Goal: Communication & Community: Answer question/provide support

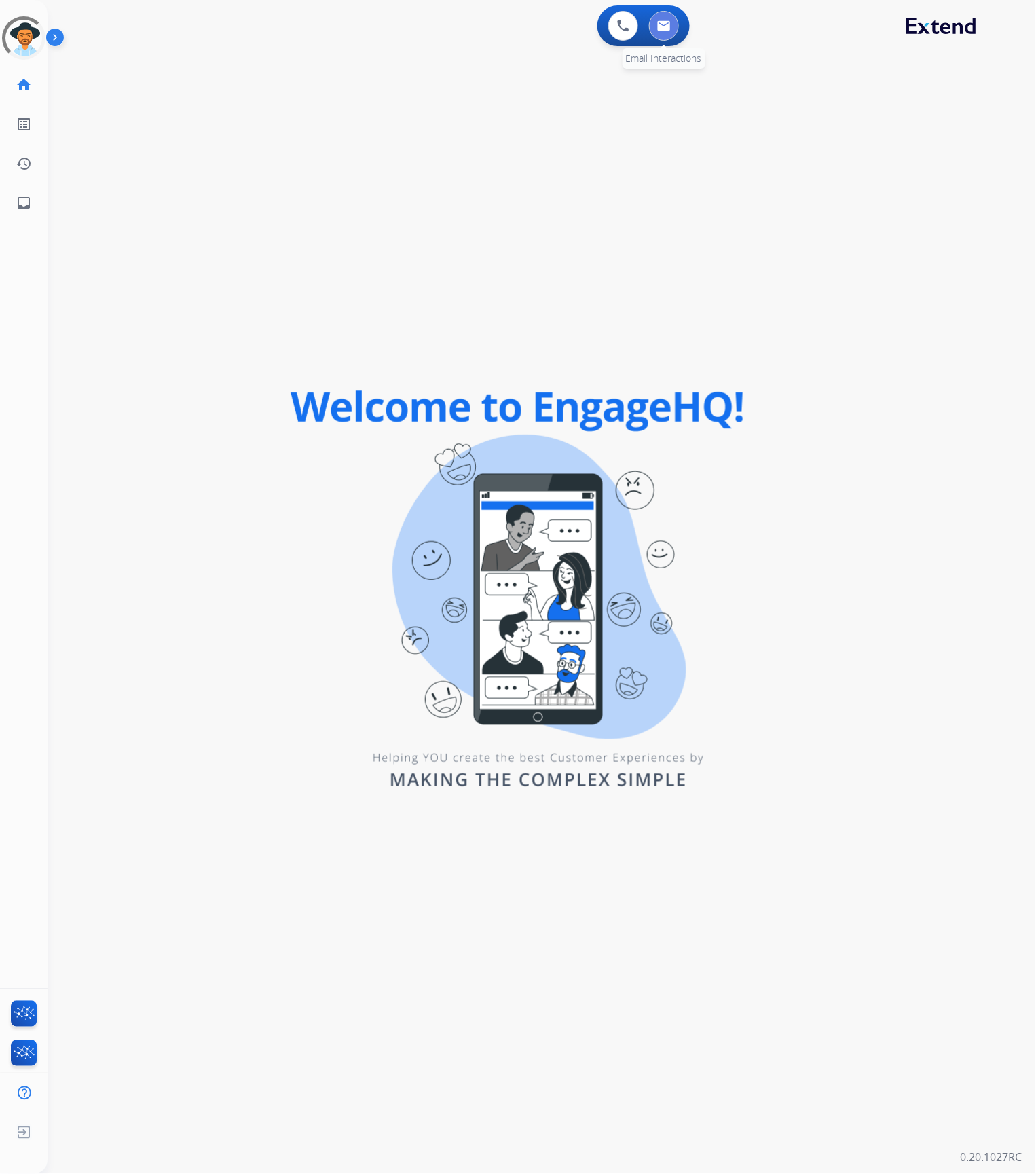
click at [667, 29] on img at bounding box center [664, 26] width 14 height 11
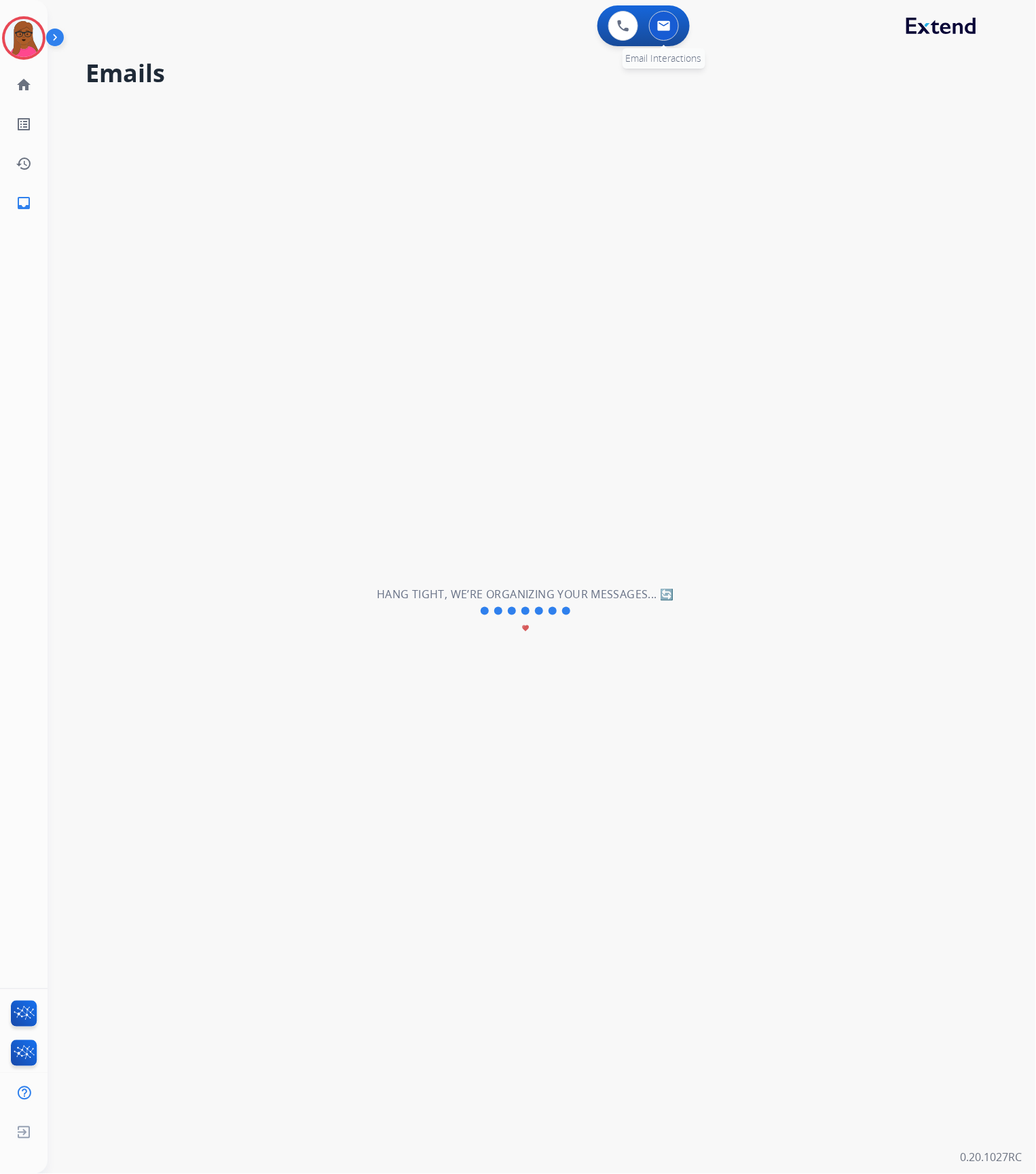
click at [667, 32] on button at bounding box center [664, 26] width 30 height 30
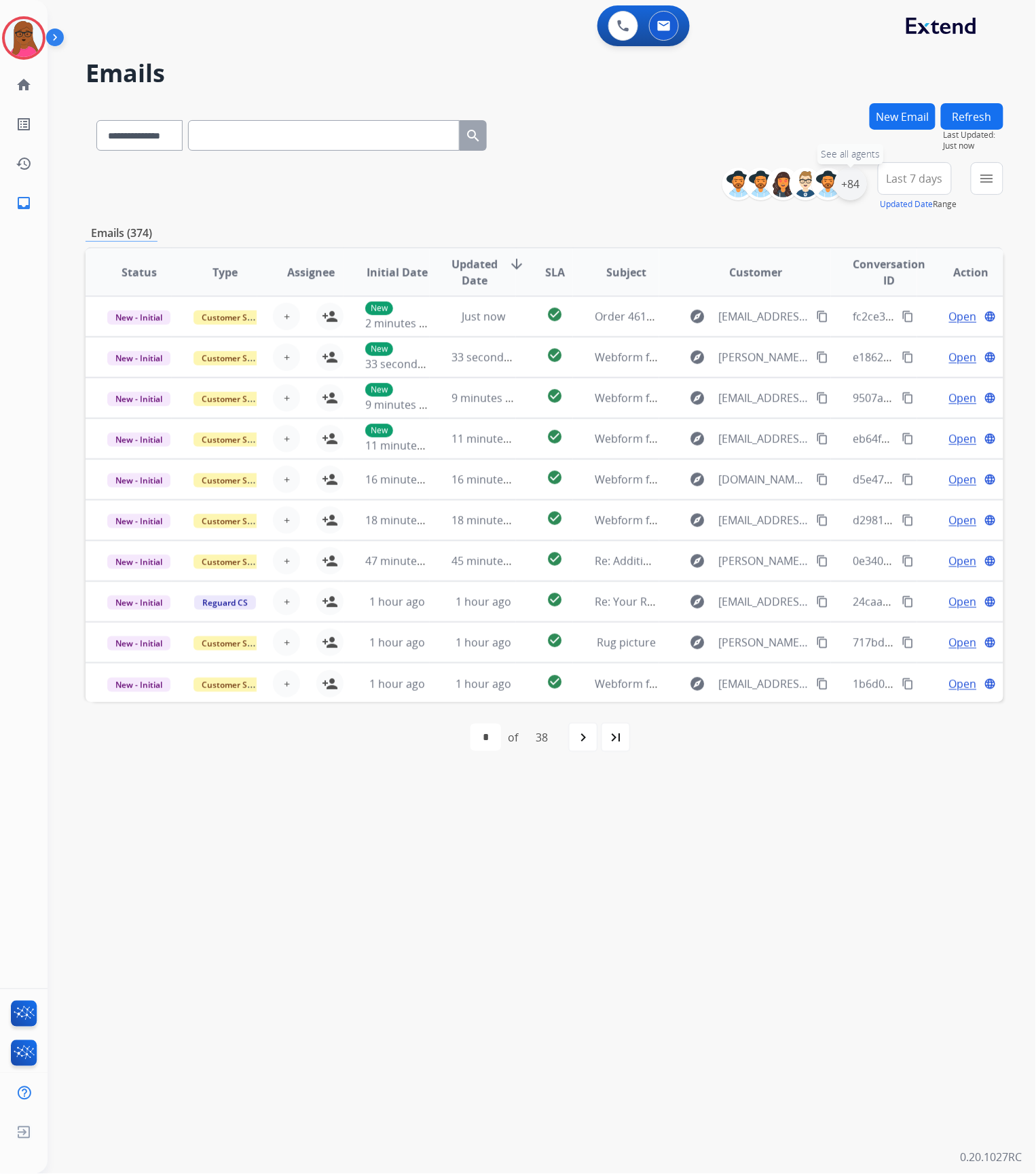
click at [848, 191] on div "+84" at bounding box center [850, 184] width 32 height 32
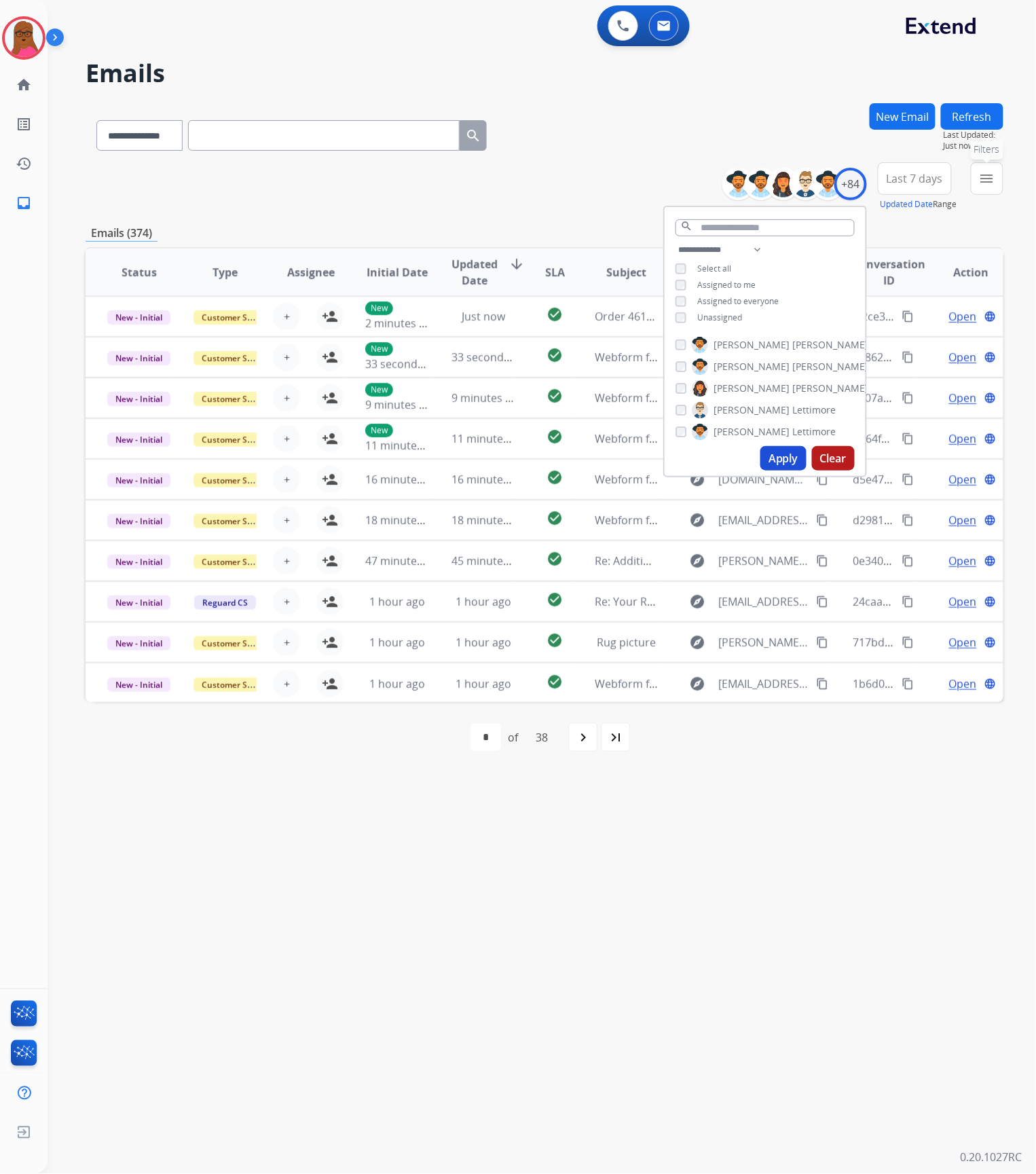
click at [986, 185] on mat-icon "menu" at bounding box center [987, 179] width 17 height 17
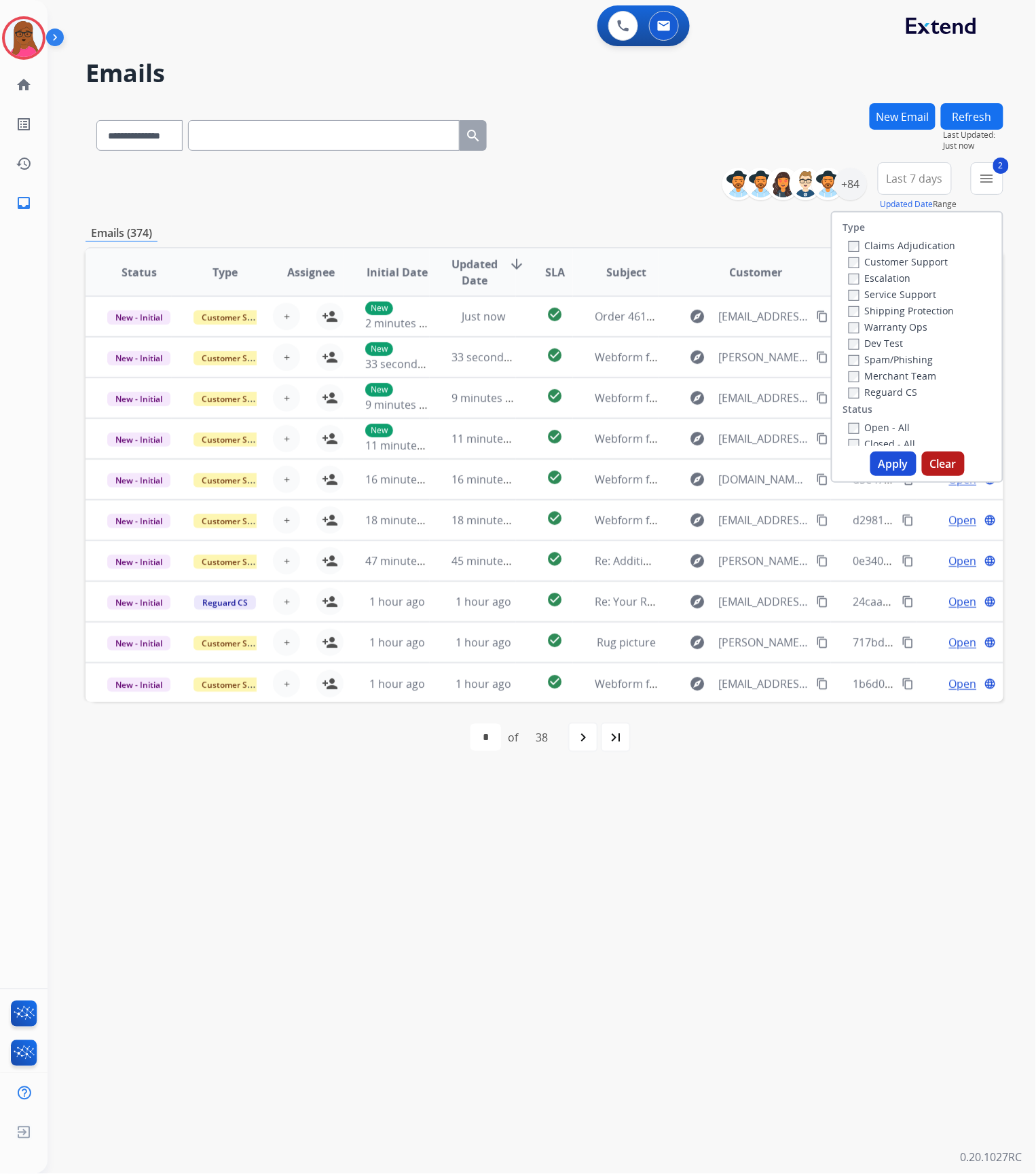
click at [905, 464] on button "Apply" at bounding box center [893, 464] width 47 height 25
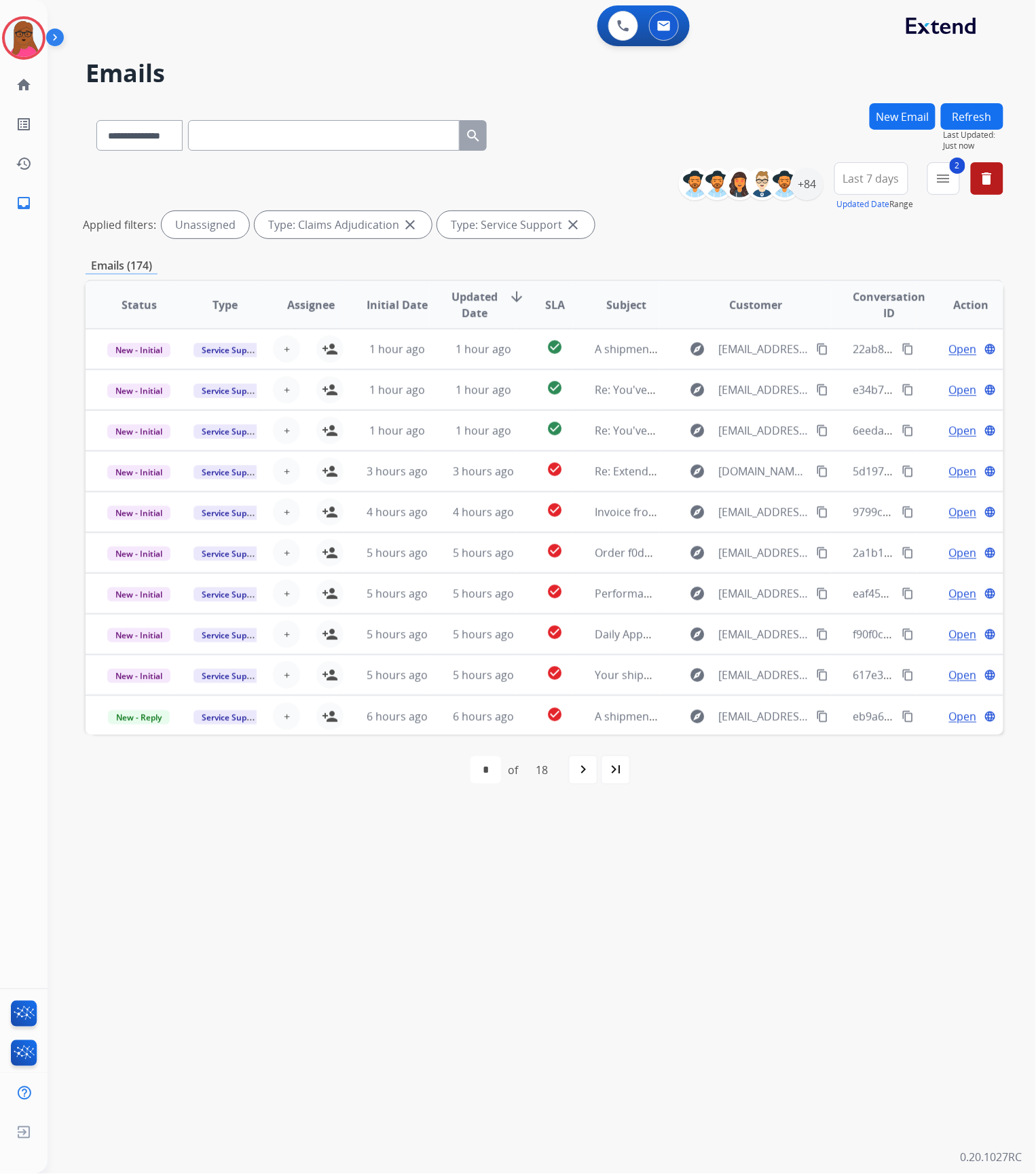
click at [839, 875] on div "**********" at bounding box center [525, 611] width 956 height 1125
click at [941, 175] on mat-icon "menu" at bounding box center [944, 179] width 17 height 17
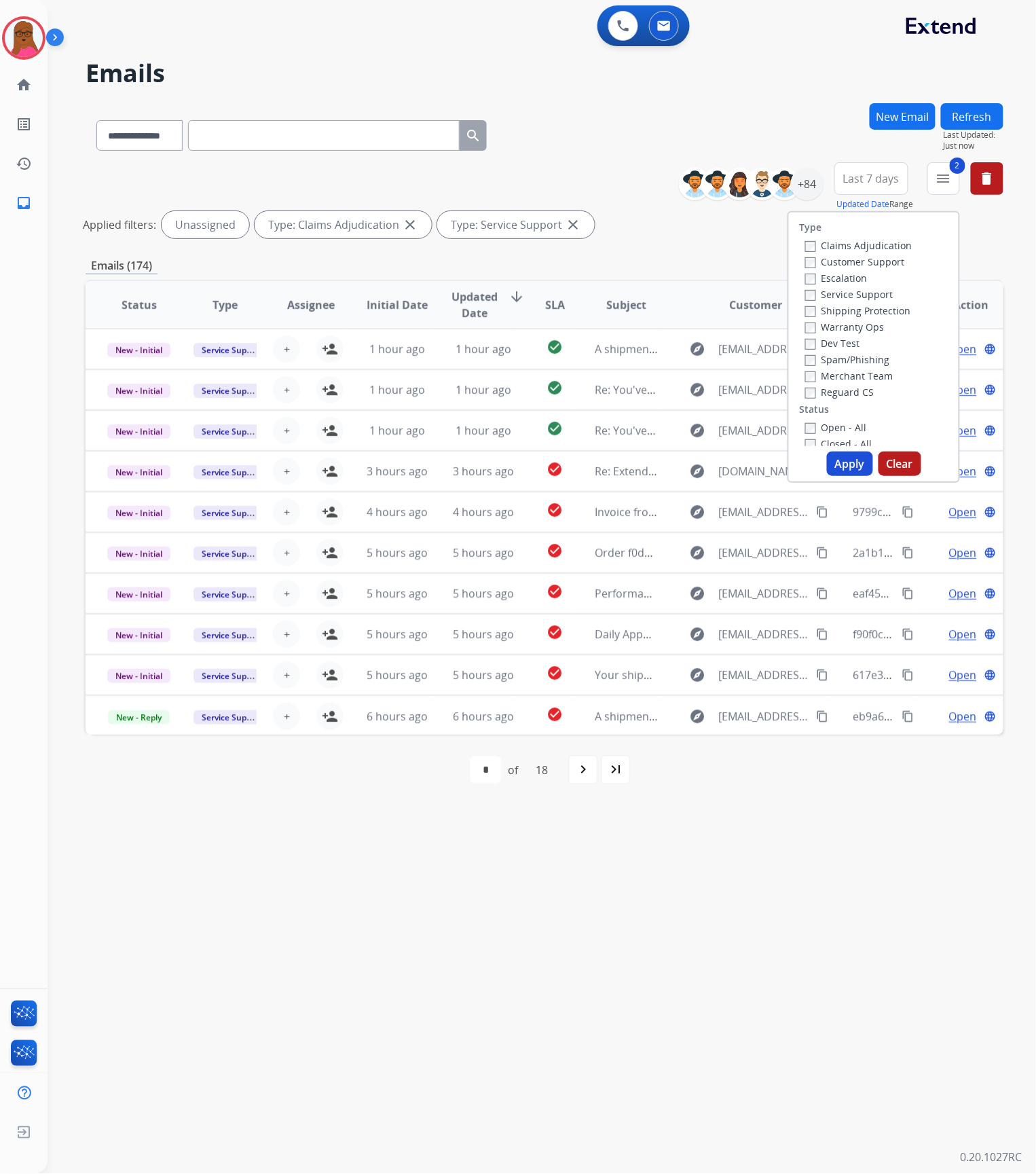
click at [829, 960] on div "**********" at bounding box center [525, 611] width 956 height 1125
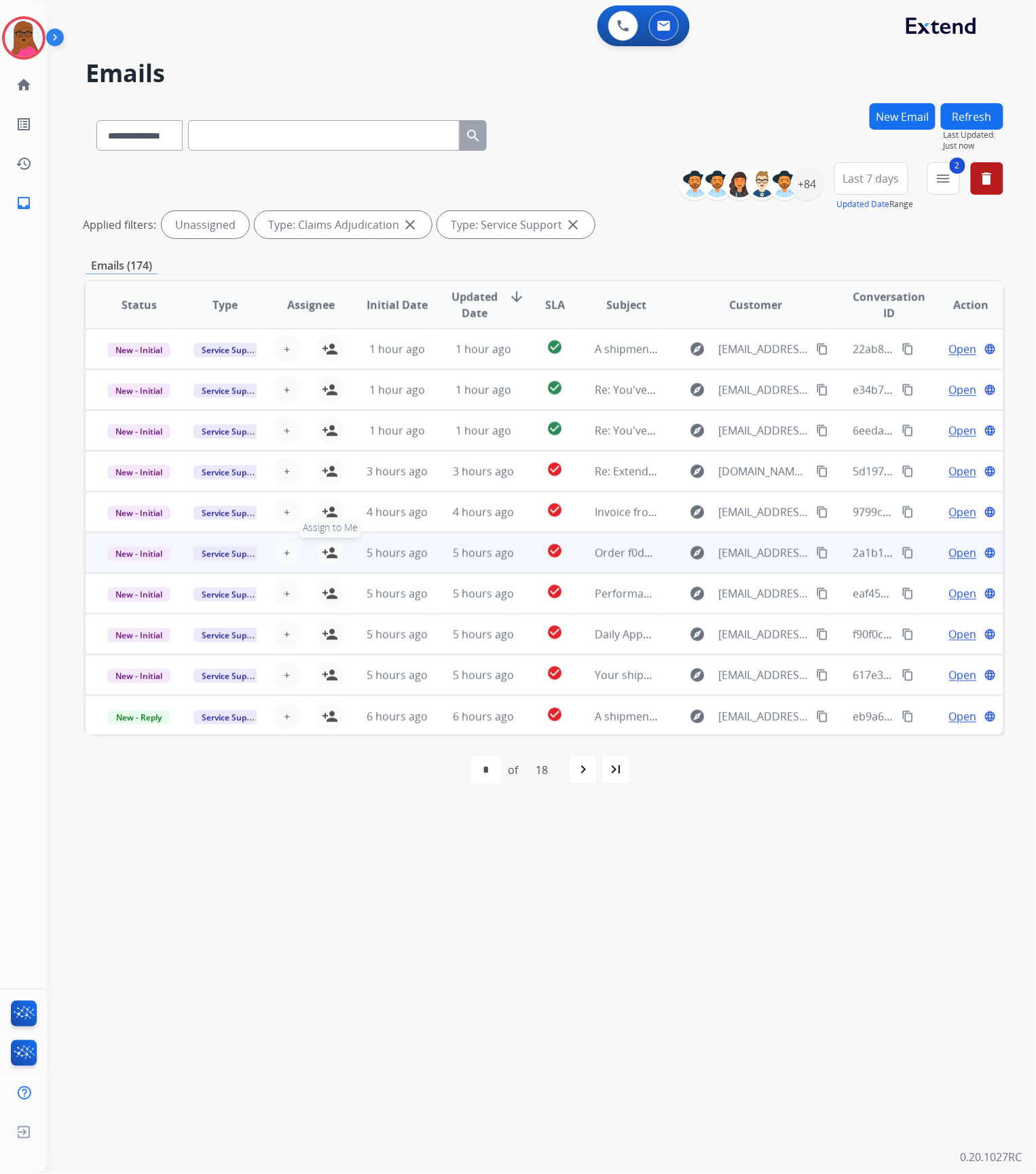
click at [325, 551] on mat-icon "person_add" at bounding box center [330, 553] width 17 height 17
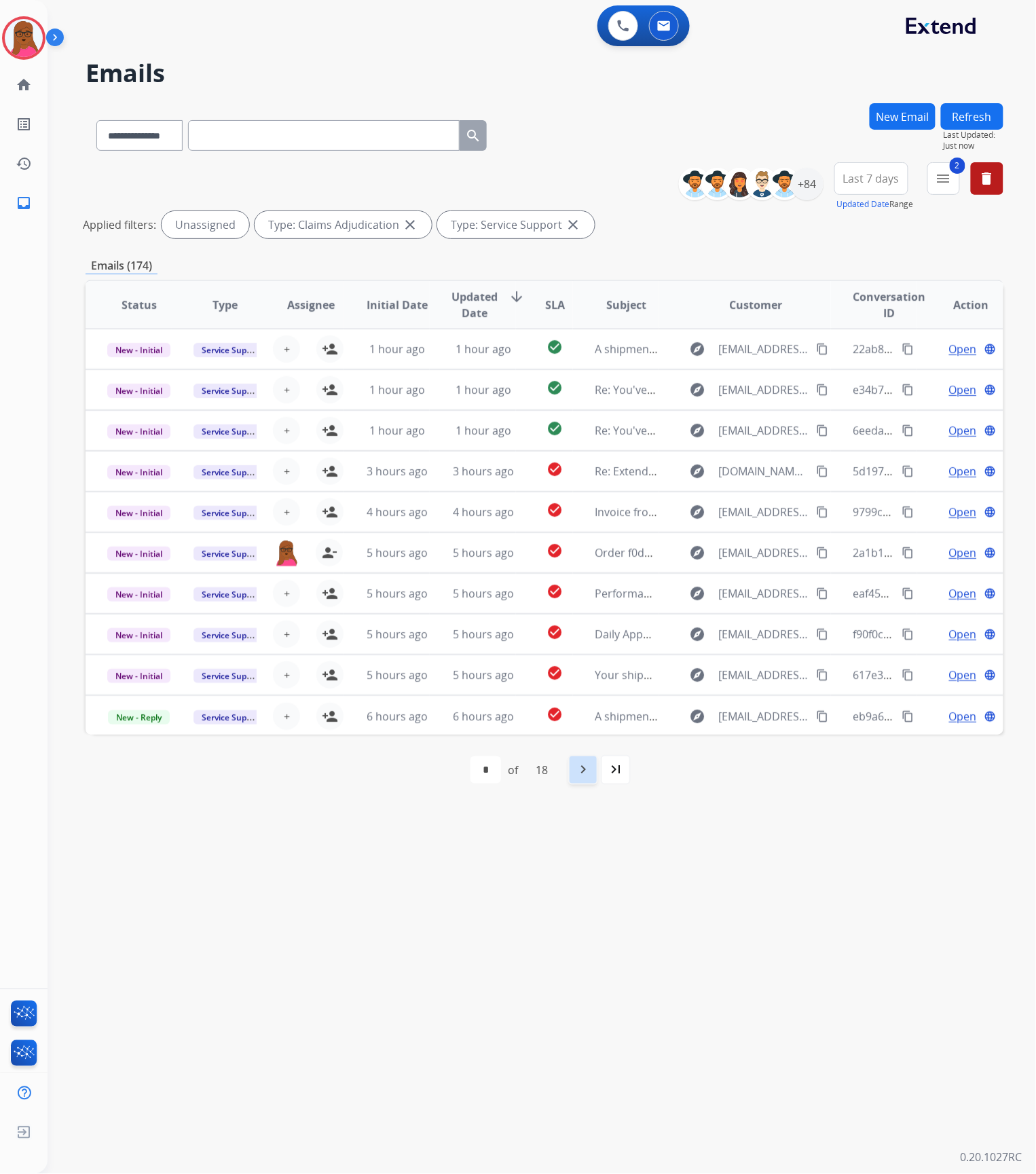
click at [579, 774] on mat-icon "navigate_next" at bounding box center [584, 770] width 17 height 17
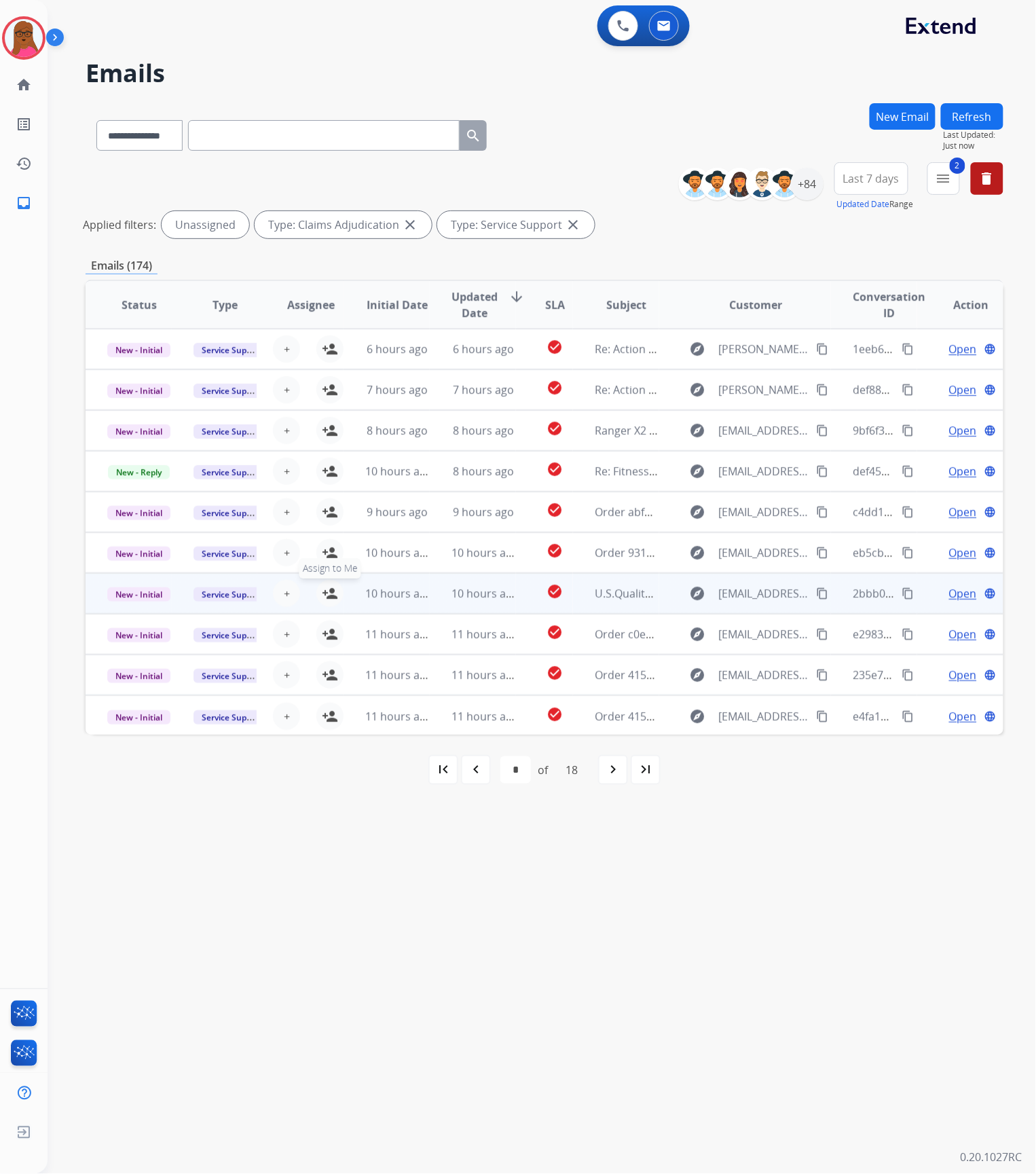
click at [325, 596] on mat-icon "person_add" at bounding box center [330, 593] width 17 height 17
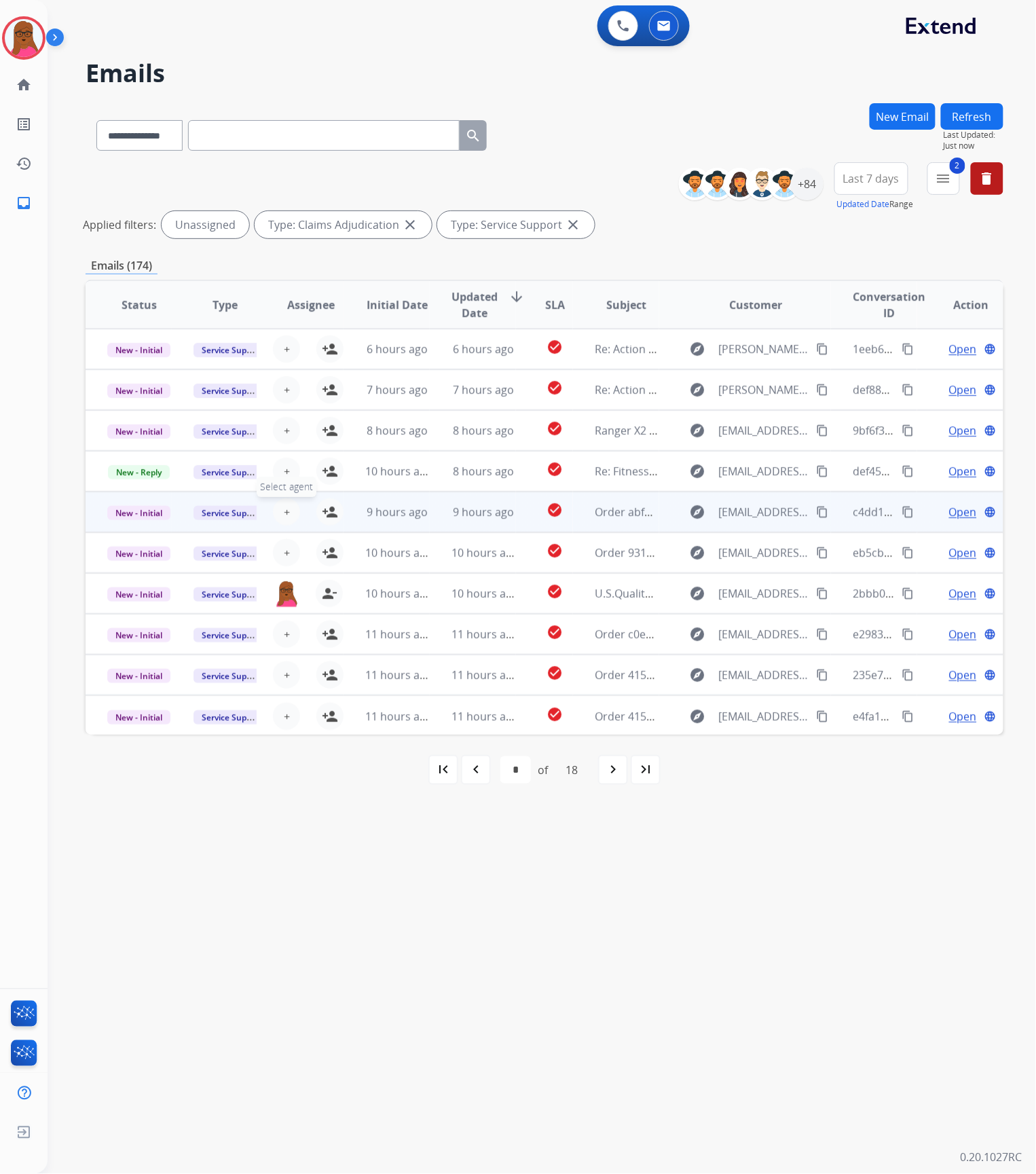
click at [288, 518] on button "+ Select agent" at bounding box center [287, 512] width 27 height 27
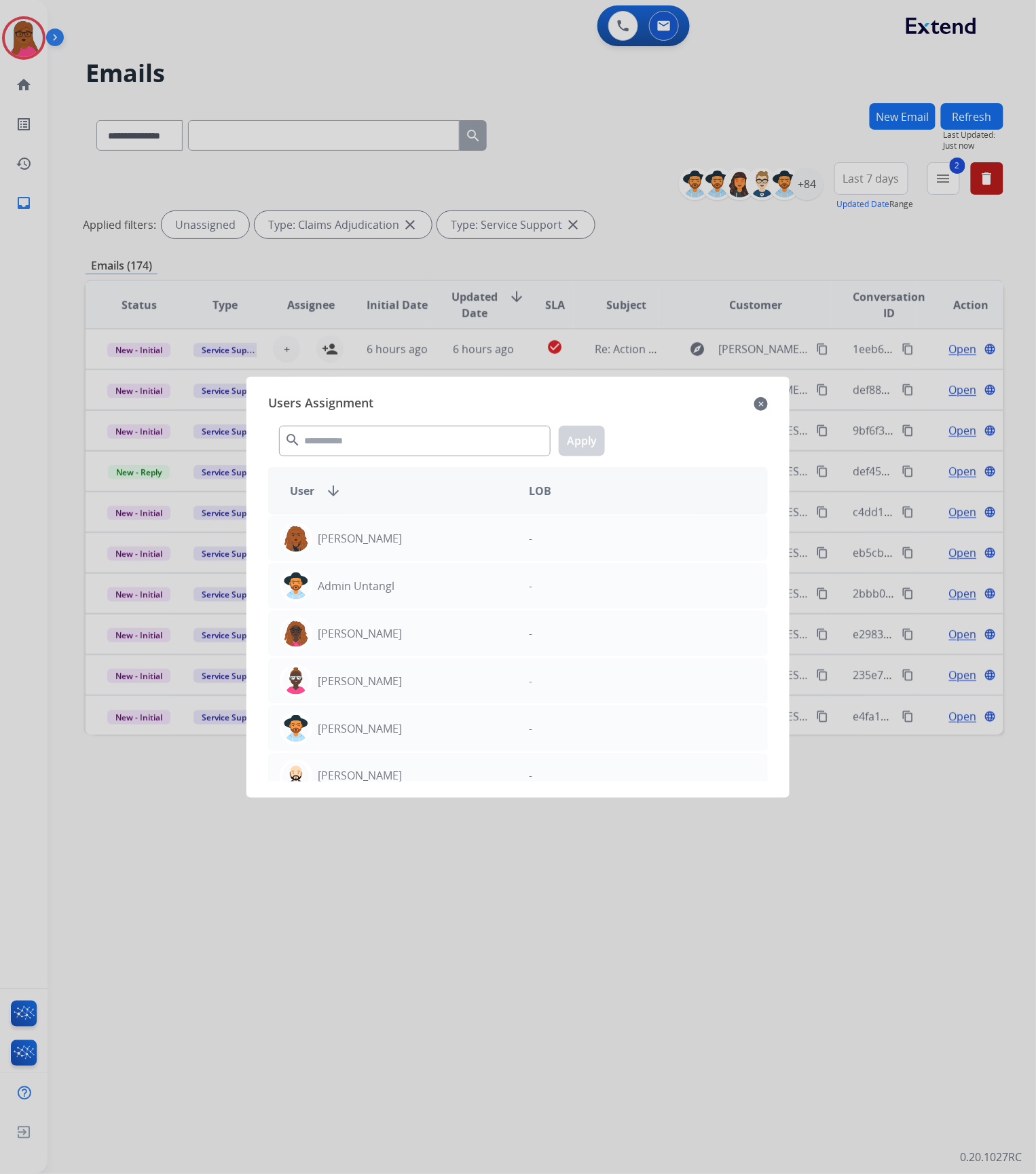
click at [761, 402] on mat-icon "close" at bounding box center [761, 404] width 14 height 17
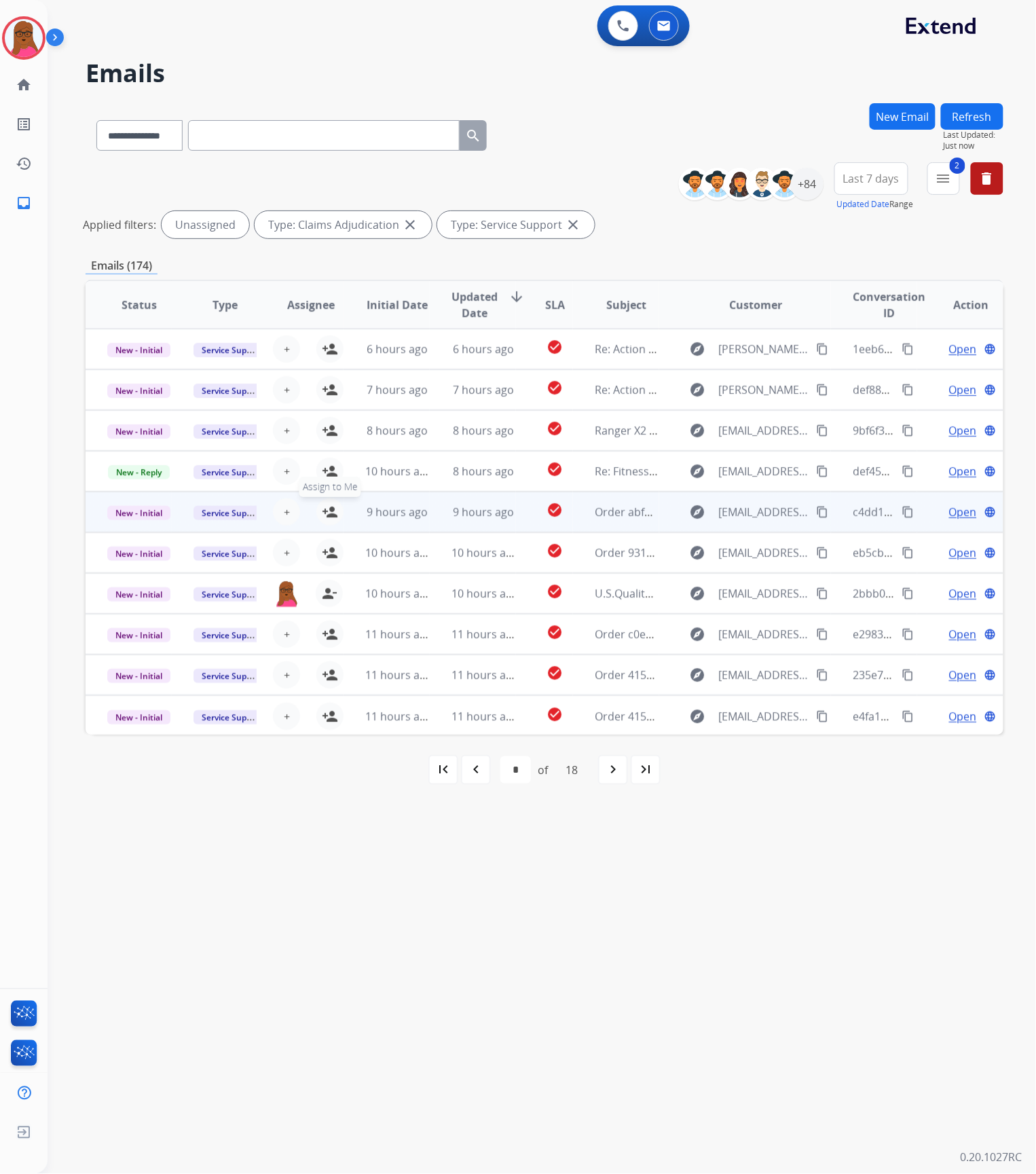
click at [326, 512] on mat-icon "person_add" at bounding box center [330, 512] width 17 height 17
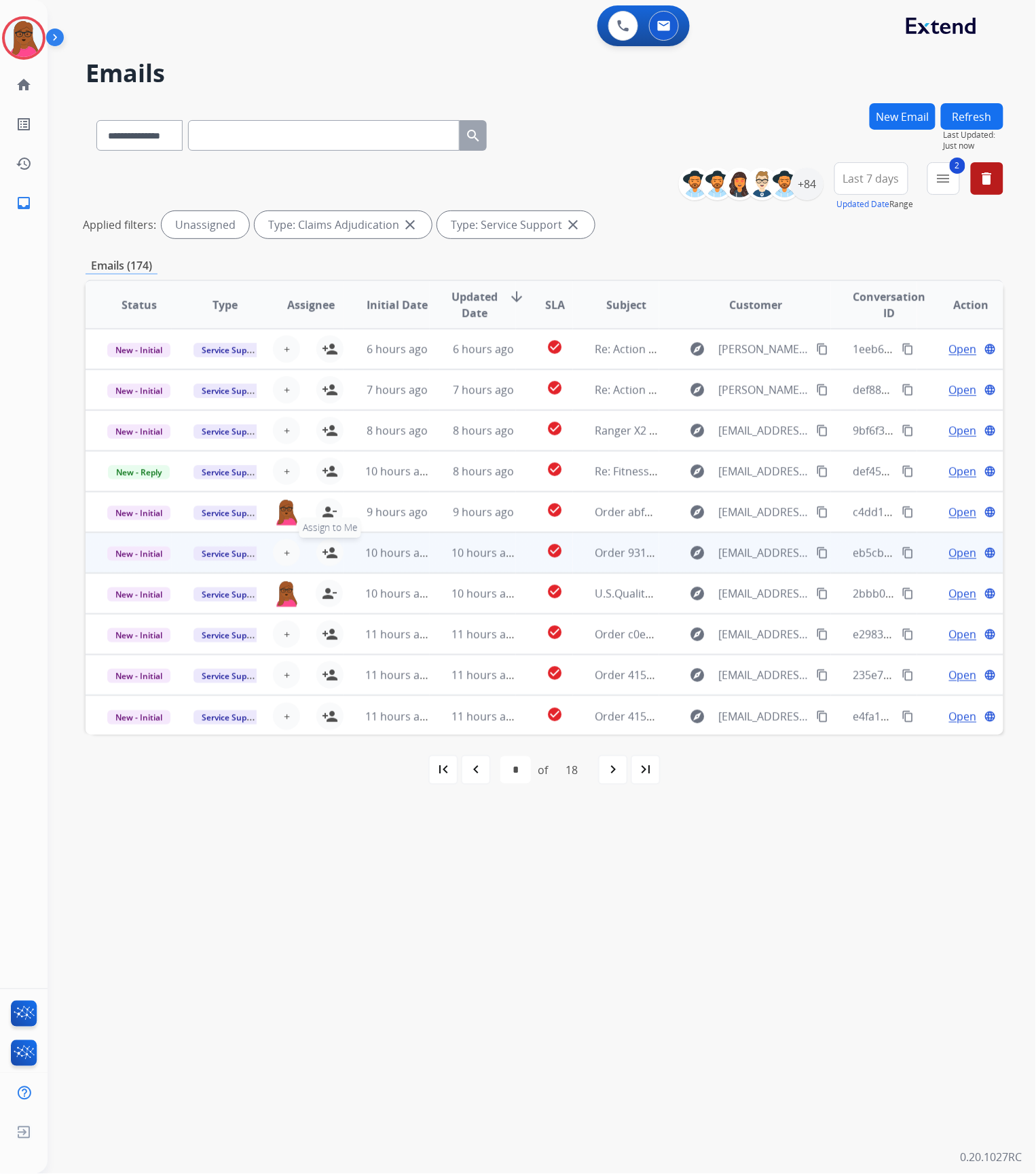
click at [327, 554] on mat-icon "person_add" at bounding box center [330, 553] width 17 height 17
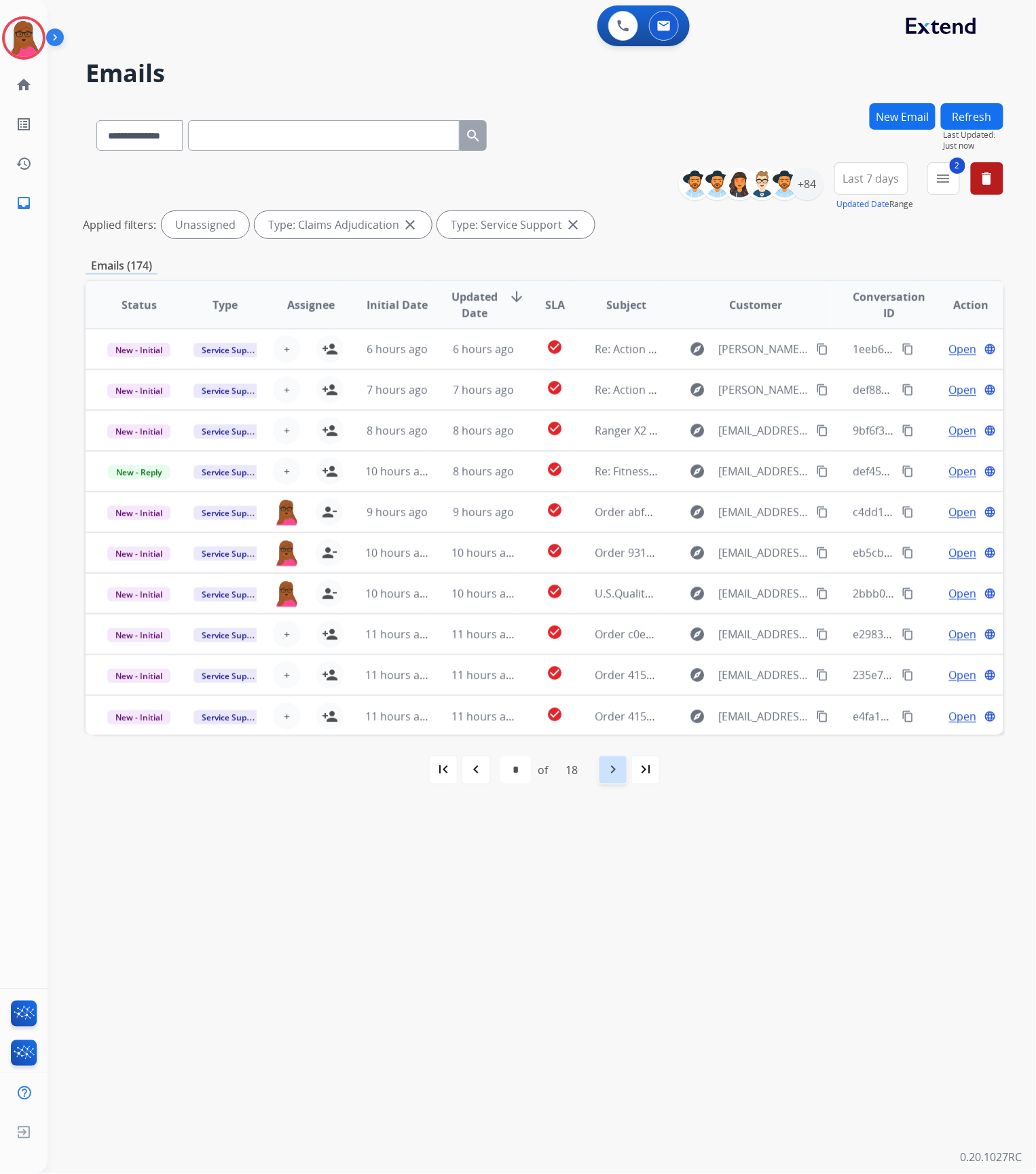
click at [602, 775] on div "navigate_next" at bounding box center [613, 770] width 30 height 30
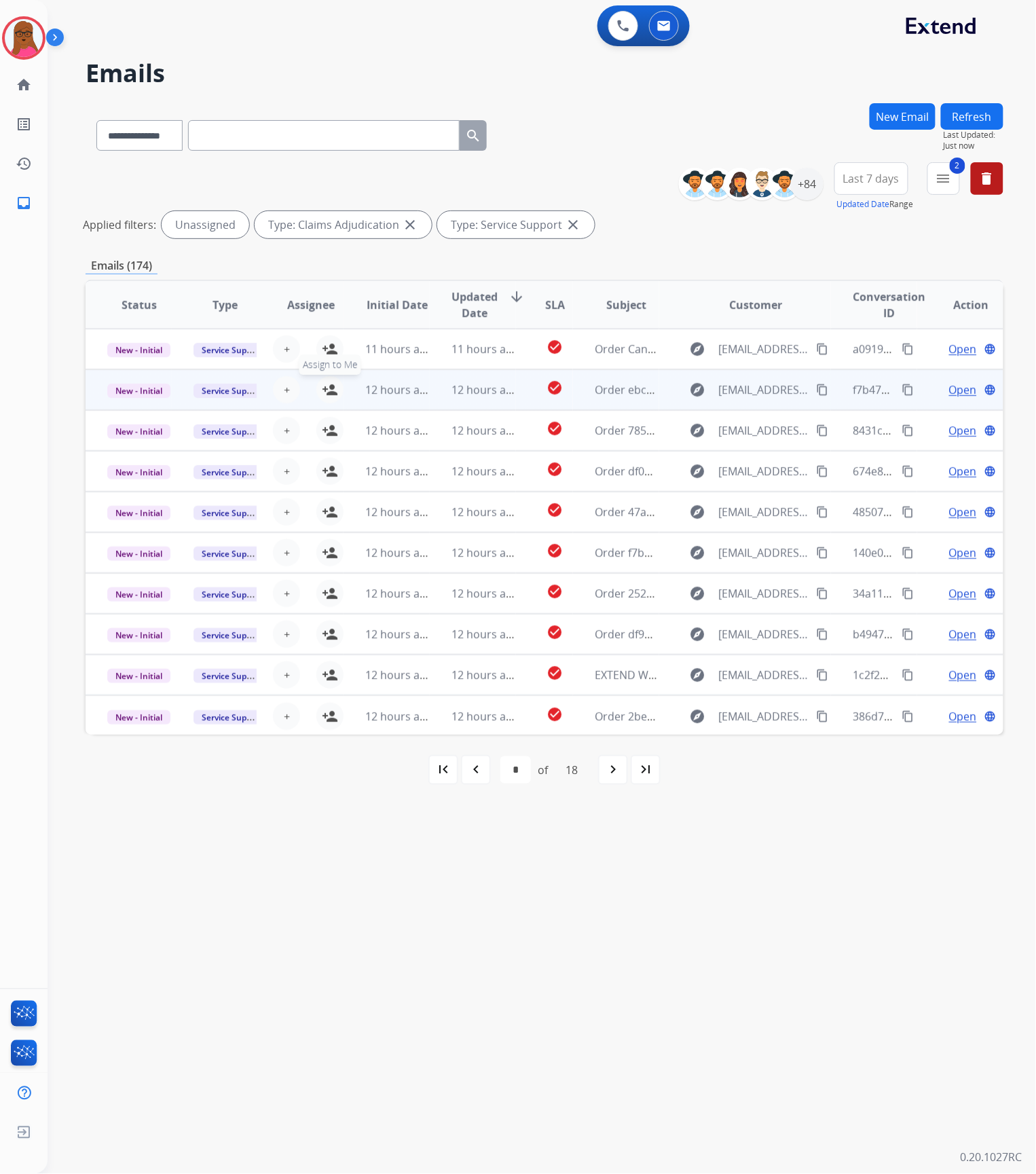
click at [323, 392] on mat-icon "person_add" at bounding box center [330, 390] width 17 height 17
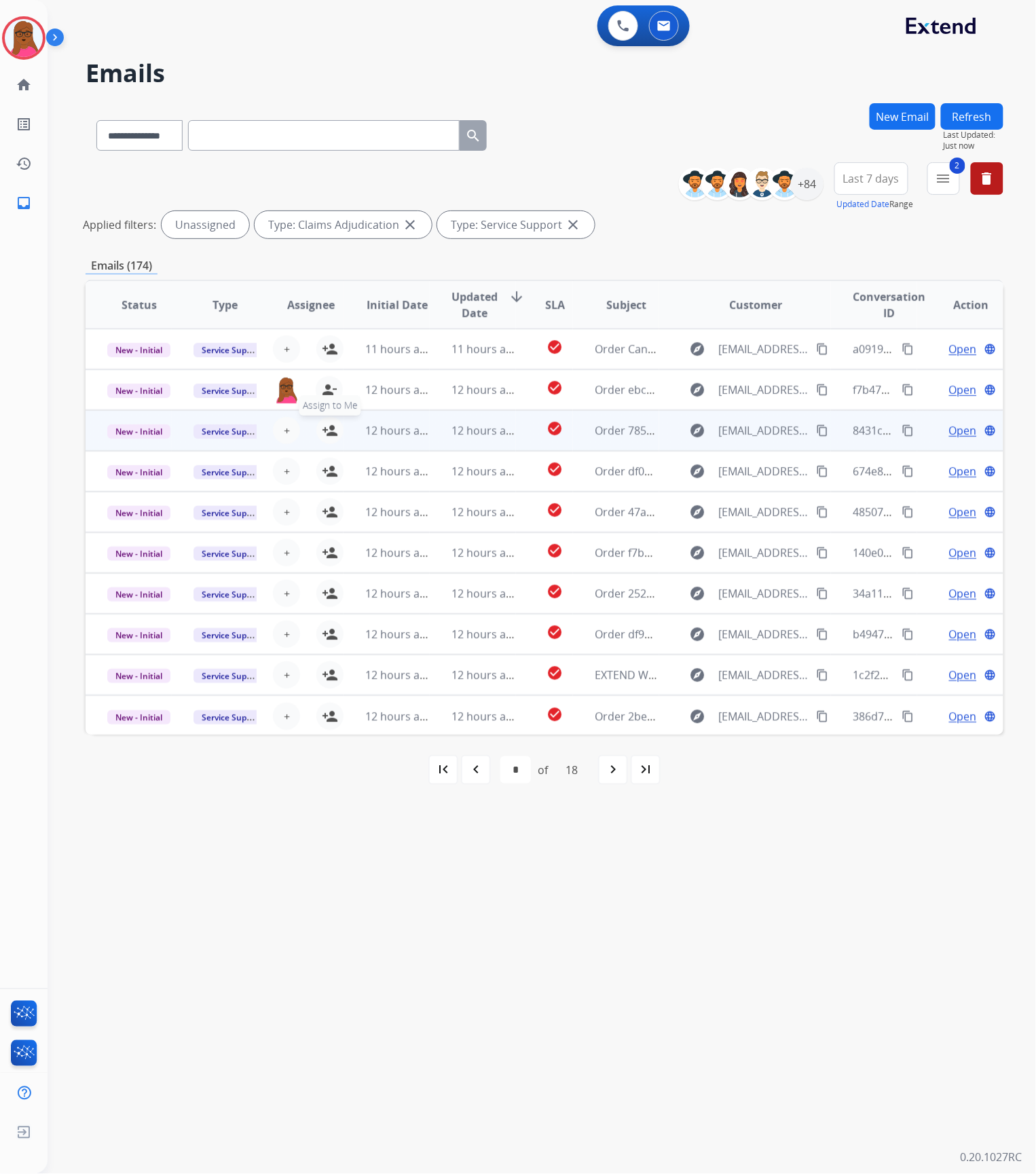
click at [330, 432] on mat-icon "person_add" at bounding box center [330, 431] width 17 height 17
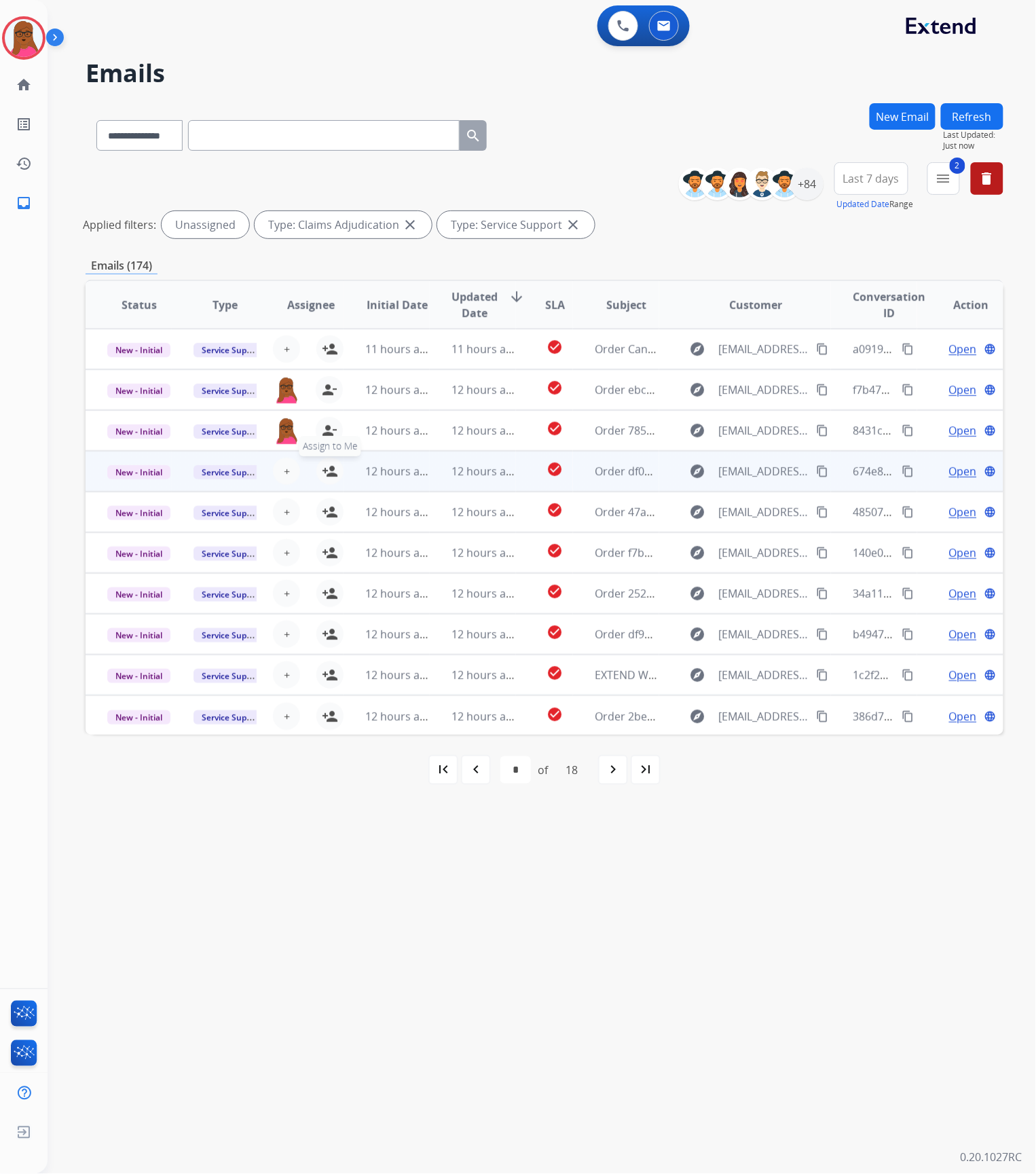
click at [326, 468] on mat-icon "person_add" at bounding box center [330, 471] width 17 height 17
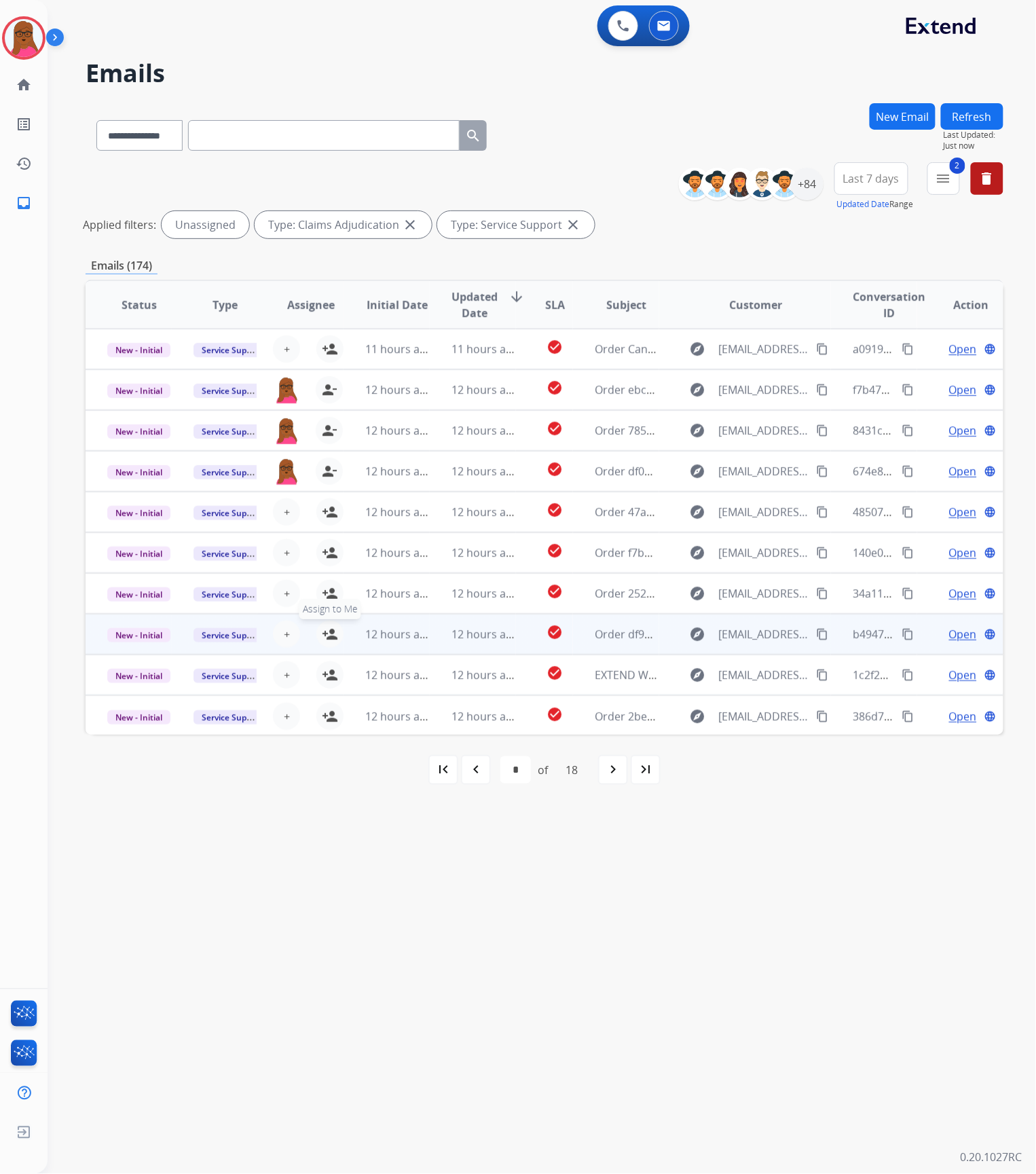
click at [329, 638] on mat-icon "person_add" at bounding box center [330, 634] width 17 height 17
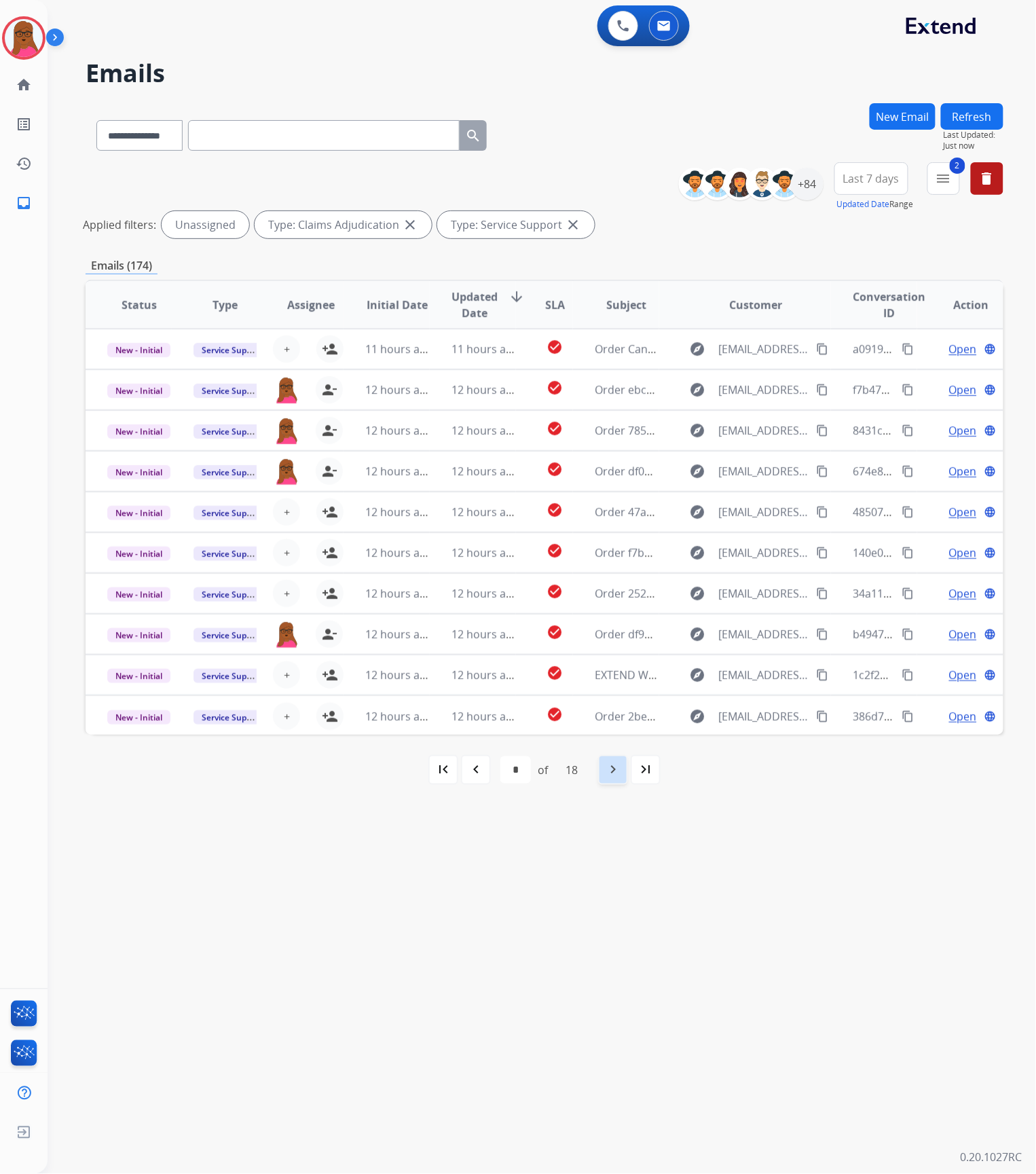
click at [617, 775] on mat-icon "navigate_next" at bounding box center [613, 770] width 17 height 17
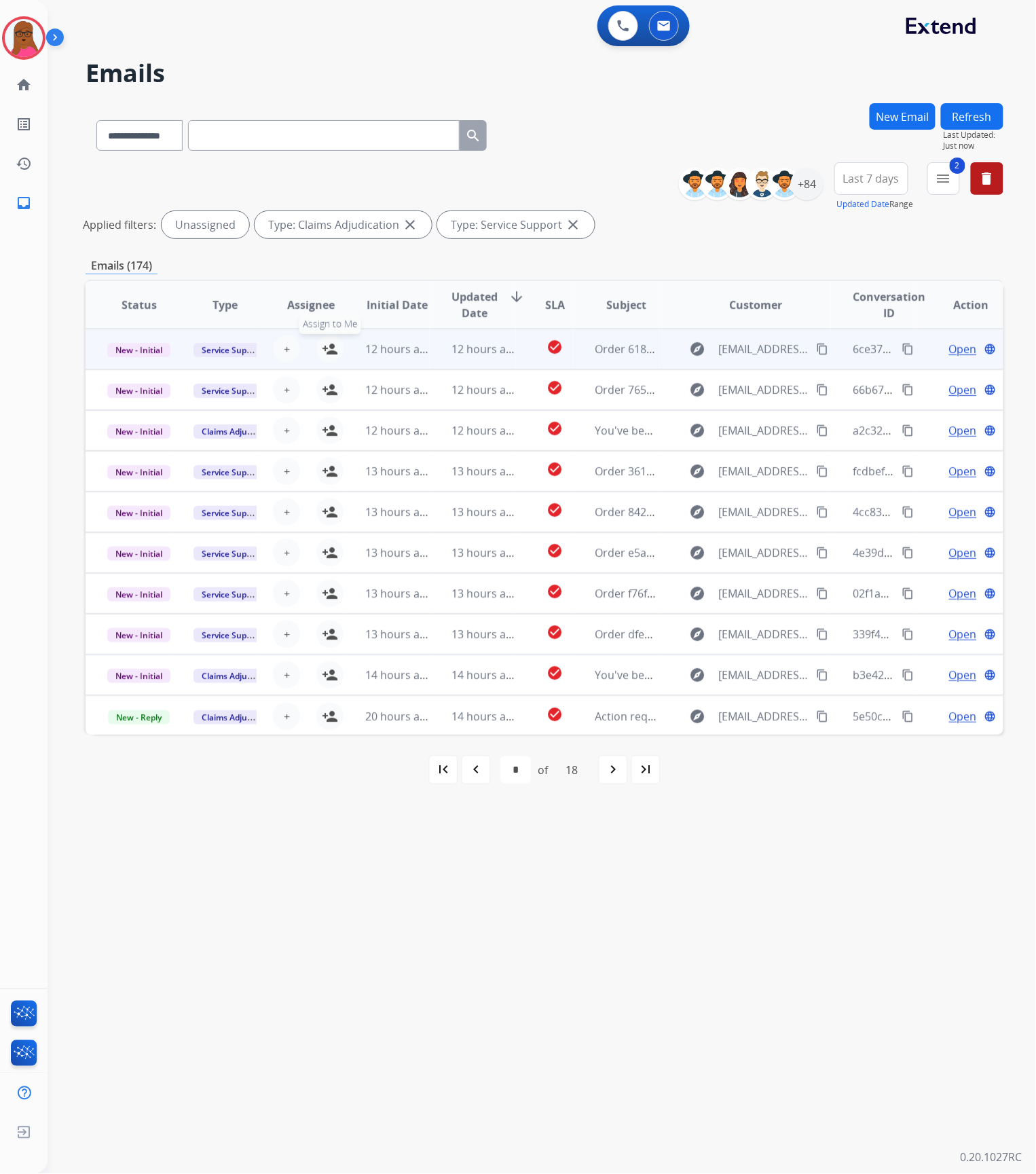
click at [325, 356] on button "person_add Assign to Me" at bounding box center [330, 349] width 27 height 27
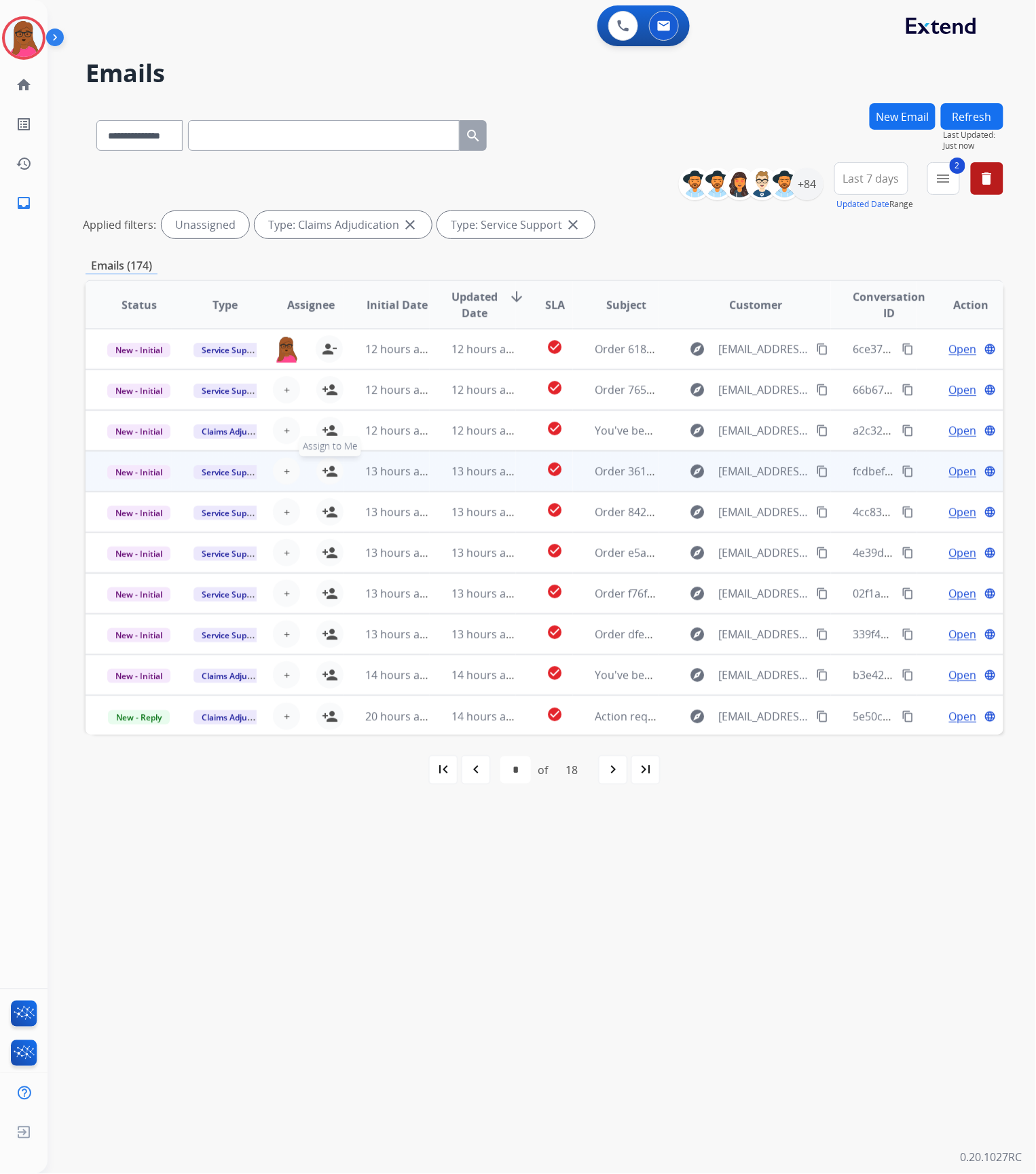
click at [330, 471] on mat-icon "person_add" at bounding box center [330, 471] width 17 height 17
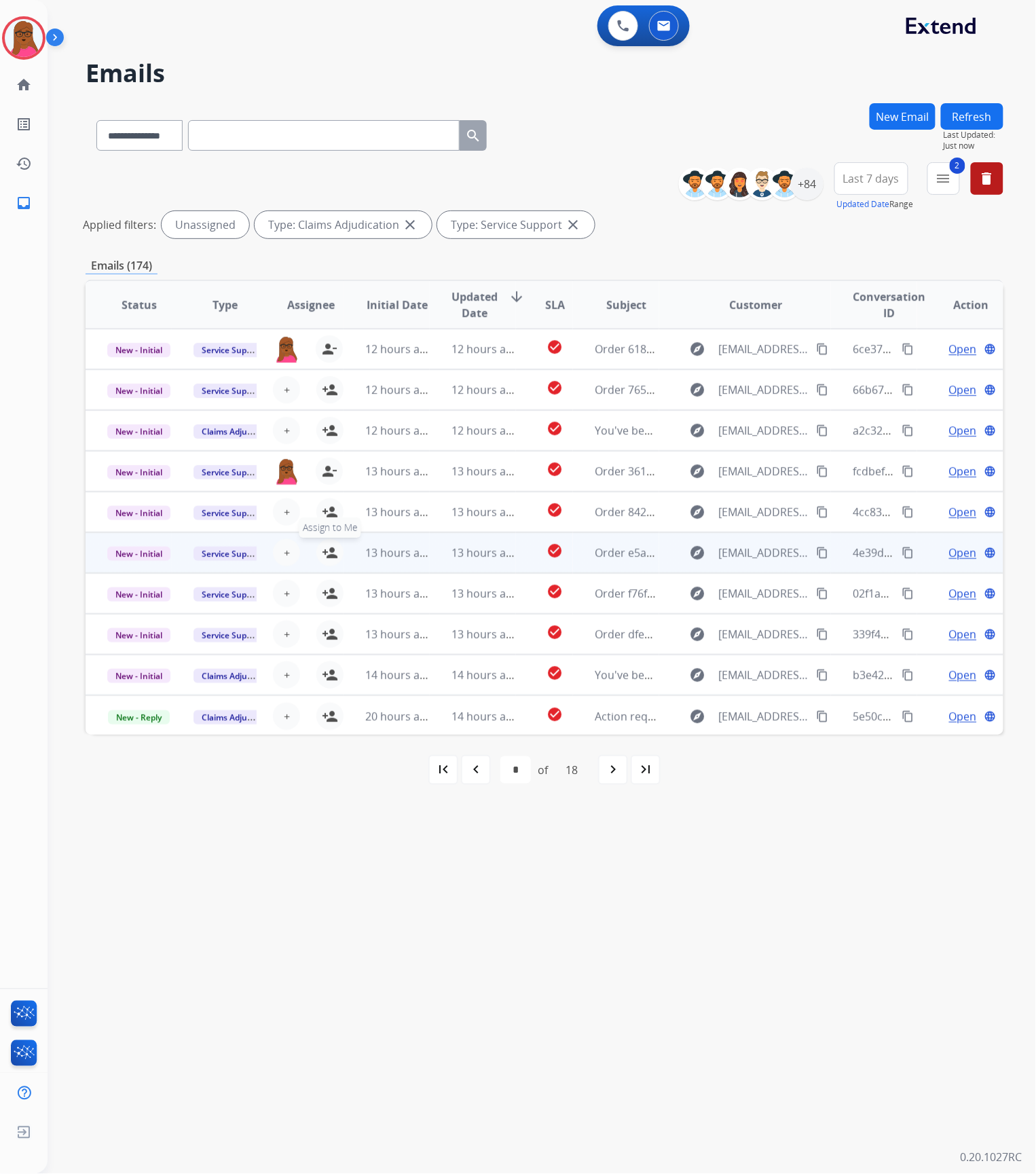
click at [332, 554] on mat-icon "person_add" at bounding box center [330, 553] width 17 height 17
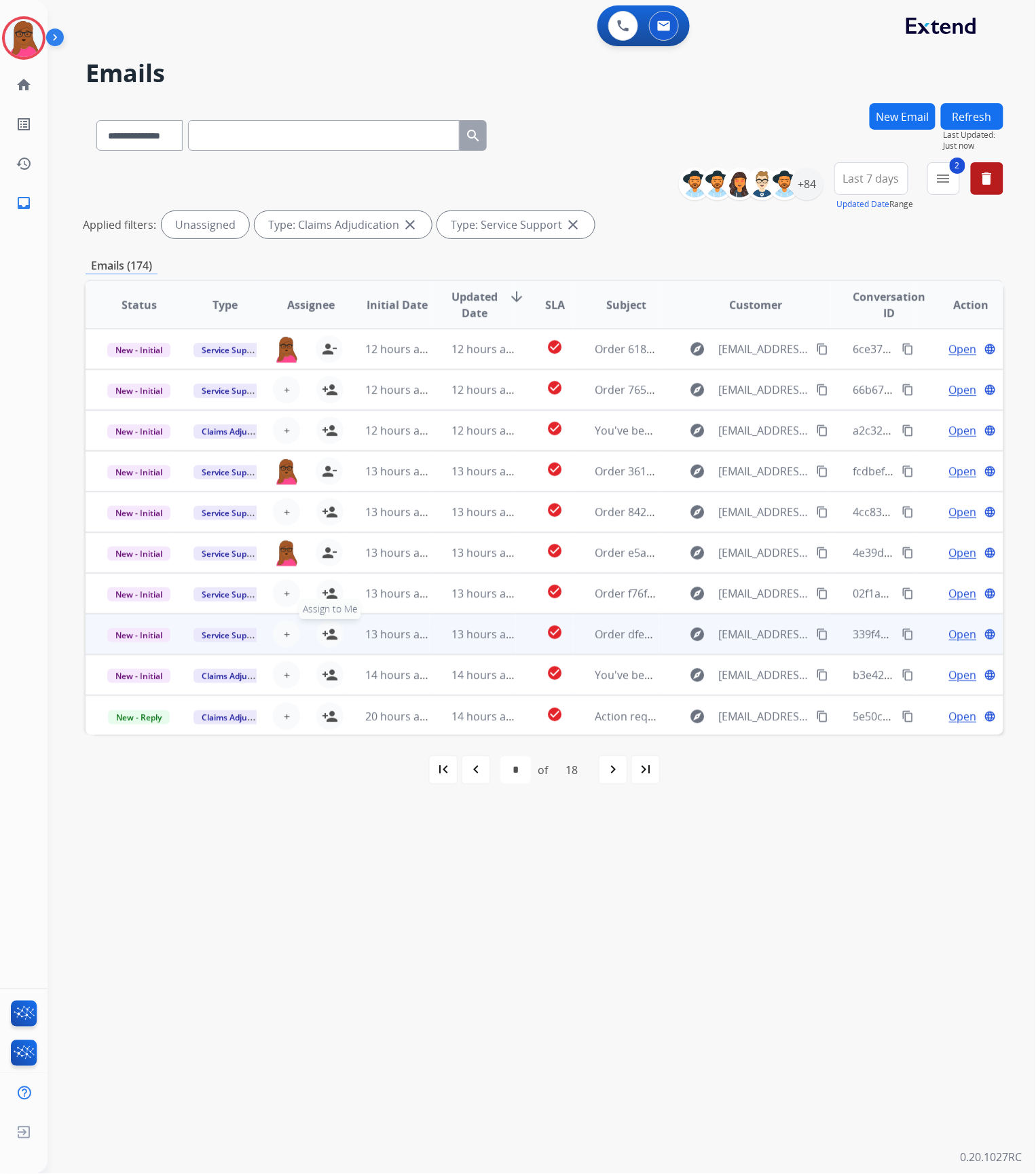
click at [329, 633] on mat-icon "person_add" at bounding box center [330, 634] width 17 height 17
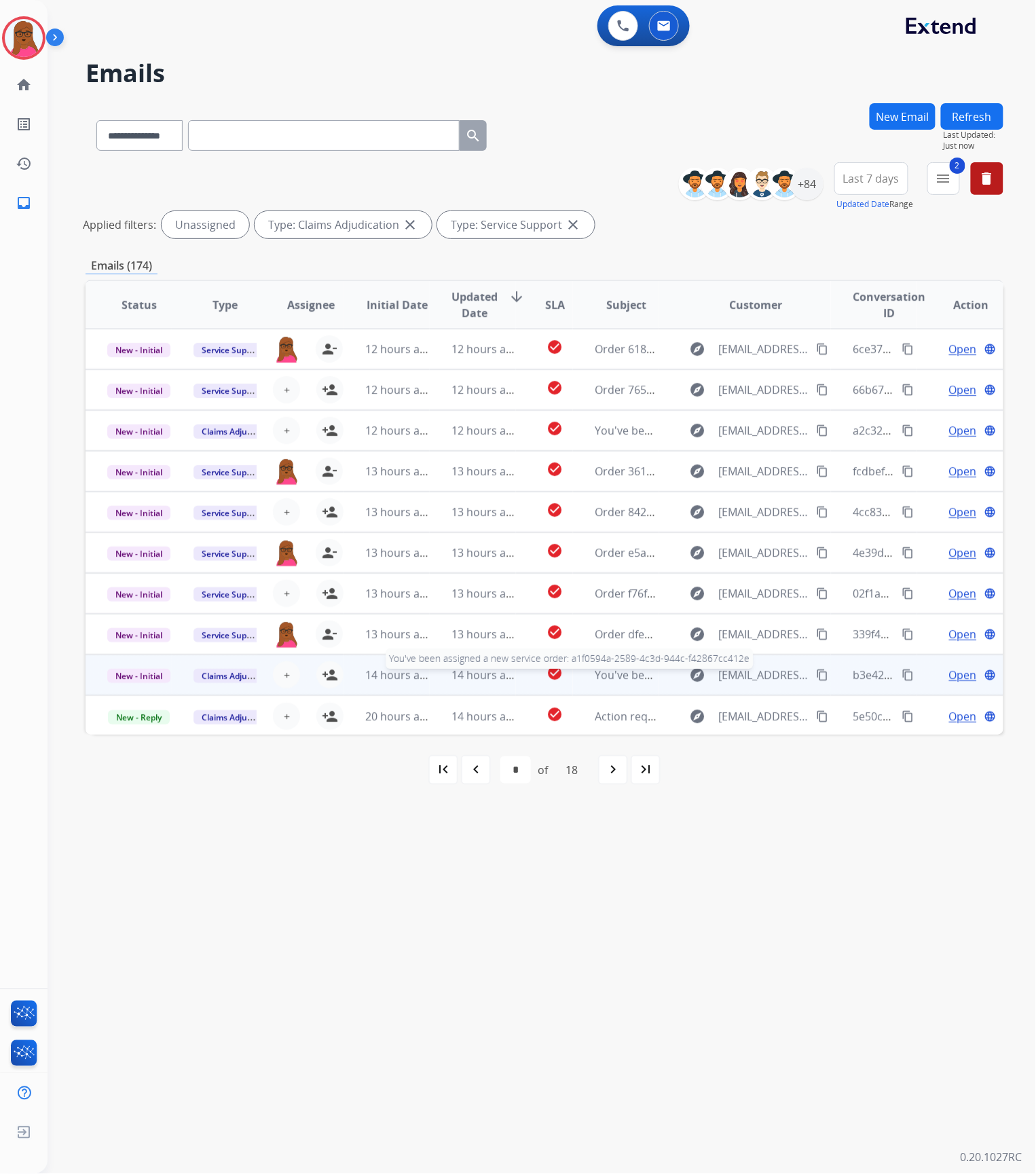
click at [618, 674] on span "You've been assigned a new service order: a1f0594a-2589-4c3d-944c-f42867cc412e" at bounding box center [805, 675] width 421 height 15
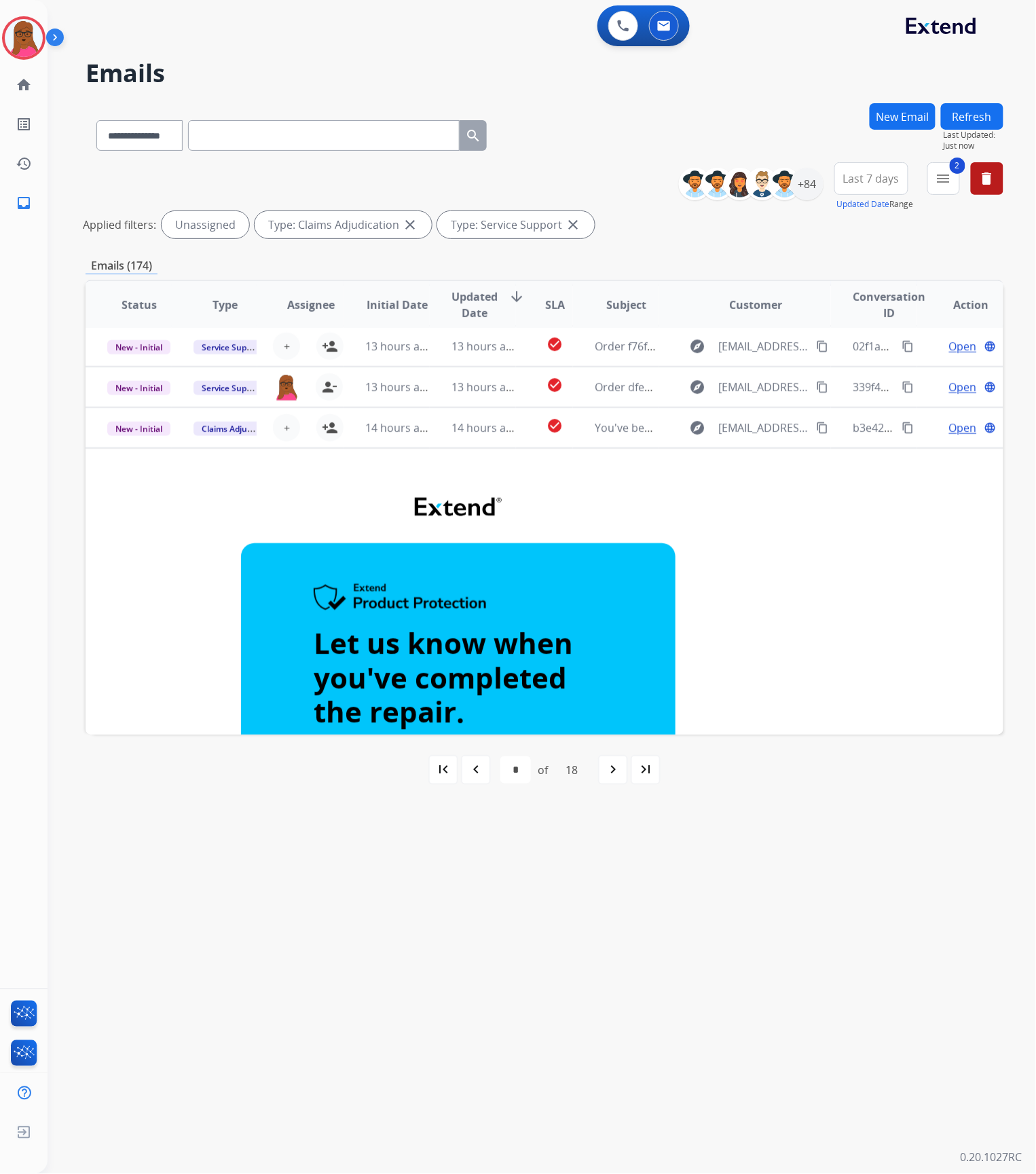
scroll to position [54, 0]
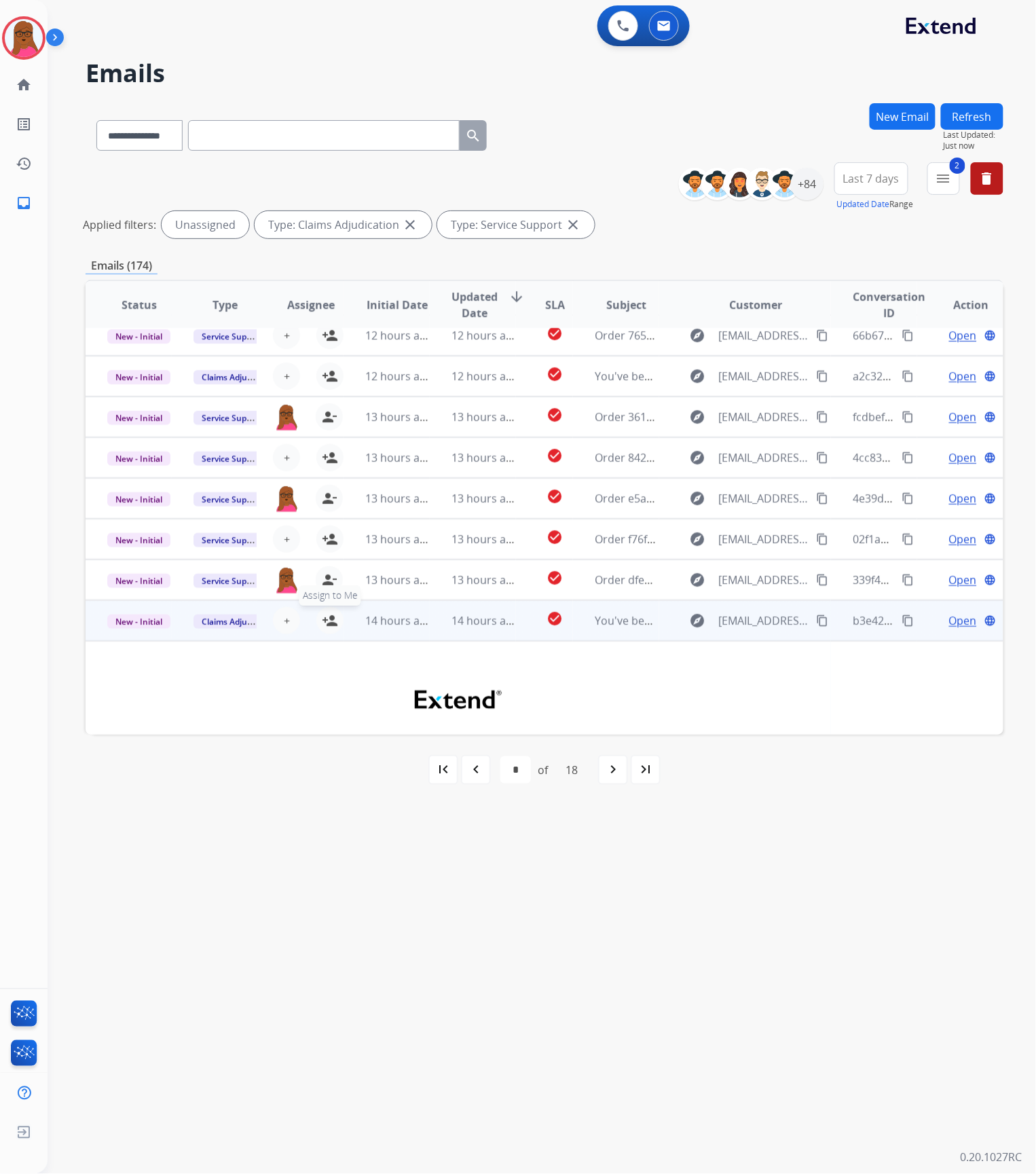
click at [332, 620] on mat-icon "person_add" at bounding box center [330, 620] width 17 height 17
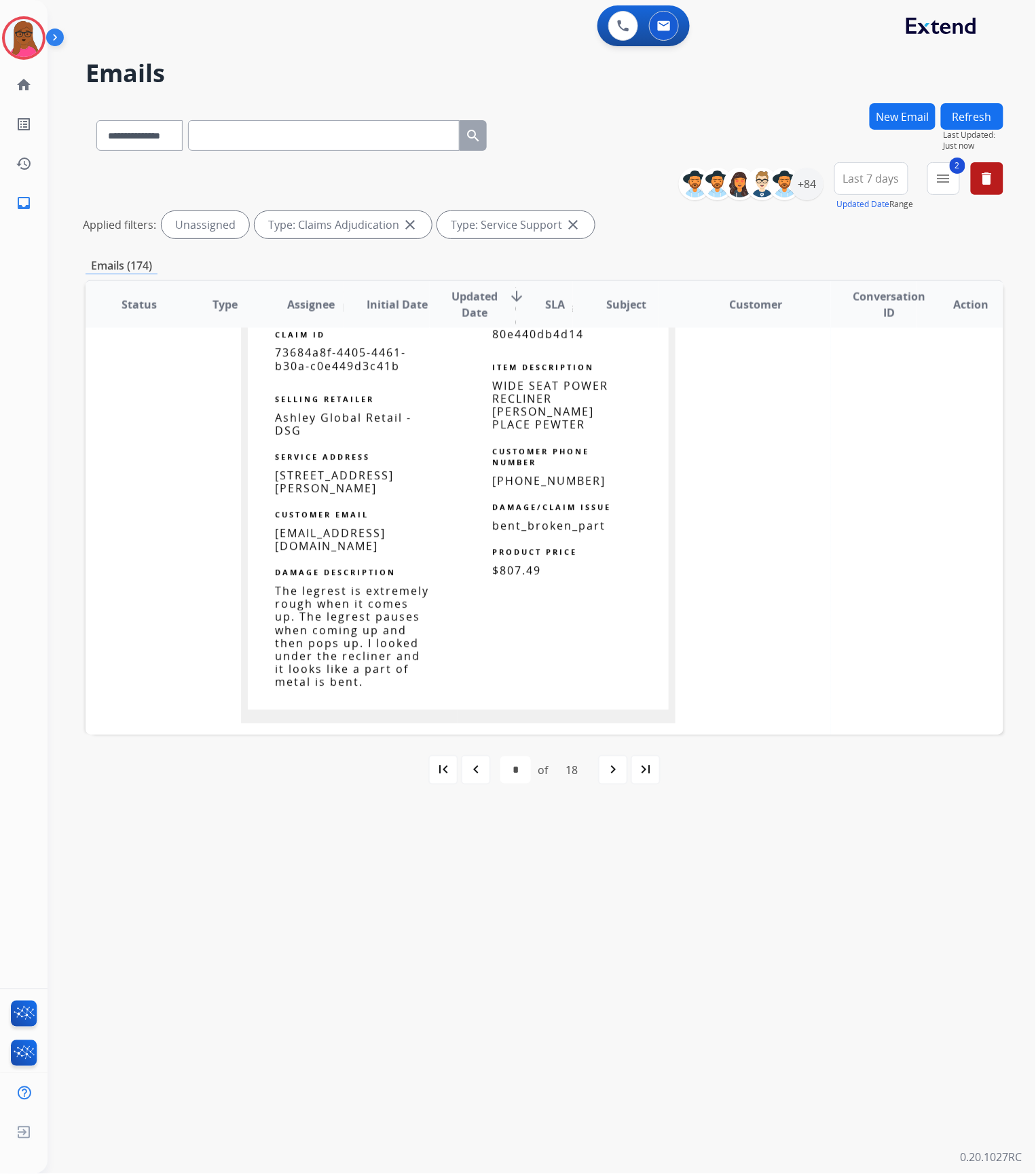
scroll to position [1467, 0]
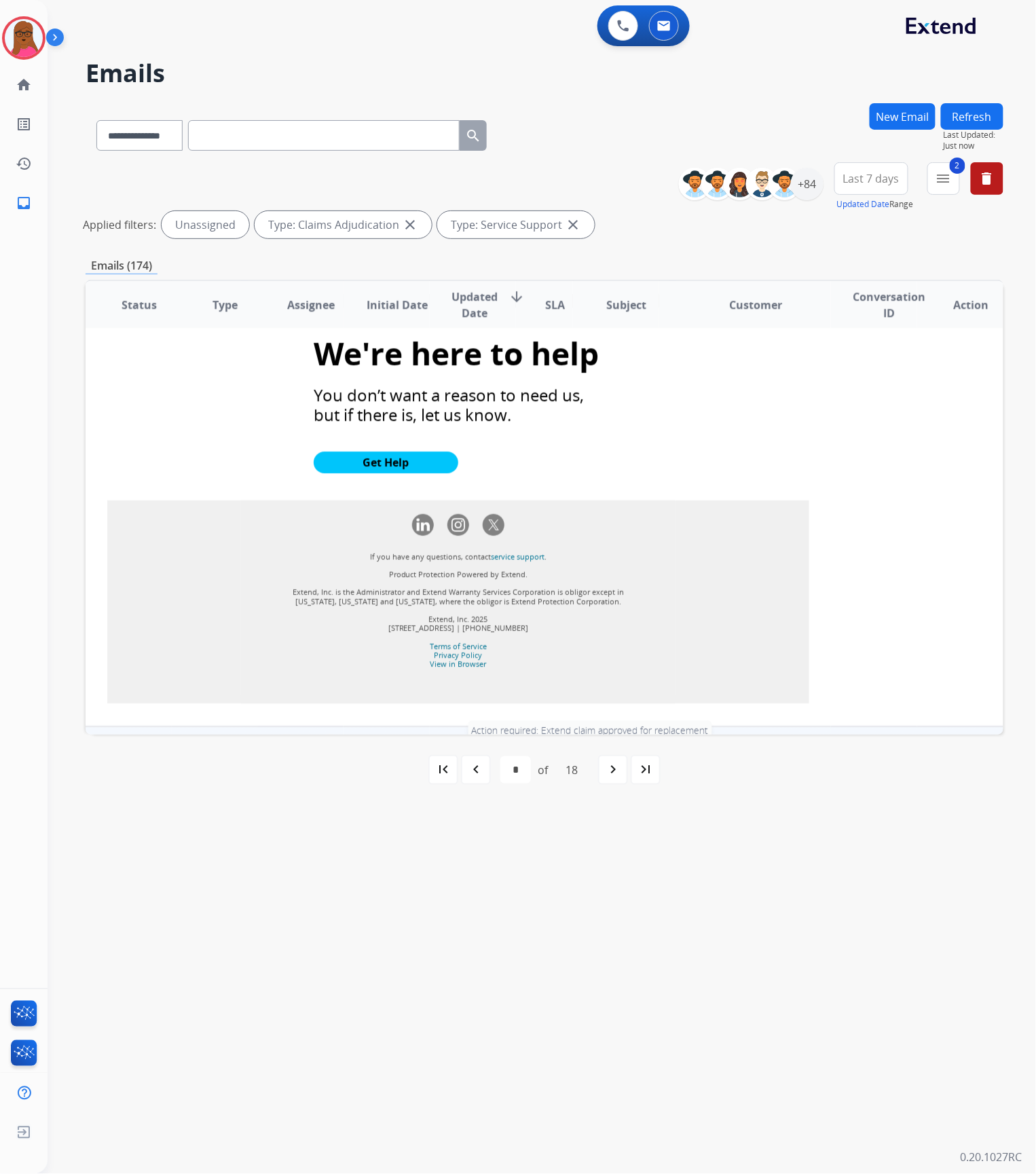
click at [600, 740] on span "Action required: Extend claim approved for replacement" at bounding box center [739, 747] width 289 height 15
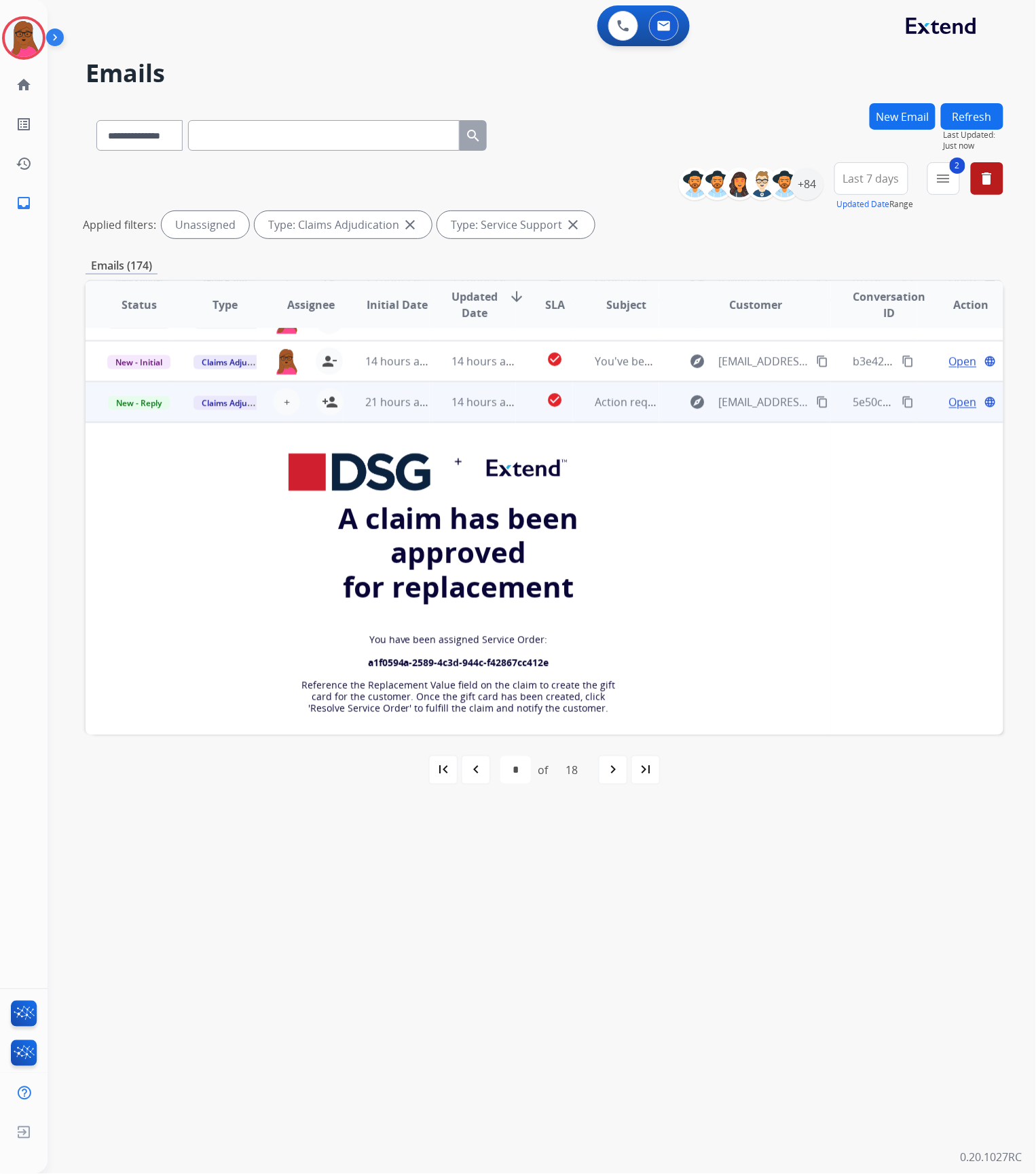
scroll to position [275, 0]
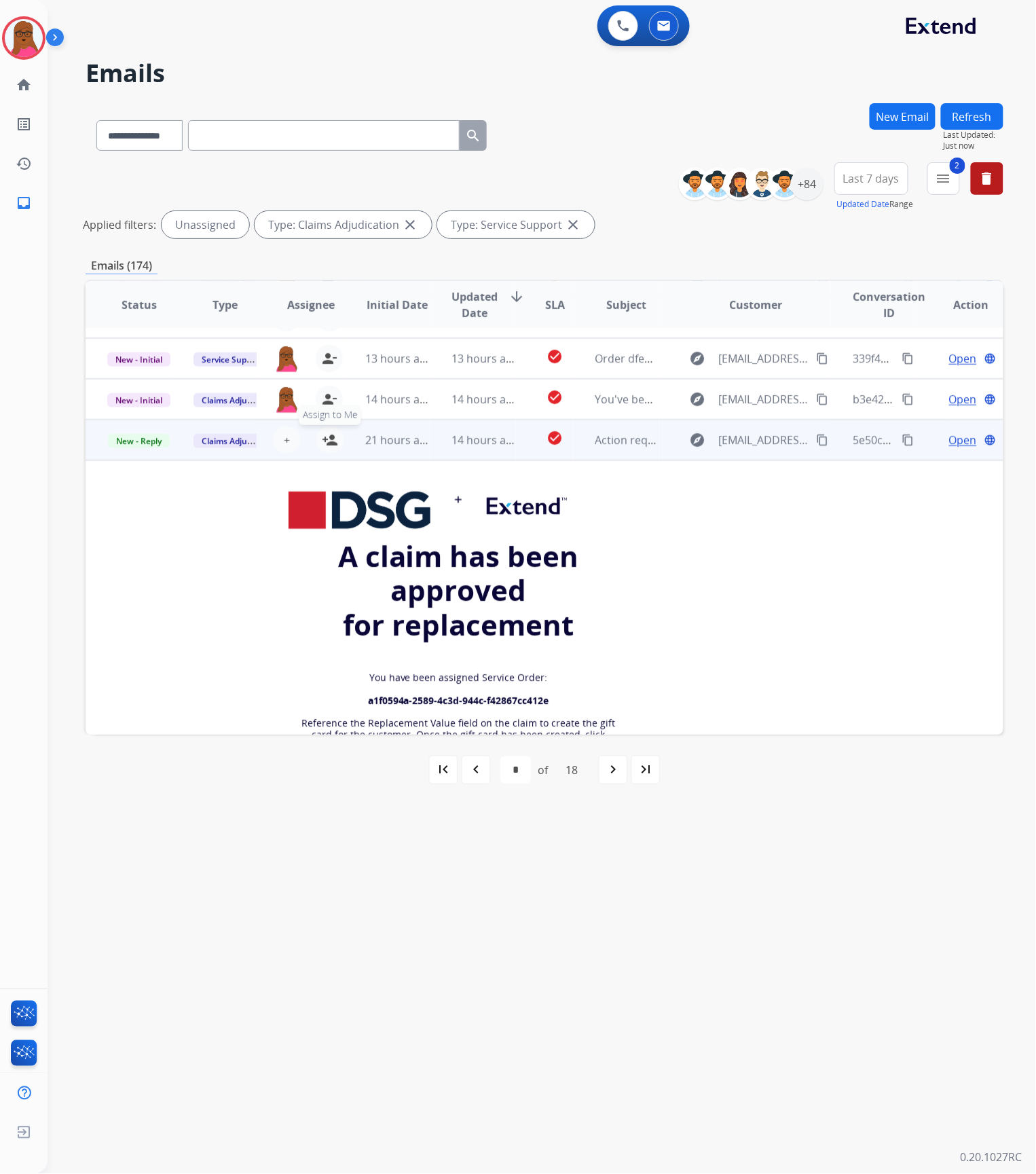
click at [326, 440] on mat-icon "person_add" at bounding box center [330, 440] width 17 height 17
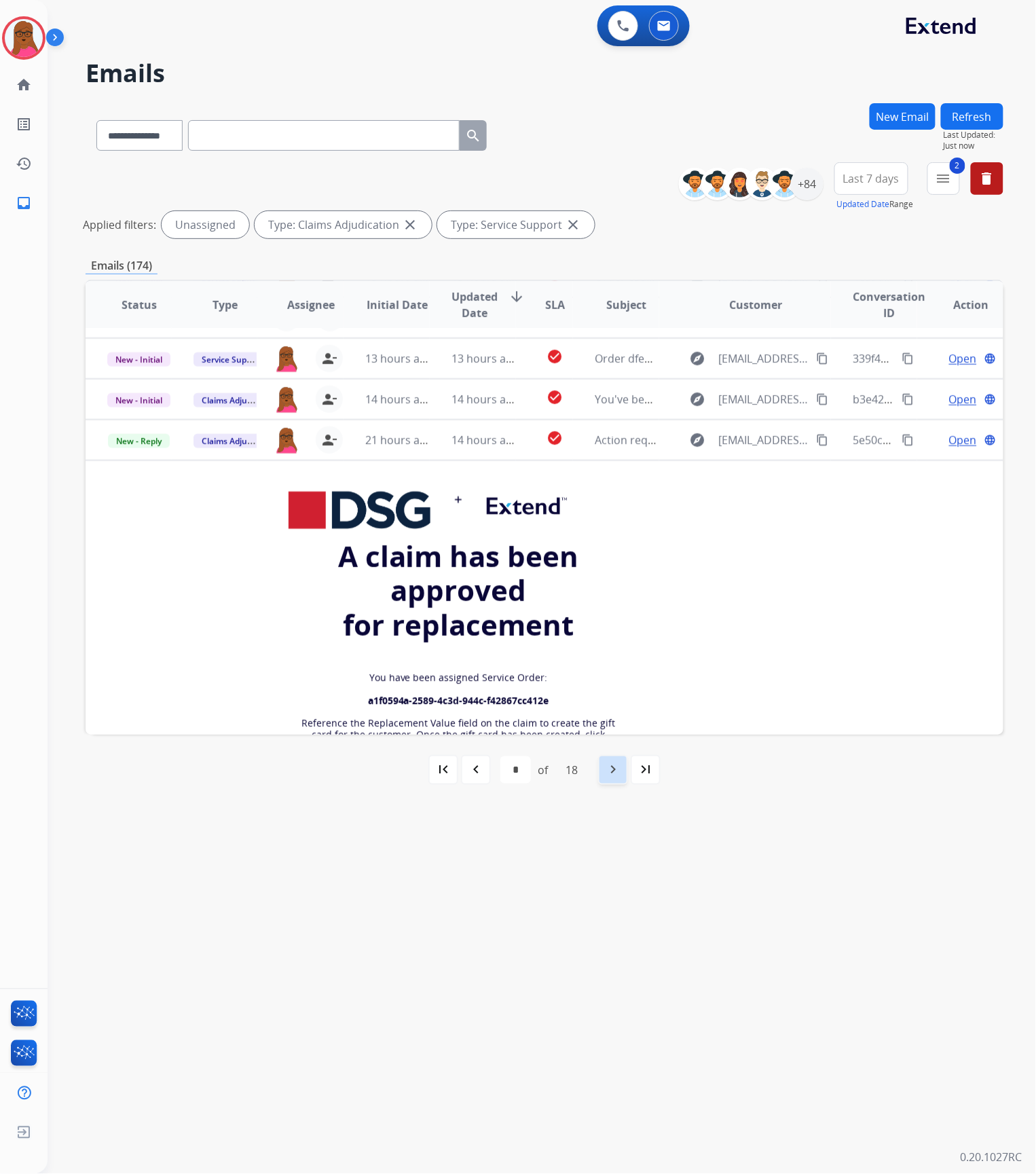
click at [611, 772] on mat-icon "navigate_next" at bounding box center [613, 770] width 17 height 17
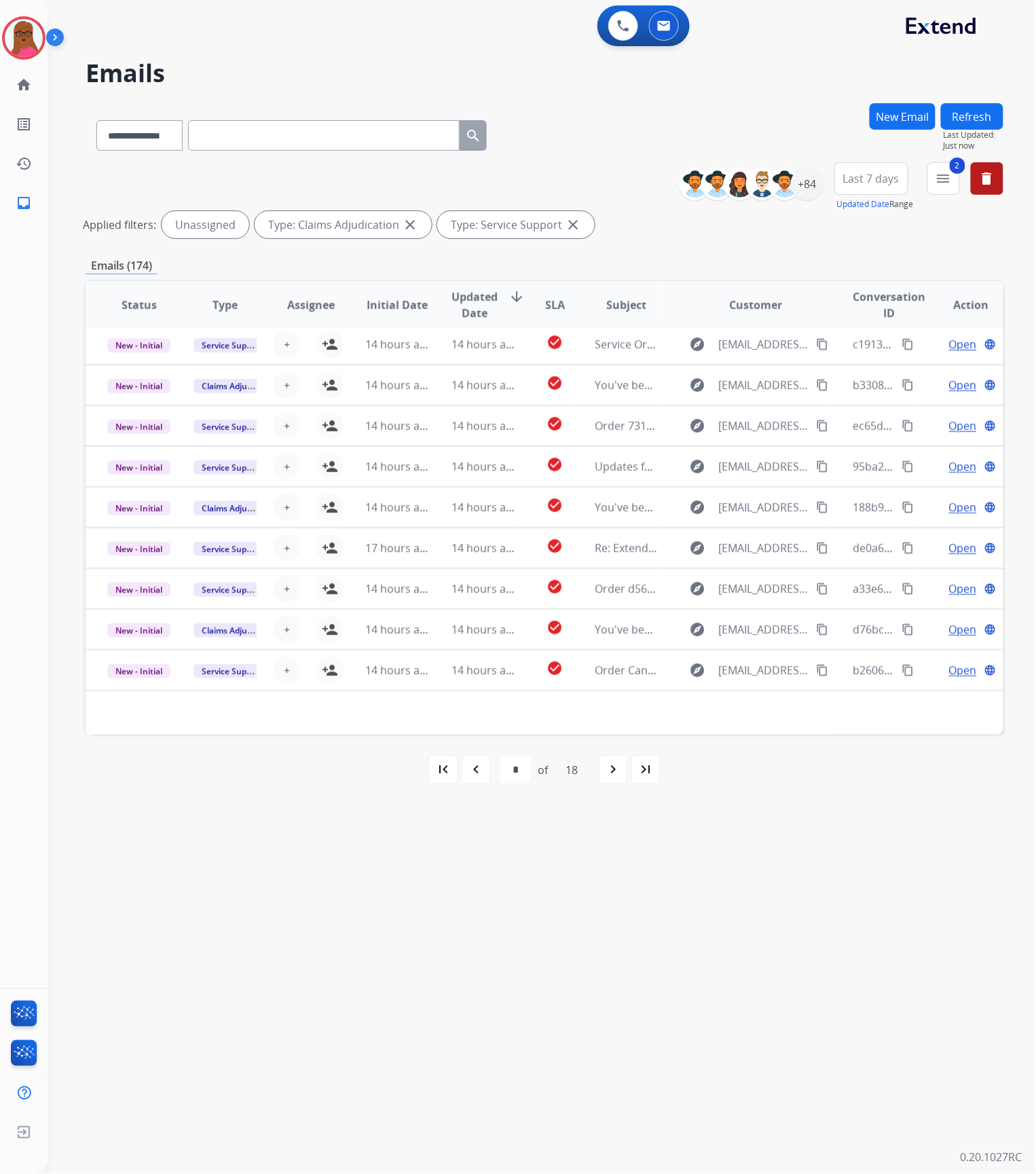
scroll to position [44, 0]
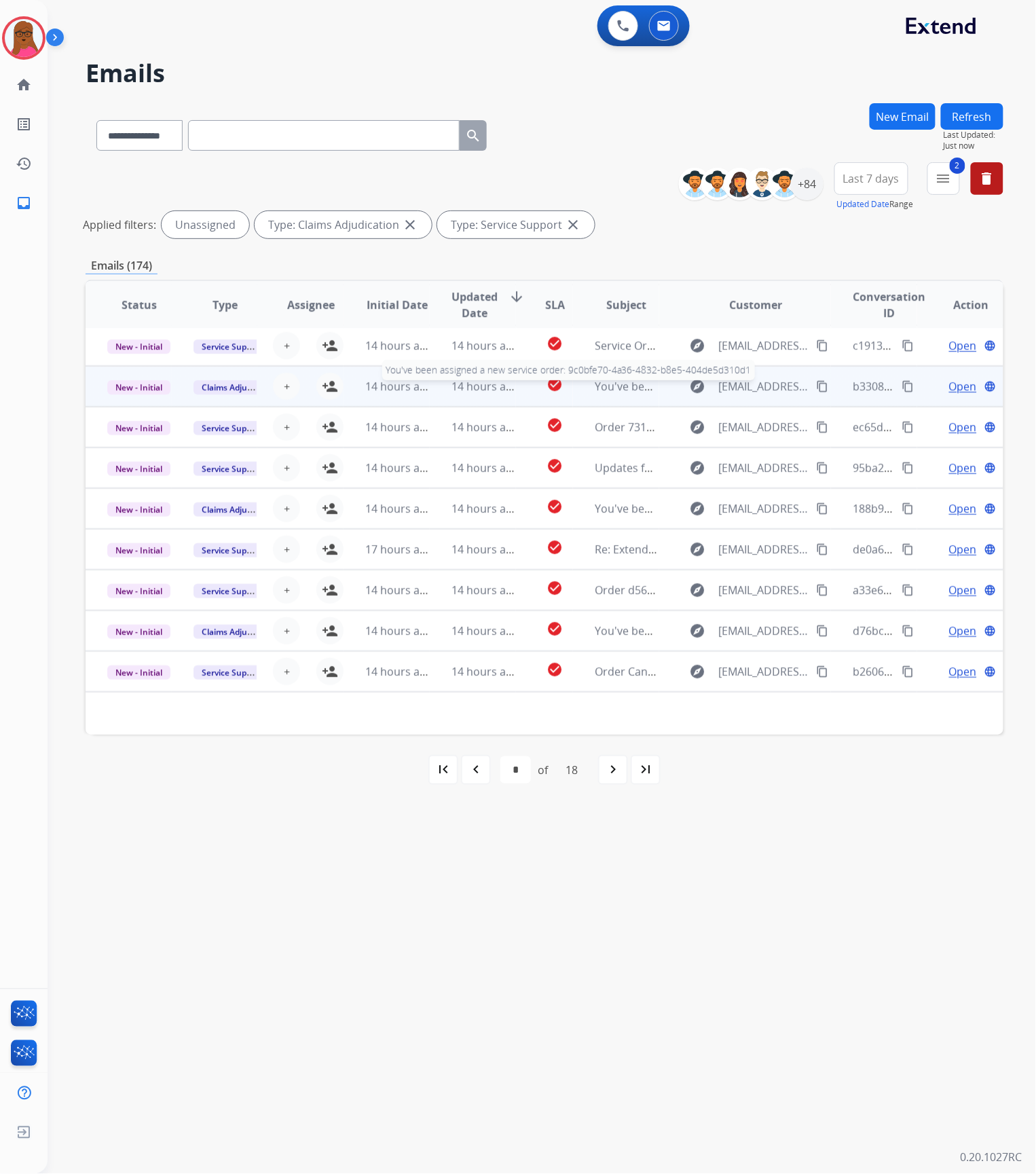
click at [595, 381] on span "You've been assigned a new service order: 9c0bfe70-4a36-4832-b8e5-404de5d310d1" at bounding box center [809, 386] width 428 height 15
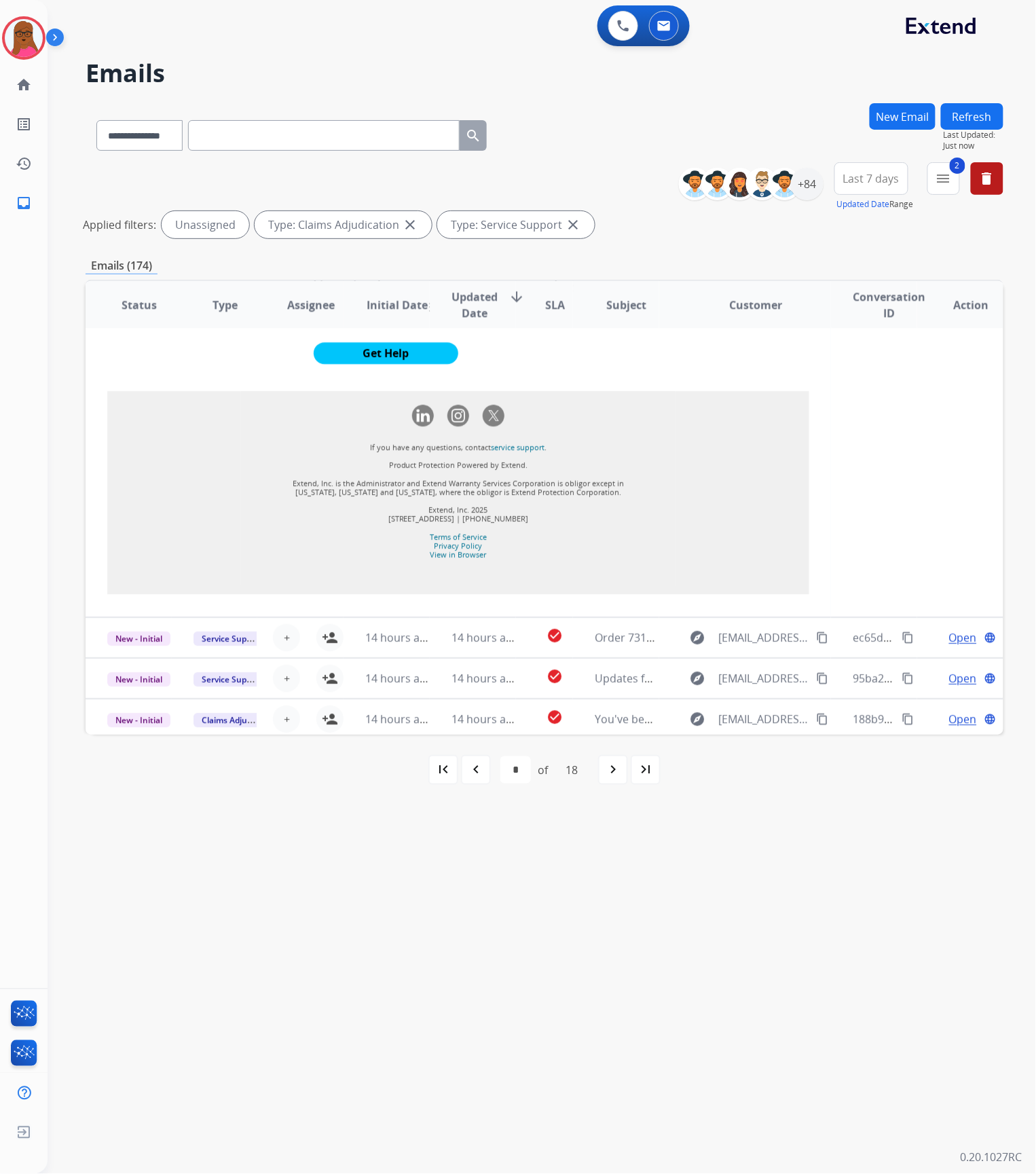
scroll to position [1358, 0]
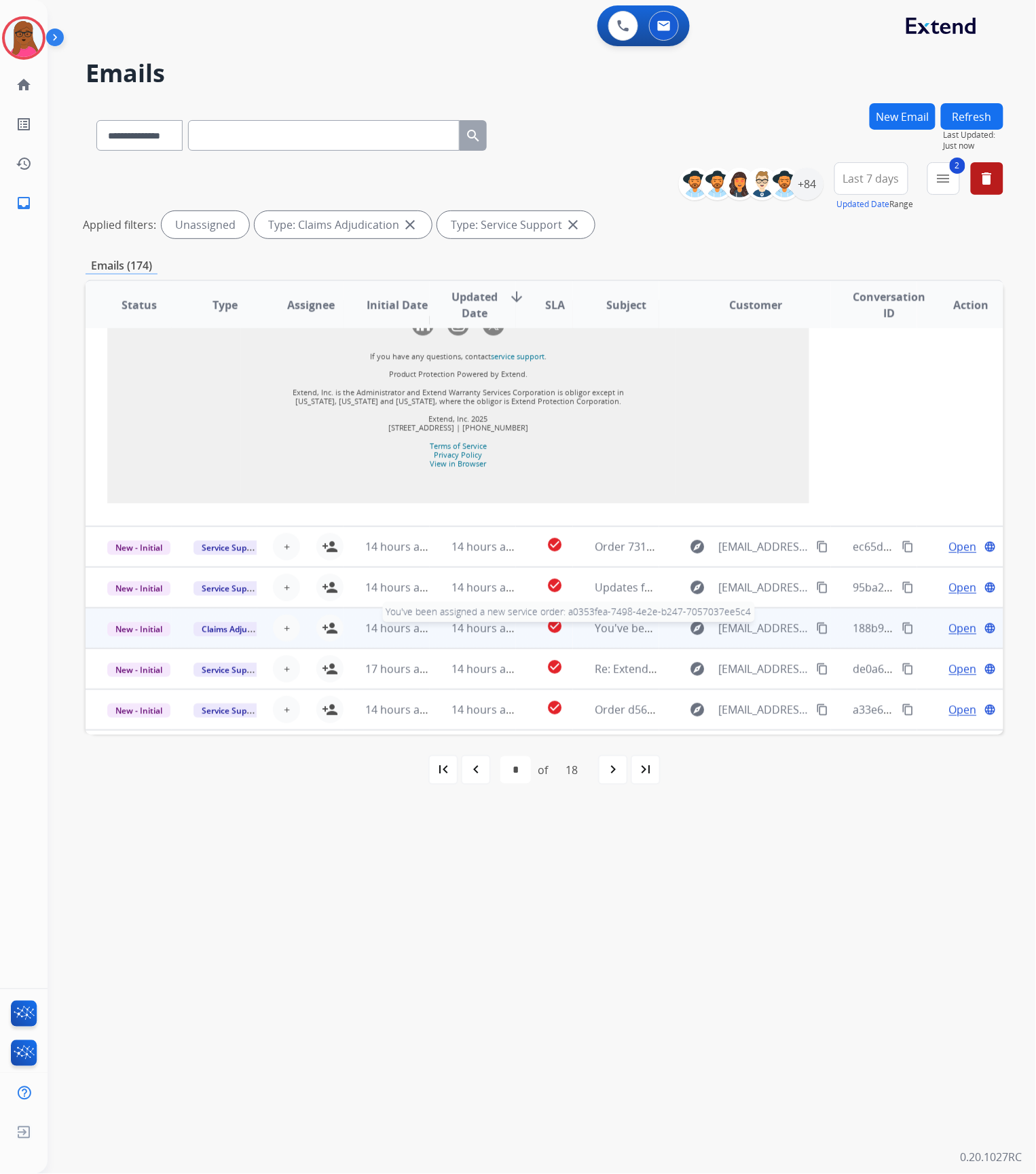
click at [620, 635] on span "You've been assigned a new service order: a0353fea-7498-4e2e-b247-7057037ee5c4" at bounding box center [807, 628] width 425 height 15
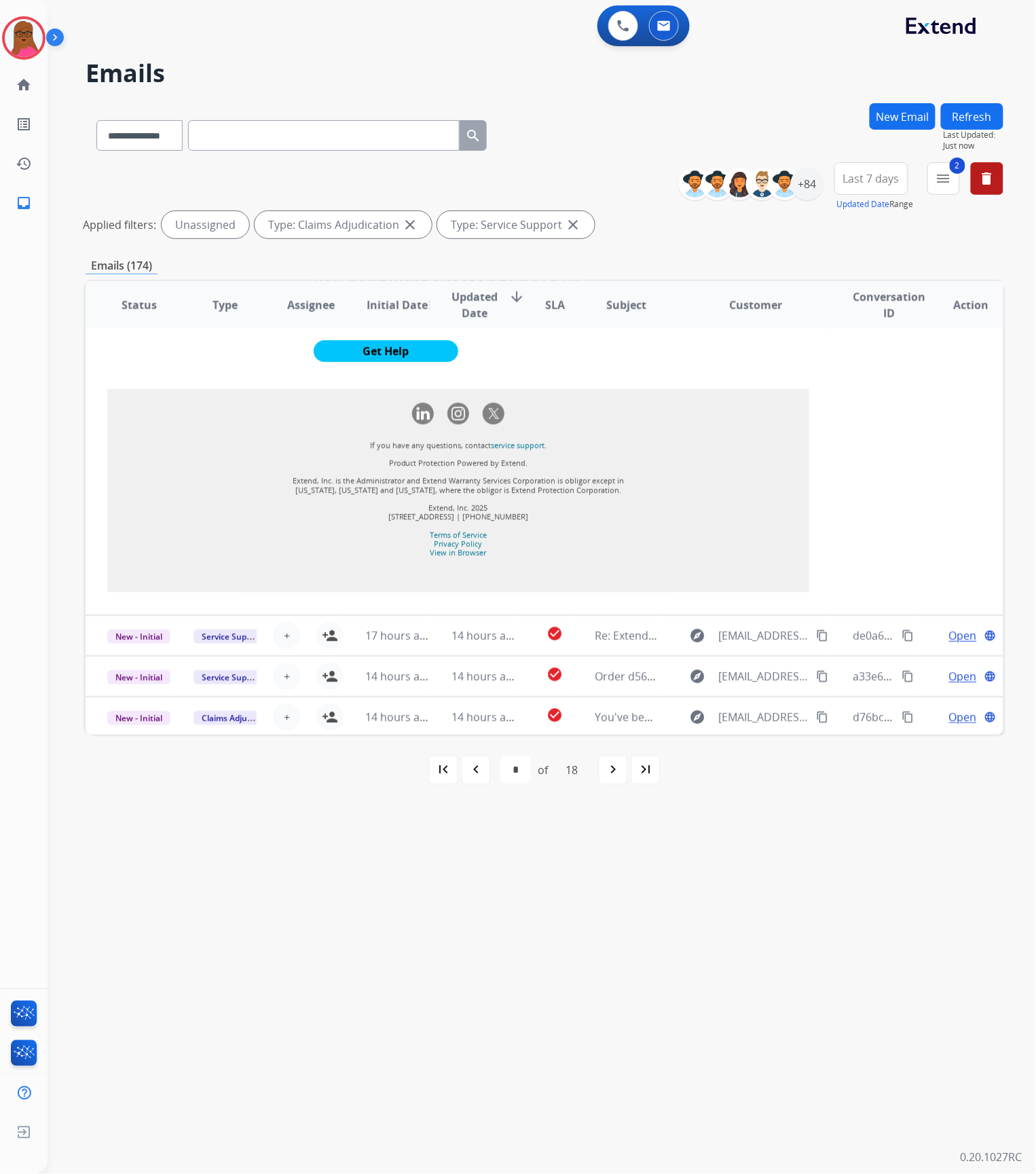
scroll to position [1485, 0]
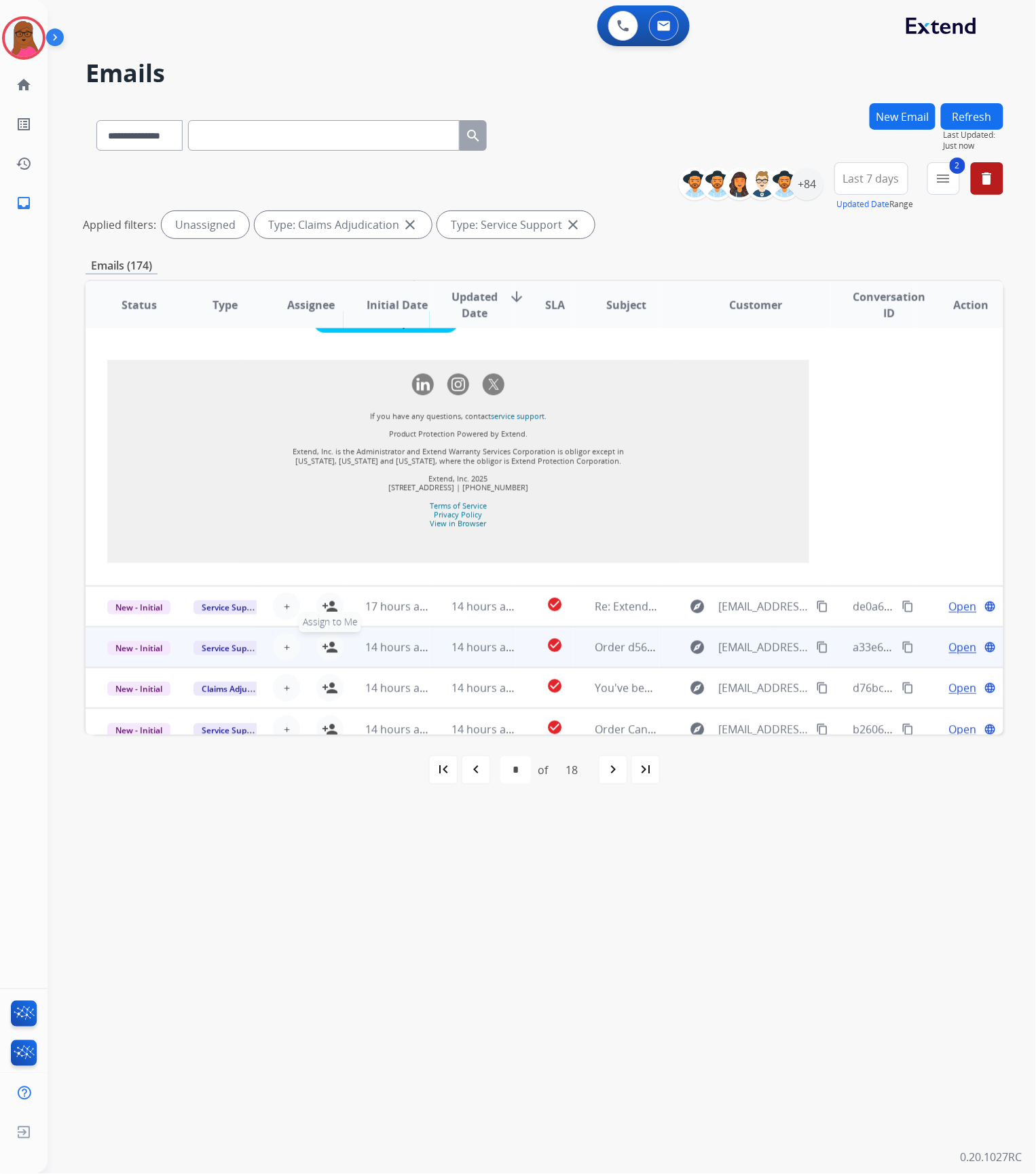
click at [329, 639] on mat-icon "person_add" at bounding box center [330, 647] width 17 height 17
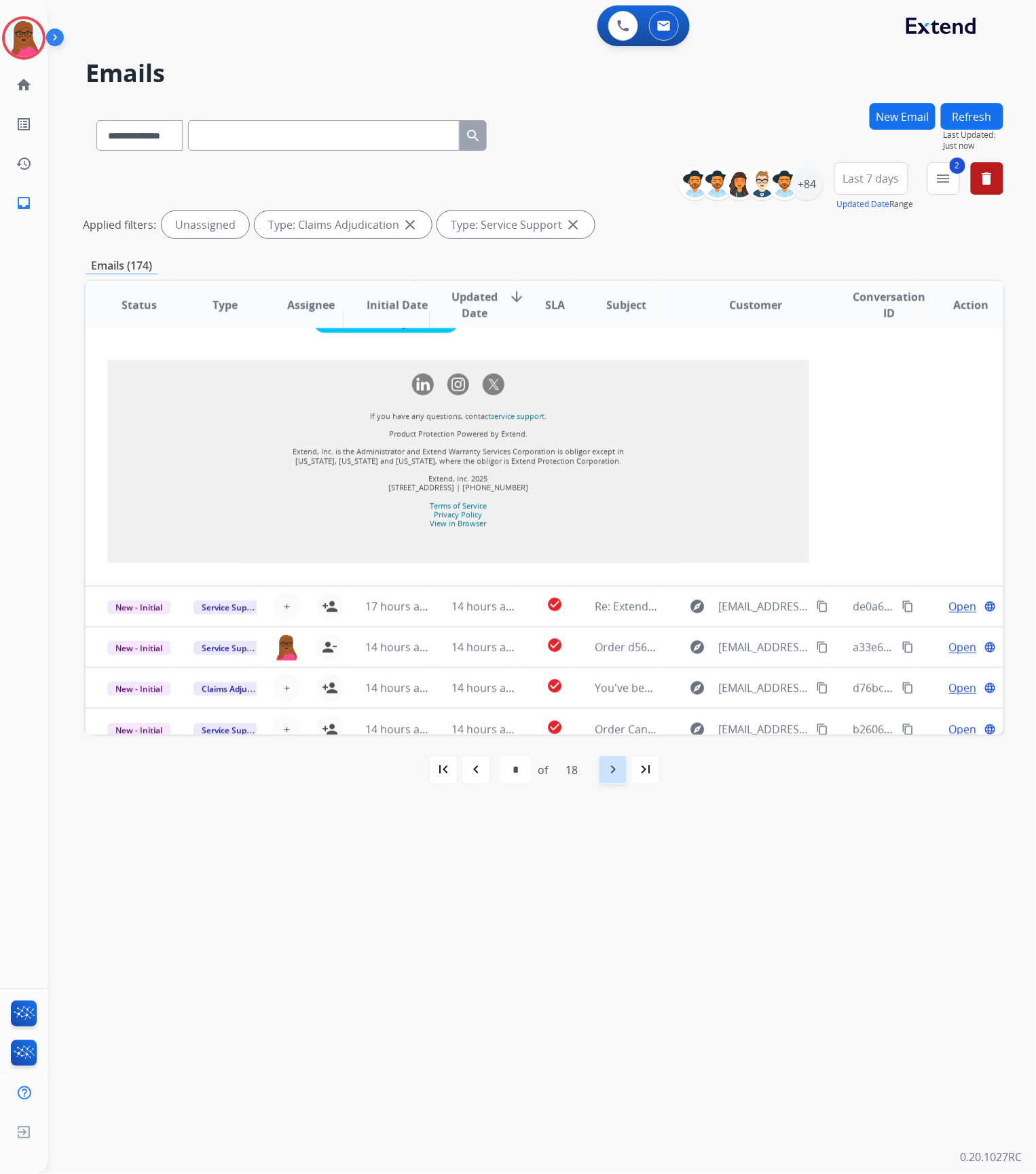
click at [608, 770] on mat-icon "navigate_next" at bounding box center [613, 770] width 17 height 17
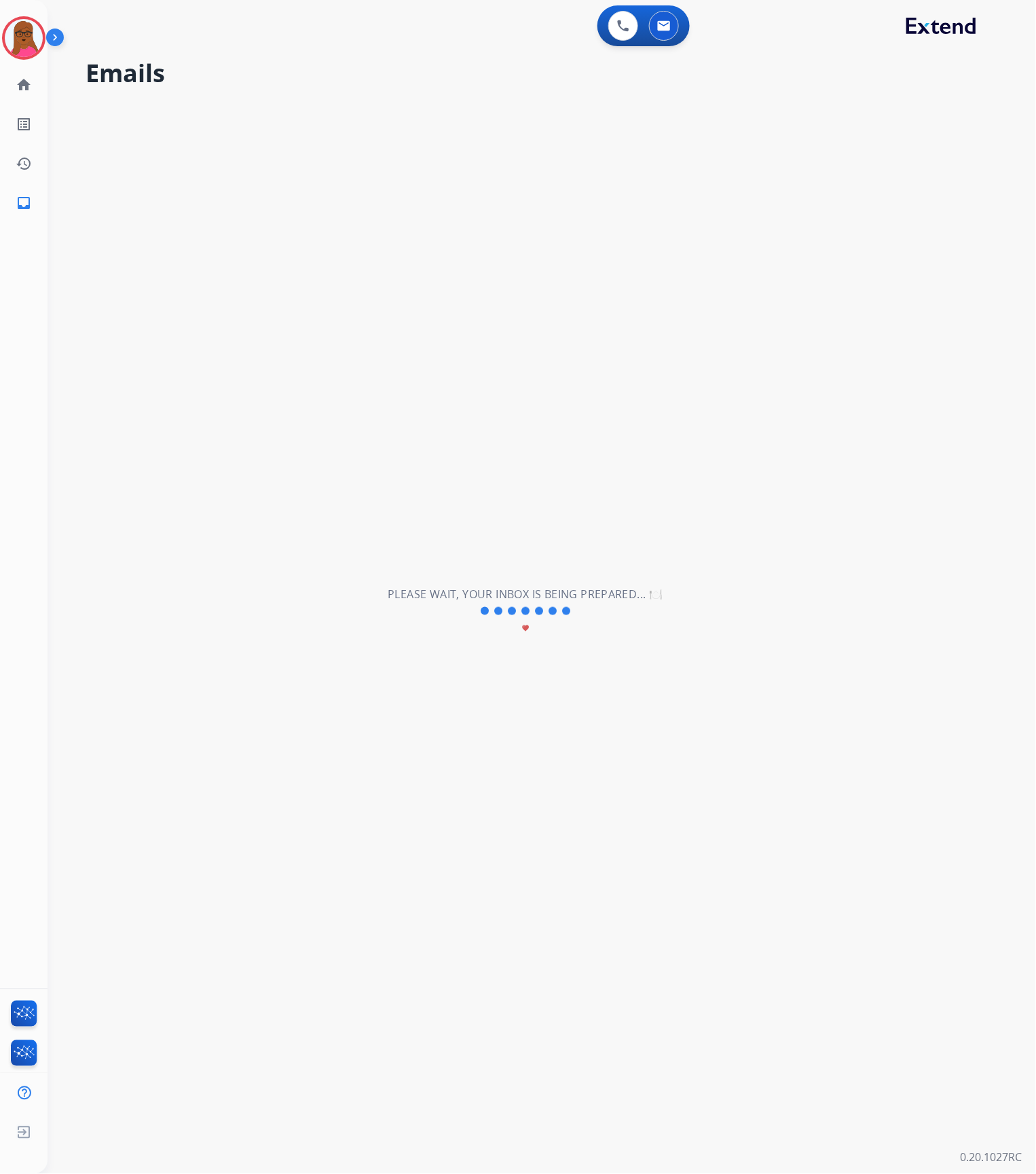
scroll to position [45, 0]
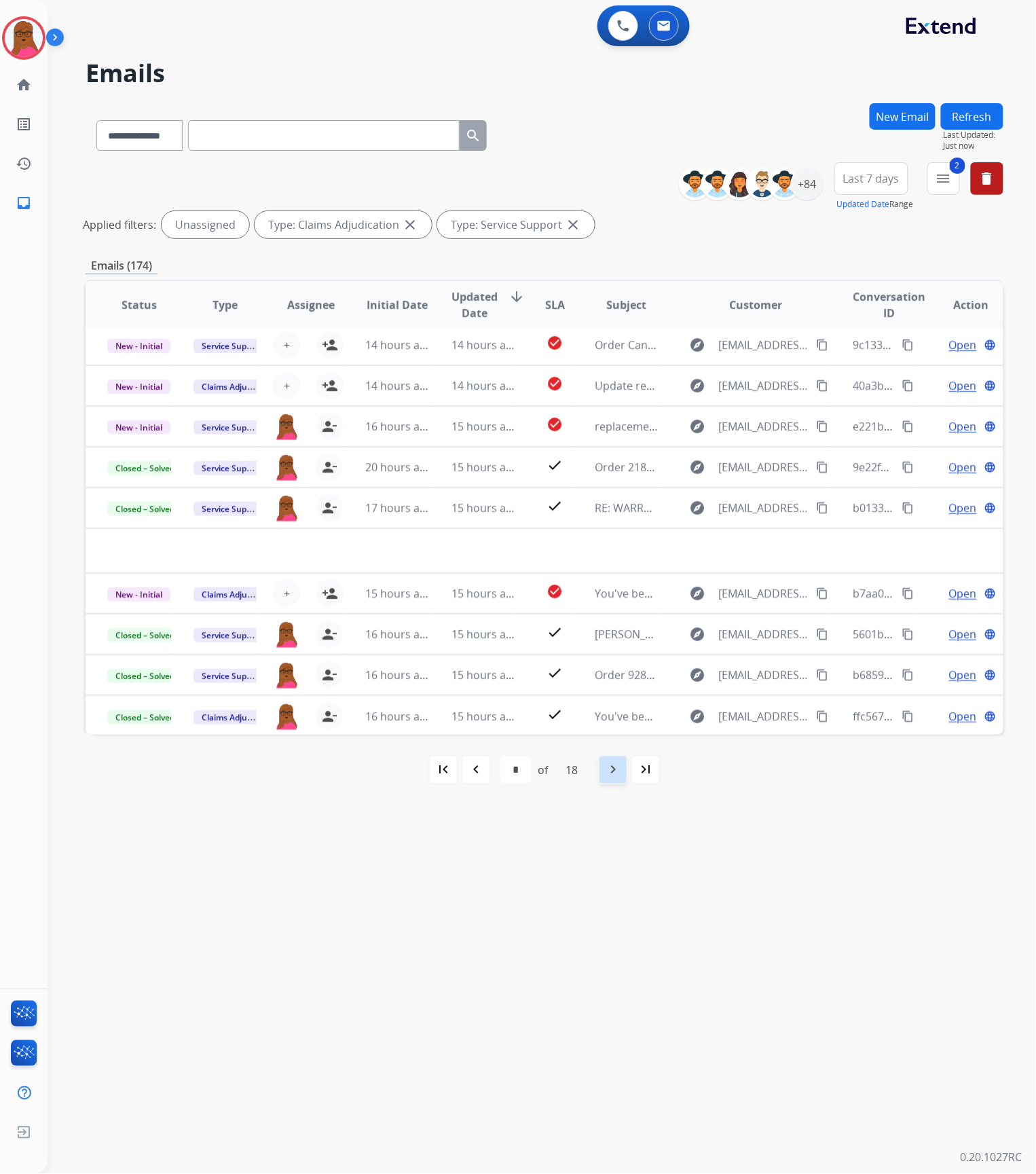
click at [608, 770] on mat-icon "navigate_next" at bounding box center [613, 770] width 17 height 17
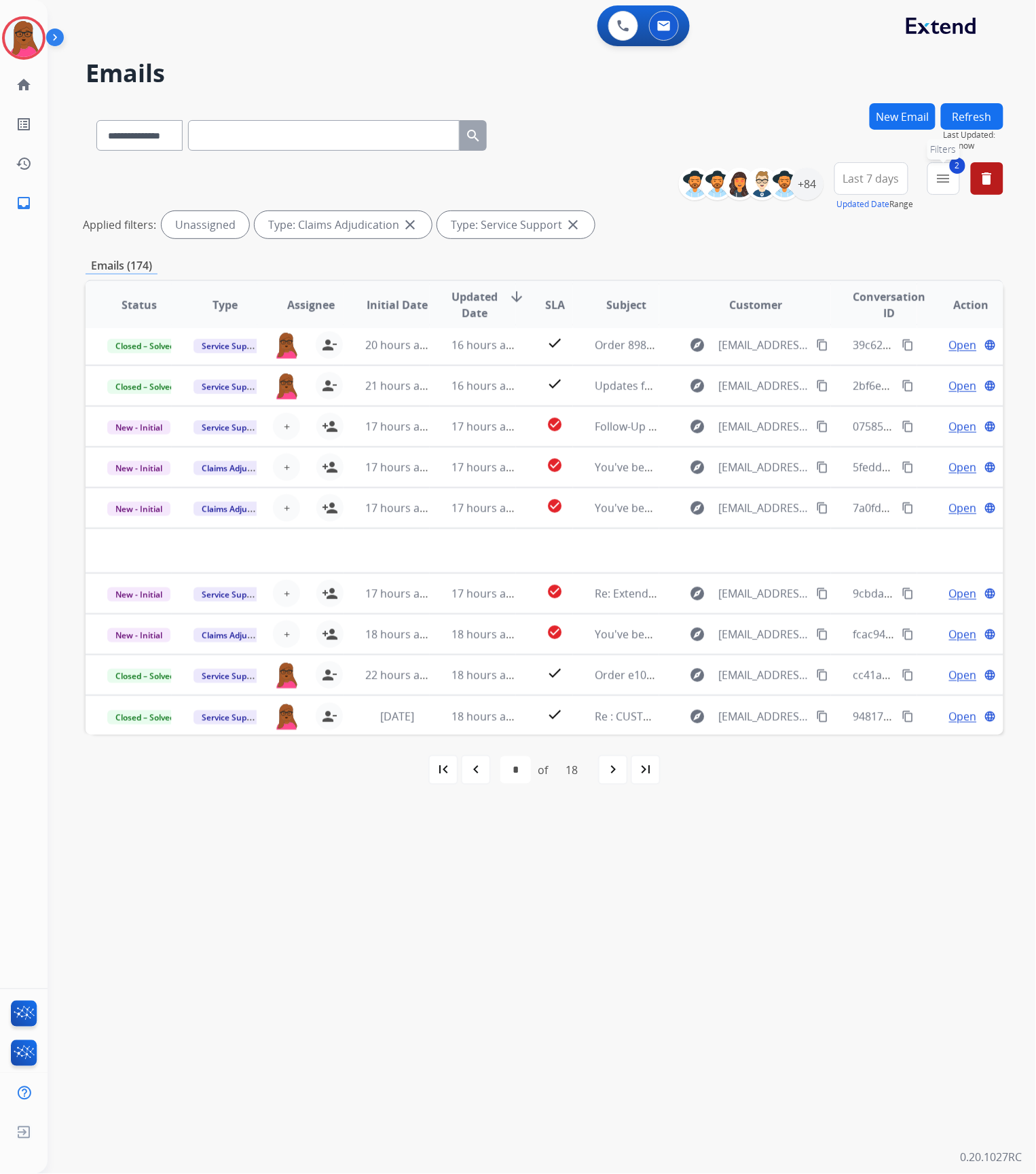
click at [953, 182] on button "2 menu Filters" at bounding box center [943, 178] width 32 height 32
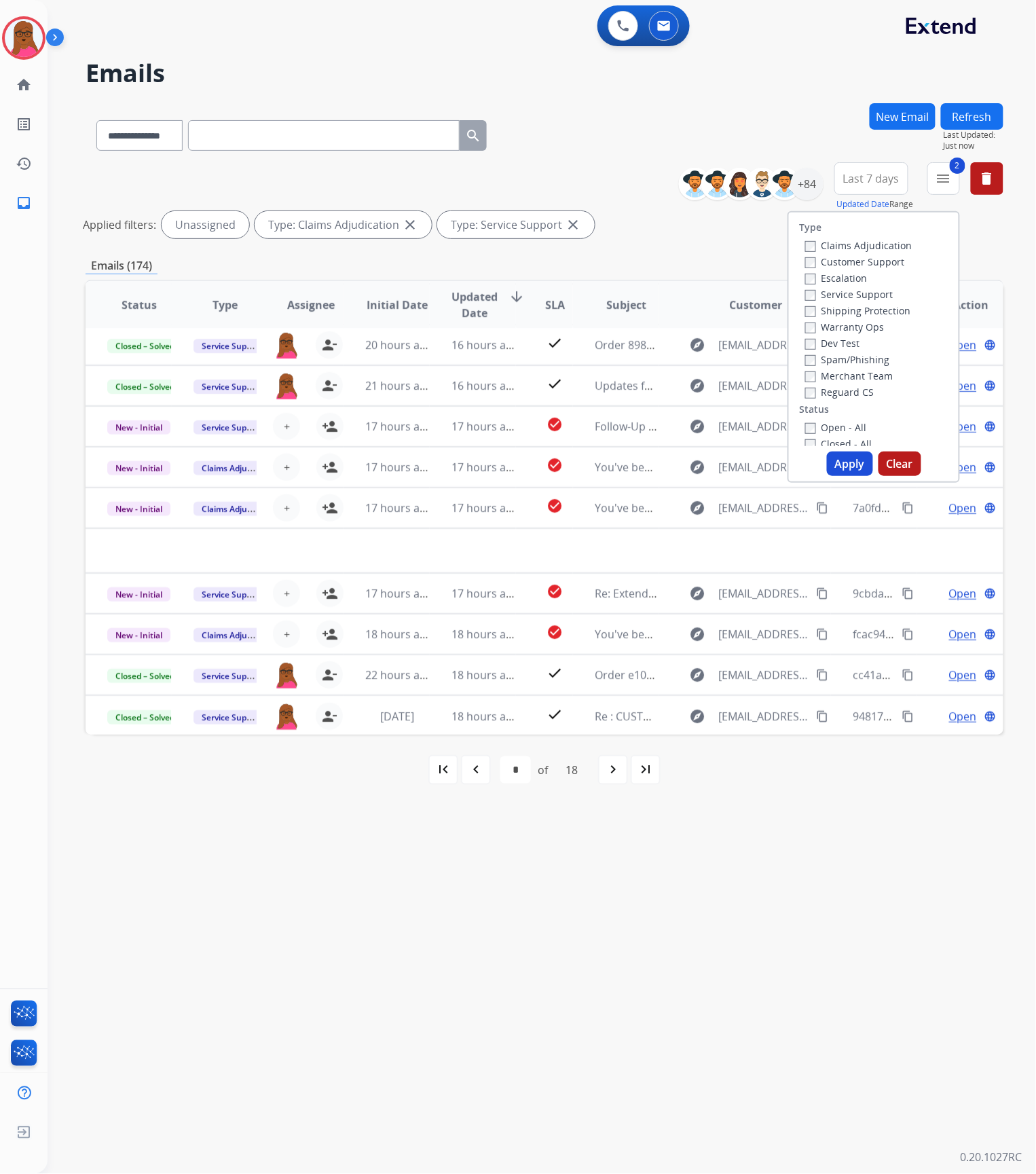
click at [910, 465] on button "Clear" at bounding box center [899, 464] width 43 height 25
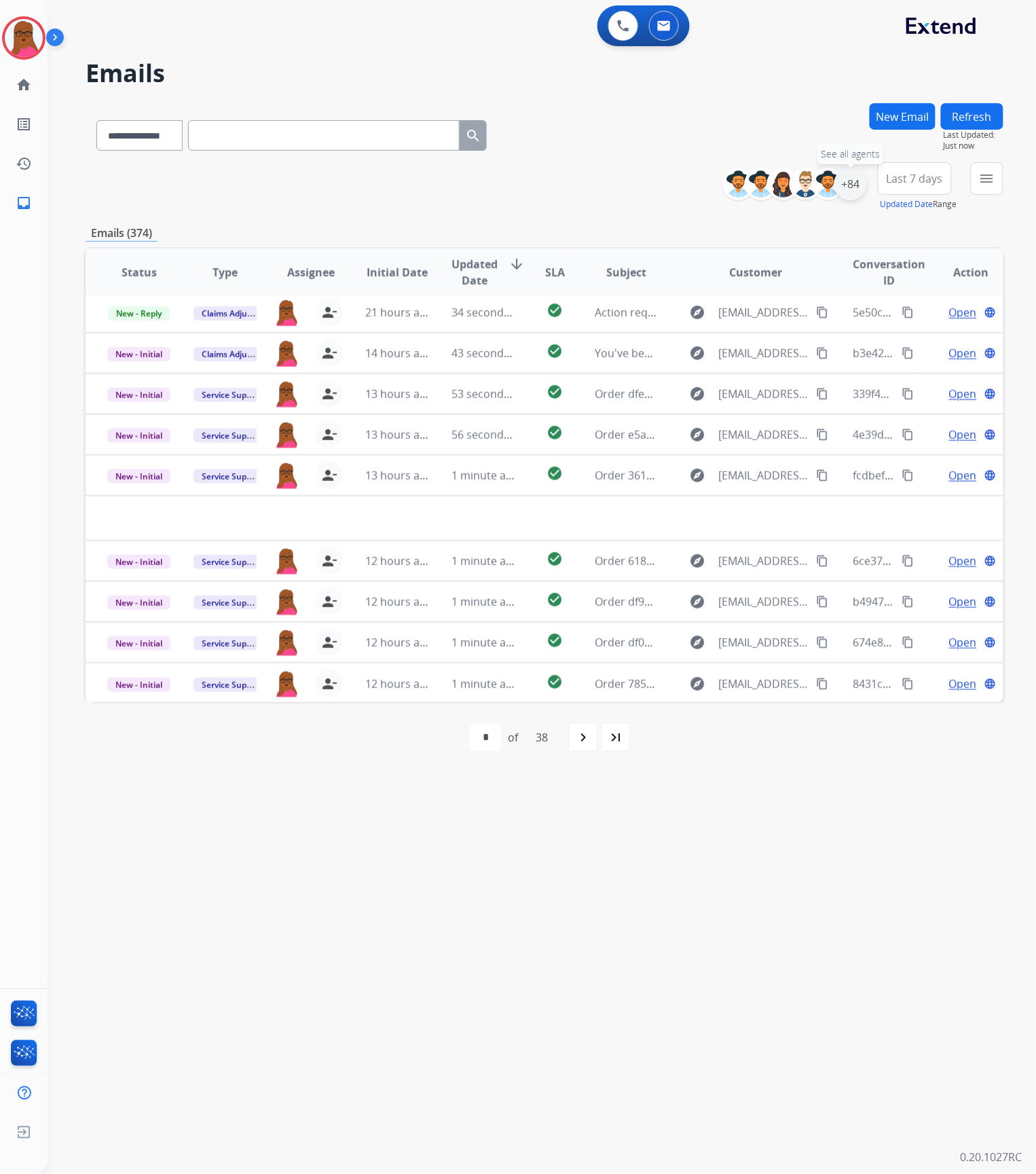
click at [848, 178] on div "+84" at bounding box center [850, 184] width 32 height 32
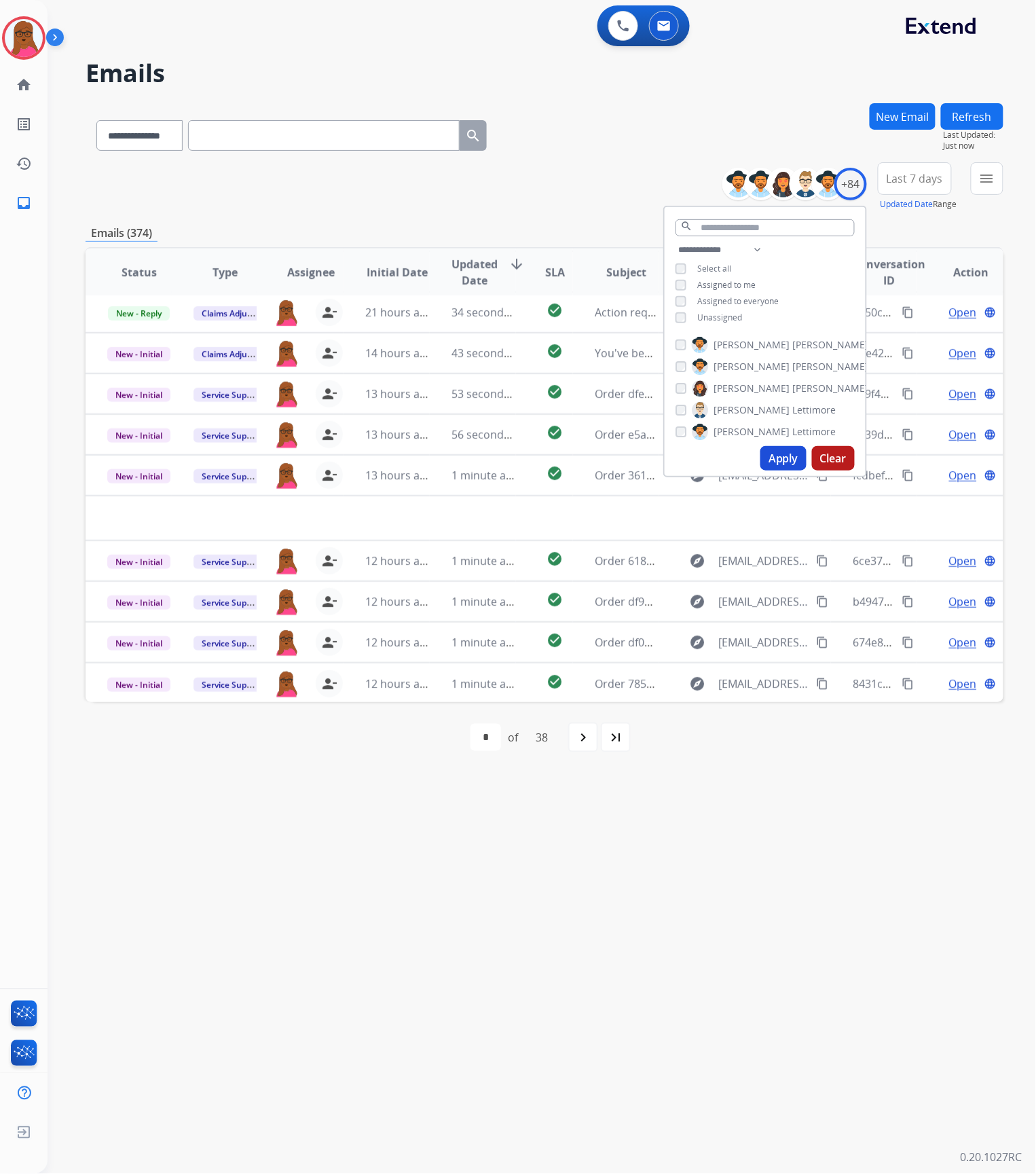
click at [830, 460] on button "Clear" at bounding box center [833, 458] width 43 height 25
click at [976, 183] on button "menu Filters" at bounding box center [986, 178] width 32 height 32
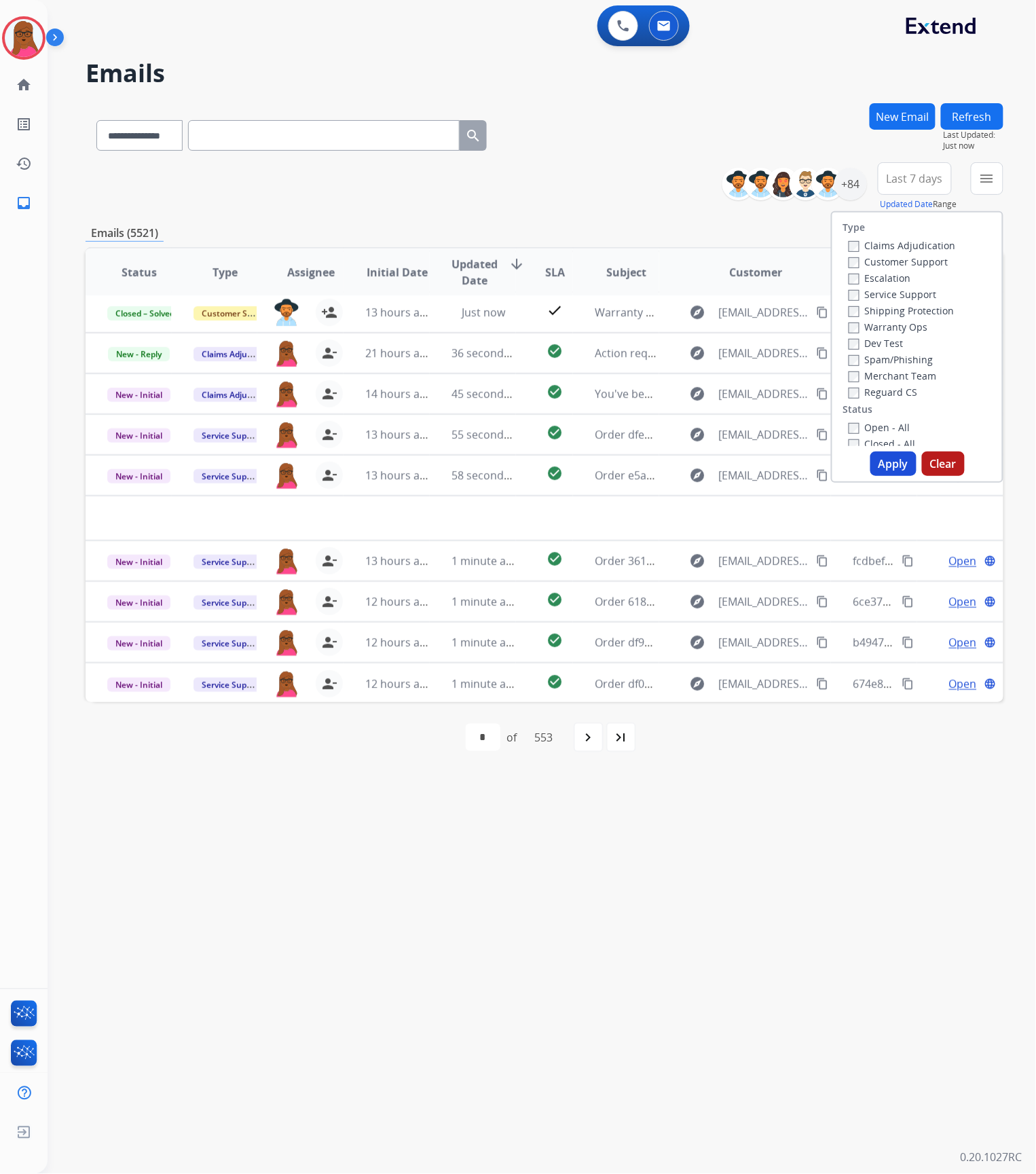
click at [949, 462] on button "Clear" at bounding box center [943, 464] width 43 height 25
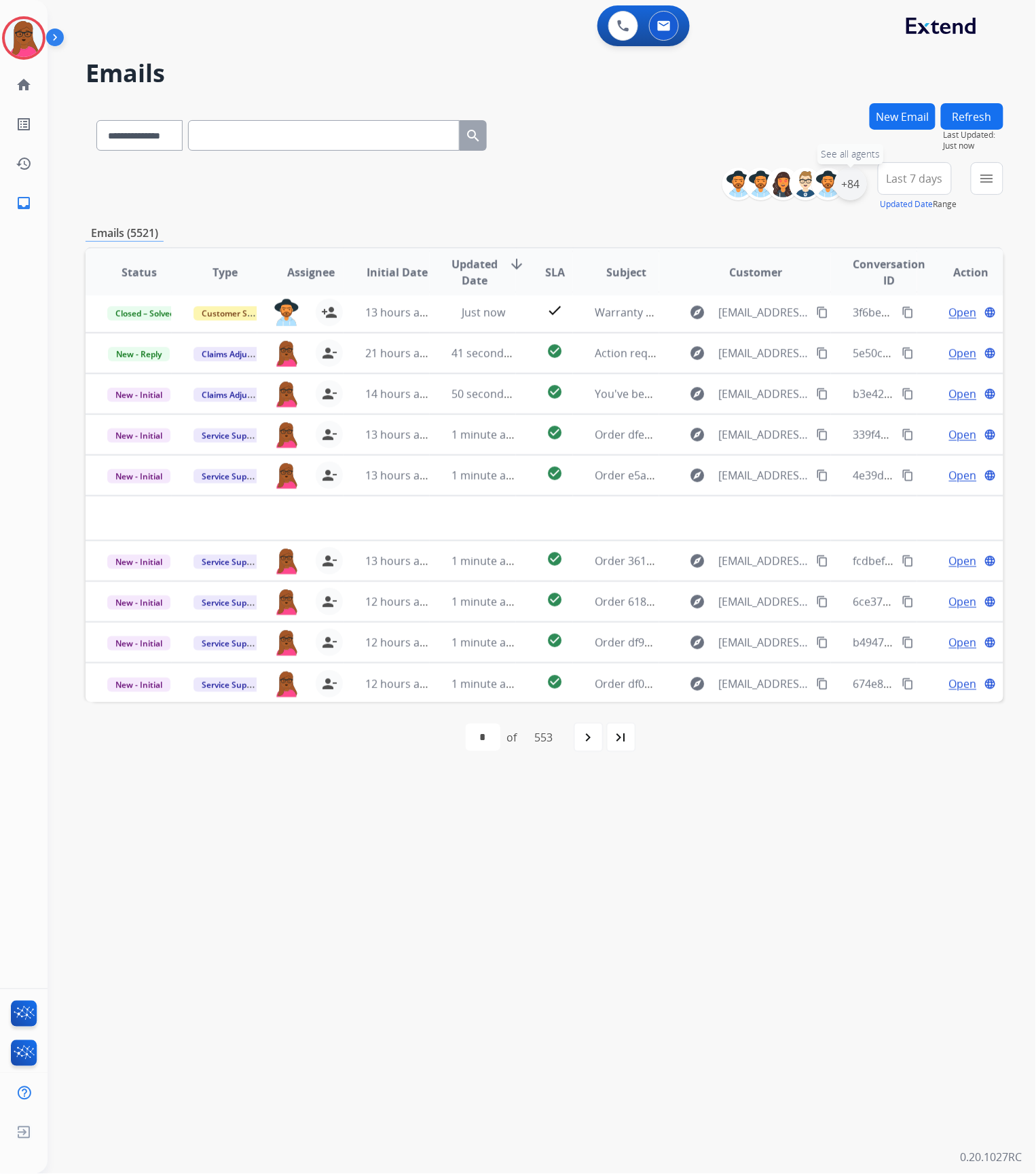
click at [842, 186] on div "+84" at bounding box center [850, 184] width 32 height 32
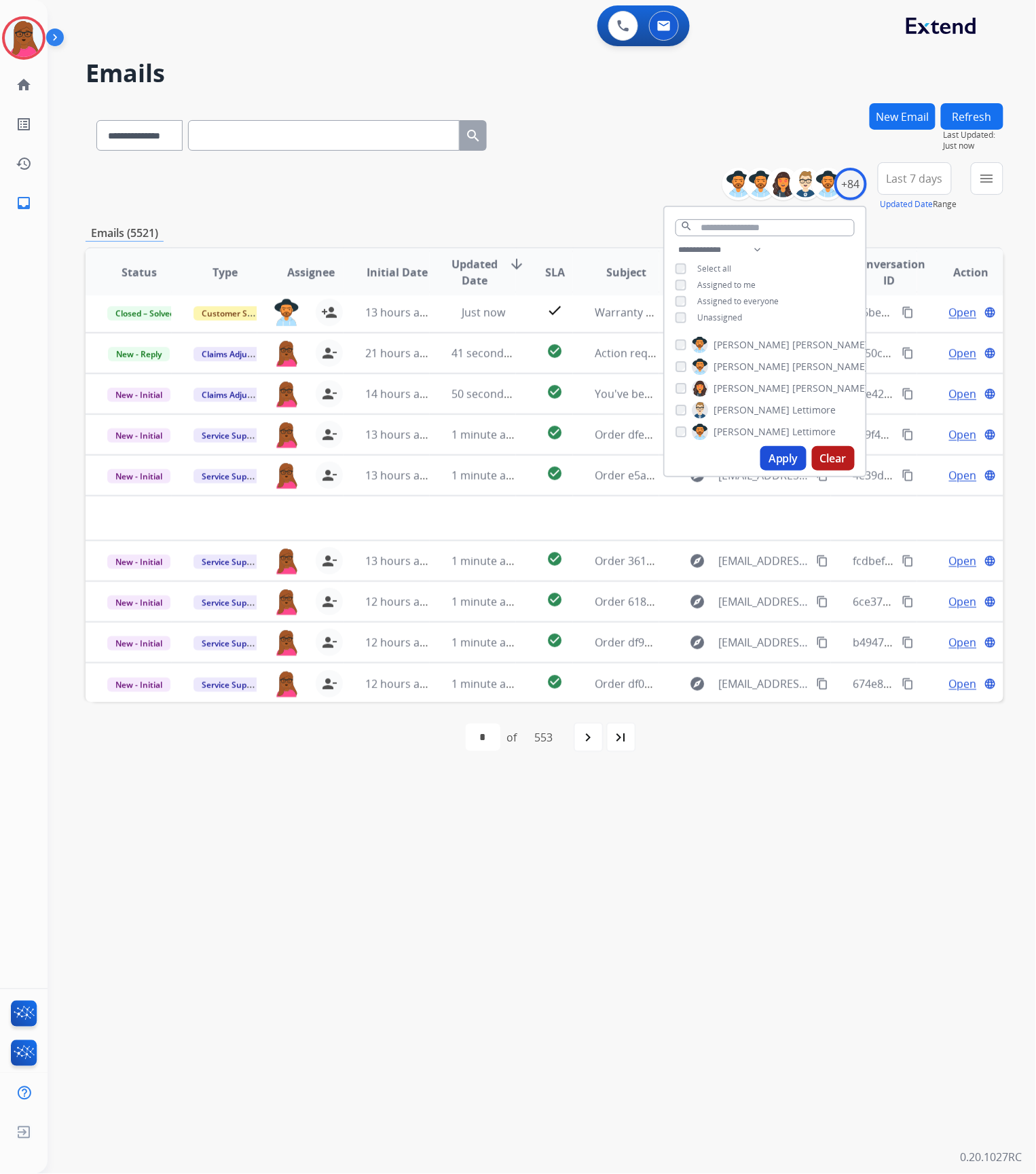
click at [775, 446] on button "Apply" at bounding box center [784, 458] width 47 height 25
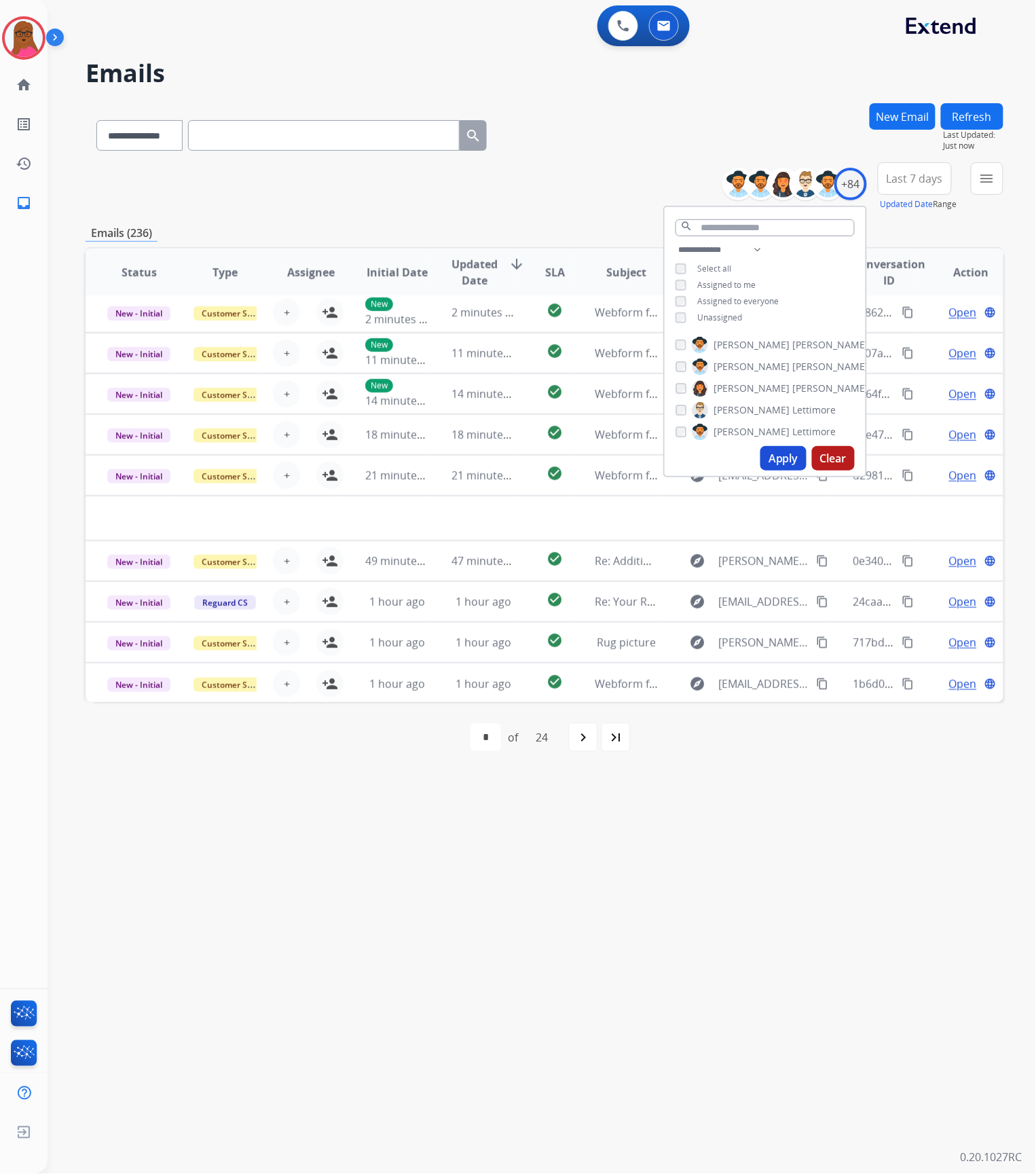
drag, startPoint x: 647, startPoint y: 1091, endPoint x: 639, endPoint y: 1067, distance: 25.3
click at [647, 1090] on div "**********" at bounding box center [525, 611] width 956 height 1125
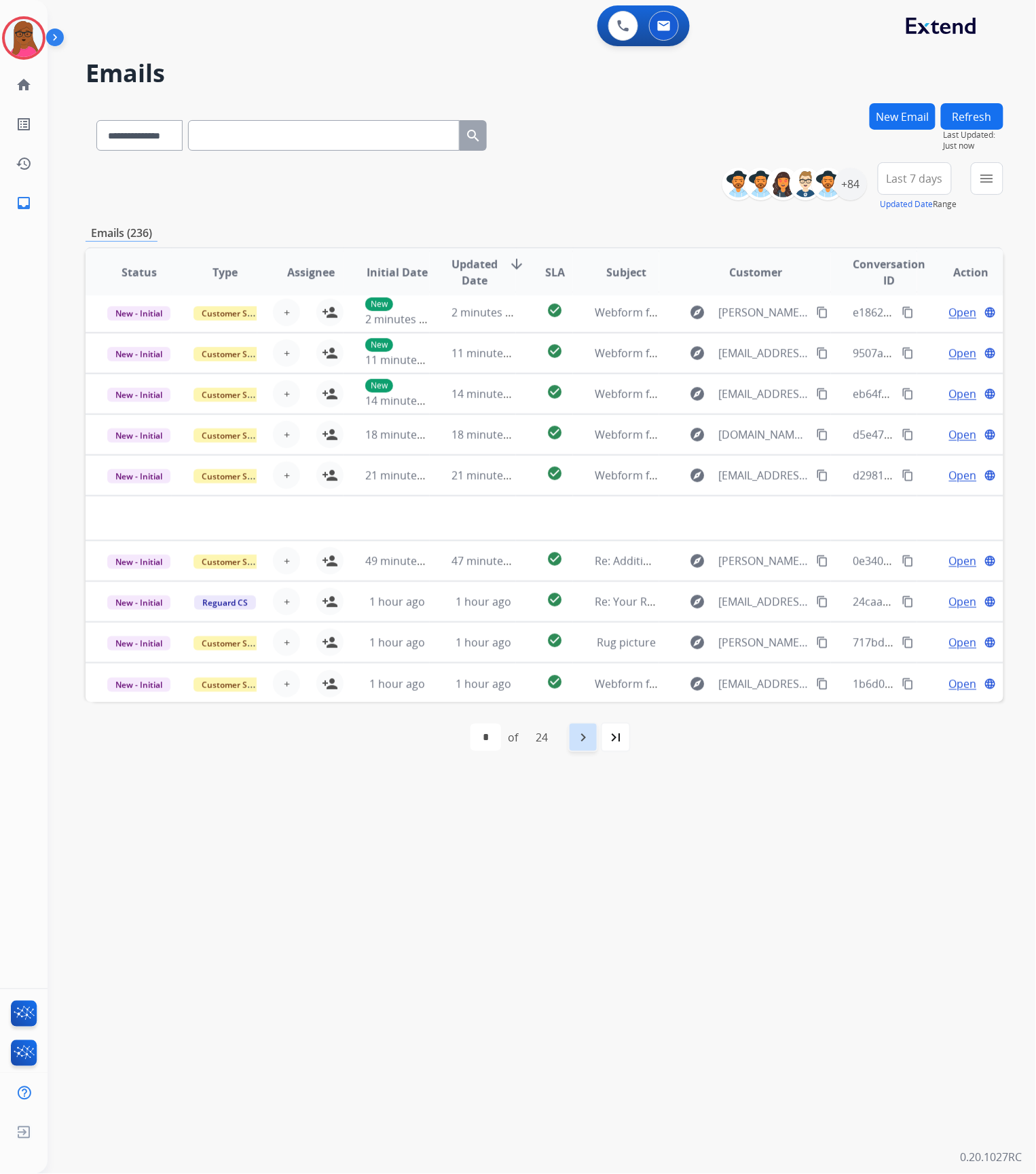
click at [584, 737] on mat-icon "navigate_next" at bounding box center [584, 737] width 17 height 17
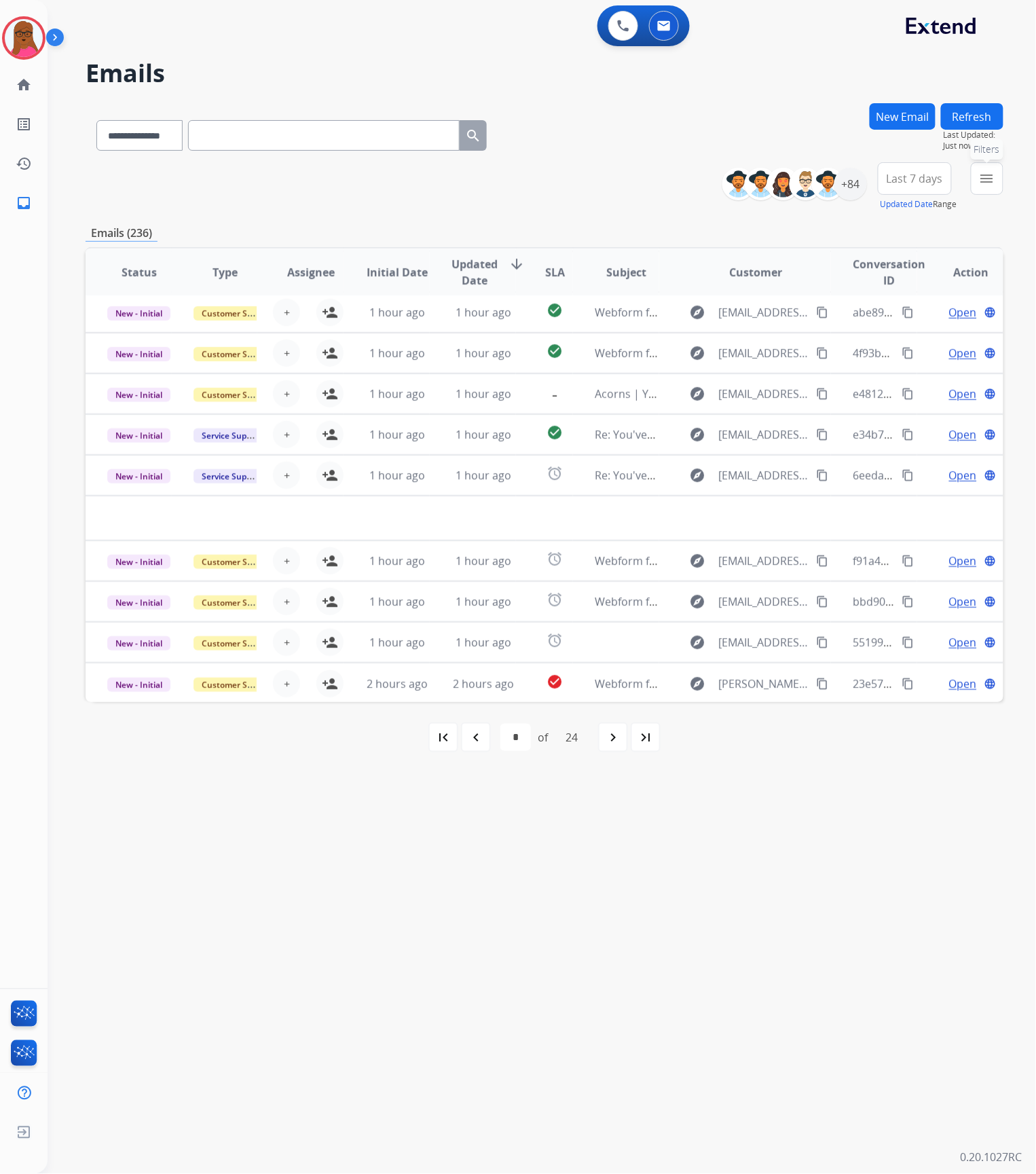
click at [977, 181] on button "menu Filters" at bounding box center [986, 178] width 32 height 32
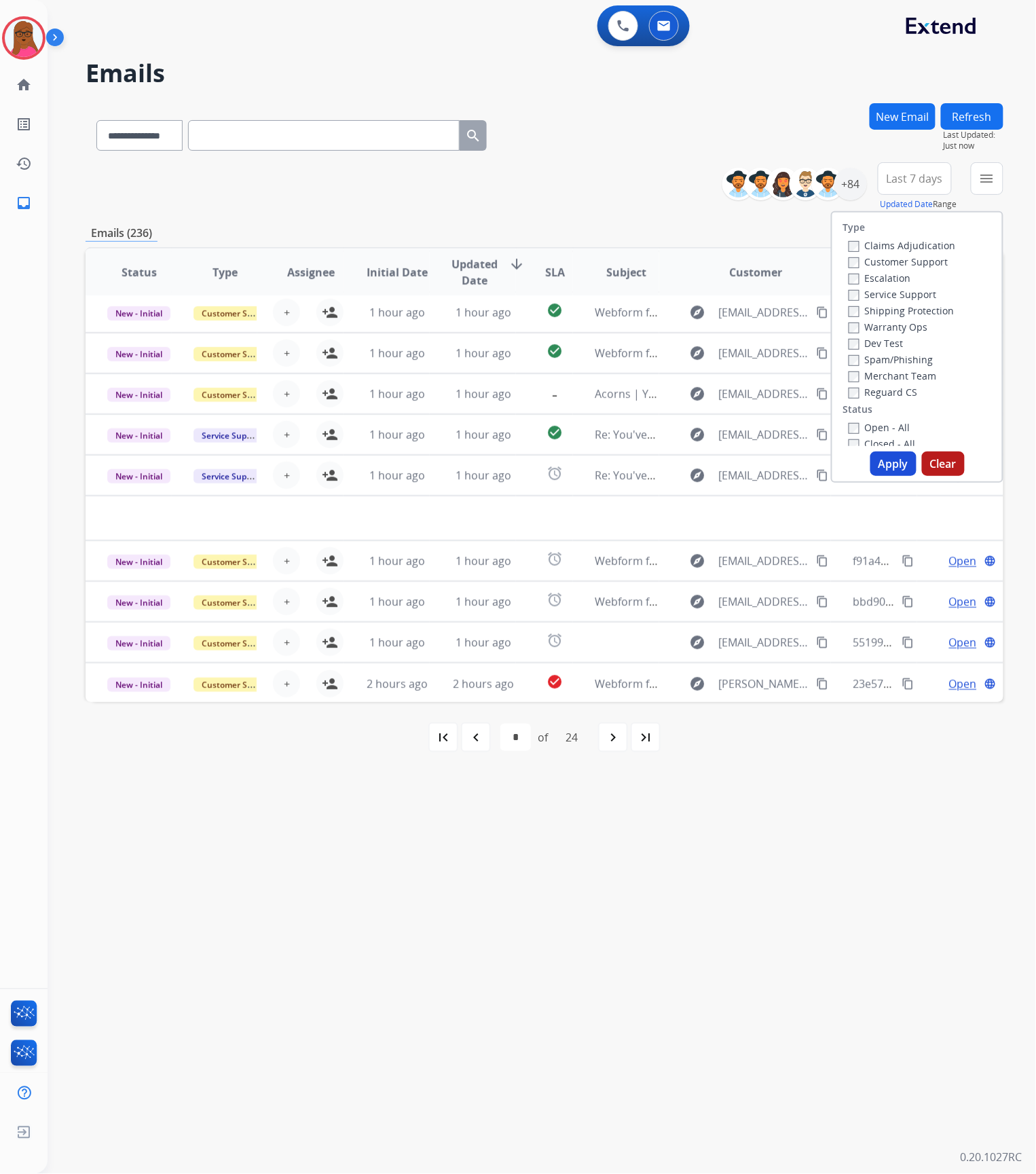
click at [853, 248] on label "Claims Adjudication" at bounding box center [902, 245] width 107 height 13
click at [895, 473] on button "Apply" at bounding box center [893, 464] width 47 height 25
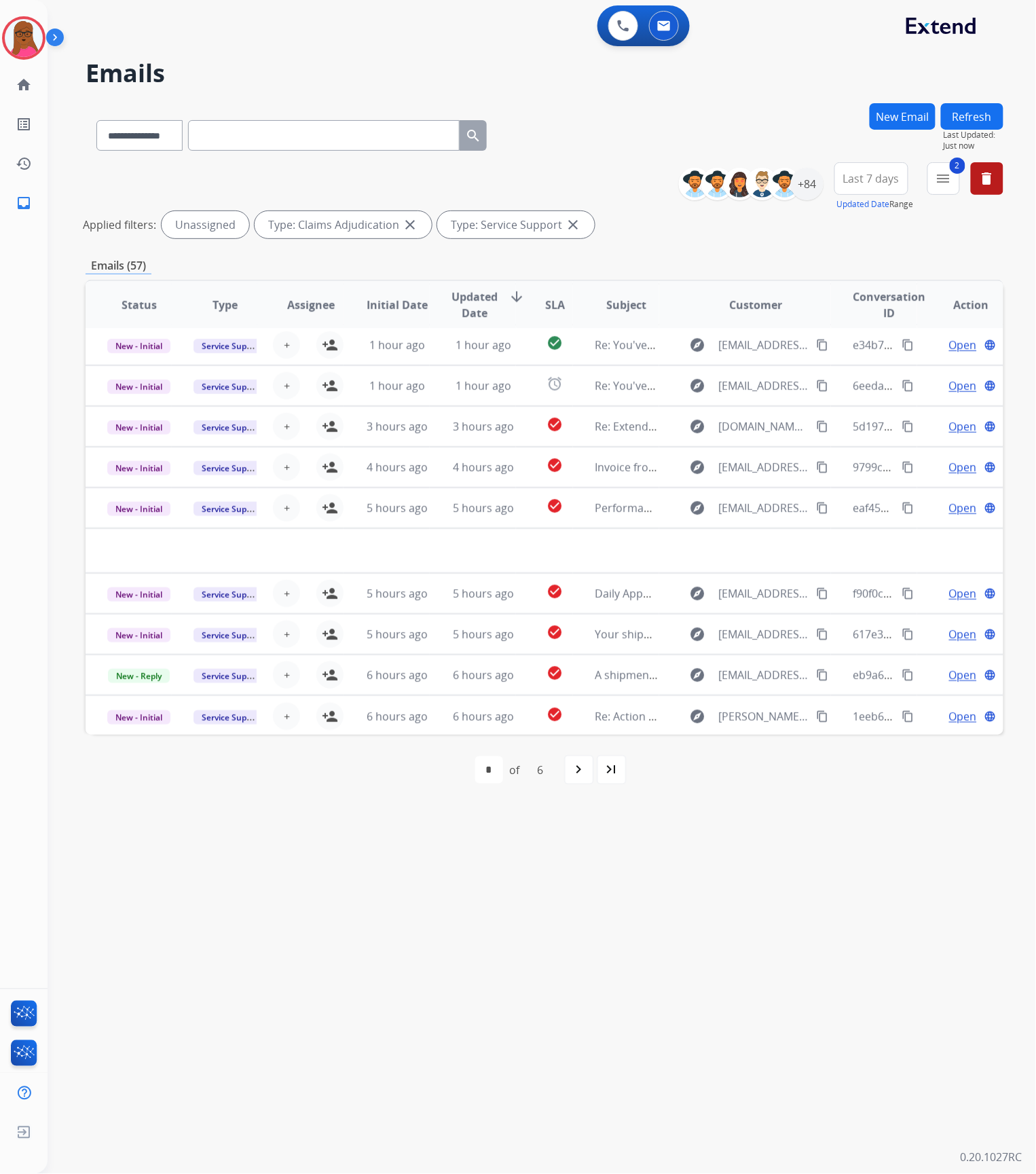
click at [783, 899] on div "**********" at bounding box center [525, 611] width 956 height 1125
click at [588, 769] on div "navigate_next" at bounding box center [579, 770] width 30 height 30
click at [611, 756] on div "navigate_next" at bounding box center [609, 770] width 30 height 30
click at [603, 767] on mat-icon "navigate_next" at bounding box center [609, 770] width 17 height 17
click at [600, 778] on div "navigate_next" at bounding box center [609, 770] width 30 height 30
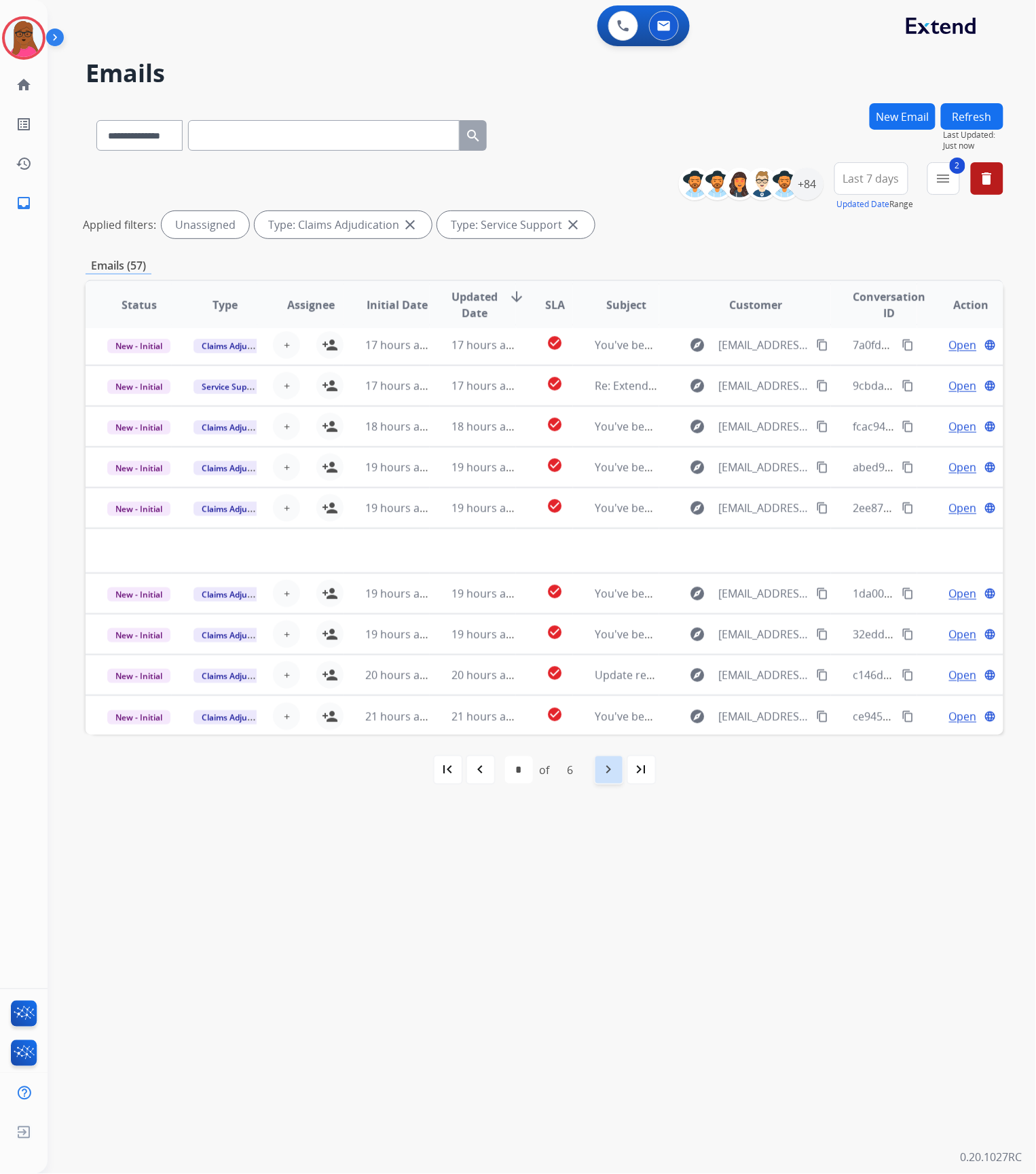
click at [619, 771] on div "navigate_next" at bounding box center [609, 770] width 30 height 30
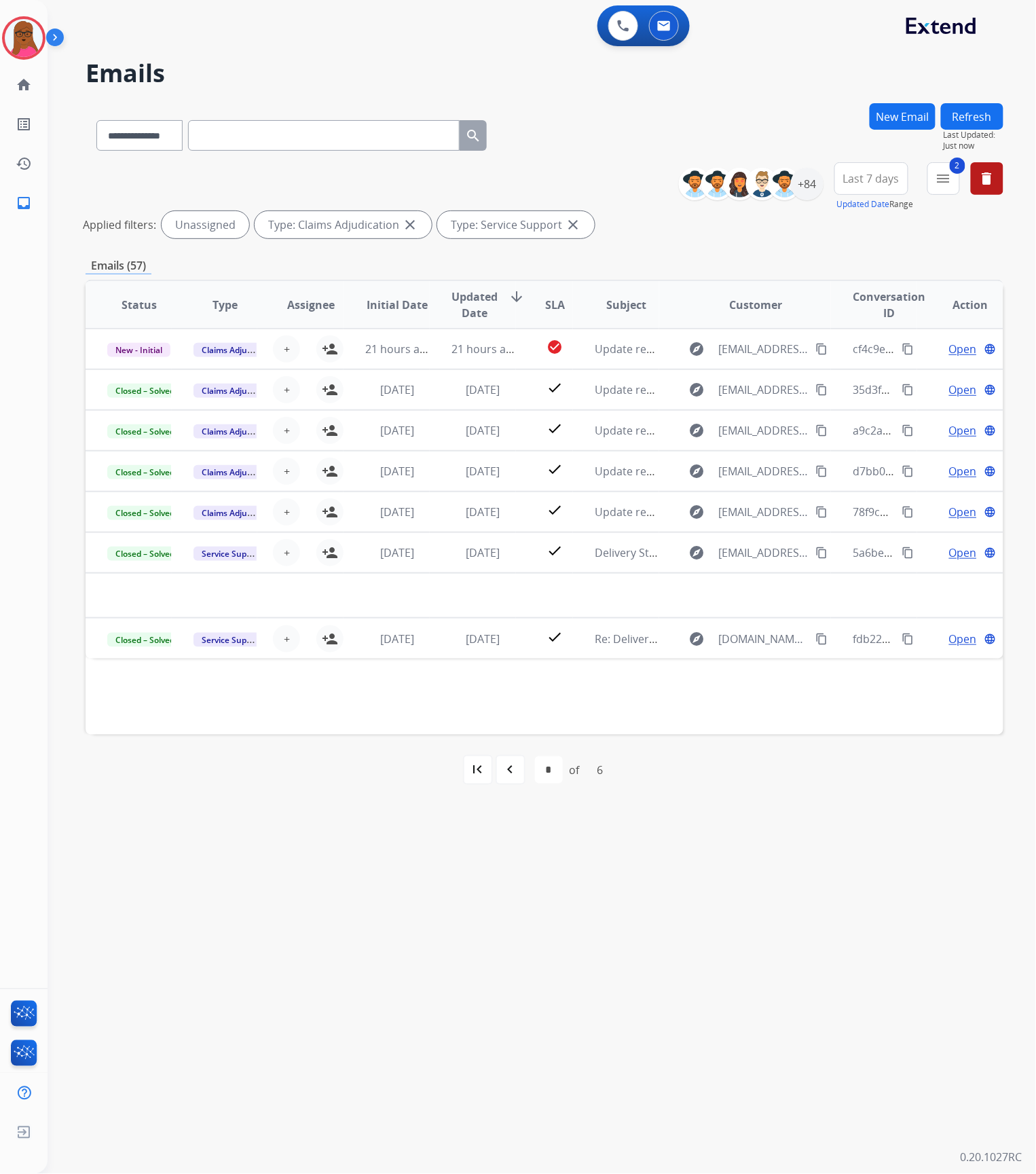
scroll to position [0, 0]
click at [801, 180] on div "+84" at bounding box center [806, 184] width 32 height 32
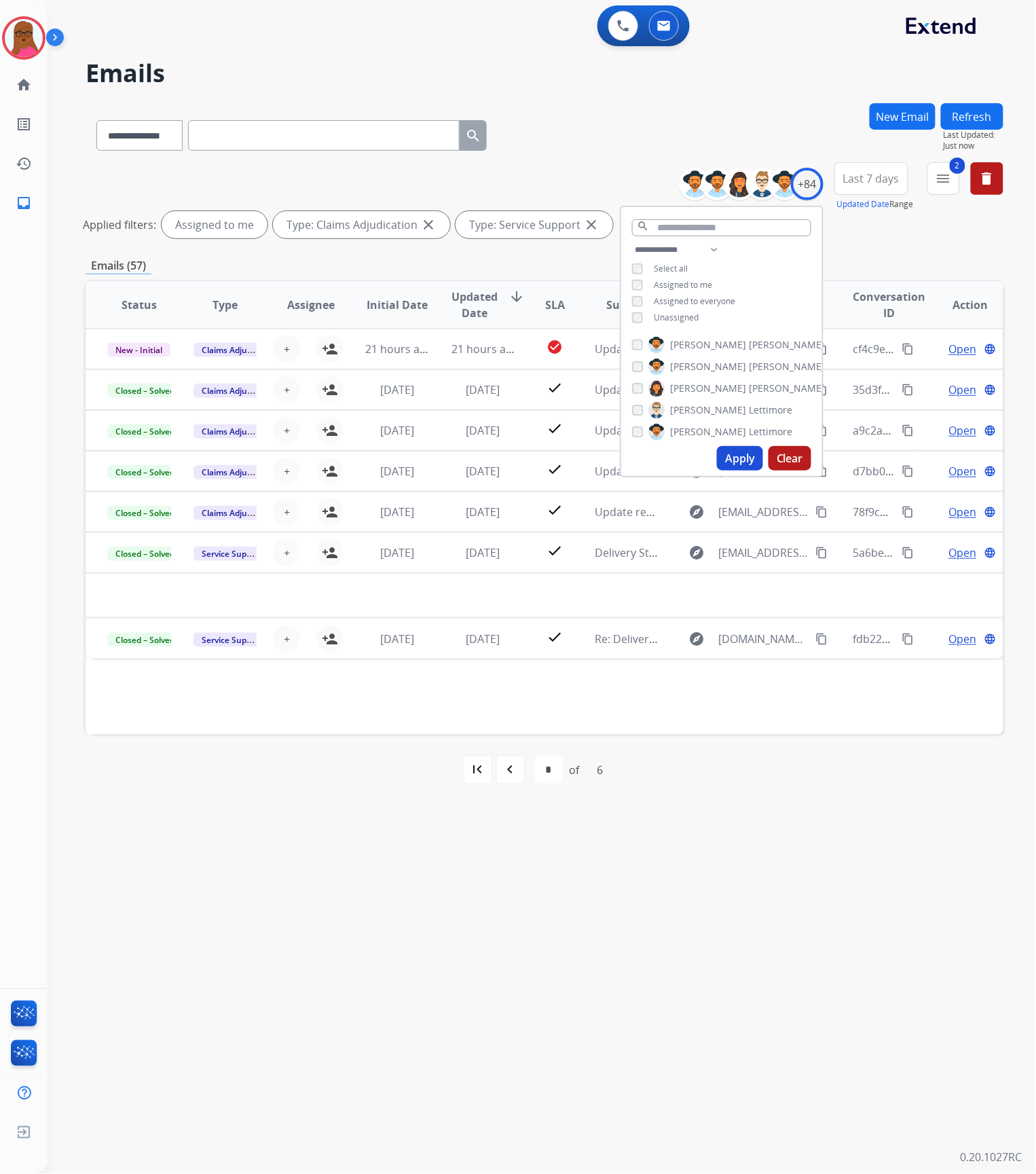
click at [734, 463] on button "Apply" at bounding box center [740, 458] width 47 height 25
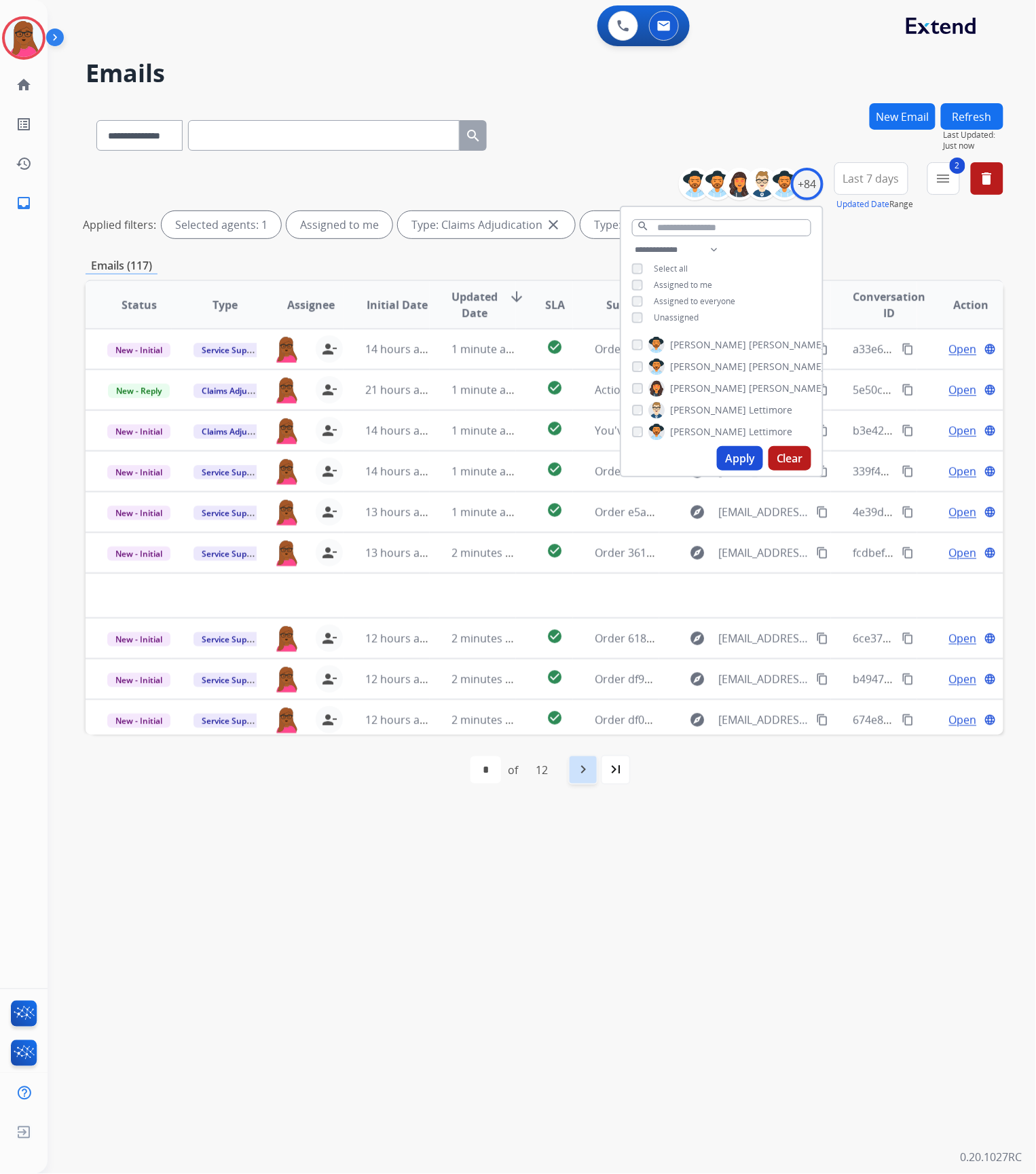
click at [598, 773] on div "navigate_next" at bounding box center [583, 770] width 30 height 30
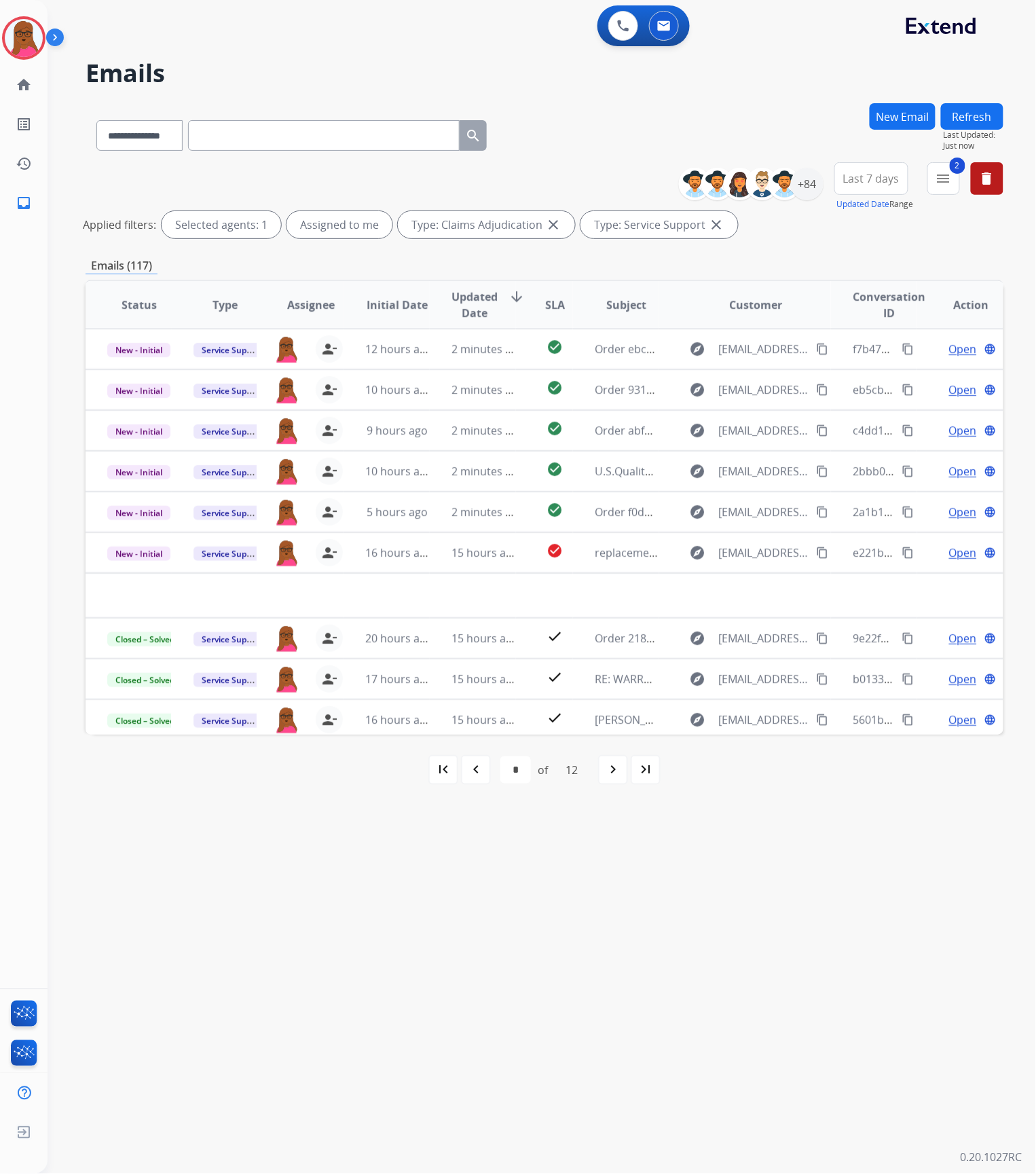
click at [767, 914] on div "**********" at bounding box center [525, 611] width 956 height 1125
click at [455, 769] on div "first_page" at bounding box center [443, 770] width 30 height 30
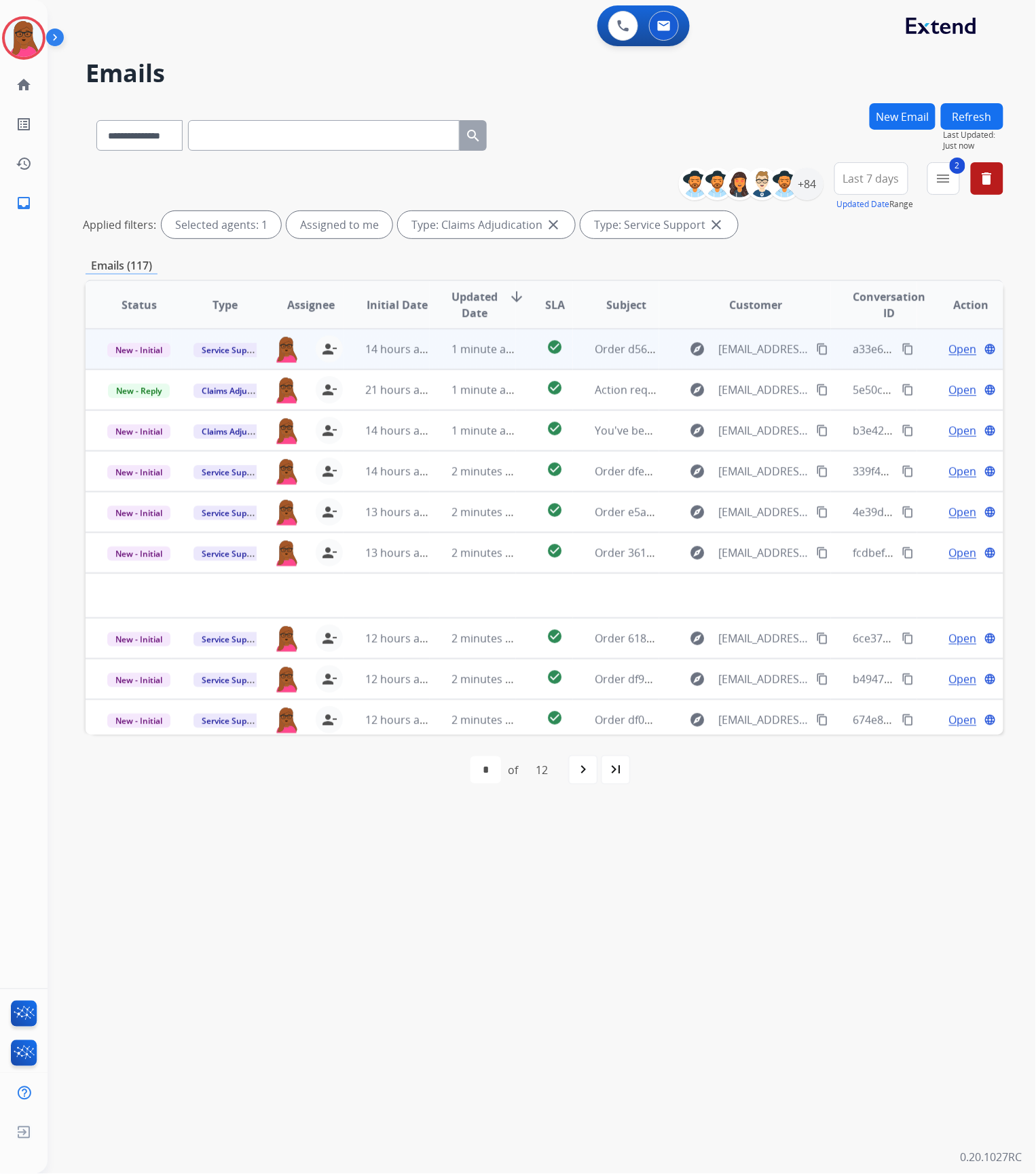
click at [949, 350] on span "Open" at bounding box center [962, 349] width 28 height 17
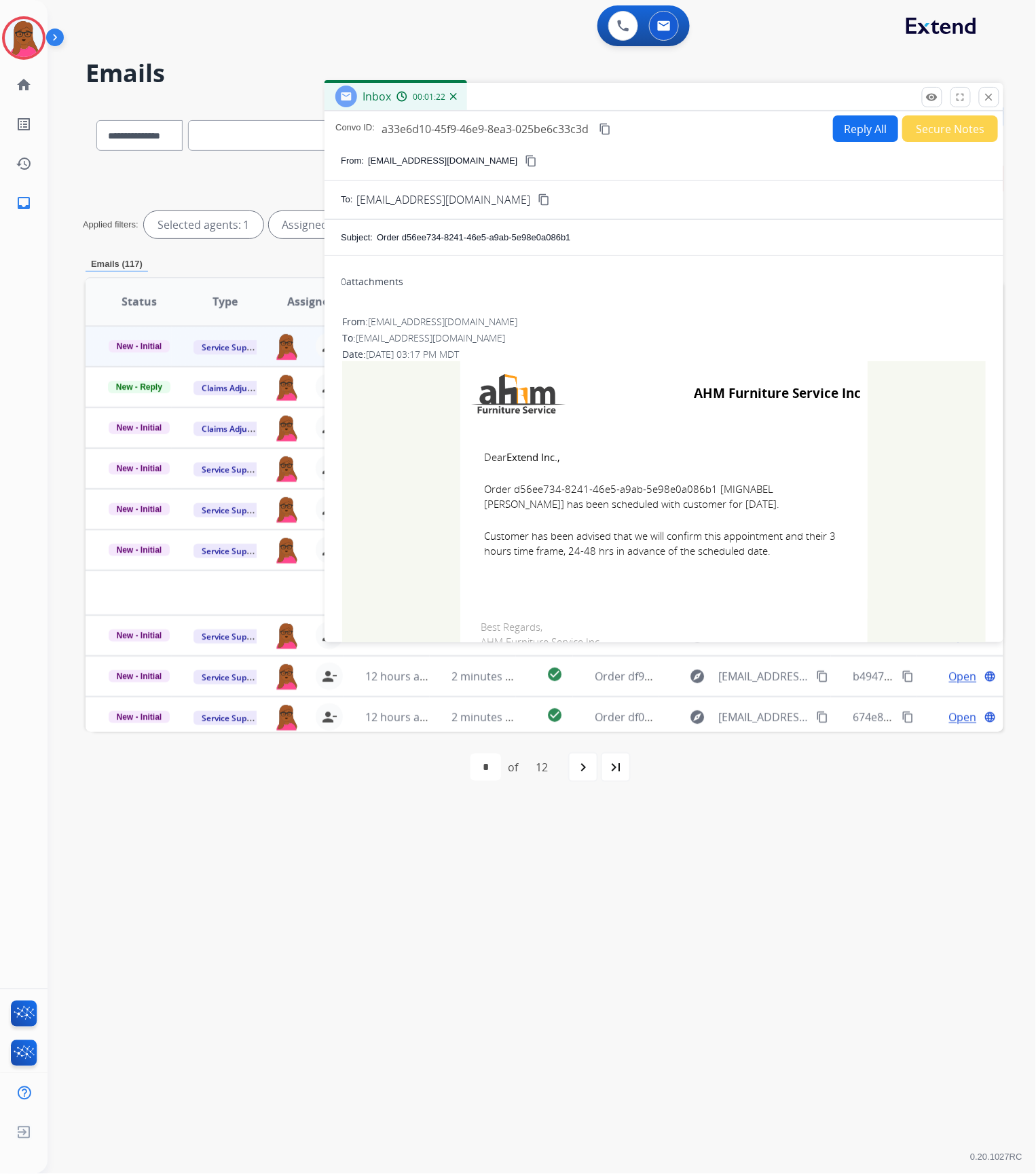
drag, startPoint x: 989, startPoint y: 94, endPoint x: 307, endPoint y: 183, distance: 687.8
click at [989, 94] on mat-icon "close" at bounding box center [989, 97] width 12 height 12
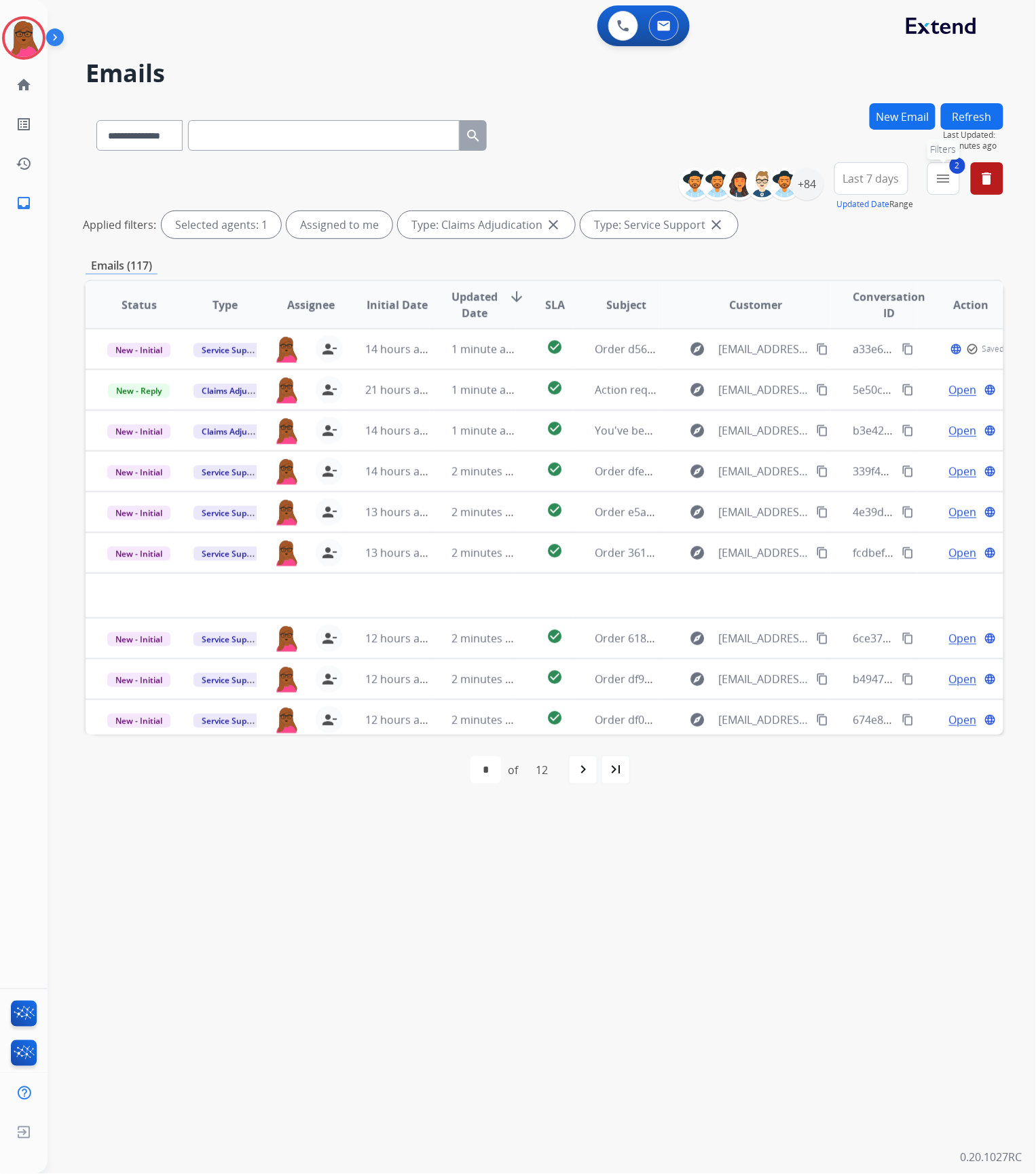
click at [938, 176] on mat-icon "menu" at bounding box center [944, 179] width 17 height 17
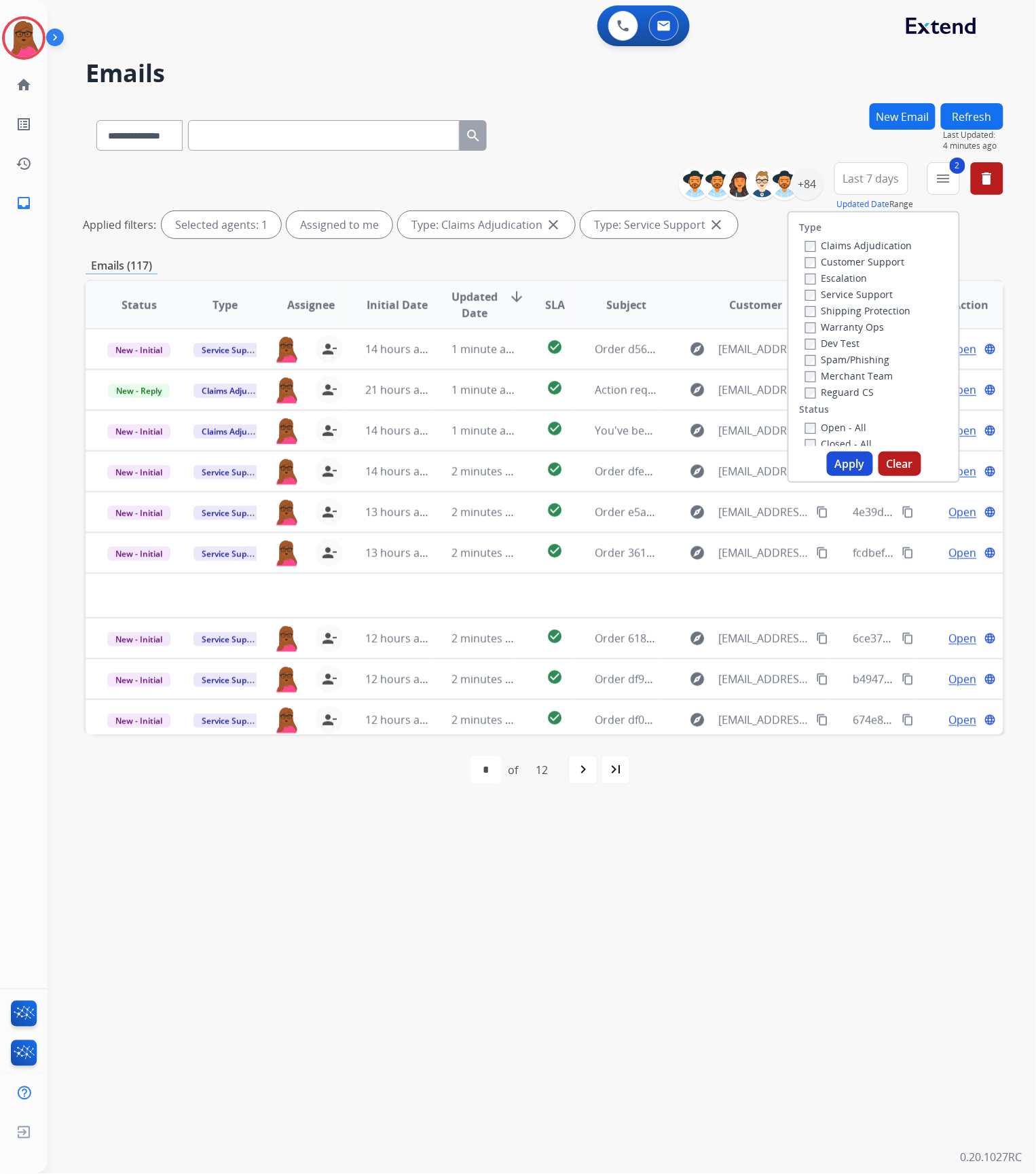
click at [895, 464] on button "Clear" at bounding box center [899, 464] width 43 height 25
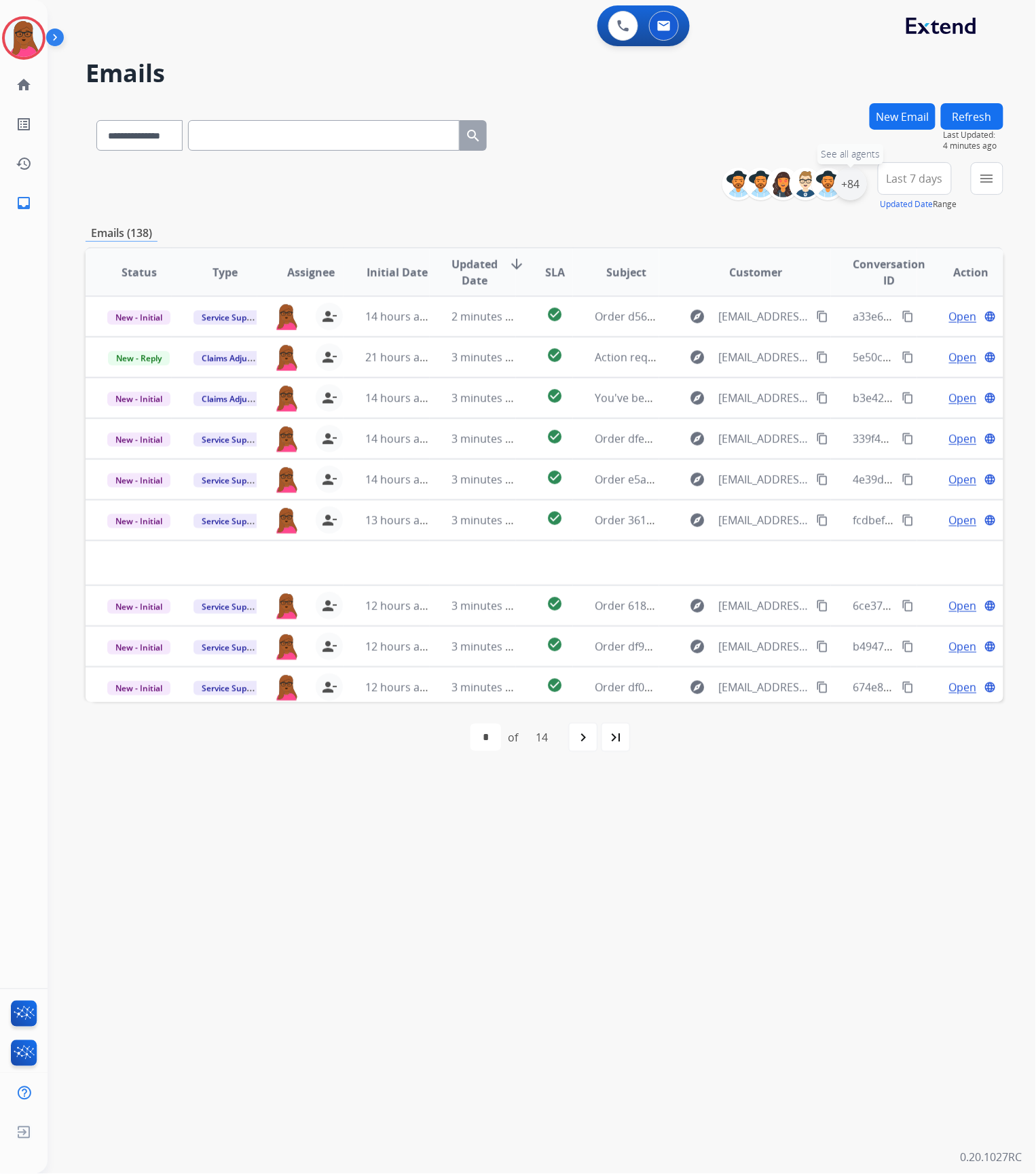
click at [846, 185] on div "+84" at bounding box center [850, 184] width 32 height 32
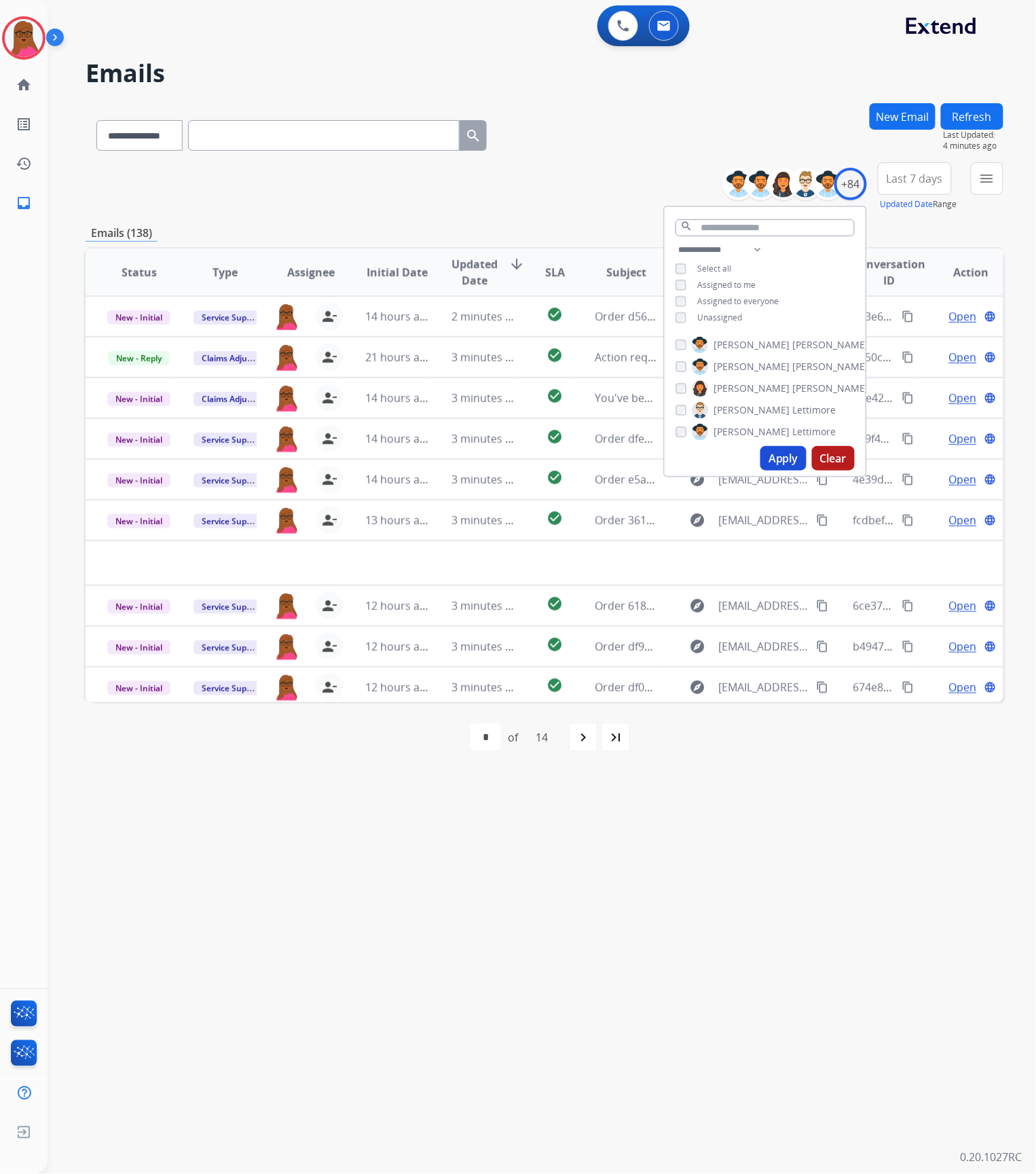
click at [773, 452] on button "Apply" at bounding box center [784, 458] width 47 height 25
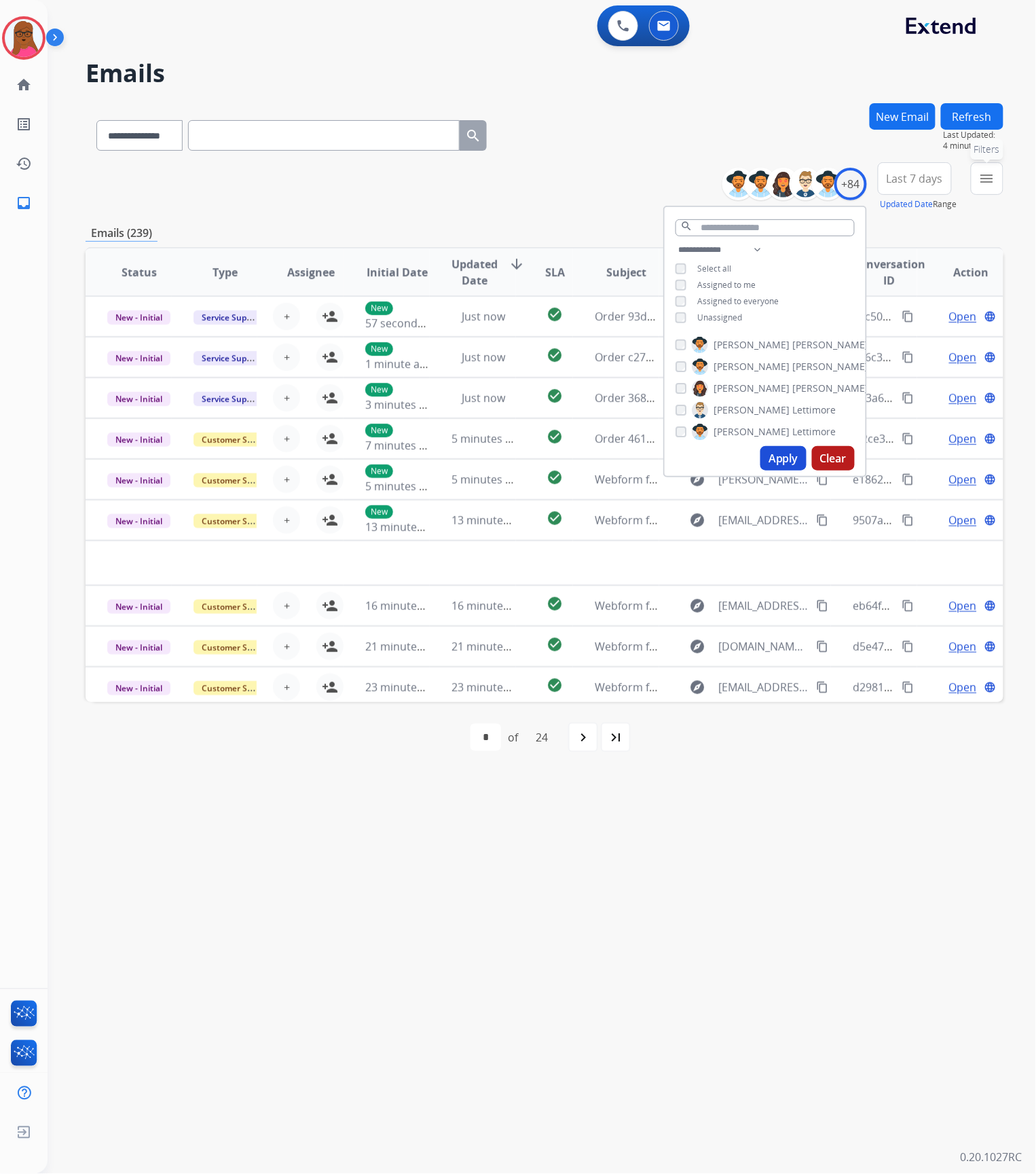
click at [994, 181] on mat-icon "menu" at bounding box center [987, 179] width 17 height 17
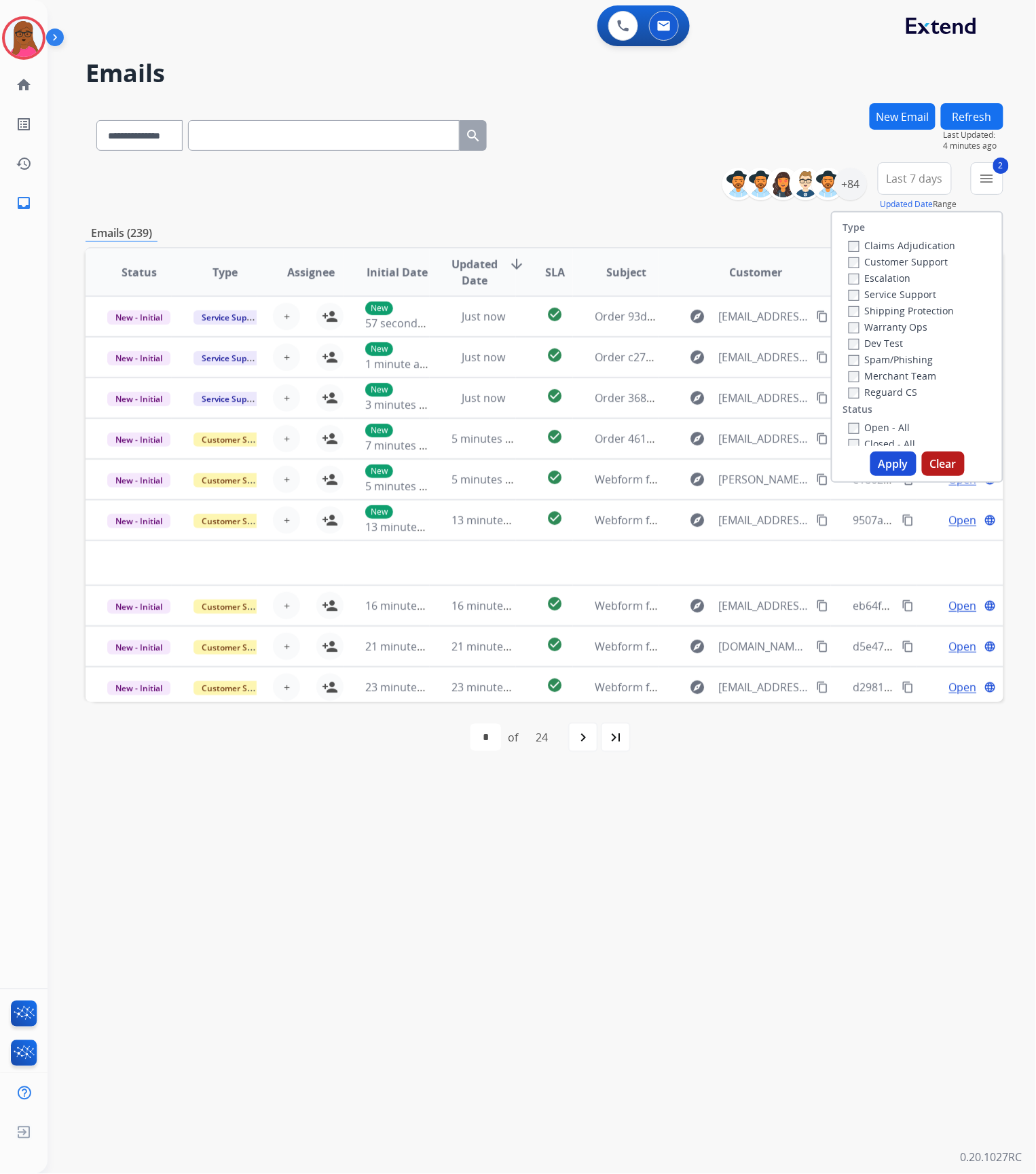
click at [878, 457] on button "Apply" at bounding box center [893, 464] width 47 height 25
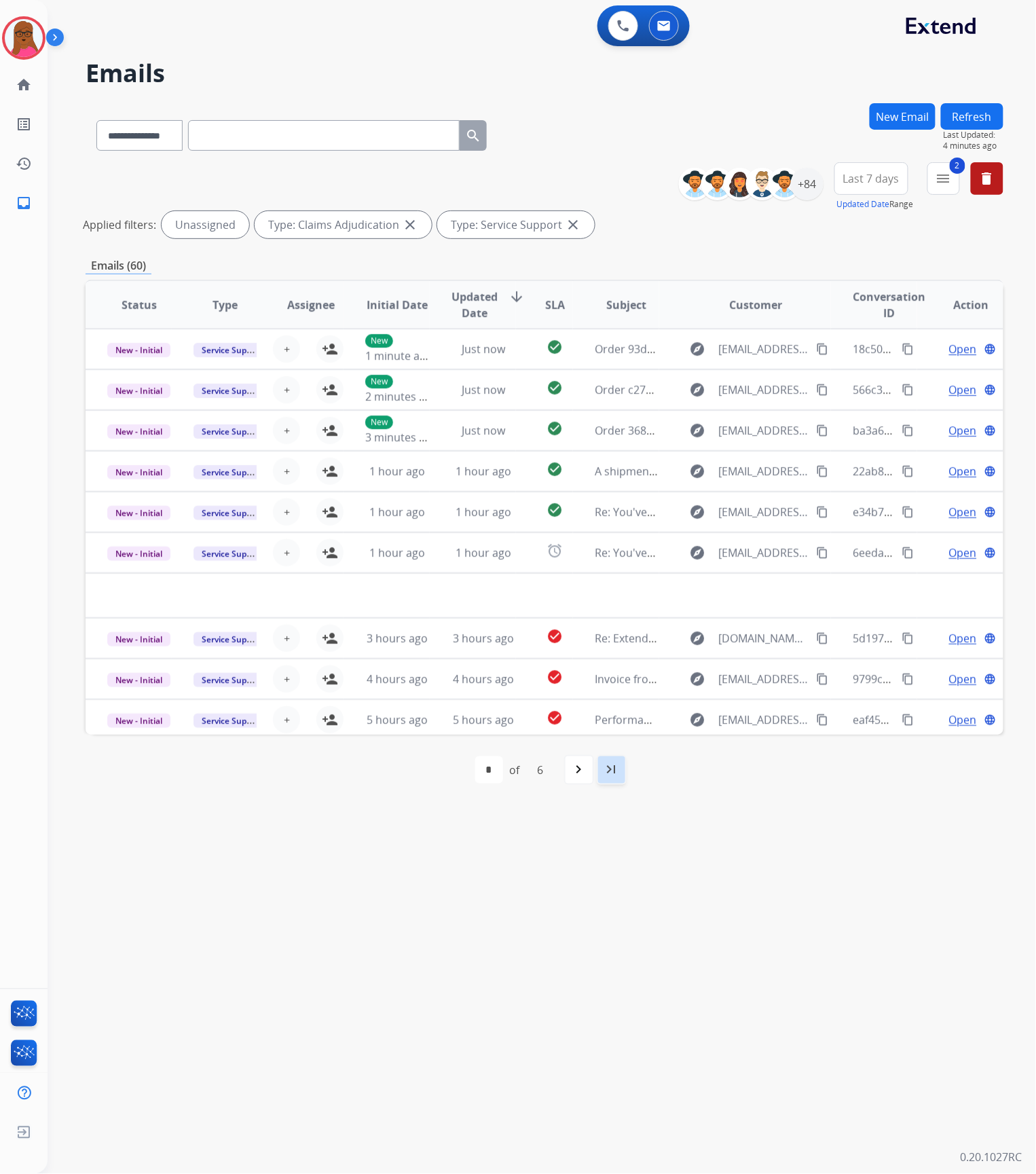
click at [618, 767] on mat-icon "last_page" at bounding box center [612, 770] width 17 height 17
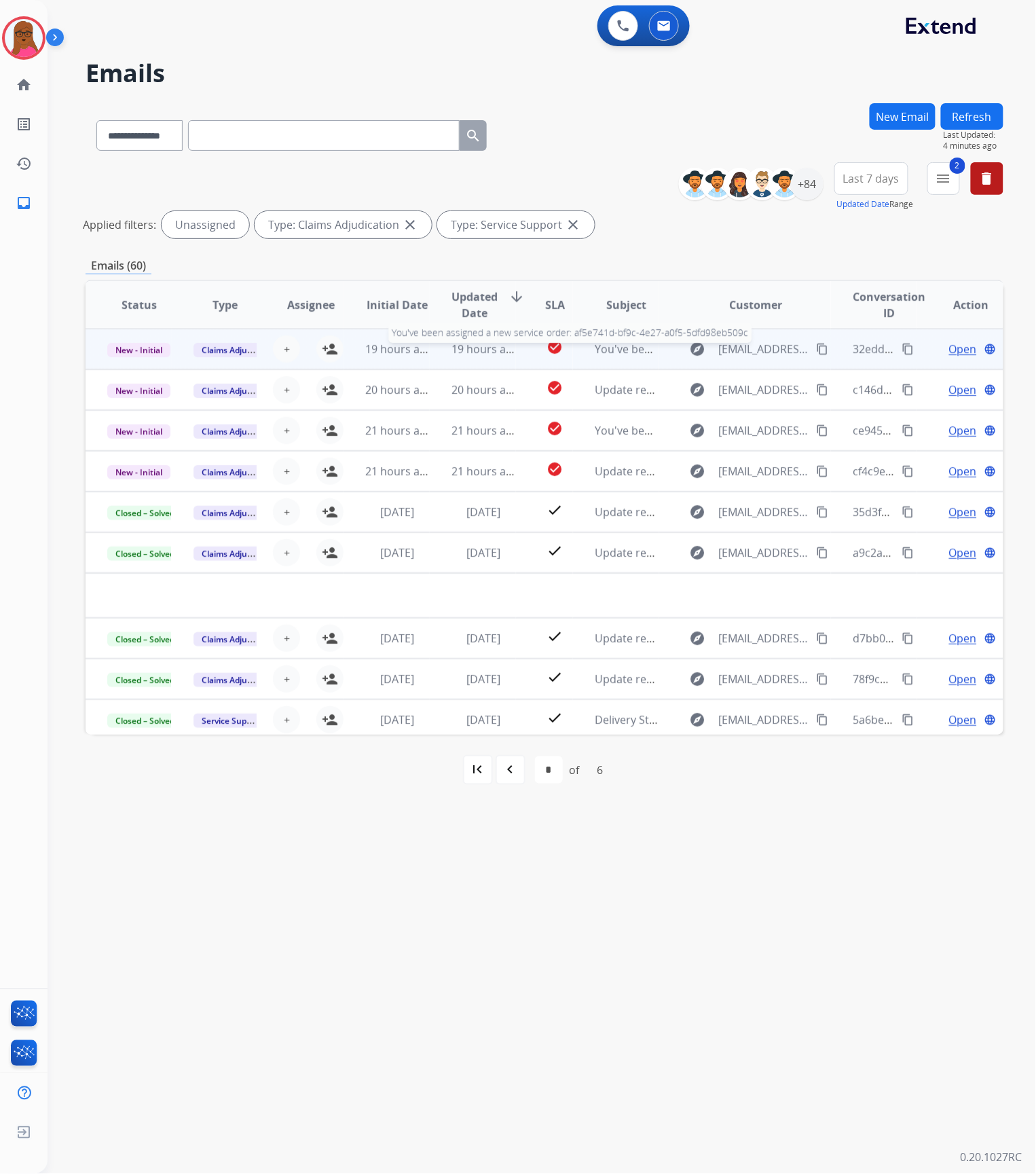
click at [622, 353] on span "You've been assigned a new service order: af5e741d-bf9c-4e27-a0f5-5dfd98eb509c" at bounding box center [804, 349] width 419 height 15
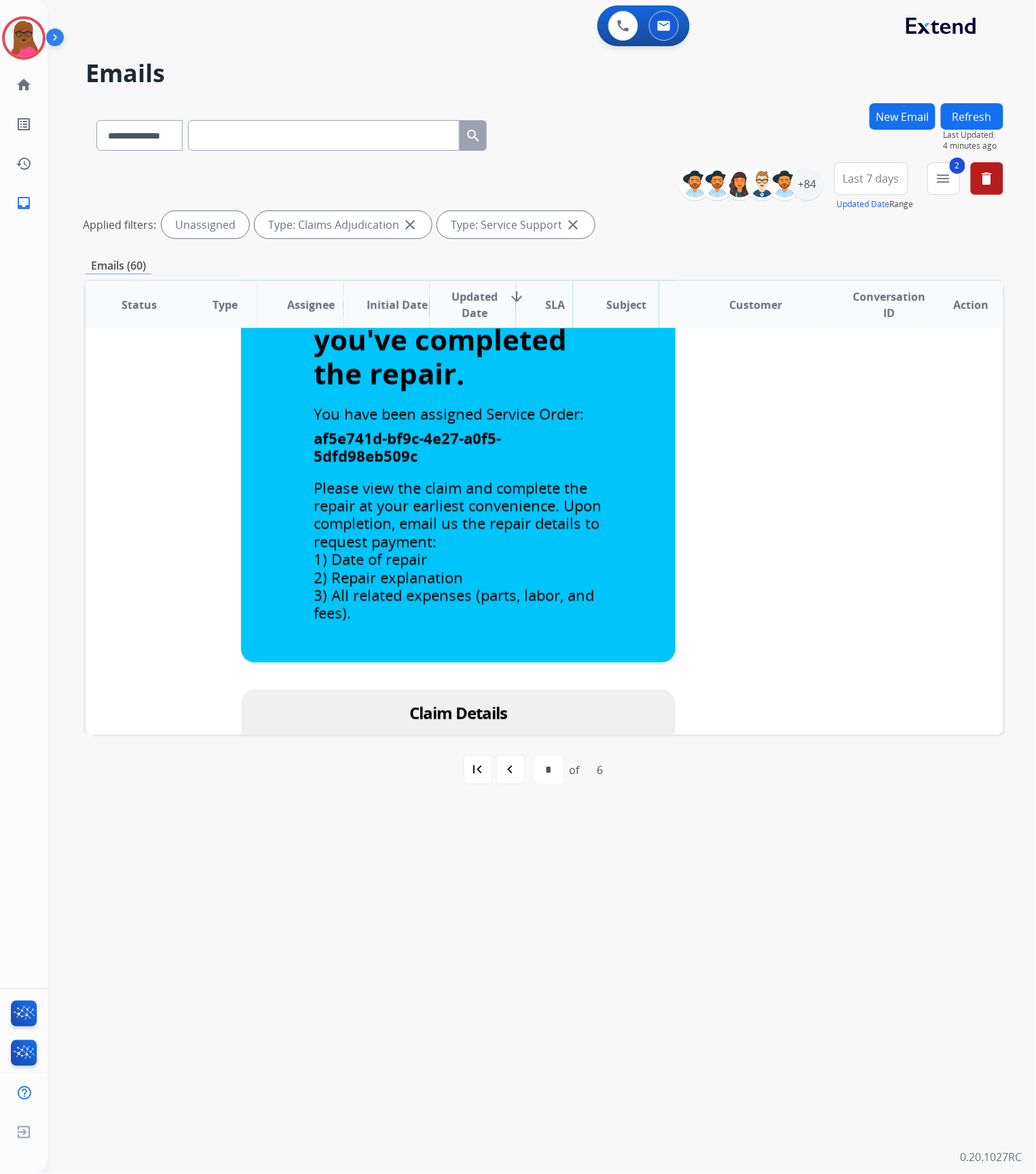
scroll to position [724, 0]
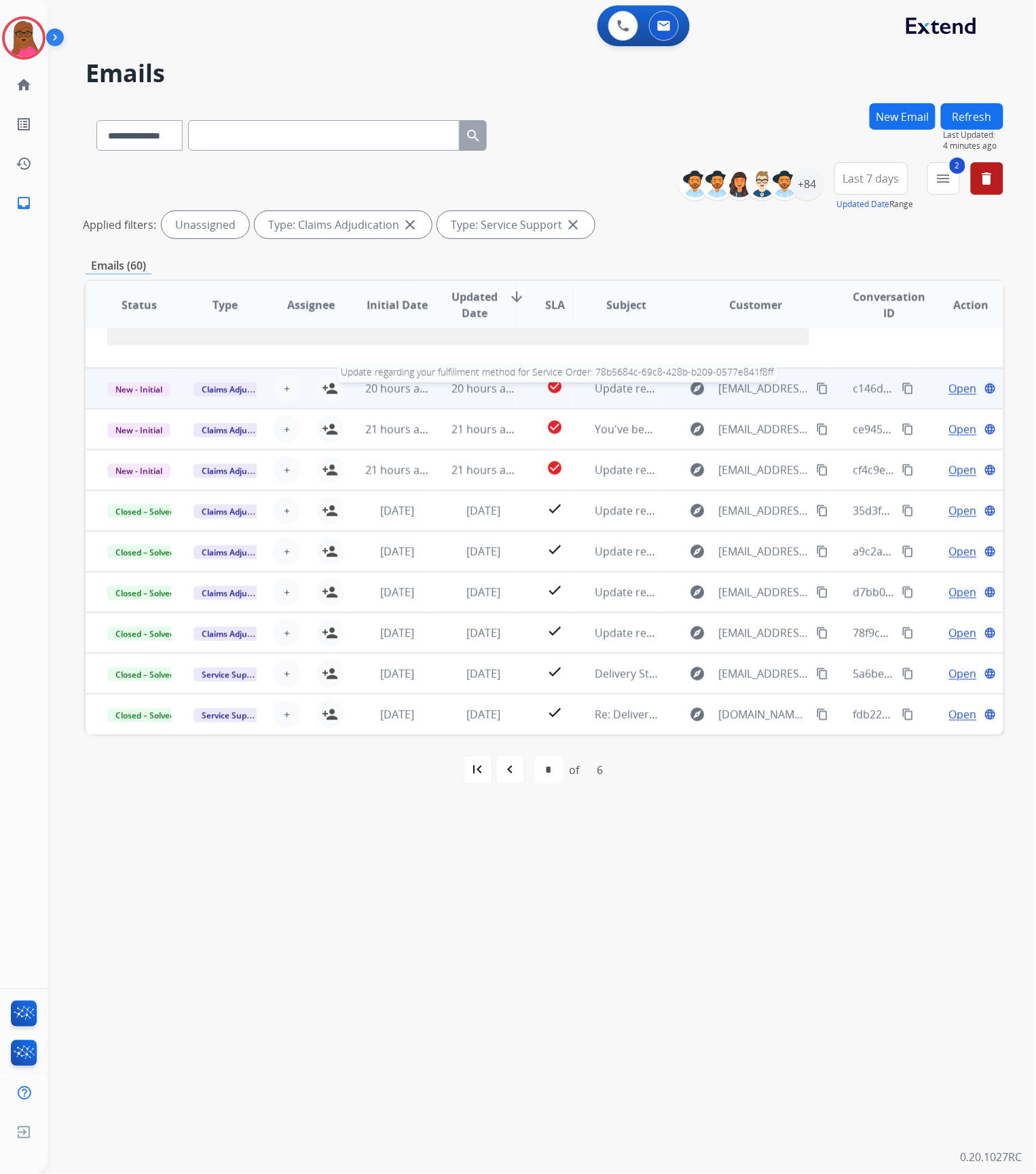
click at [632, 395] on span "Update regarding your fulfillment method for Service Order: 78b5684c-69c8-428b-…" at bounding box center [851, 389] width 513 height 15
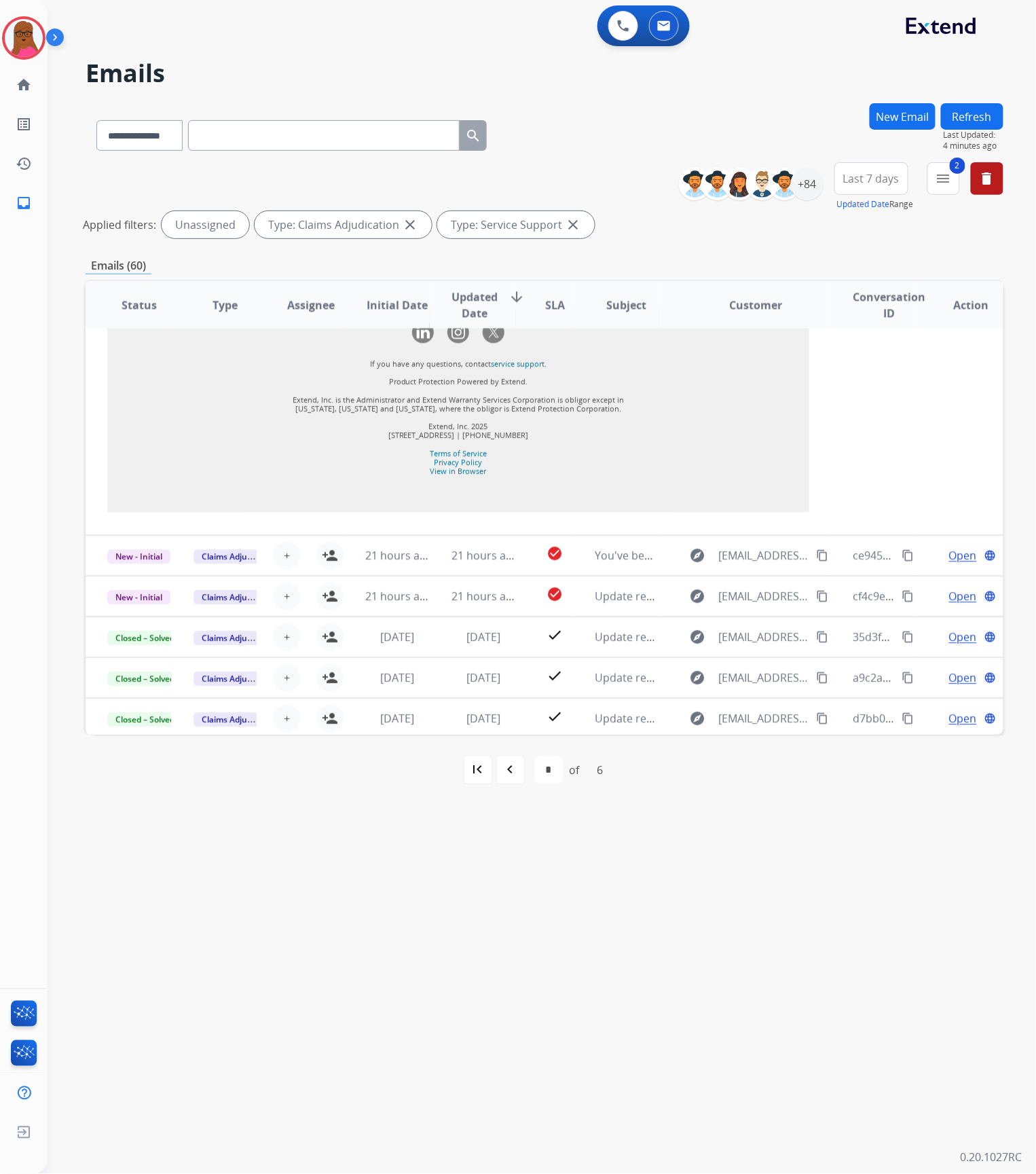
scroll to position [1209, 0]
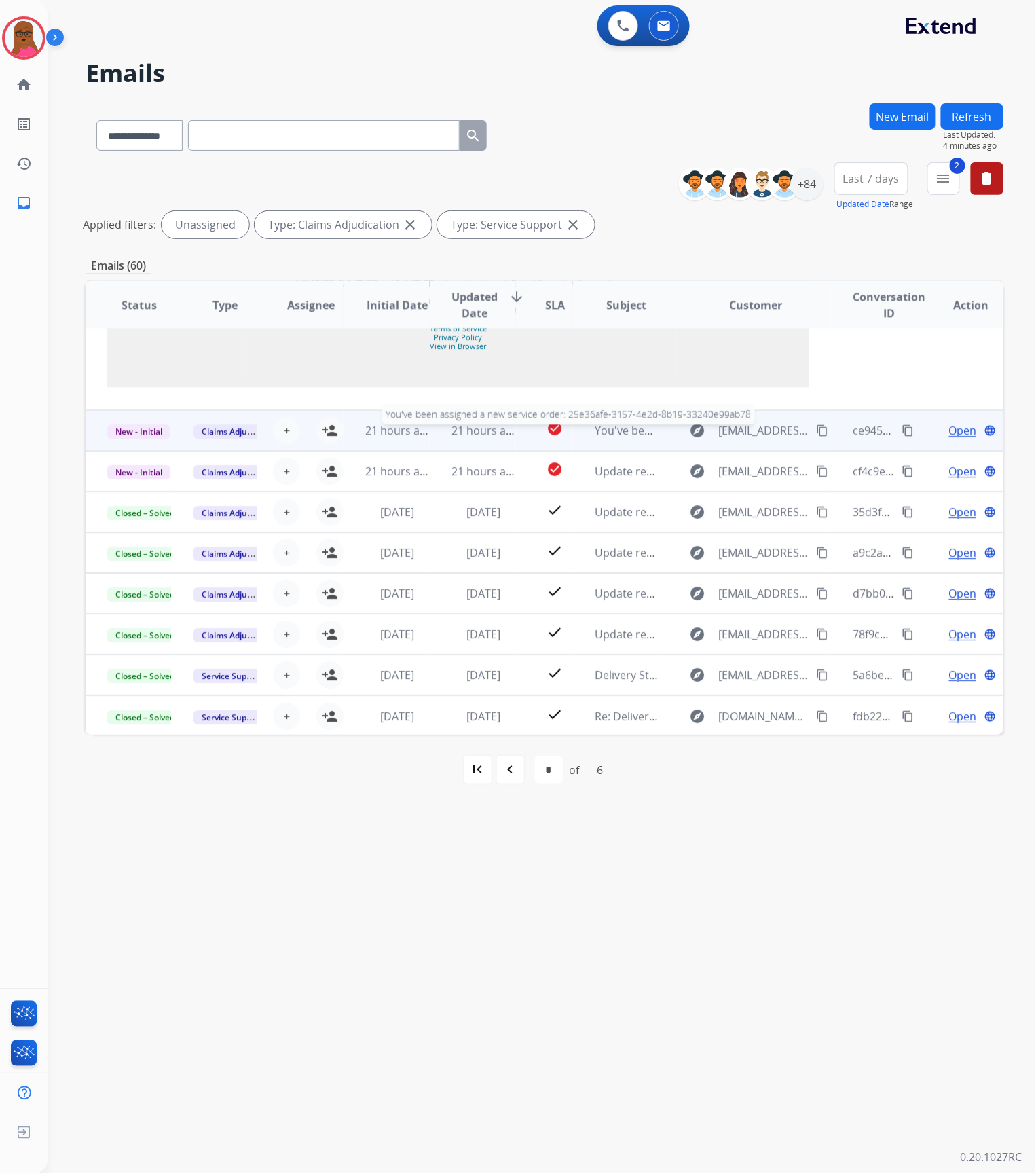
click at [614, 435] on span "You've been assigned a new service order: 25e36afe-3157-4e2d-8b19-33240e99ab78" at bounding box center [809, 431] width 428 height 15
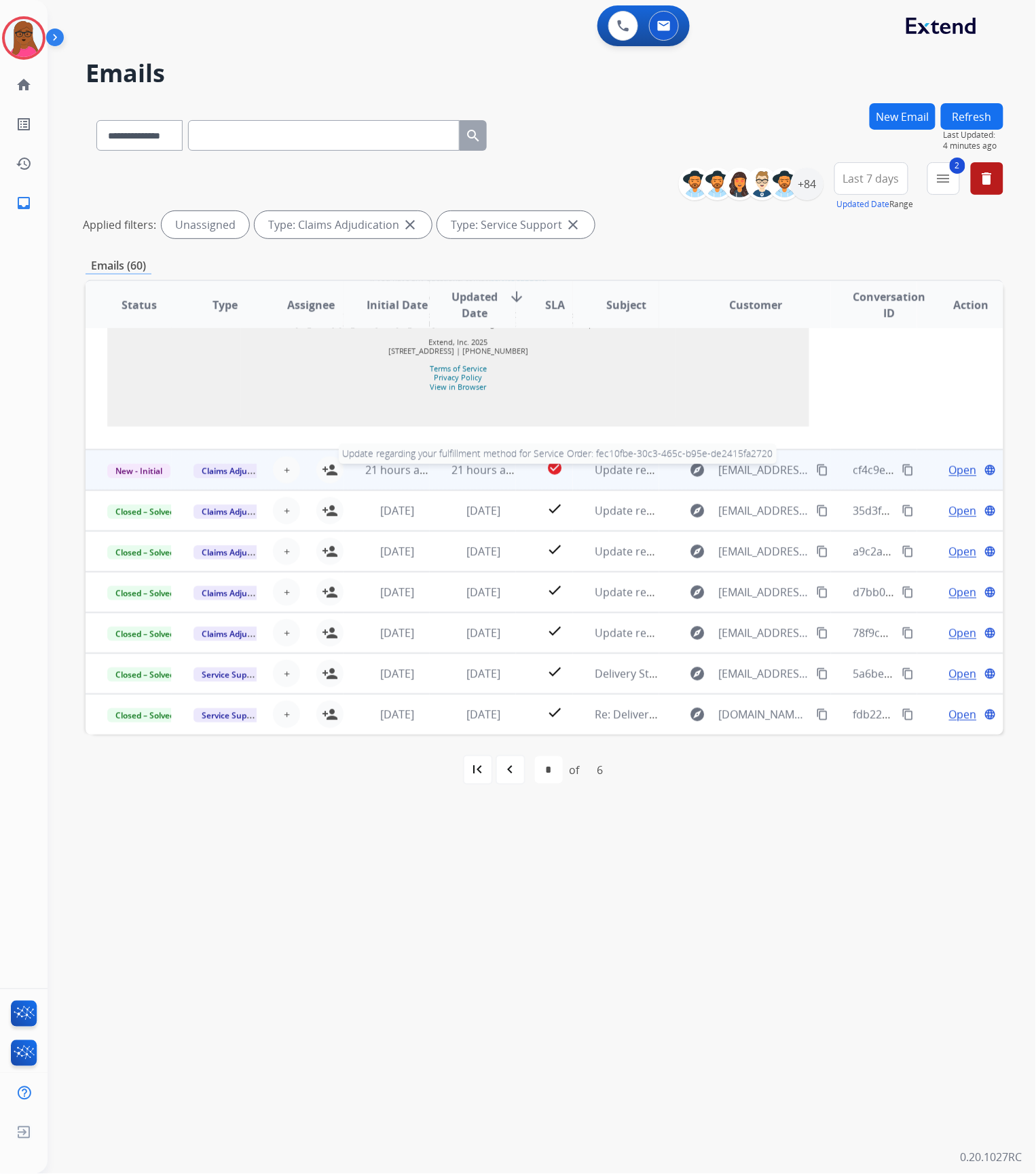
click at [626, 471] on span "Update regarding your fulfillment method for Service Order: fec10fbe-30c3-465c-…" at bounding box center [851, 470] width 512 height 15
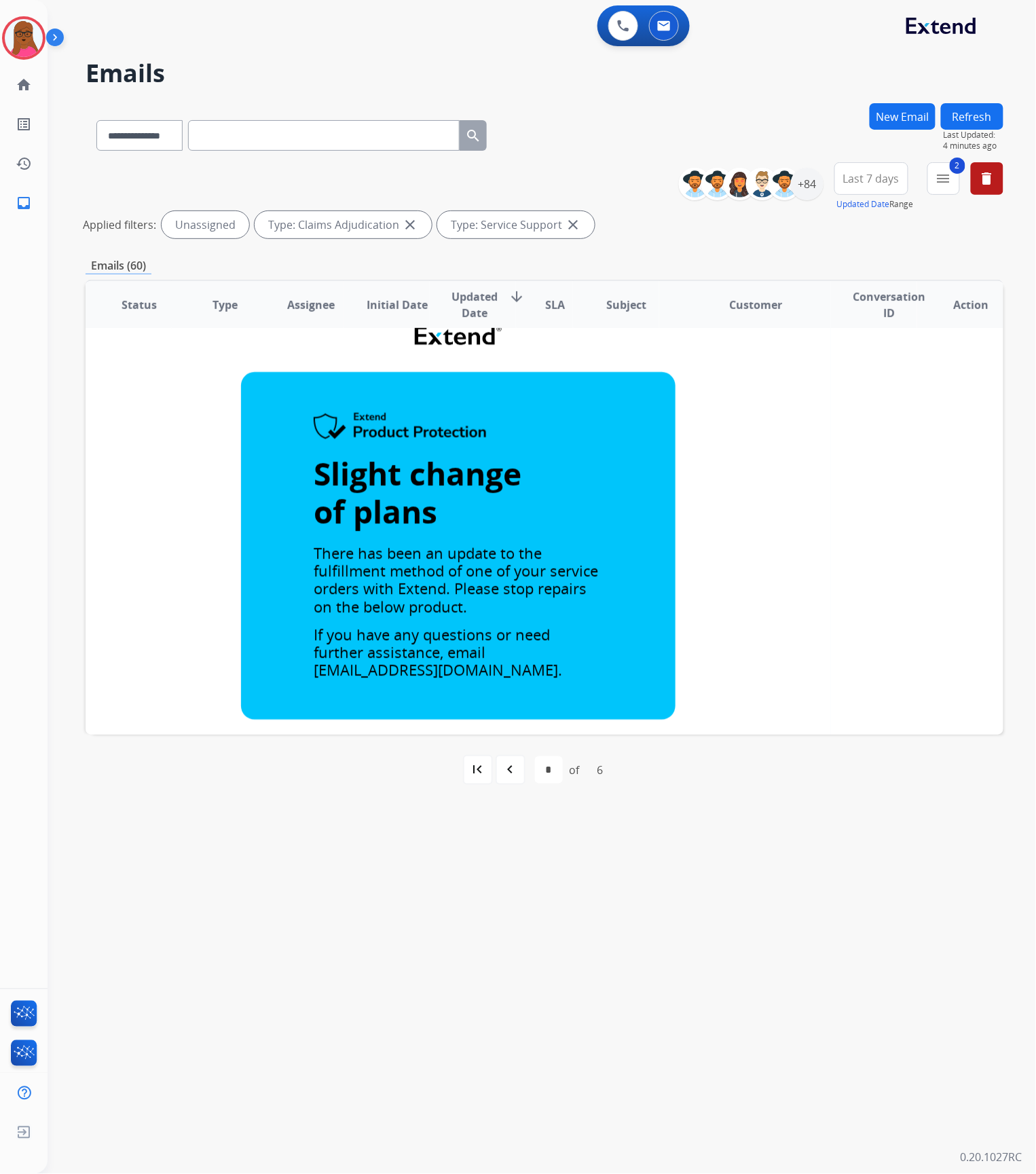
scroll to position [582, 0]
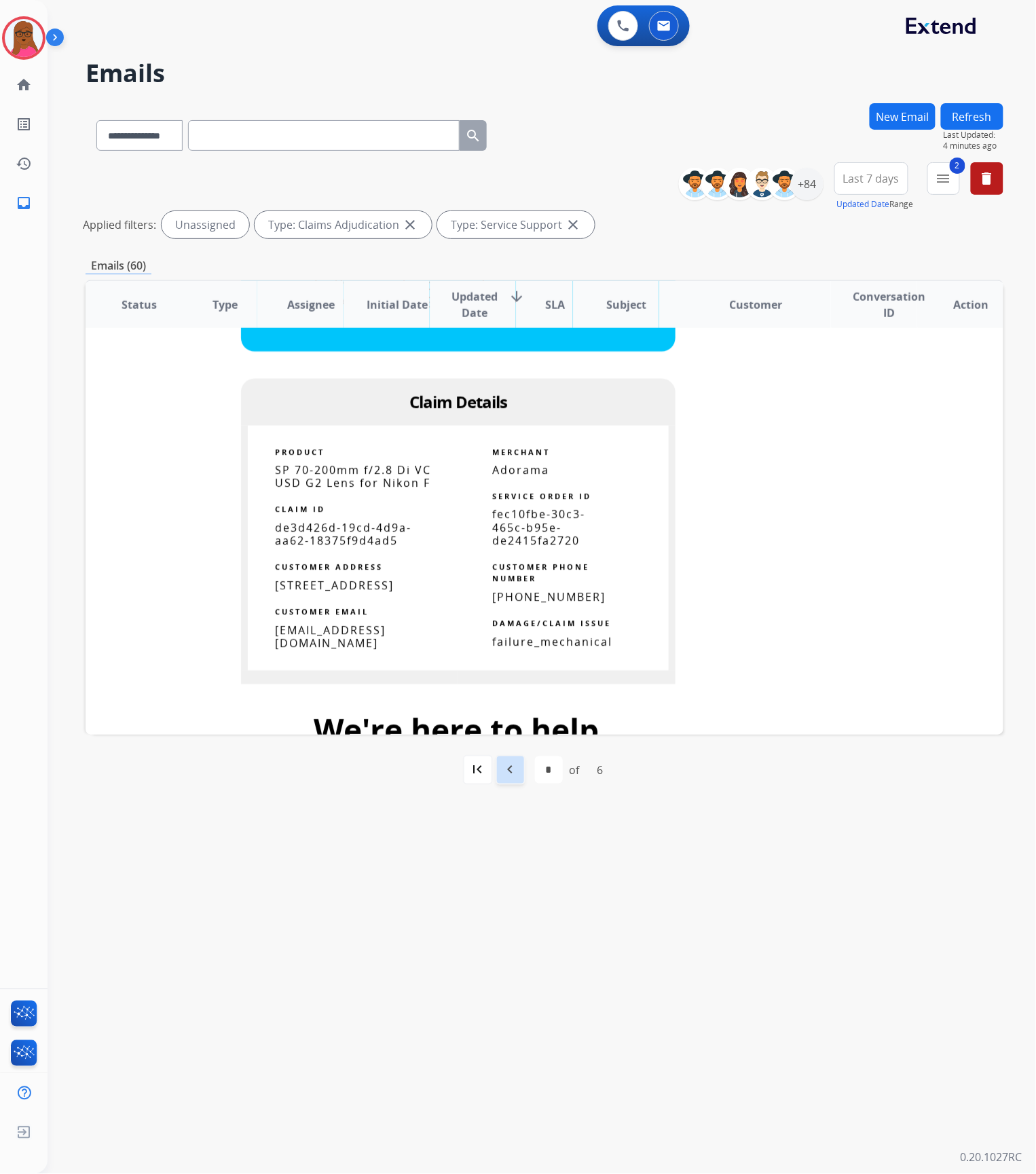
click at [518, 764] on div "navigate_before" at bounding box center [511, 770] width 30 height 30
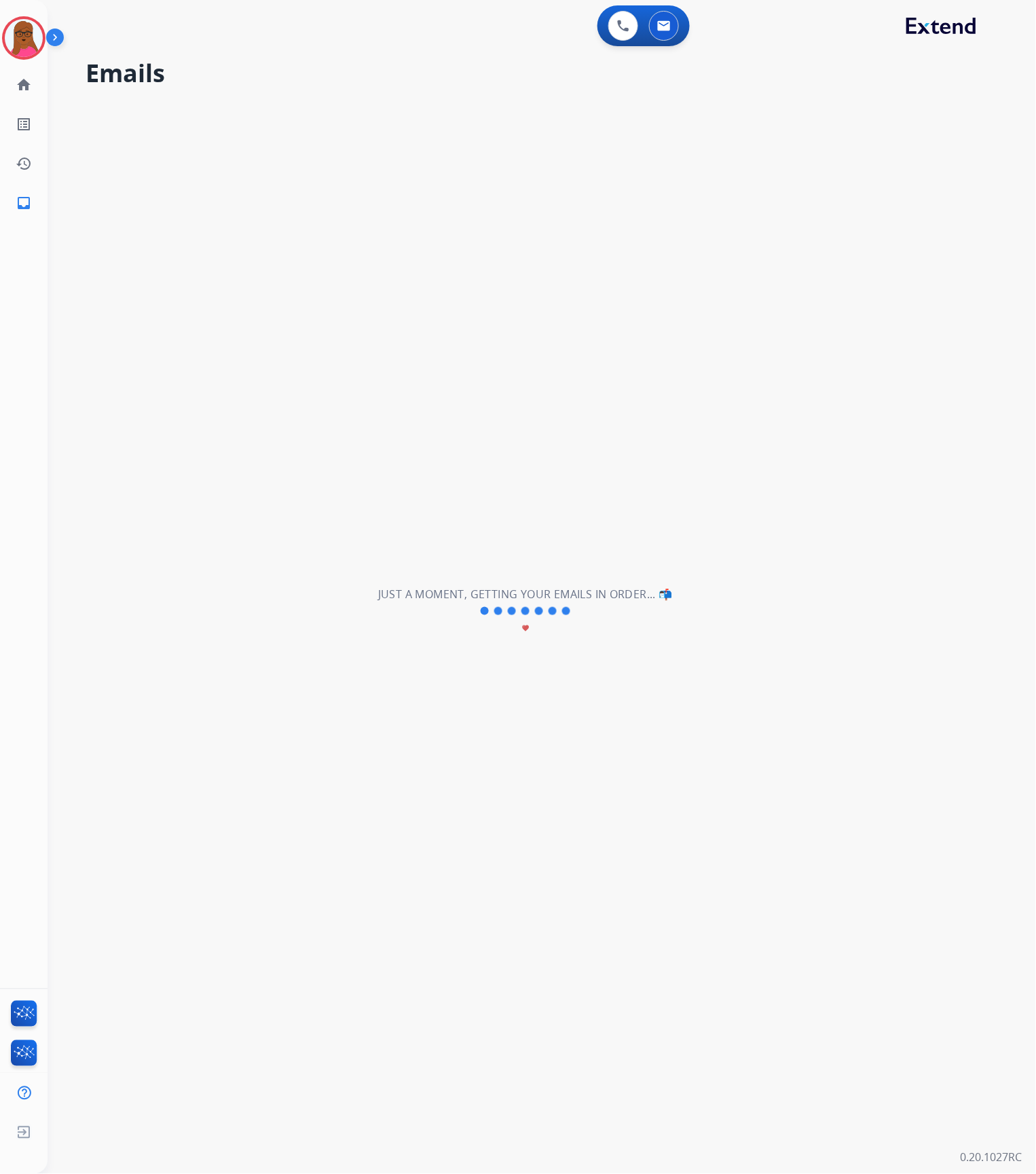
scroll to position [45, 0]
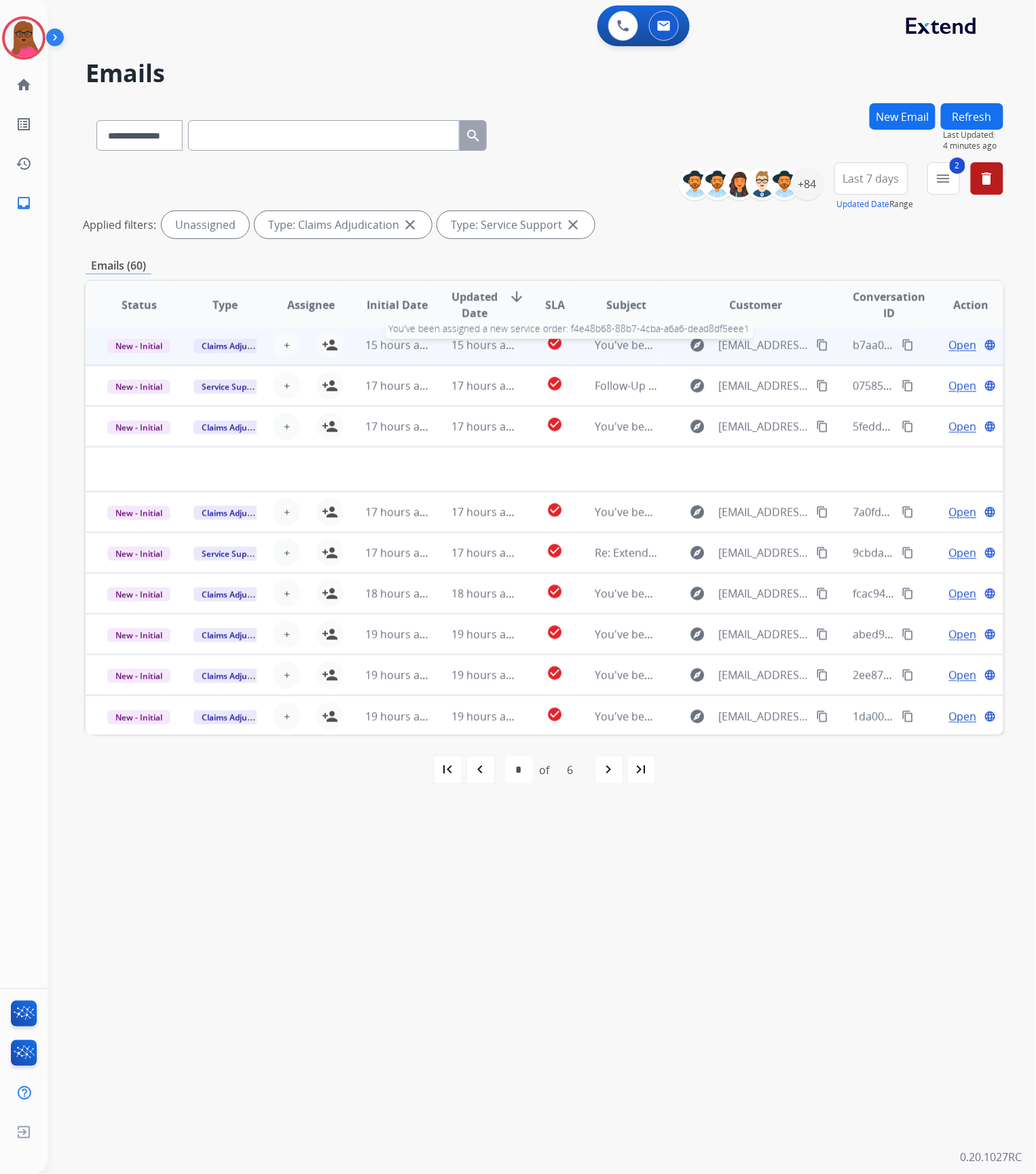
click at [649, 347] on span "You've been assigned a new service order: f4e48b68-88b7-4cba-a6a6-dead8df5eee1" at bounding box center [808, 345] width 426 height 15
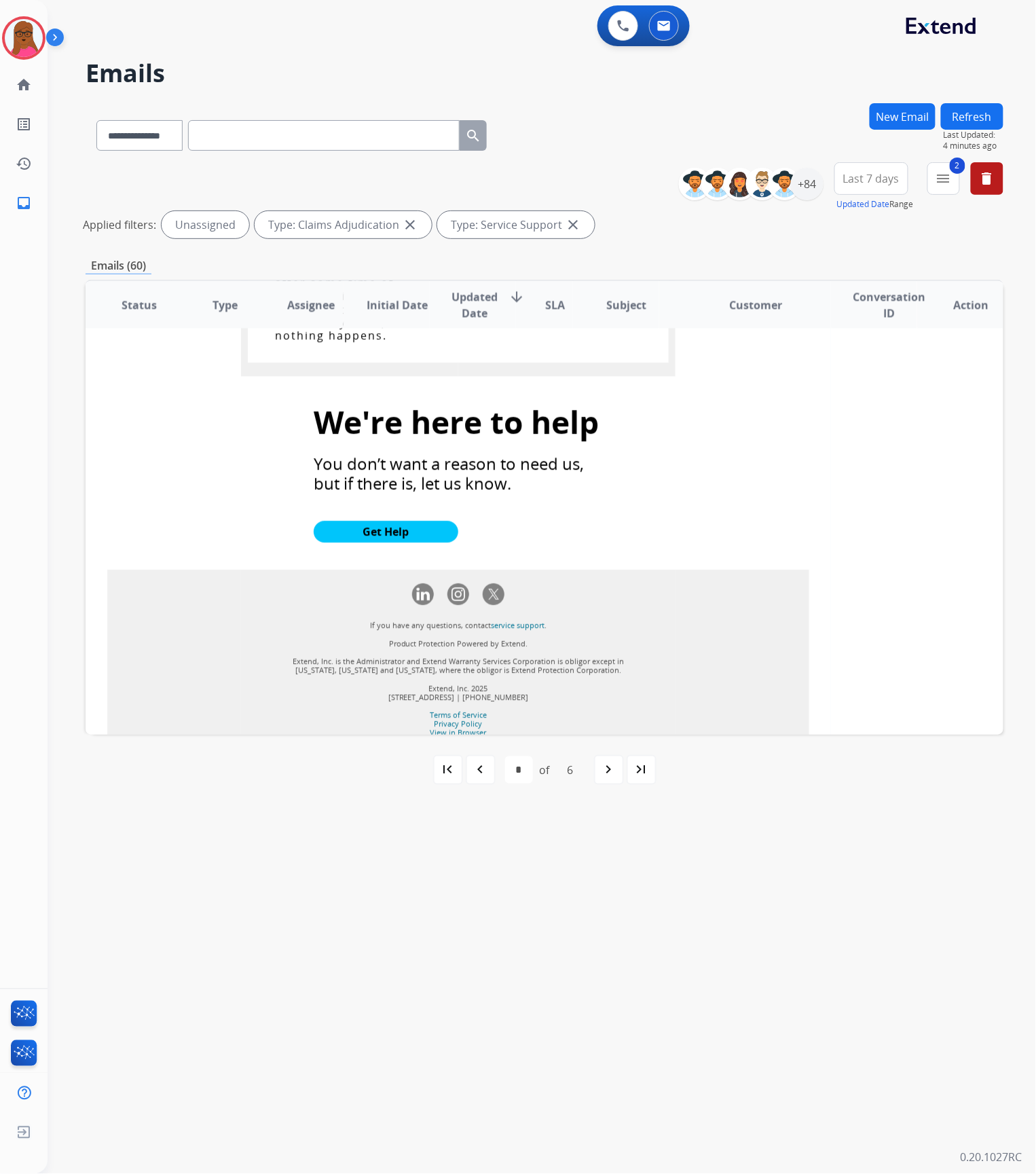
scroll to position [1629, 0]
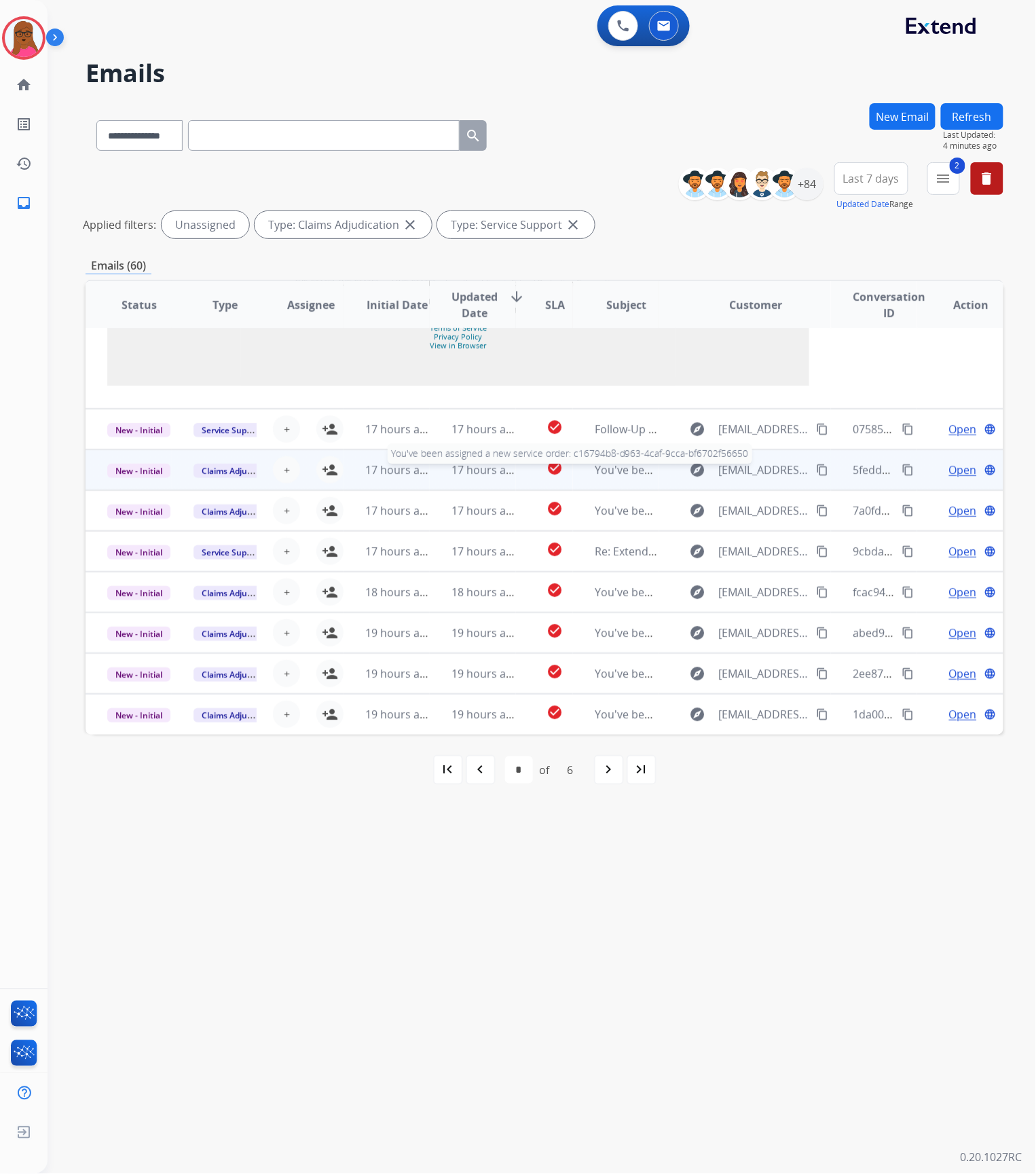
click at [614, 478] on div "You've been assigned a new service order: c16794b8-d963-4caf-9cca-bf6702f56650" at bounding box center [626, 470] width 64 height 17
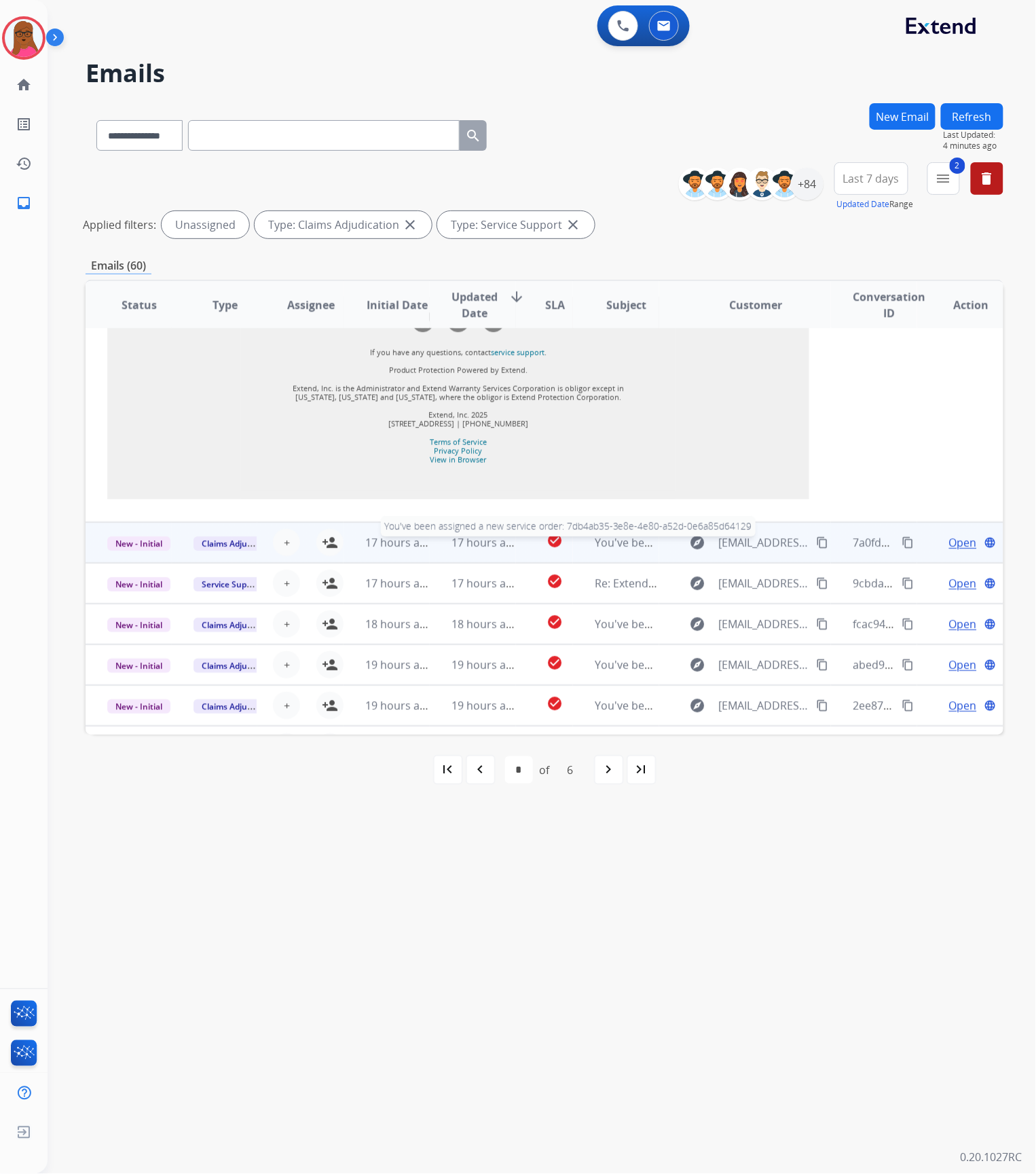
click at [625, 535] on span "You've been assigned a new service order: 7db4ab35-3e8e-4e80-a52d-0e6a85d64129" at bounding box center [811, 542] width 432 height 15
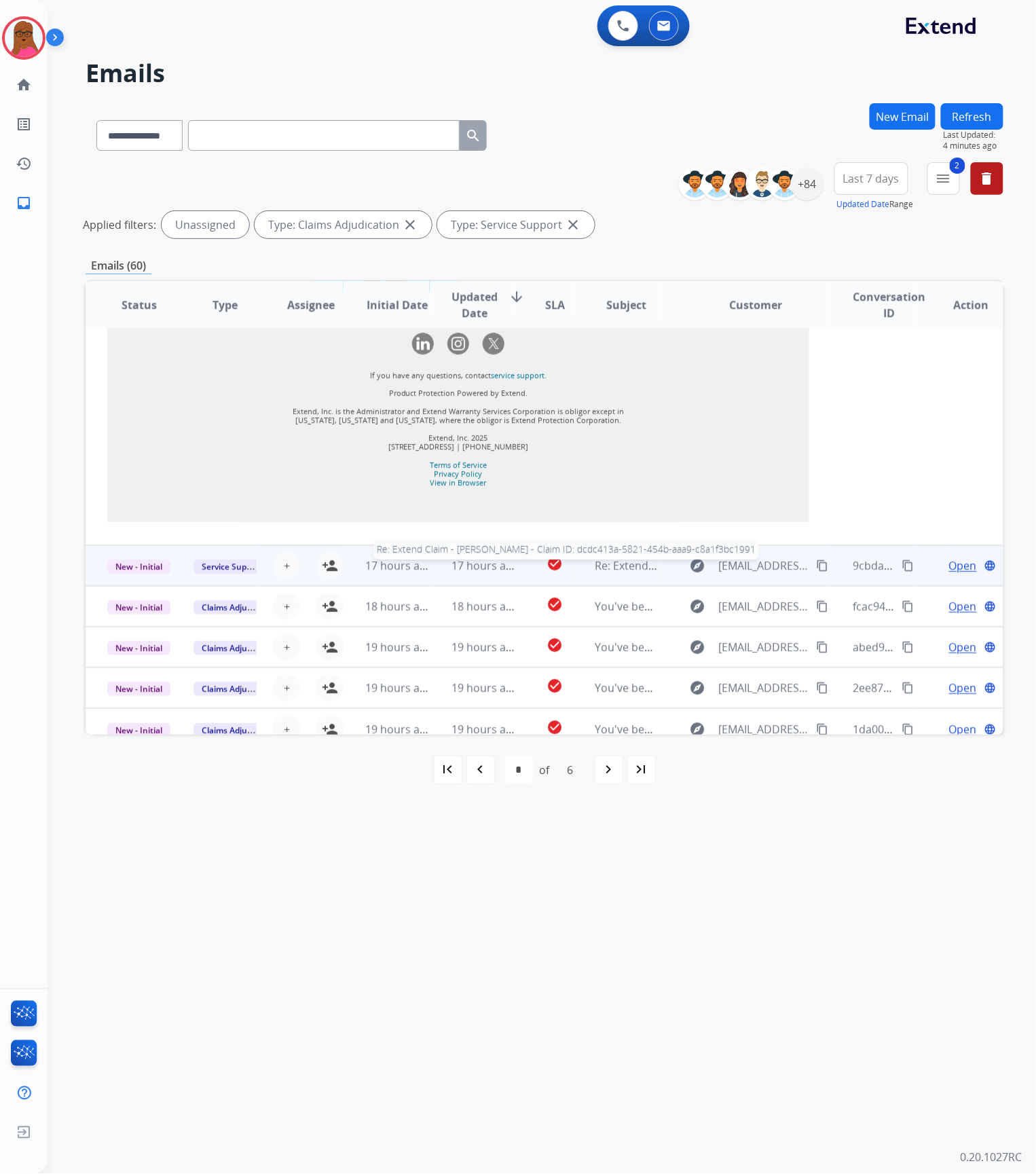
click at [623, 558] on span "Re: Extend Claim - [PERSON_NAME] - Claim ID: dcdc413a-5821-454b-aaa9-c8a1f3bc19…" at bounding box center [815, 566] width 440 height 15
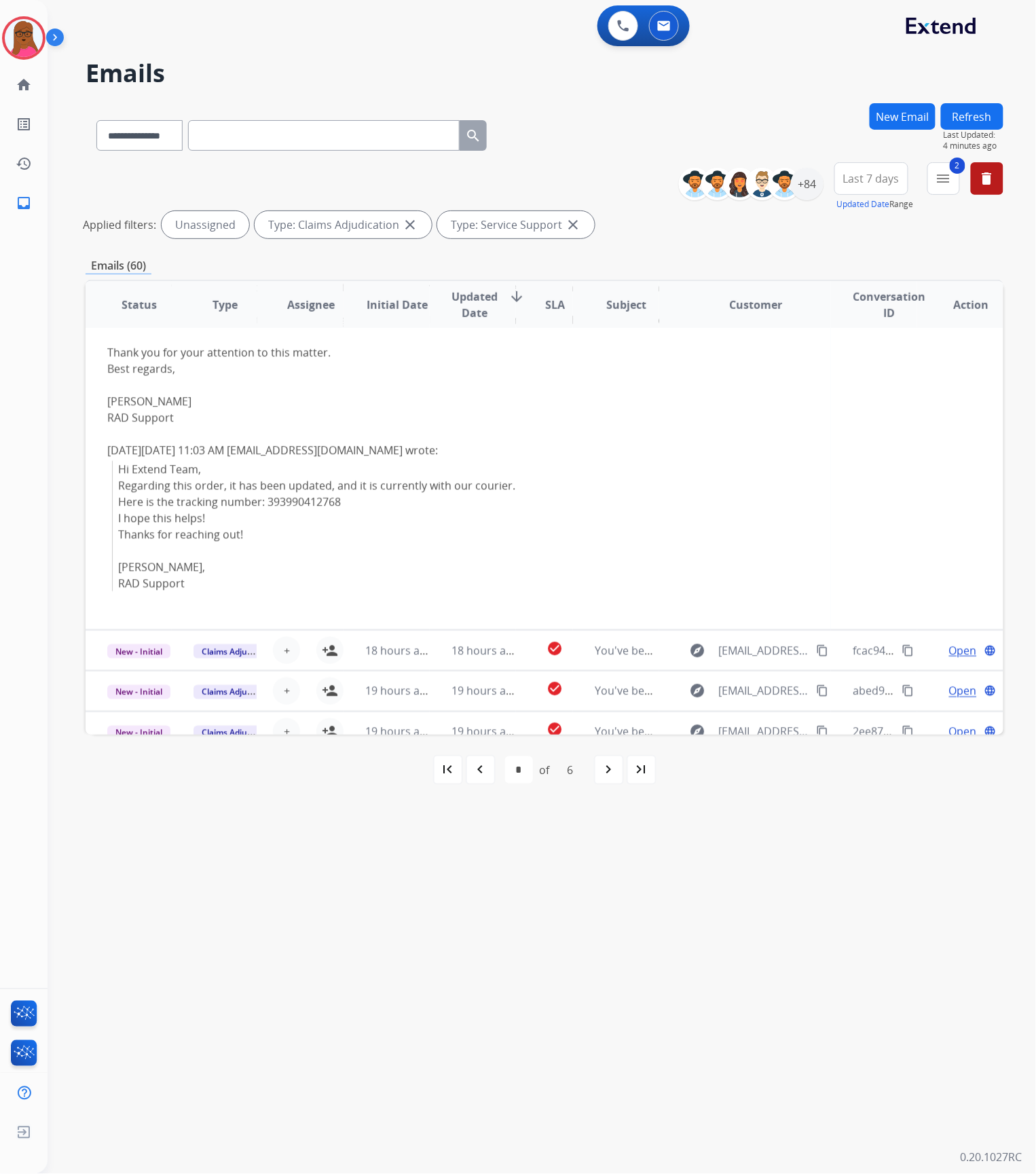
scroll to position [455, 0]
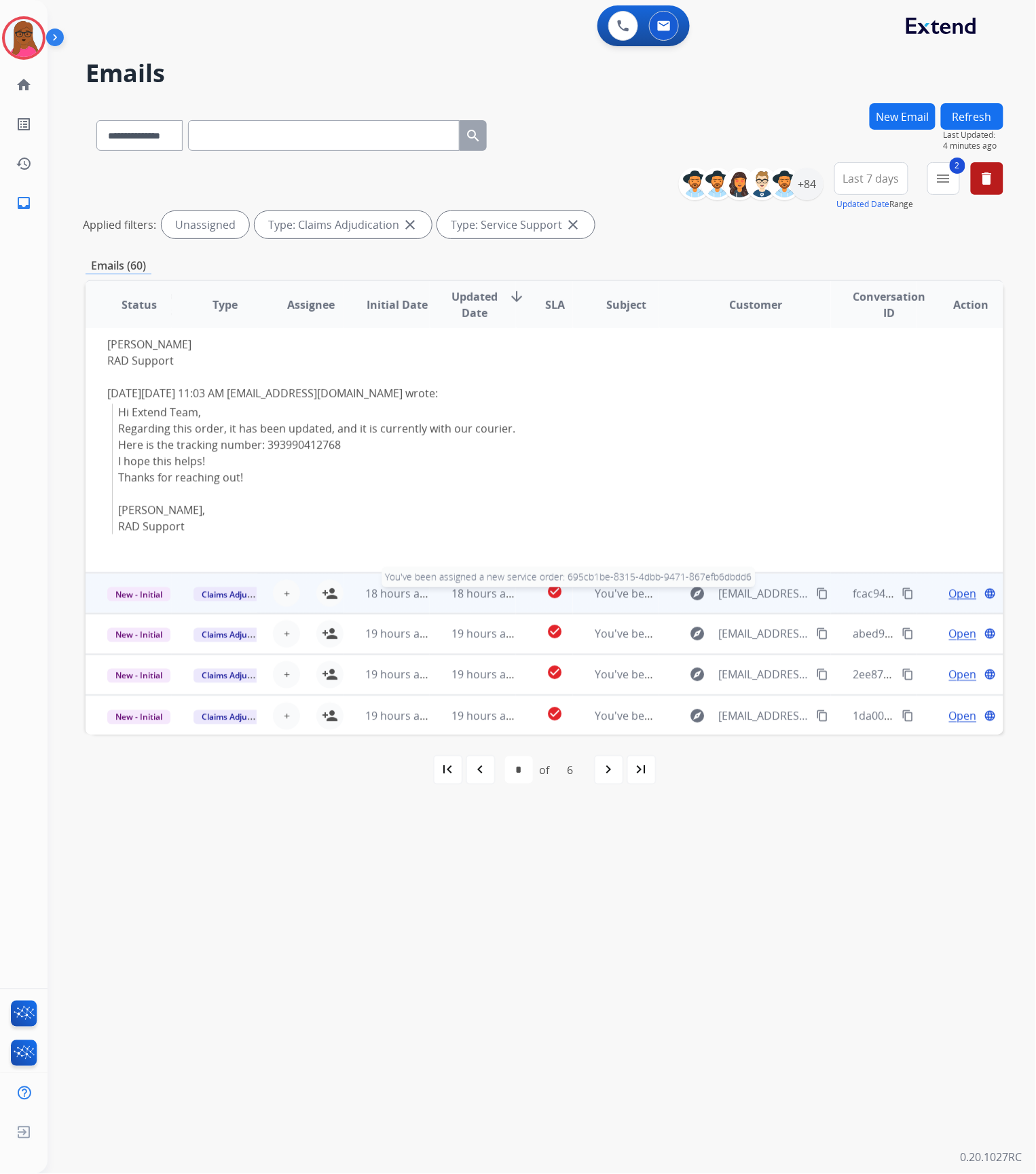
click at [627, 598] on span "You've been assigned a new service order: 695cb1be-8315-4dbb-9471-867efb6dbdd6" at bounding box center [811, 593] width 432 height 15
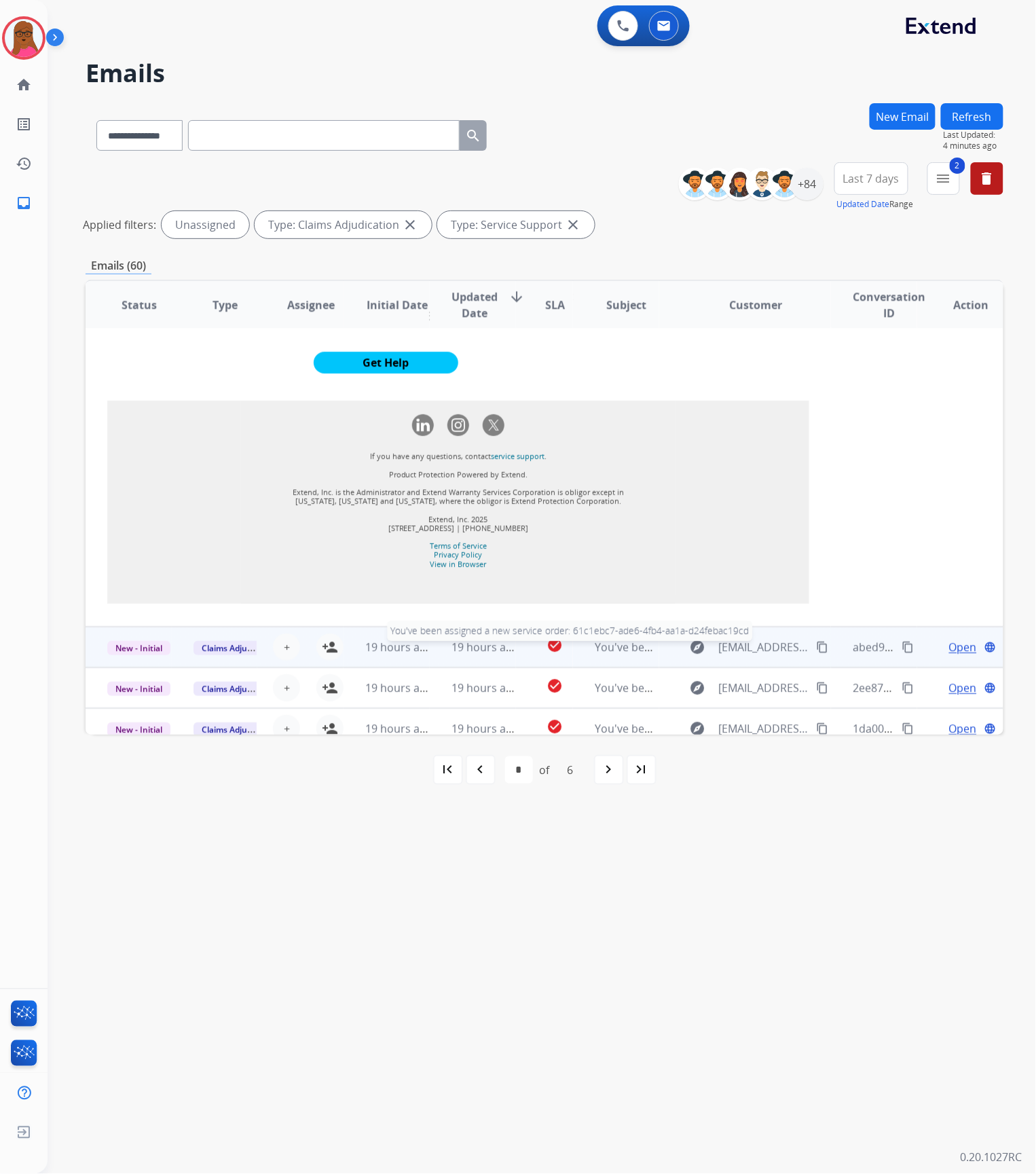
click at [636, 639] on span "You've been assigned a new service order: 61c1ebc7-ade6-4fb4-aa1a-d24febac19cd" at bounding box center [807, 647] width 425 height 15
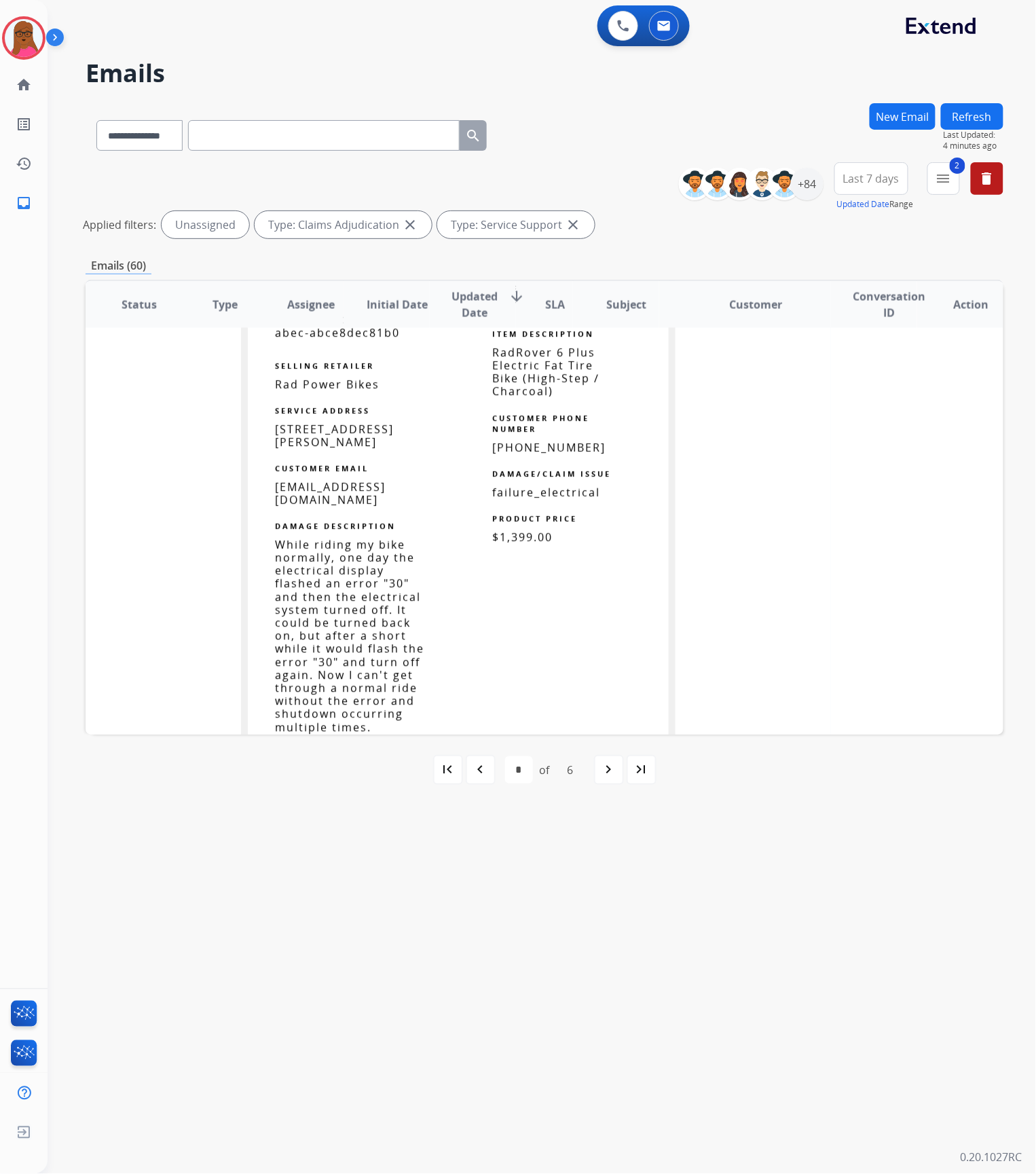
scroll to position [1022, 0]
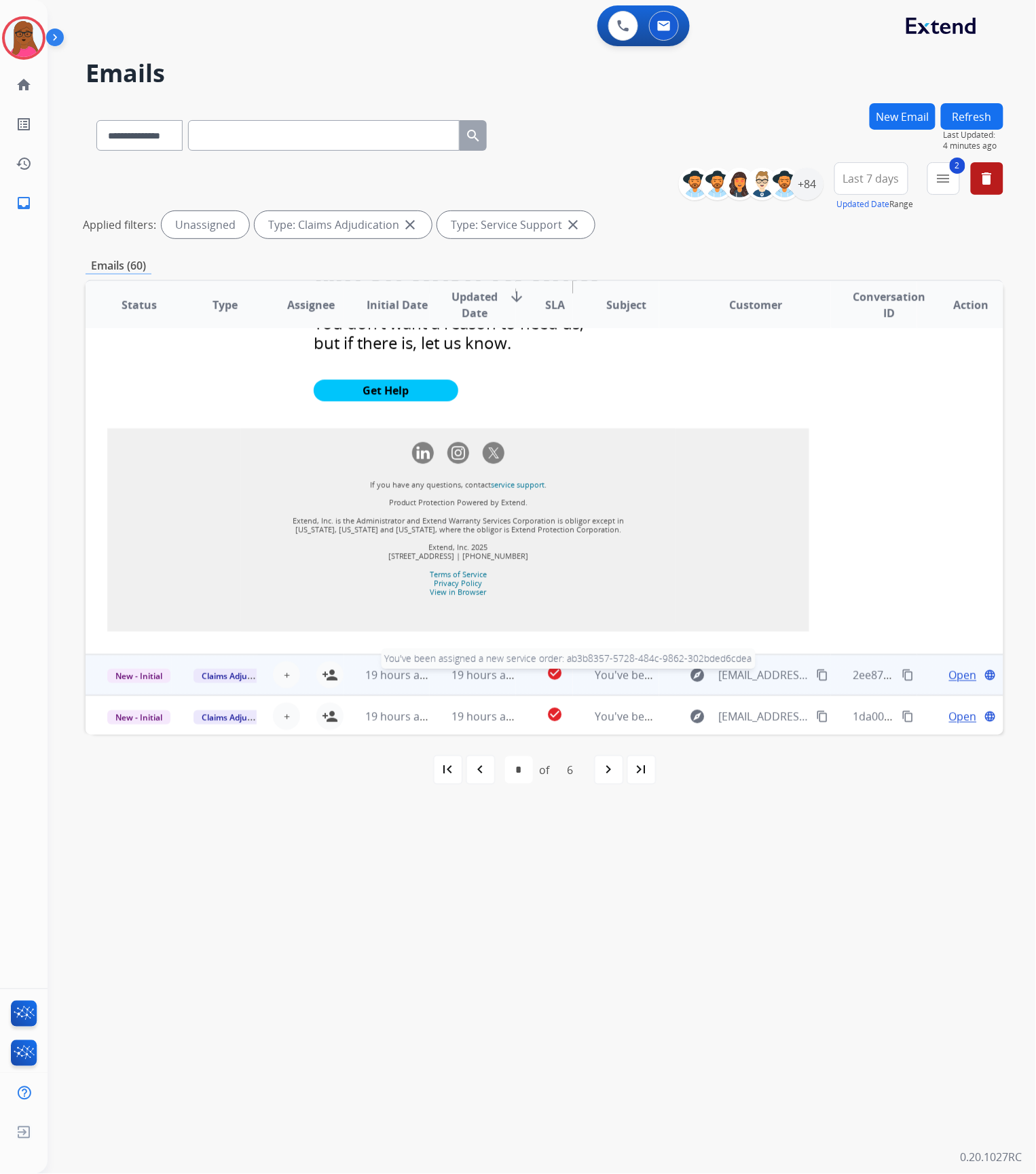
click at [634, 676] on span "You've been assigned a new service order: ab3b8357-5728-484c-9862-302bded6cdea" at bounding box center [810, 675] width 431 height 15
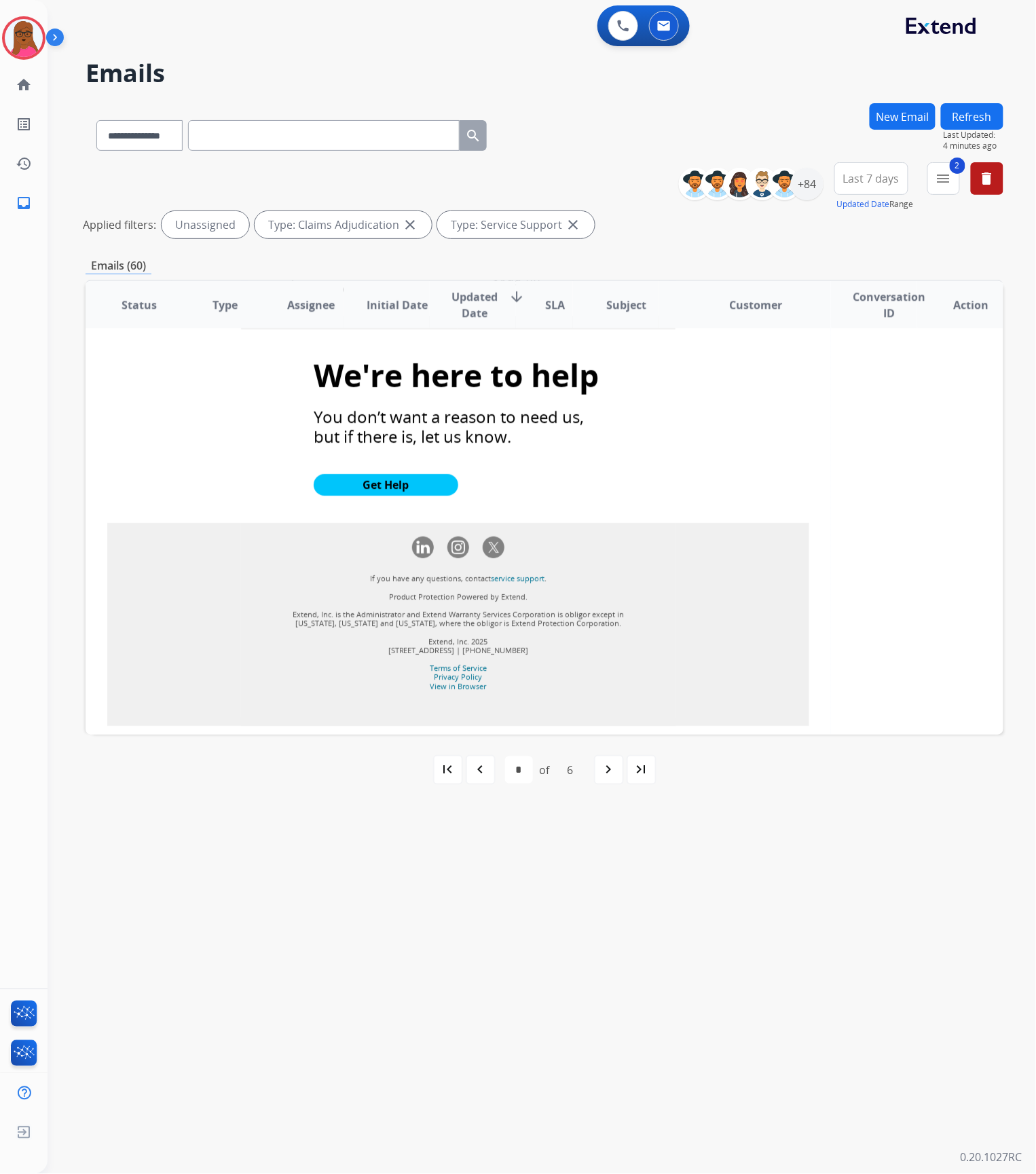
scroll to position [1420, 0]
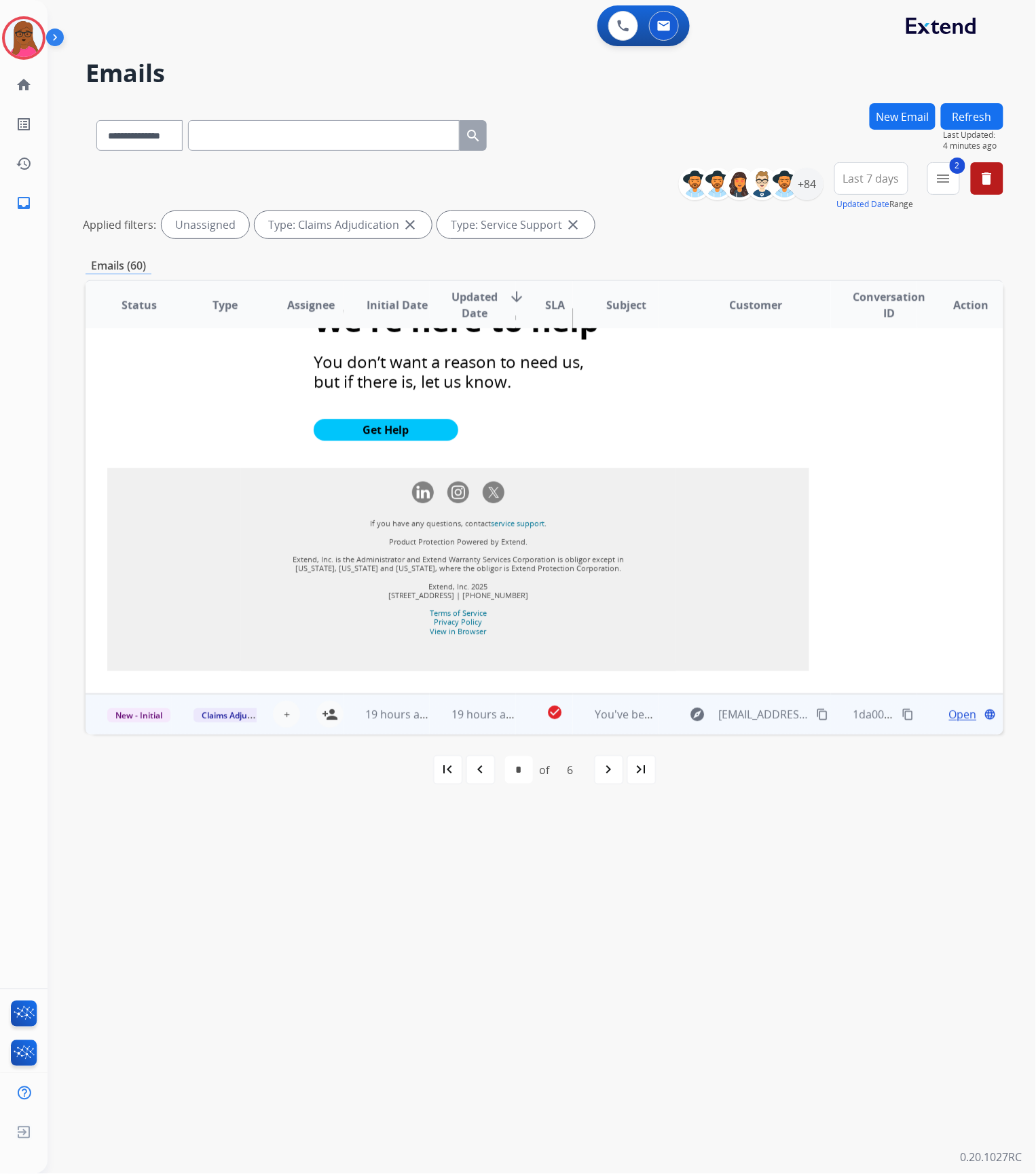
click at [611, 704] on td "You've been assigned a new service order: 0bec2adb-77dd-4b6f-9597-a2e8006fb059" at bounding box center [616, 714] width 86 height 41
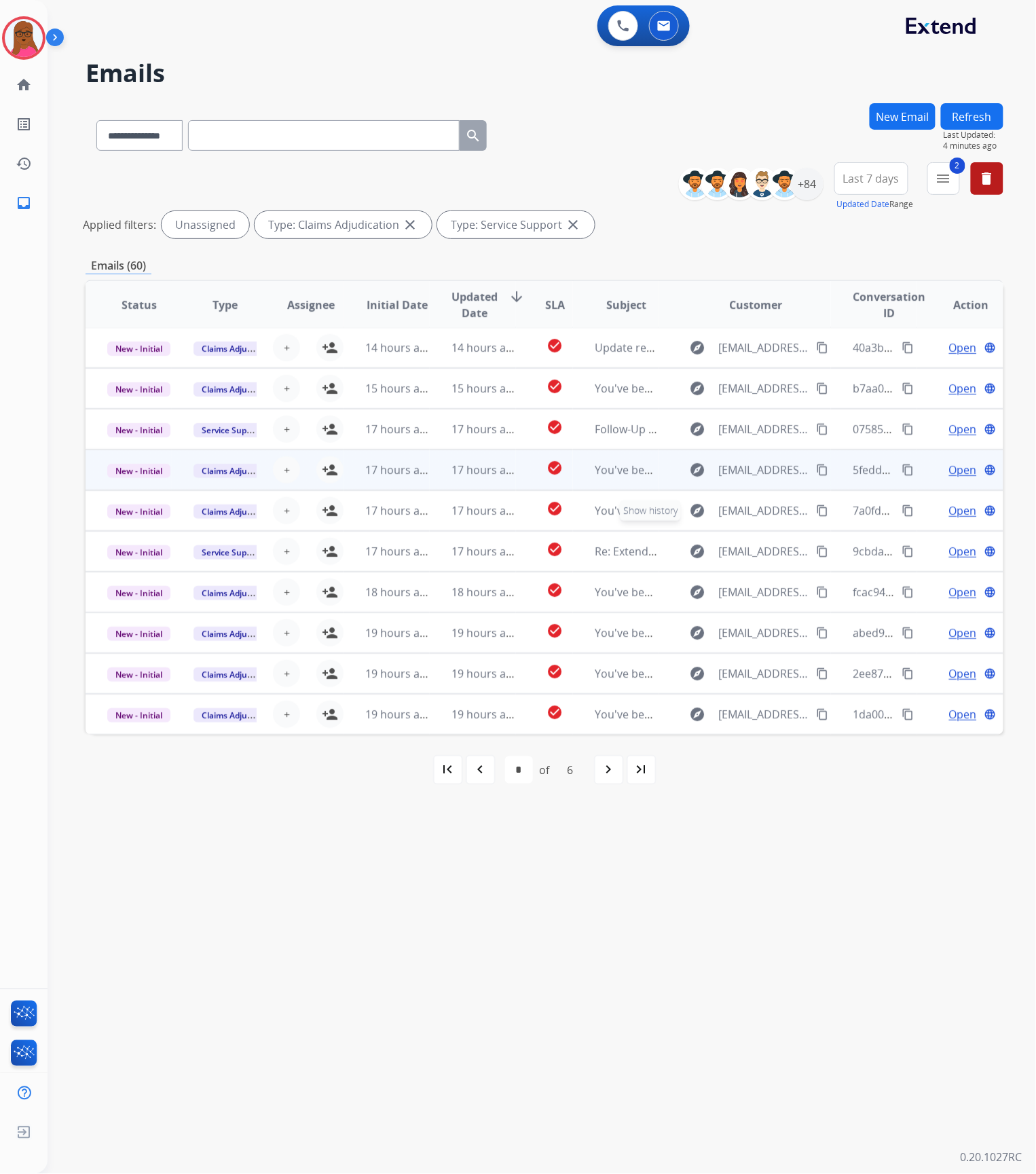
scroll to position [0, 0]
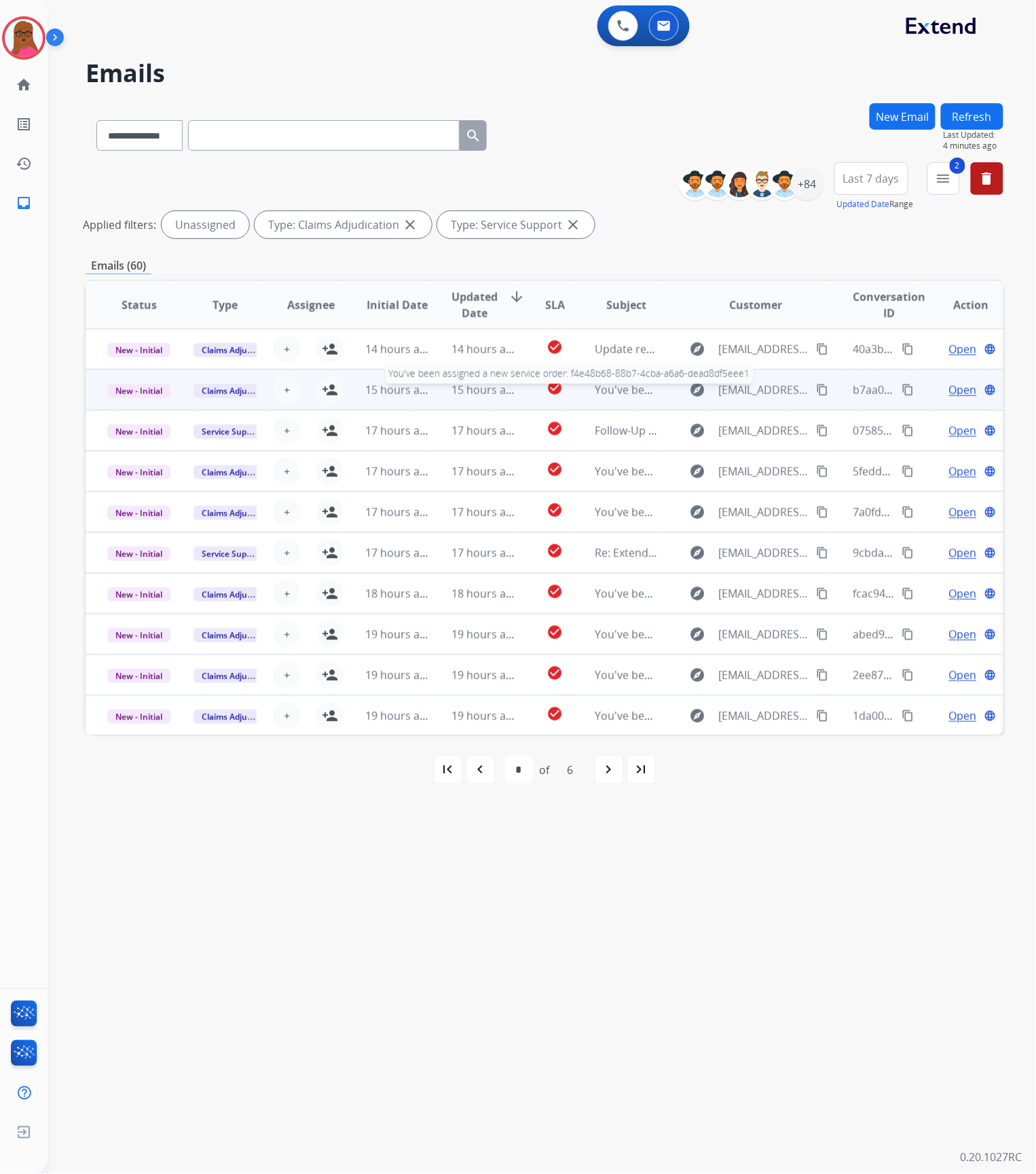
click at [632, 389] on span "You've been assigned a new service order: f4e48b68-88b7-4cba-a6a6-dead8df5eee1" at bounding box center [808, 389] width 426 height 15
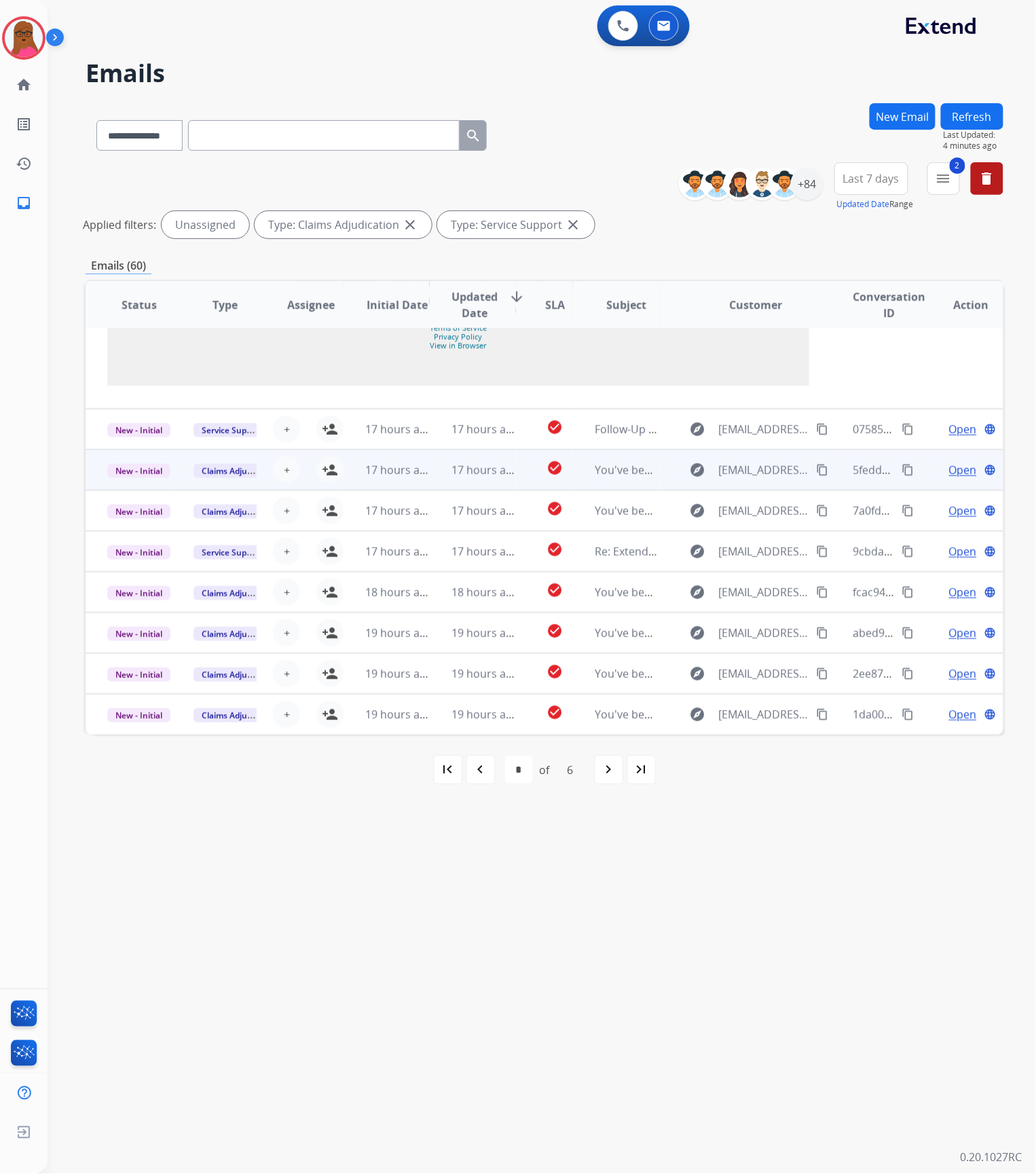
scroll to position [1629, 0]
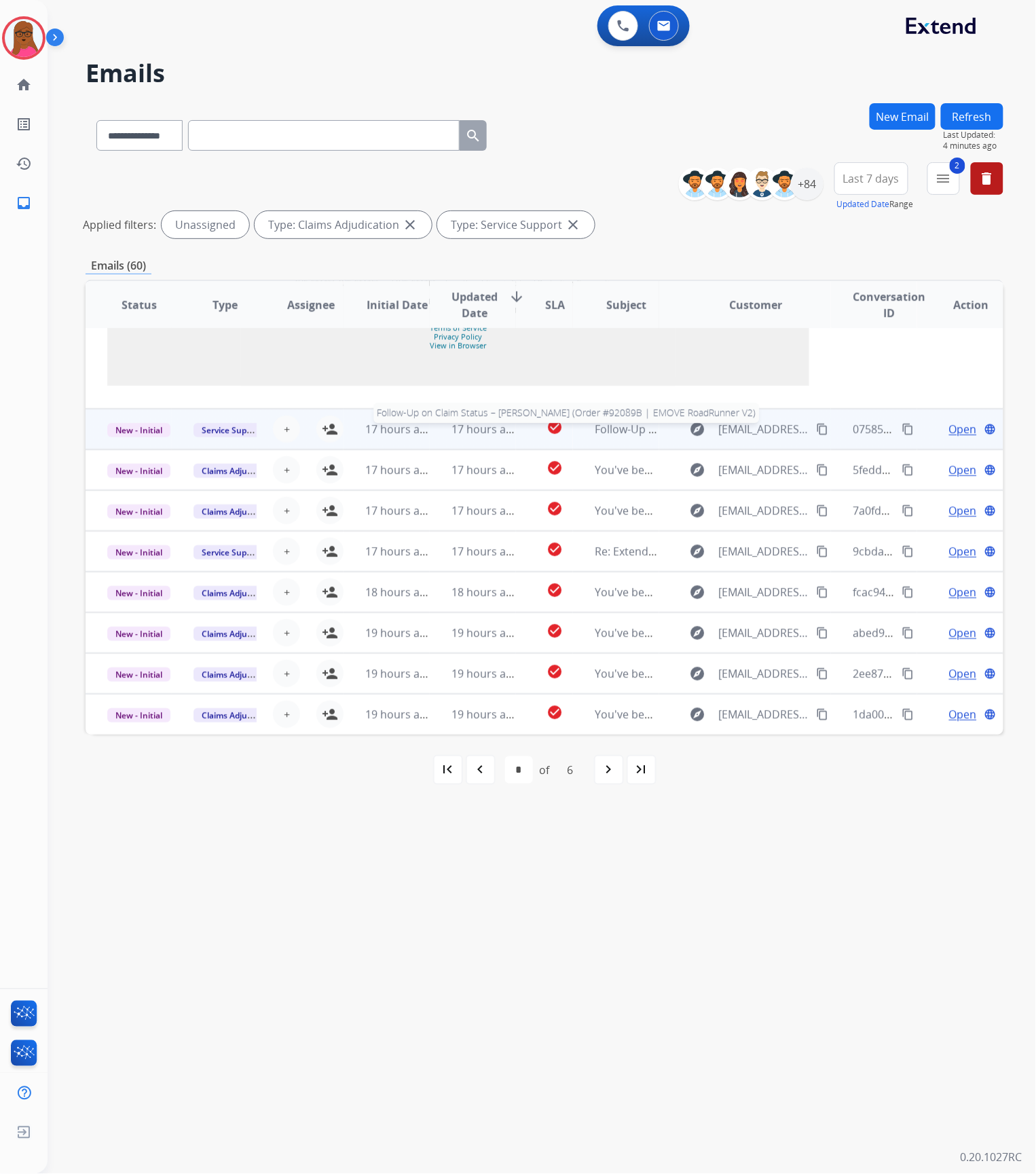
click at [614, 428] on span "Follow-Up on Claim Status – [PERSON_NAME] (Order #92089B | EMOVE RoadRunner V2)" at bounding box center [818, 429] width 446 height 15
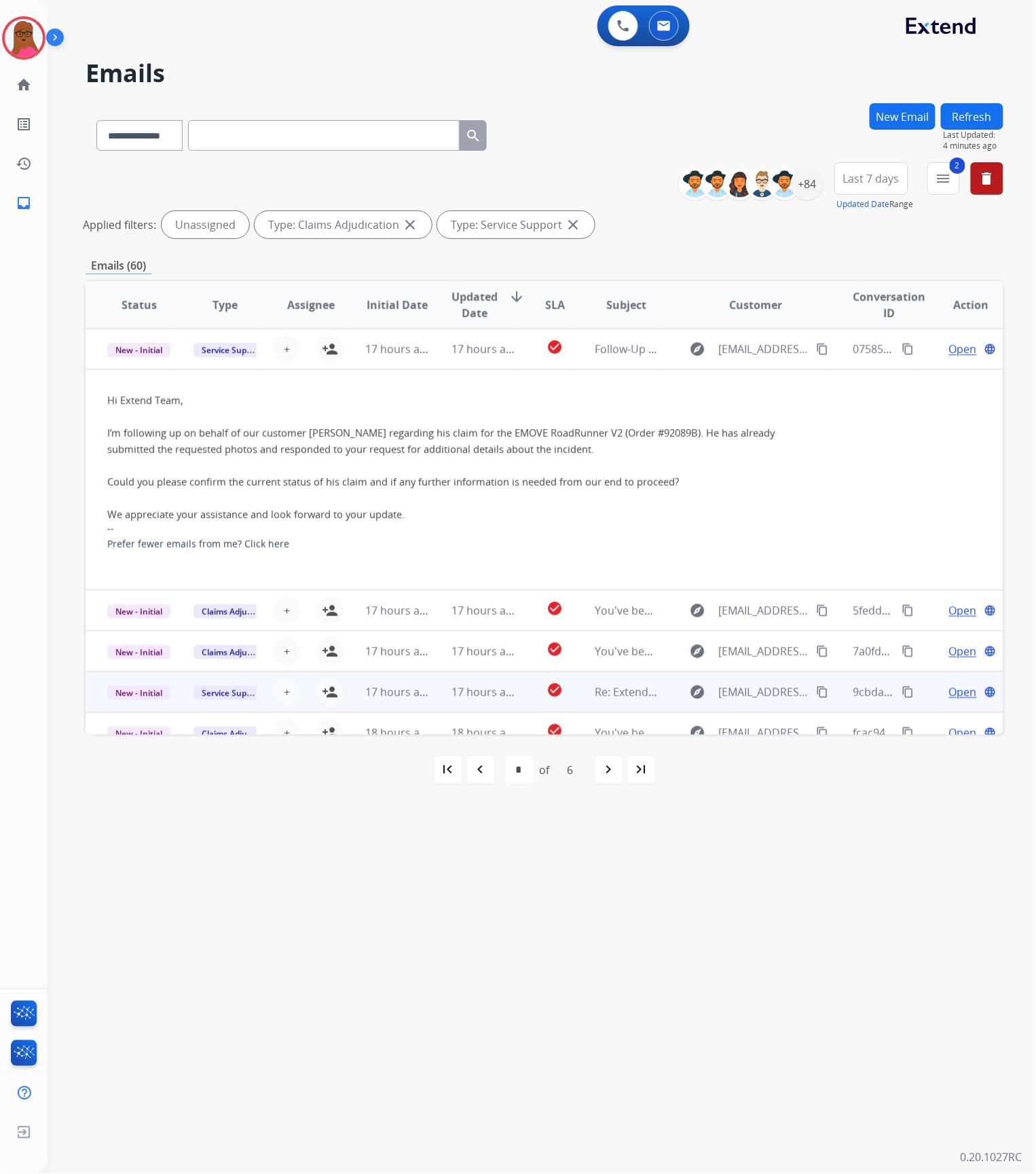
scroll to position [220, 0]
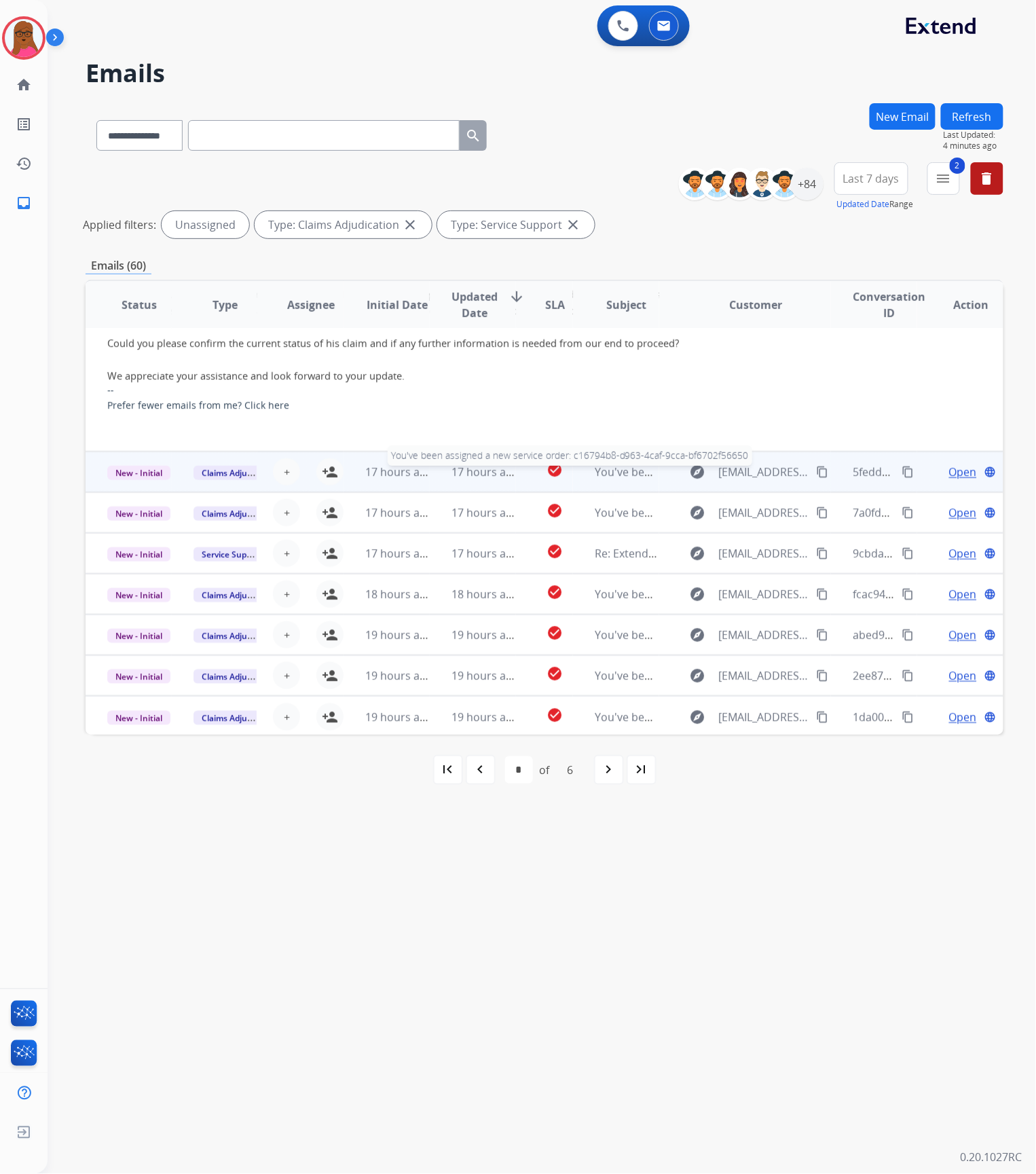
click at [623, 475] on span "You've been assigned a new service order: c16794b8-d963-4caf-9cca-bf6702f56650" at bounding box center [804, 472] width 419 height 15
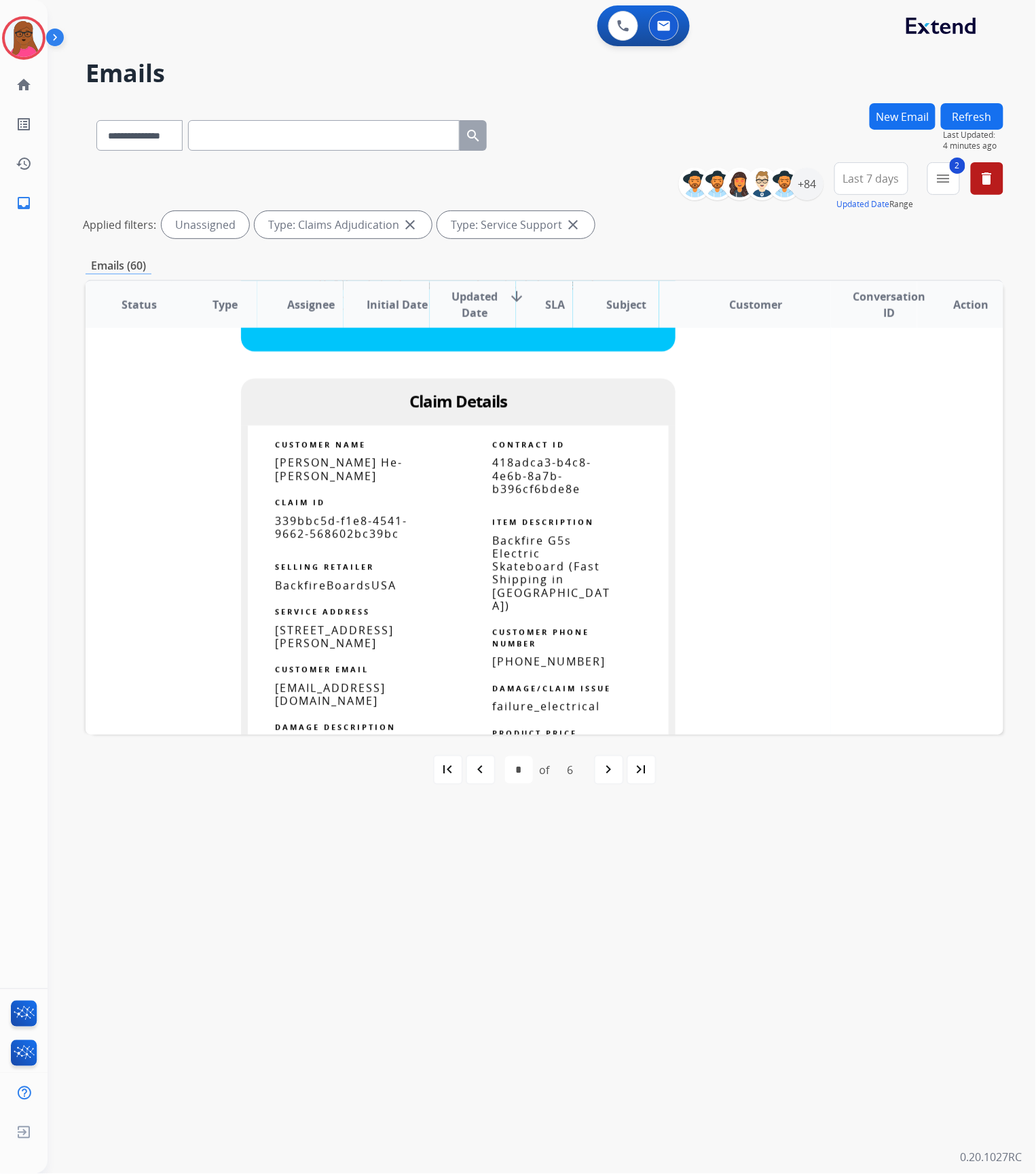
scroll to position [755, 0]
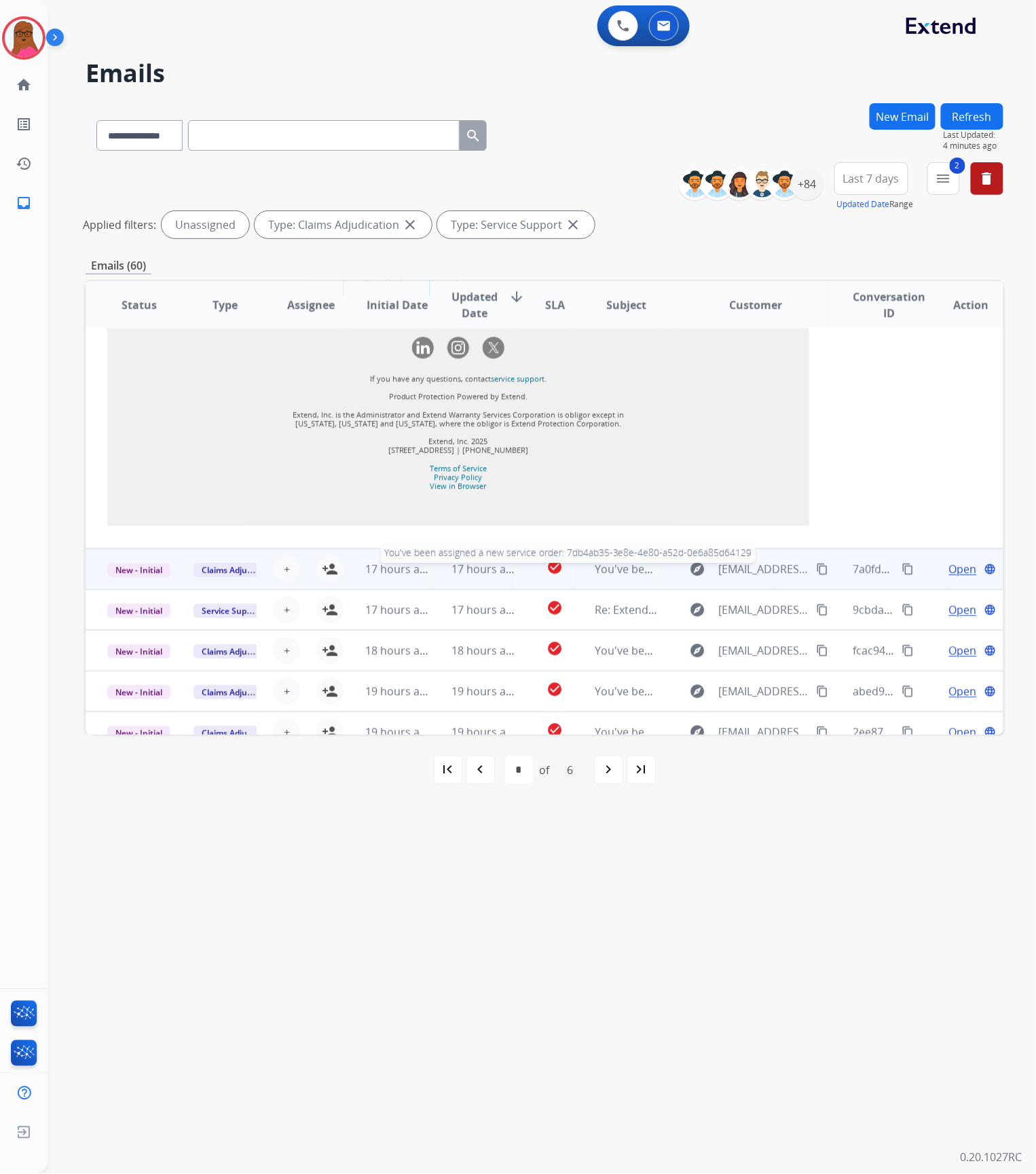
click at [625, 561] on span "You've been assigned a new service order: 7db4ab35-3e8e-4e80-a52d-0e6a85d64129" at bounding box center [811, 569] width 432 height 15
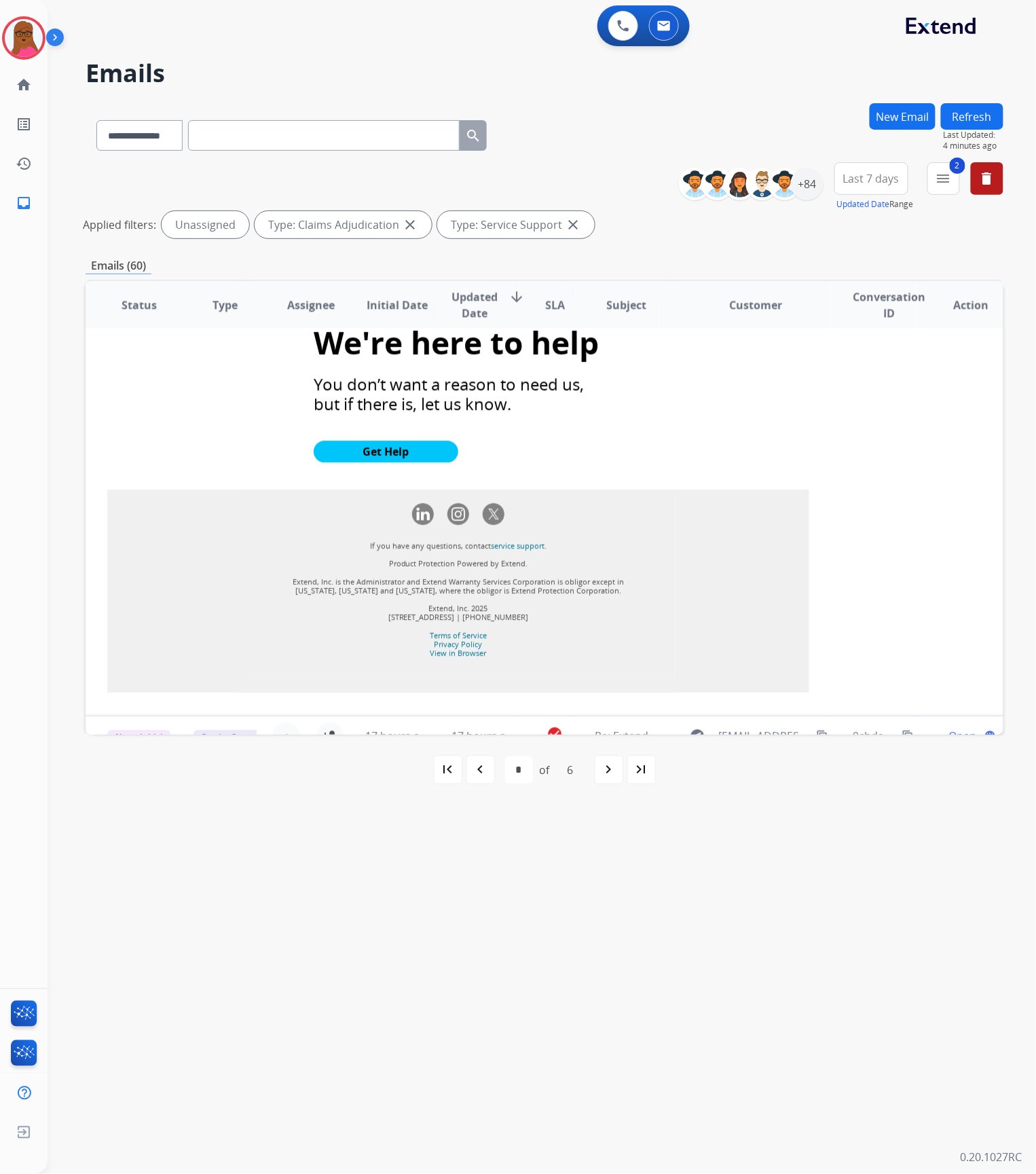
scroll to position [1420, 0]
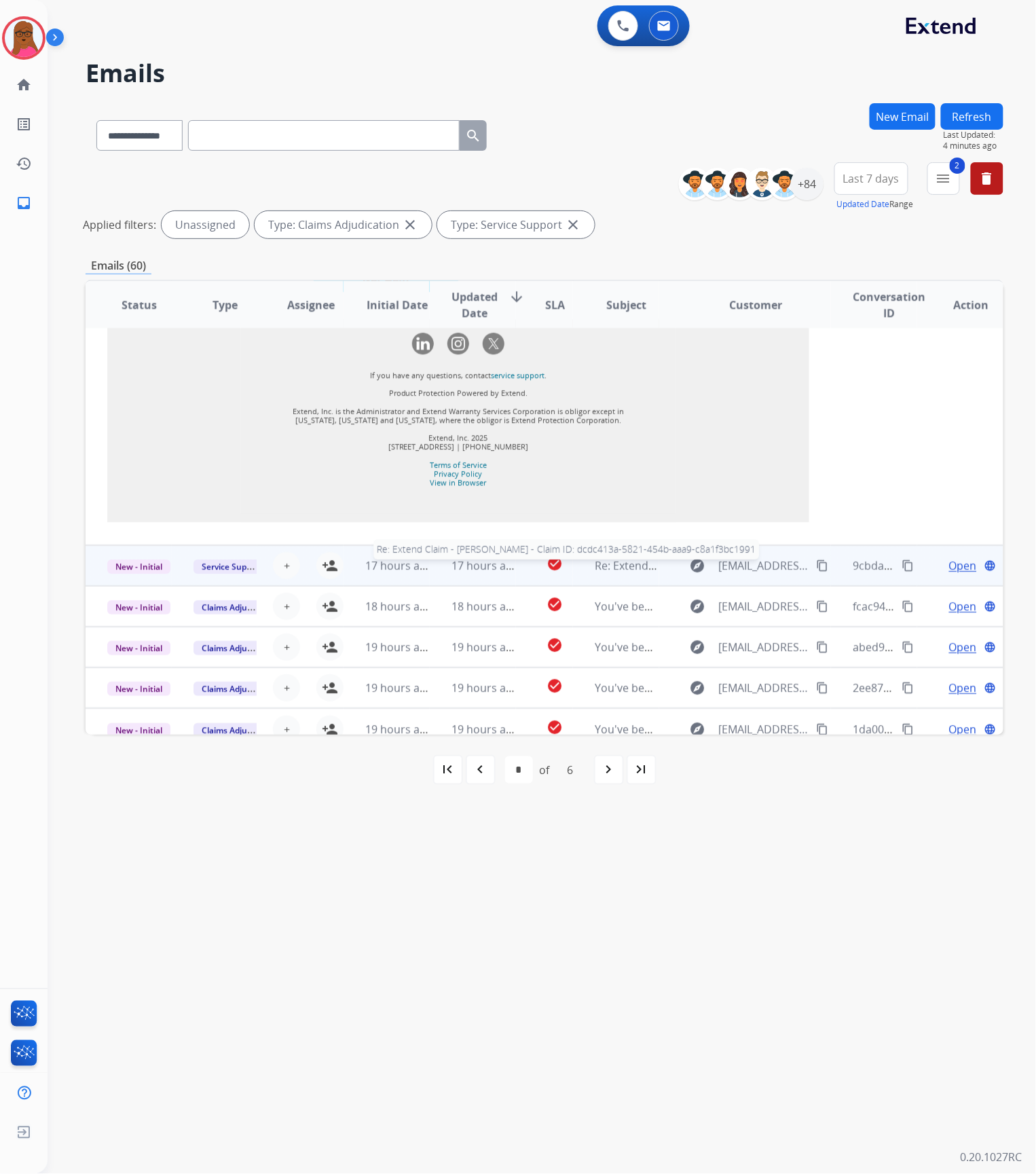
click at [623, 558] on span "Re: Extend Claim - [PERSON_NAME] - Claim ID: dcdc413a-5821-454b-aaa9-c8a1f3bc19…" at bounding box center [815, 566] width 440 height 15
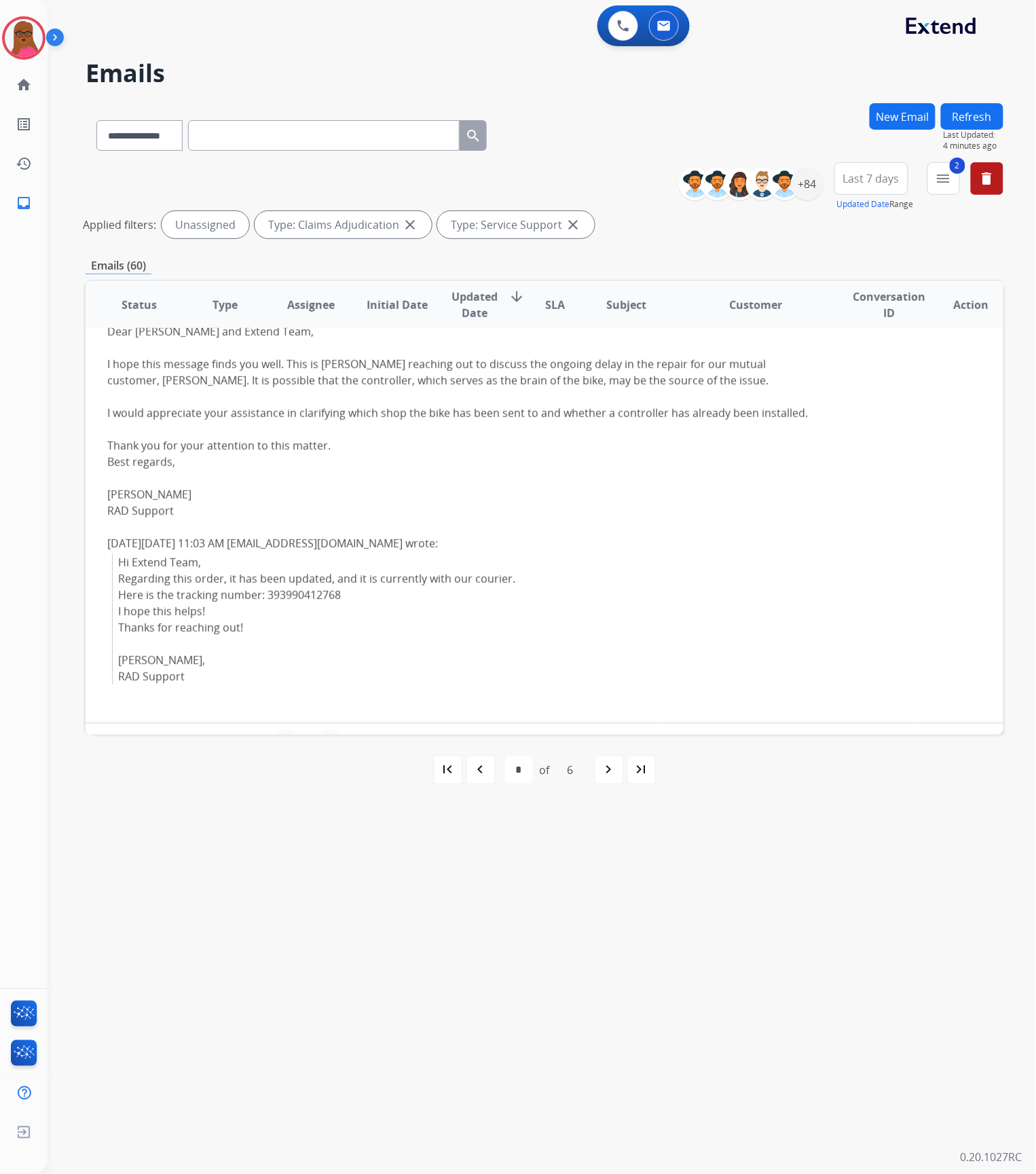
scroll to position [455, 0]
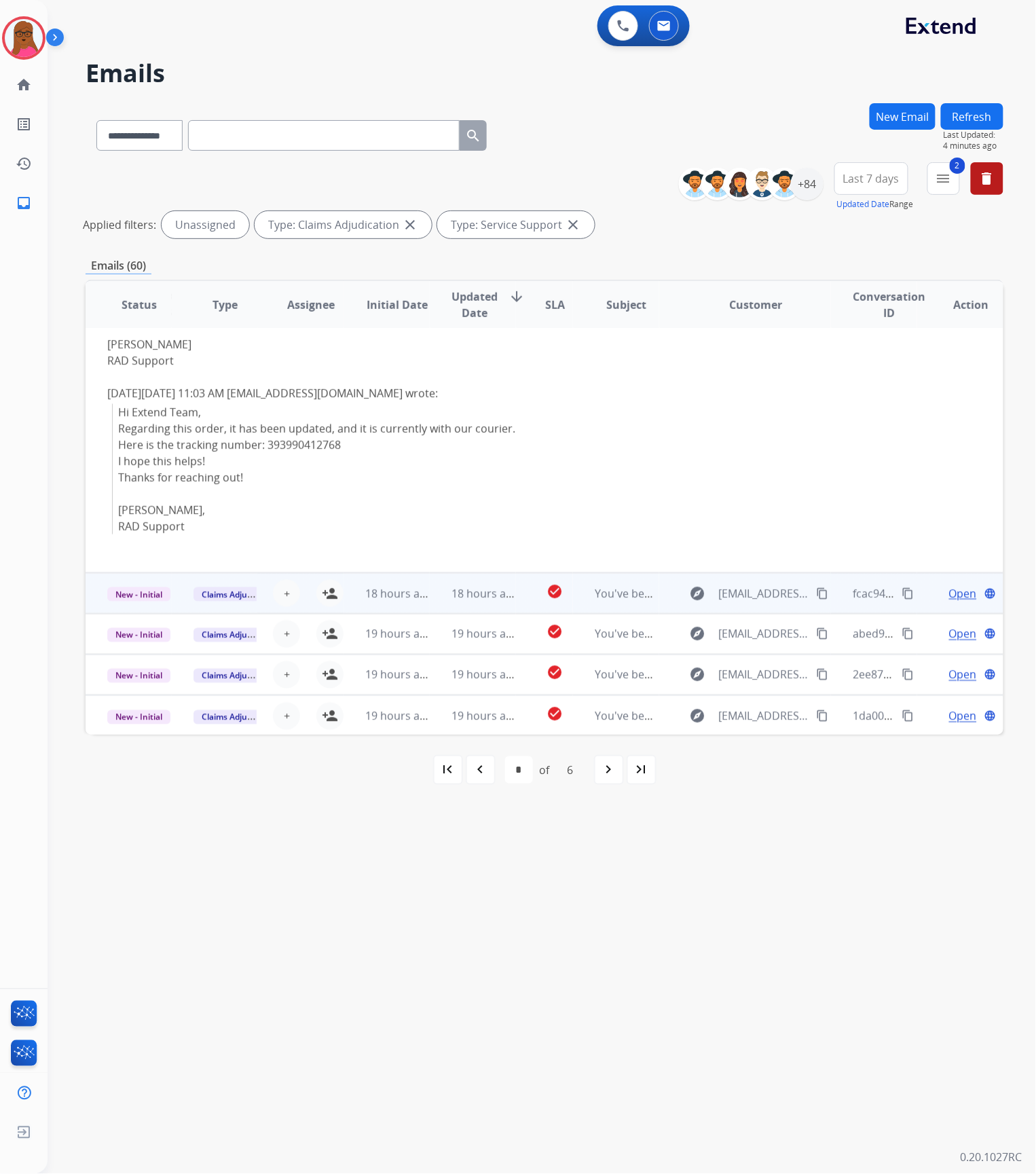
click at [625, 601] on td "You've been assigned a new service order: 695cb1be-8315-4dbb-9471-867efb6dbdd6" at bounding box center [616, 593] width 86 height 41
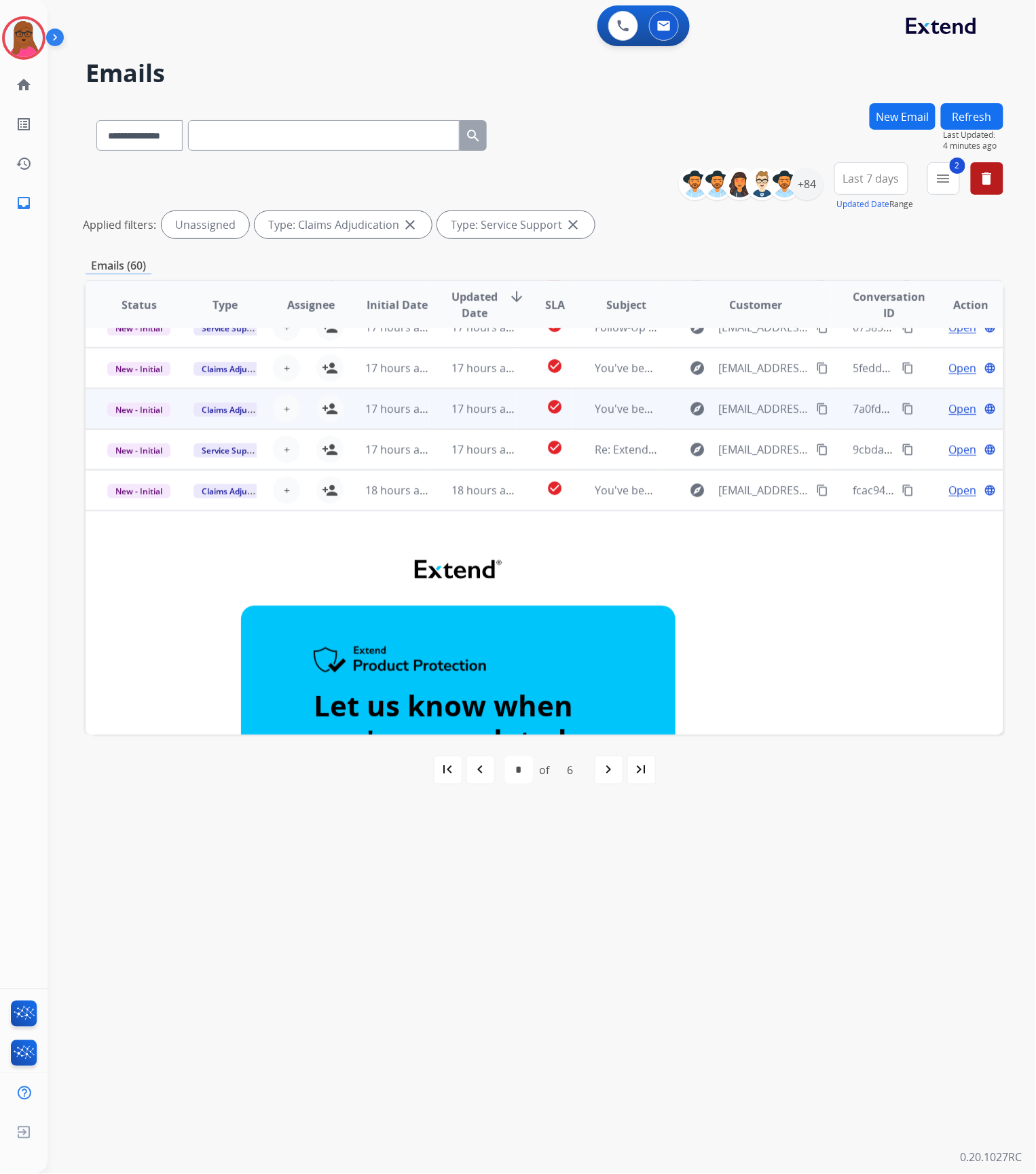
scroll to position [0, 0]
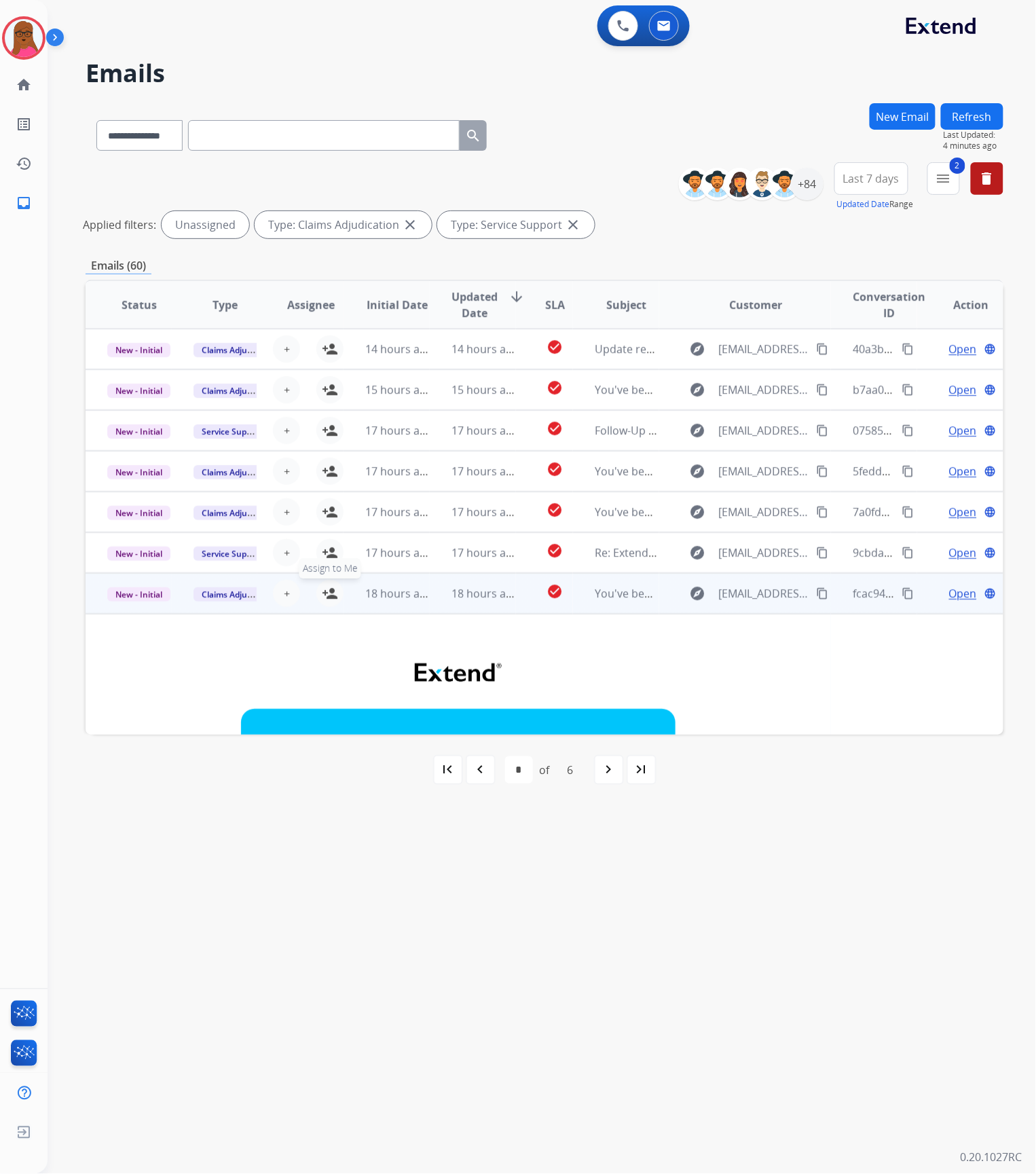
click at [332, 595] on mat-icon "person_add" at bounding box center [330, 593] width 17 height 17
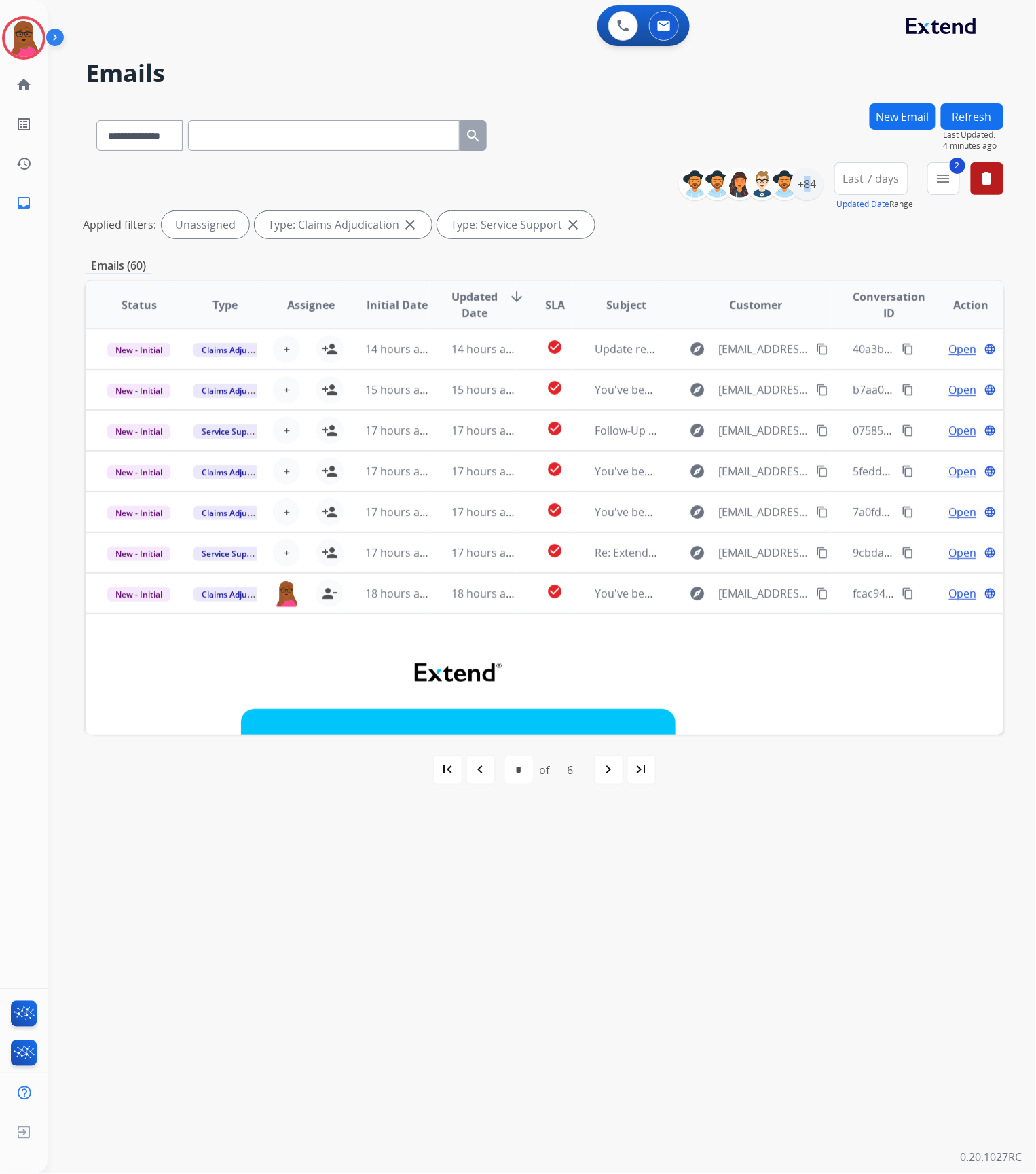
click at [799, 199] on div "+84" at bounding box center [756, 184] width 134 height 32
click at [996, 180] on button "delete Clear All" at bounding box center [986, 178] width 32 height 32
select select "*"
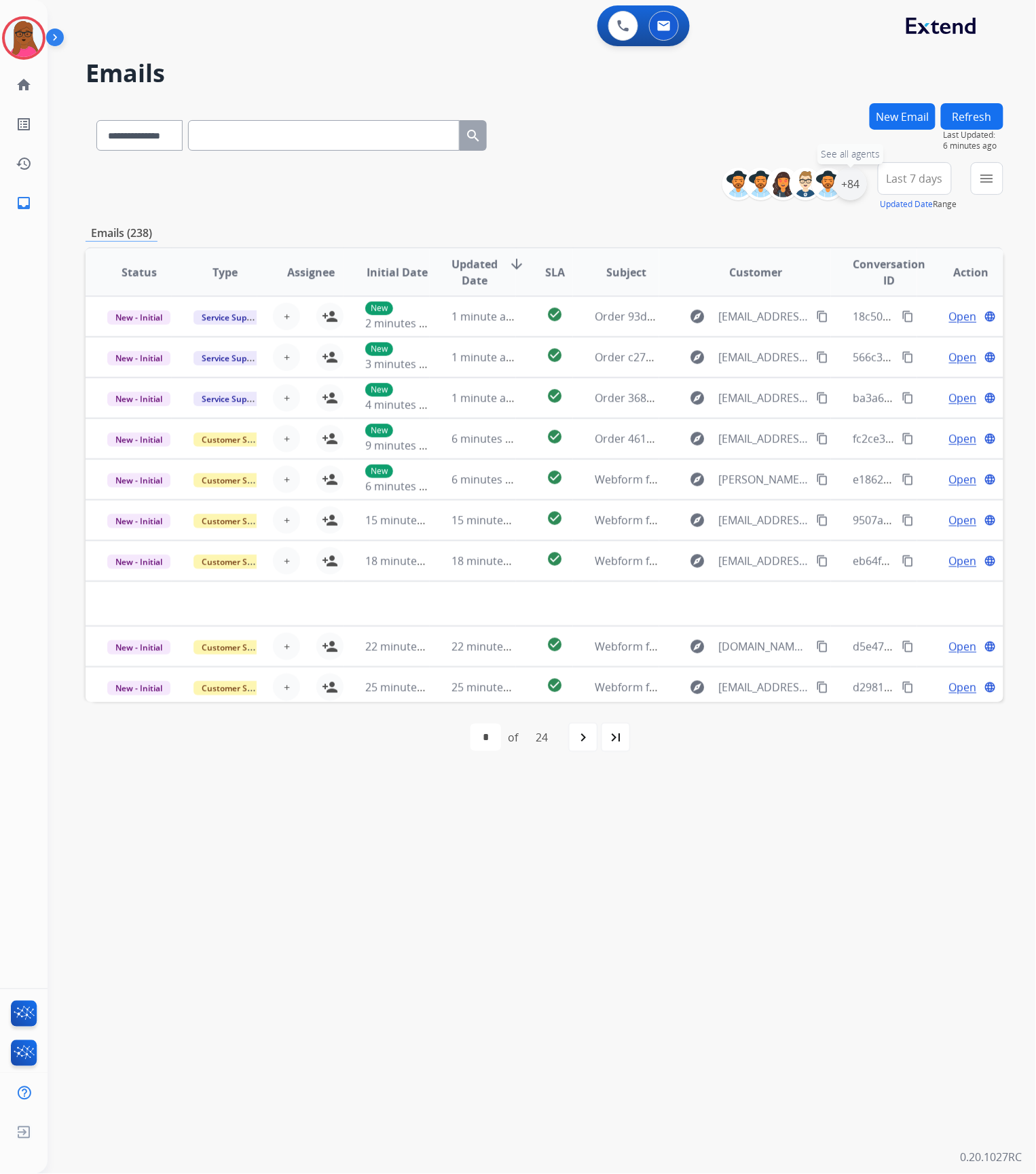
click at [851, 185] on div "+84" at bounding box center [850, 184] width 32 height 32
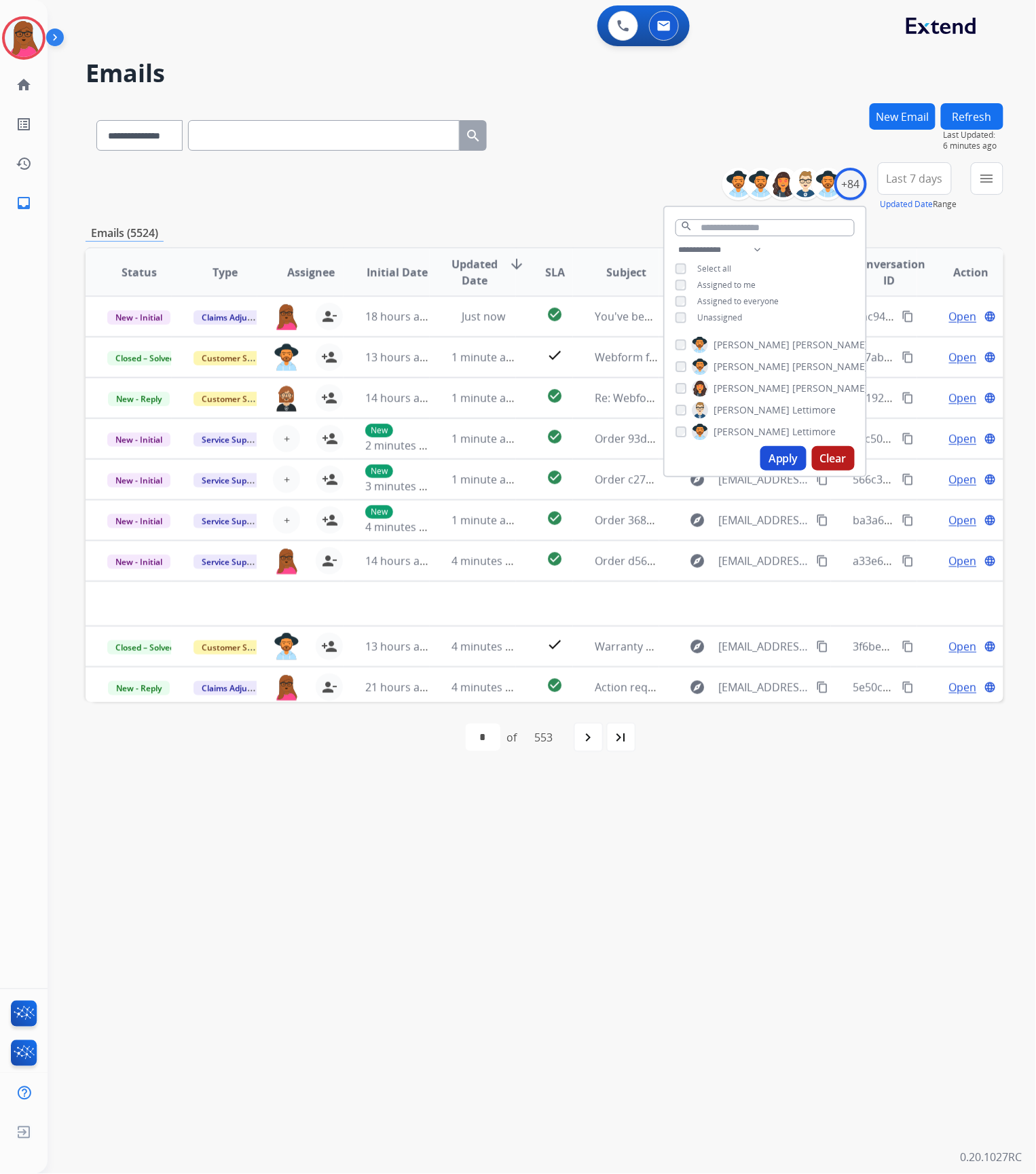
click at [704, 280] on span "Assigned to me" at bounding box center [726, 284] width 59 height 11
click at [777, 460] on button "Apply" at bounding box center [784, 458] width 47 height 25
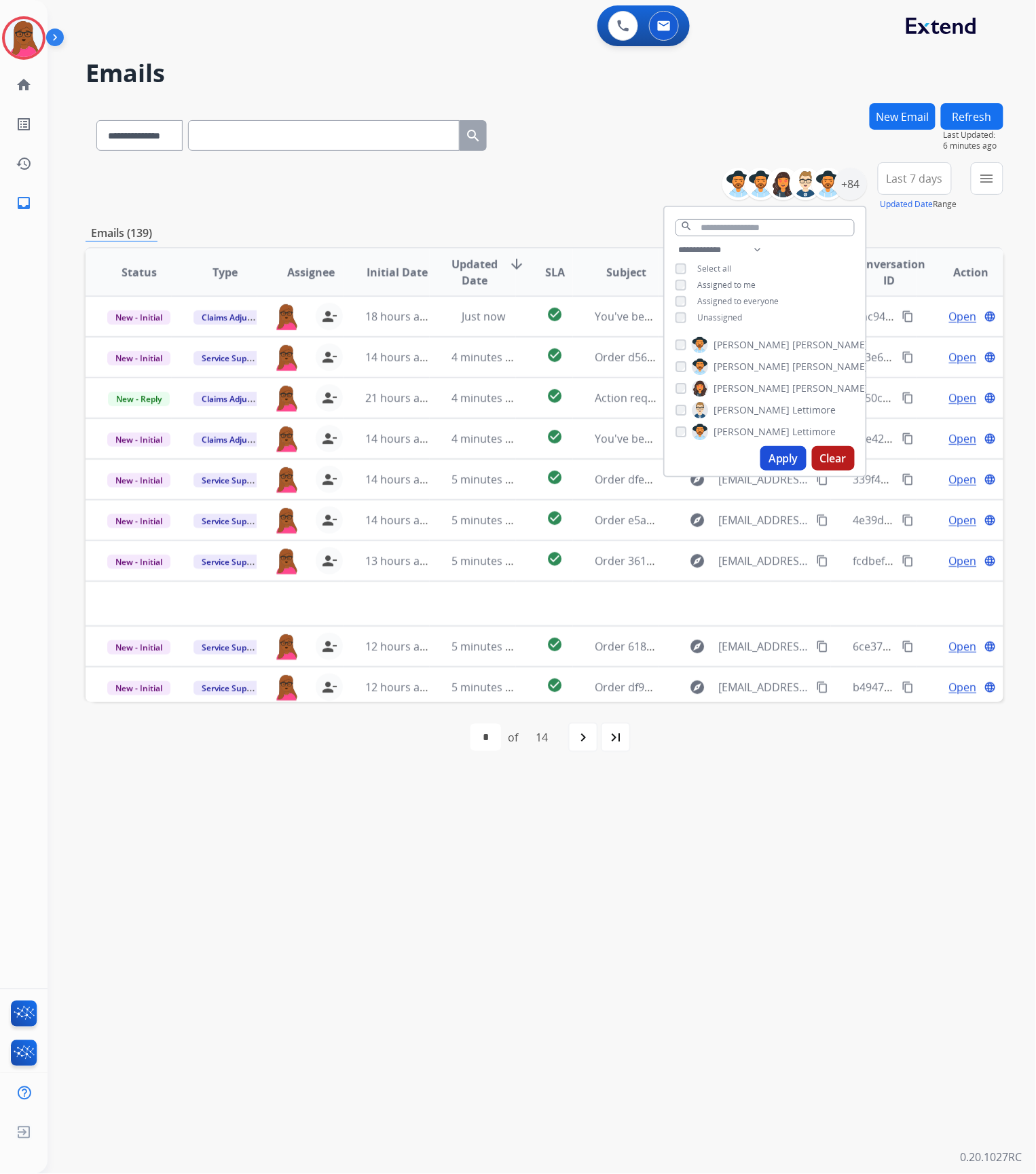
click at [653, 851] on div "**********" at bounding box center [525, 611] width 956 height 1125
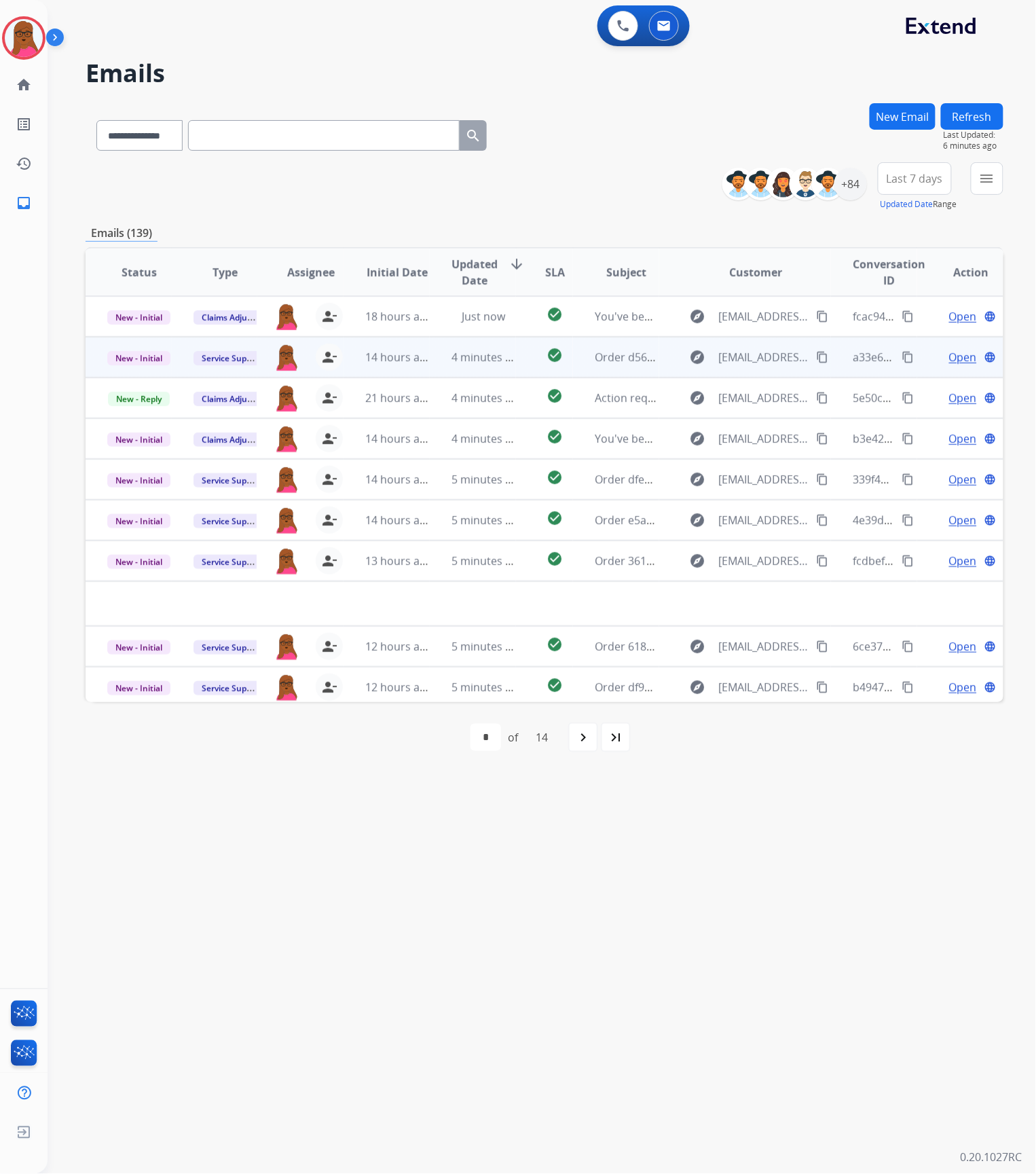
click at [953, 356] on span "Open" at bounding box center [962, 357] width 28 height 17
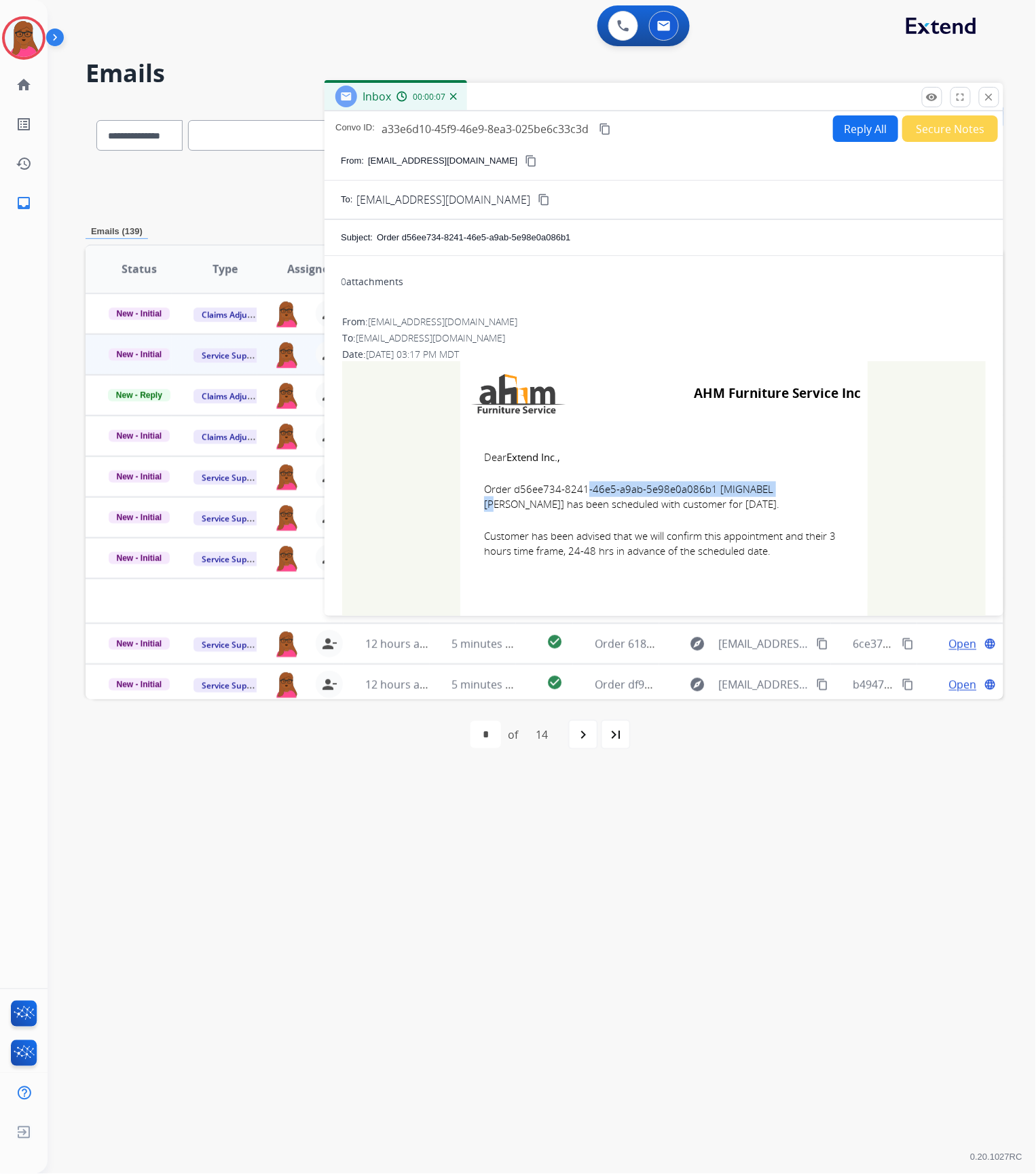
drag, startPoint x: 704, startPoint y: 490, endPoint x: 509, endPoint y: 489, distance: 195.0
click at [509, 489] on span "Order d56ee734-8241-46e5-a9ab-5e98e0a086b1 [MIGNABEL [PERSON_NAME]] has been sc…" at bounding box center [664, 497] width 360 height 31
copy span "d56ee734-8241-46e5-a9ab-5e98e0a086b1"
drag, startPoint x: 478, startPoint y: 452, endPoint x: 718, endPoint y: 524, distance: 250.6
click at [718, 524] on td "Dear Extend Inc., Order d56ee734-8241-46e5-a9ab-5e98e0a086b1 [MIGNABEL [PERSON_…" at bounding box center [664, 512] width 407 height 173
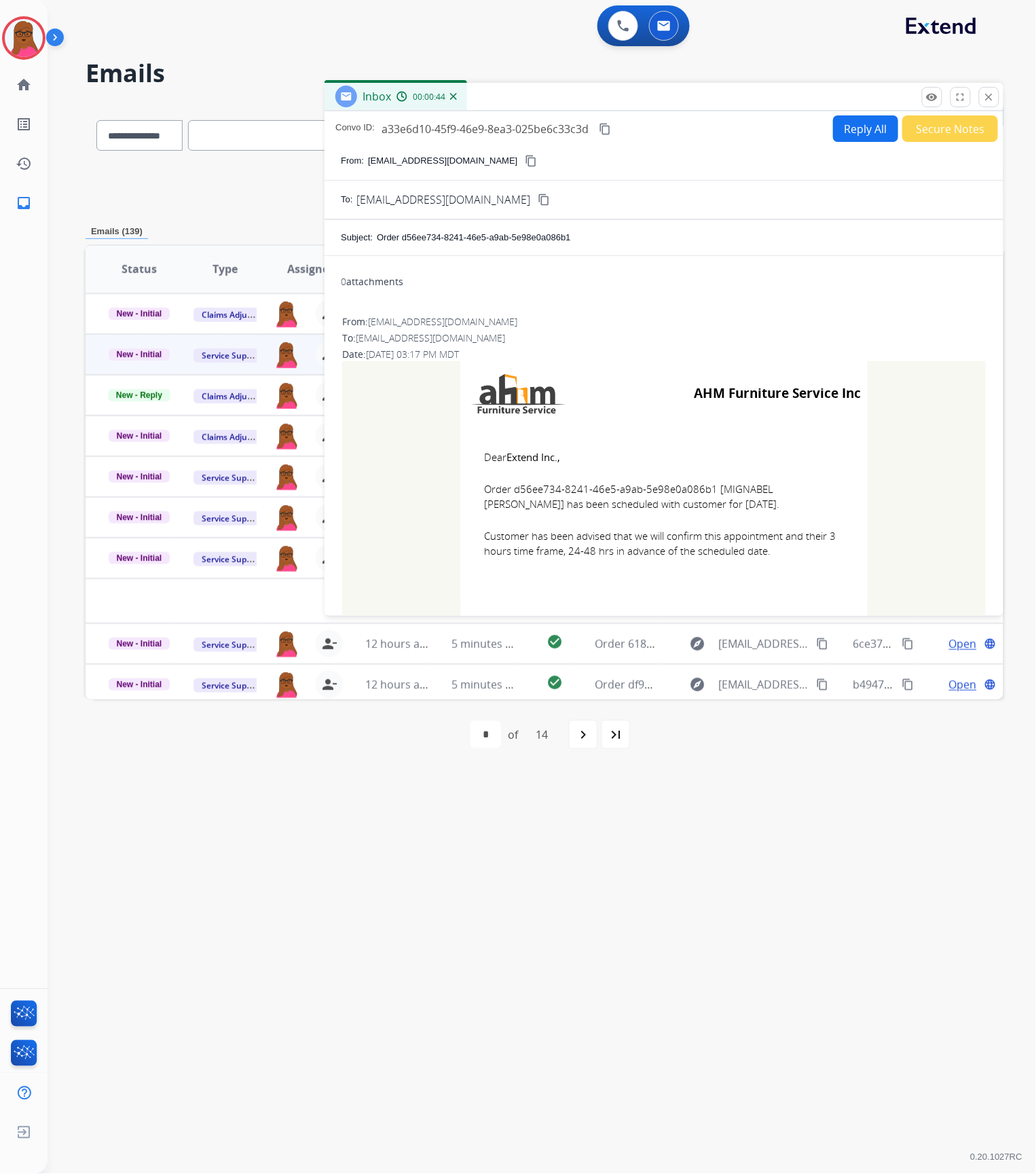
drag, startPoint x: 800, startPoint y: 554, endPoint x: 692, endPoint y: 509, distance: 117.0
click at [799, 553] on span "Customer has been advised that we will confirm this appointment and their 3 hou…" at bounding box center [664, 543] width 360 height 31
drag, startPoint x: 476, startPoint y: 451, endPoint x: 776, endPoint y: 570, distance: 322.7
click at [776, 570] on td "Dear Extend Inc., Order d56ee734-8241-46e5-a9ab-5e98e0a086b1 [MIGNABEL [PERSON_…" at bounding box center [664, 512] width 407 height 173
copy td "Dear Extend Inc., Order d56ee734-8241-46e5-a9ab-5e98e0a086b1 [MIGNABEL [PERSON_…"
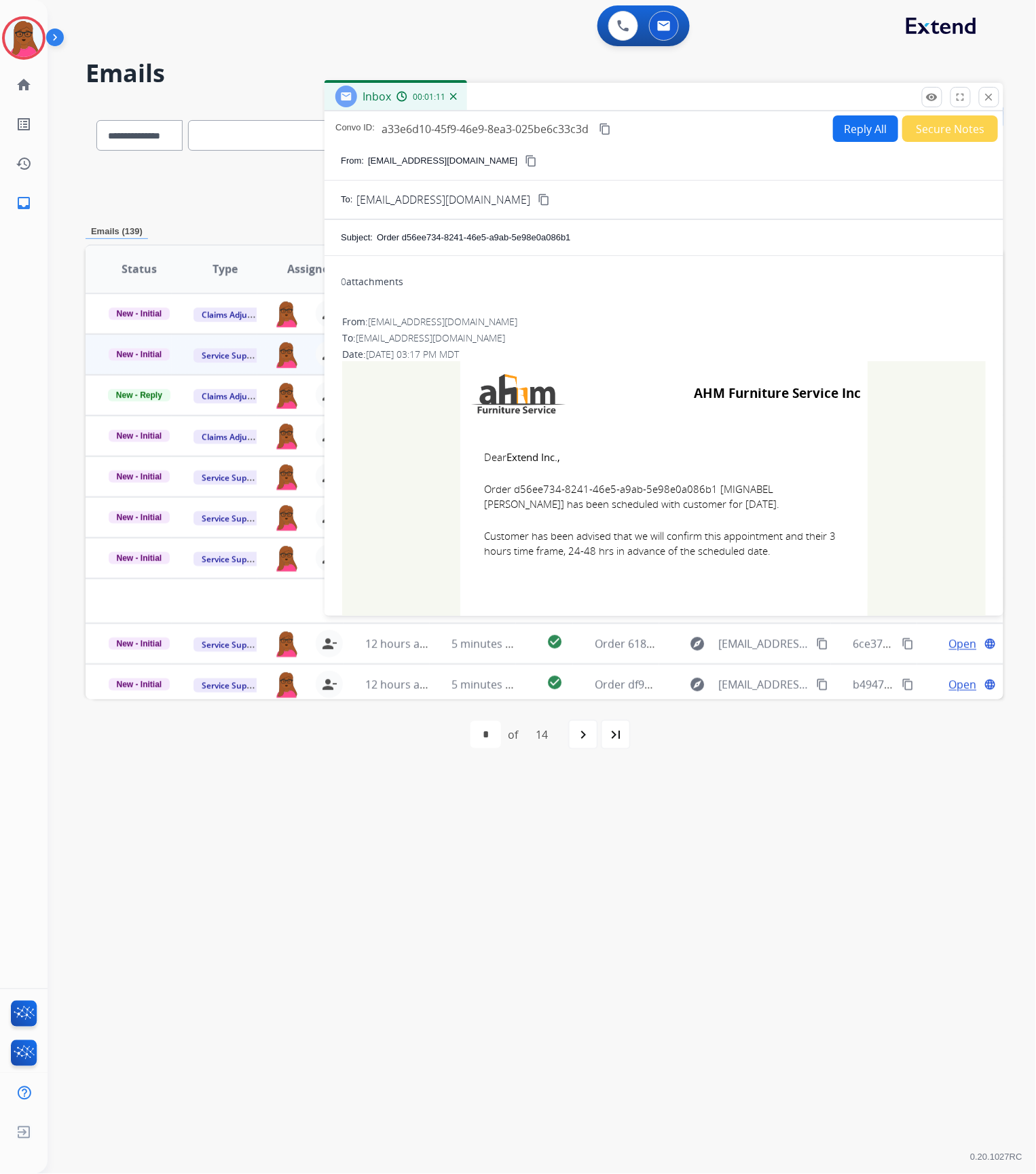
drag, startPoint x: 989, startPoint y: 101, endPoint x: 129, endPoint y: 365, distance: 899.6
click at [989, 101] on mat-icon "close" at bounding box center [989, 97] width 12 height 12
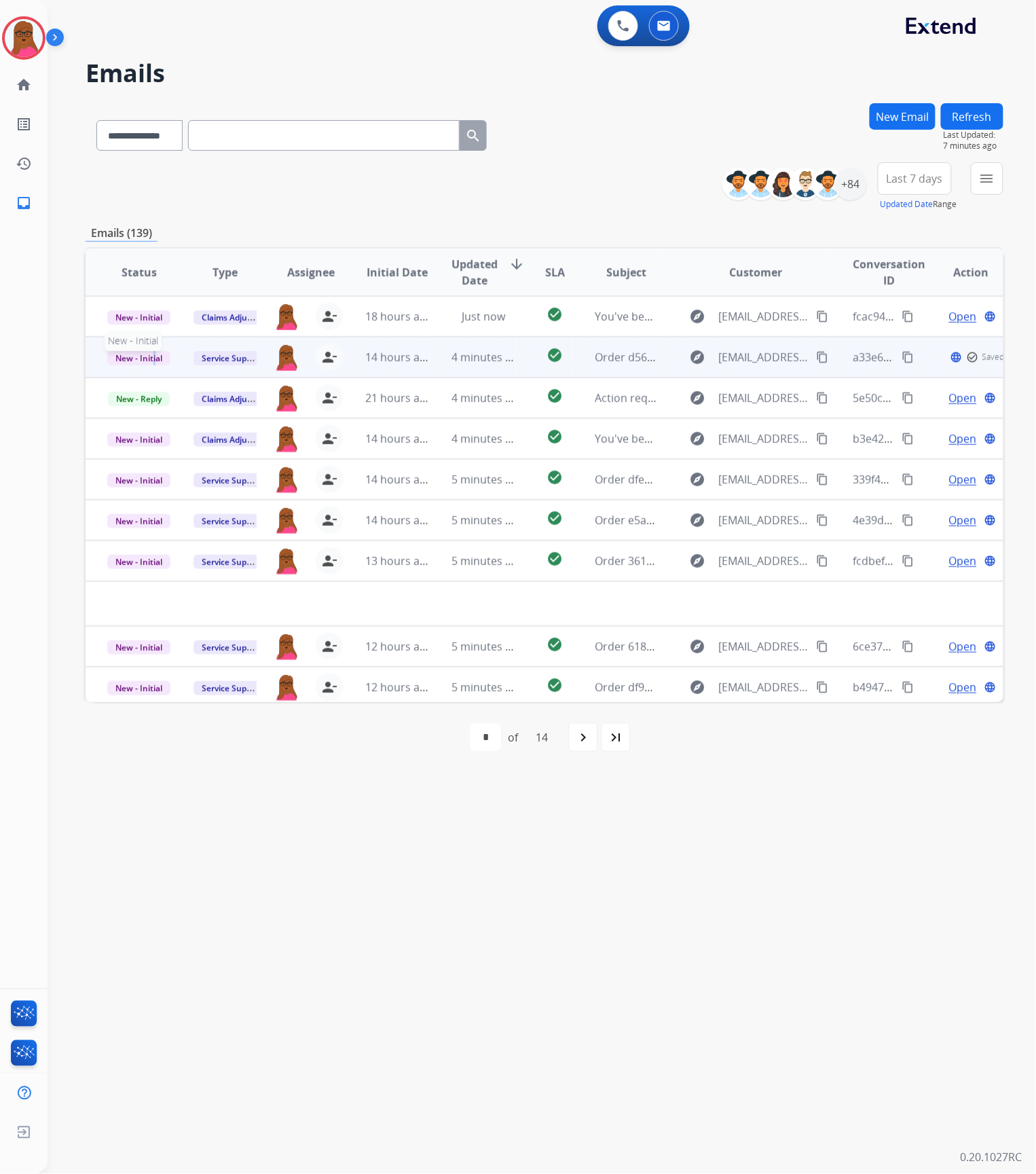
click at [153, 357] on span "New - Initial" at bounding box center [139, 358] width 63 height 14
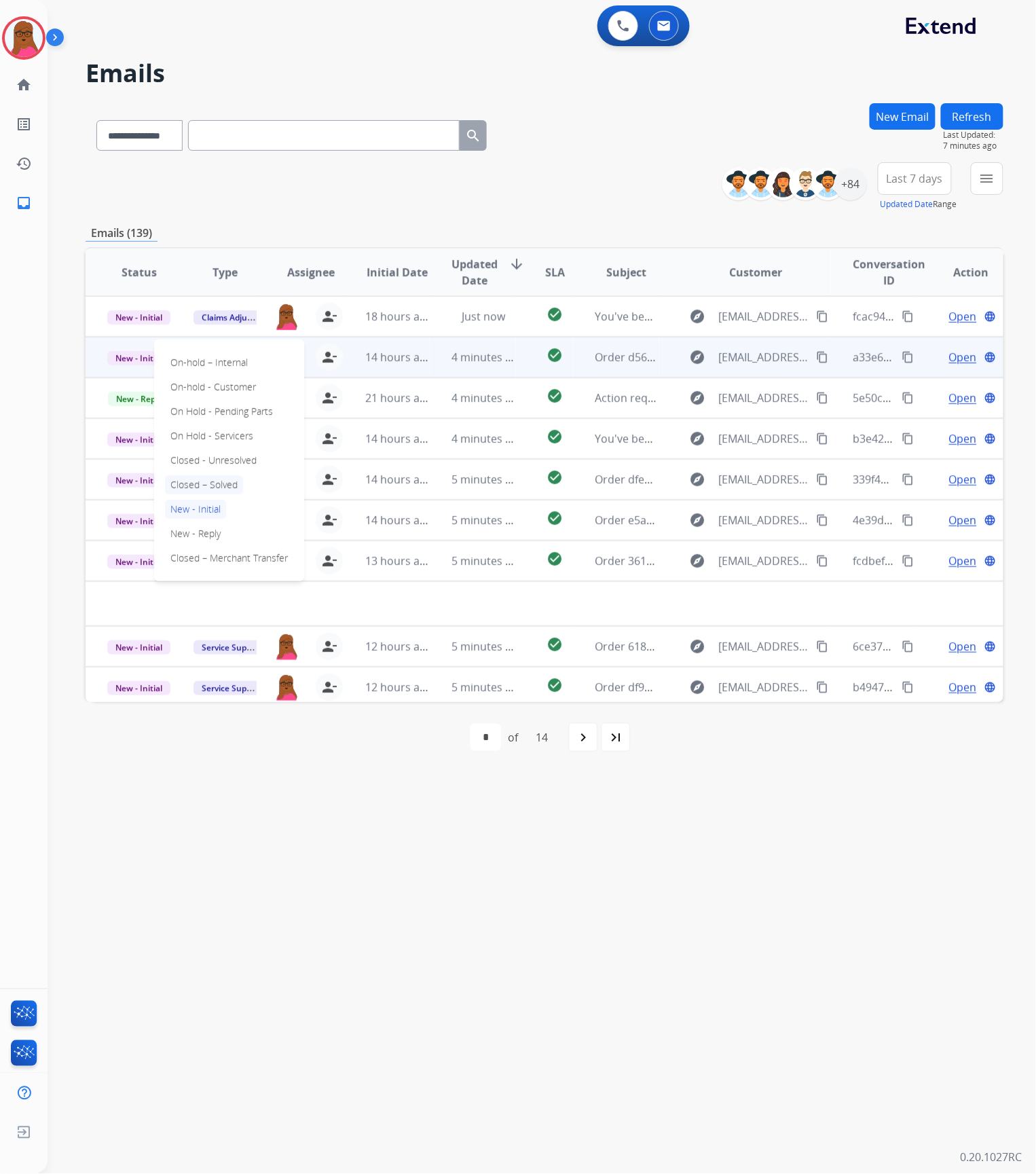
click at [199, 484] on p "Closed – Solved" at bounding box center [204, 484] width 78 height 19
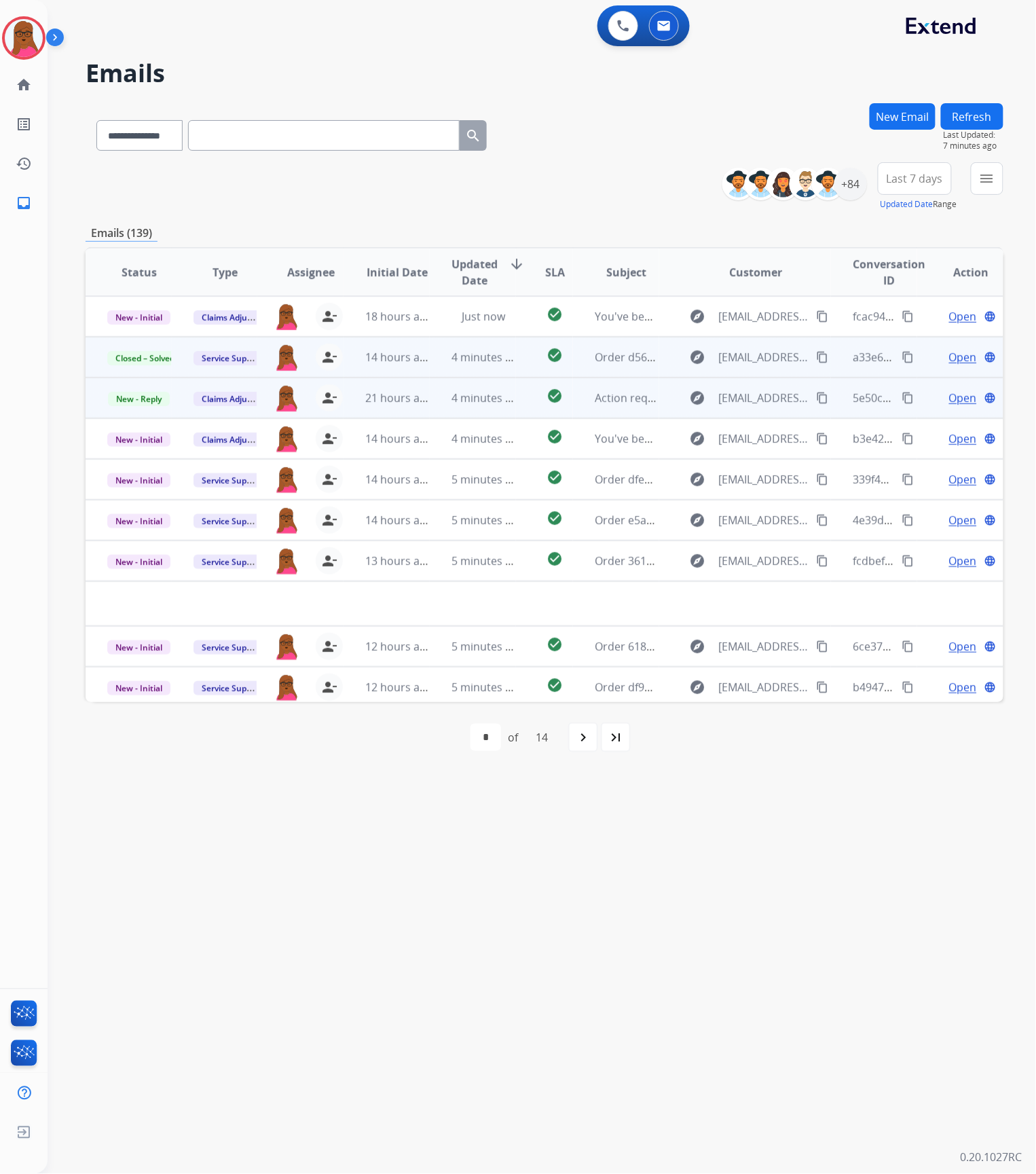
click at [949, 399] on span "Open" at bounding box center [962, 398] width 28 height 17
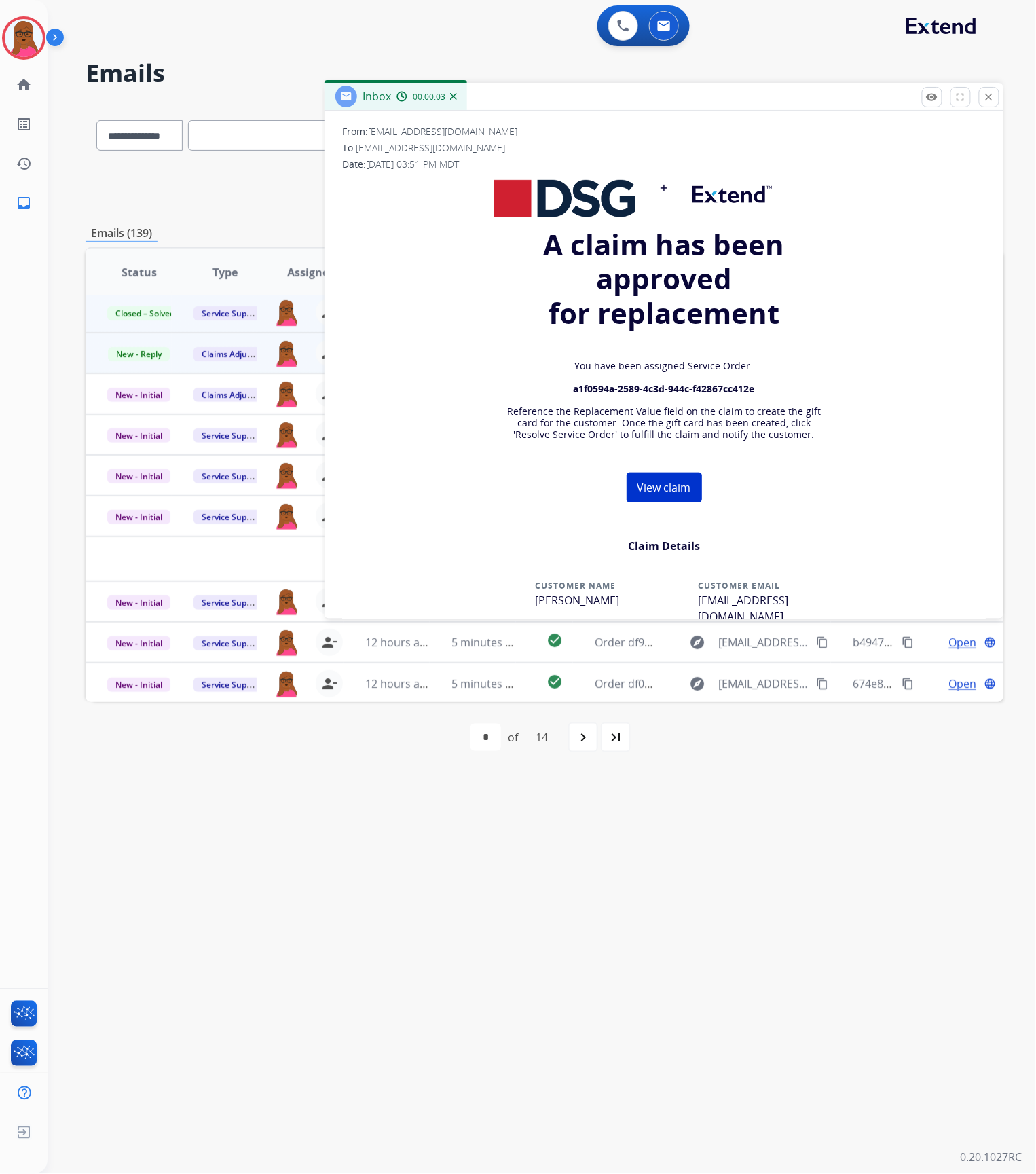
scroll to position [181, 0]
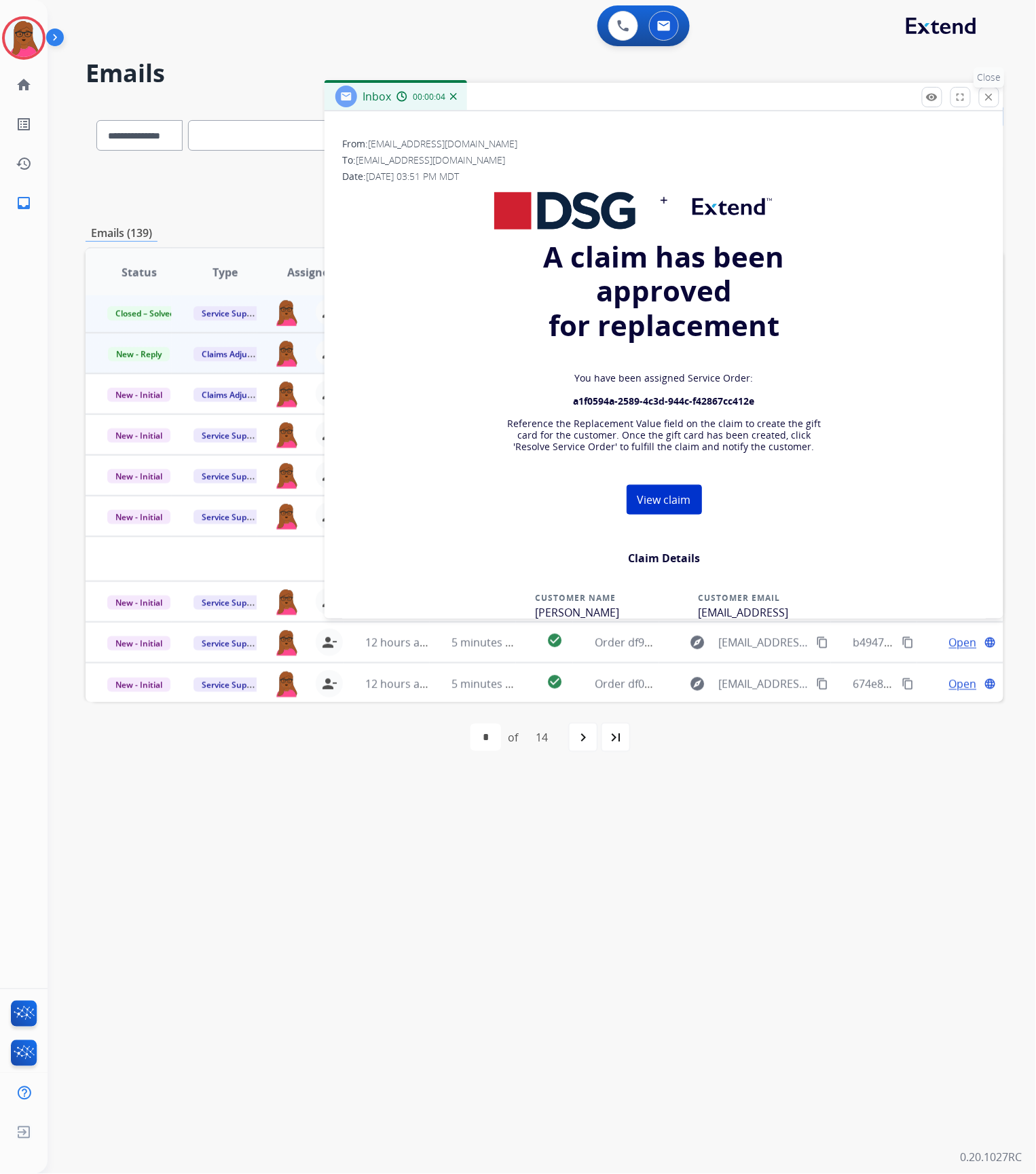
click at [989, 95] on mat-icon "close" at bounding box center [989, 97] width 12 height 12
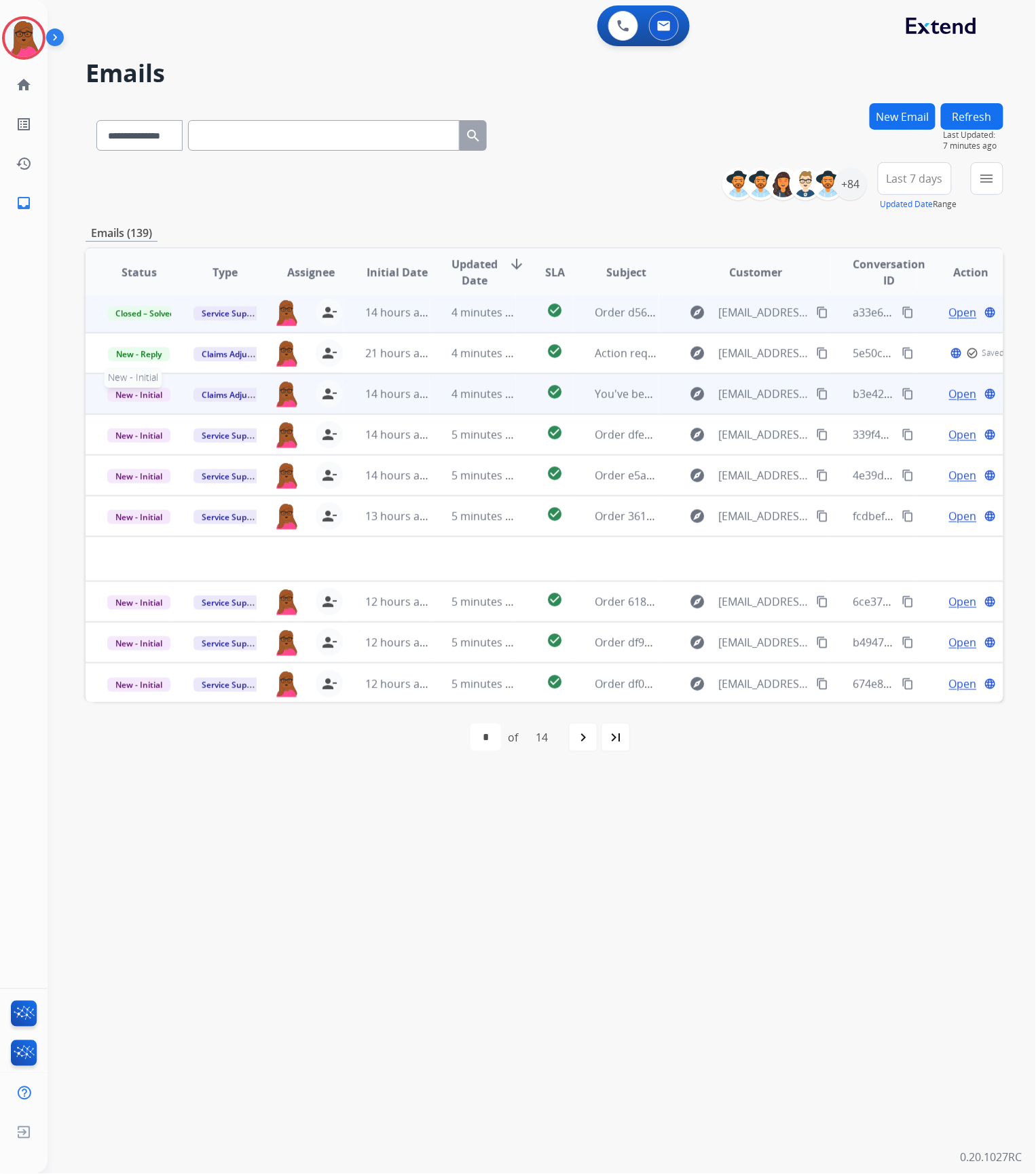
click at [146, 395] on span "New - Initial" at bounding box center [139, 395] width 63 height 14
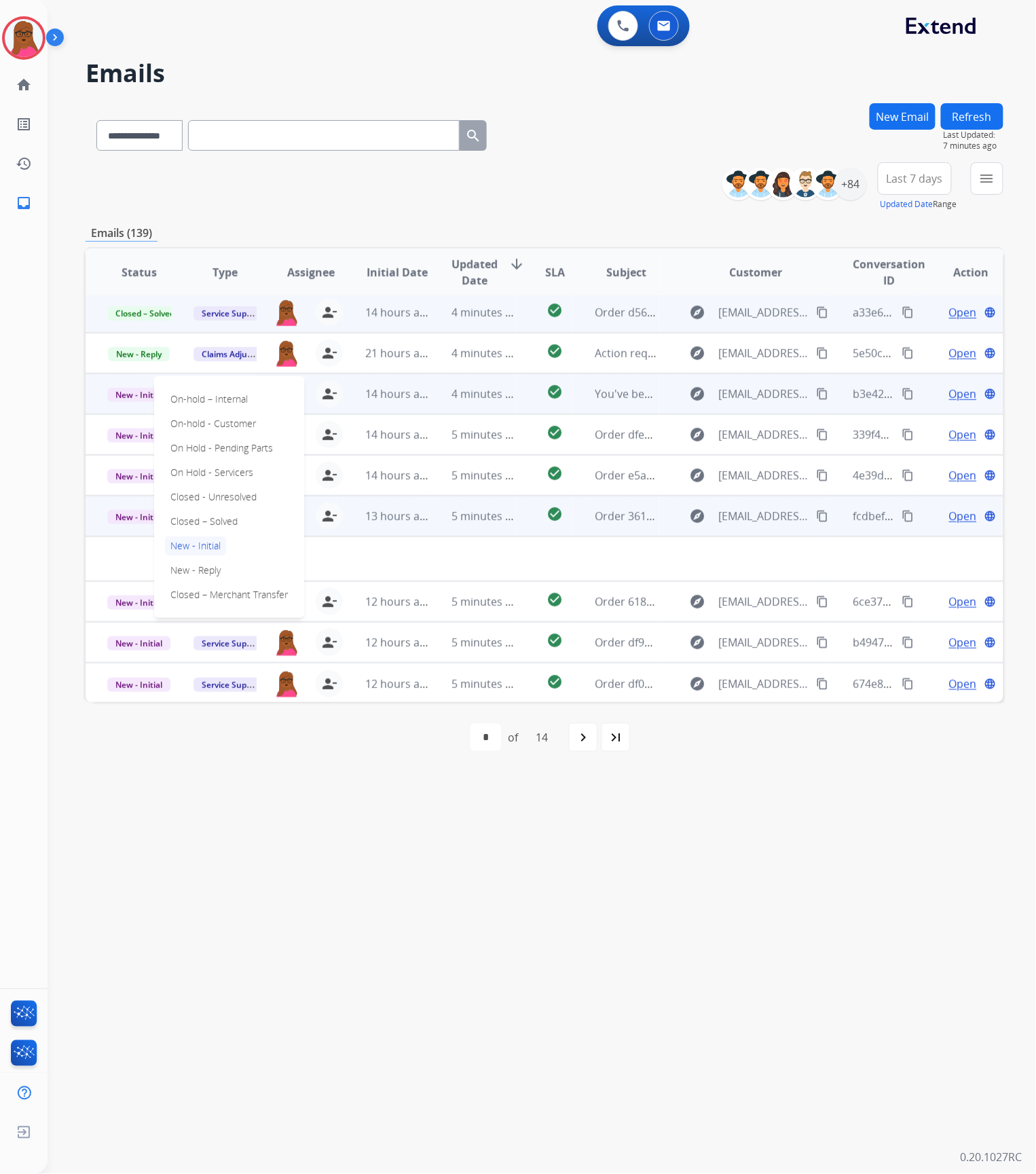
click at [201, 519] on p "Closed – Solved" at bounding box center [204, 521] width 78 height 19
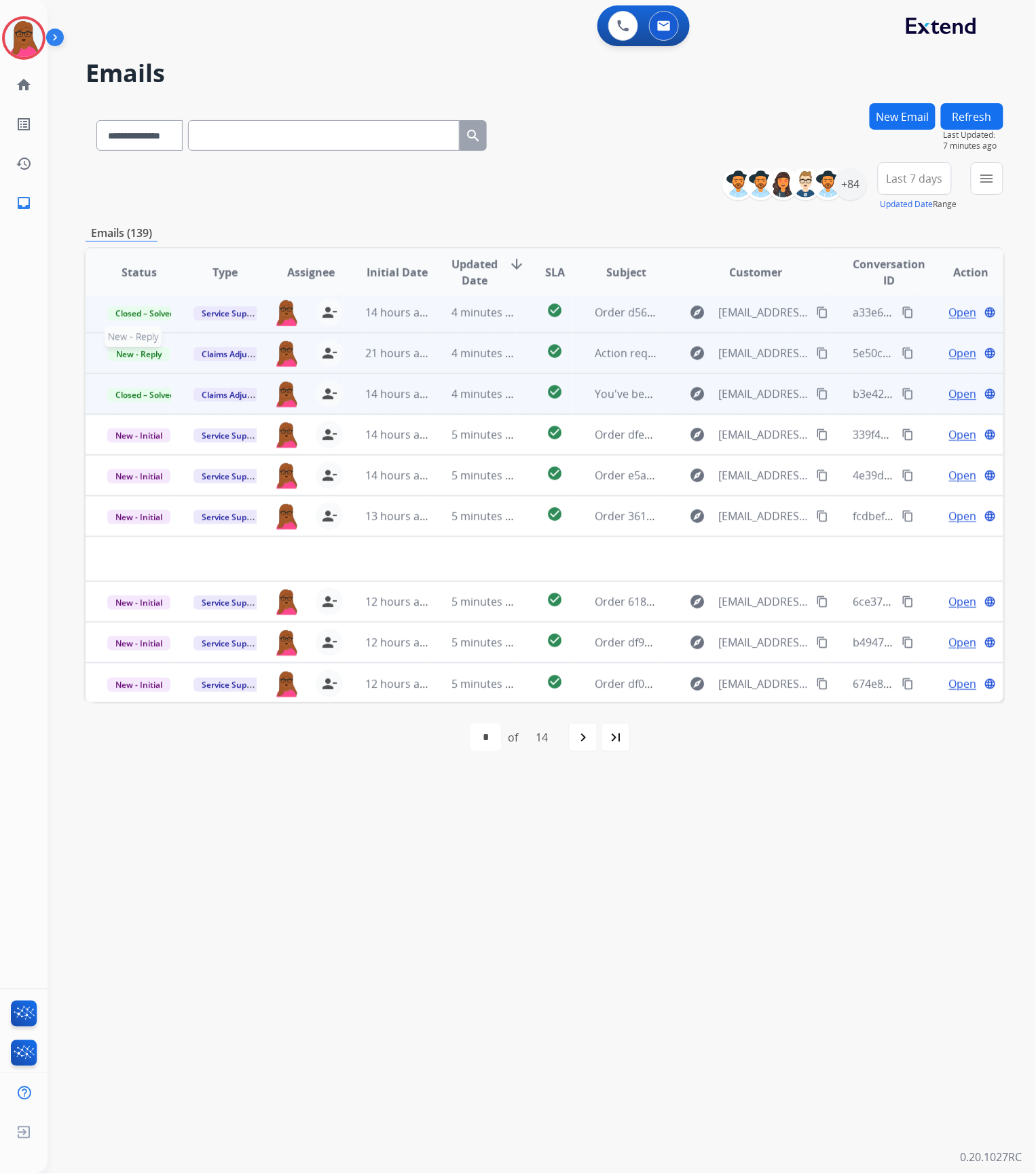
click at [151, 359] on span "New - Reply" at bounding box center [139, 353] width 62 height 14
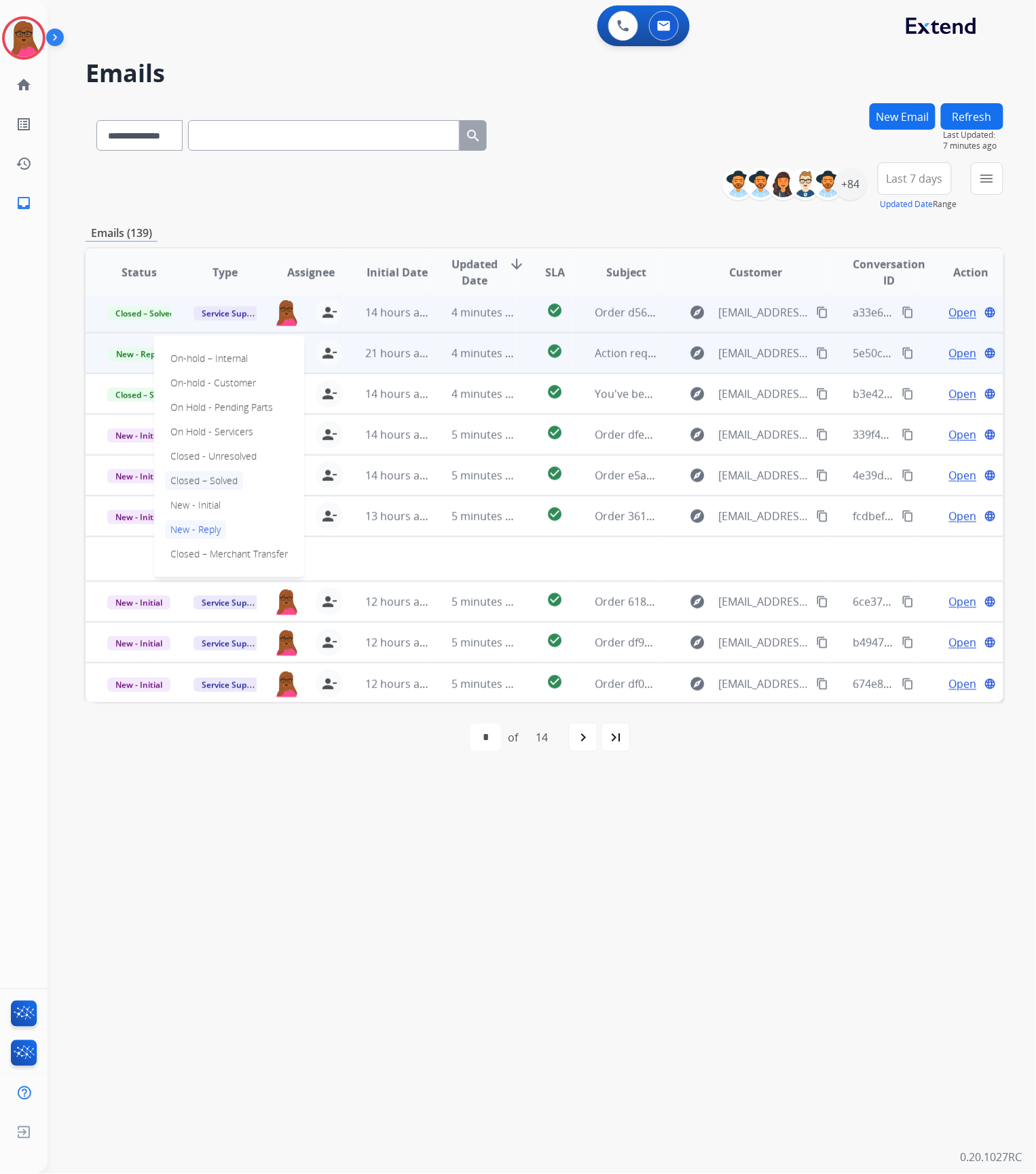
click at [218, 479] on p "Closed – Solved" at bounding box center [204, 480] width 78 height 19
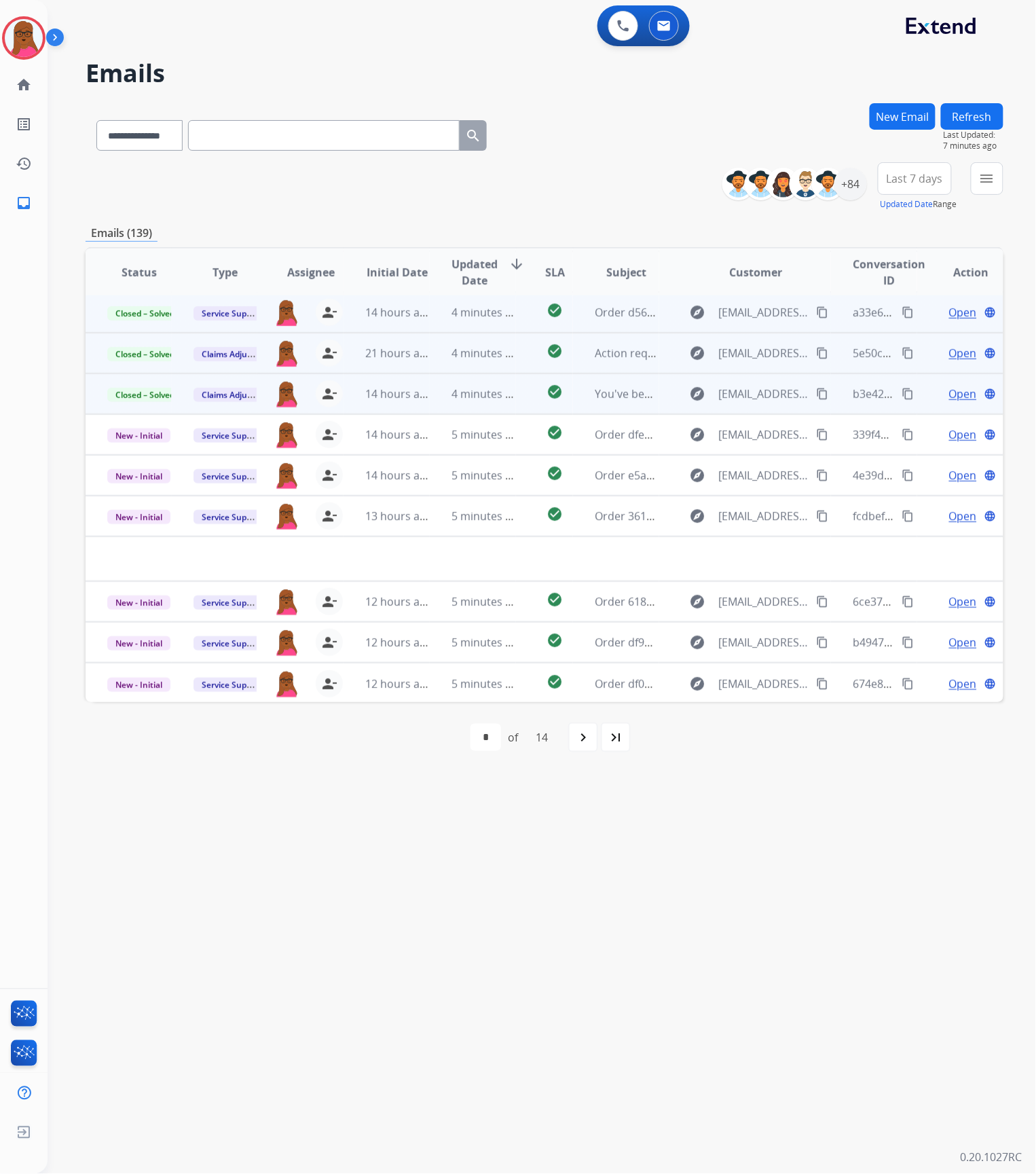
click at [949, 392] on span "Open" at bounding box center [962, 394] width 28 height 17
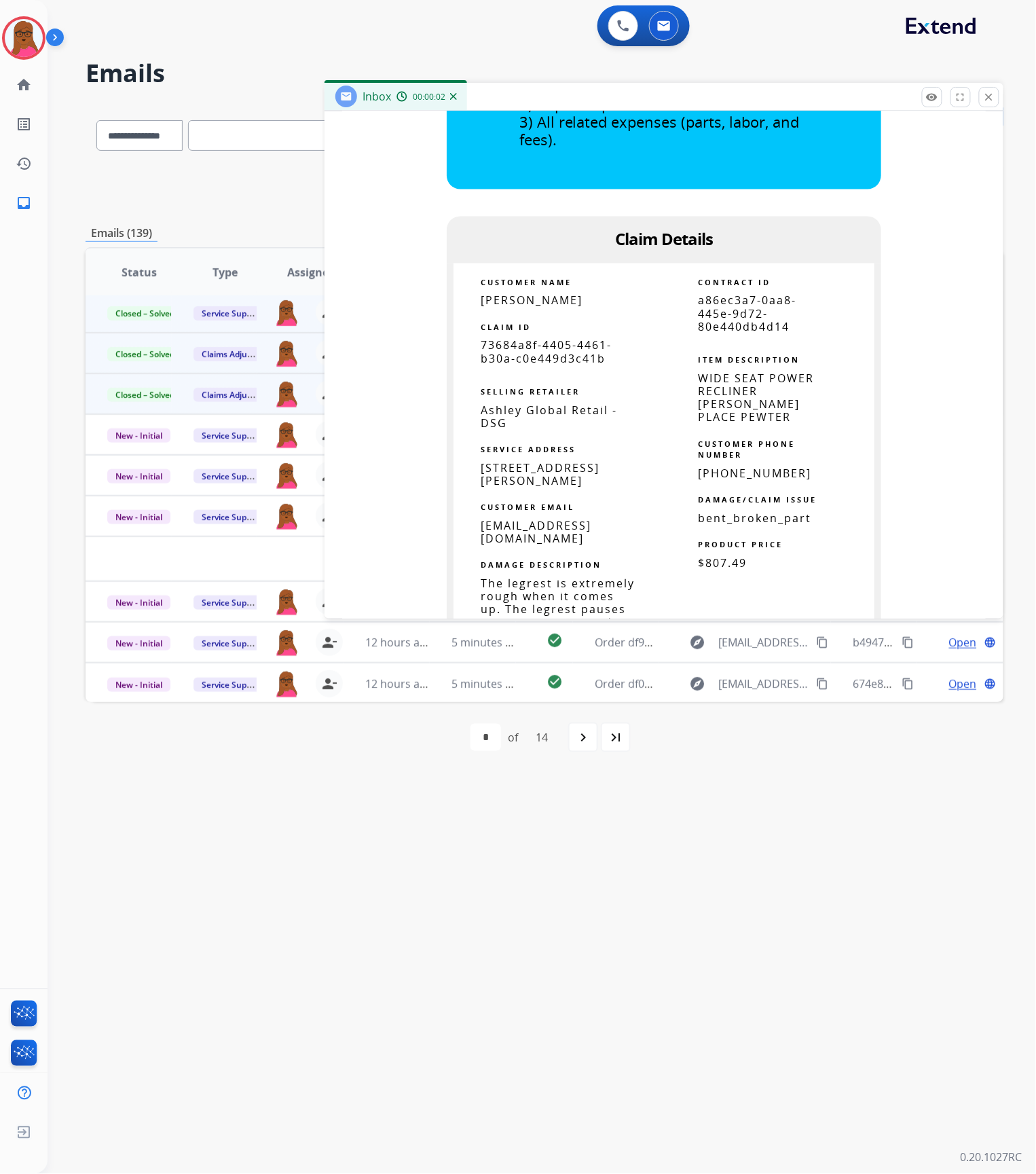
scroll to position [724, 0]
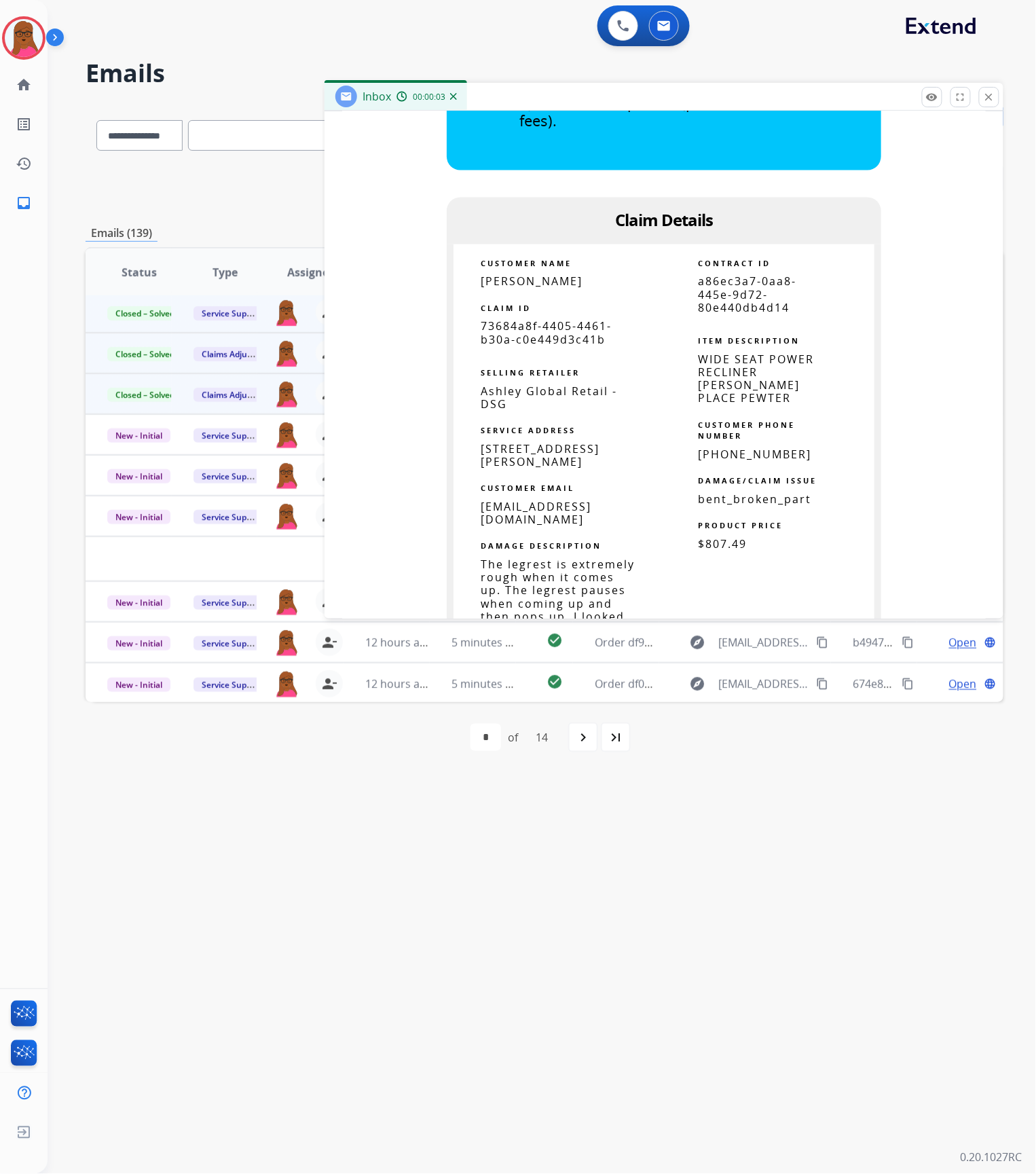
click at [536, 322] on span "73684a8f-4405-4461-b30a-c0e449d3c41b" at bounding box center [546, 332] width 131 height 28
copy tbody
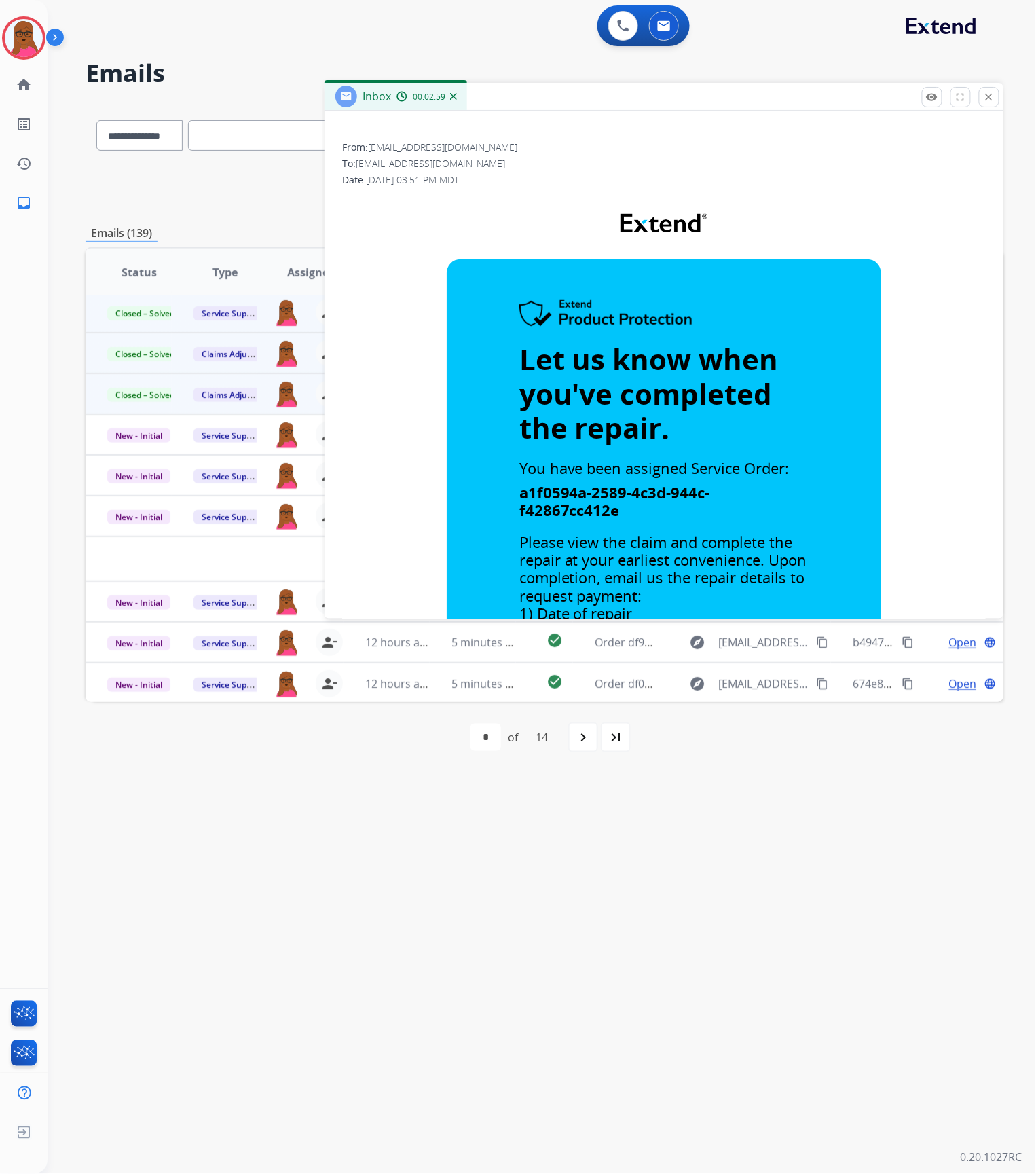
scroll to position [0, 0]
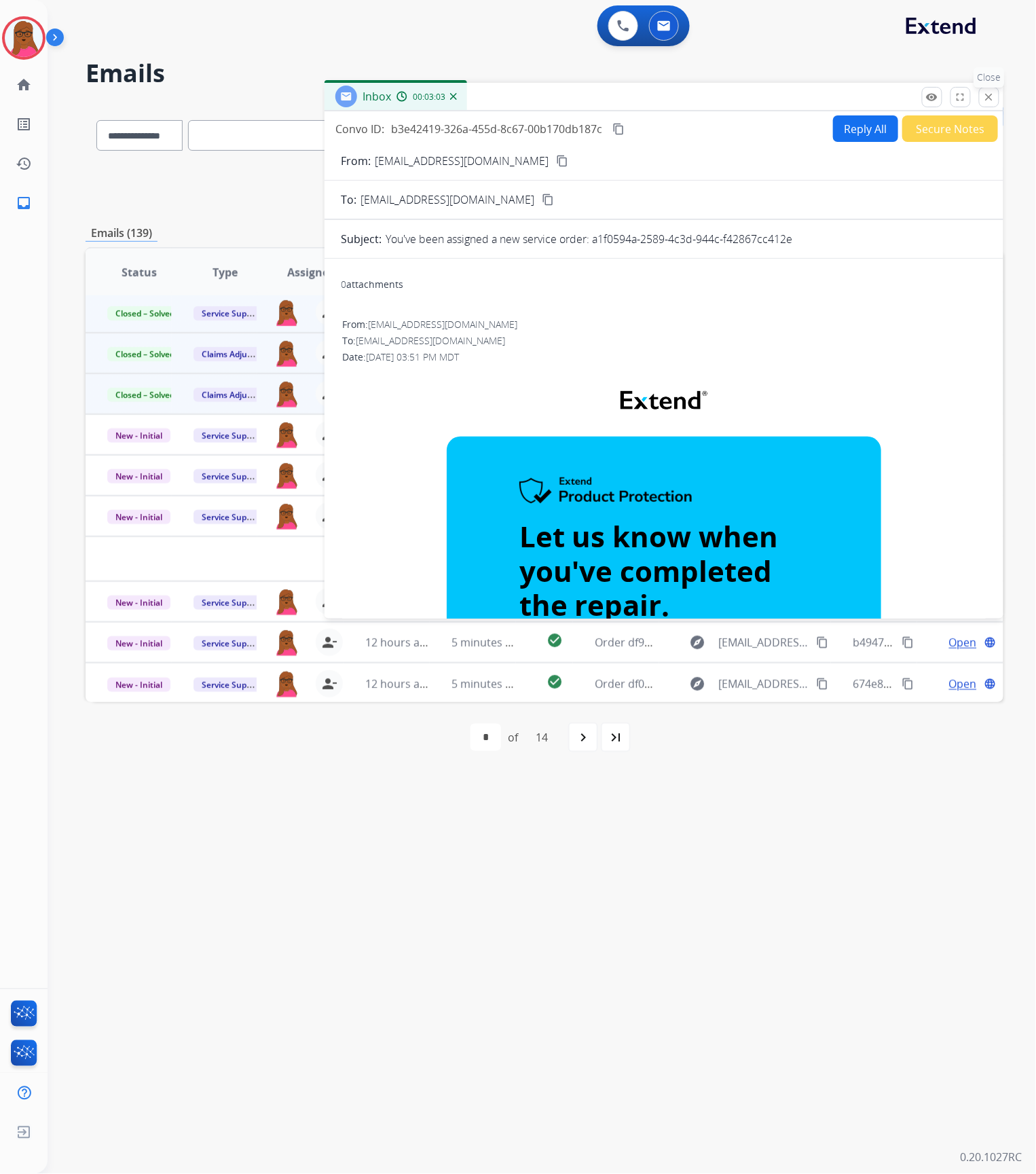
click at [986, 99] on mat-icon "close" at bounding box center [989, 97] width 12 height 12
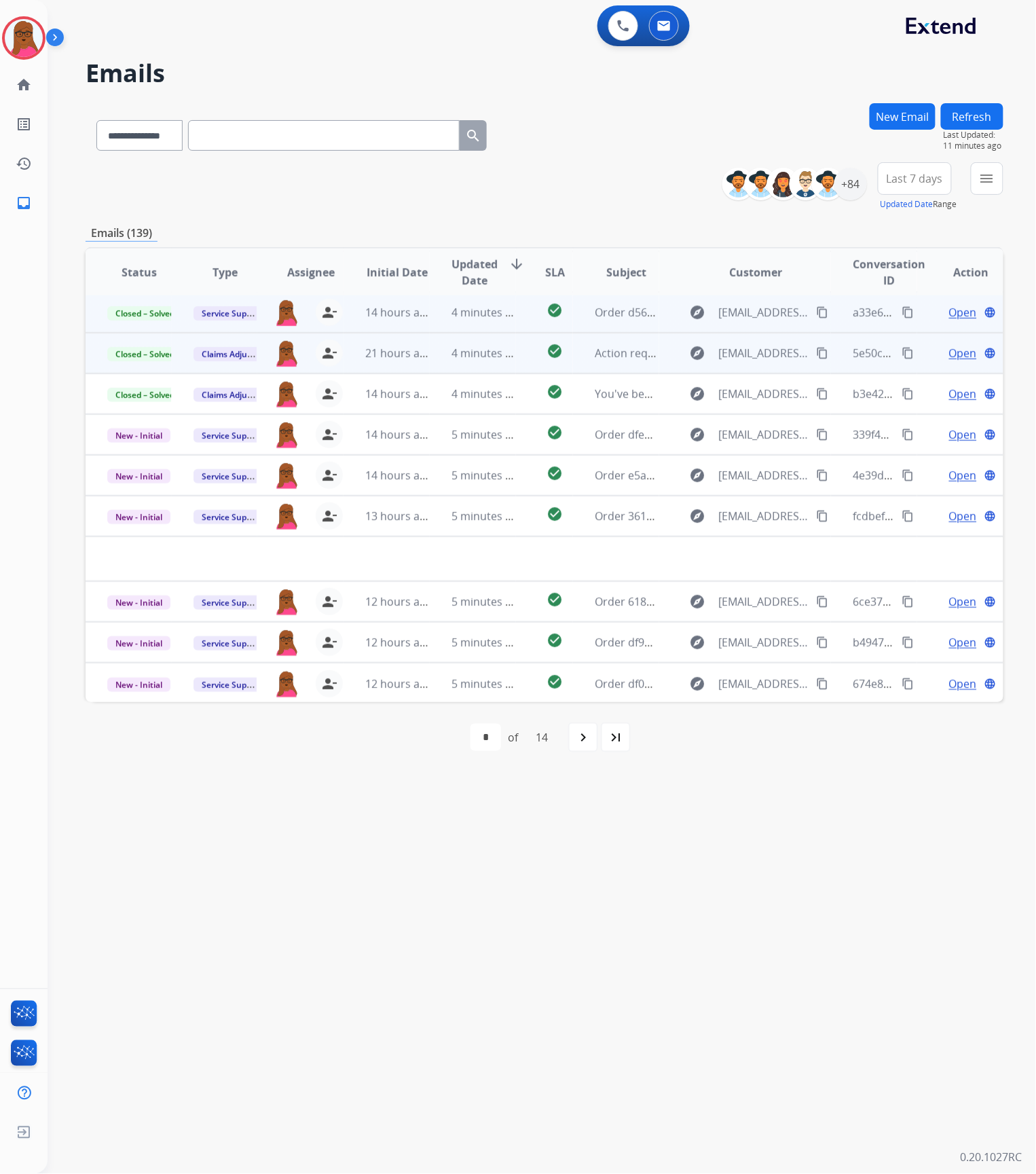
click at [889, 112] on button "New Email" at bounding box center [902, 116] width 66 height 26
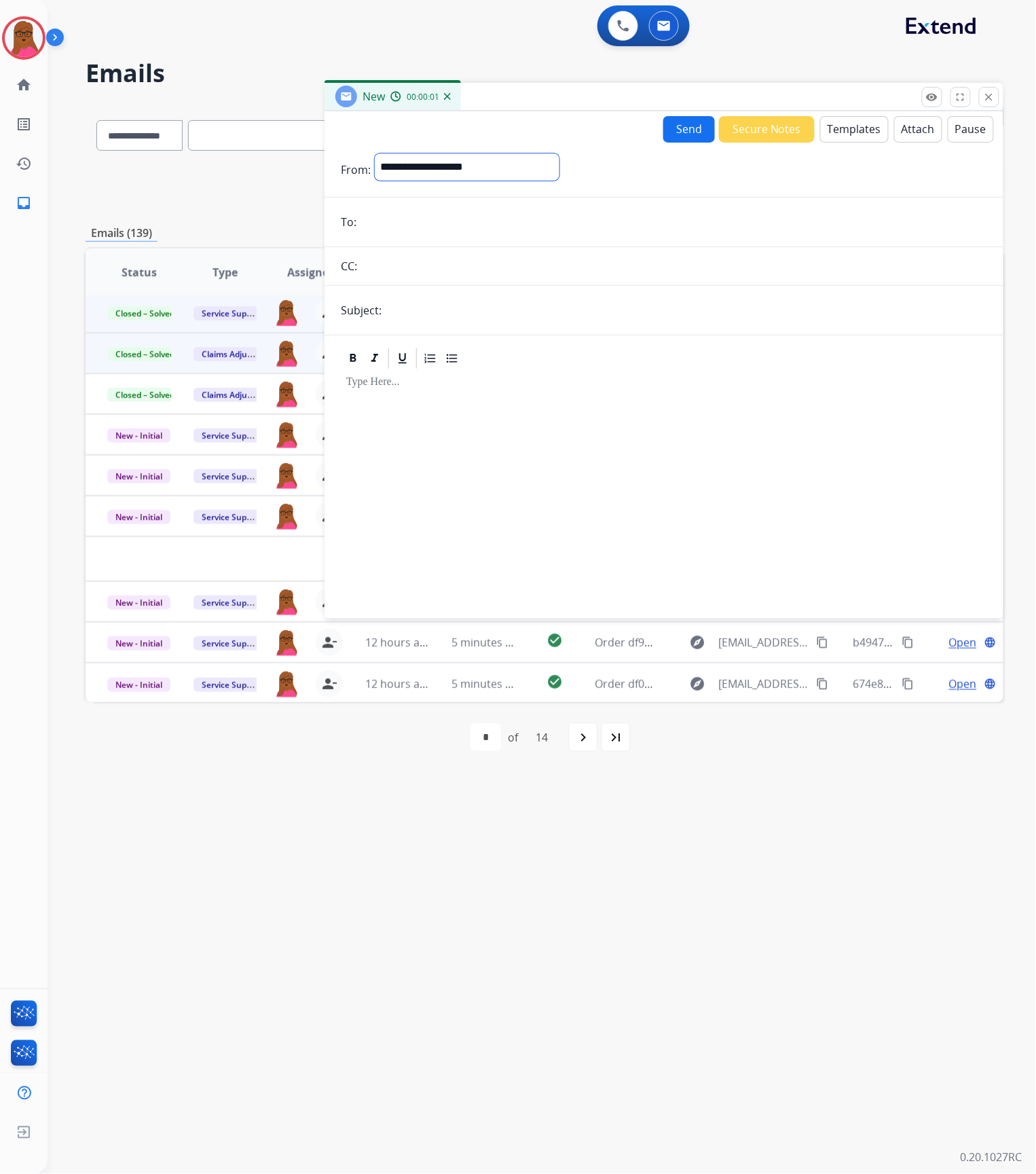
click at [560, 171] on select "**********" at bounding box center [467, 167] width 185 height 27
select select "**********"
click at [375, 154] on select "**********" at bounding box center [467, 167] width 185 height 27
click at [596, 221] on input "email" at bounding box center [674, 224] width 626 height 27
paste input "**********"
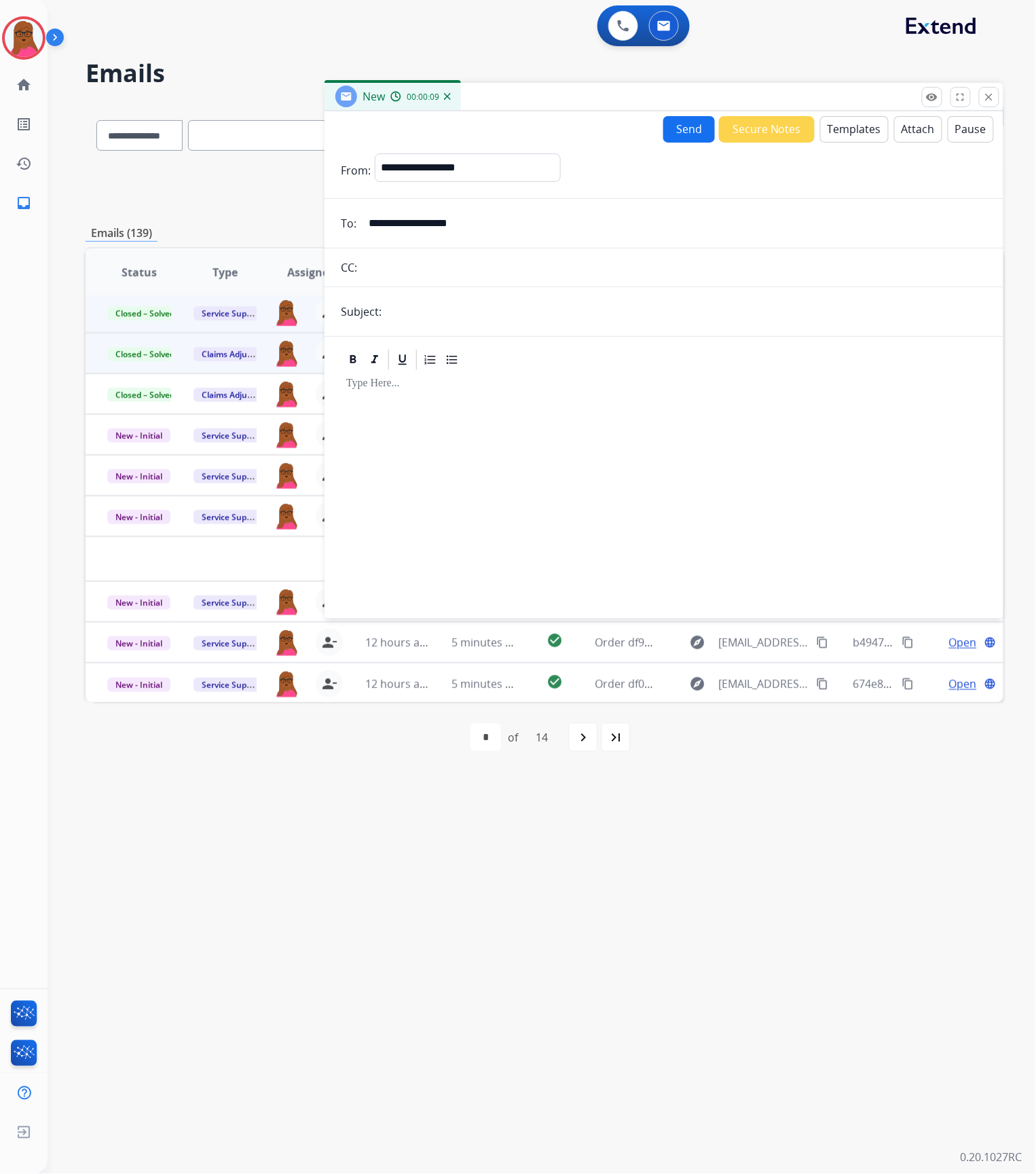
type input "**********"
click at [444, 310] on input "text" at bounding box center [686, 311] width 602 height 27
type input "**********"
click at [515, 429] on div at bounding box center [664, 488] width 647 height 233
click at [868, 128] on button "Templates" at bounding box center [854, 129] width 68 height 26
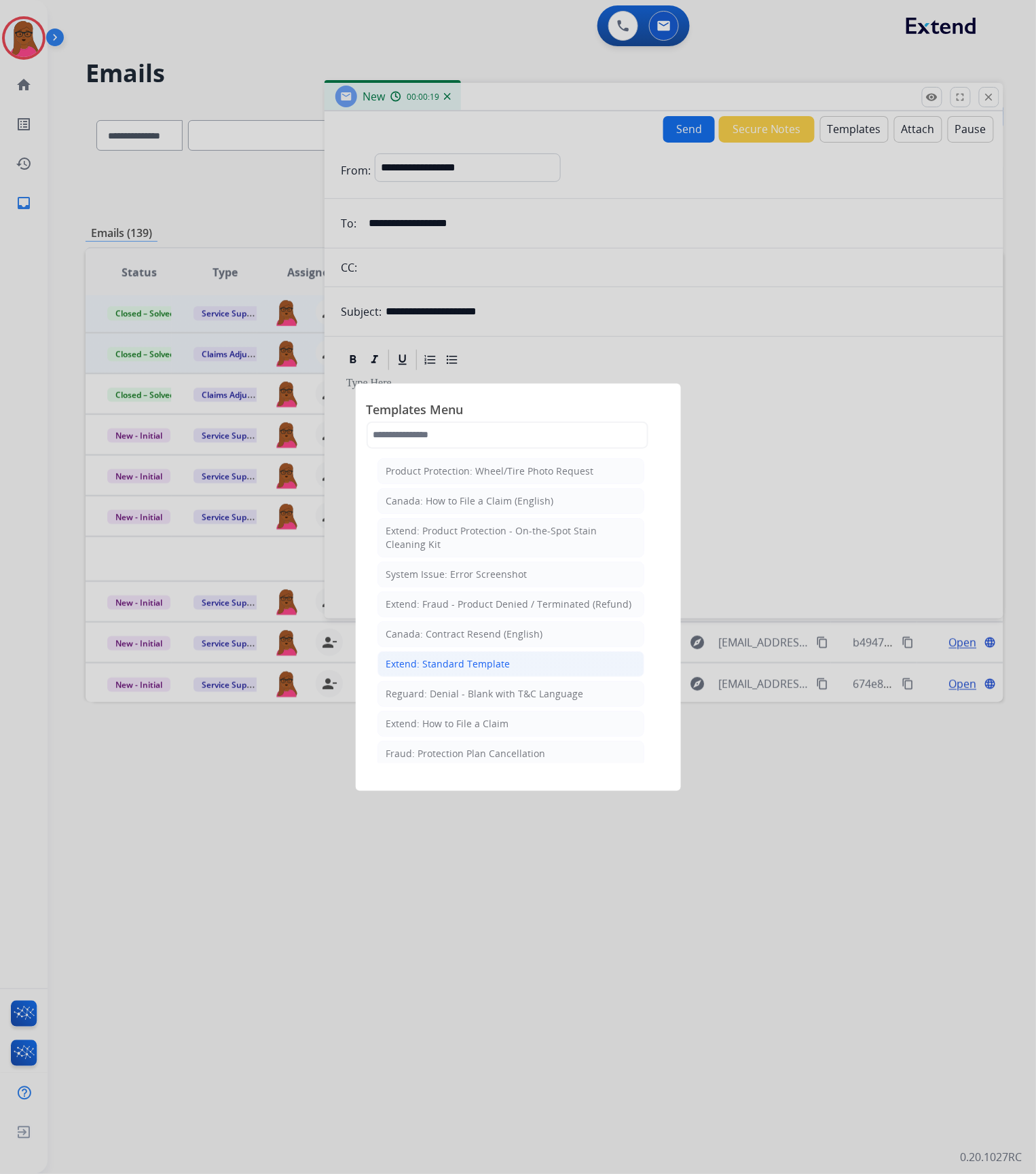
click at [454, 671] on div "Extend: Standard Template" at bounding box center [449, 664] width 125 height 14
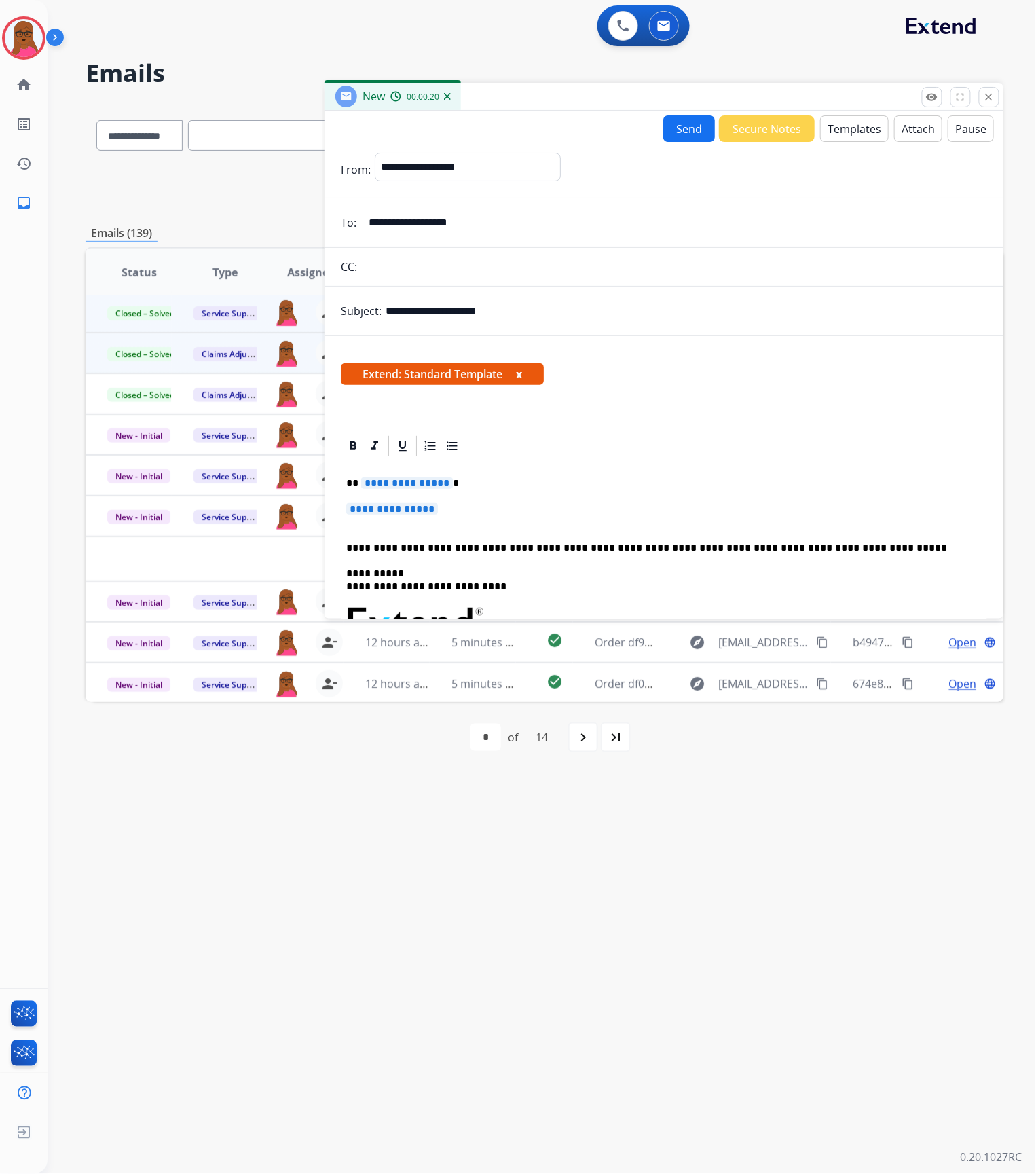
click at [418, 482] on span "**********" at bounding box center [407, 482] width 92 height 11
click at [408, 512] on span "**********" at bounding box center [392, 509] width 92 height 11
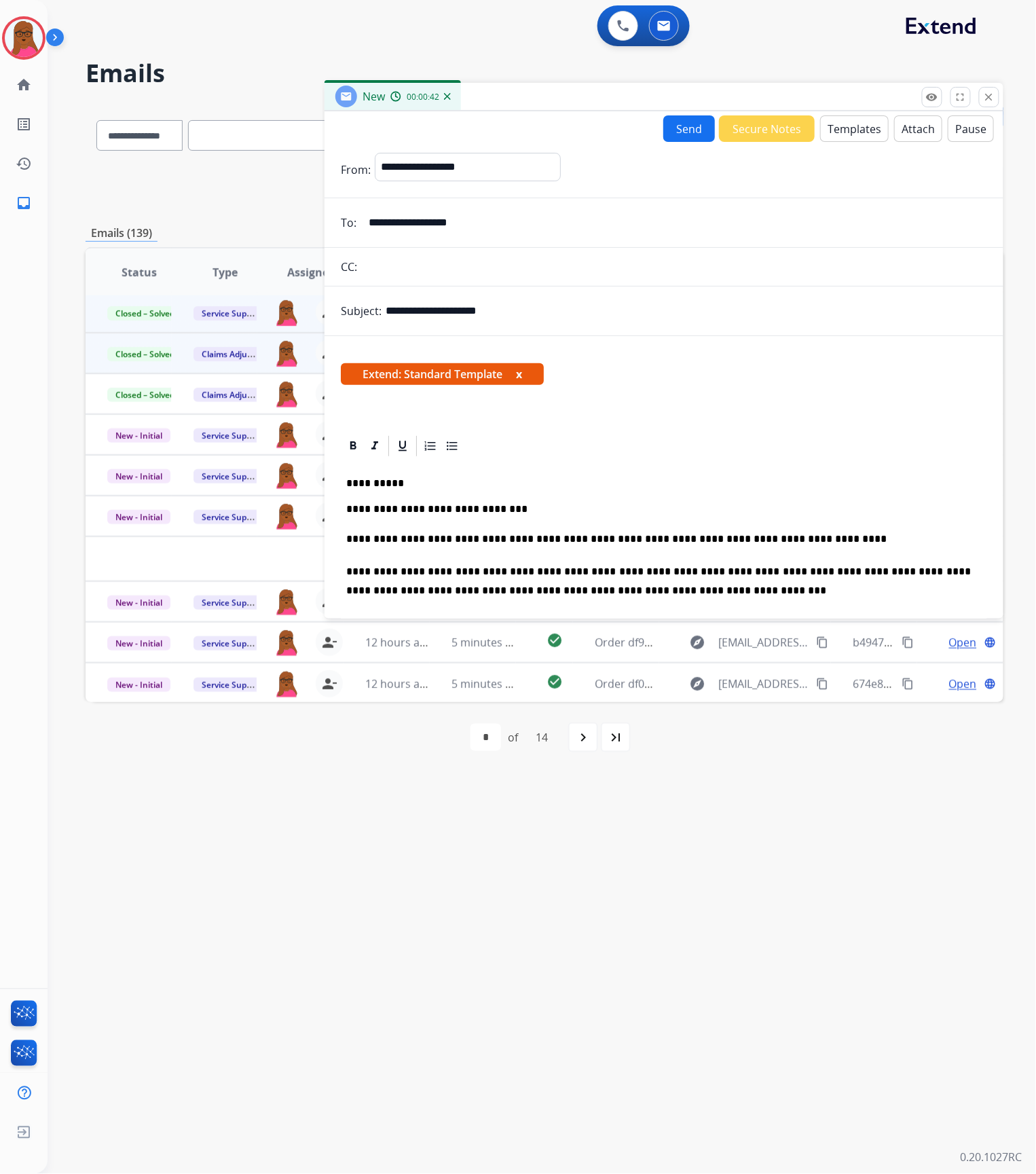
click at [522, 373] on button "x" at bounding box center [519, 374] width 6 height 17
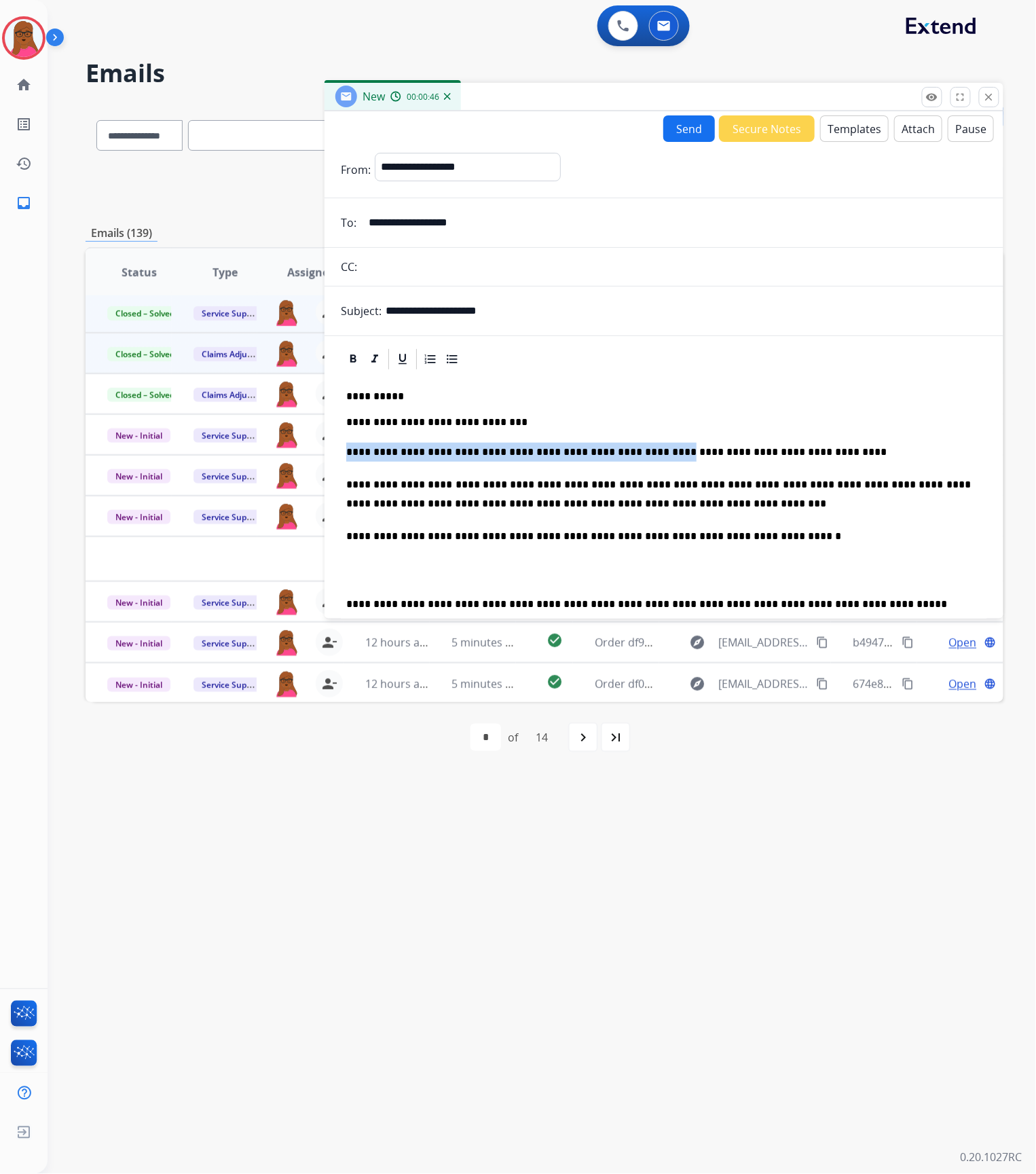
drag, startPoint x: 628, startPoint y: 454, endPoint x: 341, endPoint y: 449, distance: 287.0
click at [341, 449] on div "**********" at bounding box center [664, 639] width 647 height 536
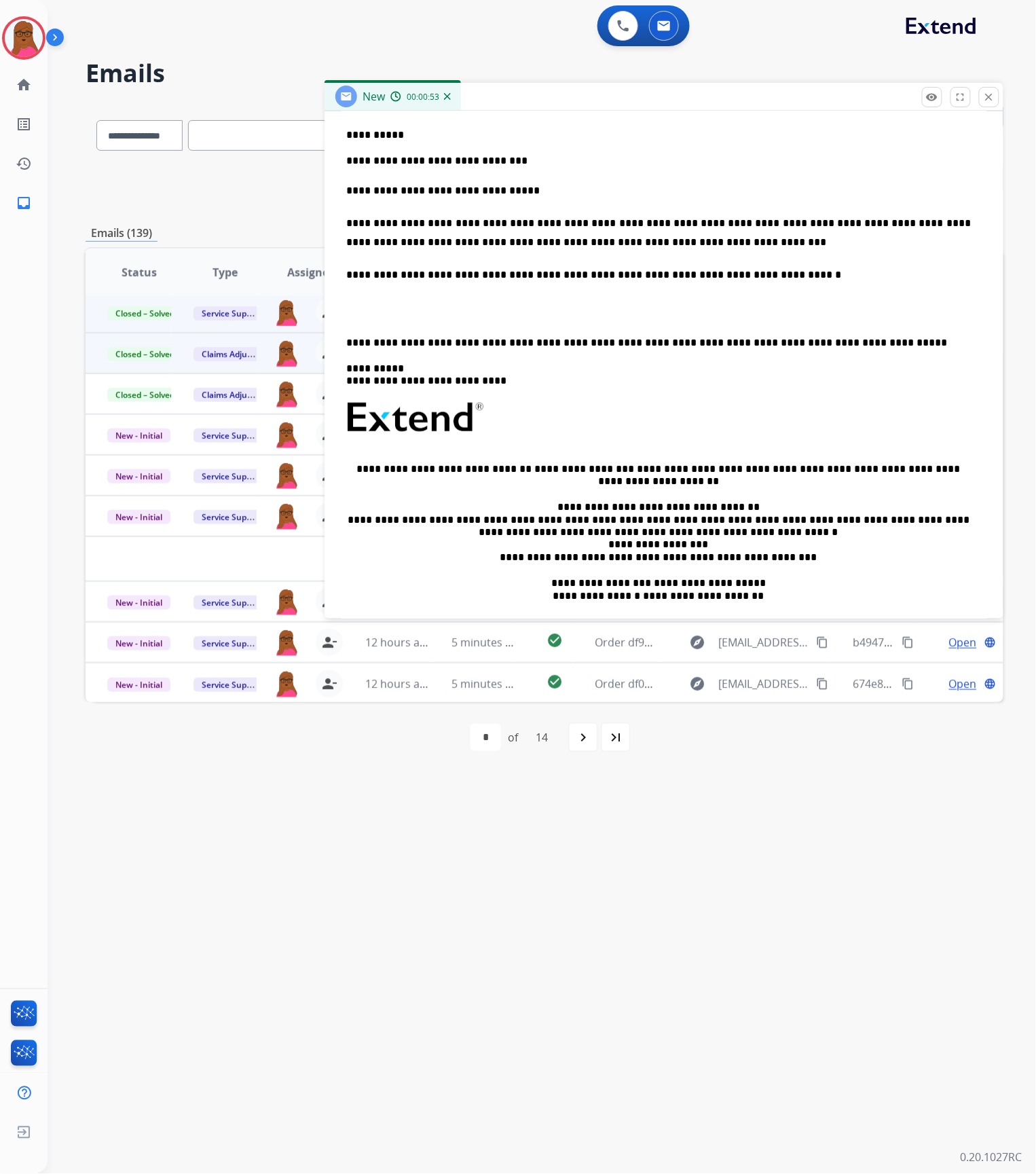
drag, startPoint x: 356, startPoint y: 435, endPoint x: 713, endPoint y: 401, distance: 358.6
click at [713, 401] on div "**********" at bounding box center [664, 378] width 647 height 536
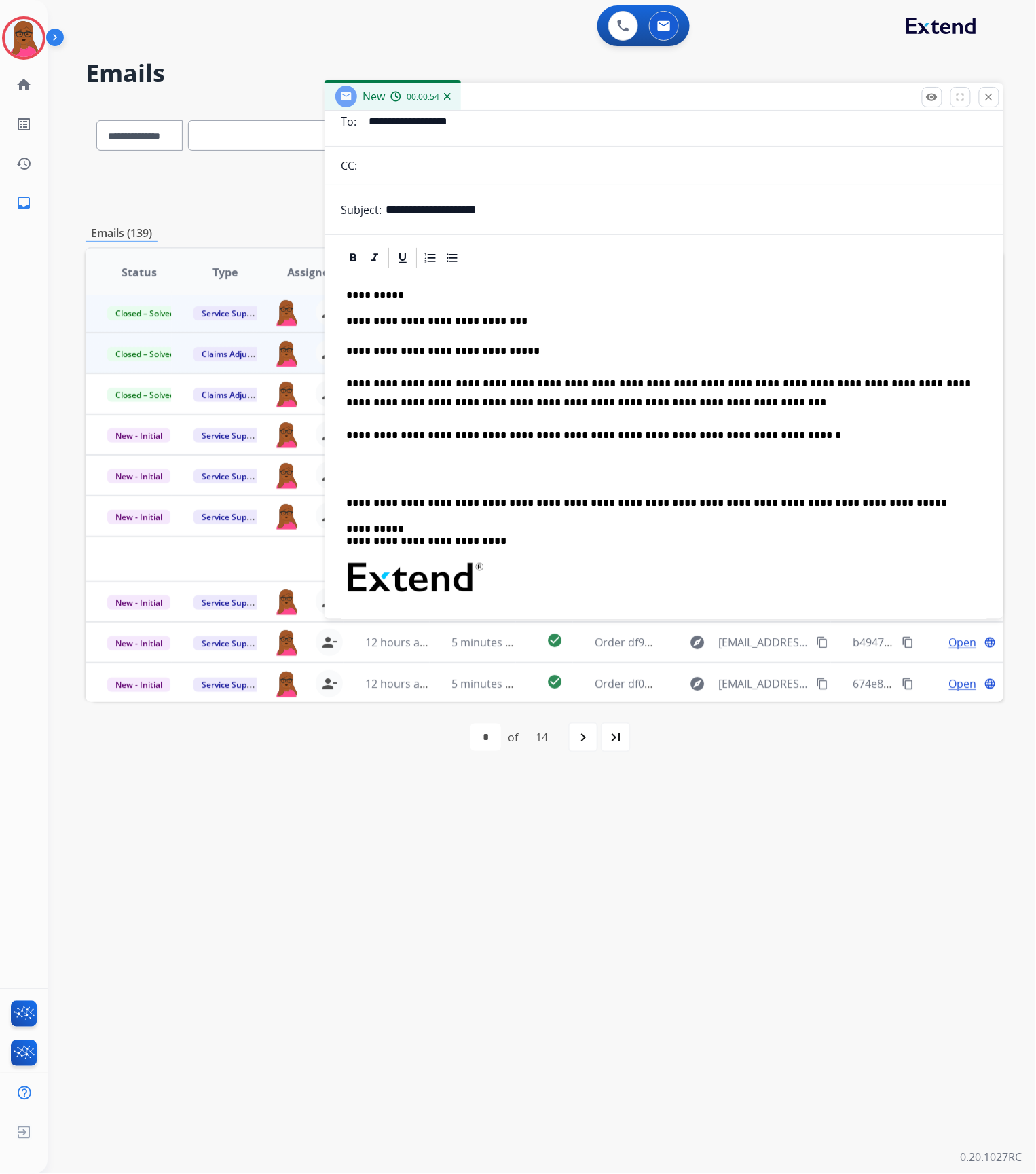
scroll to position [0, 0]
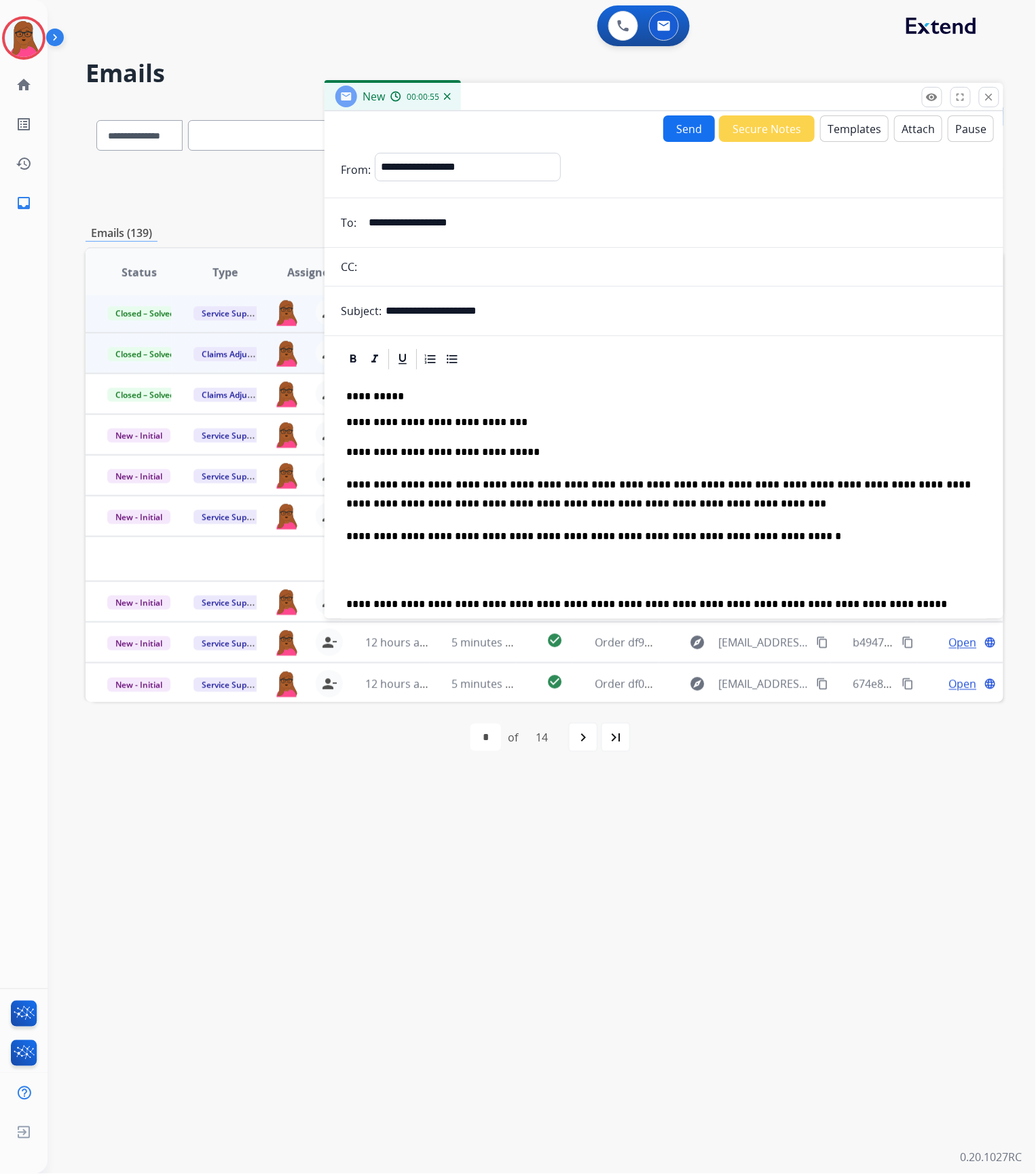
click at [356, 458] on p "**********" at bounding box center [659, 452] width 625 height 19
click at [489, 459] on p "**********" at bounding box center [659, 452] width 625 height 19
click at [427, 451] on p "**********" at bounding box center [659, 452] width 625 height 19
click at [490, 454] on p "**********" at bounding box center [659, 452] width 625 height 19
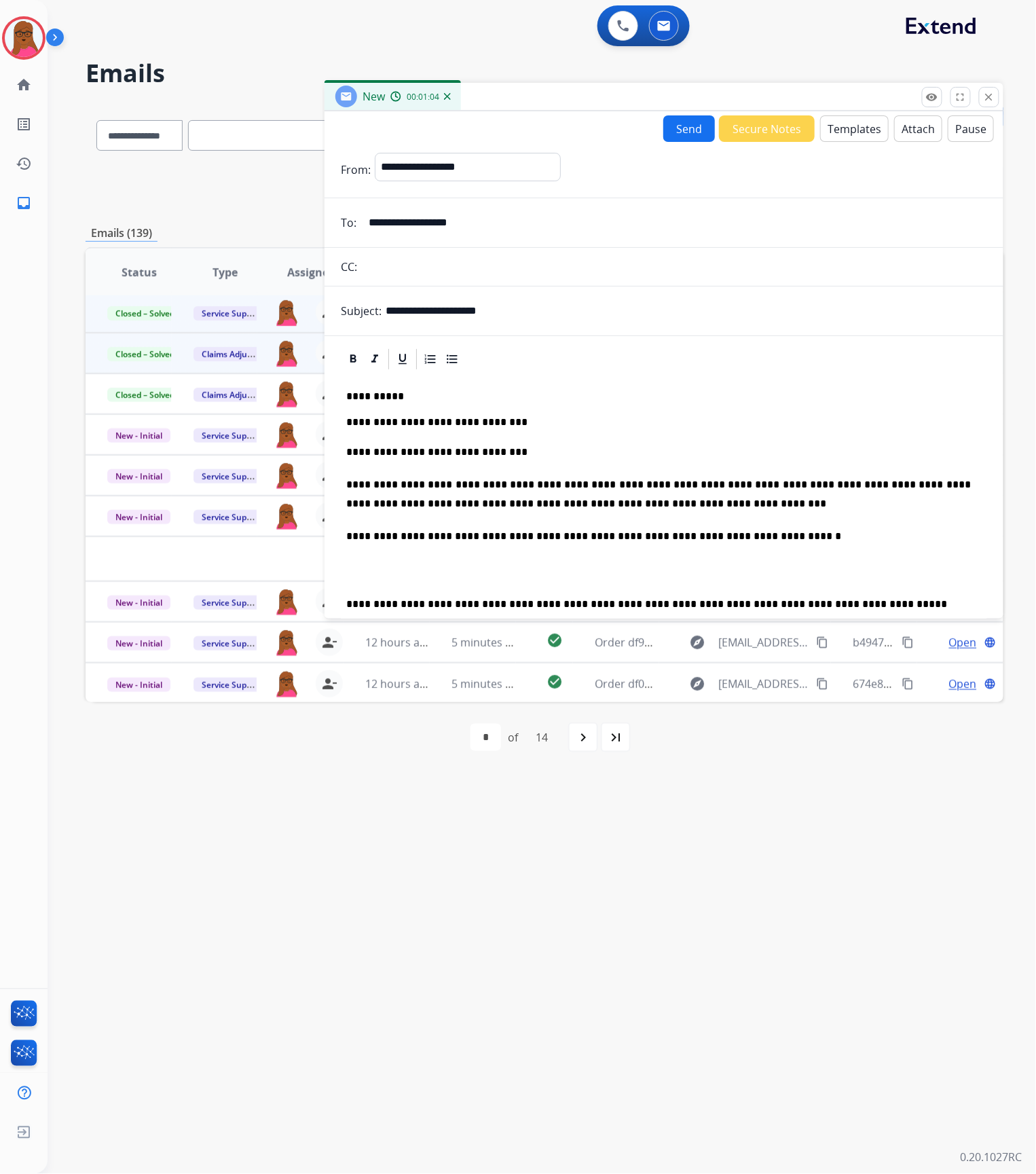
click at [433, 452] on p "**********" at bounding box center [659, 452] width 625 height 19
click at [688, 132] on button "Send" at bounding box center [689, 128] width 52 height 26
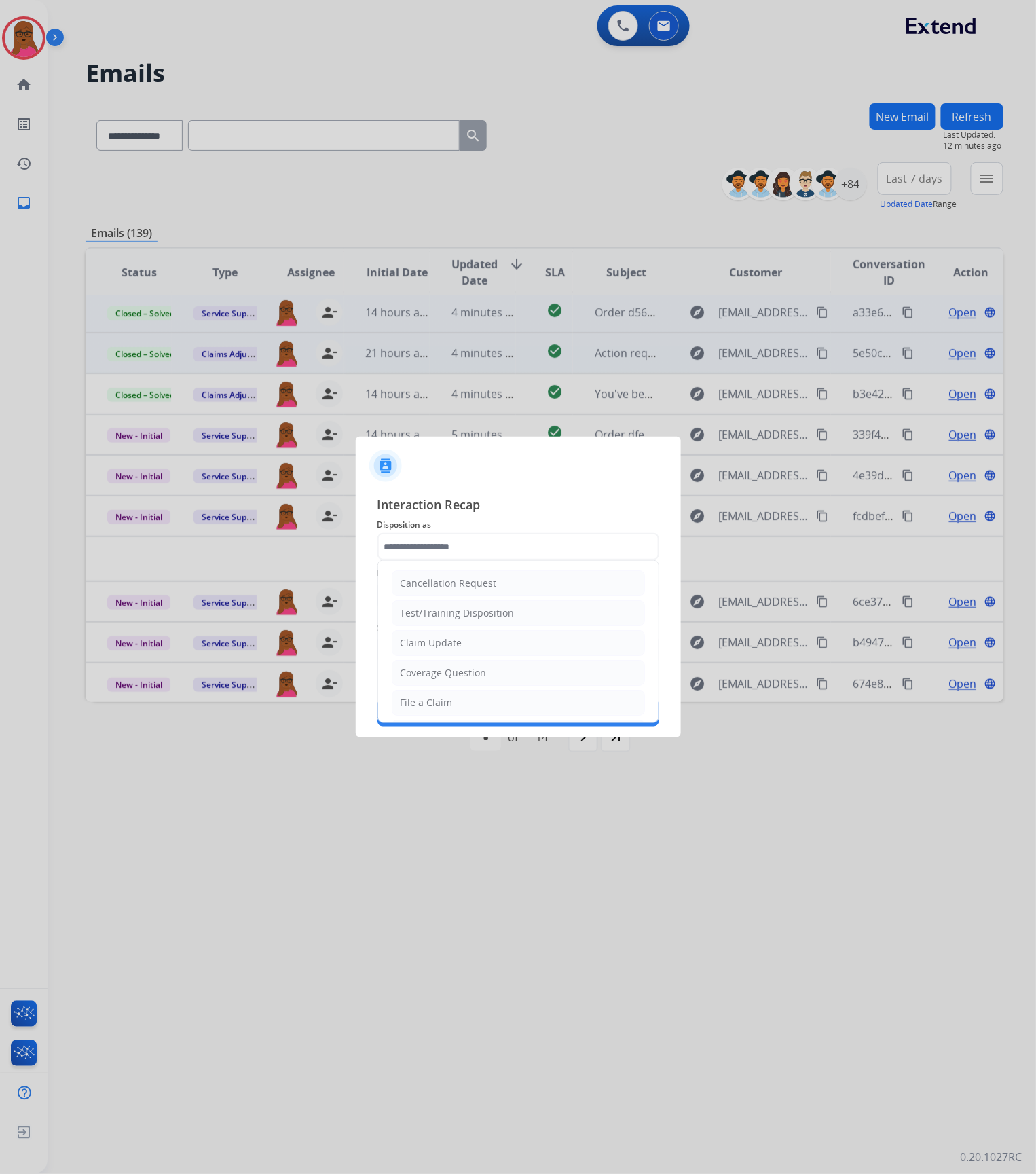
click at [570, 550] on input "text" at bounding box center [518, 546] width 282 height 27
click at [490, 641] on li "Claim Update" at bounding box center [518, 643] width 254 height 26
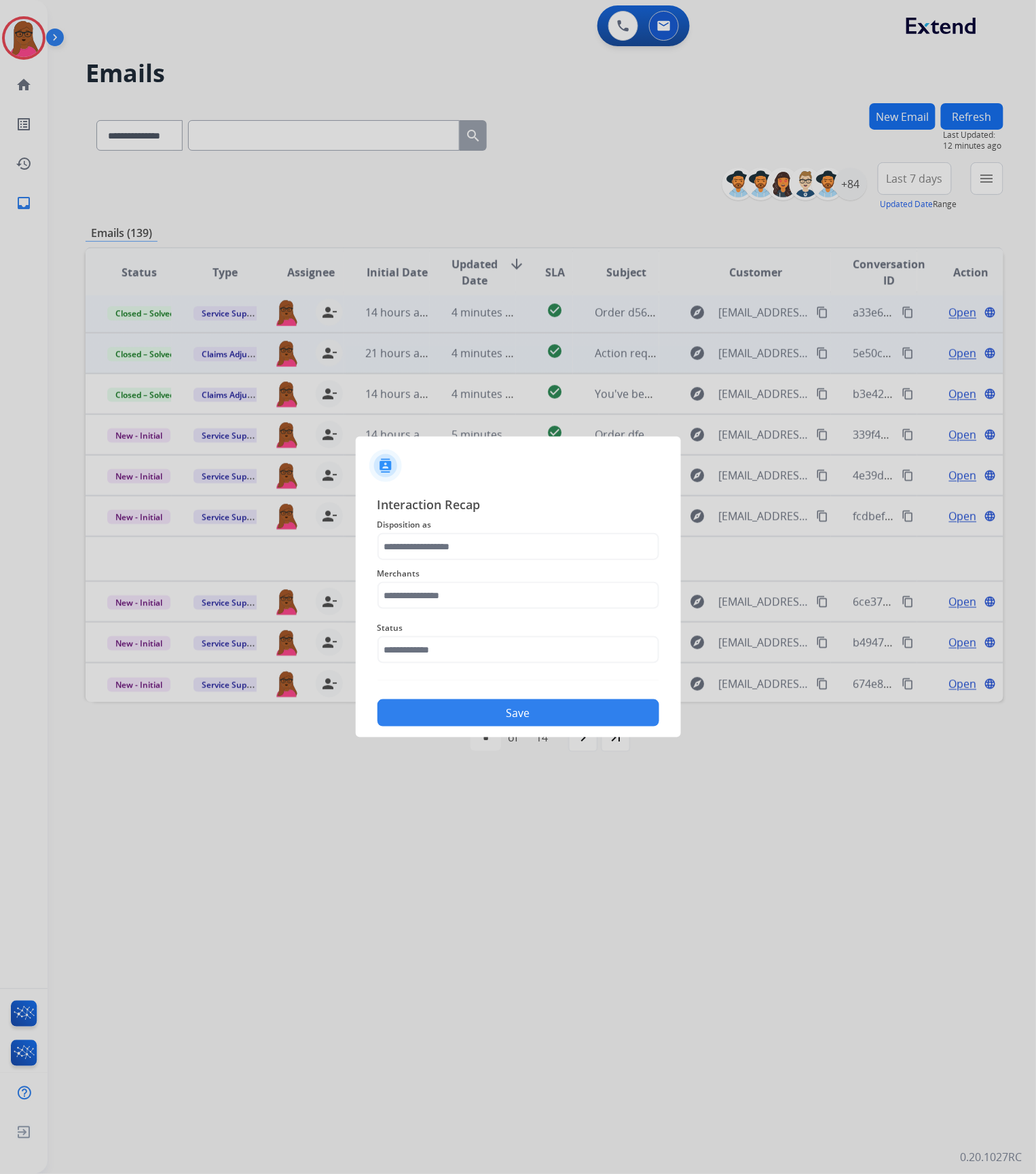
type input "**********"
click at [473, 612] on div "Merchants" at bounding box center [518, 587] width 282 height 54
click at [473, 603] on input "text" at bounding box center [518, 596] width 282 height 27
click at [468, 665] on div "Ashley furniture" at bounding box center [438, 664] width 74 height 14
type input "**********"
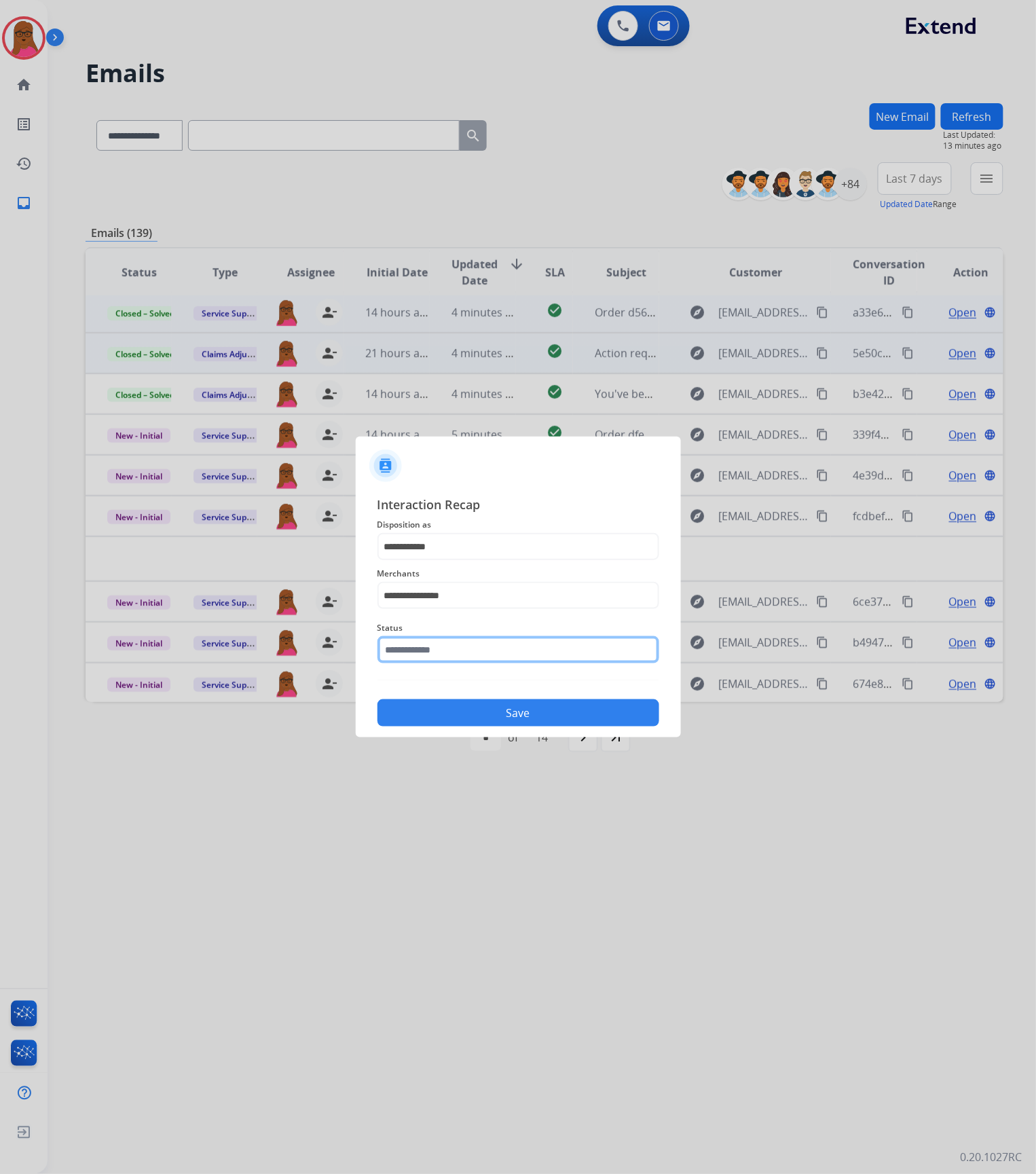
click at [476, 652] on input "text" at bounding box center [518, 650] width 282 height 27
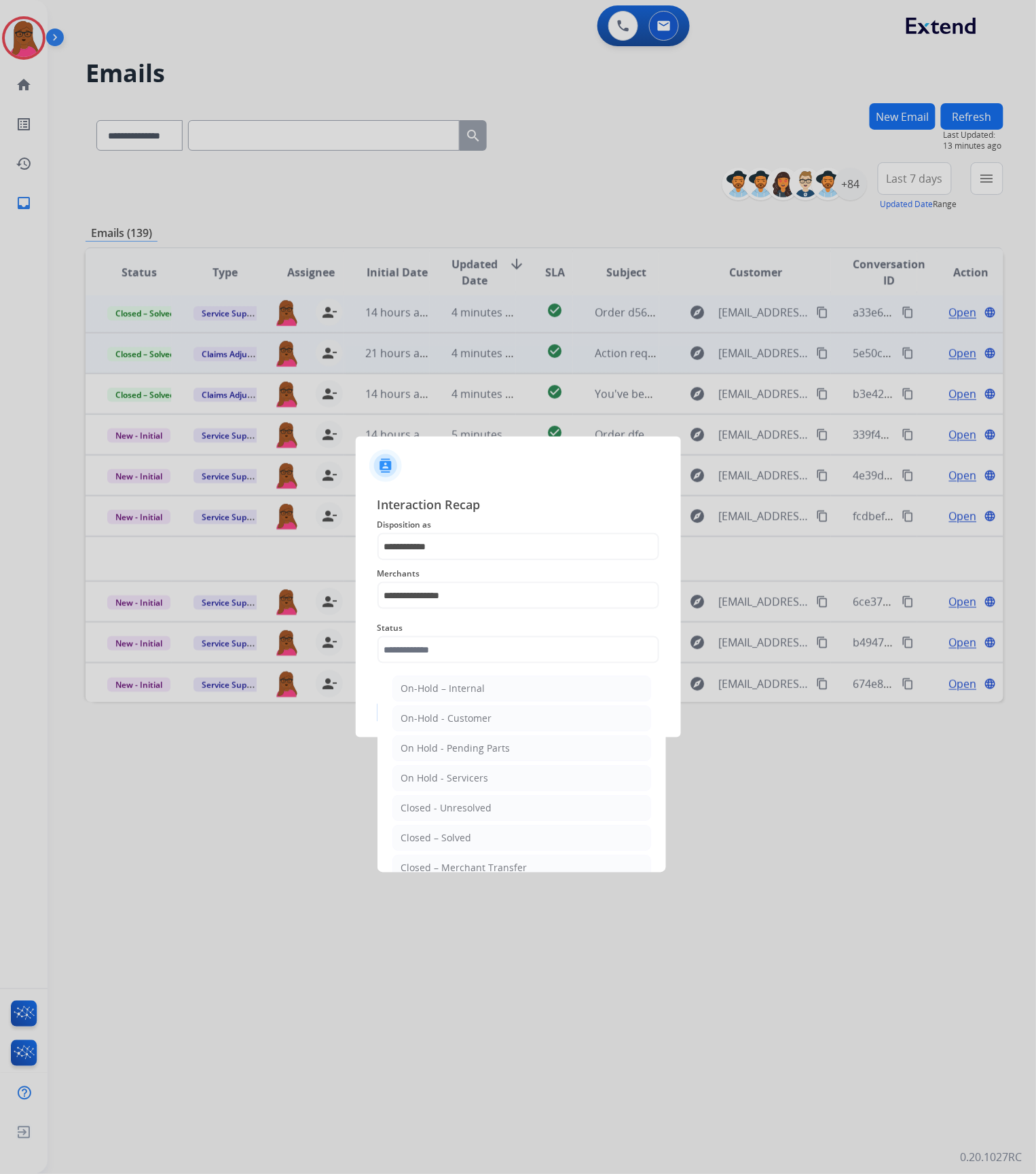
drag, startPoint x: 459, startPoint y: 833, endPoint x: 468, endPoint y: 809, distance: 25.6
click at [459, 834] on div "Closed – Solved" at bounding box center [437, 838] width 71 height 14
type input "**********"
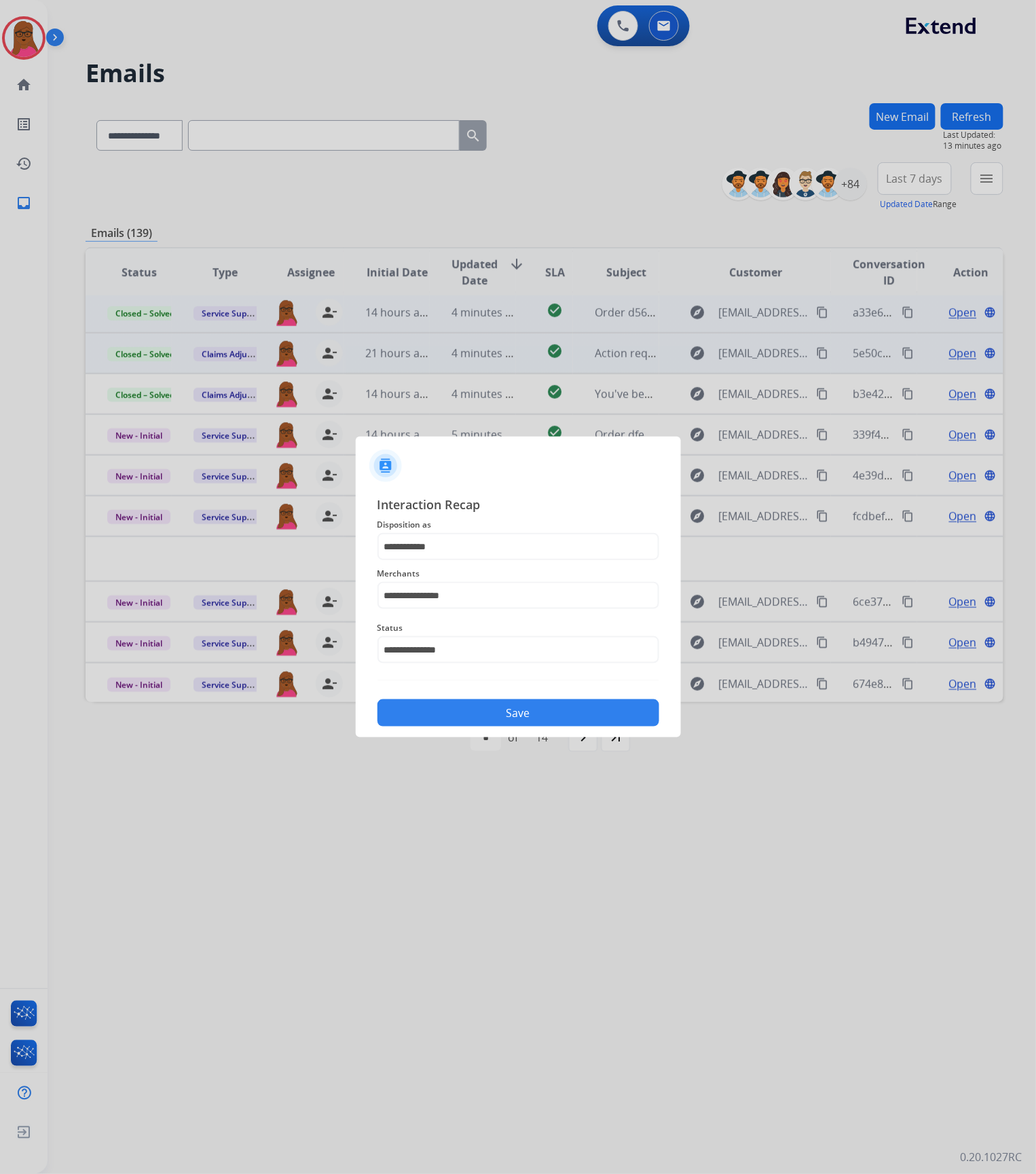
click at [503, 717] on button "Save" at bounding box center [518, 713] width 282 height 27
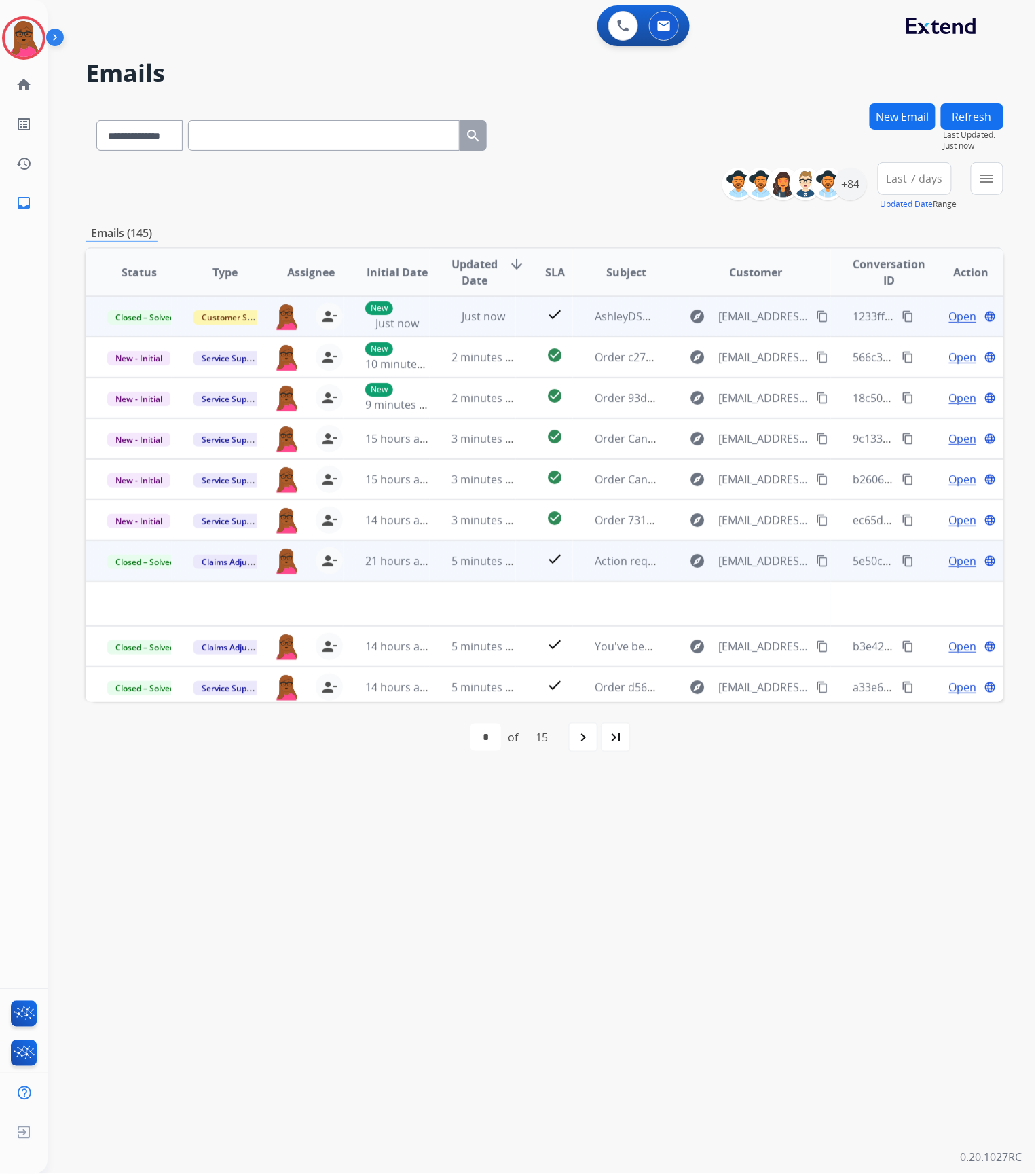
click at [902, 318] on mat-icon "content_copy" at bounding box center [908, 317] width 12 height 12
click at [324, 318] on mat-icon "person_remove" at bounding box center [329, 317] width 17 height 17
click at [284, 318] on span "+" at bounding box center [287, 317] width 6 height 17
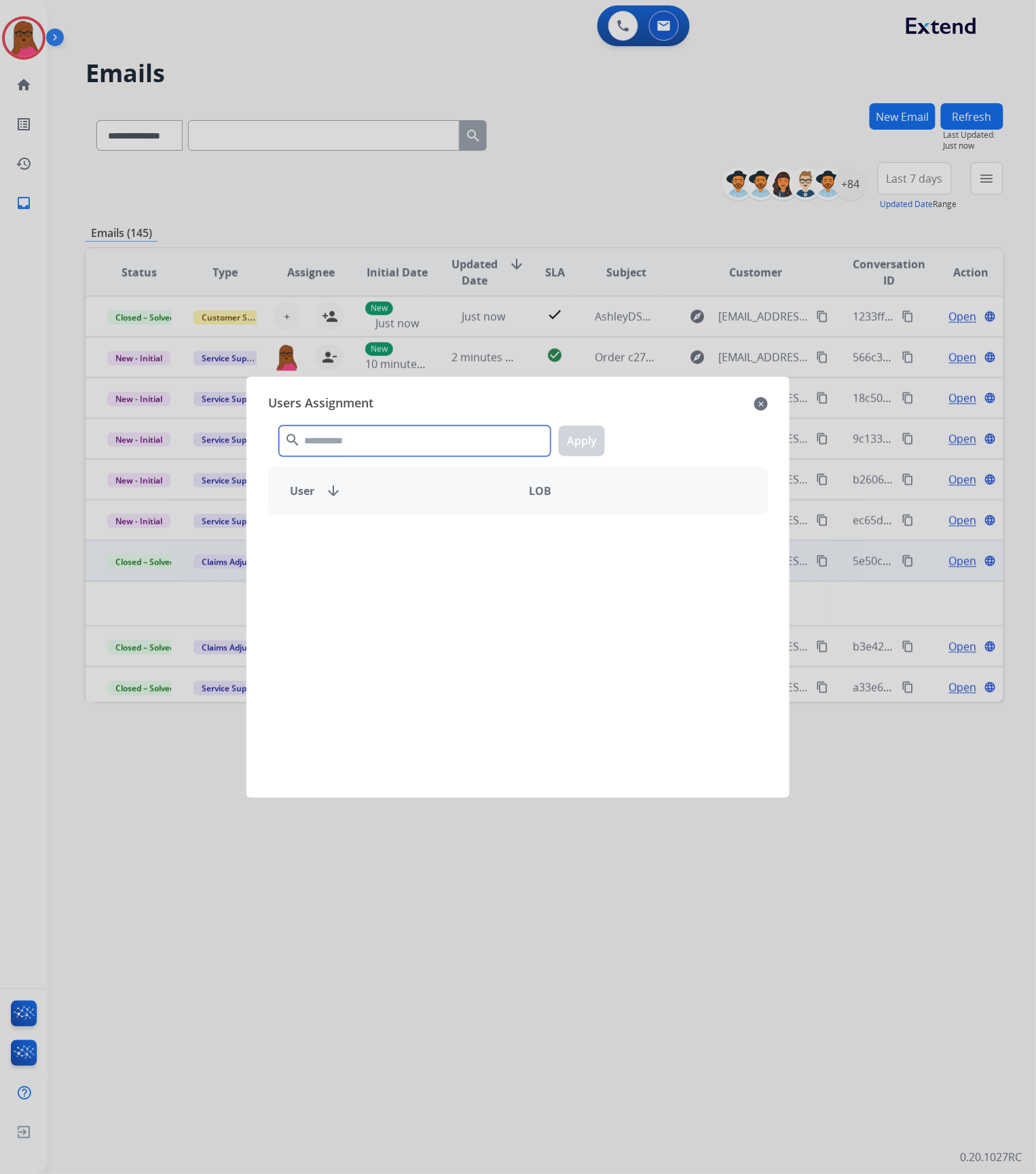
click at [365, 454] on input "text" at bounding box center [415, 440] width 272 height 31
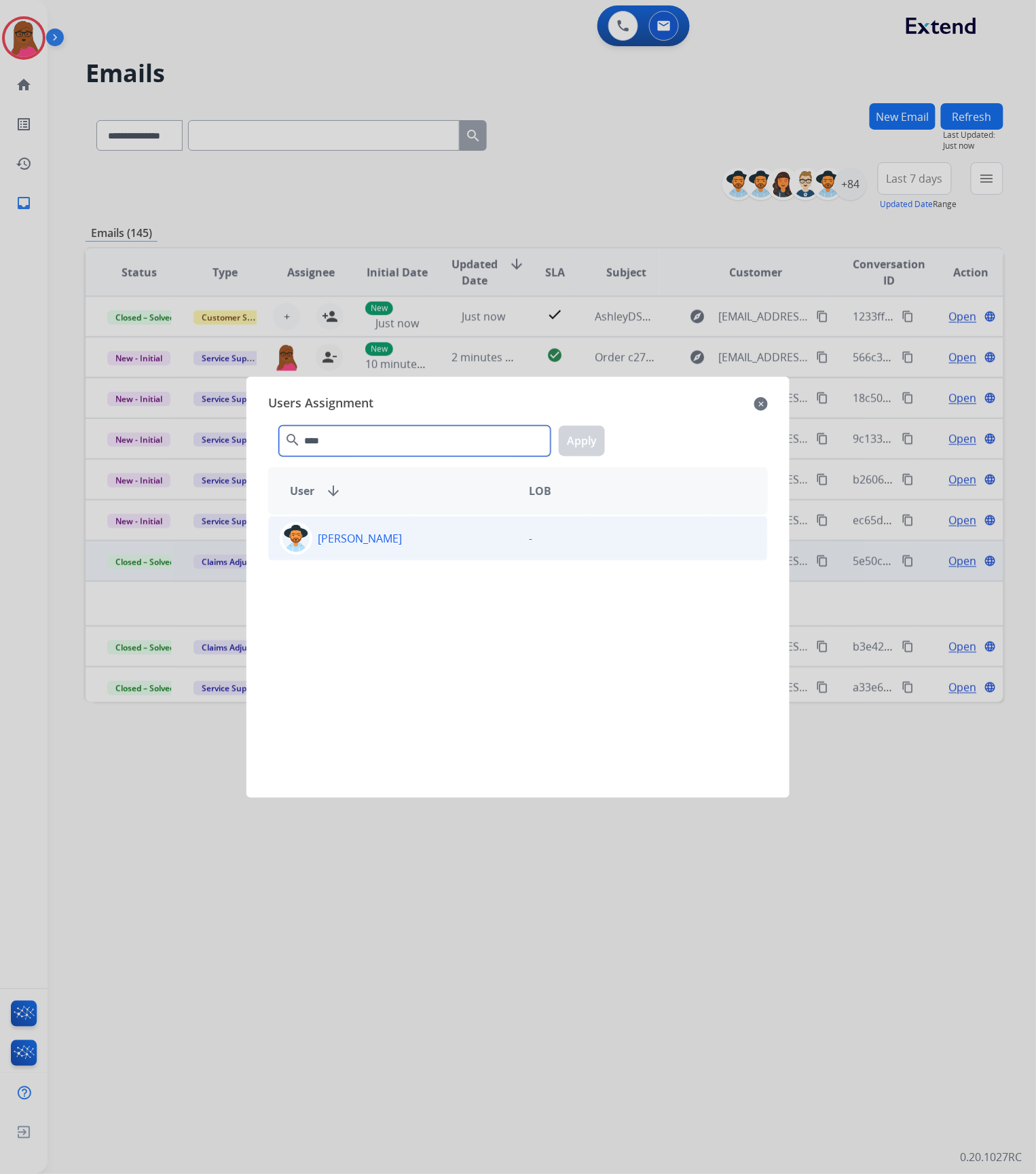
type input "****"
click at [356, 542] on p "[PERSON_NAME]" at bounding box center [360, 539] width 84 height 17
click at [573, 438] on button "Apply" at bounding box center [582, 440] width 47 height 31
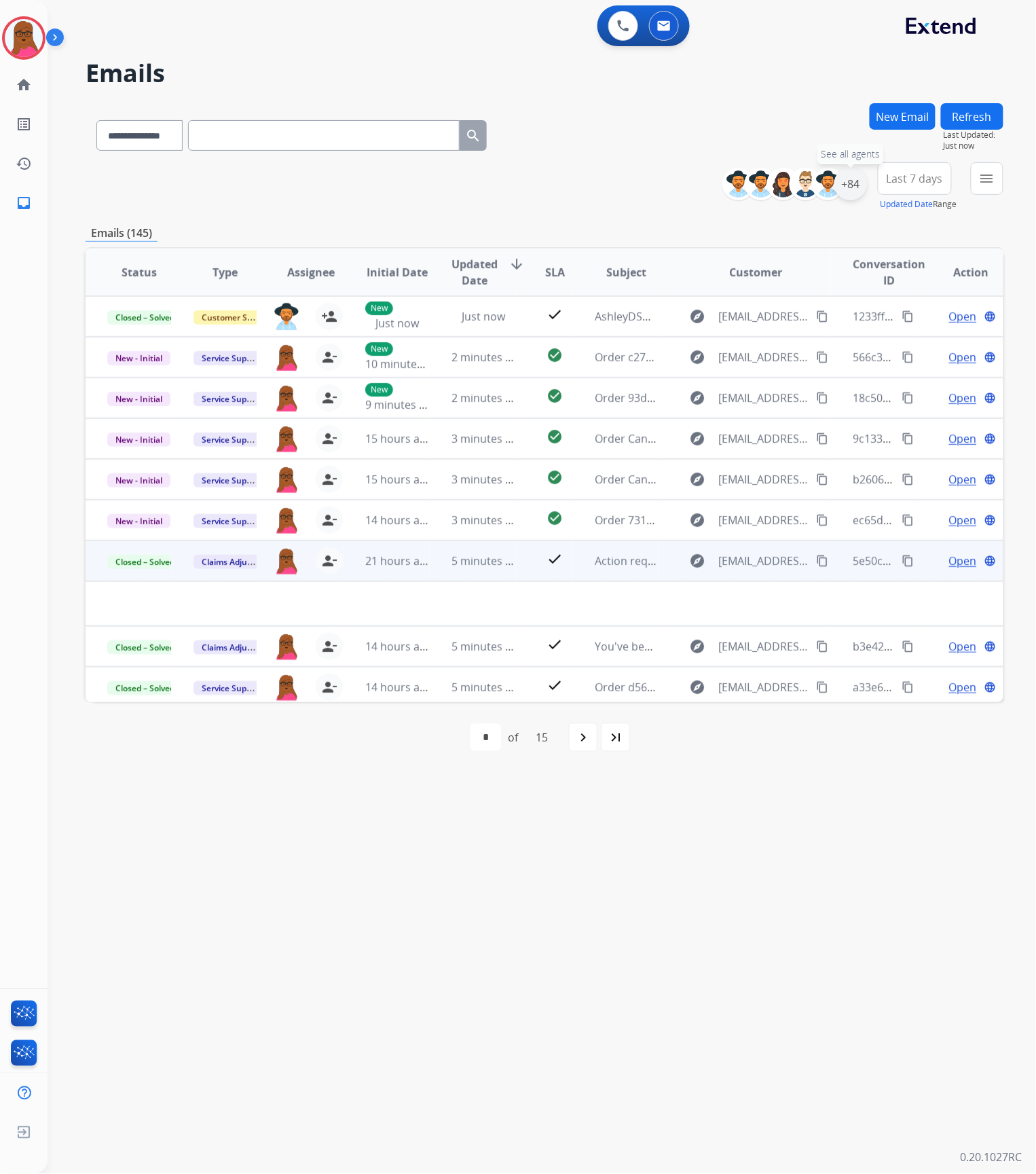
click at [848, 173] on div "+84" at bounding box center [850, 184] width 32 height 32
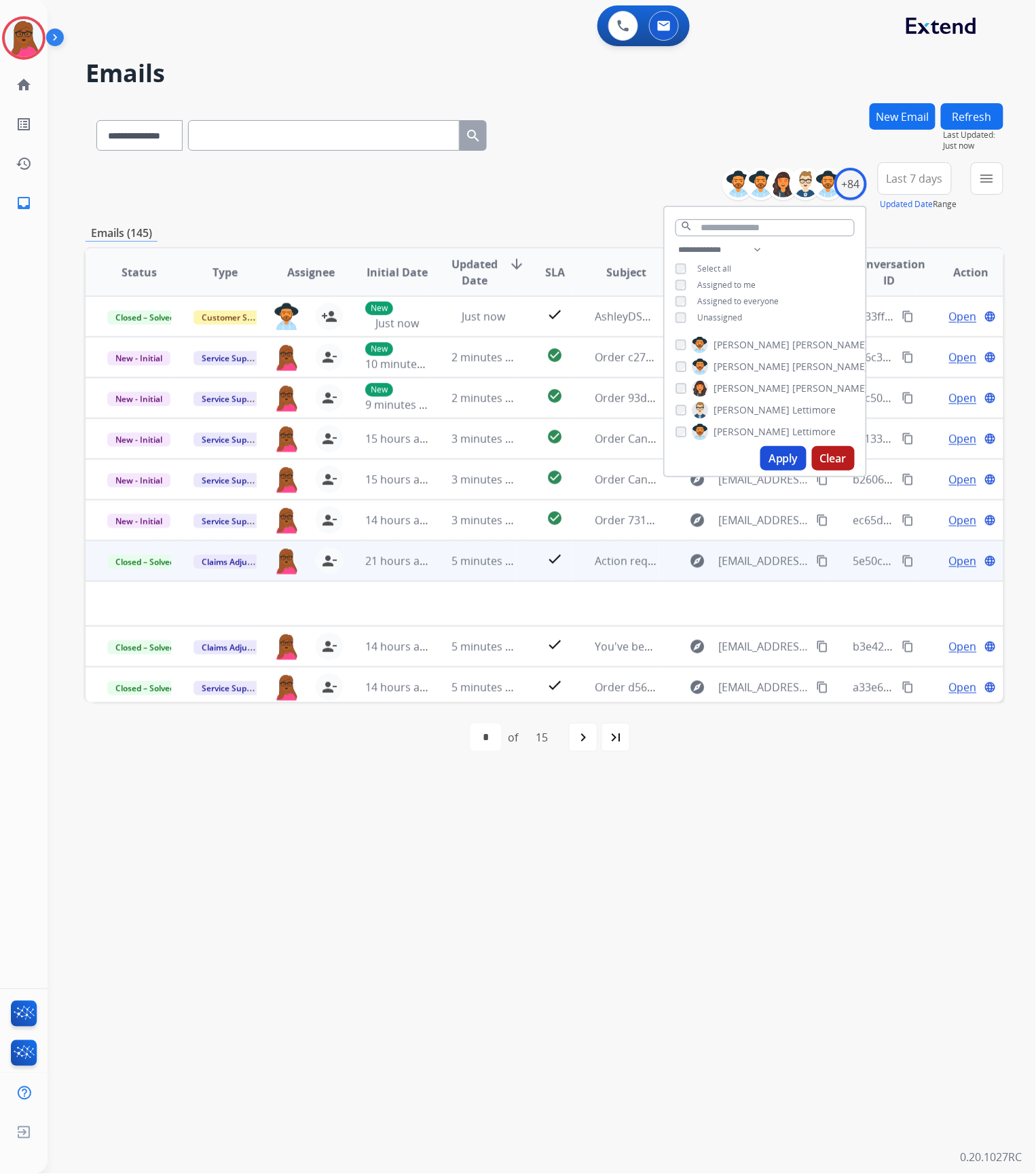
click at [843, 459] on button "Clear" at bounding box center [833, 458] width 43 height 25
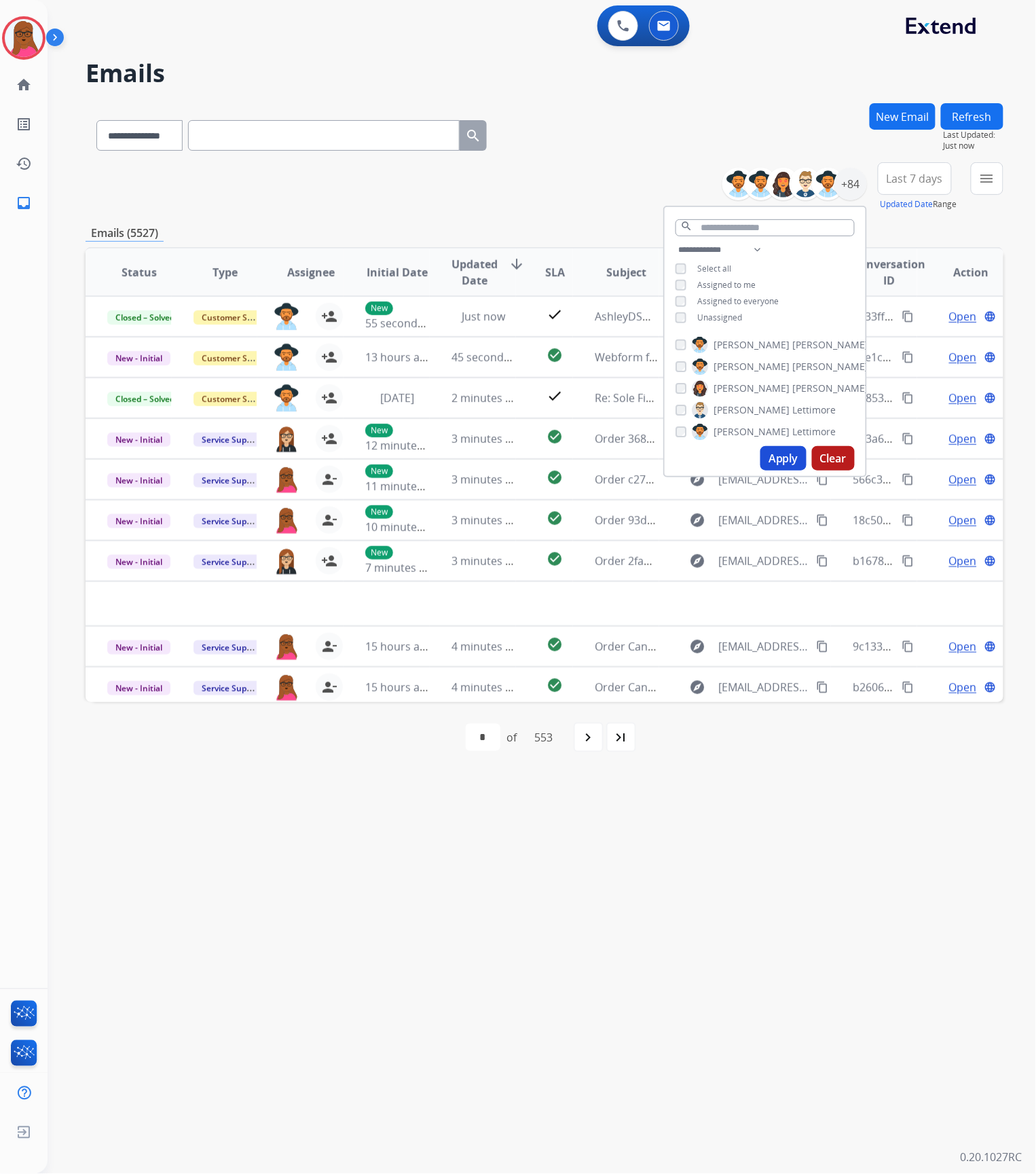
click at [561, 208] on div "**********" at bounding box center [545, 186] width 918 height 49
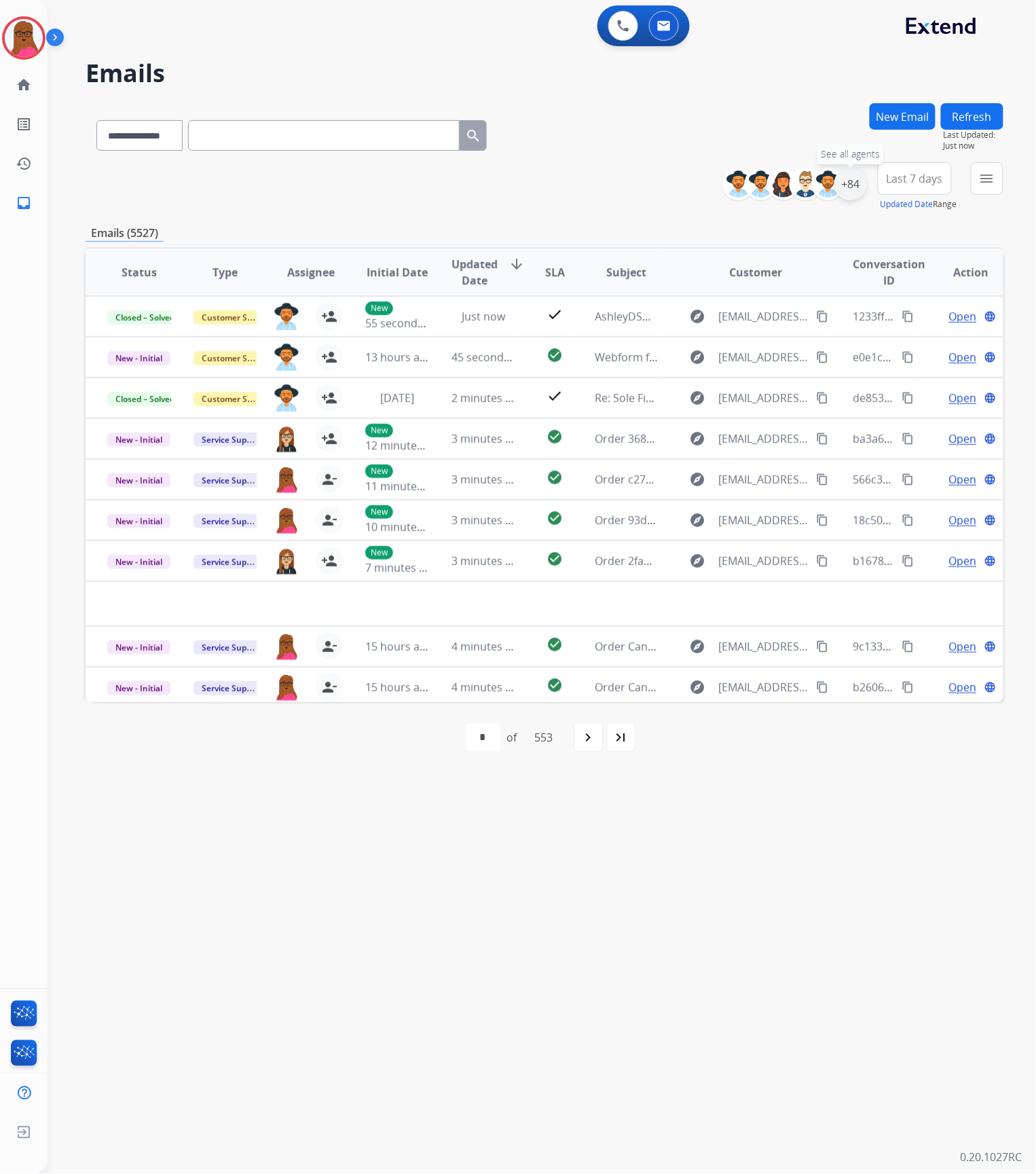
click at [845, 189] on div "+84" at bounding box center [850, 184] width 32 height 32
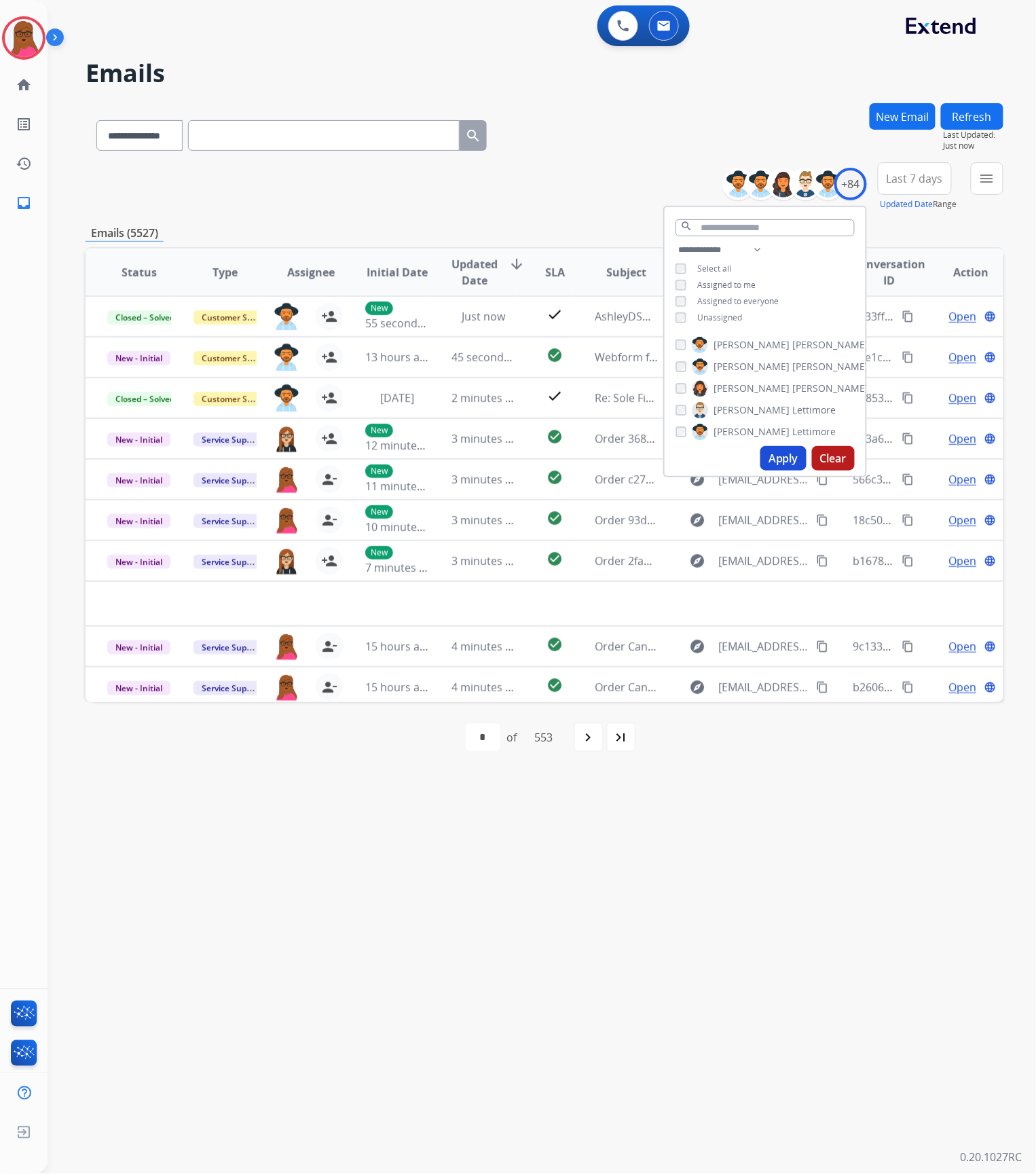
click at [778, 454] on button "Apply" at bounding box center [784, 458] width 47 height 25
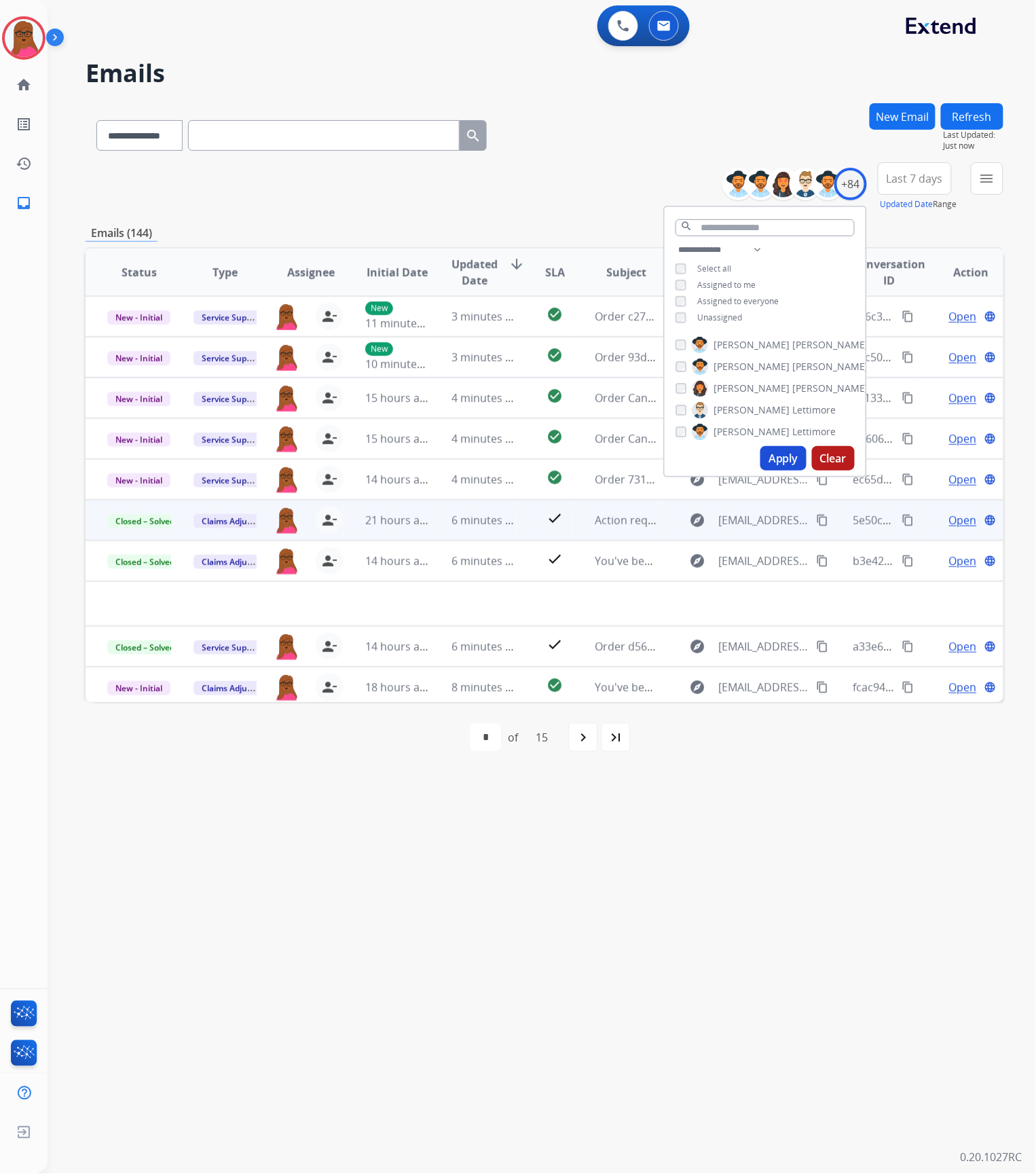
click at [620, 894] on div "**********" at bounding box center [525, 611] width 956 height 1125
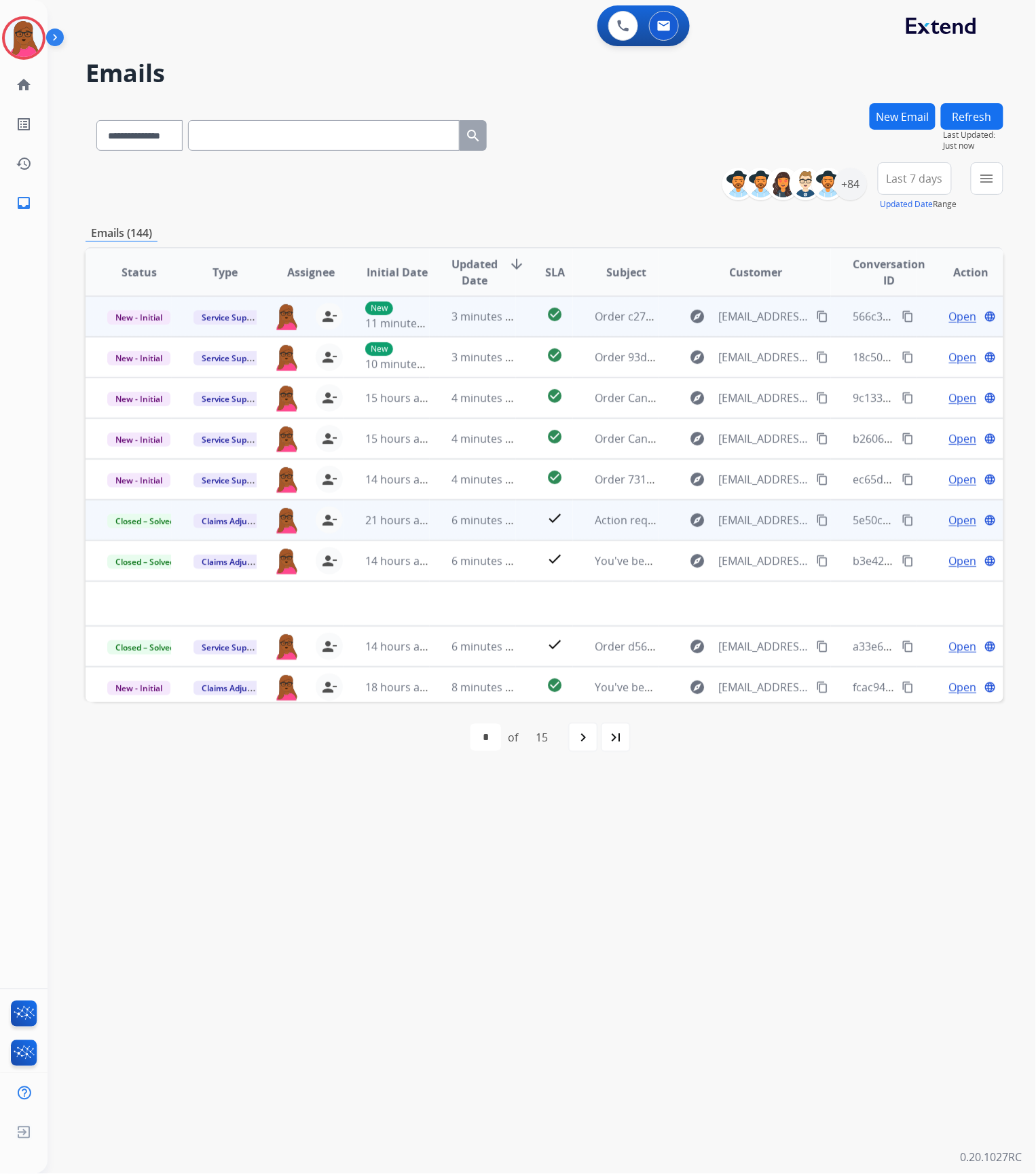
click at [949, 316] on span "Open" at bounding box center [962, 317] width 28 height 17
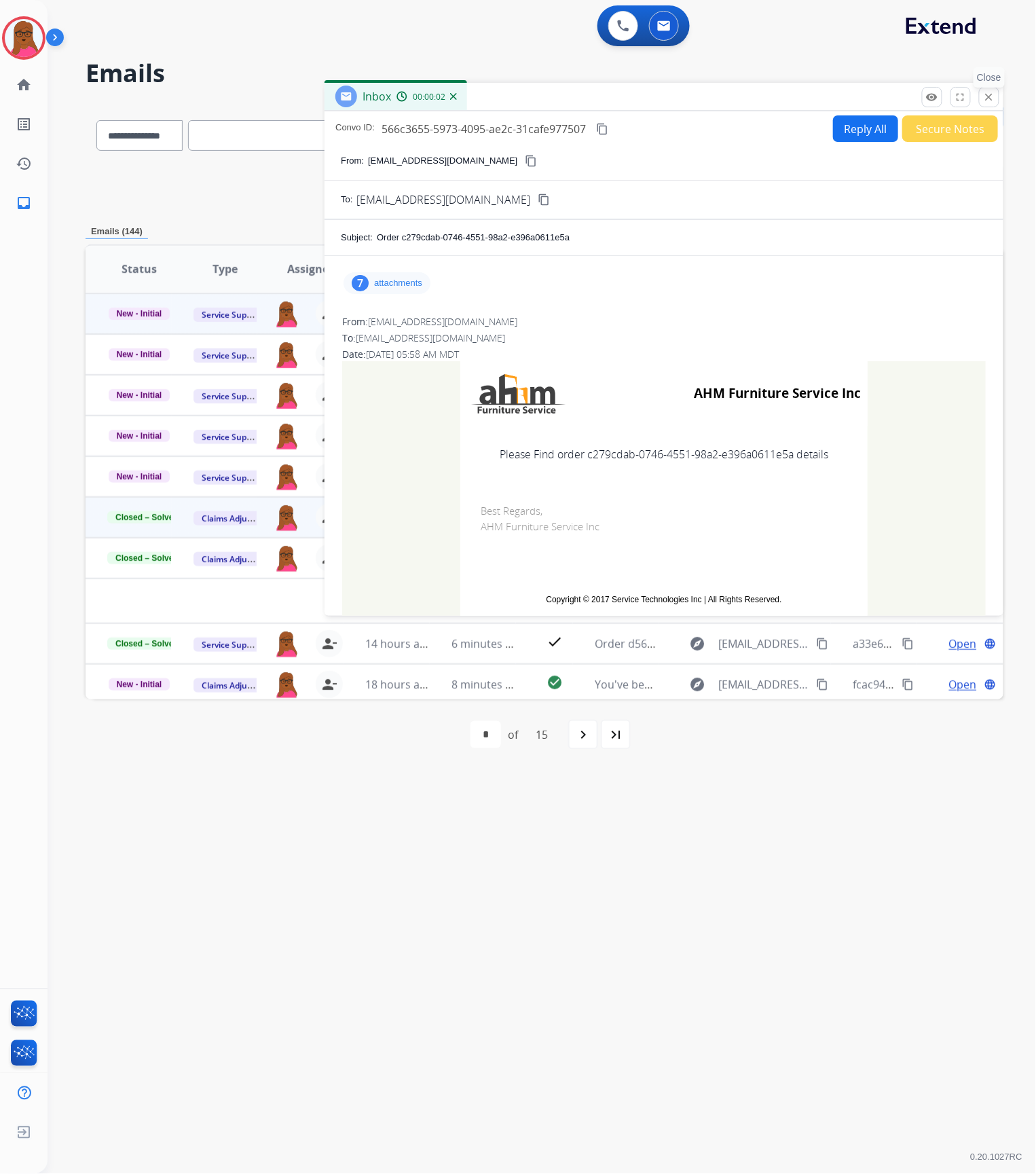
click at [986, 101] on mat-icon "close" at bounding box center [989, 97] width 12 height 12
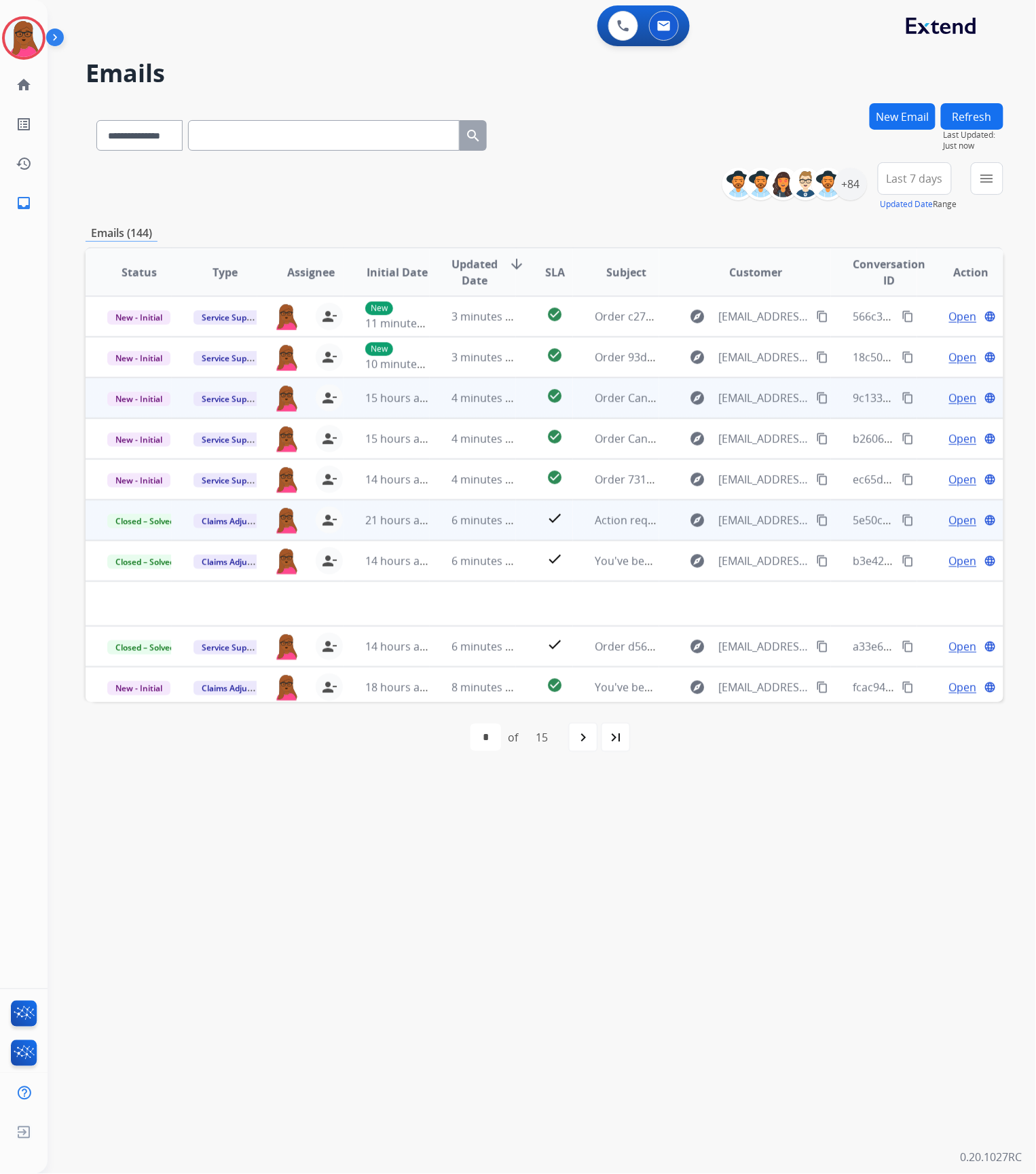
click at [951, 395] on span "Open" at bounding box center [962, 398] width 28 height 17
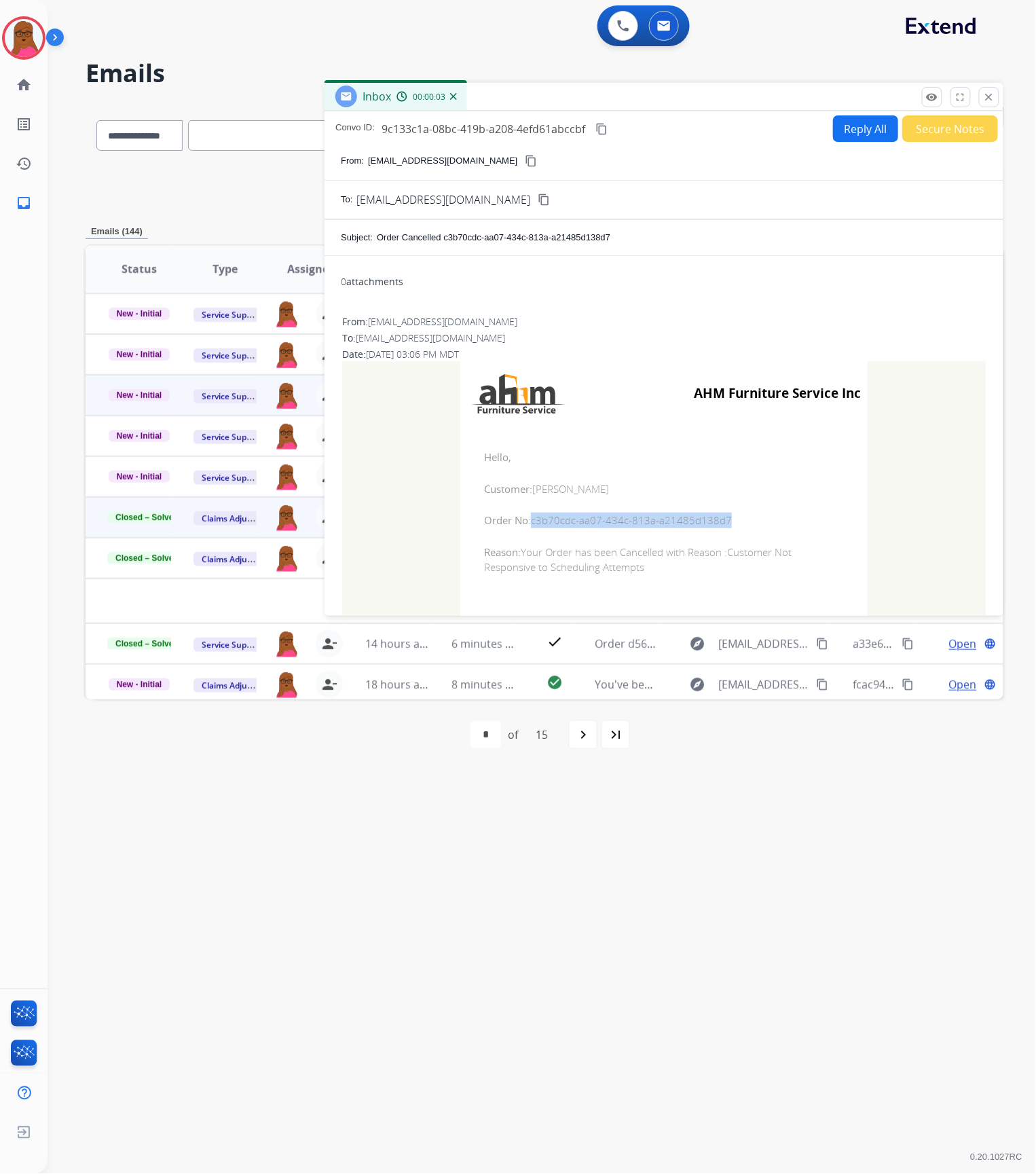
drag, startPoint x: 718, startPoint y: 525, endPoint x: 528, endPoint y: 522, distance: 190.0
click at [528, 522] on span "Order No: c3b70cdc-aa07-434c-813a-a21485d138d7" at bounding box center [664, 520] width 360 height 16
copy span "c3b70cdc-aa07-434c-813a-a21485d138d7"
drag, startPoint x: 476, startPoint y: 458, endPoint x: 668, endPoint y: 563, distance: 218.8
click at [666, 563] on td "Hello, Customer: [PERSON_NAME] Order No: c3b70cdc-aa07-434c-813a-a21485d138d7 R…" at bounding box center [664, 512] width 407 height 173
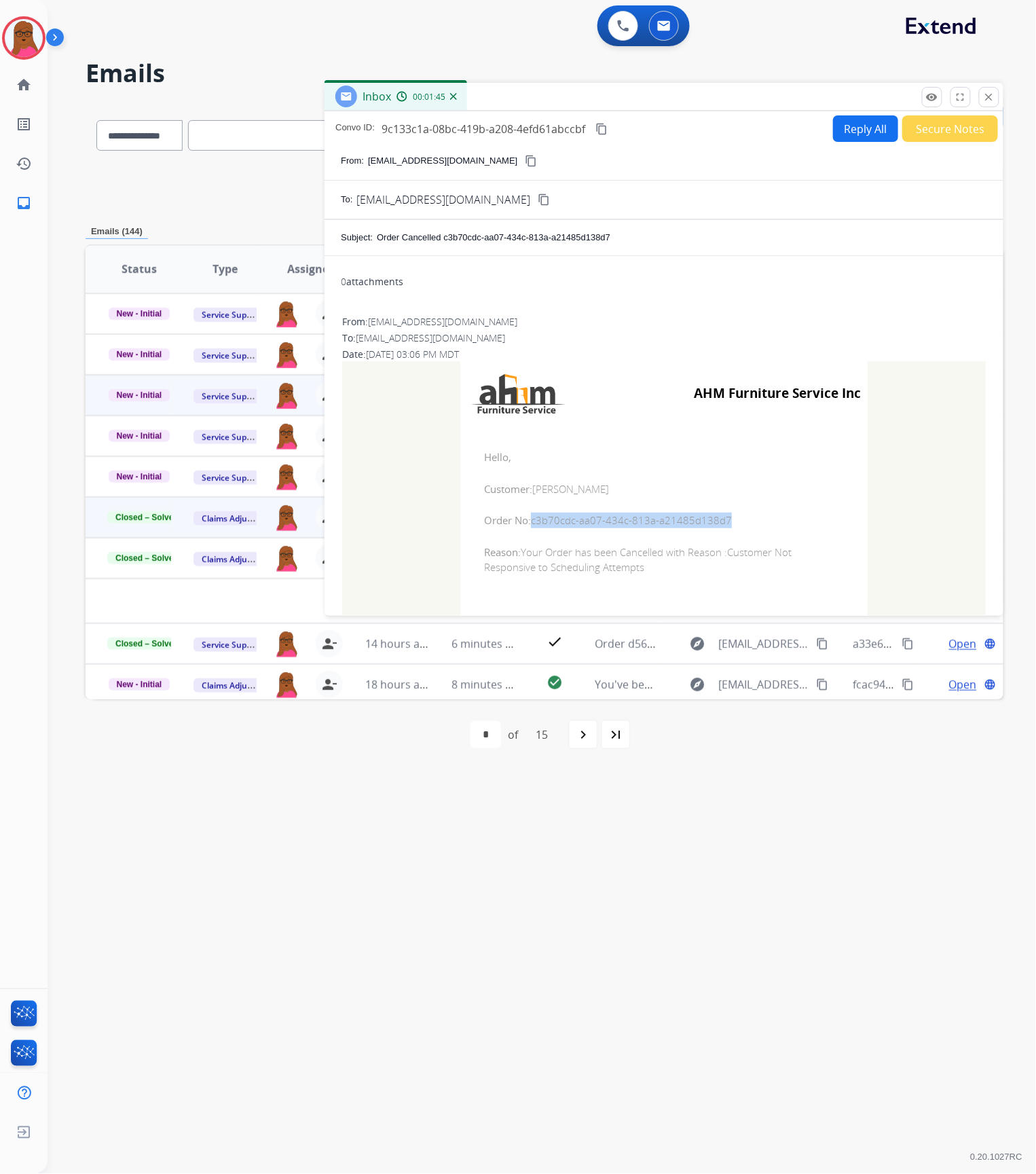
copy td "Hello, Customer: [PERSON_NAME] Order No: c3b70cdc-aa07-434c-813a-a21485d138d7 R…"
drag, startPoint x: 986, startPoint y: 104, endPoint x: 113, endPoint y: 501, distance: 959.0
click at [986, 104] on mat-icon "close" at bounding box center [989, 97] width 12 height 12
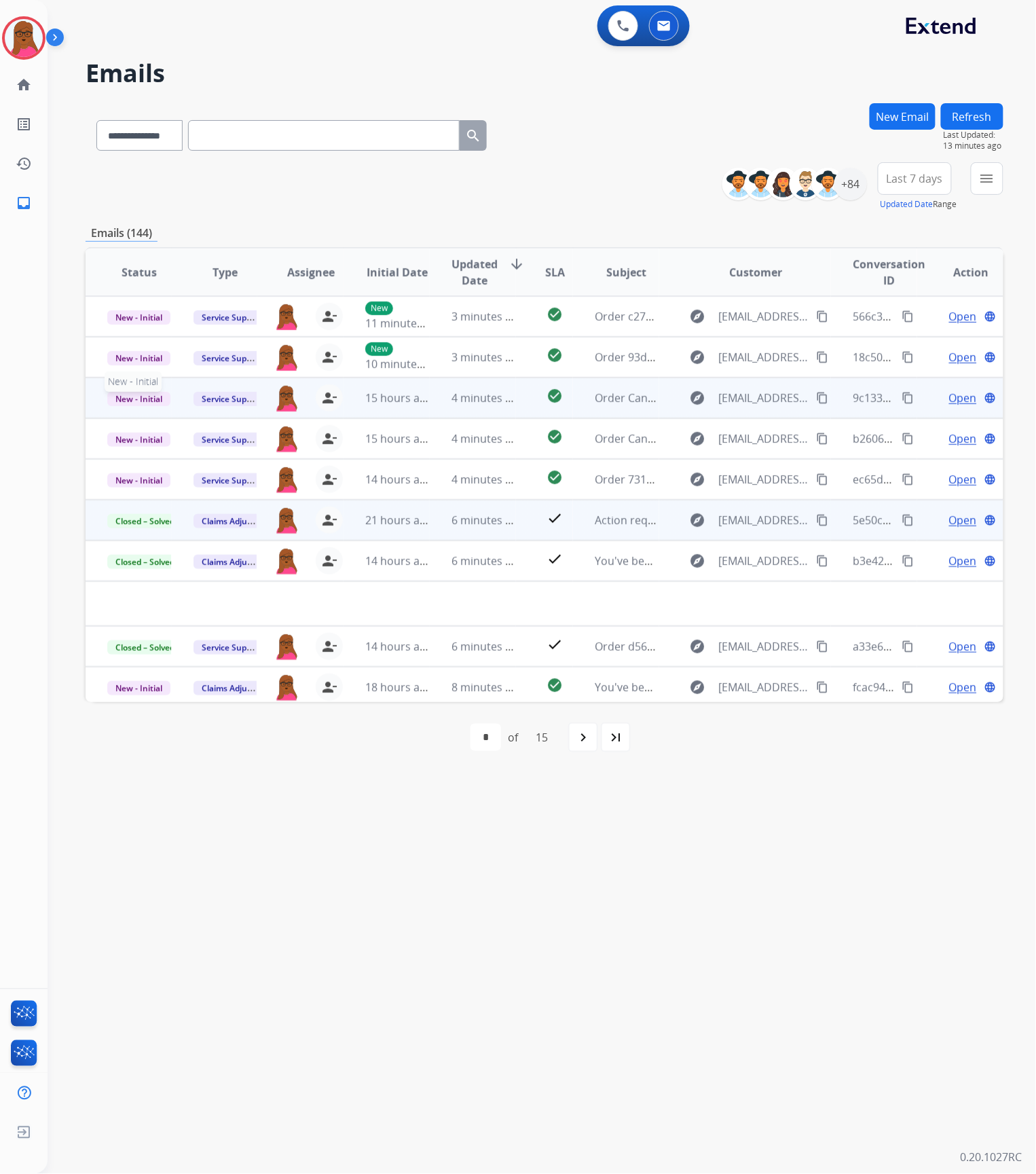
click at [119, 397] on span "New - Initial" at bounding box center [139, 398] width 63 height 14
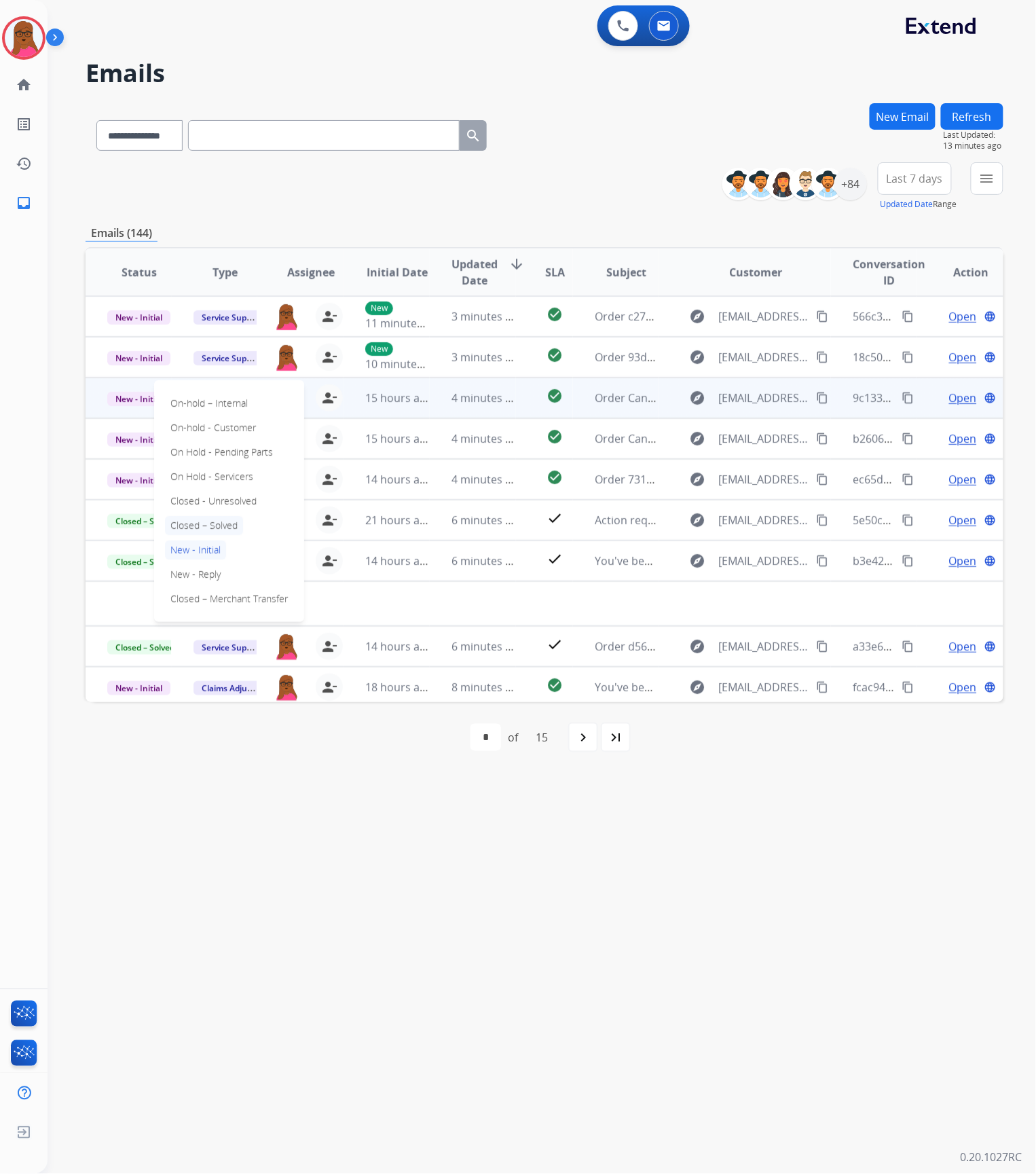
click at [208, 523] on p "Closed – Solved" at bounding box center [204, 525] width 78 height 19
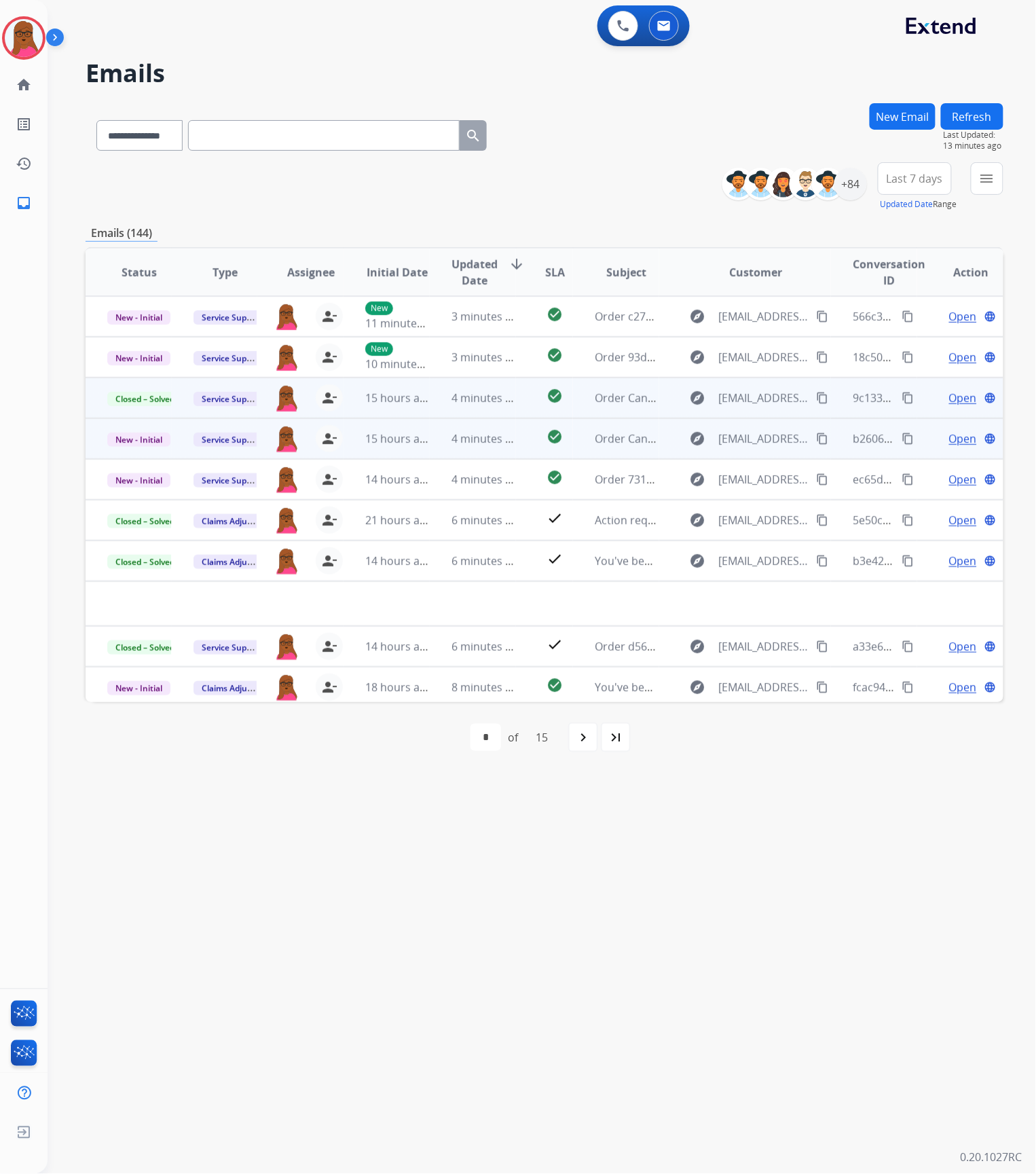
click at [964, 440] on span "Open" at bounding box center [962, 439] width 28 height 17
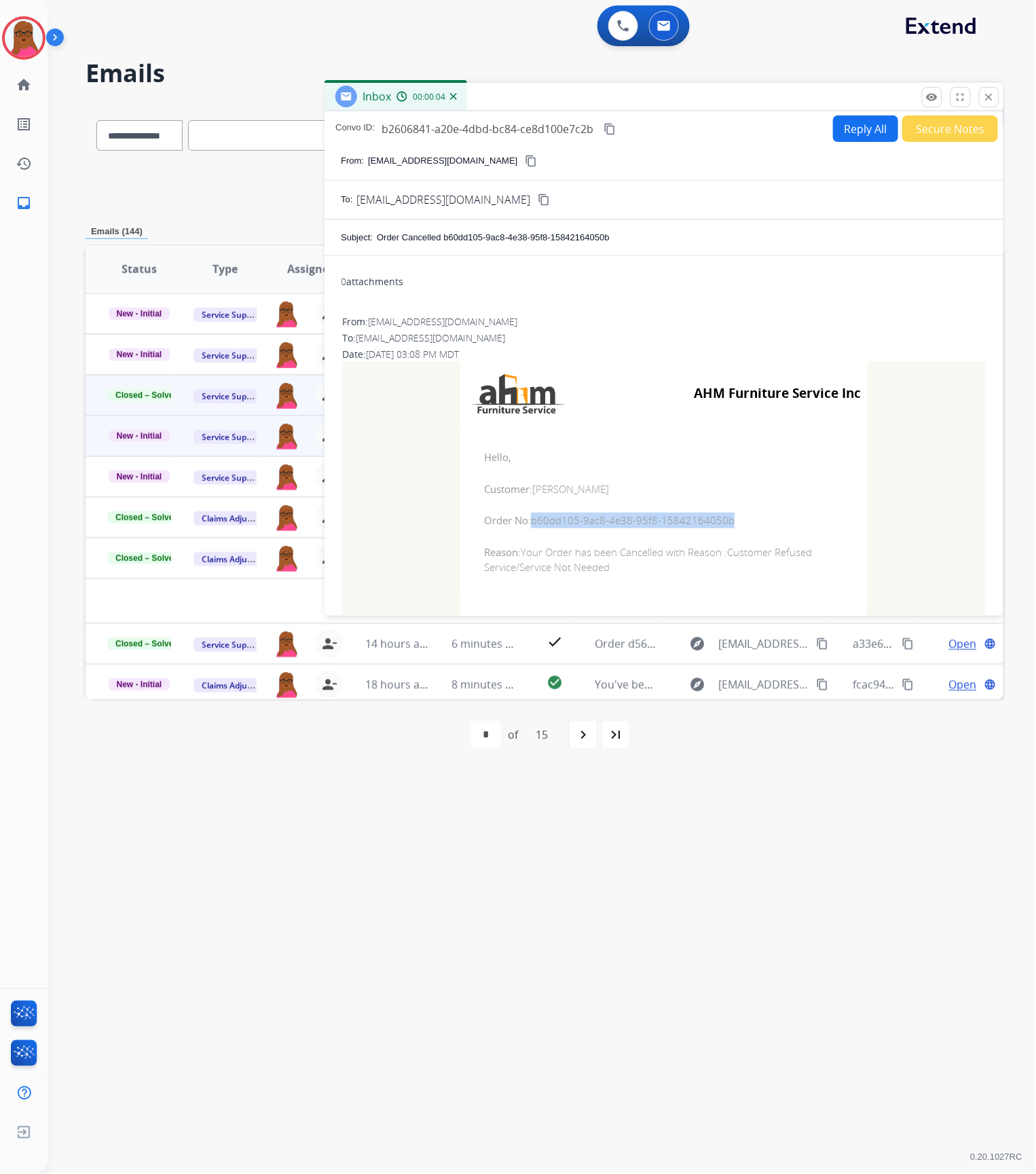
drag, startPoint x: 725, startPoint y: 521, endPoint x: 527, endPoint y: 520, distance: 198.0
click at [527, 520] on span "Order No: b60dd105-9ac8-4e38-95f8-15842164050b" at bounding box center [664, 520] width 360 height 16
copy span "b60dd105-9ac8-4e38-95f8-15842164050b"
drag, startPoint x: 471, startPoint y: 451, endPoint x: 638, endPoint y: 569, distance: 204.5
click at [682, 579] on td "Hello, Customer: [PERSON_NAME] Order No: b60dd105-9ac8-4e38-95f8-15842164050b R…" at bounding box center [664, 512] width 407 height 173
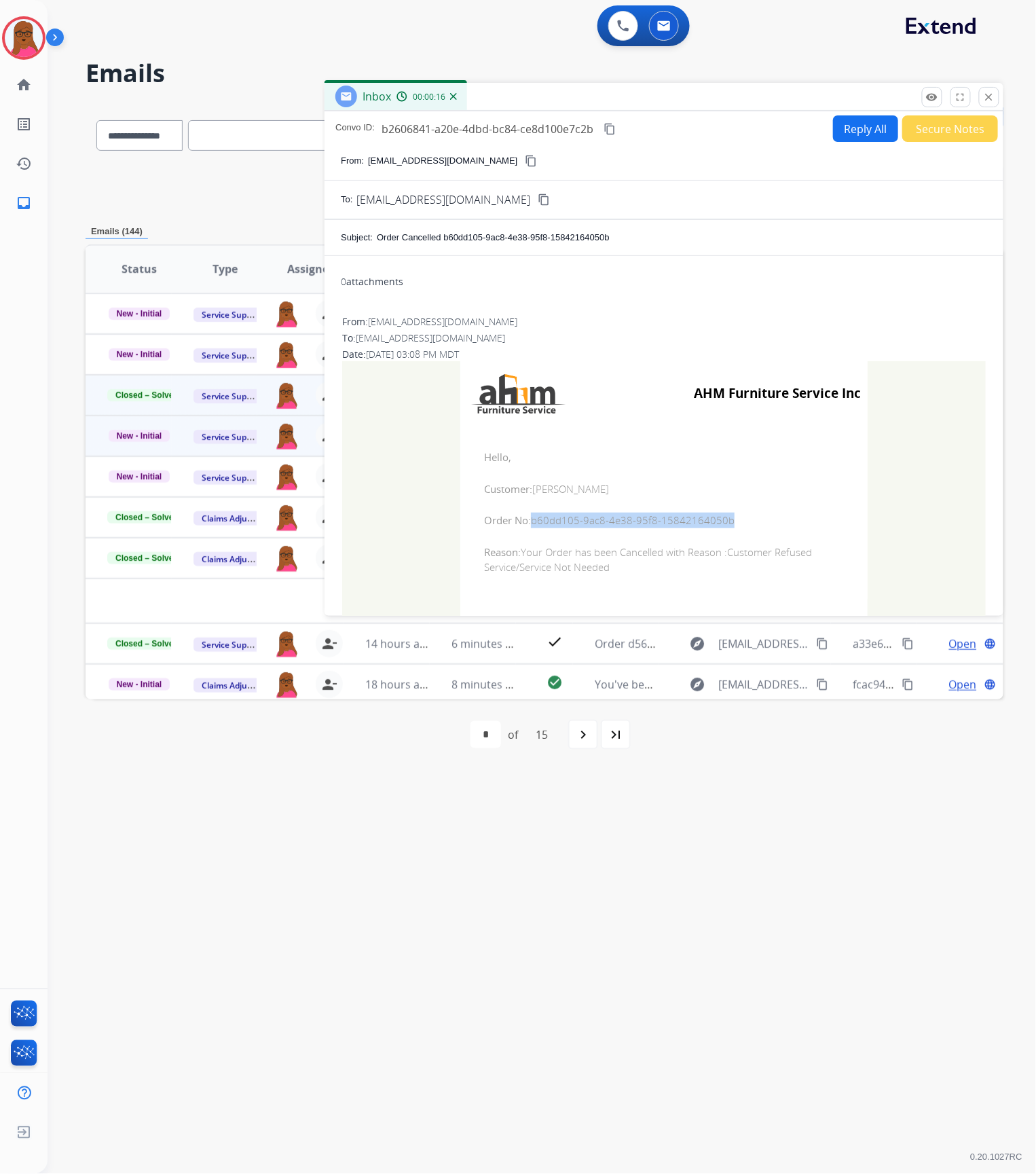
copy td "Hello, Customer: [PERSON_NAME] Order No: b60dd105-9ac8-4e38-95f8-15842164050b R…"
drag, startPoint x: 809, startPoint y: 490, endPoint x: 639, endPoint y: 560, distance: 183.8
click at [809, 490] on span "Customer: [PERSON_NAME]" at bounding box center [664, 489] width 360 height 16
drag, startPoint x: 726, startPoint y: 521, endPoint x: 524, endPoint y: 527, distance: 202.1
click at [524, 527] on span "Order No: b60dd105-9ac8-4e38-95f8-15842164050b" at bounding box center [664, 520] width 360 height 16
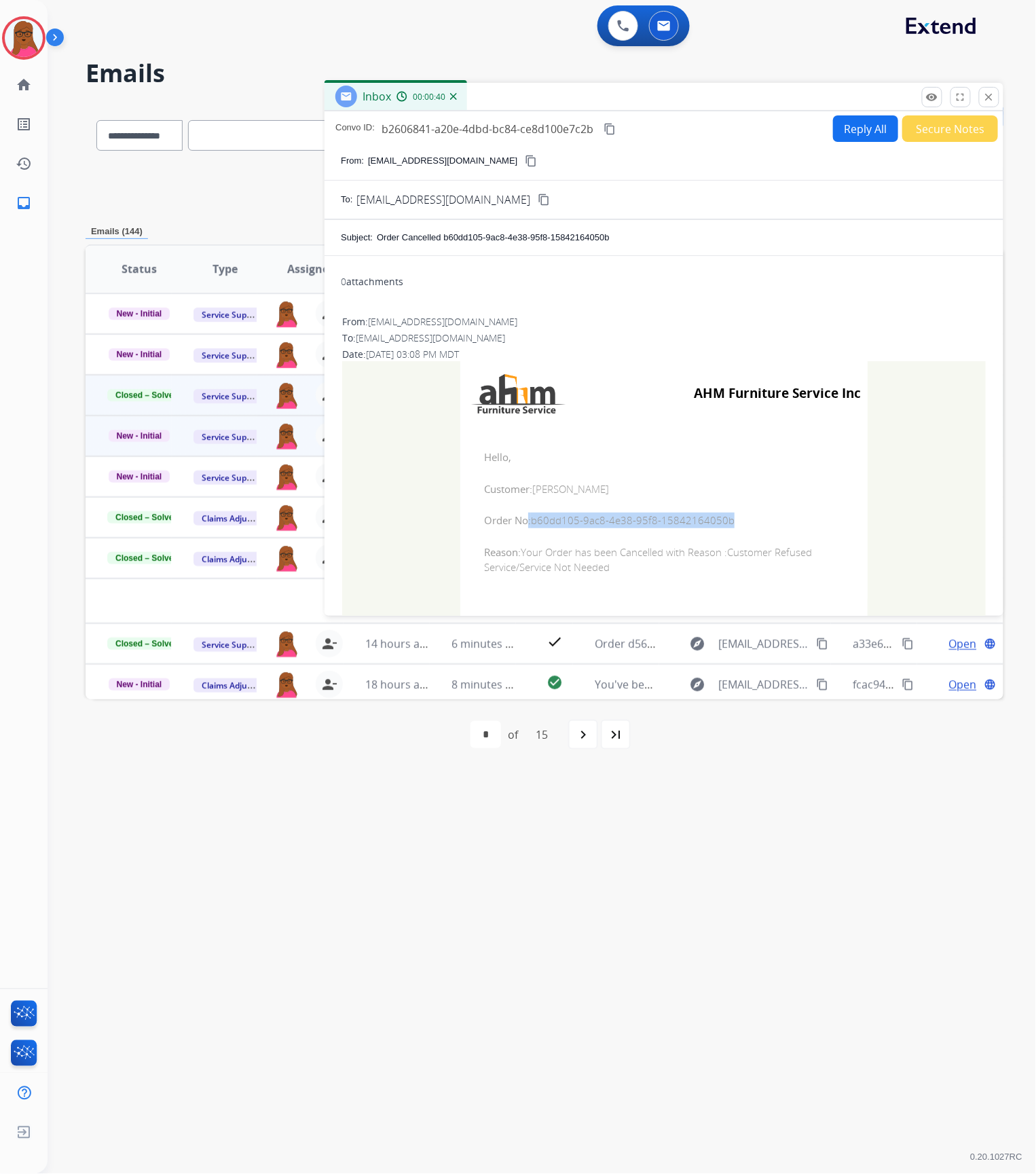
copy span ": b60dd105-9ac8-4e38-95f8-15842164050b"
drag, startPoint x: 986, startPoint y: 98, endPoint x: 860, endPoint y: 183, distance: 152.0
click at [986, 98] on mat-icon "close" at bounding box center [989, 97] width 12 height 12
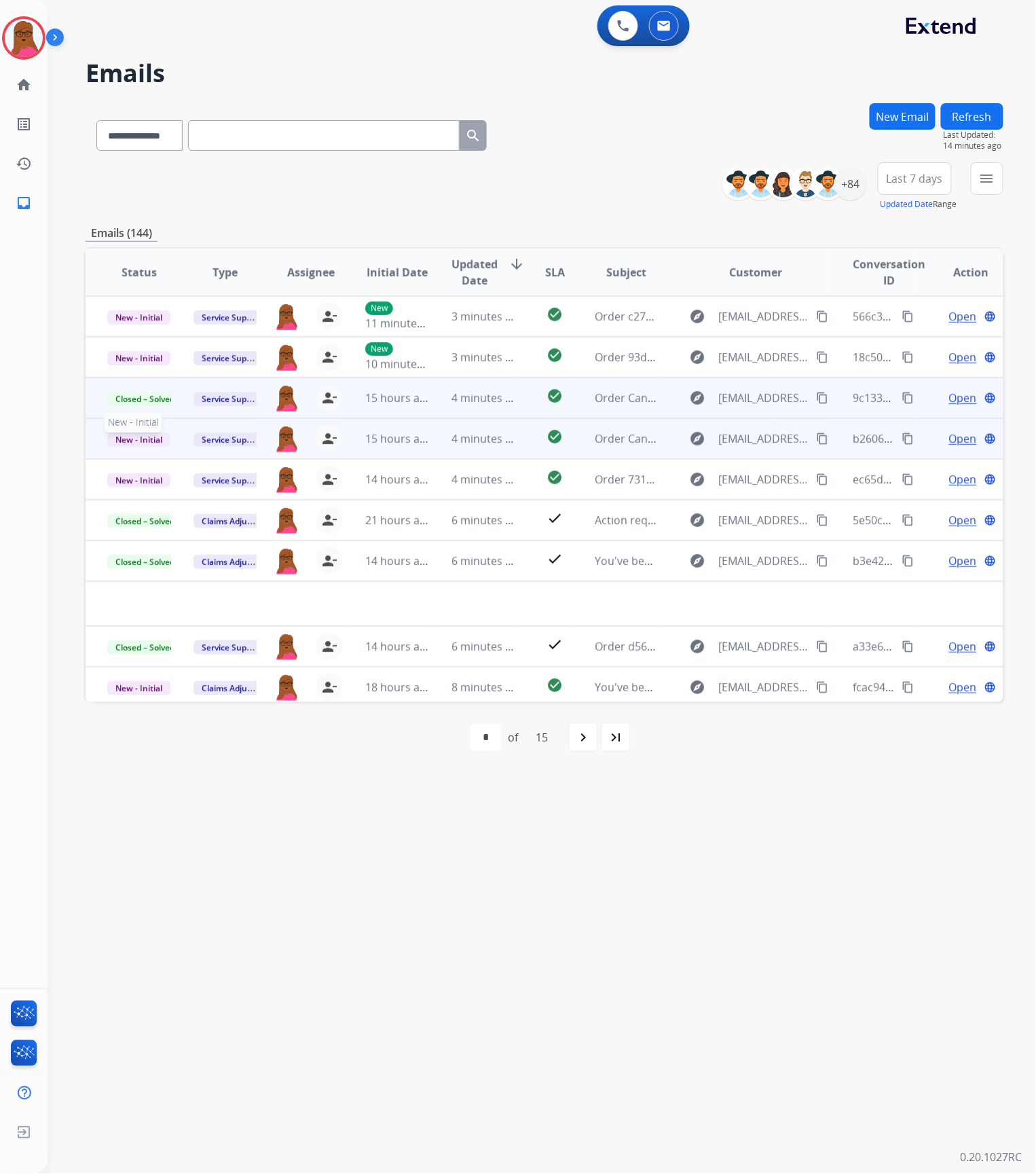
click at [146, 443] on span "New - Initial" at bounding box center [139, 439] width 63 height 14
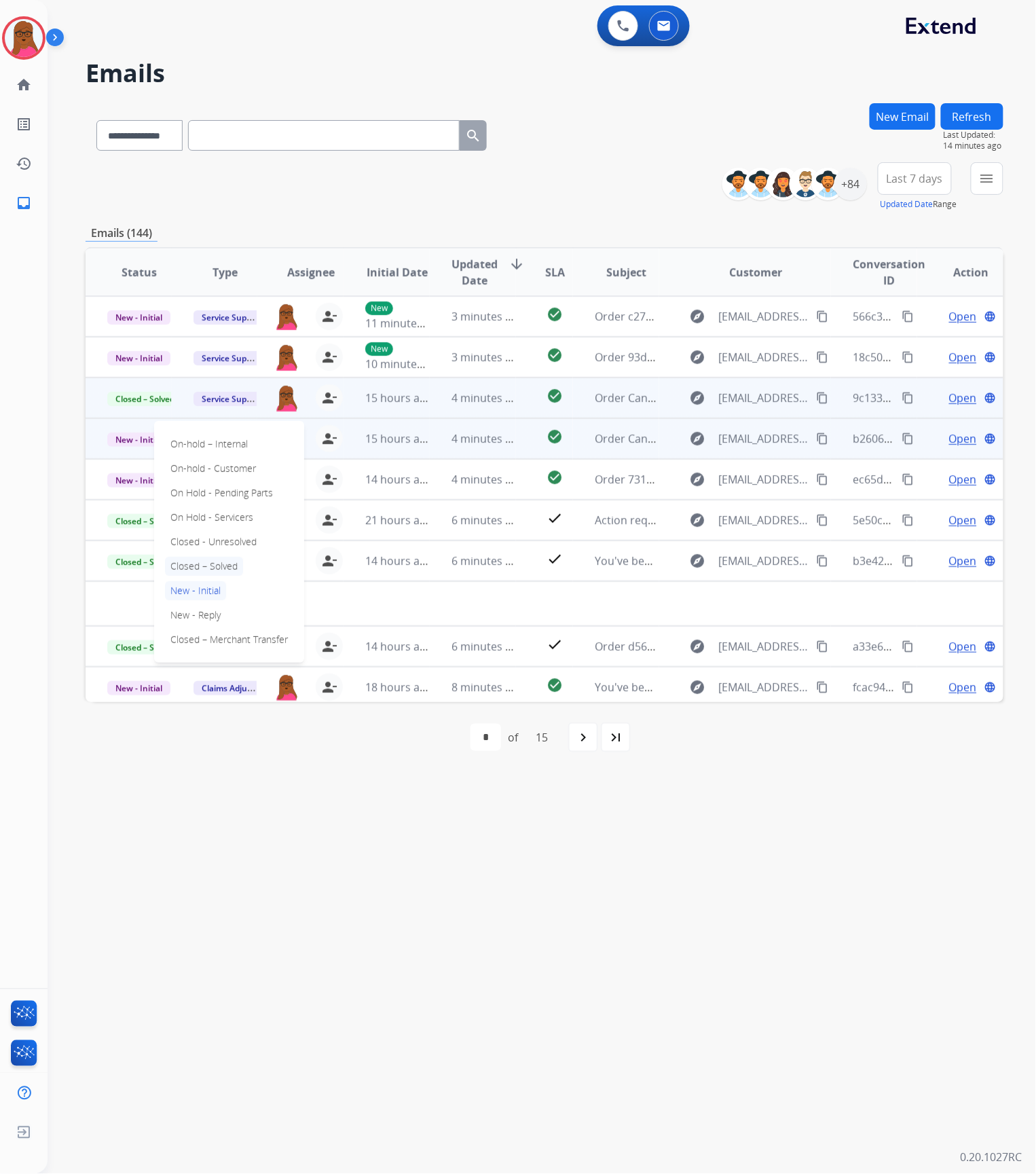
click at [198, 565] on p "Closed – Solved" at bounding box center [204, 566] width 78 height 19
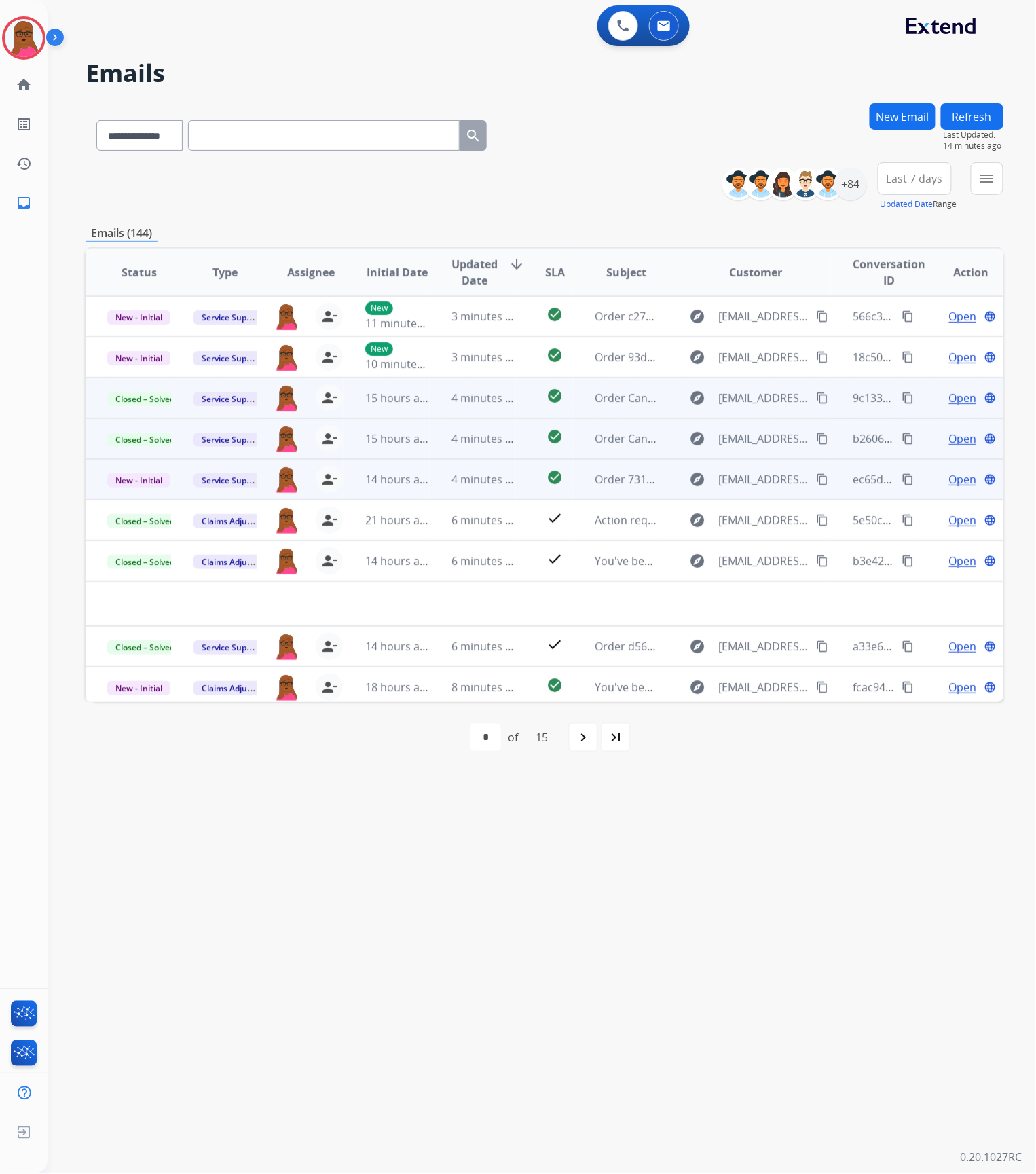
click at [950, 478] on span "Open" at bounding box center [962, 479] width 28 height 17
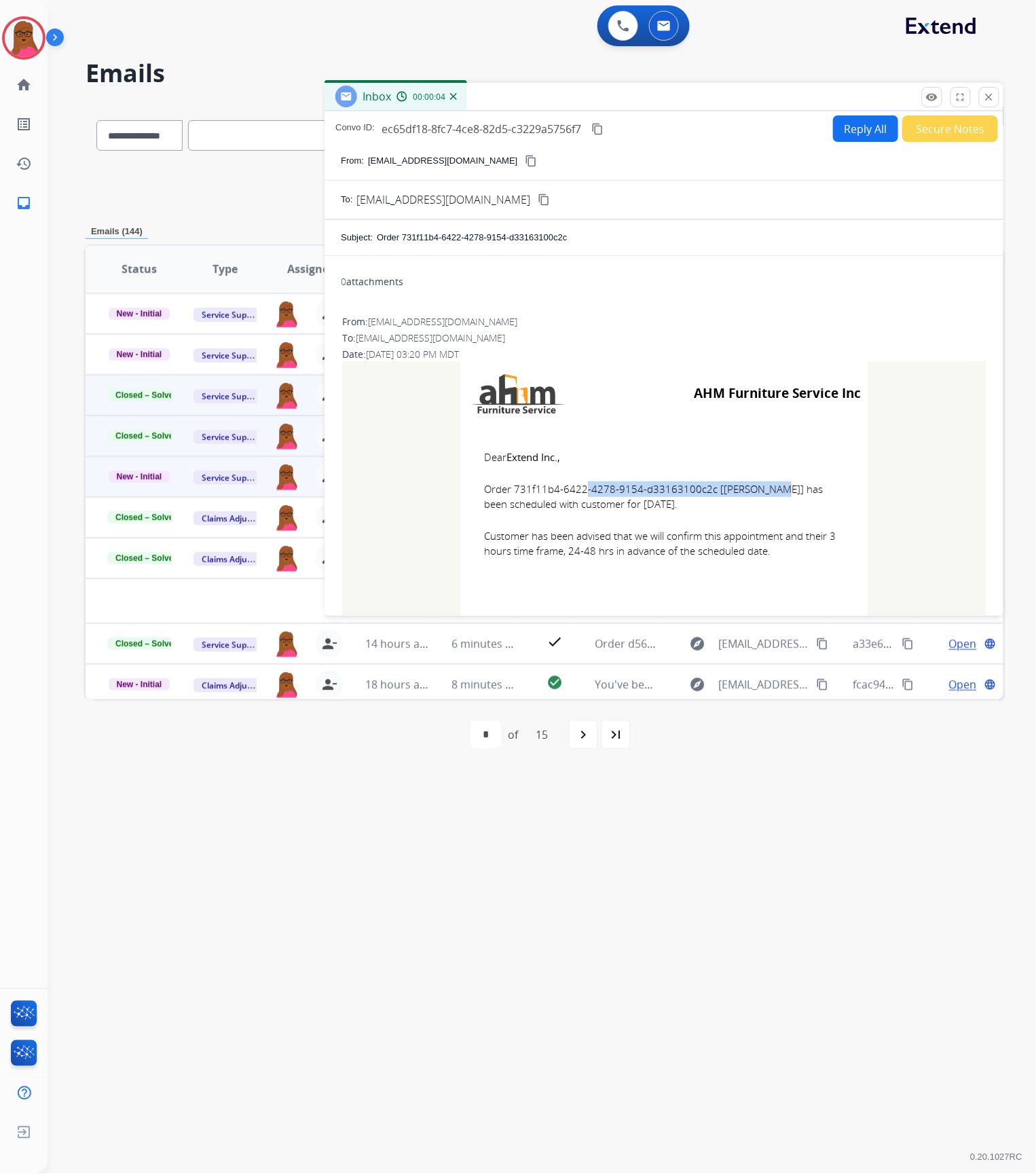
drag, startPoint x: 704, startPoint y: 492, endPoint x: 511, endPoint y: 487, distance: 193.1
click at [511, 487] on span "Order 731f11b4-6422-4278-9154-d33163100c2c [[PERSON_NAME]] has been scheduled w…" at bounding box center [664, 497] width 360 height 31
copy span "731f11b4-6422-4278-9154-d33163100c2c"
drag, startPoint x: 482, startPoint y: 452, endPoint x: 767, endPoint y: 575, distance: 310.4
click at [767, 575] on td "Dear Extend Inc., Order 731f11b4-6422-4278-9154-d33163100c2c [[PERSON_NAME]] ha…" at bounding box center [664, 512] width 407 height 173
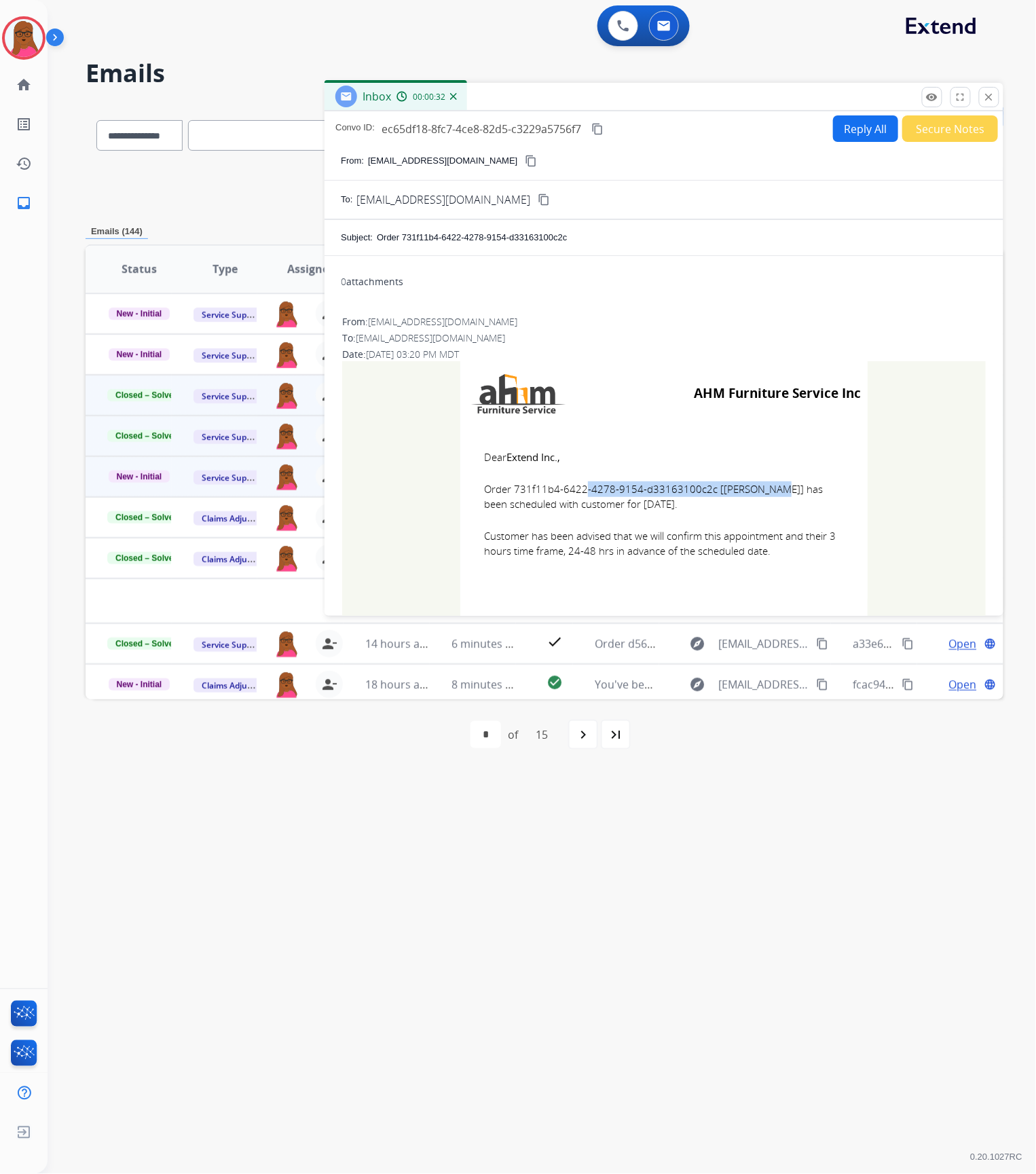
copy td "Dear Extend Inc., Order 731f11b4-6422-4278-9154-d33163100c2c [[PERSON_NAME]] ha…"
drag, startPoint x: 989, startPoint y: 90, endPoint x: 972, endPoint y: 129, distance: 42.5
click at [989, 90] on button "close Close" at bounding box center [989, 97] width 20 height 20
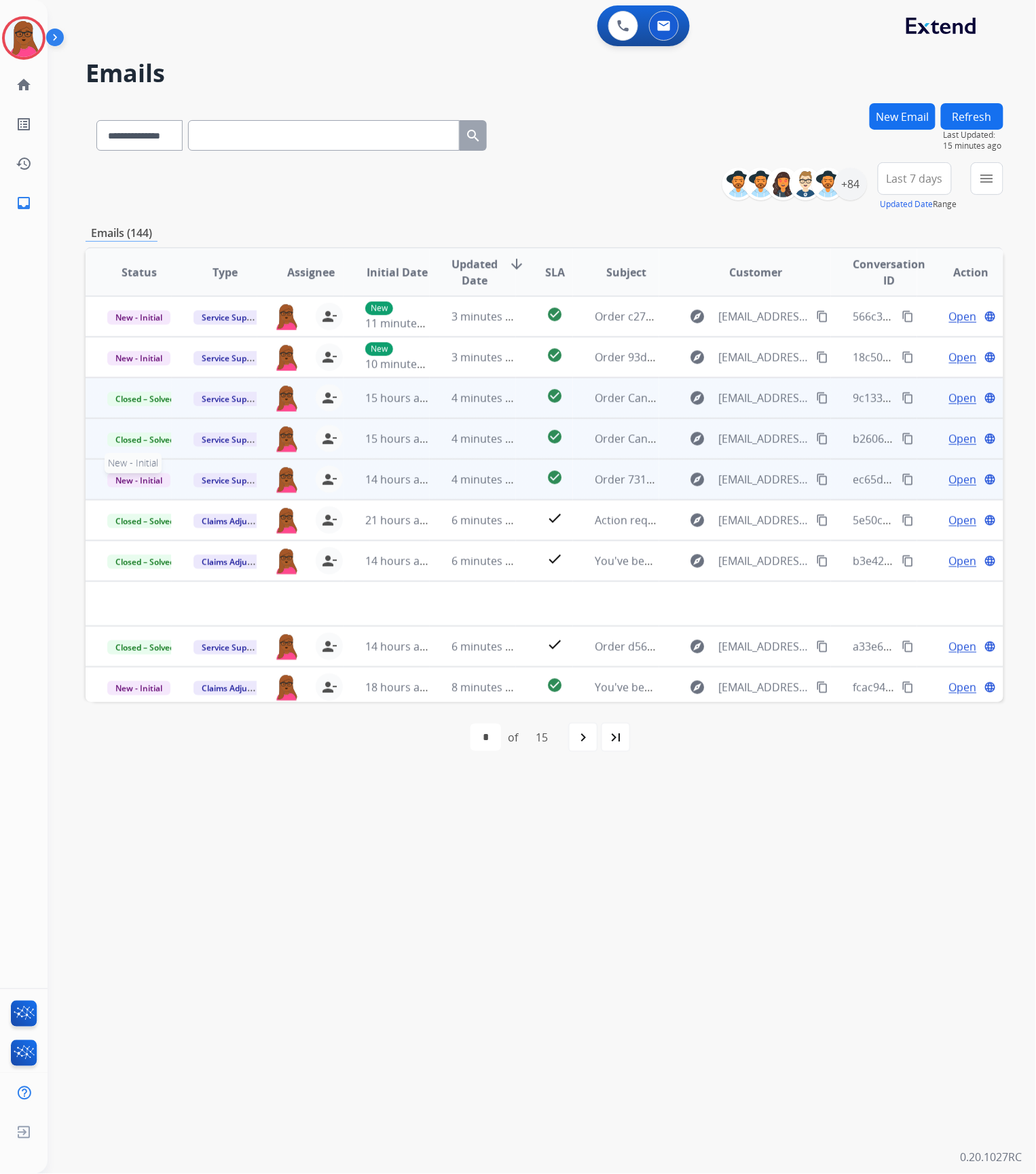
click at [139, 484] on span "New - Initial" at bounding box center [139, 480] width 63 height 14
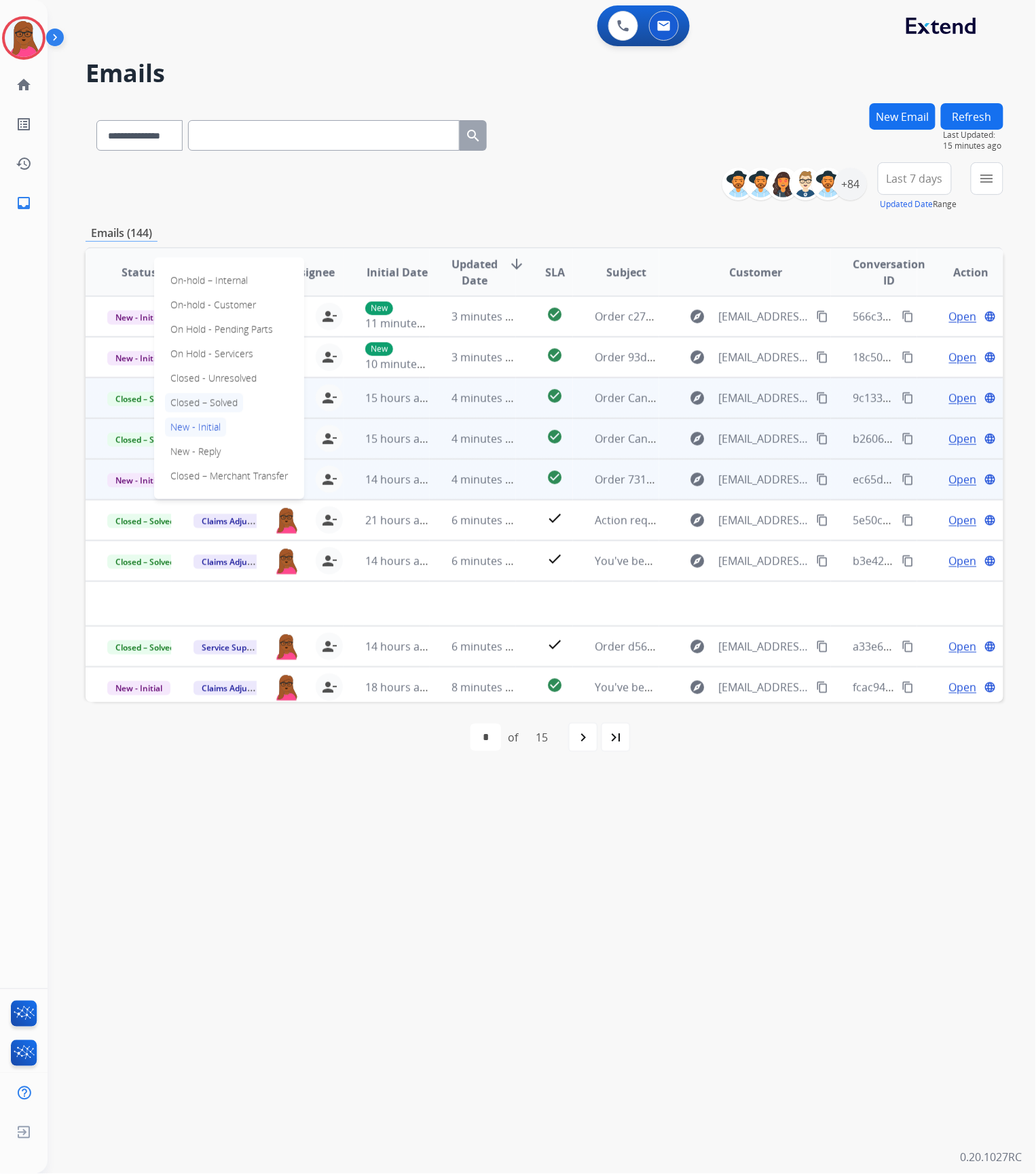
click at [211, 405] on p "Closed – Solved" at bounding box center [204, 402] width 78 height 19
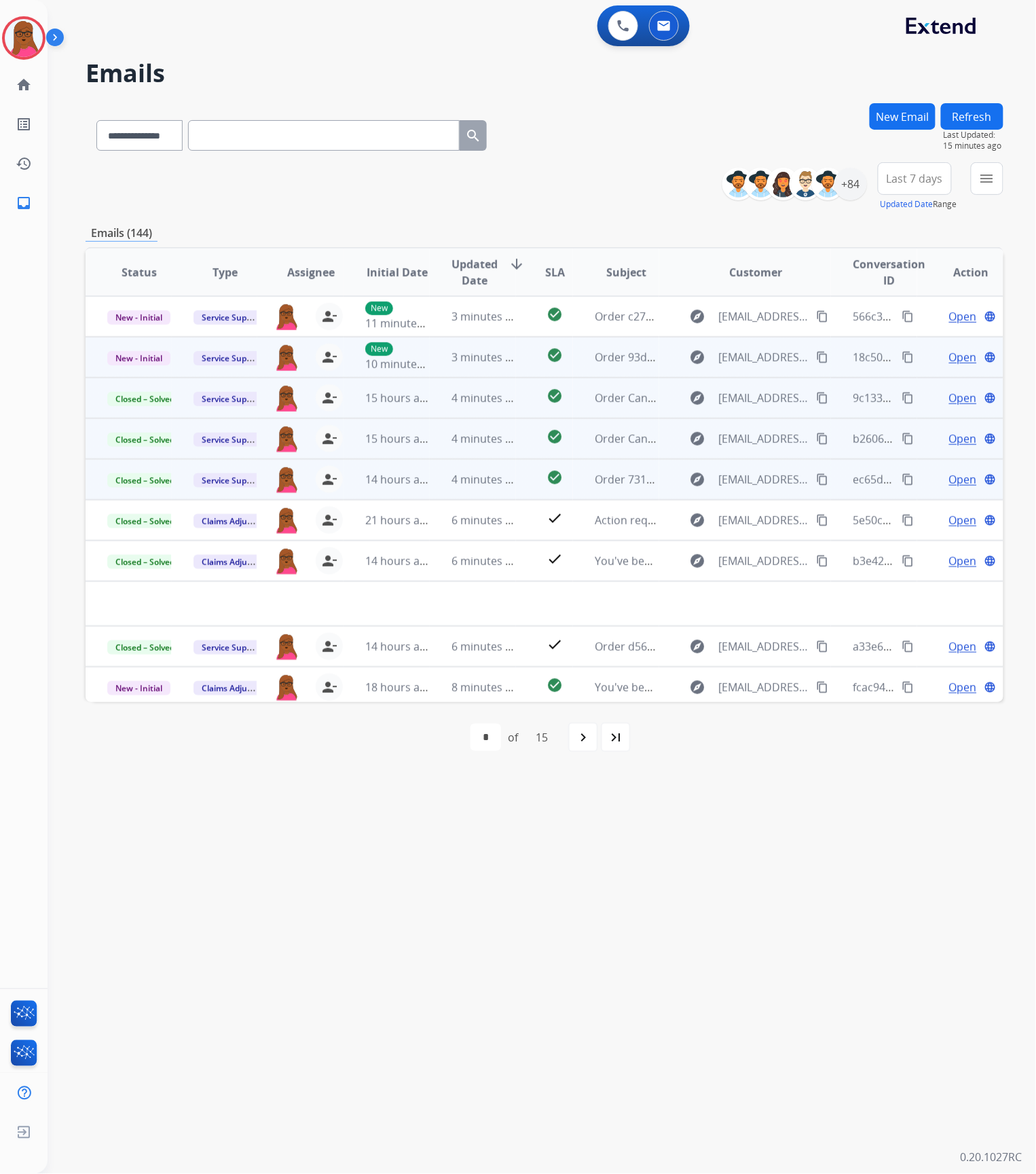
click at [949, 362] on span "Open" at bounding box center [962, 357] width 28 height 17
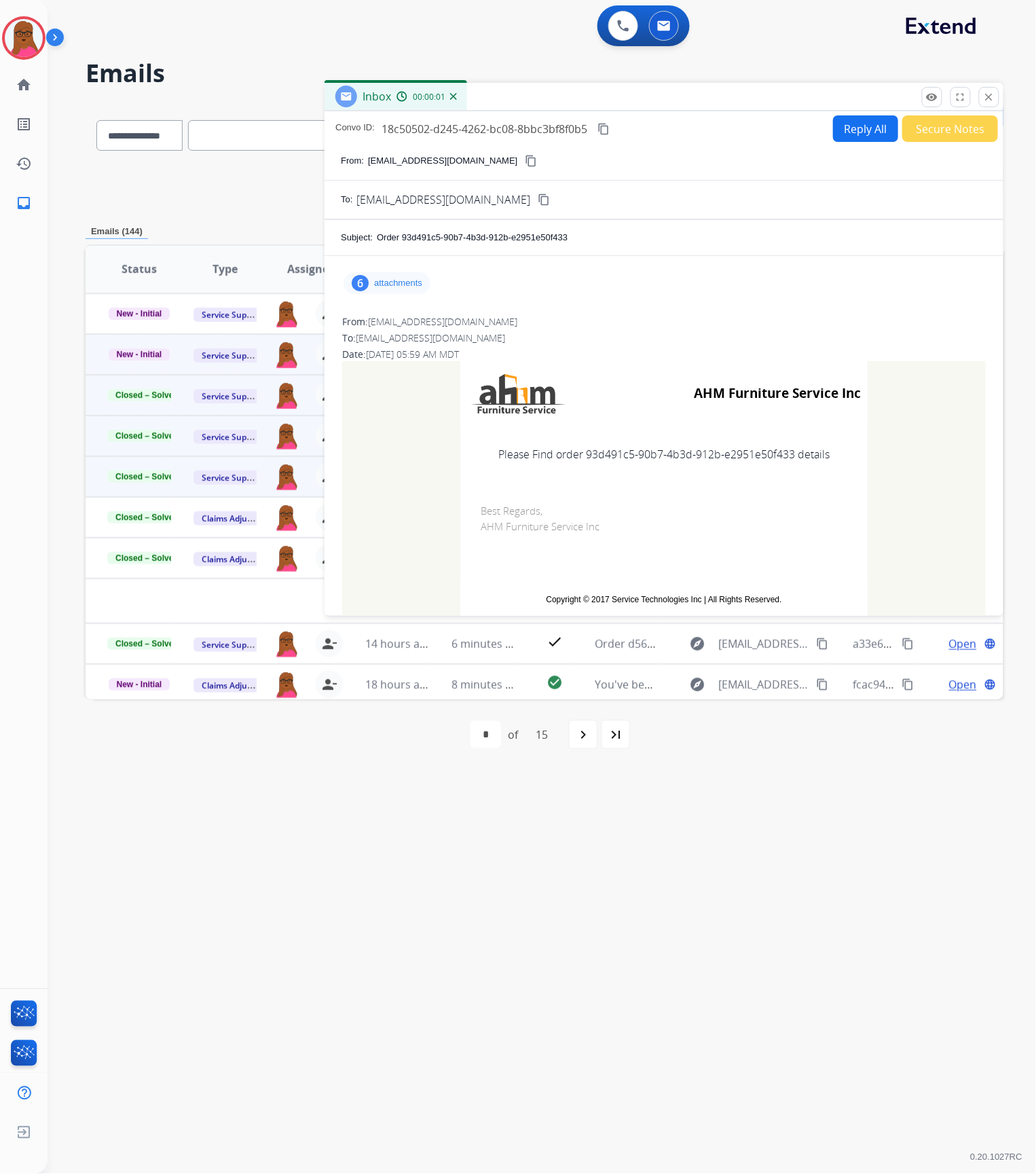
click at [389, 282] on p "attachments" at bounding box center [398, 283] width 48 height 11
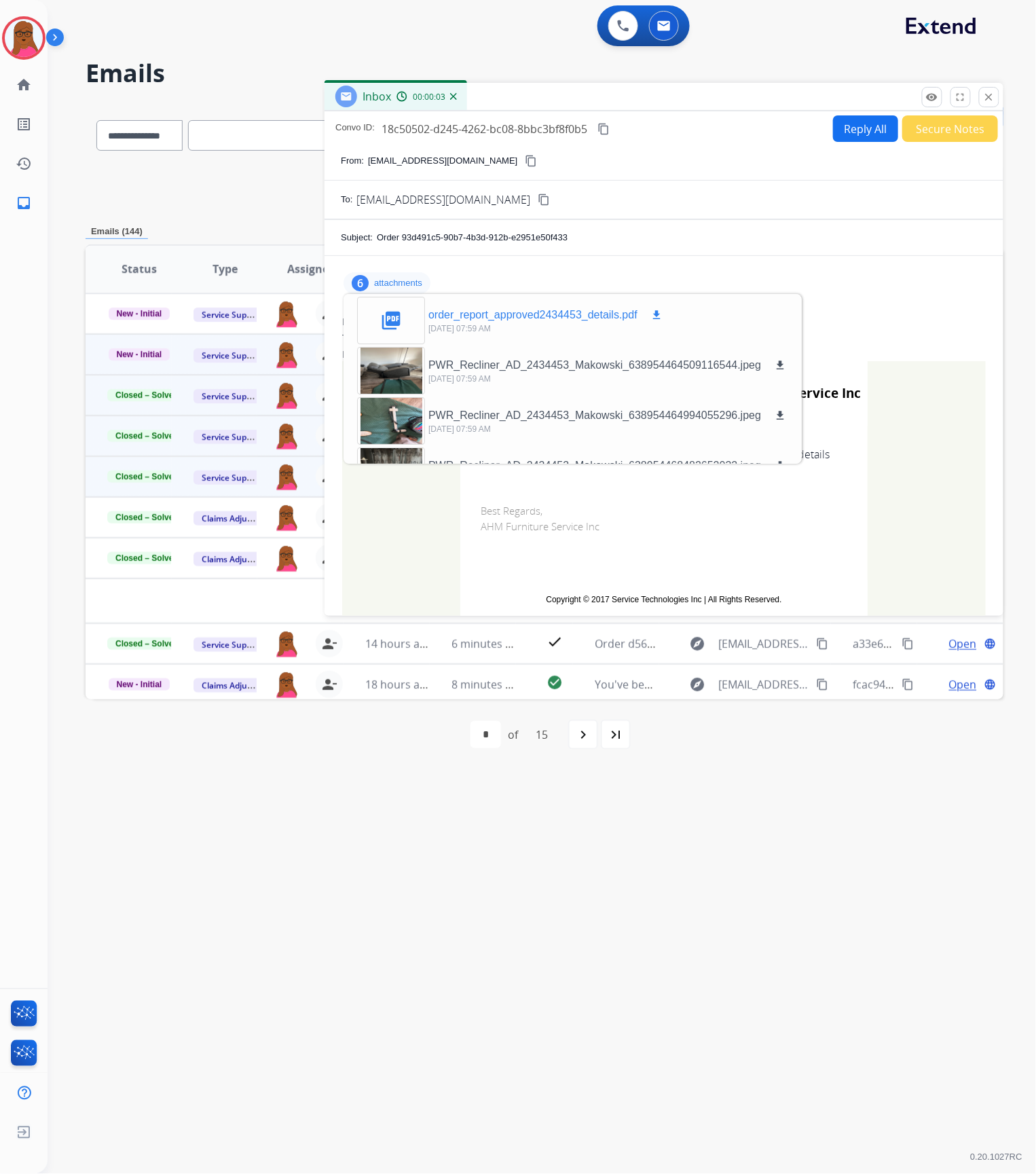
click at [659, 316] on mat-icon "download" at bounding box center [656, 315] width 12 height 12
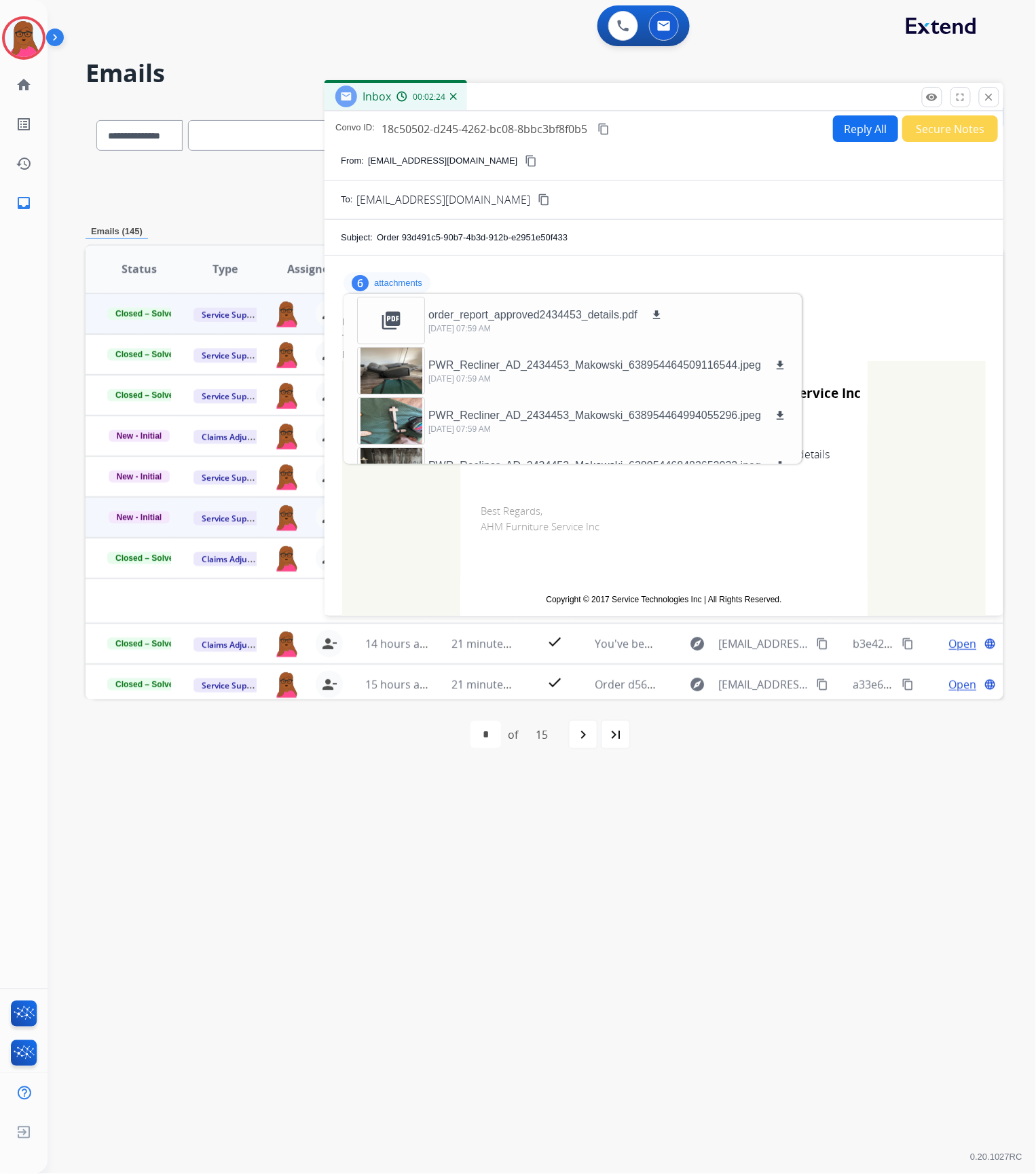
drag, startPoint x: 989, startPoint y: 97, endPoint x: 956, endPoint y: 95, distance: 33.1
click at [989, 95] on mat-icon "close" at bounding box center [989, 97] width 12 height 12
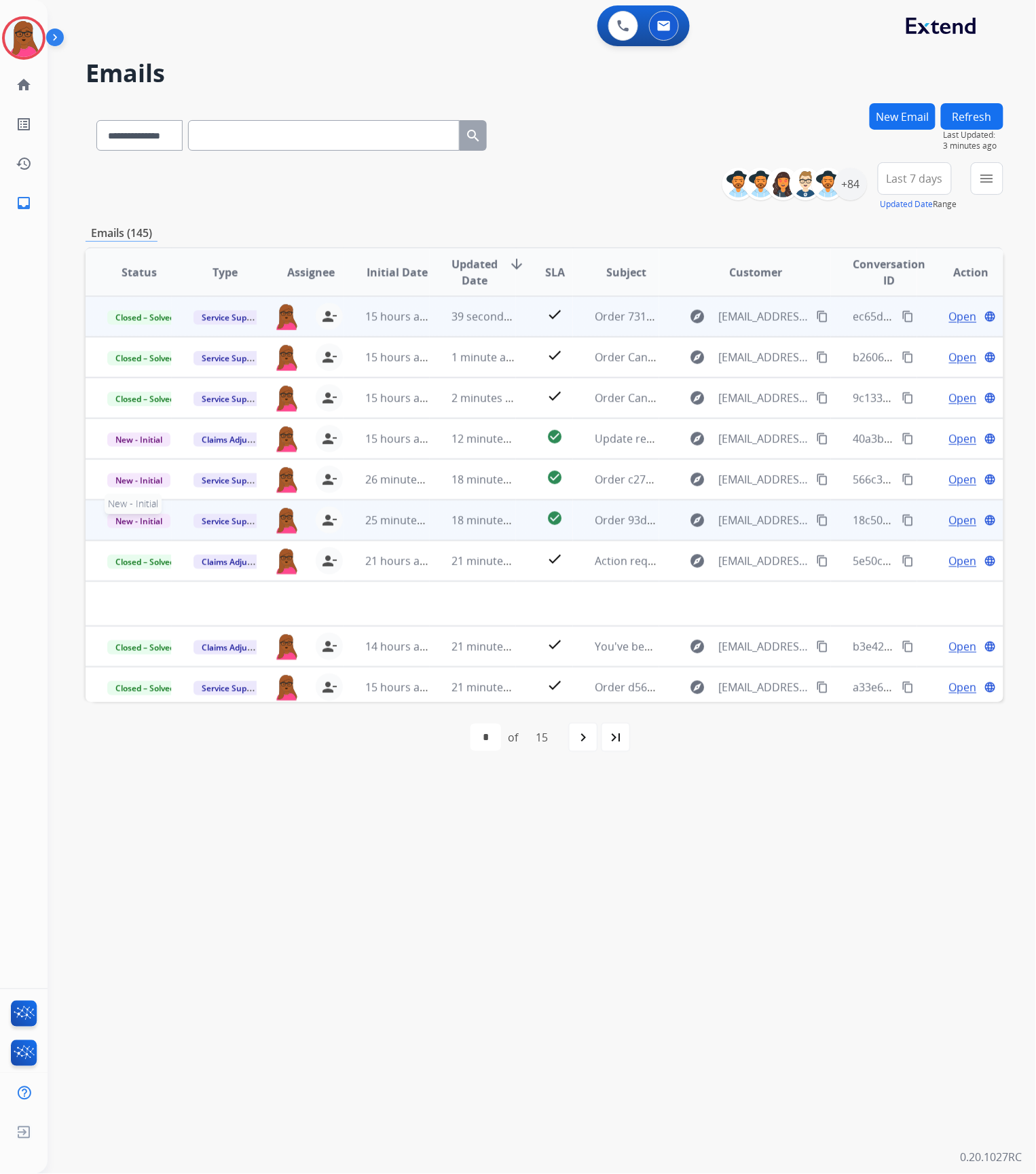
click at [131, 519] on span "New - Initial" at bounding box center [139, 521] width 63 height 14
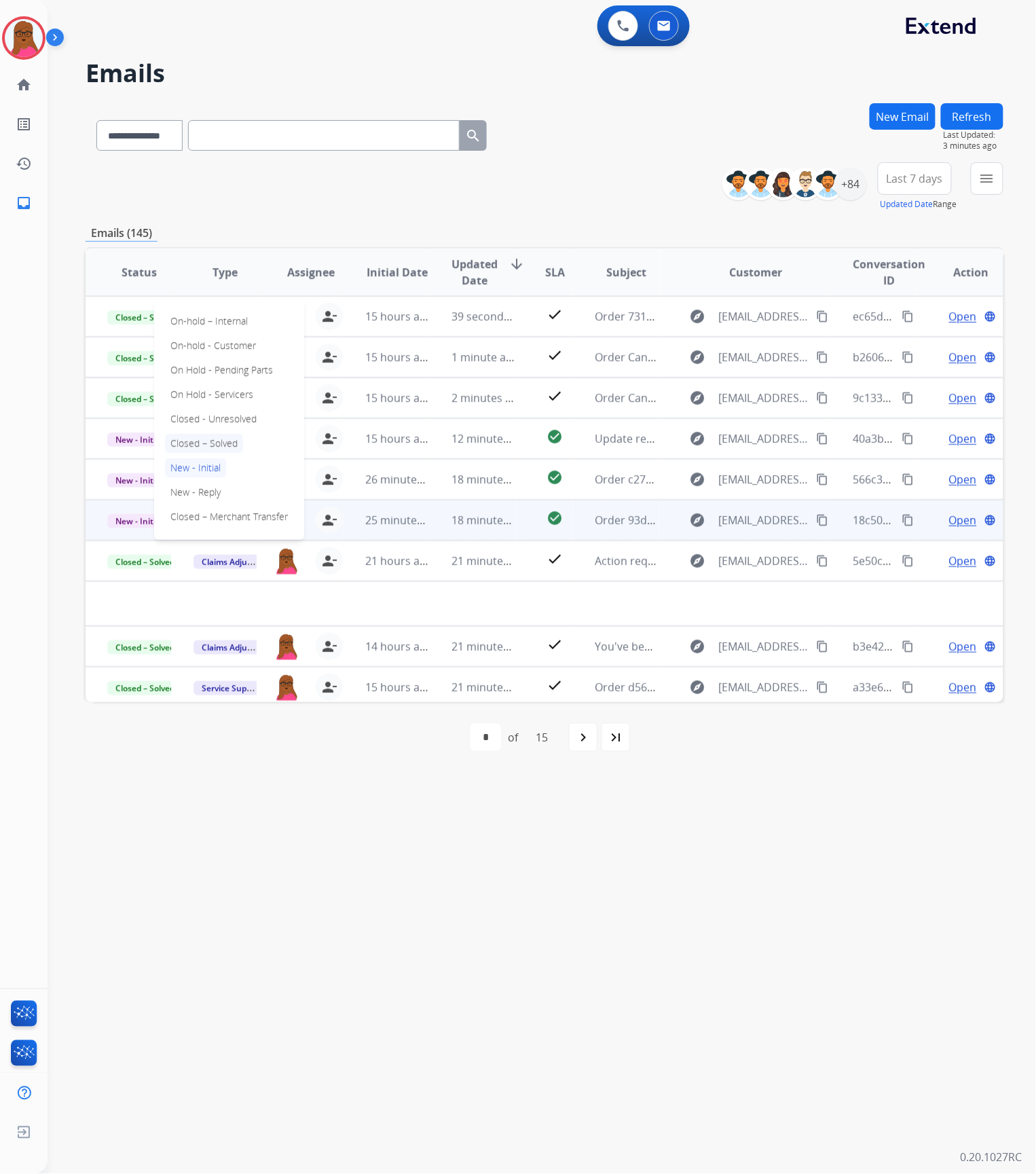
click at [220, 446] on p "Closed – Solved" at bounding box center [204, 443] width 78 height 19
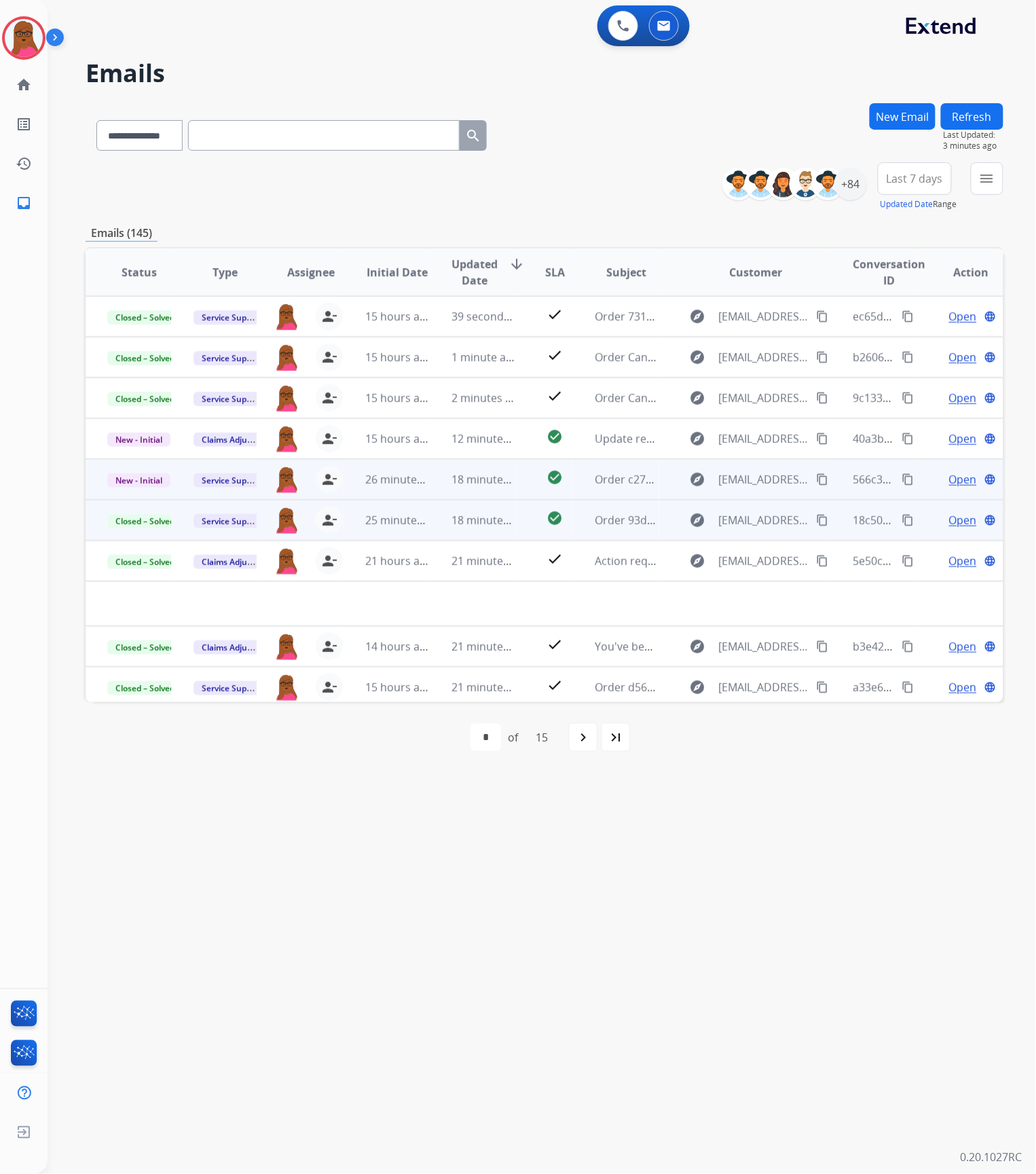
click at [953, 476] on span "Open" at bounding box center [962, 479] width 28 height 17
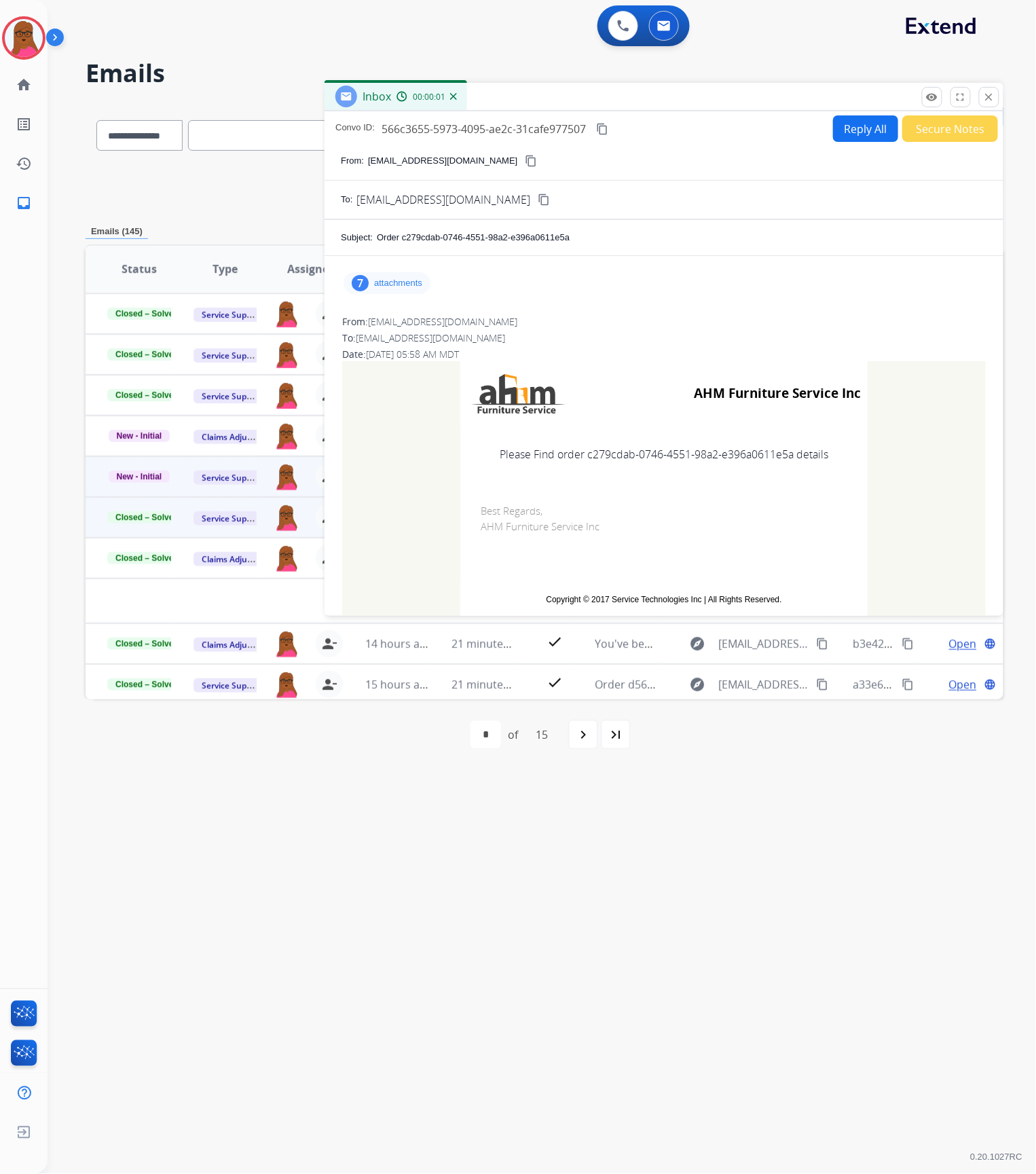
click at [422, 290] on div "7 attachments" at bounding box center [387, 283] width 87 height 22
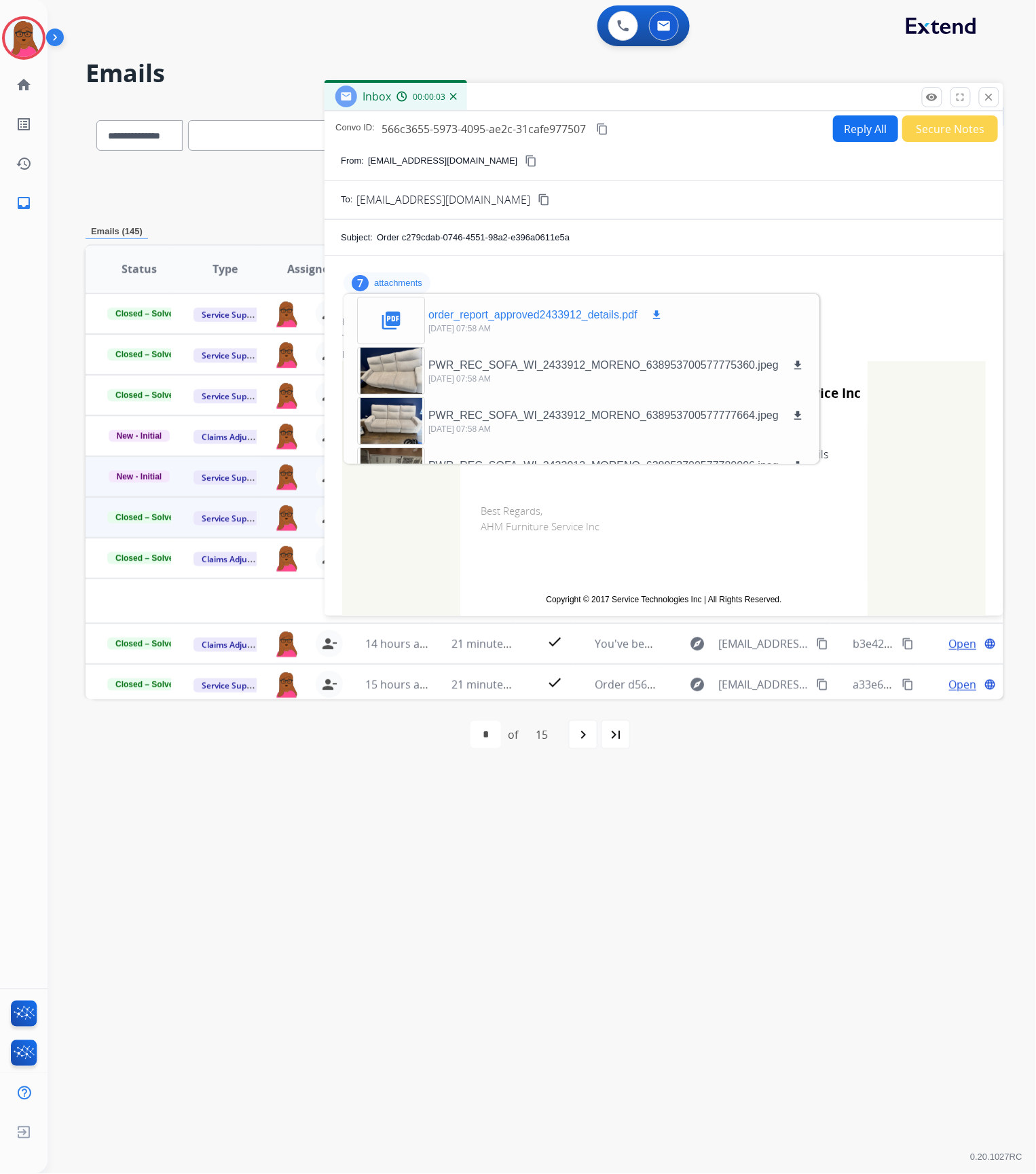
click at [658, 314] on mat-icon "download" at bounding box center [656, 315] width 12 height 12
click at [992, 102] on mat-icon "close" at bounding box center [989, 97] width 12 height 12
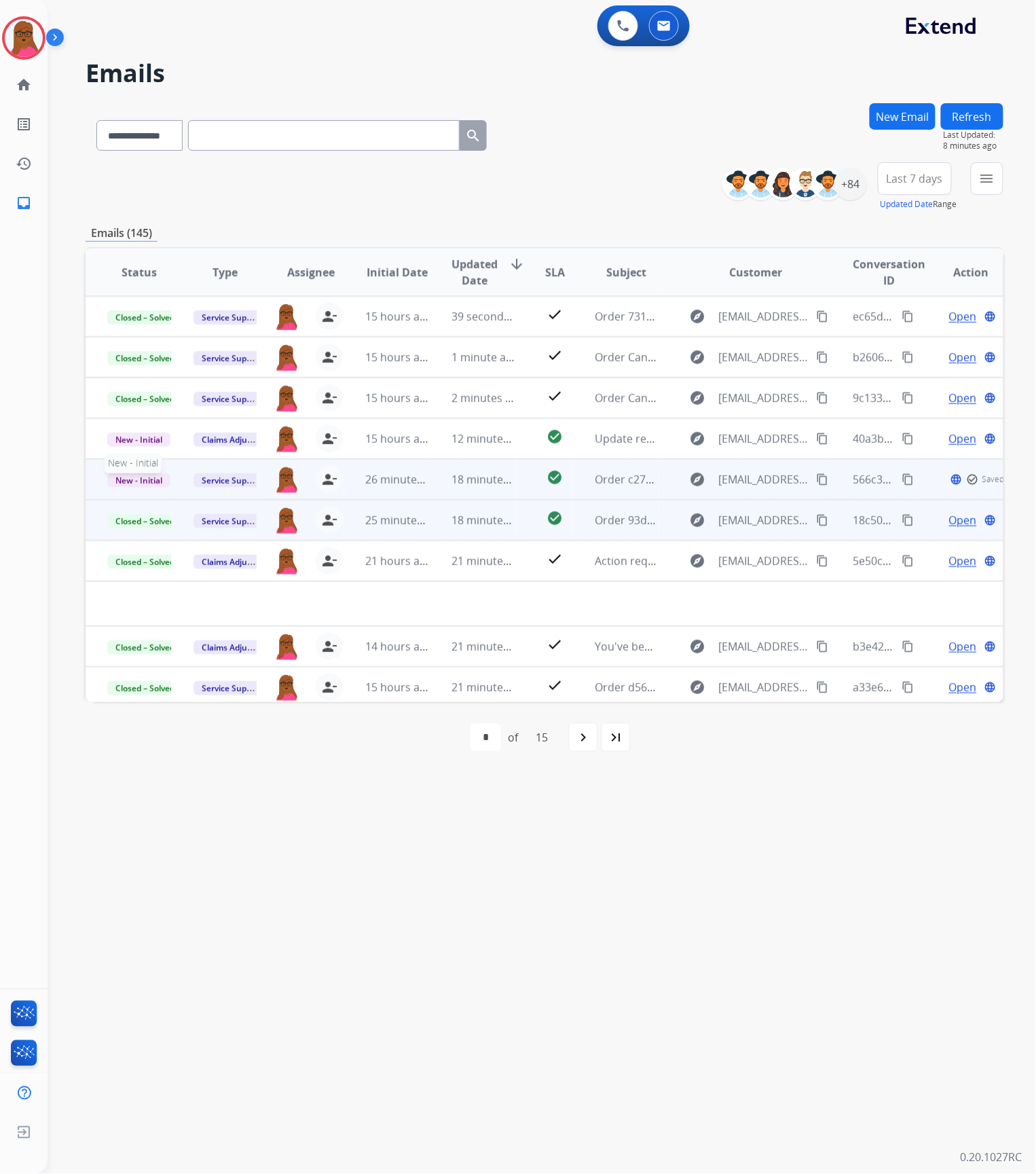
click at [152, 476] on span "New - Initial" at bounding box center [139, 480] width 63 height 14
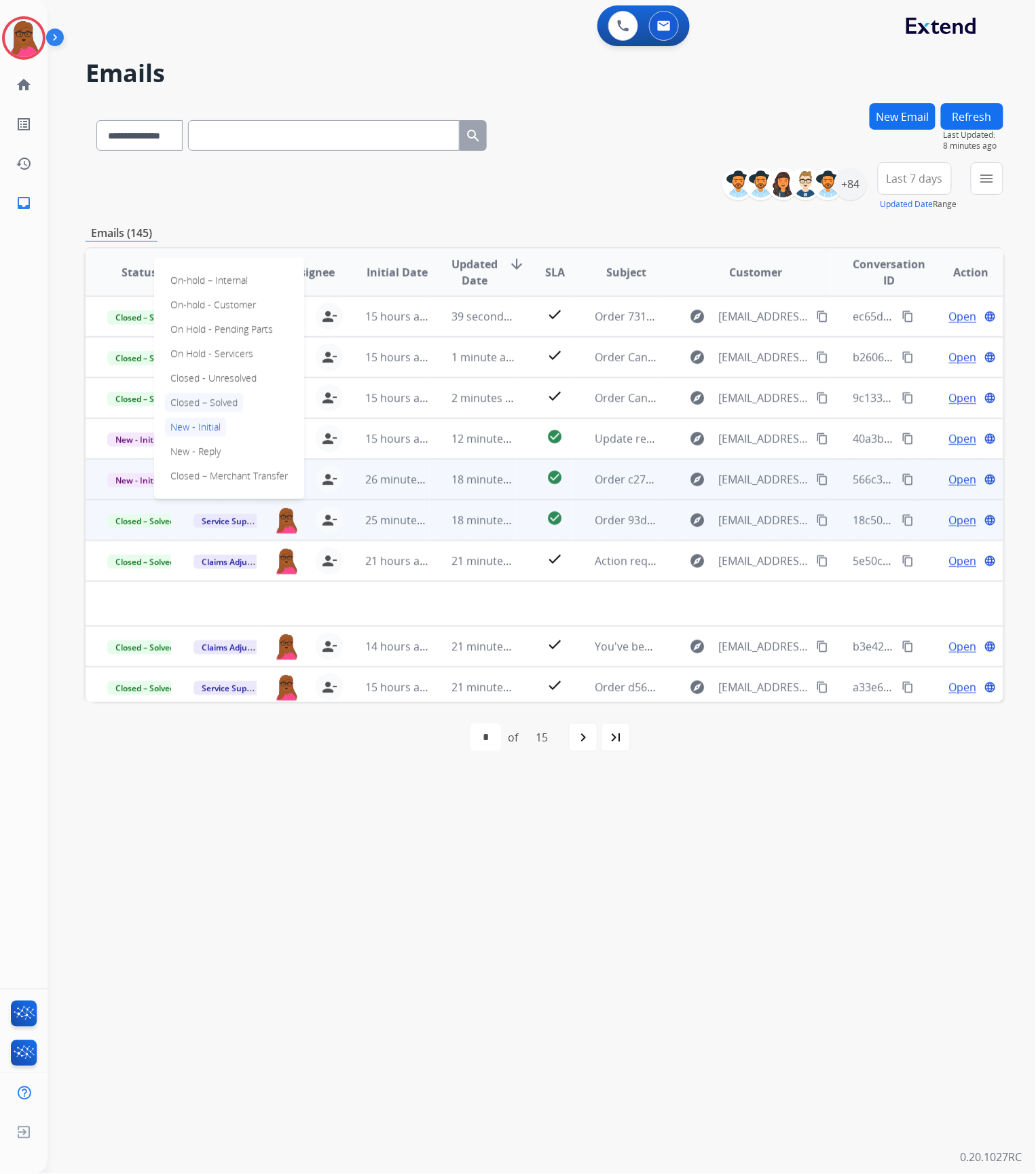
click at [234, 403] on p "Closed – Solved" at bounding box center [204, 402] width 78 height 19
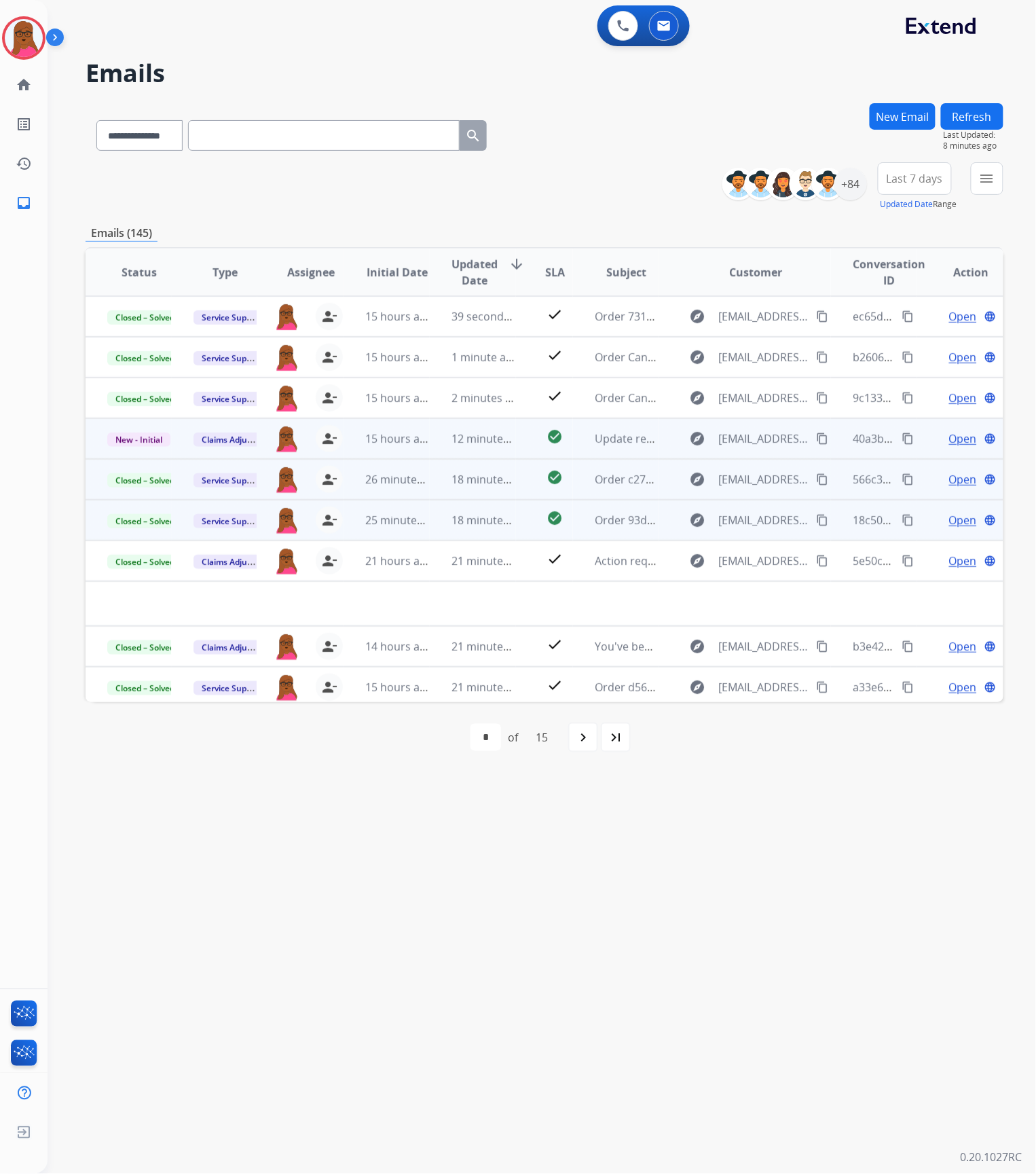
click at [949, 433] on span "Open" at bounding box center [962, 439] width 28 height 17
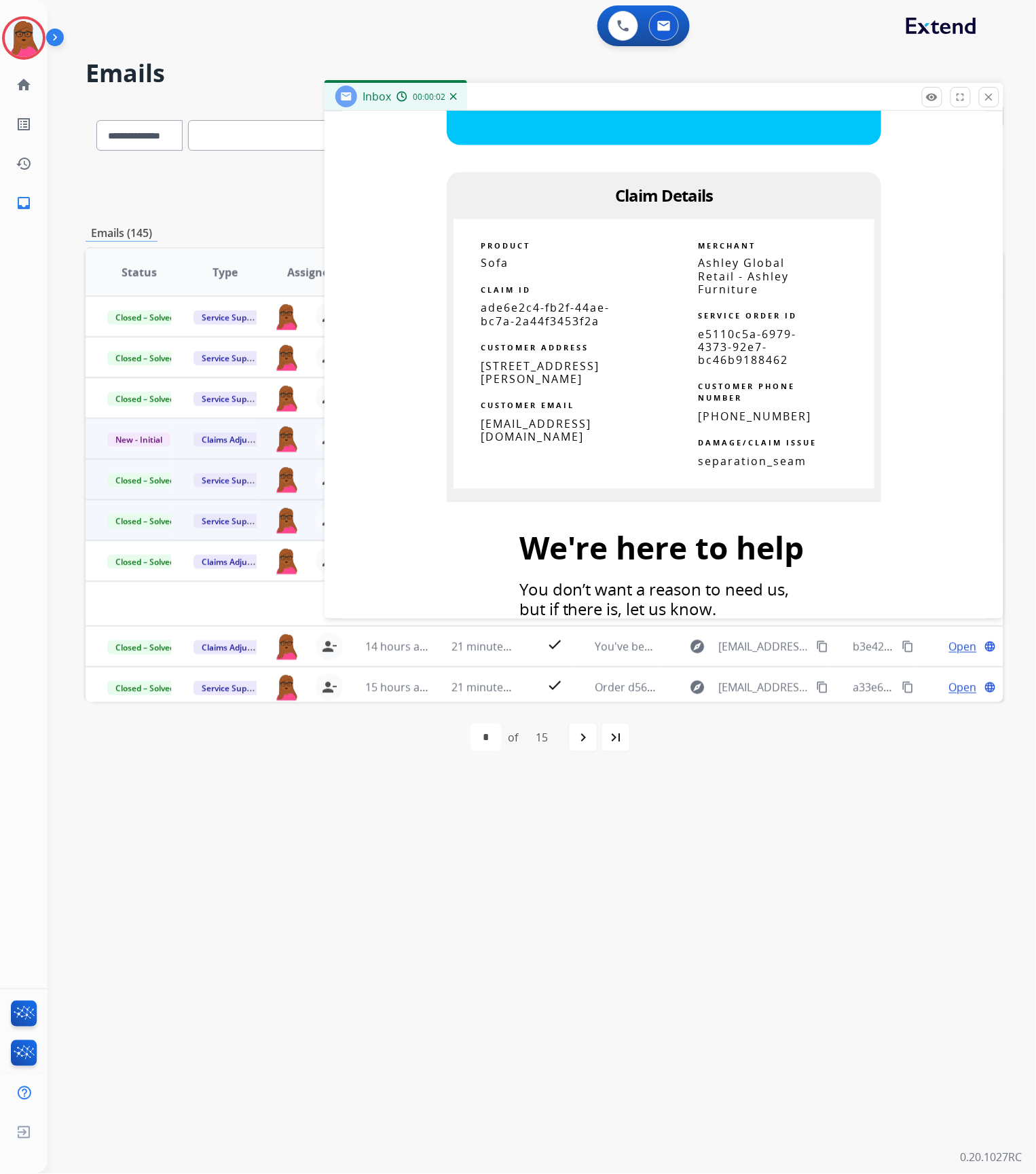
scroll to position [633, 0]
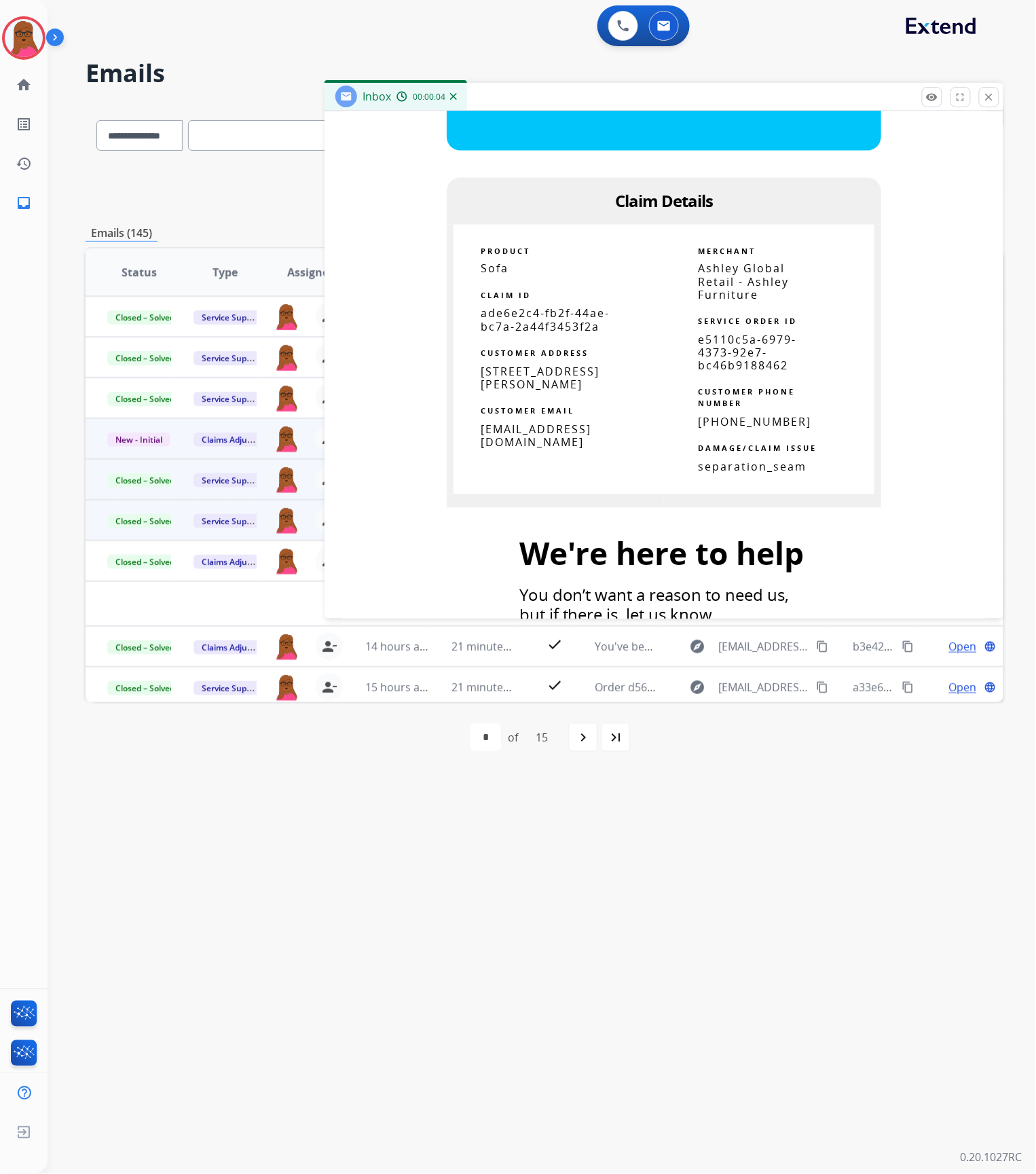
click at [549, 324] on span "ade6e2c4-fb2f-44ae-bc7a-2a44f3453f2a" at bounding box center [545, 320] width 129 height 28
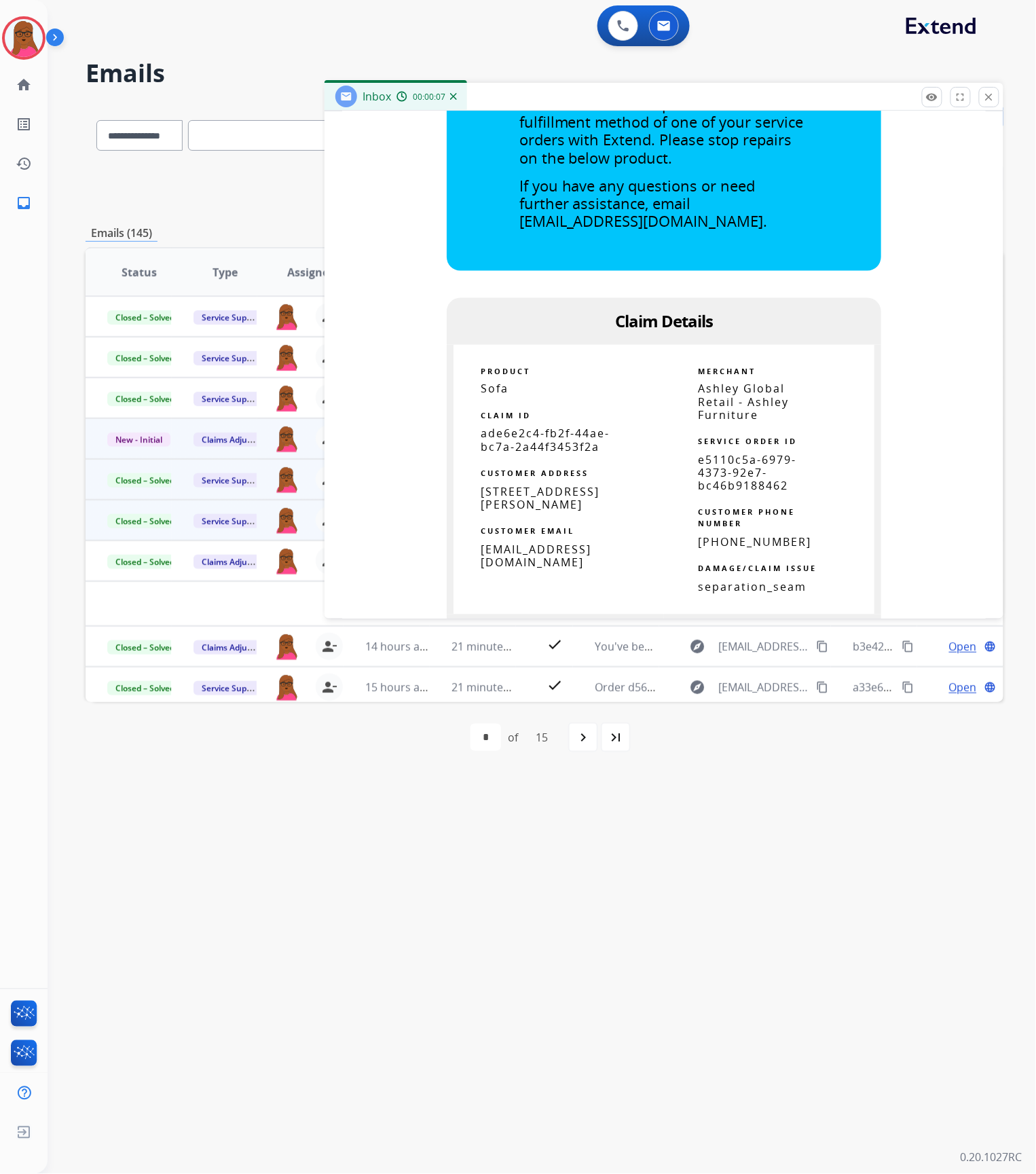
scroll to position [272, 0]
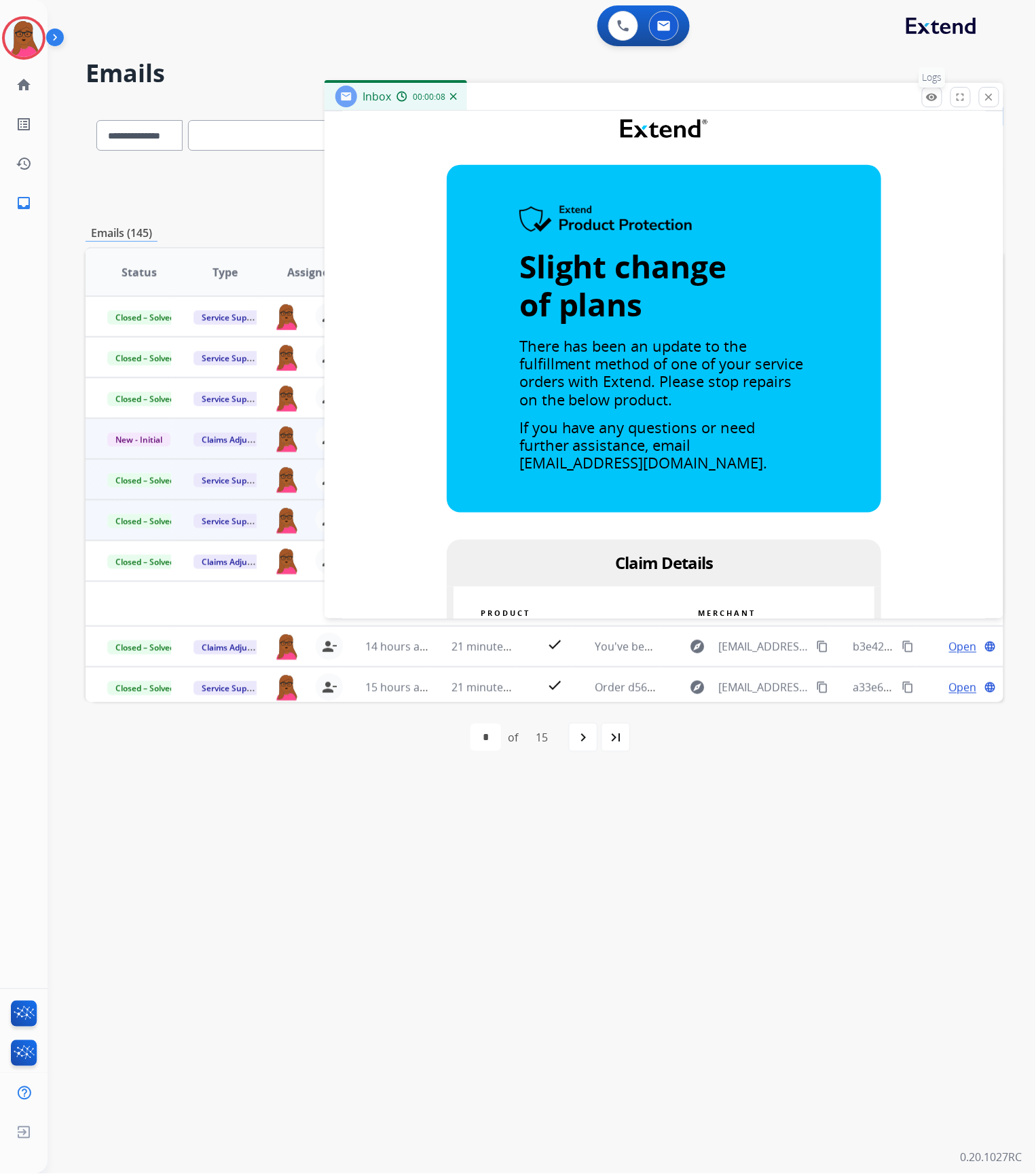
click at [922, 104] on button "remove_red_eye Logs" at bounding box center [932, 97] width 20 height 20
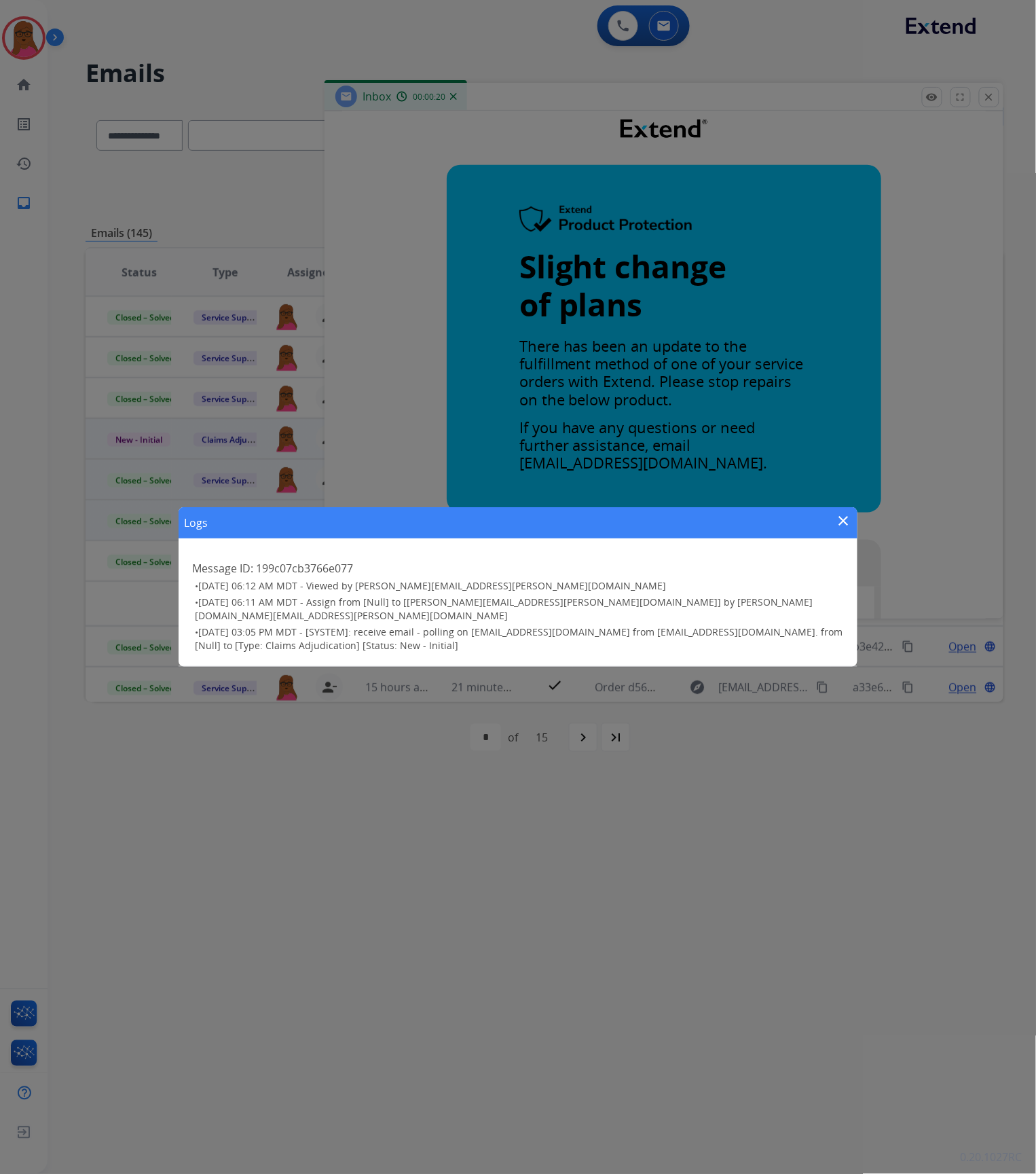
click at [838, 529] on mat-icon "close" at bounding box center [844, 521] width 17 height 17
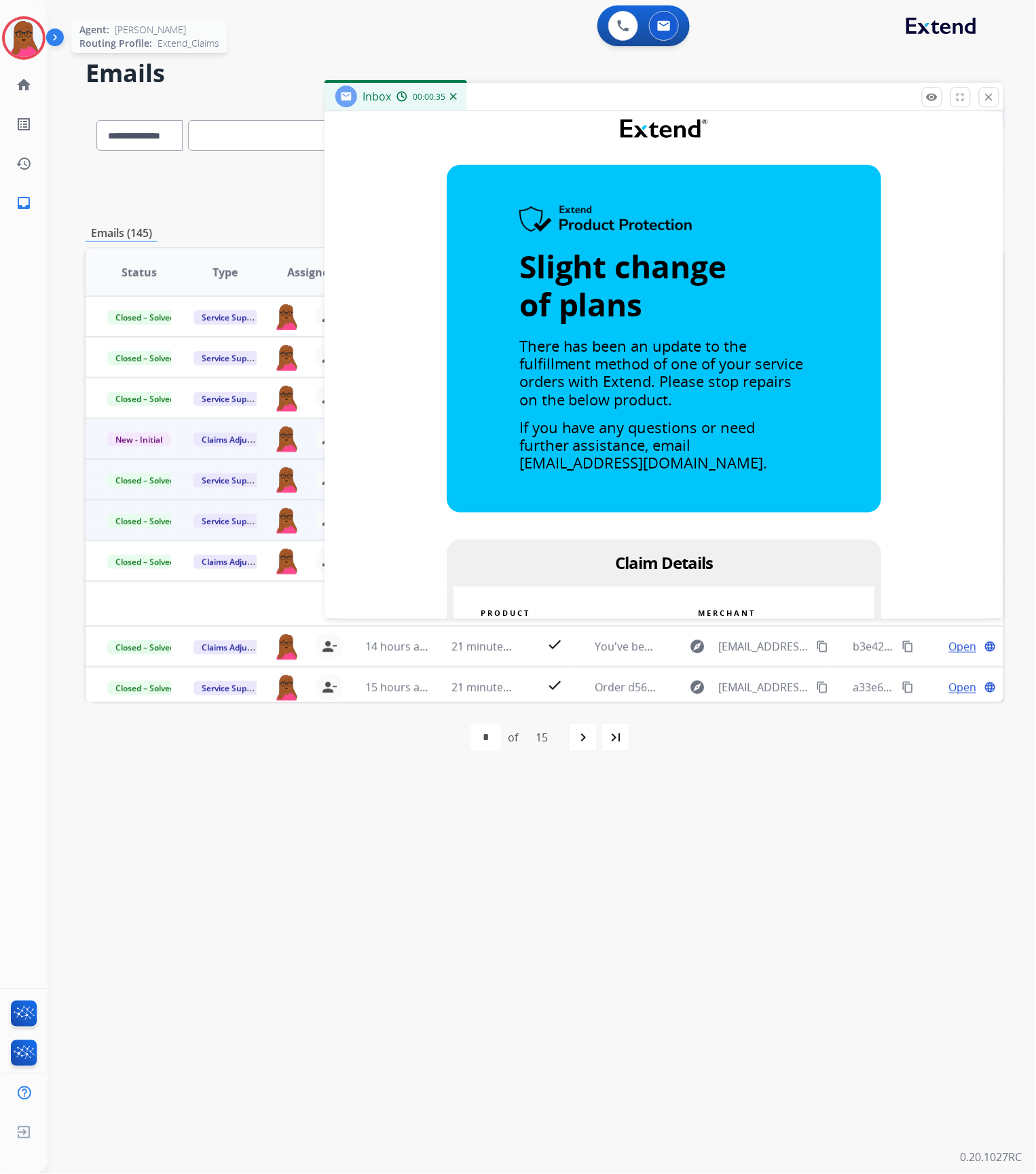
drag, startPoint x: 989, startPoint y: 98, endPoint x: 10, endPoint y: 35, distance: 981.0
click at [989, 98] on mat-icon "close" at bounding box center [989, 97] width 12 height 12
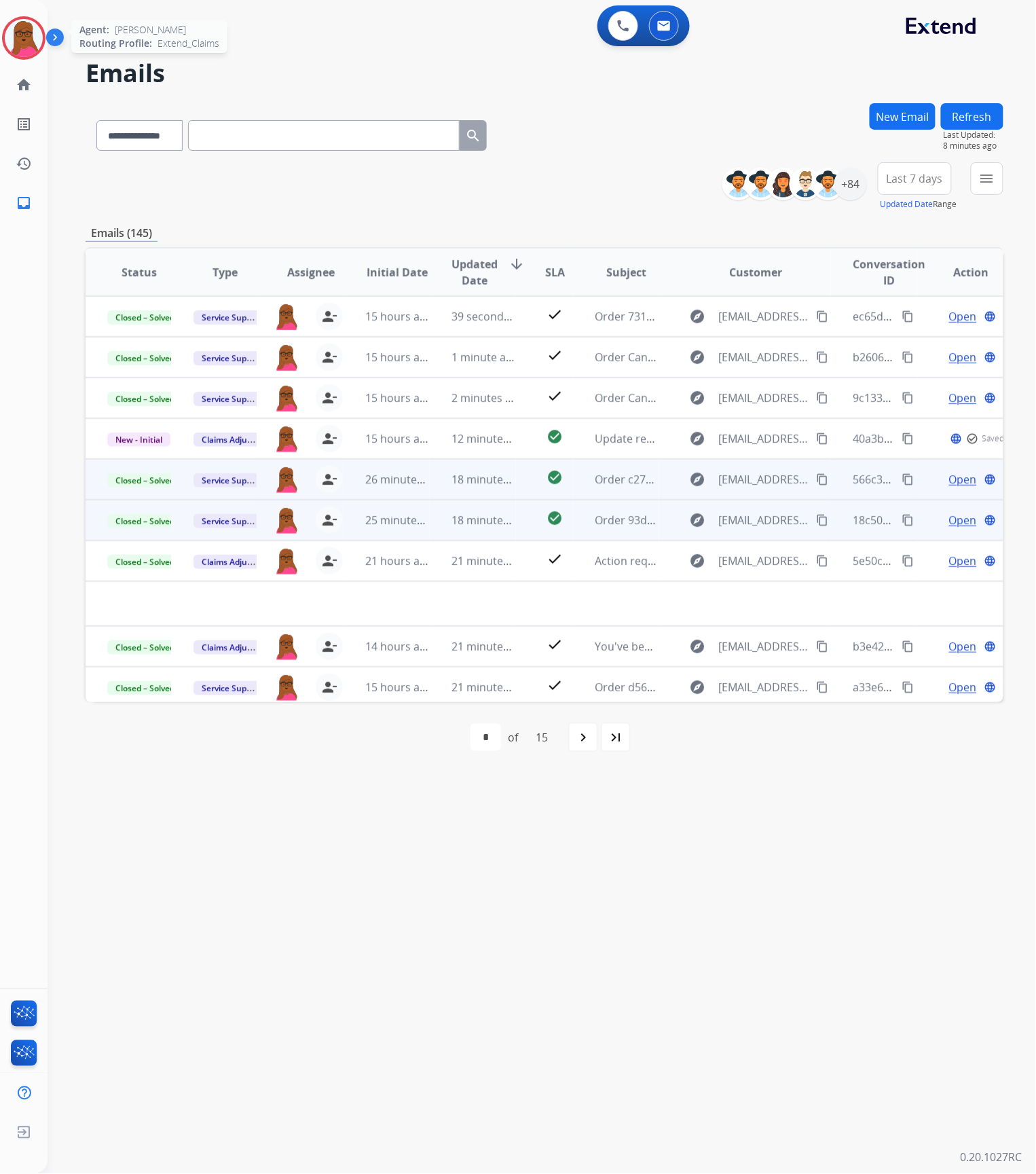
click at [8, 35] on img at bounding box center [23, 38] width 38 height 38
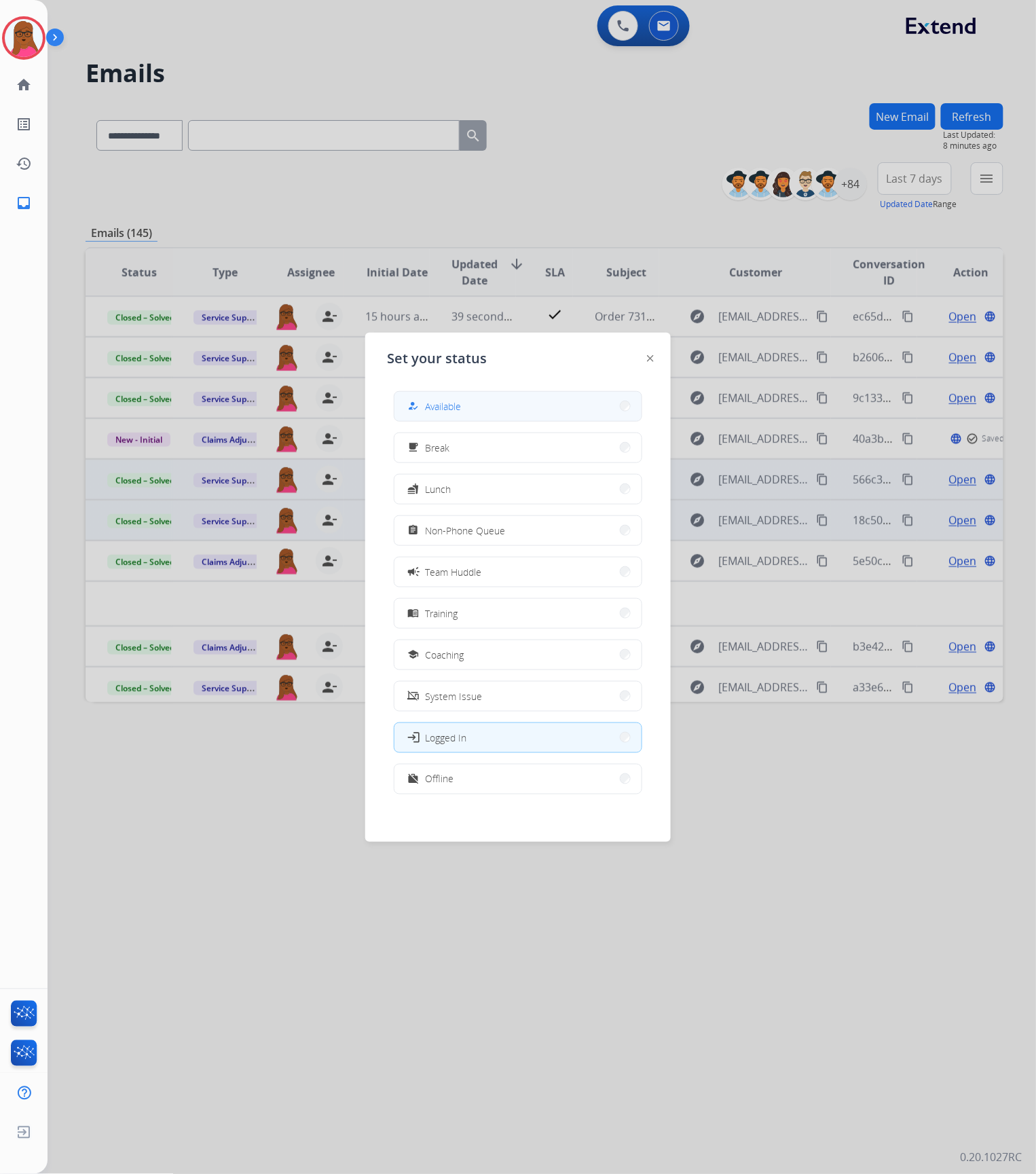
click at [525, 417] on button "how_to_reg Available" at bounding box center [518, 406] width 247 height 29
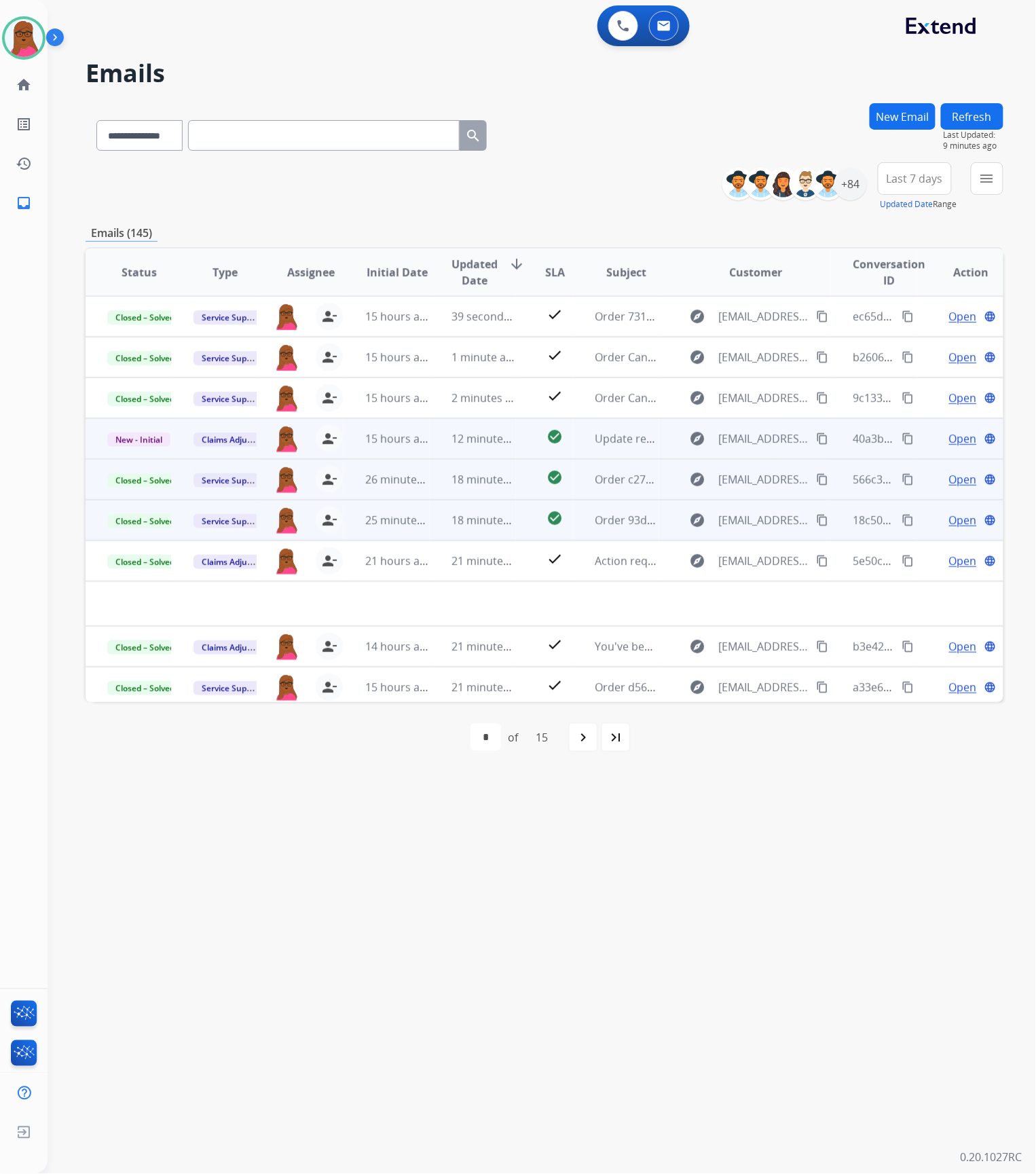
click at [949, 440] on span "Open" at bounding box center [962, 439] width 28 height 17
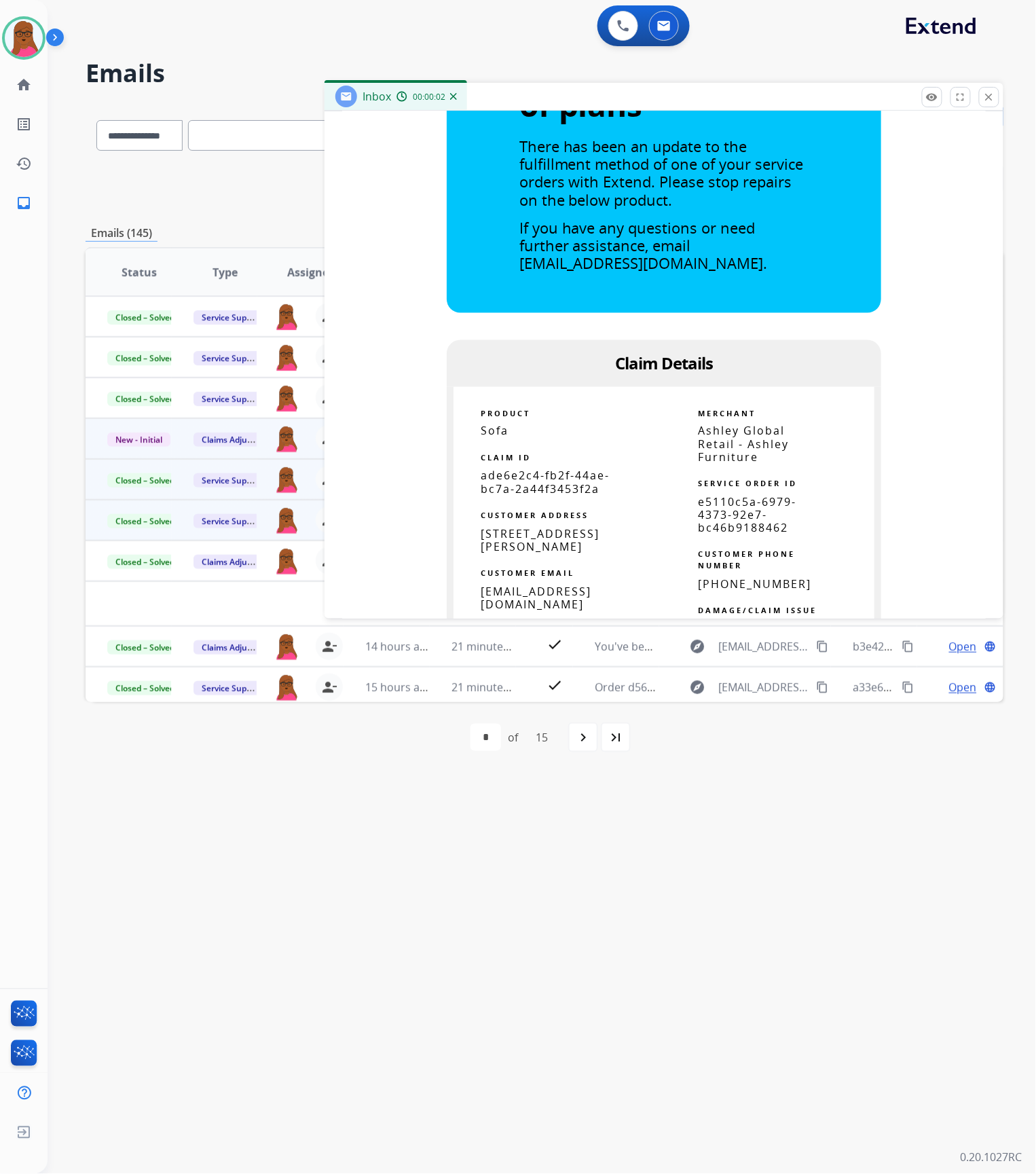
scroll to position [543, 0]
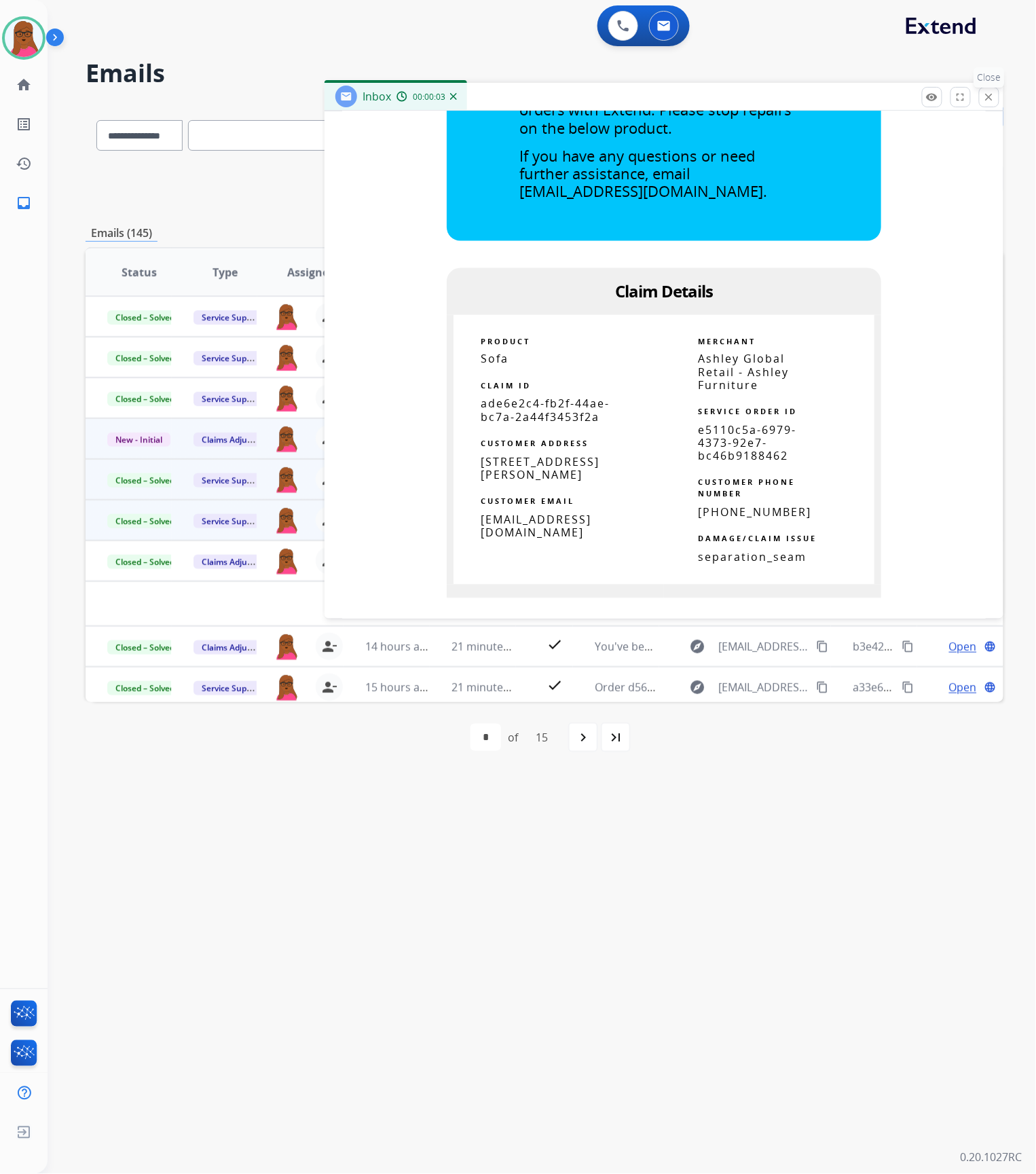
click at [986, 95] on mat-icon "close" at bounding box center [989, 97] width 12 height 12
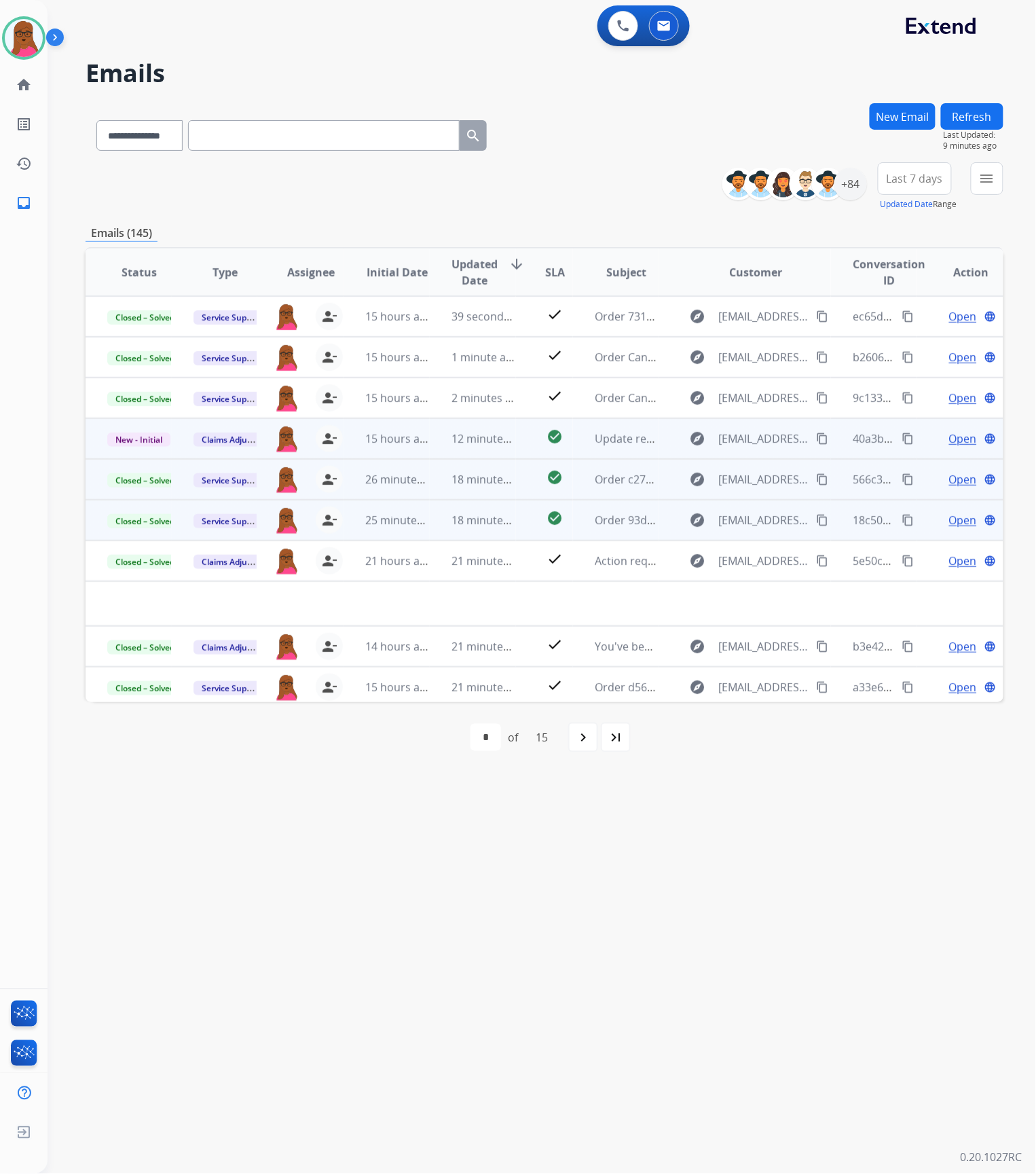
click at [960, 433] on span "Open" at bounding box center [962, 439] width 28 height 17
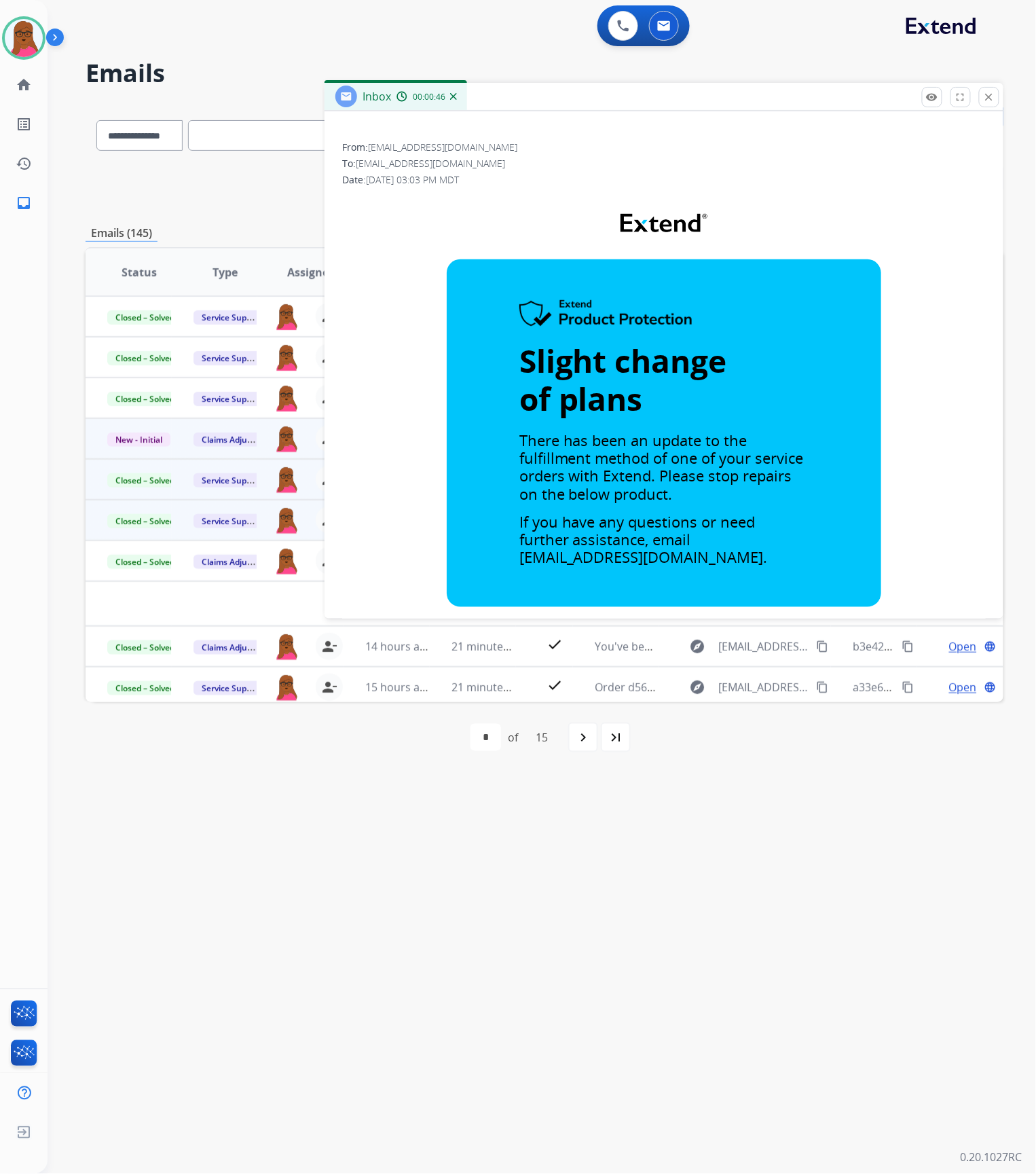
scroll to position [0, 0]
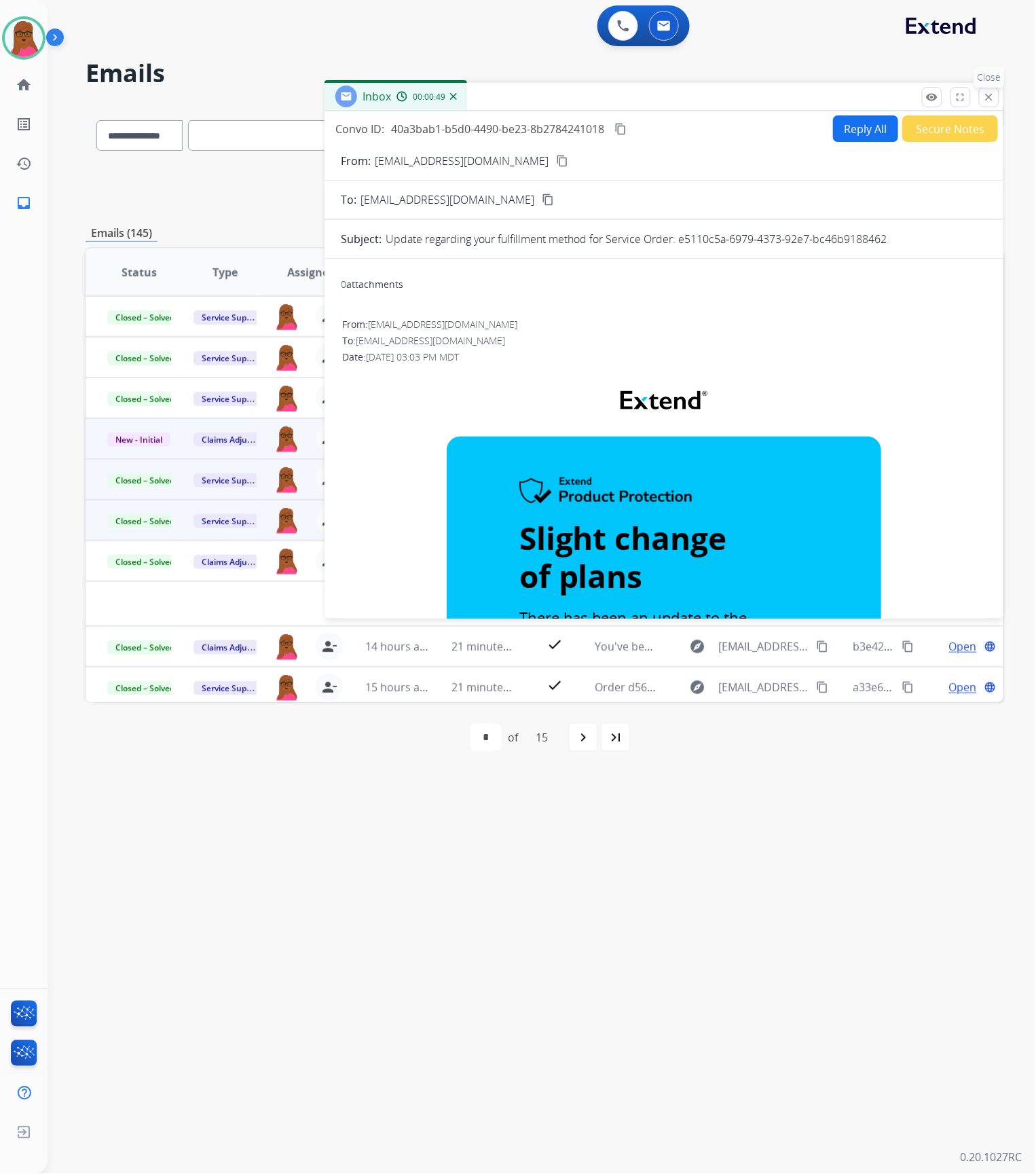
click at [984, 102] on mat-icon "close" at bounding box center [989, 97] width 12 height 12
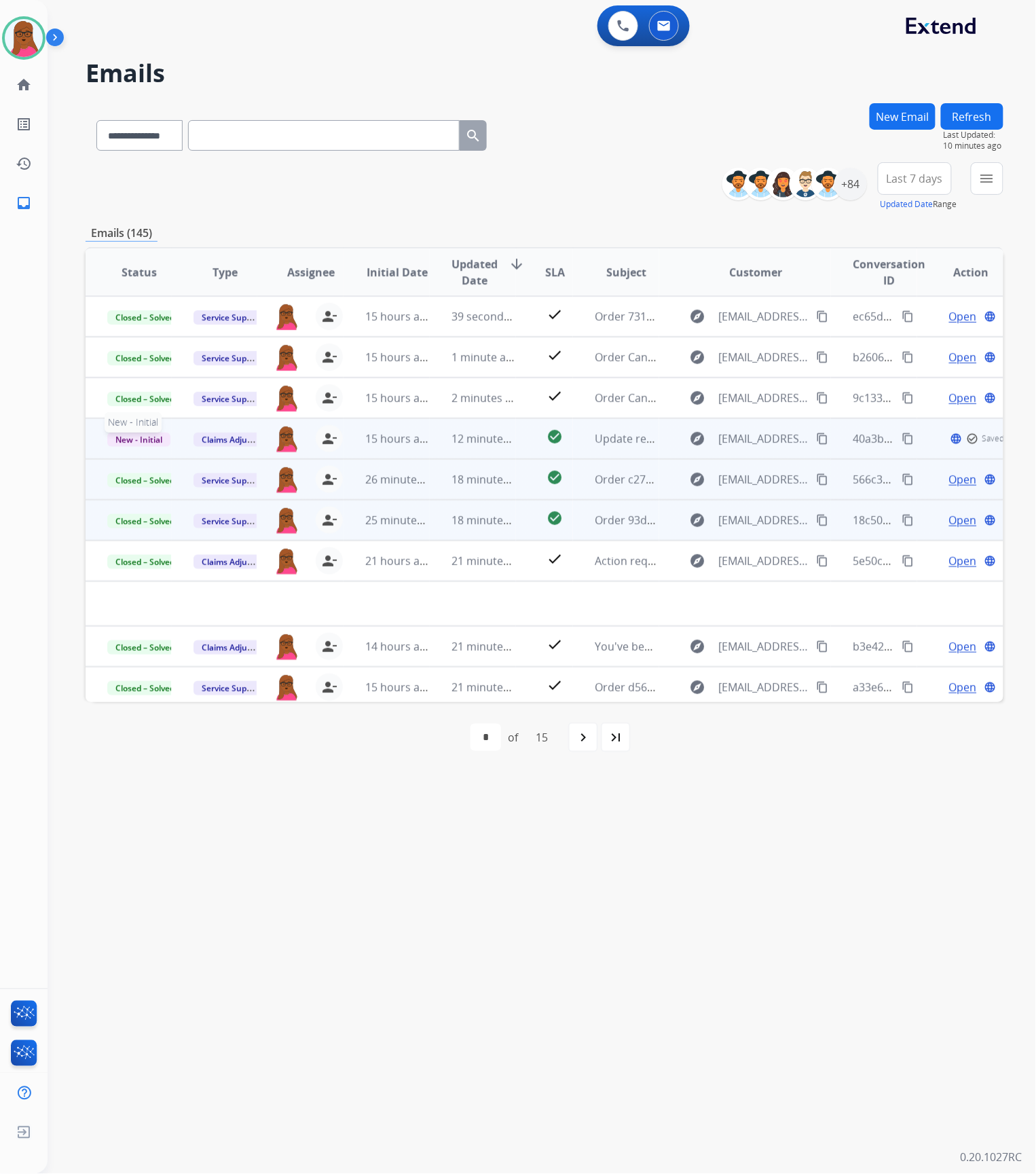
click at [155, 443] on span "New - Initial" at bounding box center [139, 439] width 63 height 14
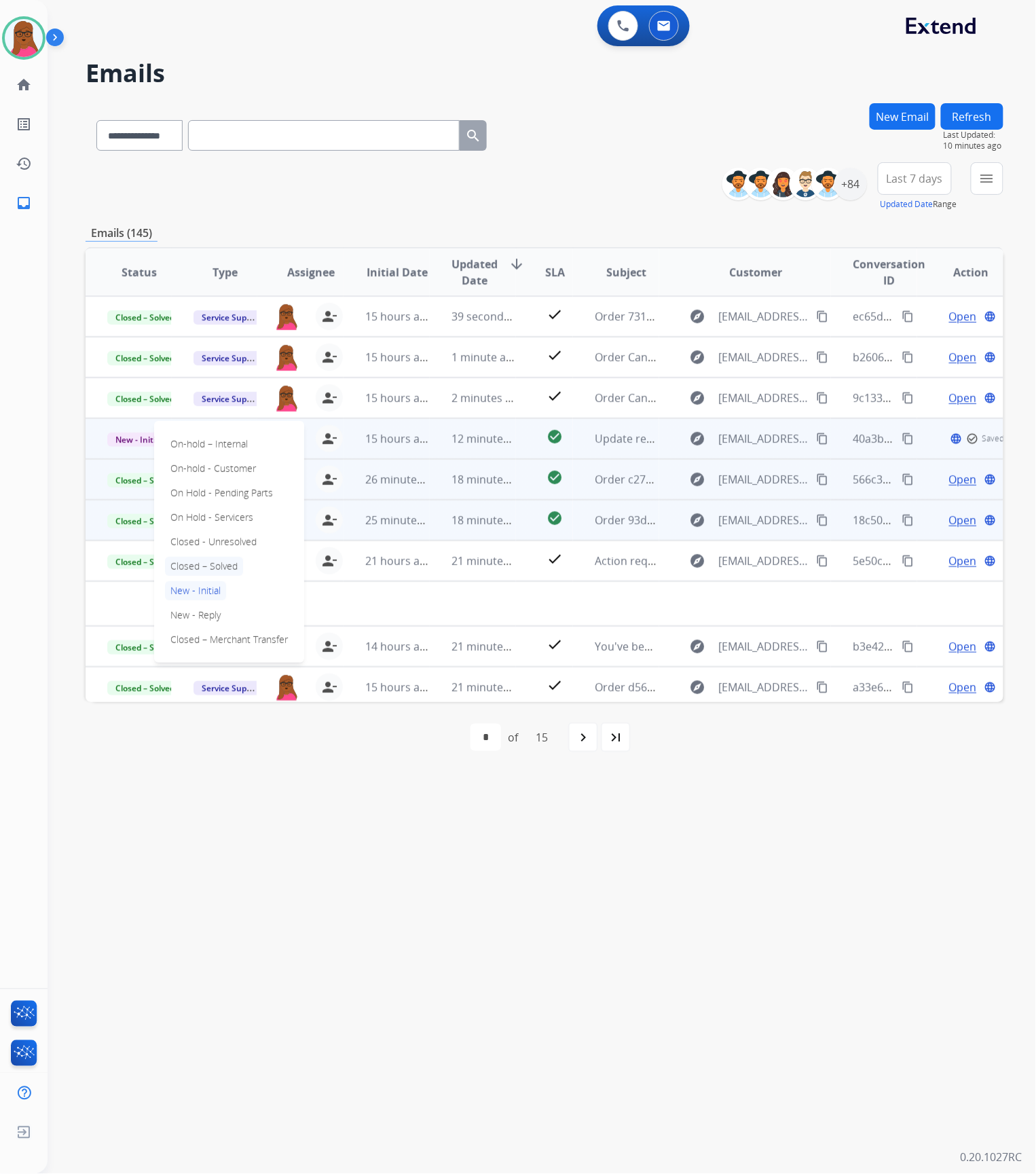
click at [228, 561] on p "Closed – Solved" at bounding box center [204, 566] width 78 height 19
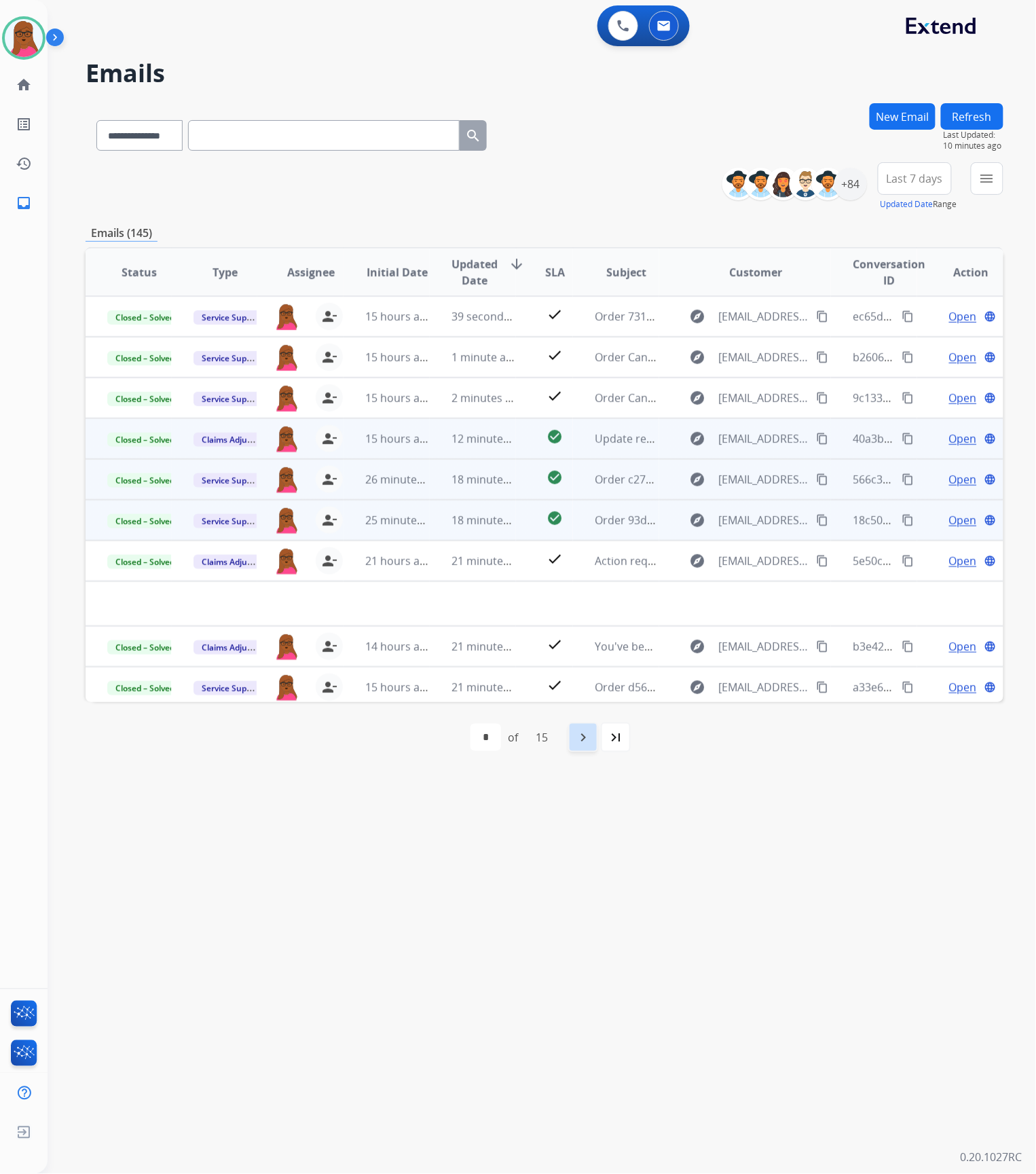
click at [580, 739] on mat-icon "navigate_next" at bounding box center [584, 737] width 17 height 17
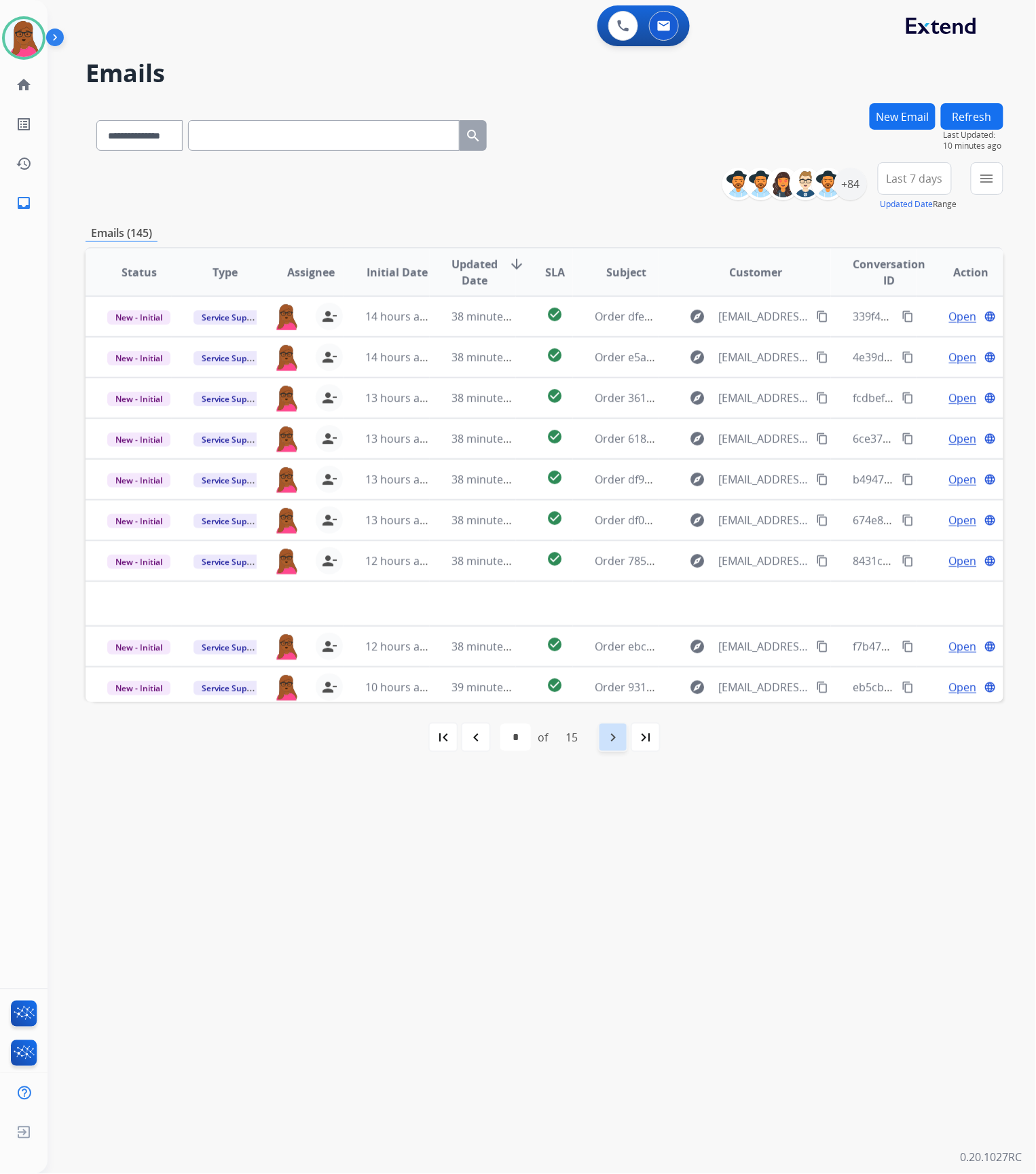
click at [605, 739] on div "navigate_next" at bounding box center [613, 737] width 30 height 30
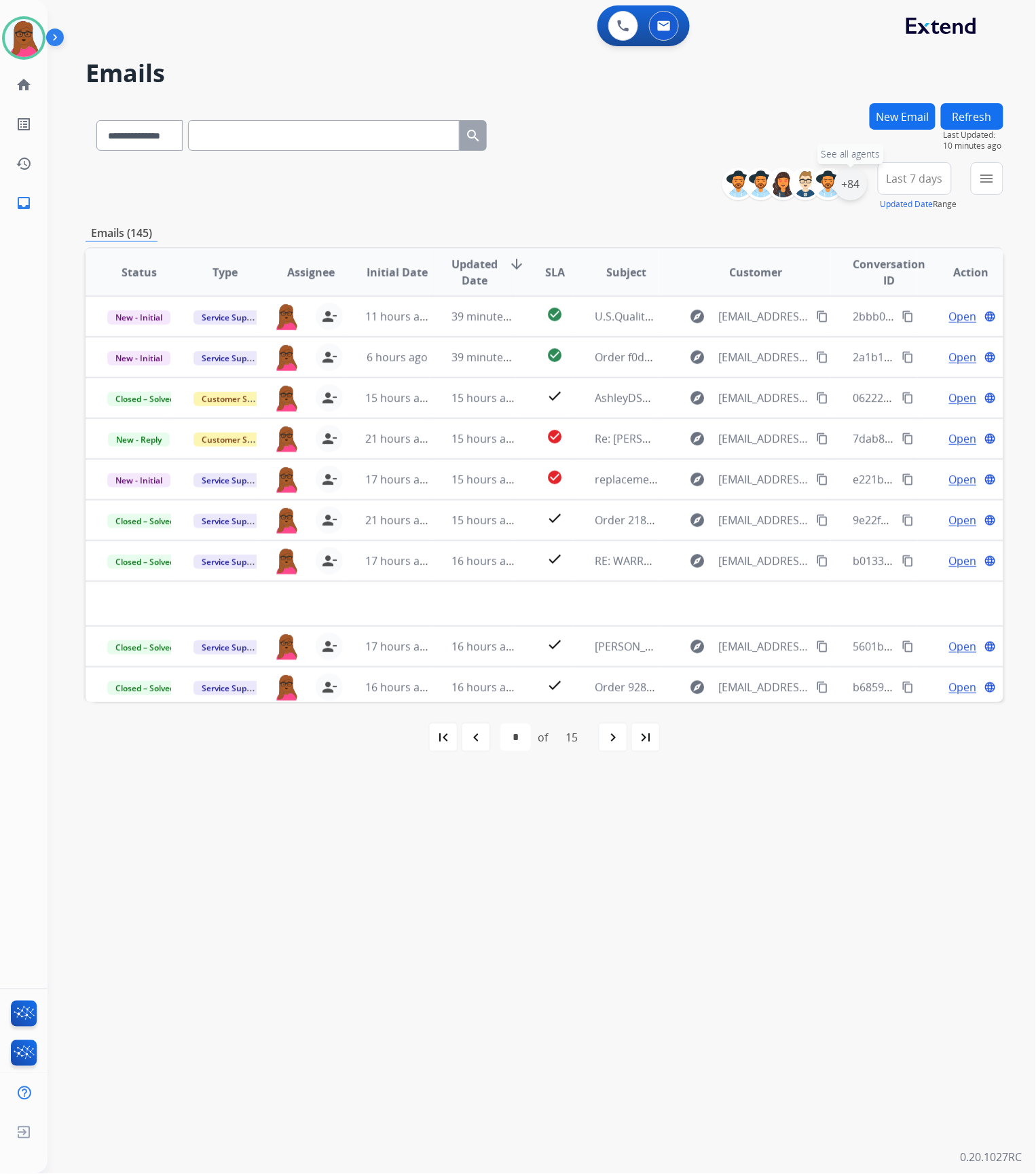
click at [848, 186] on div "+84" at bounding box center [850, 184] width 32 height 32
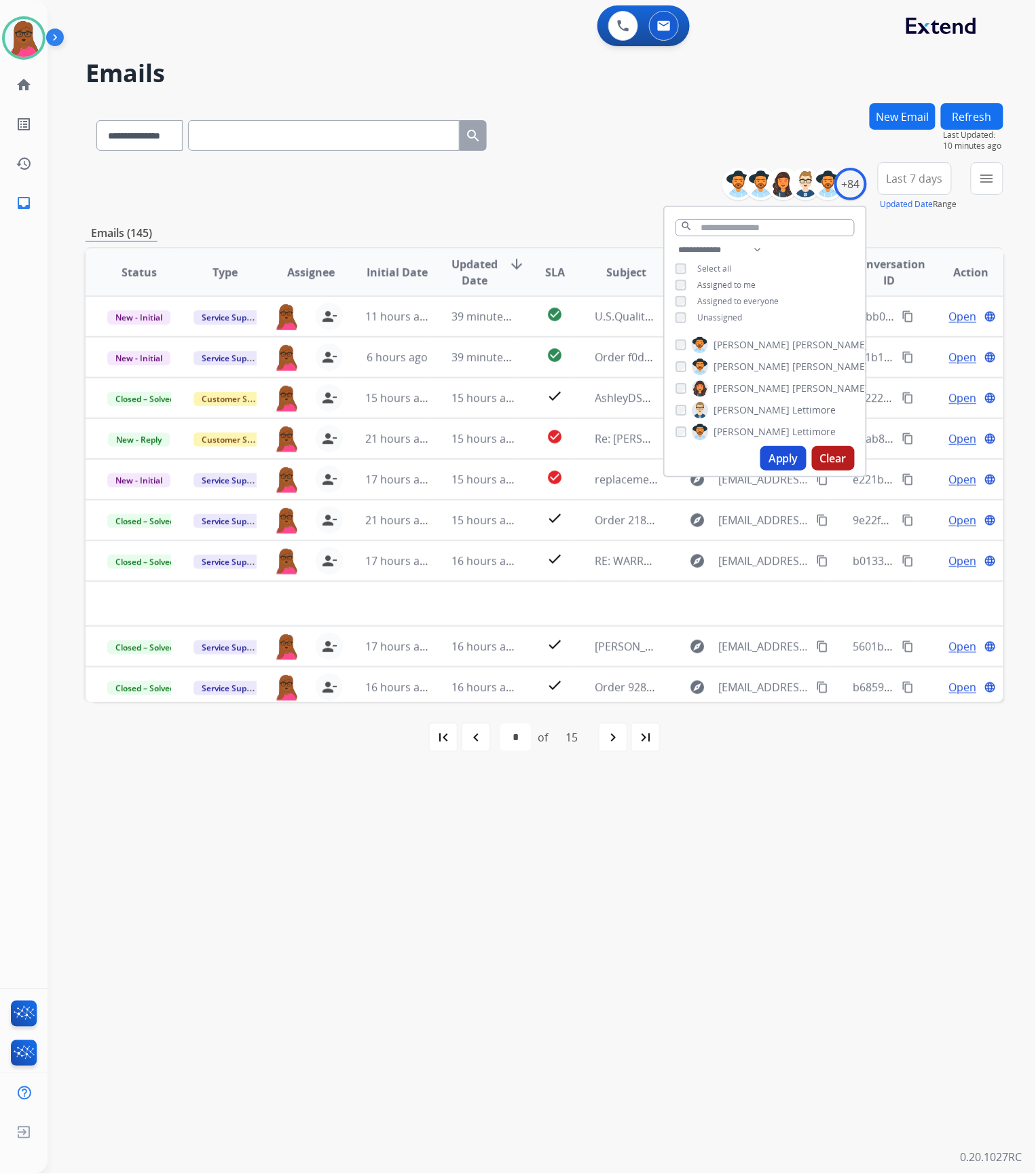
click at [672, 285] on div "**********" at bounding box center [765, 285] width 201 height 87
click at [752, 223] on input "text" at bounding box center [764, 227] width 179 height 17
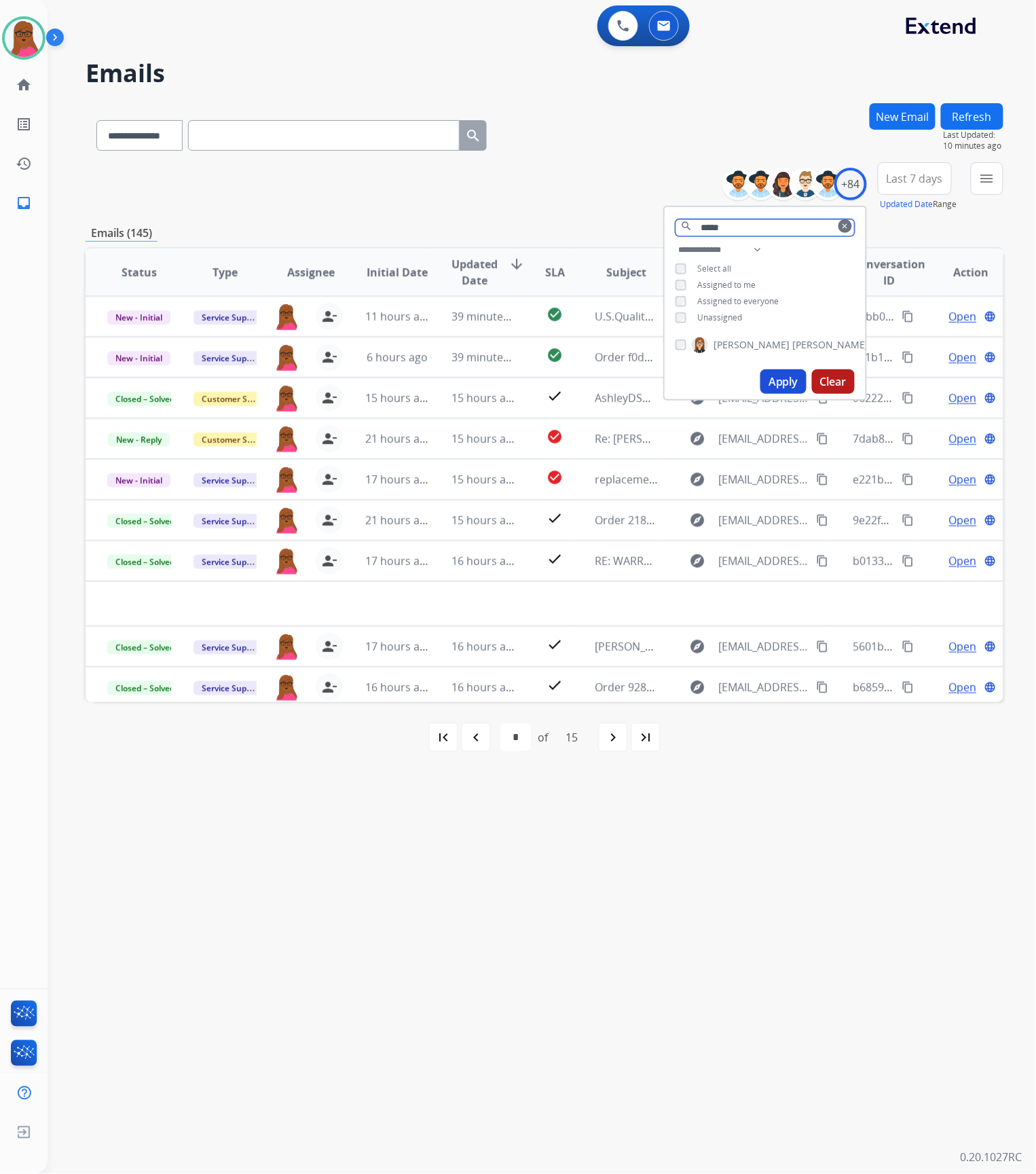
type input "*****"
click at [780, 379] on button "Apply" at bounding box center [784, 381] width 47 height 25
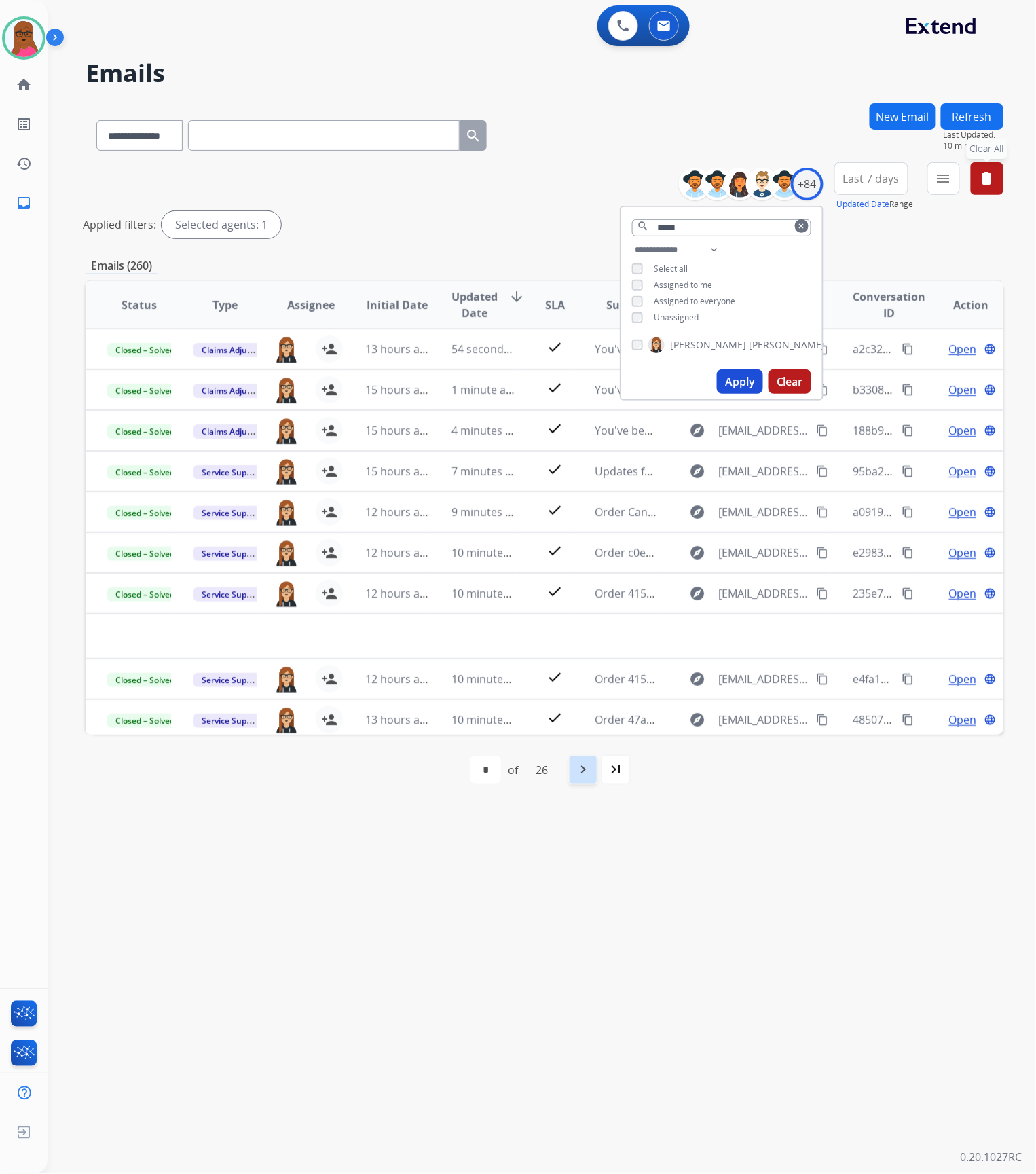
click at [595, 771] on div "navigate_next" at bounding box center [583, 770] width 30 height 30
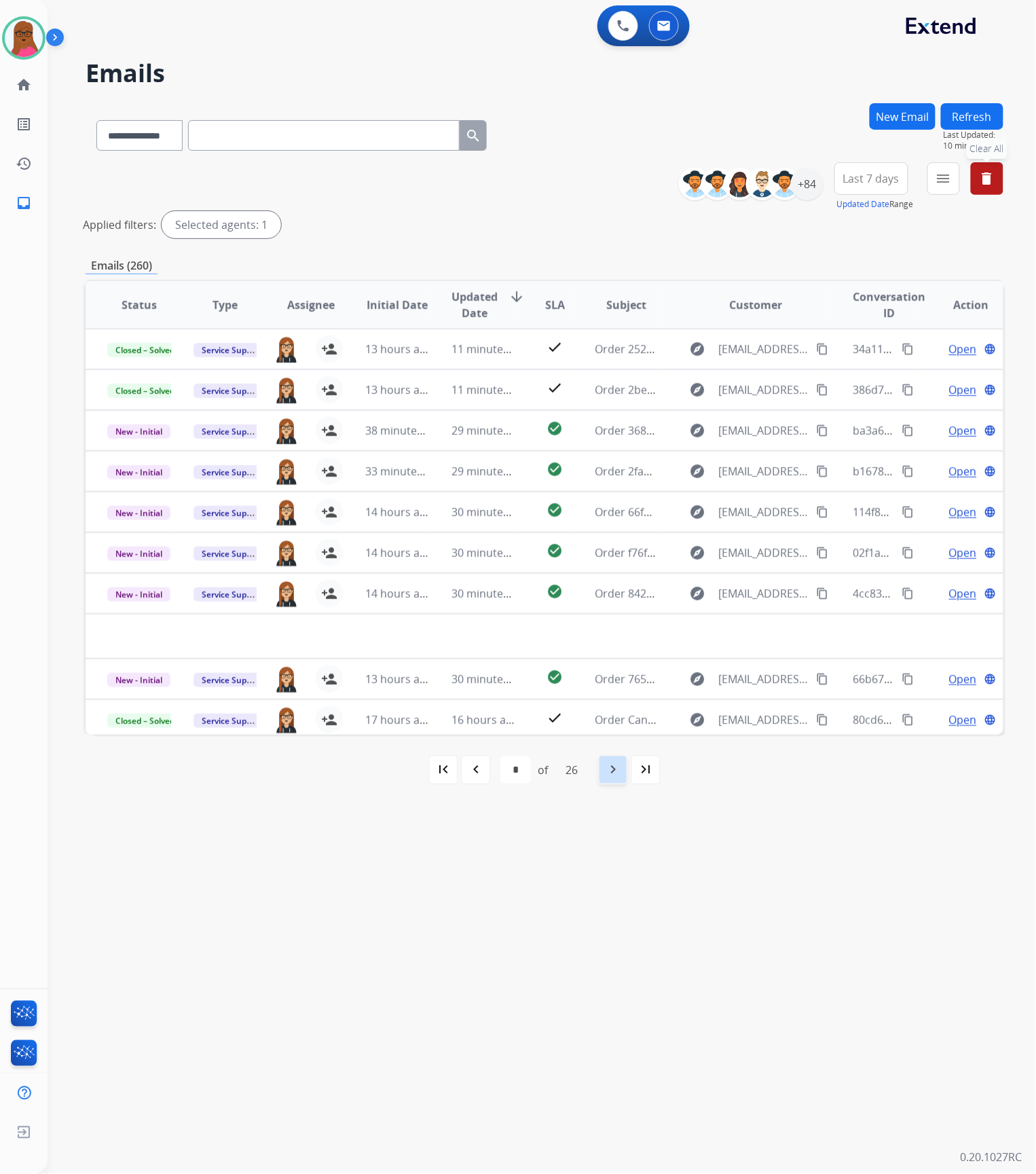
click at [612, 770] on mat-icon "navigate_next" at bounding box center [613, 770] width 17 height 17
click at [610, 767] on mat-icon "navigate_next" at bounding box center [613, 770] width 17 height 17
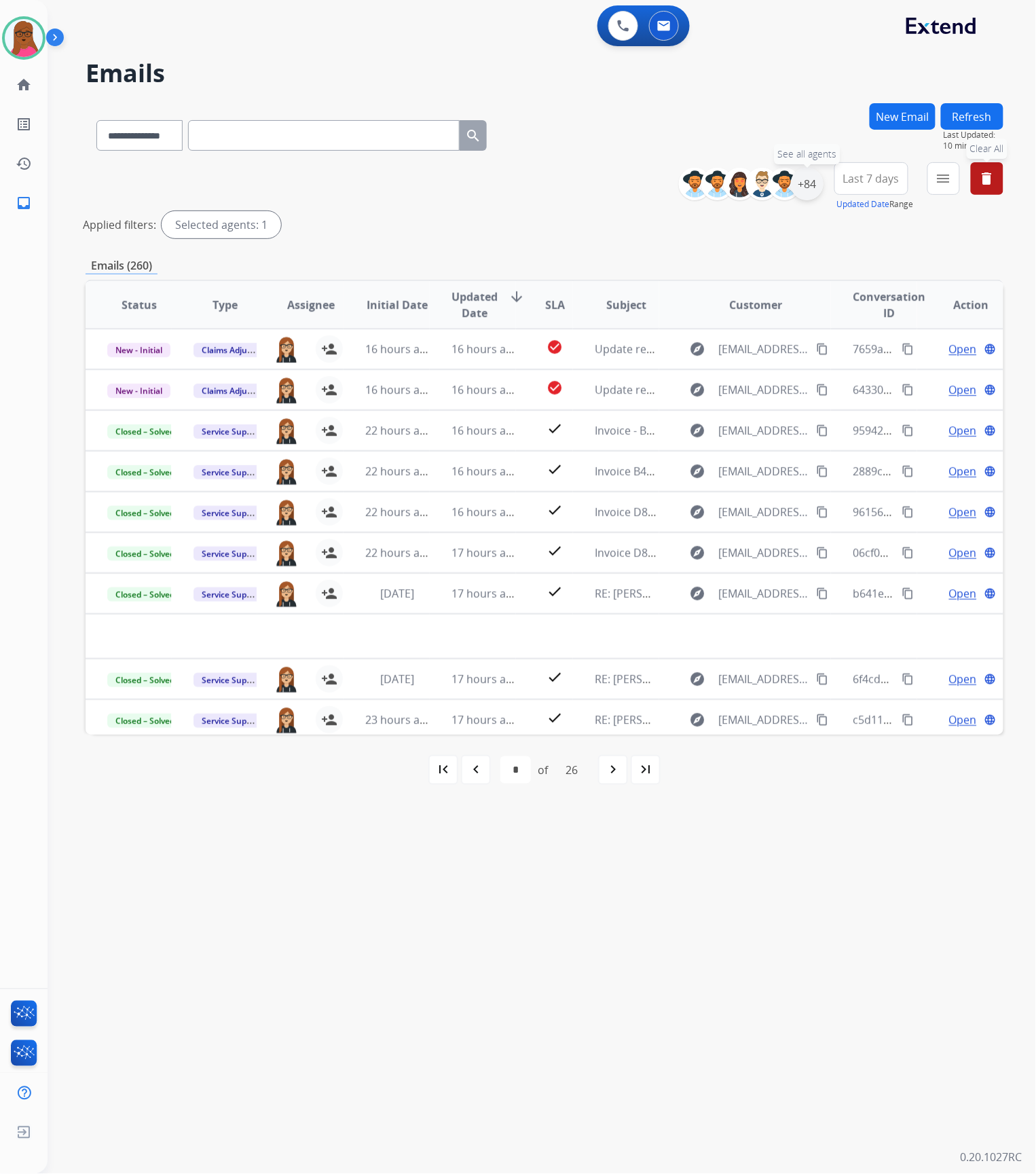
click at [811, 188] on div "+84" at bounding box center [806, 184] width 32 height 32
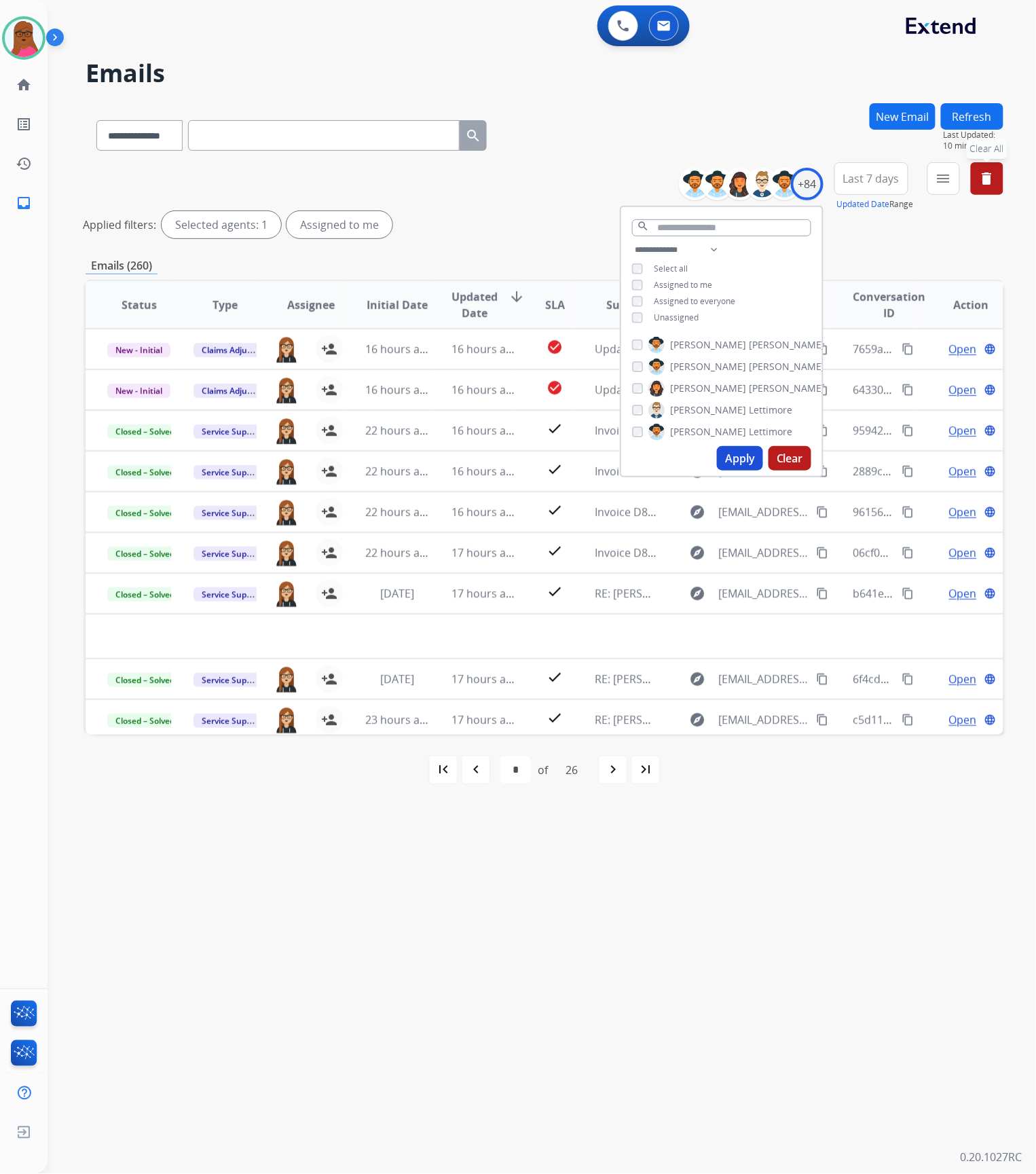
click at [741, 454] on button "Apply" at bounding box center [740, 458] width 47 height 25
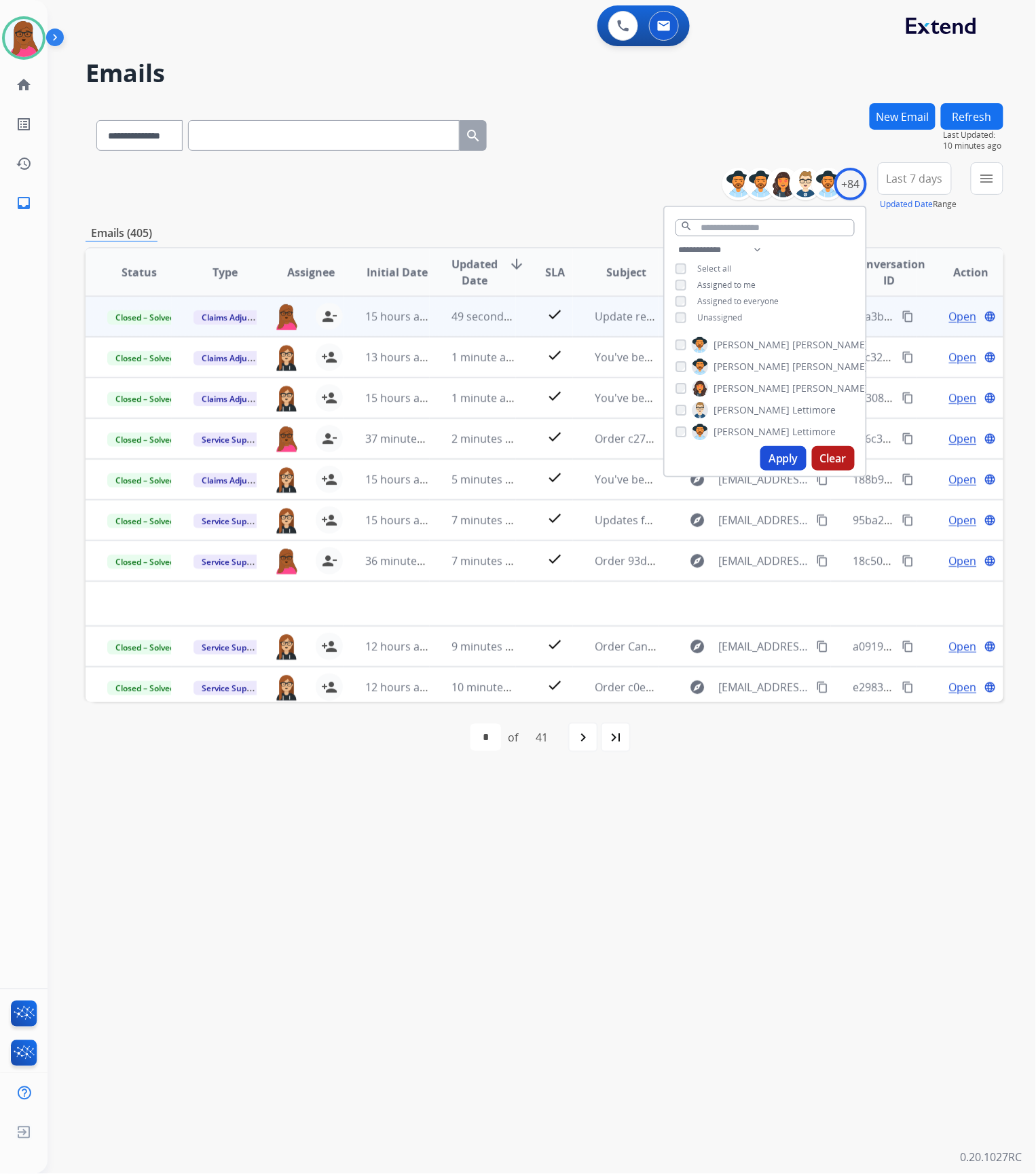
click at [835, 454] on button "Clear" at bounding box center [833, 458] width 43 height 25
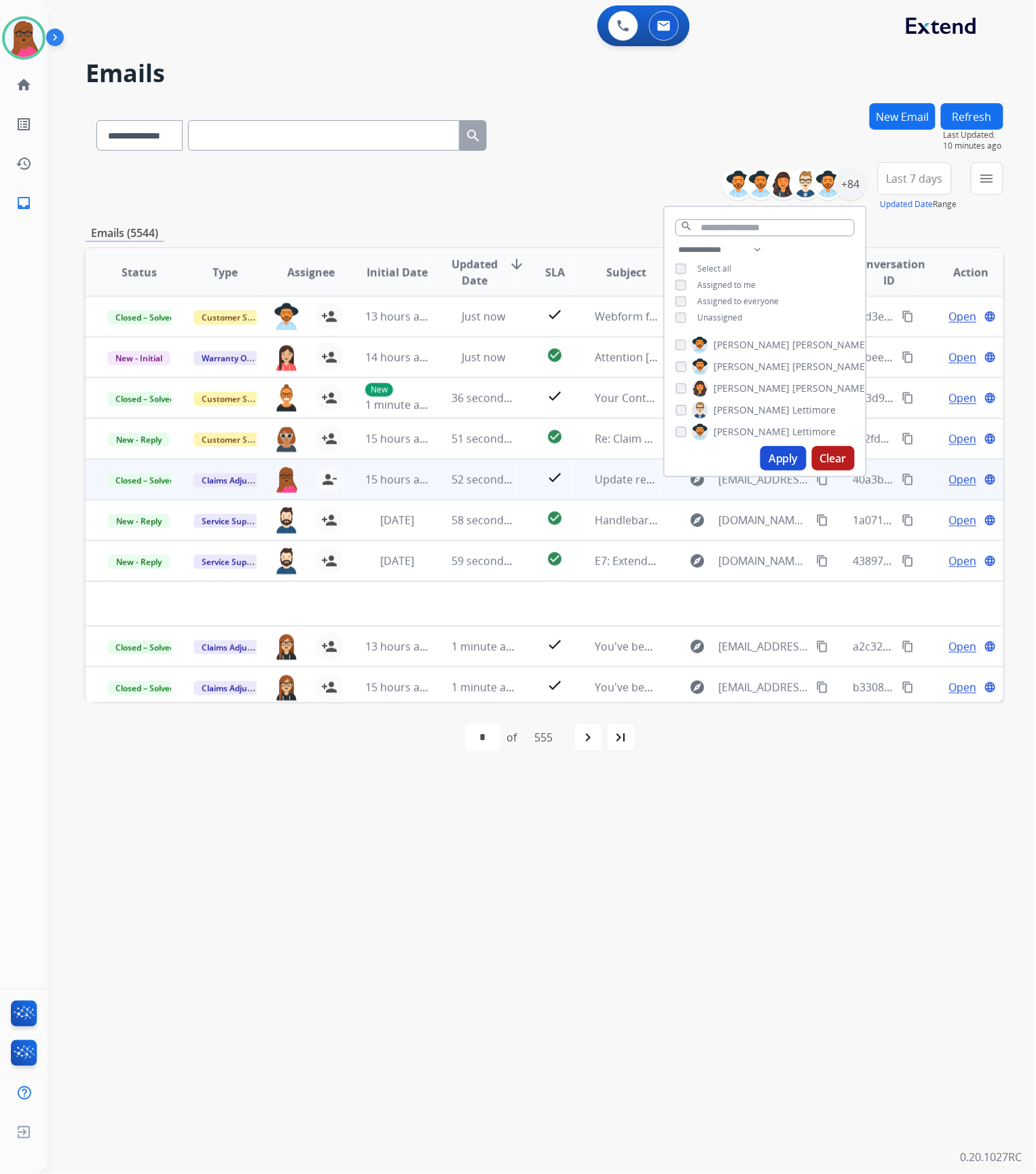
click at [728, 281] on span "Assigned to me" at bounding box center [726, 284] width 59 height 11
click at [770, 461] on button "Apply" at bounding box center [784, 458] width 47 height 25
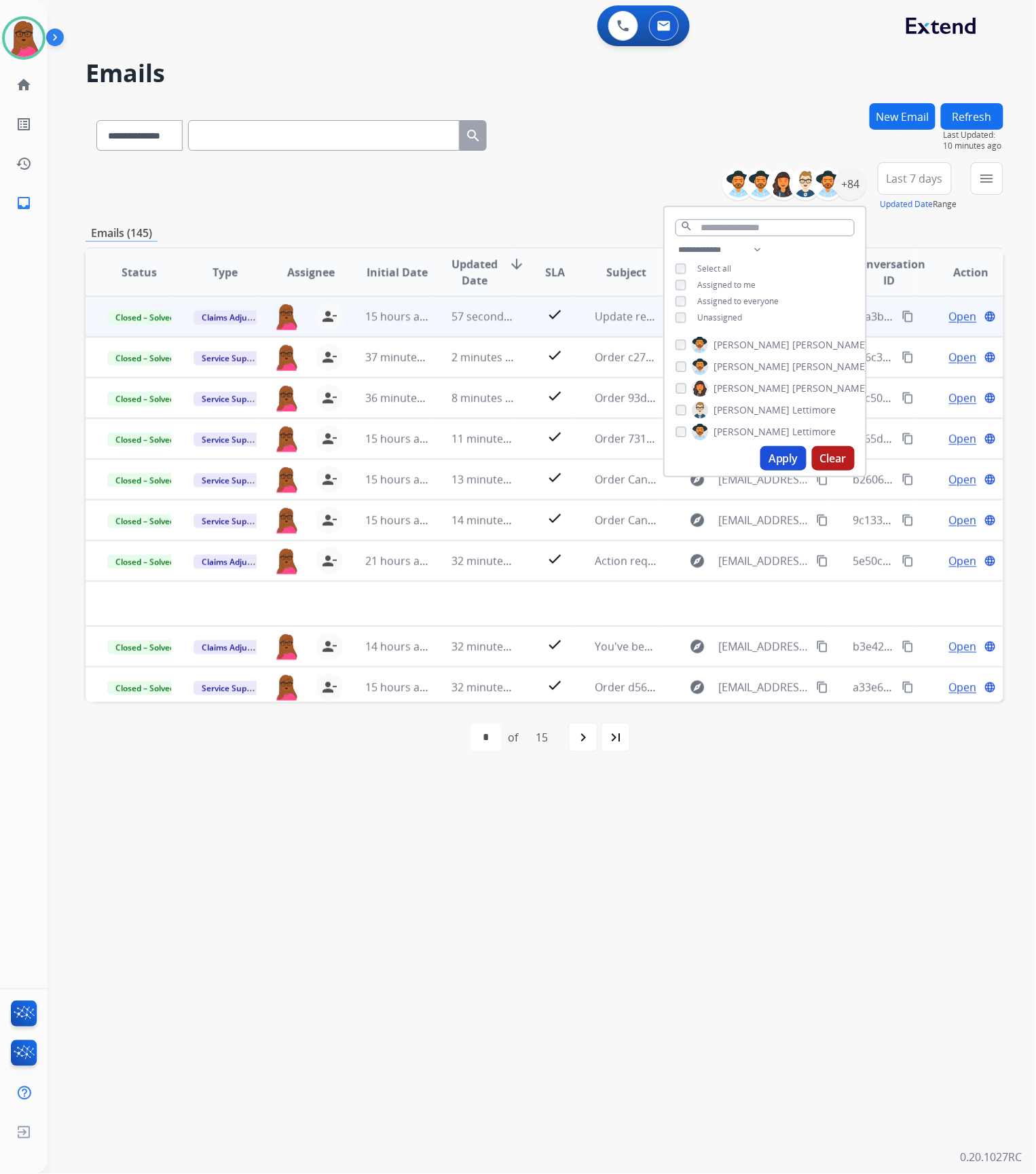
click at [707, 788] on div "**********" at bounding box center [525, 611] width 956 height 1125
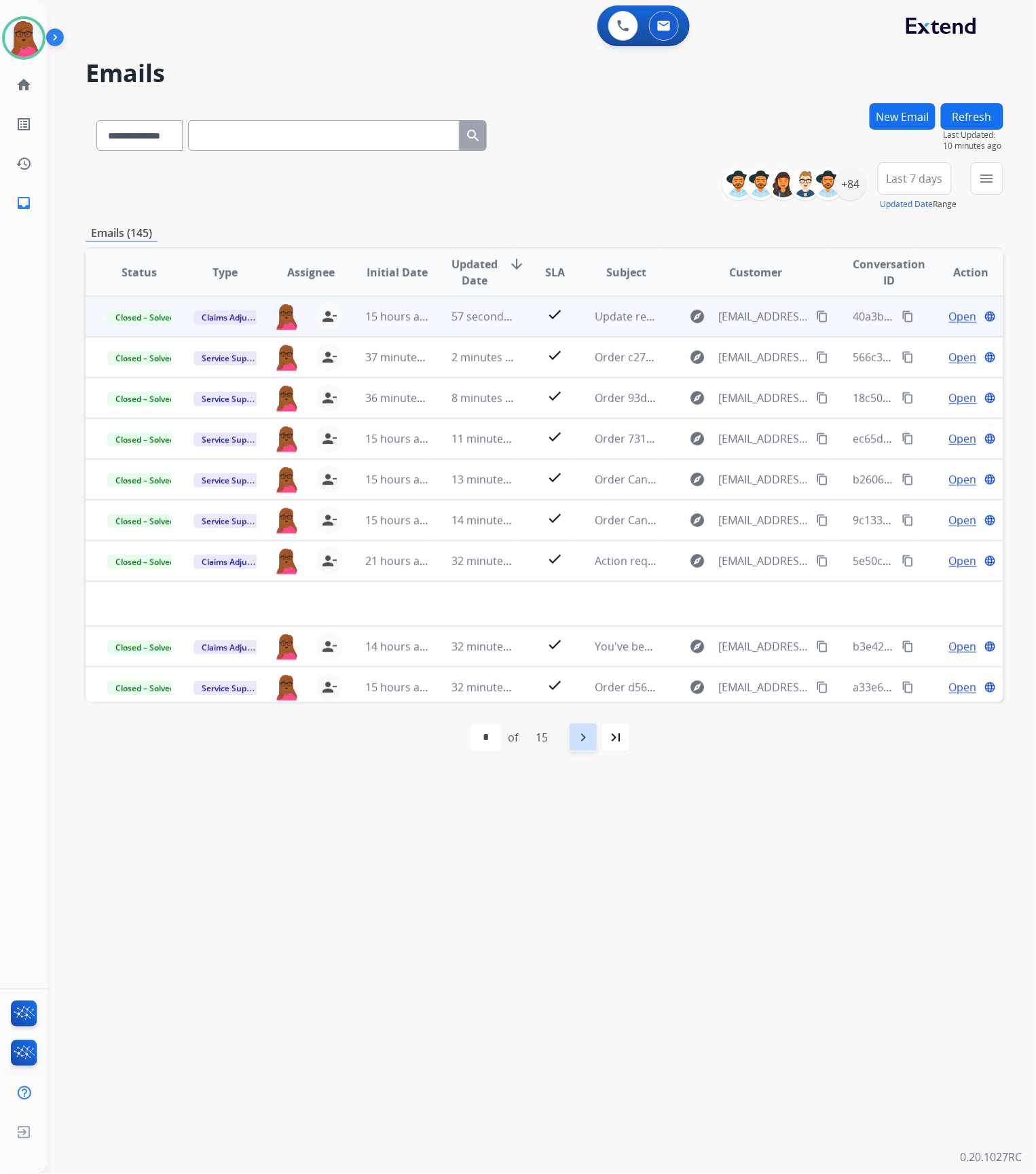
click at [588, 740] on mat-icon "navigate_next" at bounding box center [584, 737] width 17 height 17
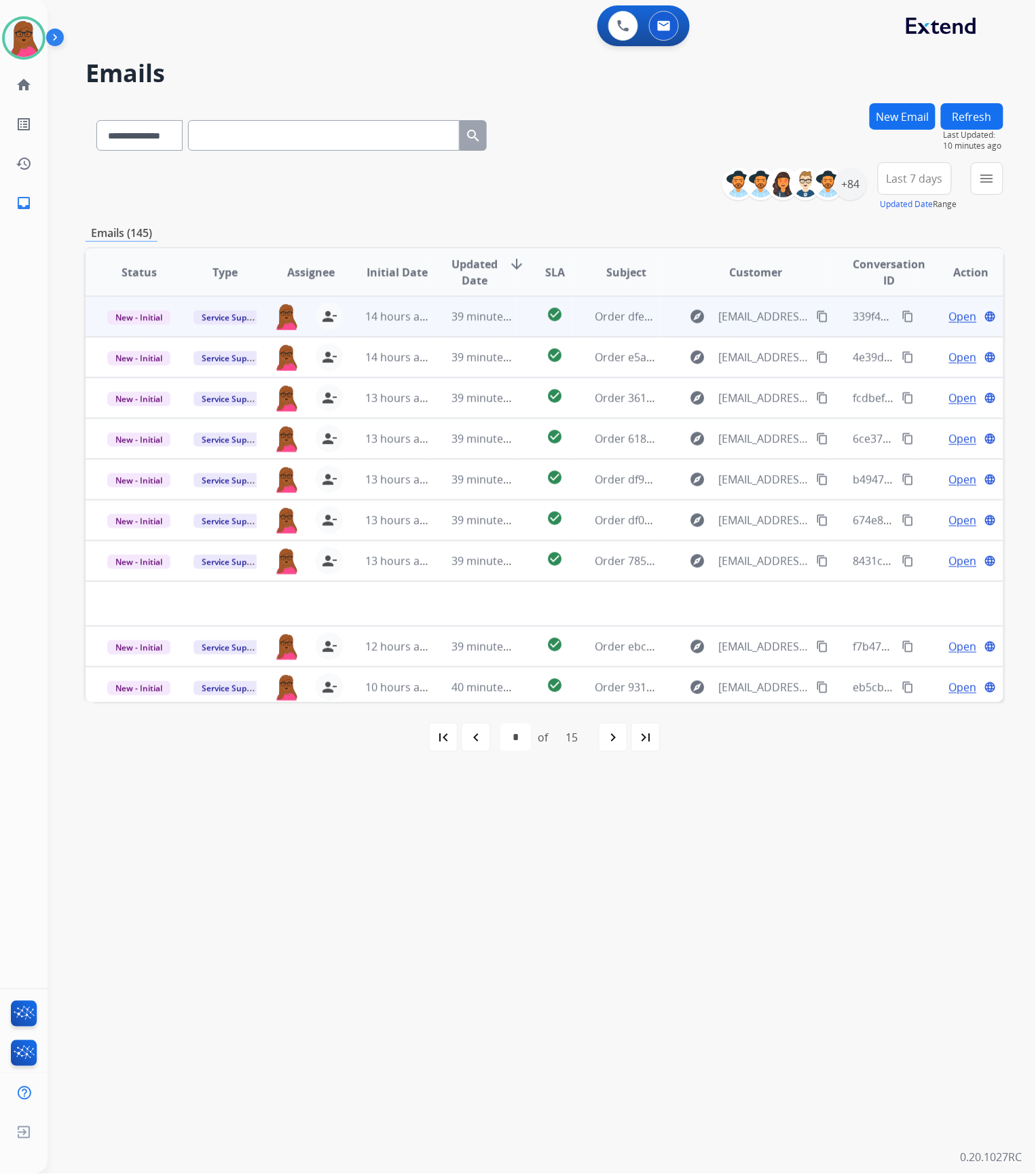
click at [953, 314] on span "Open" at bounding box center [962, 317] width 28 height 17
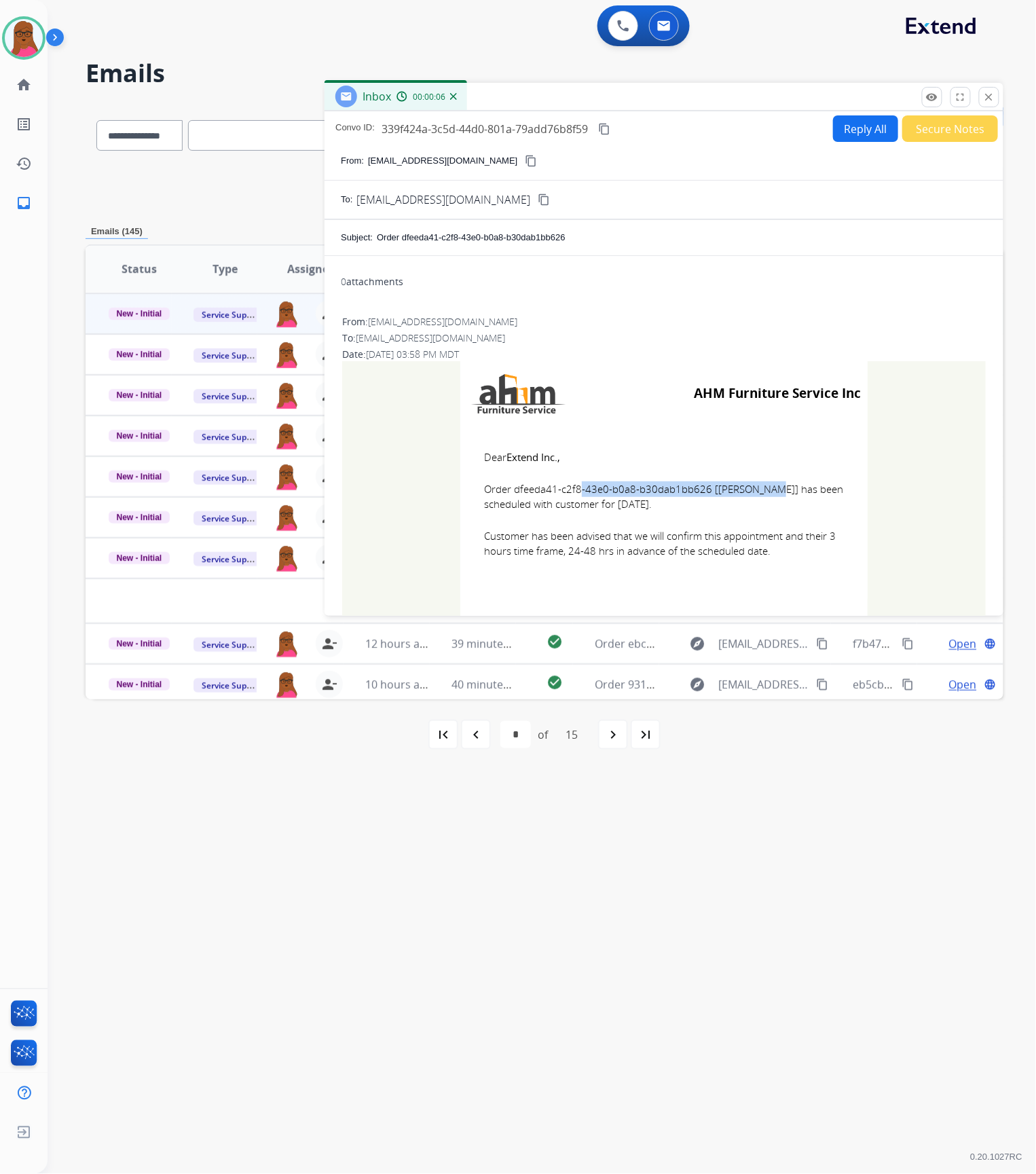
drag, startPoint x: 699, startPoint y: 491, endPoint x: 511, endPoint y: 489, distance: 188.0
click at [511, 489] on span "Order dfeeda41-c2f8-43e0-b0a8-b30dab1bb626 [[PERSON_NAME]] has been scheduled w…" at bounding box center [664, 497] width 360 height 31
drag, startPoint x: 473, startPoint y: 456, endPoint x: 772, endPoint y: 557, distance: 315.6
click at [772, 557] on td "Dear Extend Inc., Order dfeeda41-c2f8-43e0-b0a8-b30dab1bb626 [[PERSON_NAME]] ha…" at bounding box center [664, 512] width 407 height 173
click at [830, 536] on span "Customer has been advised that we will confirm this appointment and their 3 hou…" at bounding box center [664, 543] width 360 height 31
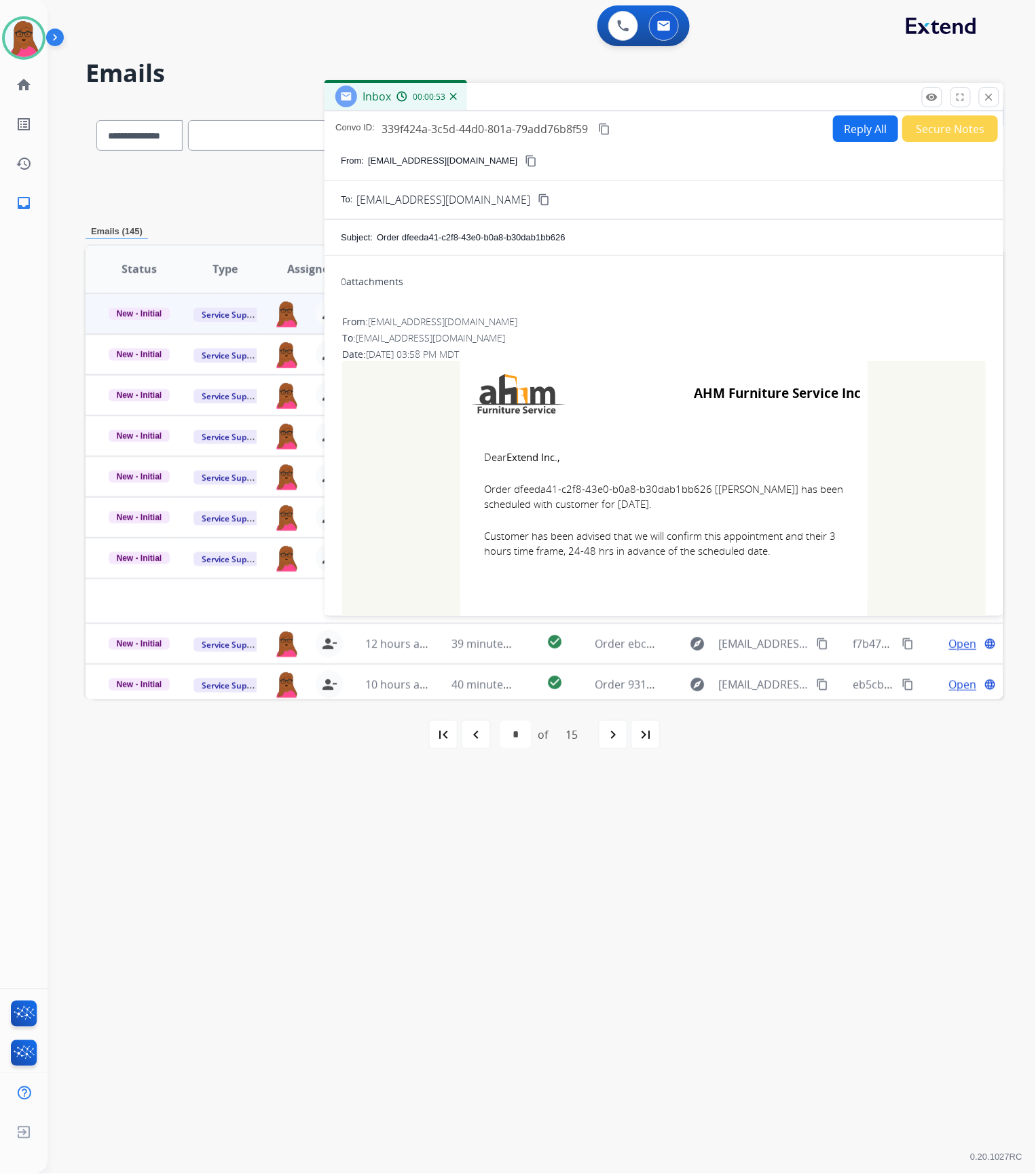
drag, startPoint x: 476, startPoint y: 454, endPoint x: 774, endPoint y: 557, distance: 315.3
click at [774, 557] on td "Dear Extend Inc., Order dfeeda41-c2f8-43e0-b0a8-b30dab1bb626 [[PERSON_NAME]] ha…" at bounding box center [664, 512] width 407 height 173
drag, startPoint x: 986, startPoint y: 97, endPoint x: 223, endPoint y: 436, distance: 834.9
click at [986, 97] on mat-icon "close" at bounding box center [989, 97] width 12 height 12
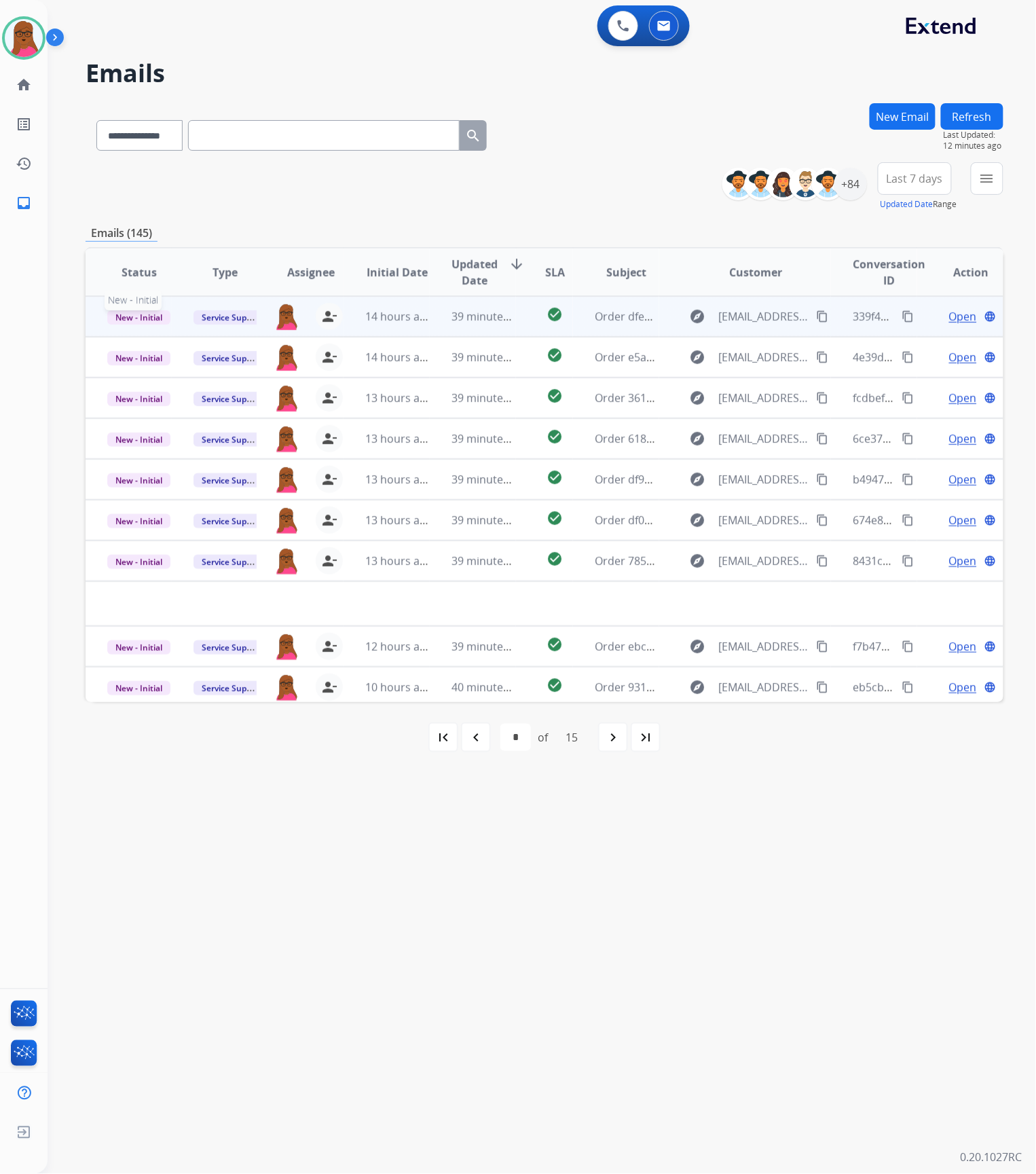
click at [128, 318] on span "New - Initial" at bounding box center [139, 317] width 63 height 14
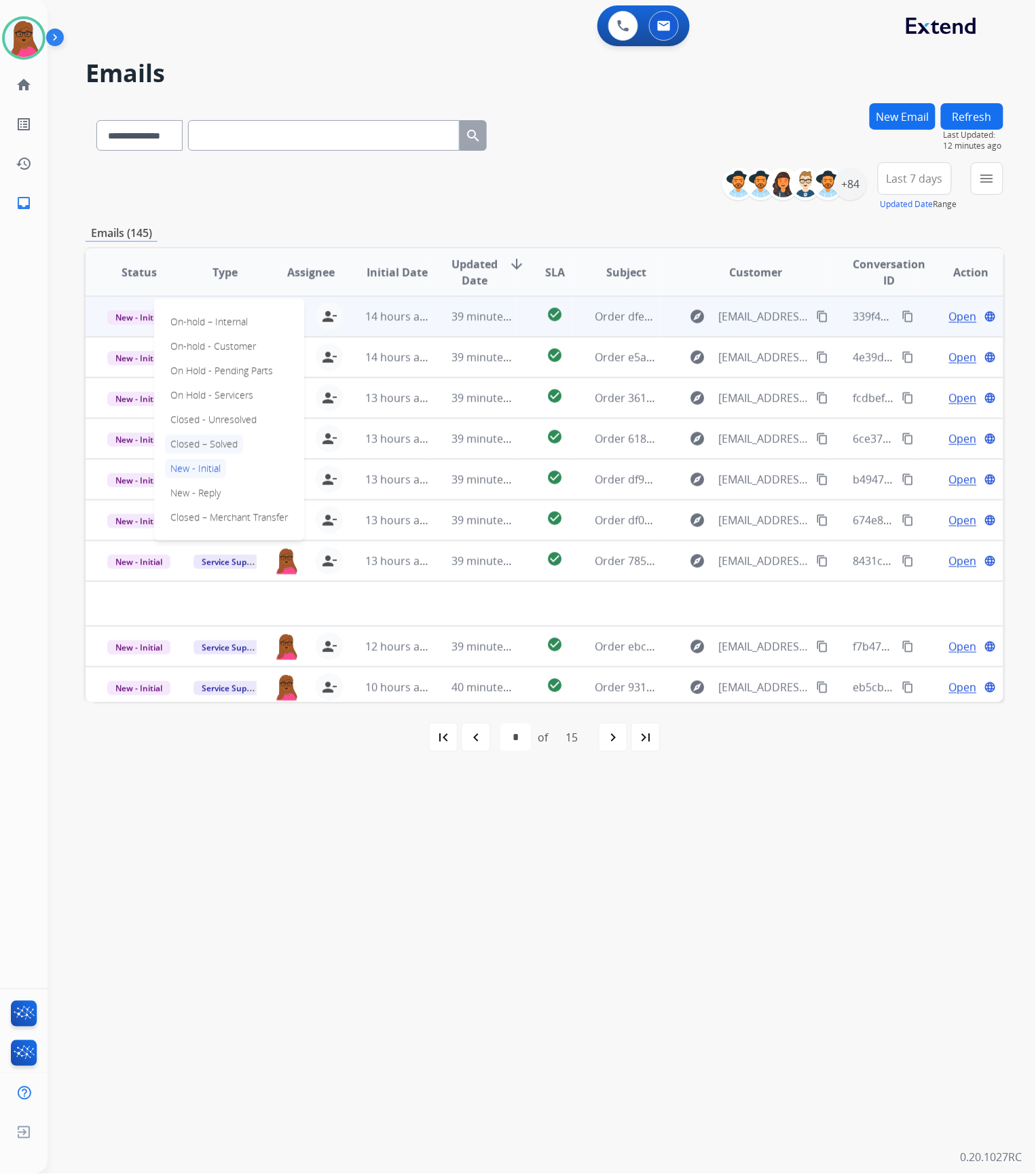
click at [200, 439] on p "Closed – Solved" at bounding box center [204, 443] width 78 height 19
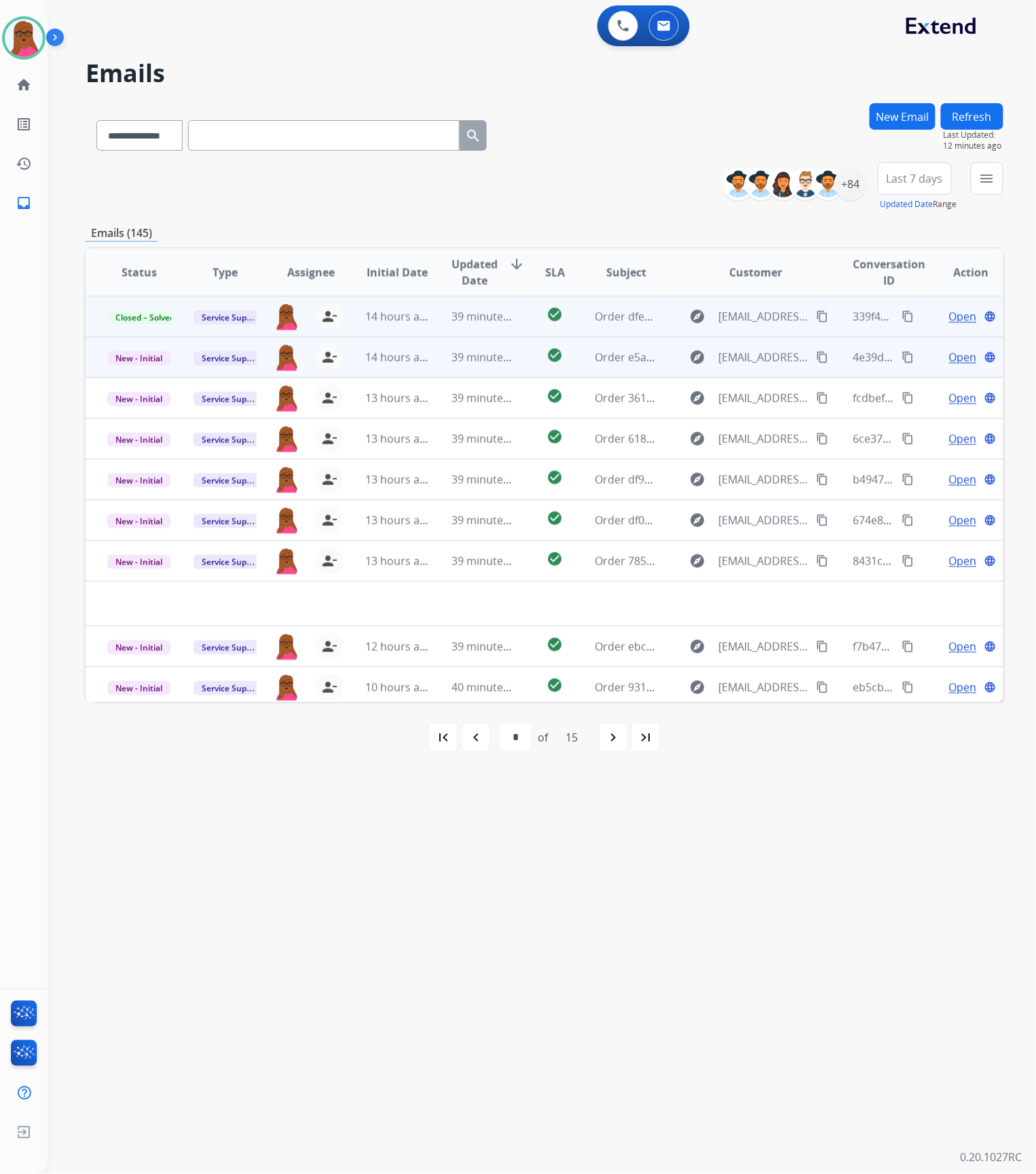
click at [953, 356] on span "Open" at bounding box center [962, 357] width 28 height 17
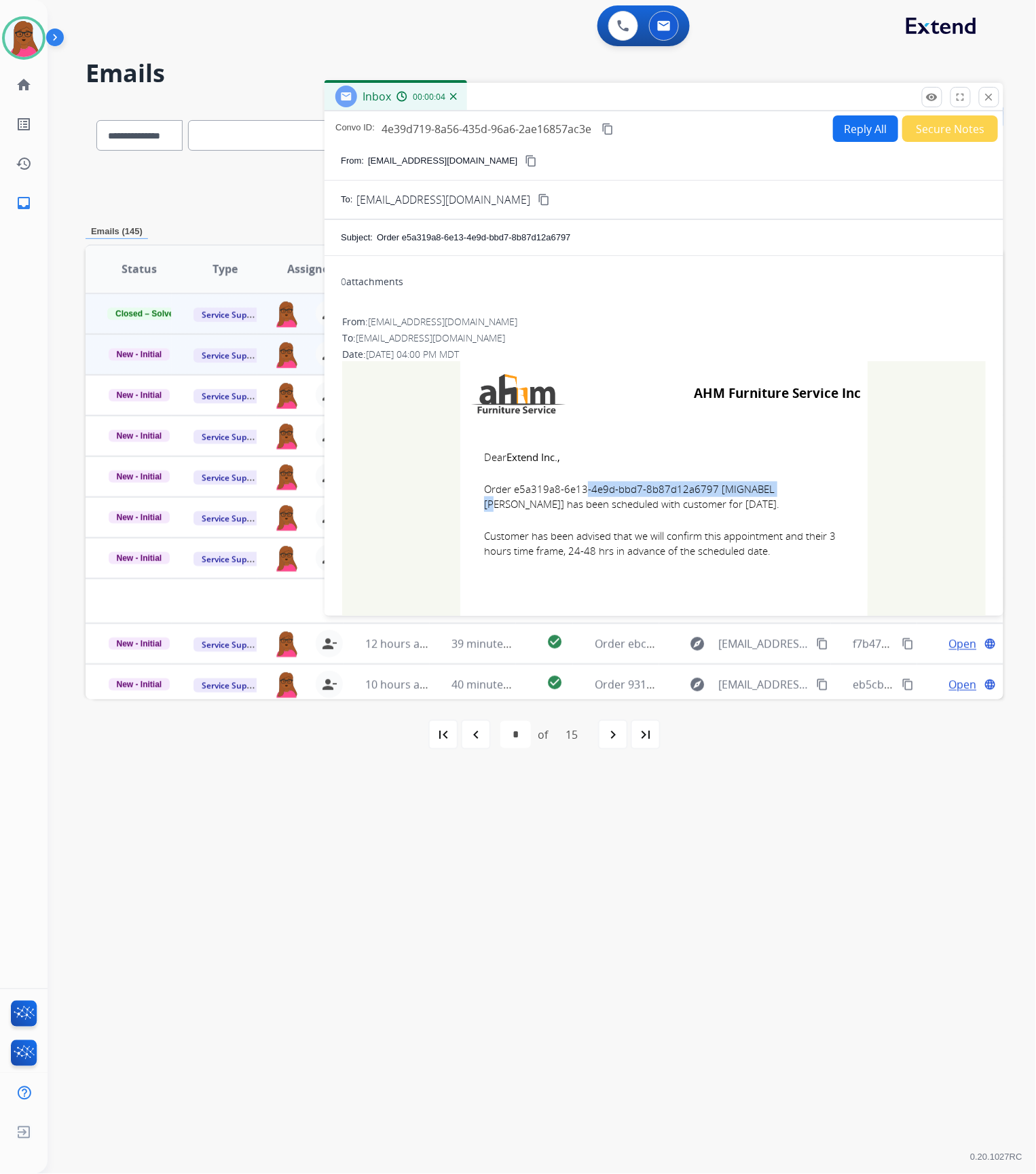
drag, startPoint x: 709, startPoint y: 487, endPoint x: 511, endPoint y: 488, distance: 198.0
click at [511, 488] on span "Order e5a319a8-6e13-4e9d-bbd7-8b87d12a6797 [MIGNABEL [PERSON_NAME]] has been sc…" at bounding box center [664, 497] width 360 height 31
drag, startPoint x: 479, startPoint y: 457, endPoint x: 783, endPoint y: 561, distance: 321.3
click at [783, 561] on td "Dear Extend Inc., Order e5a319a8-6e13-4e9d-bbd7-8b87d12a6797 [MIGNABEL [PERSON_…" at bounding box center [664, 512] width 407 height 173
drag, startPoint x: 995, startPoint y: 98, endPoint x: 1007, endPoint y: 95, distance: 12.4
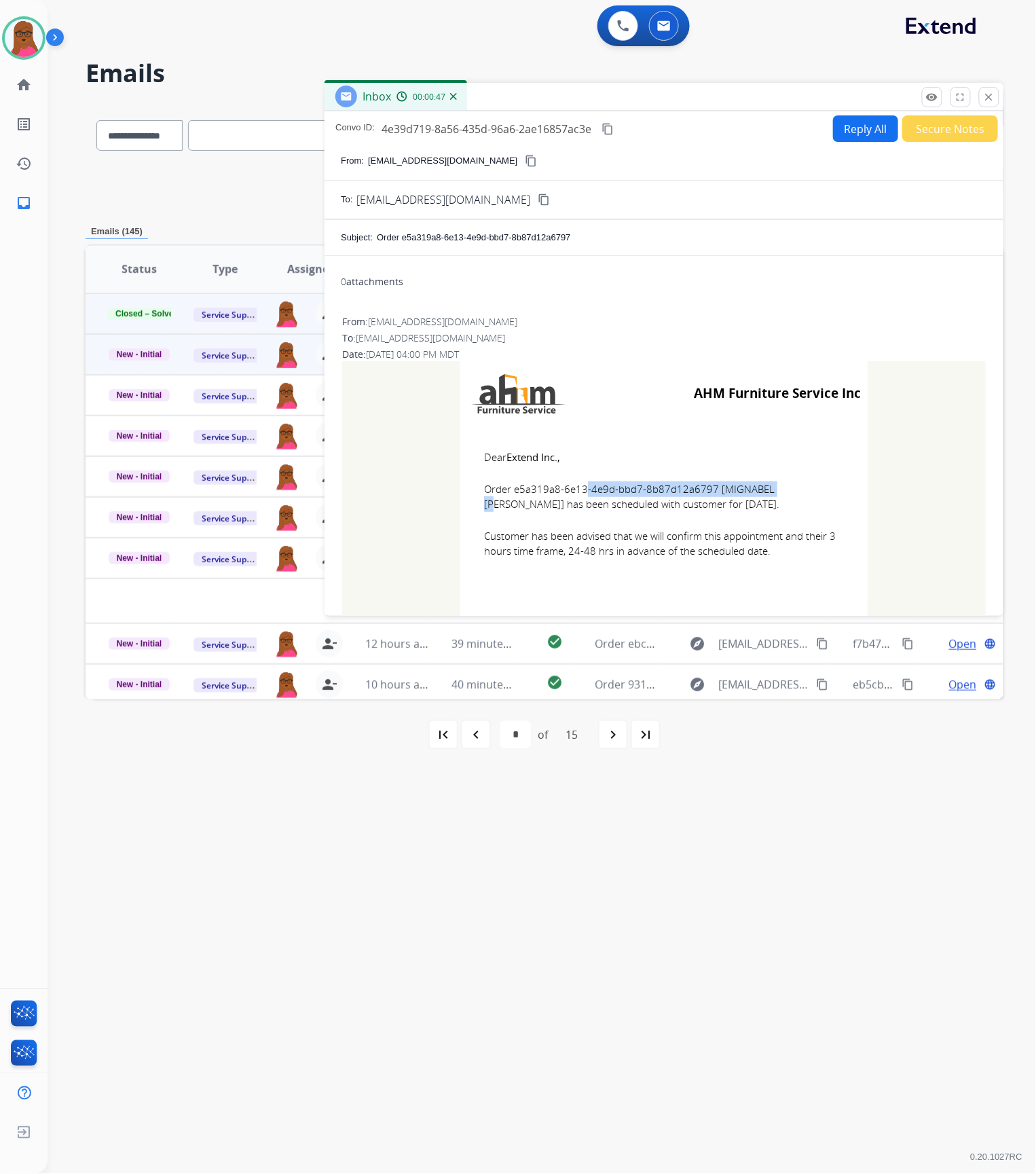
click at [995, 98] on button "close Close" at bounding box center [989, 97] width 20 height 20
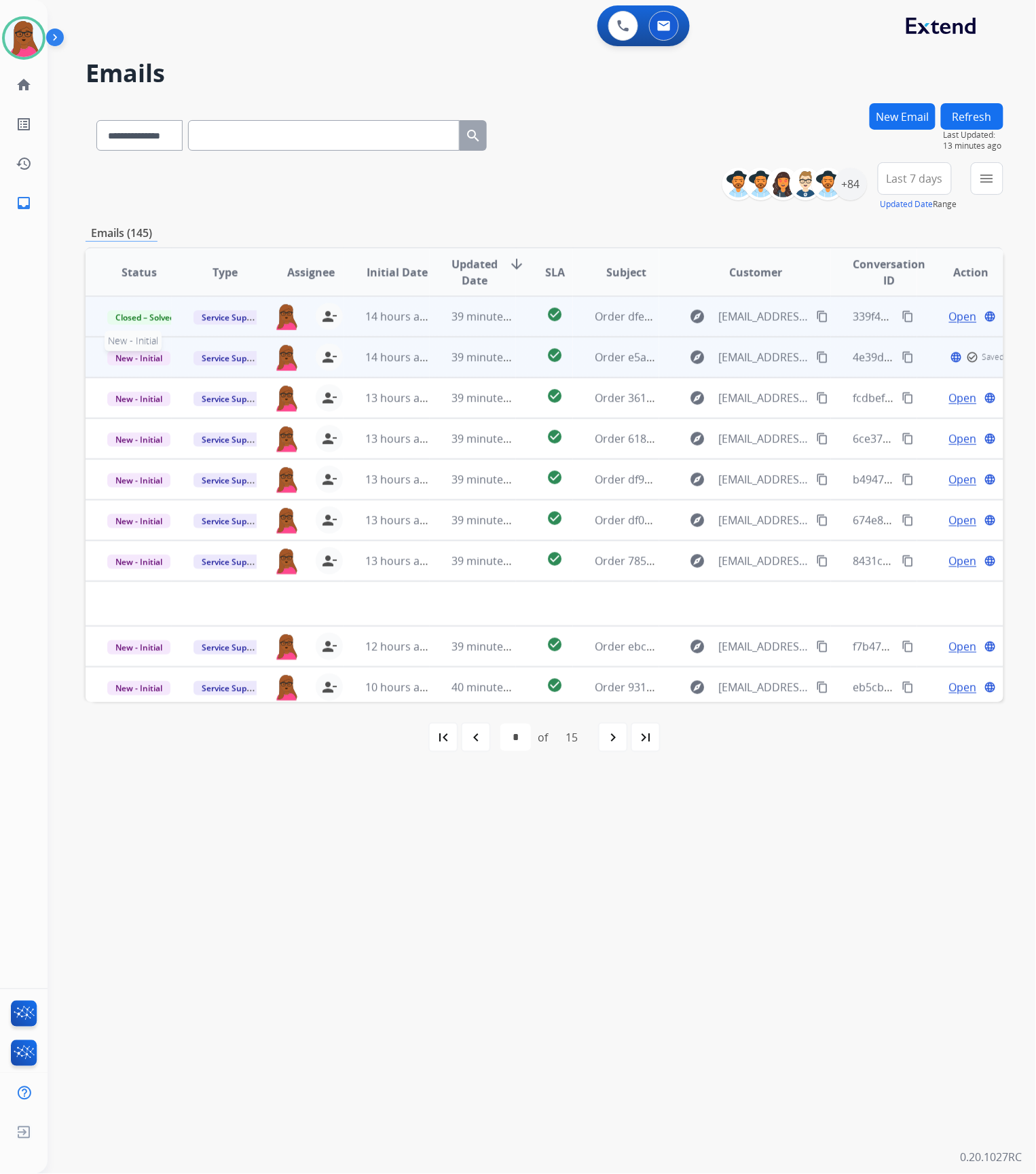
click at [156, 360] on span "New - Initial" at bounding box center [139, 358] width 63 height 14
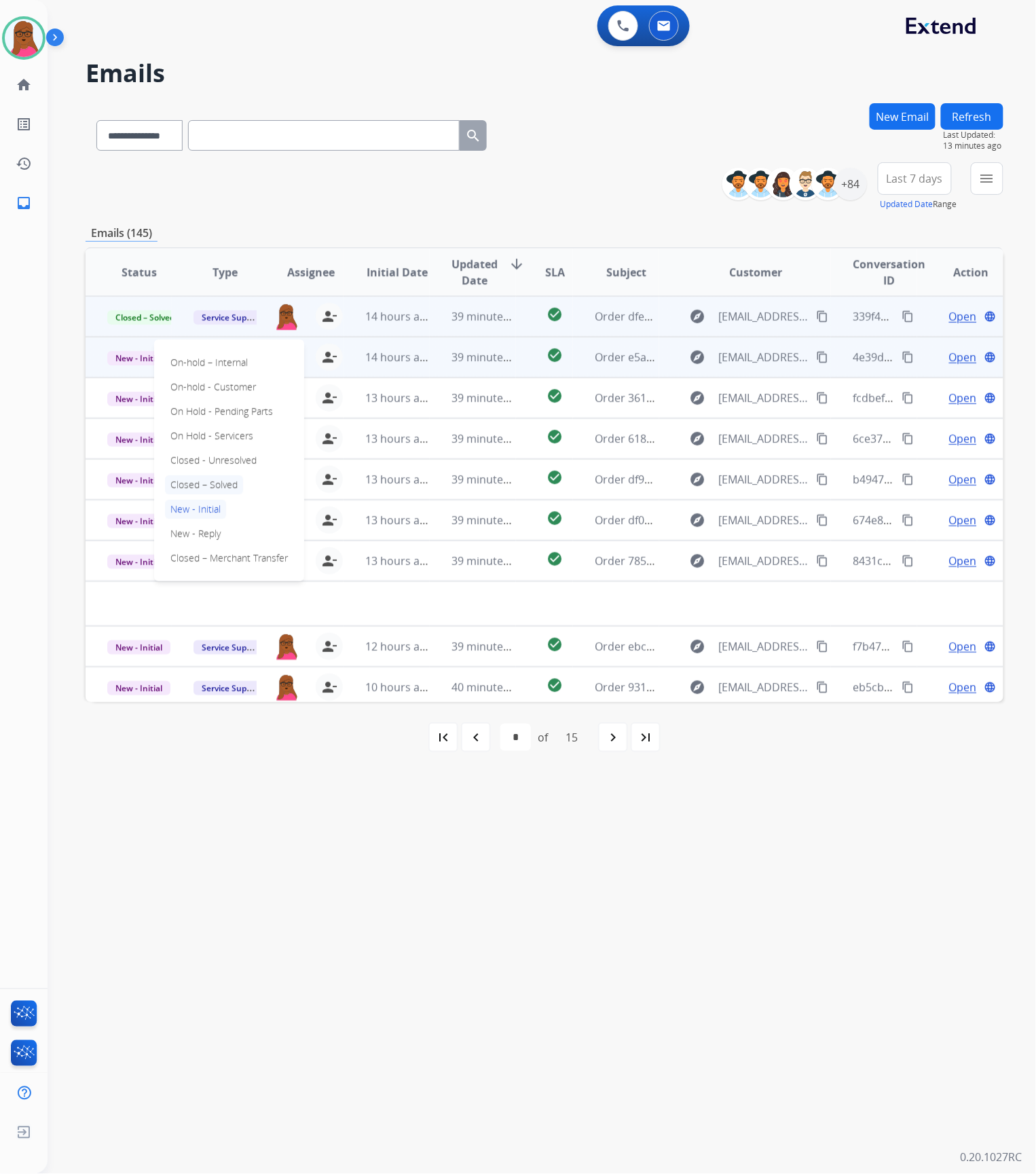
click at [239, 485] on p "Closed – Solved" at bounding box center [204, 484] width 78 height 19
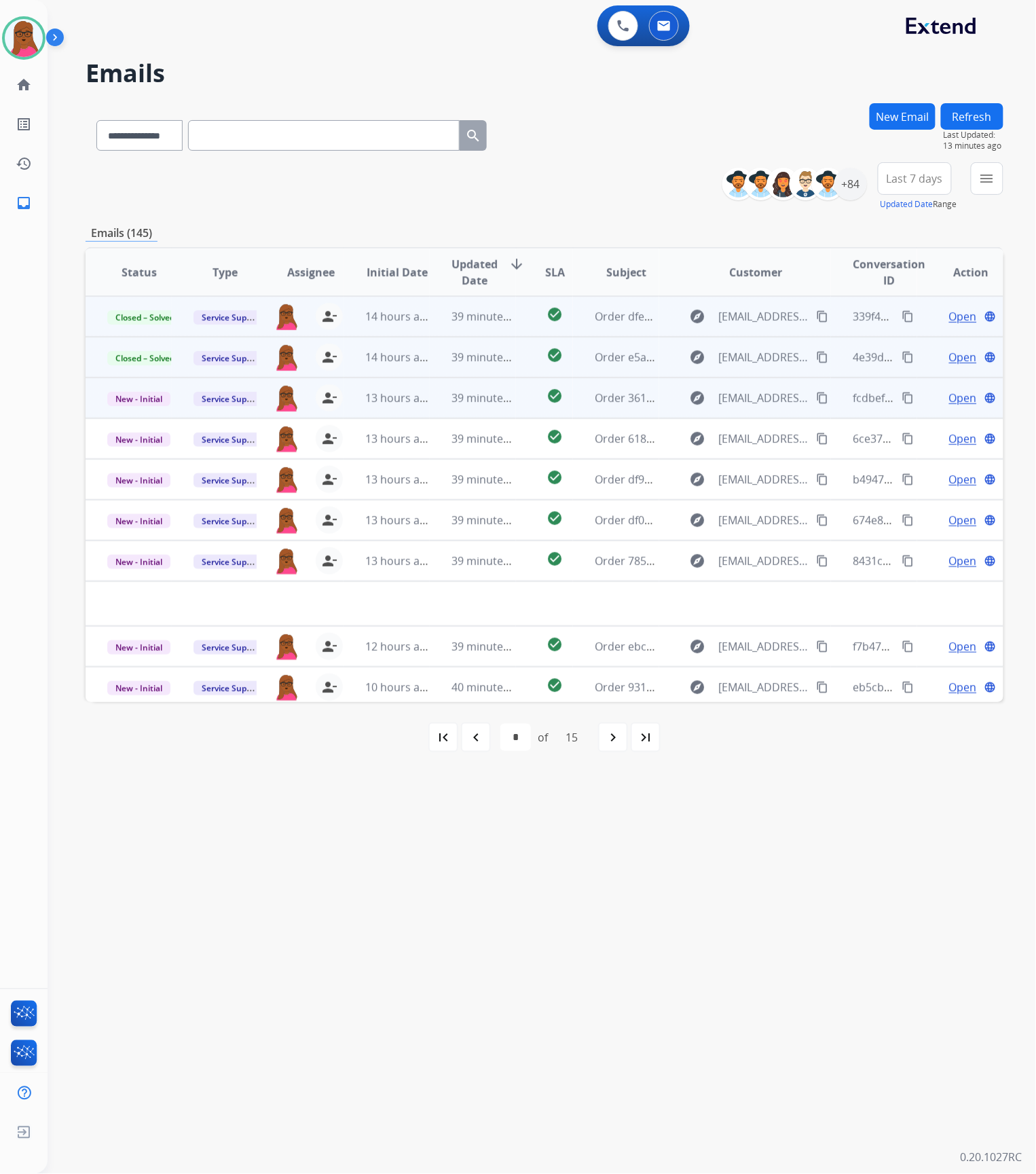
click at [956, 398] on span "Open" at bounding box center [962, 398] width 28 height 17
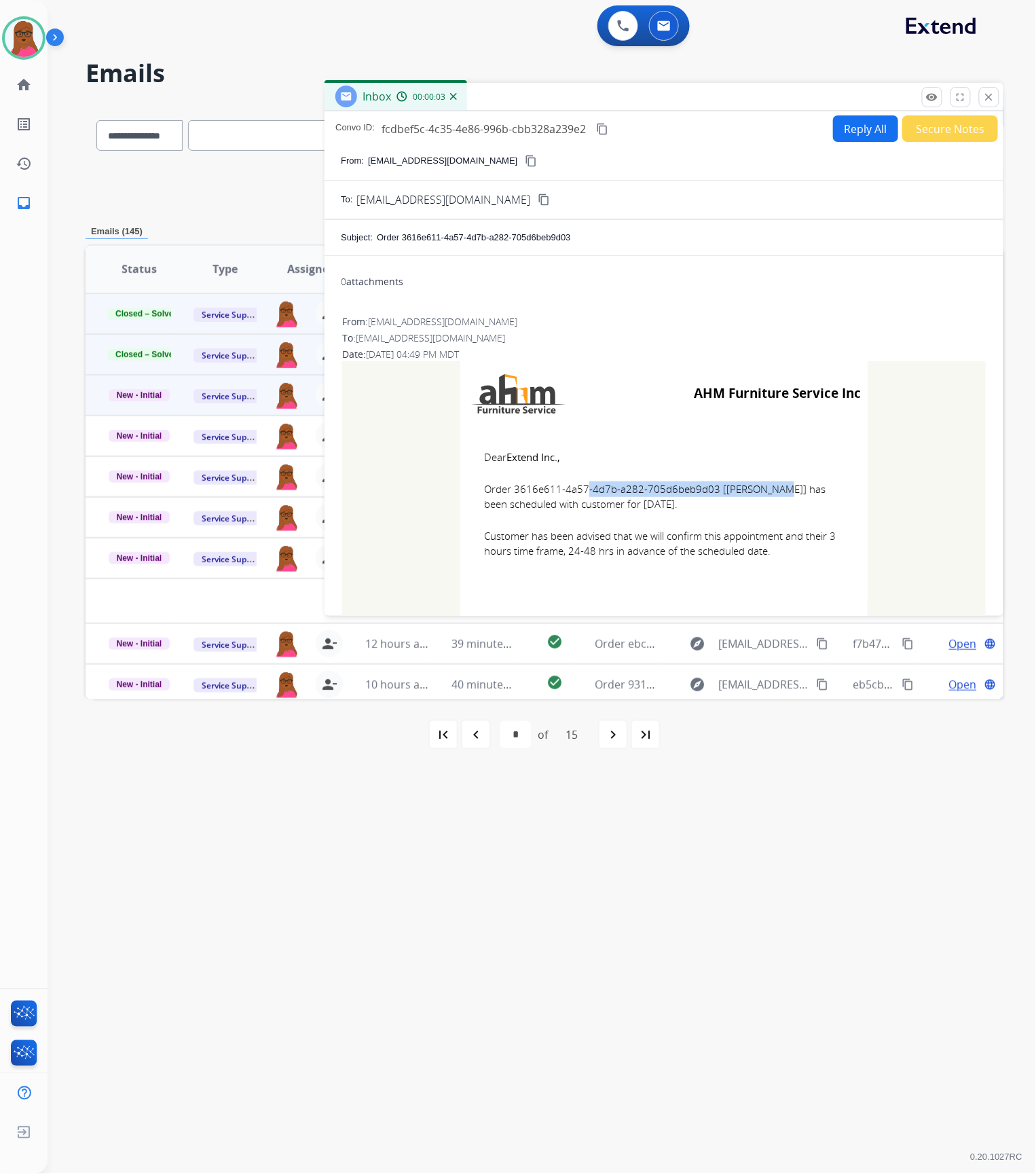
drag, startPoint x: 707, startPoint y: 491, endPoint x: 509, endPoint y: 486, distance: 198.1
click at [509, 486] on span "Order 3616e611-4a57-4d7b-a282-705d6beb9d03 [[PERSON_NAME]] has been scheduled w…" at bounding box center [664, 497] width 360 height 31
drag, startPoint x: 476, startPoint y: 456, endPoint x: 797, endPoint y: 553, distance: 335.3
click at [797, 553] on td "Dear Extend Inc., Order 3616e611-4a57-4d7b-a282-705d6beb9d03 [[PERSON_NAME]] ha…" at bounding box center [664, 512] width 407 height 173
drag, startPoint x: 995, startPoint y: 97, endPoint x: 446, endPoint y: 468, distance: 662.6
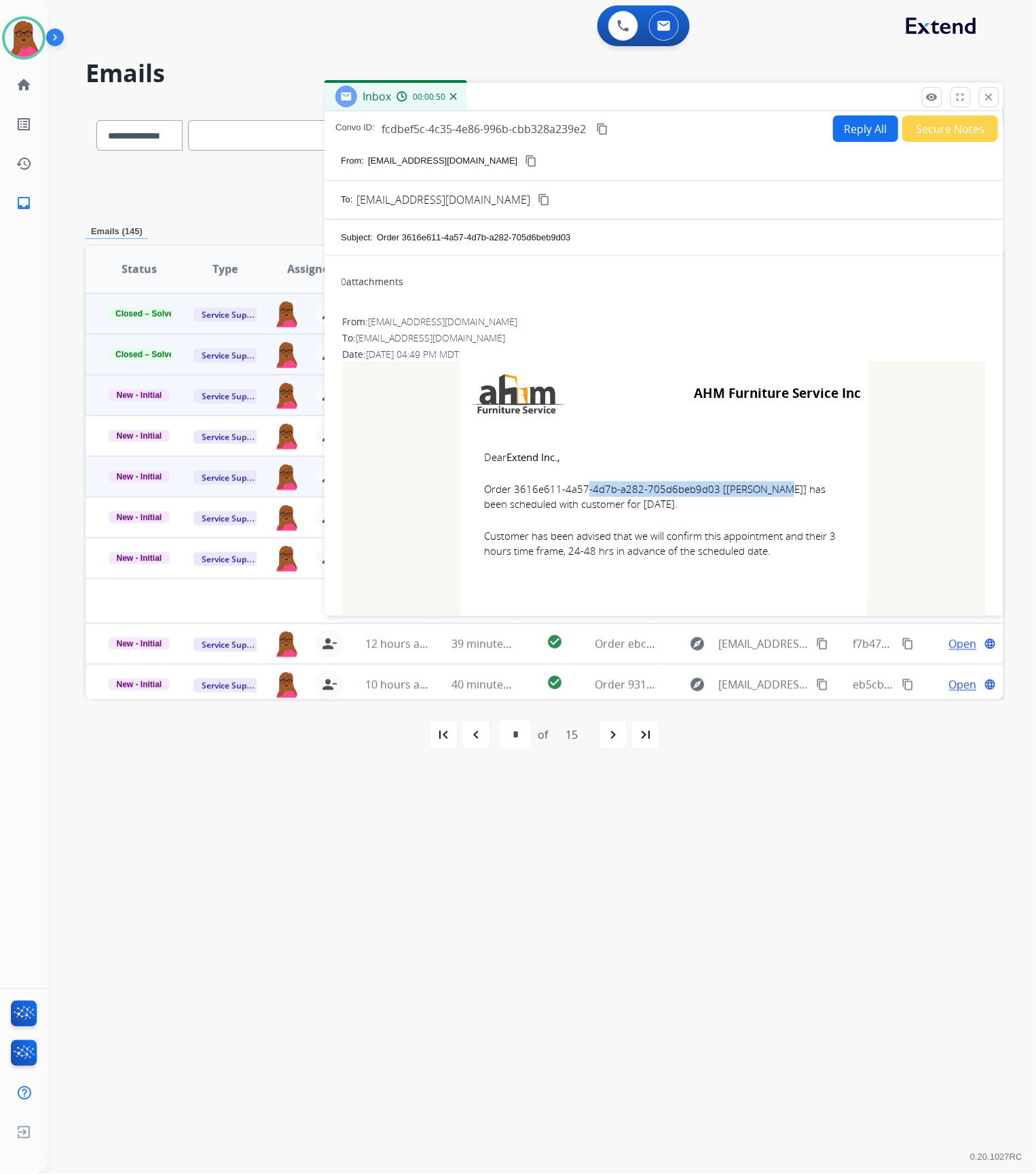
click at [995, 97] on button "close Close" at bounding box center [989, 97] width 20 height 20
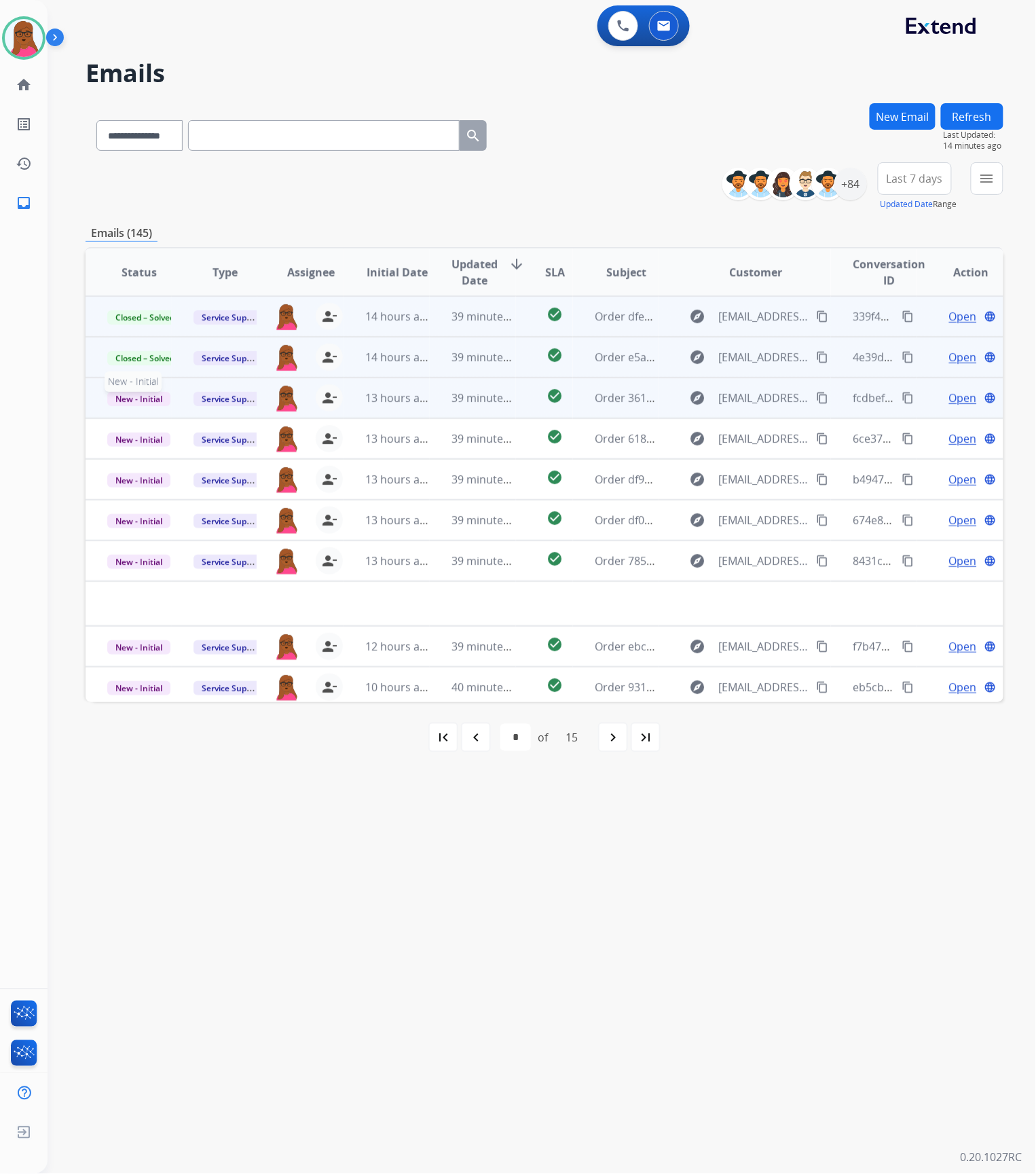
click at [145, 403] on span "New - Initial" at bounding box center [139, 398] width 63 height 14
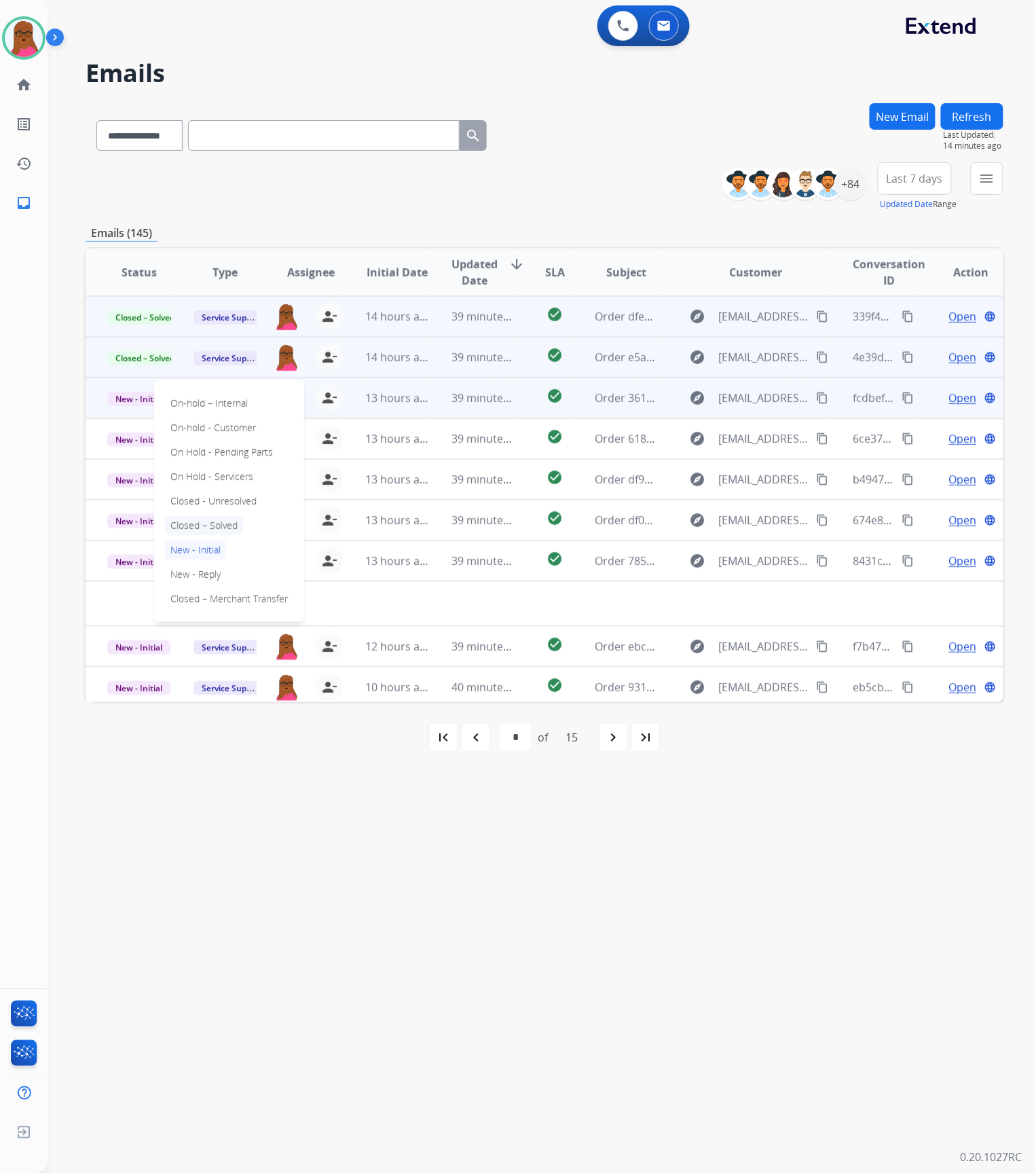
click at [208, 527] on p "Closed – Solved" at bounding box center [204, 525] width 78 height 19
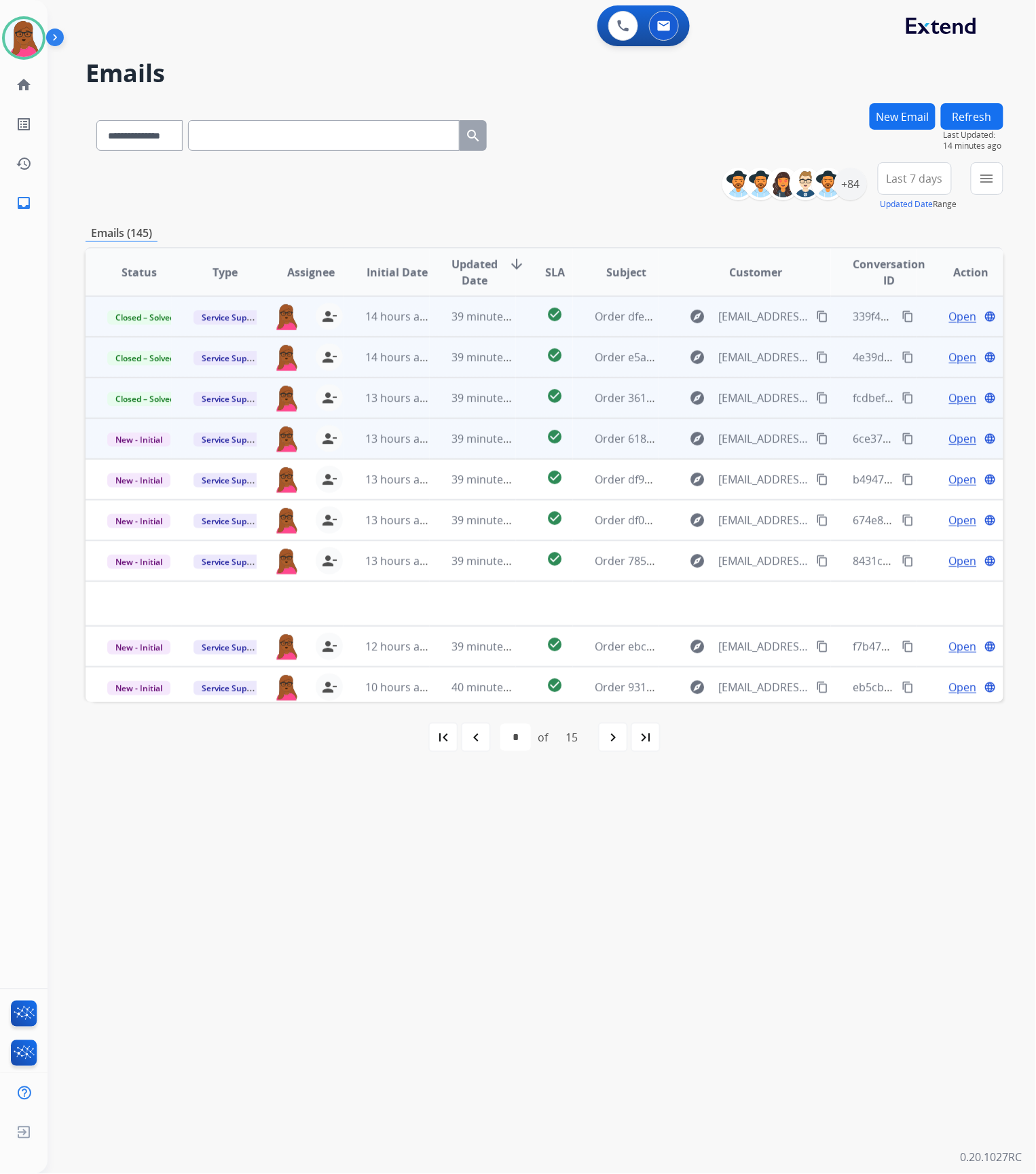
click at [953, 435] on span "Open" at bounding box center [962, 439] width 28 height 17
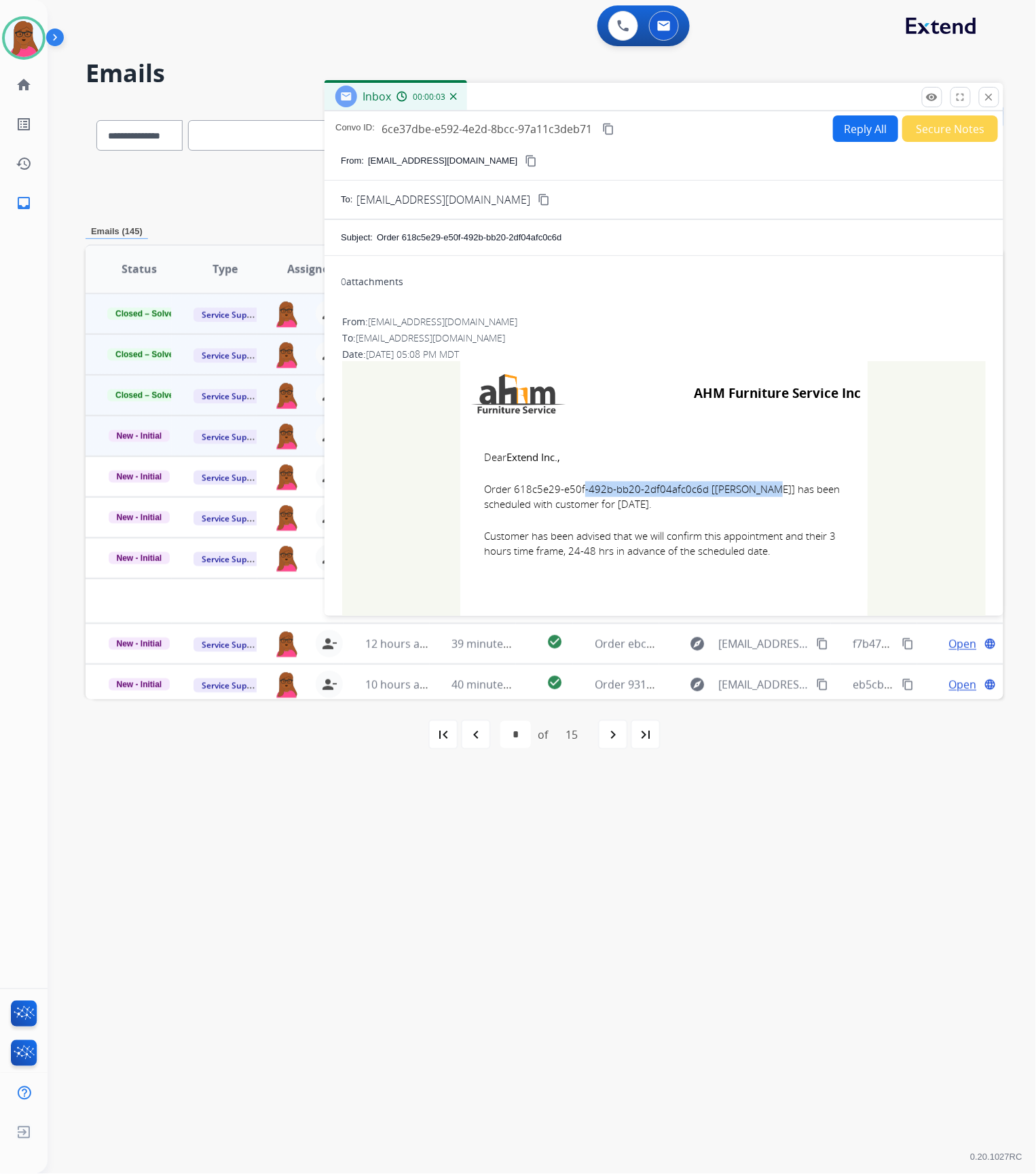
drag, startPoint x: 695, startPoint y: 489, endPoint x: 511, endPoint y: 492, distance: 184.0
click at [511, 492] on span "Order 618c5e29-e50f-492b-bb20-2df04afc0c6d [[PERSON_NAME]] has been scheduled w…" at bounding box center [664, 497] width 360 height 31
drag, startPoint x: 478, startPoint y: 452, endPoint x: 770, endPoint y: 551, distance: 308.3
click at [770, 551] on td "Dear Extend Inc., Order 618c5e29-e50f-492b-bb20-2df04afc0c6d [[PERSON_NAME]] ha…" at bounding box center [664, 512] width 407 height 173
click at [987, 99] on mat-icon "close" at bounding box center [989, 97] width 12 height 12
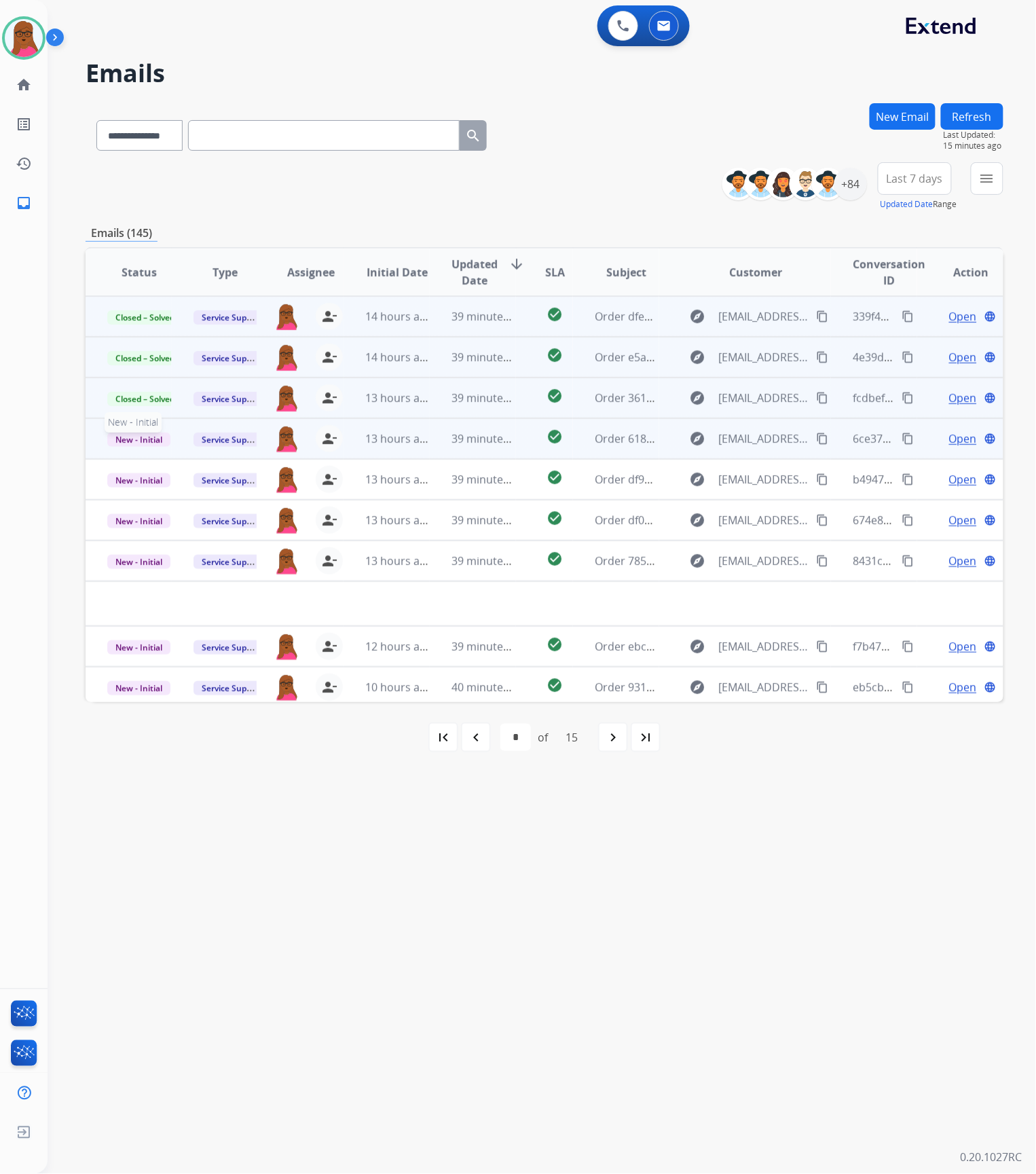
click at [134, 443] on span "New - Initial" at bounding box center [139, 439] width 63 height 14
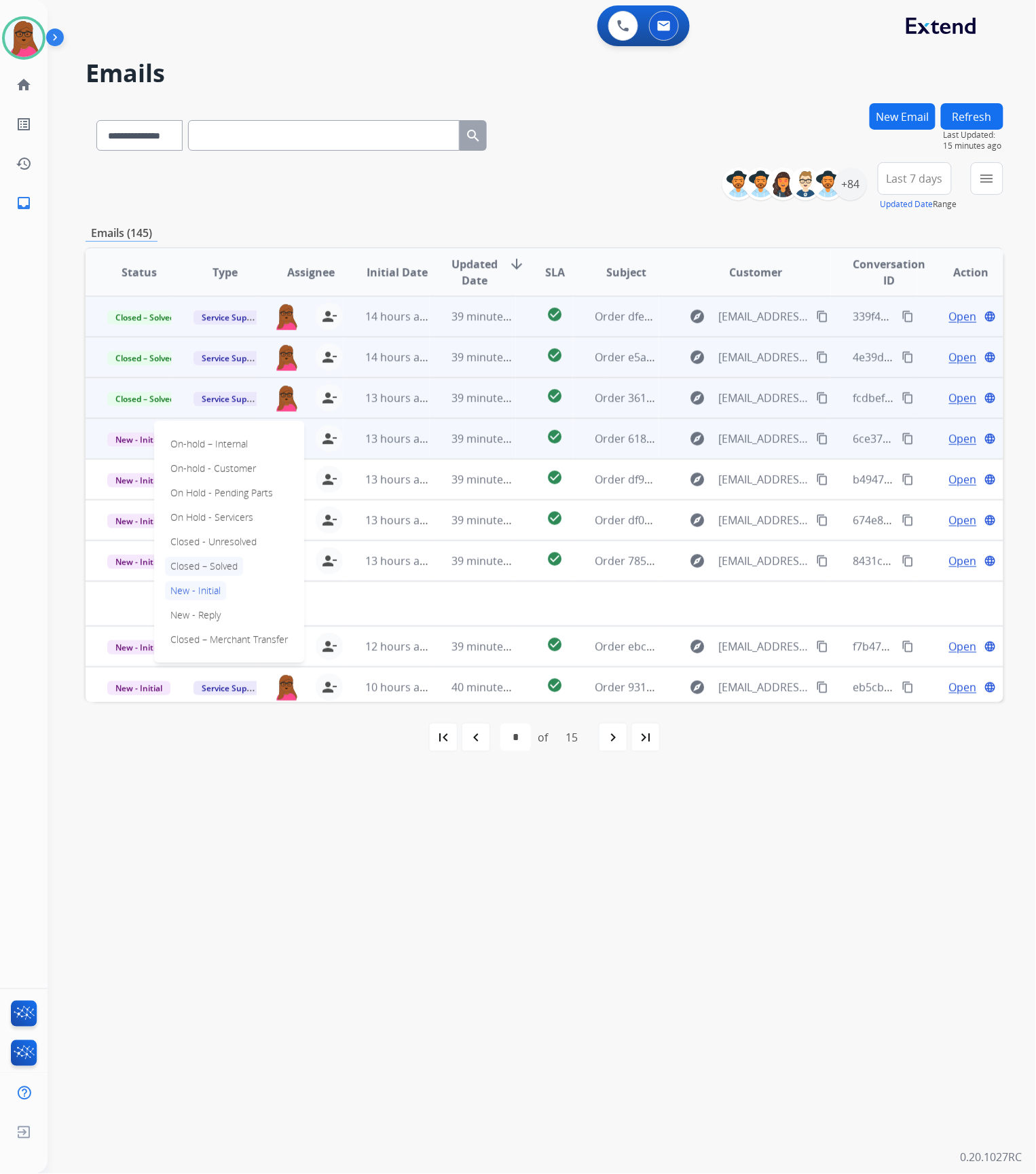
click at [202, 565] on p "Closed – Solved" at bounding box center [204, 566] width 78 height 19
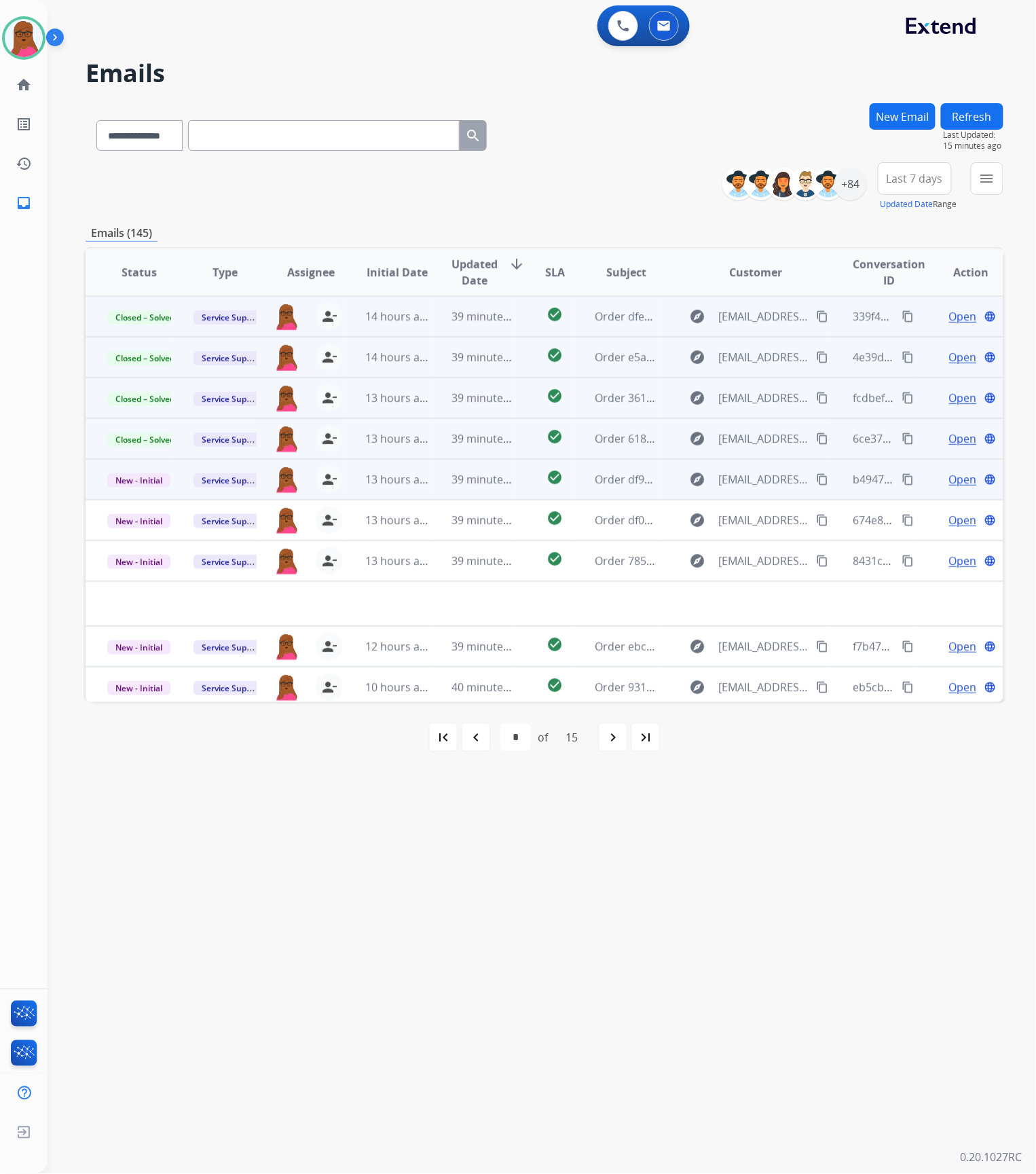
click at [952, 481] on span "Open" at bounding box center [962, 479] width 28 height 17
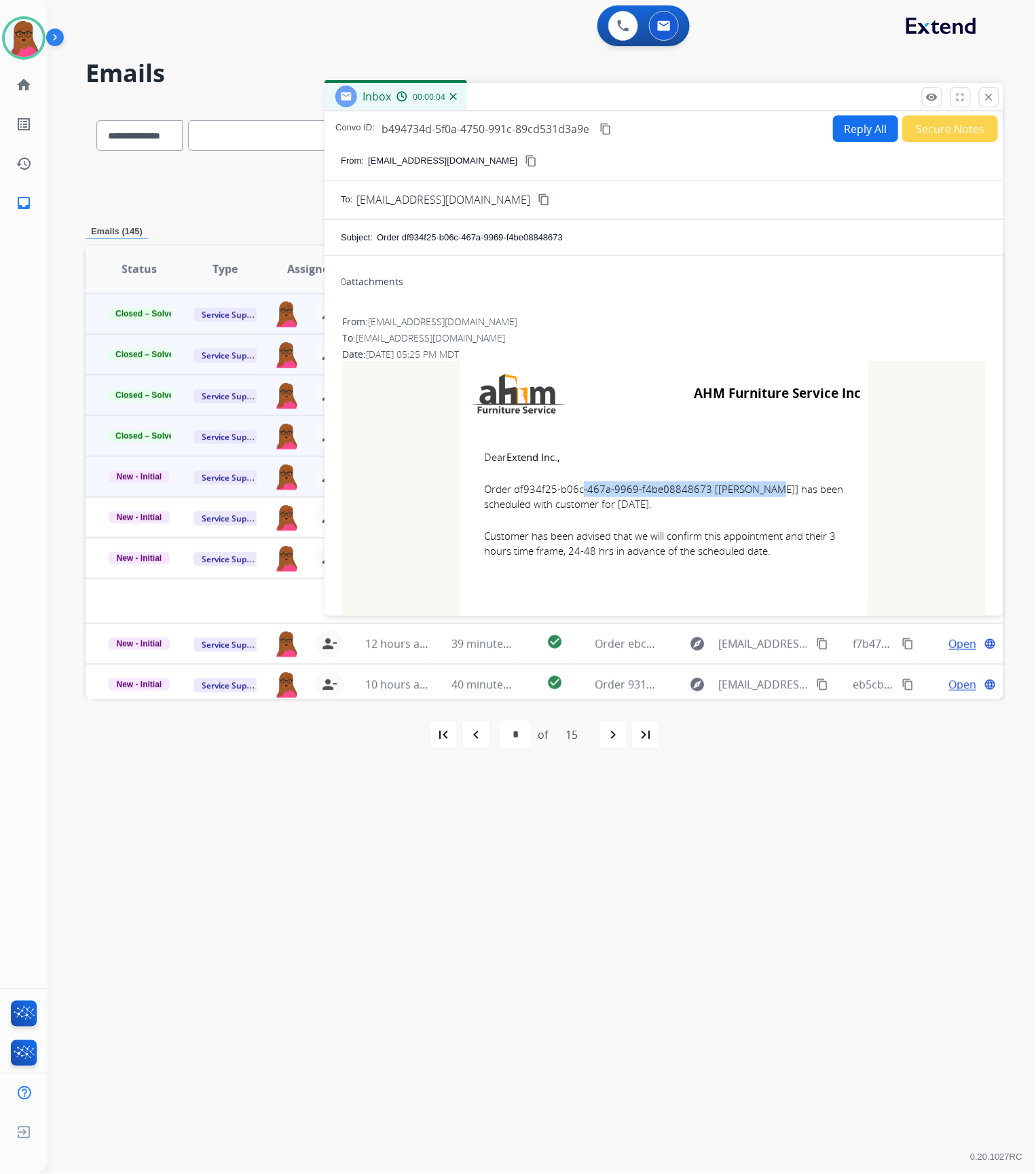
drag, startPoint x: 698, startPoint y: 492, endPoint x: 509, endPoint y: 489, distance: 189.0
click at [509, 489] on span "Order df934f25-b06c-467a-9969-f4be08848673 [[PERSON_NAME]] has been scheduled w…" at bounding box center [664, 497] width 360 height 31
drag, startPoint x: 478, startPoint y: 455, endPoint x: 791, endPoint y: 557, distance: 329.2
click at [791, 557] on td "Dear Extend Inc., Order df934f25-b06c-467a-9969-f4be08848673 [[PERSON_NAME]] ha…" at bounding box center [664, 512] width 407 height 173
drag, startPoint x: 987, startPoint y: 98, endPoint x: 146, endPoint y: 375, distance: 885.4
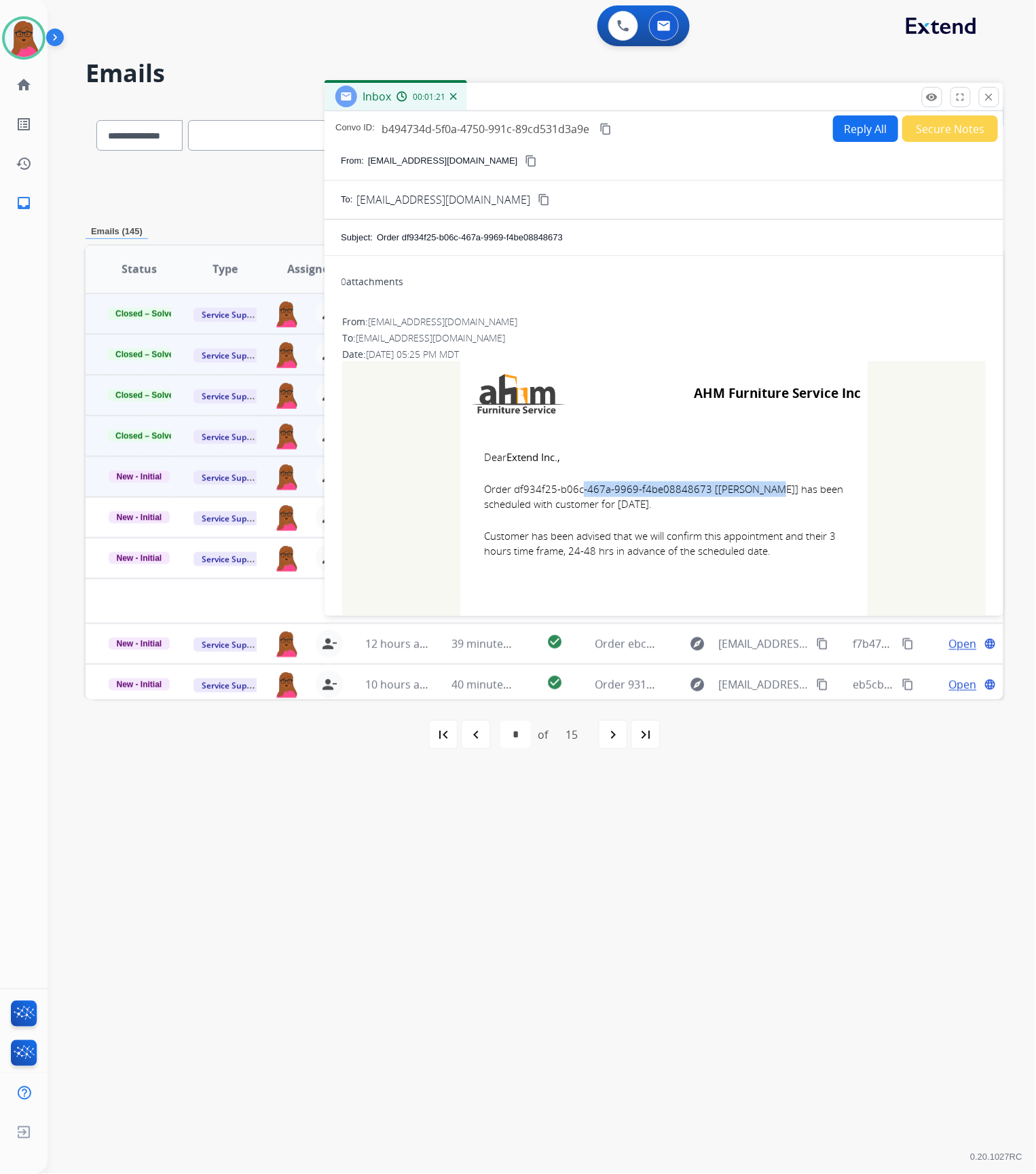
click at [987, 98] on mat-icon "close" at bounding box center [989, 97] width 12 height 12
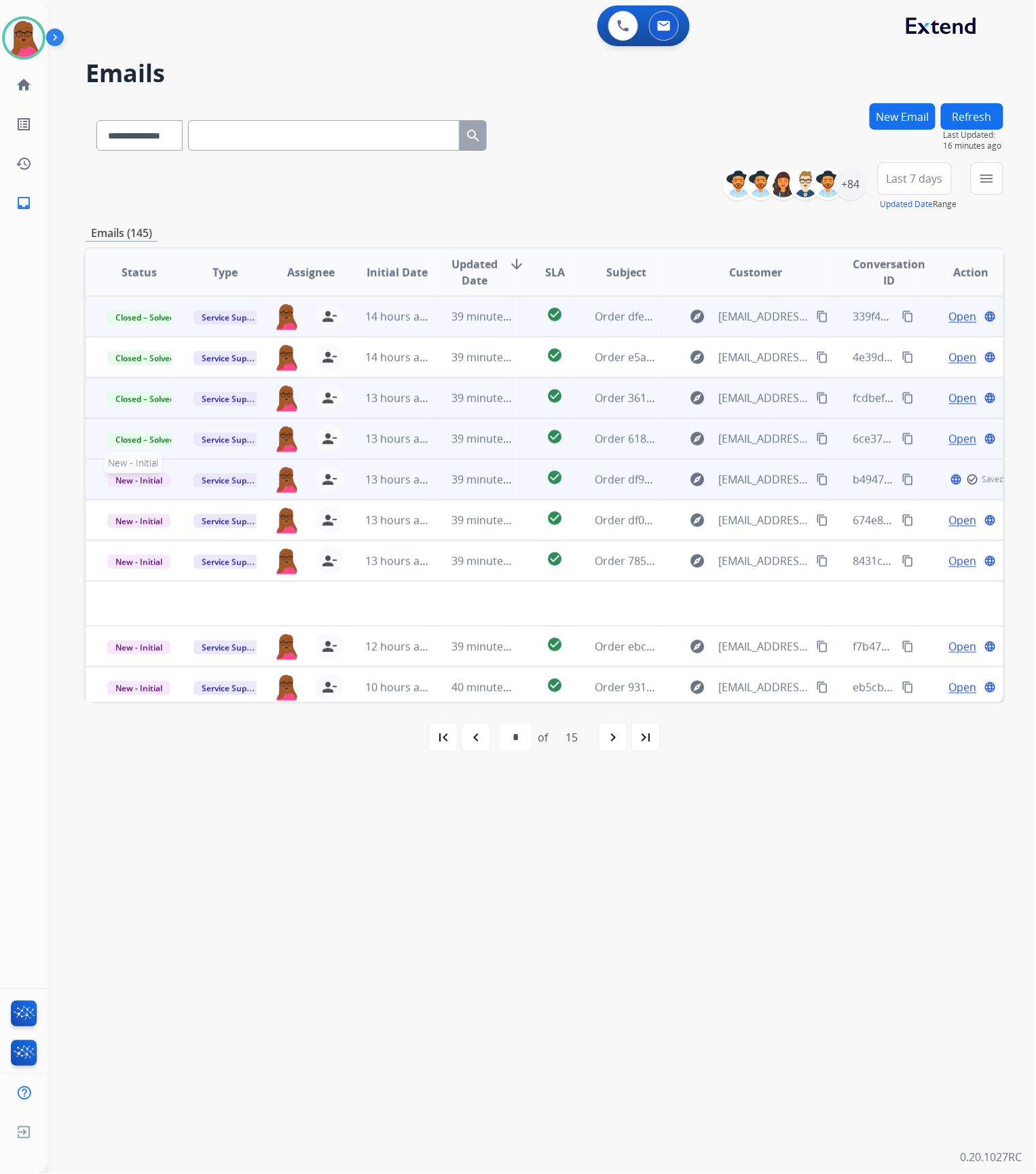
click at [119, 482] on span "New - Initial" at bounding box center [139, 480] width 63 height 14
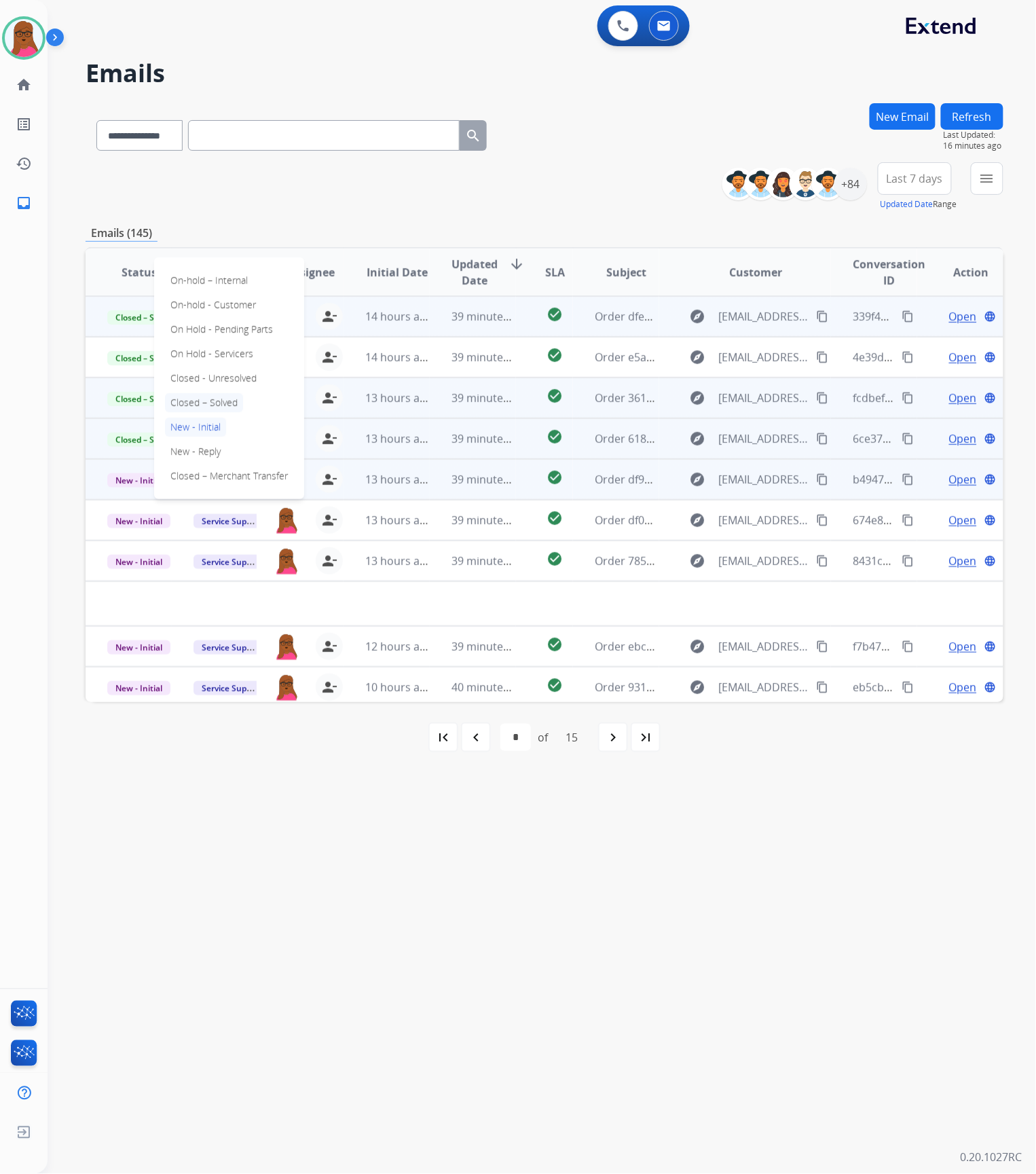
click at [233, 395] on p "Closed – Solved" at bounding box center [204, 402] width 78 height 19
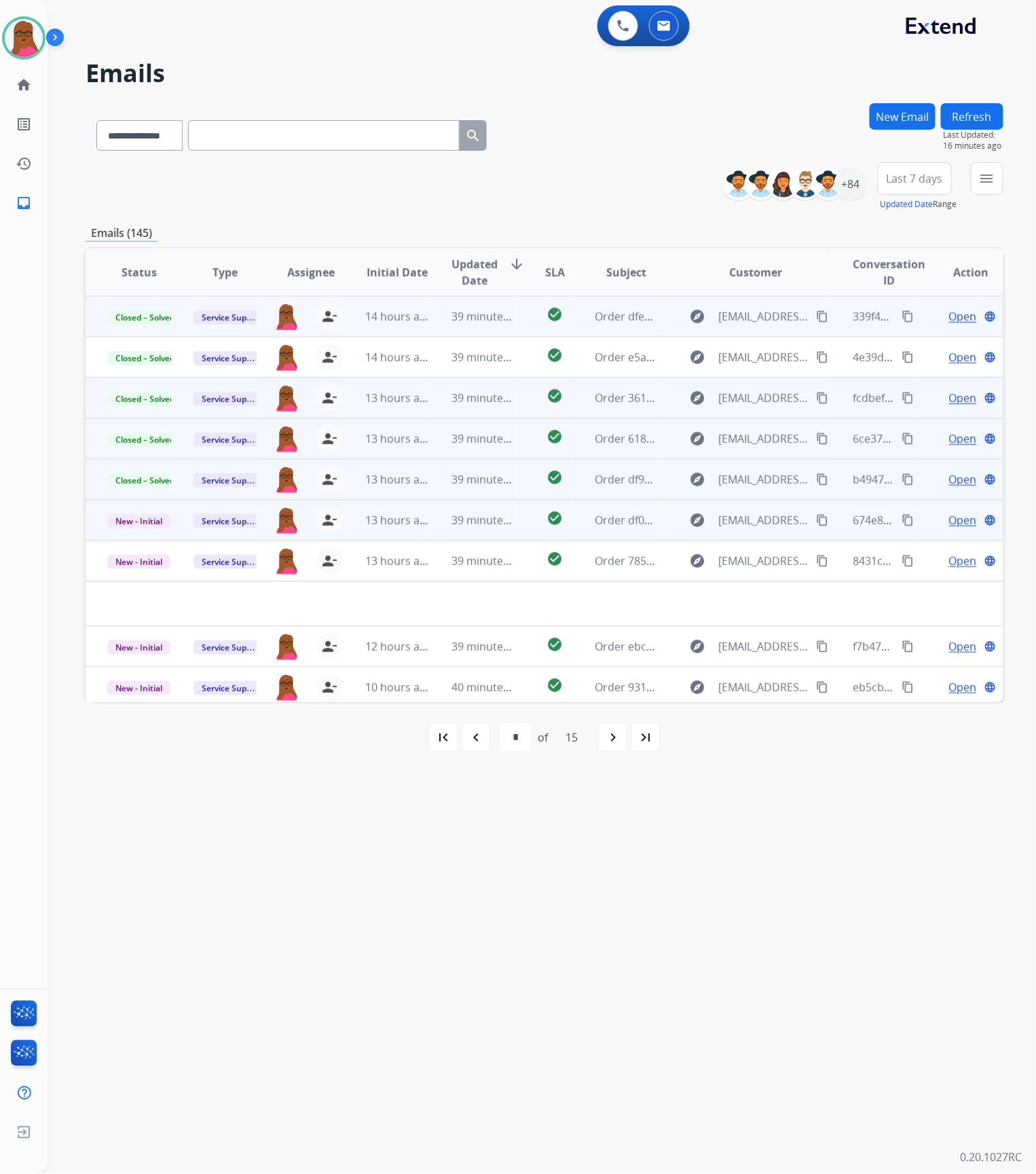
click at [954, 522] on span "Open" at bounding box center [962, 520] width 28 height 17
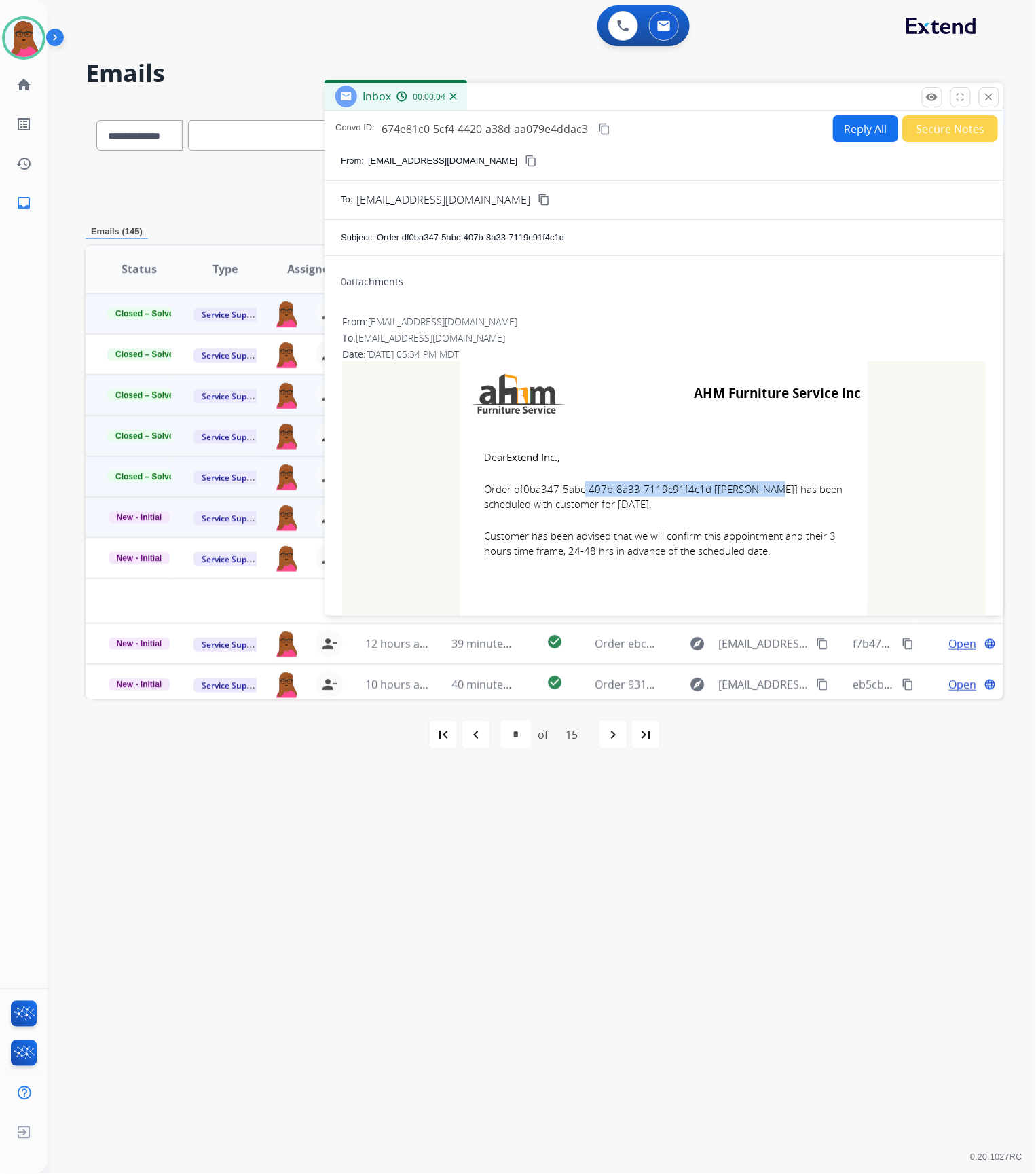
drag, startPoint x: 698, startPoint y: 490, endPoint x: 511, endPoint y: 486, distance: 187.0
click at [511, 486] on span "Order df0ba347-5abc-407b-8a33-7119c91f4c1d [[PERSON_NAME]] has been scheduled w…" at bounding box center [664, 497] width 360 height 31
drag, startPoint x: 476, startPoint y: 452, endPoint x: 772, endPoint y: 555, distance: 313.4
click at [772, 555] on td "Dear Extend Inc., Order df0ba347-5abc-407b-8a33-7119c91f4c1d [[PERSON_NAME]] ha…" at bounding box center [664, 512] width 407 height 173
click at [984, 93] on mat-icon "close" at bounding box center [989, 97] width 12 height 12
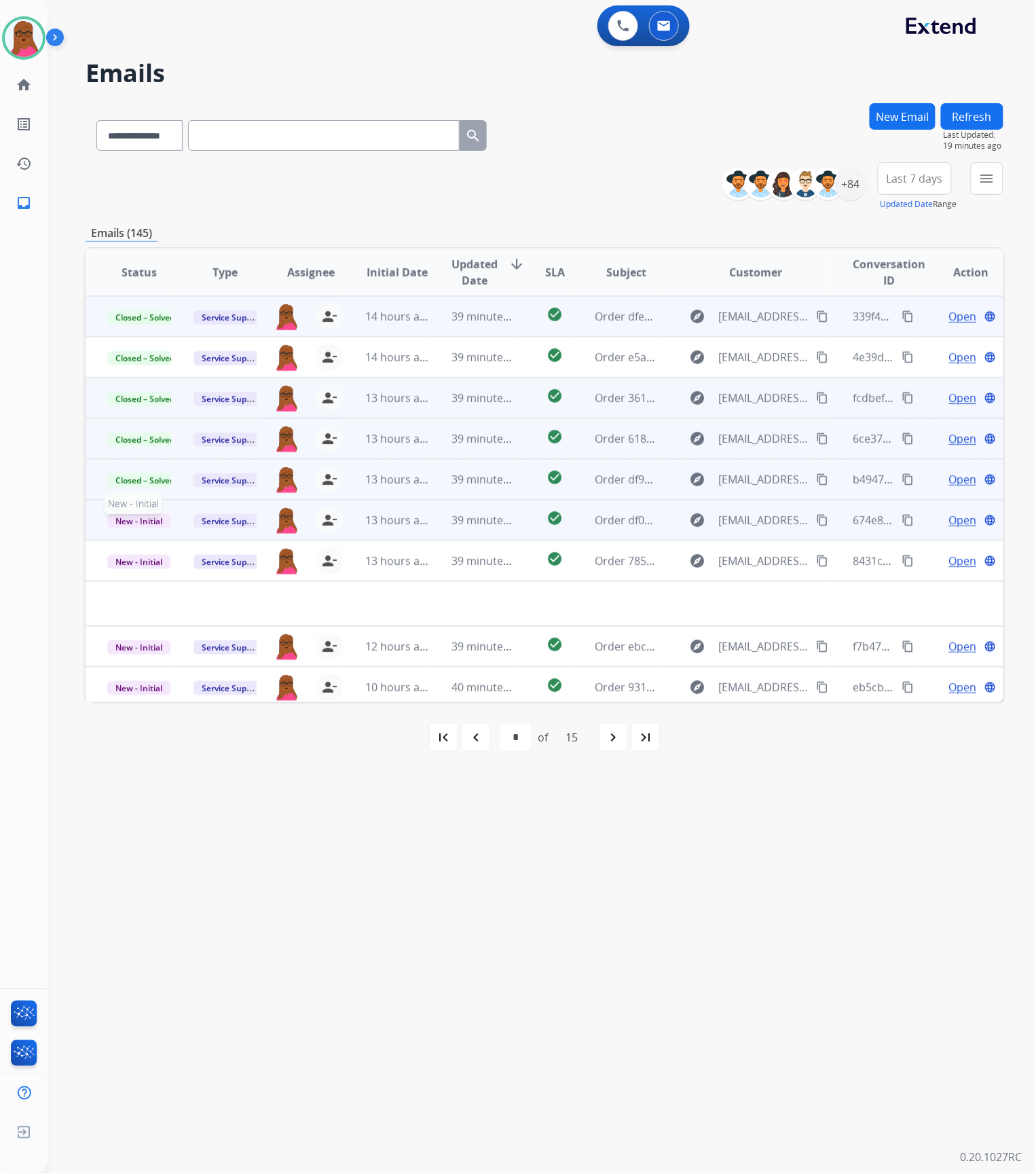
click at [161, 518] on span "New - Initial" at bounding box center [139, 521] width 63 height 14
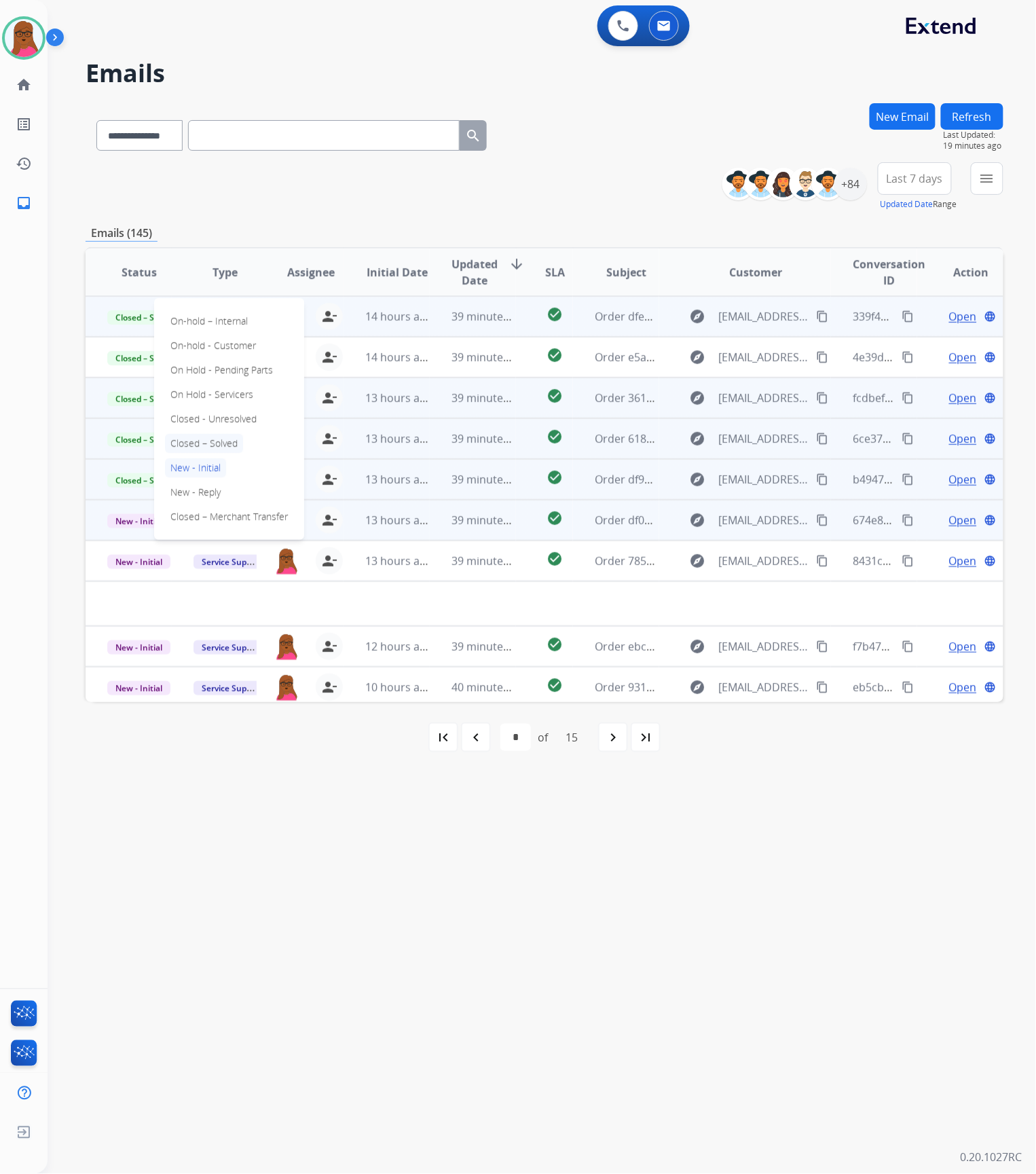
click at [231, 446] on p "Closed – Solved" at bounding box center [204, 443] width 78 height 19
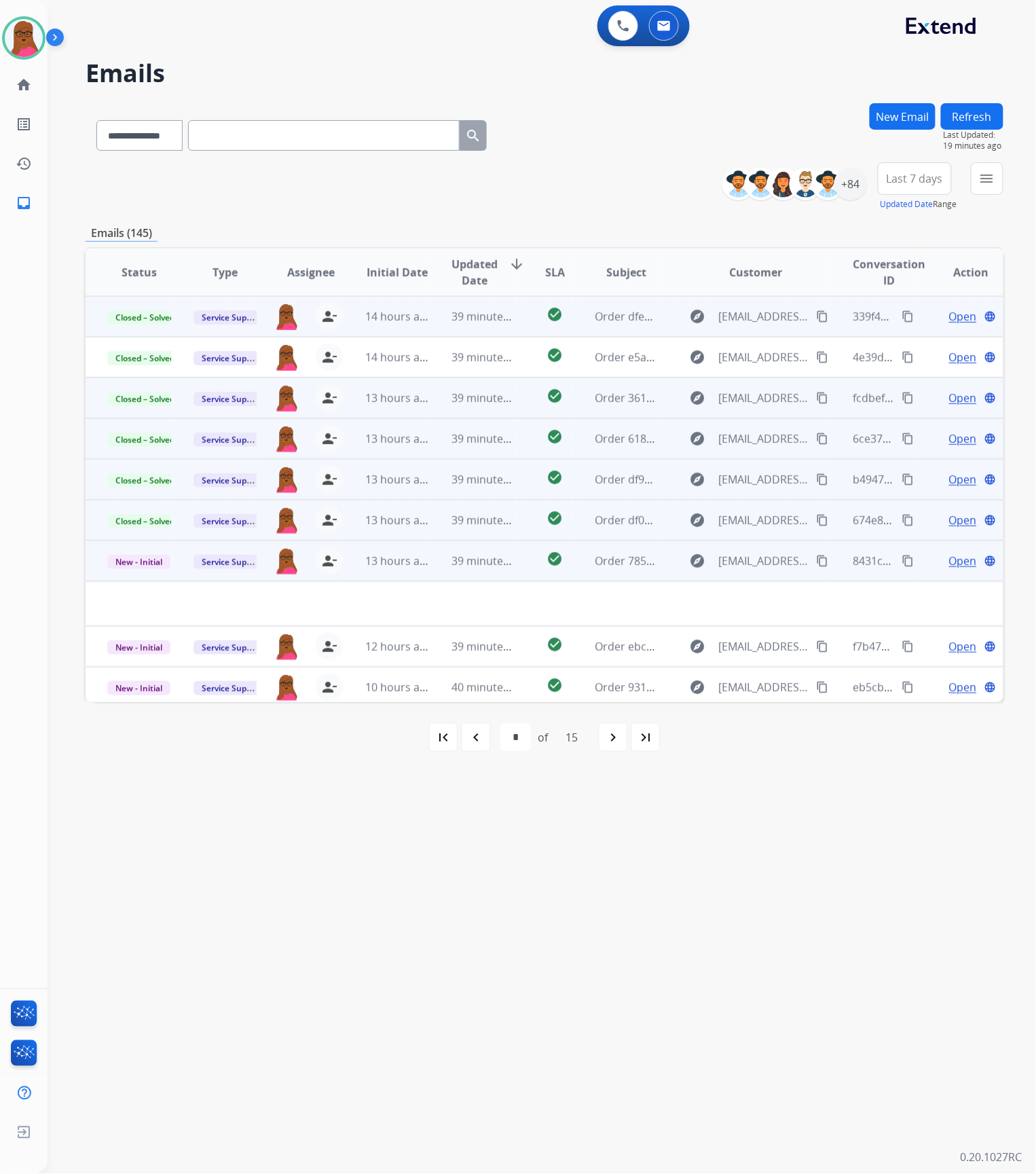
click at [951, 565] on span "Open" at bounding box center [962, 561] width 28 height 17
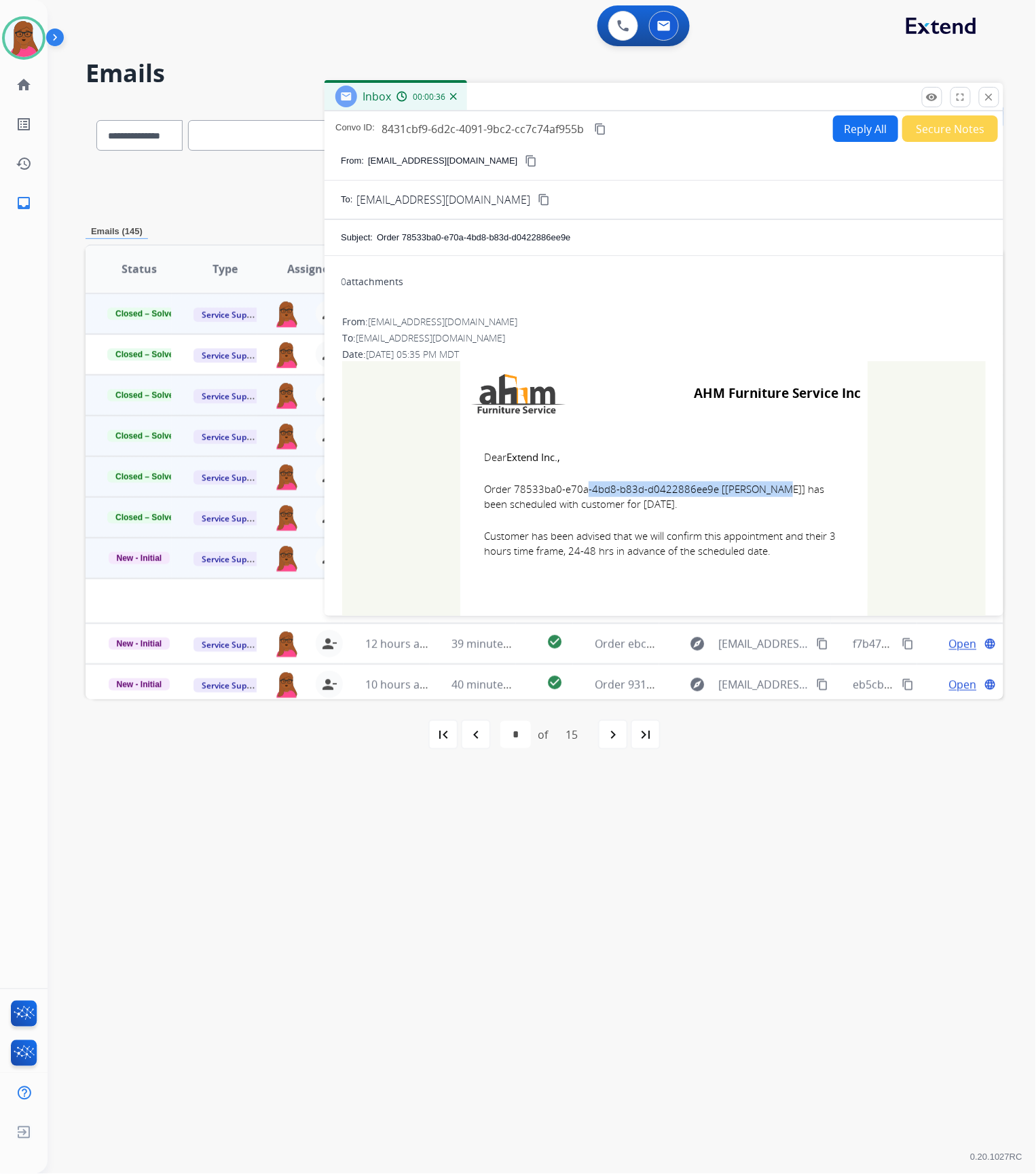
drag, startPoint x: 707, startPoint y: 491, endPoint x: 509, endPoint y: 485, distance: 198.1
click at [509, 485] on span "Order 78533ba0-e70a-4bd8-b83d-d0422886ee9e [[PERSON_NAME]] has been scheduled w…" at bounding box center [664, 497] width 360 height 31
drag, startPoint x: 479, startPoint y: 456, endPoint x: 754, endPoint y: 582, distance: 302.5
click at [754, 582] on td "Dear Extend Inc., Order 78533ba0-e70a-4bd8-b83d-d0422886ee9e [[PERSON_NAME]] ha…" at bounding box center [664, 512] width 407 height 173
drag, startPoint x: 991, startPoint y: 95, endPoint x: 191, endPoint y: 546, distance: 918.4
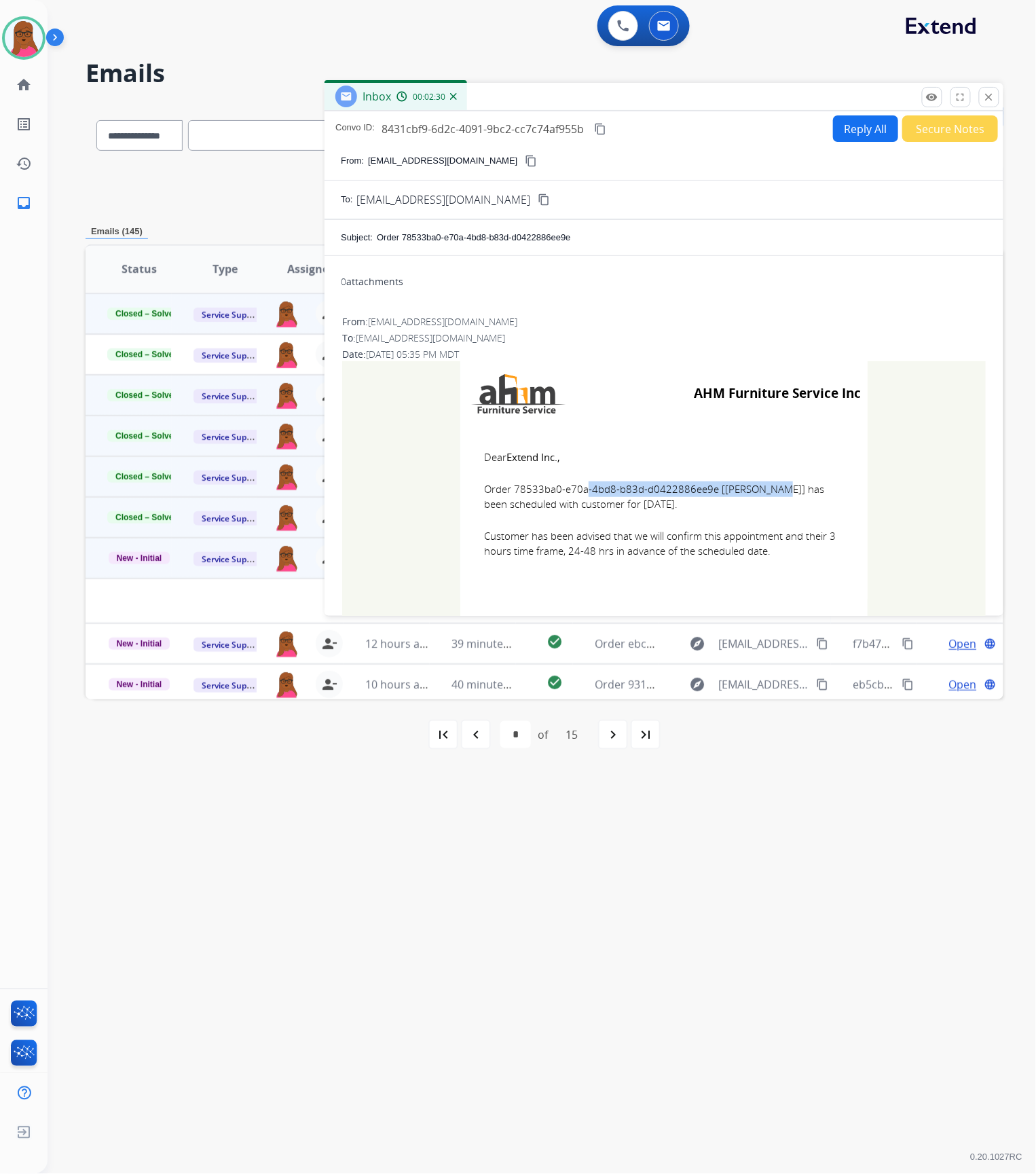
click at [991, 95] on mat-icon "close" at bounding box center [989, 97] width 12 height 12
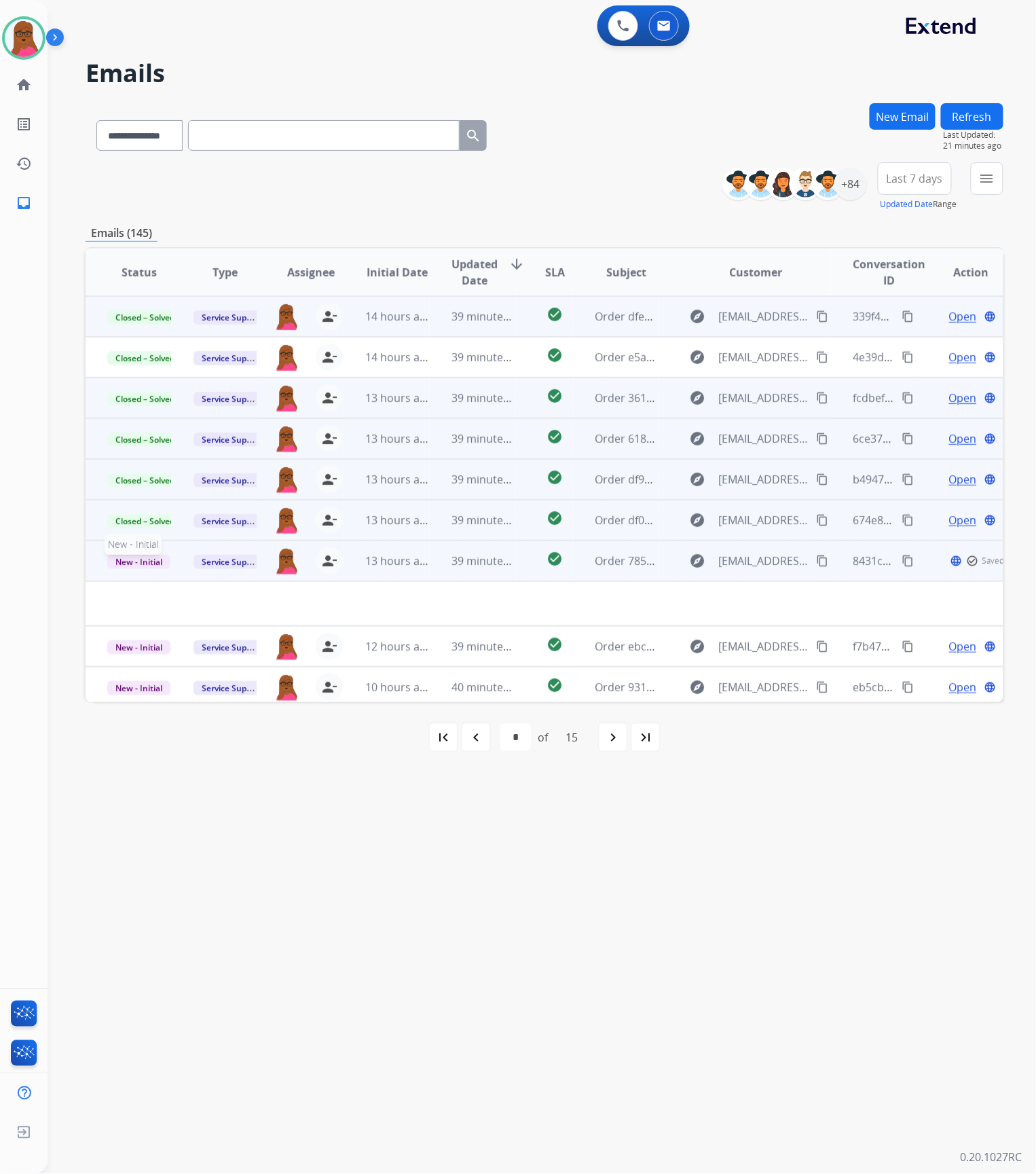
click at [159, 560] on span "New - Initial" at bounding box center [139, 561] width 63 height 14
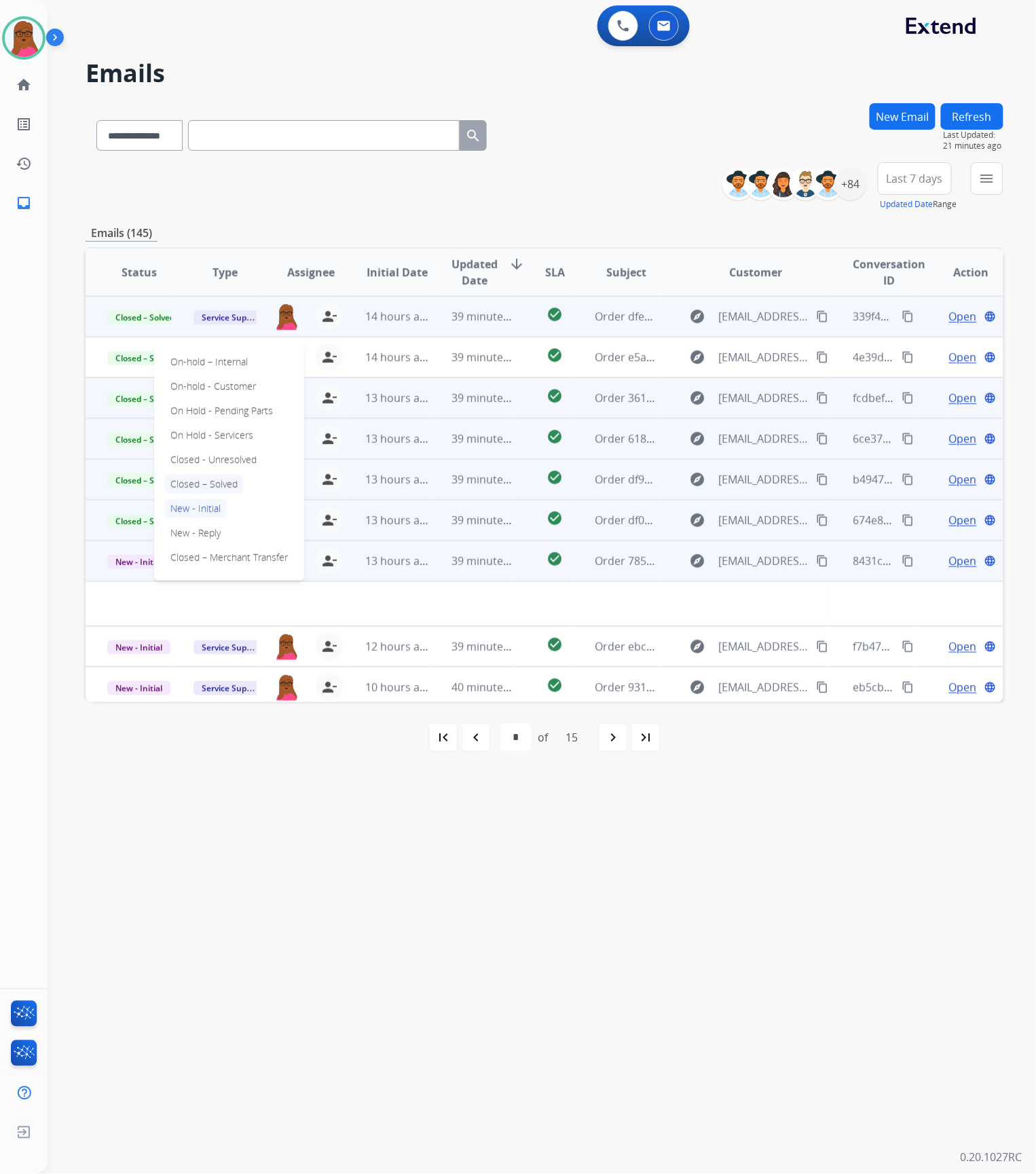
click at [218, 482] on p "Closed – Solved" at bounding box center [204, 484] width 78 height 19
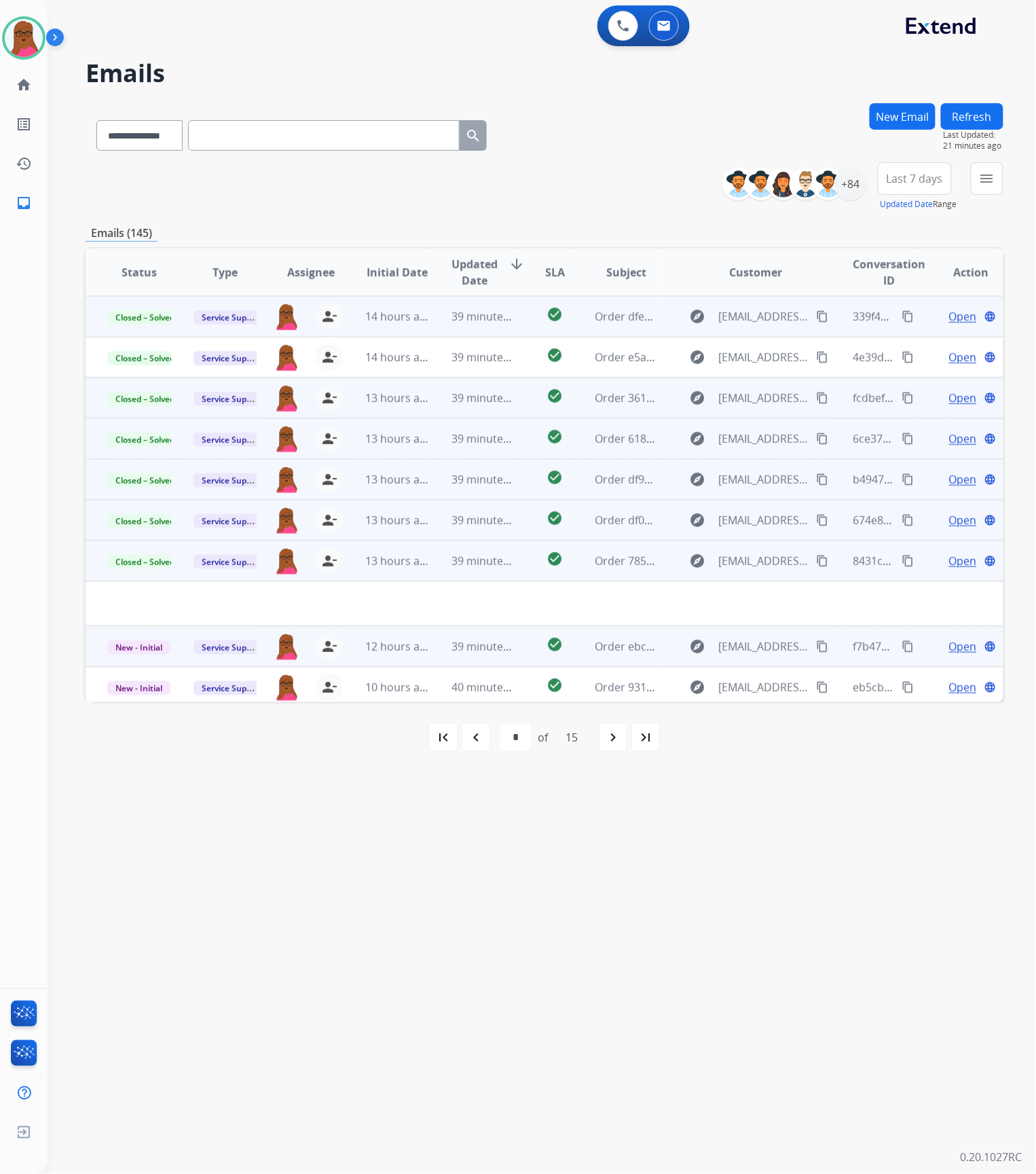
click at [949, 647] on span "Open" at bounding box center [962, 647] width 28 height 17
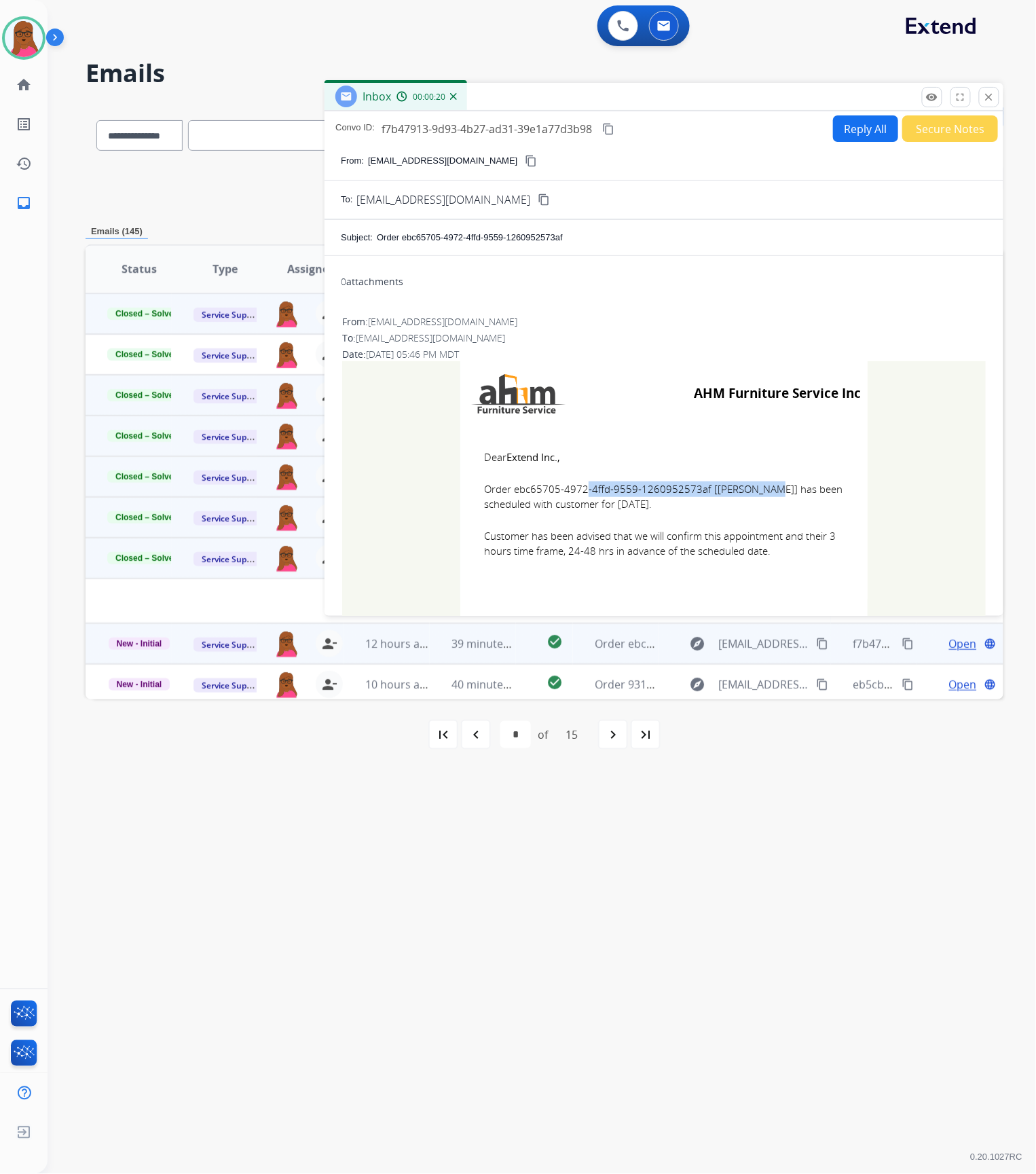
drag, startPoint x: 698, startPoint y: 489, endPoint x: 512, endPoint y: 493, distance: 186.0
click at [511, 492] on span "Order ebc65705-4972-4ffd-9559-1260952573af [[PERSON_NAME]] has been scheduled w…" at bounding box center [664, 497] width 360 height 31
drag, startPoint x: 476, startPoint y: 455, endPoint x: 769, endPoint y: 557, distance: 310.2
click at [769, 557] on td "Dear Extend Inc., Order ebc65705-4972-4ffd-9559-1260952573af [[PERSON_NAME]] ha…" at bounding box center [664, 512] width 407 height 173
drag, startPoint x: 989, startPoint y: 94, endPoint x: 353, endPoint y: 572, distance: 795.6
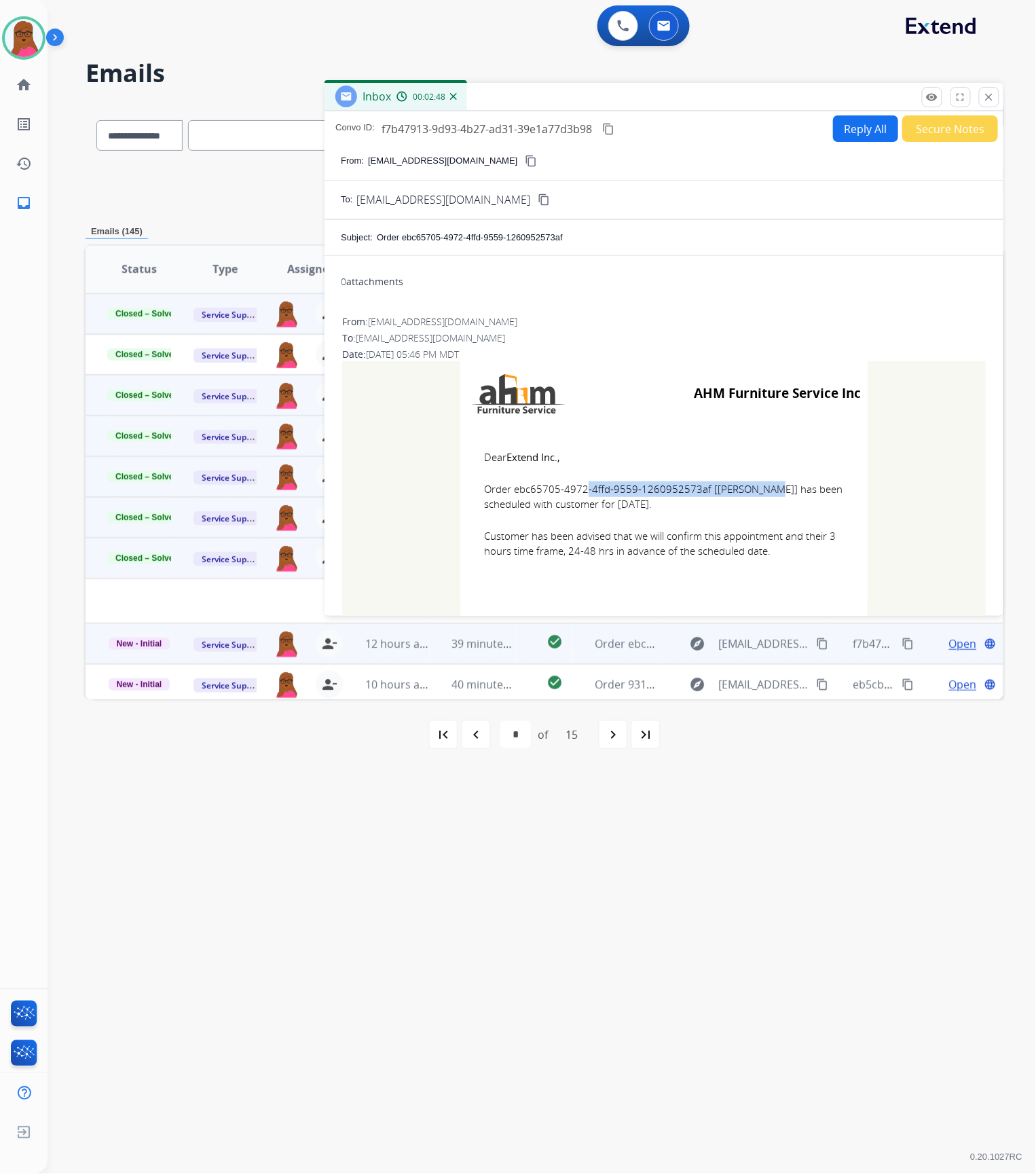
click at [989, 94] on mat-icon "close" at bounding box center [989, 97] width 12 height 12
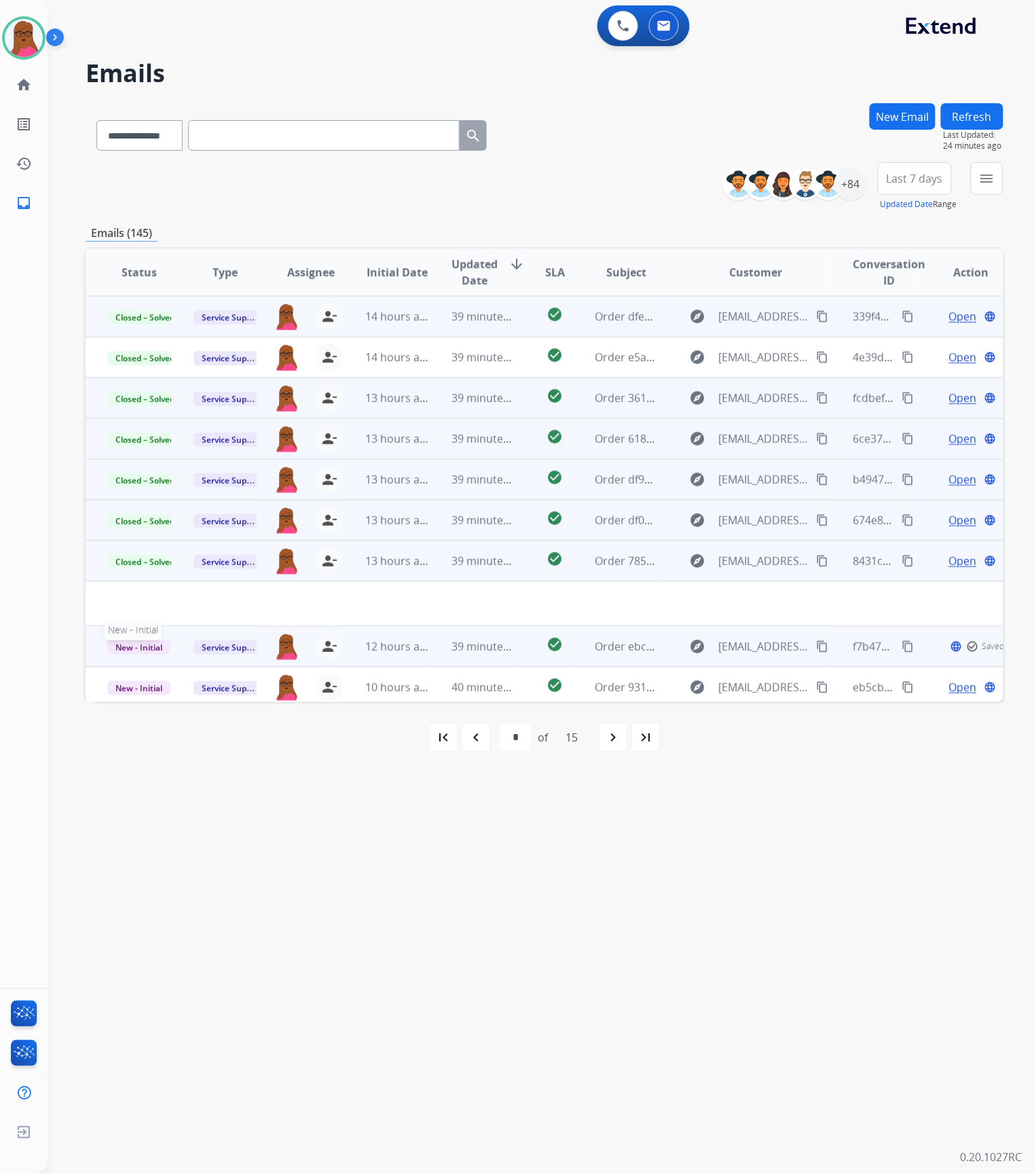
click at [134, 645] on span "New - Initial" at bounding box center [139, 647] width 63 height 14
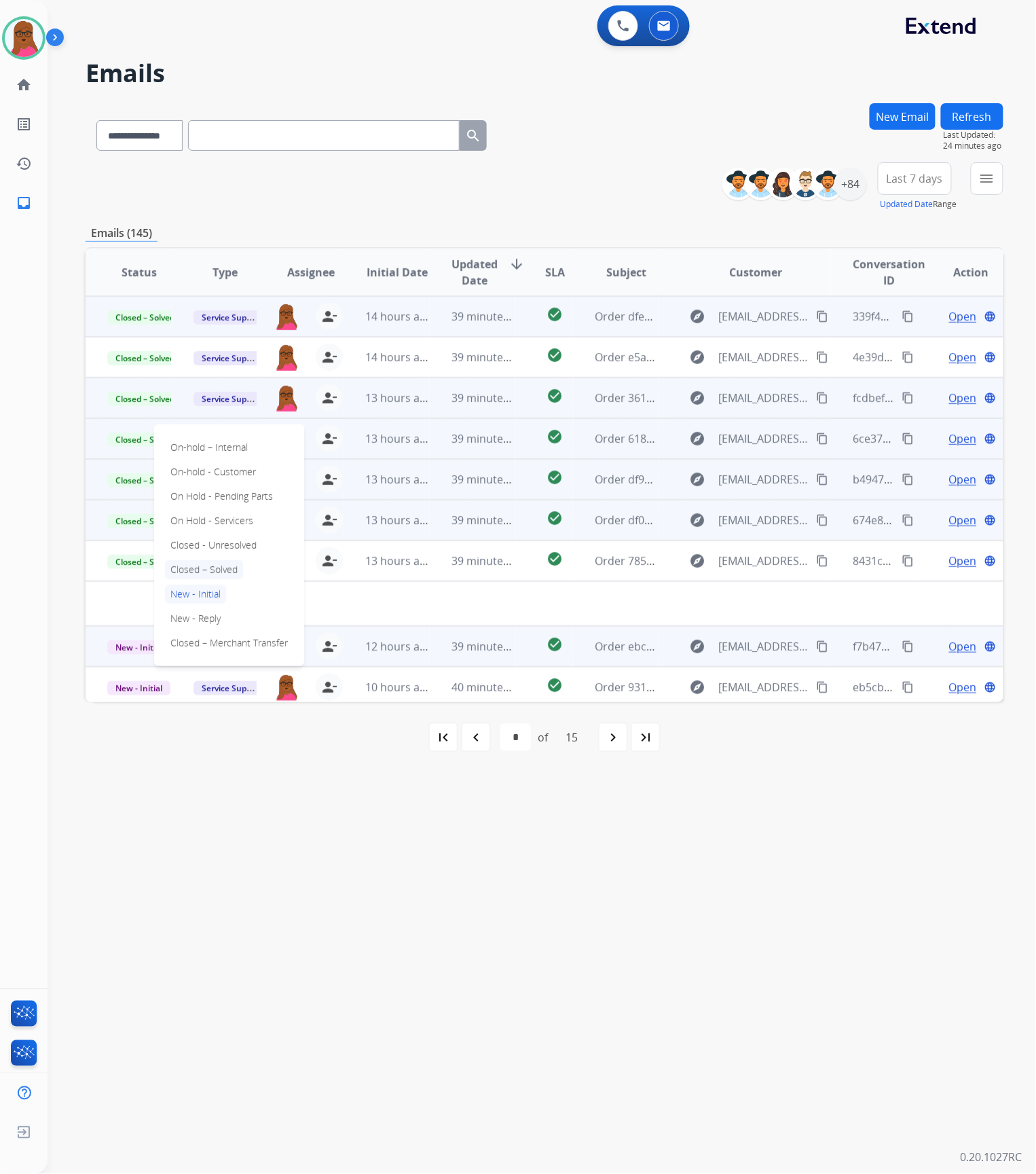
click at [220, 568] on p "Closed – Solved" at bounding box center [204, 569] width 78 height 19
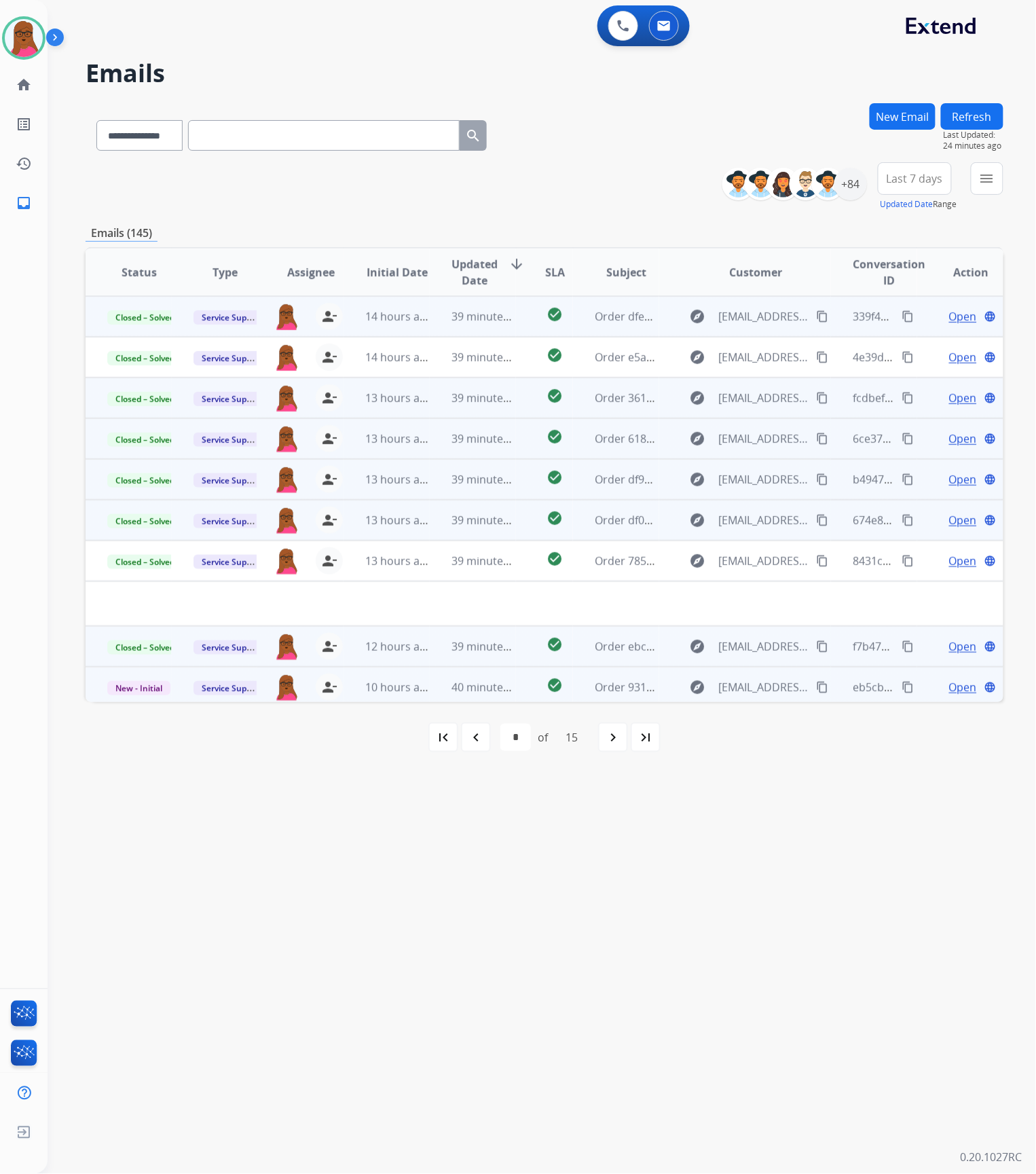
click at [953, 690] on span "Open" at bounding box center [962, 687] width 28 height 17
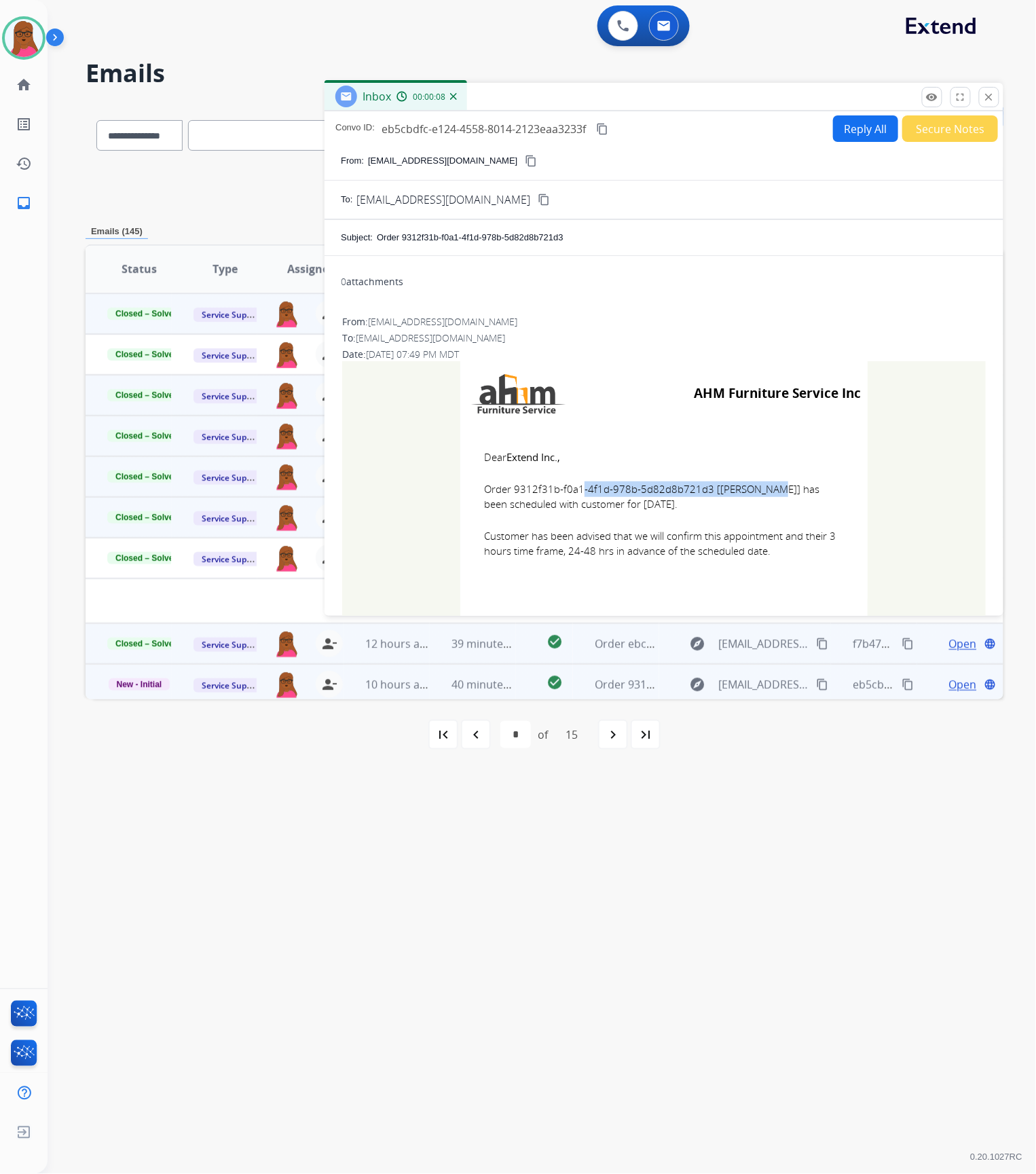
drag, startPoint x: 701, startPoint y: 487, endPoint x: 511, endPoint y: 482, distance: 190.1
click at [511, 482] on span "Order 9312f31b-f0a1-4f1d-978b-5d82d8b721d3 [[PERSON_NAME]] has been scheduled w…" at bounding box center [664, 497] width 360 height 31
drag, startPoint x: 622, startPoint y: 482, endPoint x: 688, endPoint y: 503, distance: 69.3
drag, startPoint x: 476, startPoint y: 449, endPoint x: 769, endPoint y: 554, distance: 311.2
click at [769, 554] on td "Dear Extend Inc., Order 9312f31b-f0a1-4f1d-978b-5d82d8b721d3 [[PERSON_NAME]] ha…" at bounding box center [664, 512] width 407 height 173
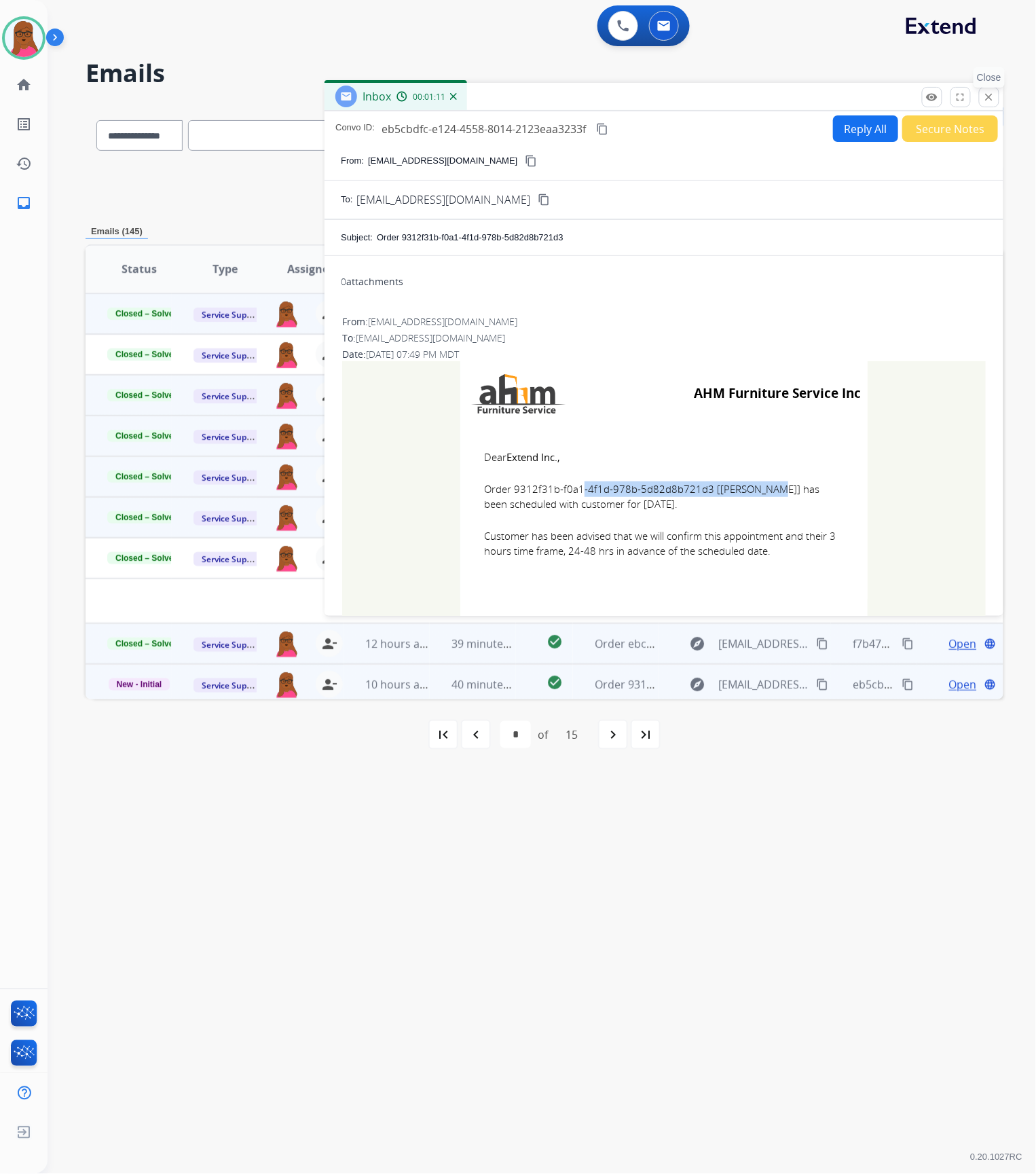
click at [984, 95] on mat-icon "close" at bounding box center [989, 97] width 12 height 12
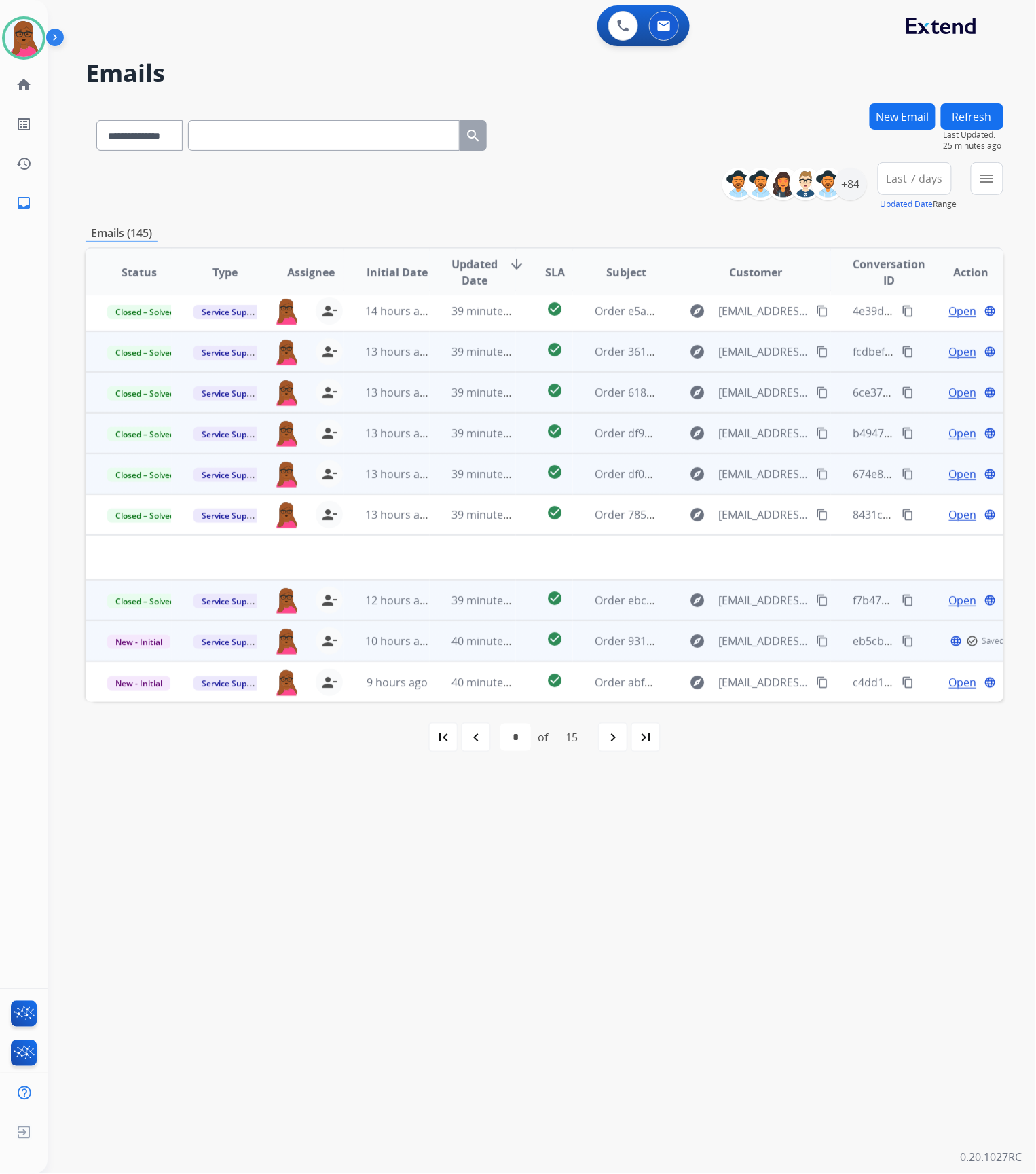
scroll to position [45, 0]
click at [146, 639] on span "New - Initial" at bounding box center [139, 643] width 63 height 14
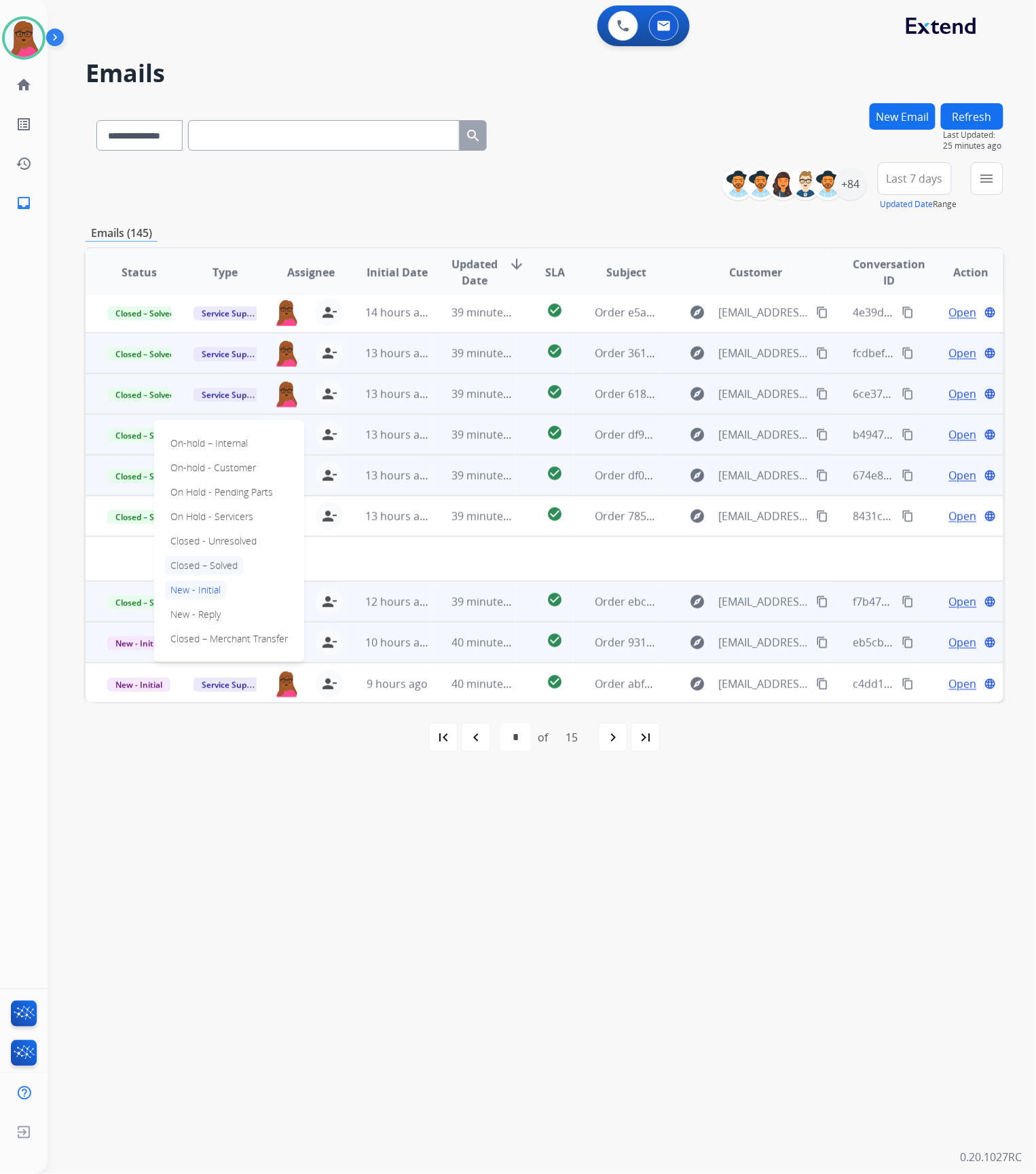
click at [216, 563] on p "Closed – Solved" at bounding box center [204, 565] width 78 height 19
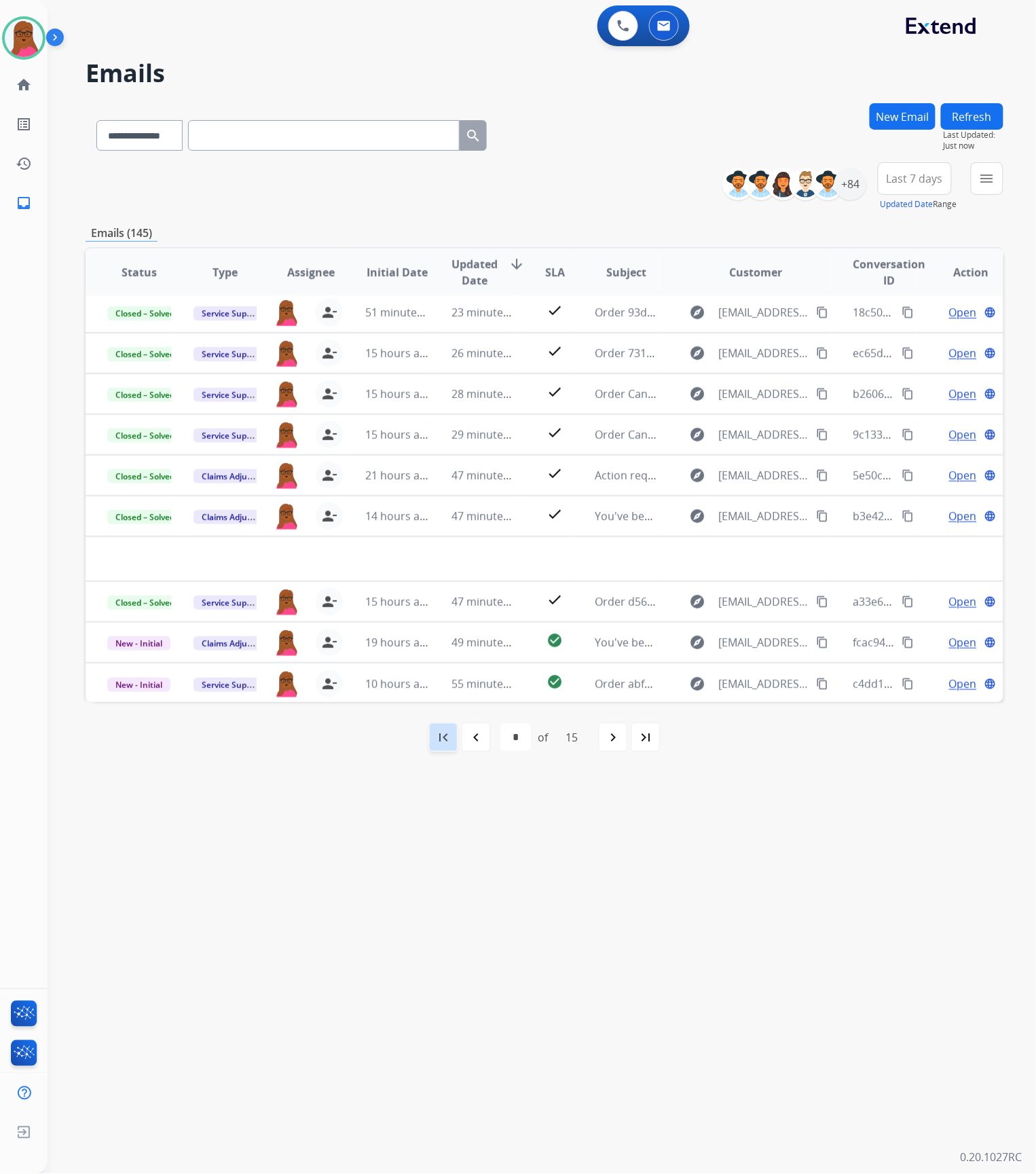
click at [435, 737] on mat-icon "first_page" at bounding box center [443, 737] width 17 height 17
click at [575, 740] on div "navigate_next" at bounding box center [583, 737] width 30 height 30
click at [975, 114] on button "Refresh" at bounding box center [971, 116] width 62 height 26
drag, startPoint x: 987, startPoint y: 171, endPoint x: 897, endPoint y: 311, distance: 166.4
click at [987, 171] on mat-icon "menu" at bounding box center [987, 179] width 17 height 17
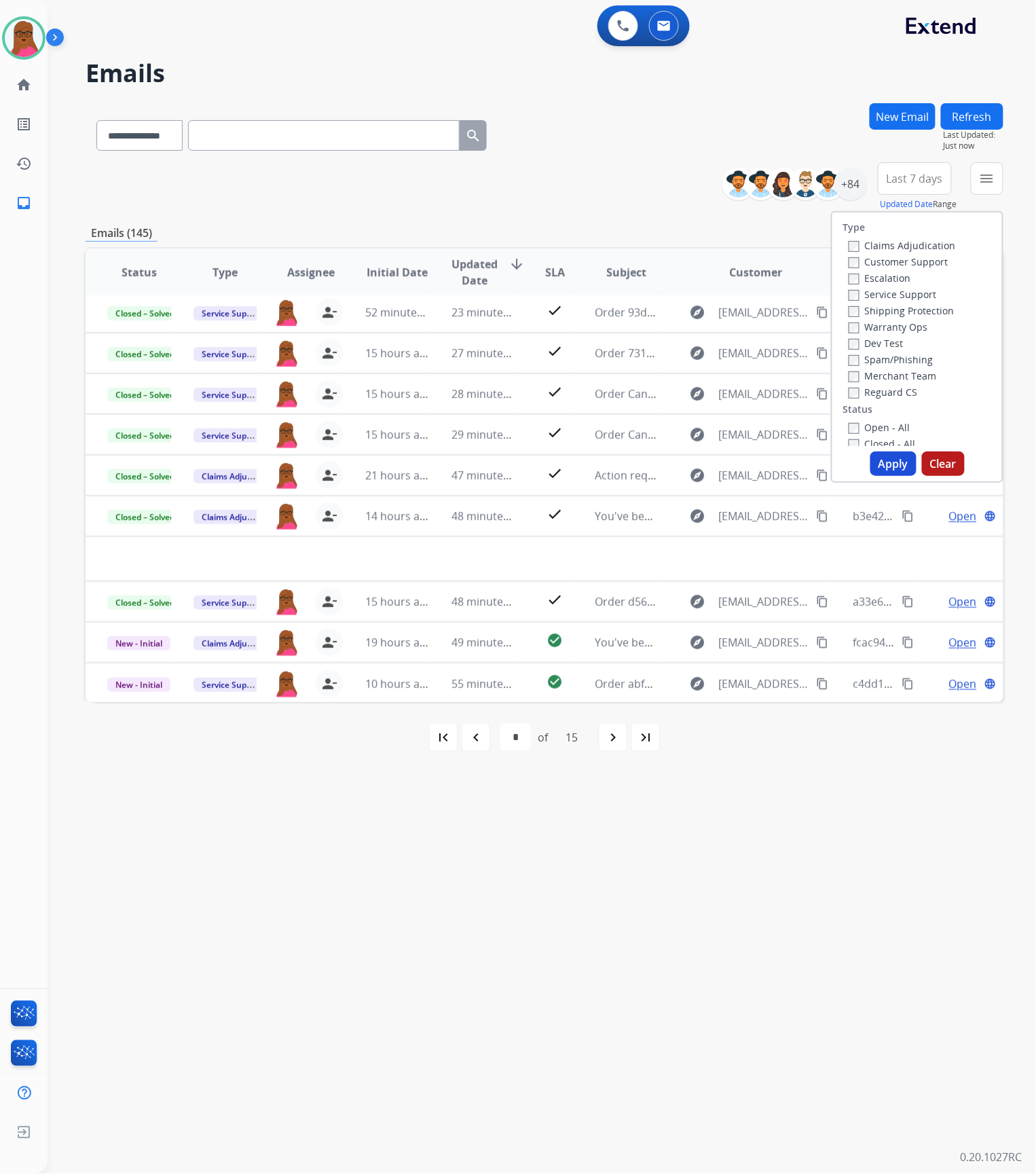
click at [932, 462] on button "Clear" at bounding box center [943, 464] width 43 height 25
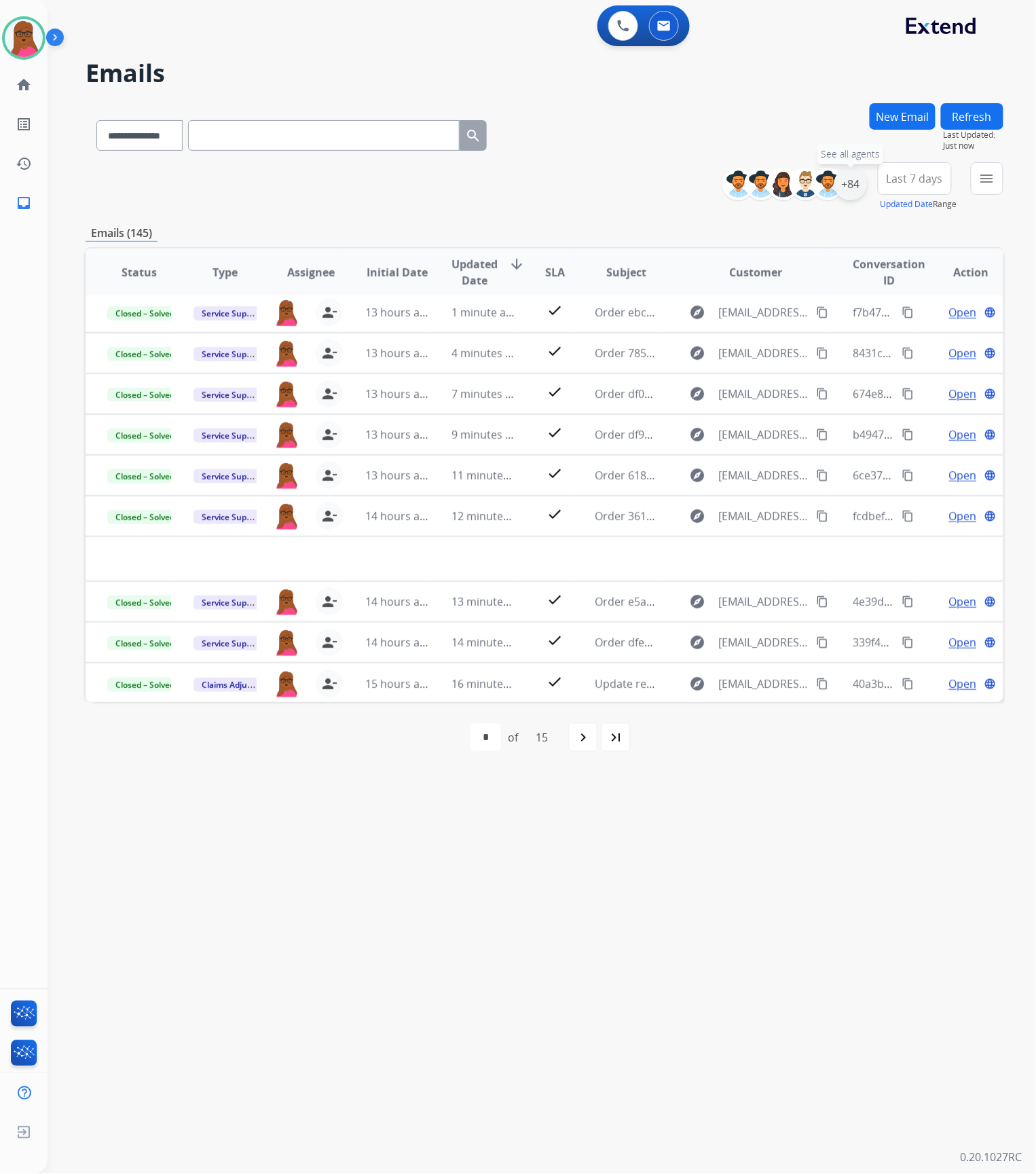
click at [860, 188] on div "+84" at bounding box center [850, 184] width 32 height 32
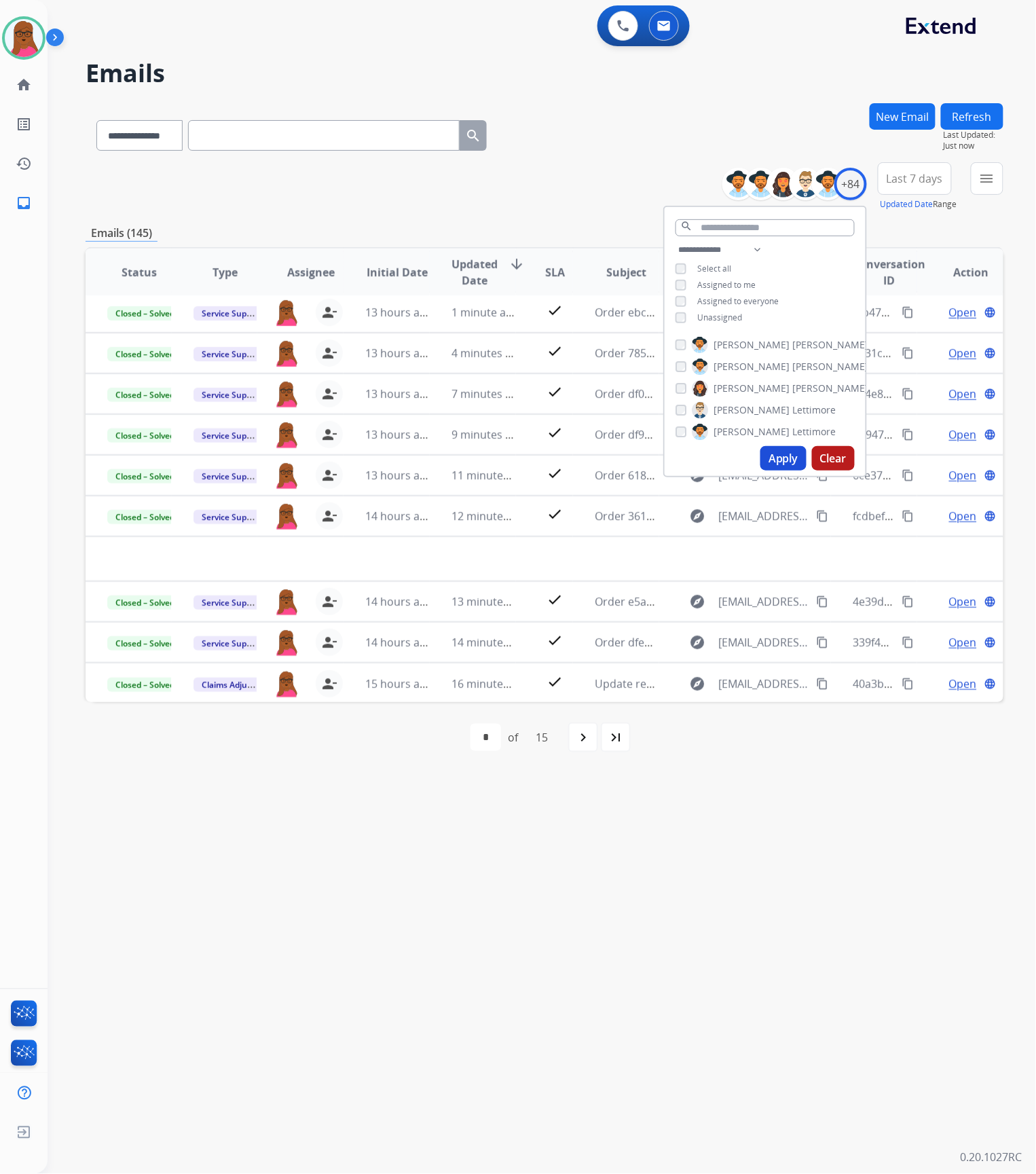
click at [830, 466] on button "Clear" at bounding box center [833, 458] width 43 height 25
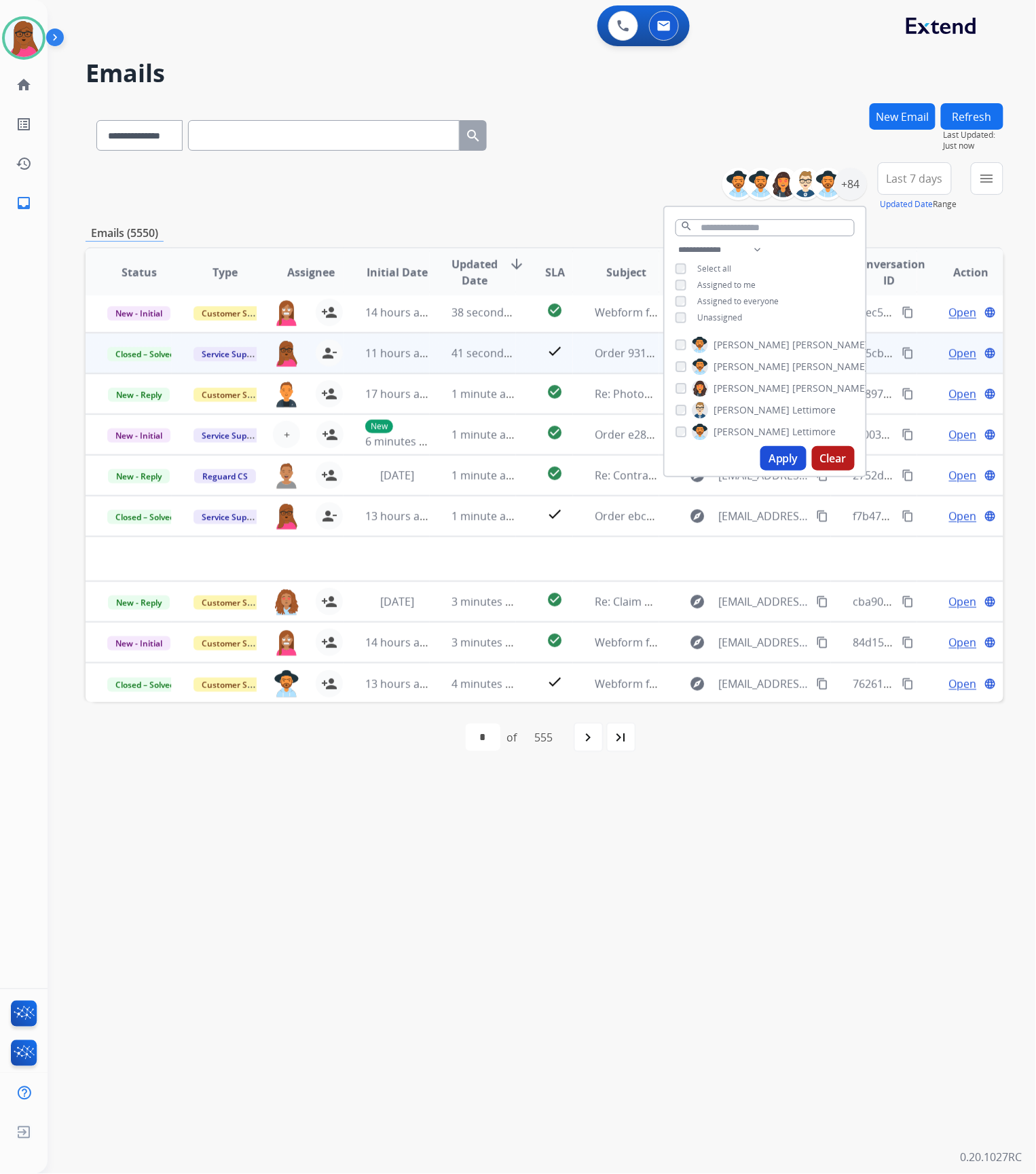
click at [859, 859] on div "**********" at bounding box center [525, 611] width 956 height 1125
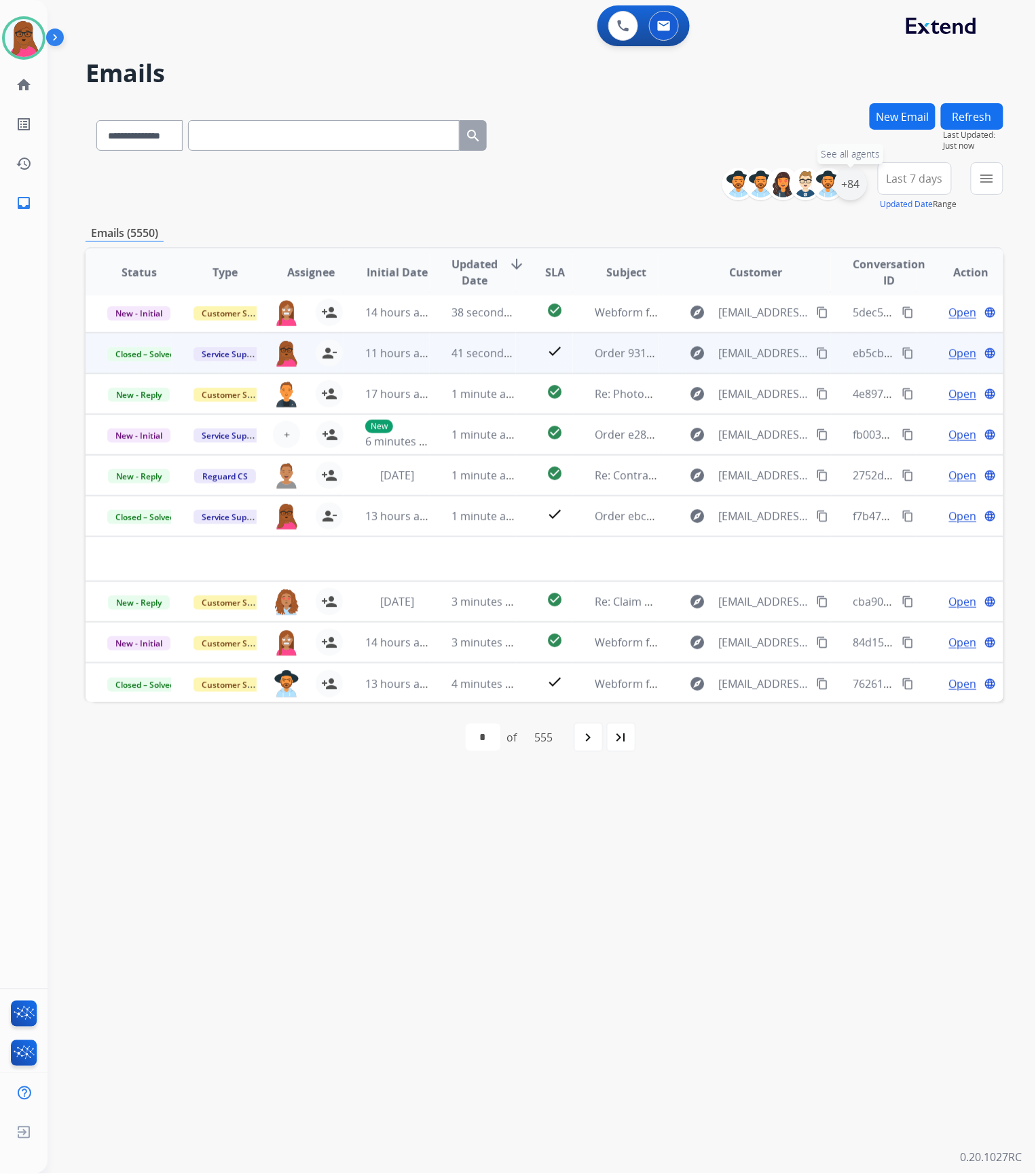
click at [848, 188] on div "+84" at bounding box center [850, 184] width 32 height 32
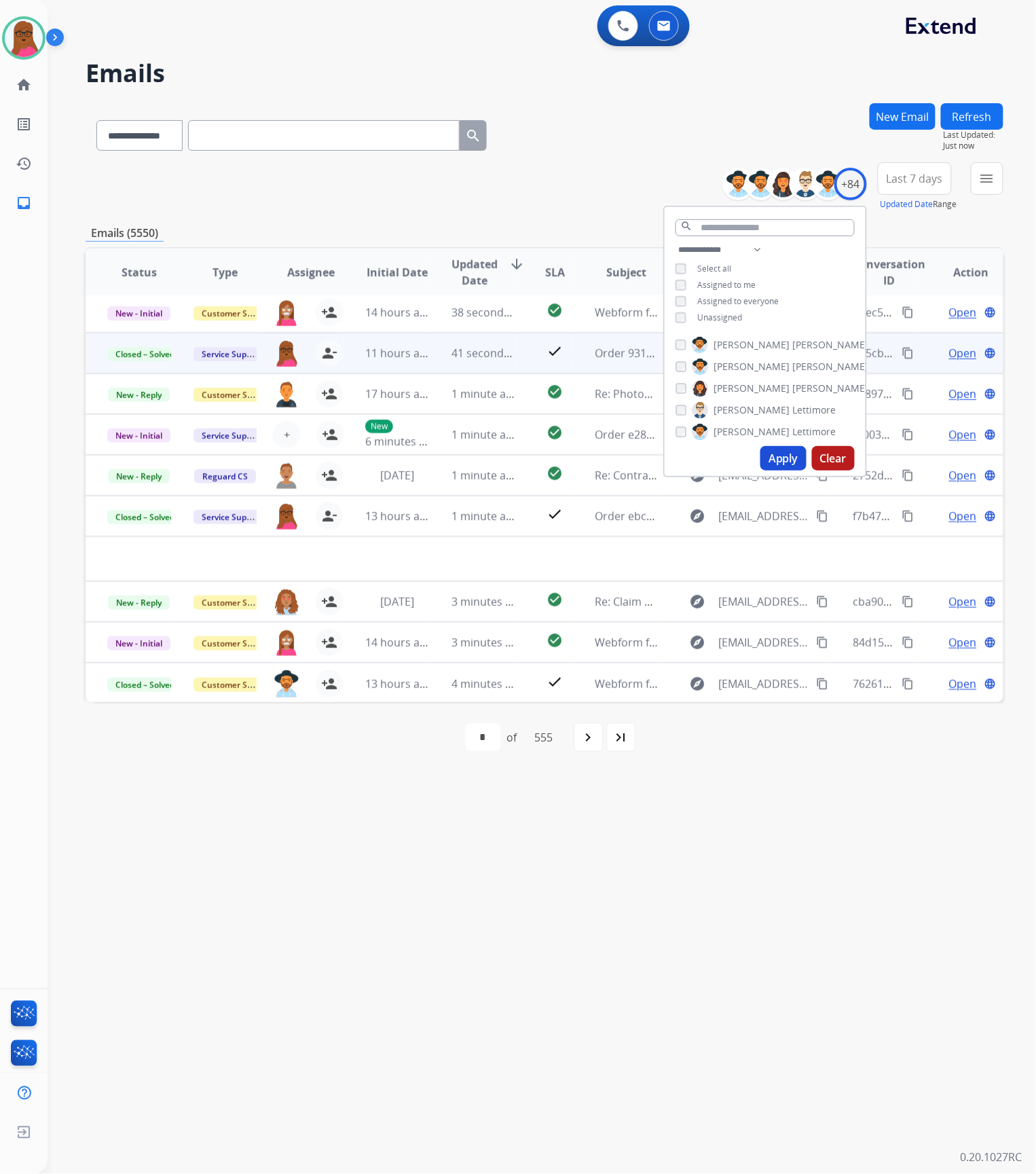
click at [788, 455] on button "Apply" at bounding box center [784, 458] width 47 height 25
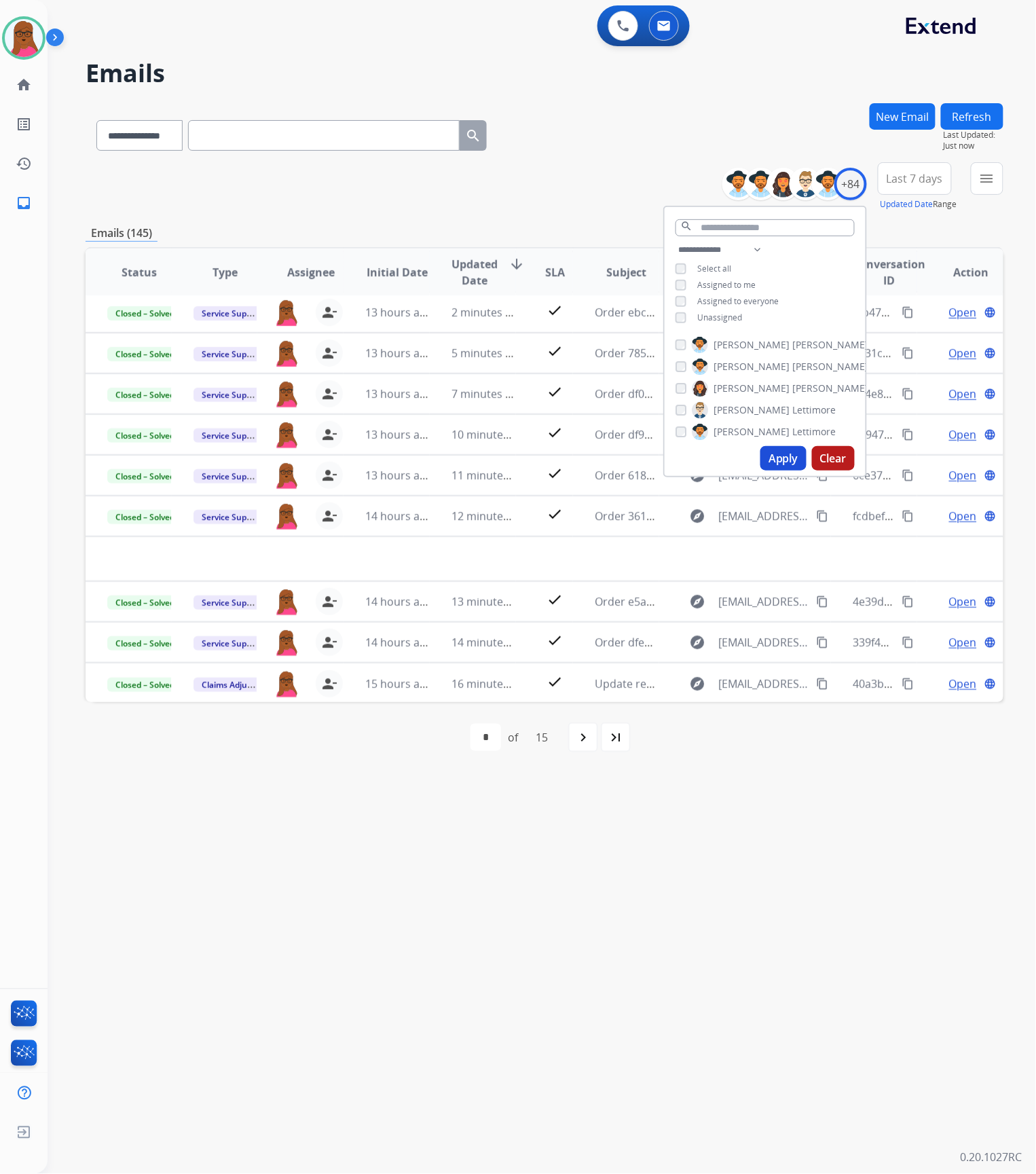
click at [802, 891] on div "**********" at bounding box center [525, 611] width 956 height 1125
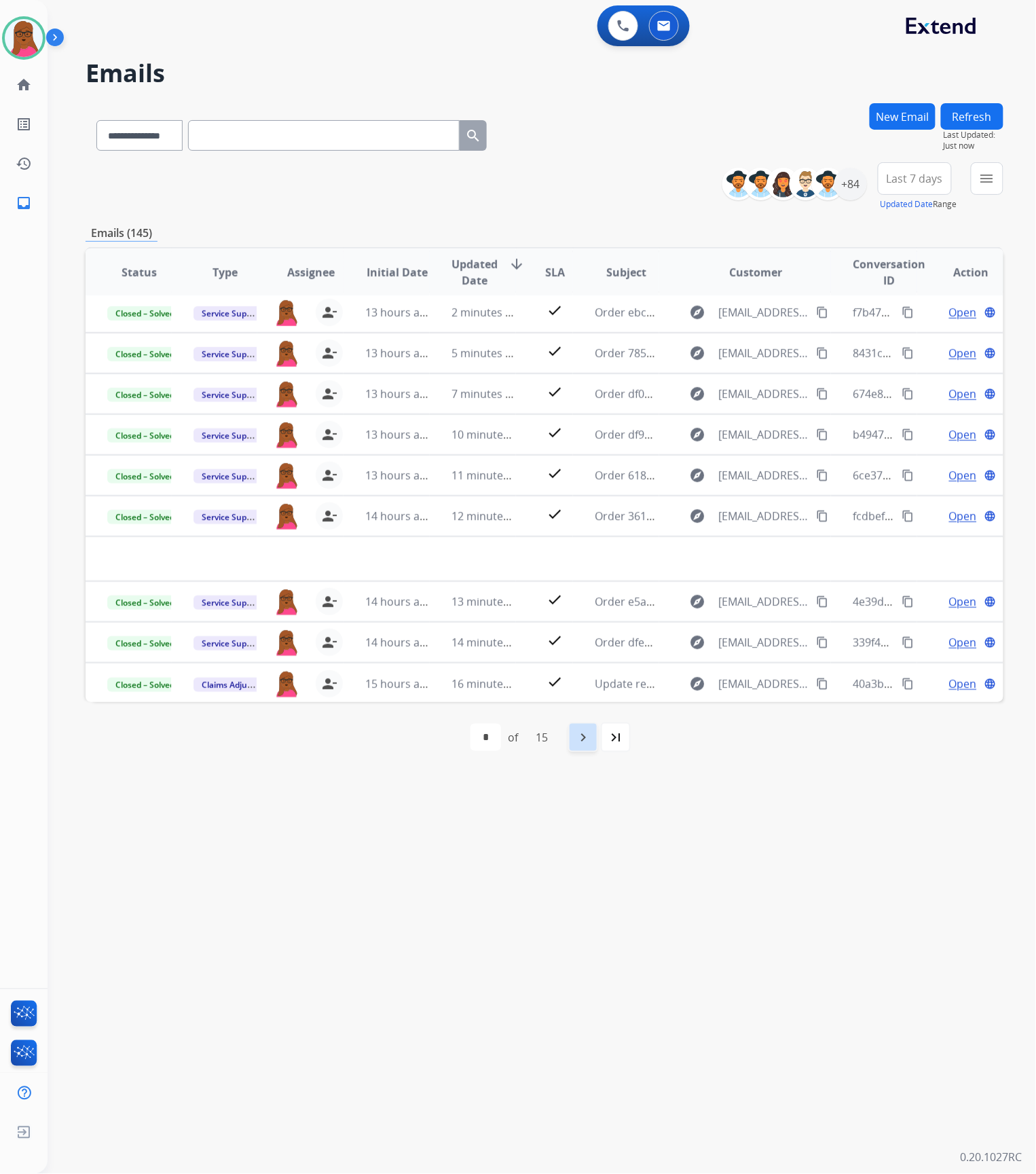
click at [587, 740] on mat-icon "navigate_next" at bounding box center [584, 737] width 17 height 17
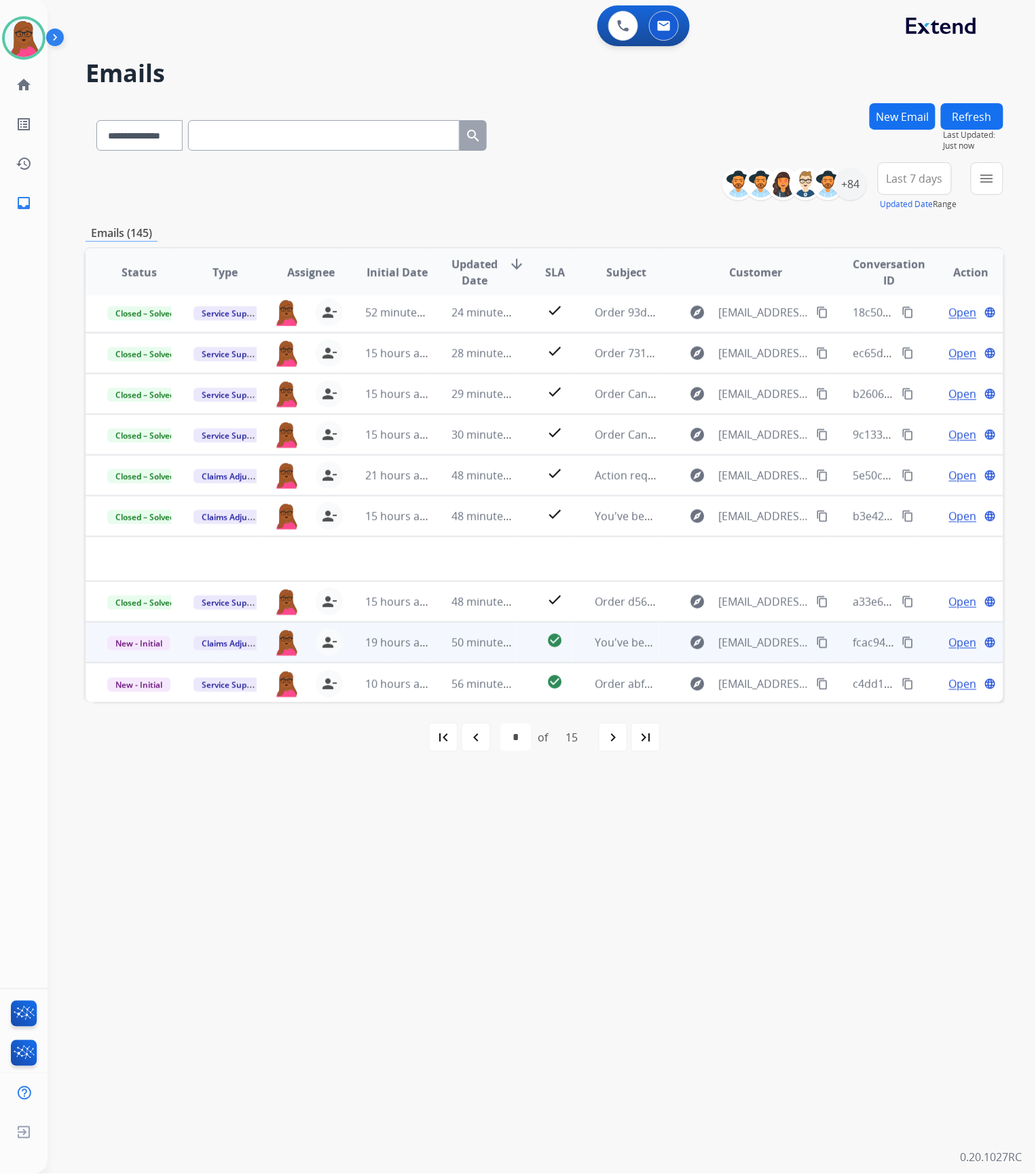
click at [949, 642] on span "Open" at bounding box center [962, 642] width 28 height 17
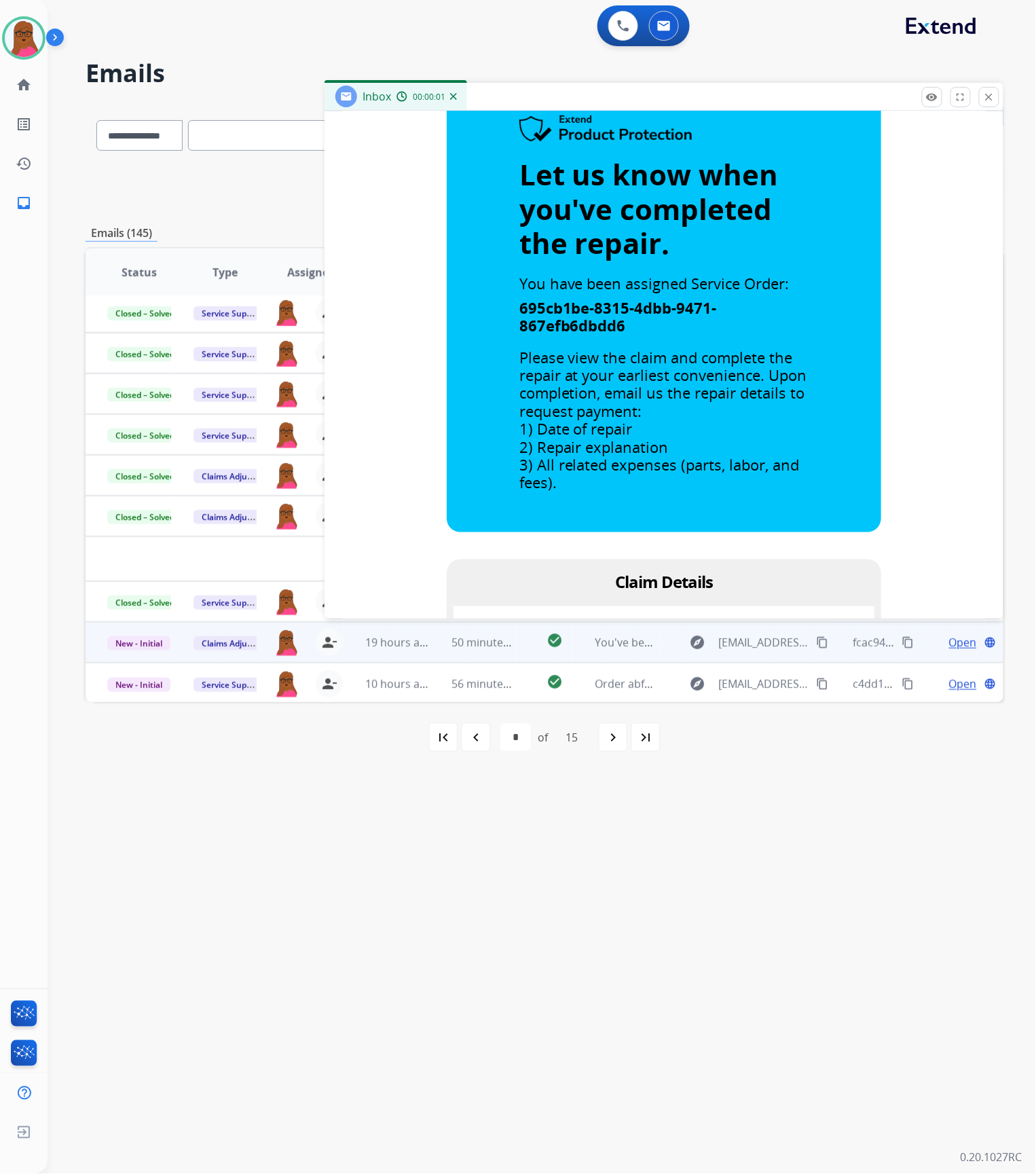
scroll to position [724, 0]
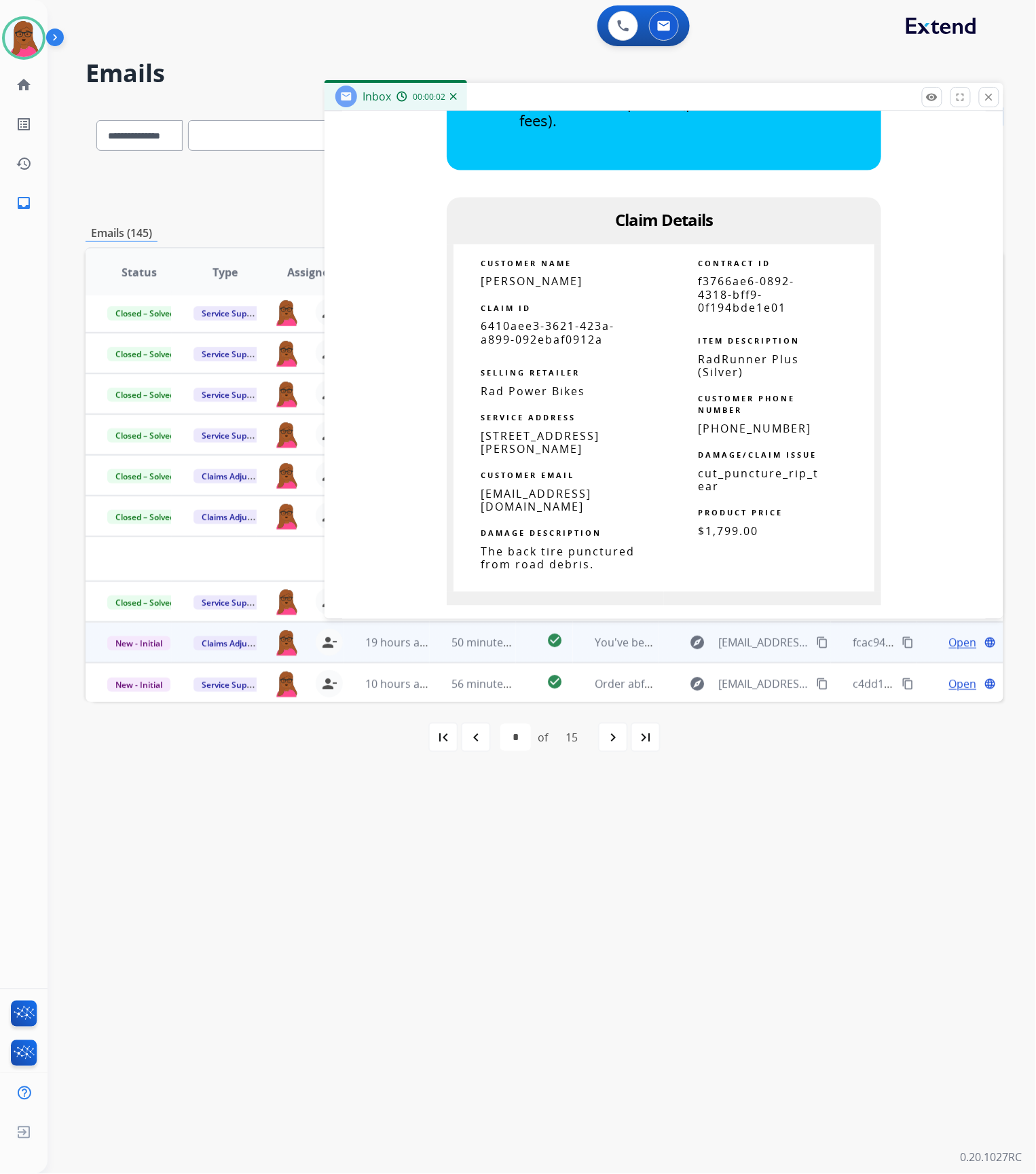
click at [563, 338] on span "6410aee3-3621-423a-a899-092ebaf0912a" at bounding box center [548, 332] width 134 height 28
click at [995, 96] on button "close Close" at bounding box center [989, 97] width 20 height 20
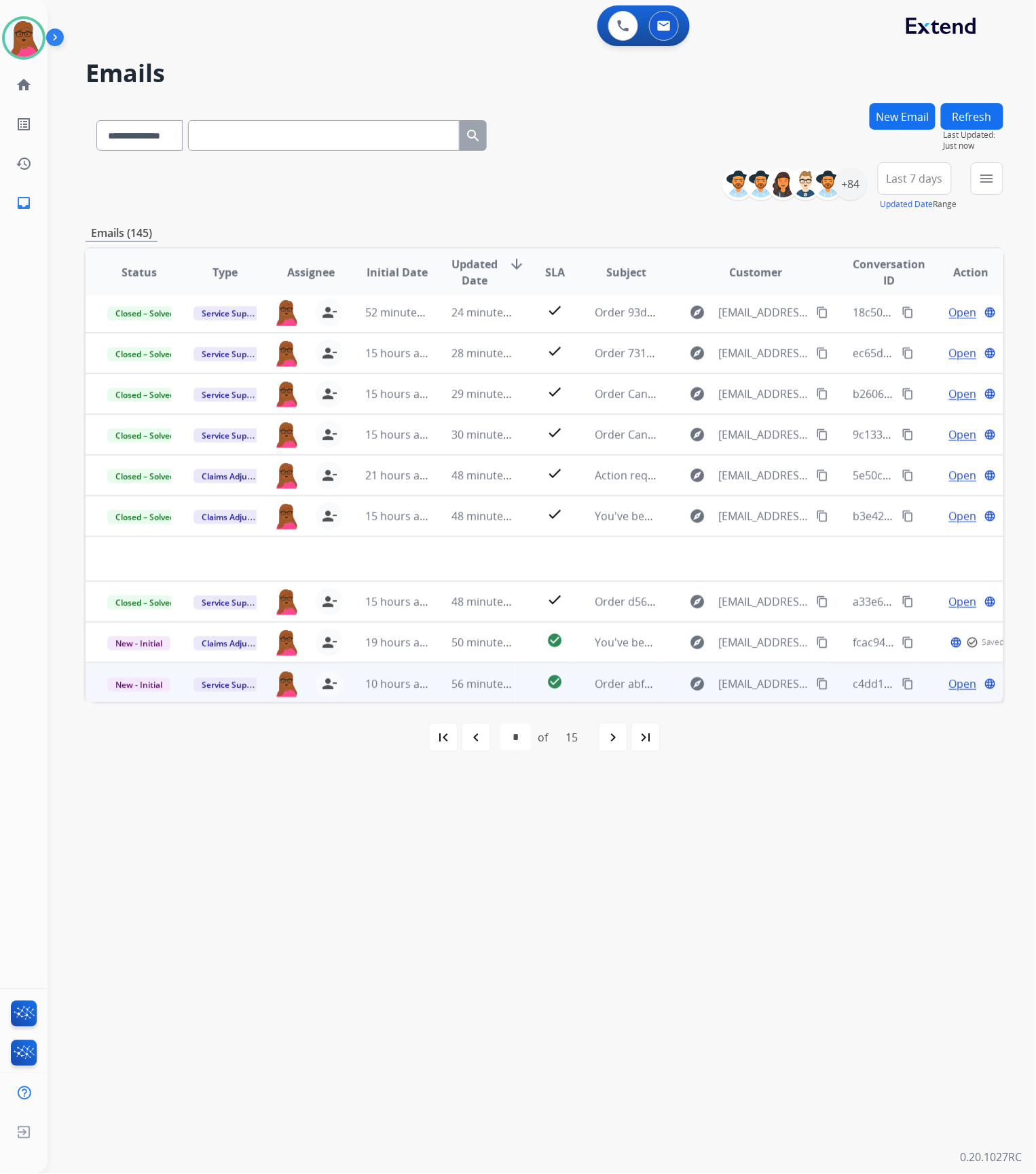
click at [959, 684] on span "Open" at bounding box center [962, 683] width 28 height 17
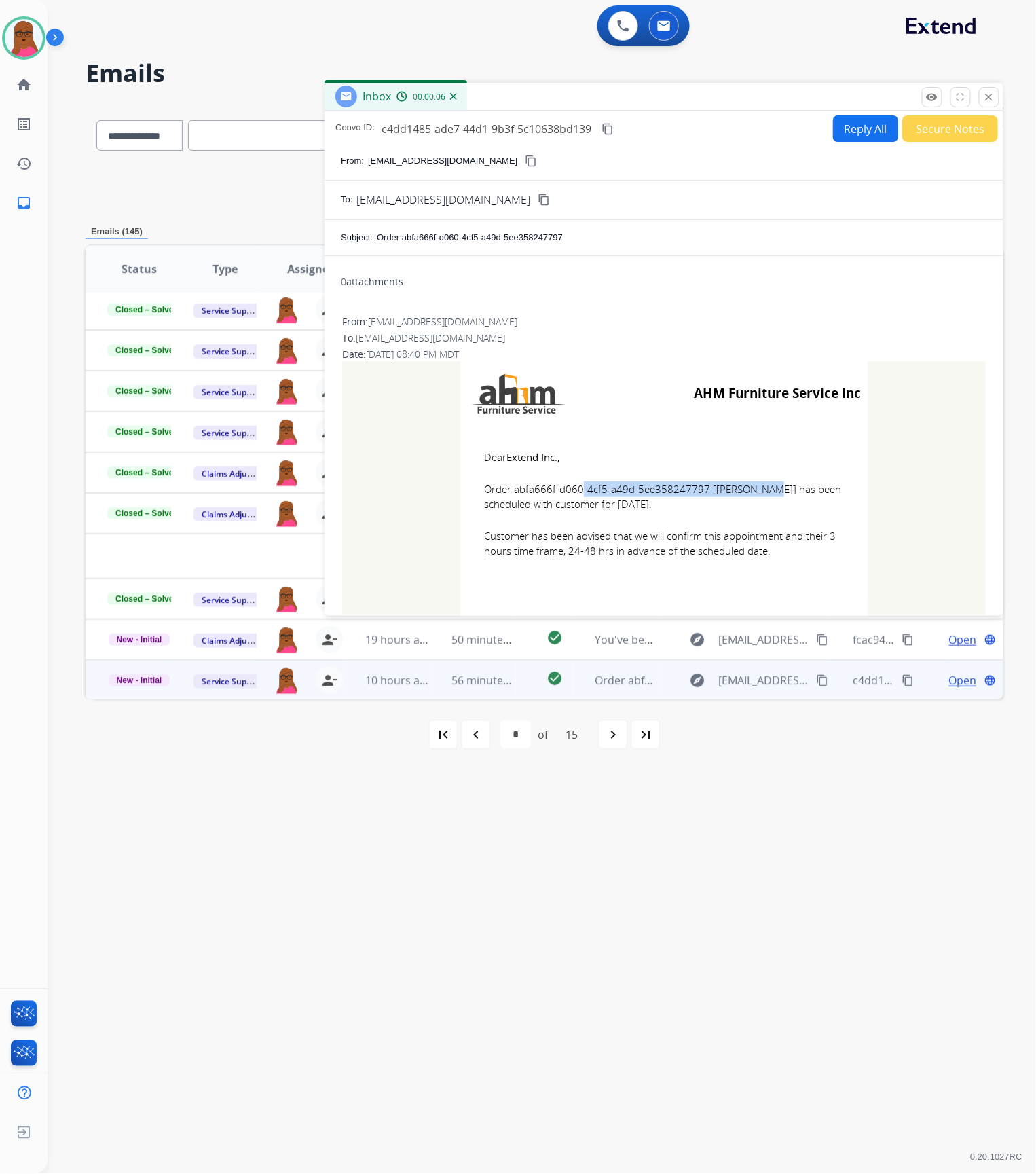
drag, startPoint x: 698, startPoint y: 486, endPoint x: 509, endPoint y: 488, distance: 189.0
click at [509, 488] on span "Order abfa666f-d060-4cf5-a49d-5ee358247797 [[PERSON_NAME]] has been scheduled w…" at bounding box center [664, 497] width 360 height 31
drag, startPoint x: 476, startPoint y: 454, endPoint x: 832, endPoint y: 570, distance: 374.4
click at [832, 570] on td "Dear Extend Inc., Order abfa666f-d060-4cf5-a49d-5ee358247797 [[PERSON_NAME]] ha…" at bounding box center [664, 512] width 407 height 173
click at [994, 97] on mat-icon "close" at bounding box center [989, 97] width 12 height 12
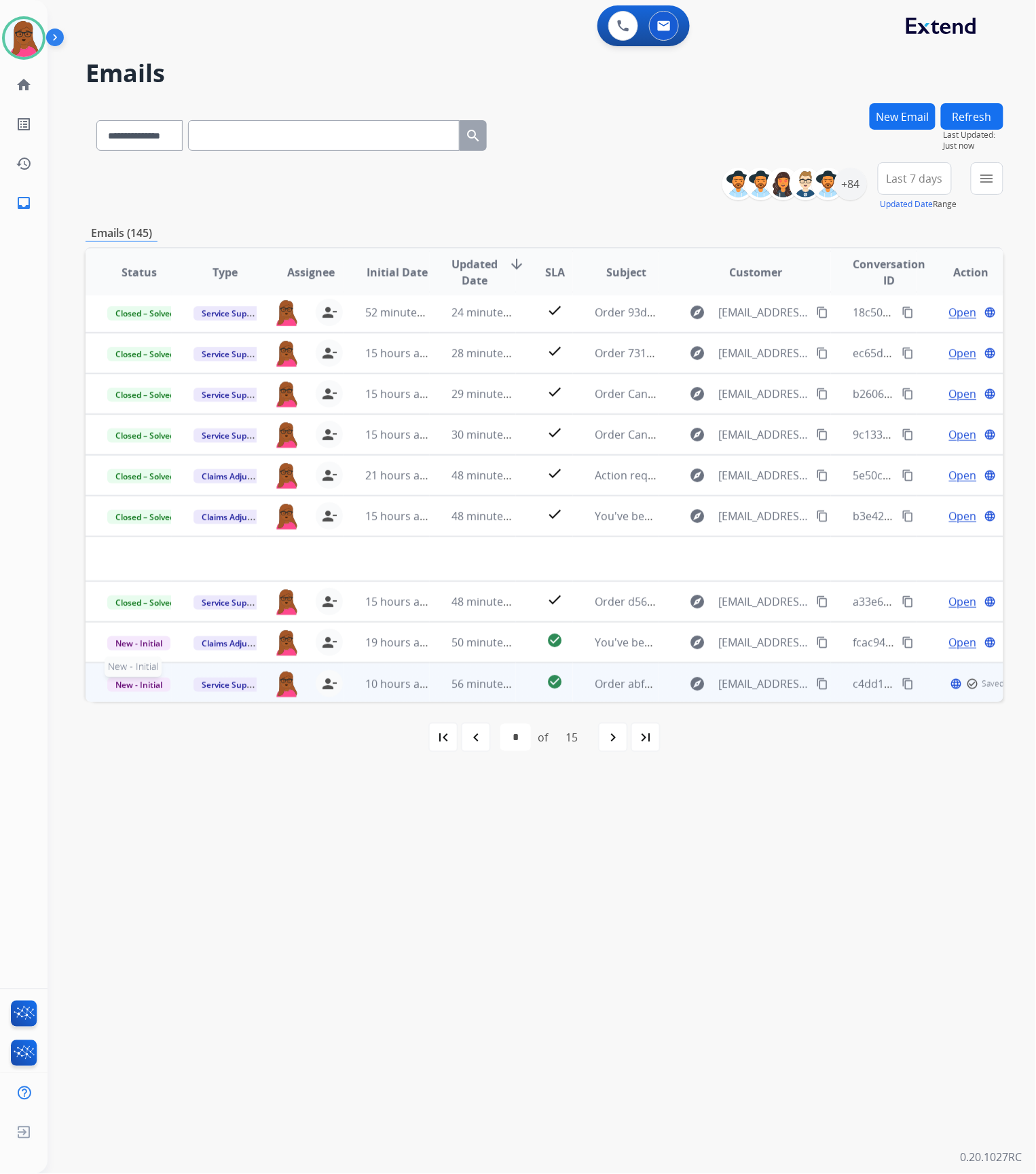
click at [146, 677] on span "New - Initial" at bounding box center [139, 684] width 63 height 14
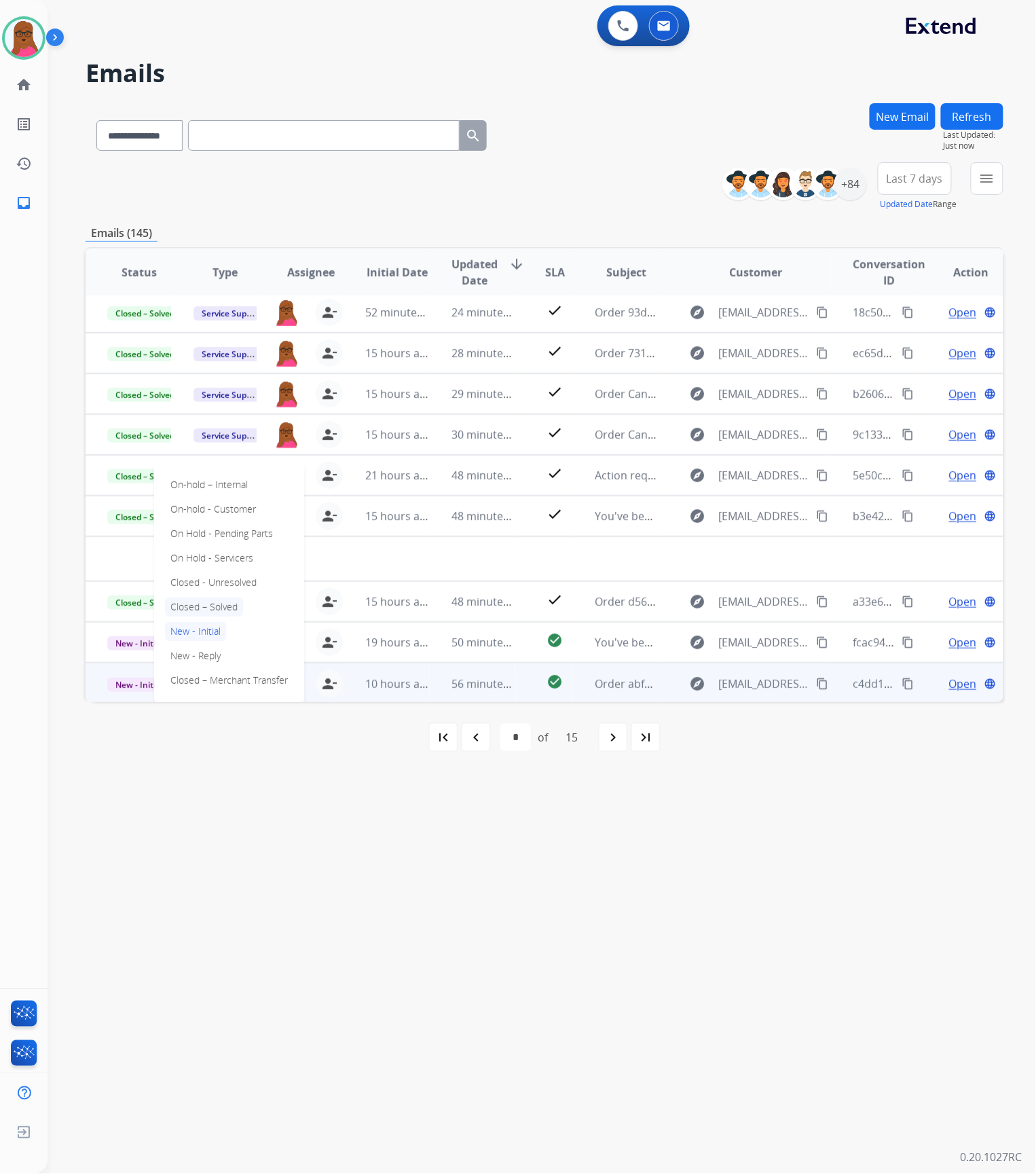
click at [194, 603] on p "Closed – Solved" at bounding box center [204, 606] width 78 height 19
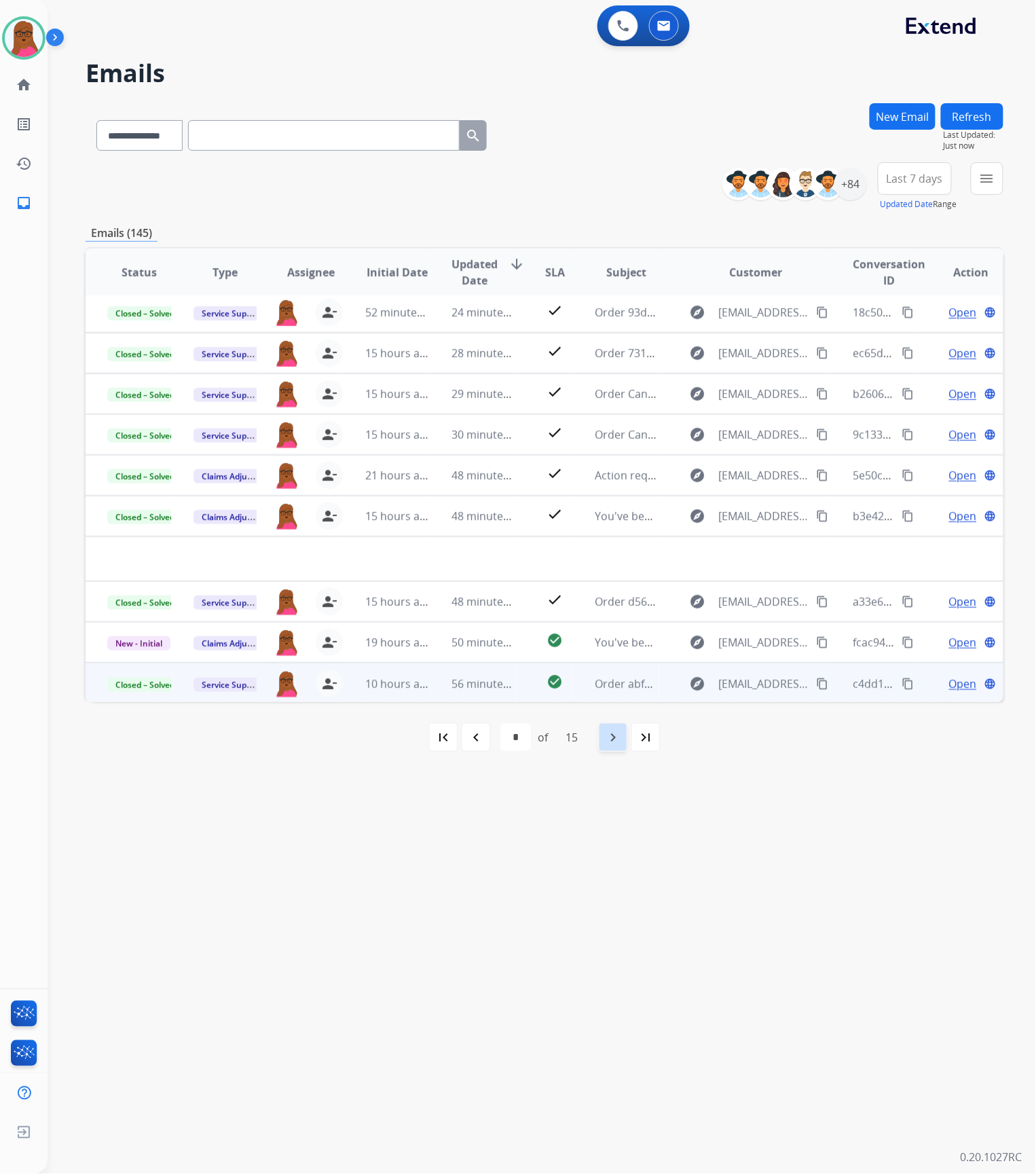
click at [612, 741] on mat-icon "navigate_next" at bounding box center [613, 737] width 17 height 17
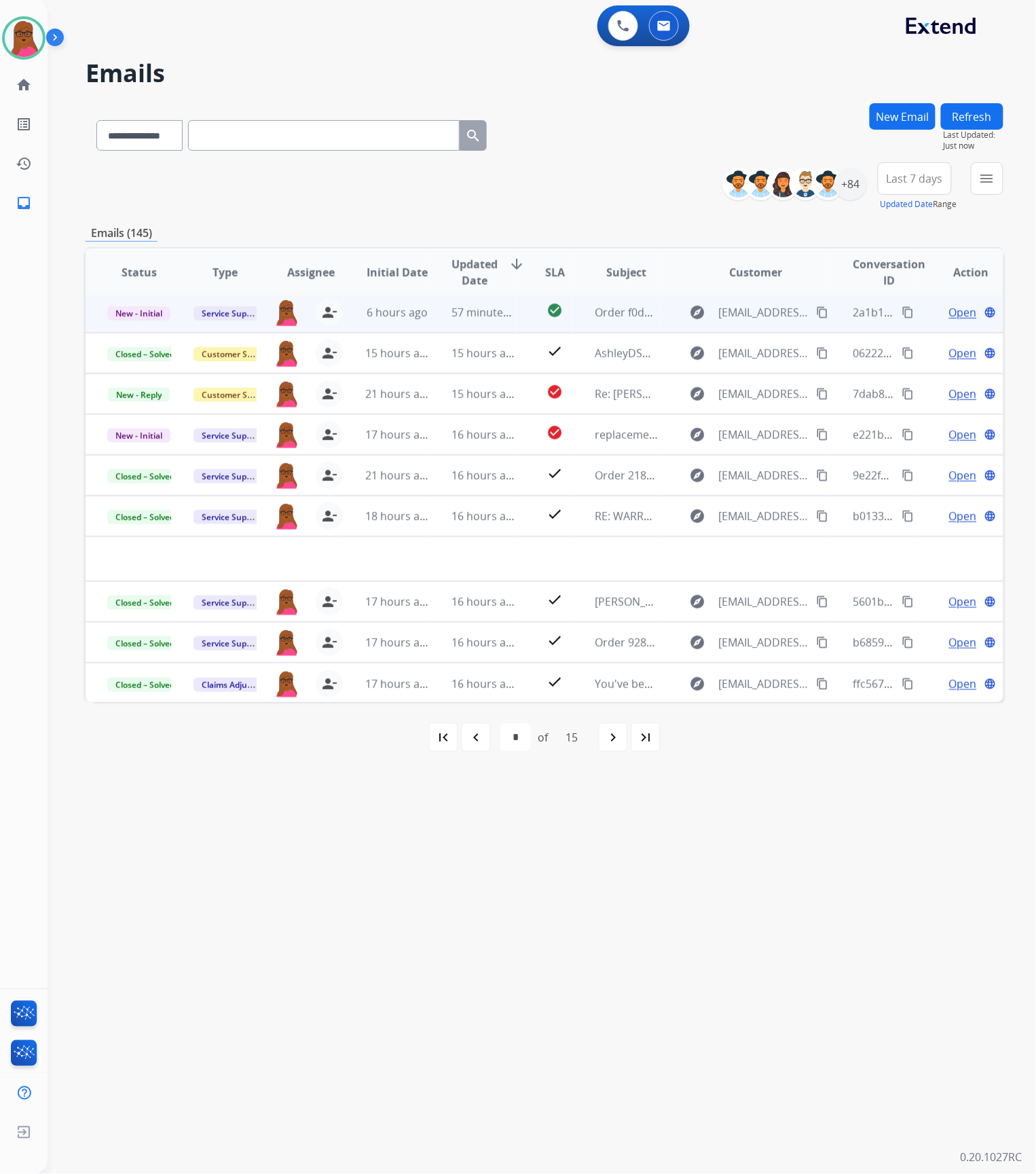
click at [956, 313] on span "Open" at bounding box center [962, 312] width 28 height 17
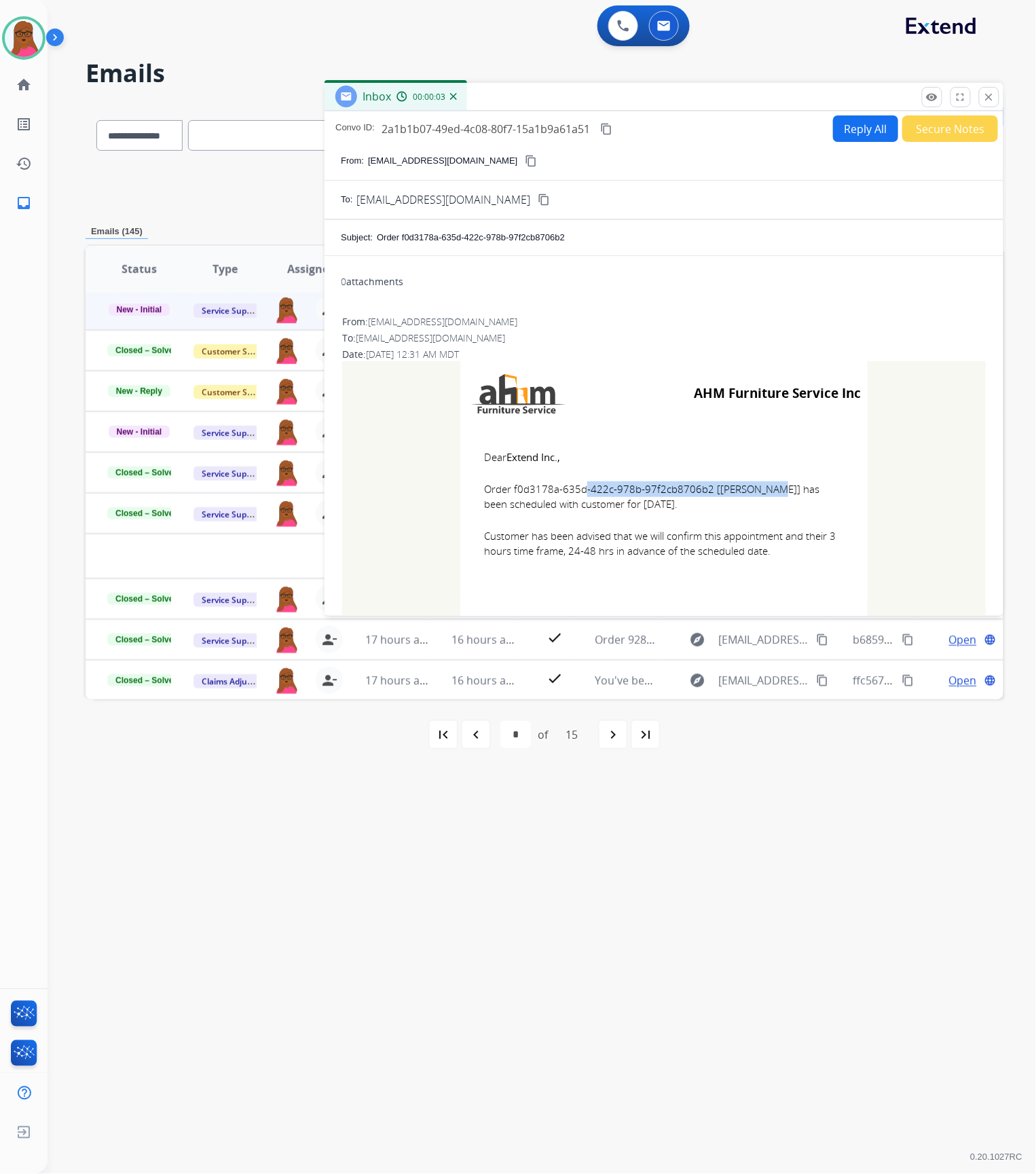
drag, startPoint x: 701, startPoint y: 489, endPoint x: 508, endPoint y: 488, distance: 193.0
click at [508, 488] on span "Order f0d3178a-635d-422c-978b-97f2cb8706b2 [[PERSON_NAME]] has been scheduled w…" at bounding box center [664, 497] width 360 height 31
drag, startPoint x: 479, startPoint y: 454, endPoint x: 752, endPoint y: 550, distance: 289.4
click at [764, 552] on td "Dear Extend Inc., Order f0d3178a-635d-422c-978b-97f2cb8706b2 [[PERSON_NAME]] ha…" at bounding box center [664, 512] width 407 height 173
drag, startPoint x: 986, startPoint y: 93, endPoint x: 171, endPoint y: 245, distance: 829.1
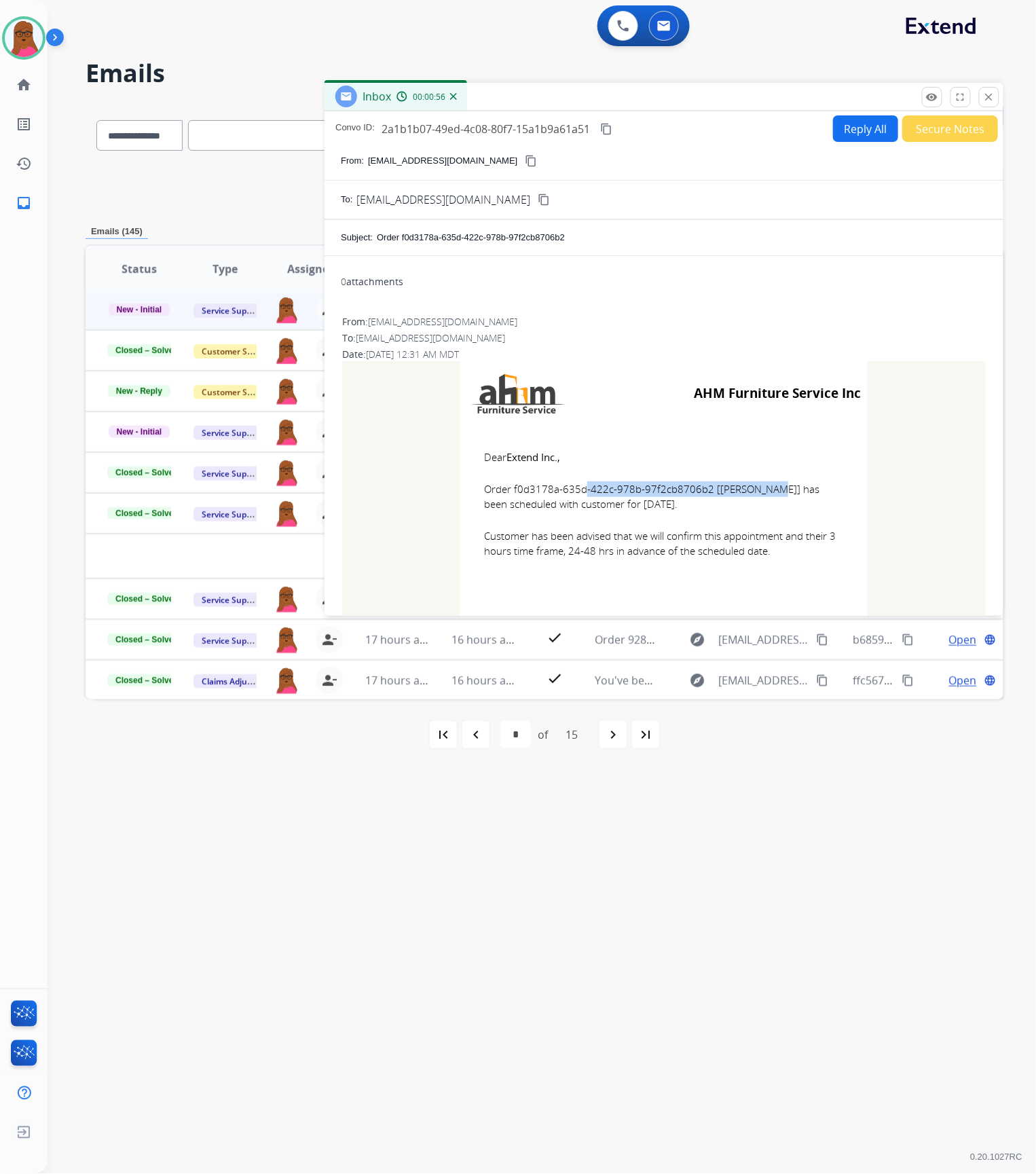
click at [987, 93] on mat-icon "close" at bounding box center [989, 97] width 12 height 12
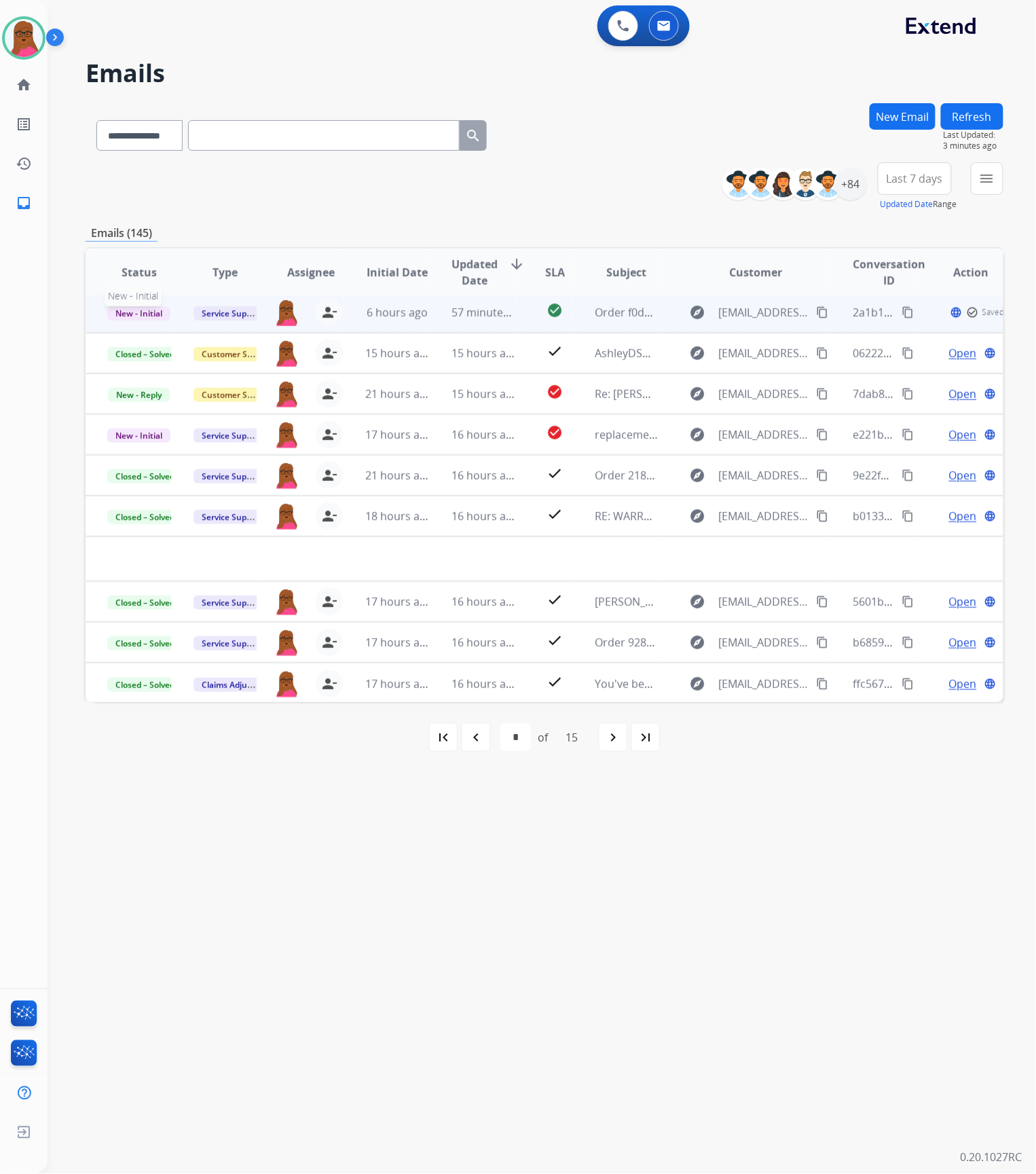
click at [131, 311] on span "New - Initial" at bounding box center [139, 313] width 63 height 14
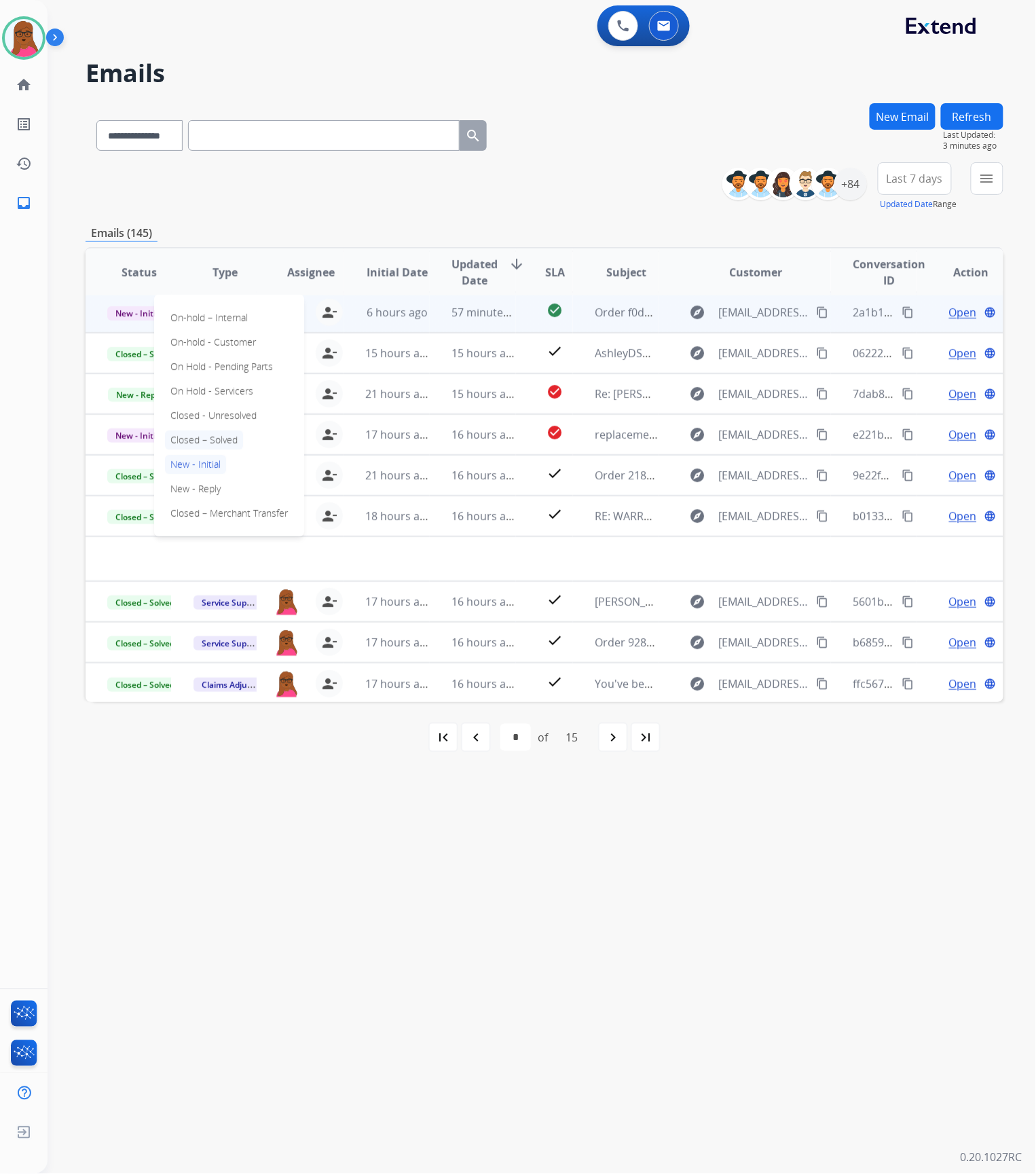
click at [229, 440] on p "Closed – Solved" at bounding box center [204, 440] width 78 height 19
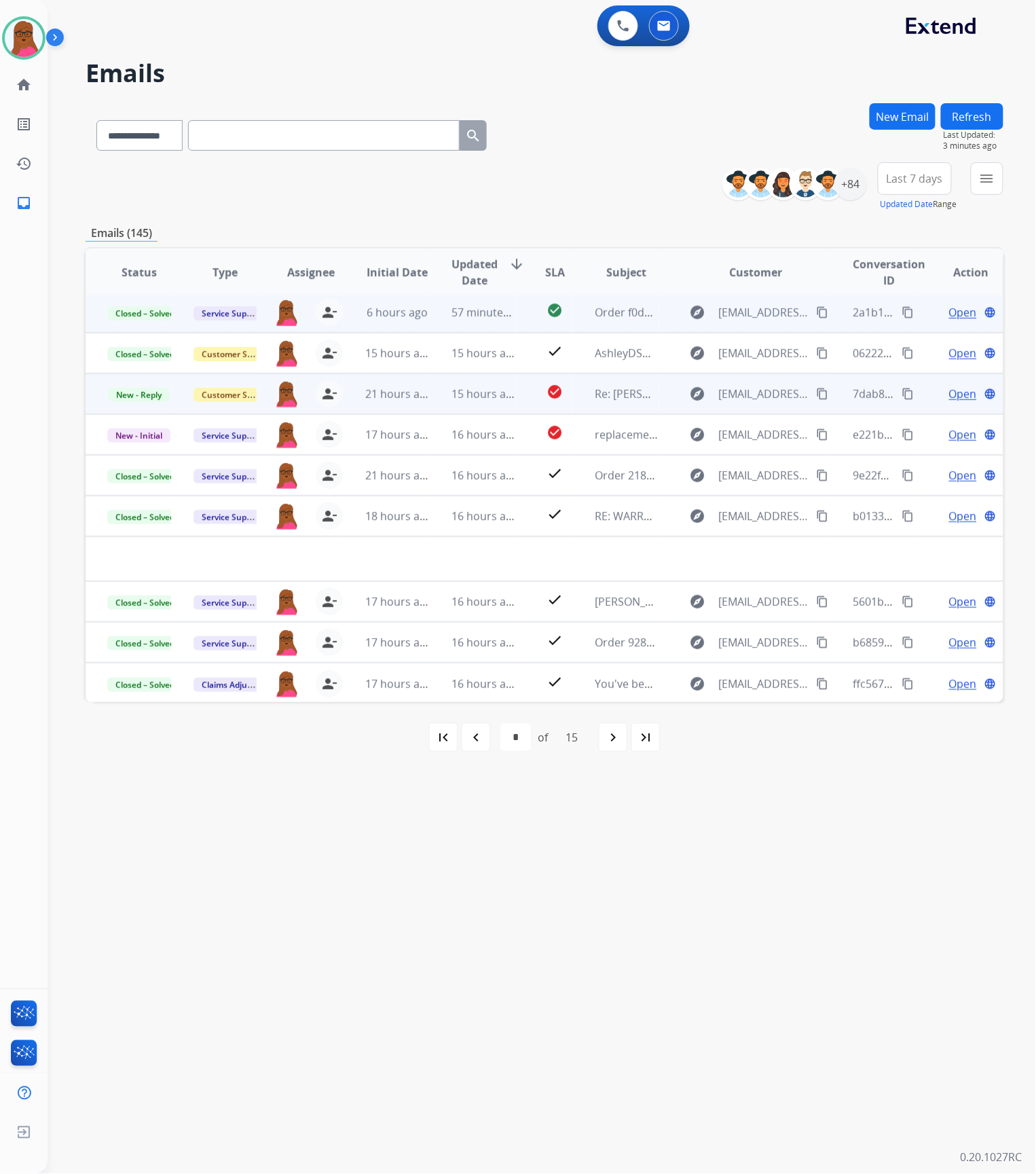
click at [949, 392] on span "Open" at bounding box center [962, 394] width 28 height 17
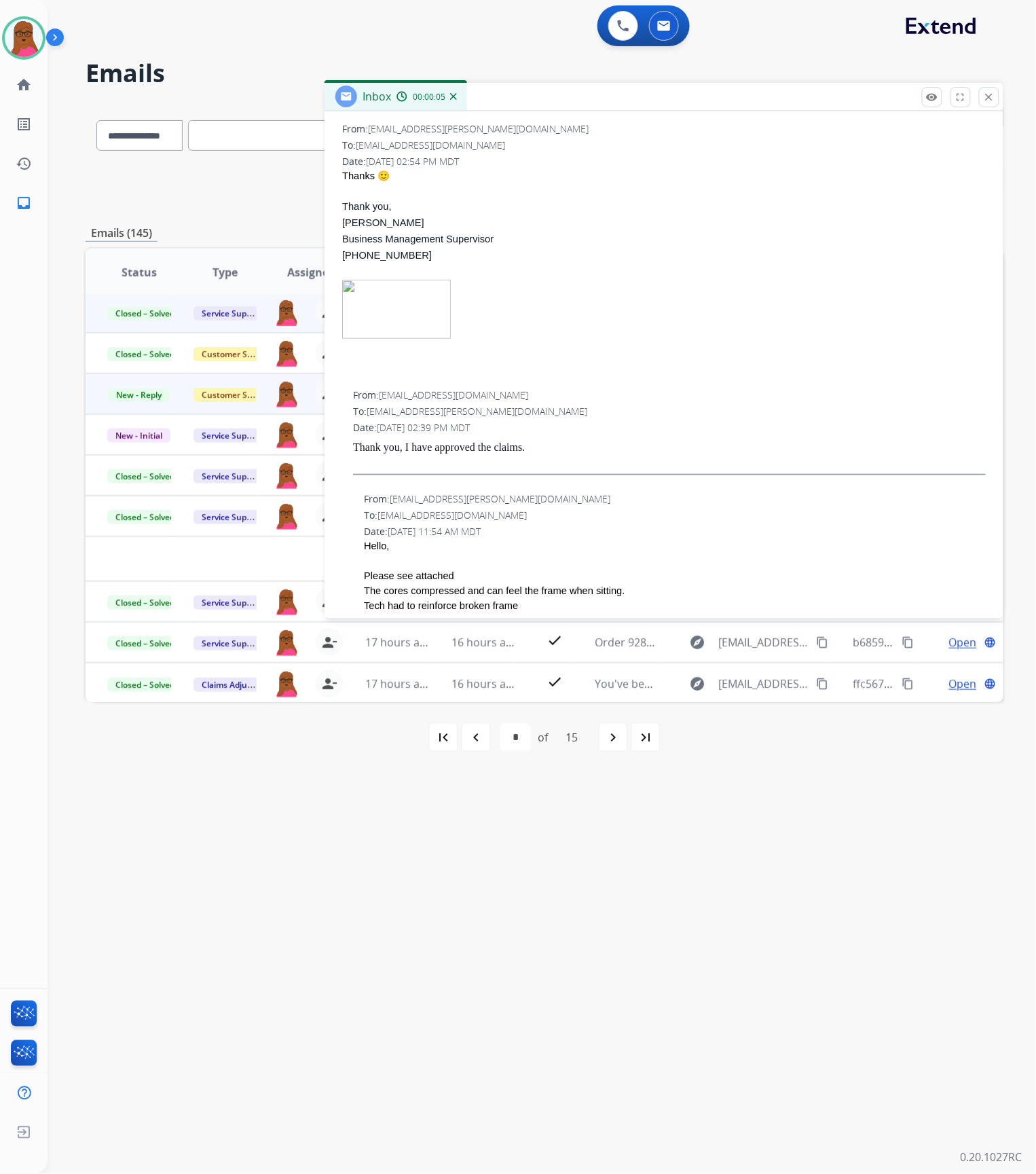
scroll to position [181, 0]
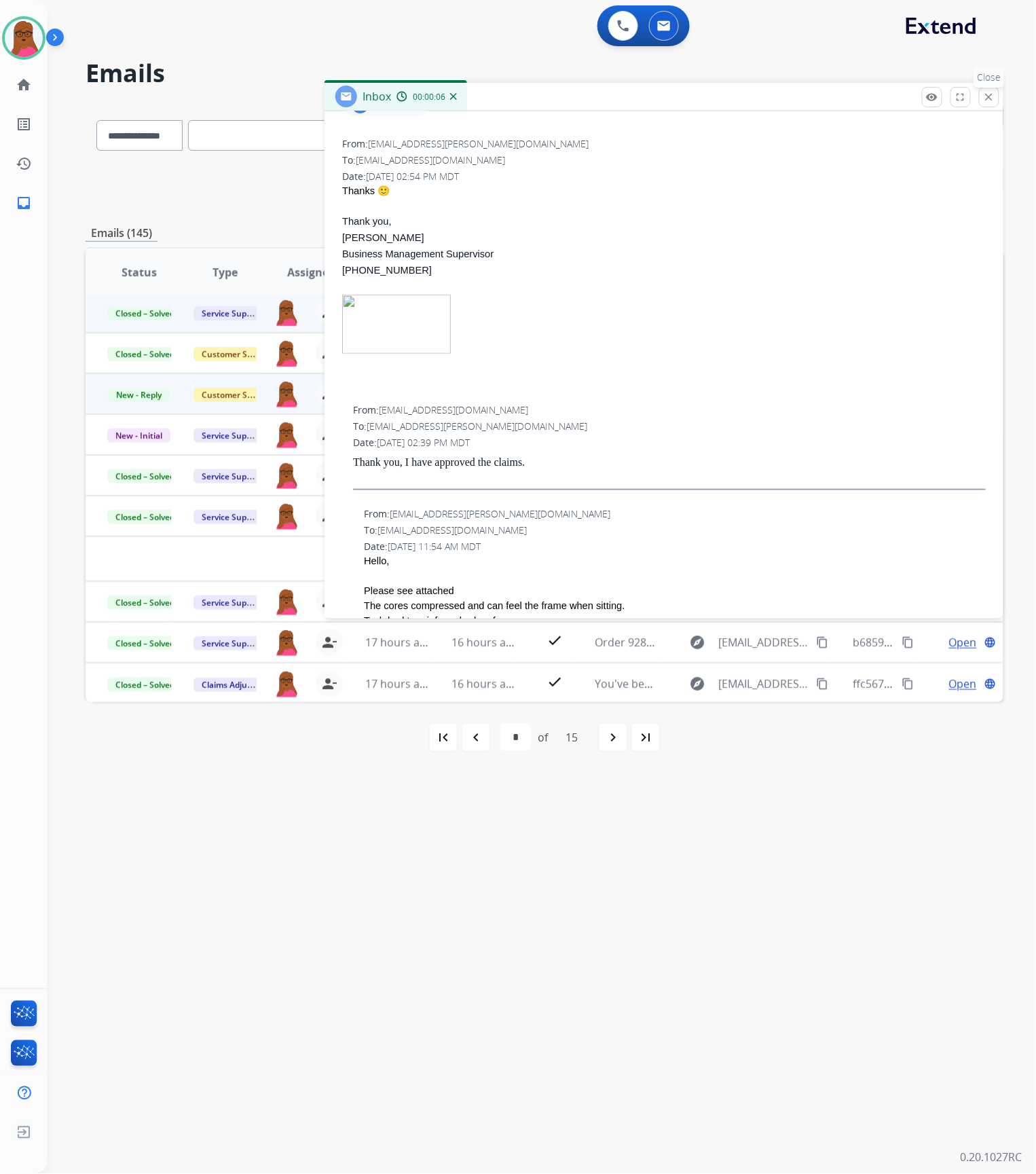
click at [995, 98] on button "close Close" at bounding box center [989, 97] width 20 height 20
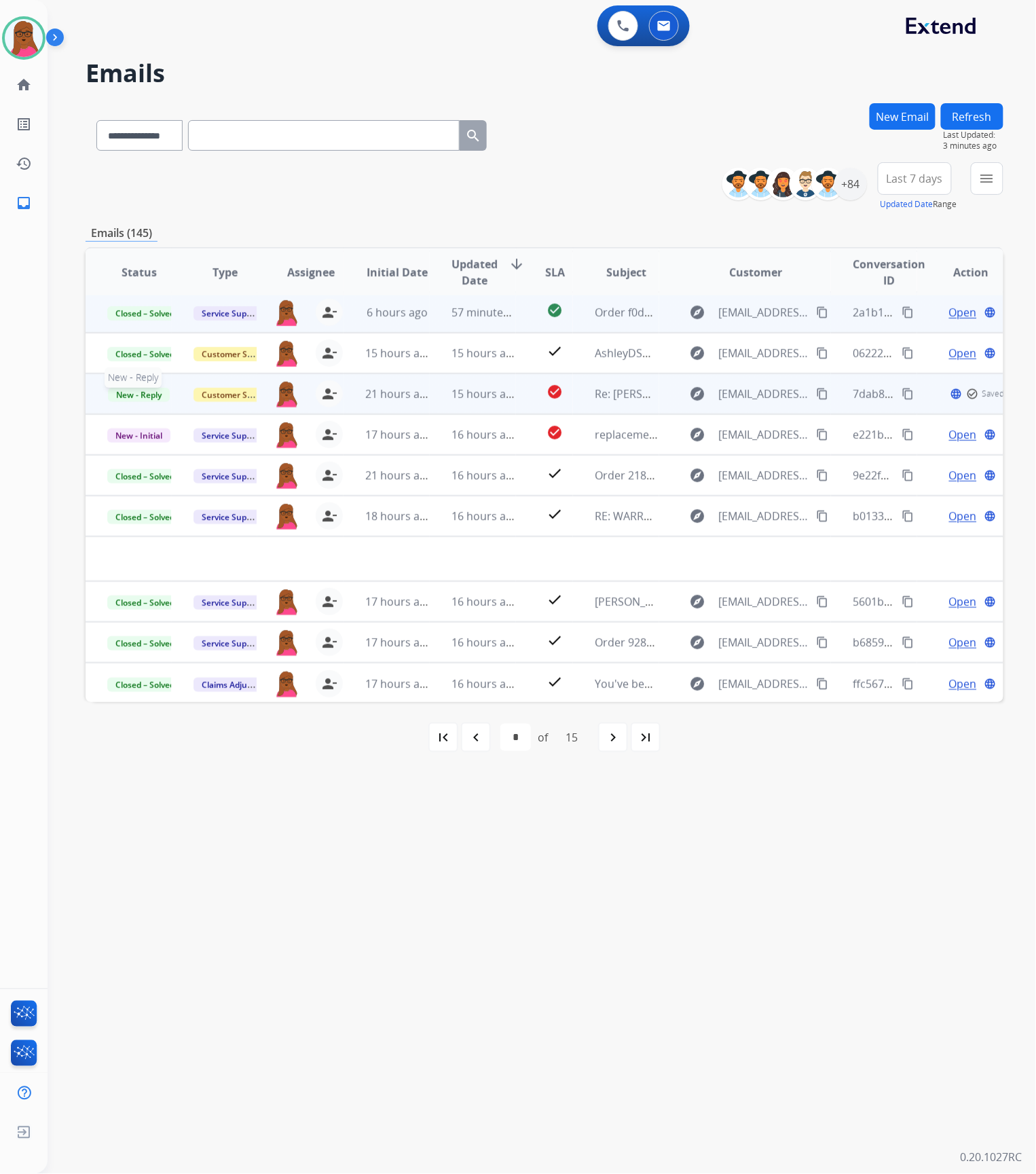
click at [140, 394] on span "New - Reply" at bounding box center [139, 395] width 62 height 14
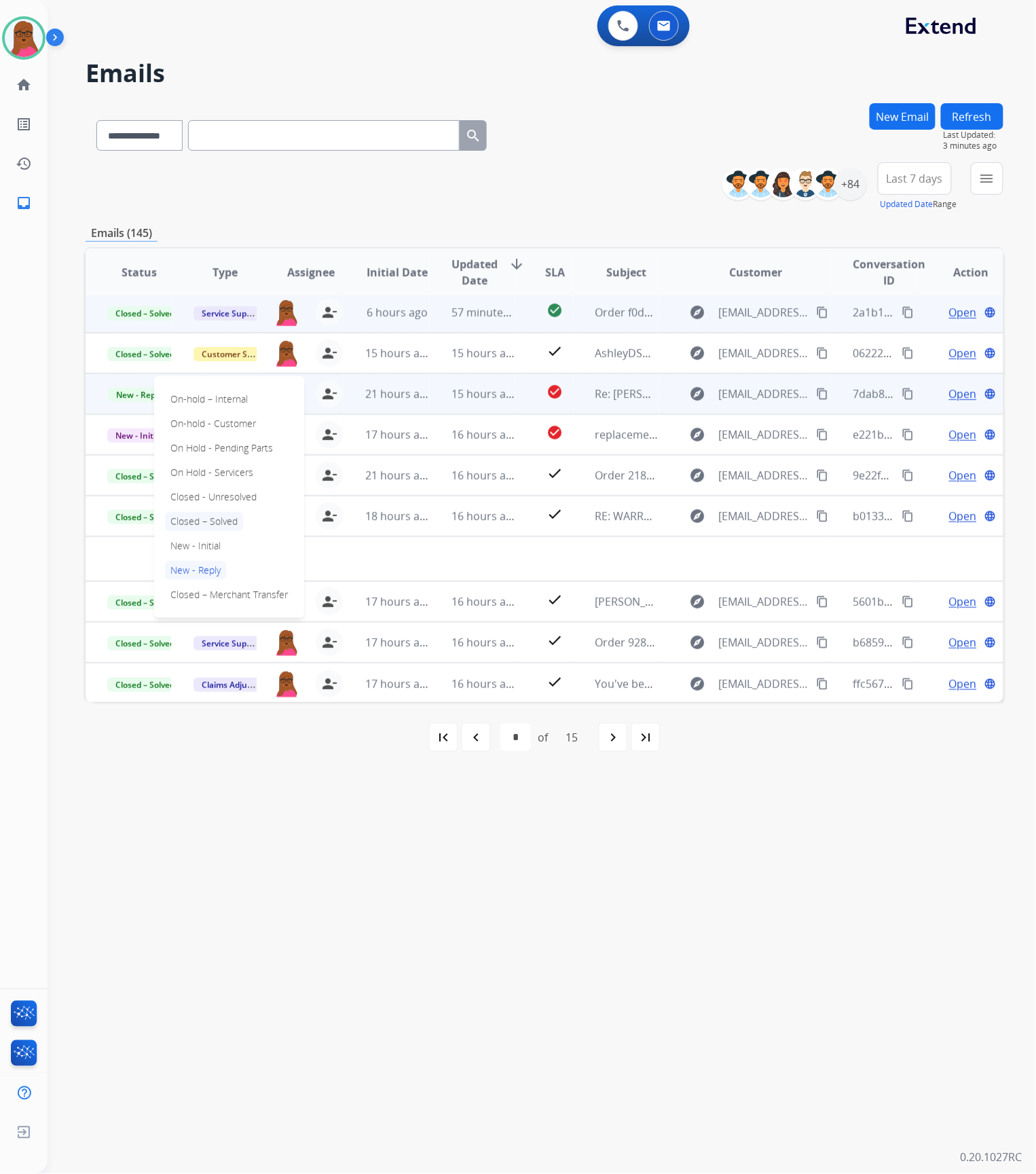
click at [228, 516] on p "Closed – Solved" at bounding box center [204, 521] width 78 height 19
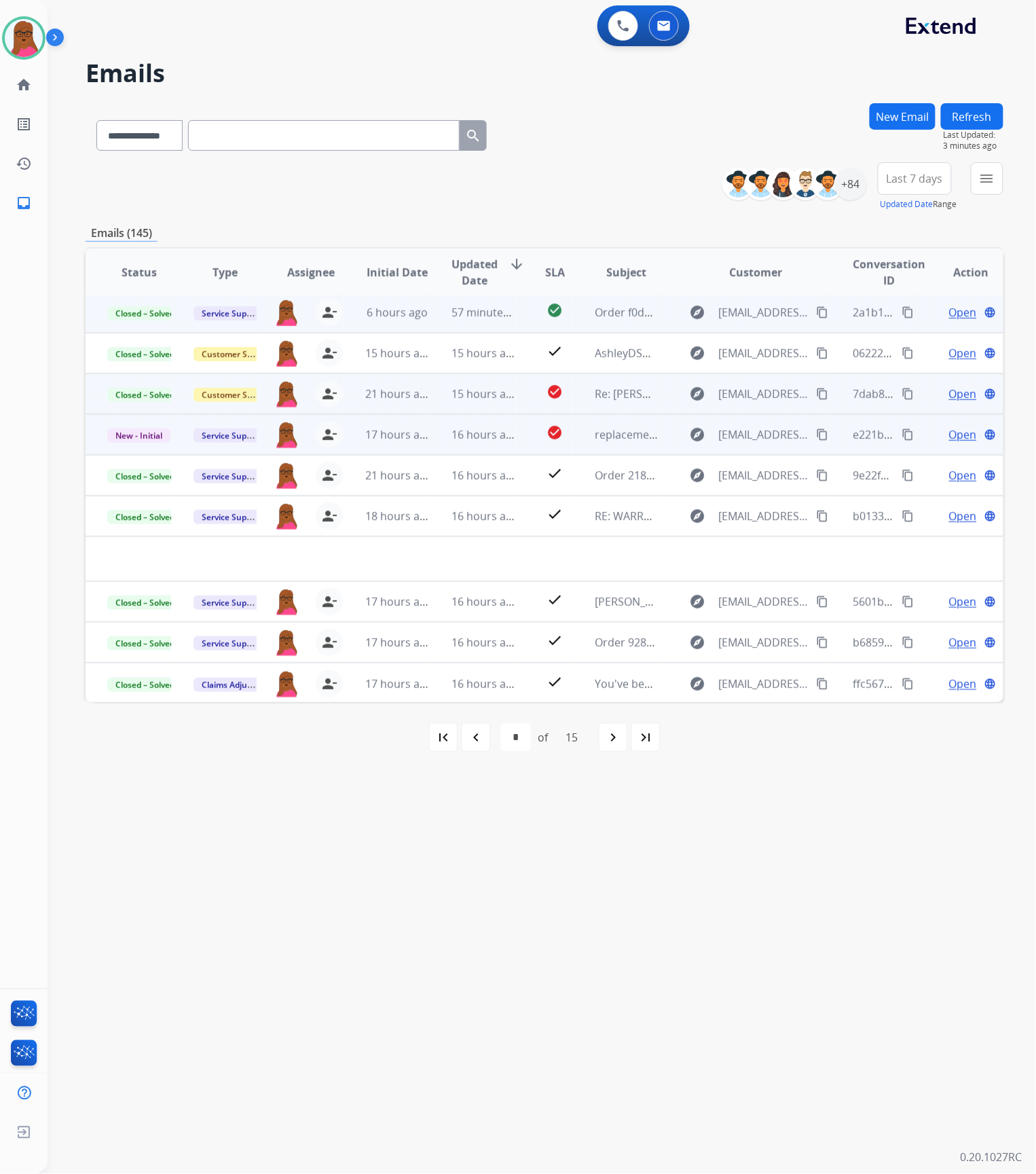
click at [956, 432] on span "Open" at bounding box center [962, 434] width 28 height 17
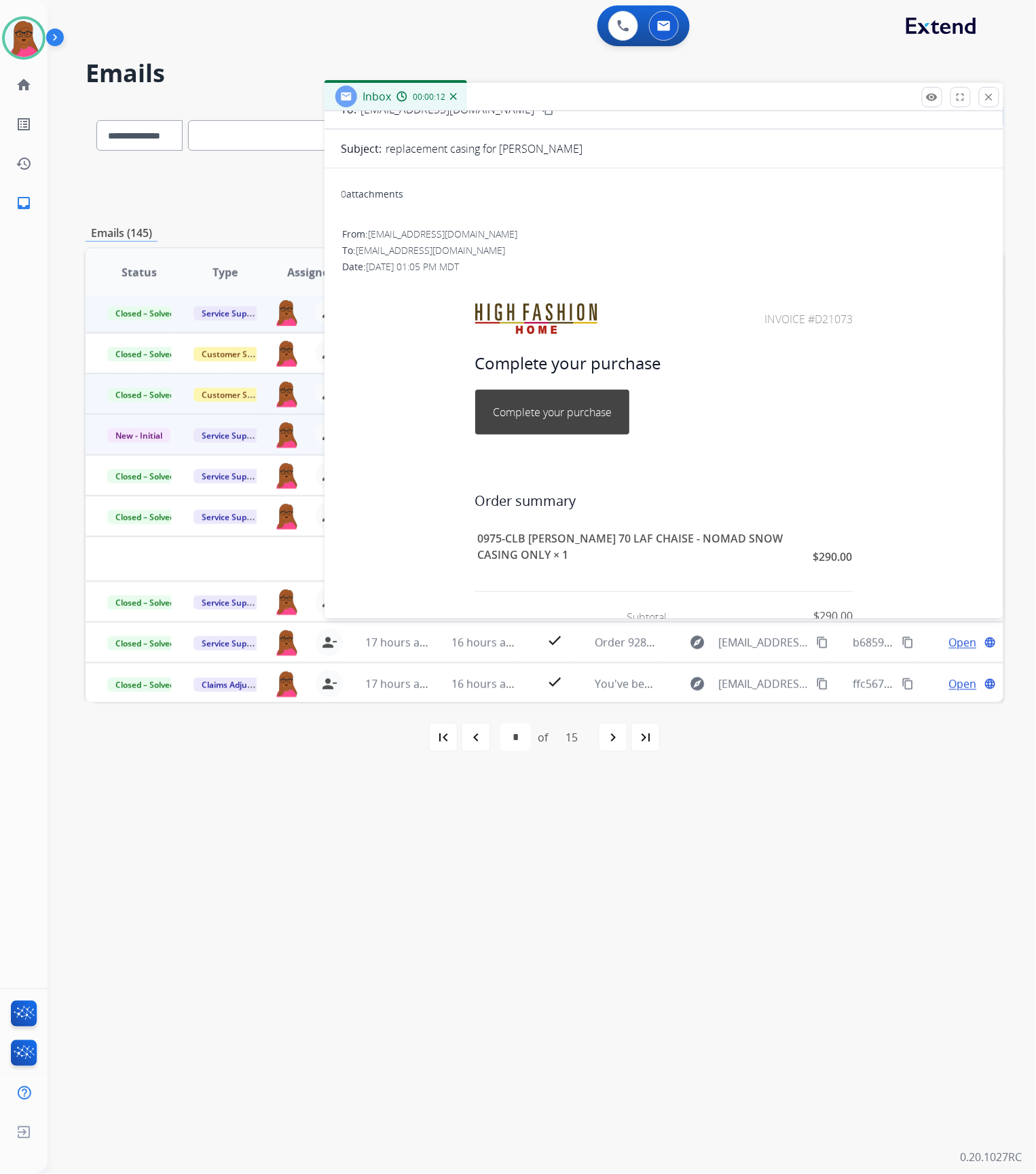
scroll to position [0, 0]
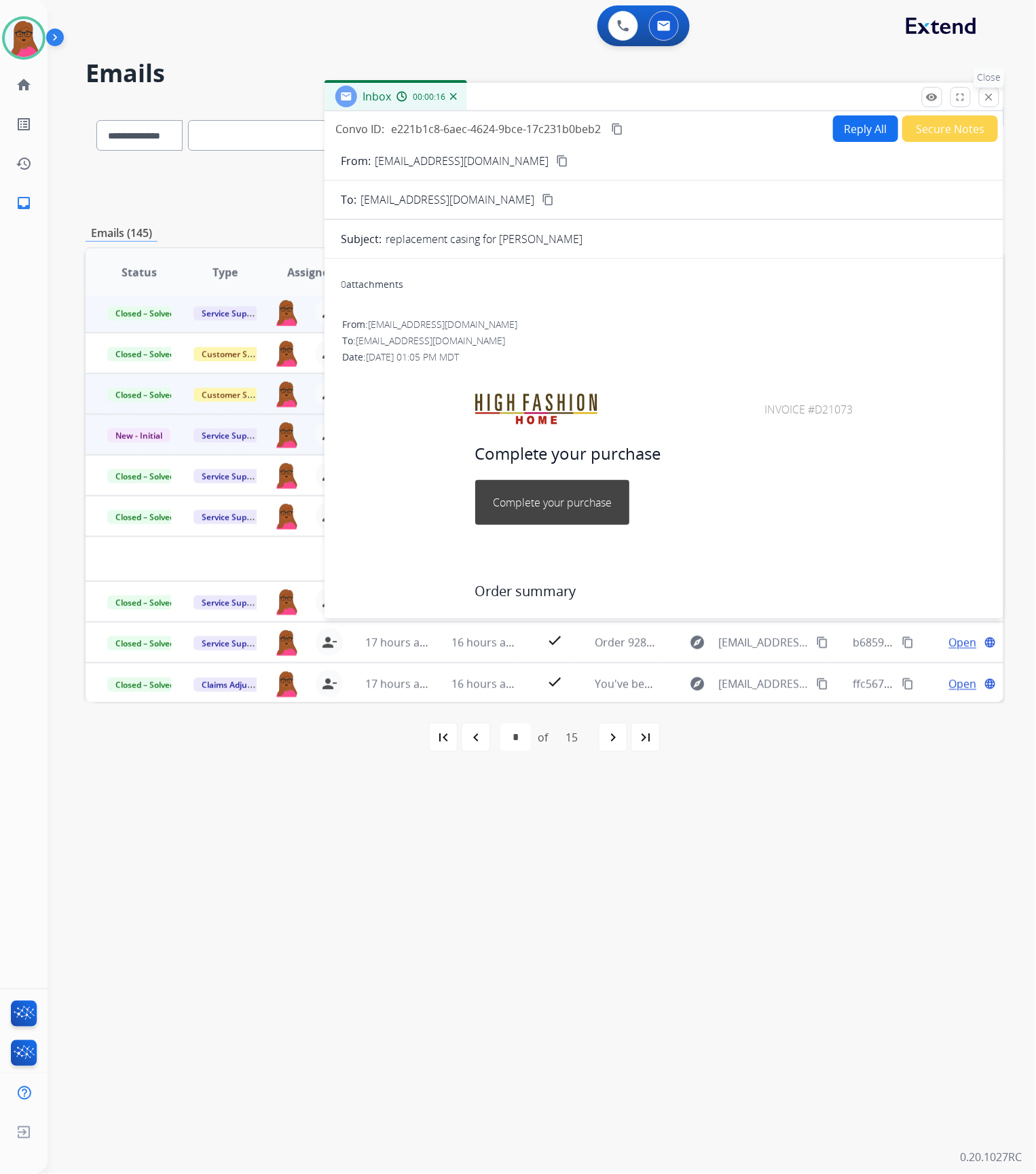
click at [987, 95] on mat-icon "close" at bounding box center [989, 97] width 12 height 12
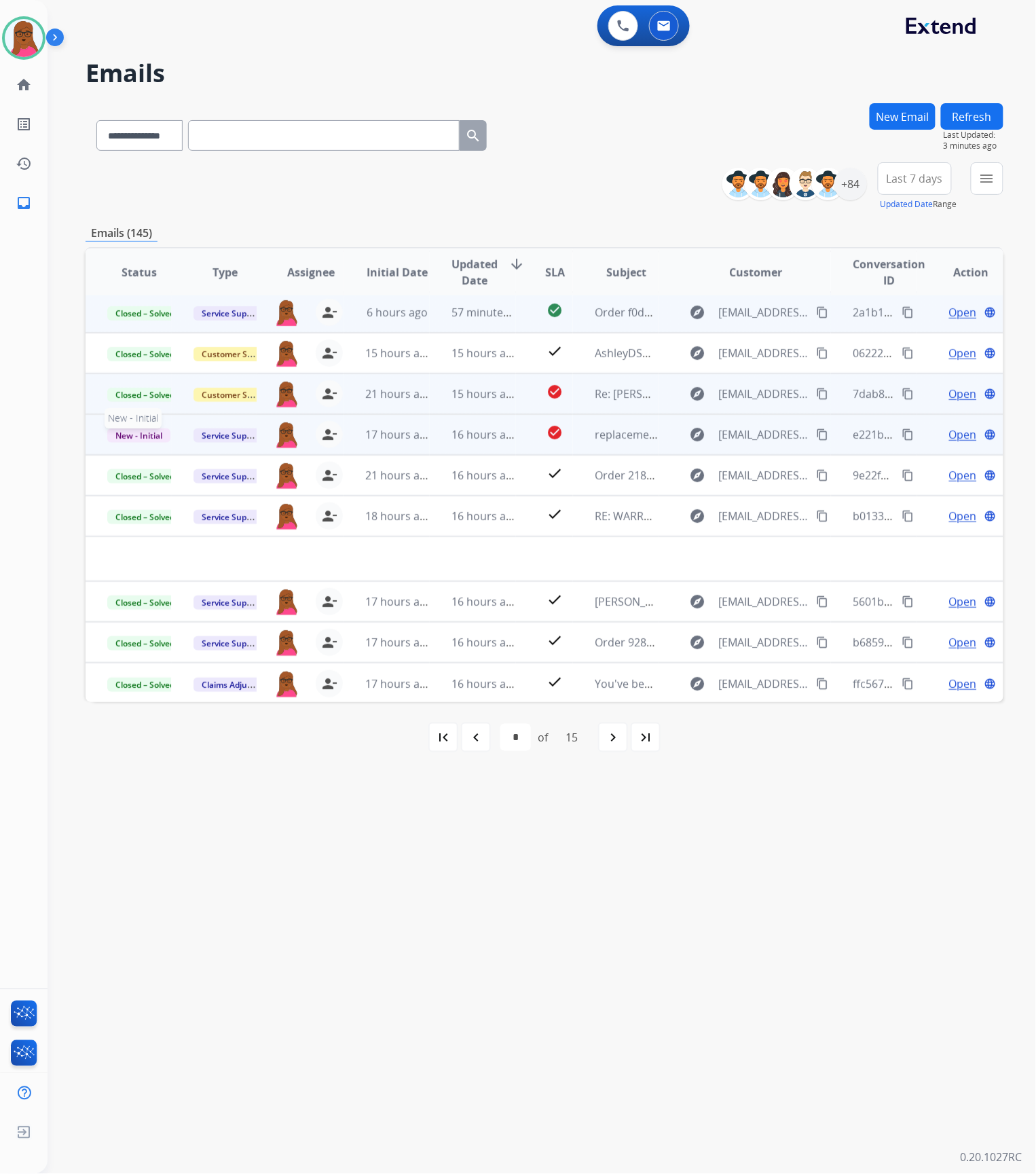
click at [148, 440] on span "New - Initial" at bounding box center [139, 435] width 63 height 14
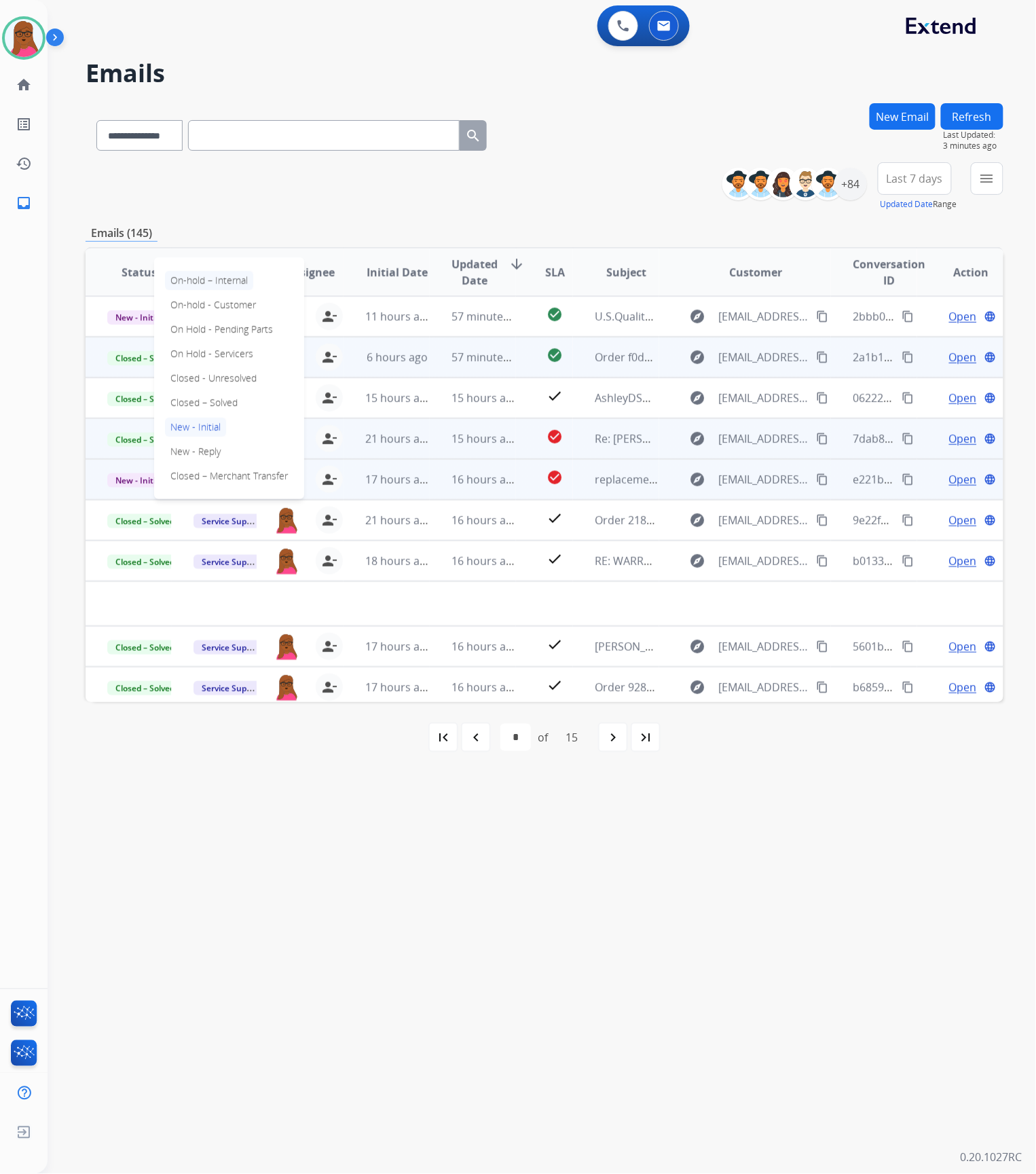
click at [246, 281] on p "On-hold – Internal" at bounding box center [209, 280] width 89 height 19
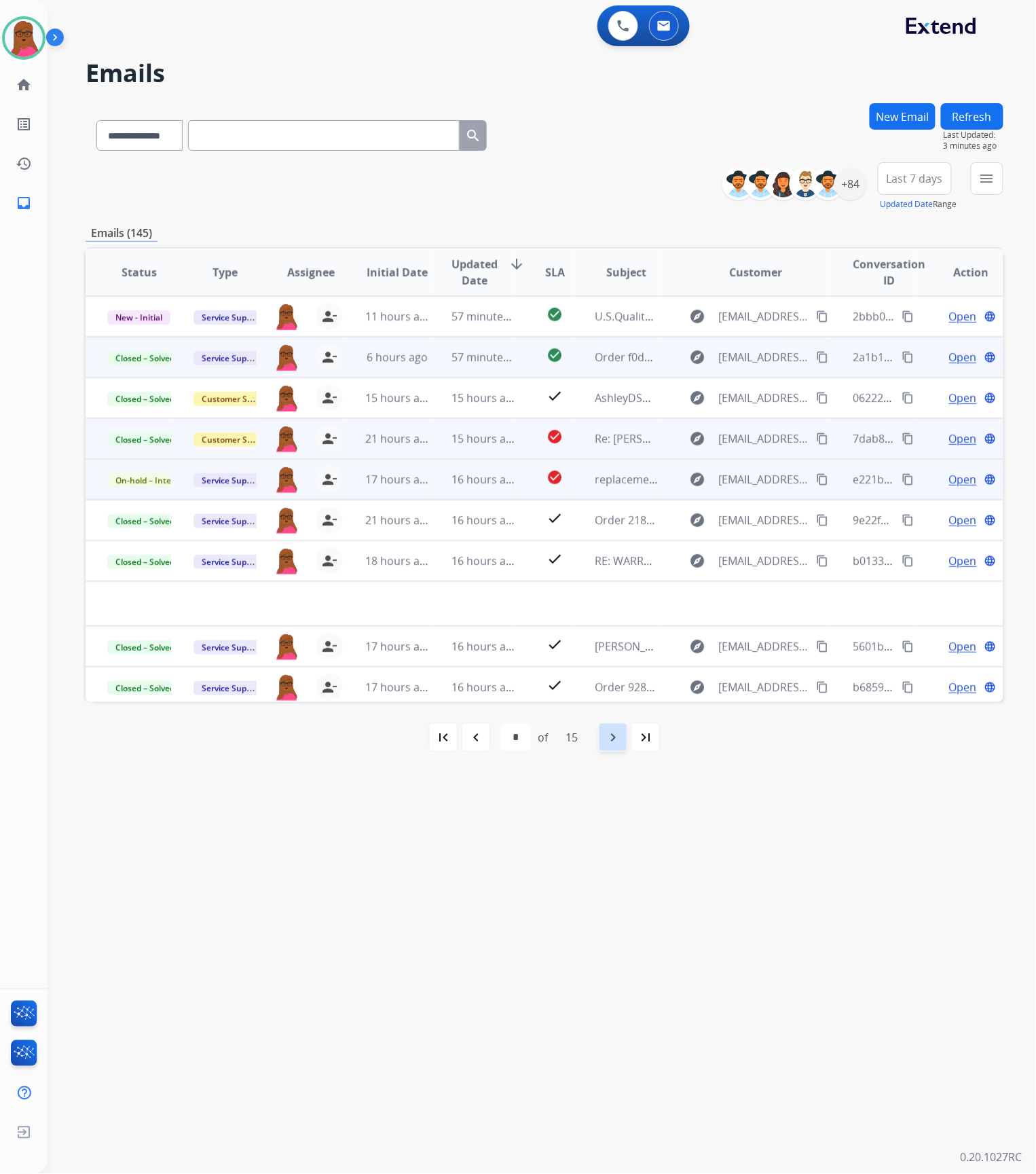
click at [619, 733] on mat-icon "navigate_next" at bounding box center [613, 737] width 17 height 17
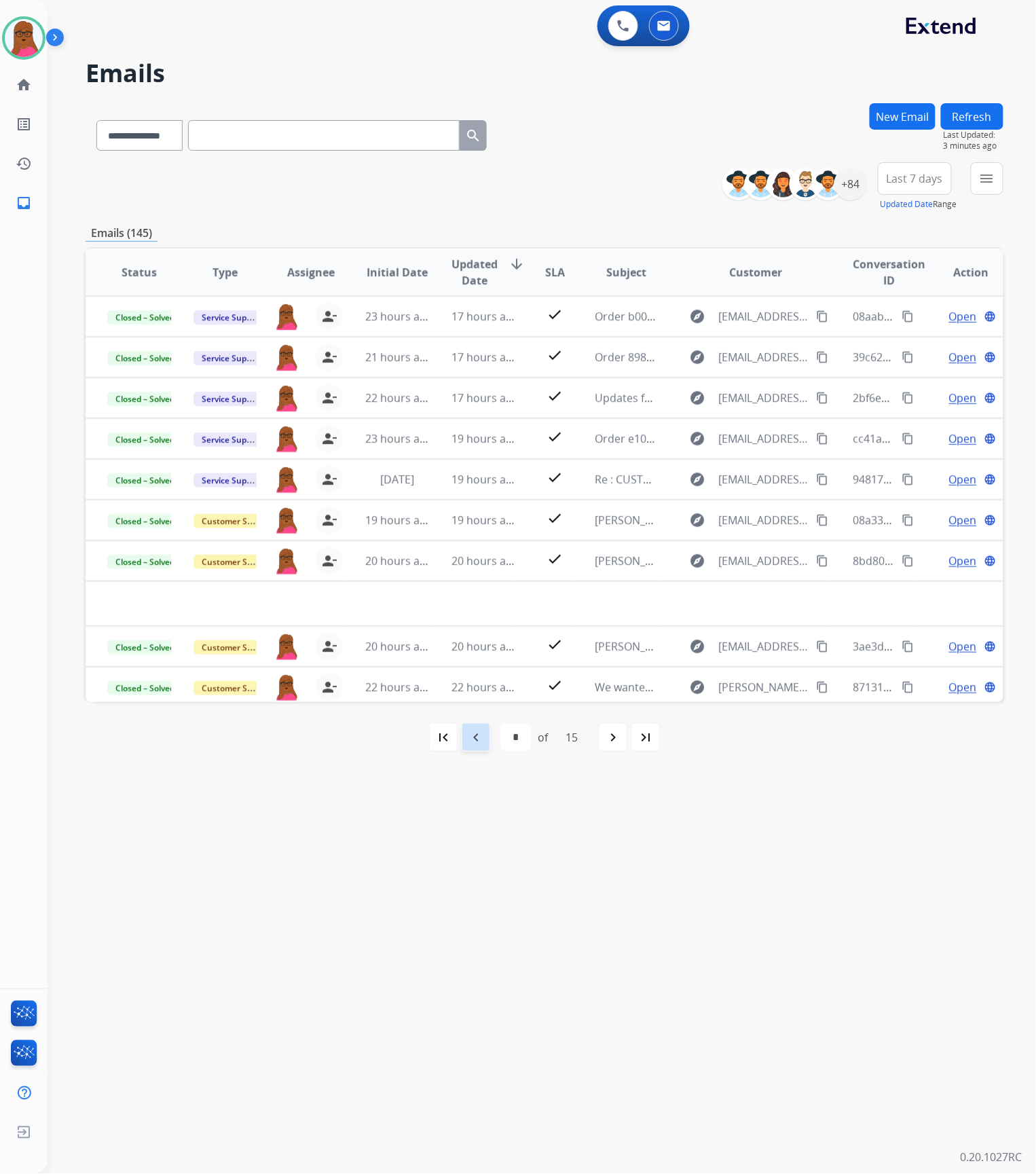
click at [482, 733] on mat-icon "navigate_before" at bounding box center [476, 737] width 17 height 17
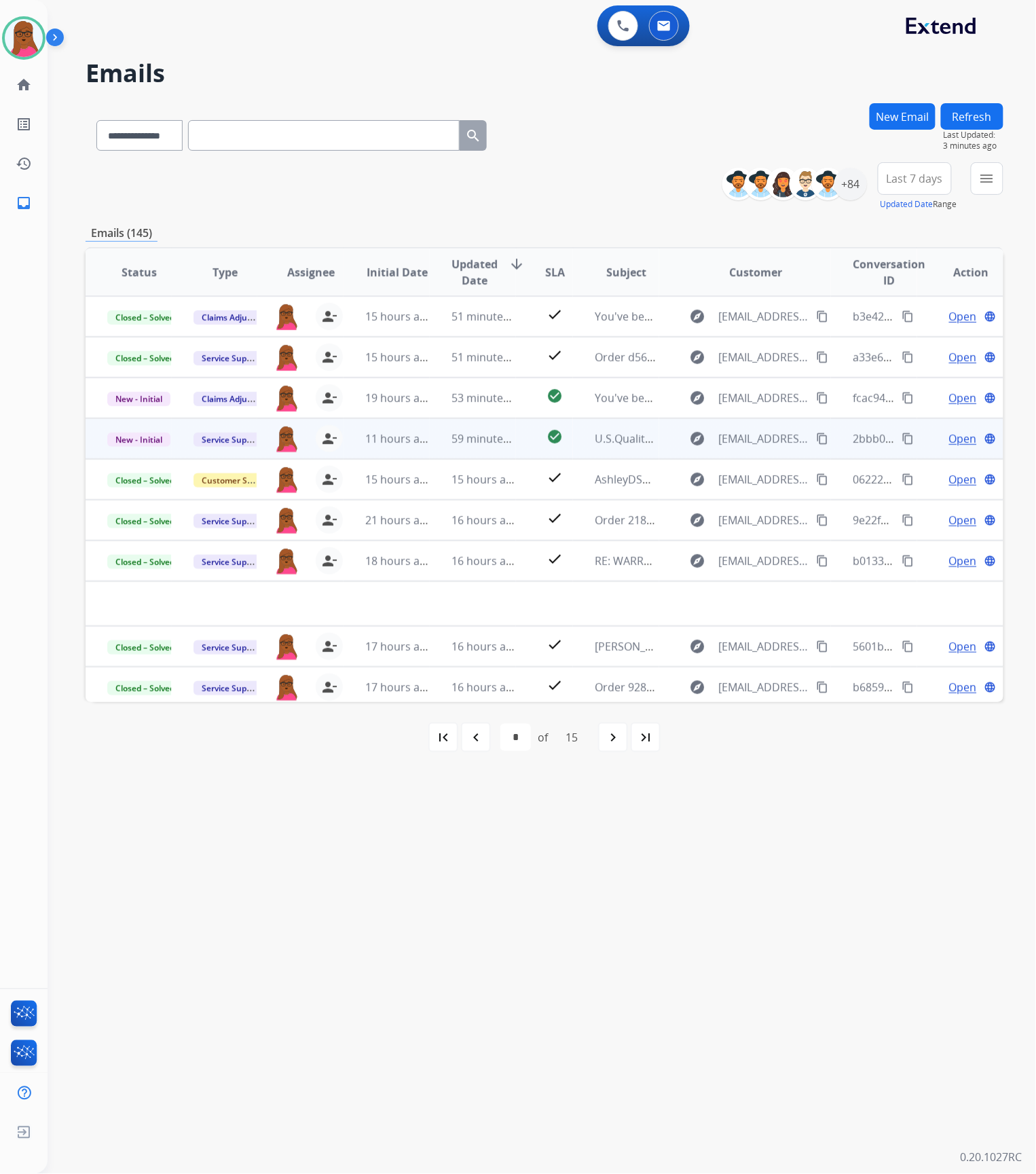
click at [949, 440] on span "Open" at bounding box center [962, 439] width 28 height 17
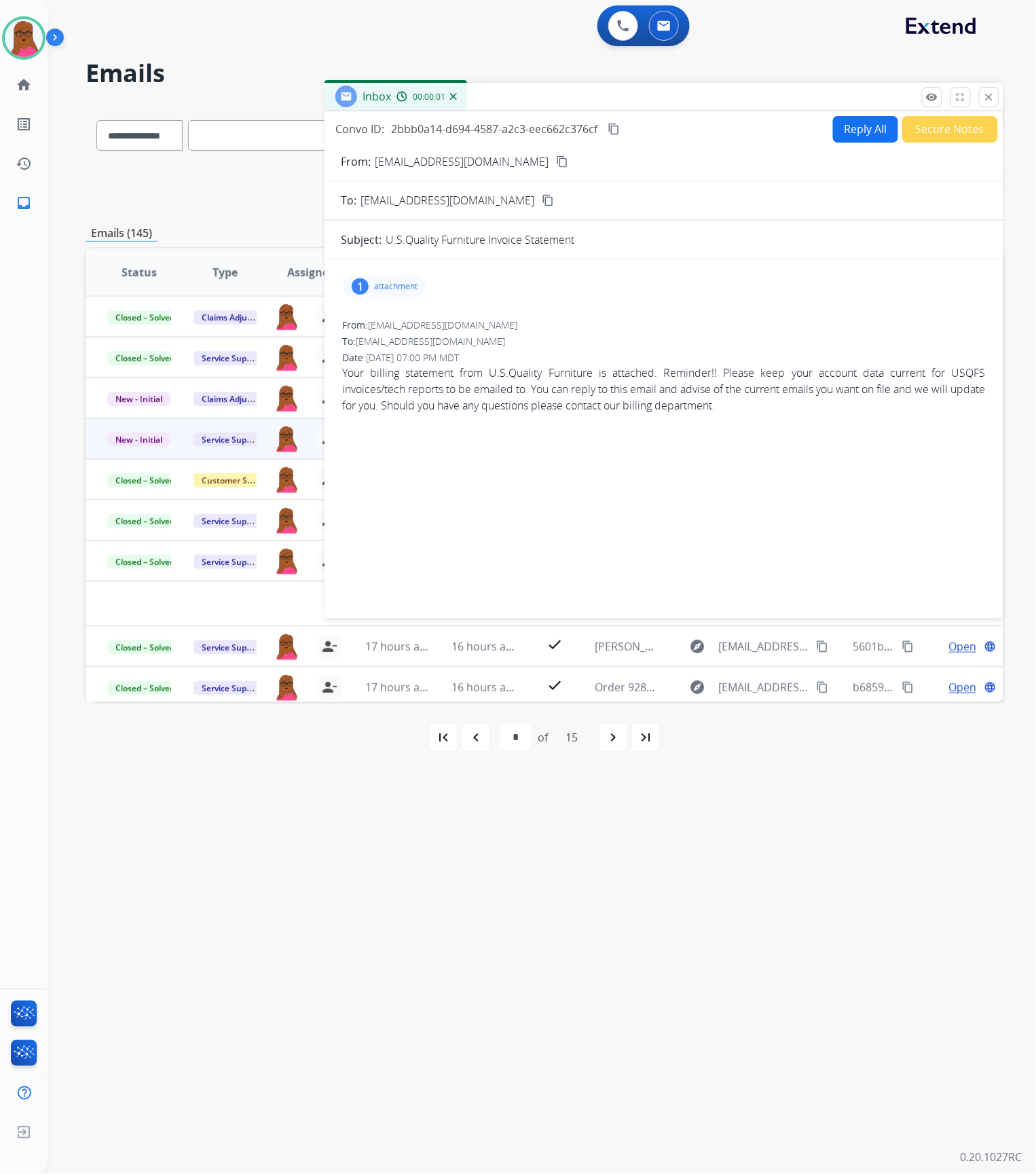
click at [389, 282] on p "attachment" at bounding box center [396, 287] width 44 height 11
click at [491, 326] on p "[DATE] 09:00 PM" at bounding box center [466, 332] width 75 height 11
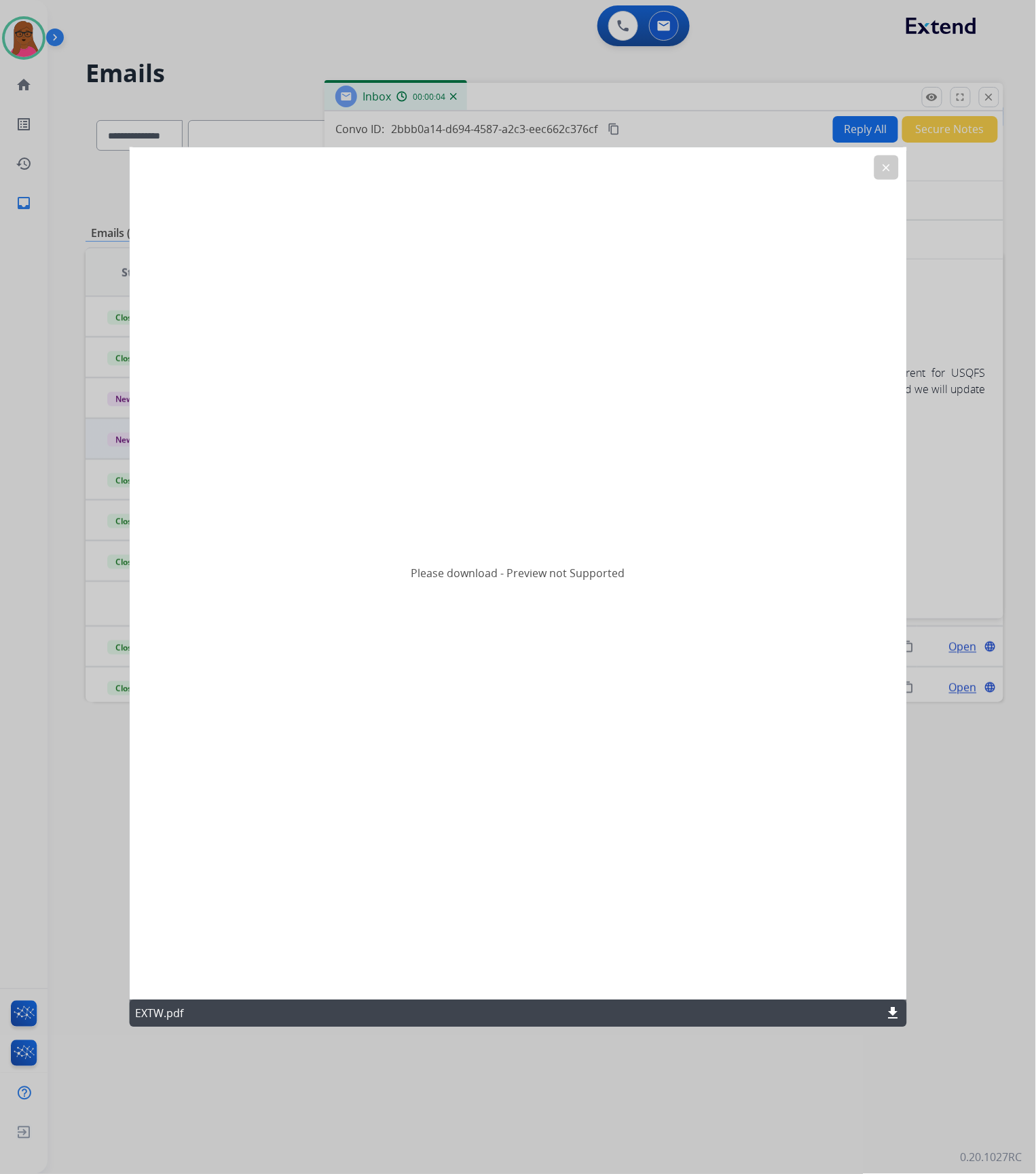
click at [888, 1010] on mat-icon "download" at bounding box center [893, 1013] width 17 height 17
click at [889, 164] on mat-icon "clear" at bounding box center [886, 167] width 12 height 12
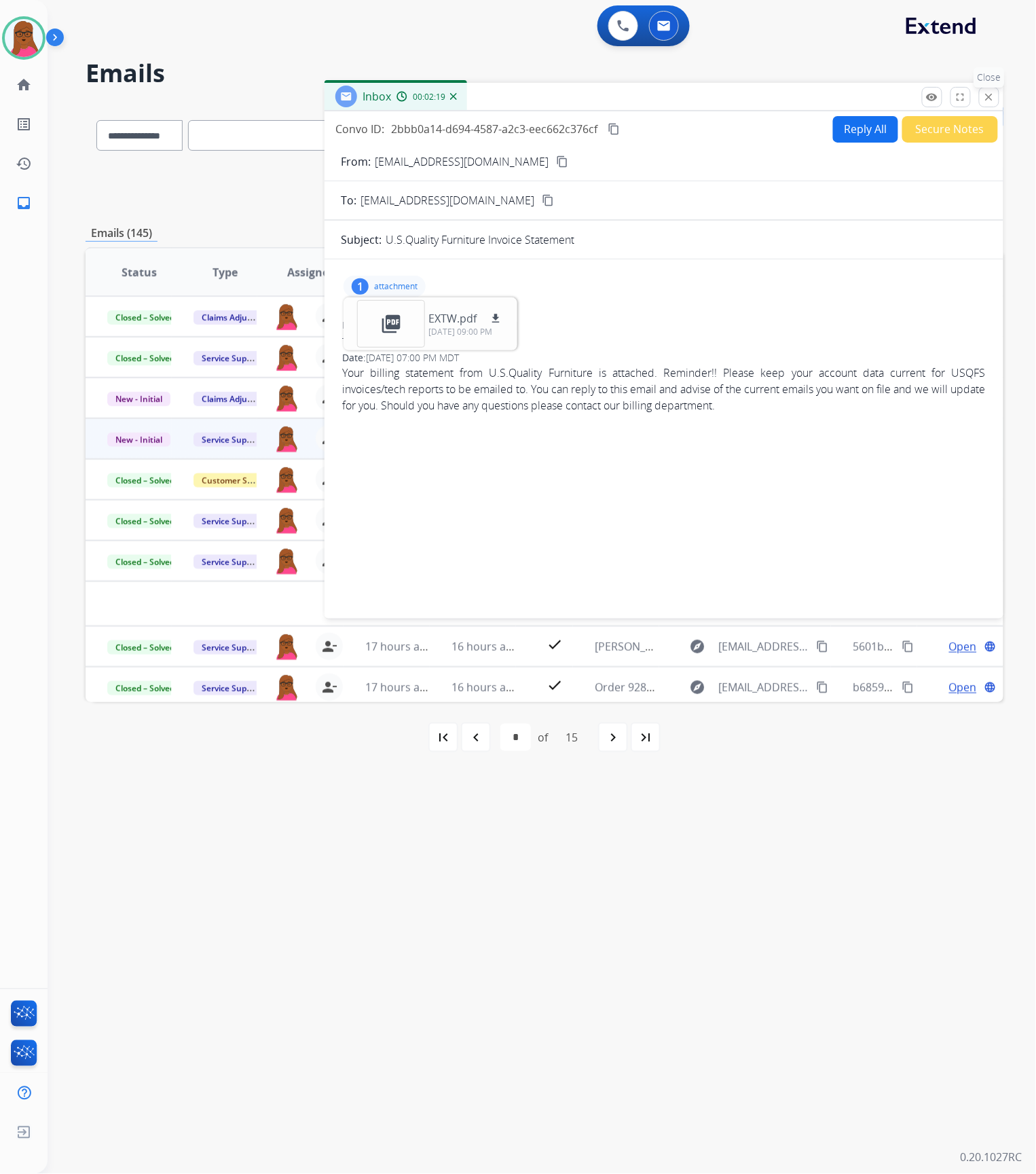
click at [995, 101] on button "close Close" at bounding box center [989, 97] width 20 height 20
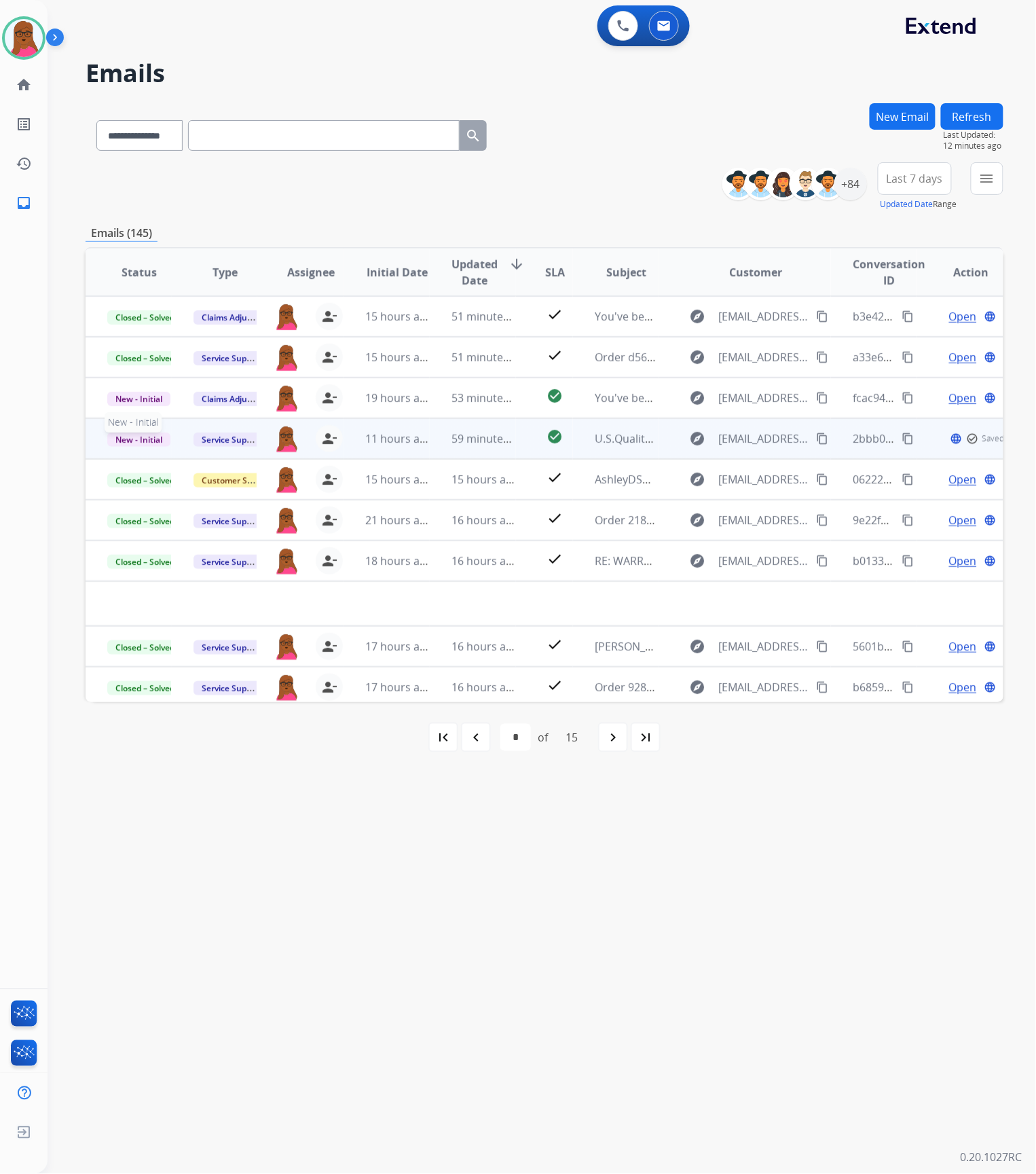
click at [150, 436] on span "New - Initial" at bounding box center [139, 439] width 63 height 14
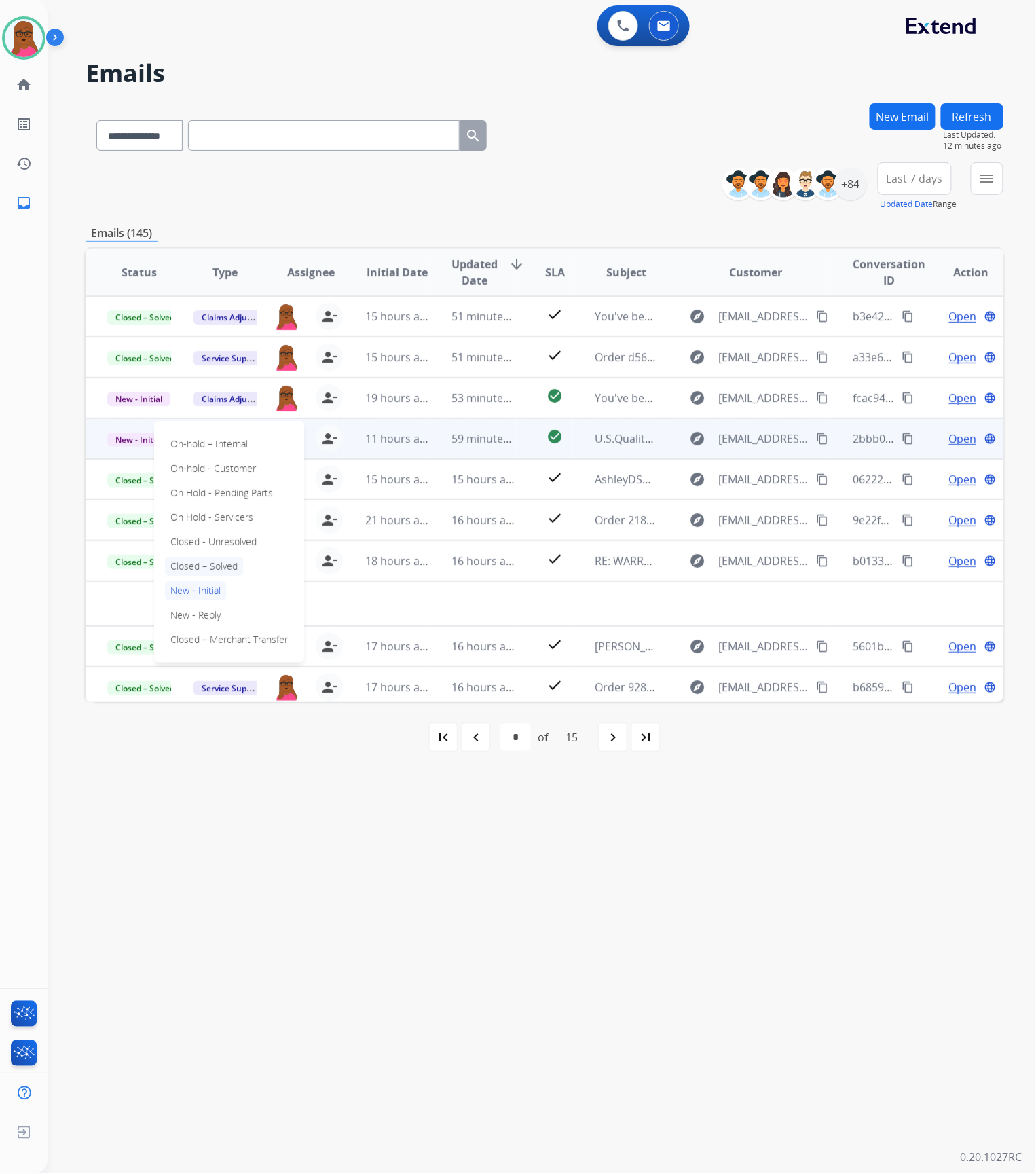
click at [221, 570] on p "Closed – Solved" at bounding box center [204, 566] width 78 height 19
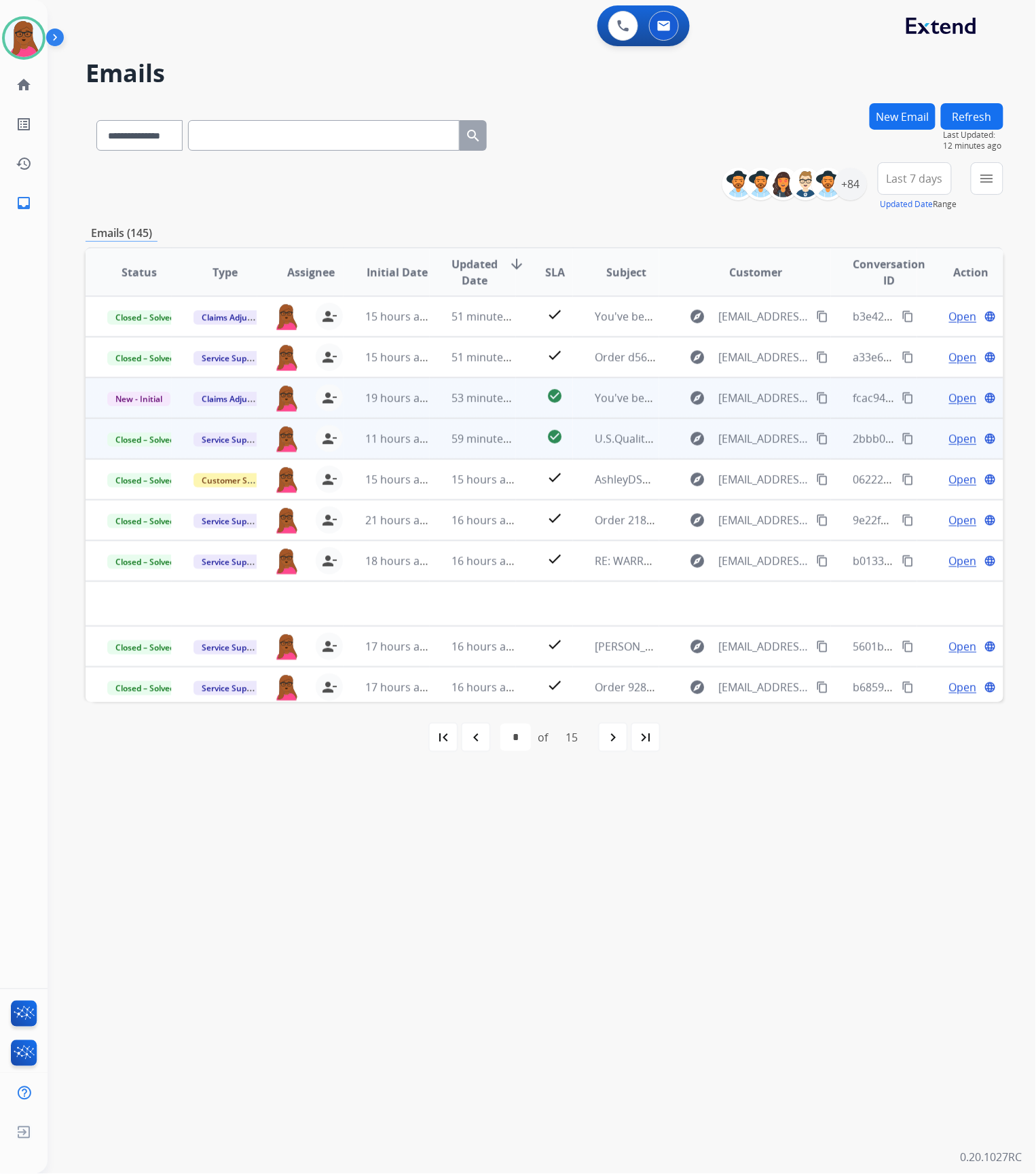
click at [949, 401] on span "Open" at bounding box center [962, 398] width 28 height 17
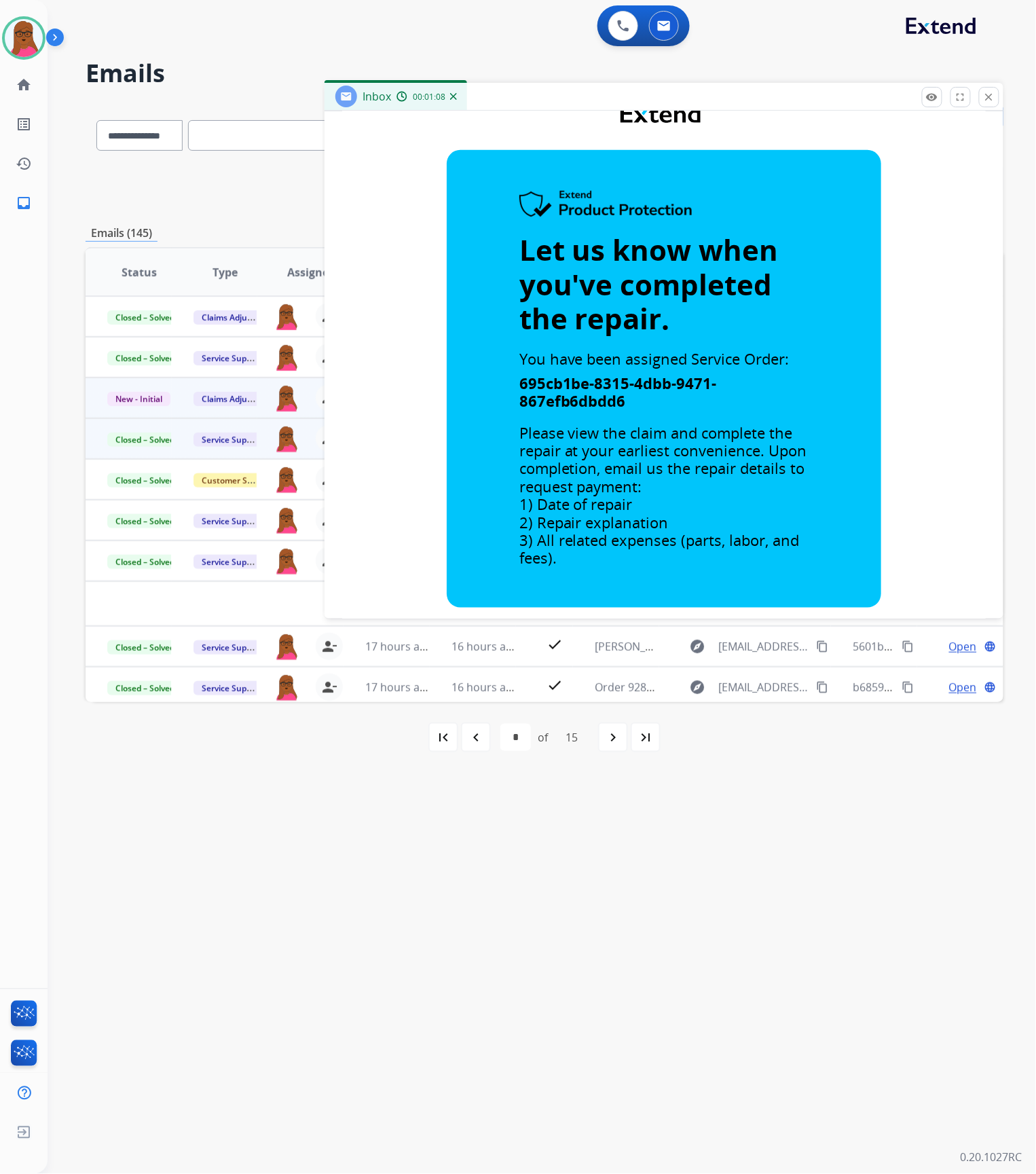
scroll to position [272, 0]
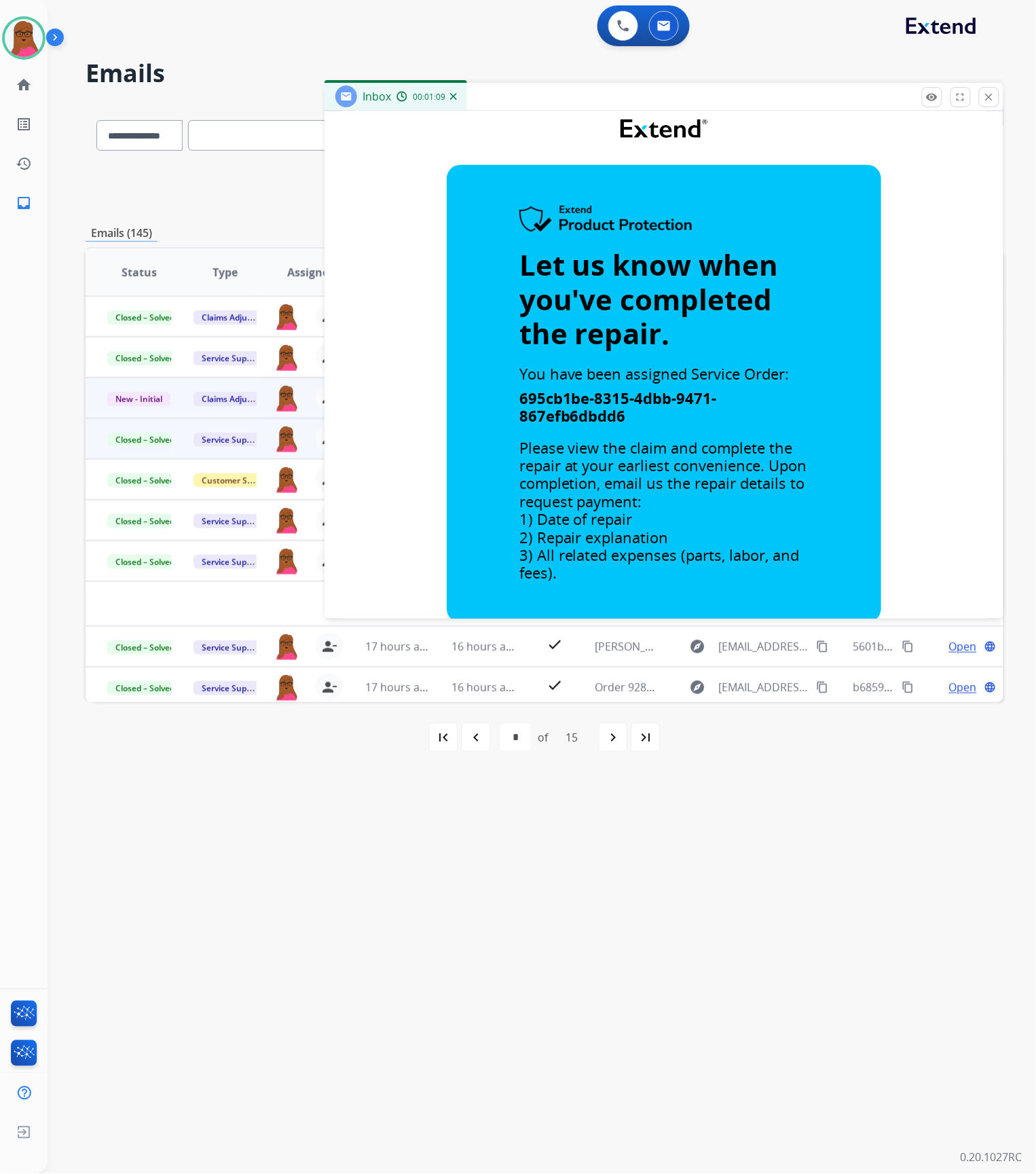
drag, startPoint x: 986, startPoint y: 98, endPoint x: 853, endPoint y: 246, distance: 199.0
click at [986, 98] on mat-icon "close" at bounding box center [989, 97] width 12 height 12
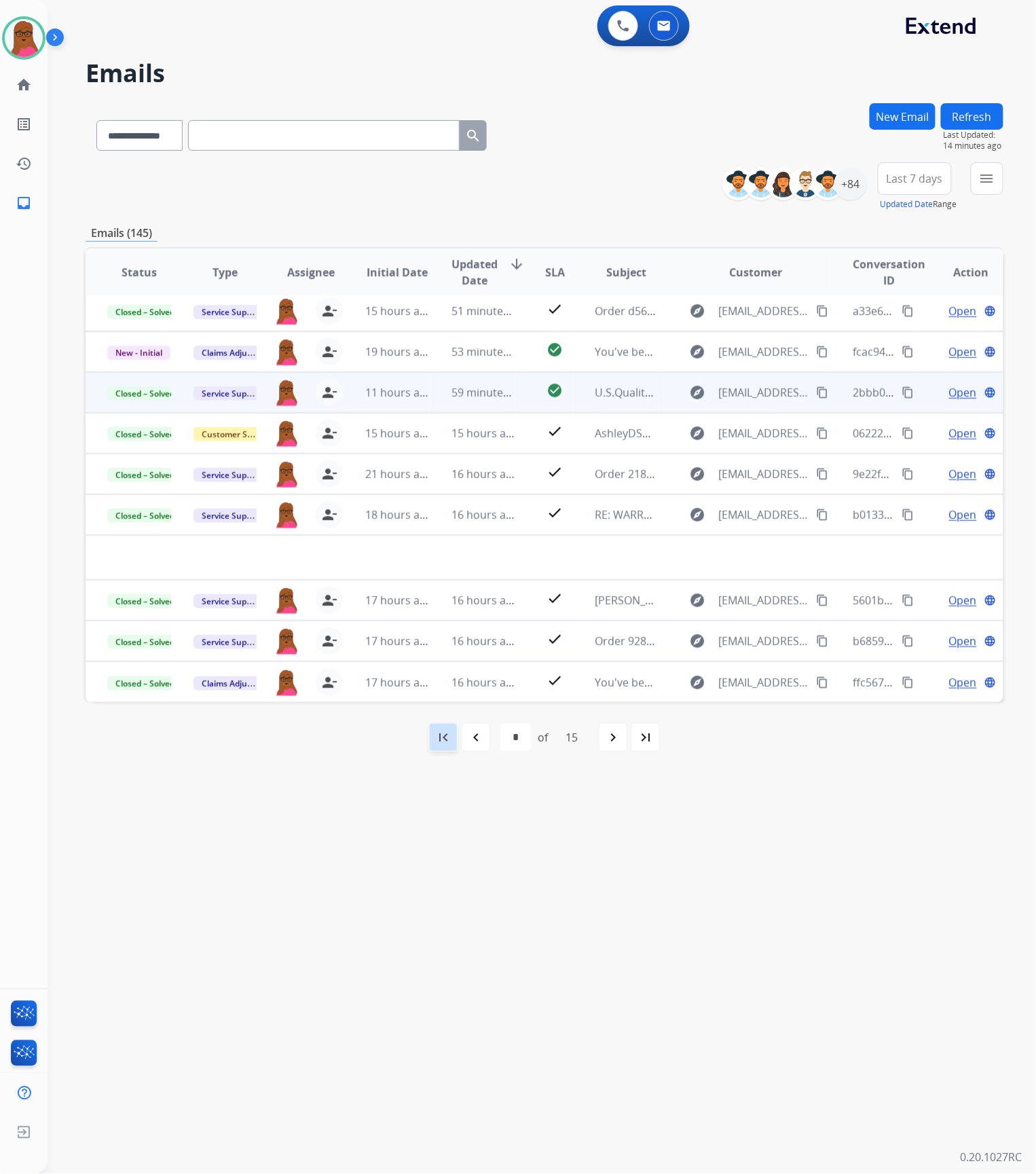
scroll to position [45, 0]
click at [433, 740] on div "first_page" at bounding box center [443, 737] width 30 height 30
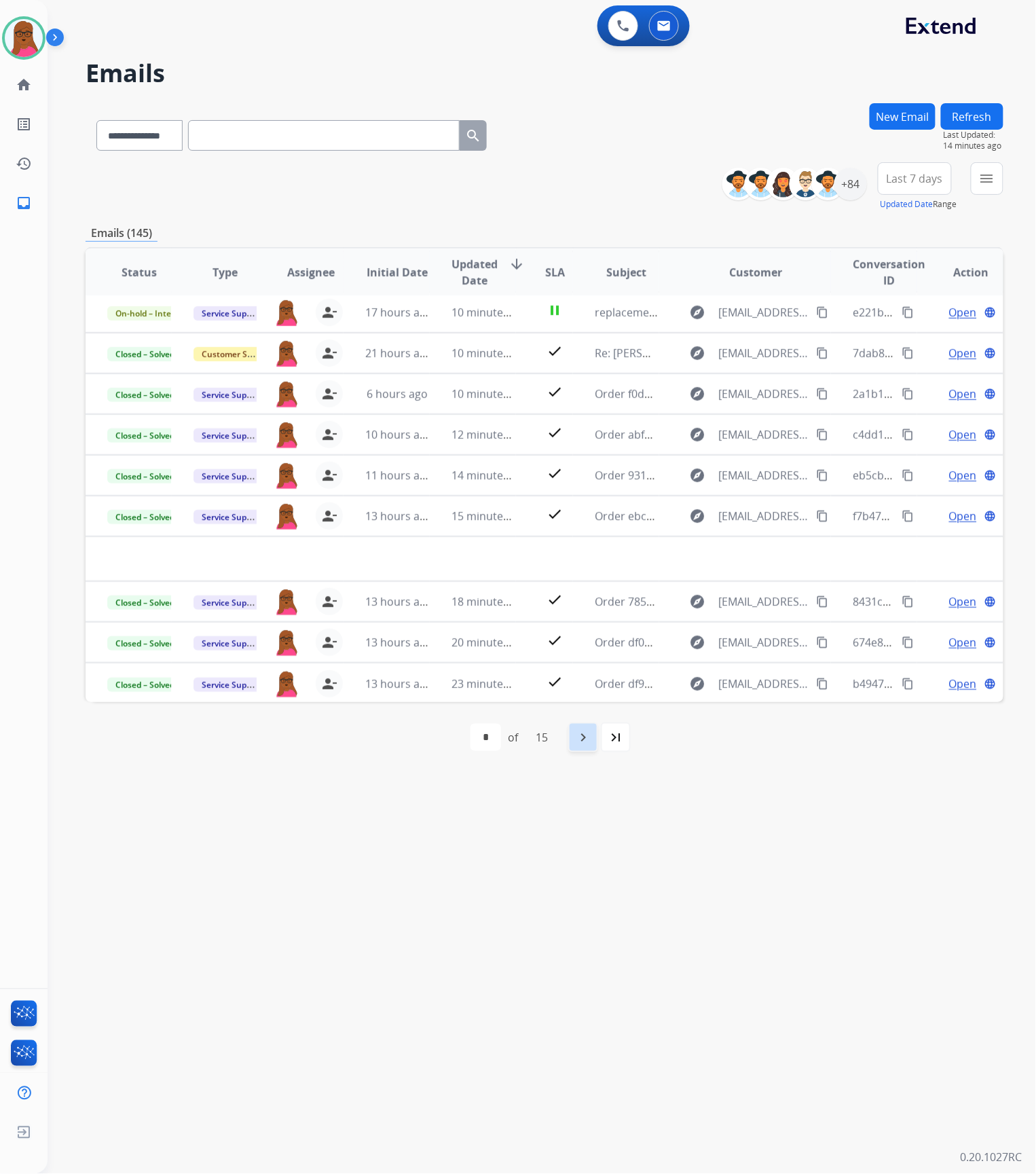
click at [576, 746] on div "navigate_next" at bounding box center [583, 737] width 30 height 30
click at [604, 747] on div "navigate_next" at bounding box center [613, 737] width 30 height 30
click at [611, 742] on mat-icon "navigate_next" at bounding box center [613, 737] width 17 height 17
select select "*"
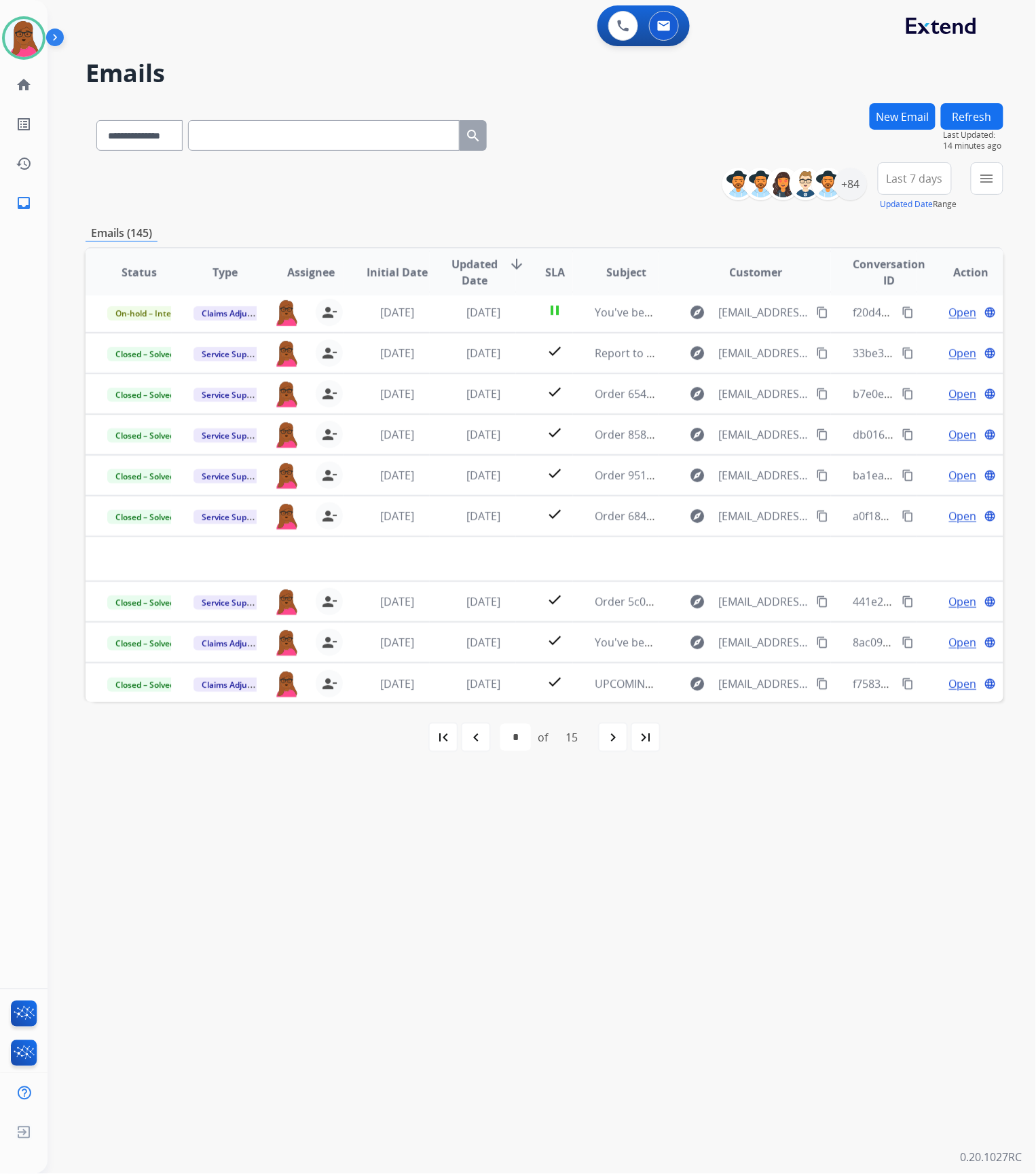
click at [915, 116] on button "New Email" at bounding box center [902, 116] width 66 height 26
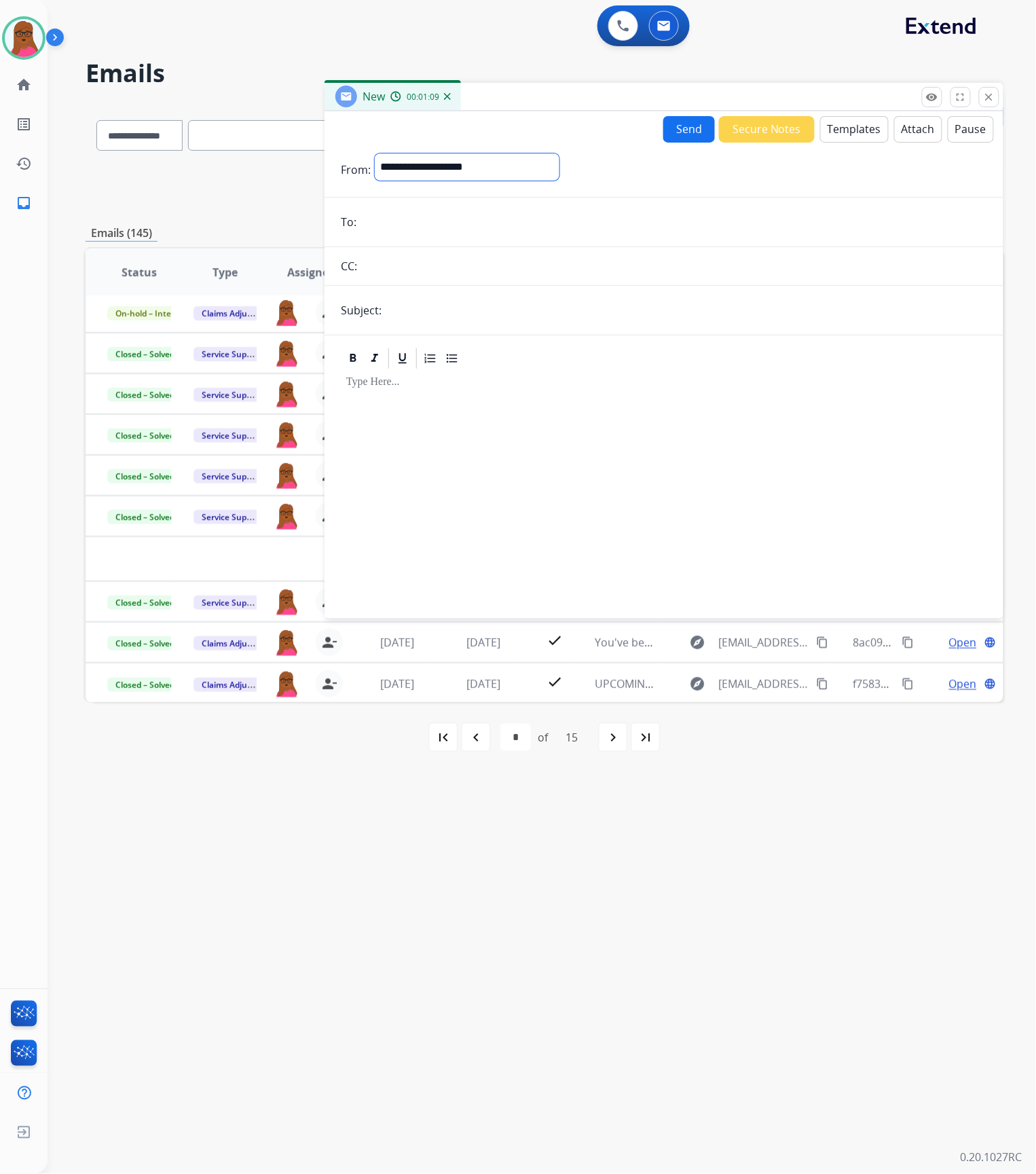
click at [488, 158] on select "**********" at bounding box center [467, 167] width 185 height 27
click at [443, 161] on select "**********" at bounding box center [467, 167] width 185 height 27
select select "**********"
click at [375, 154] on select "**********" at bounding box center [467, 167] width 185 height 27
click at [421, 218] on input "email" at bounding box center [674, 224] width 626 height 27
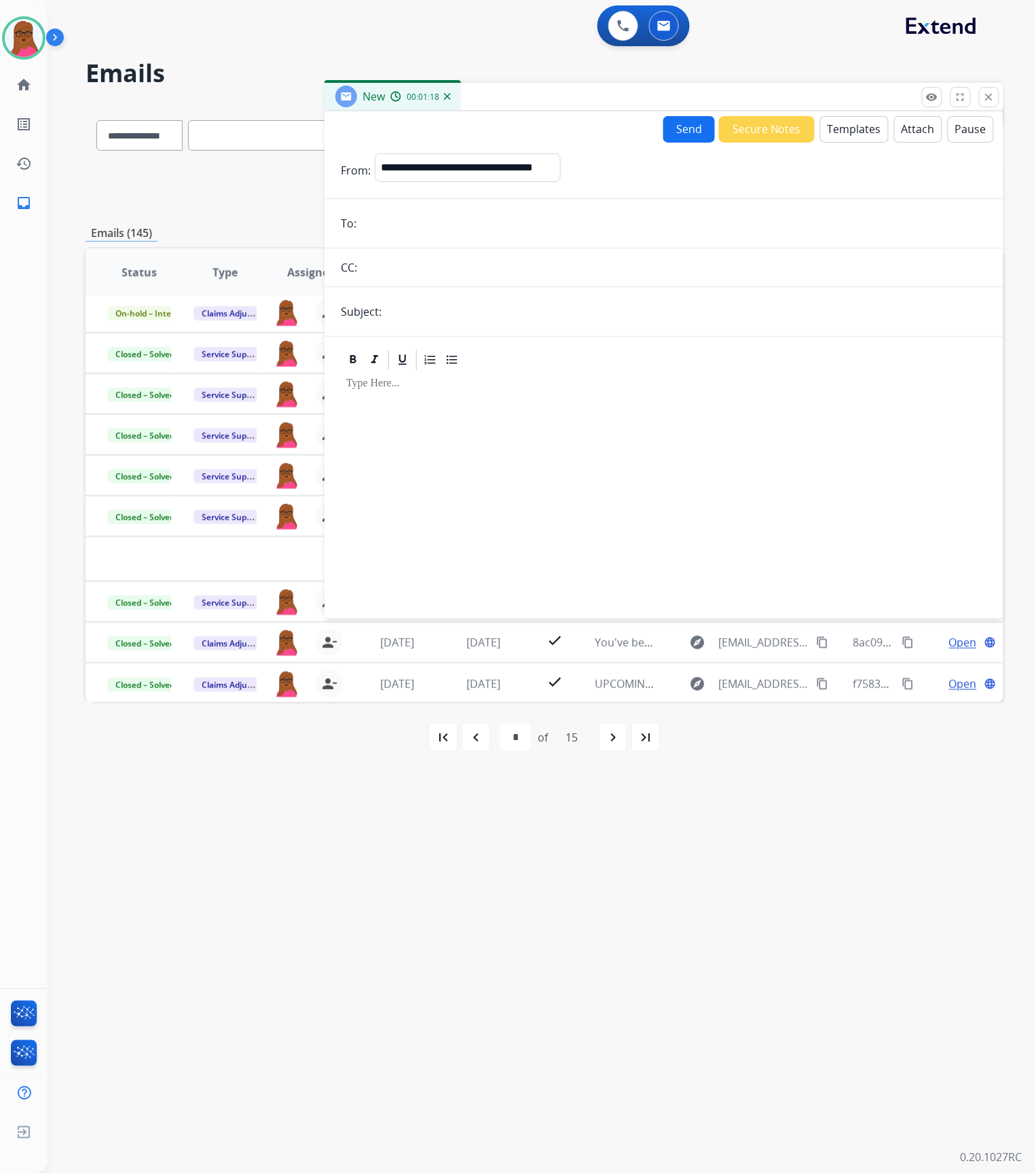
paste input "**********"
type input "**********"
click at [470, 278] on input "text" at bounding box center [674, 267] width 626 height 27
click at [397, 313] on input "text" at bounding box center [686, 311] width 602 height 27
type input "**********"
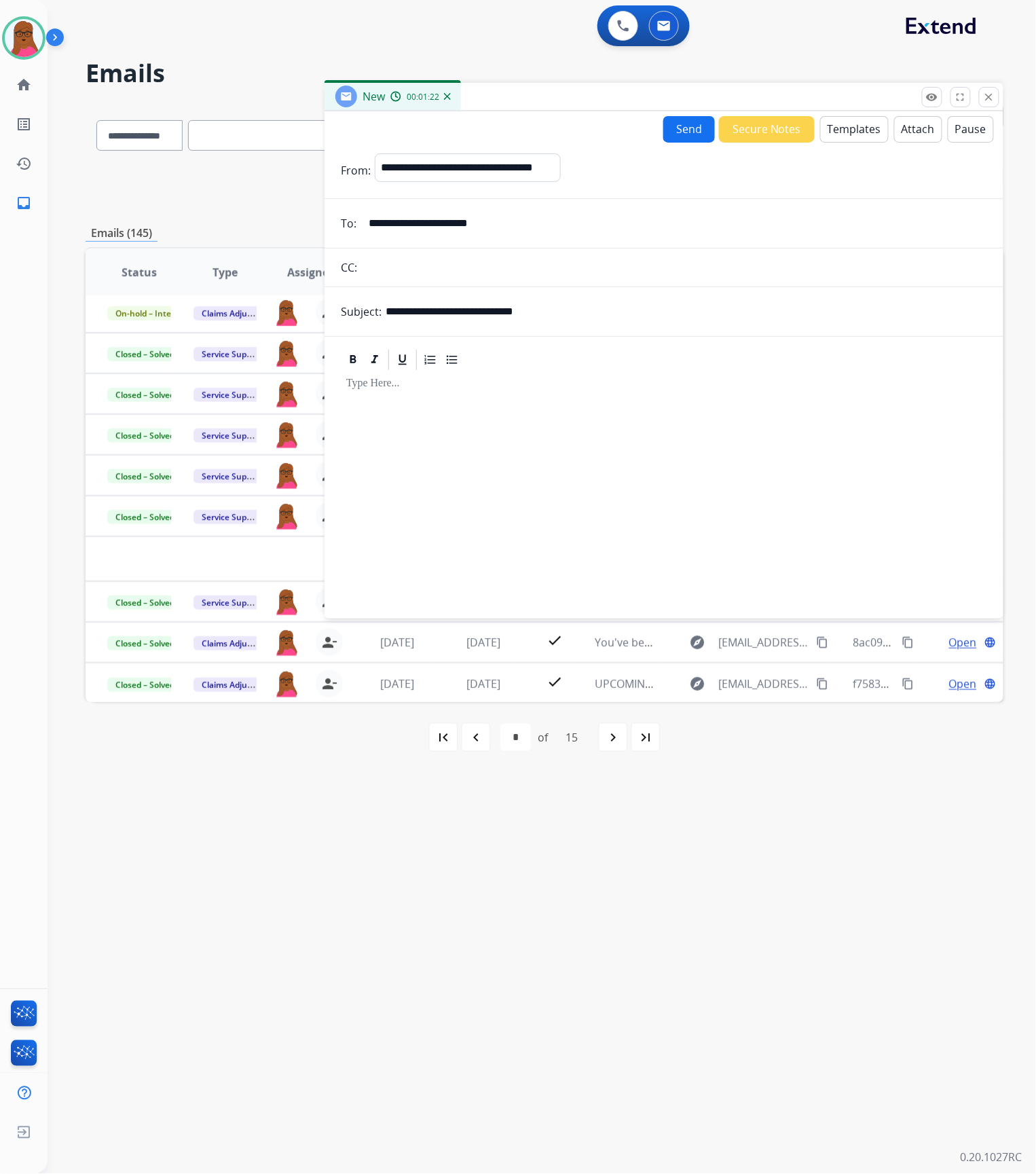
click at [530, 428] on div at bounding box center [664, 488] width 647 height 233
click at [842, 121] on button "Templates" at bounding box center [854, 129] width 68 height 26
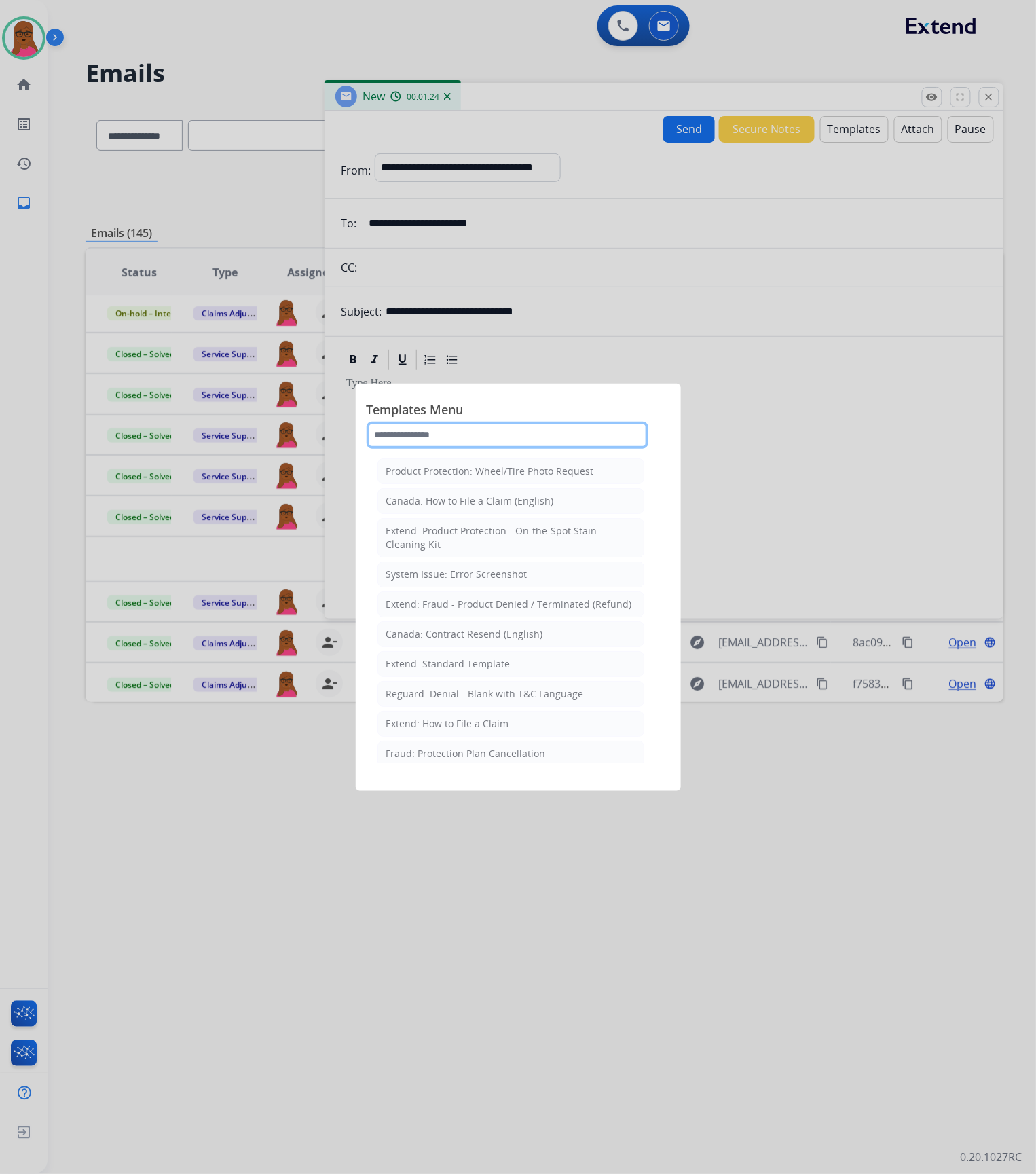
click at [503, 443] on input "text" at bounding box center [508, 435] width 282 height 27
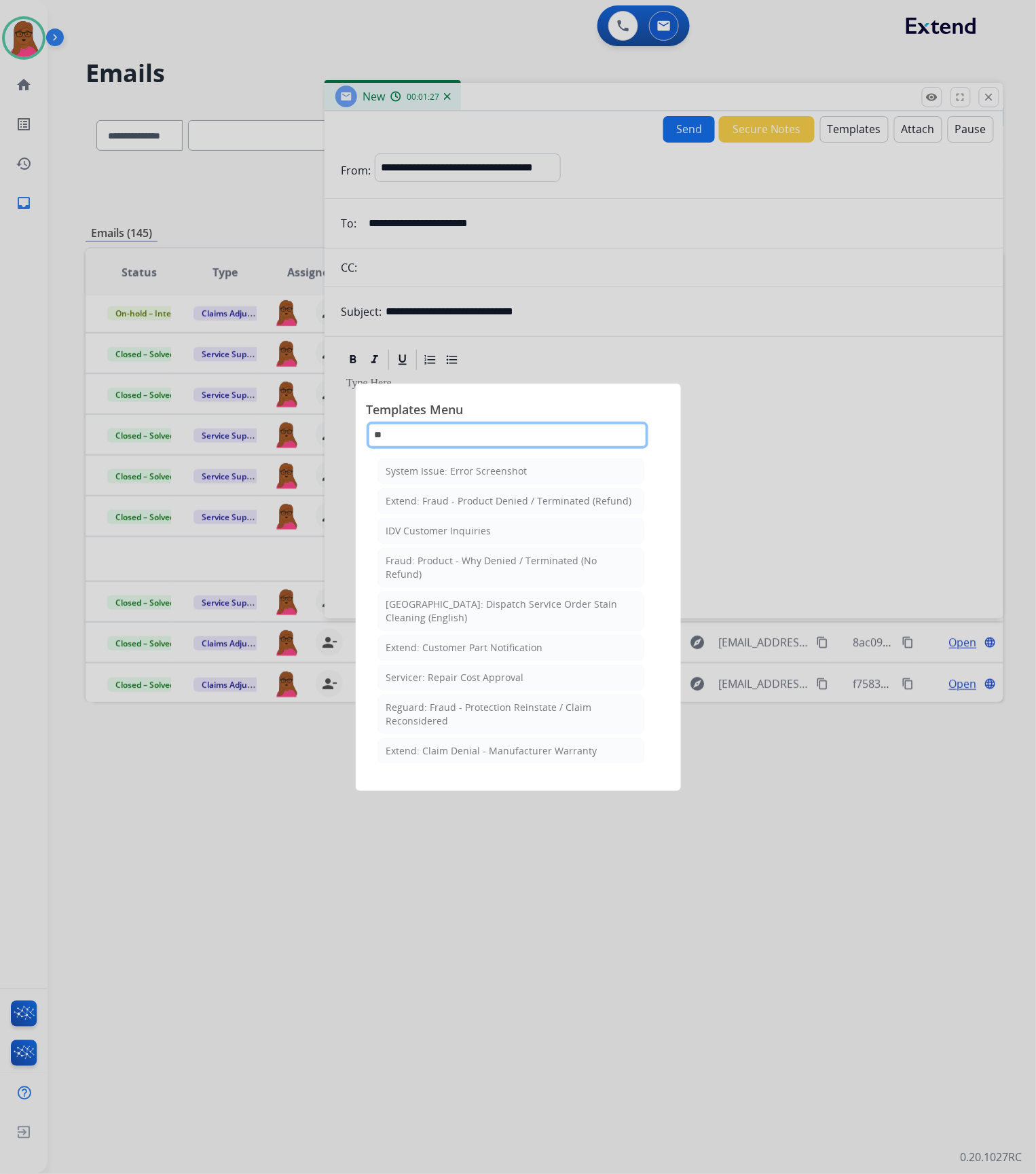
type input "*"
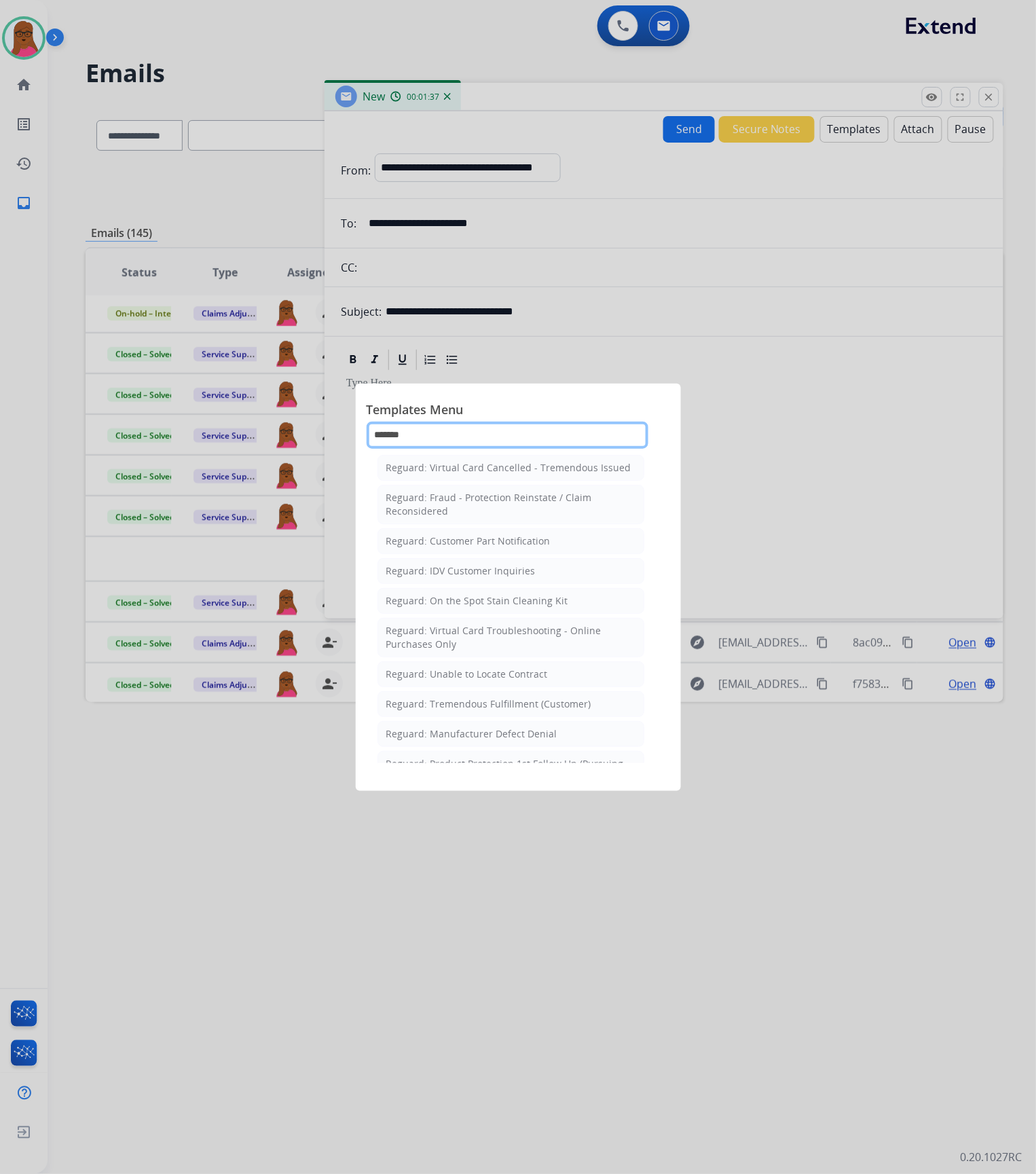
scroll to position [181, 0]
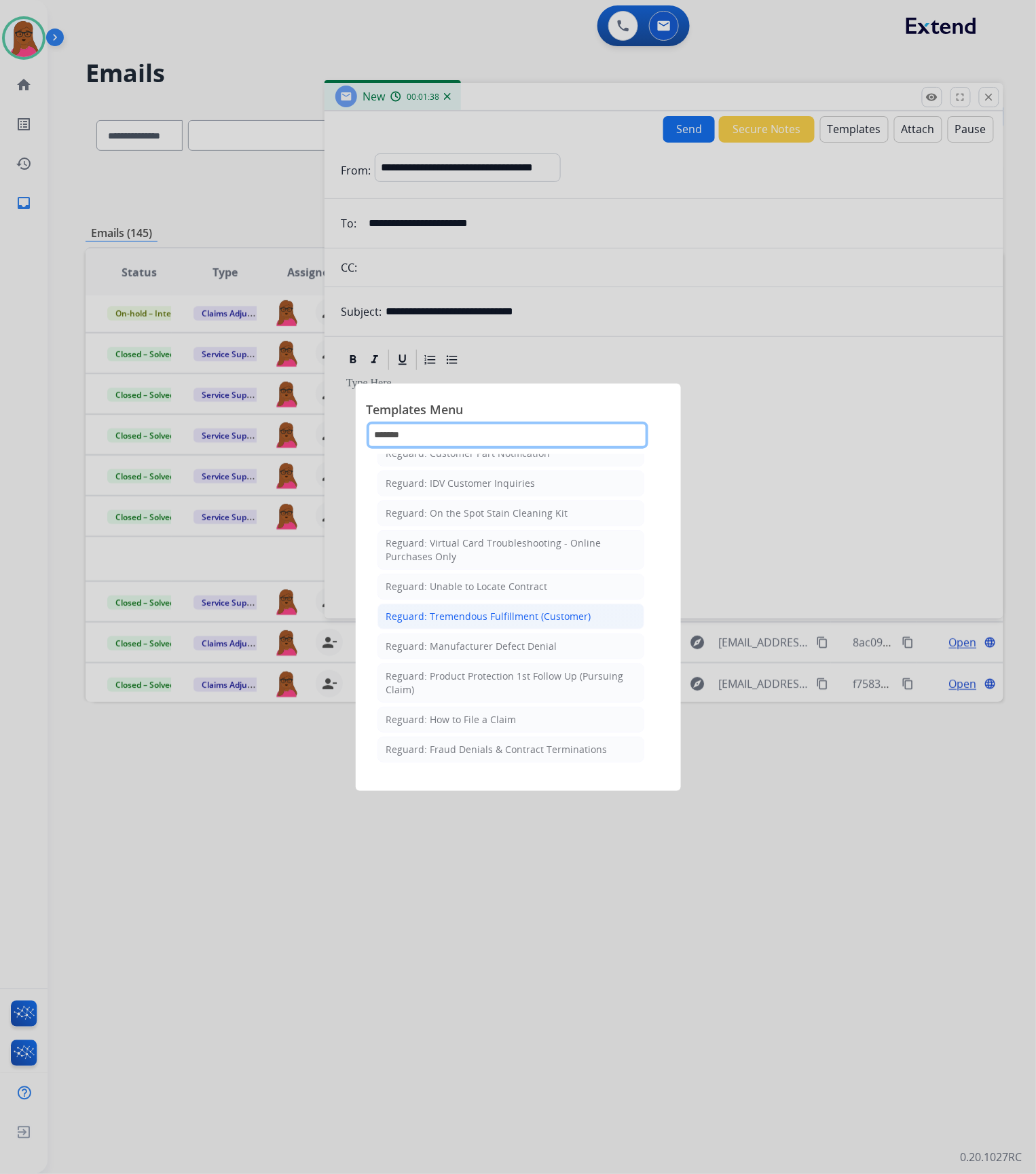
type input "*******"
click at [523, 615] on div "Reguard: Tremendous Fulfillment (Customer)" at bounding box center [488, 617] width 205 height 14
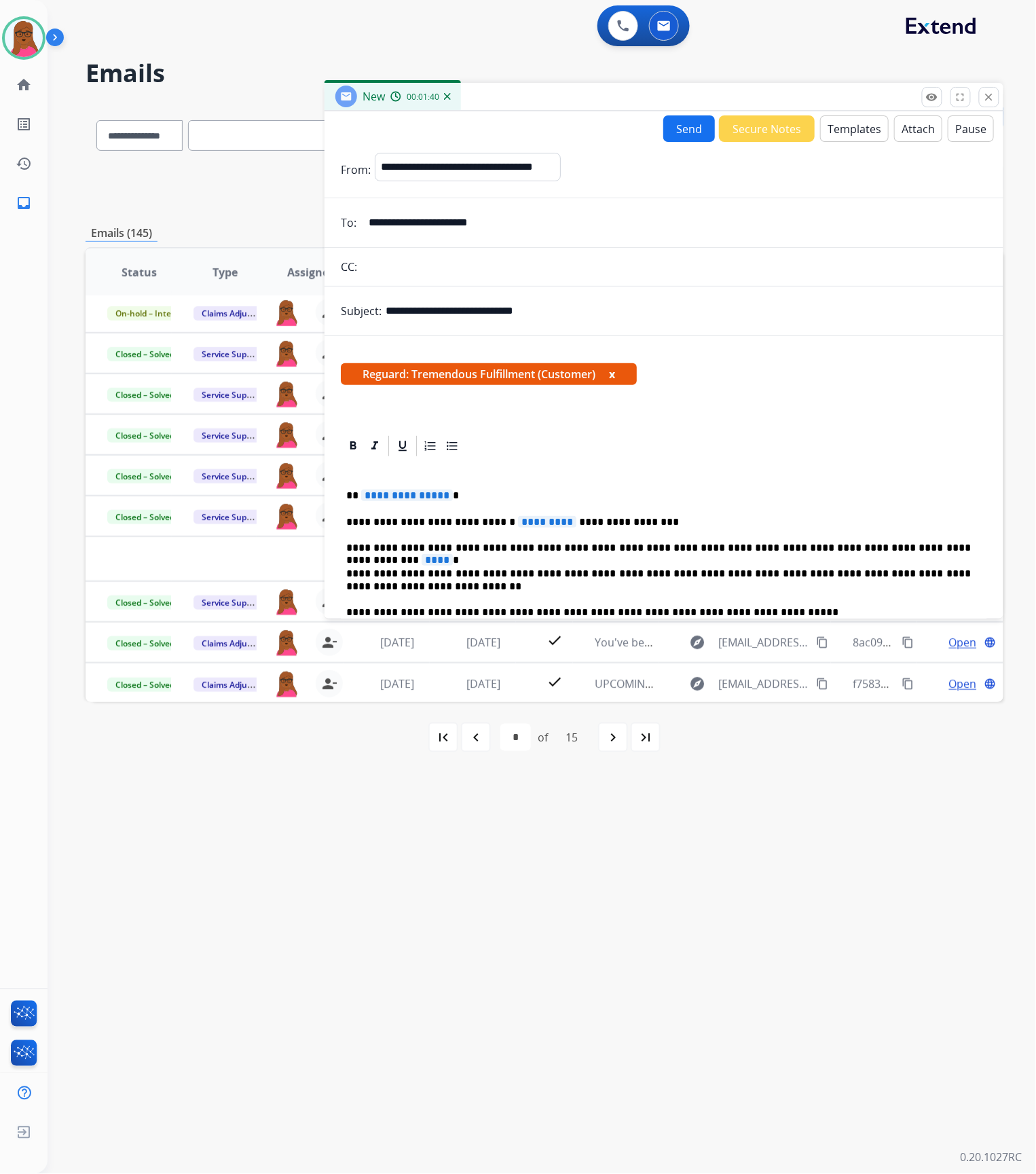
click at [615, 375] on button "x" at bounding box center [612, 374] width 6 height 17
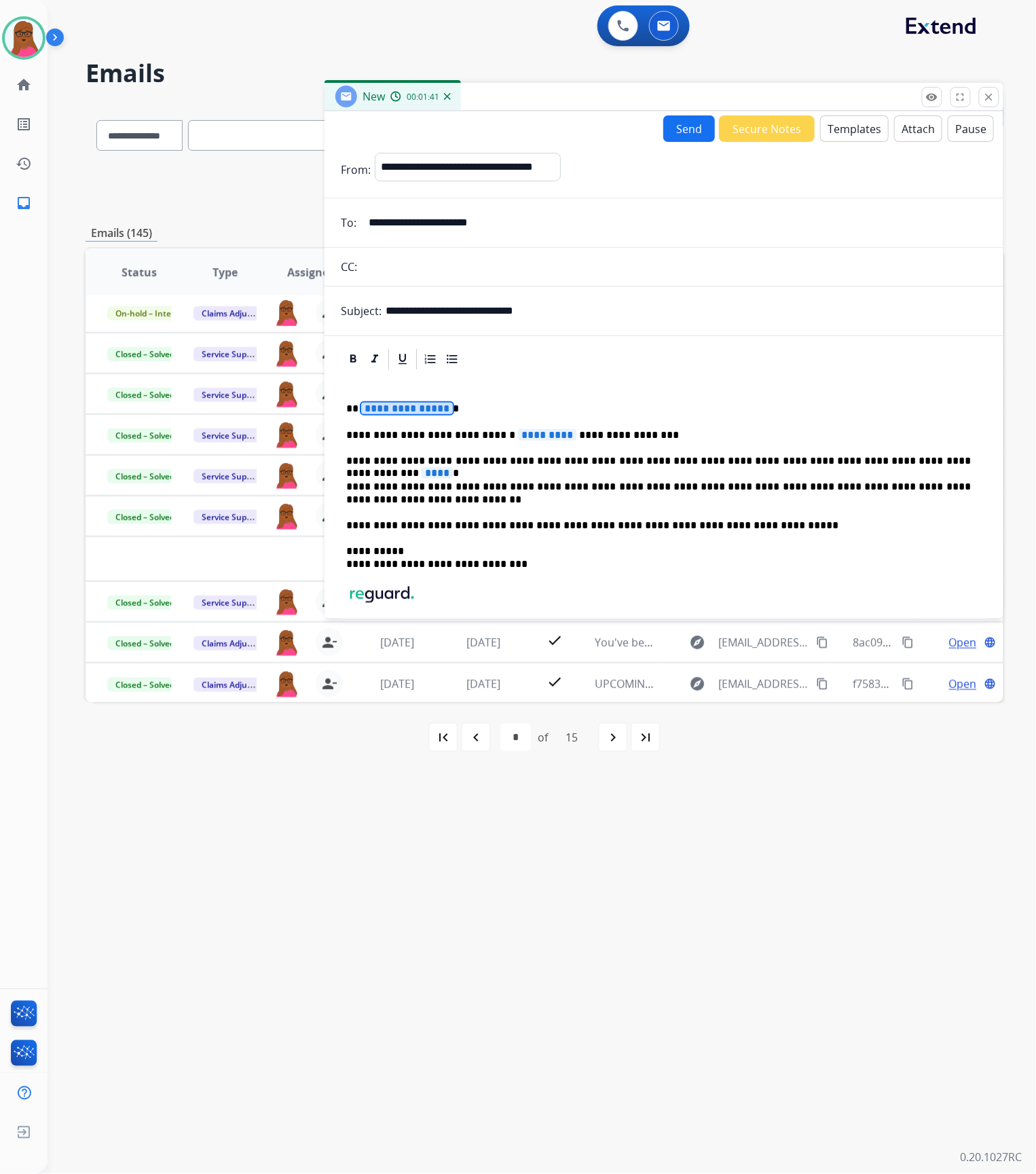
click at [404, 405] on span "**********" at bounding box center [407, 408] width 92 height 11
click at [518, 440] on span "*********" at bounding box center [547, 434] width 59 height 11
click at [453, 467] on span "****" at bounding box center [437, 473] width 32 height 11
click at [917, 452] on div "**********" at bounding box center [664, 537] width 647 height 332
click at [826, 577] on div "**********" at bounding box center [664, 537] width 647 height 332
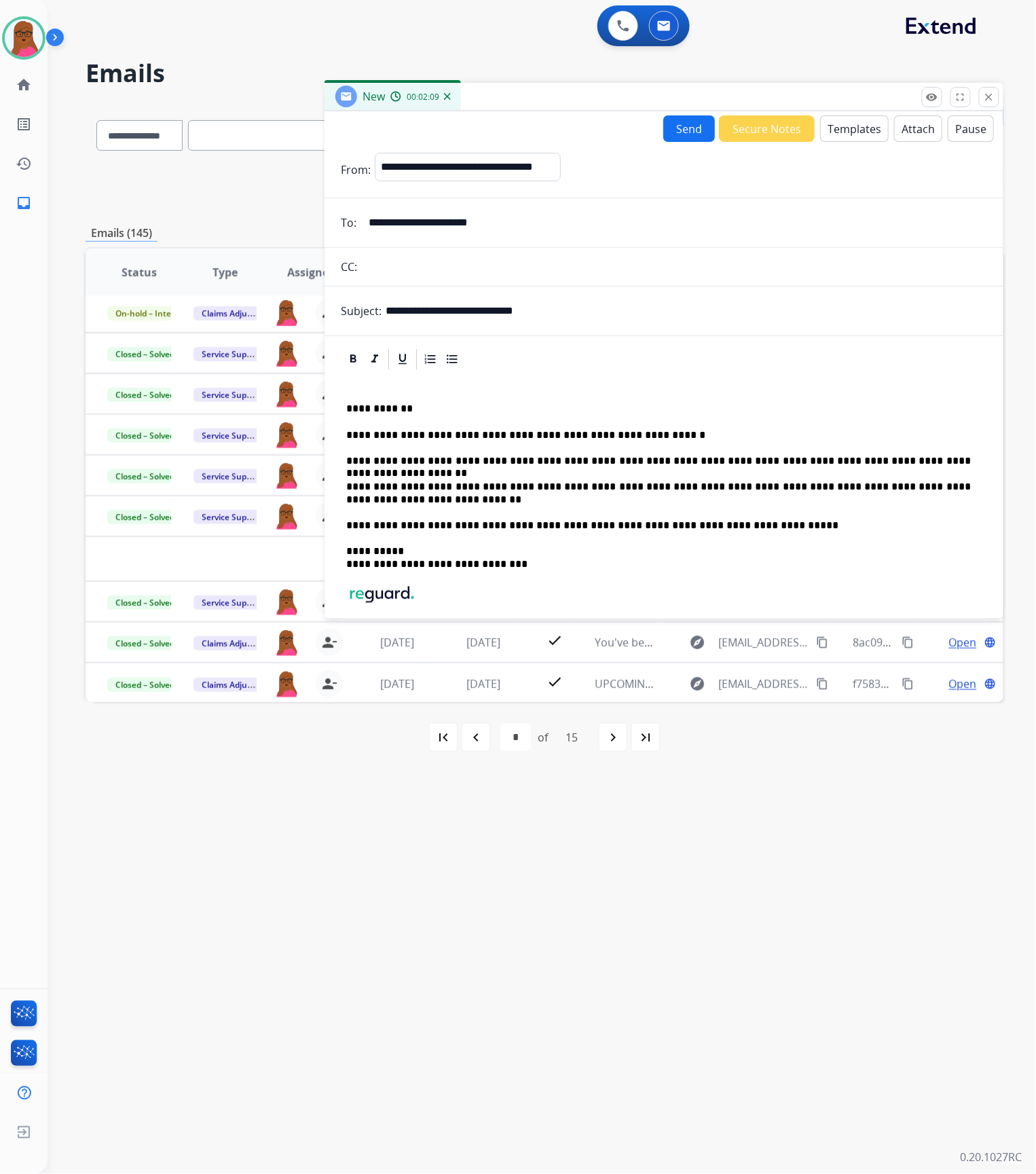
click at [649, 436] on p "**********" at bounding box center [659, 435] width 625 height 12
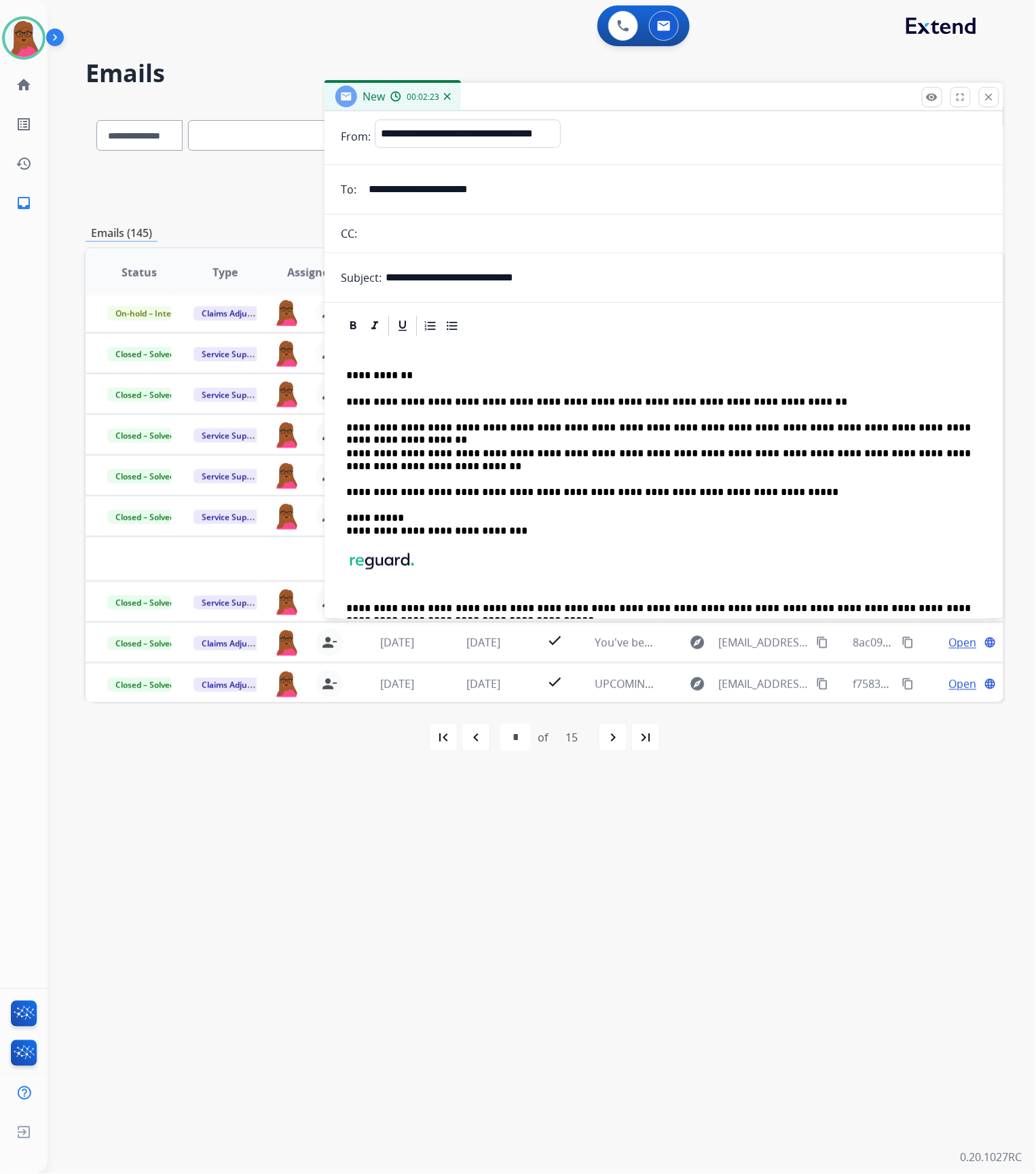
scroll to position [0, 0]
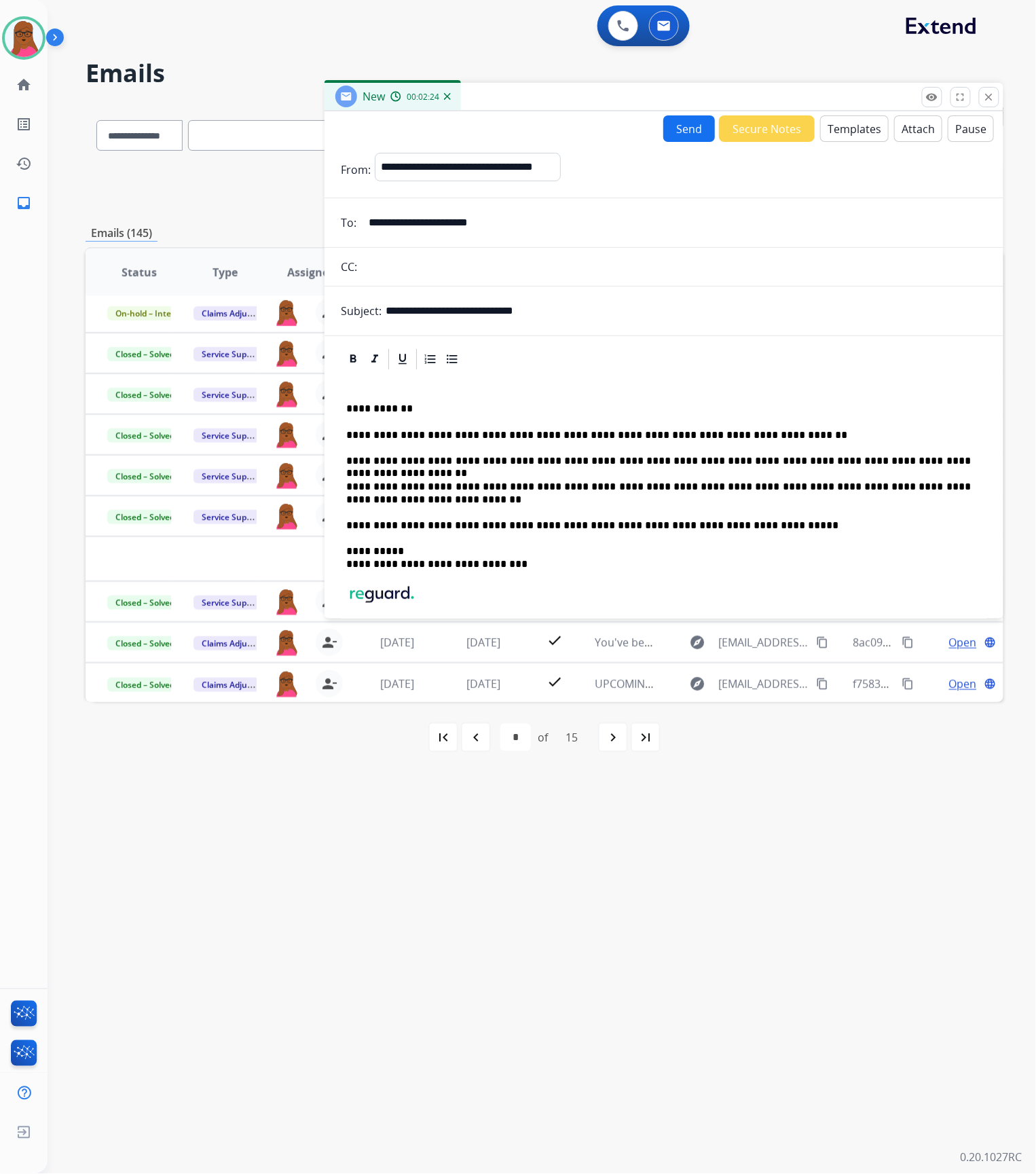
click at [679, 140] on button "Send" at bounding box center [689, 128] width 52 height 26
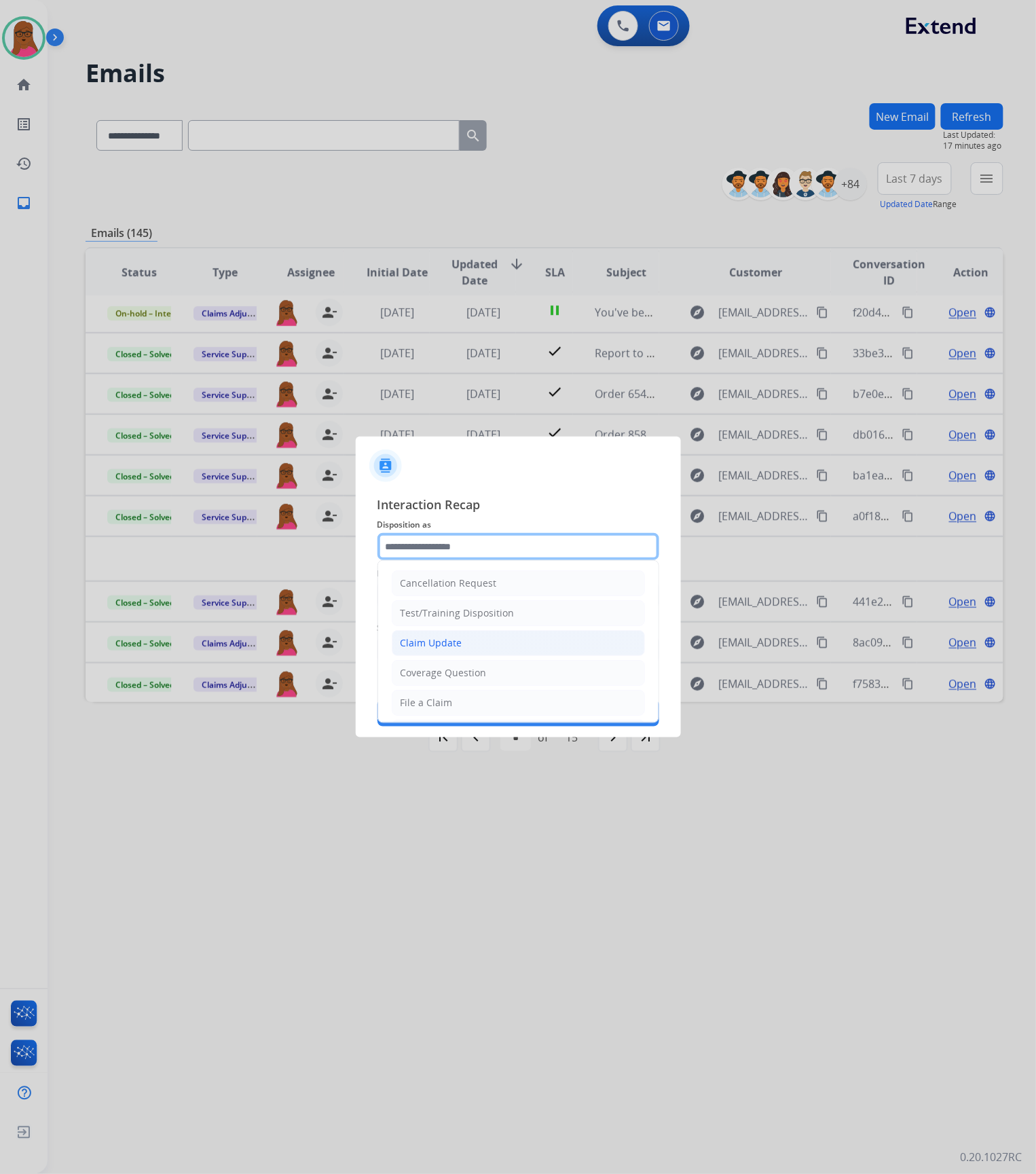
drag, startPoint x: 505, startPoint y: 543, endPoint x: 455, endPoint y: 639, distance: 108.2
click at [505, 543] on input "text" at bounding box center [518, 546] width 282 height 27
click at [446, 645] on div "Claim Update" at bounding box center [431, 643] width 62 height 14
type input "**********"
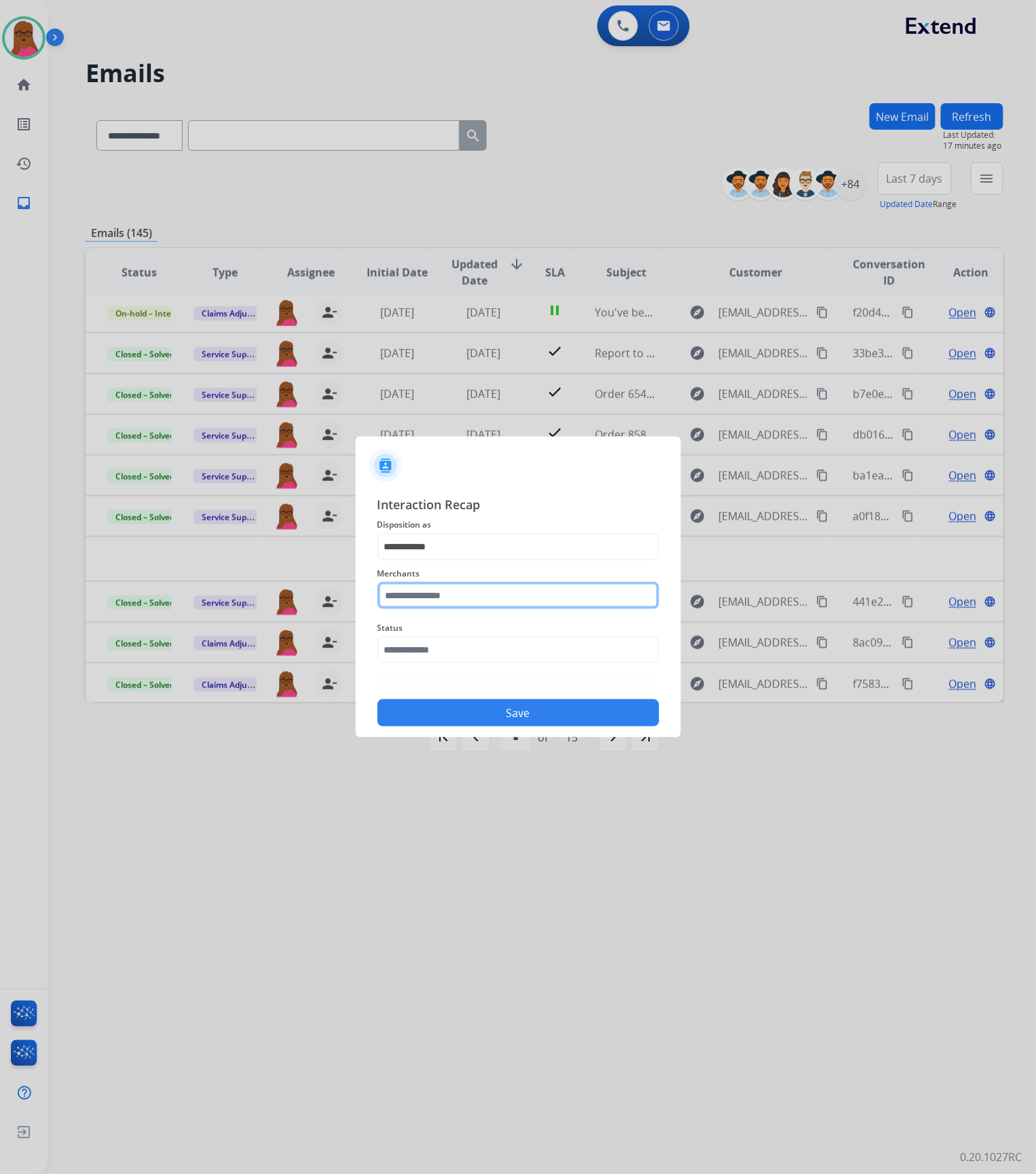
click at [434, 595] on input "text" at bounding box center [518, 596] width 282 height 27
click at [476, 635] on li "[PERSON_NAME]" at bounding box center [521, 634] width 259 height 26
type input "**********"
click at [487, 655] on input "text" at bounding box center [518, 650] width 282 height 27
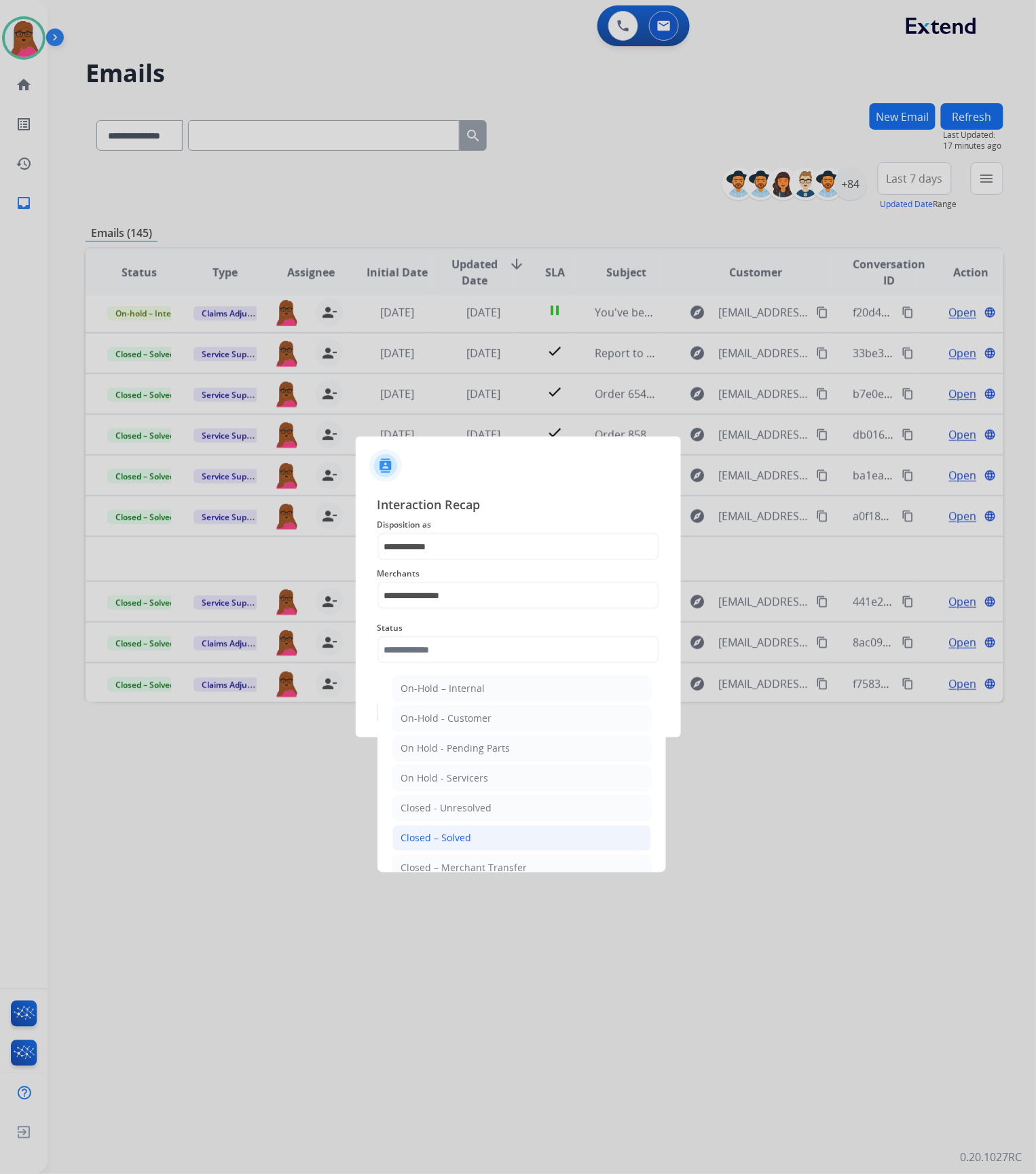
click at [483, 845] on li "Closed – Solved" at bounding box center [521, 838] width 259 height 26
type input "**********"
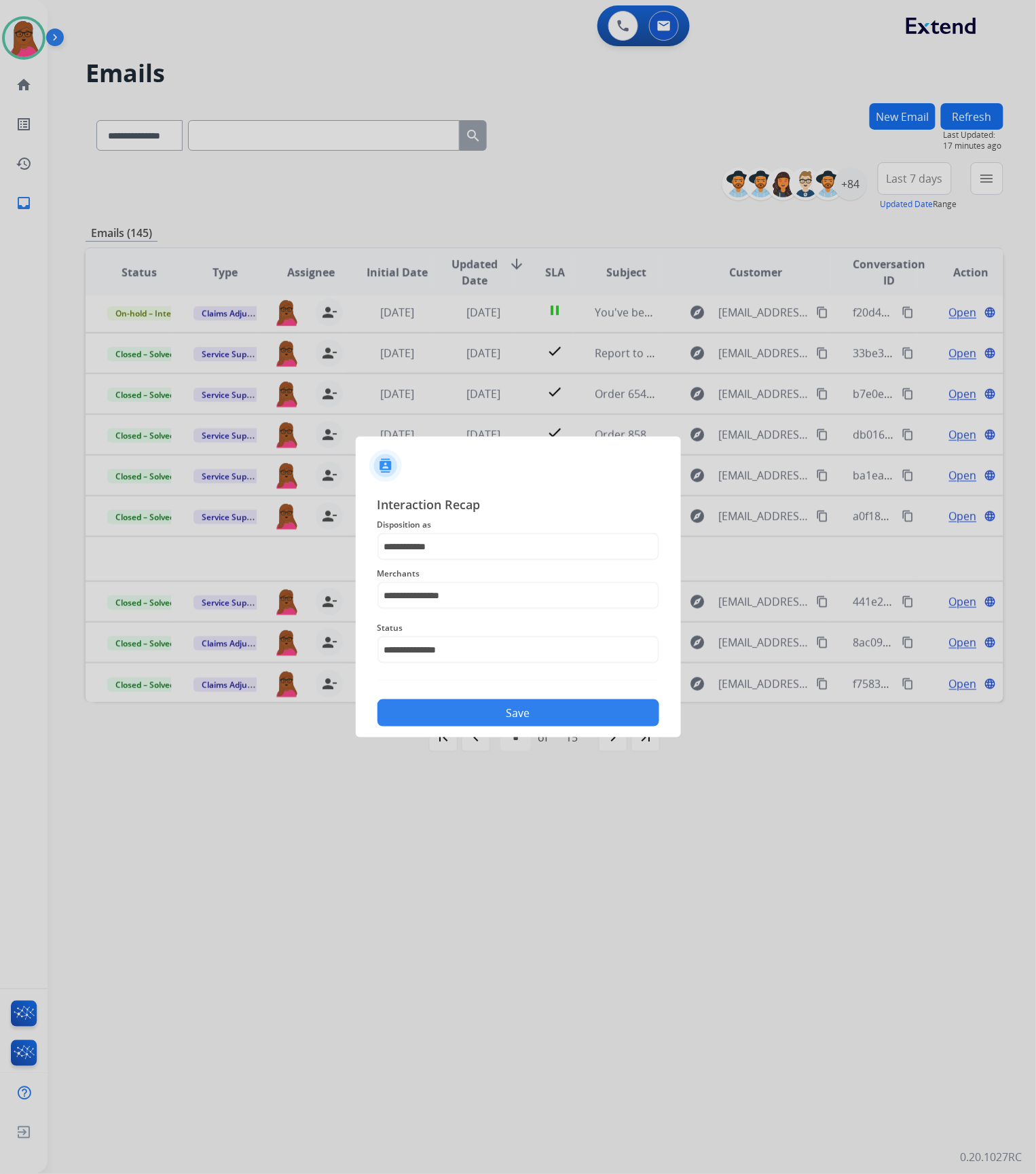
click at [574, 710] on button "Save" at bounding box center [518, 713] width 282 height 27
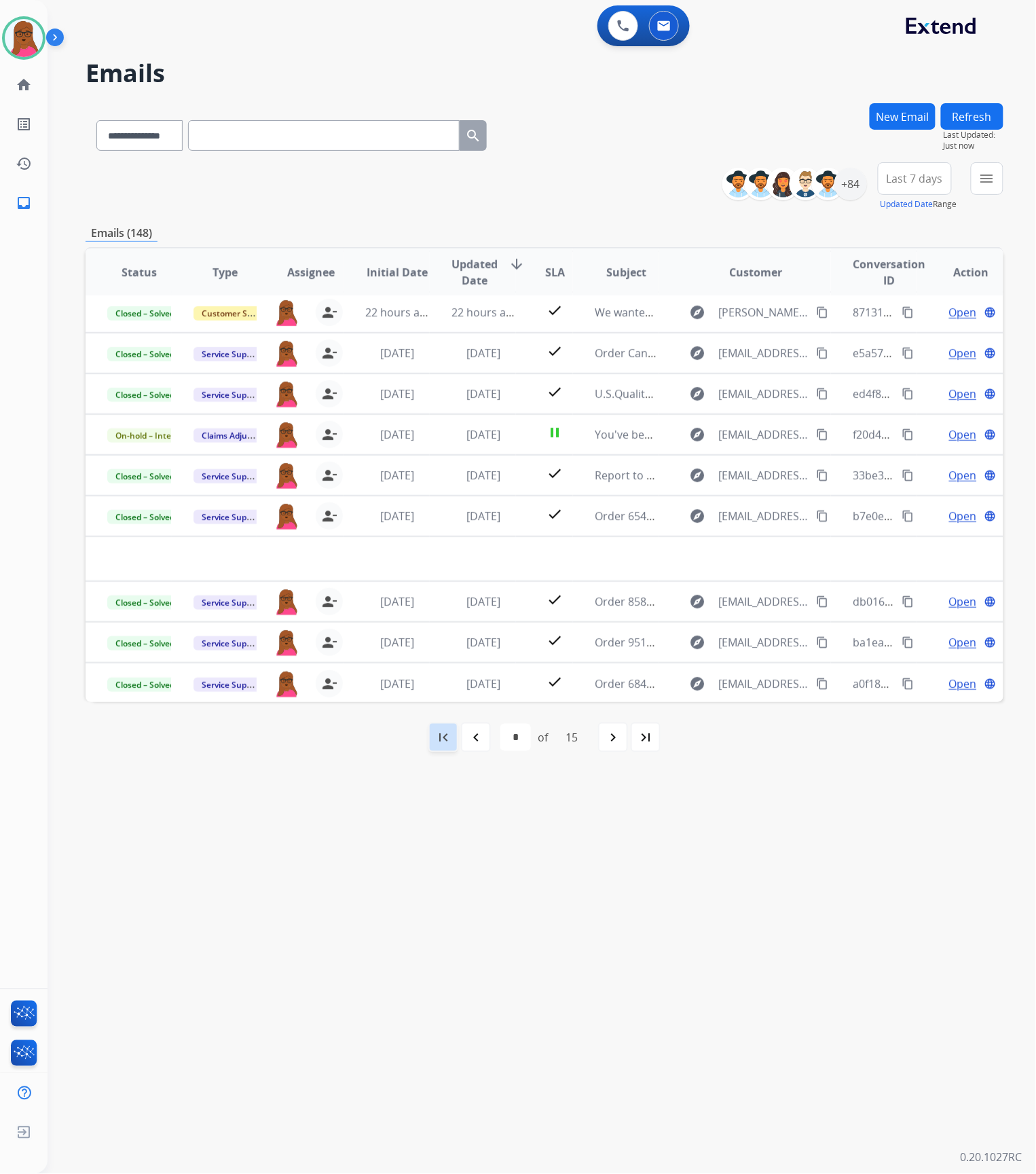
click at [446, 741] on mat-icon "first_page" at bounding box center [443, 737] width 17 height 17
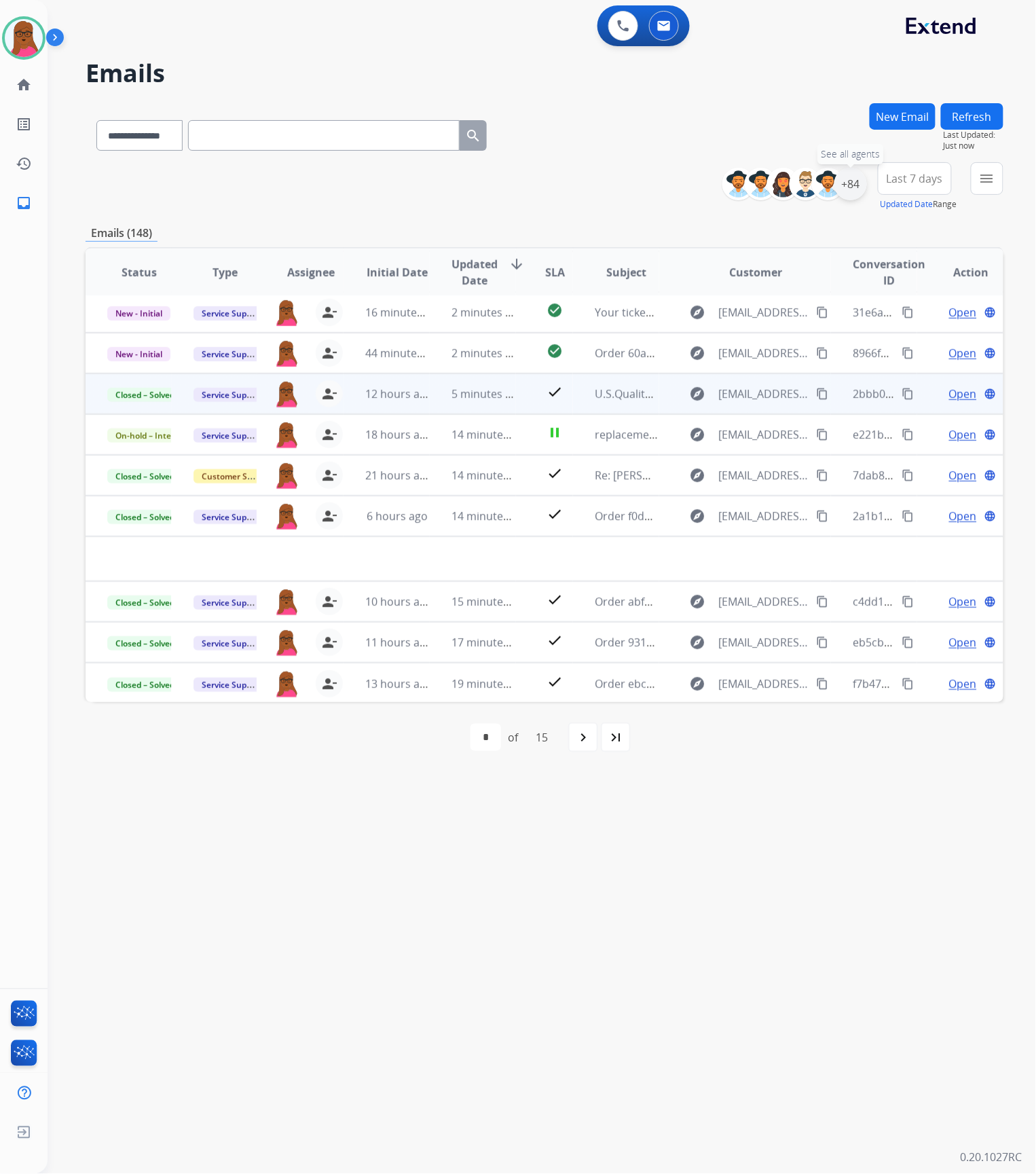
drag, startPoint x: 845, startPoint y: 182, endPoint x: 846, endPoint y: 197, distance: 15.0
click at [843, 181] on div "+84" at bounding box center [850, 184] width 32 height 32
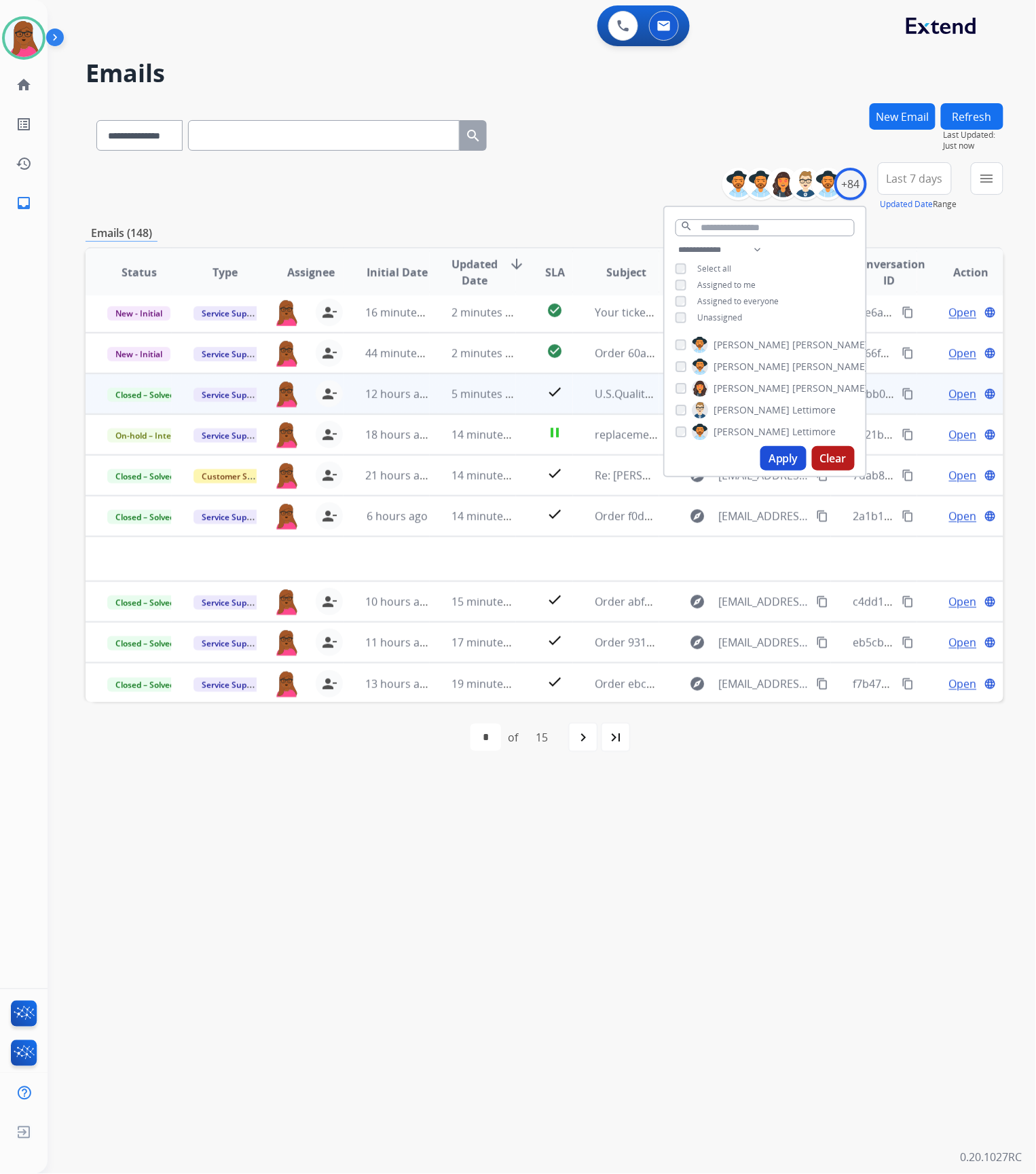
click at [842, 454] on button "Clear" at bounding box center [833, 458] width 43 height 25
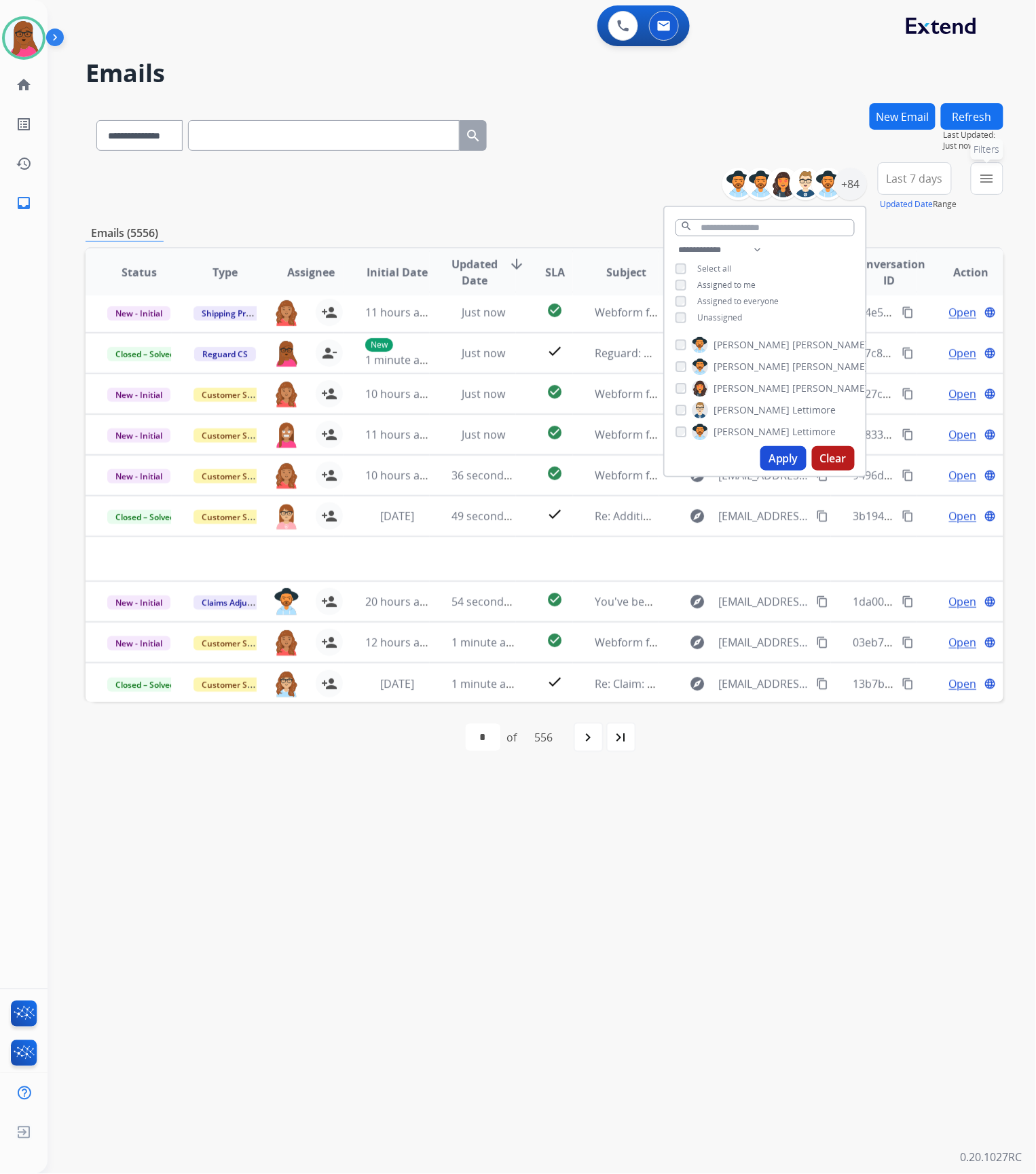
click at [983, 181] on mat-icon "menu" at bounding box center [987, 179] width 17 height 17
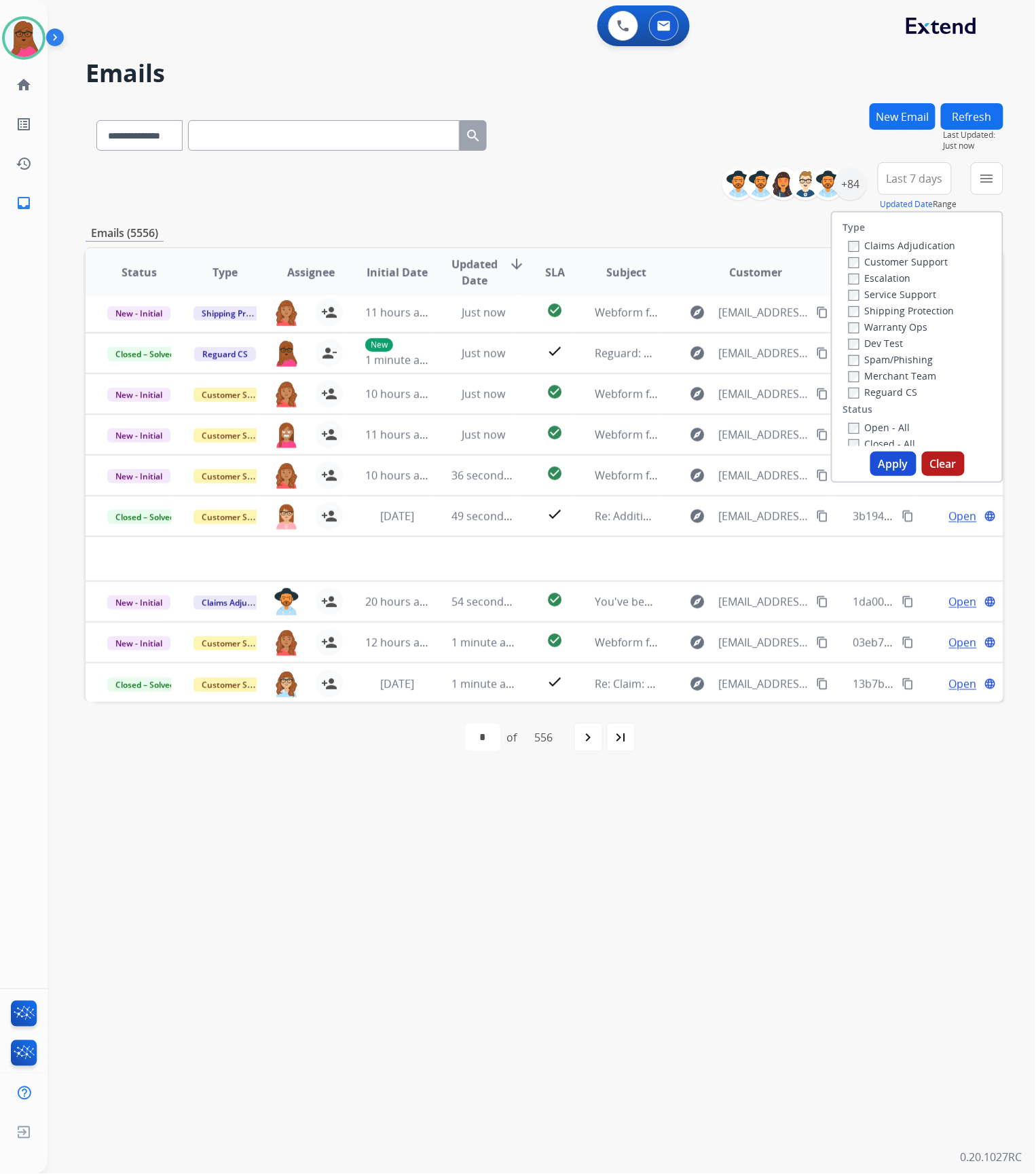
click at [932, 462] on button "Clear" at bounding box center [943, 464] width 43 height 25
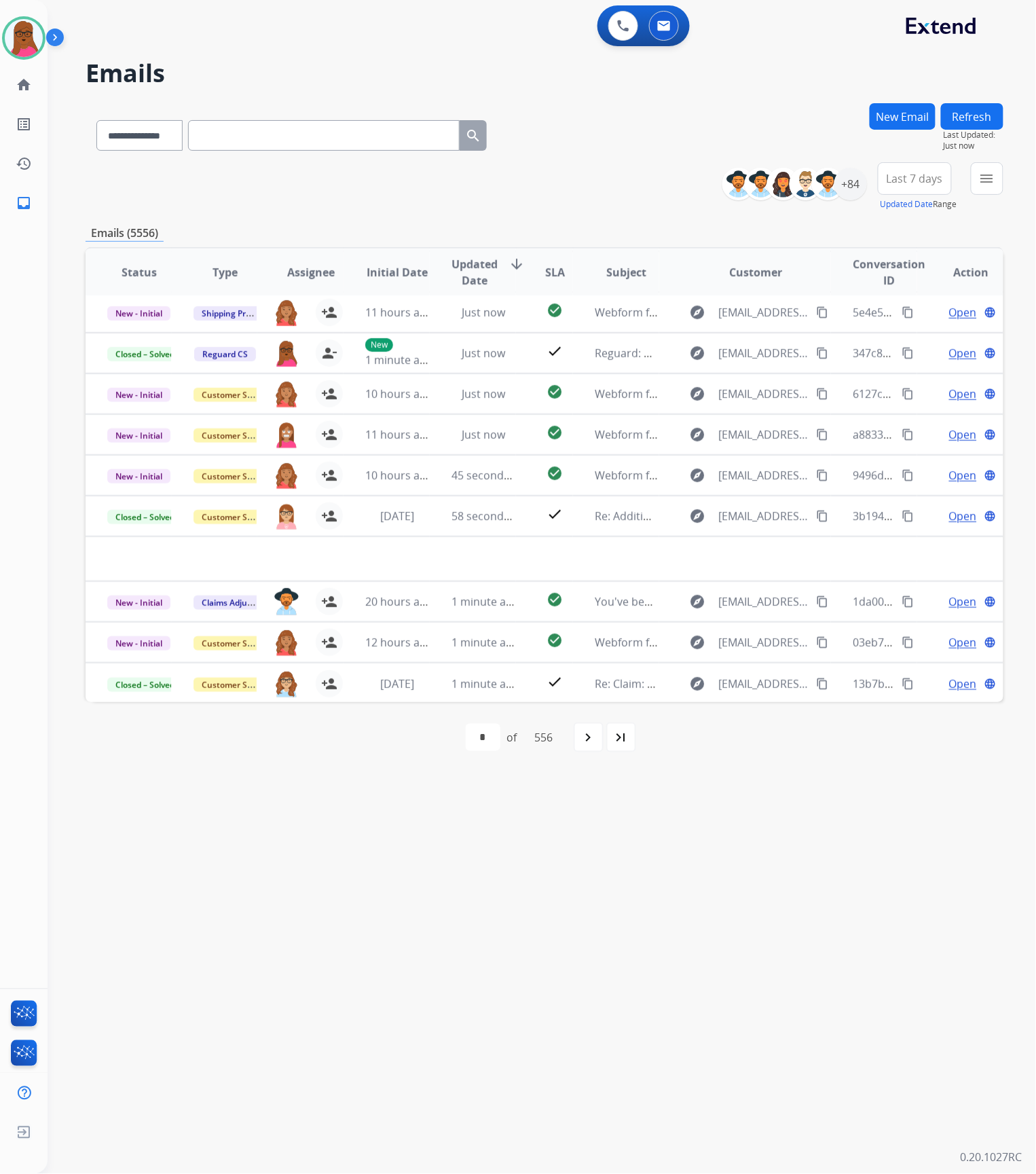
click at [716, 812] on div "**********" at bounding box center [525, 611] width 956 height 1125
click at [859, 186] on div "+84" at bounding box center [850, 184] width 32 height 32
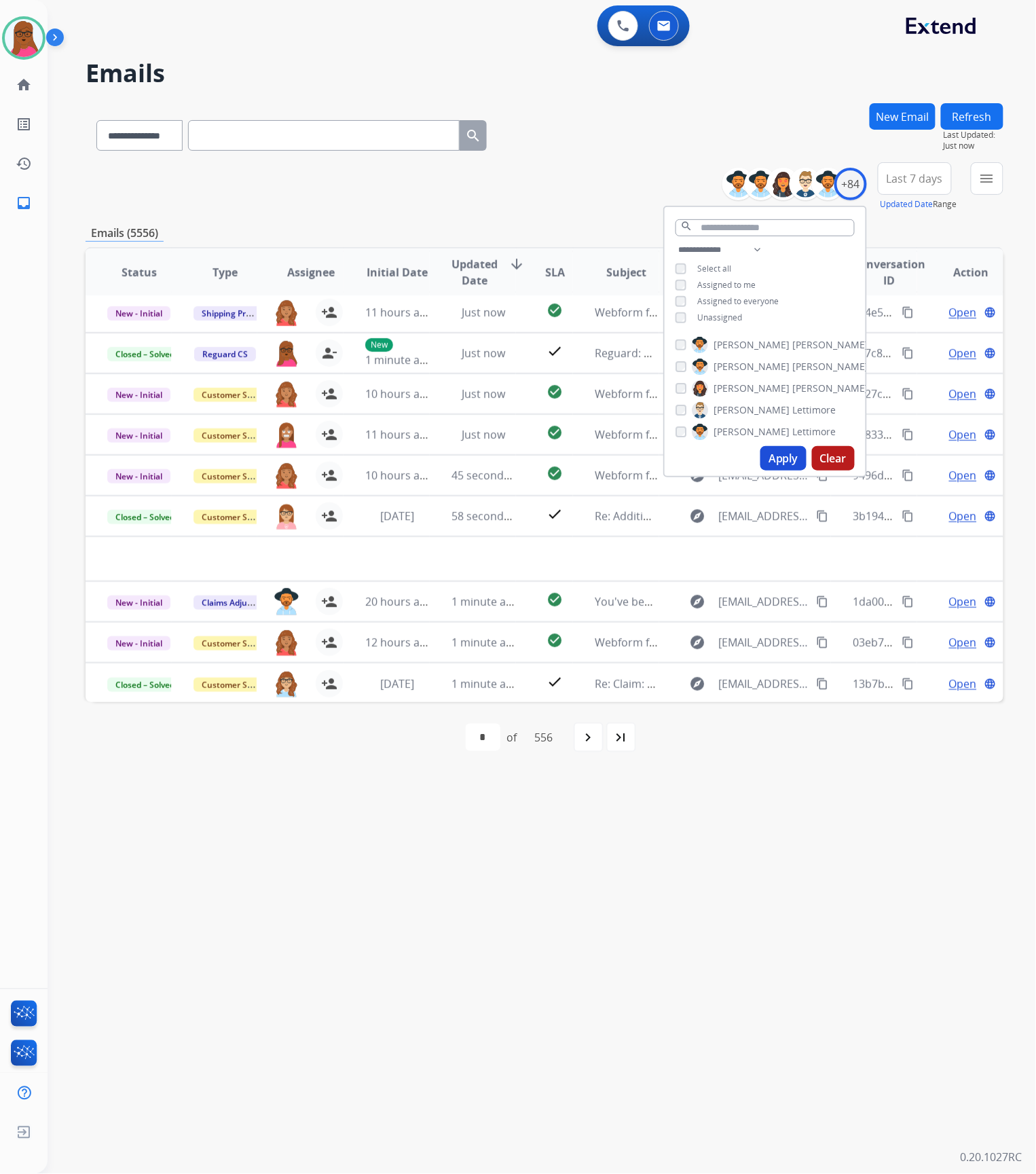
click at [773, 462] on button "Apply" at bounding box center [784, 458] width 47 height 25
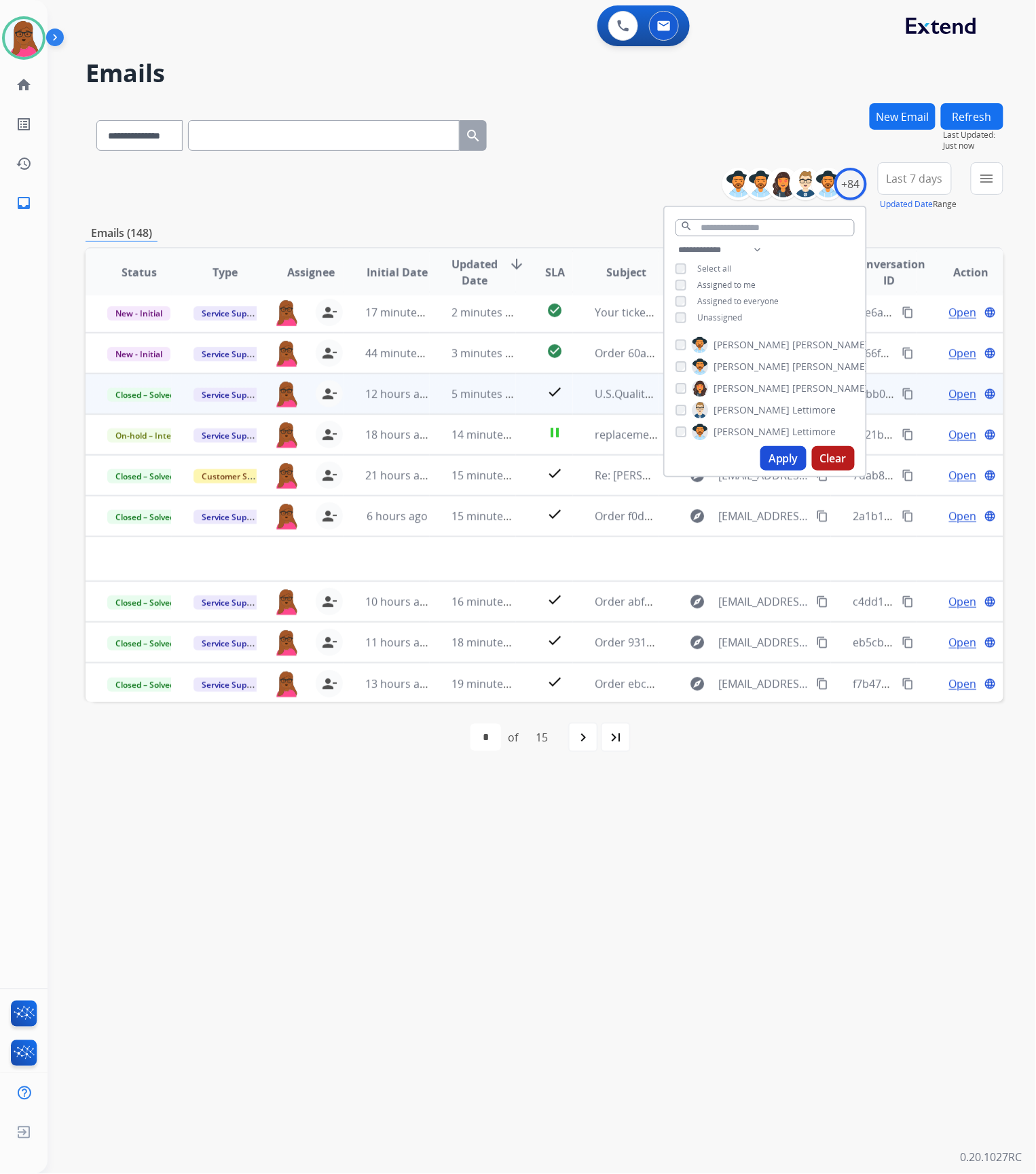
click at [719, 902] on div "**********" at bounding box center [525, 611] width 956 height 1125
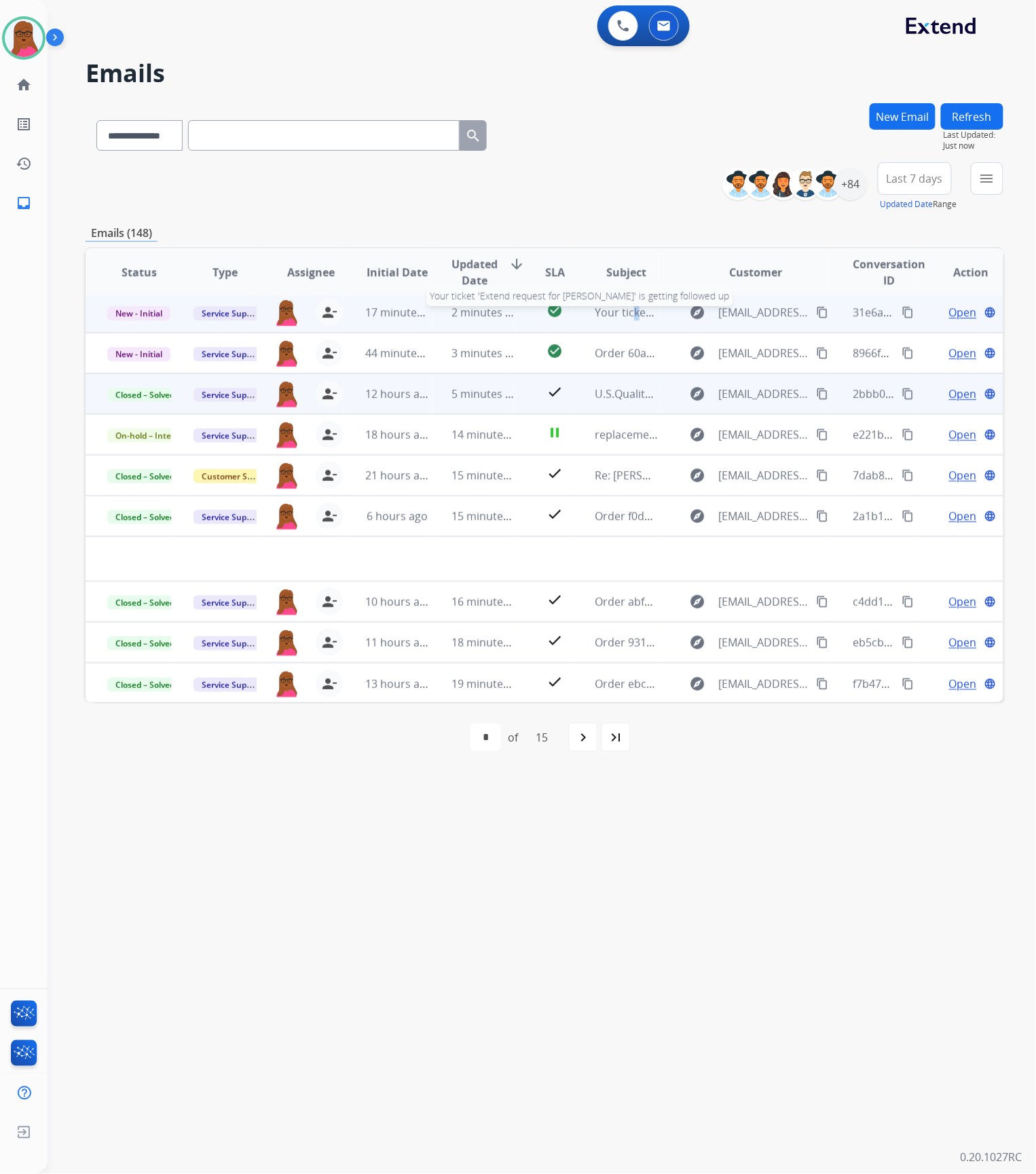
click at [625, 313] on span "Your ticket 'Extend request for [PERSON_NAME]' is getting followed up" at bounding box center [773, 312] width 358 height 15
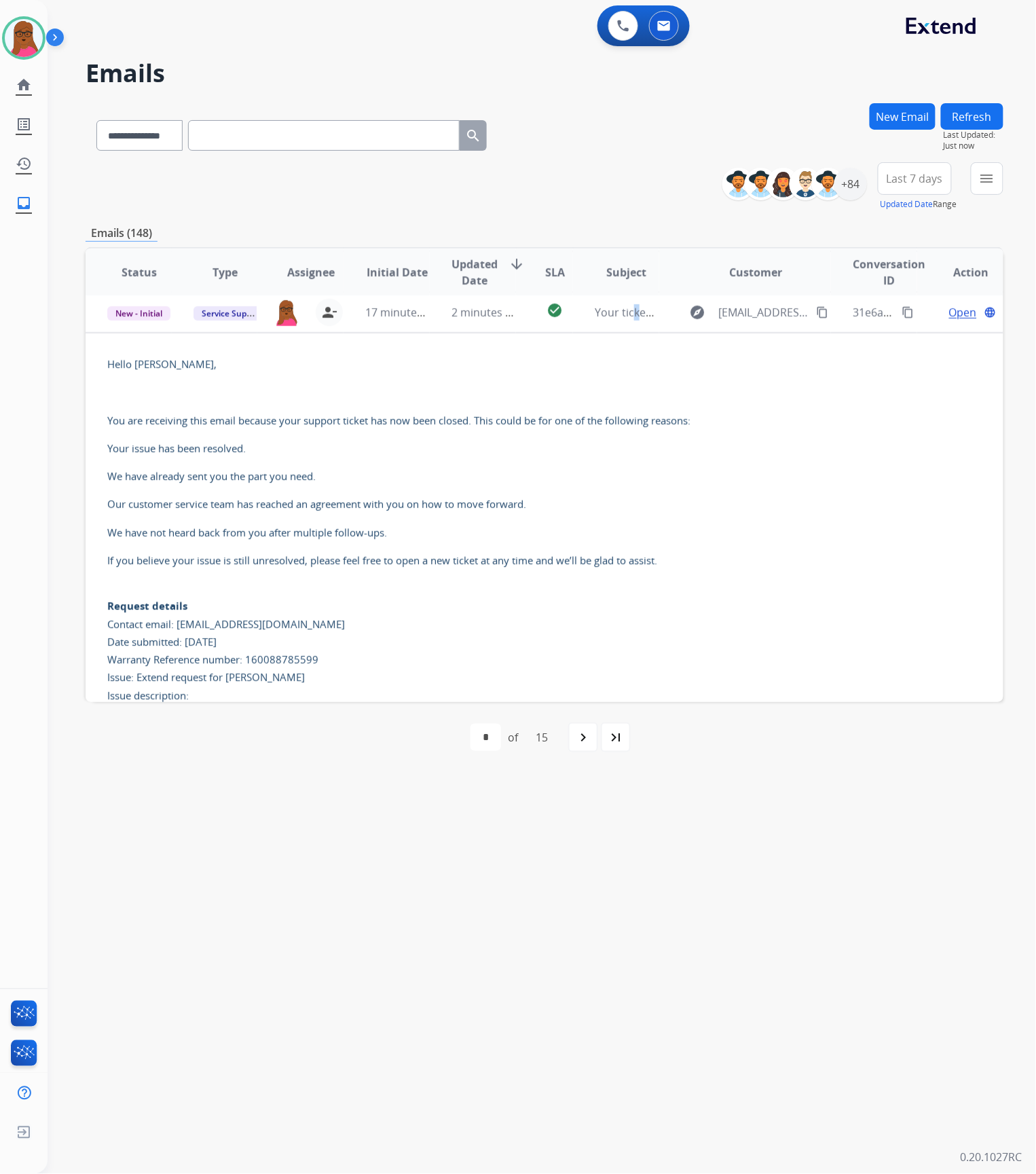
scroll to position [41, 0]
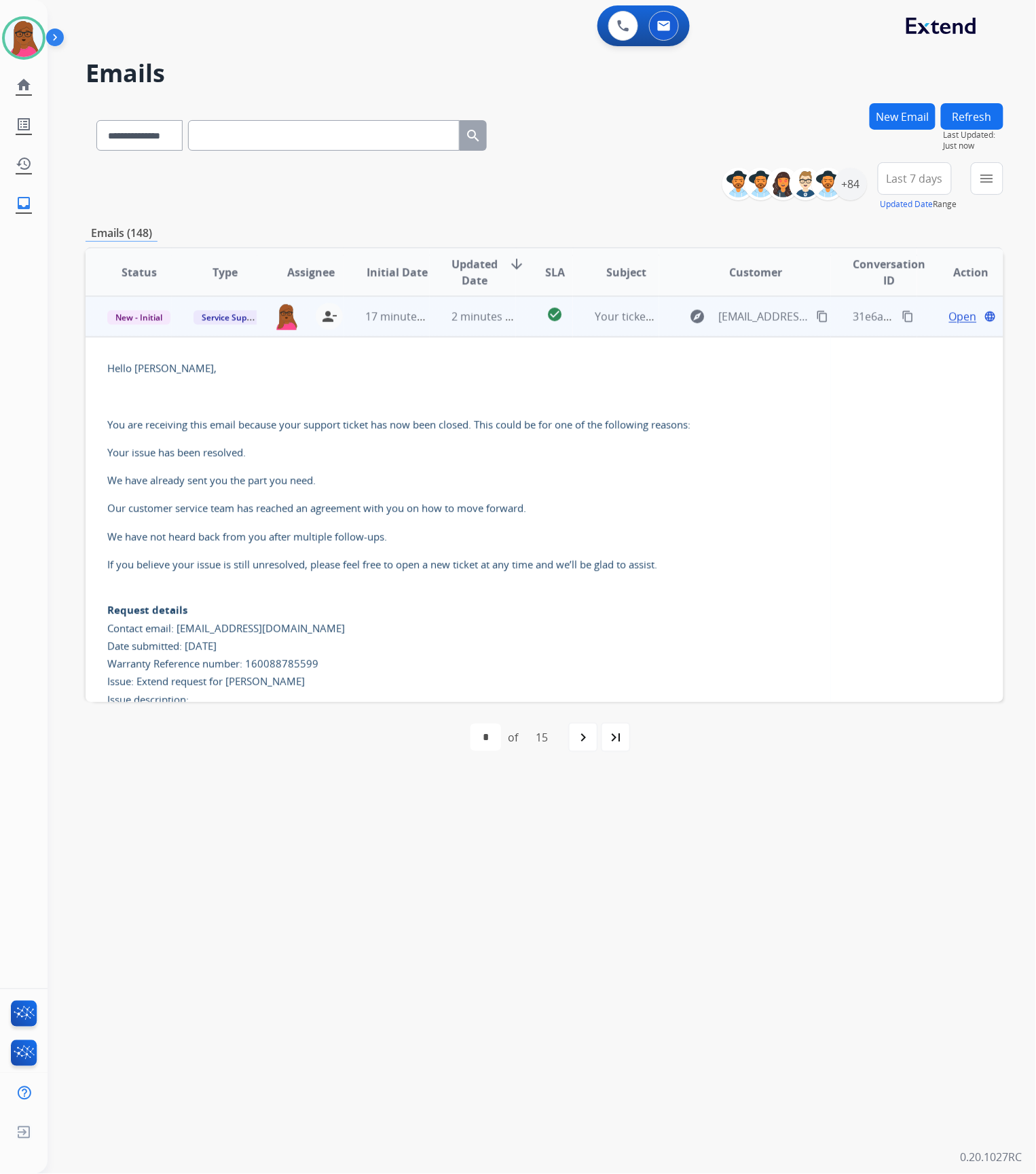
click at [949, 315] on span "Open" at bounding box center [962, 317] width 28 height 17
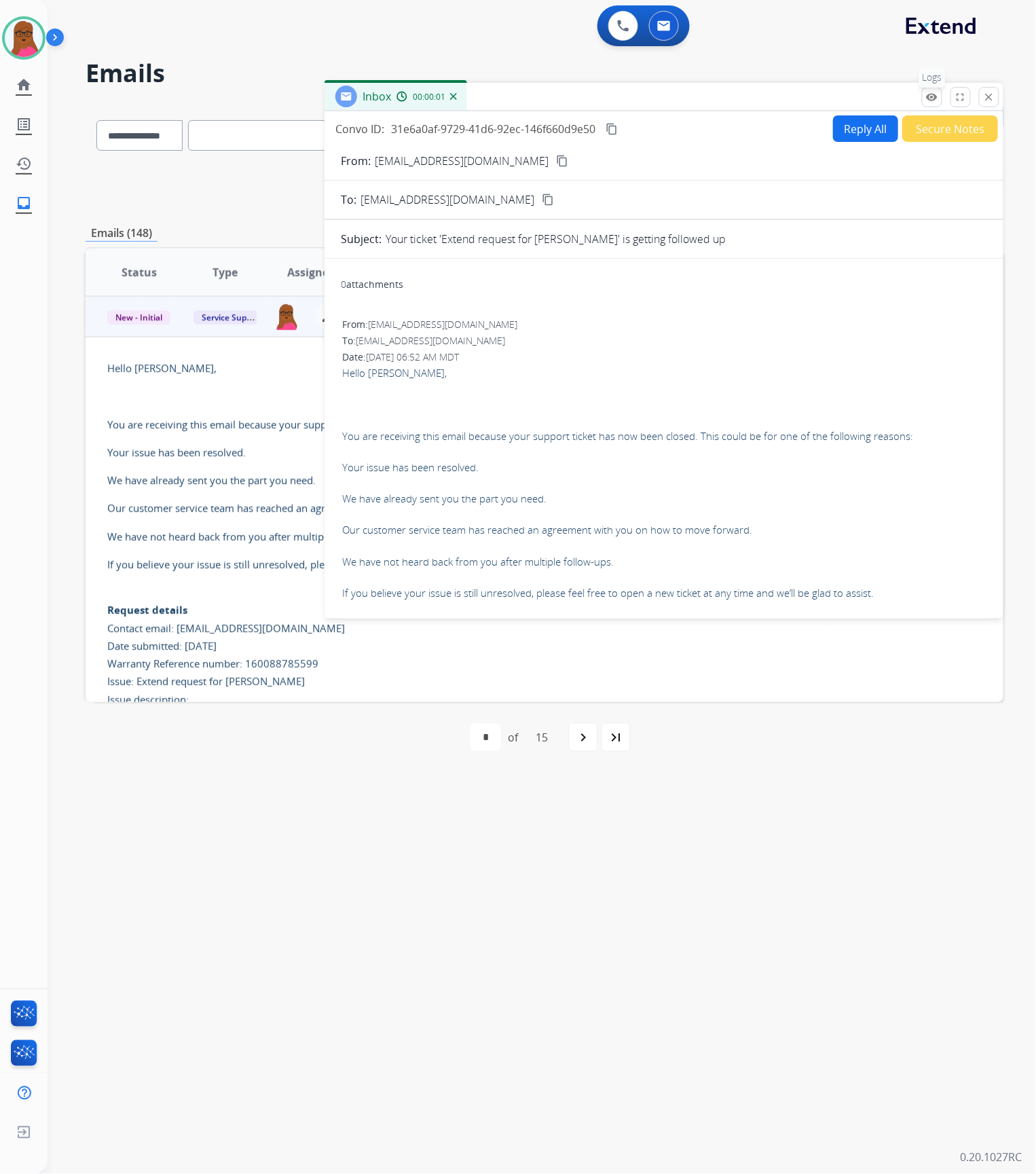
click at [938, 102] on button "remove_red_eye Logs" at bounding box center [932, 97] width 20 height 20
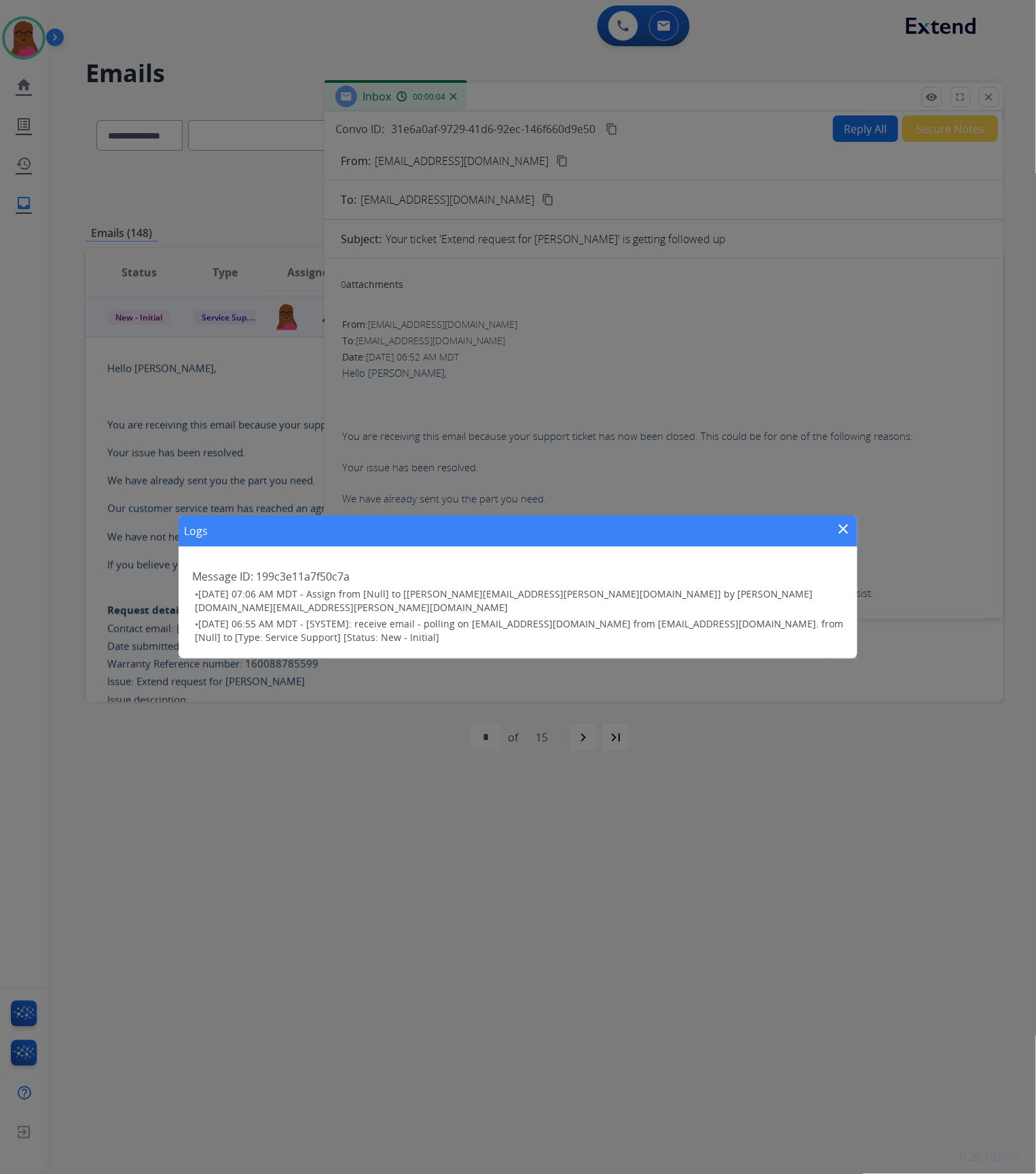
click at [847, 525] on mat-icon "close" at bounding box center [844, 529] width 17 height 17
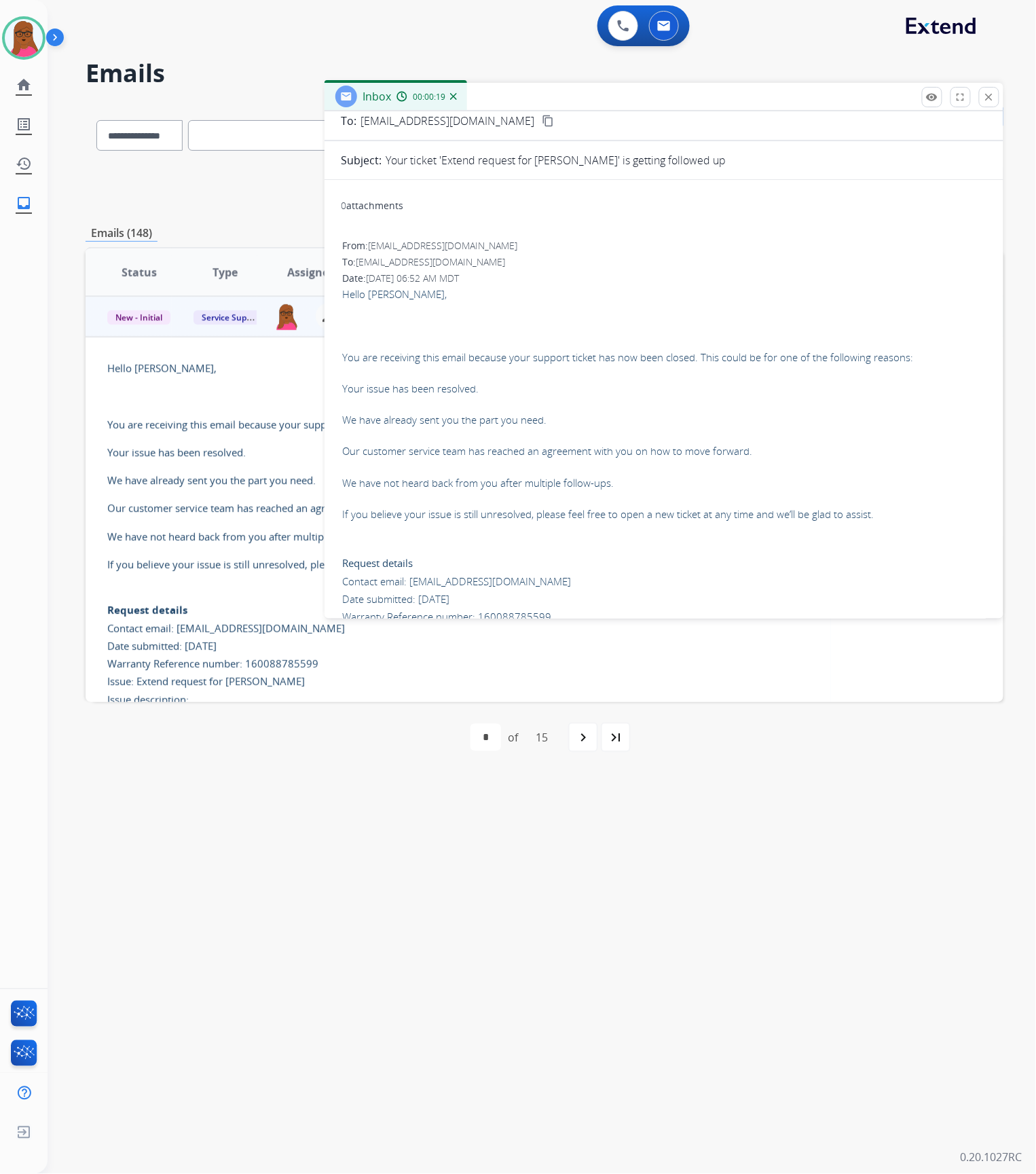
scroll to position [0, 0]
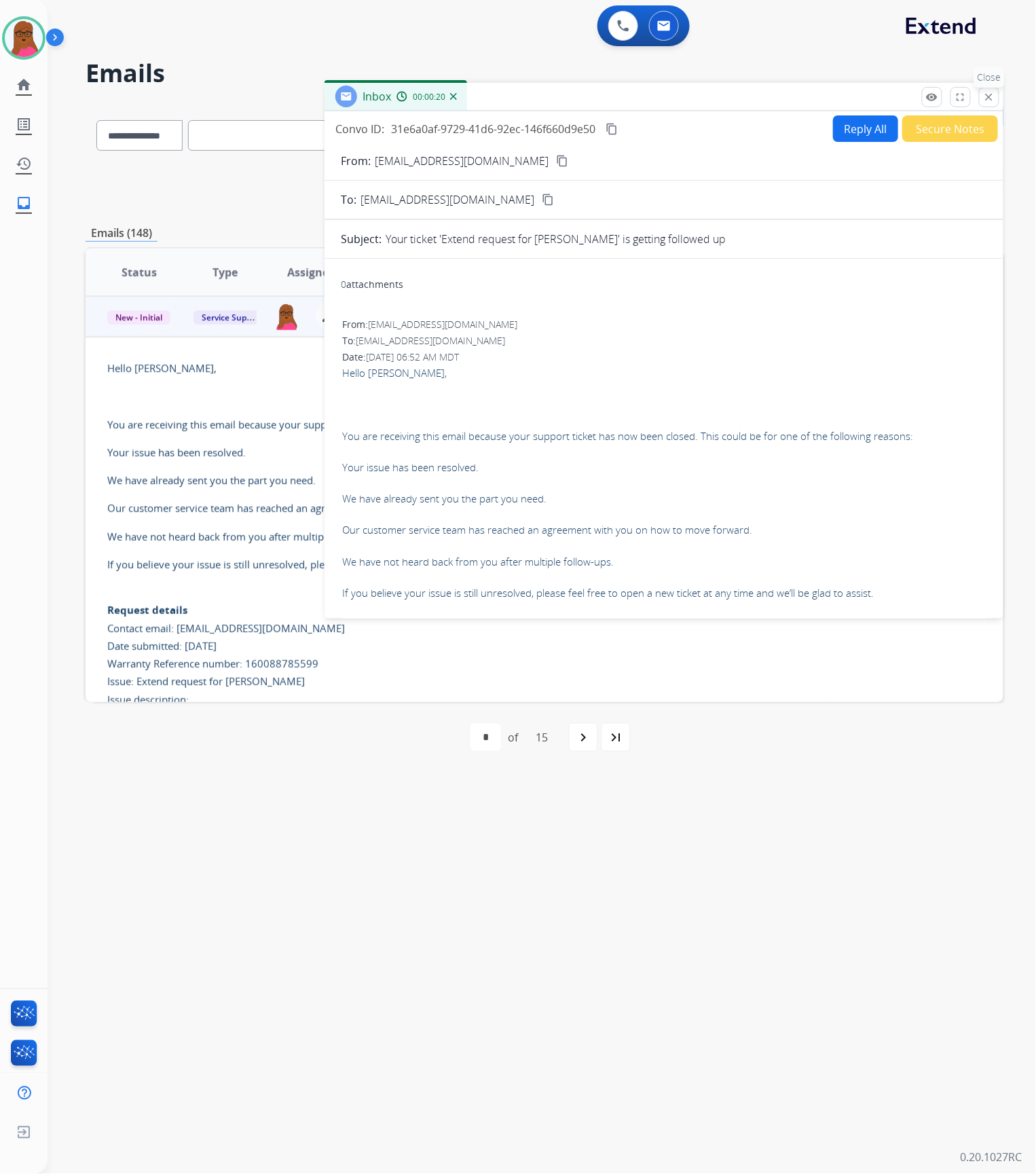
click at [983, 104] on mat-icon "close" at bounding box center [989, 97] width 12 height 12
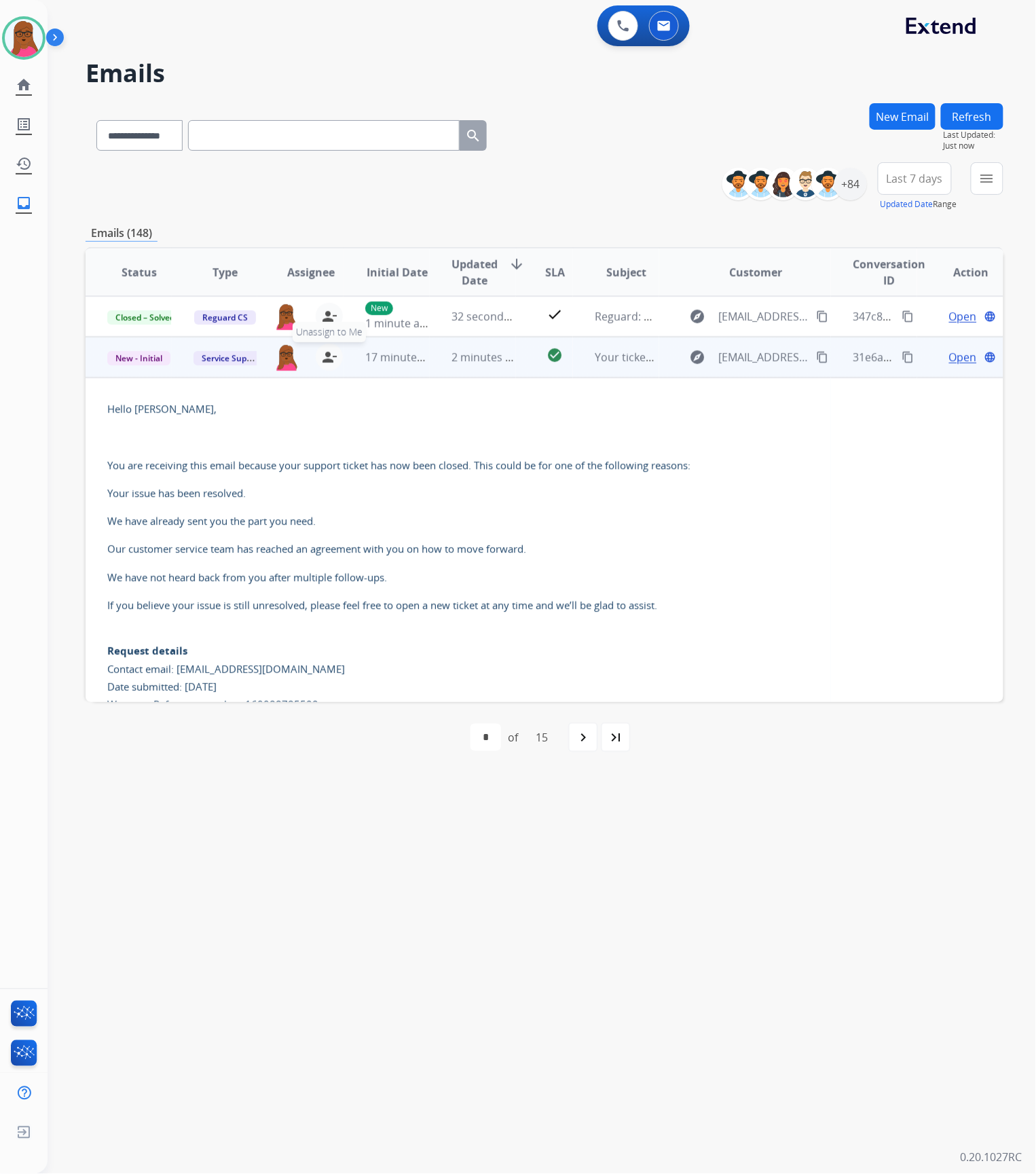
click at [322, 357] on mat-icon "person_remove" at bounding box center [329, 357] width 17 height 17
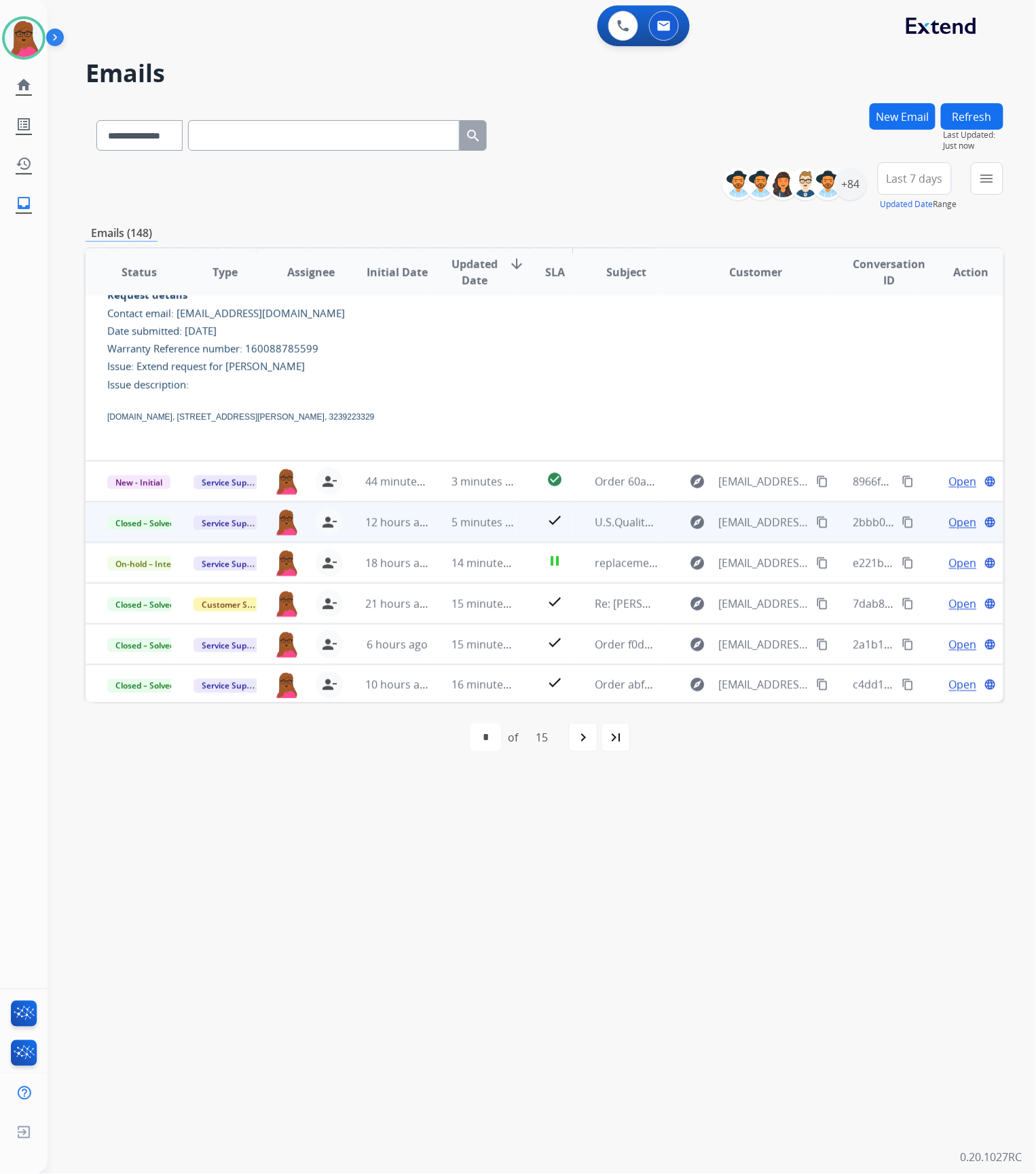
scroll to position [439, 0]
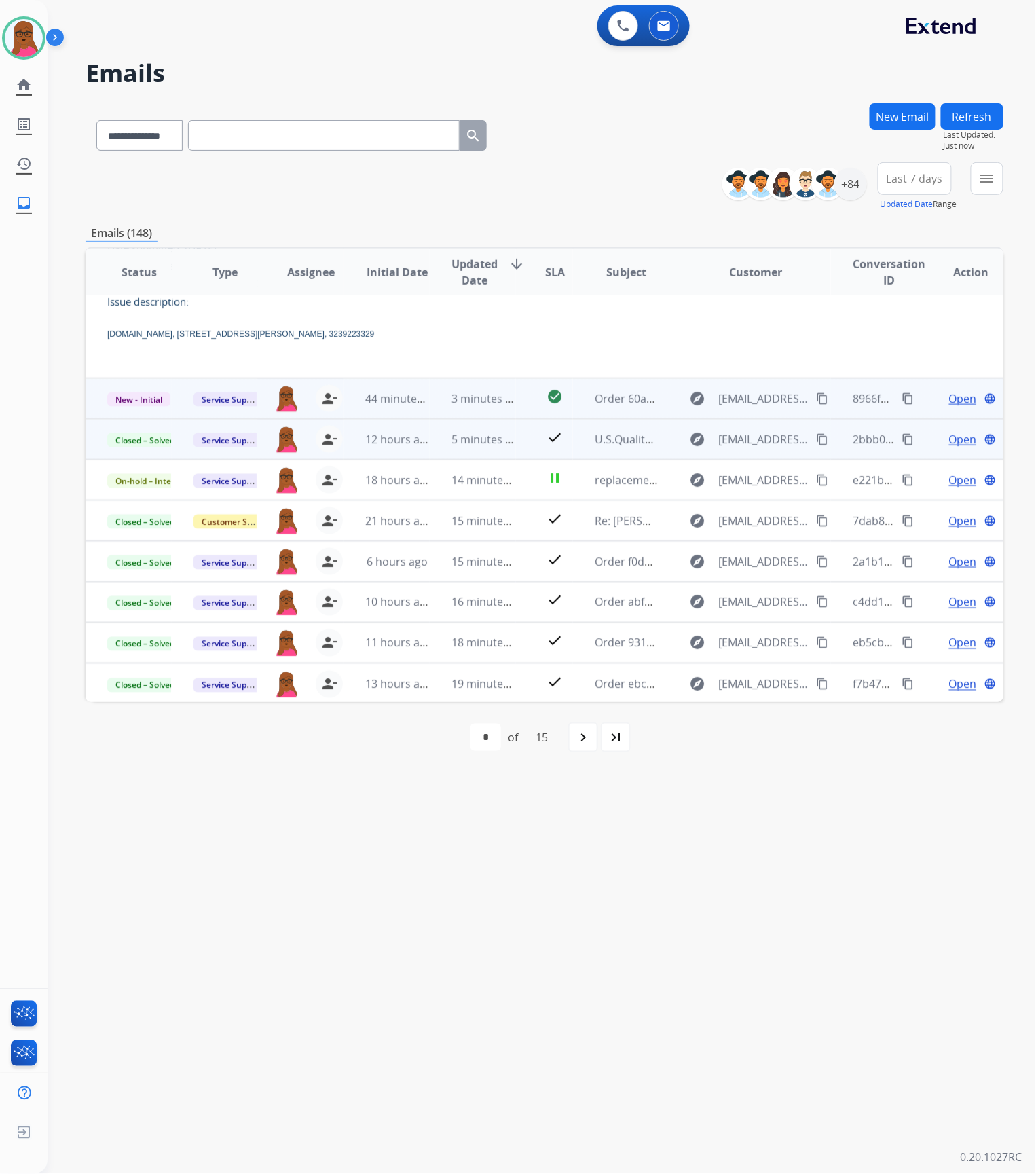
click at [951, 400] on span "Open" at bounding box center [962, 398] width 28 height 17
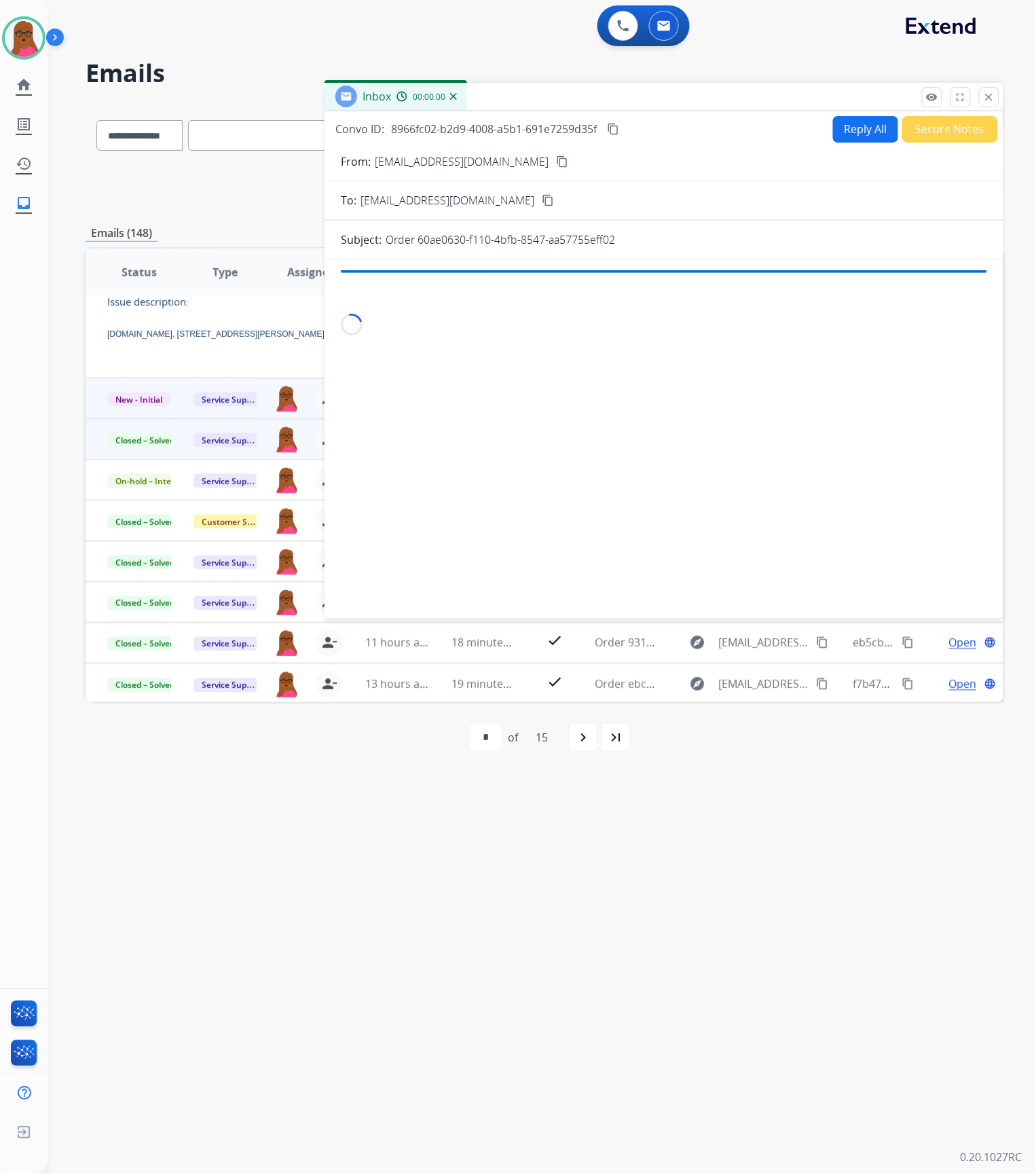
scroll to position [391, 0]
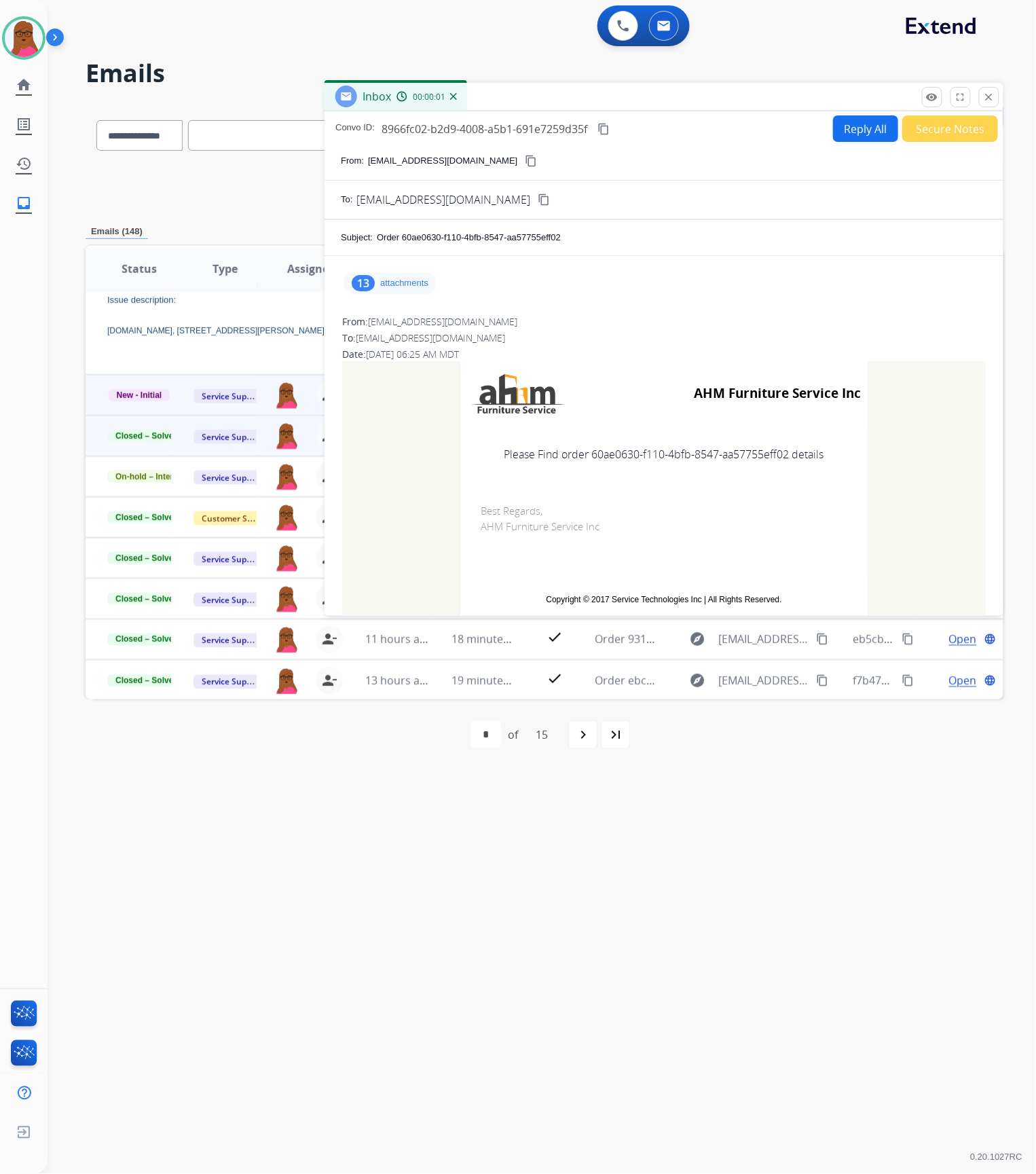
click at [413, 280] on p "attachments" at bounding box center [404, 283] width 48 height 11
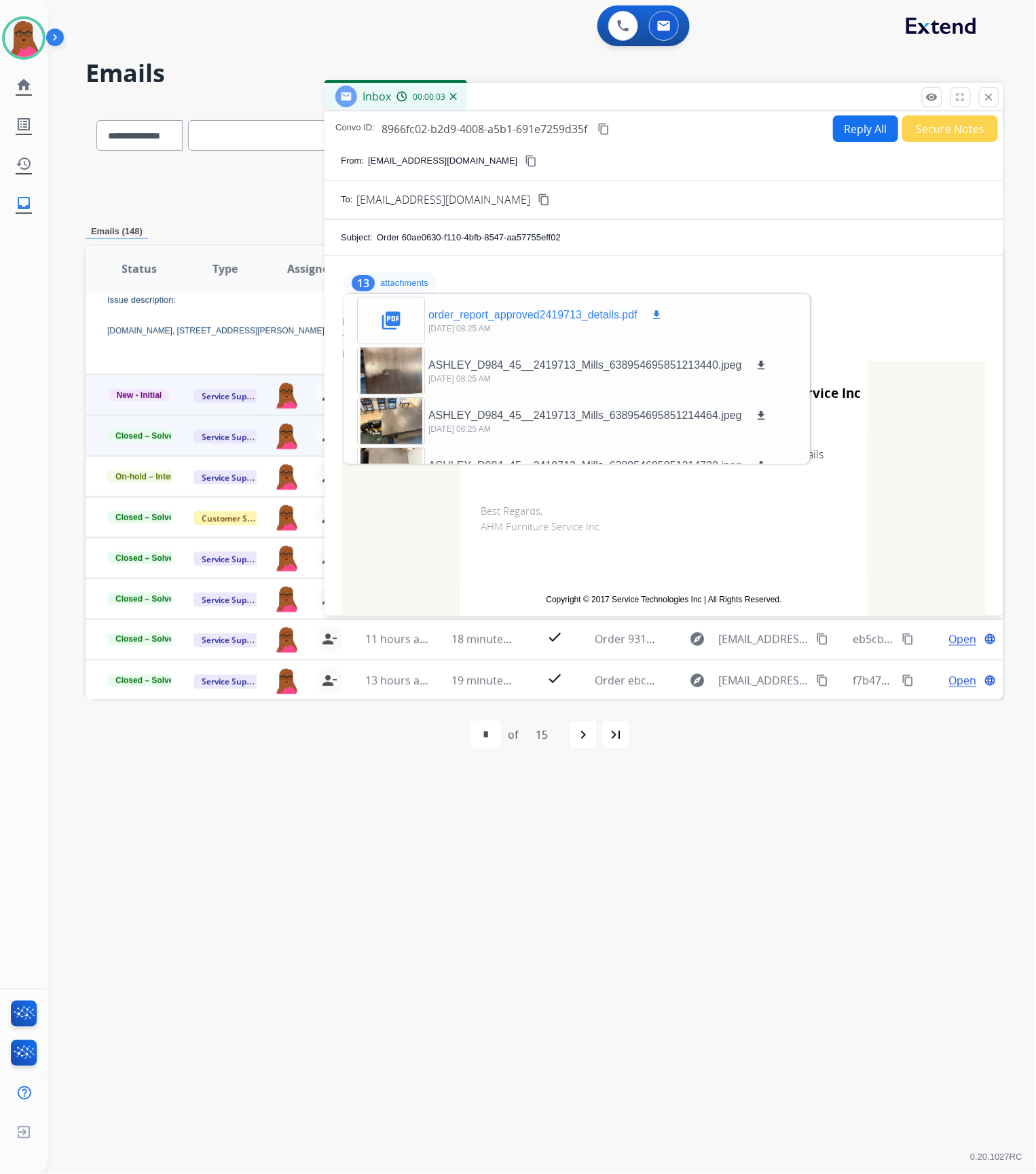
click at [656, 316] on mat-icon "download" at bounding box center [656, 315] width 12 height 12
click at [989, 93] on mat-icon "close" at bounding box center [989, 97] width 12 height 12
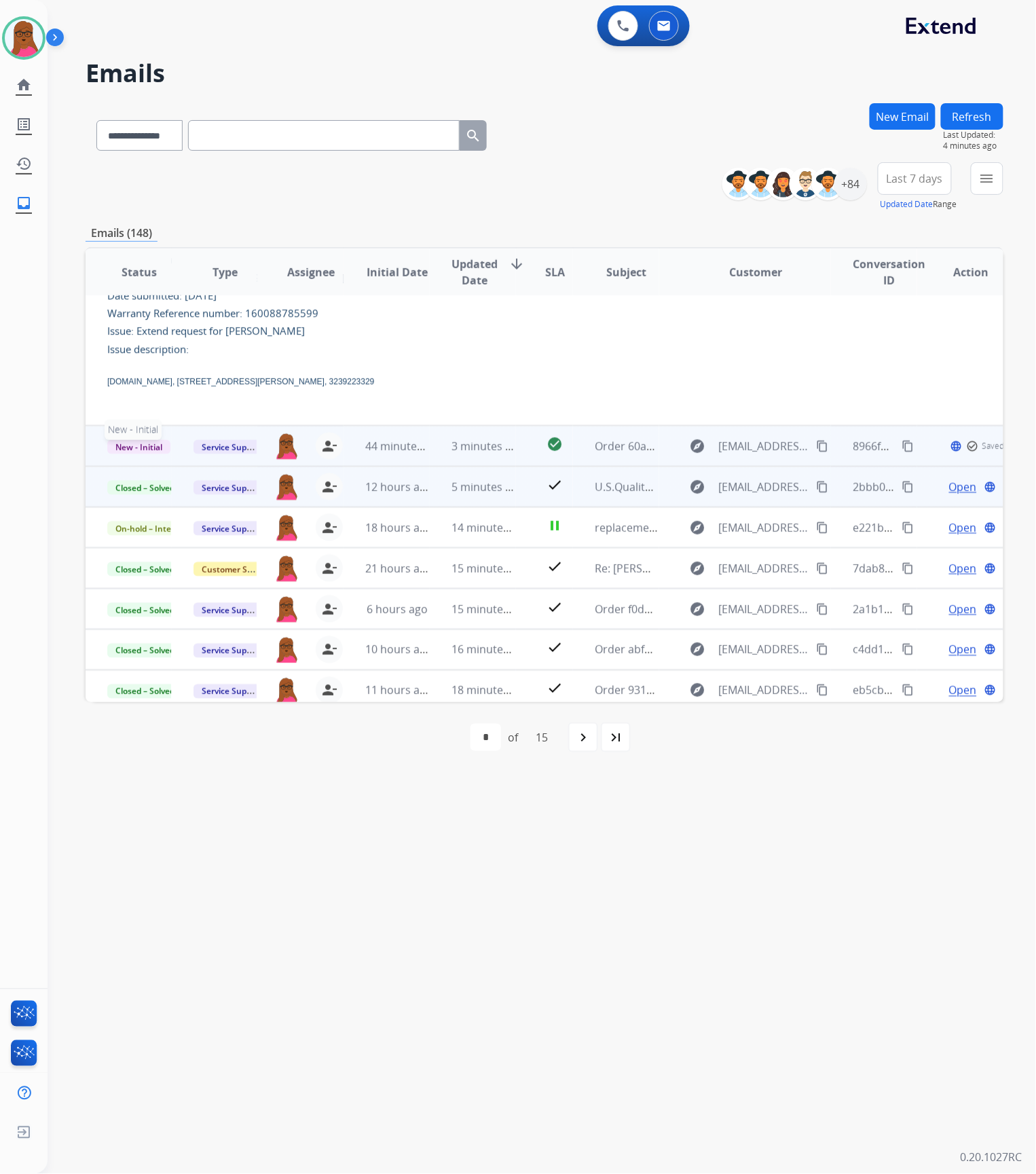
click at [146, 446] on span "New - Initial" at bounding box center [139, 446] width 63 height 14
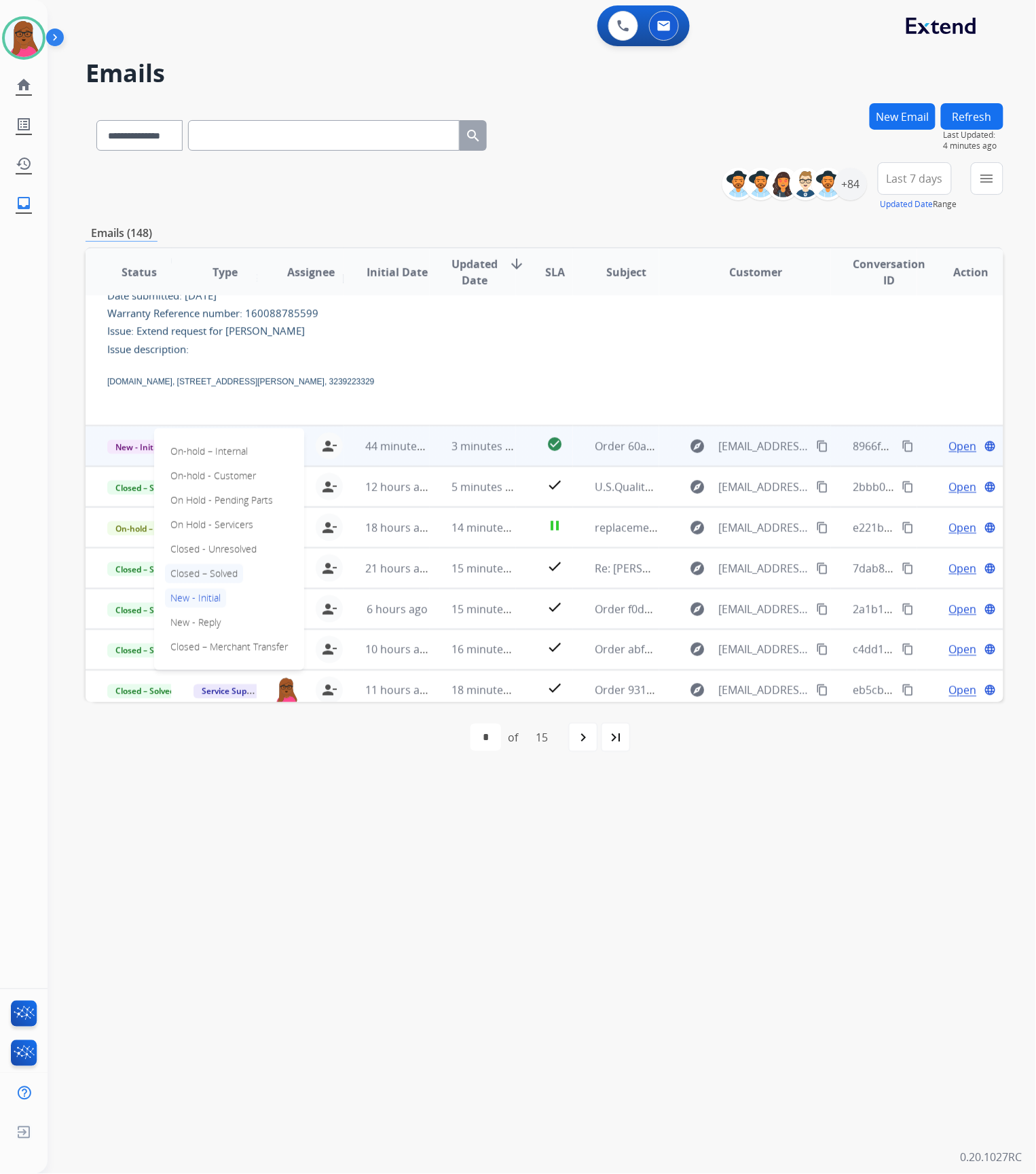
click at [216, 566] on p "Closed – Solved" at bounding box center [204, 573] width 78 height 19
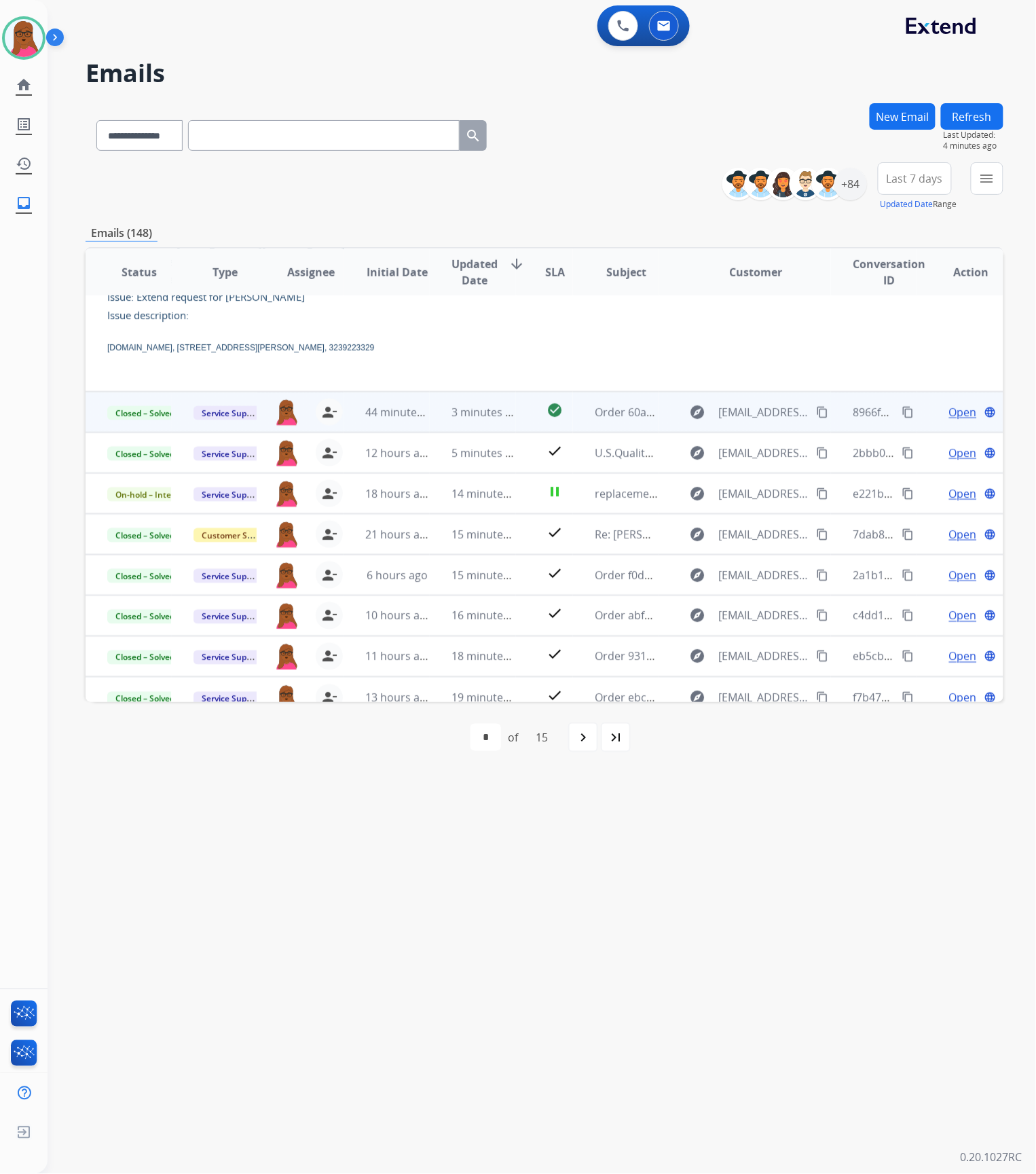
scroll to position [439, 0]
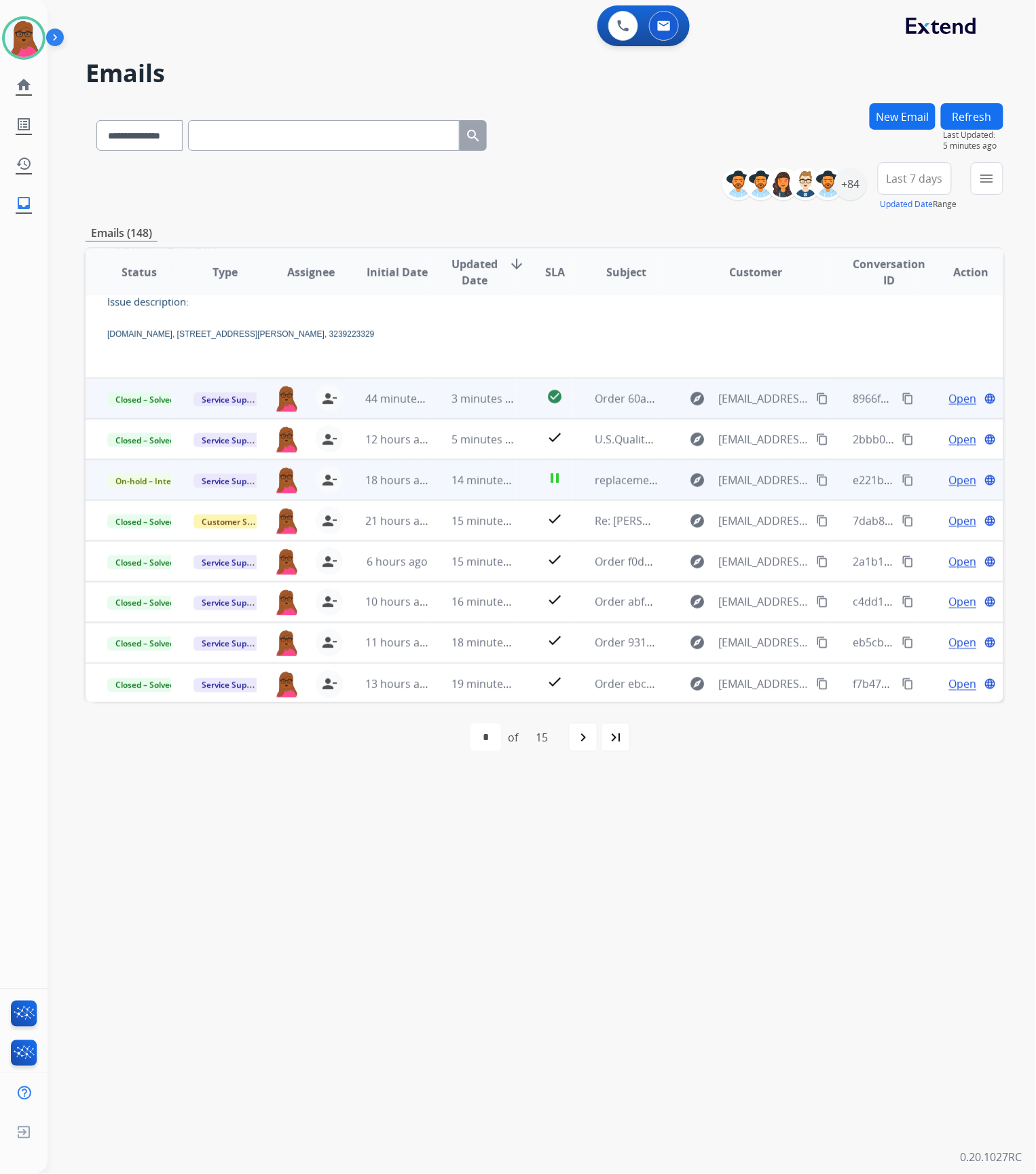
click at [949, 485] on span "Open" at bounding box center [962, 480] width 28 height 17
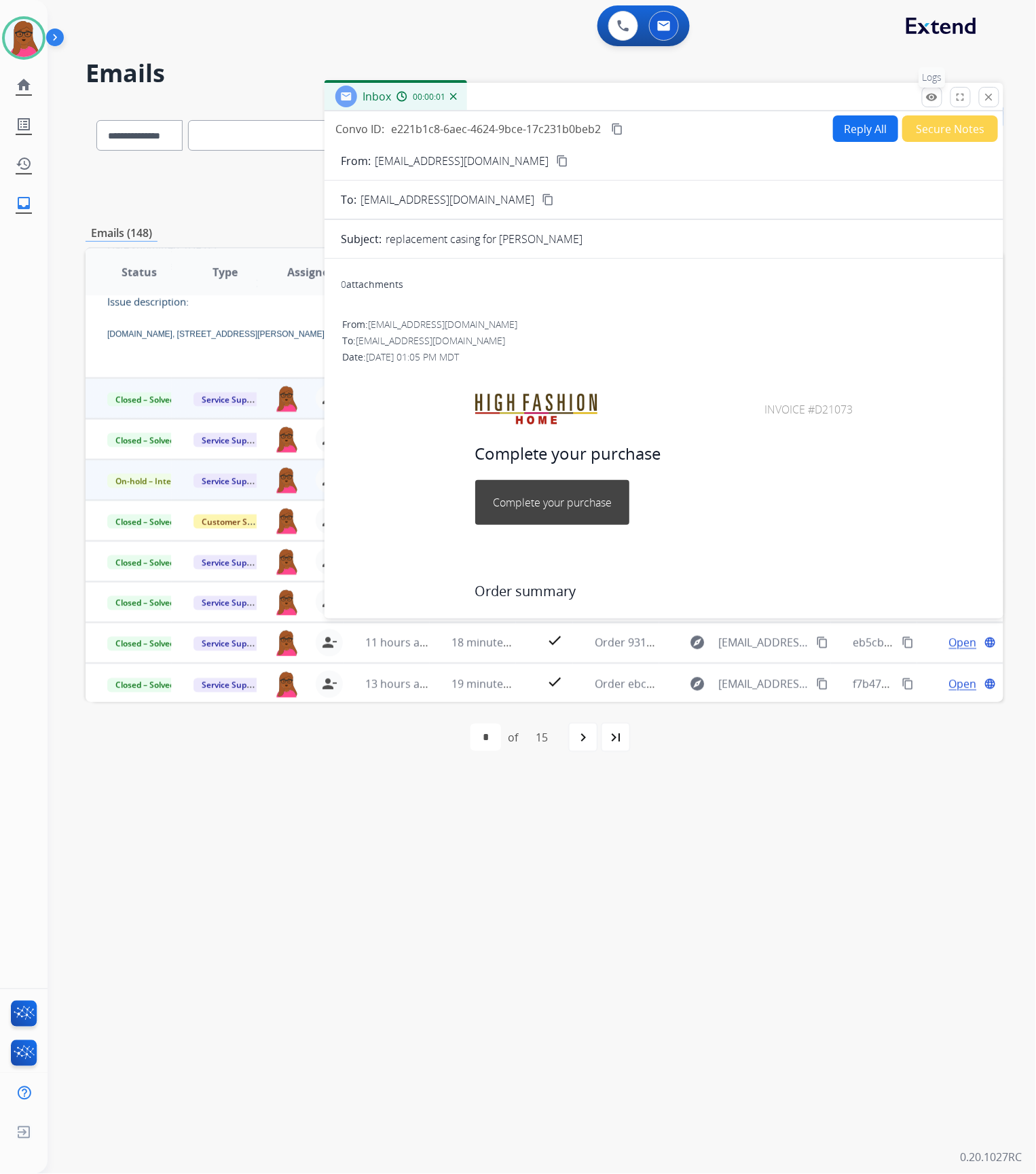
click at [927, 96] on mat-icon "remove_red_eye" at bounding box center [932, 97] width 12 height 12
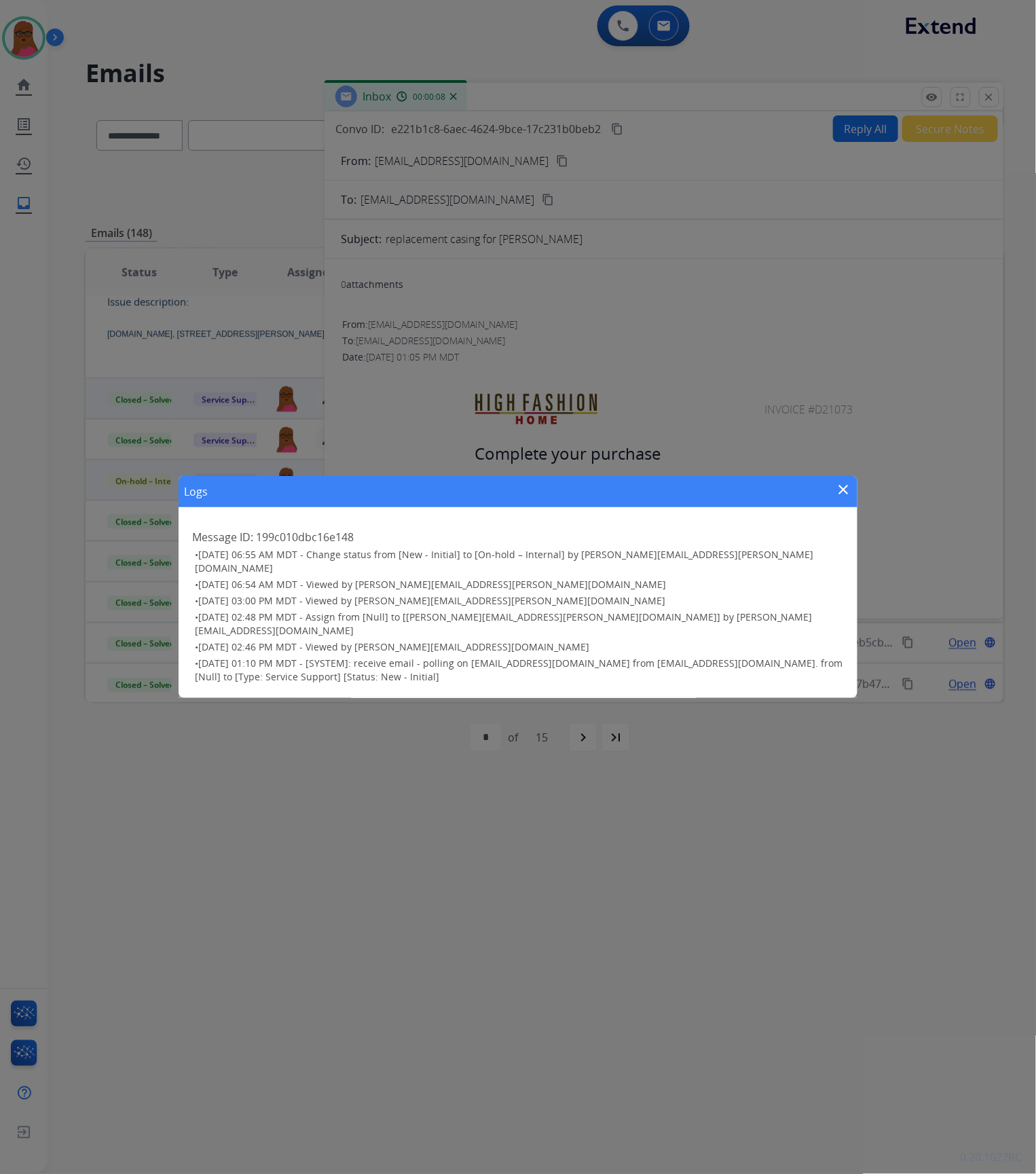
click at [850, 497] on mat-icon "close" at bounding box center [844, 490] width 17 height 17
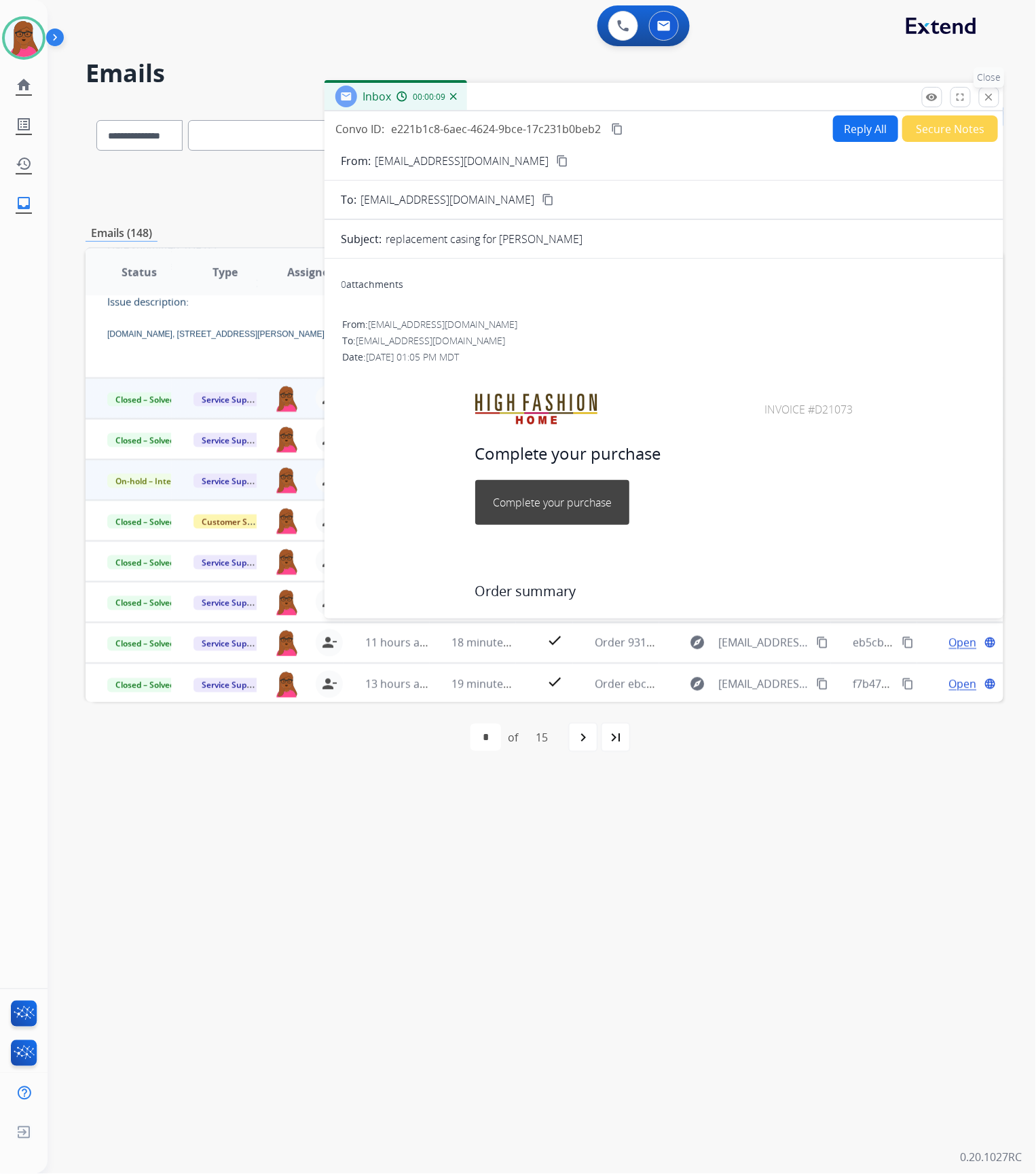
click at [992, 94] on mat-icon "close" at bounding box center [989, 97] width 12 height 12
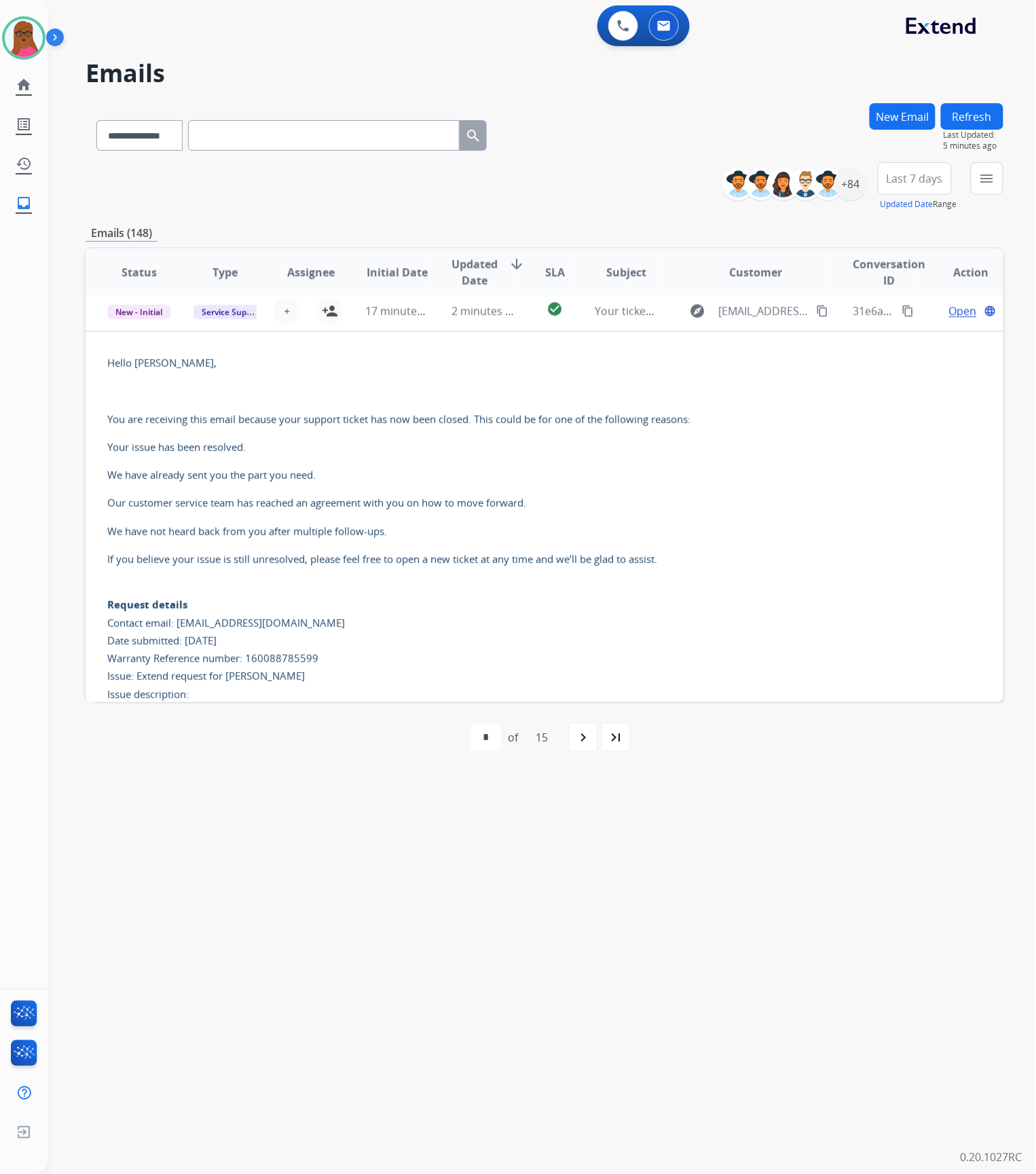
scroll to position [0, 0]
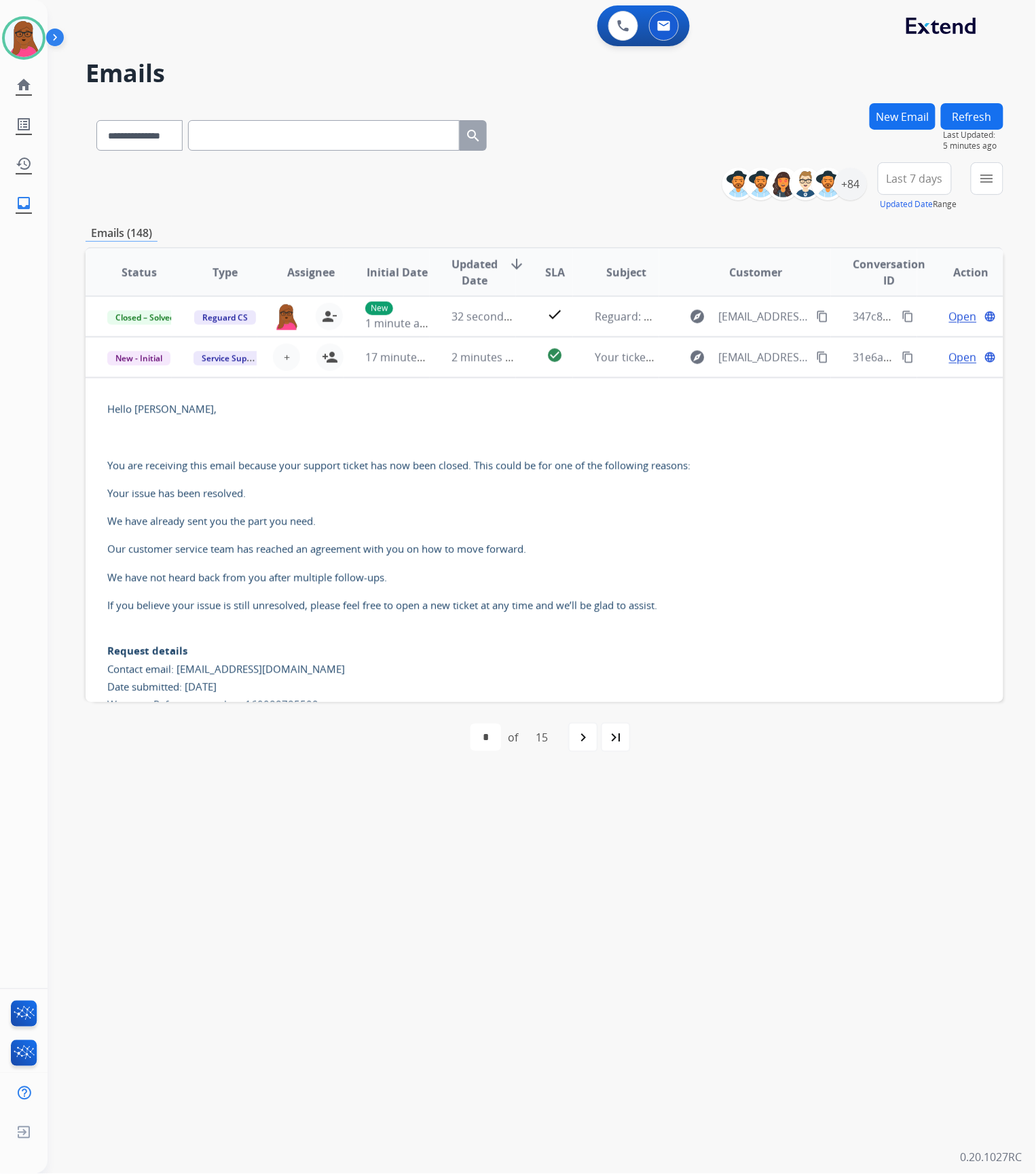
click at [972, 122] on button "Refresh" at bounding box center [971, 116] width 62 height 26
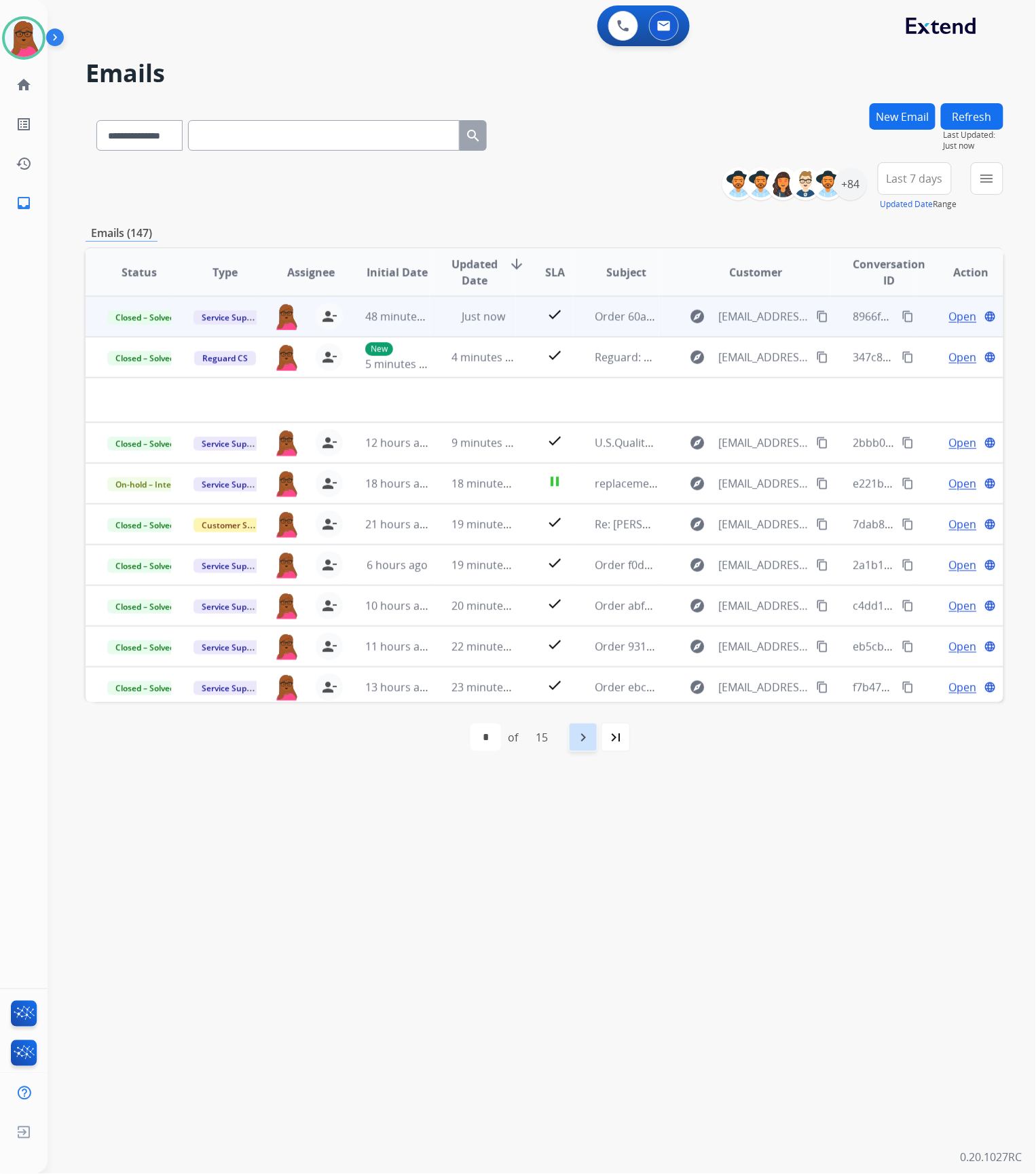
click at [577, 734] on mat-icon "navigate_next" at bounding box center [584, 737] width 17 height 17
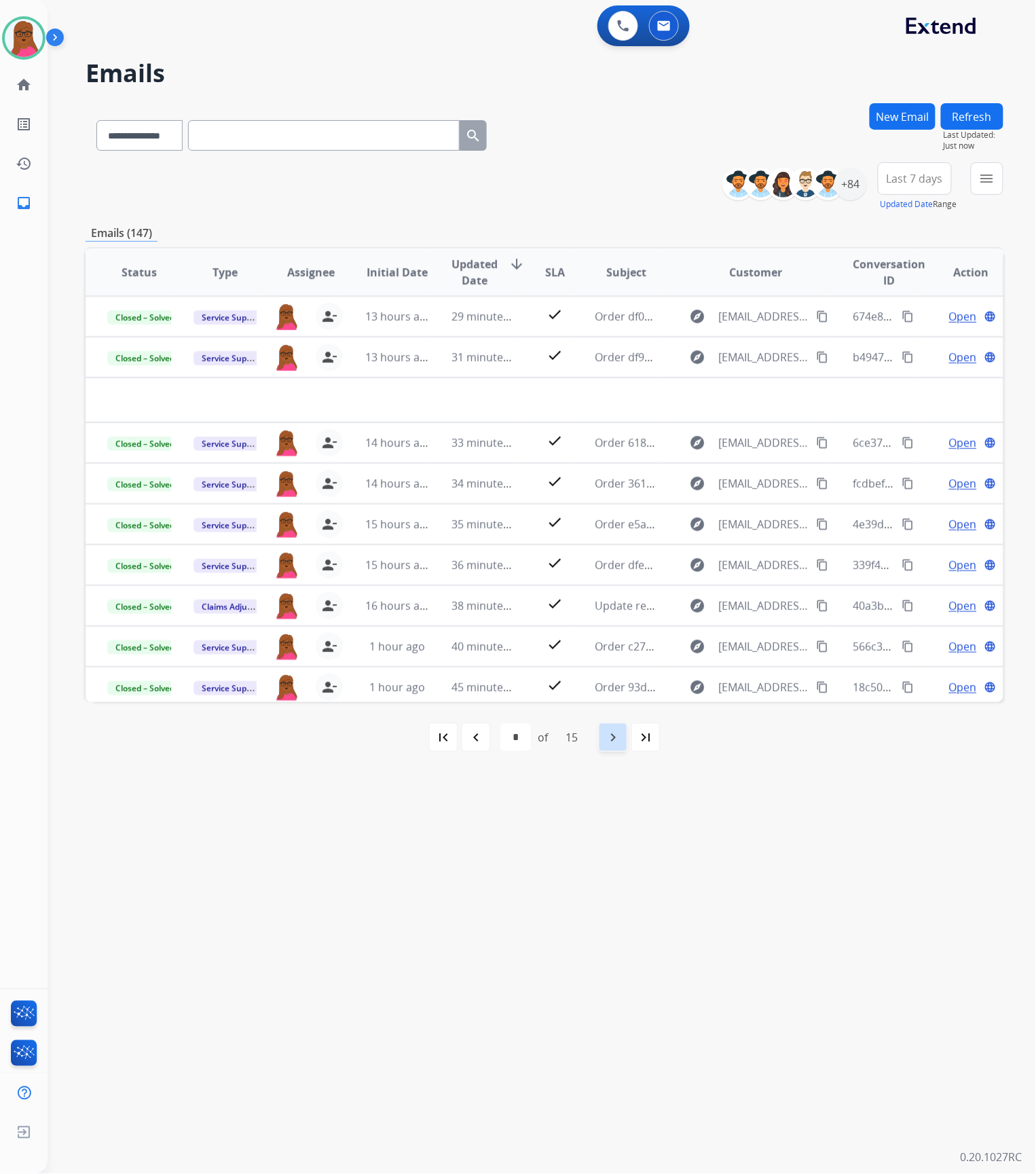
click at [614, 744] on mat-icon "navigate_next" at bounding box center [613, 737] width 17 height 17
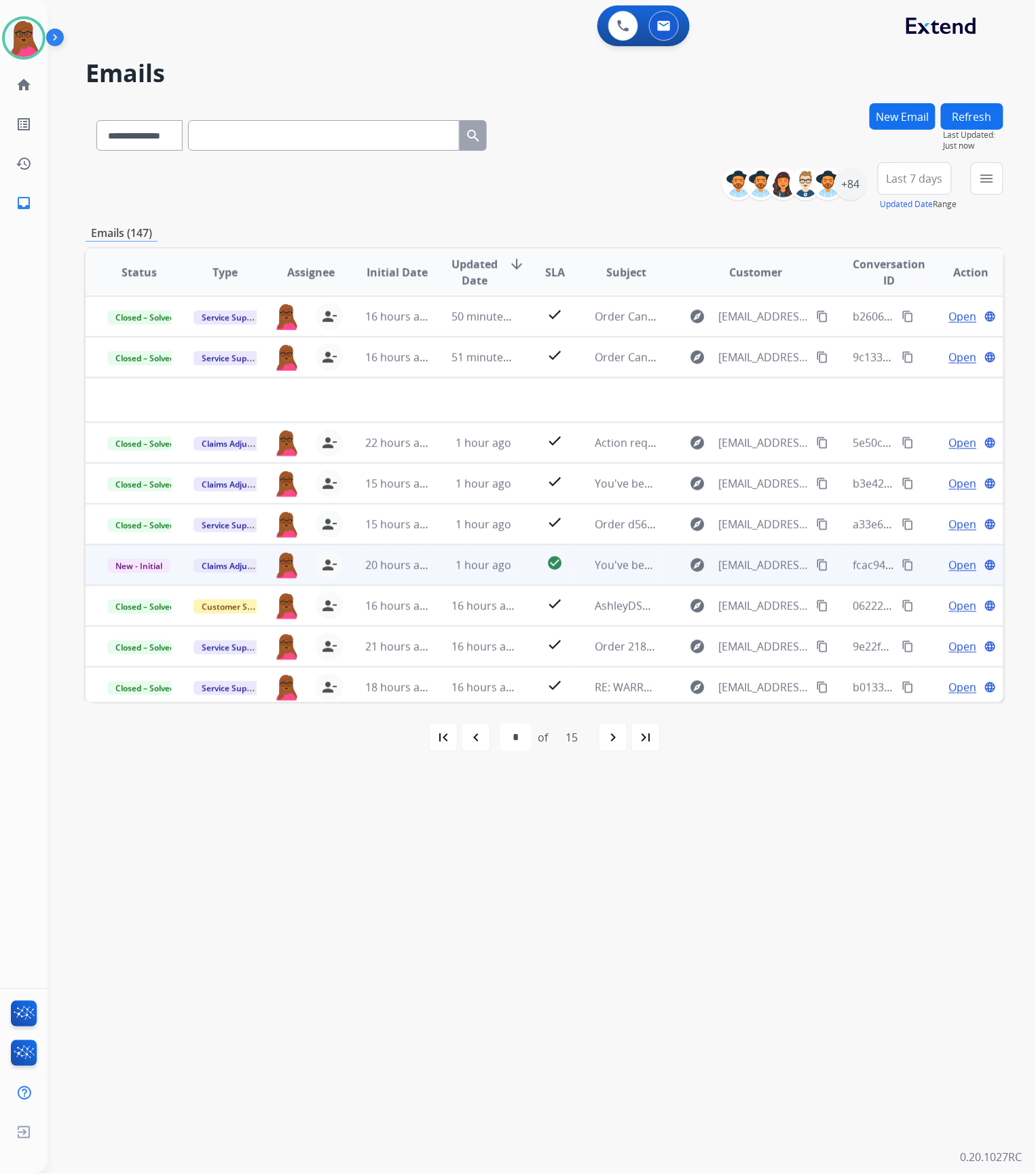
click at [949, 563] on span "Open" at bounding box center [962, 565] width 28 height 17
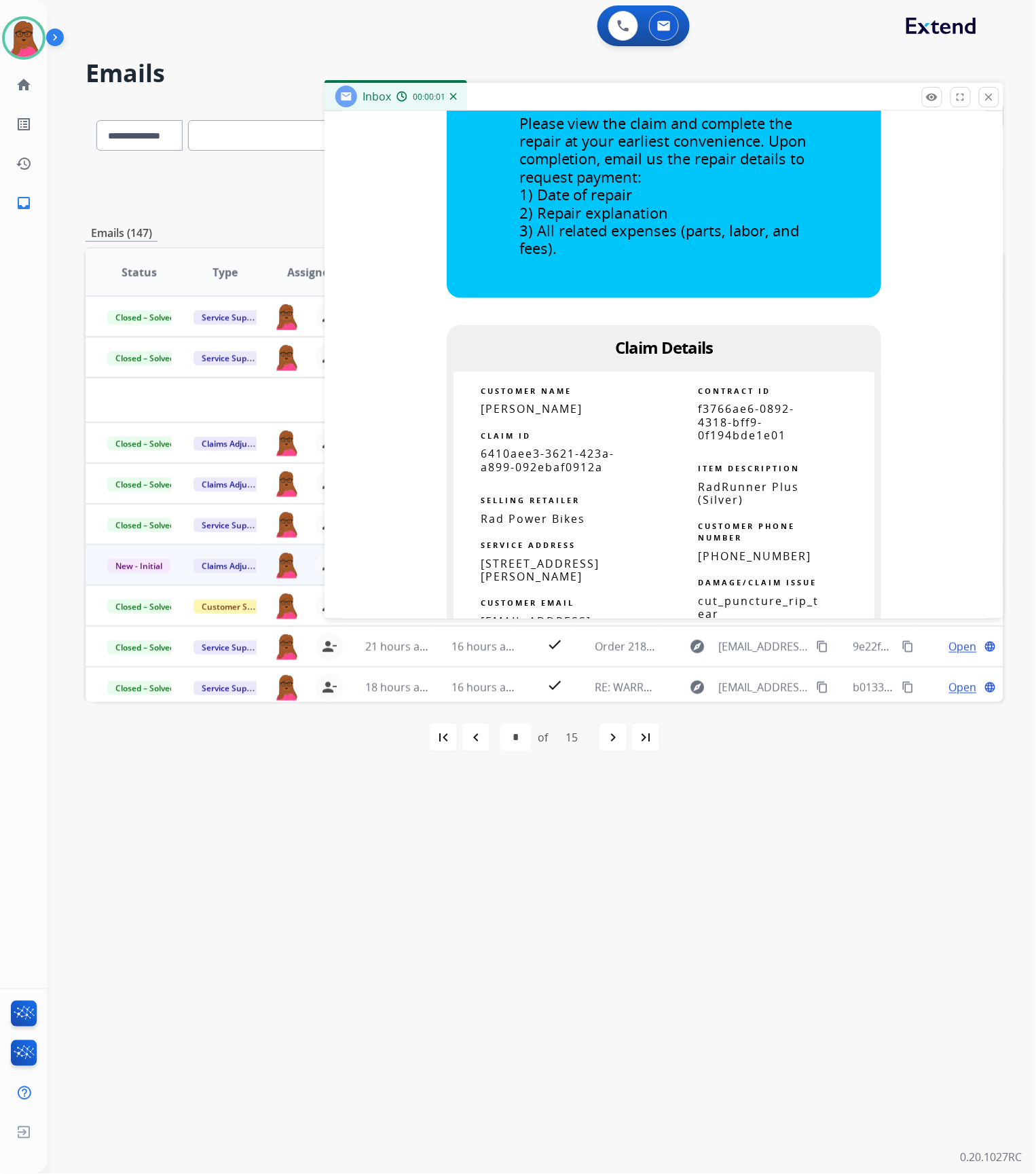
scroll to position [815, 0]
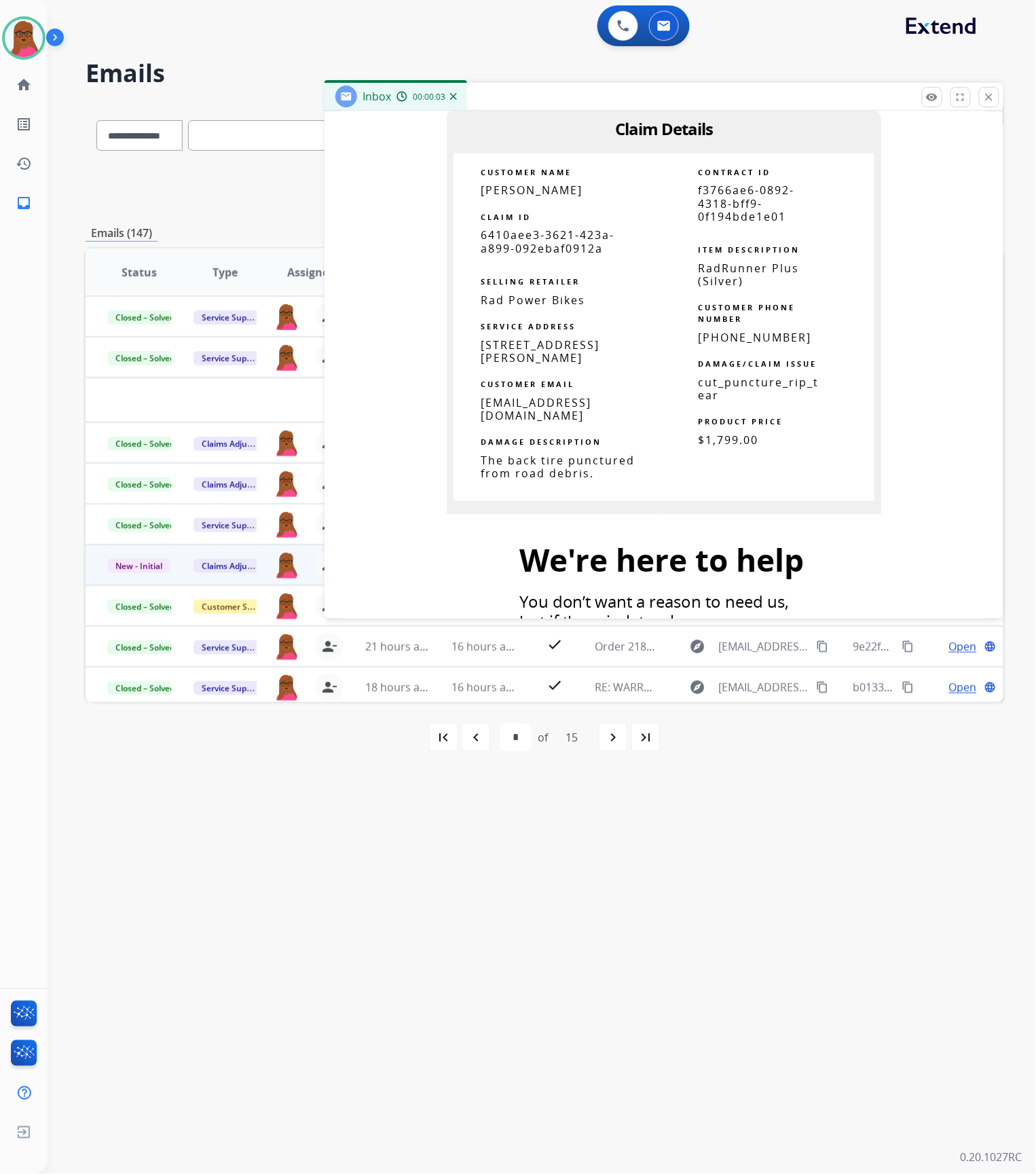
click at [545, 239] on span "6410aee3-3621-423a-a899-092ebaf0912a" at bounding box center [548, 242] width 134 height 28
drag, startPoint x: 989, startPoint y: 106, endPoint x: 701, endPoint y: 568, distance: 544.4
click at [989, 106] on button "close Close" at bounding box center [989, 97] width 20 height 20
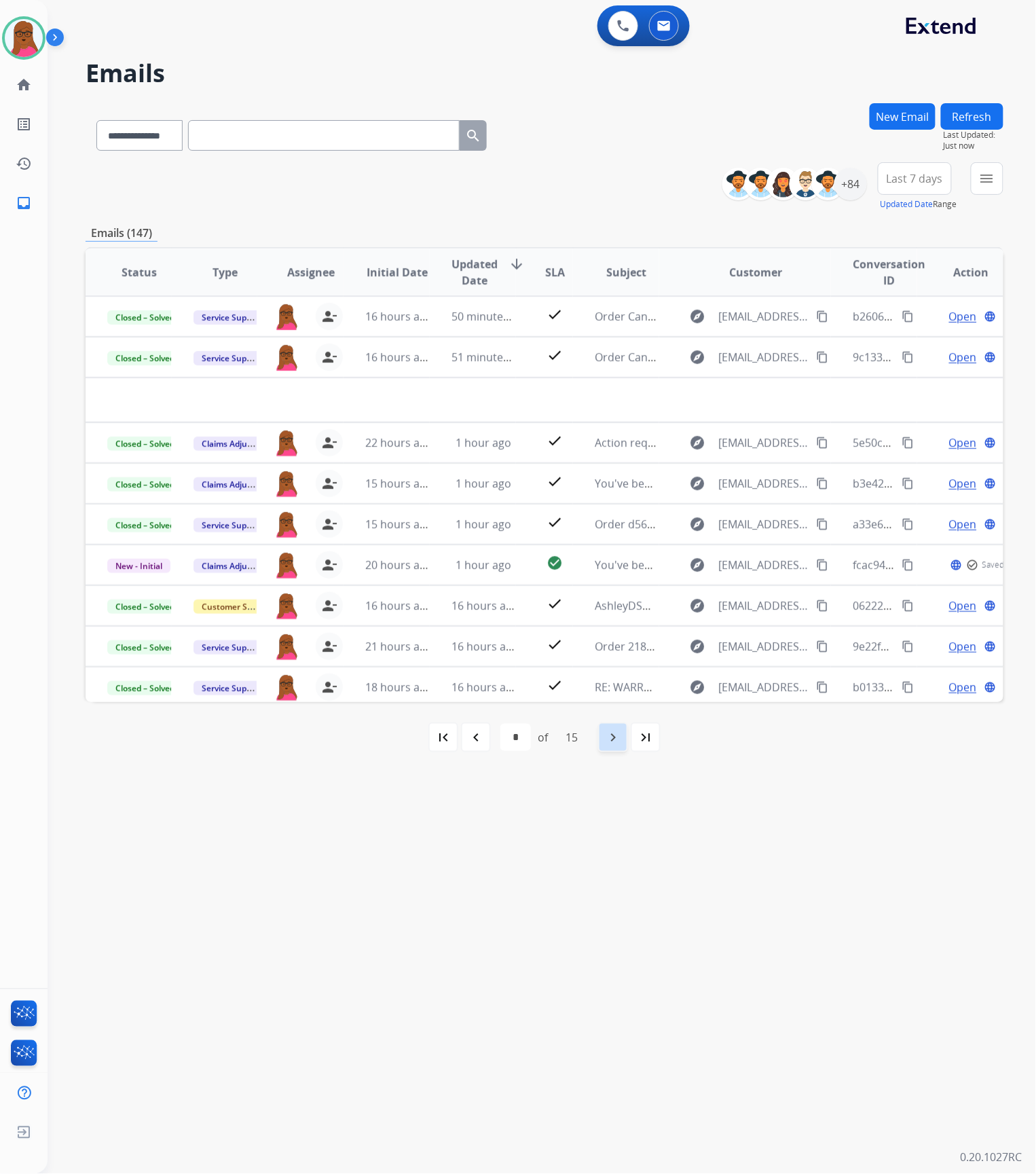
click at [611, 747] on div "navigate_next" at bounding box center [613, 737] width 30 height 30
click at [619, 745] on mat-icon "navigate_next" at bounding box center [613, 737] width 17 height 17
select select "*"
drag, startPoint x: 821, startPoint y: 807, endPoint x: 828, endPoint y: 797, distance: 12.2
click at [821, 808] on div "**********" at bounding box center [525, 611] width 956 height 1125
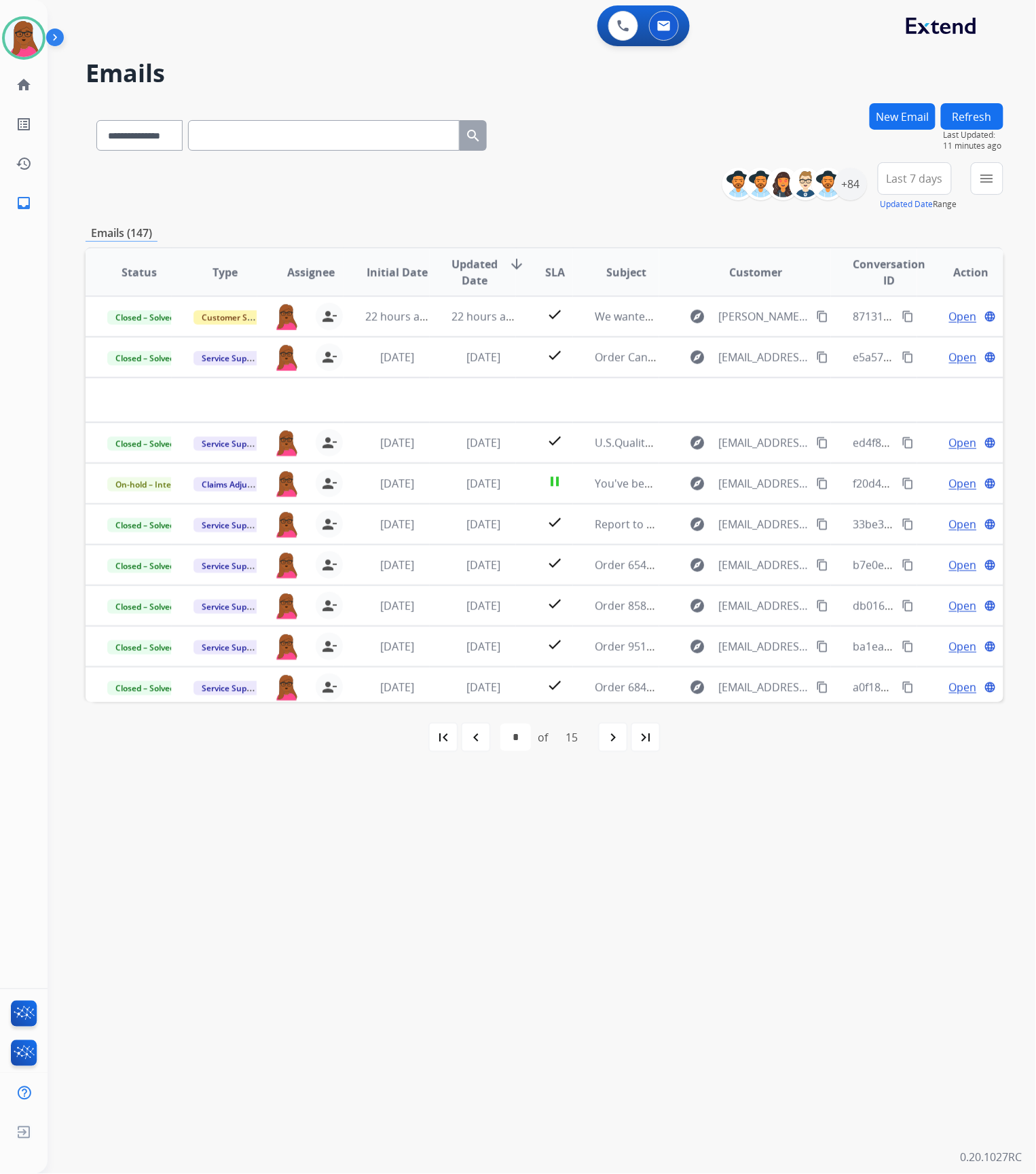
click at [899, 116] on button "New Email" at bounding box center [902, 116] width 66 height 26
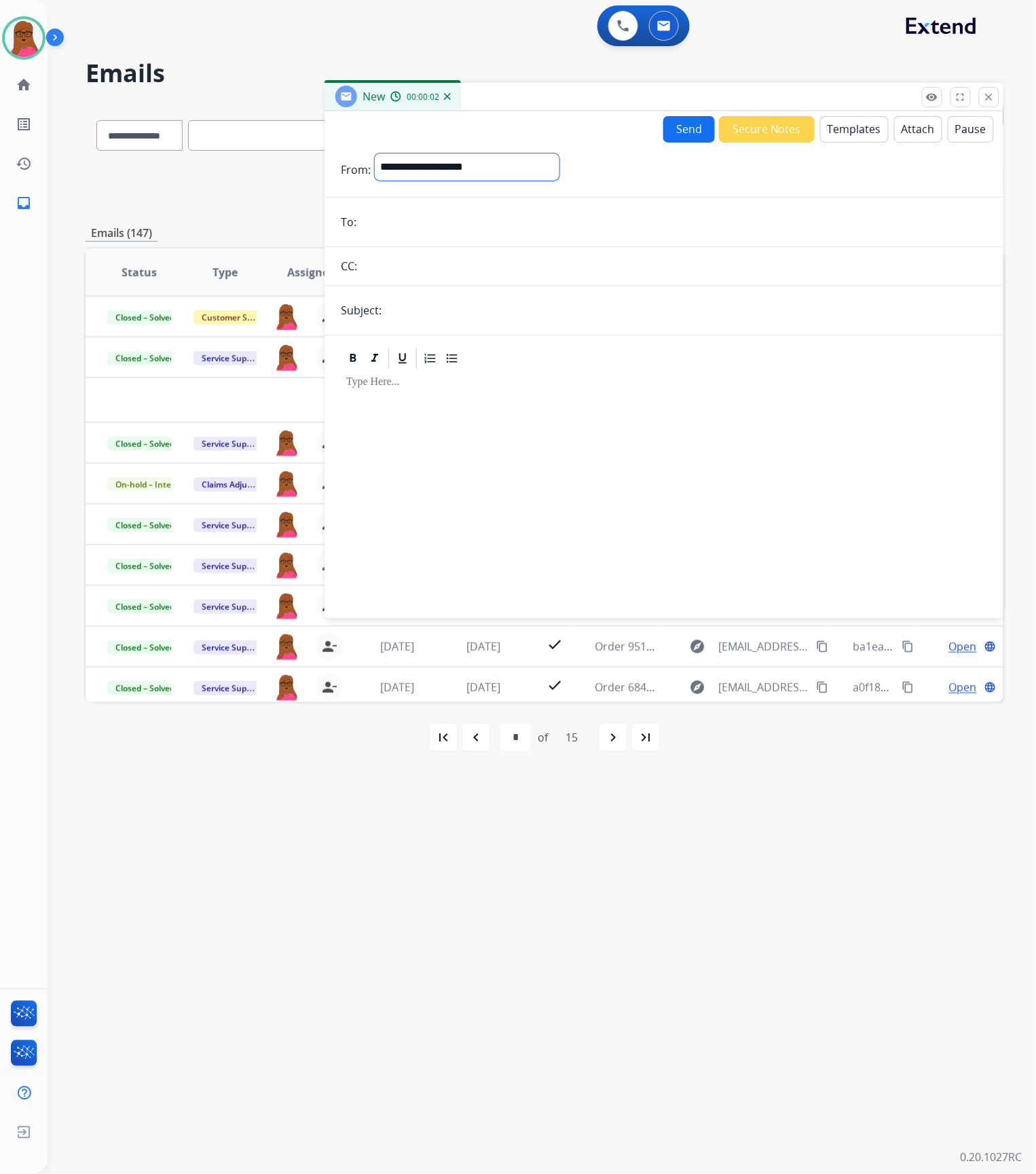
click at [493, 173] on select "**********" at bounding box center [467, 167] width 185 height 27
click at [560, 176] on select "**********" at bounding box center [467, 167] width 185 height 27
click at [375, 154] on select "**********" at bounding box center [467, 167] width 185 height 27
click at [505, 170] on select "**********" at bounding box center [467, 167] width 185 height 27
select select "**********"
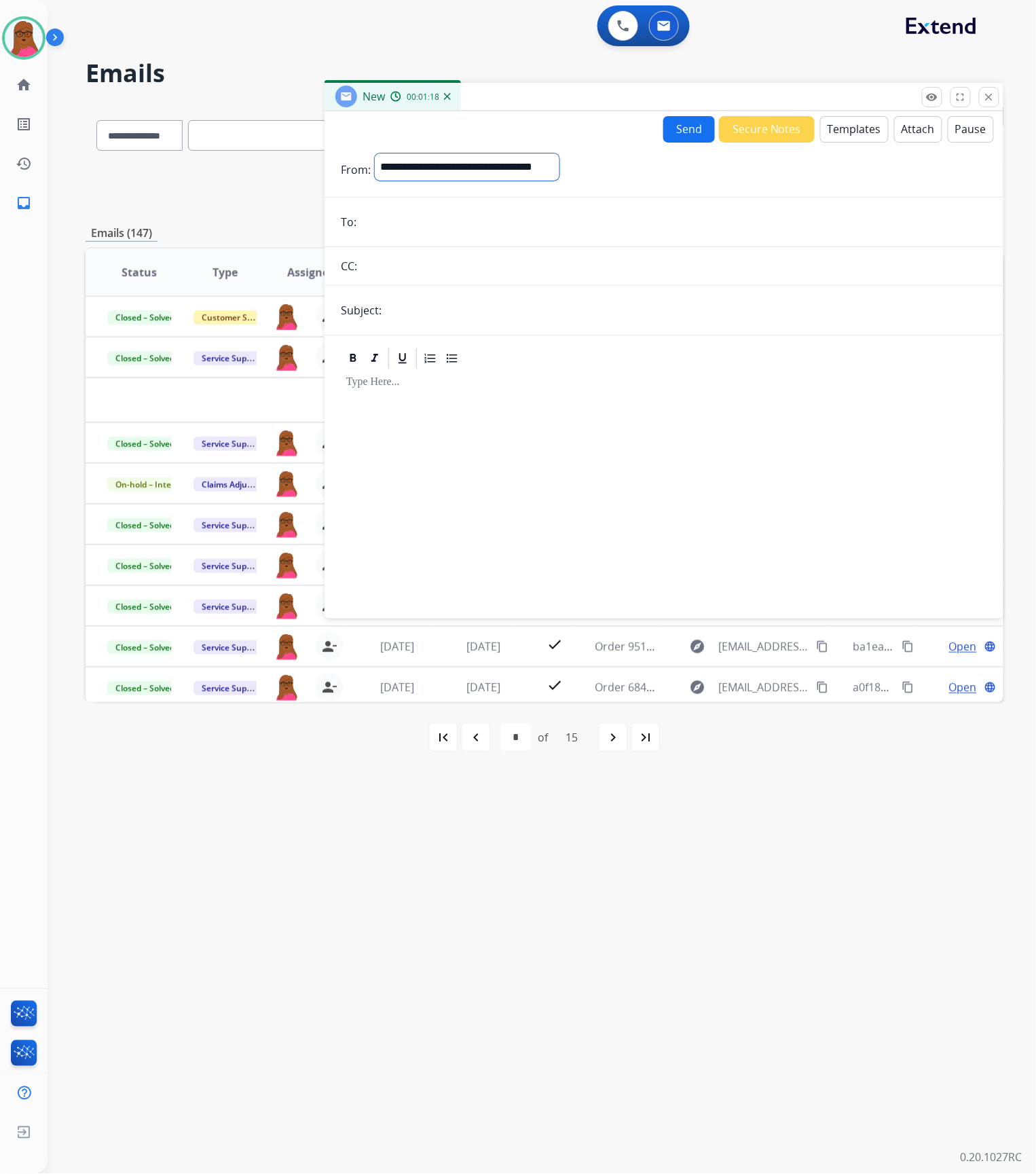
click at [375, 154] on select "**********" at bounding box center [467, 167] width 185 height 27
click at [451, 232] on input "email" at bounding box center [674, 224] width 626 height 27
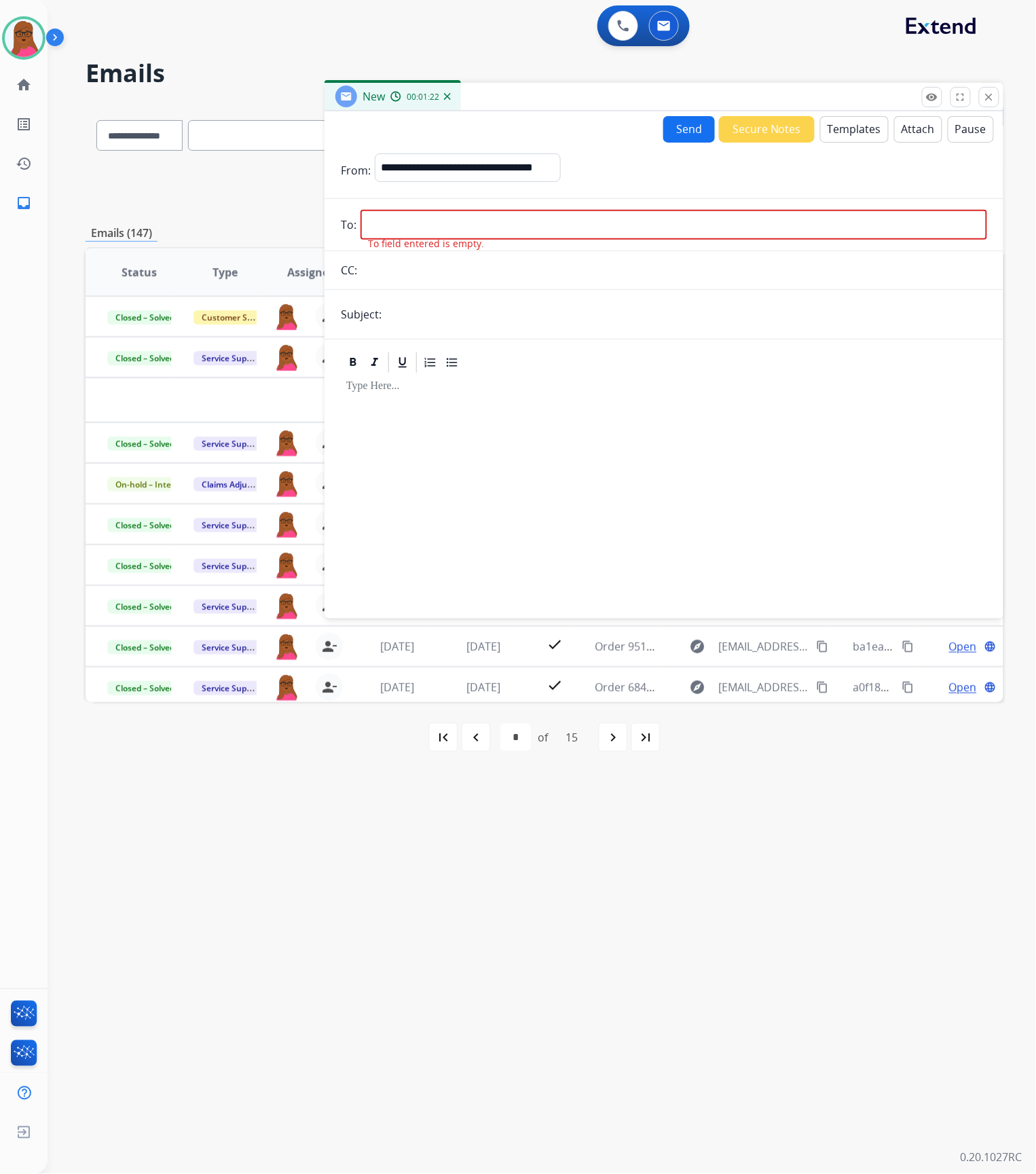
click at [543, 223] on input "email" at bounding box center [674, 225] width 626 height 30
paste input "**********"
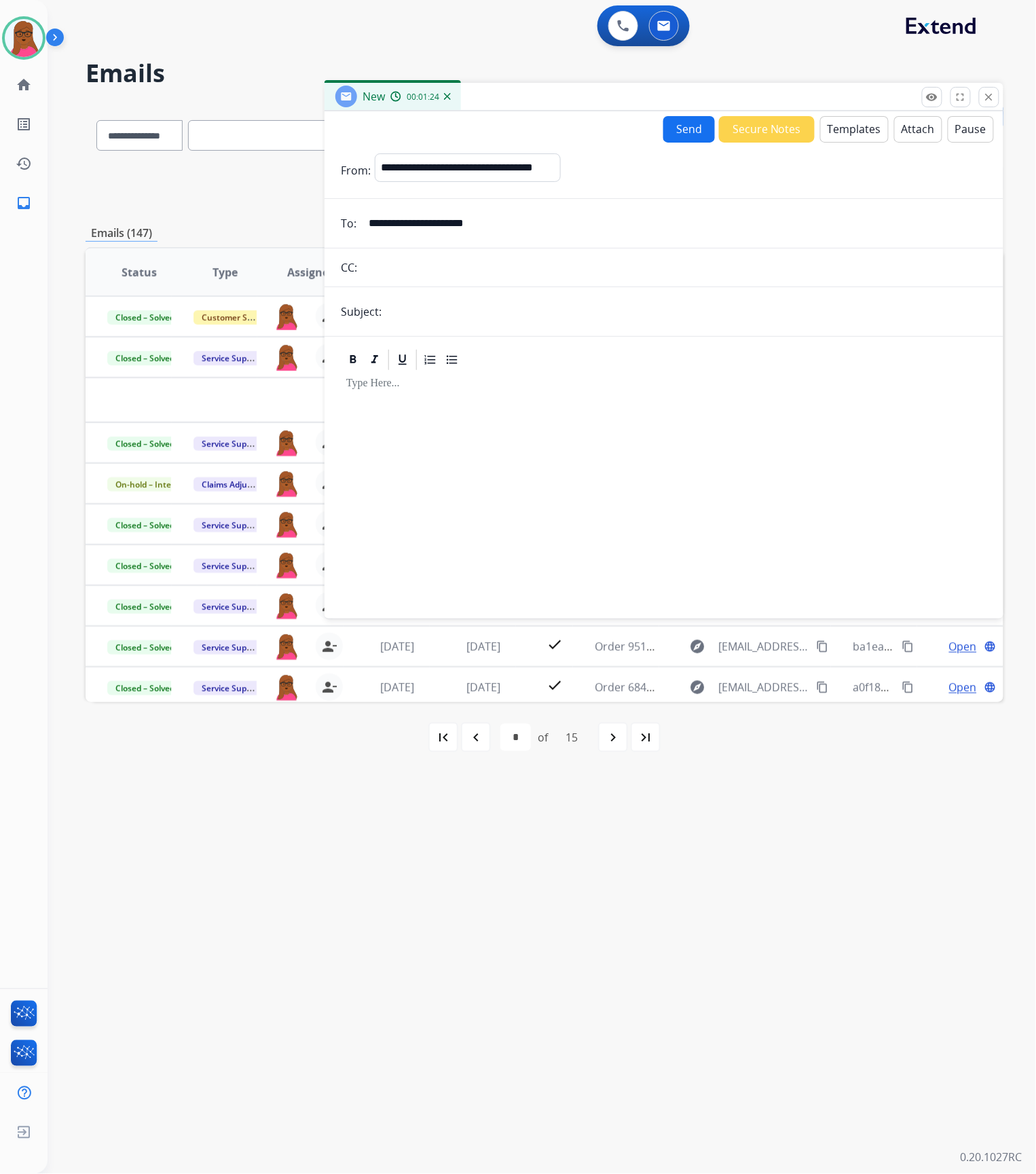
type input "**********"
click at [840, 134] on button "Templates" at bounding box center [854, 129] width 68 height 26
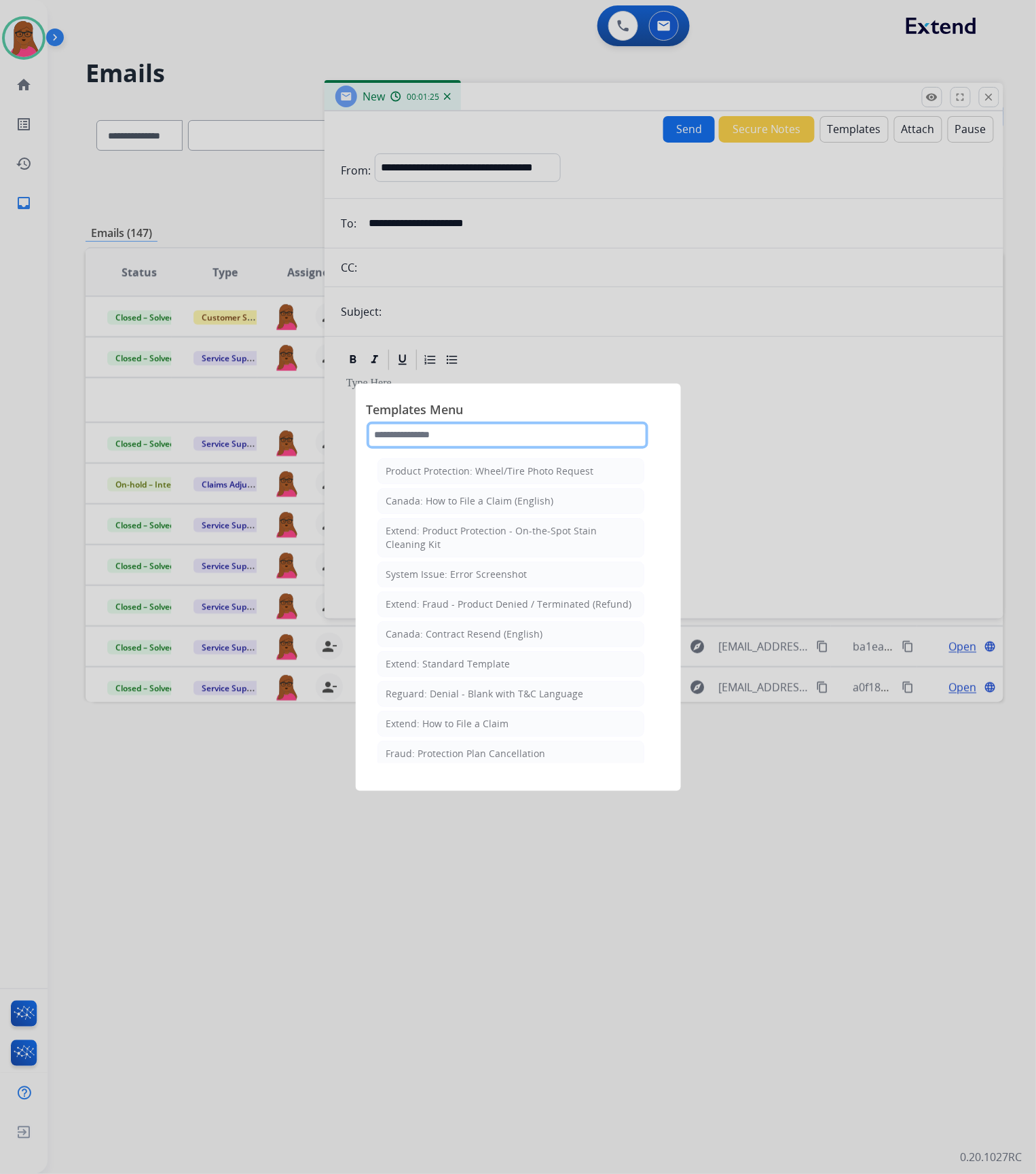
click at [533, 434] on input "text" at bounding box center [508, 435] width 282 height 27
type input "*****"
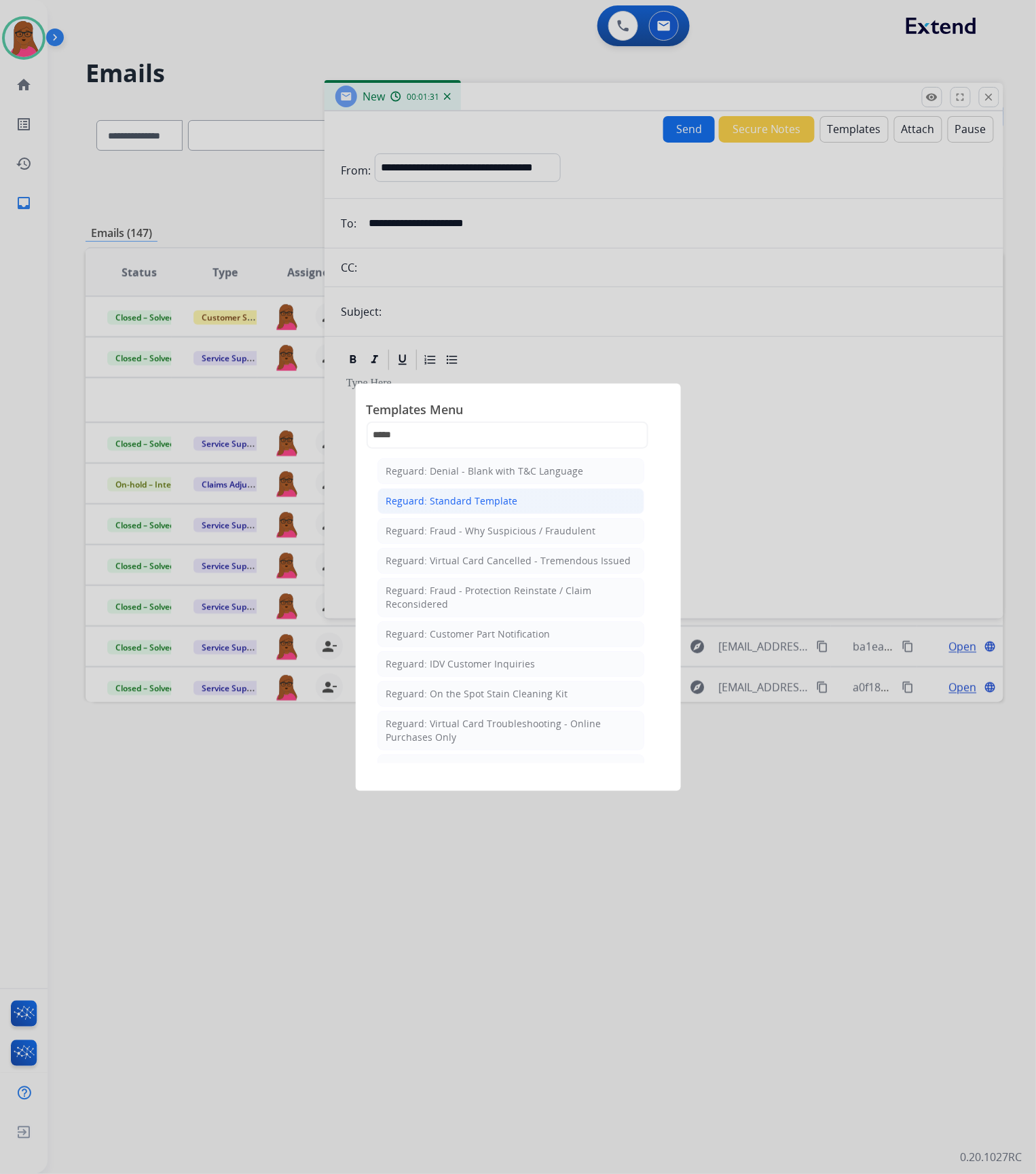
click at [498, 503] on div "Reguard: Standard Template" at bounding box center [452, 501] width 132 height 14
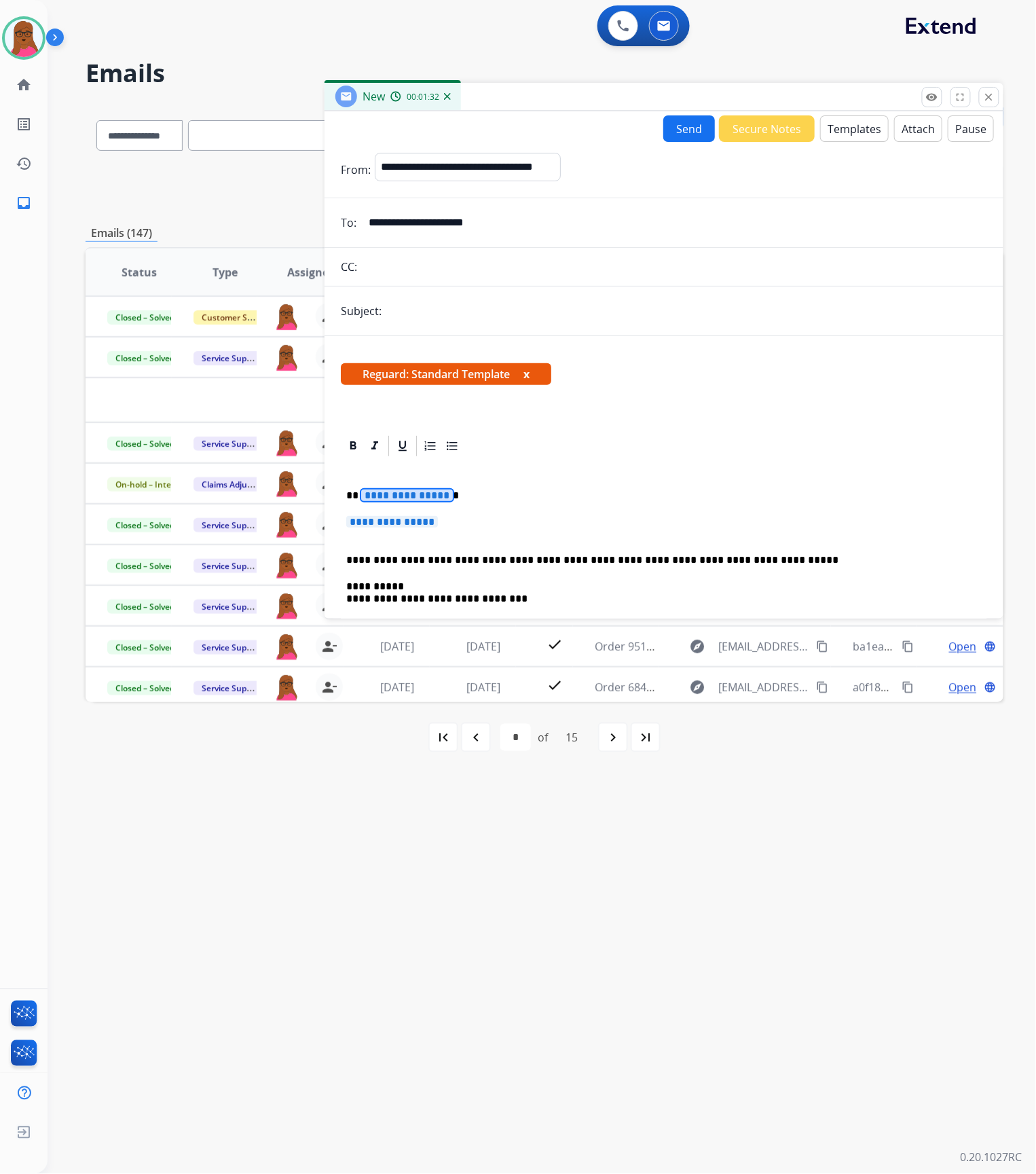
click at [416, 491] on span "**********" at bounding box center [407, 494] width 92 height 11
click at [611, 307] on input "text" at bounding box center [686, 311] width 602 height 27
type input "**********"
click at [530, 373] on button "x" at bounding box center [527, 374] width 6 height 17
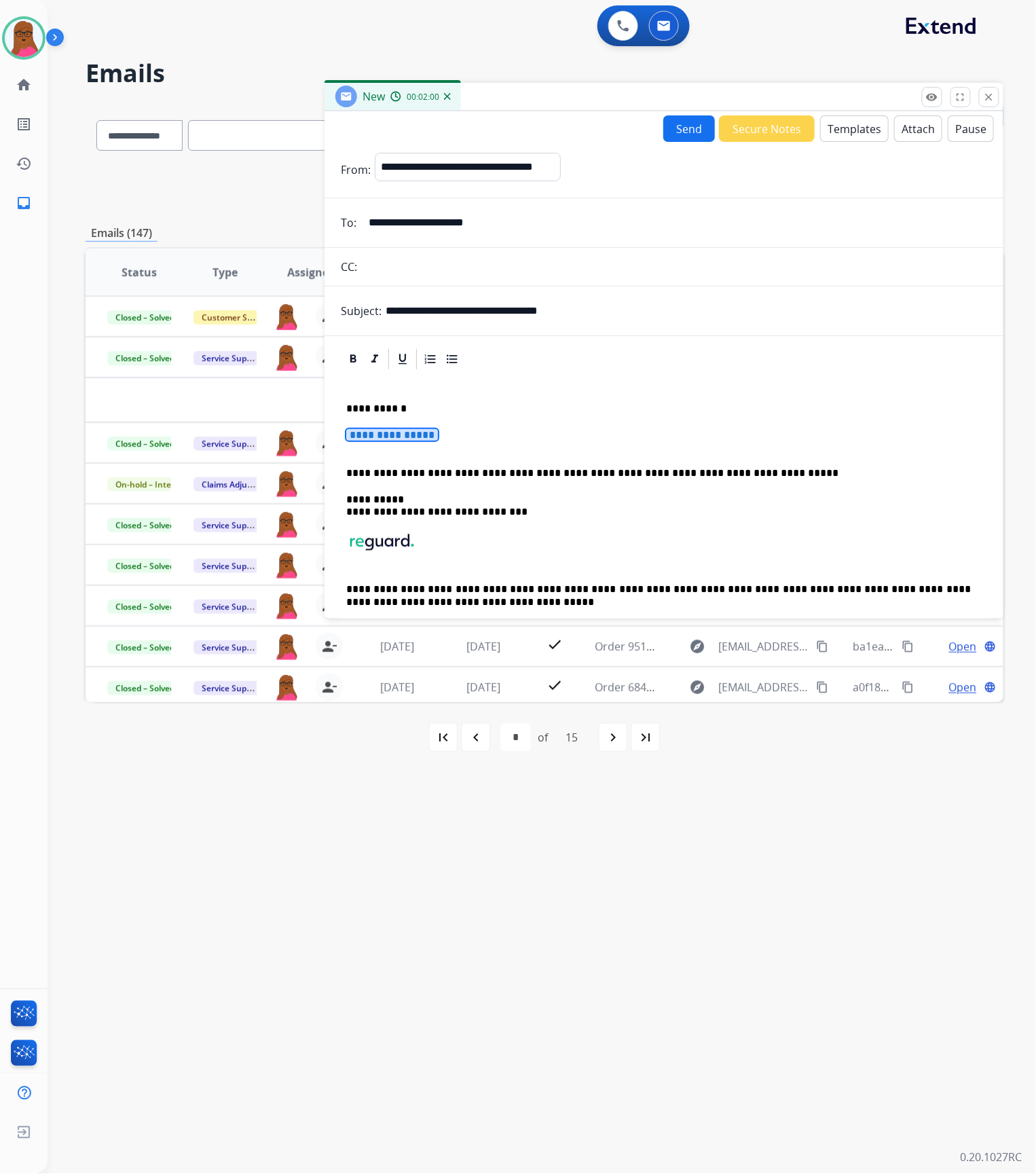
click at [426, 434] on span "**********" at bounding box center [392, 434] width 92 height 11
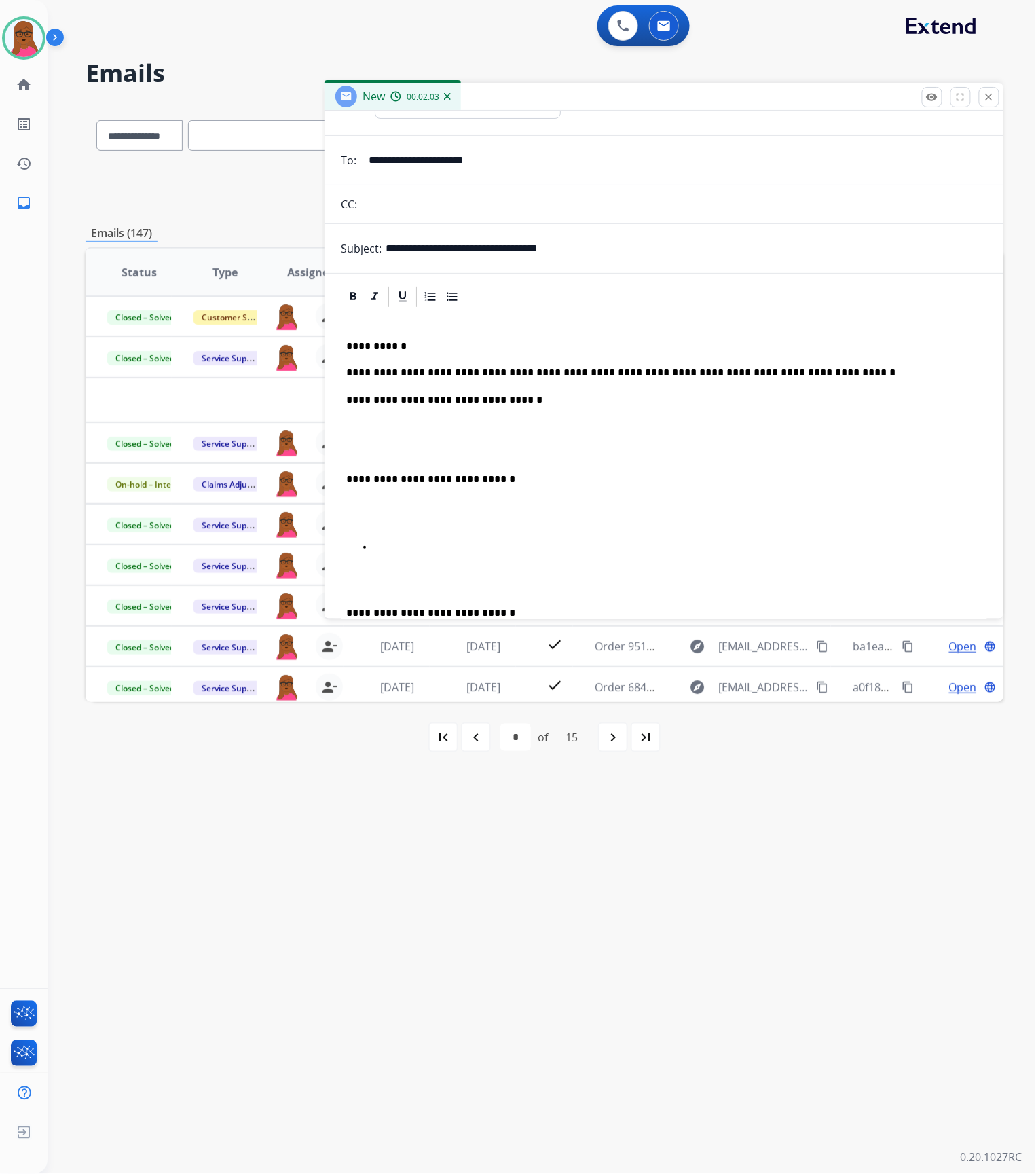
scroll to position [90, 0]
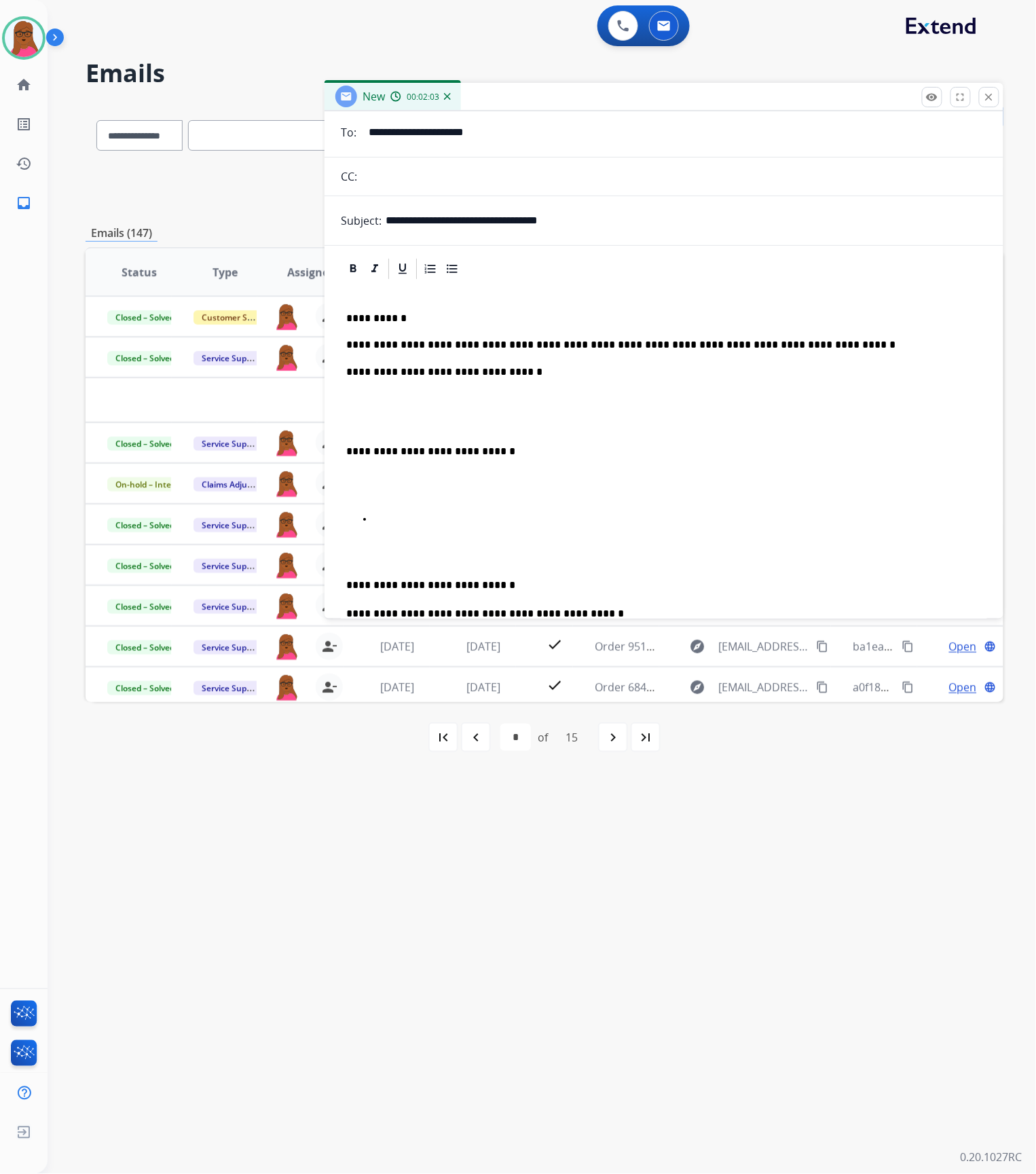
click at [428, 524] on p at bounding box center [677, 519] width 608 height 12
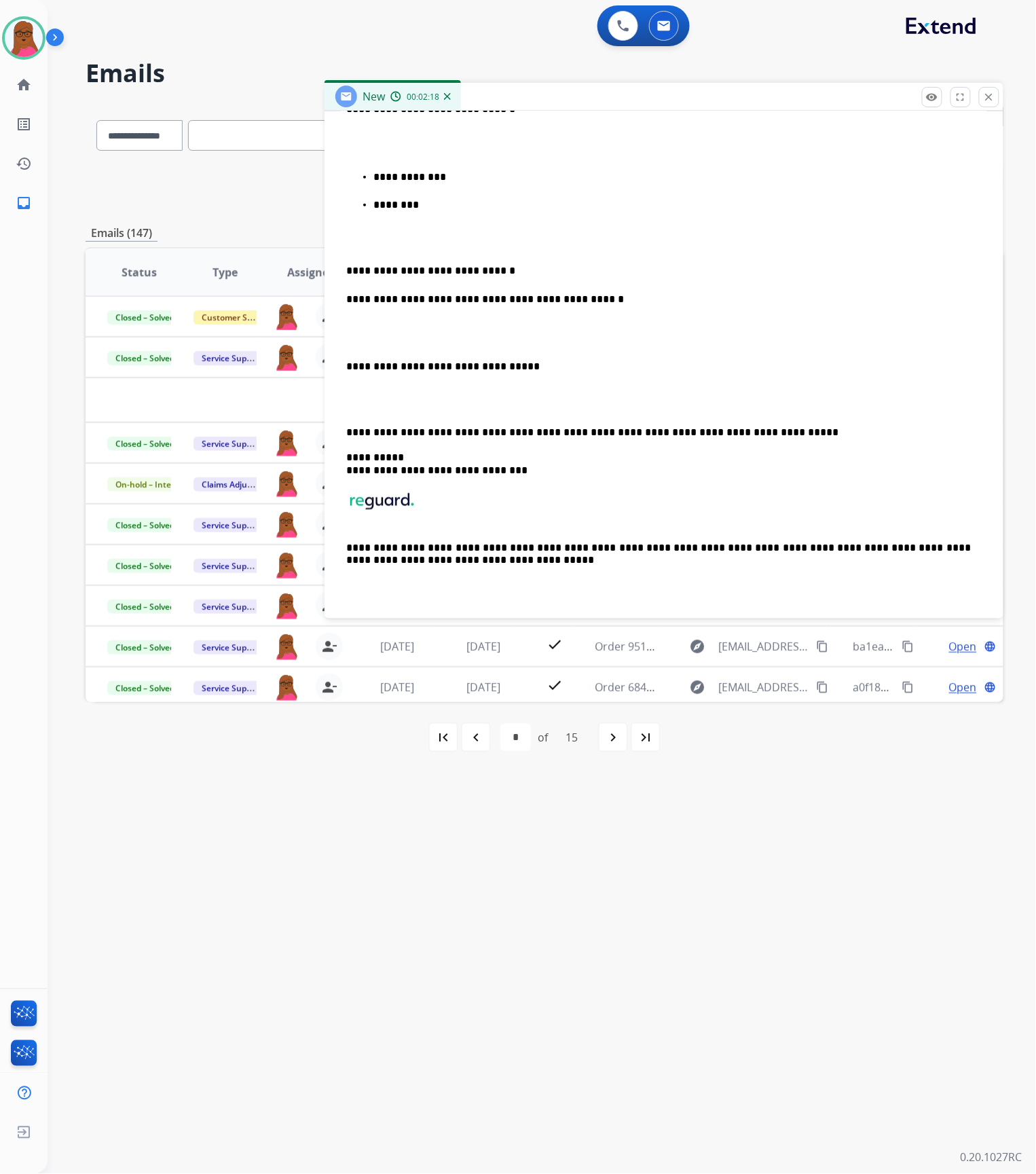
scroll to position [0, 0]
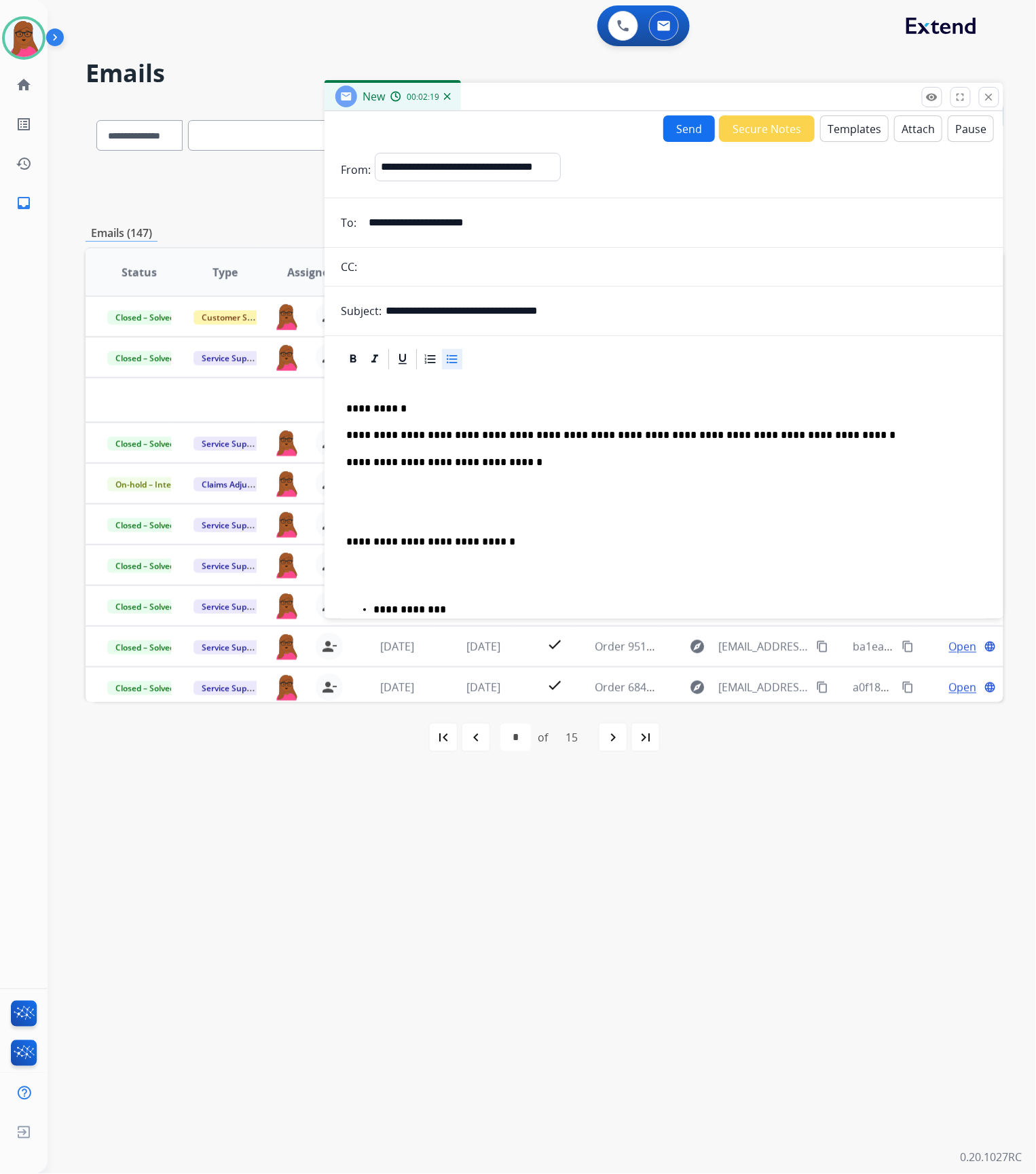
click at [680, 126] on button "Send" at bounding box center [689, 128] width 52 height 26
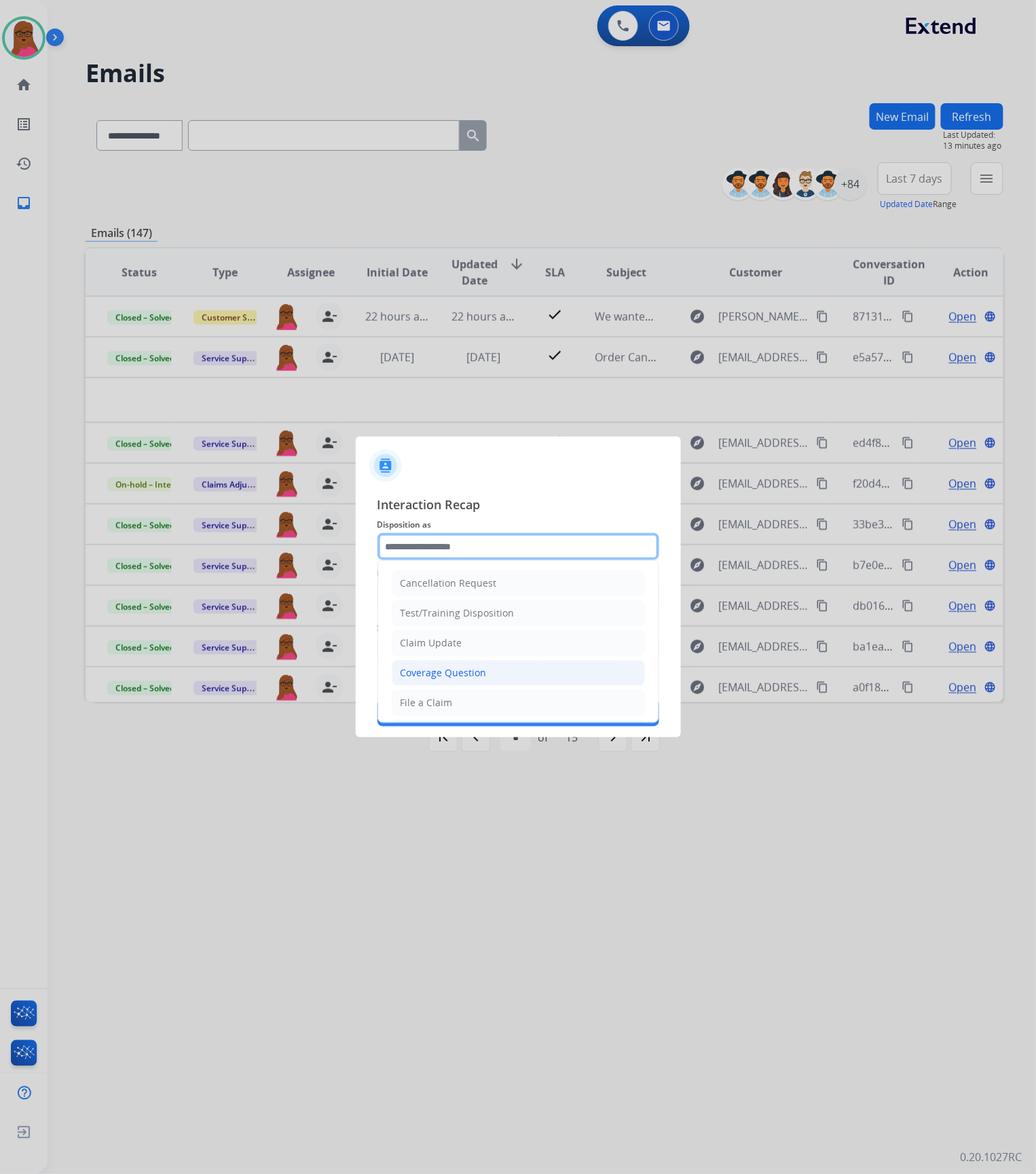
drag, startPoint x: 460, startPoint y: 546, endPoint x: 454, endPoint y: 685, distance: 139.1
click at [460, 546] on input "text" at bounding box center [518, 546] width 282 height 27
click at [461, 647] on li "Claim Update" at bounding box center [518, 643] width 254 height 26
type input "**********"
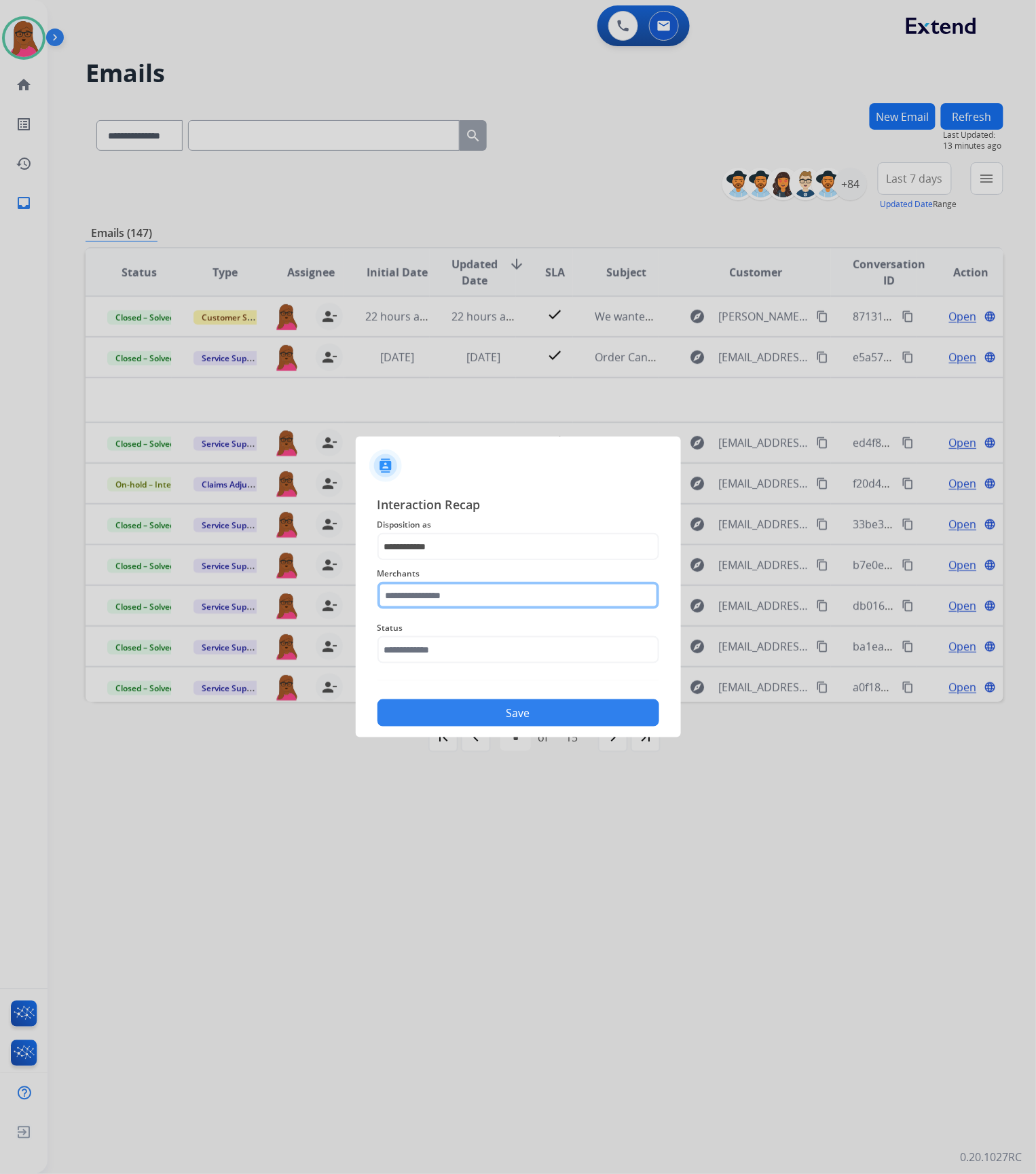
click at [463, 590] on input "text" at bounding box center [518, 596] width 282 height 27
click at [474, 632] on div "[PERSON_NAME]" at bounding box center [439, 634] width 76 height 14
type input "**********"
click at [479, 664] on div "Status" at bounding box center [518, 641] width 282 height 54
click at [489, 649] on input "text" at bounding box center [518, 650] width 282 height 27
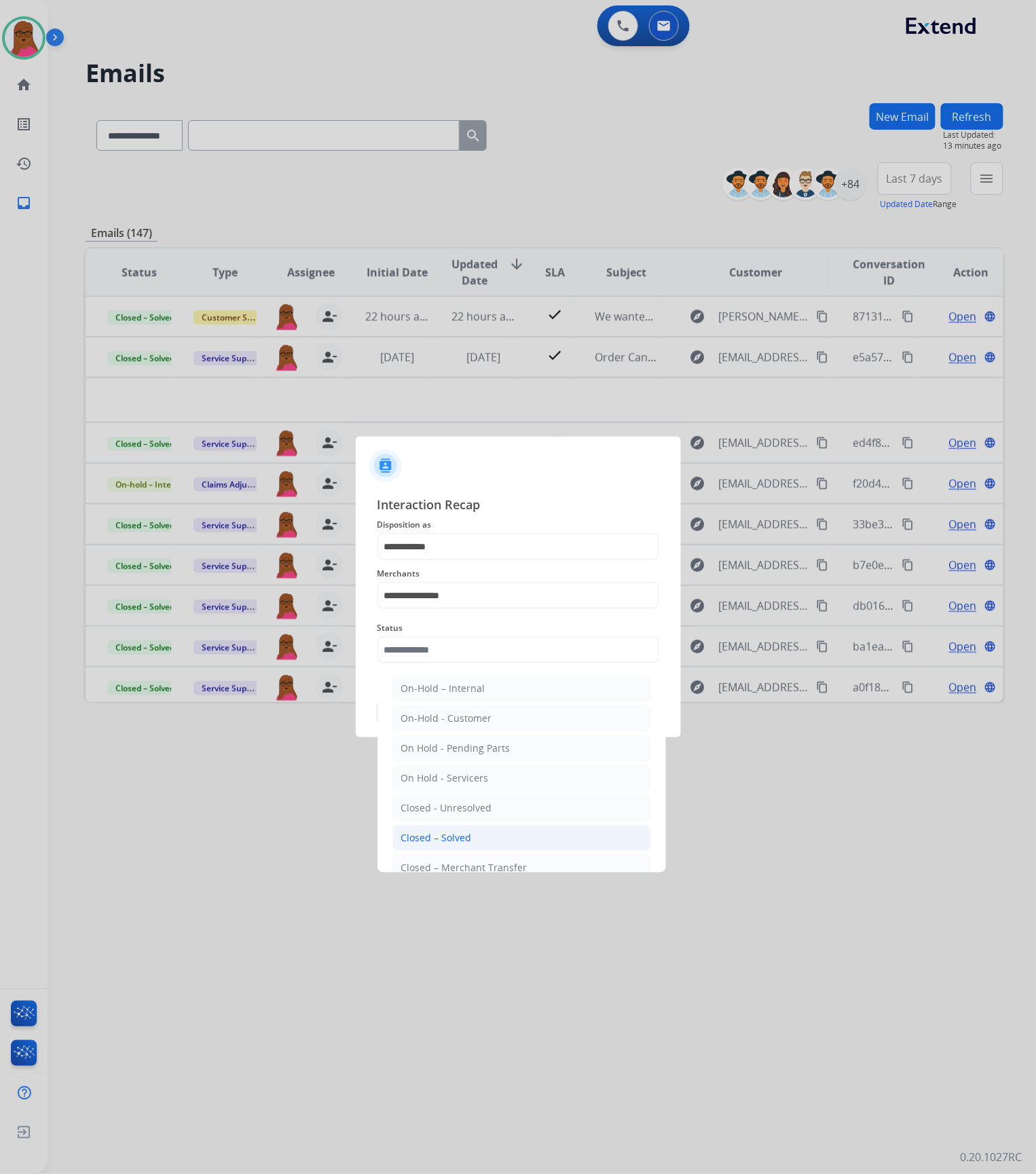
click at [482, 836] on li "Closed – Solved" at bounding box center [521, 838] width 259 height 26
type input "**********"
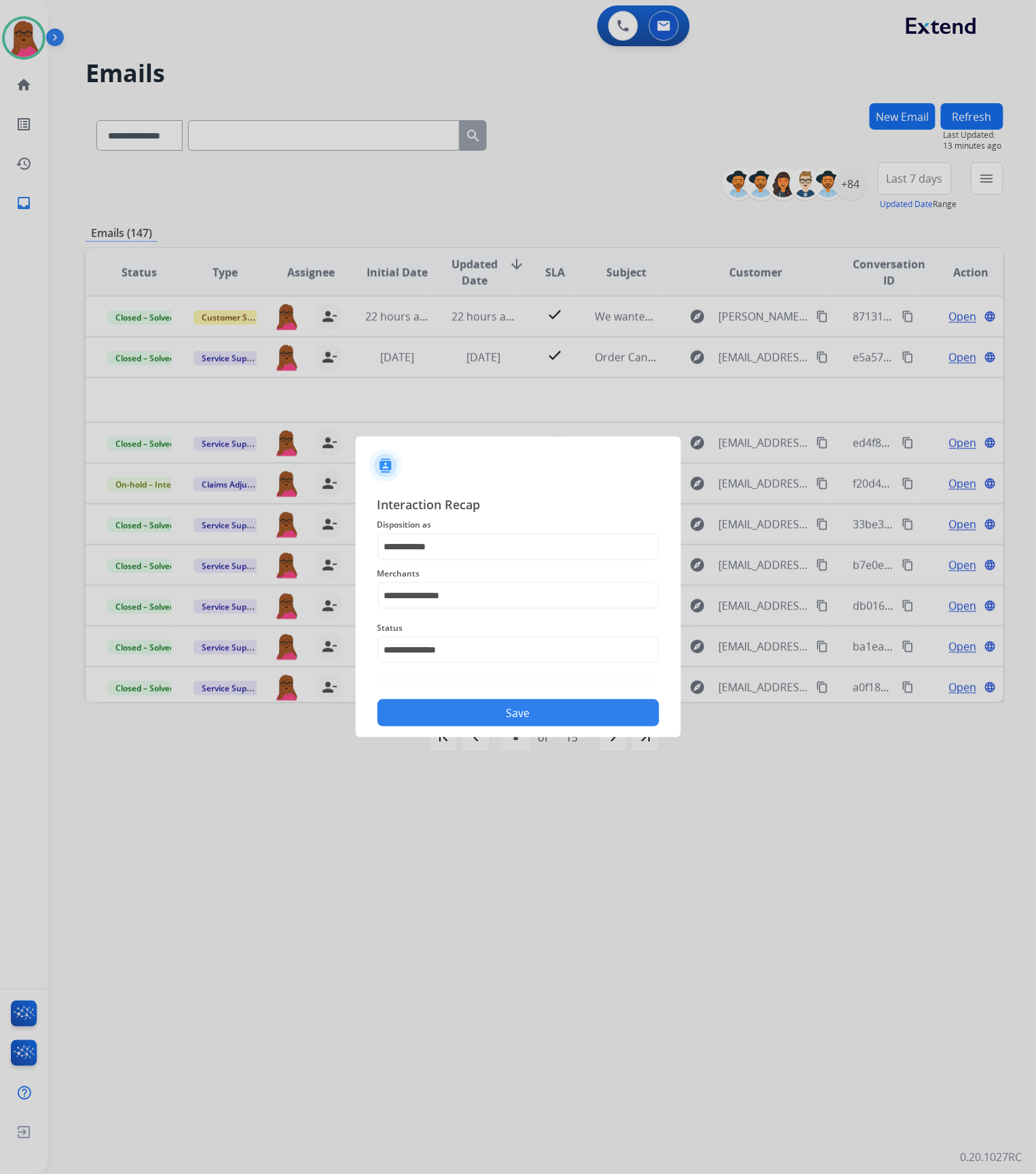
click at [562, 715] on button "Save" at bounding box center [518, 713] width 282 height 27
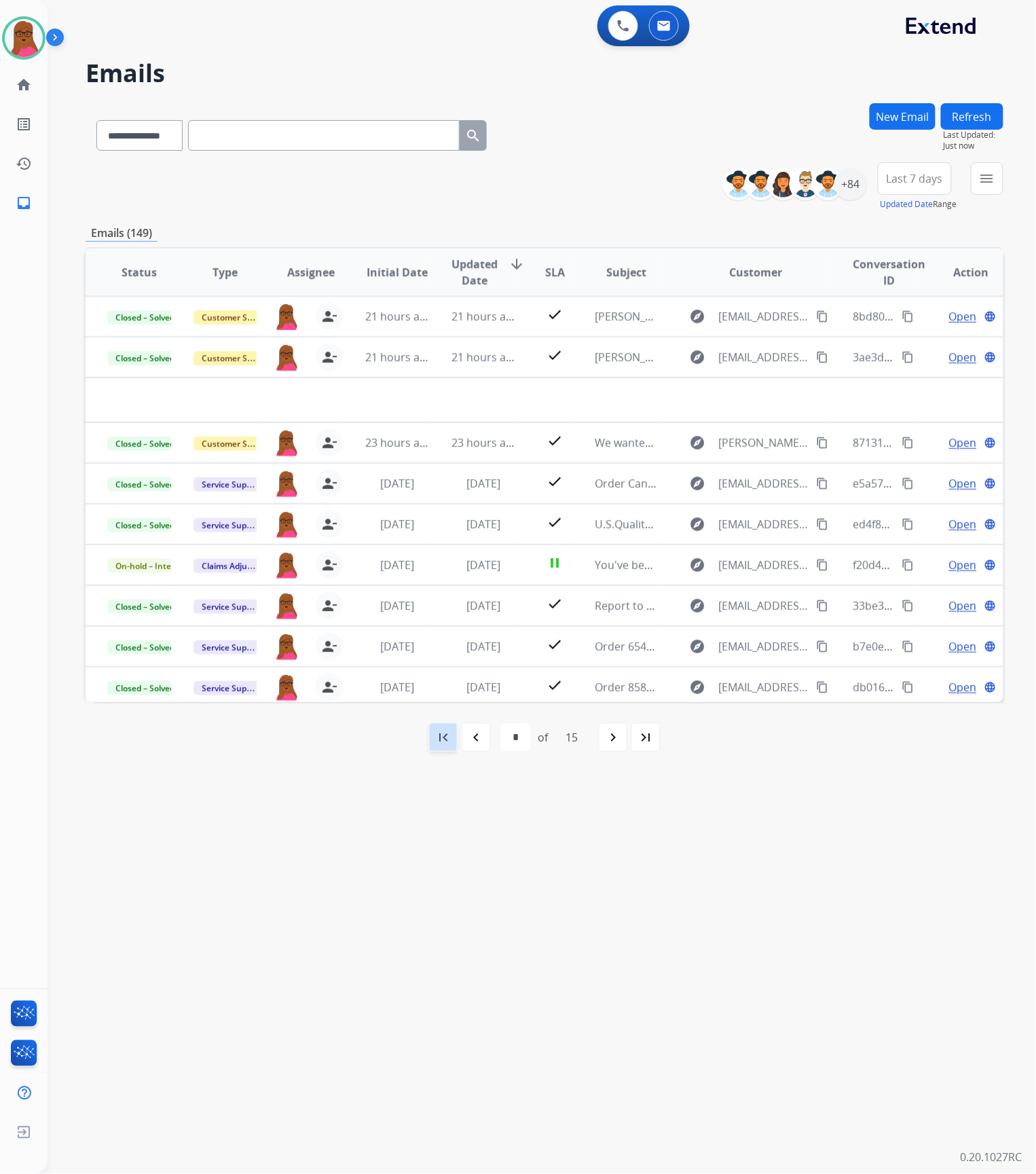
click at [444, 740] on mat-icon "first_page" at bounding box center [443, 737] width 17 height 17
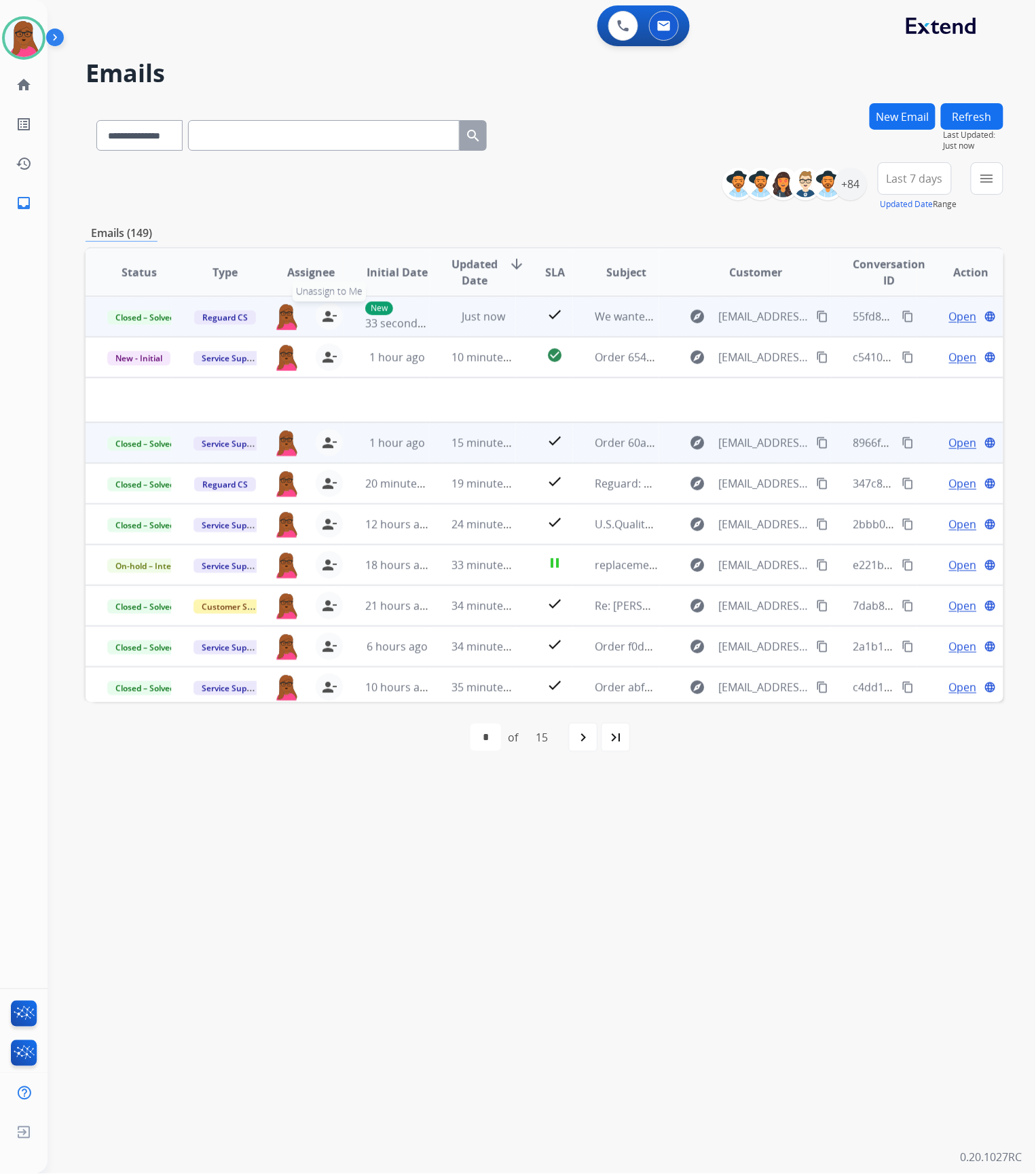
click at [321, 318] on mat-icon "person_remove" at bounding box center [329, 317] width 17 height 17
click at [286, 315] on span "+" at bounding box center [287, 317] width 6 height 17
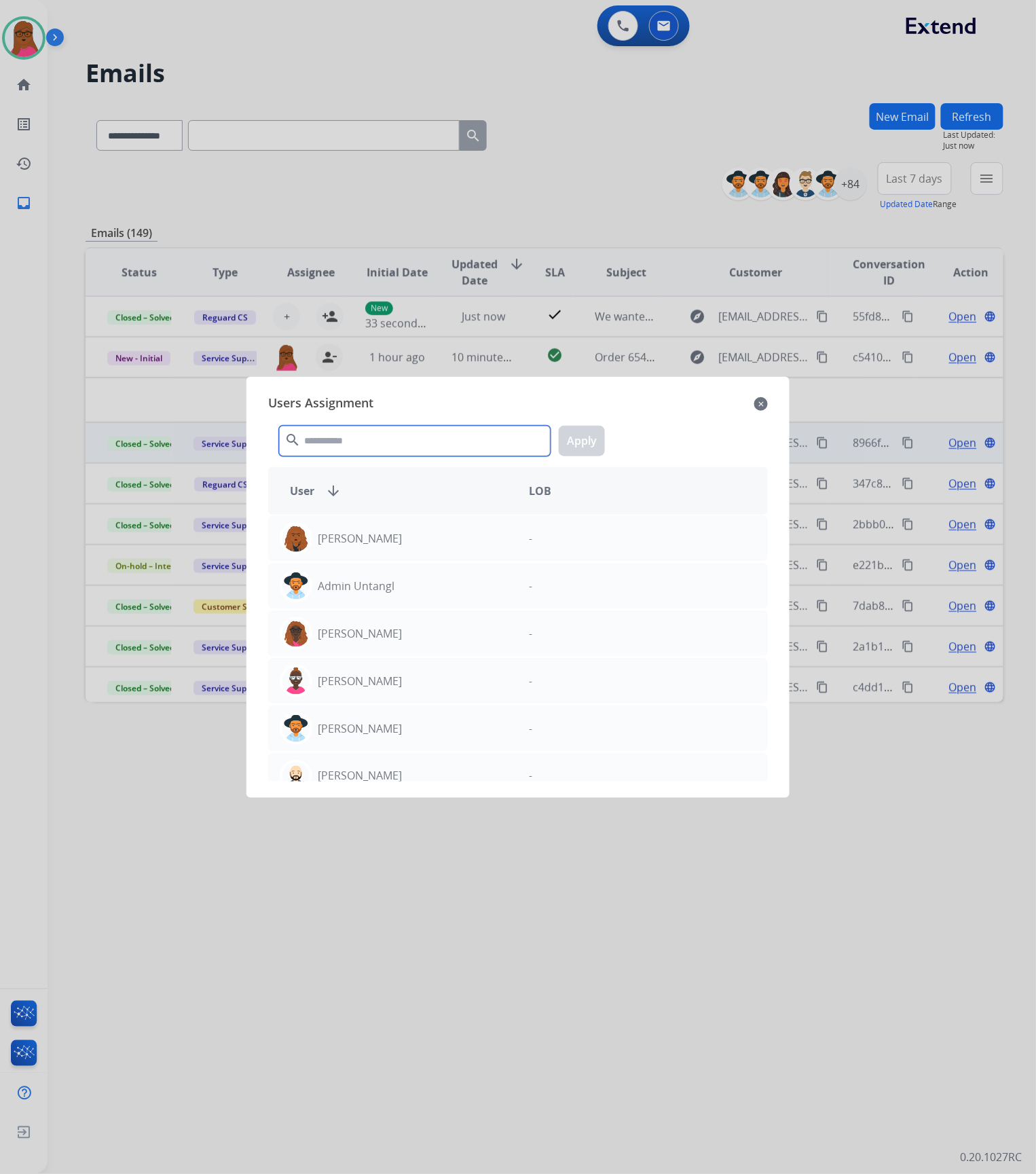
click at [365, 446] on input "text" at bounding box center [415, 440] width 272 height 31
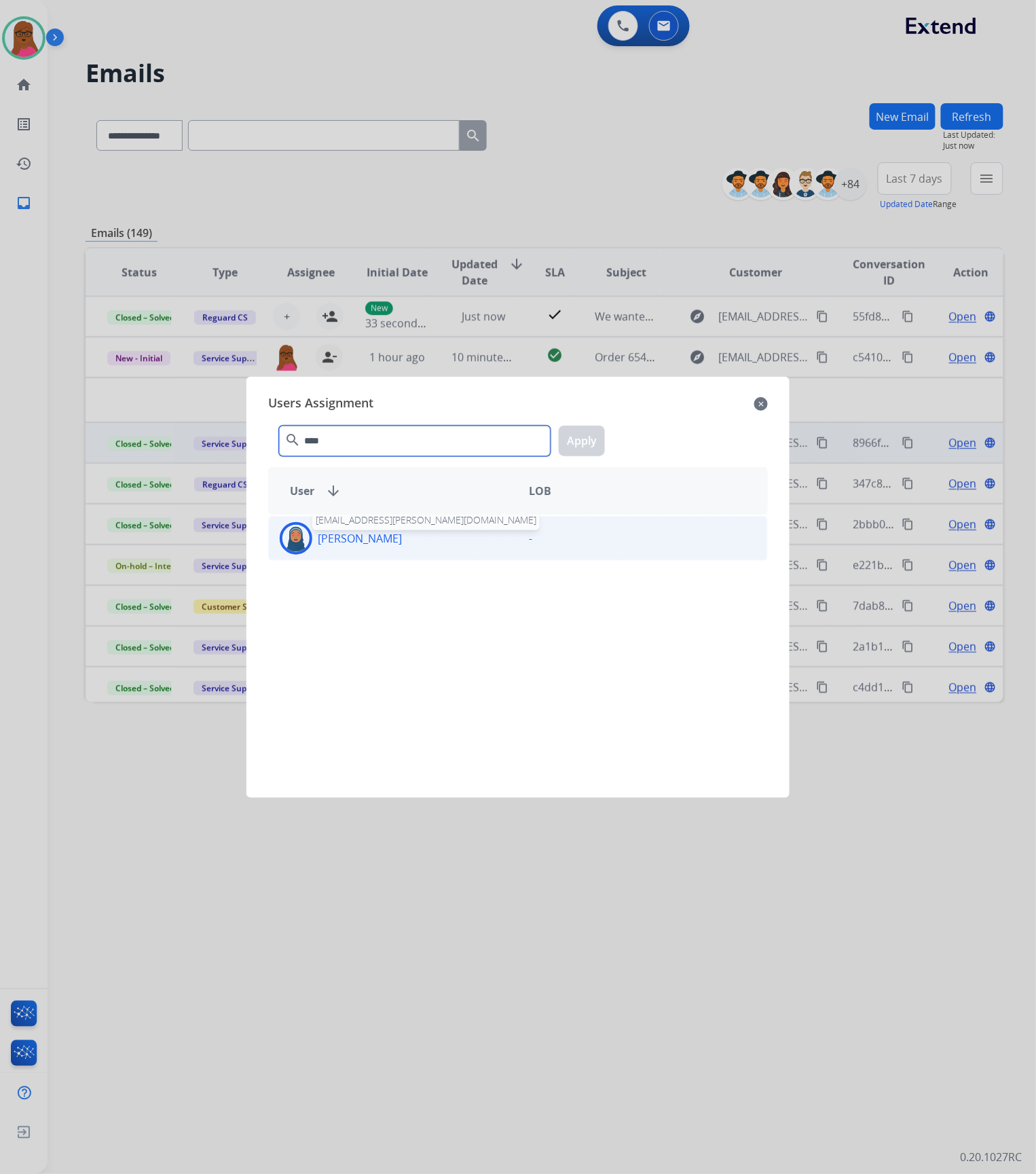
type input "****"
click at [381, 539] on p "[PERSON_NAME]" at bounding box center [360, 539] width 84 height 17
click at [582, 443] on button "Apply" at bounding box center [582, 440] width 47 height 31
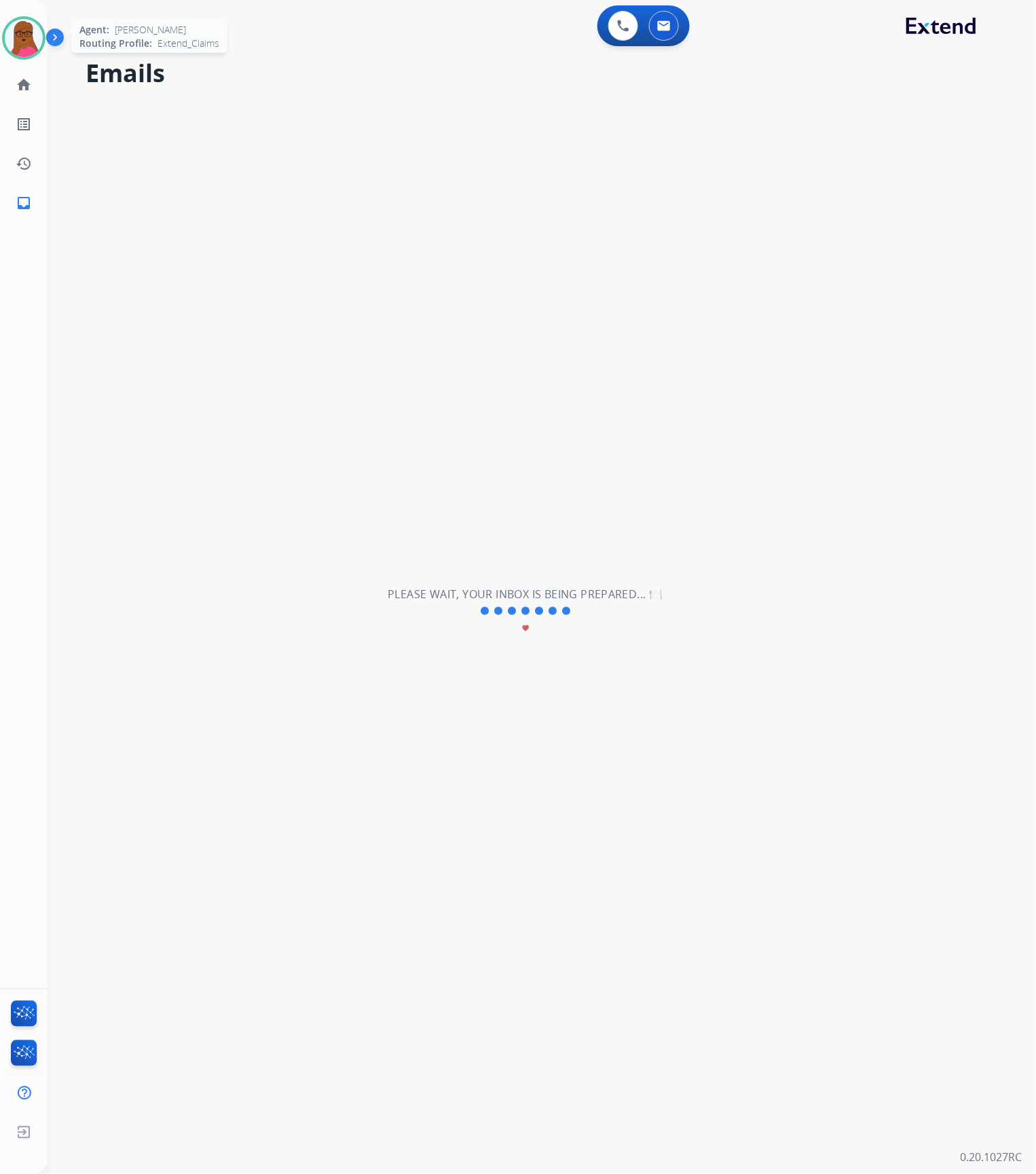
click at [23, 47] on img at bounding box center [23, 38] width 38 height 38
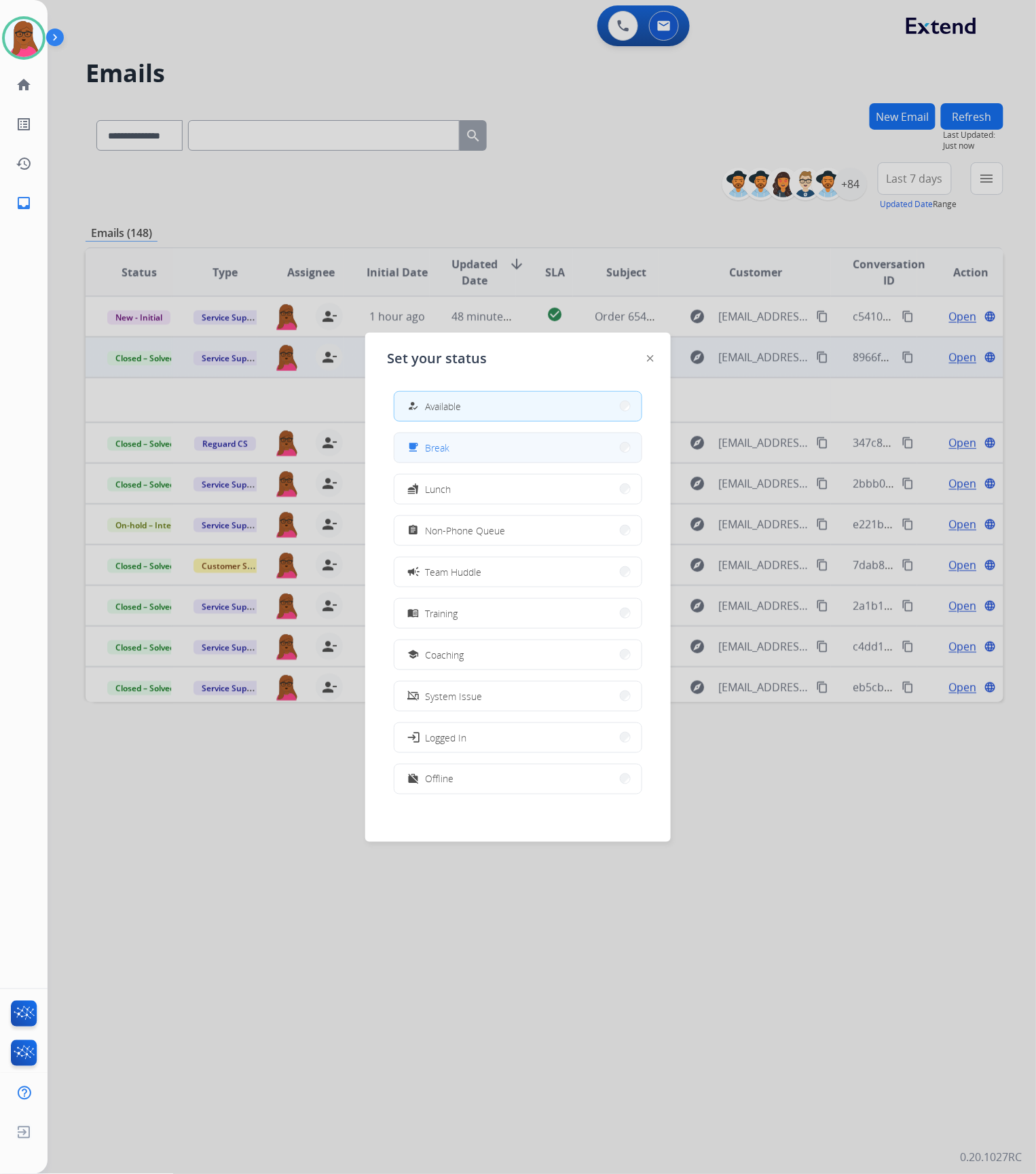
click at [481, 449] on button "free_breakfast Break" at bounding box center [518, 447] width 247 height 29
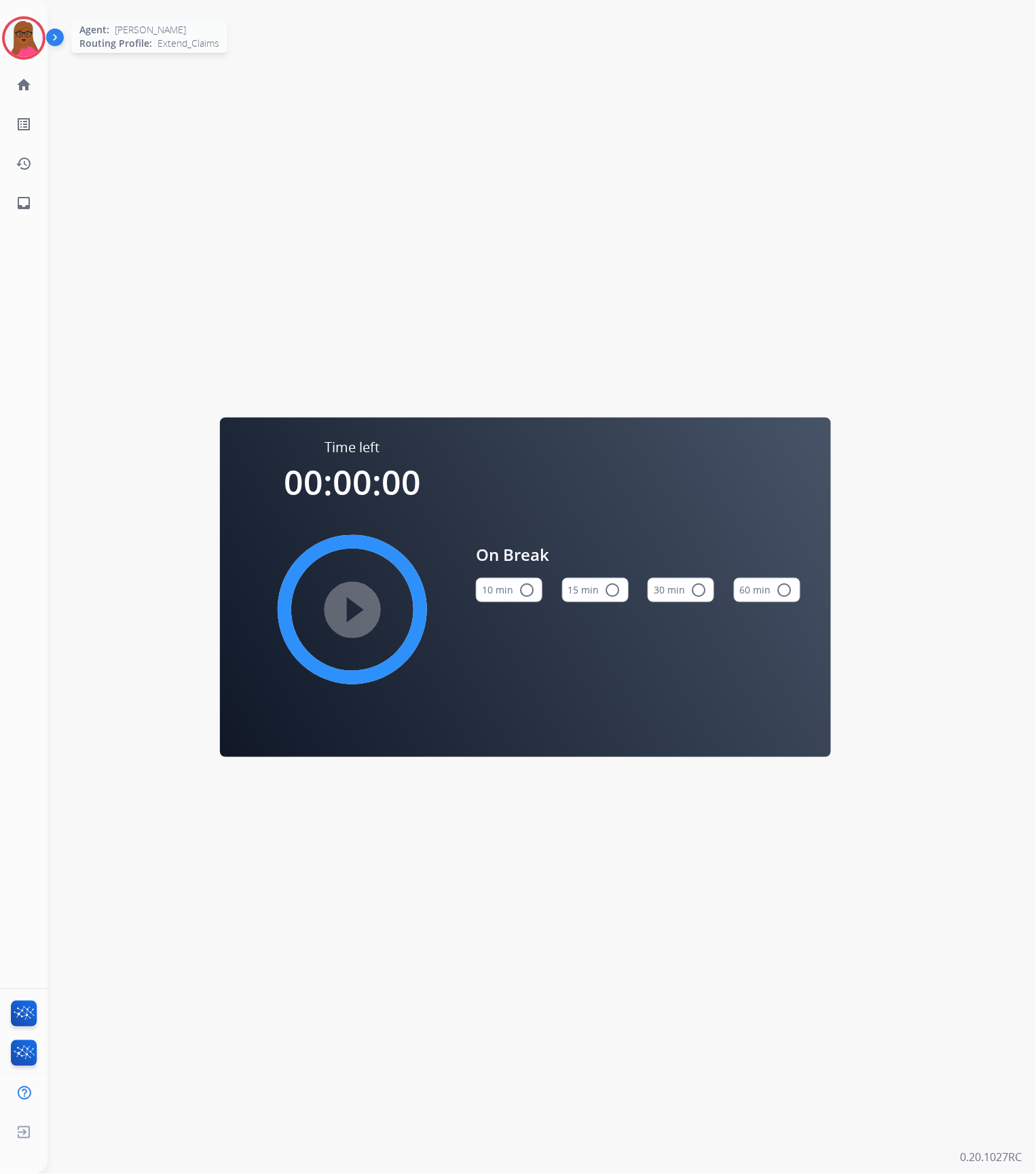
click at [25, 33] on img at bounding box center [23, 38] width 38 height 38
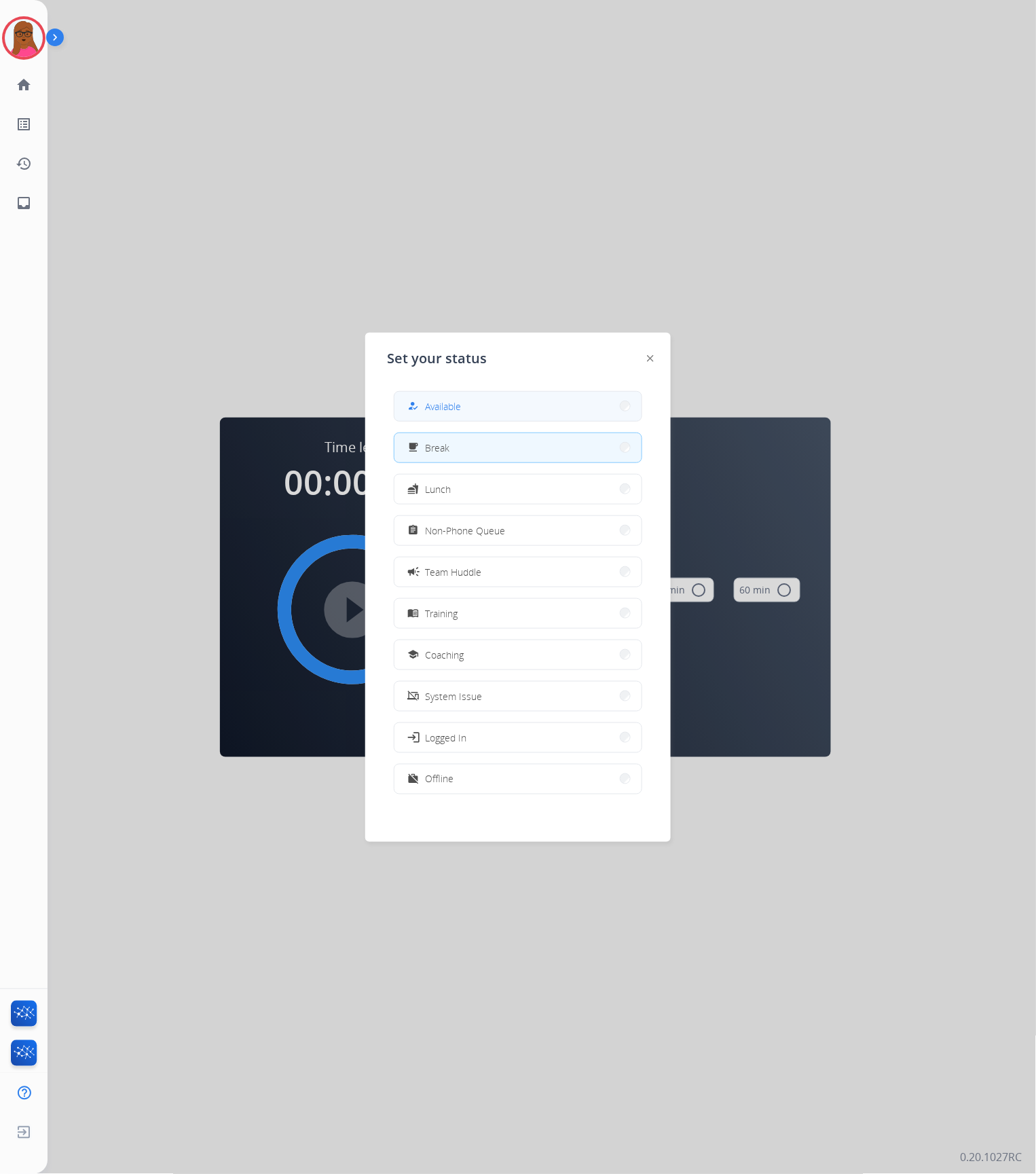
click at [427, 407] on div "how_to_reg Available" at bounding box center [433, 406] width 56 height 17
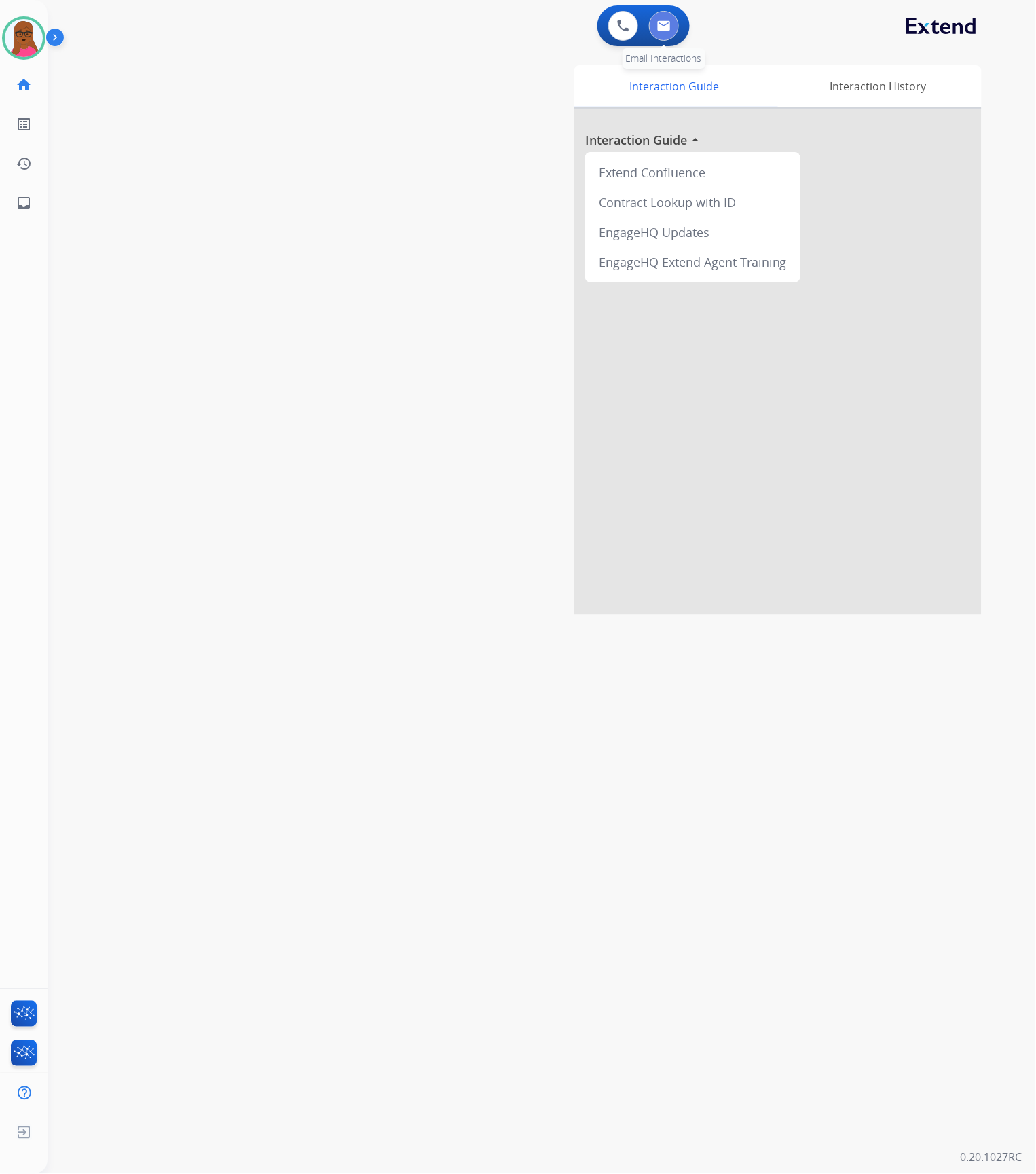
click at [658, 22] on img at bounding box center [664, 26] width 14 height 11
select select "**********"
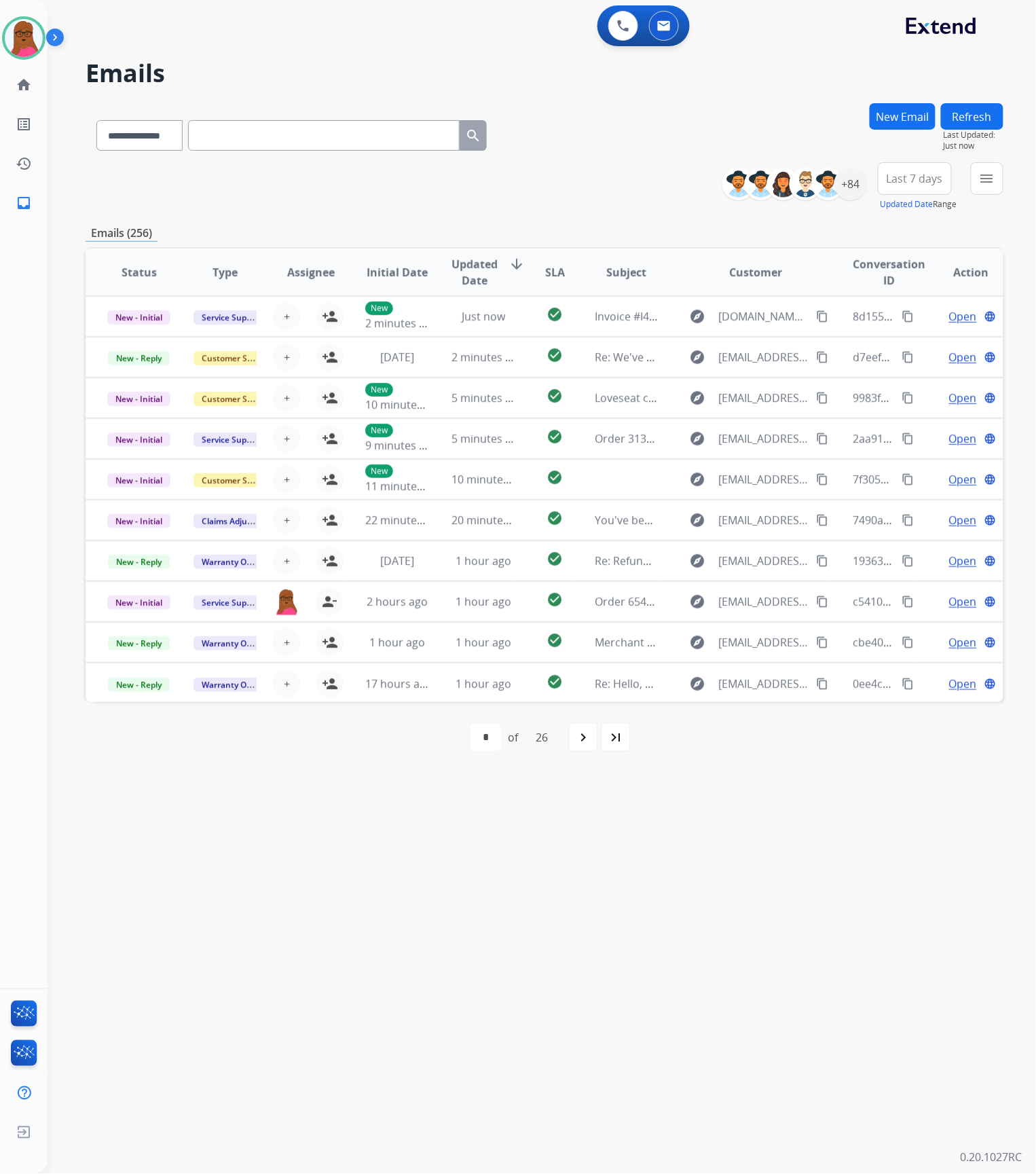
click at [918, 116] on button "New Email" at bounding box center [902, 116] width 66 height 26
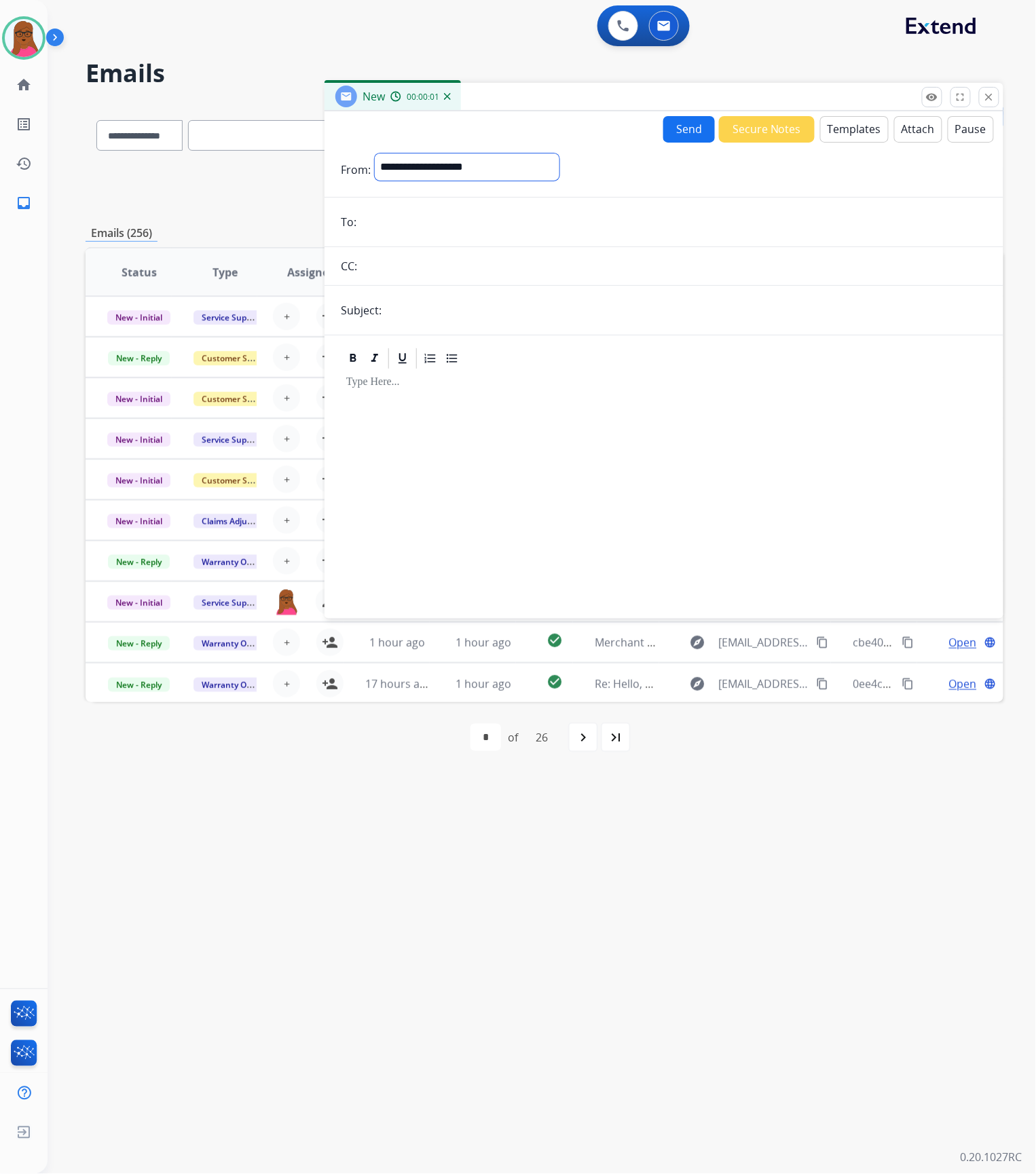
click at [476, 176] on select "**********" at bounding box center [467, 167] width 185 height 27
select select "**********"
click at [375, 154] on select "**********" at bounding box center [467, 167] width 185 height 27
drag, startPoint x: 404, startPoint y: 227, endPoint x: 391, endPoint y: 243, distance: 20.6
click at [404, 227] on input "email" at bounding box center [674, 224] width 626 height 27
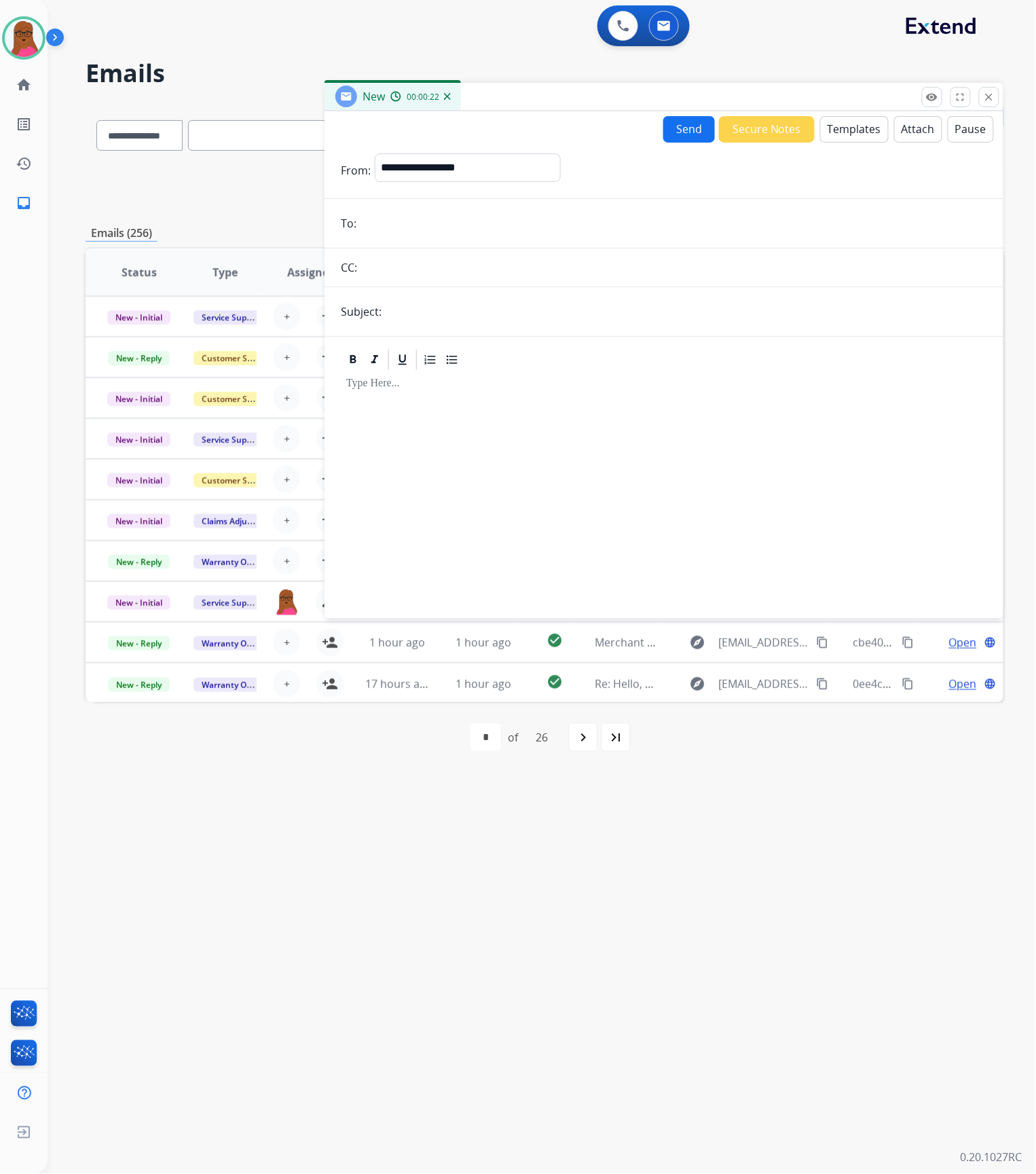
paste input "**********"
type input "**********"
click at [449, 308] on input "text" at bounding box center [686, 311] width 602 height 27
type input "**********"
click at [593, 392] on div at bounding box center [664, 488] width 647 height 233
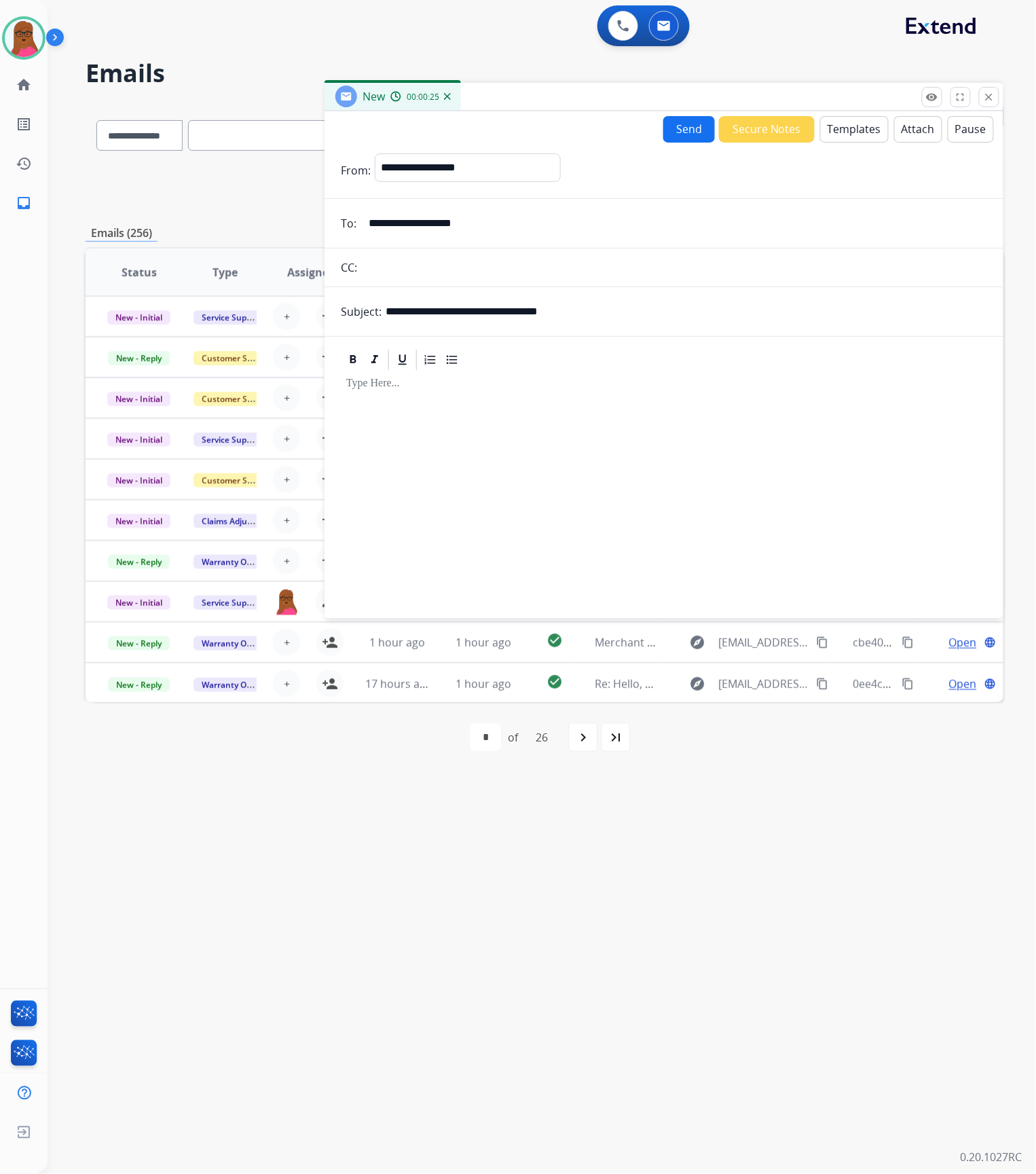
click at [843, 133] on button "Templates" at bounding box center [854, 129] width 68 height 26
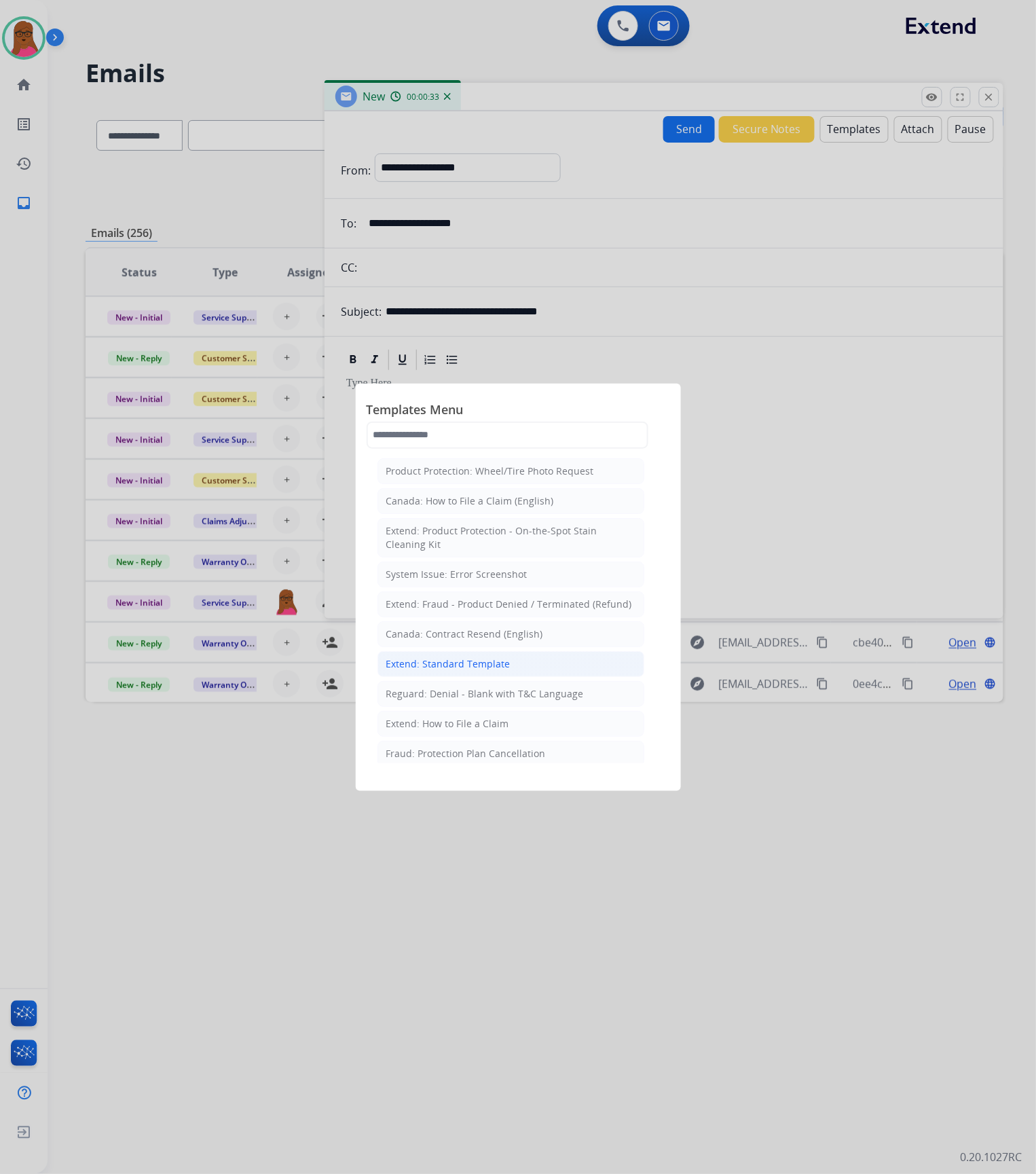
click at [452, 671] on div "Extend: Standard Template" at bounding box center [449, 664] width 125 height 14
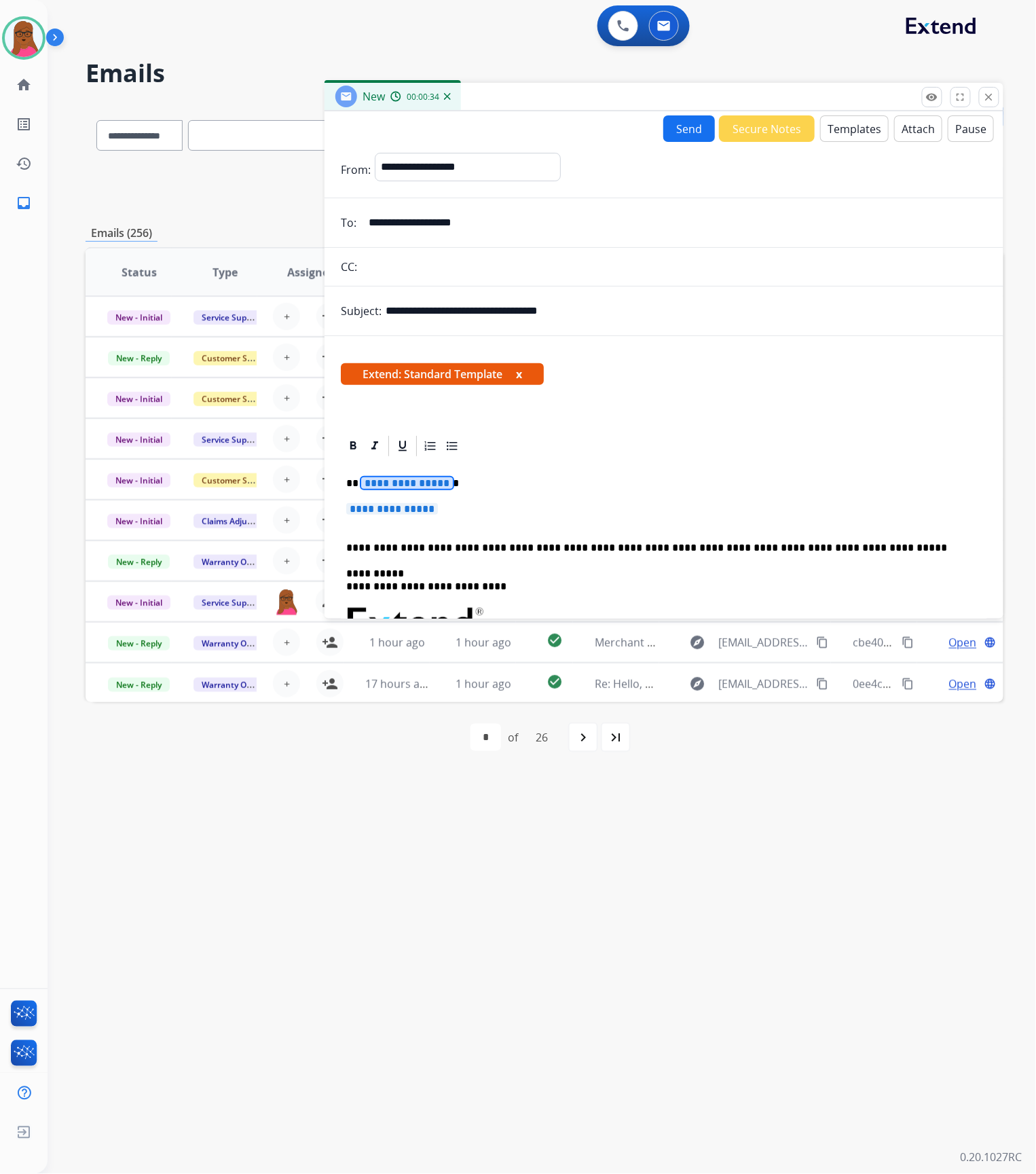
click at [422, 479] on span "**********" at bounding box center [407, 482] width 92 height 11
click at [516, 373] on span "Extend: Standard Template x" at bounding box center [442, 374] width 203 height 22
click at [522, 373] on button "x" at bounding box center [519, 374] width 6 height 17
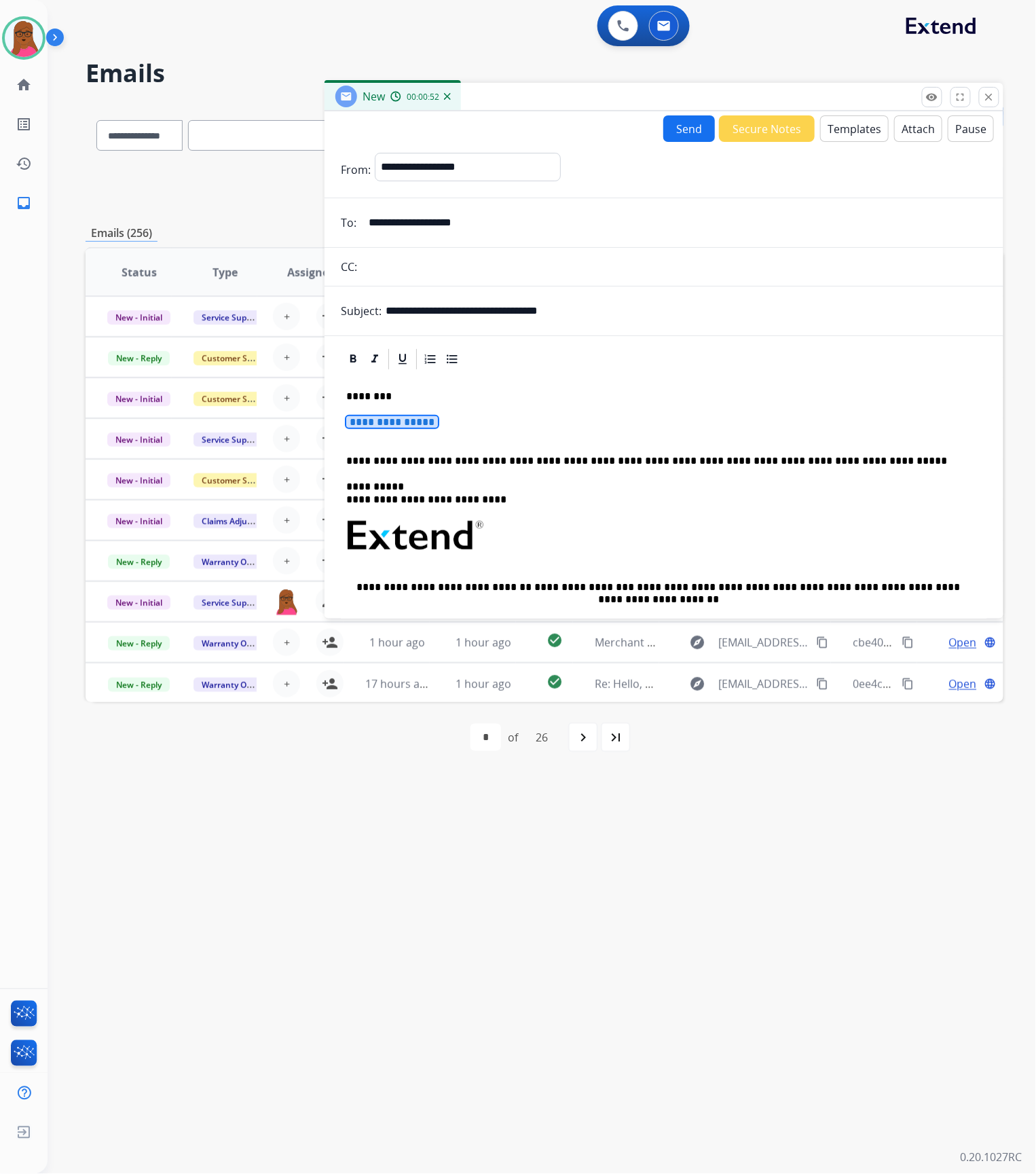
click at [391, 414] on div "**********" at bounding box center [664, 567] width 647 height 392
click at [392, 425] on span "**********" at bounding box center [392, 422] width 92 height 11
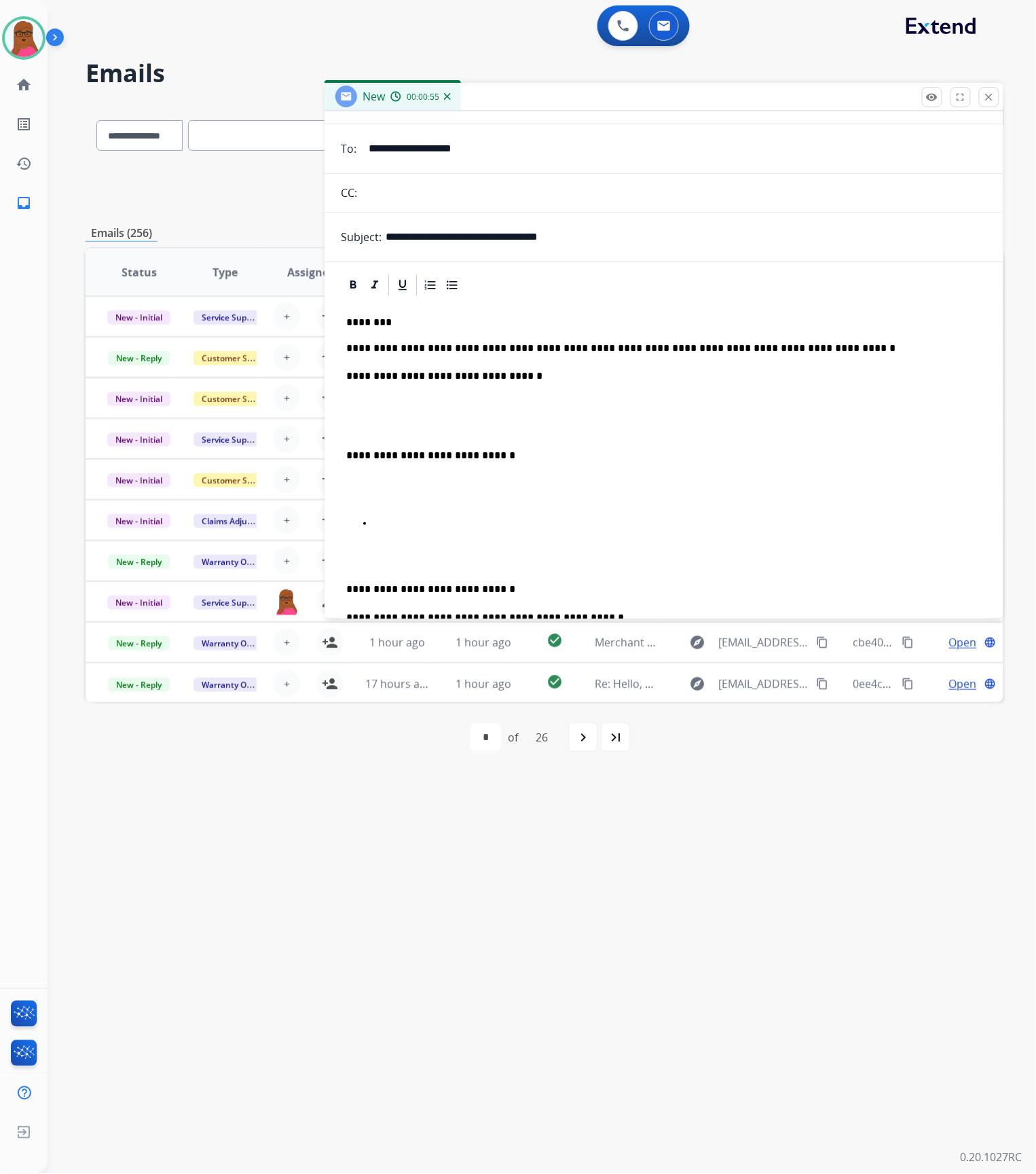
scroll to position [181, 0]
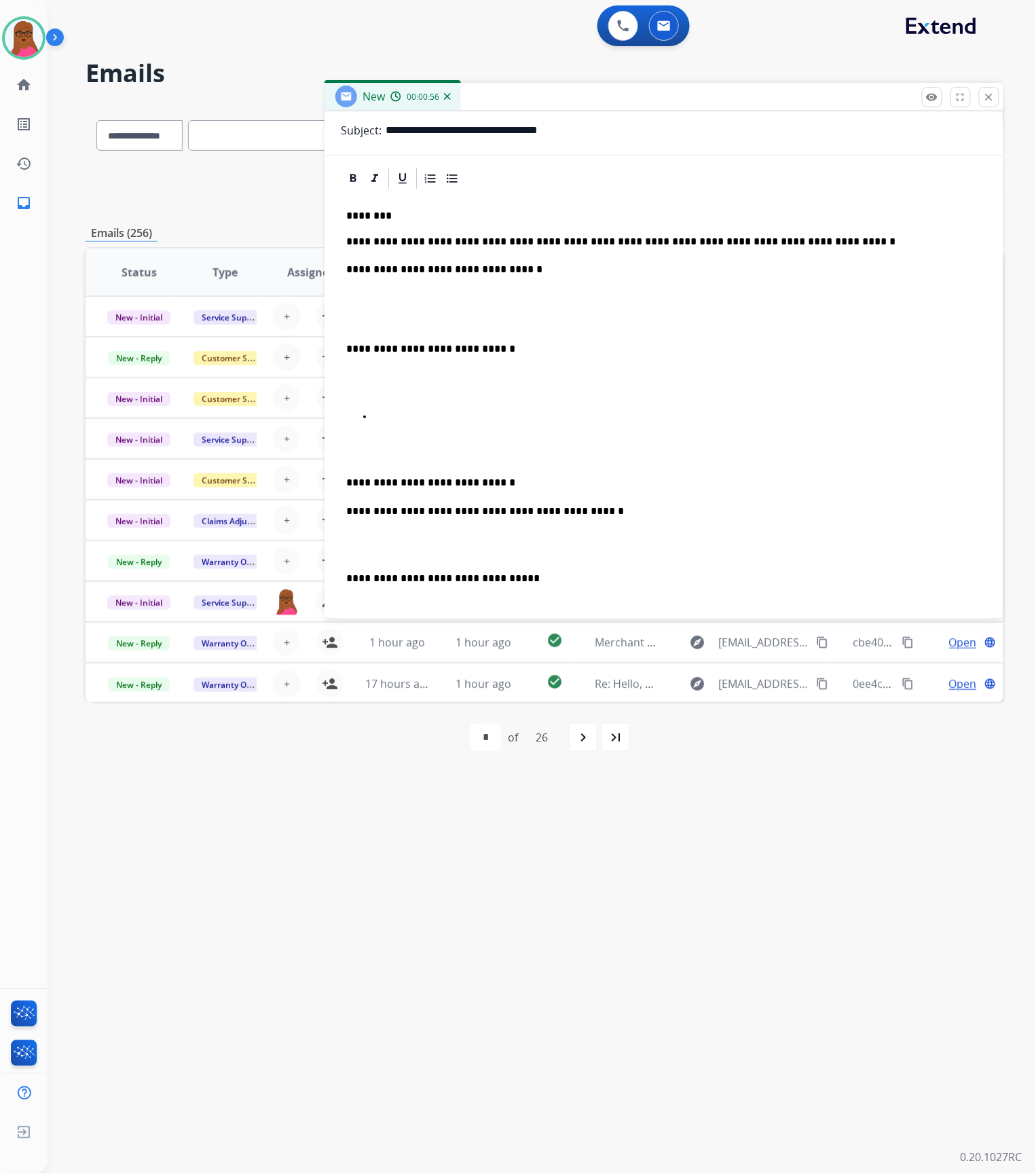
click at [413, 418] on p at bounding box center [677, 417] width 608 height 12
click at [464, 432] on div "**********" at bounding box center [664, 569] width 647 height 756
click at [457, 426] on div "**********" at bounding box center [664, 569] width 647 height 756
click at [451, 413] on p at bounding box center [677, 417] width 608 height 12
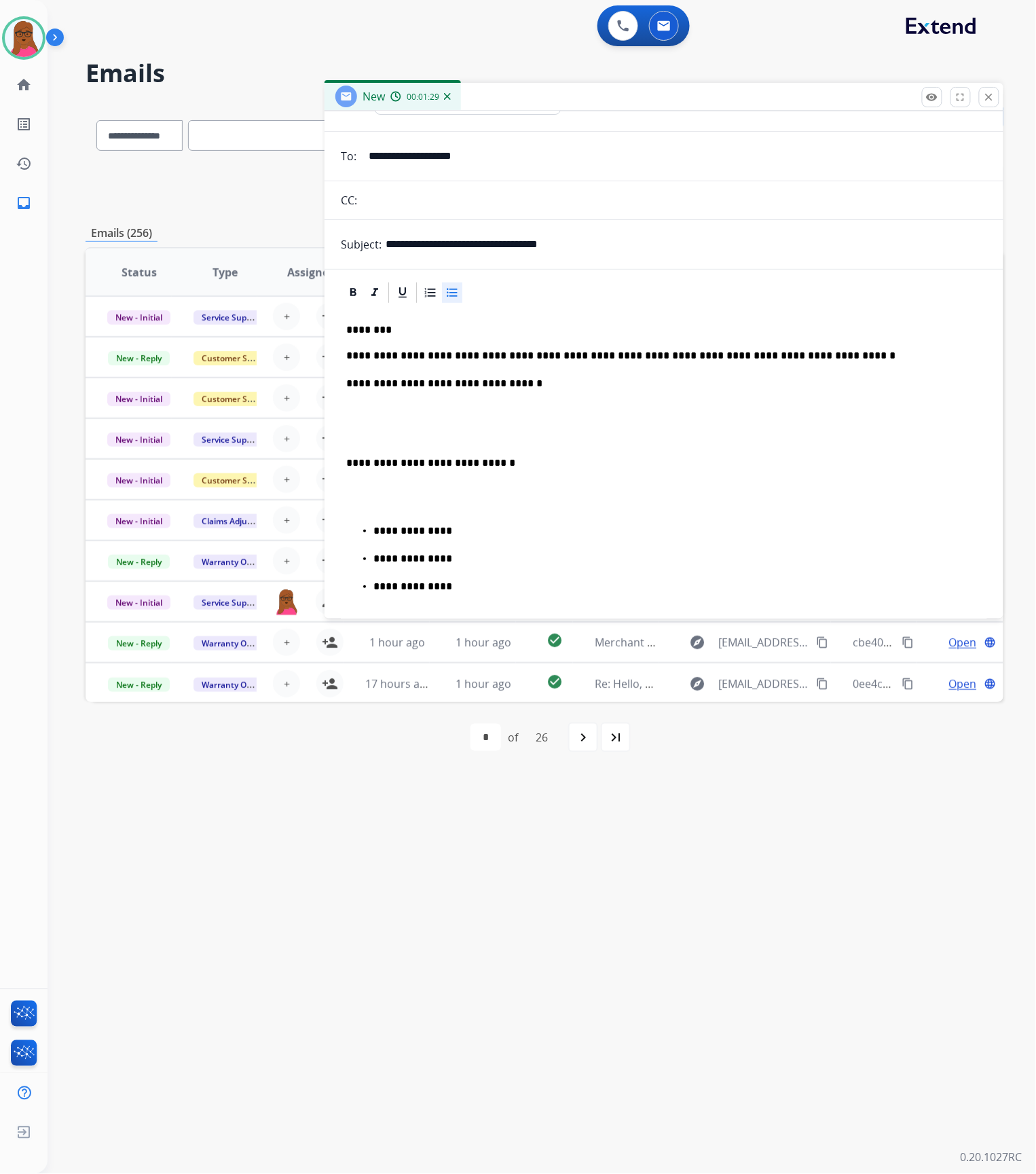
scroll to position [0, 0]
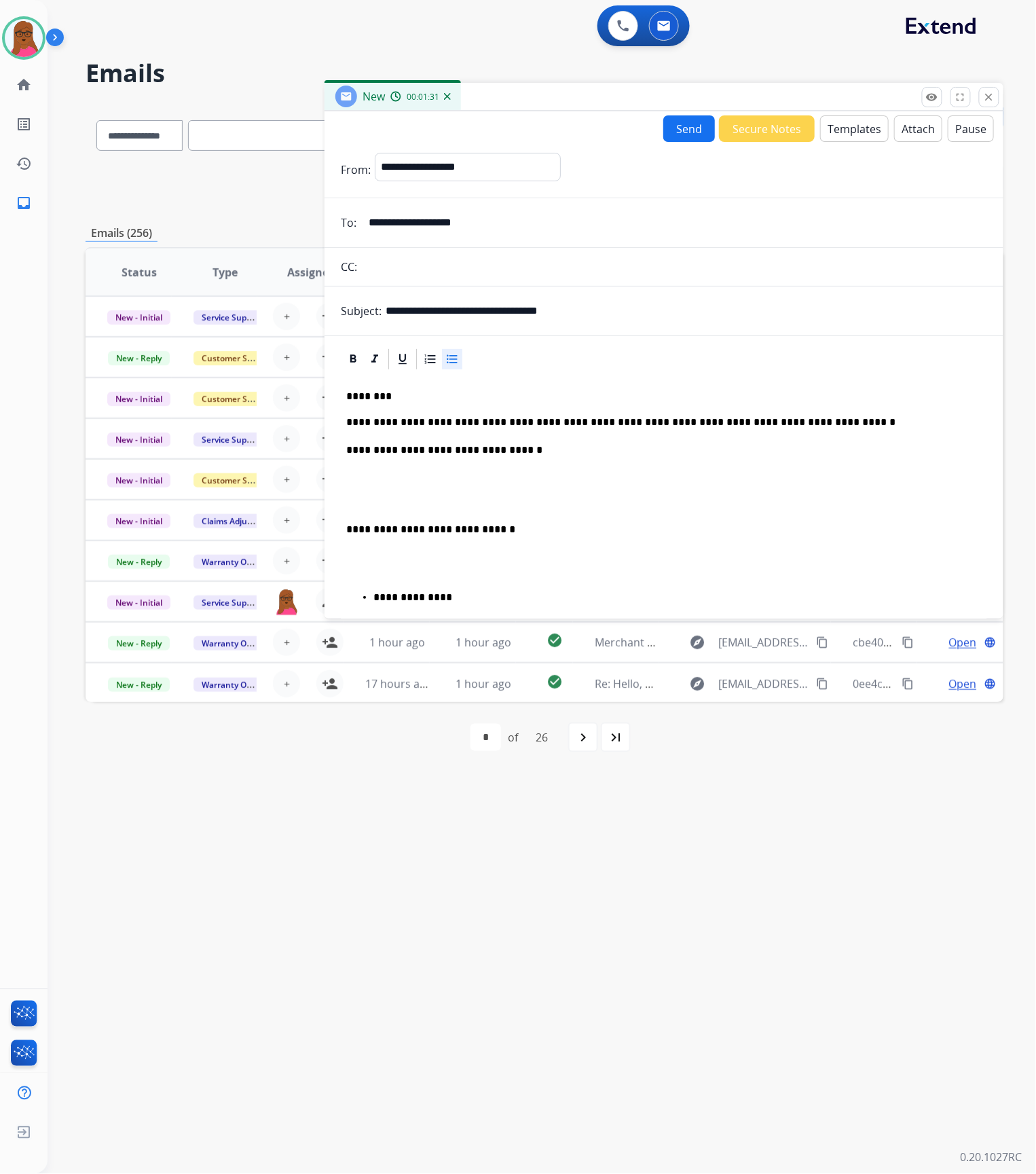
click at [686, 131] on button "Send" at bounding box center [689, 128] width 52 height 26
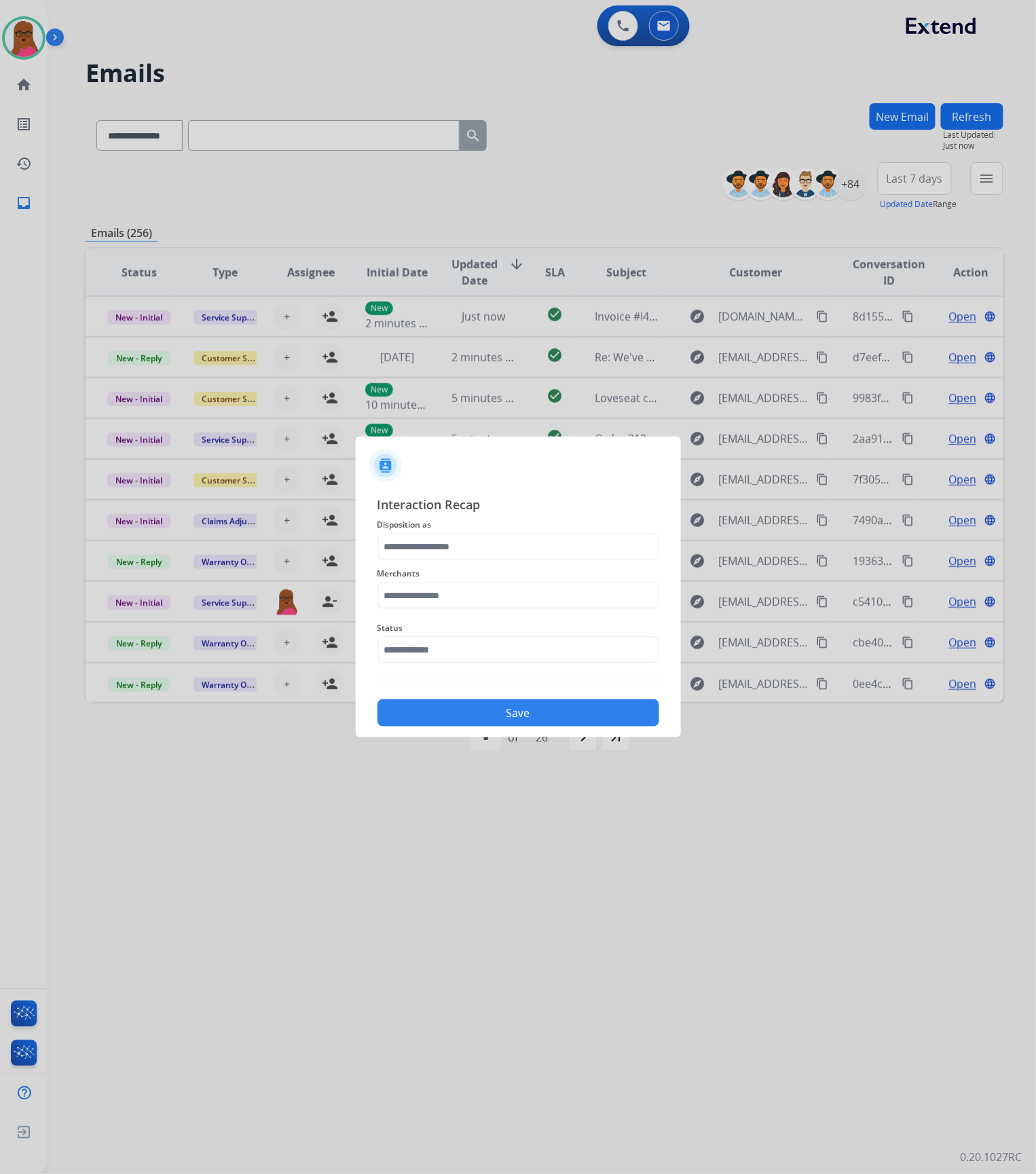
click at [511, 530] on span "Disposition as" at bounding box center [518, 525] width 282 height 17
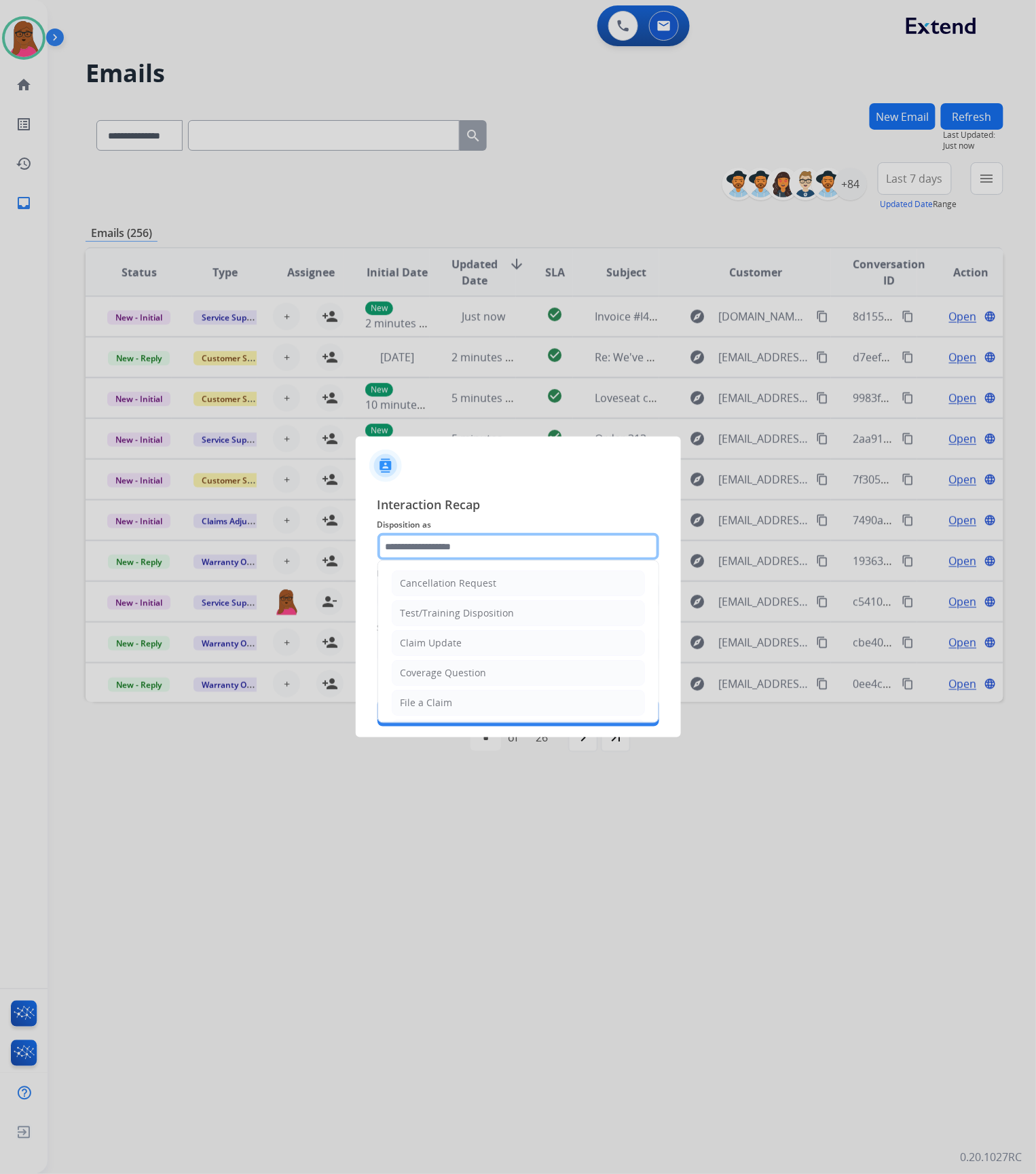
click at [503, 554] on input "text" at bounding box center [518, 546] width 282 height 27
click at [461, 653] on li "Claim Update" at bounding box center [518, 643] width 254 height 26
type input "**********"
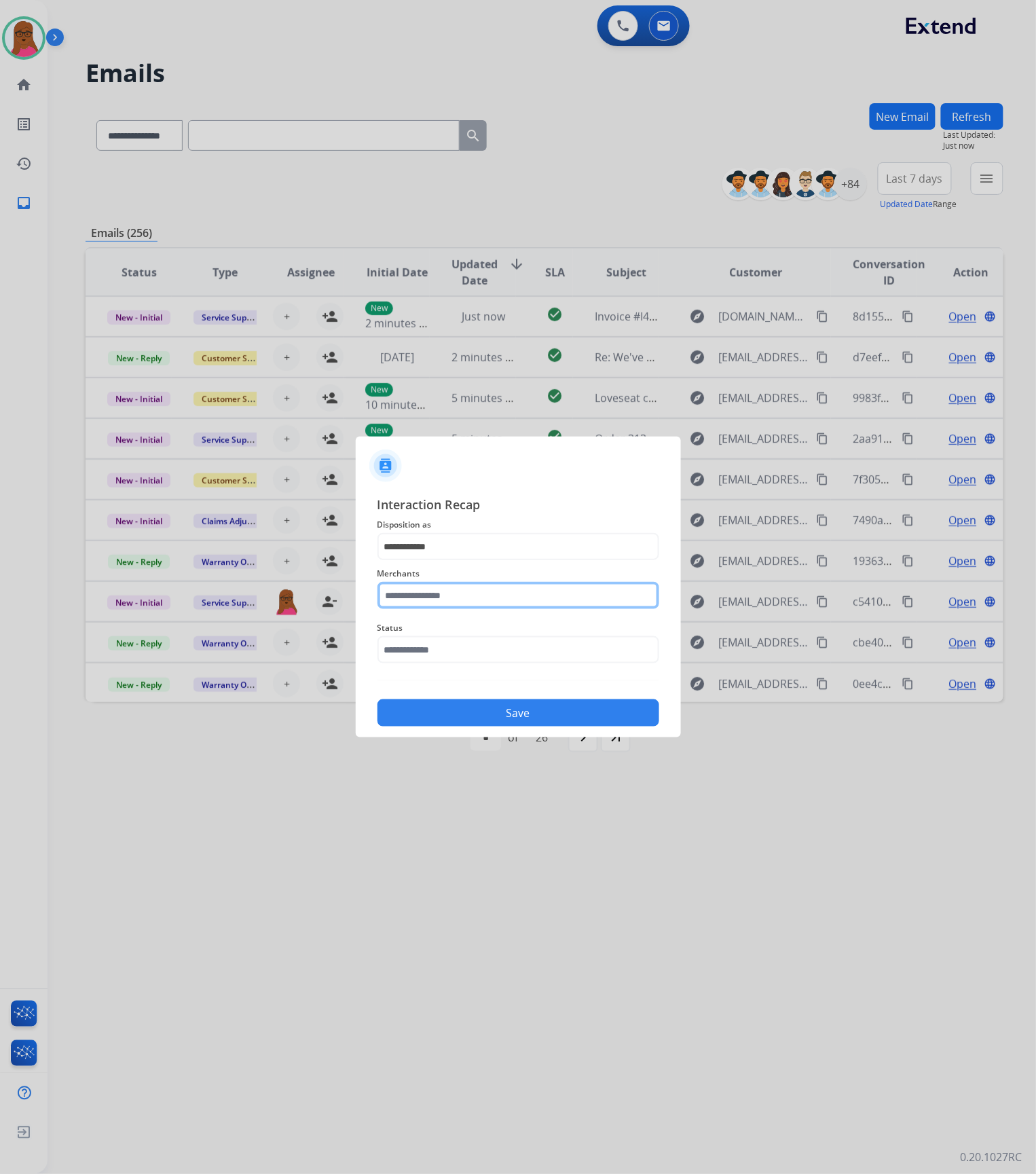
click at [466, 600] on input "text" at bounding box center [518, 596] width 282 height 27
click at [470, 671] on li "Ashley furniture" at bounding box center [521, 664] width 259 height 26
type input "**********"
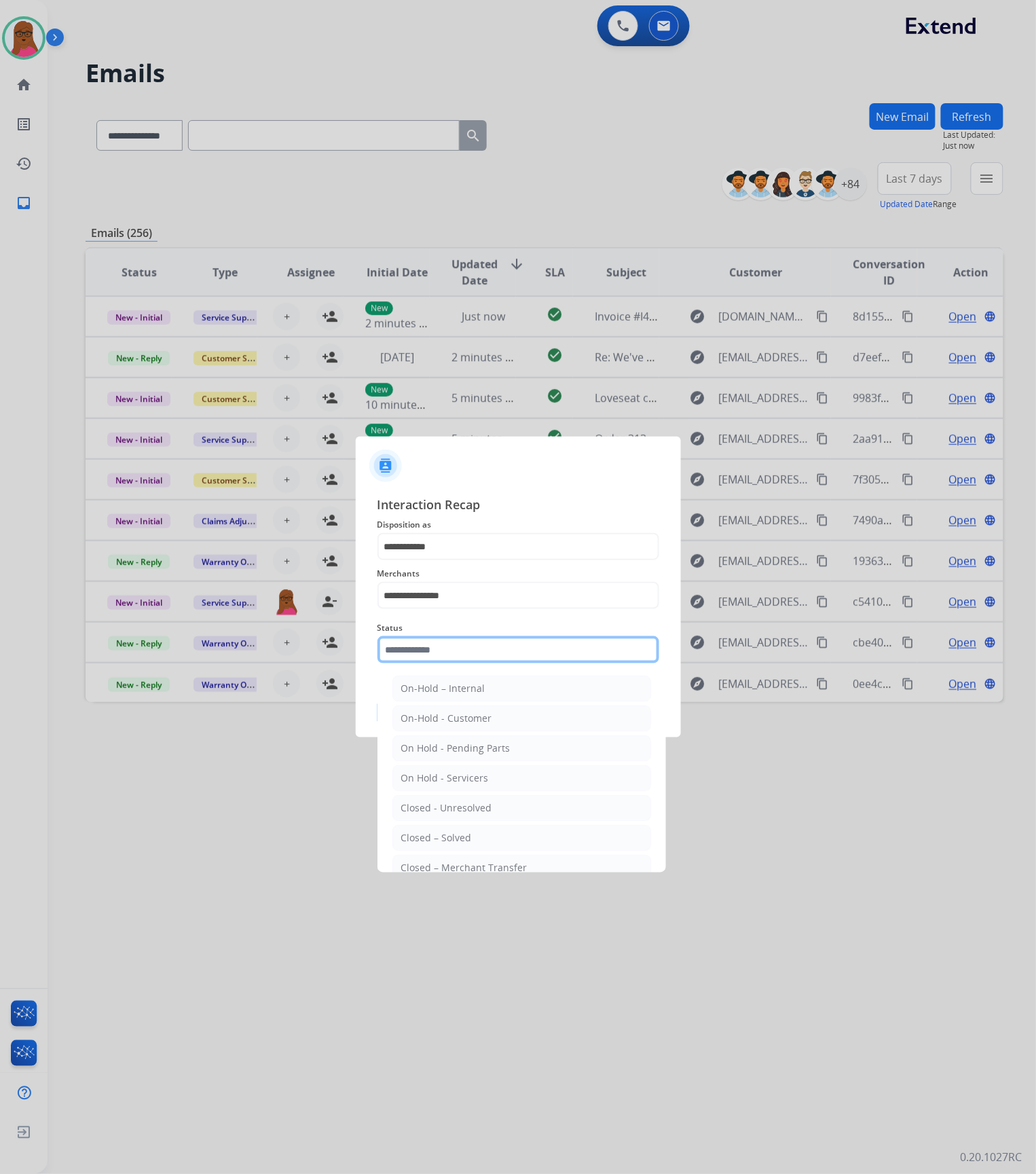
click at [488, 650] on input "text" at bounding box center [518, 650] width 282 height 27
click at [458, 842] on div "Closed – Solved" at bounding box center [437, 838] width 71 height 14
type input "**********"
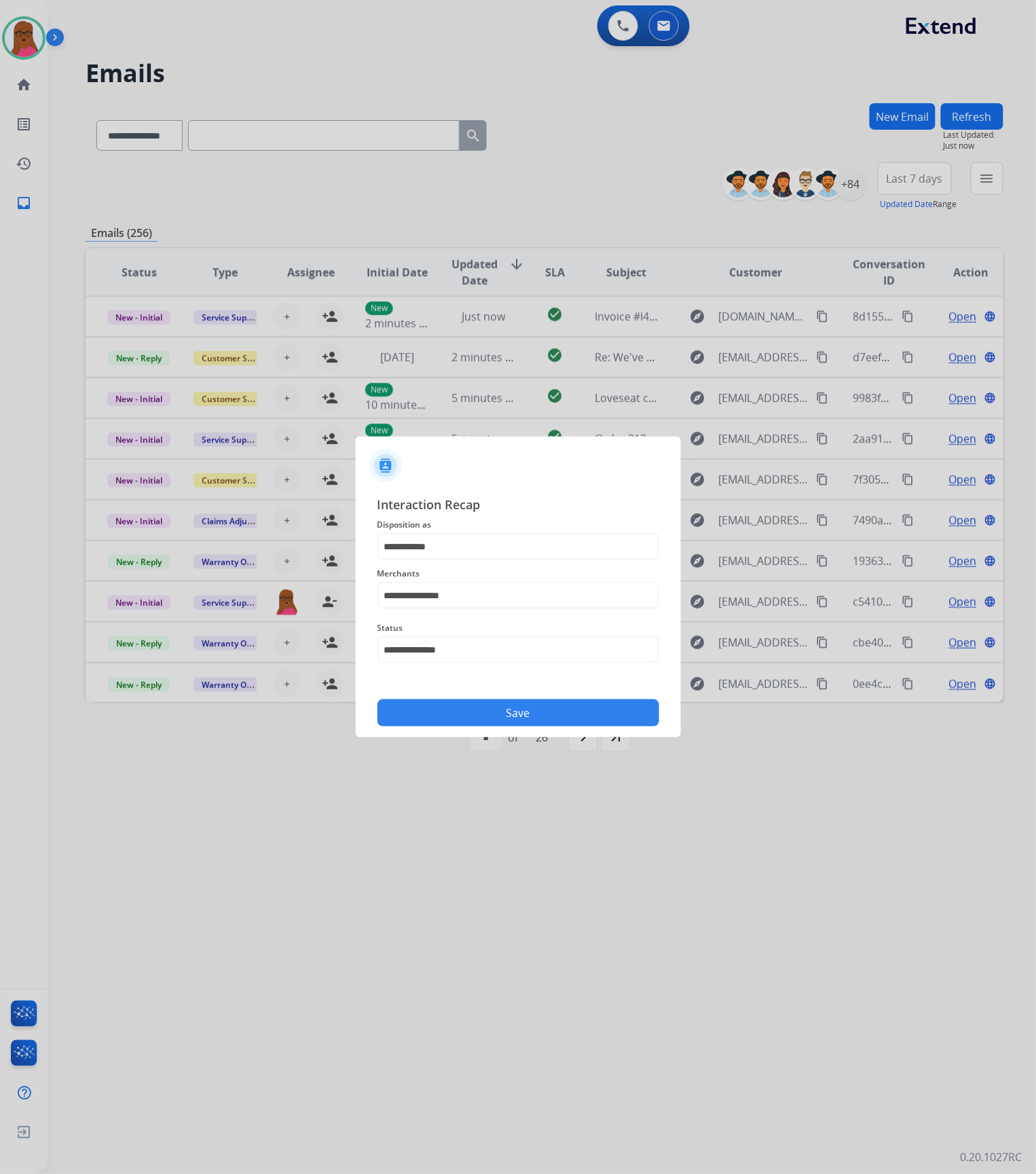
click at [530, 711] on button "Save" at bounding box center [518, 713] width 282 height 27
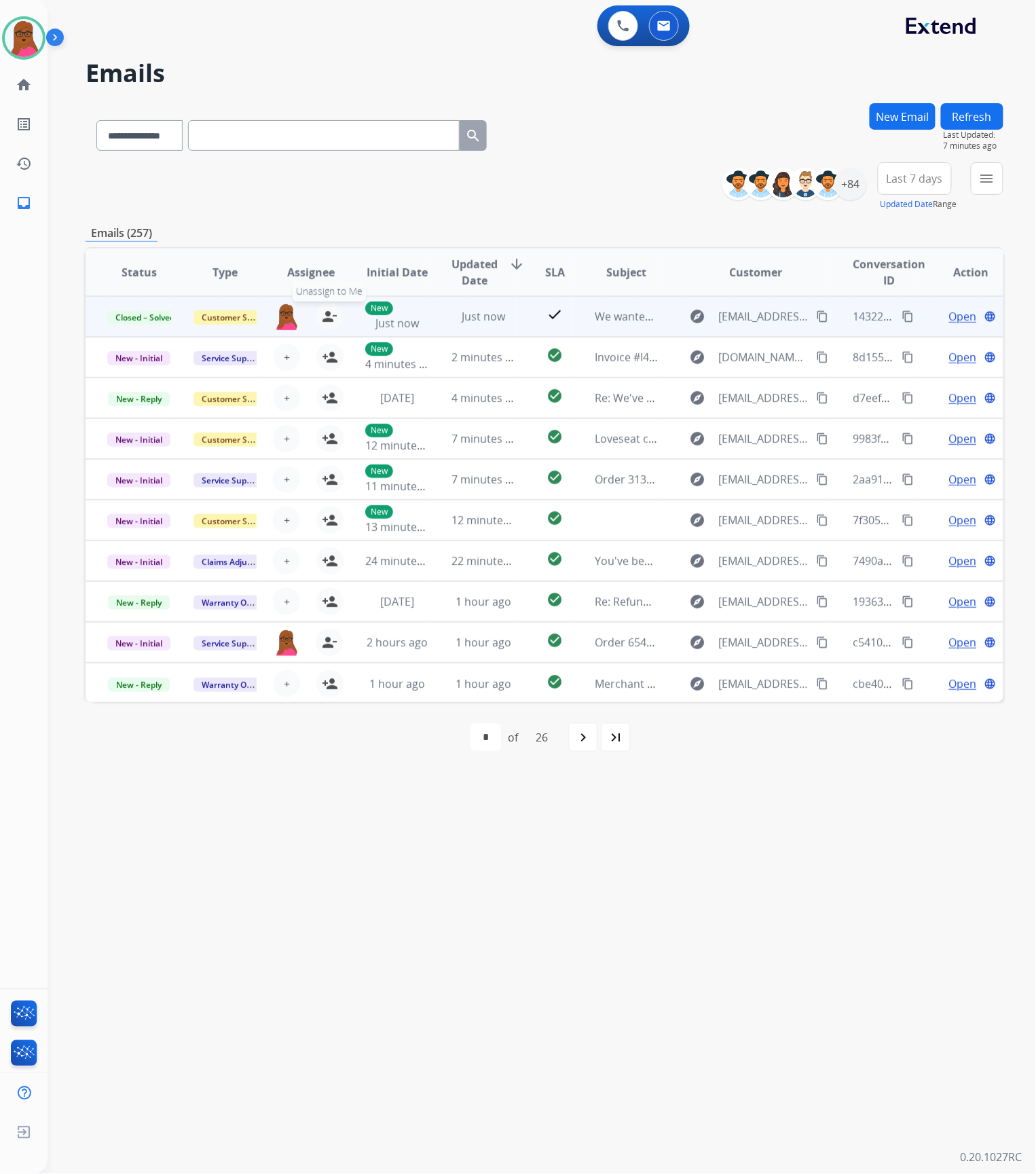
drag, startPoint x: 327, startPoint y: 318, endPoint x: 317, endPoint y: 320, distance: 10.2
click at [326, 318] on mat-icon "person_remove" at bounding box center [329, 317] width 17 height 17
click at [285, 320] on span "+" at bounding box center [287, 317] width 6 height 17
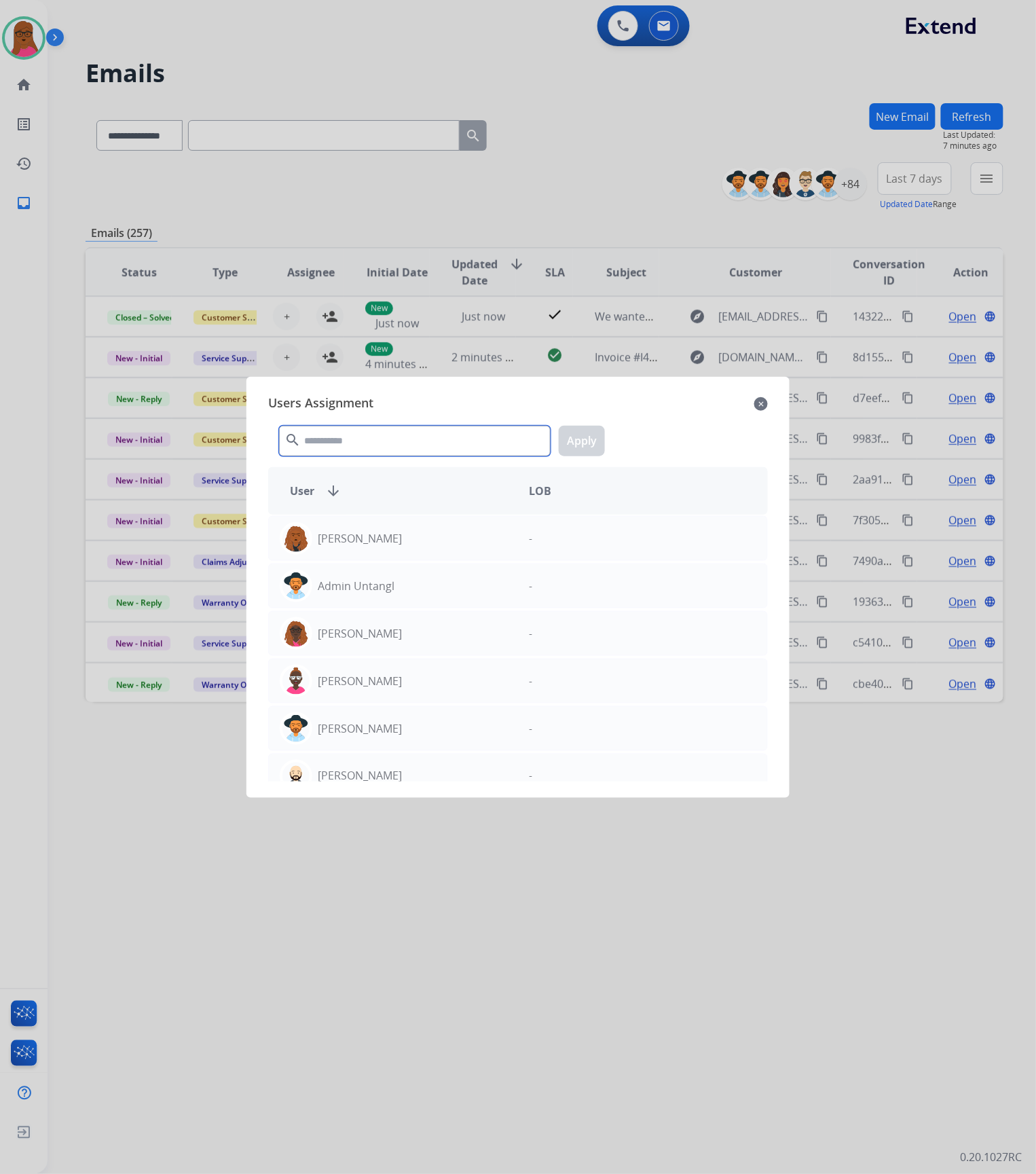
click at [375, 446] on input "text" at bounding box center [415, 440] width 272 height 31
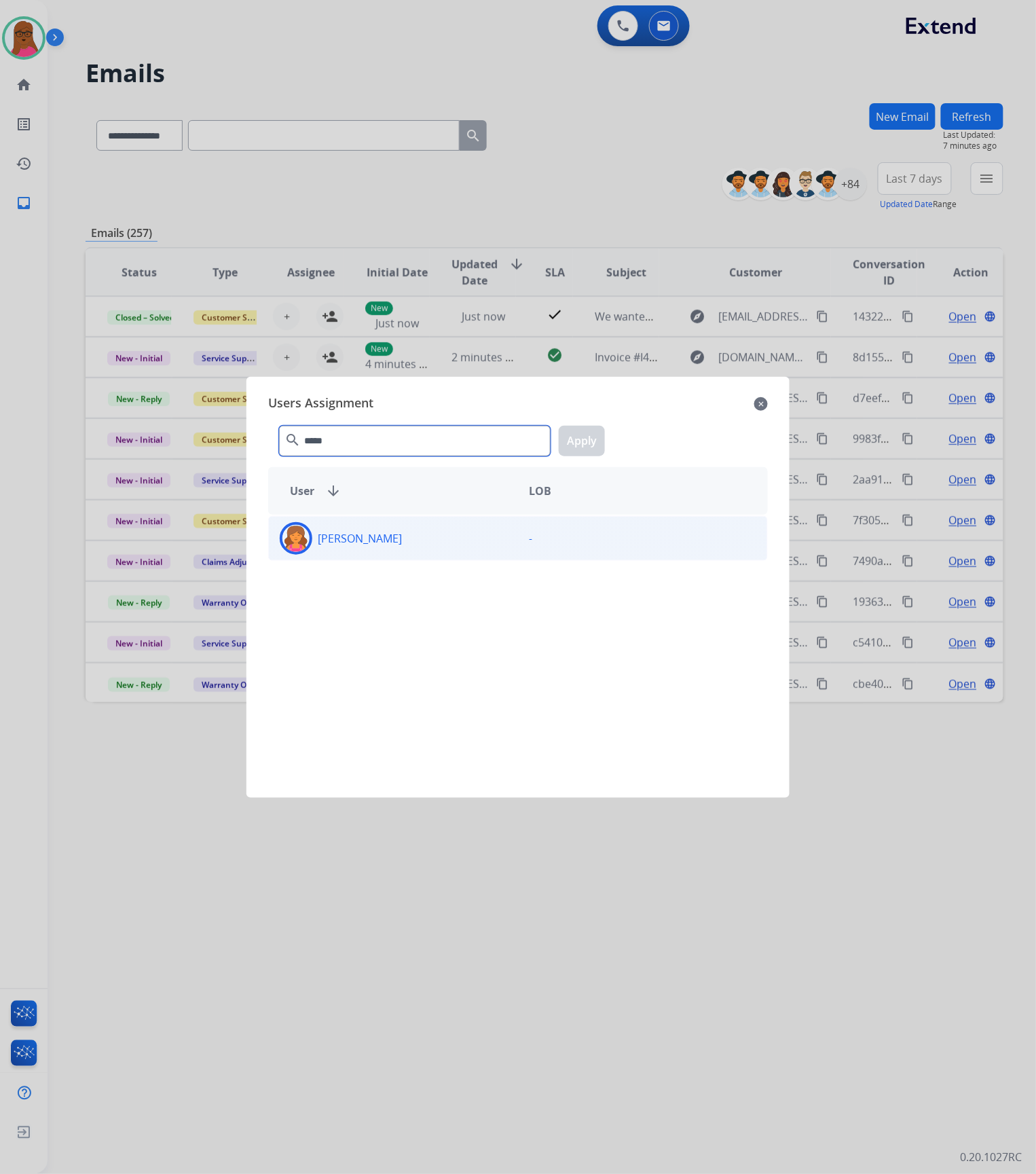
type input "*****"
click at [392, 552] on div "[PERSON_NAME]" at bounding box center [393, 538] width 249 height 32
click at [588, 443] on button "Apply" at bounding box center [582, 440] width 47 height 31
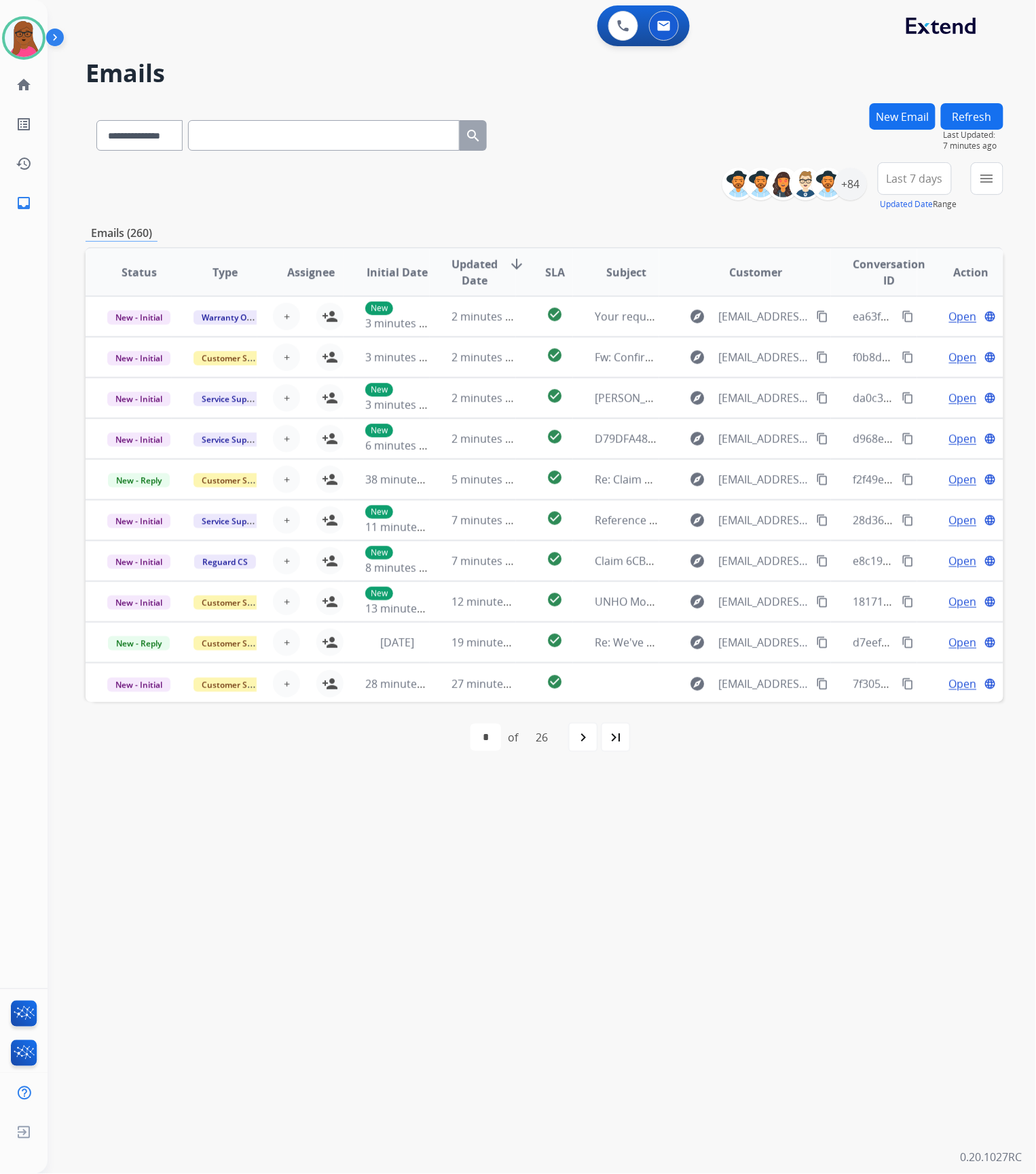
click at [910, 113] on button "New Email" at bounding box center [902, 116] width 66 height 26
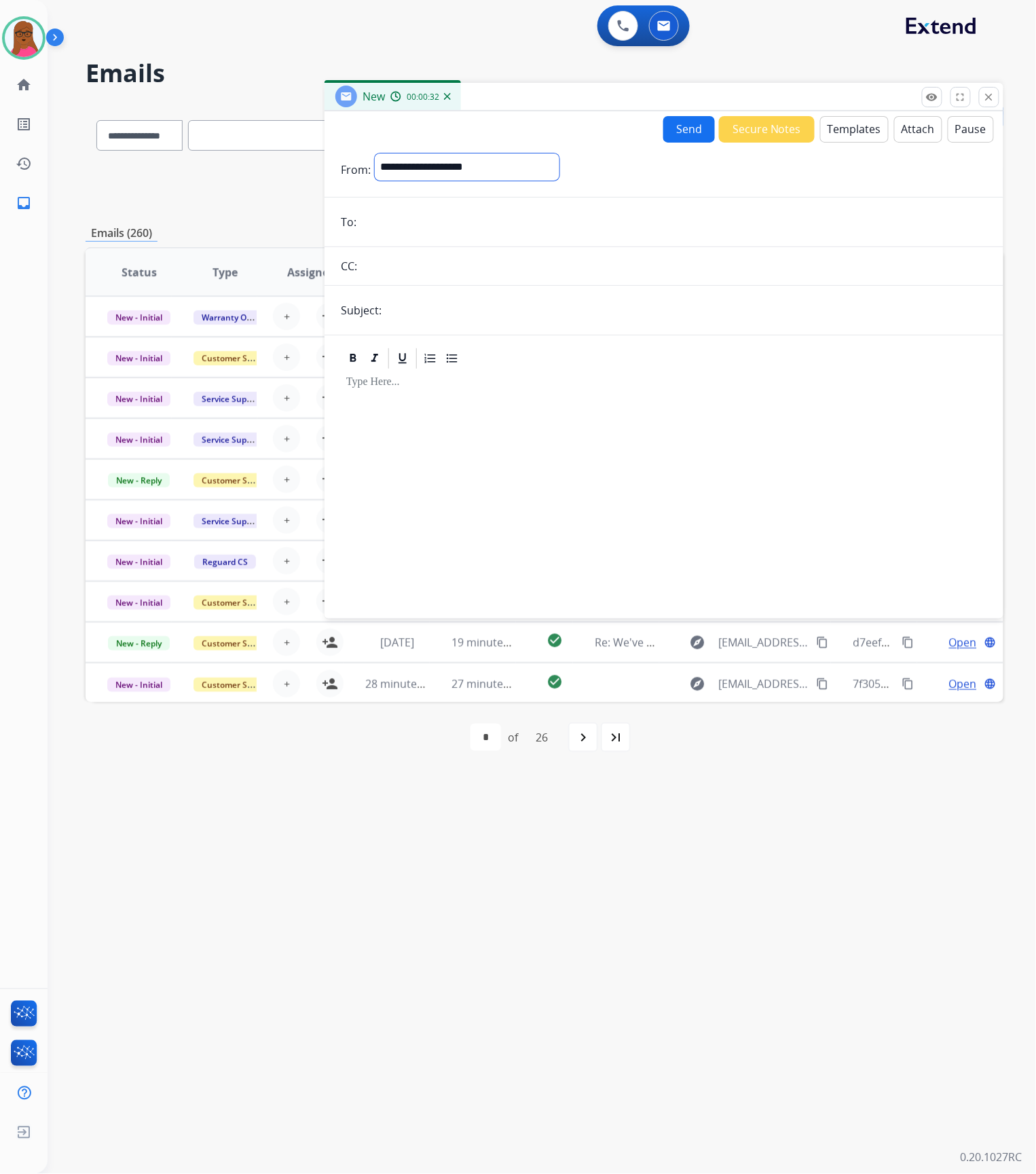
click at [429, 170] on select "**********" at bounding box center [467, 167] width 185 height 27
select select "**********"
click at [375, 154] on select "**********" at bounding box center [467, 167] width 185 height 27
click at [454, 213] on input "email" at bounding box center [674, 224] width 626 height 27
paste input "**********"
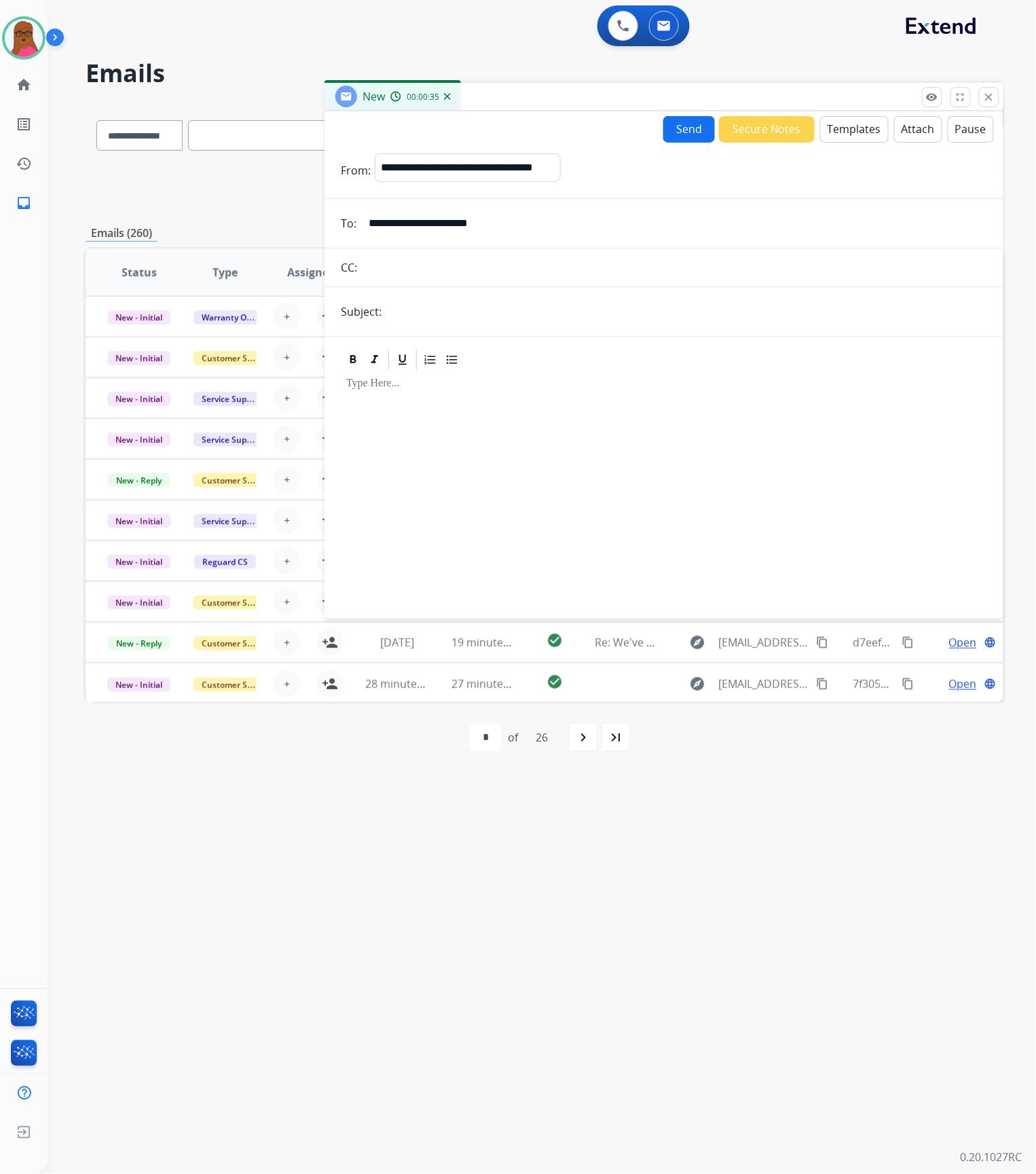
type input "**********"
click at [462, 315] on input "text" at bounding box center [686, 311] width 602 height 27
type input "**********"
click at [536, 446] on div at bounding box center [664, 488] width 647 height 233
click at [830, 128] on button "Templates" at bounding box center [854, 129] width 68 height 26
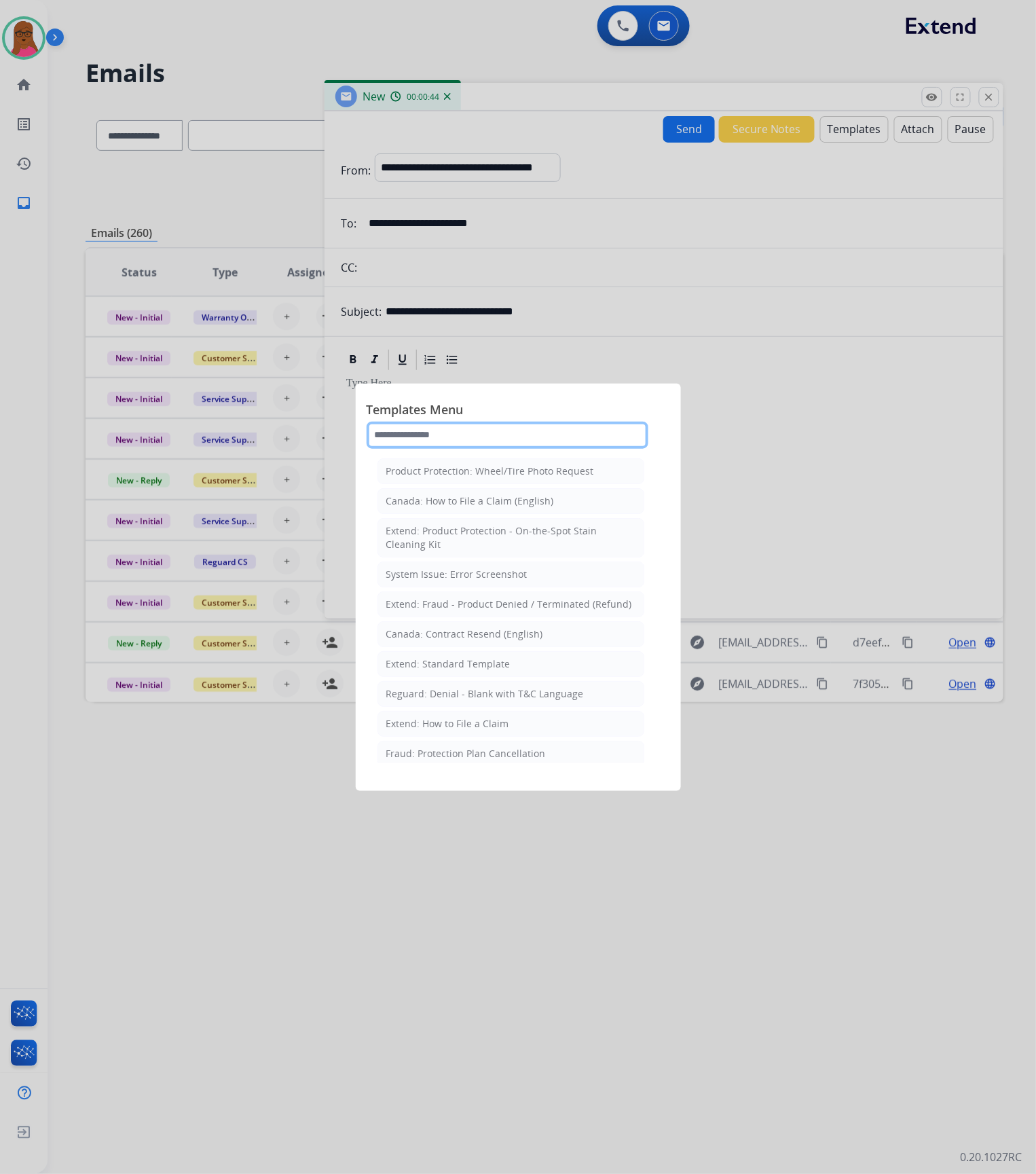
click at [516, 439] on input "text" at bounding box center [508, 435] width 282 height 27
type input "*"
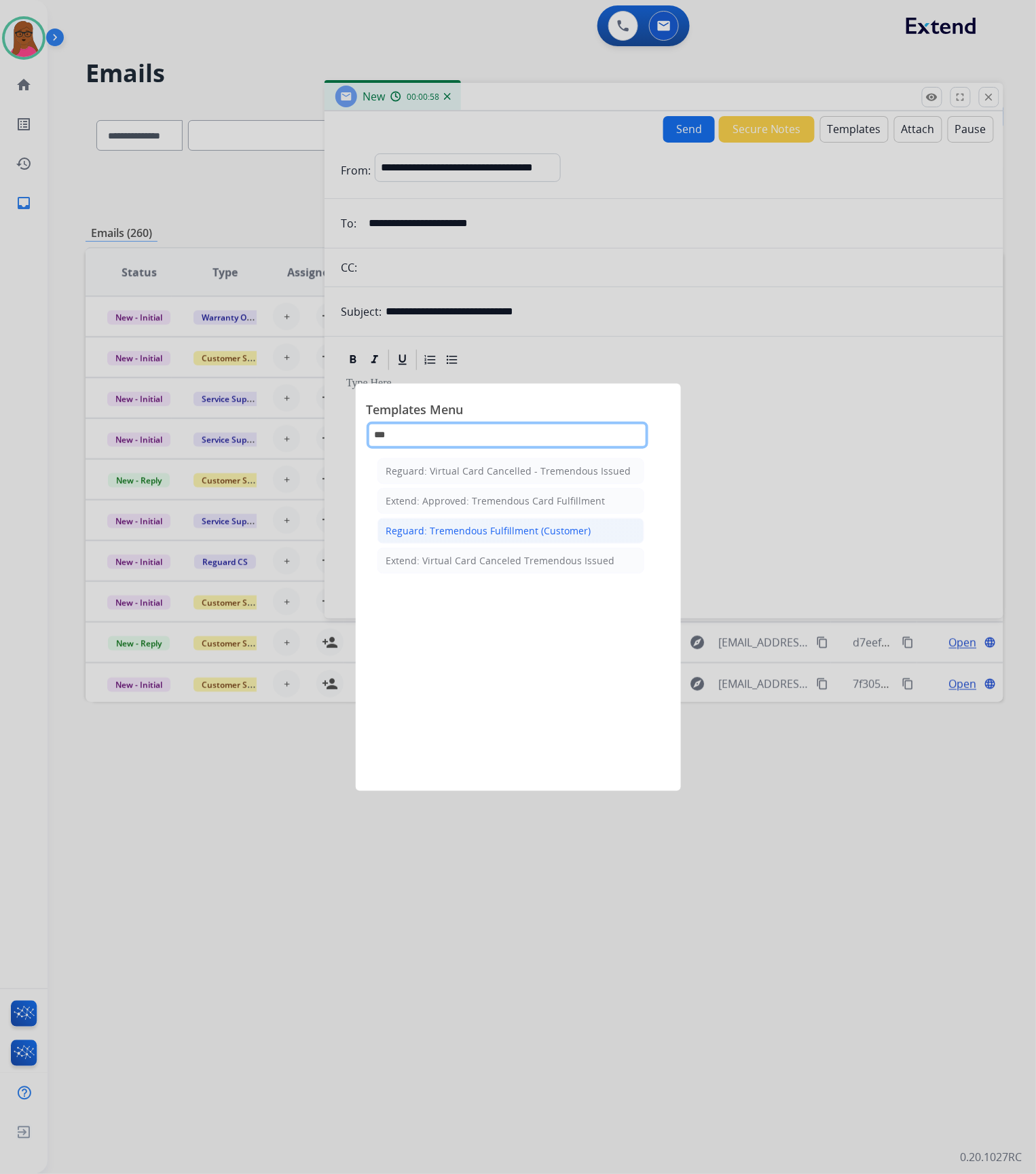
type input "***"
click at [506, 530] on div "Reguard: Tremendous Fulfillment (Customer)" at bounding box center [488, 531] width 205 height 14
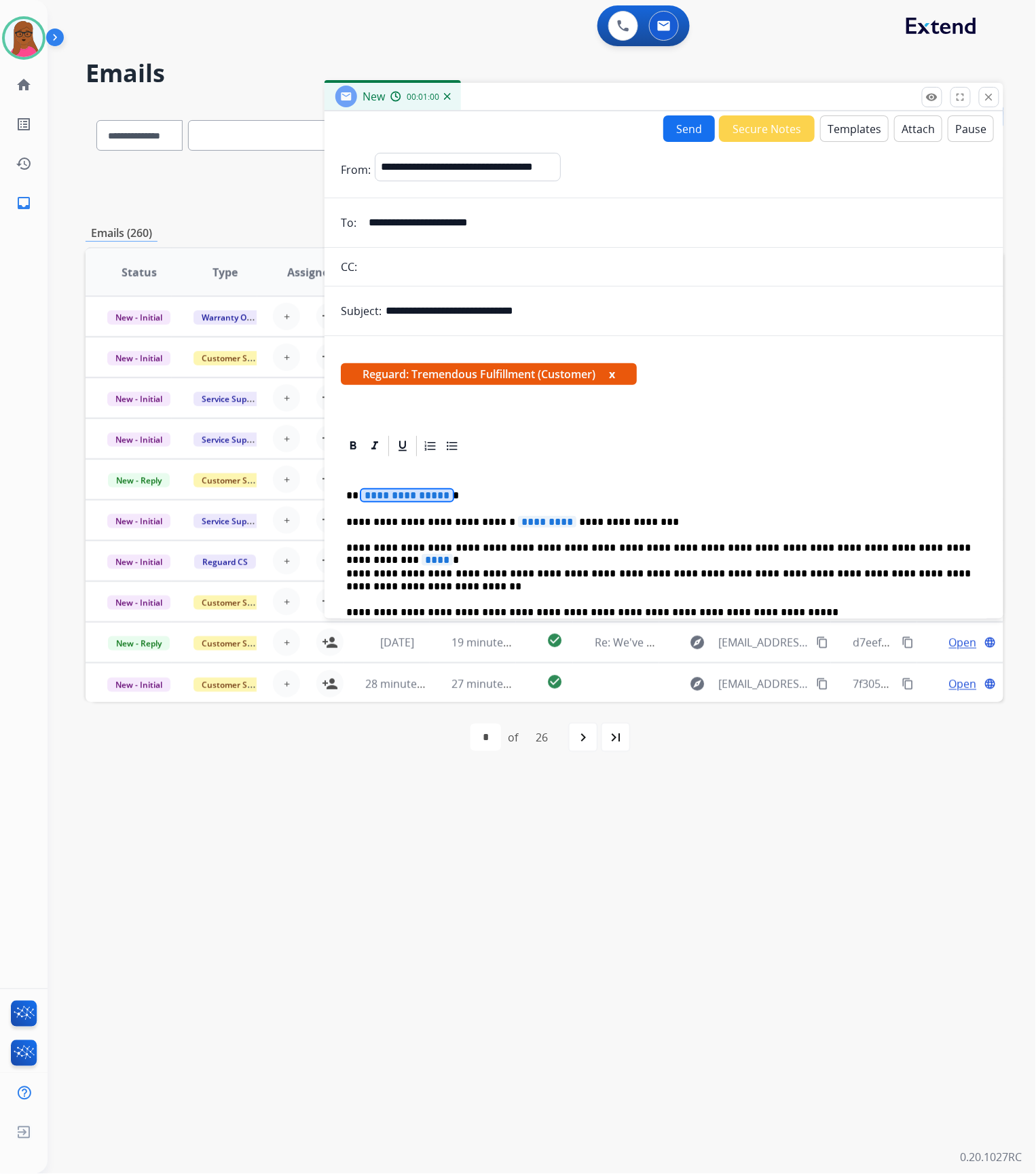
click at [425, 492] on span "**********" at bounding box center [407, 494] width 92 height 11
click at [518, 523] on span "*********" at bounding box center [547, 521] width 59 height 11
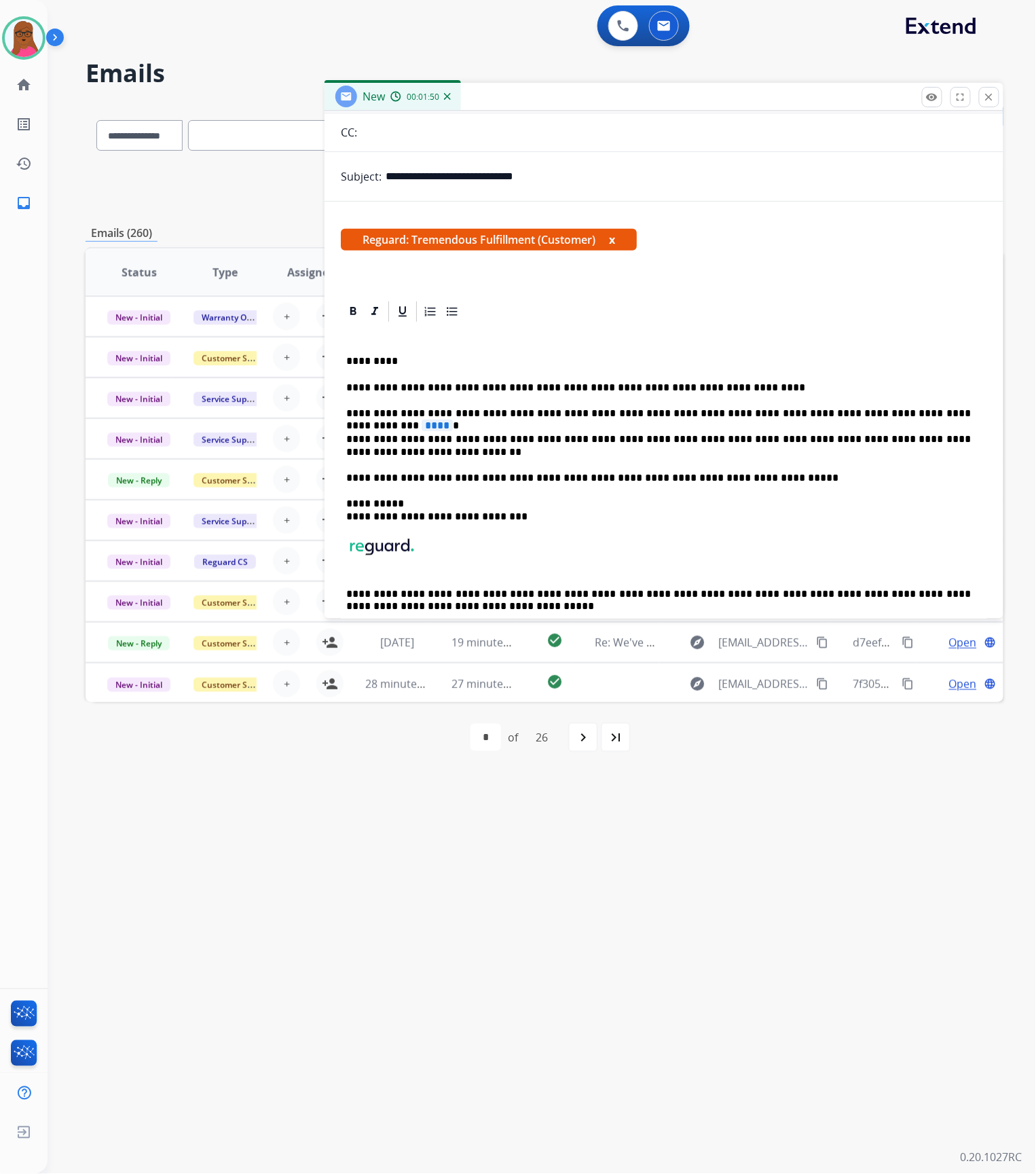
scroll to position [181, 0]
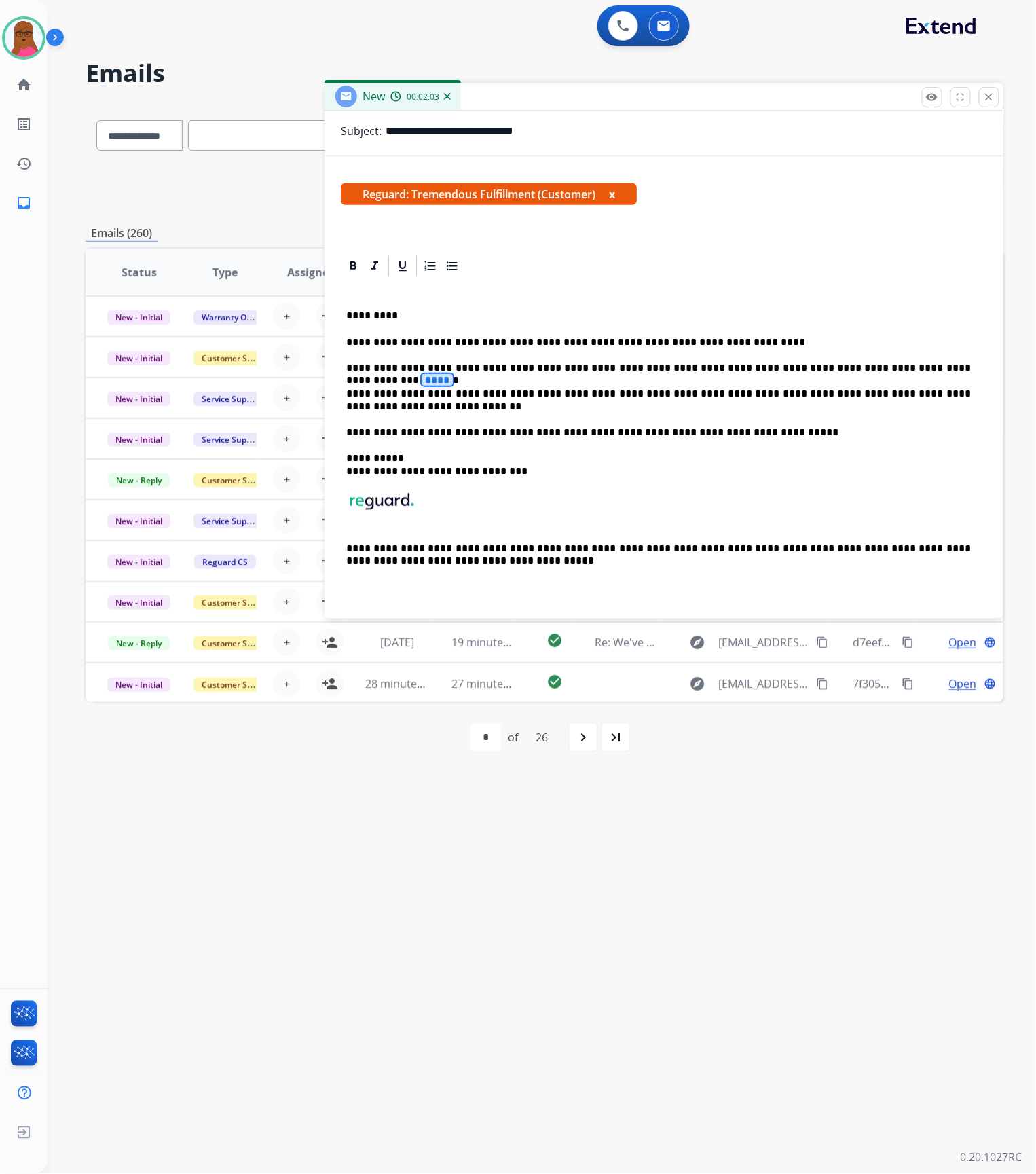
click at [453, 374] on span "****" at bounding box center [437, 380] width 32 height 11
click at [709, 470] on p "**********" at bounding box center [659, 464] width 625 height 25
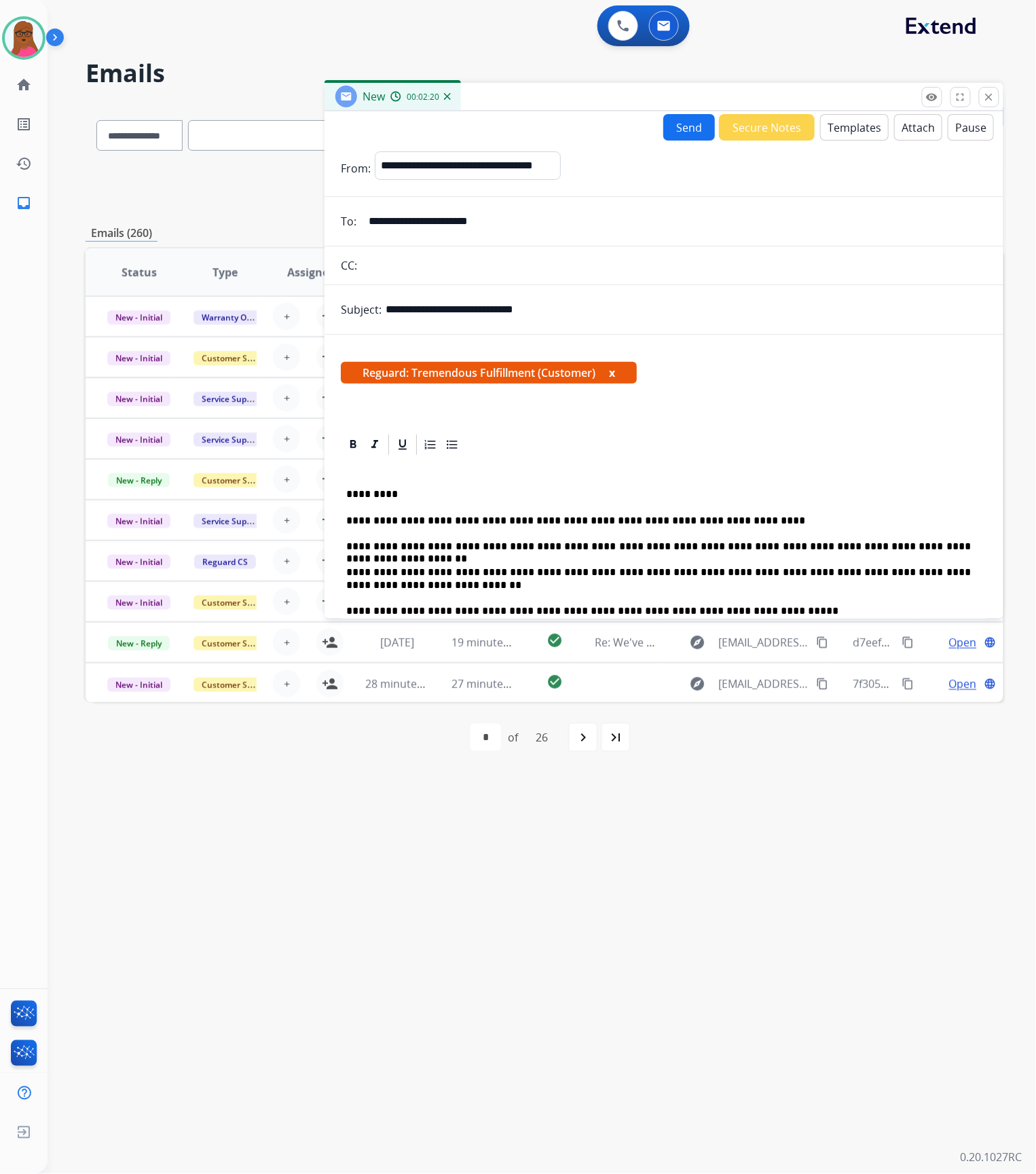
scroll to position [1, 0]
click at [615, 368] on button "x" at bounding box center [612, 374] width 6 height 17
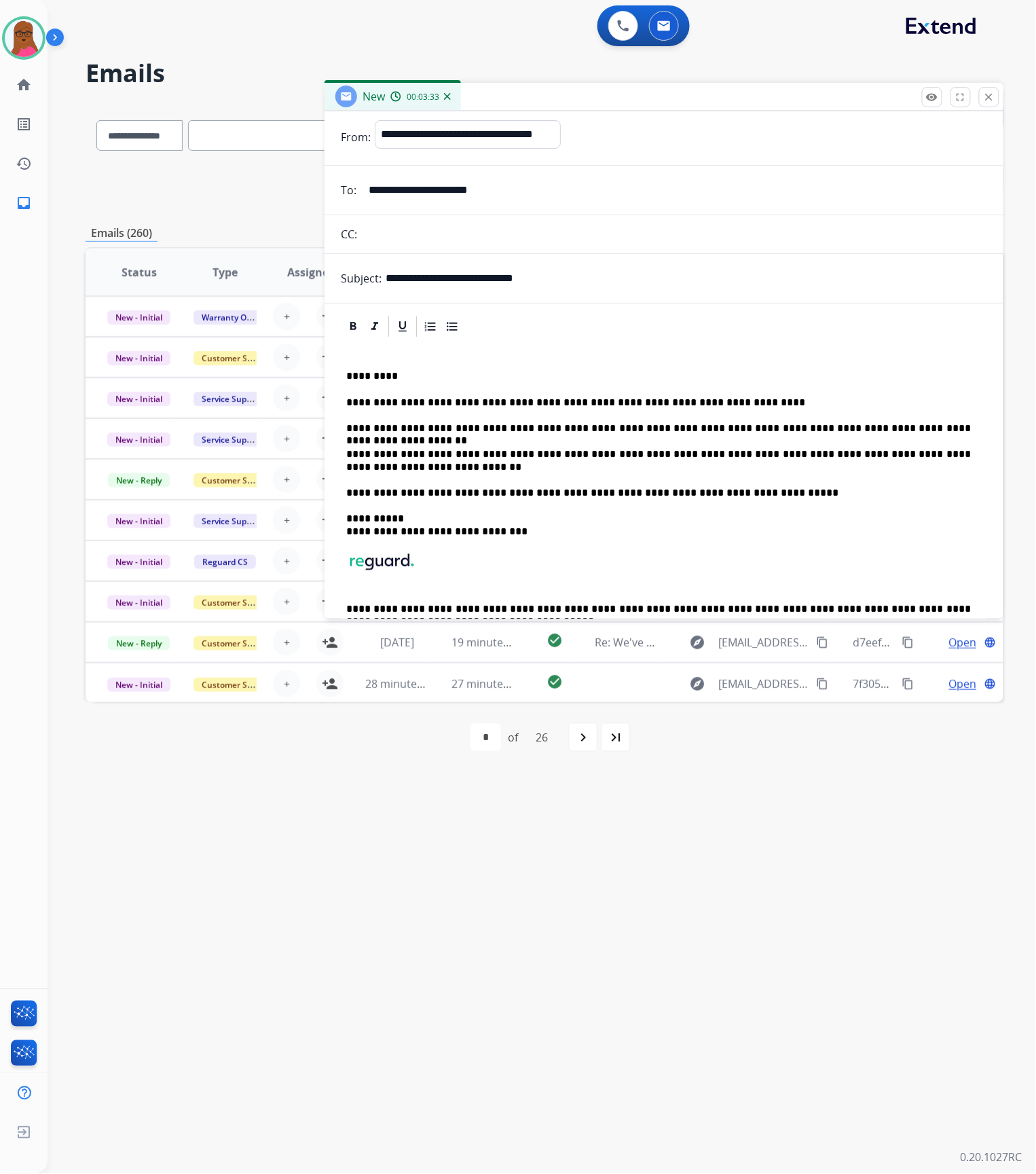
scroll to position [0, 0]
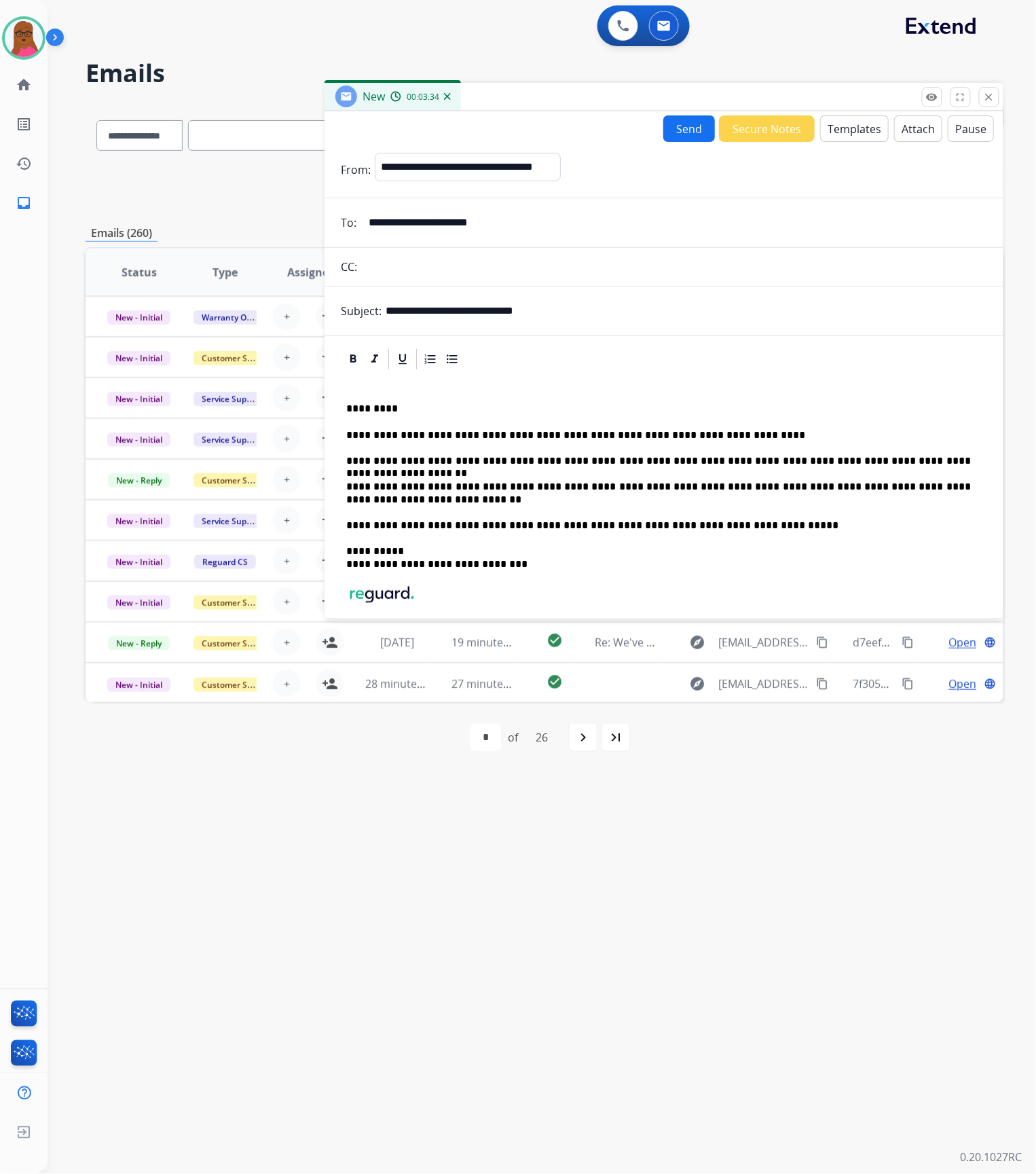
click at [690, 123] on button "Send" at bounding box center [689, 128] width 52 height 26
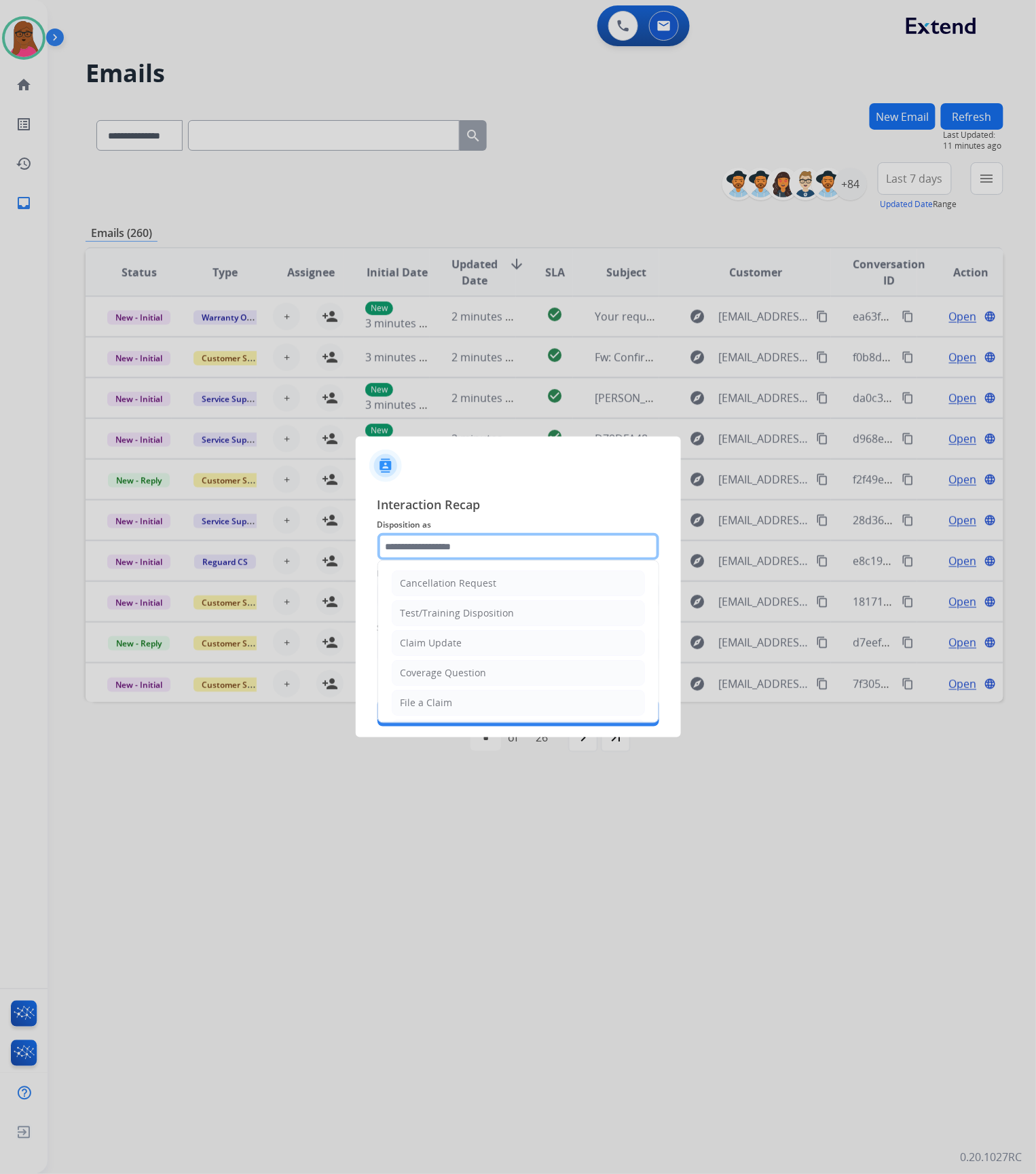
click at [539, 539] on input "text" at bounding box center [518, 546] width 282 height 27
click at [467, 645] on li "Claim Update" at bounding box center [518, 643] width 254 height 26
type input "**********"
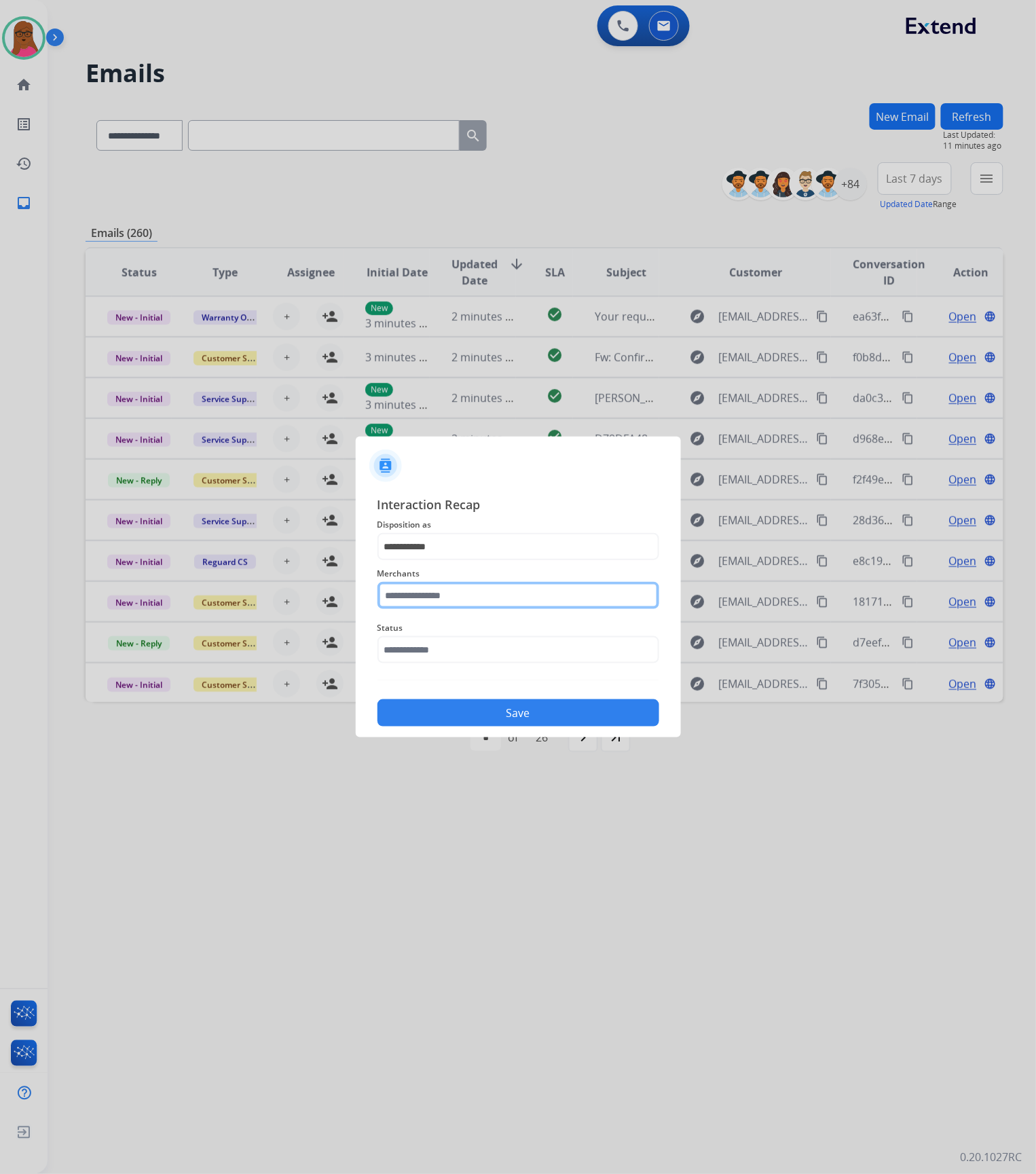
click at [470, 596] on input "text" at bounding box center [518, 596] width 282 height 27
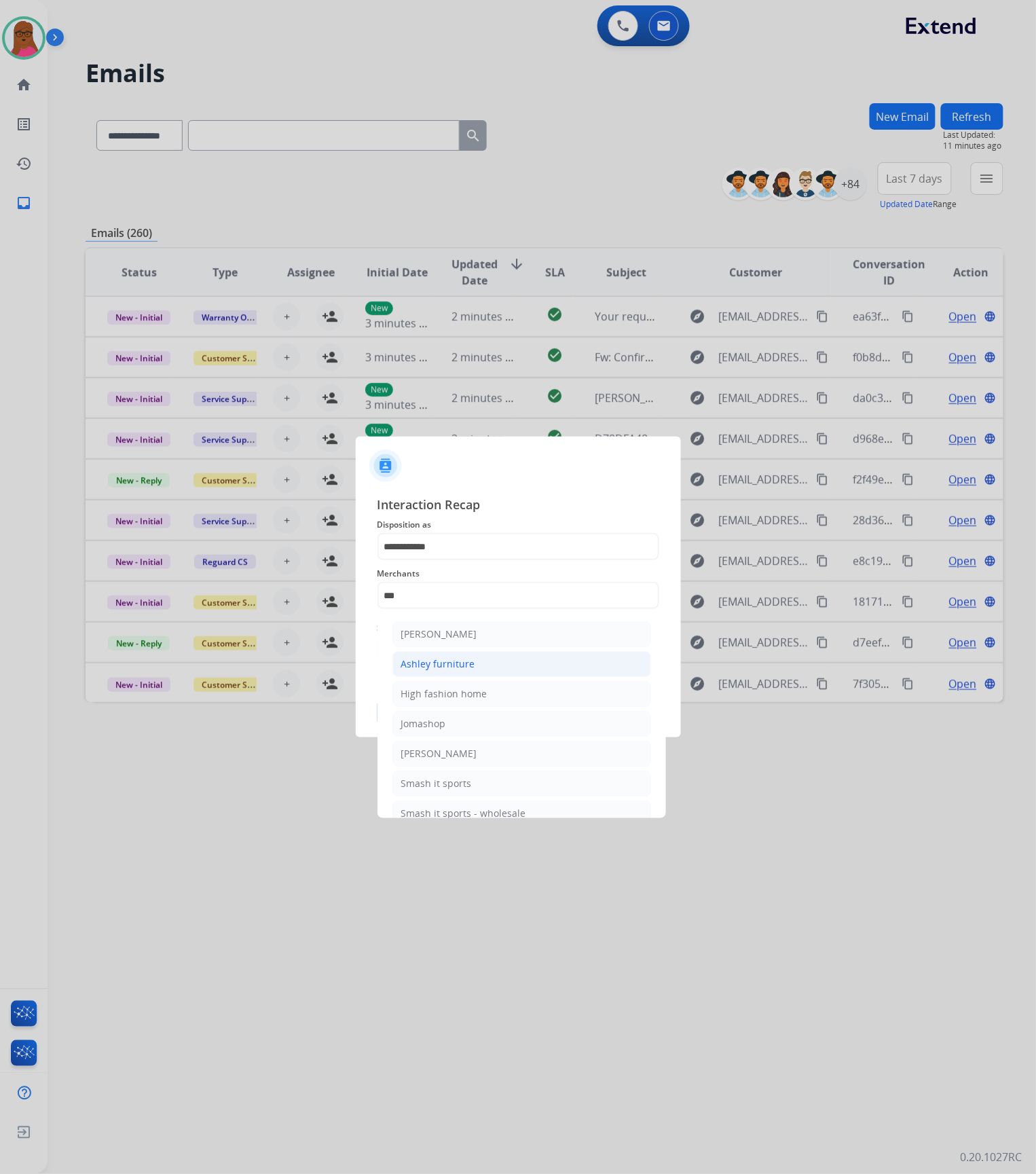
click at [474, 667] on li "Ashley furniture" at bounding box center [521, 664] width 259 height 26
type input "**********"
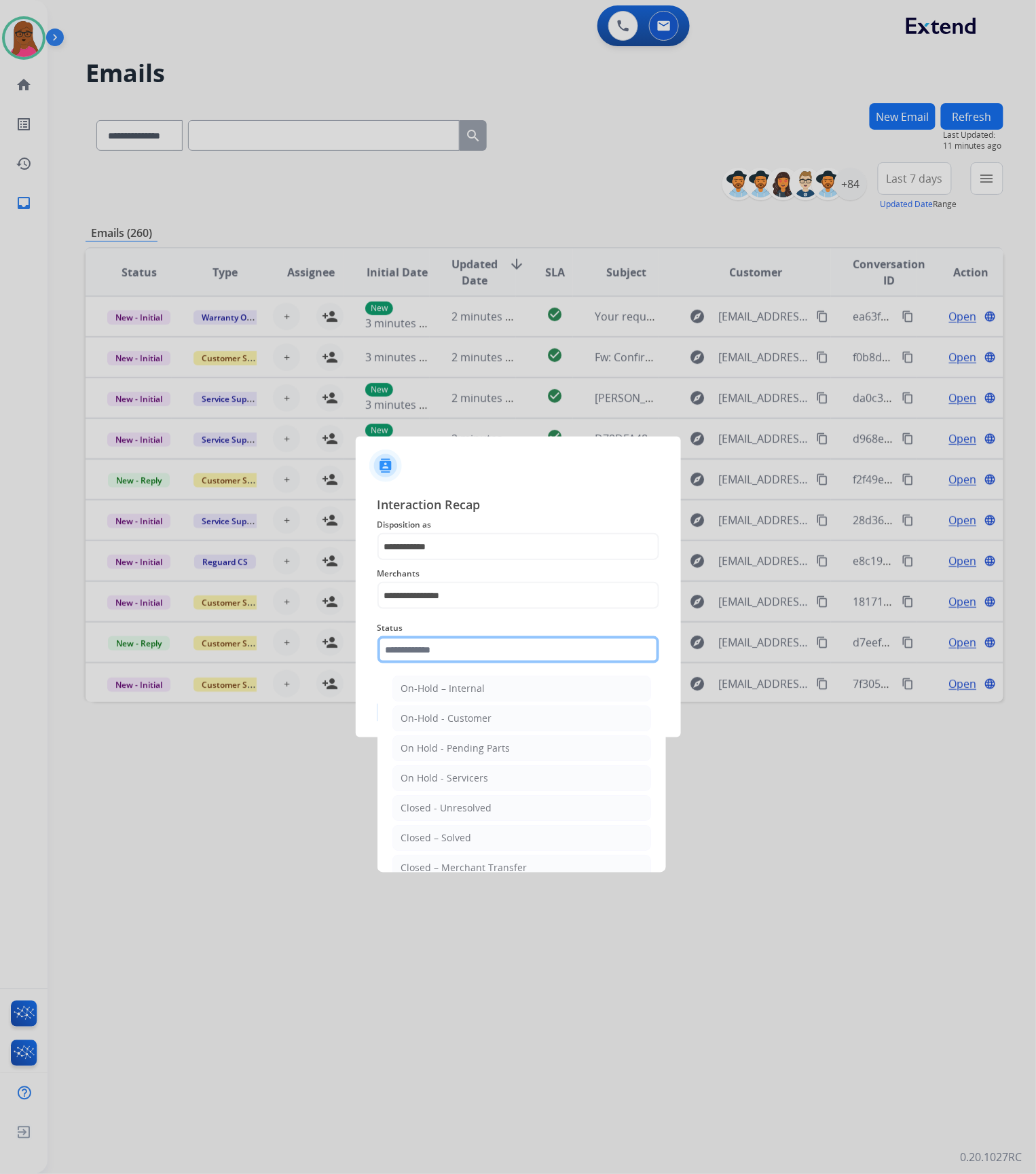
click at [476, 641] on input "text" at bounding box center [518, 650] width 282 height 27
click at [489, 840] on li "Closed – Solved" at bounding box center [521, 838] width 259 height 26
type input "**********"
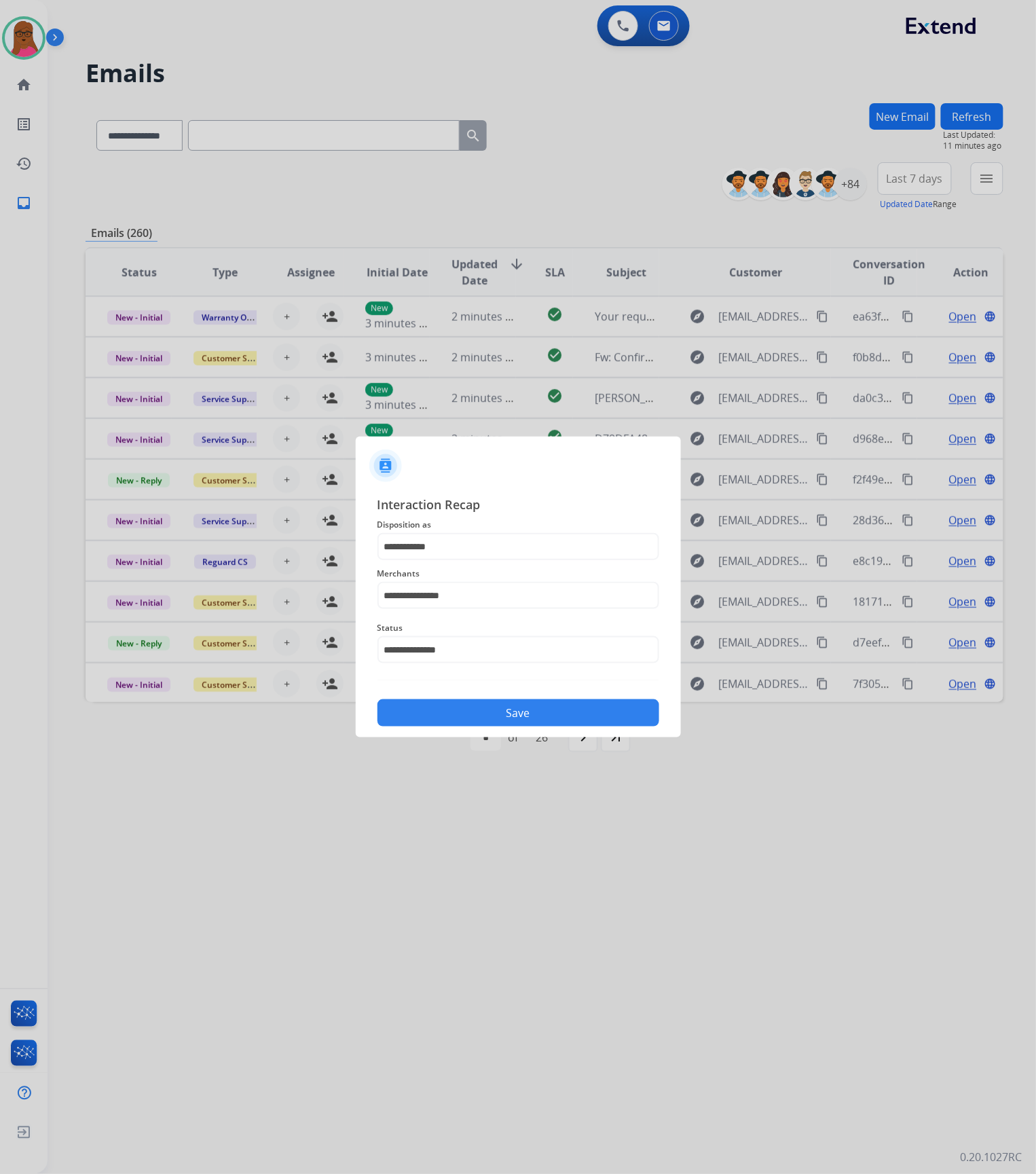
click at [565, 711] on button "Save" at bounding box center [518, 713] width 282 height 27
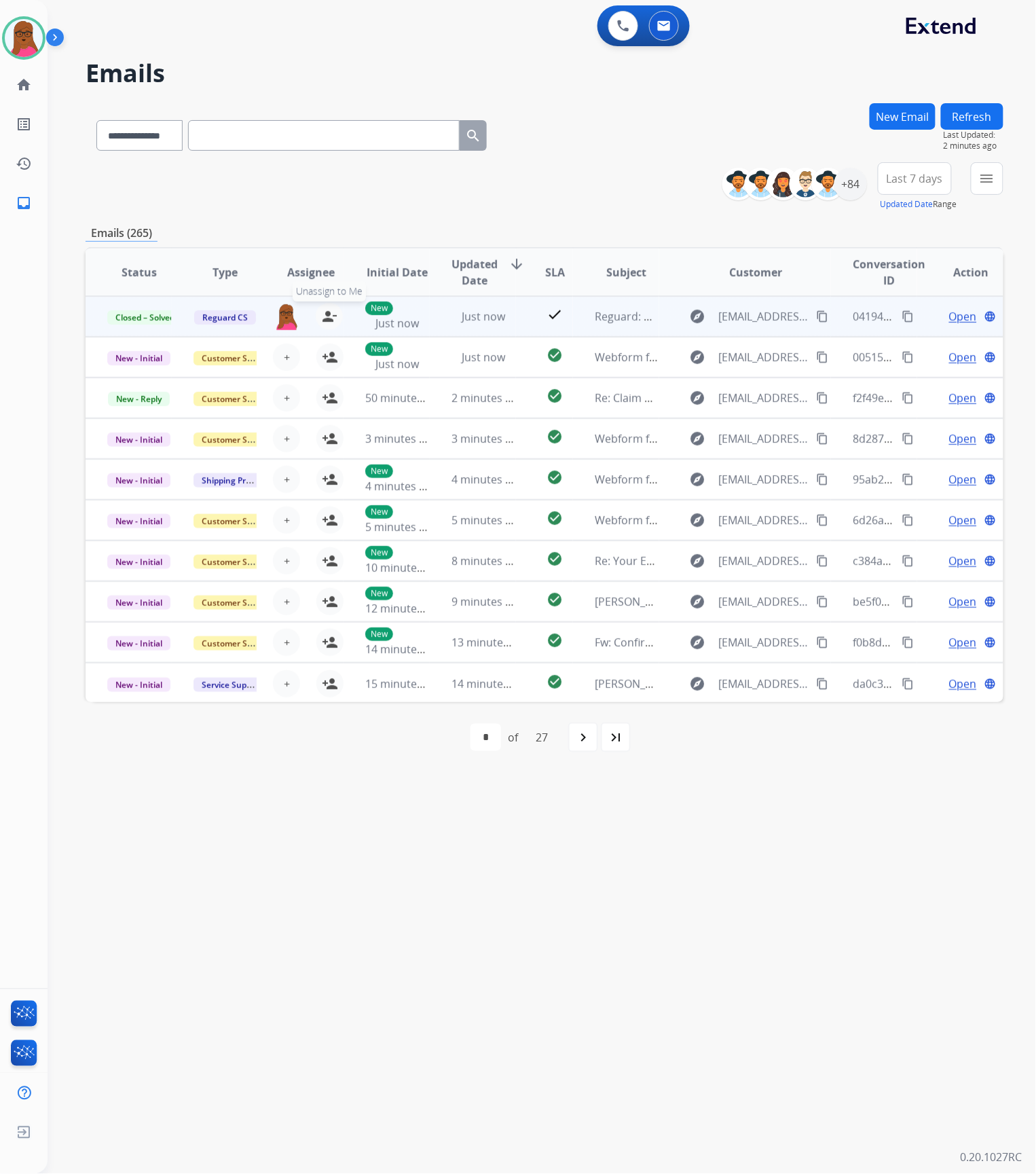
click at [326, 320] on mat-icon "person_remove" at bounding box center [329, 317] width 17 height 17
click at [287, 321] on span "+" at bounding box center [287, 317] width 6 height 17
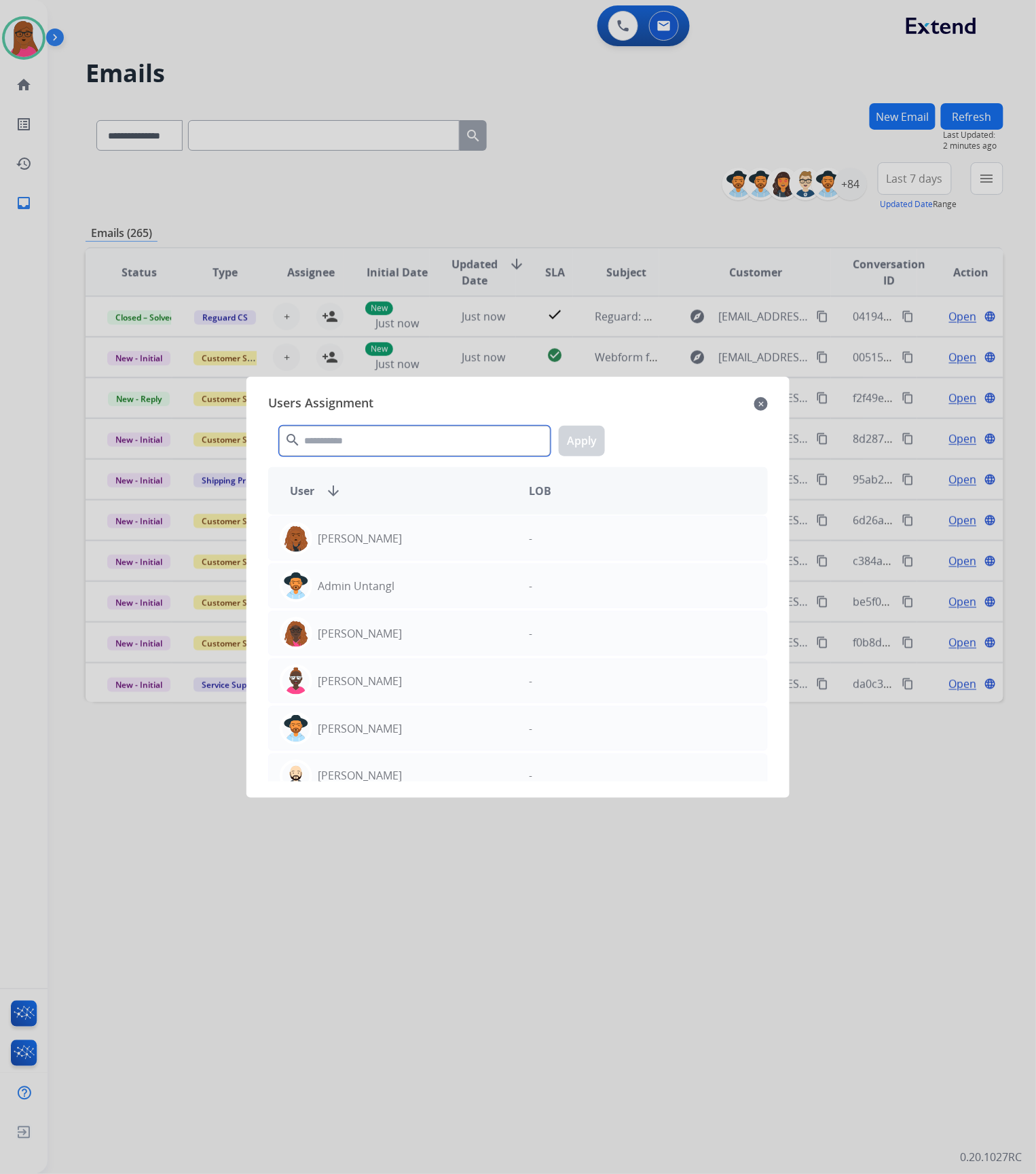
click at [332, 440] on input "text" at bounding box center [415, 440] width 272 height 31
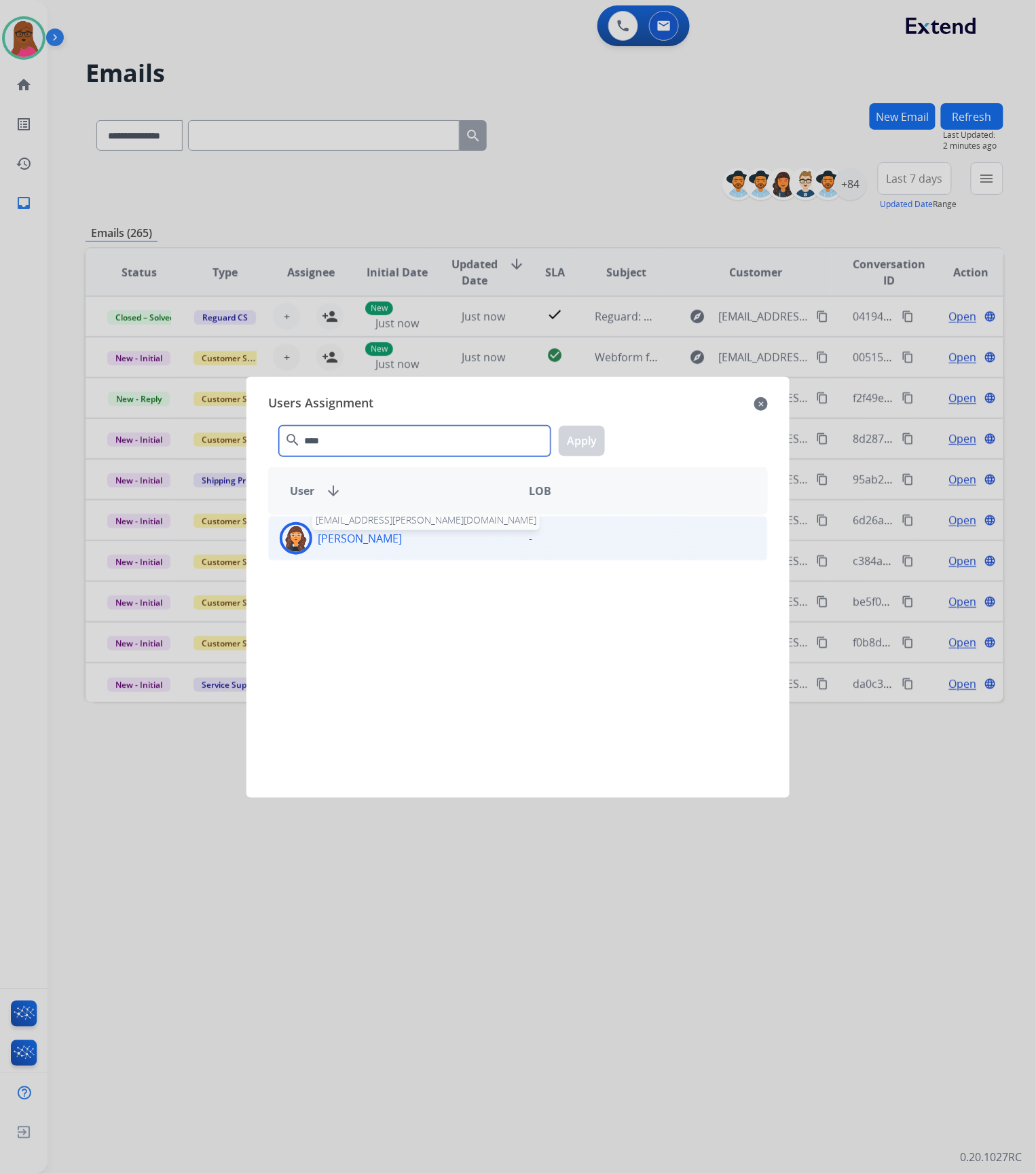
type input "****"
click at [344, 543] on p "[PERSON_NAME]" at bounding box center [360, 539] width 84 height 17
click at [597, 451] on button "Apply" at bounding box center [582, 440] width 47 height 31
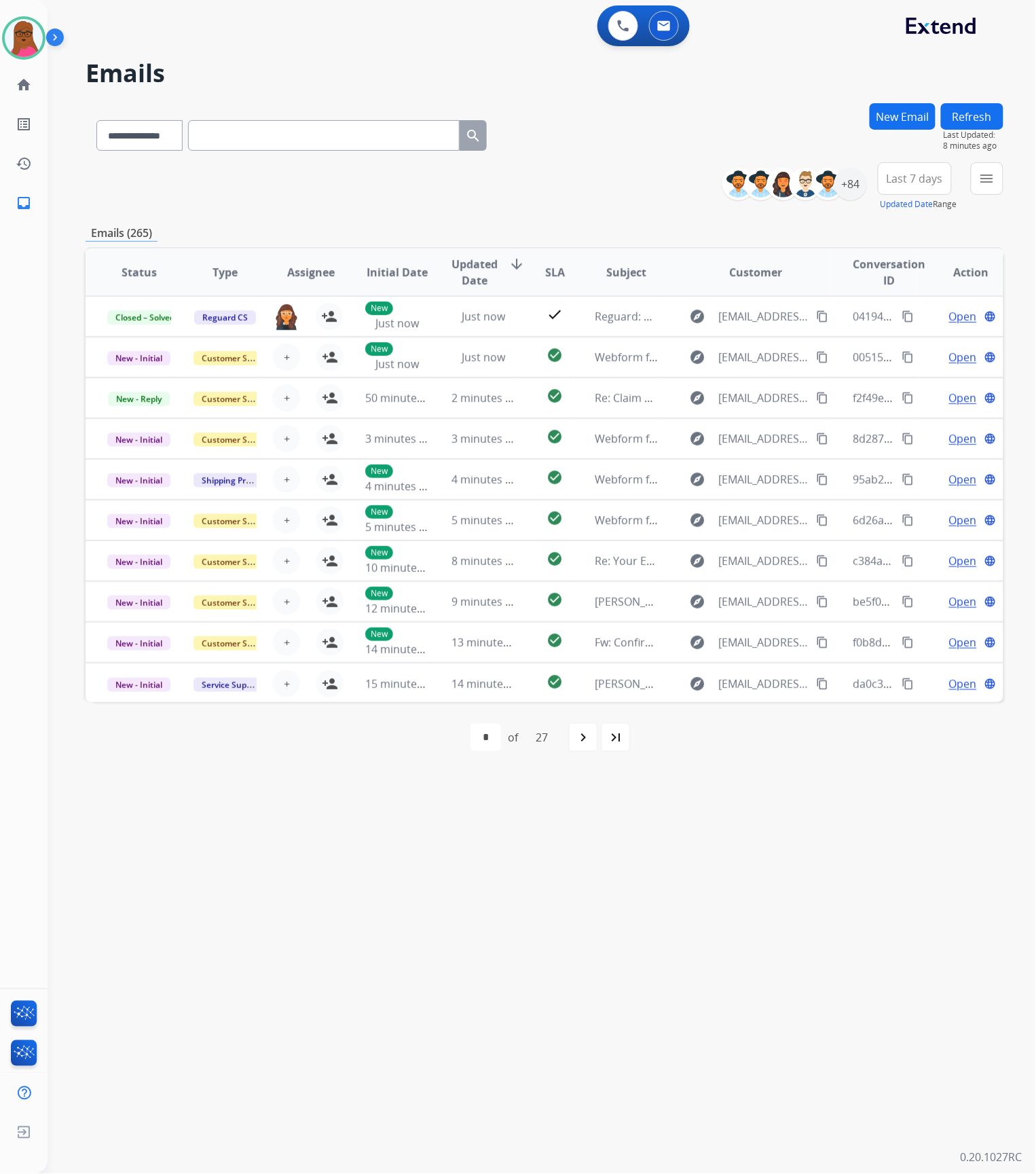
click at [140, 118] on div "**********" at bounding box center [291, 133] width 412 height 47
click at [142, 132] on select "**********" at bounding box center [139, 135] width 85 height 31
select select "**********"
click at [97, 120] on select "**********" at bounding box center [139, 135] width 85 height 31
click at [268, 134] on input "text" at bounding box center [324, 135] width 272 height 31
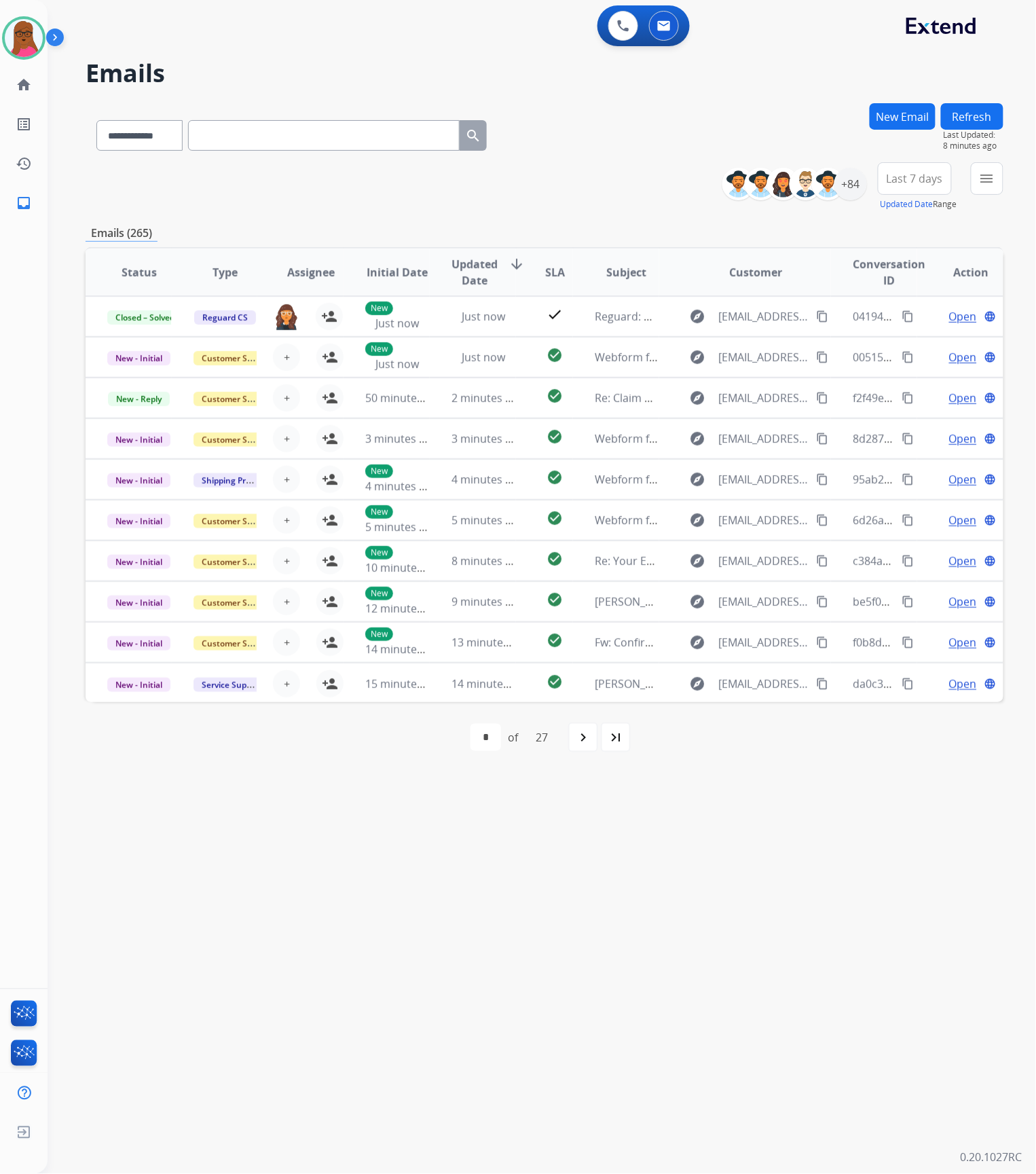
paste input "**********"
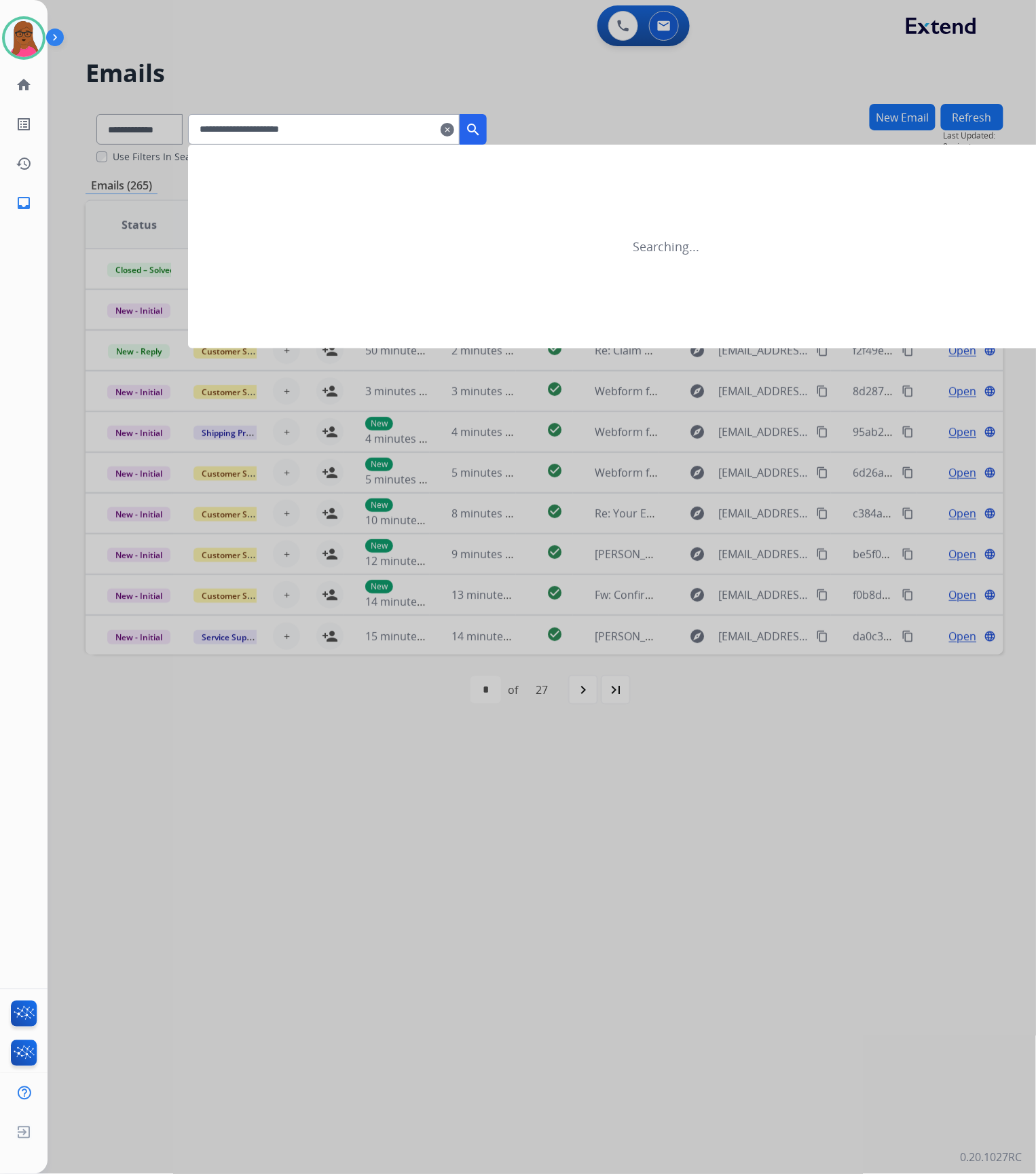
type input "**********"
click at [482, 129] on mat-icon "search" at bounding box center [473, 130] width 17 height 17
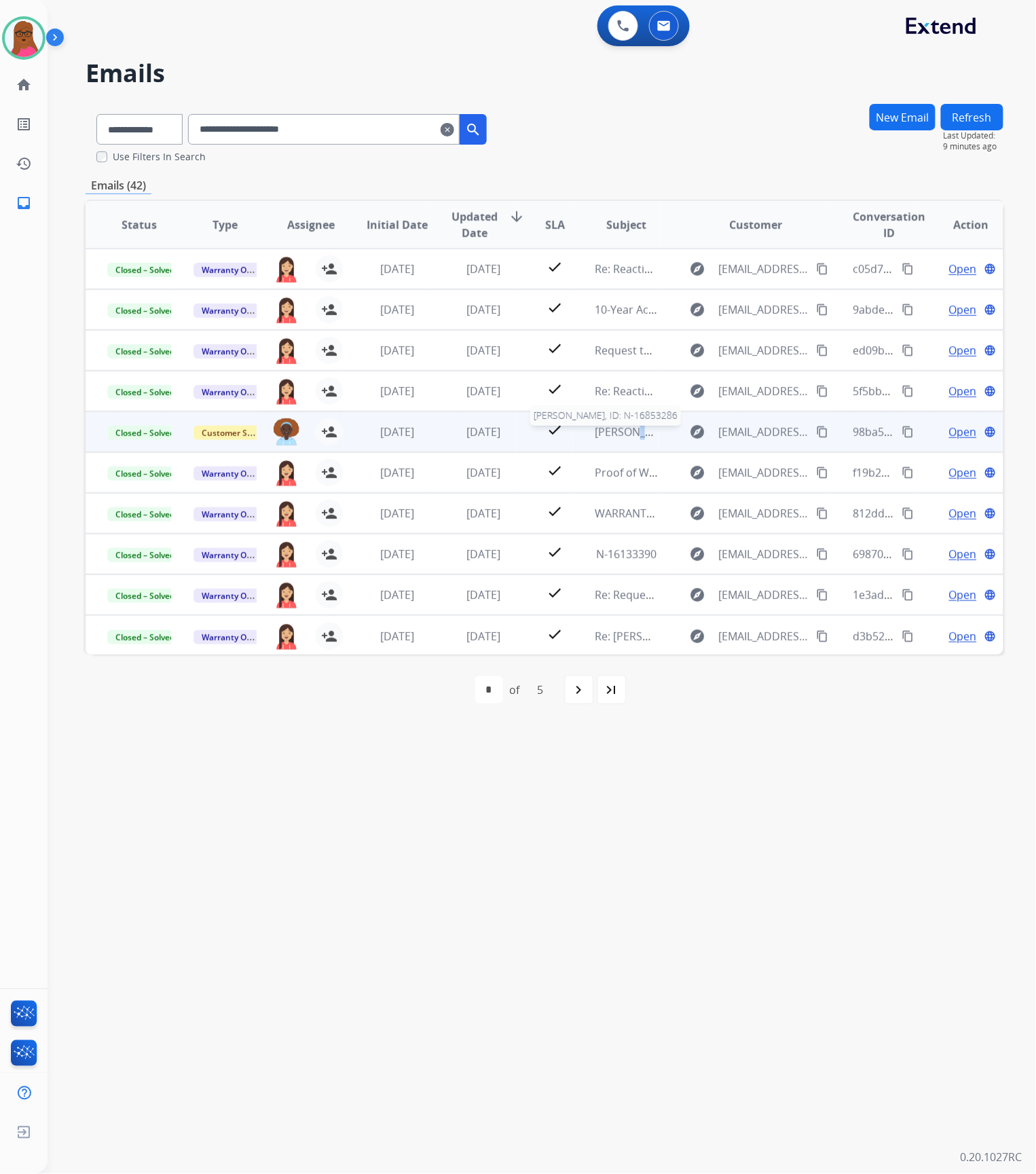
click at [626, 430] on span "[PERSON_NAME], ID: N-16853286" at bounding box center [678, 432] width 167 height 15
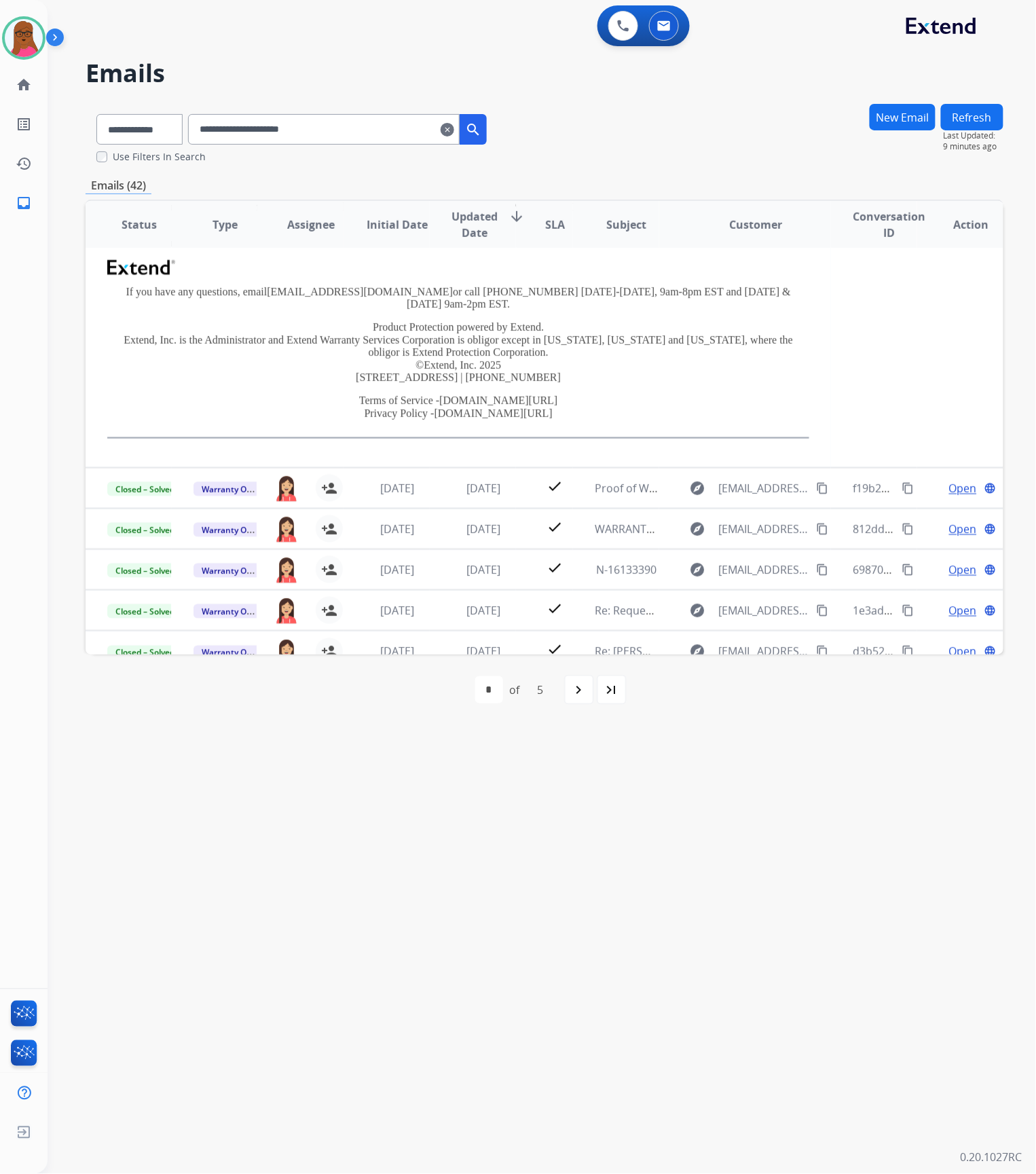
scroll to position [329, 0]
click at [573, 698] on div "navigate_next" at bounding box center [579, 690] width 30 height 30
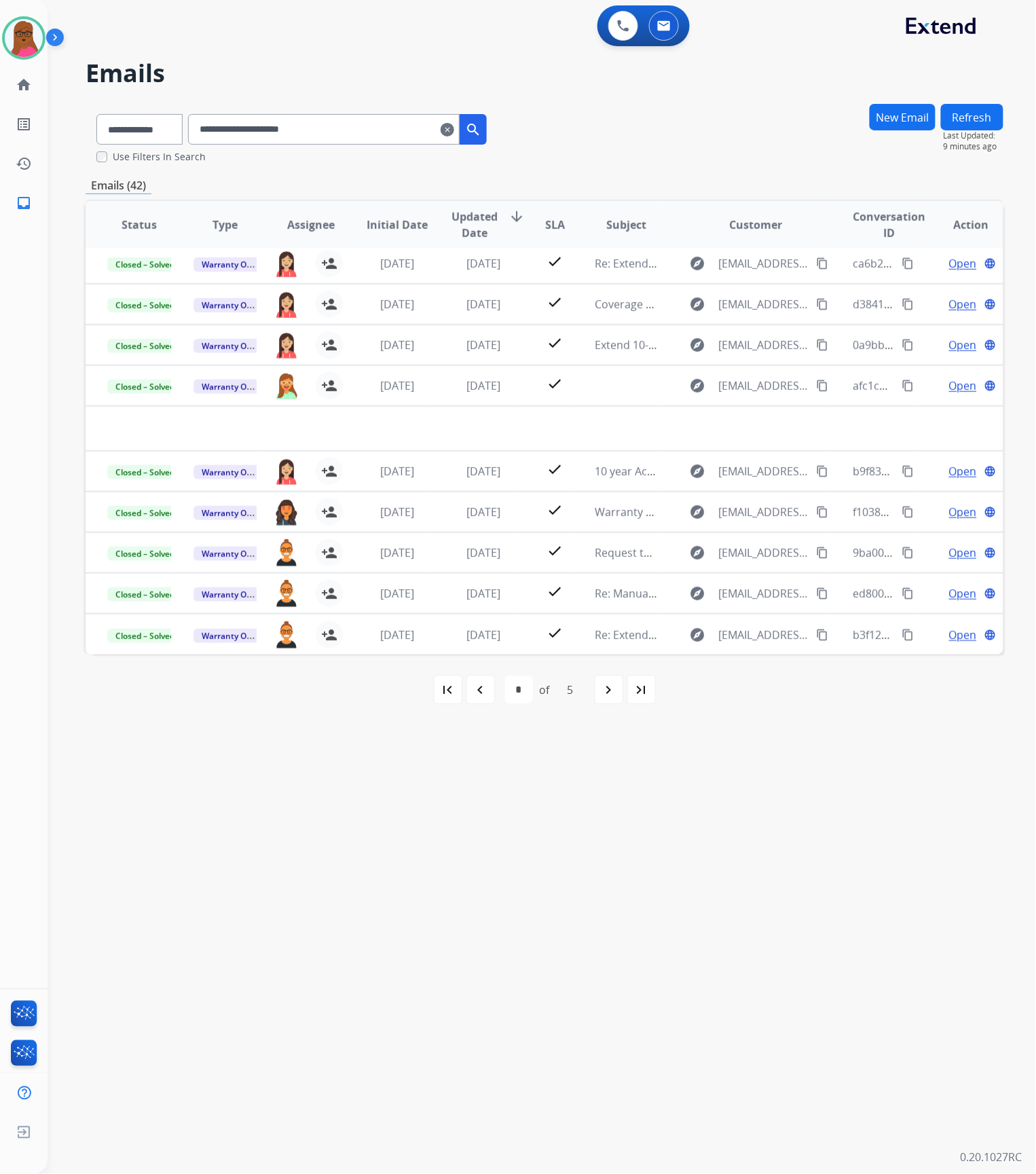
scroll to position [45, 0]
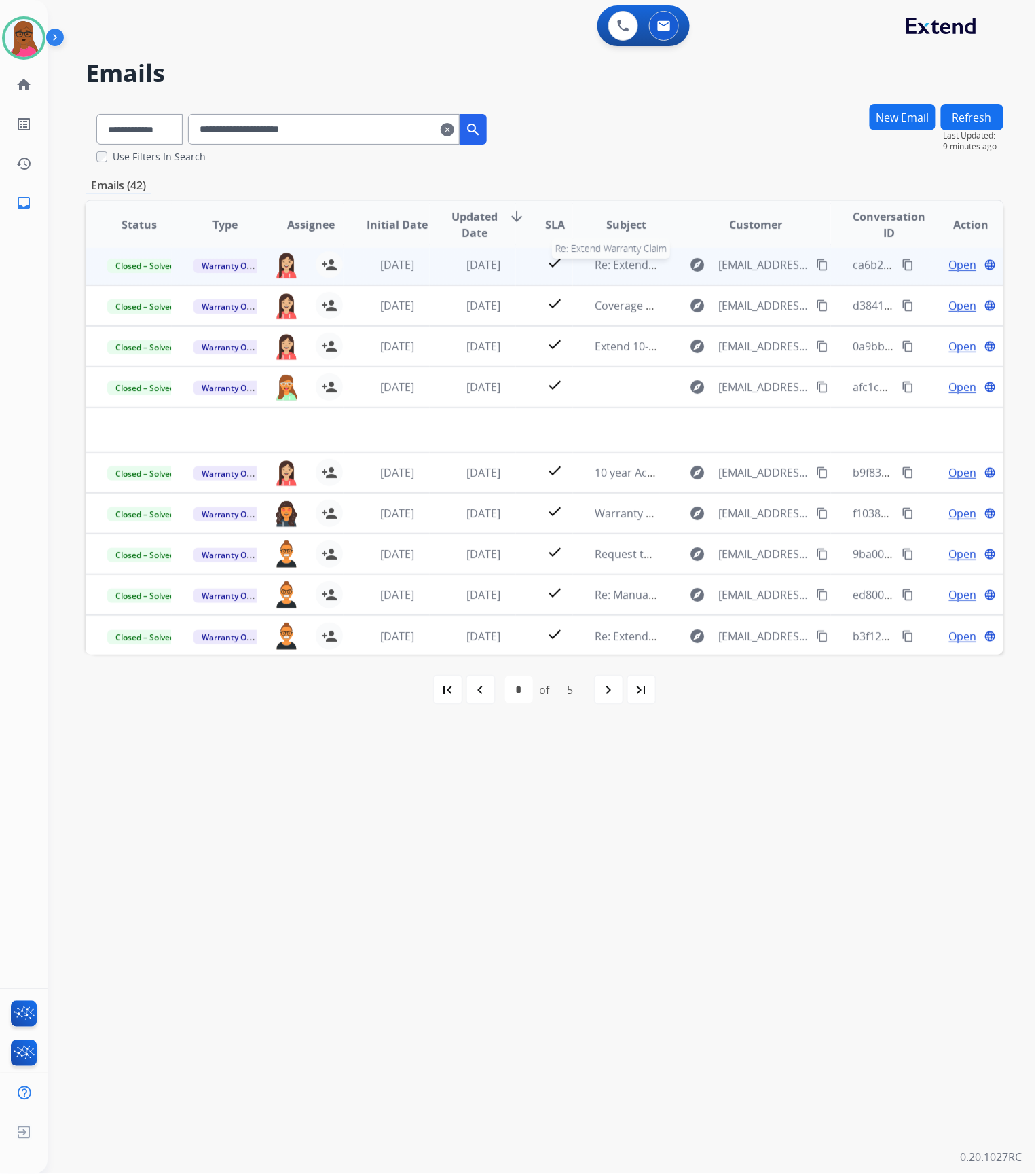
click at [611, 262] on span "Re: Extend Warranty Claim" at bounding box center [662, 265] width 136 height 15
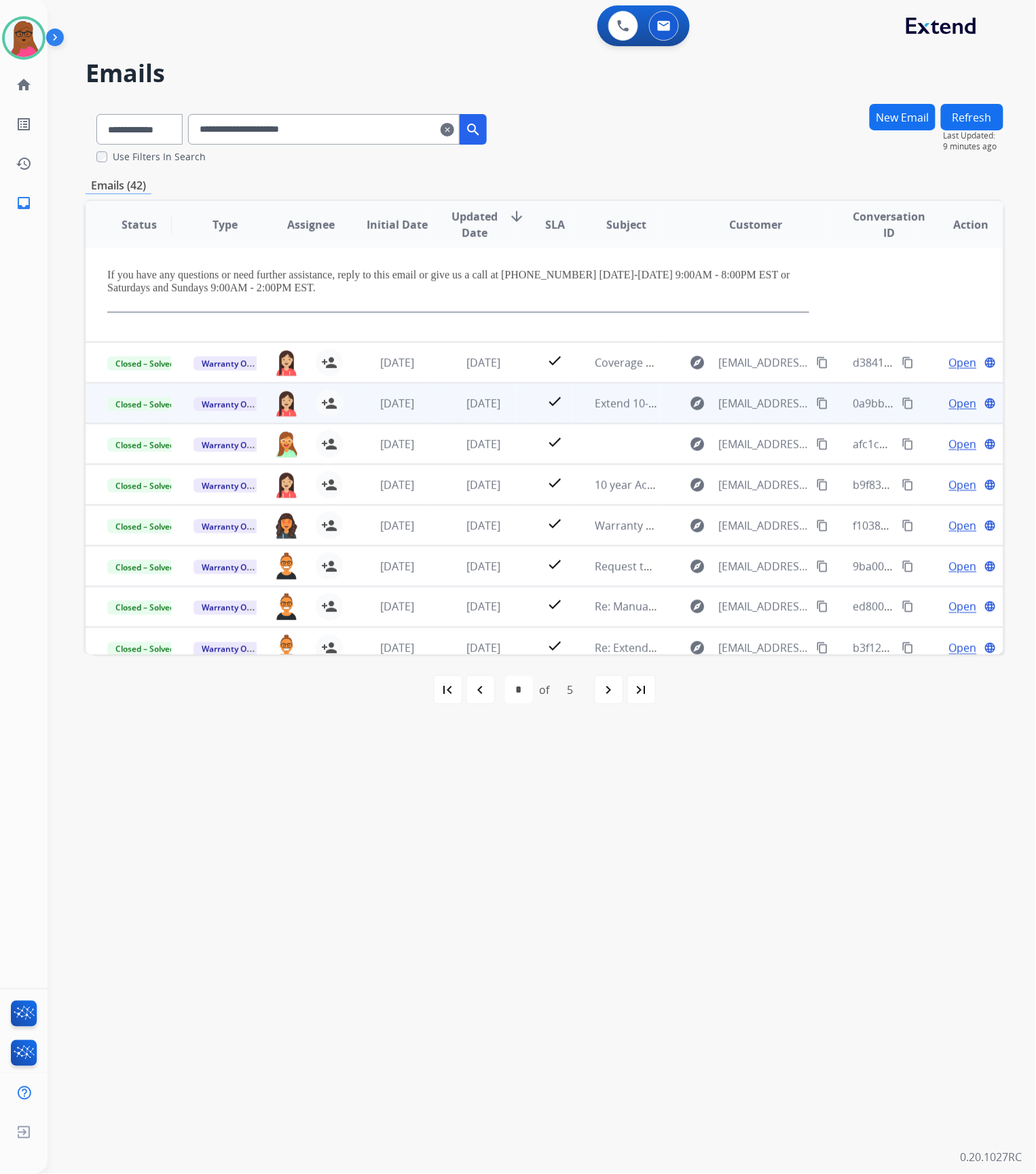
scroll to position [384, 0]
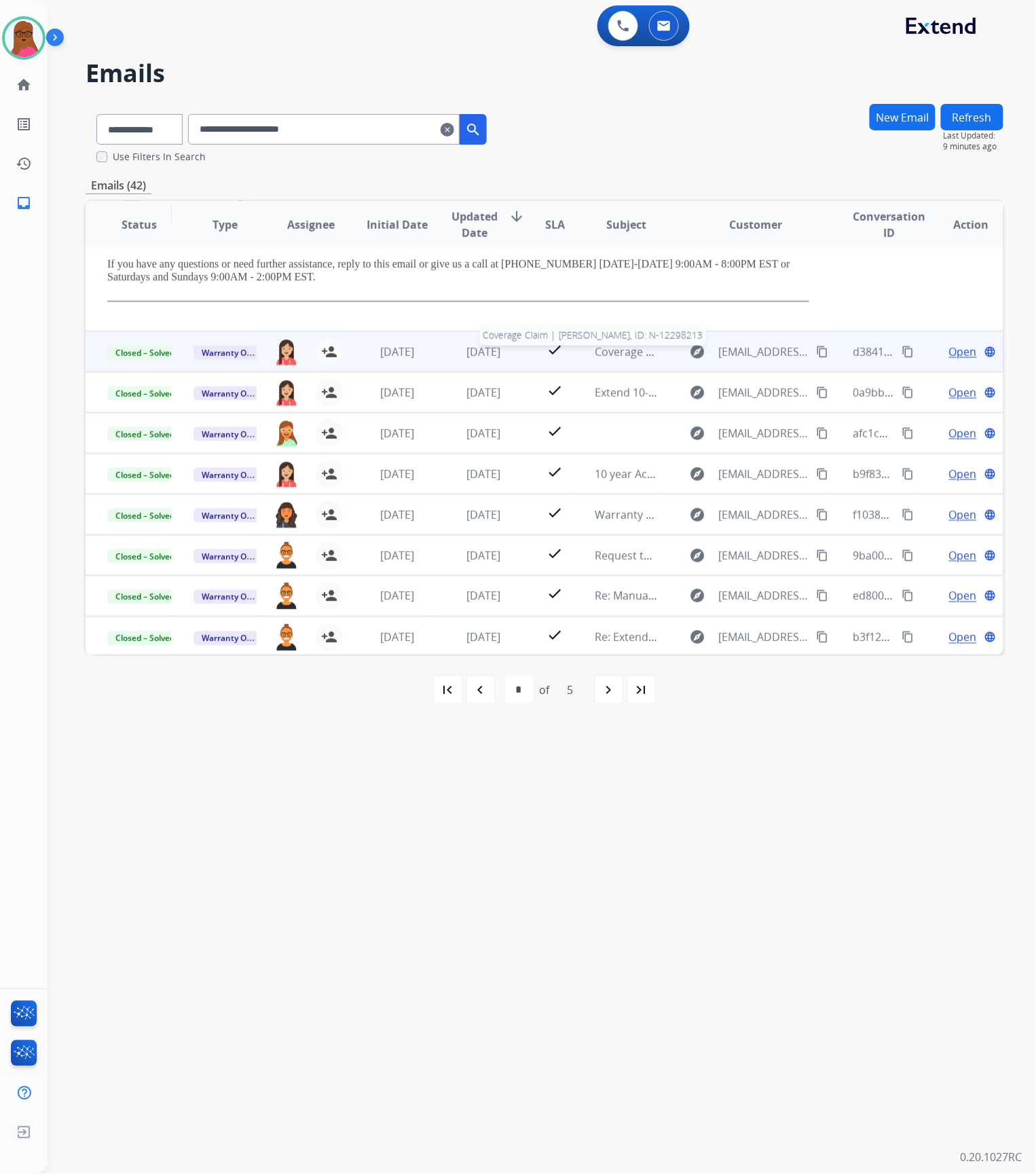
click at [610, 356] on span "Coverage Claim | [PERSON_NAME], ID: N-12298213" at bounding box center [723, 352] width 257 height 15
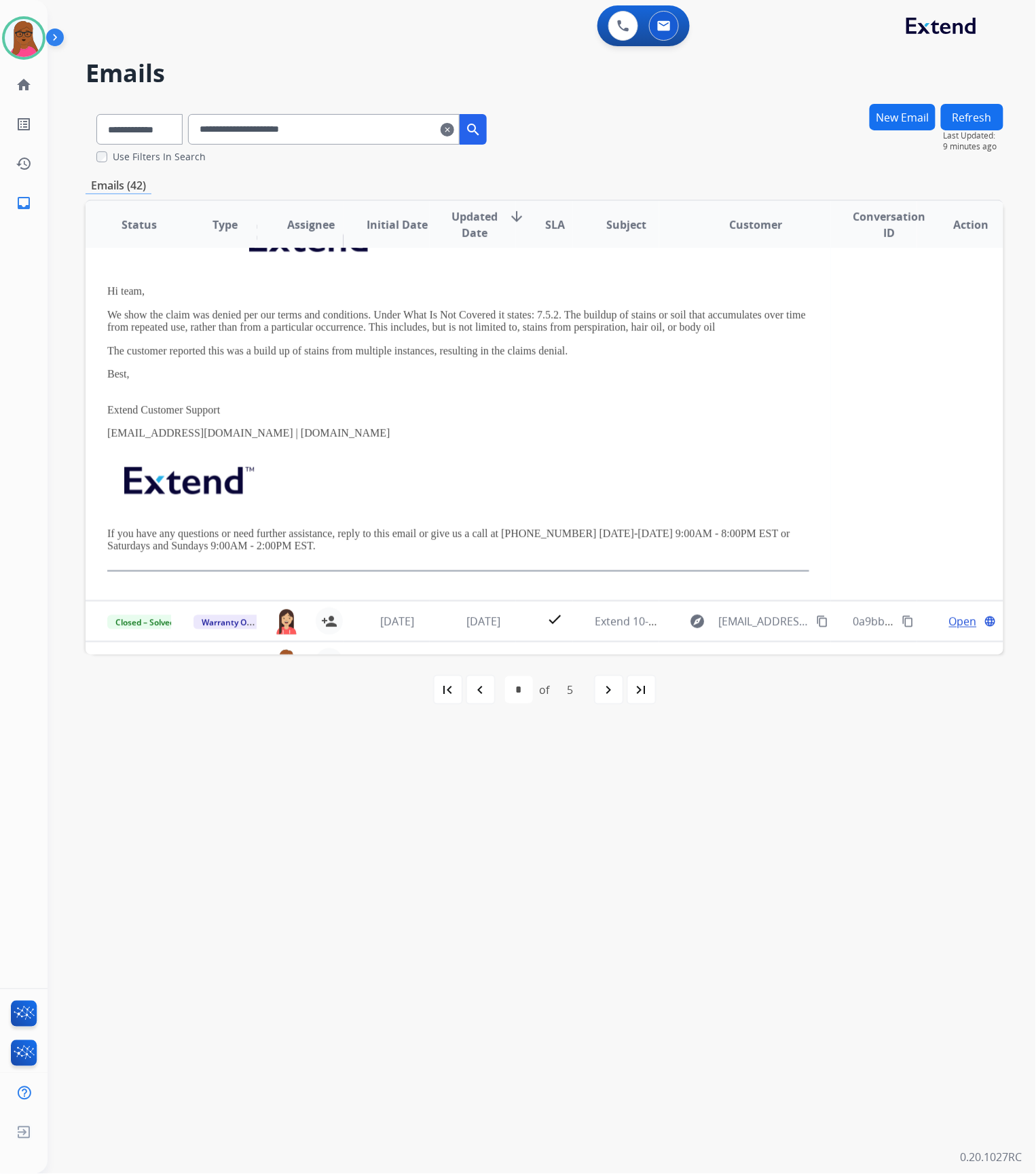
scroll to position [421, 0]
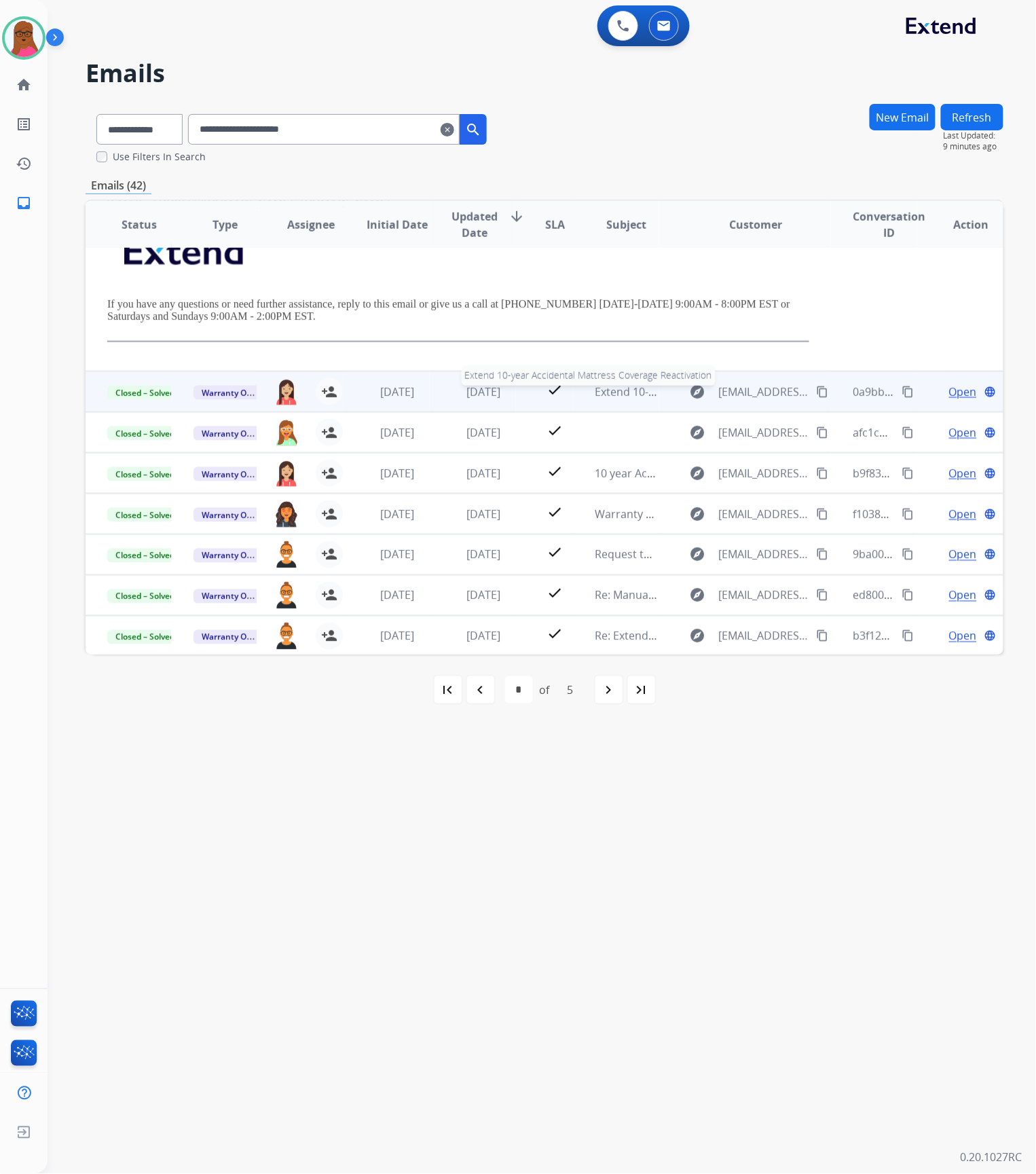
click at [598, 389] on span "Extend 10-year Accidental Mattress Coverage Reactivation" at bounding box center [743, 392] width 296 height 15
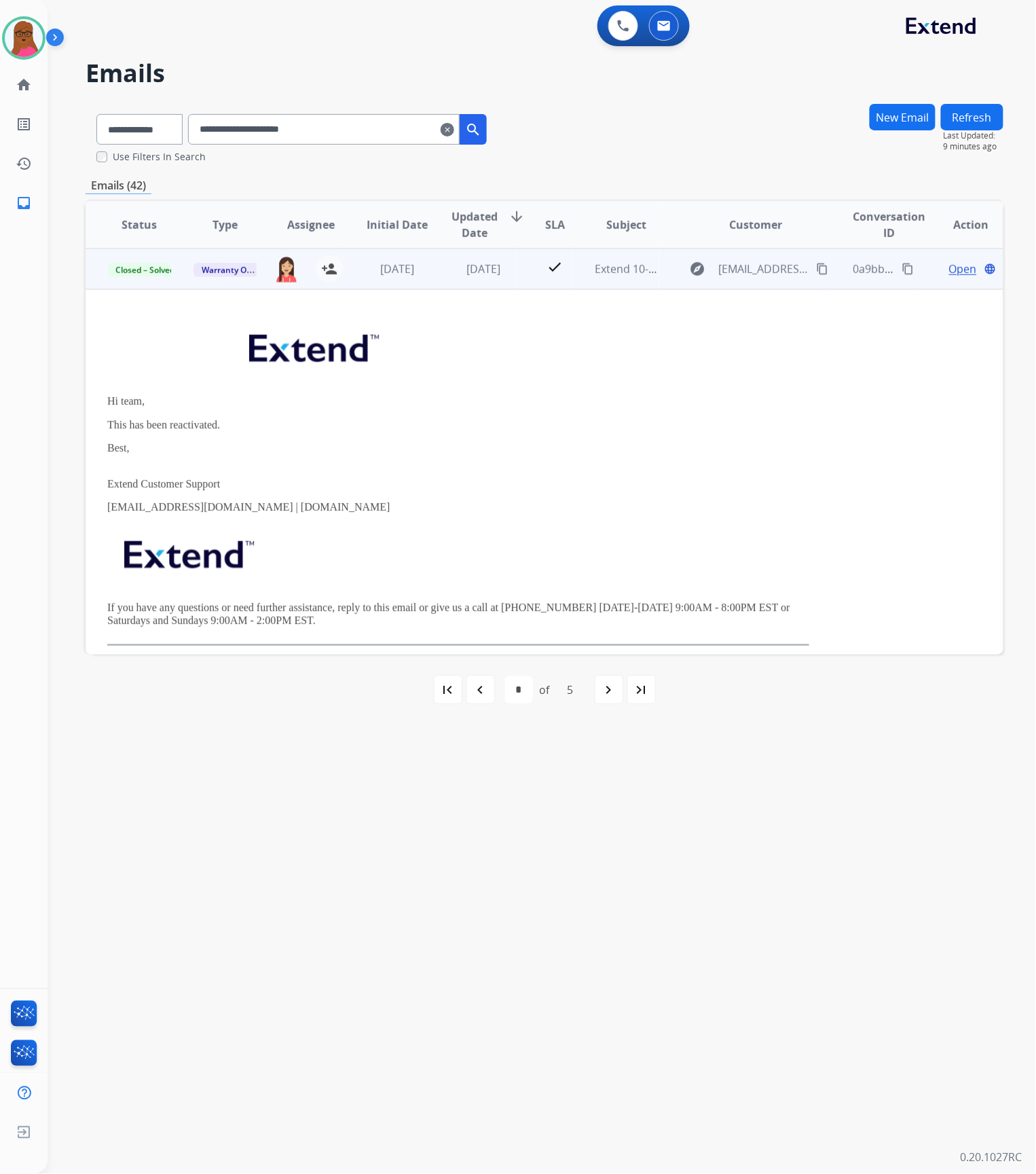
scroll to position [384, 0]
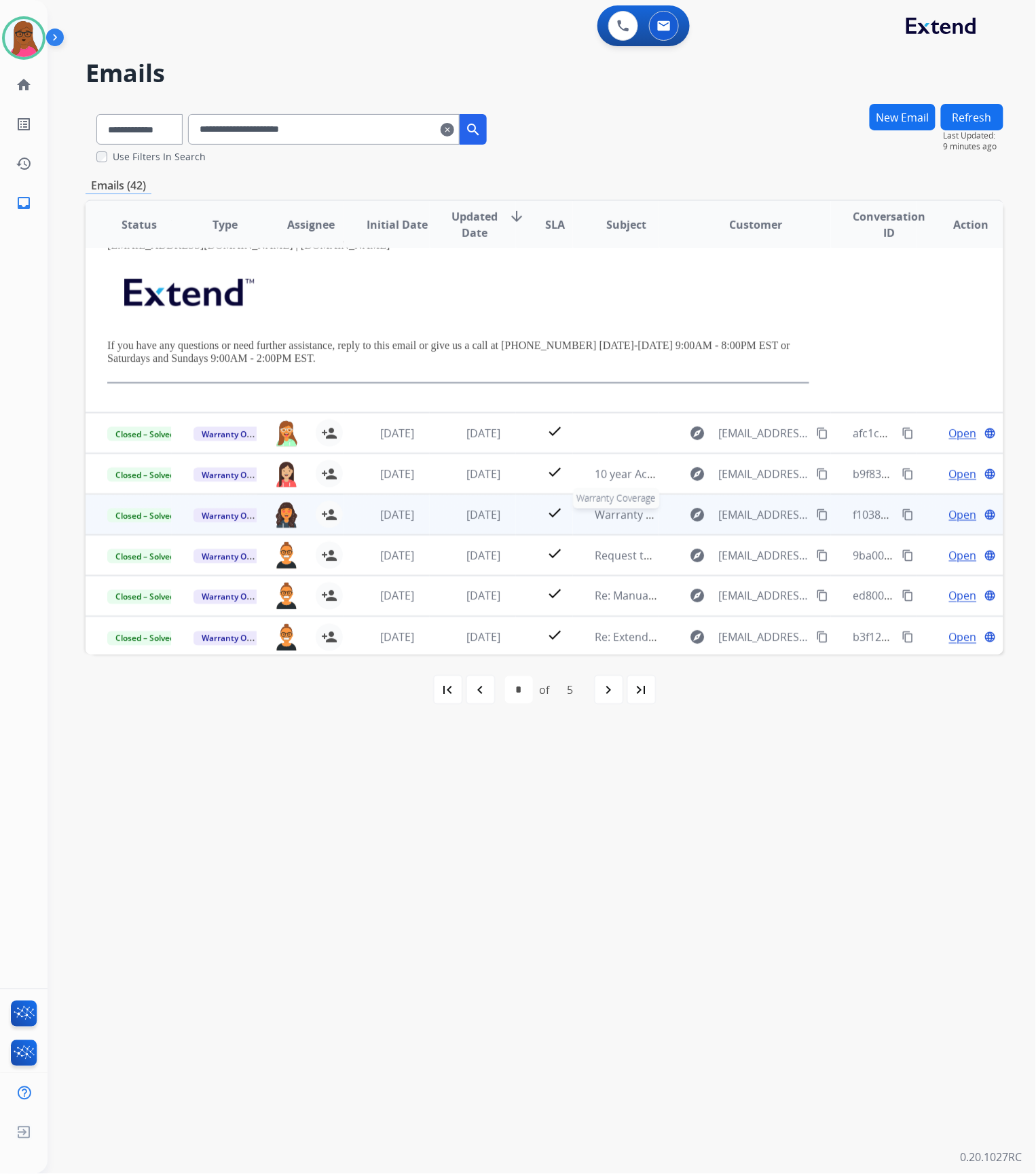
click at [601, 514] on span "Warranty Coverage" at bounding box center [644, 515] width 99 height 15
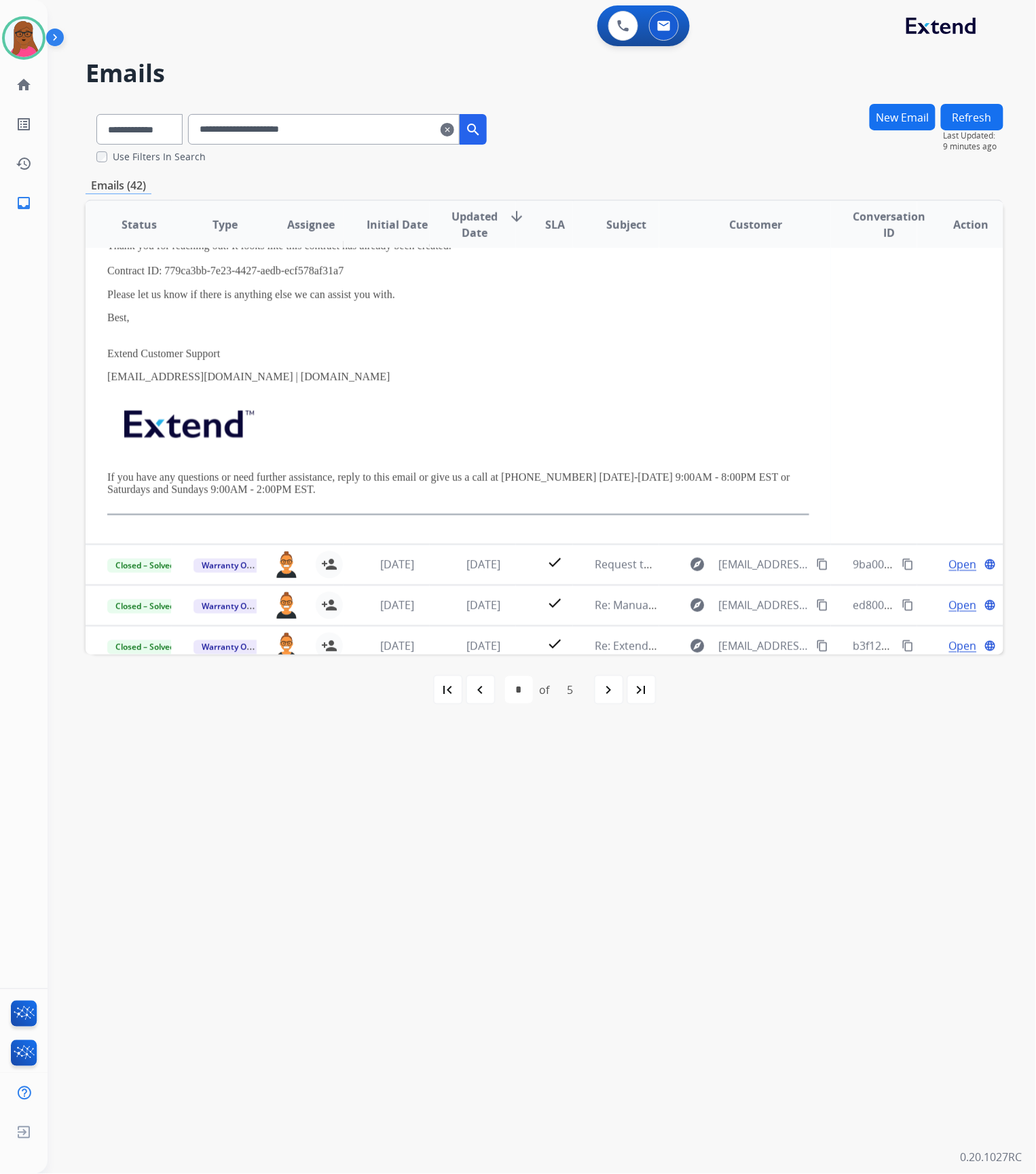
scroll to position [437, 0]
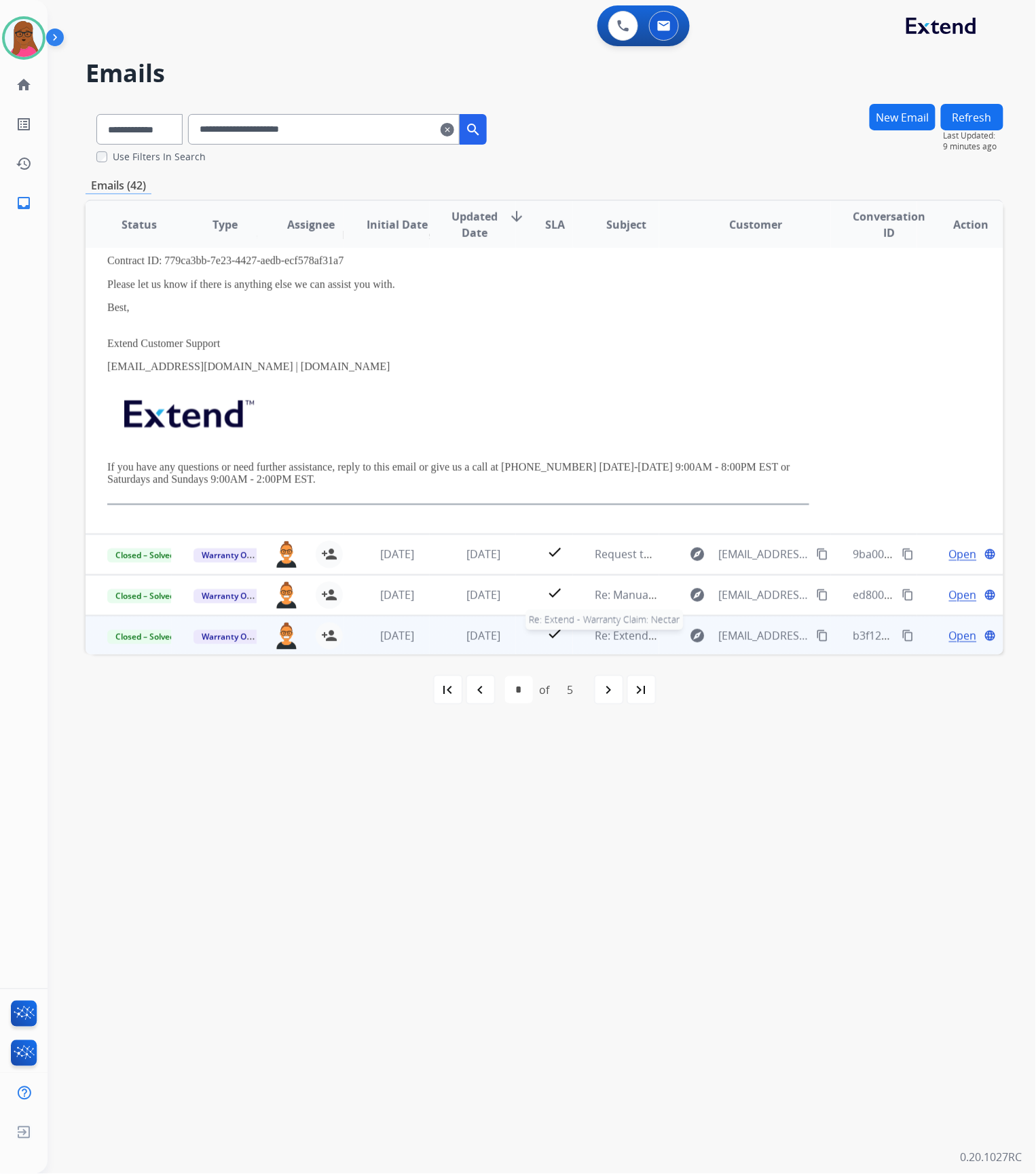
click at [601, 630] on span "Re: Extend - Warranty Claim: Nectar" at bounding box center [686, 636] width 182 height 15
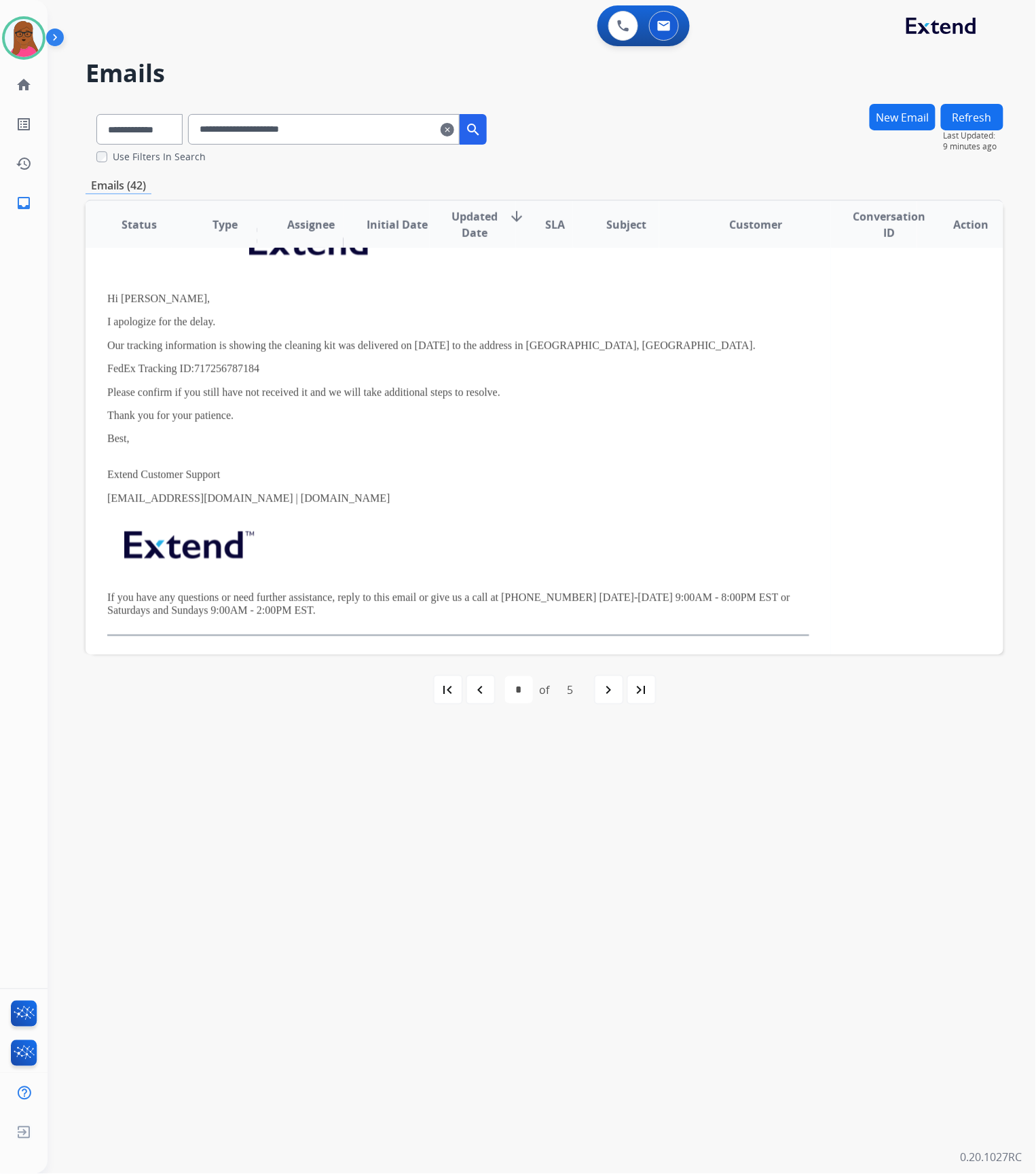
scroll to position [482, 0]
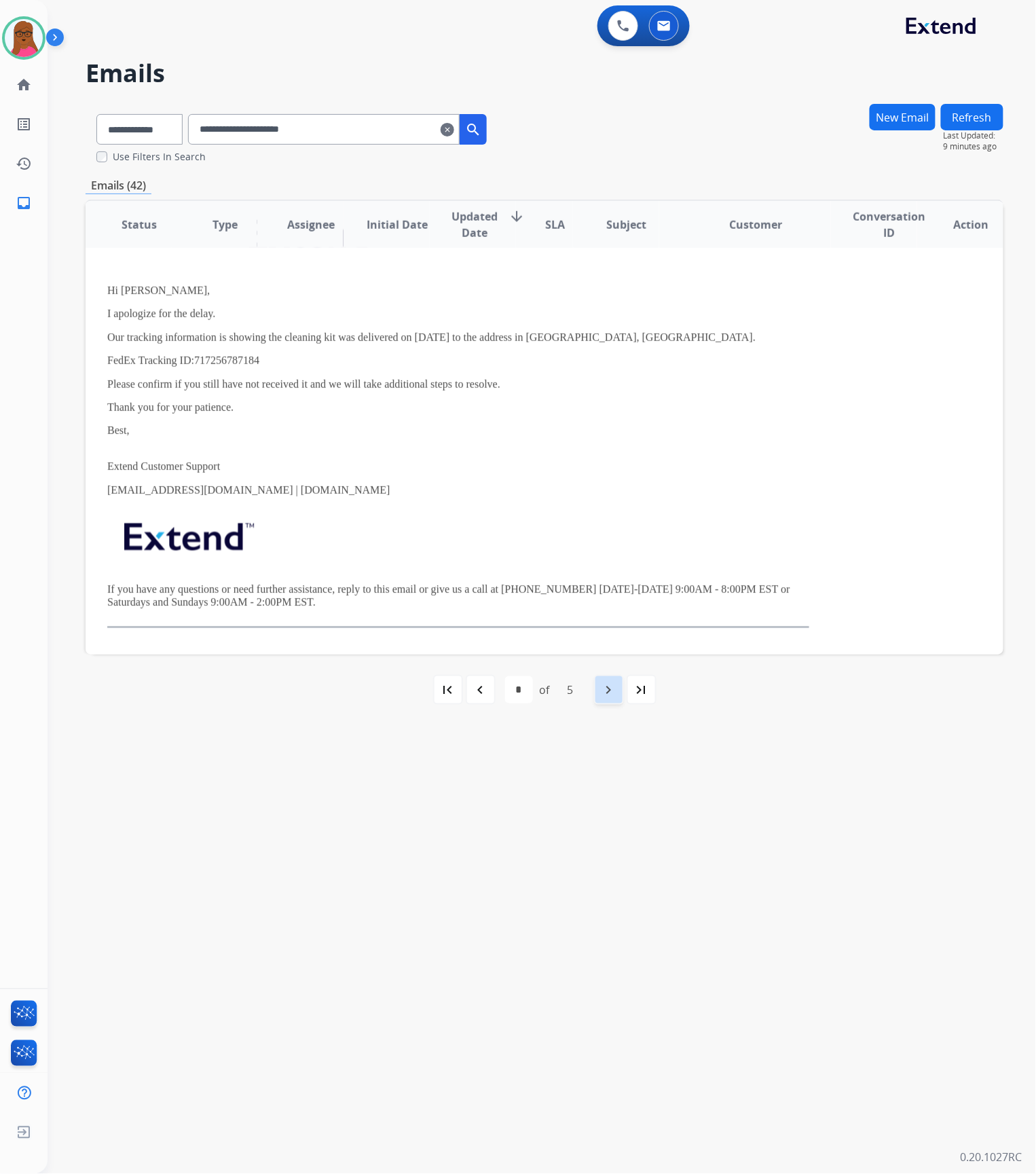
click at [599, 693] on div "navigate_next" at bounding box center [609, 690] width 30 height 30
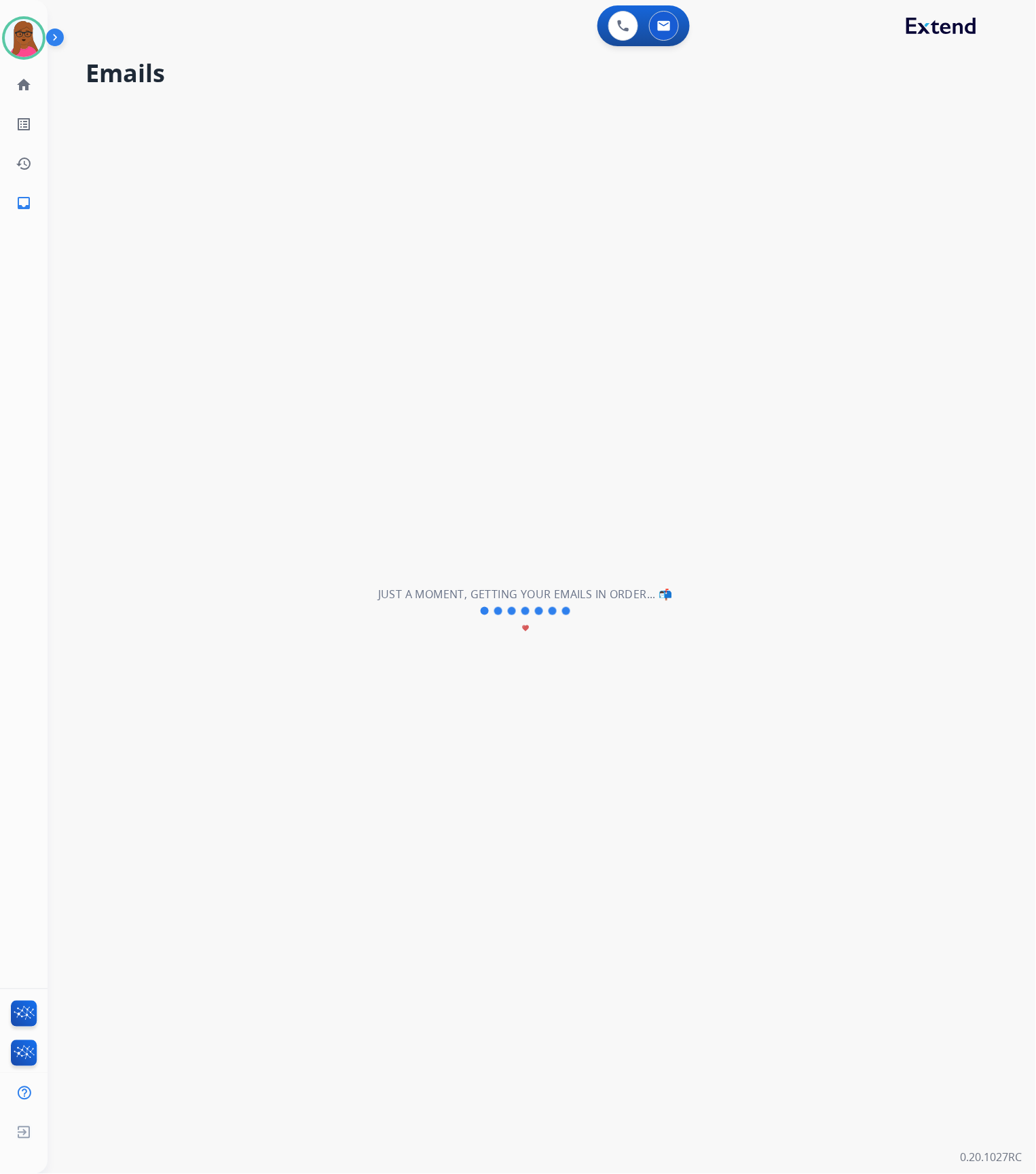
scroll to position [44, 0]
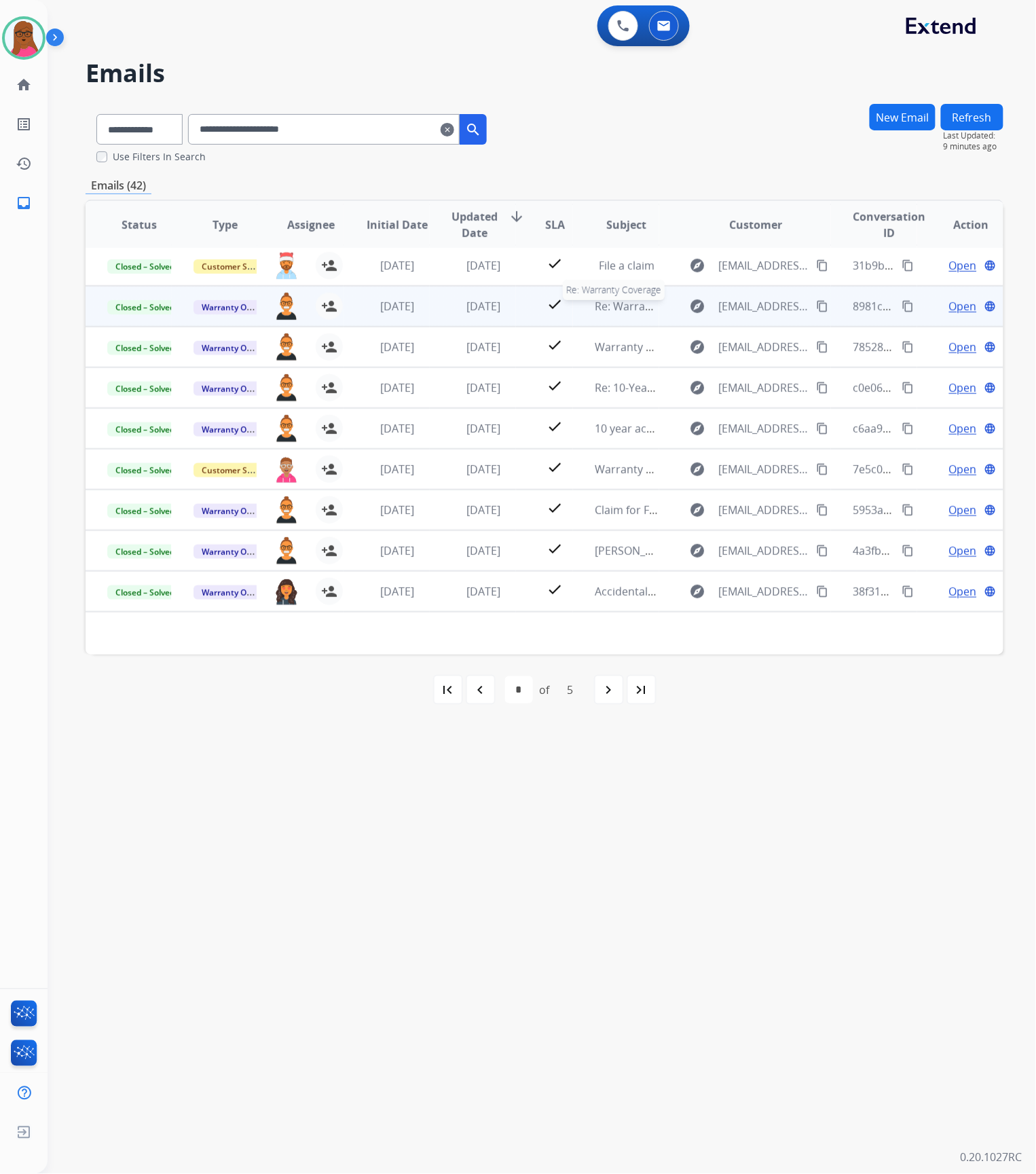
click at [606, 303] on span "Re: Warranty Coverage" at bounding box center [653, 306] width 118 height 15
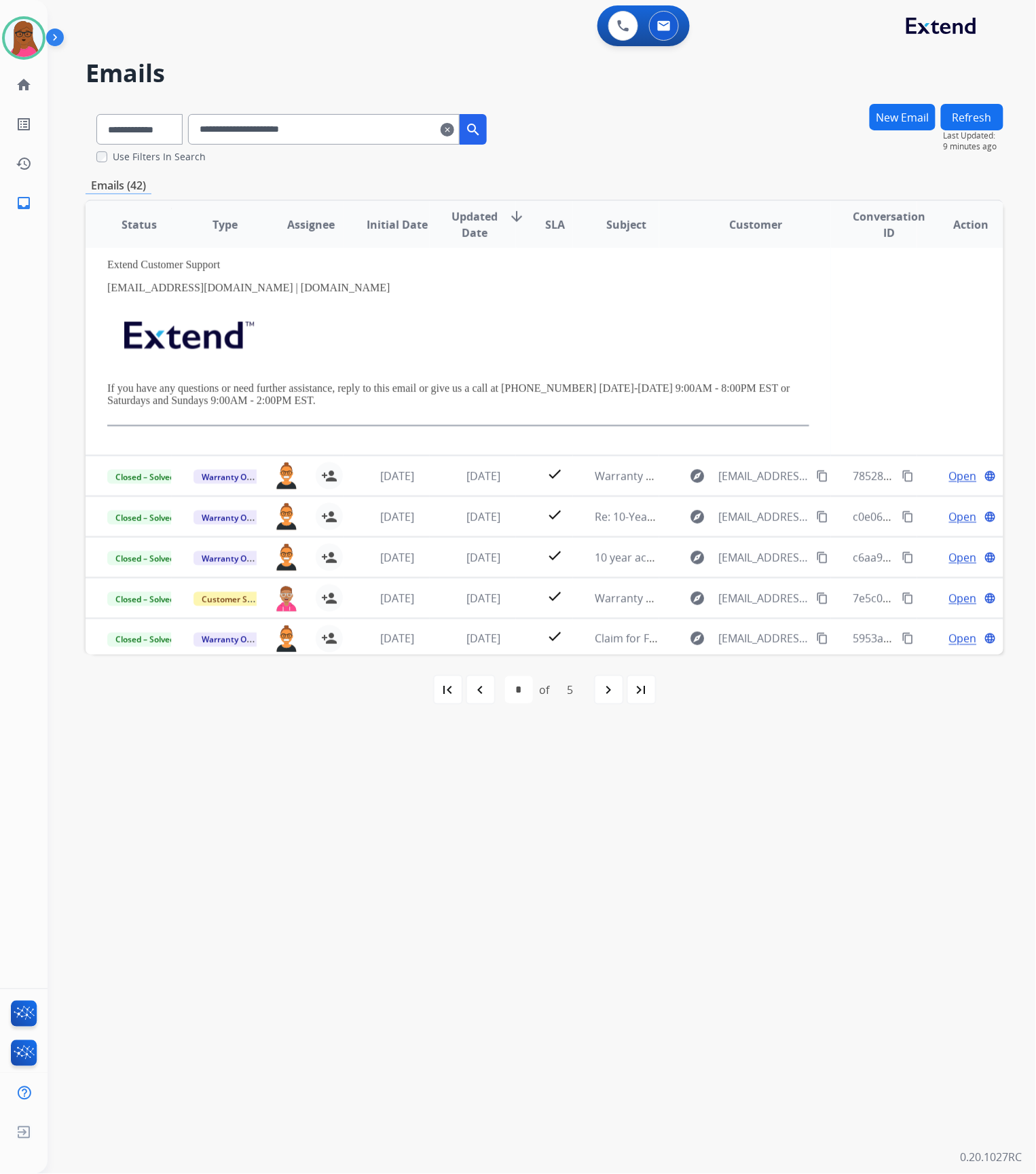
scroll to position [437, 0]
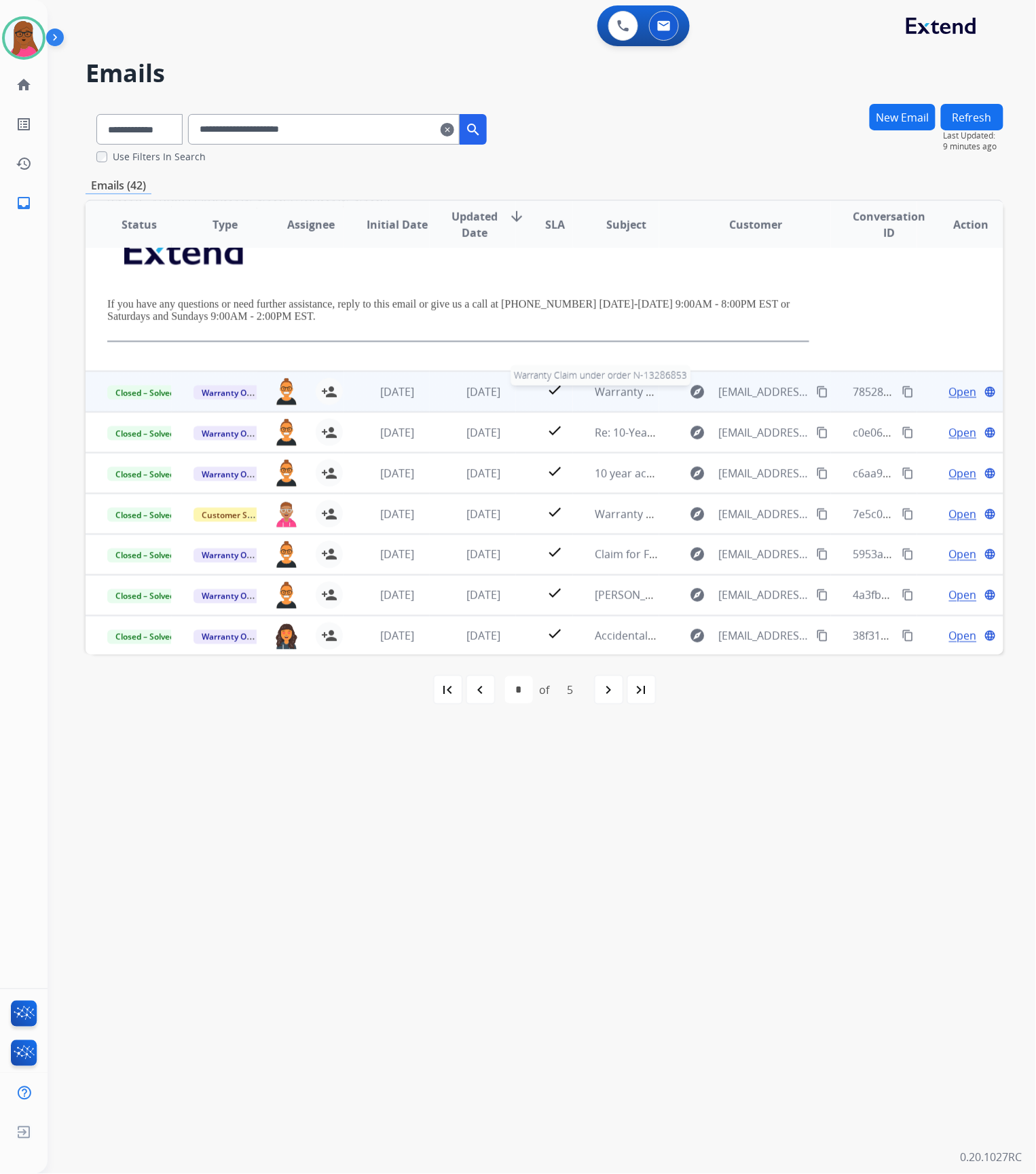
click at [595, 395] on span "Warranty Claim under order N-13286853" at bounding box center [699, 392] width 209 height 15
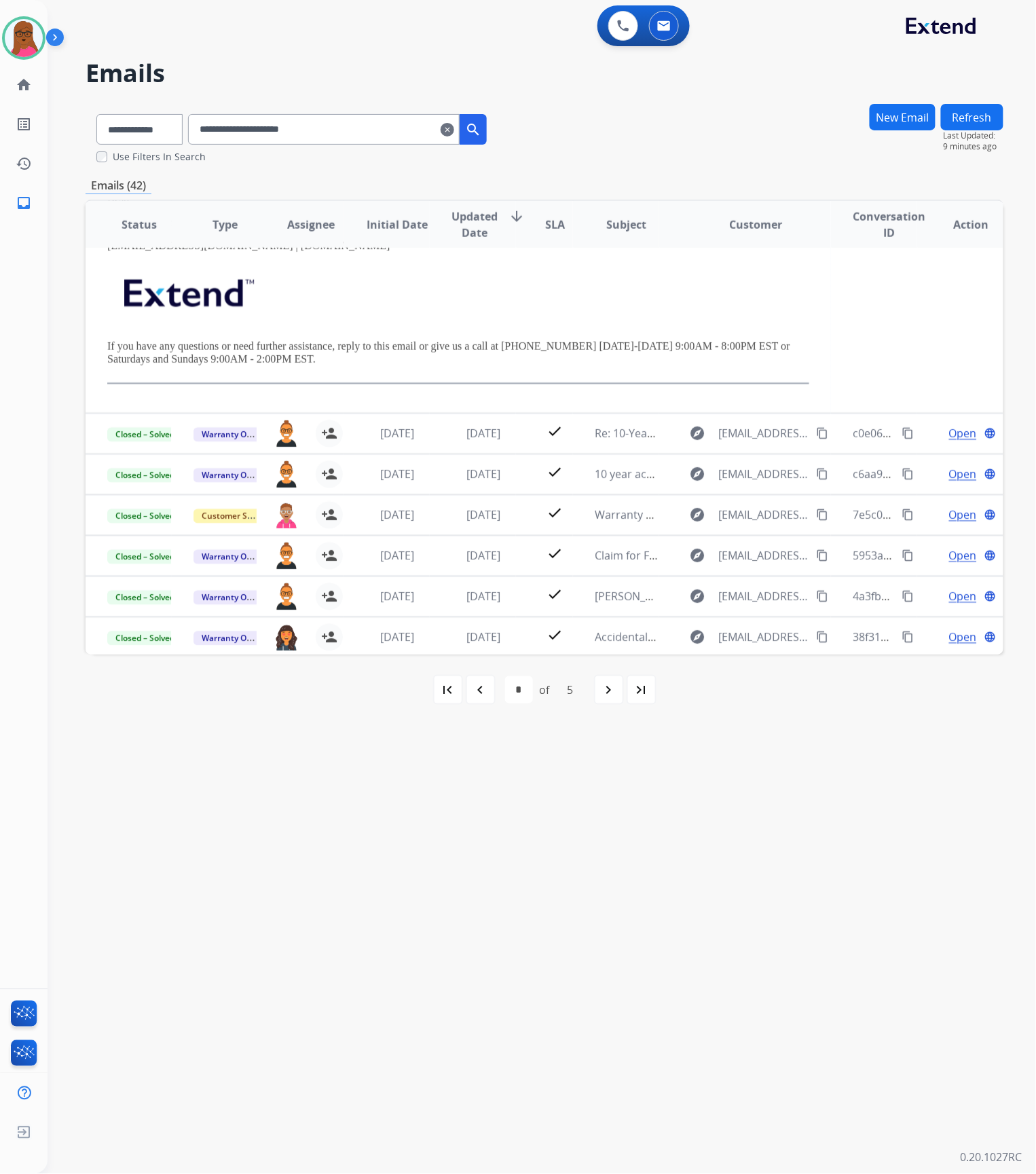
scroll to position [543, 0]
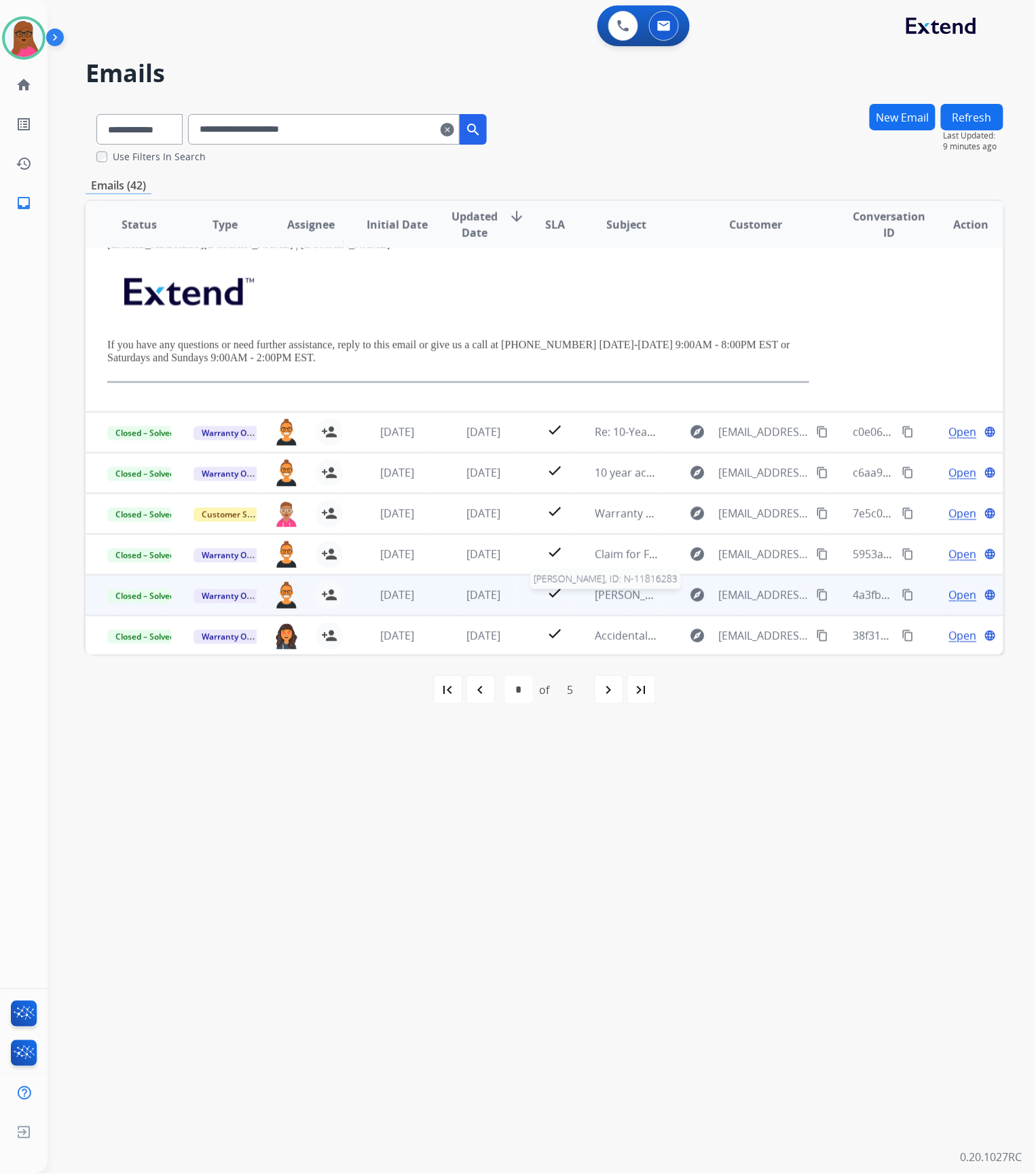
click at [608, 596] on span "[PERSON_NAME], ID: N-11816283" at bounding box center [678, 596] width 167 height 15
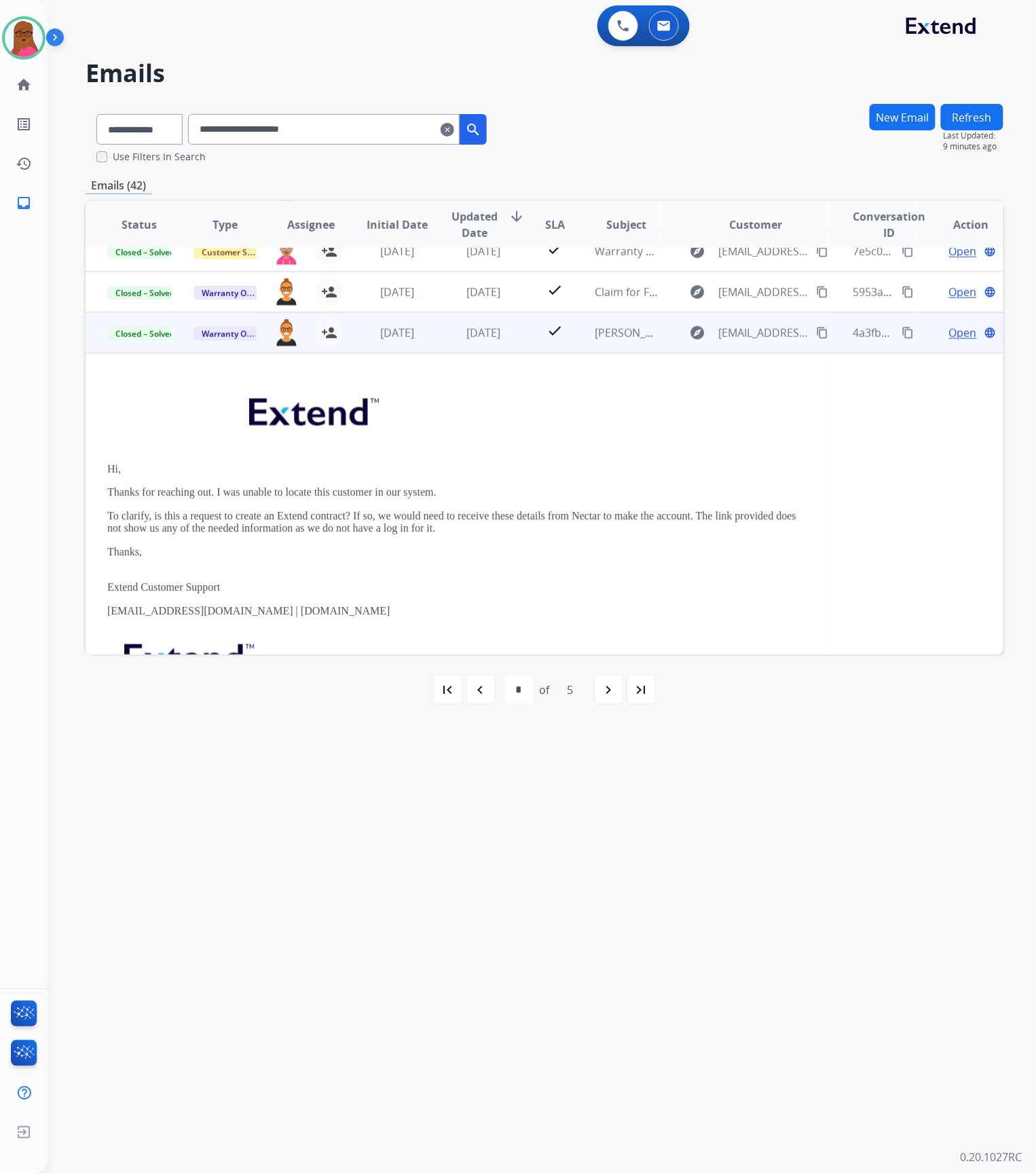
scroll to position [235, 0]
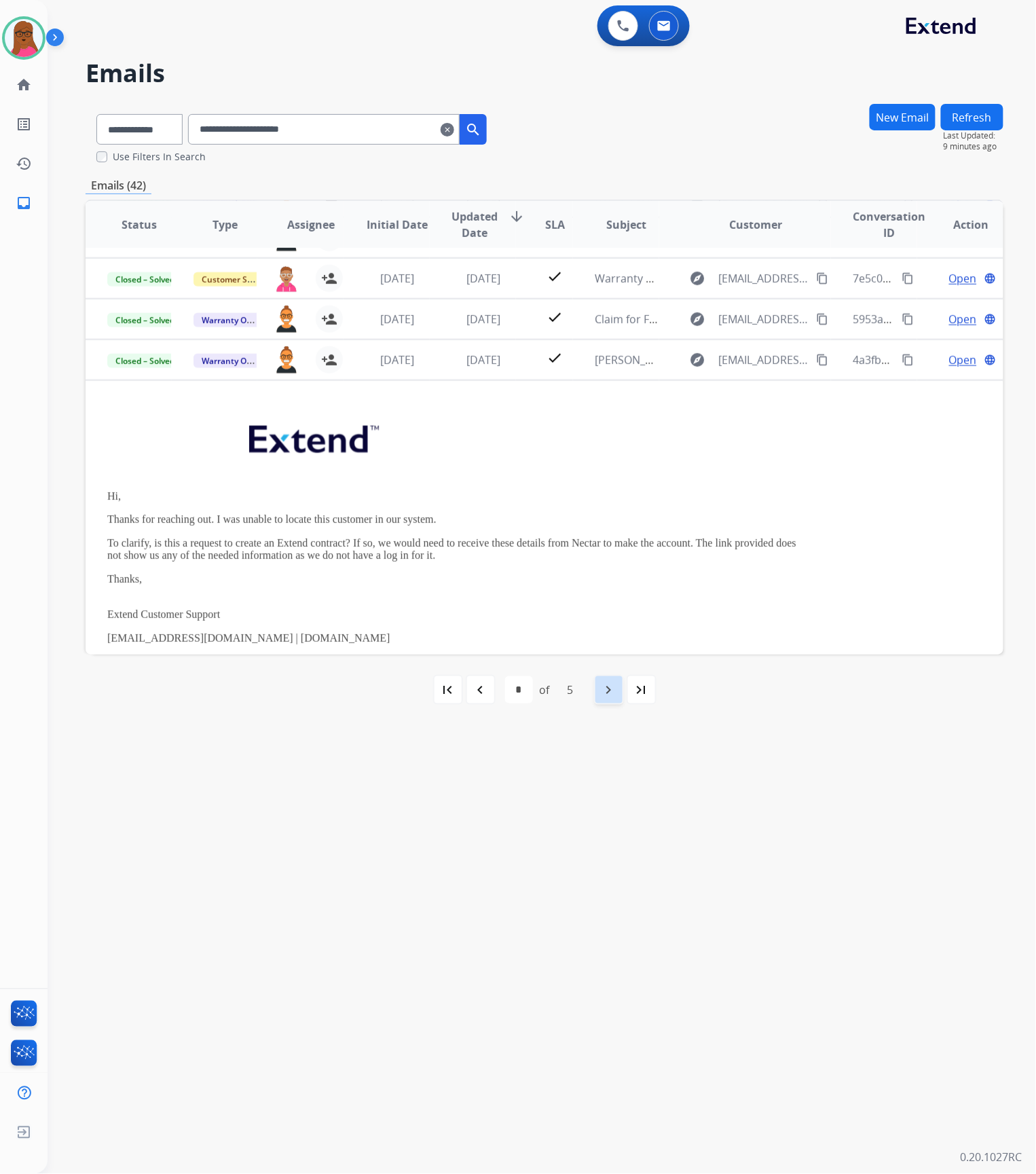
click at [608, 689] on mat-icon "navigate_next" at bounding box center [609, 690] width 17 height 17
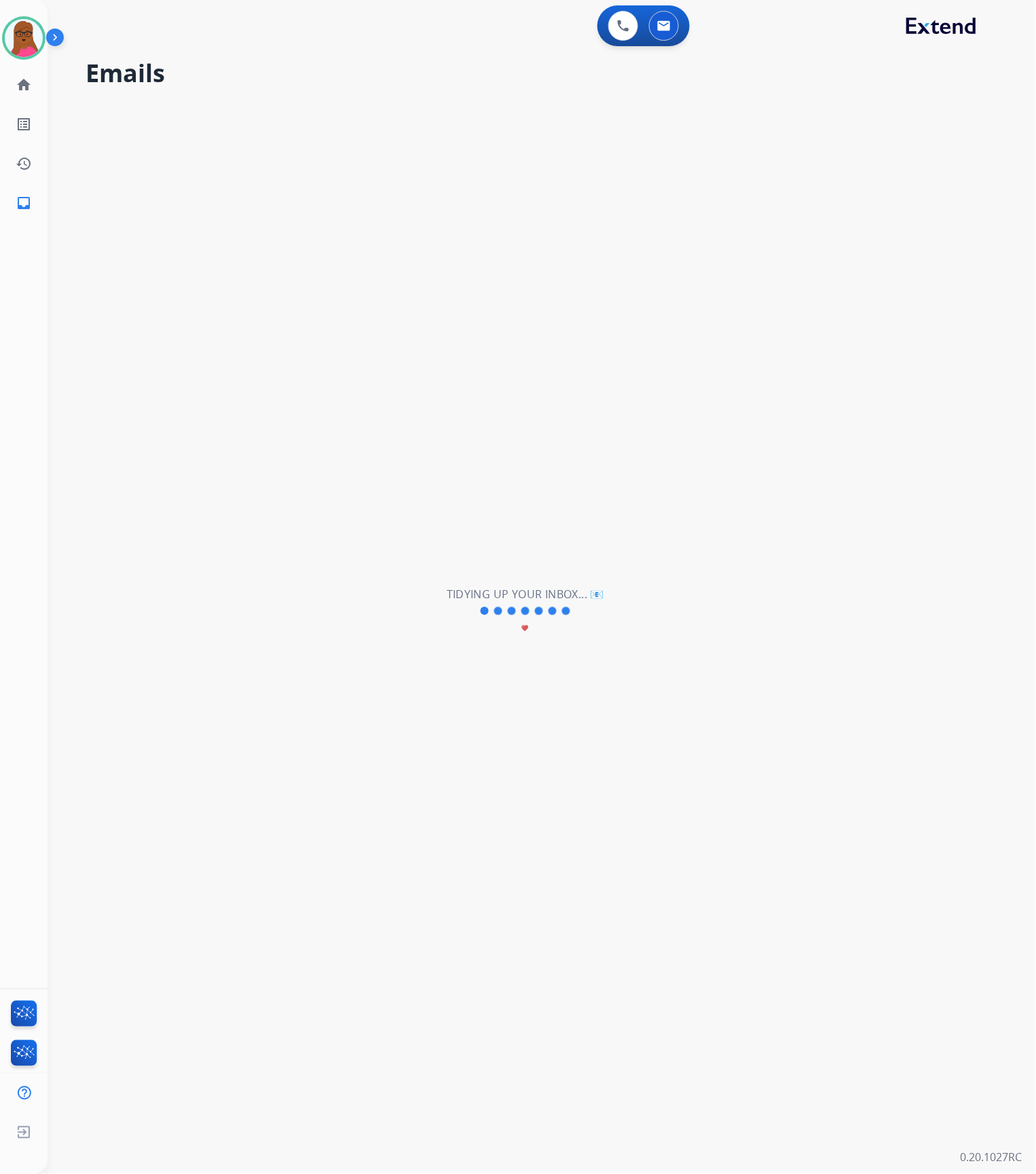
scroll to position [45, 0]
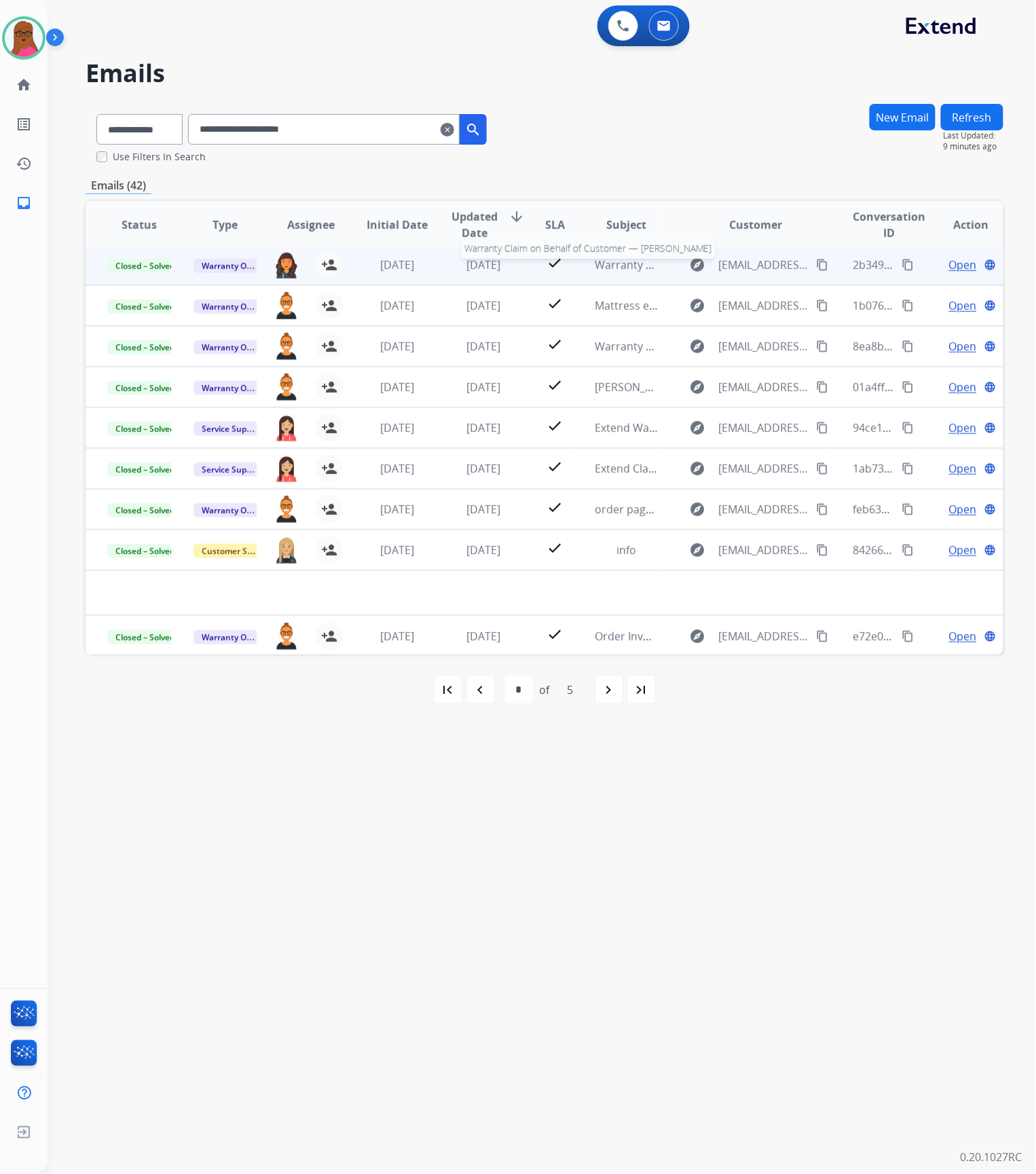
click at [596, 264] on span "Warranty Claim on Behalf of Customer — [PERSON_NAME]" at bounding box center [743, 265] width 297 height 15
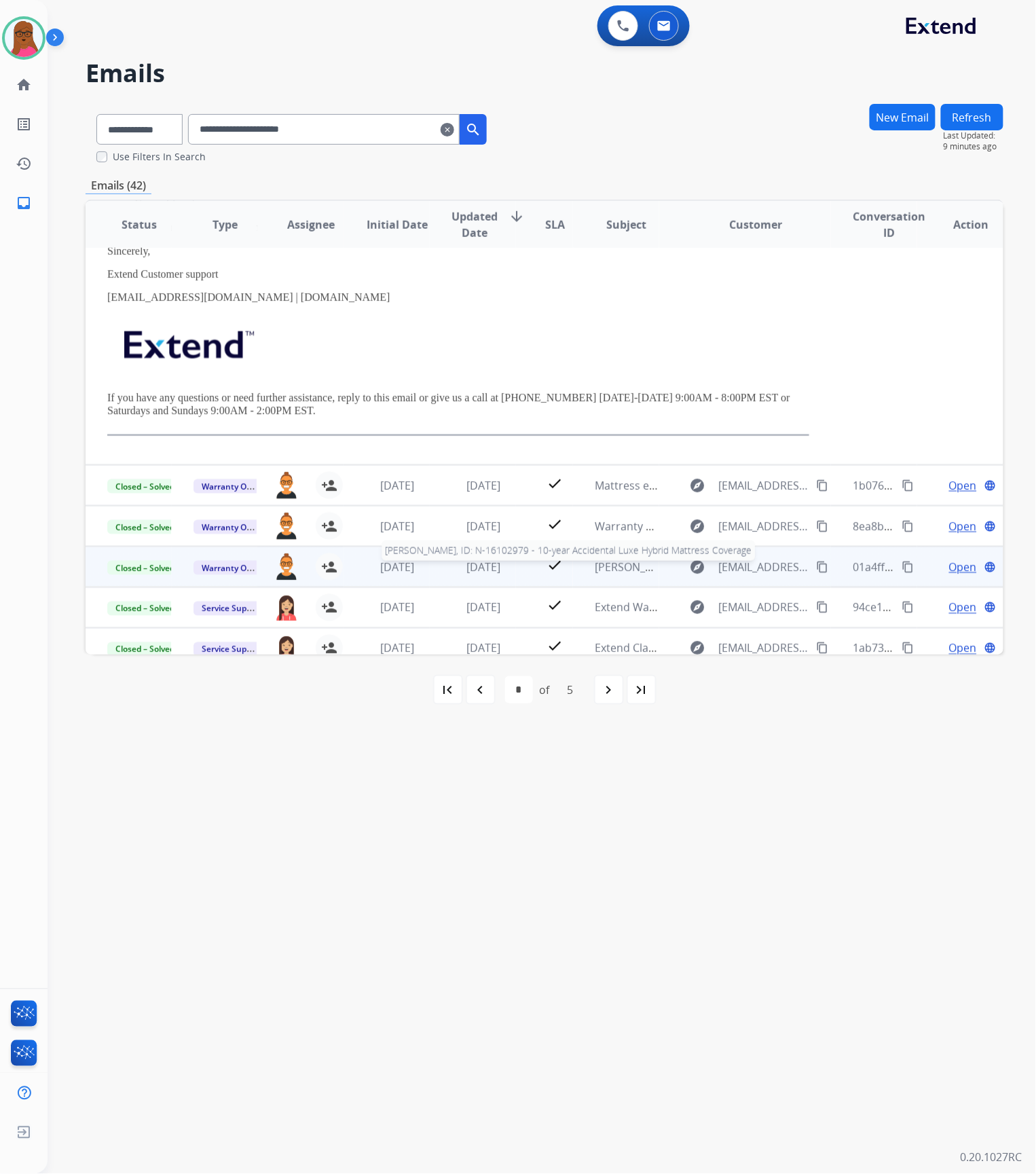
scroll to position [493, 0]
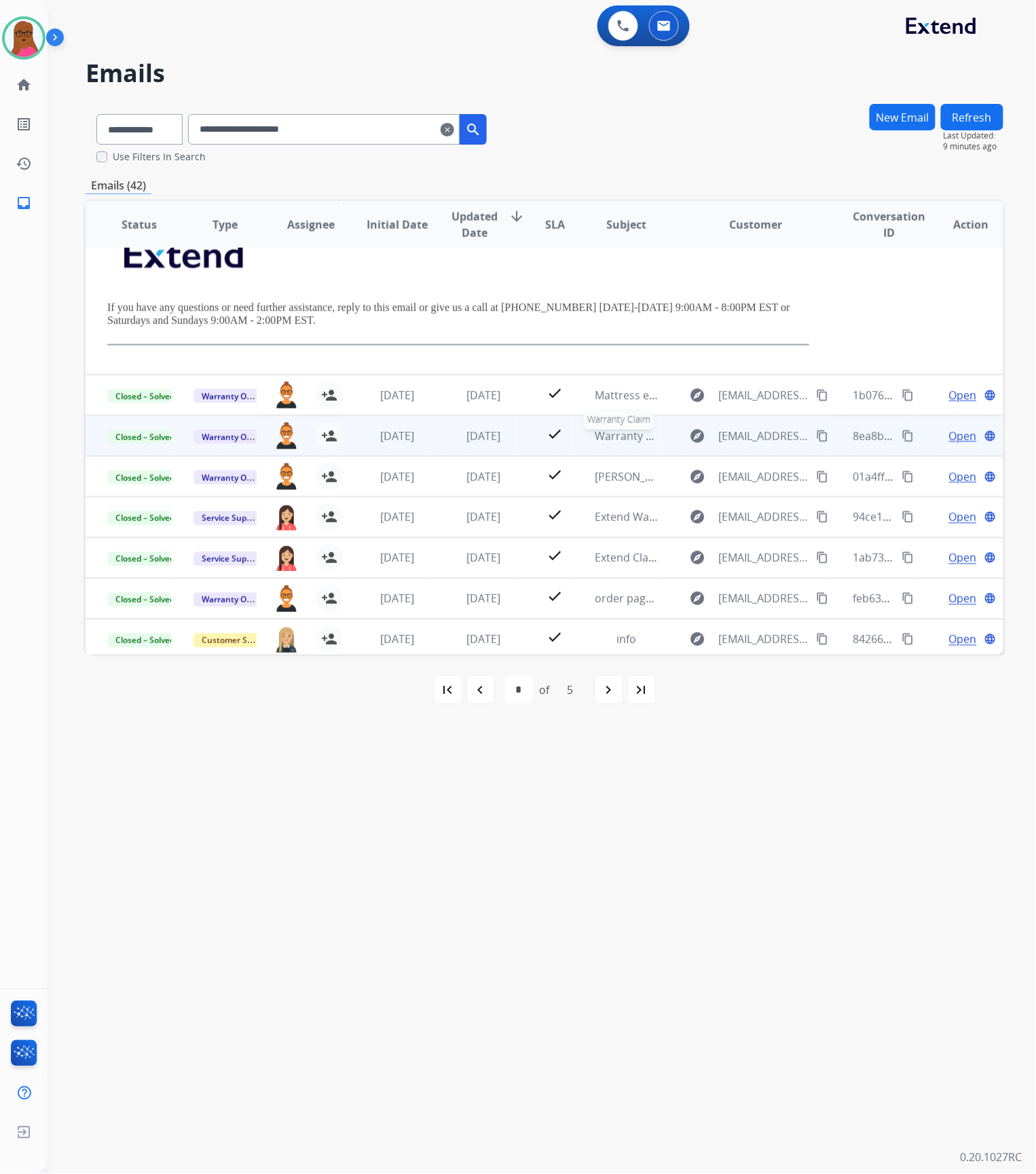
click at [623, 435] on span "Warranty Claim" at bounding box center [635, 436] width 80 height 15
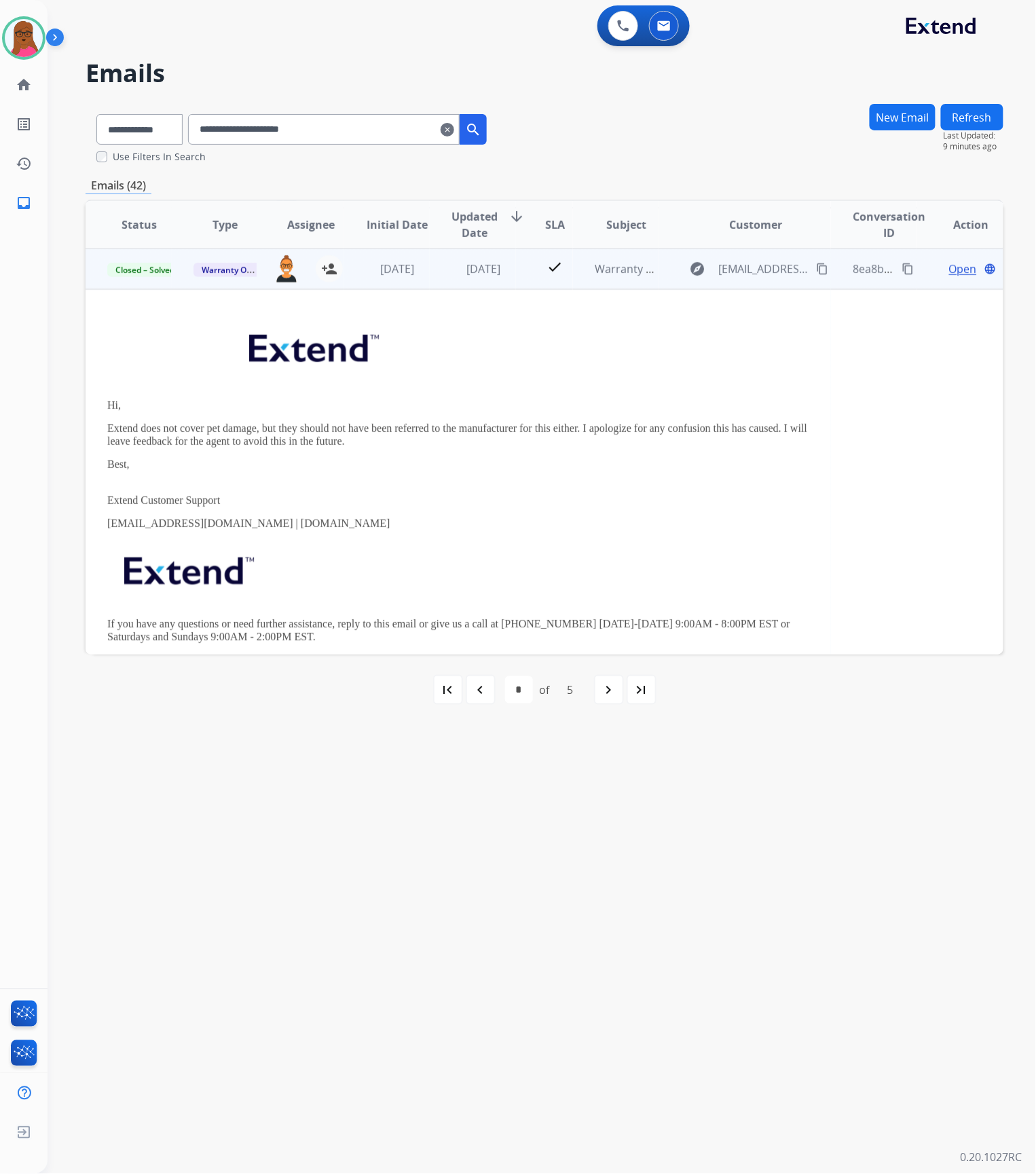
scroll to position [401, 0]
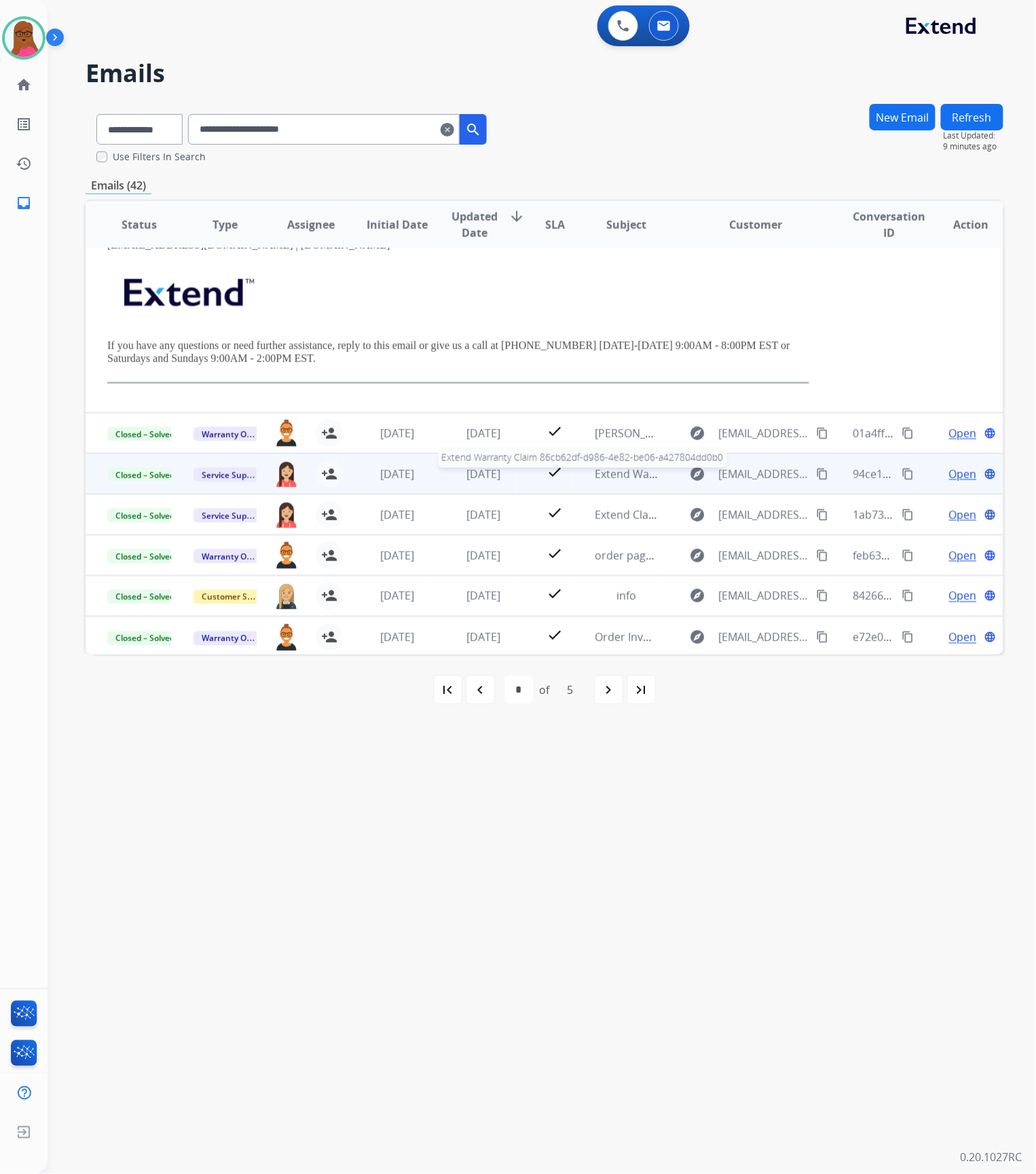
click at [611, 467] on span "Extend Warranty Claim 86cb62df-d986-4e82-be06-a427804dd0b0" at bounding box center [760, 474] width 331 height 15
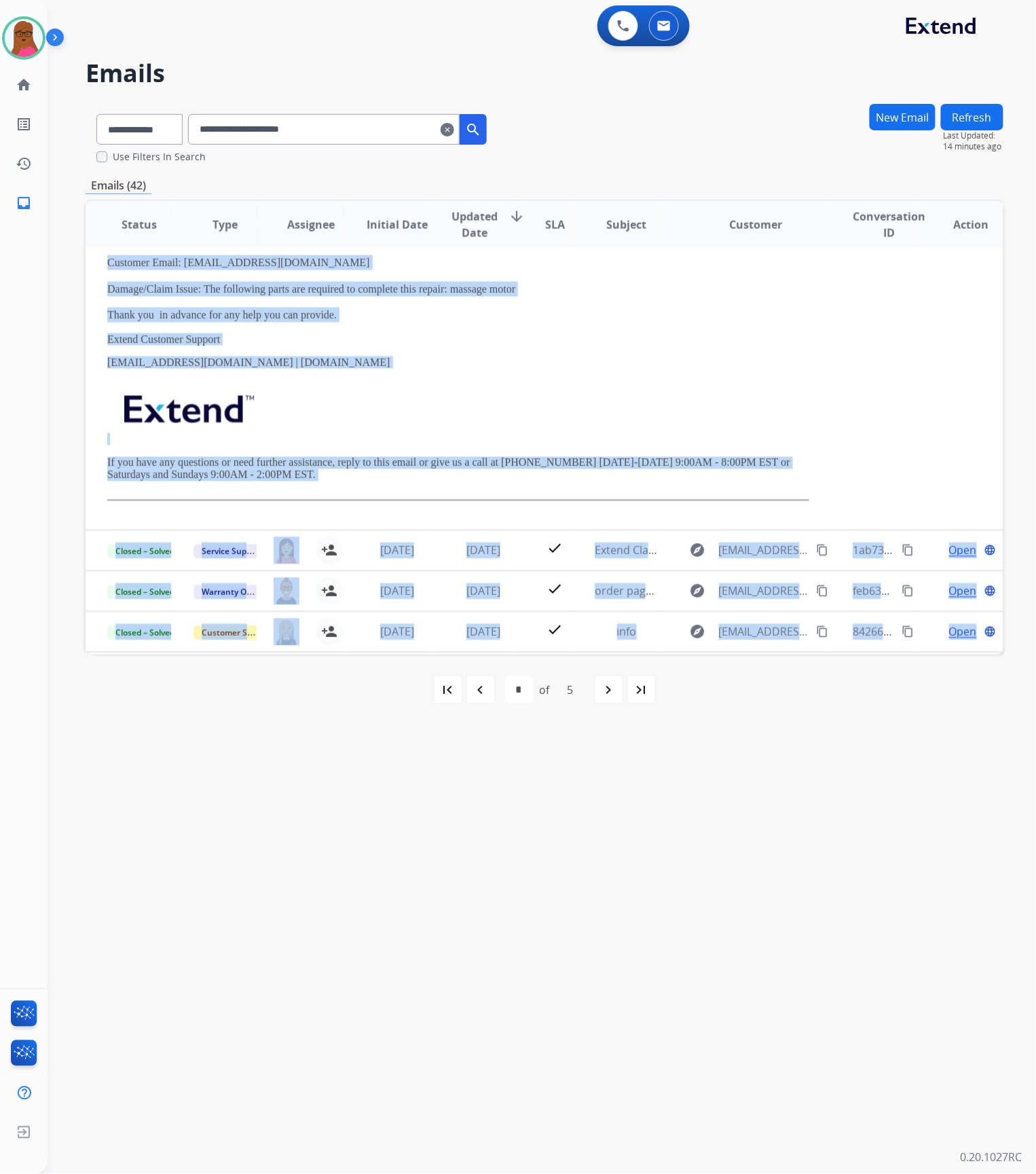
scroll to position [599, 0]
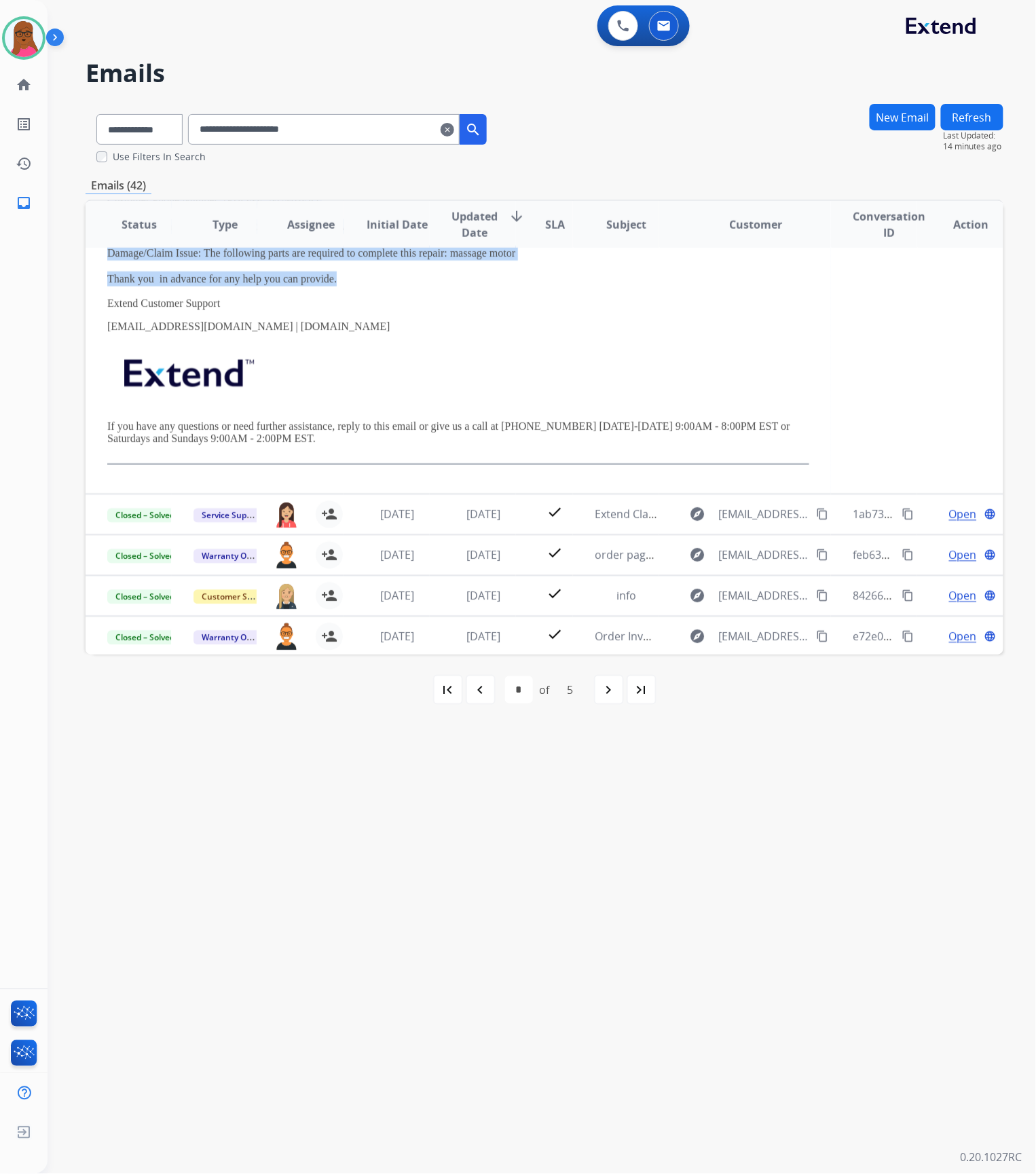
drag, startPoint x: 104, startPoint y: 305, endPoint x: 365, endPoint y: 280, distance: 262.2
click at [365, 280] on td "Hi there, We are reaching out on behalf of a mutual customer and seeking your g…" at bounding box center [458, 194] width 746 height 600
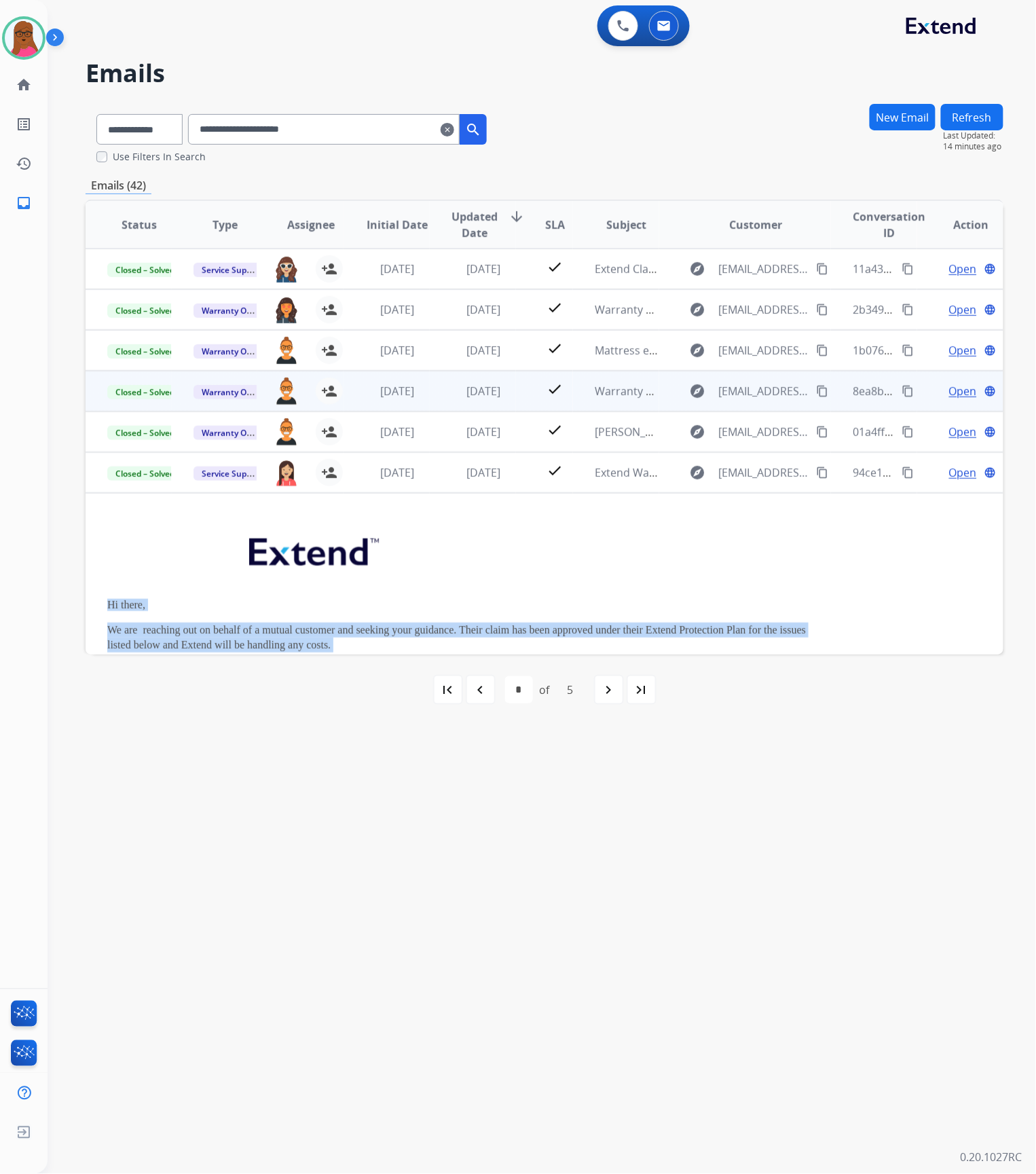
scroll to position [272, 0]
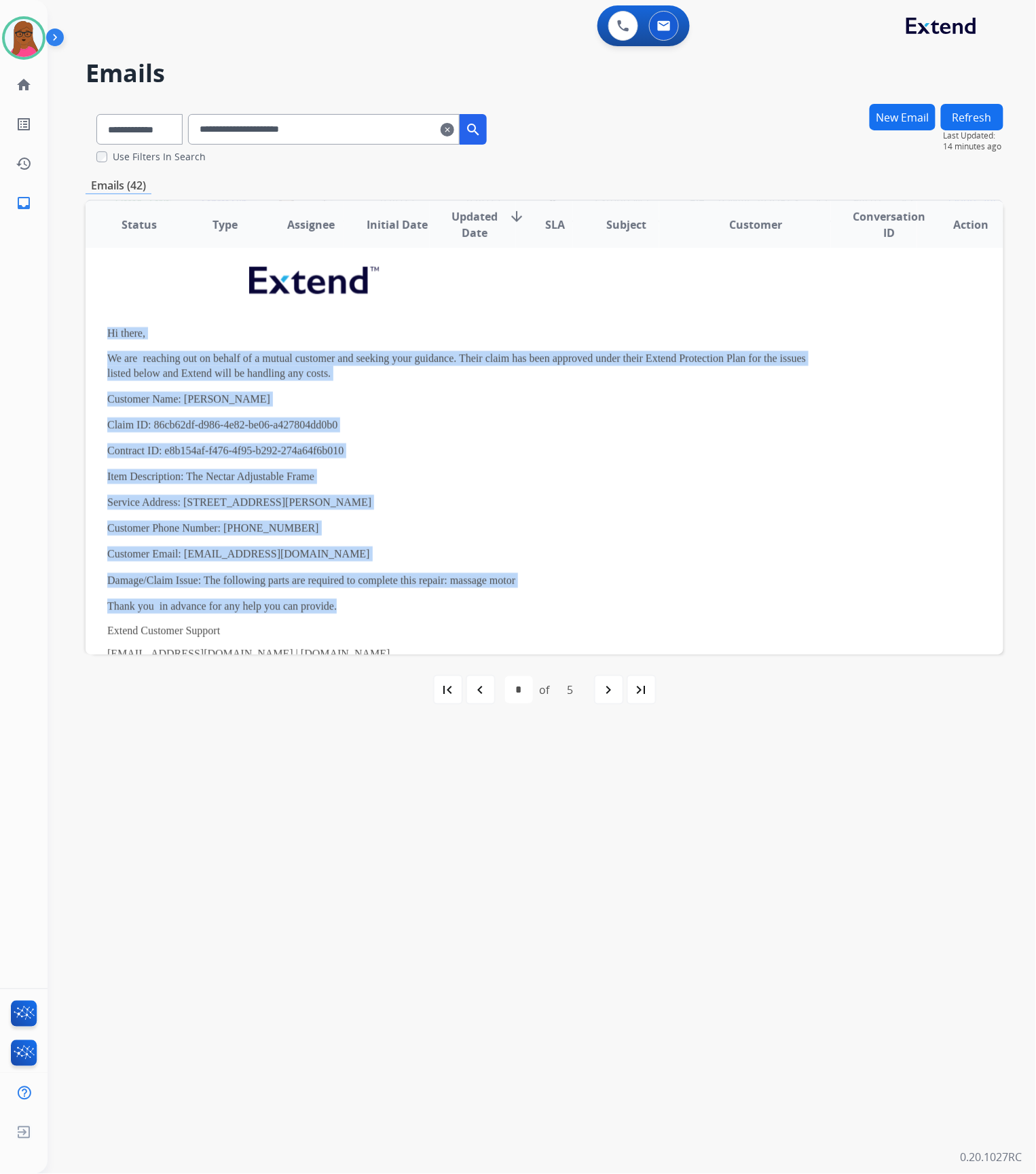
click at [902, 119] on button "New Email" at bounding box center [902, 116] width 66 height 26
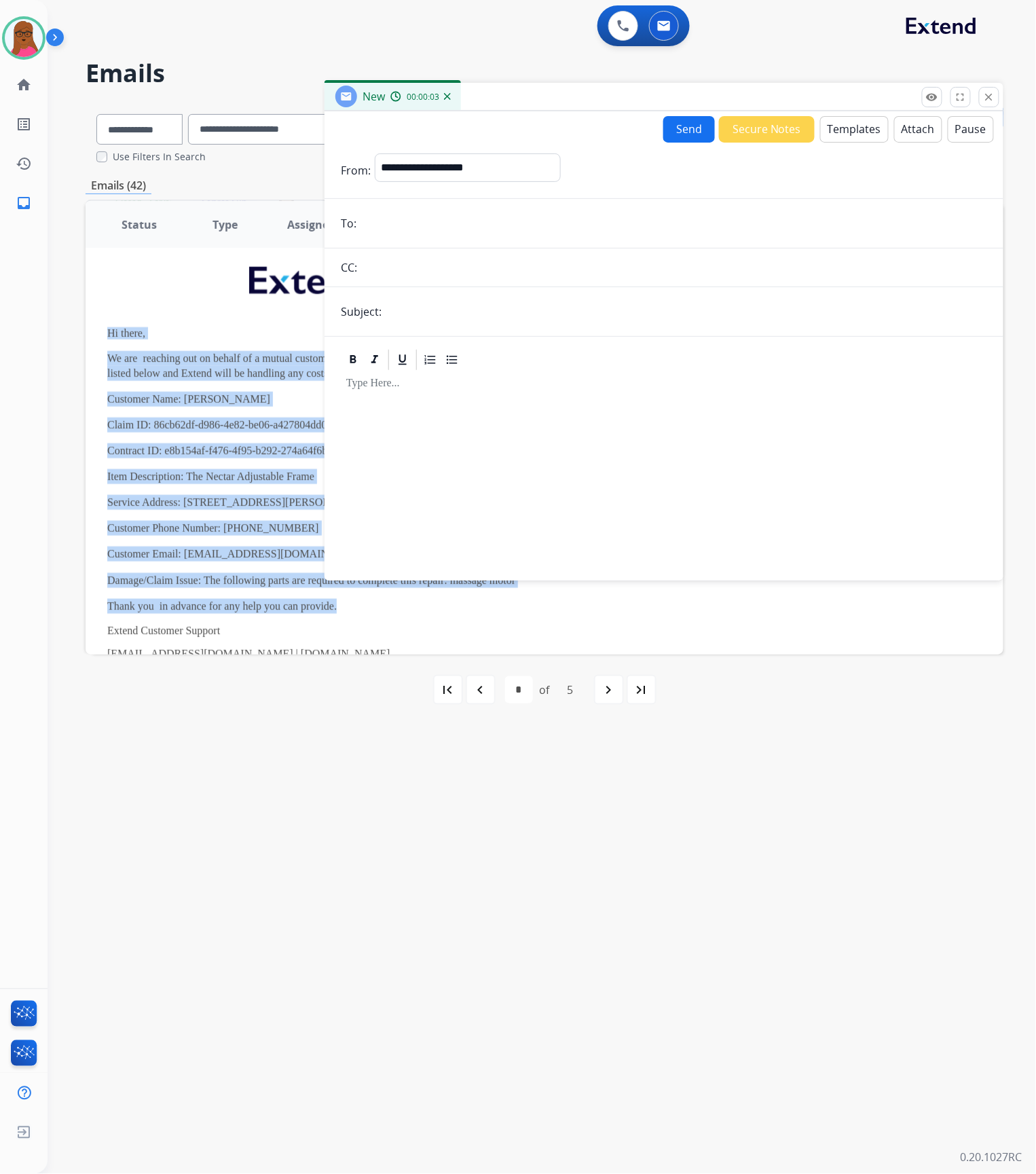
click at [476, 370] on div at bounding box center [664, 359] width 647 height 25
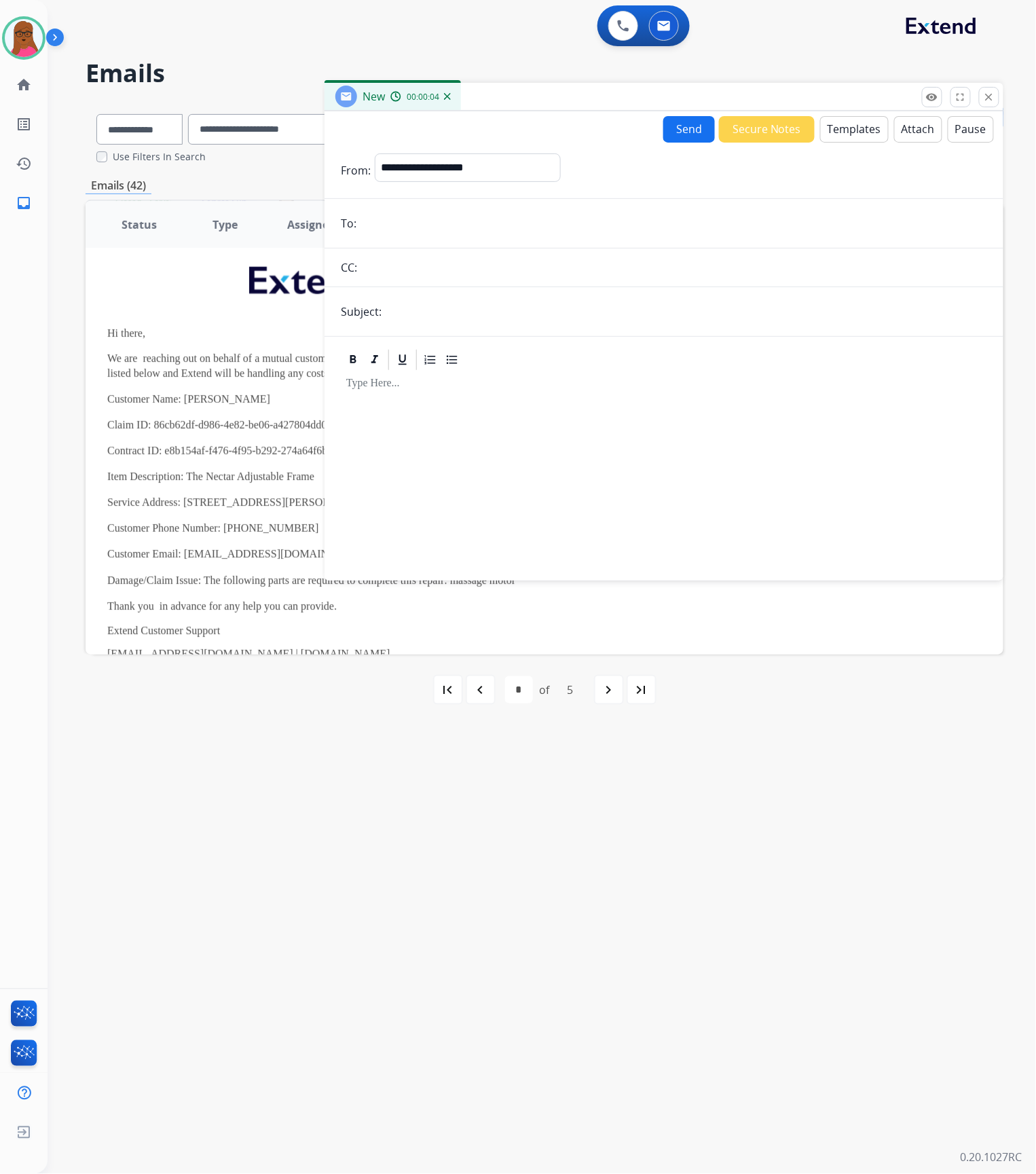
click at [839, 121] on button "Templates" at bounding box center [854, 129] width 68 height 26
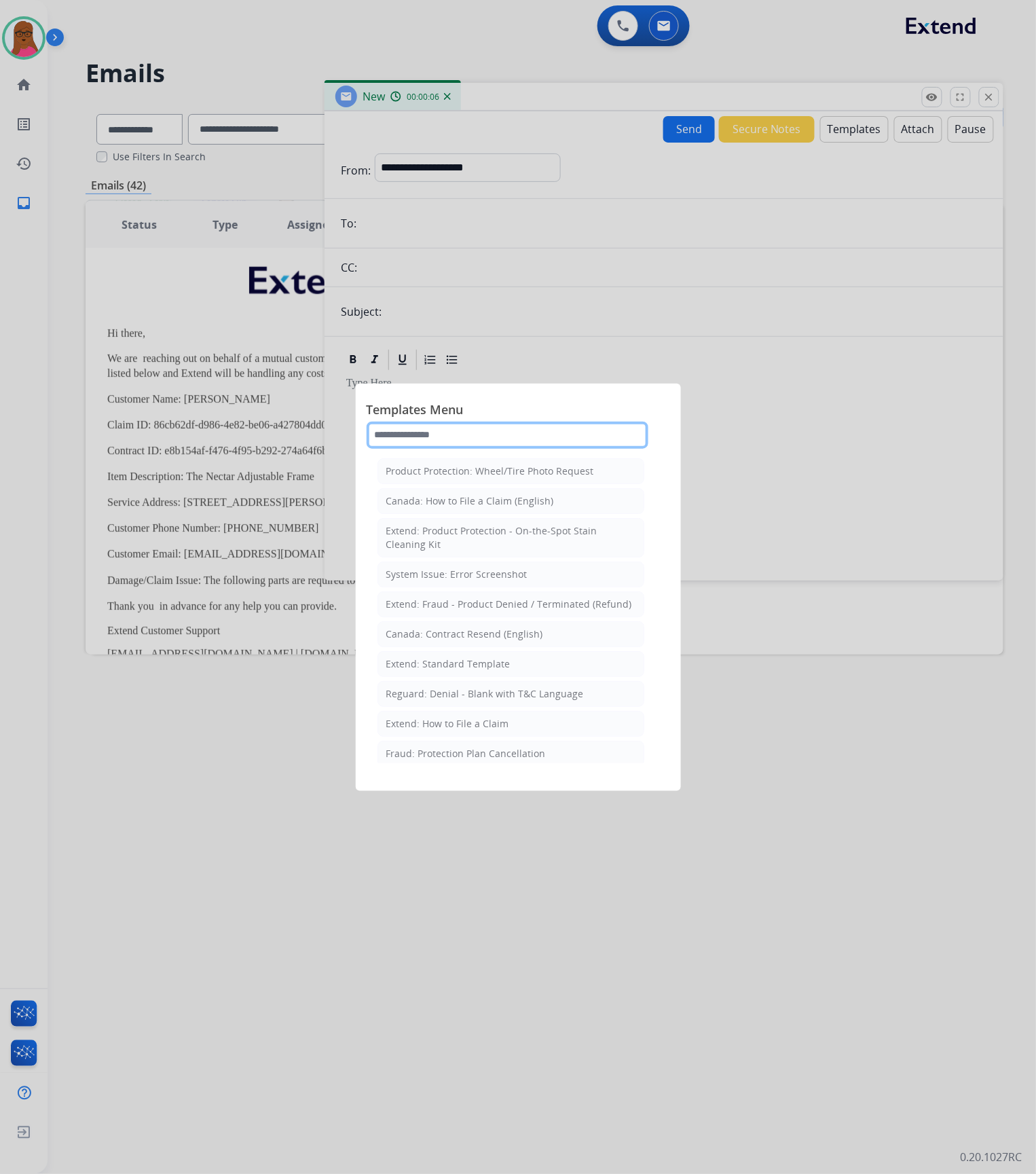
click at [549, 438] on input "text" at bounding box center [508, 435] width 282 height 27
type input "**"
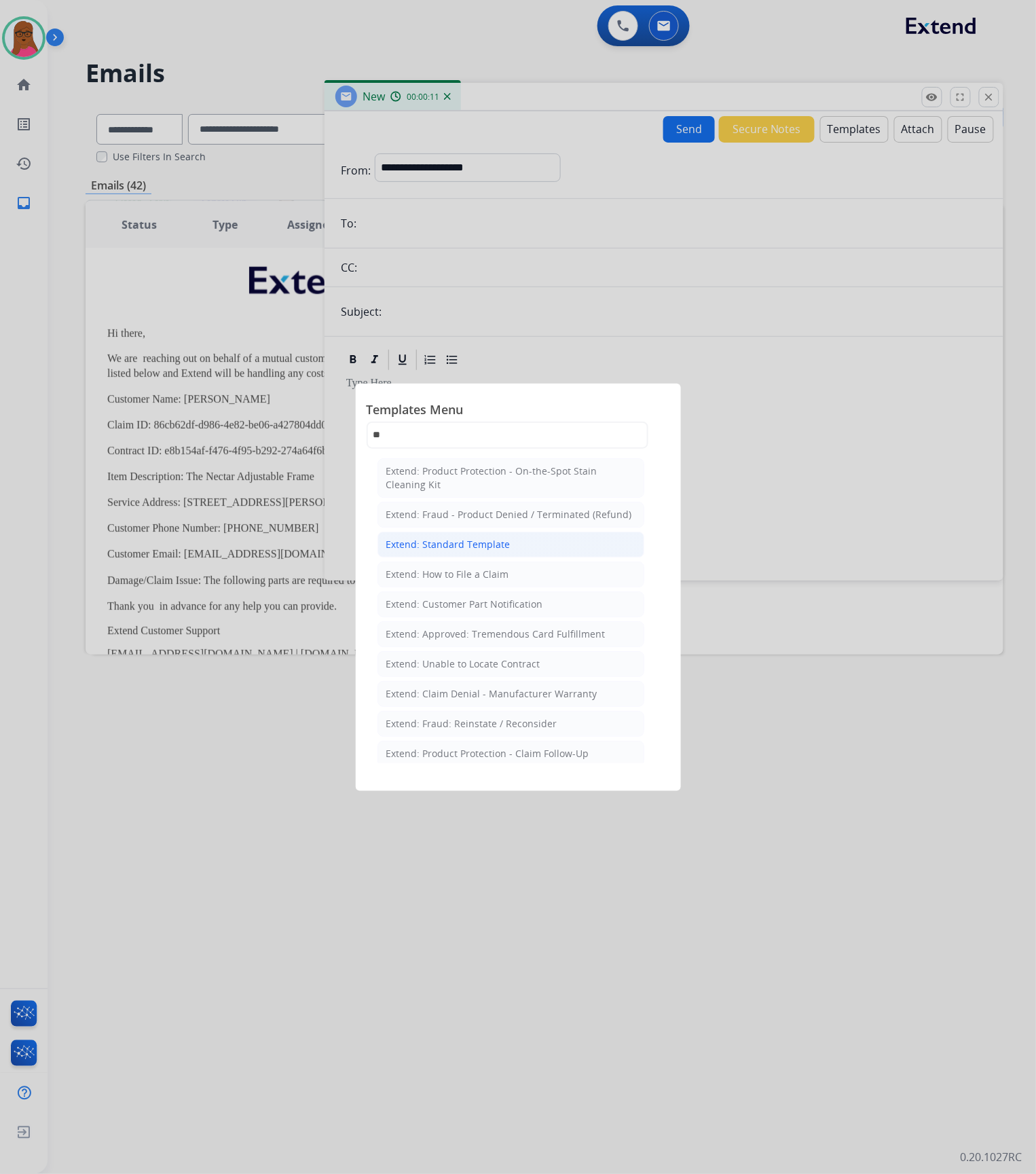
click at [506, 557] on li "Extend: Standard Template" at bounding box center [511, 545] width 267 height 26
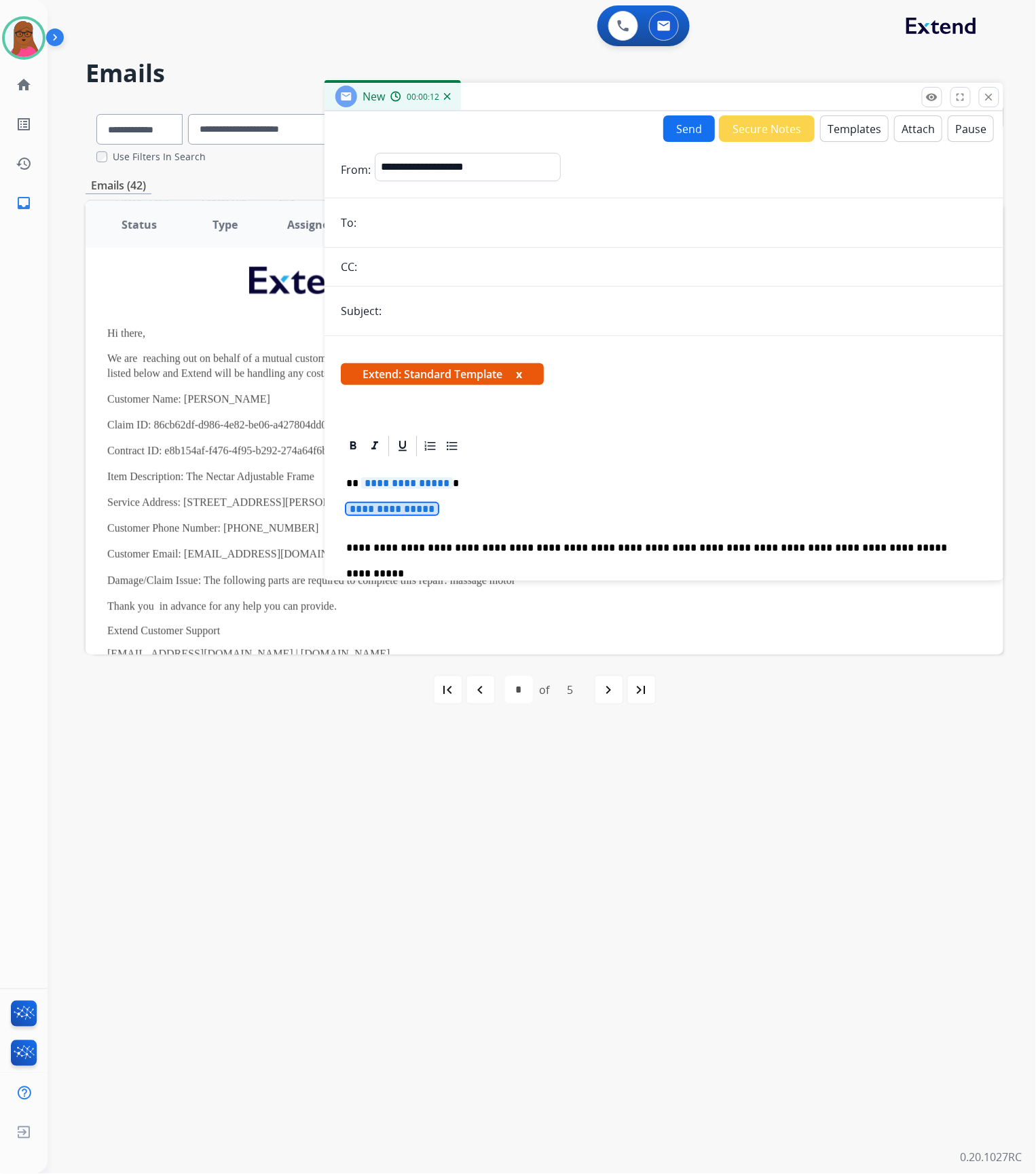
click at [413, 514] on span "**********" at bounding box center [392, 509] width 92 height 11
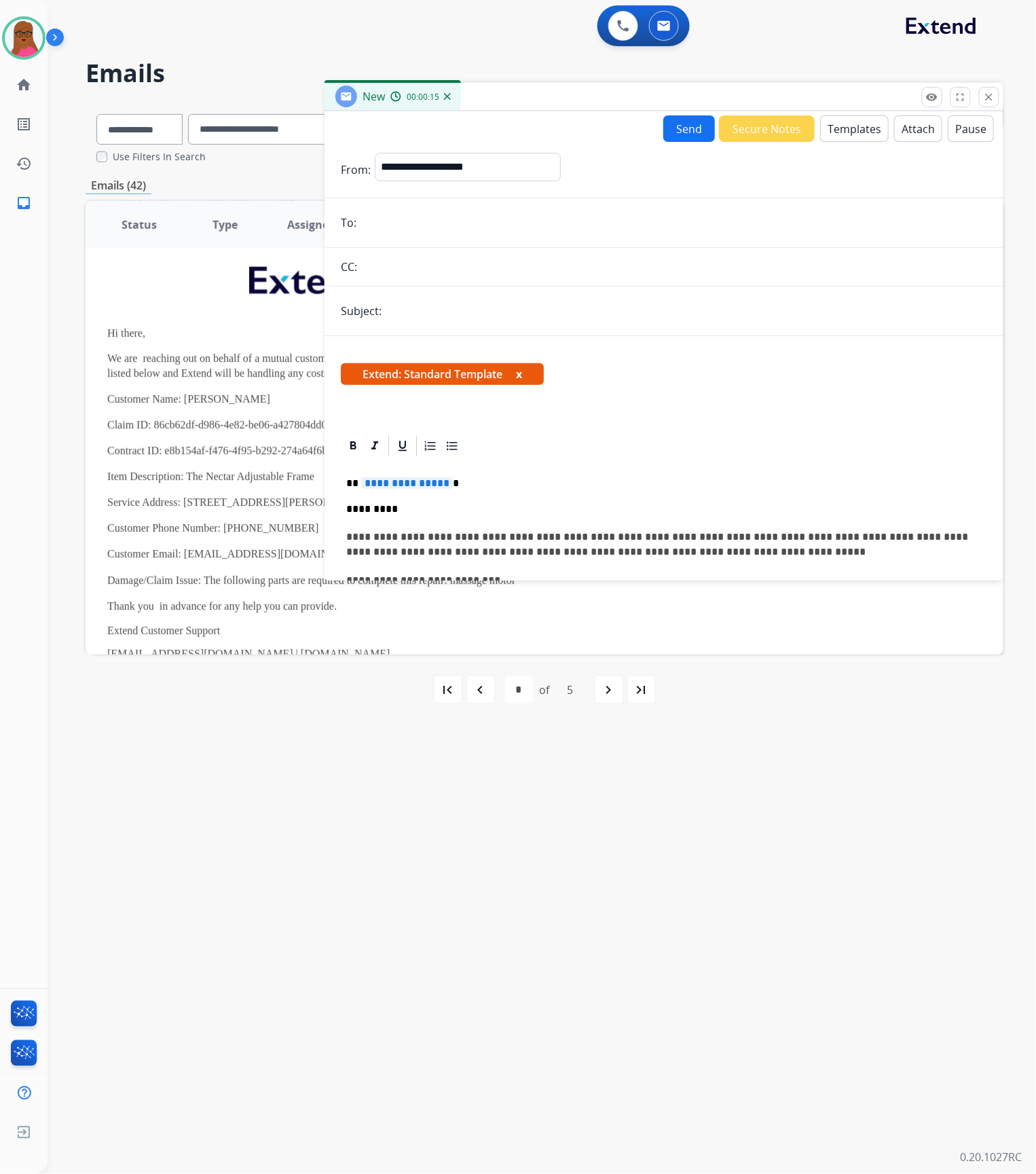
click at [345, 501] on div "**********" at bounding box center [664, 798] width 647 height 680
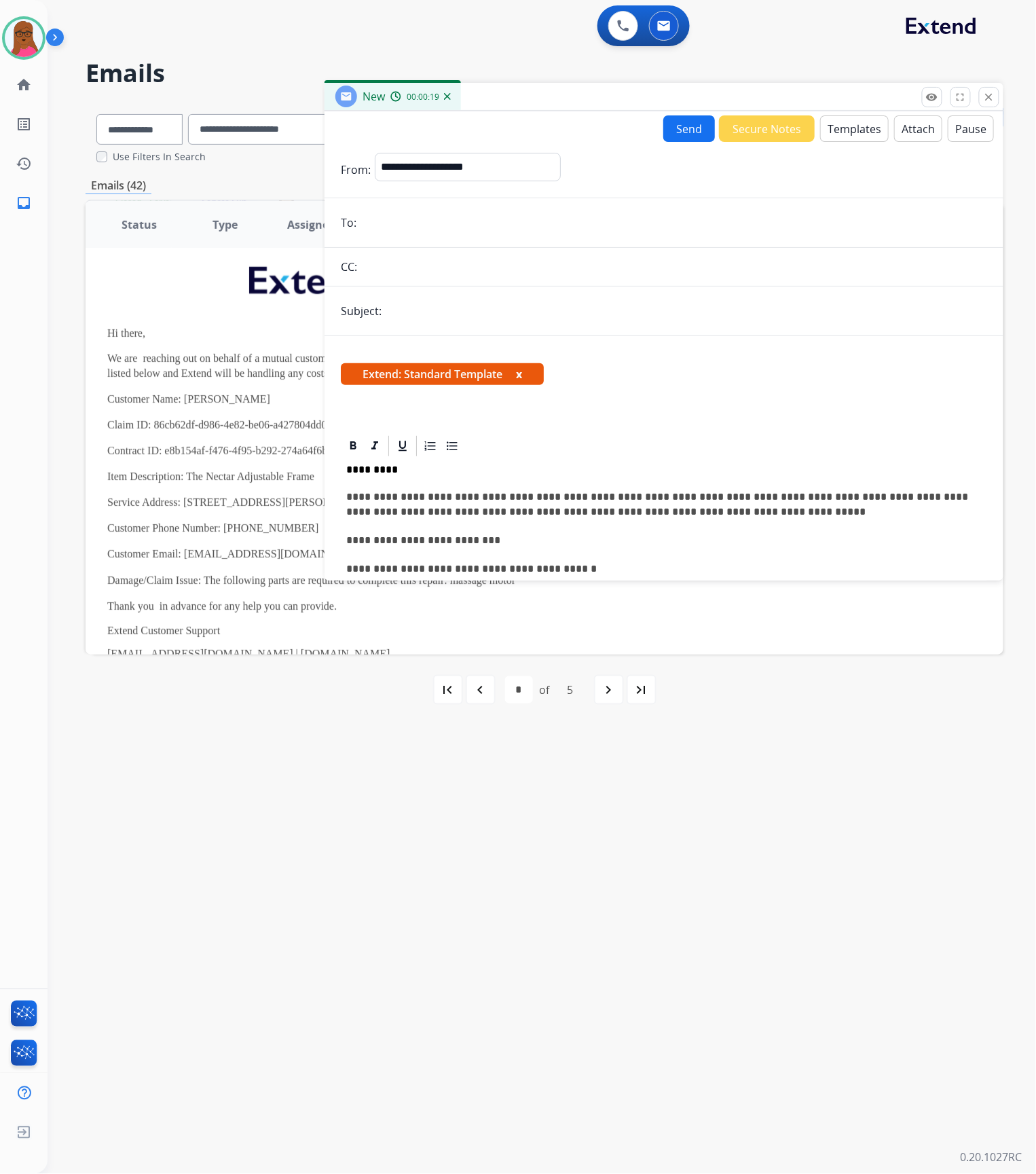
click at [522, 375] on button "x" at bounding box center [519, 374] width 6 height 17
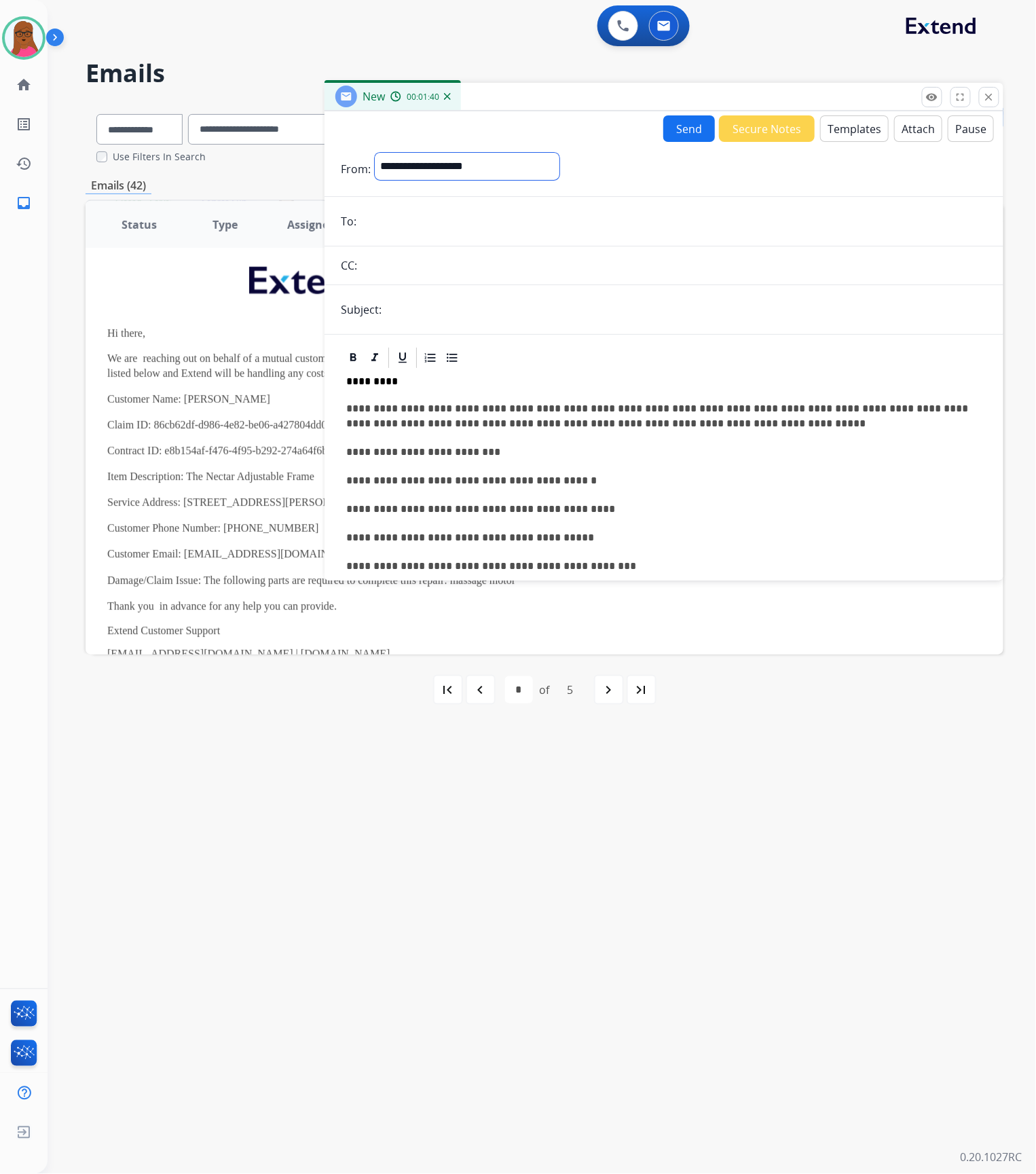
click at [505, 168] on select "**********" at bounding box center [467, 167] width 185 height 27
select select "**********"
click at [375, 153] on select "**********" at bounding box center [467, 167] width 185 height 27
click at [455, 229] on input "email" at bounding box center [674, 223] width 626 height 27
paste input "**********"
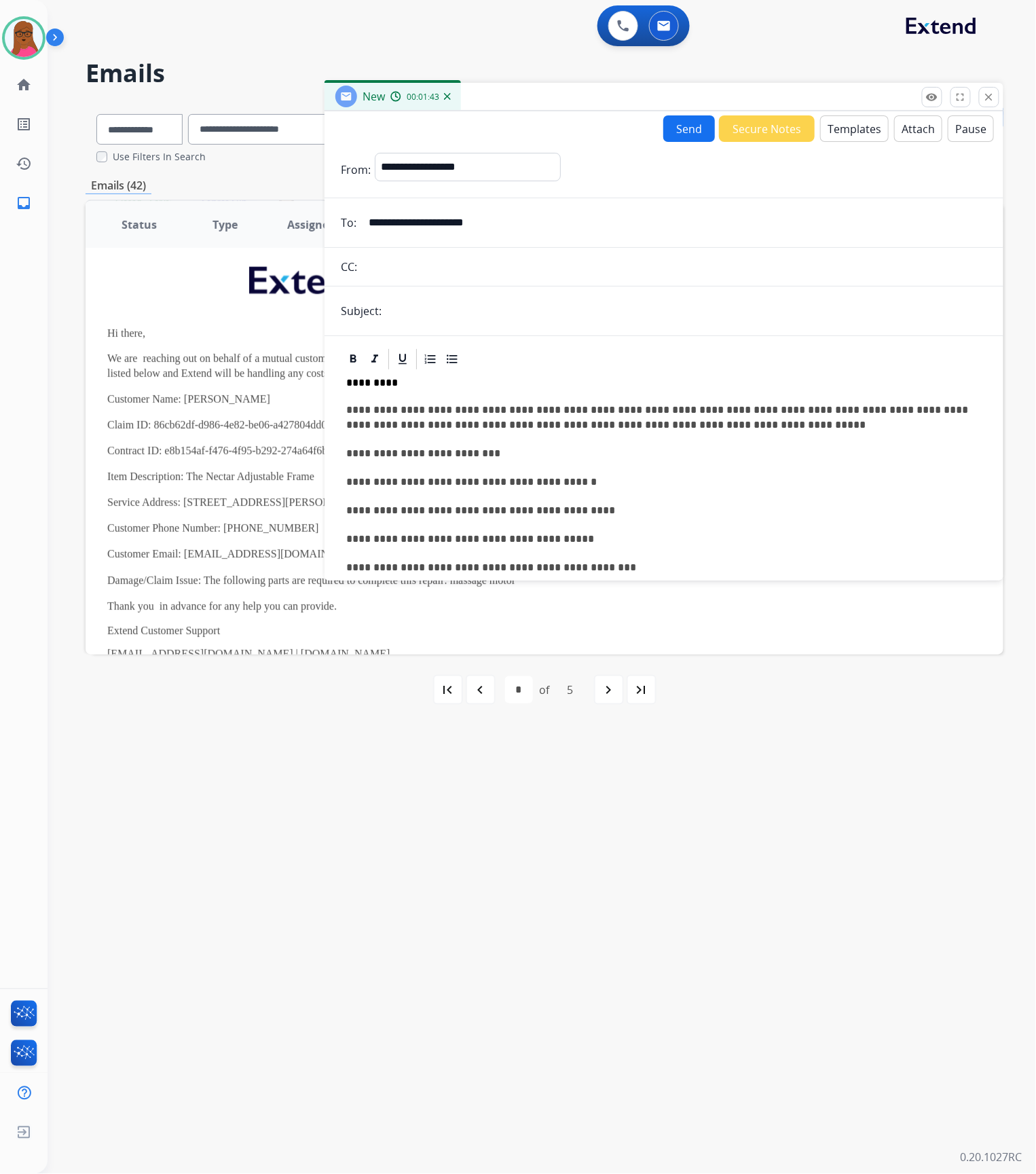
type input "**********"
click at [496, 318] on input "text" at bounding box center [686, 311] width 602 height 27
drag, startPoint x: 577, startPoint y: 311, endPoint x: 997, endPoint y: 335, distance: 420.7
click at [577, 311] on input "text" at bounding box center [686, 311] width 602 height 29
paste input "**********"
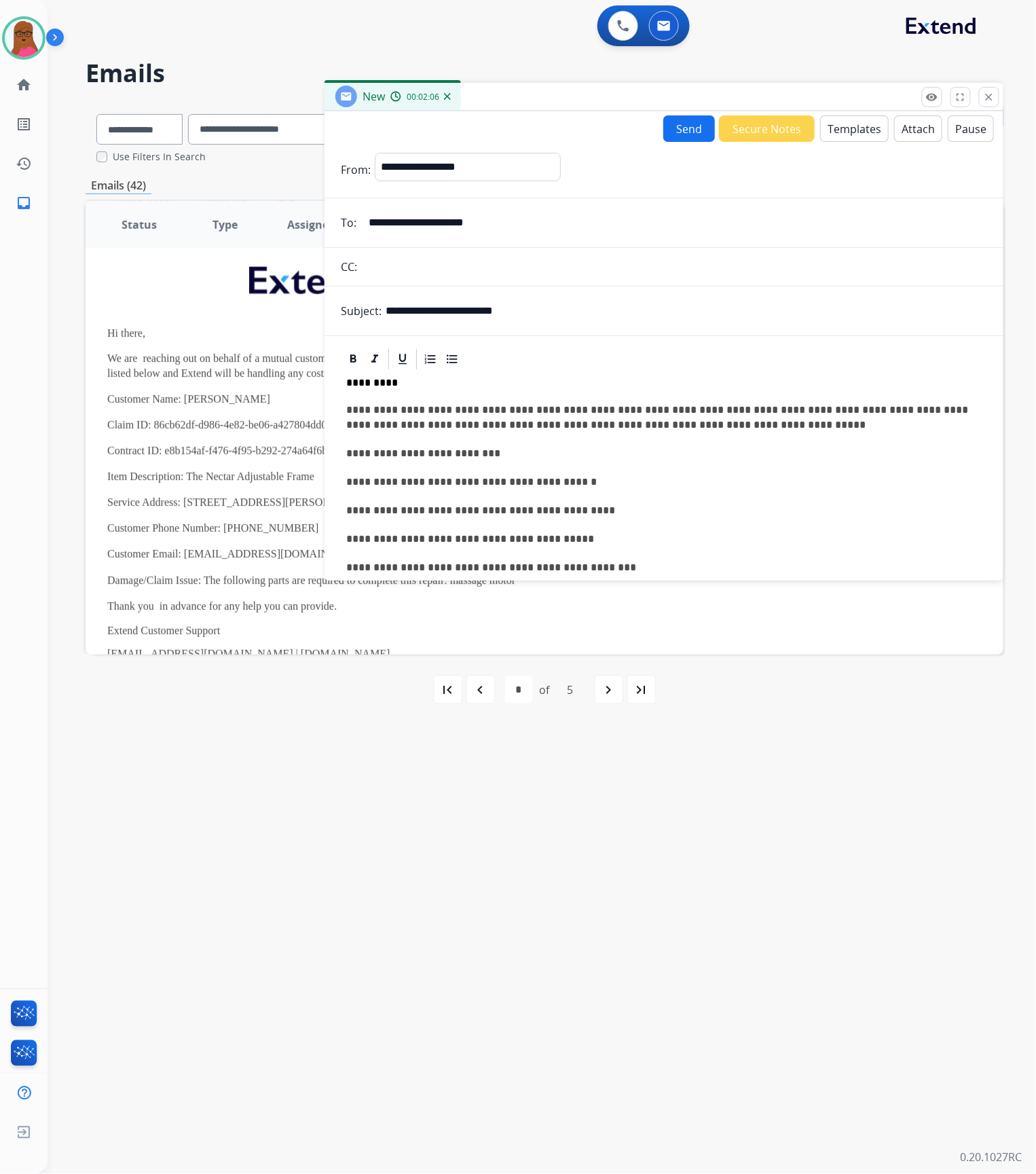
drag, startPoint x: 575, startPoint y: 315, endPoint x: 593, endPoint y: 313, distance: 18.1
click at [575, 315] on input "**********" at bounding box center [686, 311] width 602 height 27
paste input "**********"
click at [513, 308] on input "**********" at bounding box center [686, 311] width 602 height 27
drag, startPoint x: 541, startPoint y: 308, endPoint x: 514, endPoint y: 305, distance: 27.2
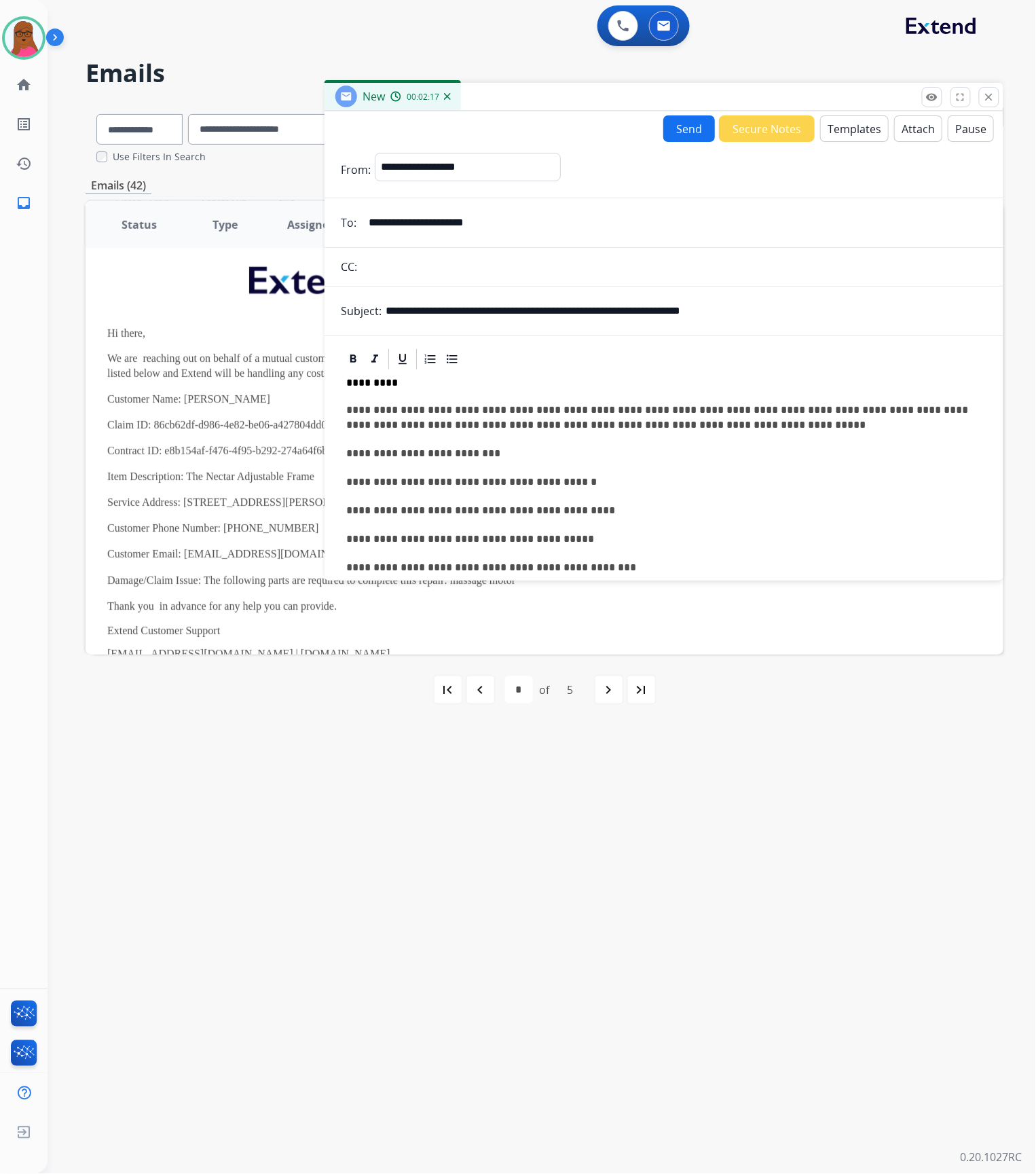
click at [514, 305] on input "**********" at bounding box center [686, 311] width 602 height 27
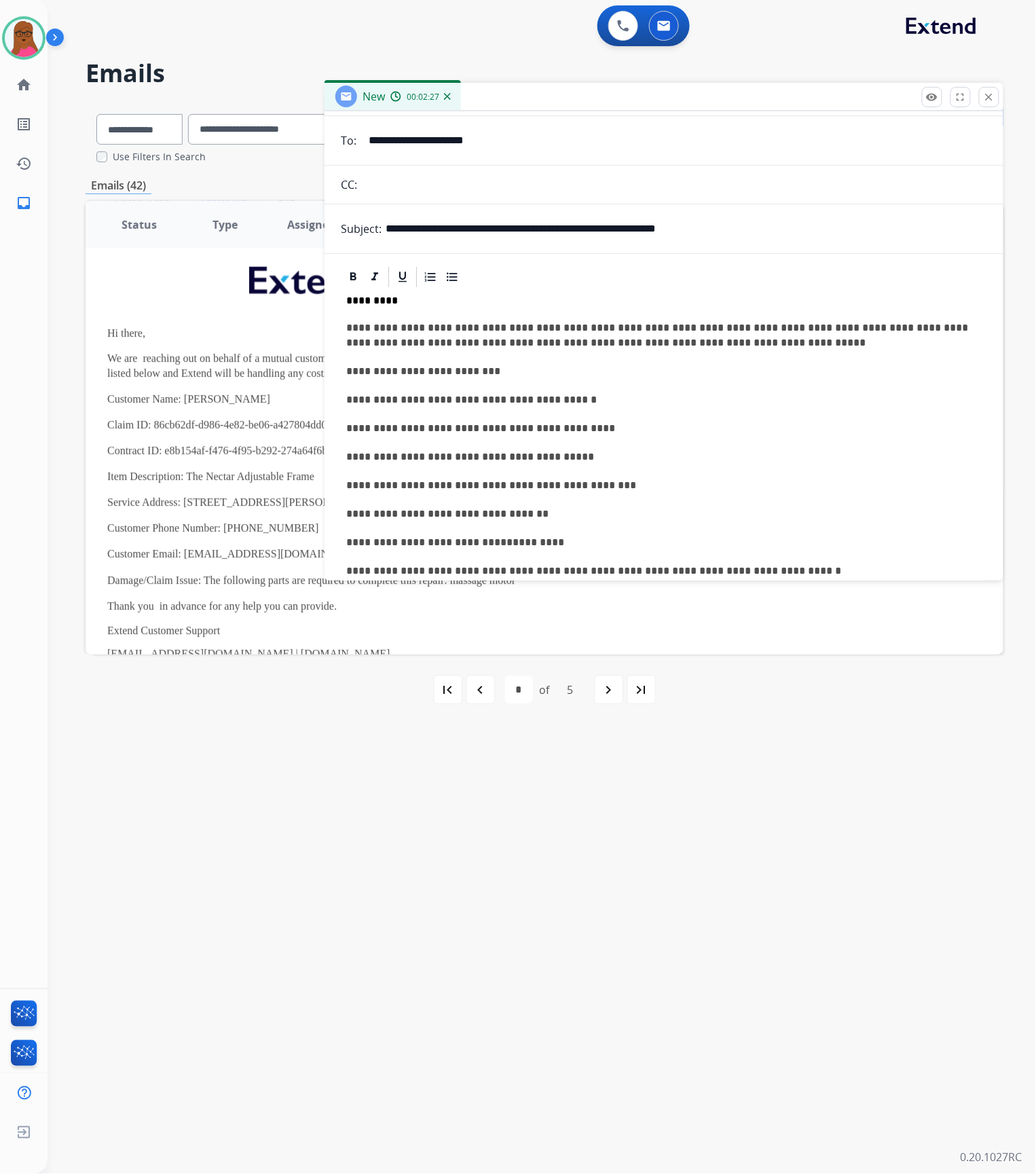
scroll to position [90, 0]
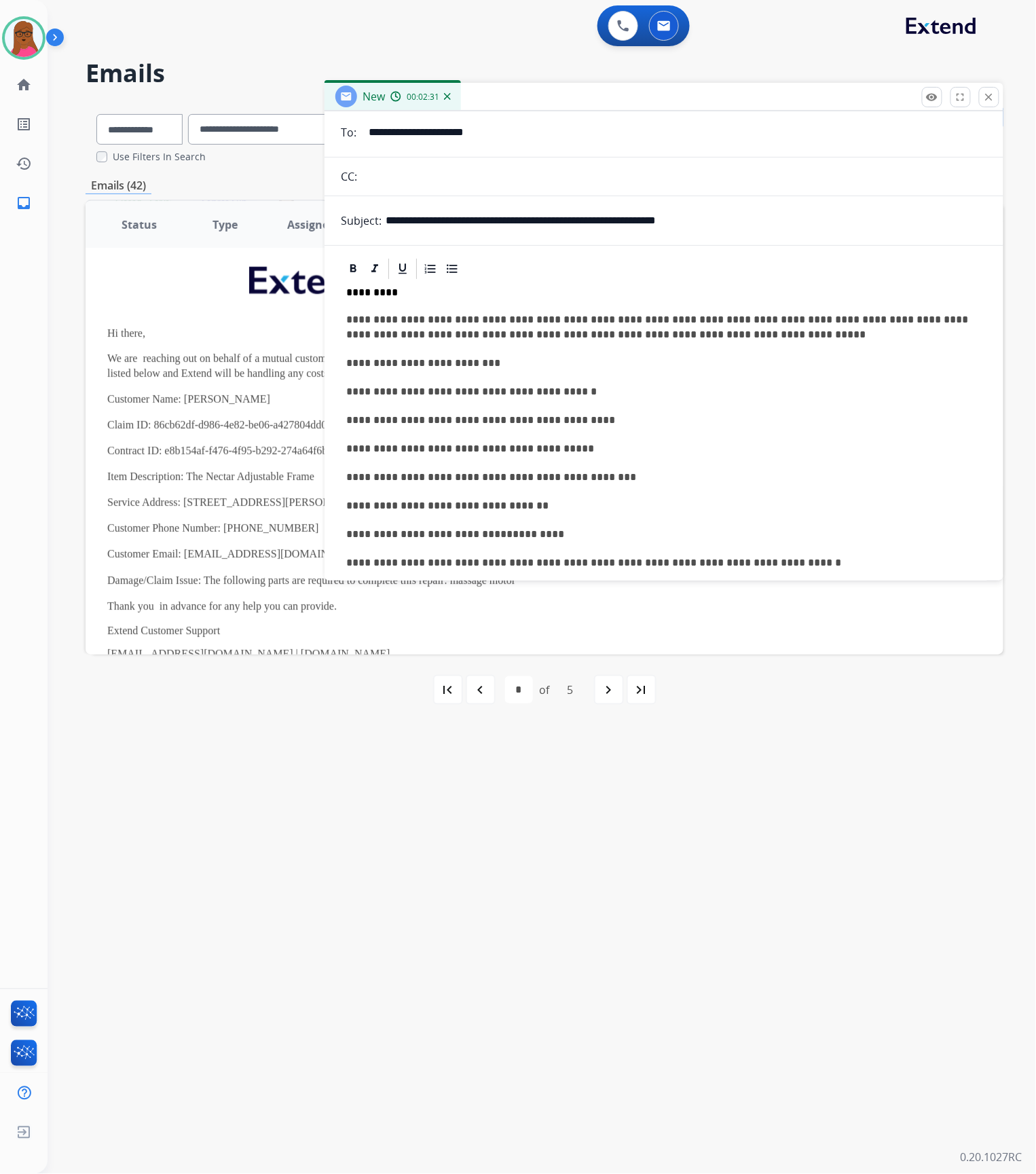
type input "**********"
click at [482, 362] on p "**********" at bounding box center [659, 363] width 625 height 15
click at [482, 394] on p "**********" at bounding box center [659, 392] width 625 height 15
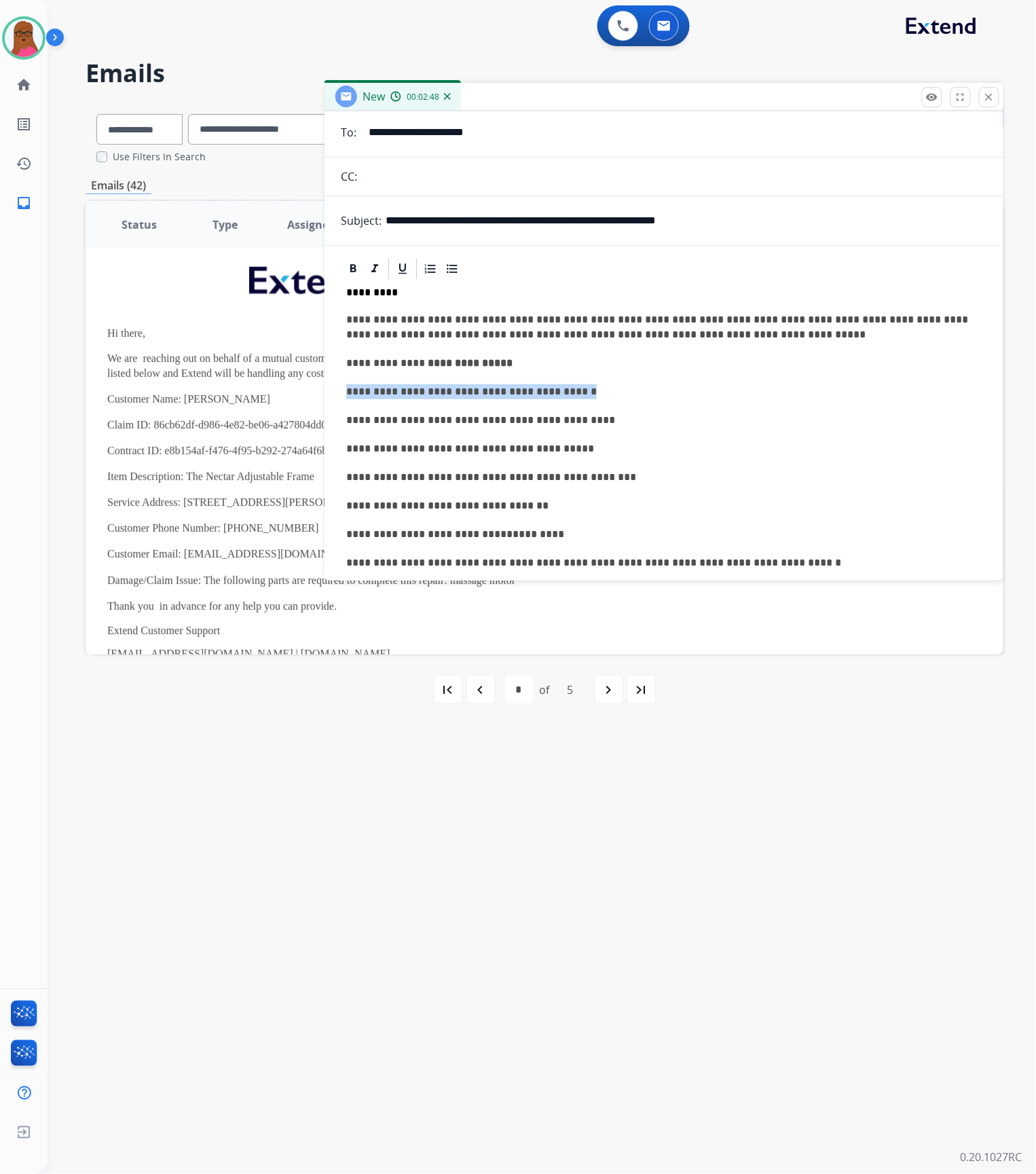
click at [482, 394] on p "**********" at bounding box center [659, 392] width 625 height 15
click at [595, 394] on p "**********" at bounding box center [659, 392] width 625 height 15
drag, startPoint x: 588, startPoint y: 391, endPoint x: 392, endPoint y: 391, distance: 196.0
click at [392, 391] on p "**********" at bounding box center [659, 392] width 625 height 15
drag, startPoint x: 584, startPoint y: 421, endPoint x: 403, endPoint y: 419, distance: 181.0
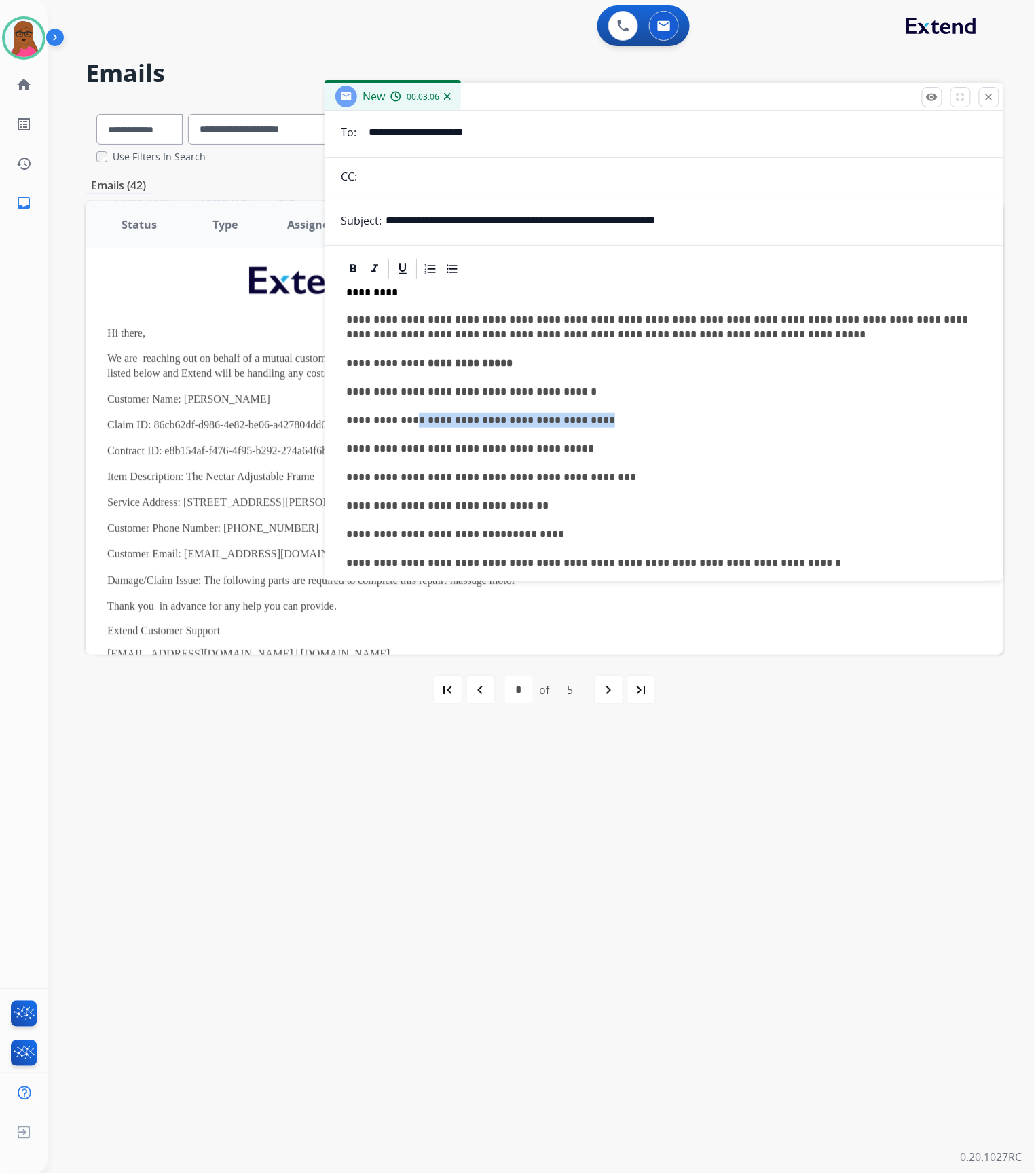
click at [403, 419] on p "**********" at bounding box center [659, 420] width 625 height 15
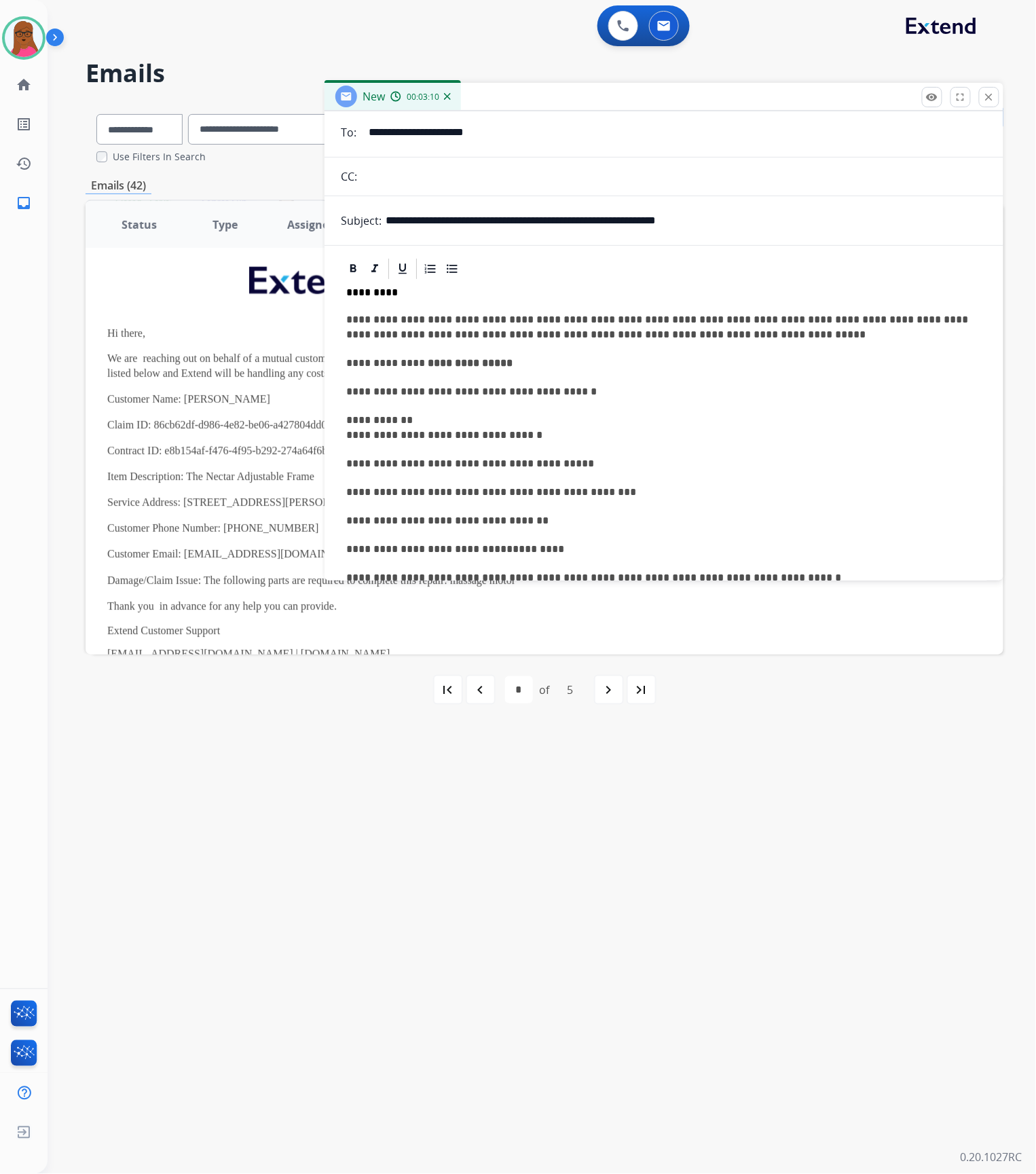
drag, startPoint x: 345, startPoint y: 439, endPoint x: 362, endPoint y: 441, distance: 17.1
click at [345, 439] on div "**********" at bounding box center [664, 609] width 647 height 656
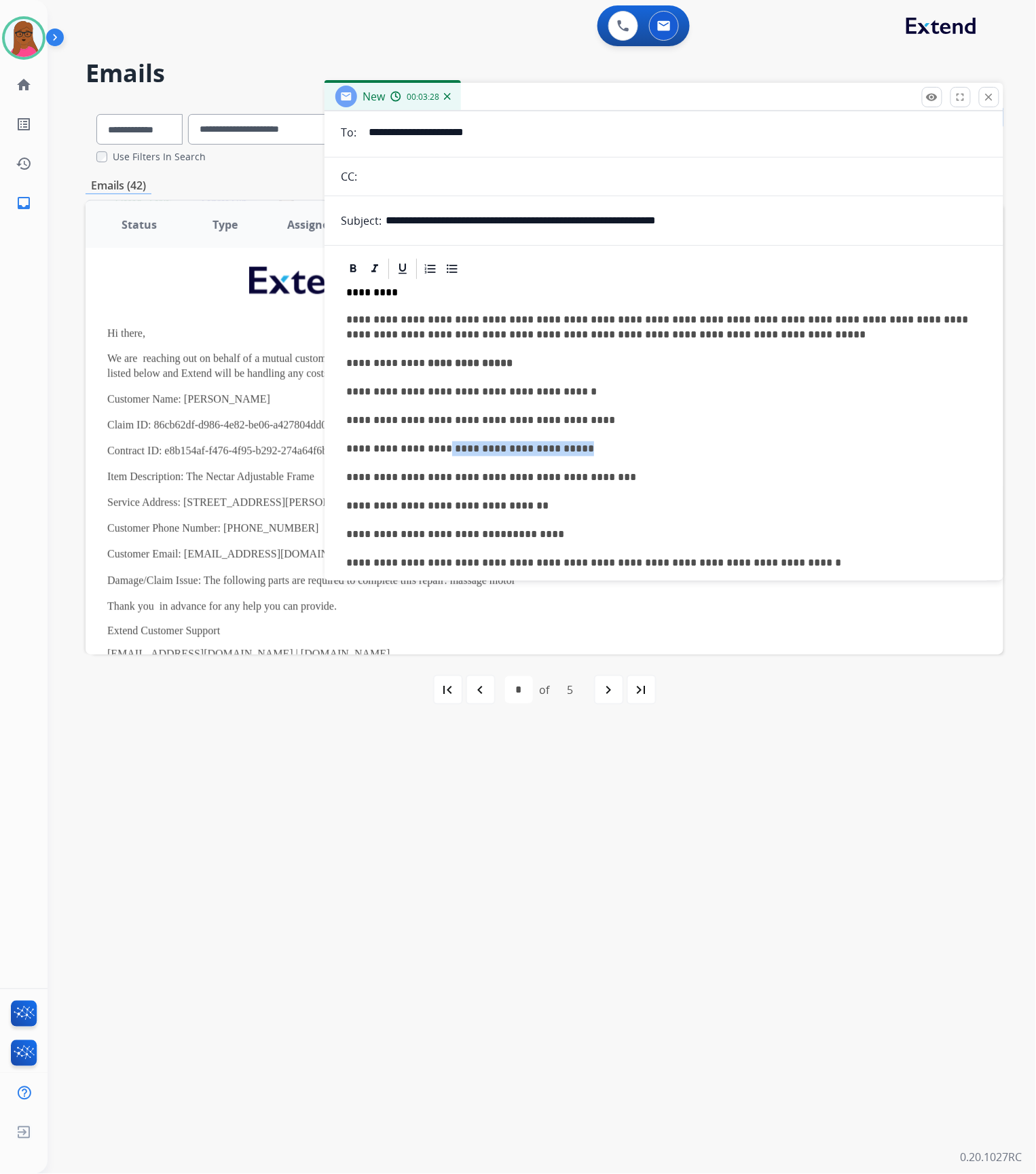
drag, startPoint x: 561, startPoint y: 451, endPoint x: 429, endPoint y: 448, distance: 132.0
click at [429, 448] on p "**********" at bounding box center [659, 449] width 625 height 15
drag, startPoint x: 590, startPoint y: 481, endPoint x: 446, endPoint y: 473, distance: 144.2
click at [425, 475] on p "**********" at bounding box center [659, 477] width 625 height 15
drag, startPoint x: 533, startPoint y: 508, endPoint x: 466, endPoint y: 501, distance: 67.4
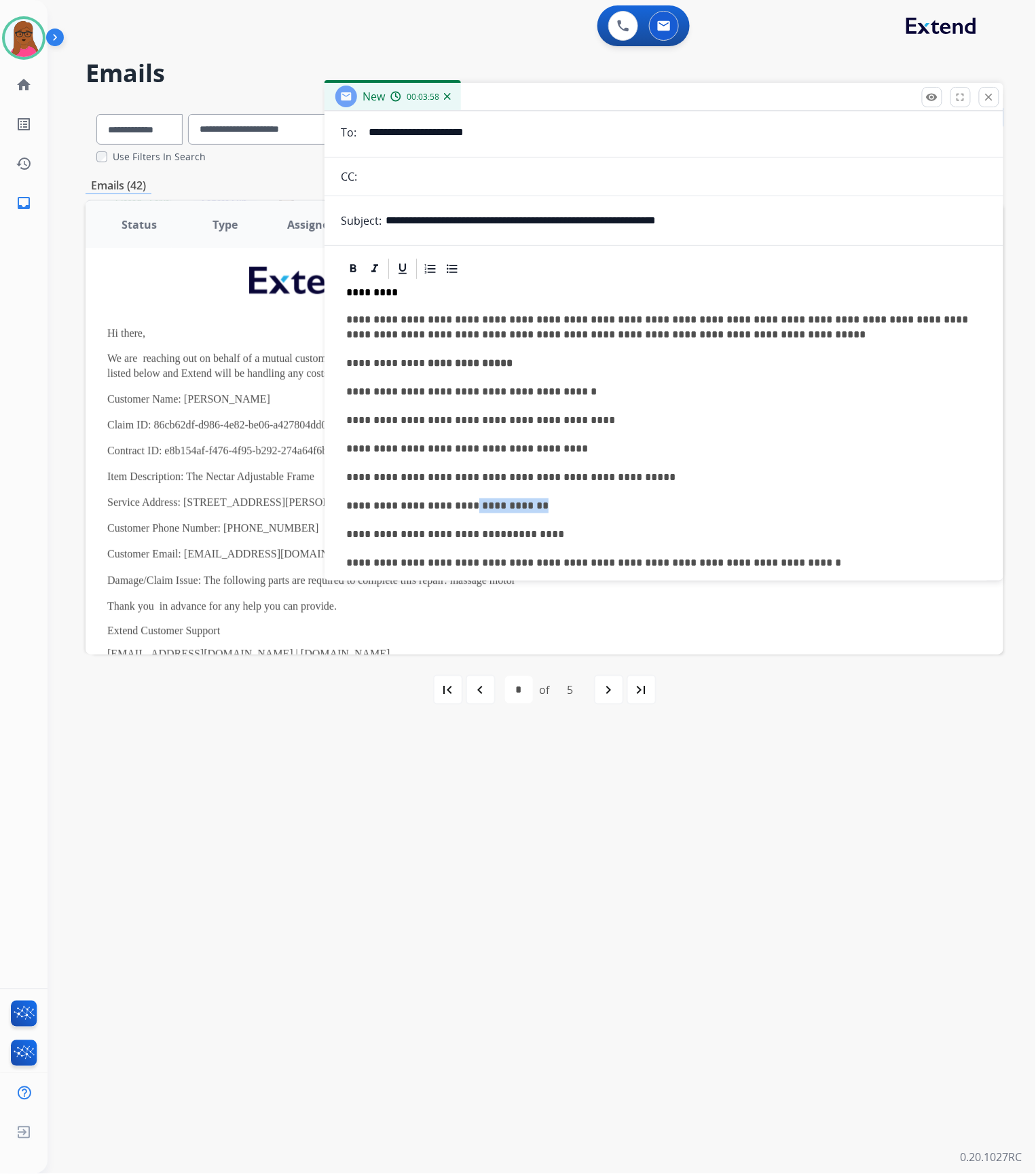
click at [465, 501] on p "**********" at bounding box center [659, 506] width 625 height 15
drag, startPoint x: 546, startPoint y: 538, endPoint x: 430, endPoint y: 536, distance: 116.0
click at [429, 536] on p "**********" at bounding box center [659, 534] width 625 height 15
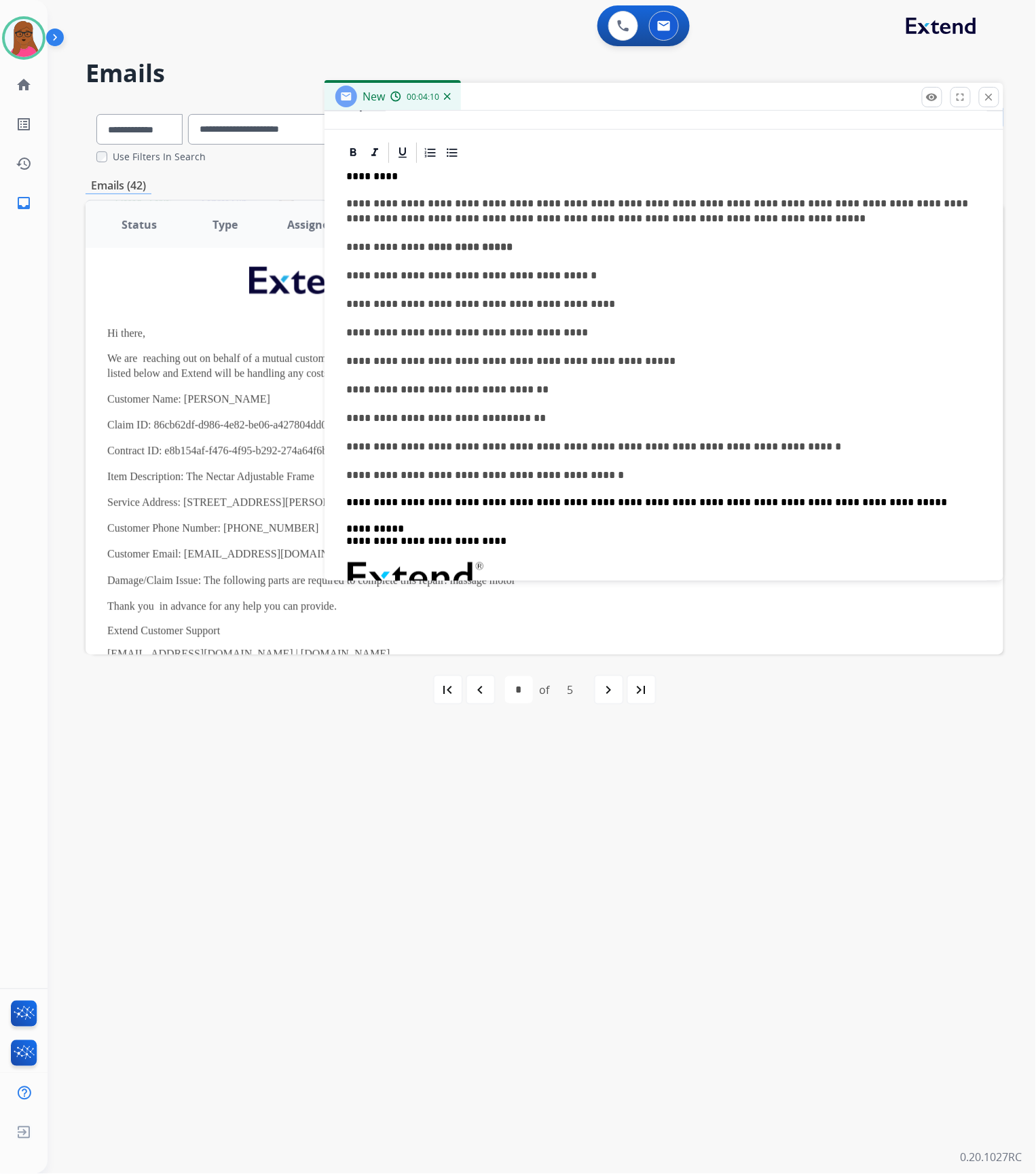
scroll to position [272, 0]
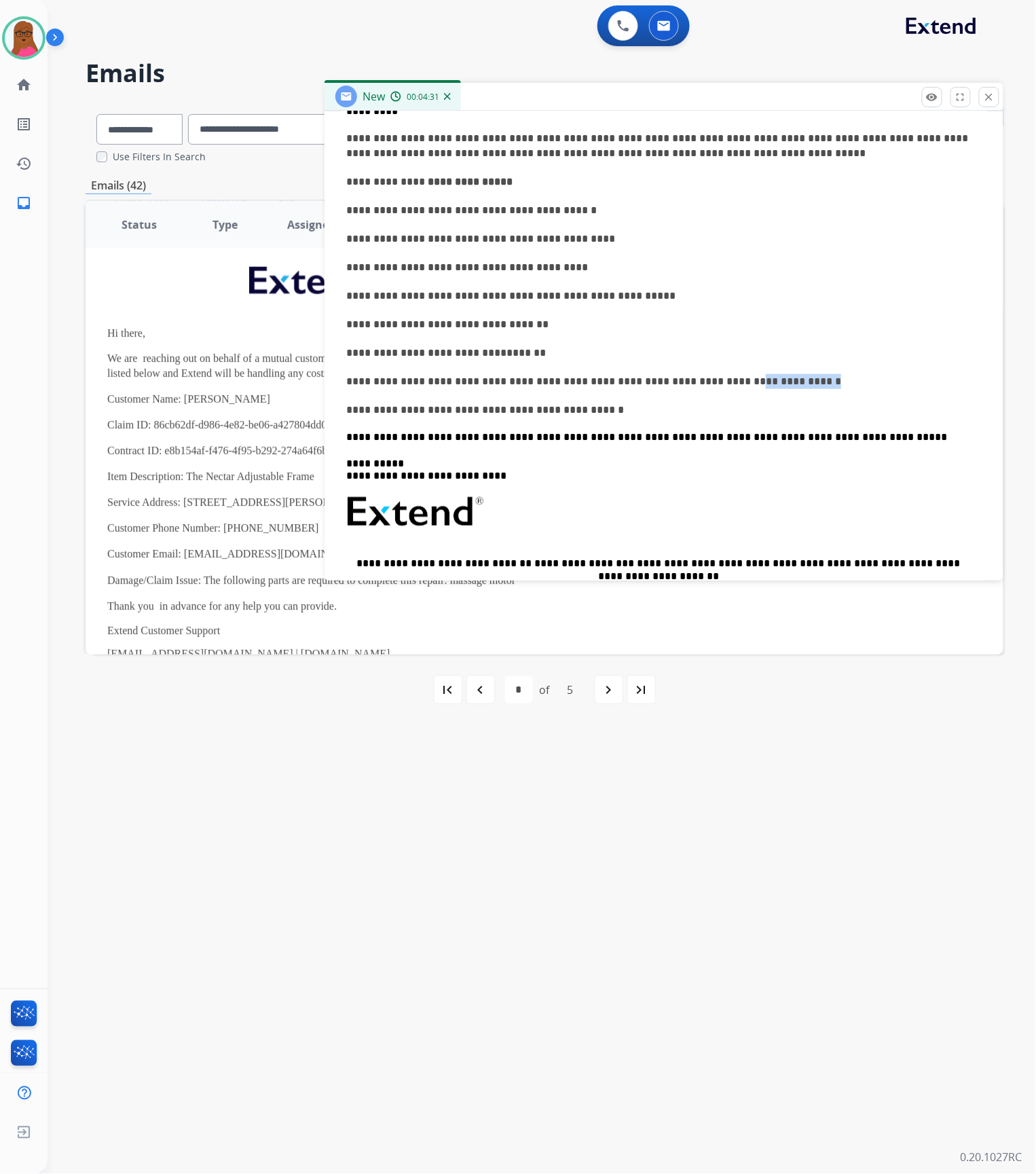
drag, startPoint x: 759, startPoint y: 386, endPoint x: 688, endPoint y: 382, distance: 71.1
click at [688, 382] on p "**********" at bounding box center [659, 382] width 625 height 15
click at [687, 383] on p "**********" at bounding box center [659, 382] width 625 height 15
click at [902, 380] on p "**********" at bounding box center [659, 382] width 625 height 15
click at [888, 384] on p "**********" at bounding box center [659, 382] width 625 height 15
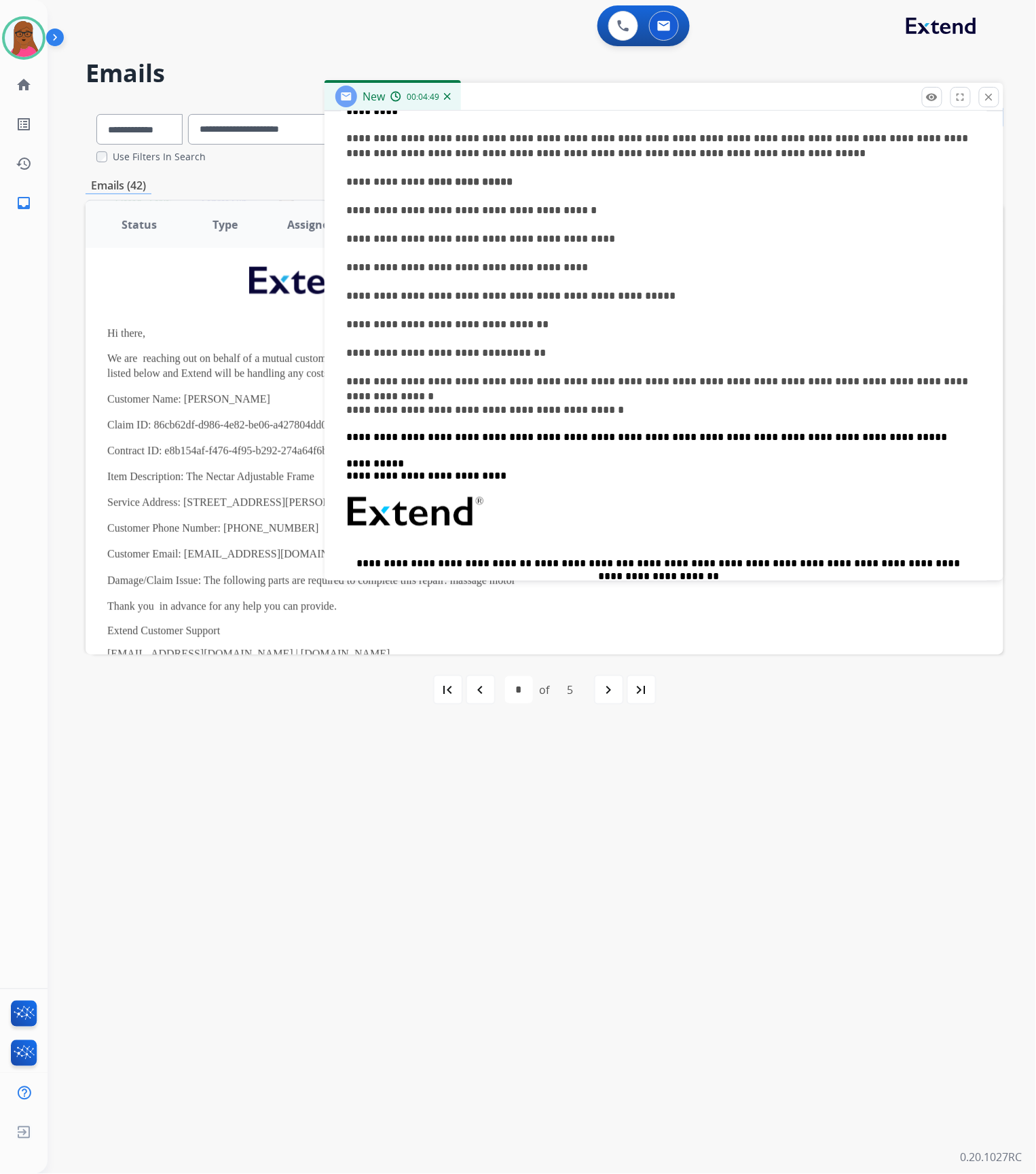
click at [890, 440] on p "**********" at bounding box center [659, 437] width 625 height 12
click at [789, 493] on div "**********" at bounding box center [664, 419] width 647 height 640
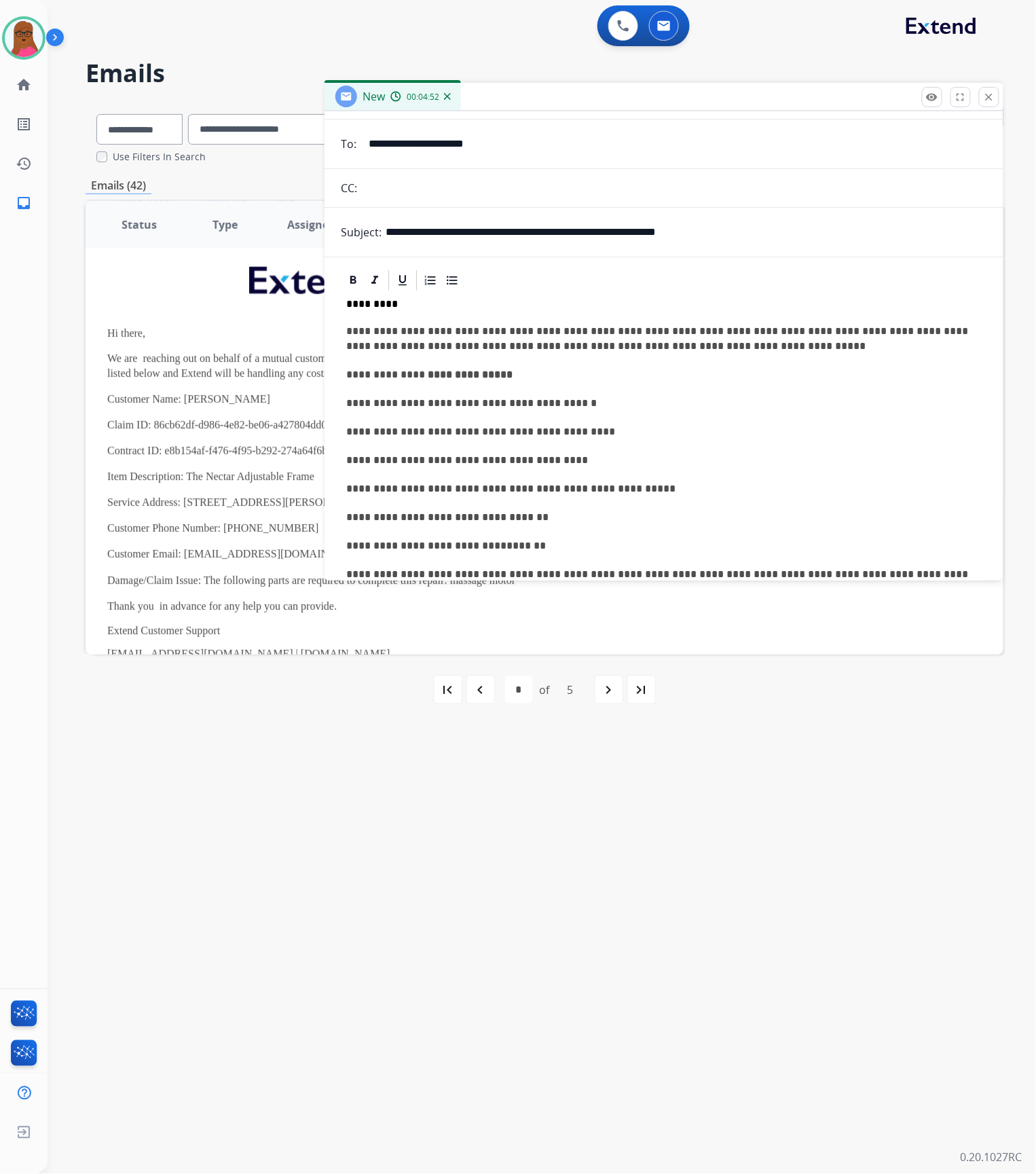
scroll to position [0, 0]
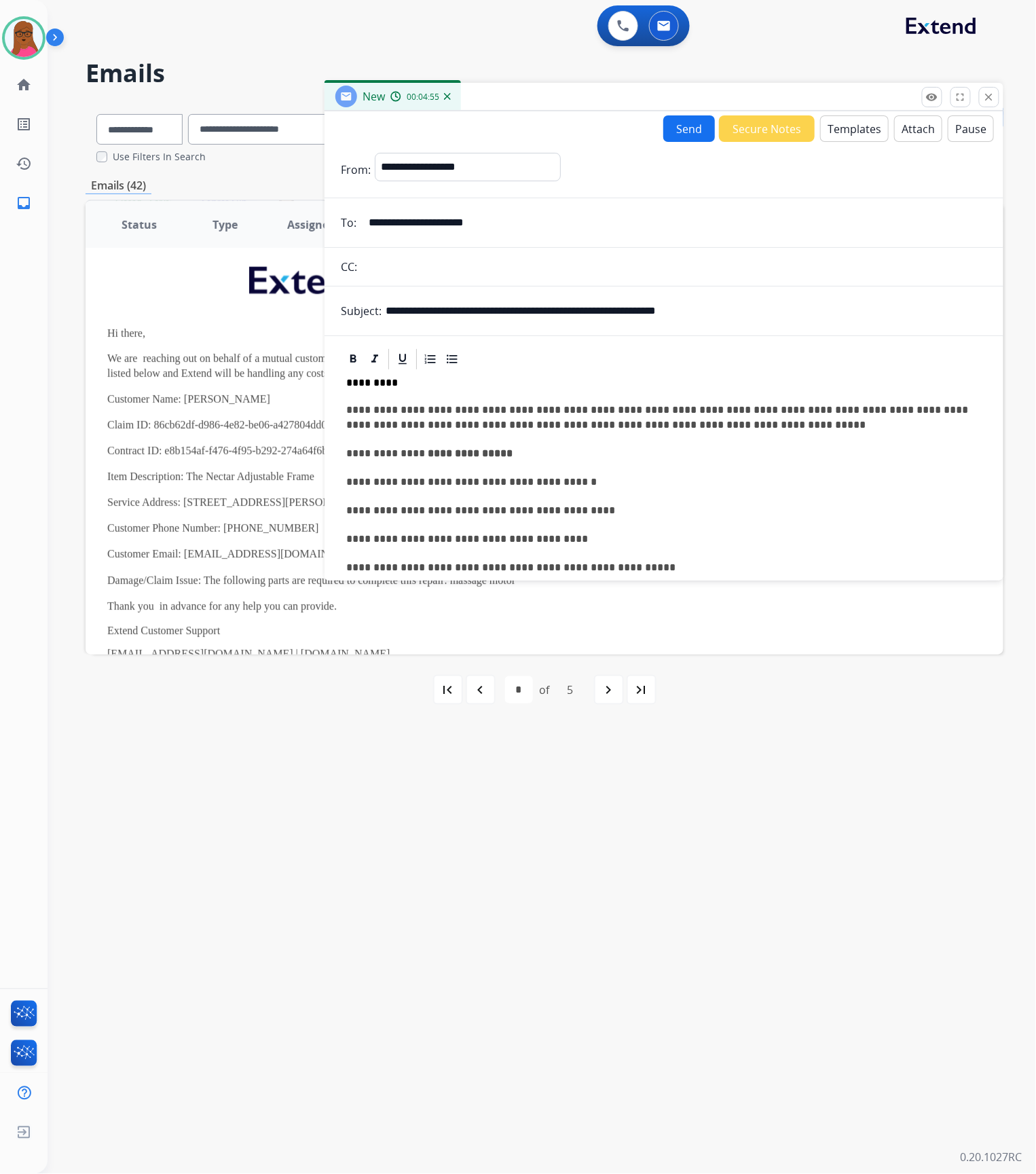
click at [682, 132] on button "Send" at bounding box center [689, 128] width 52 height 26
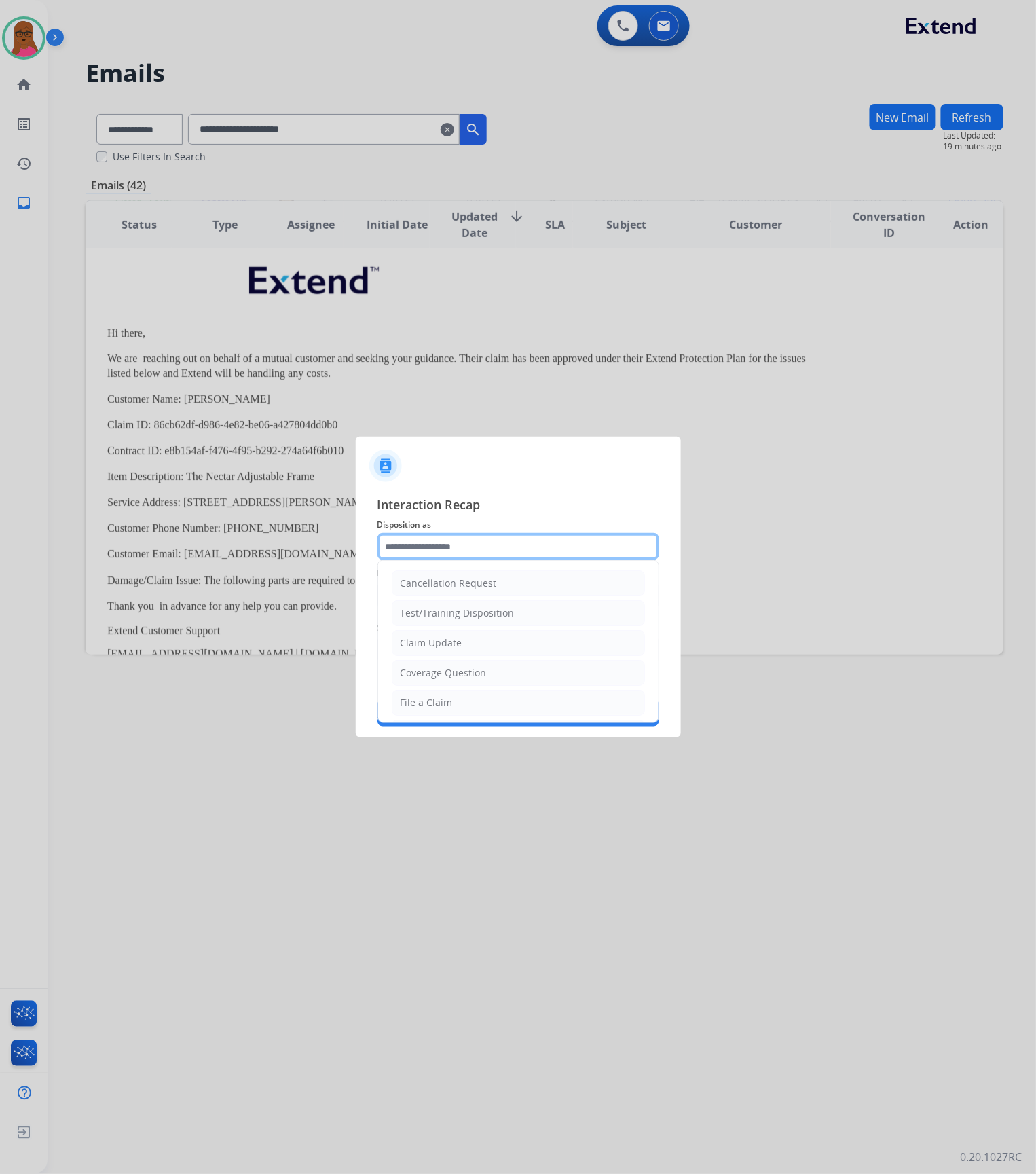
click at [512, 543] on input "text" at bounding box center [518, 546] width 282 height 27
click at [449, 650] on div "Claim Update" at bounding box center [431, 643] width 62 height 14
type input "**********"
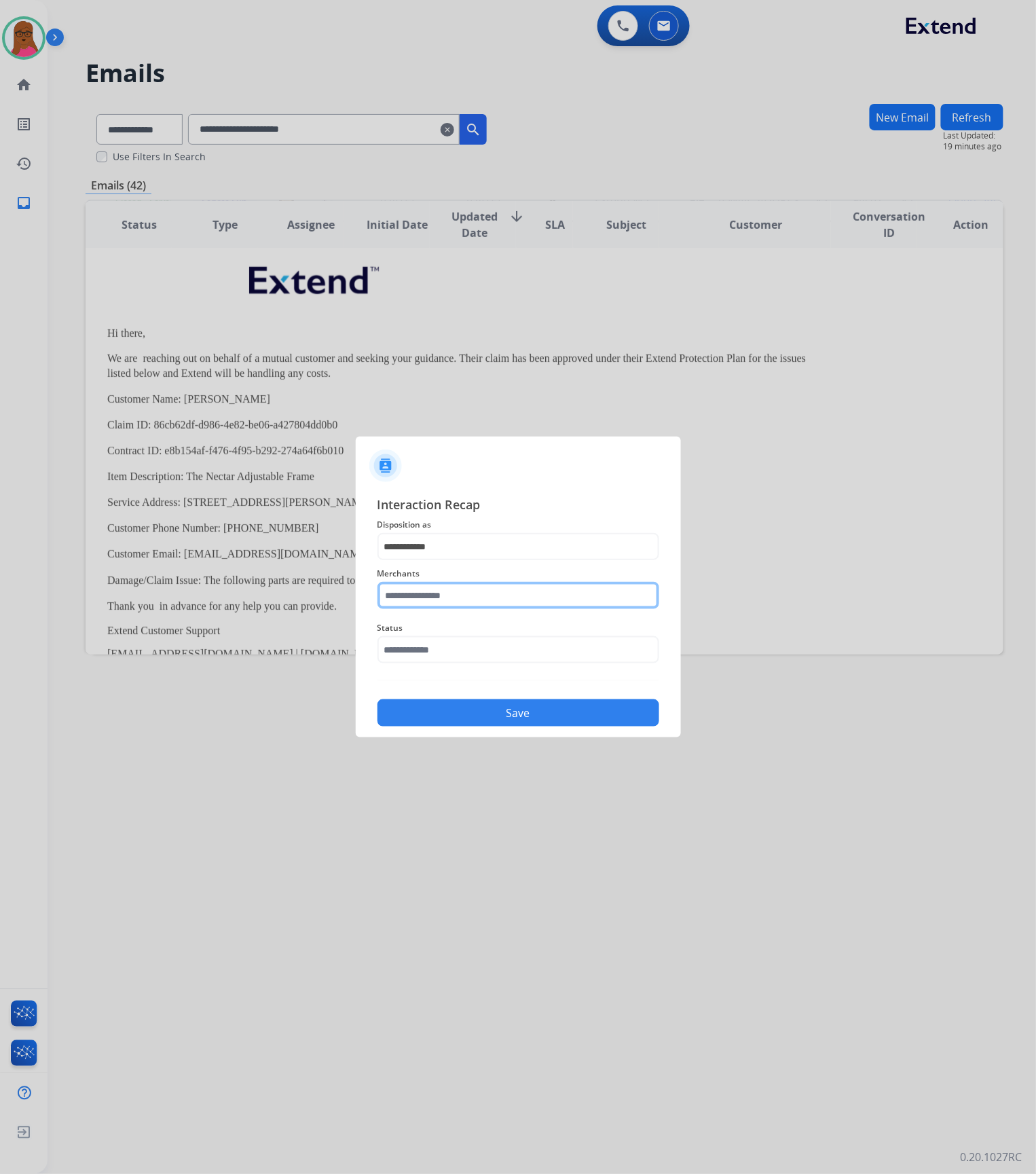
click at [462, 590] on input "text" at bounding box center [518, 596] width 282 height 27
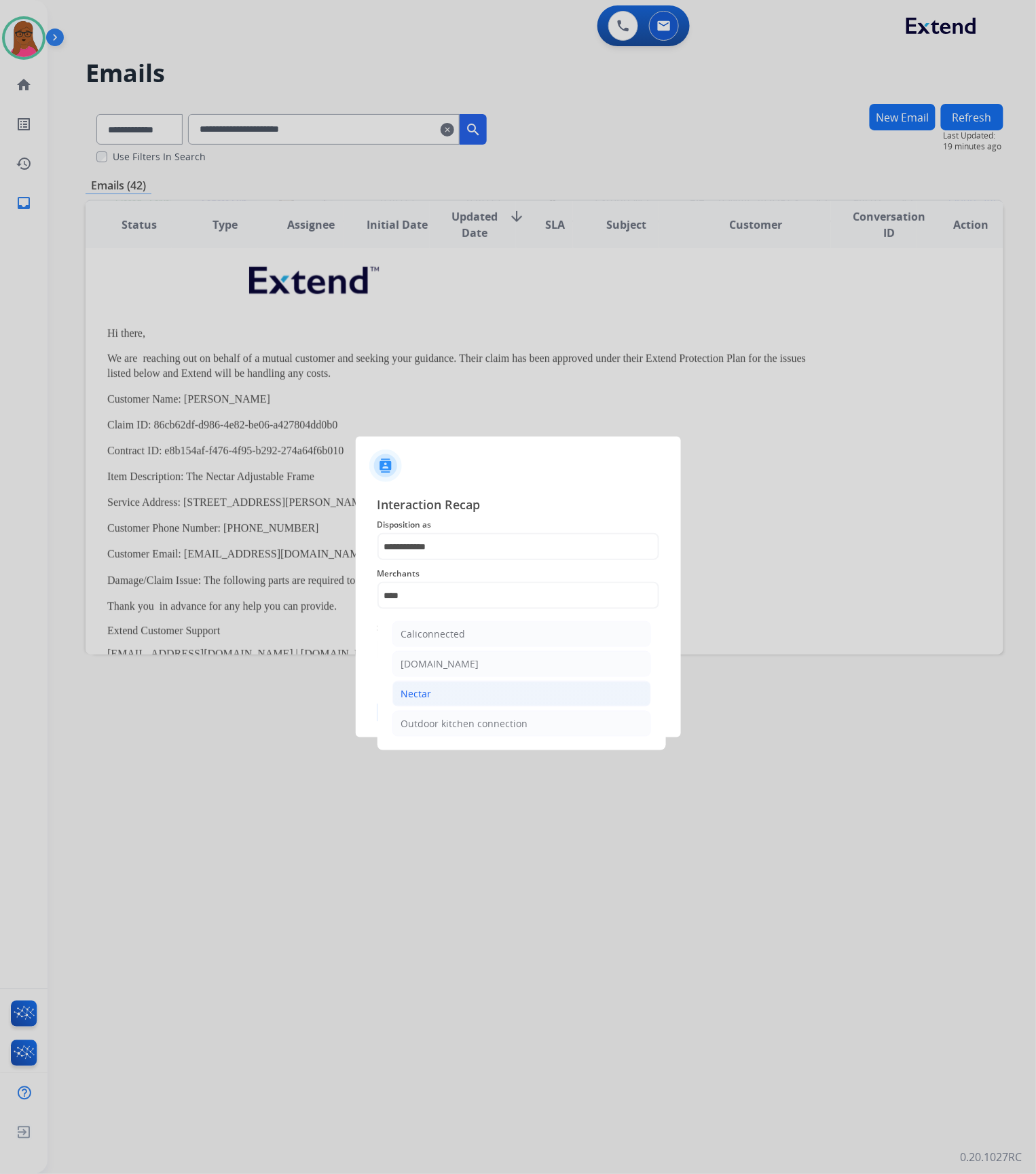
click at [495, 694] on li "Nectar" at bounding box center [521, 694] width 259 height 26
type input "******"
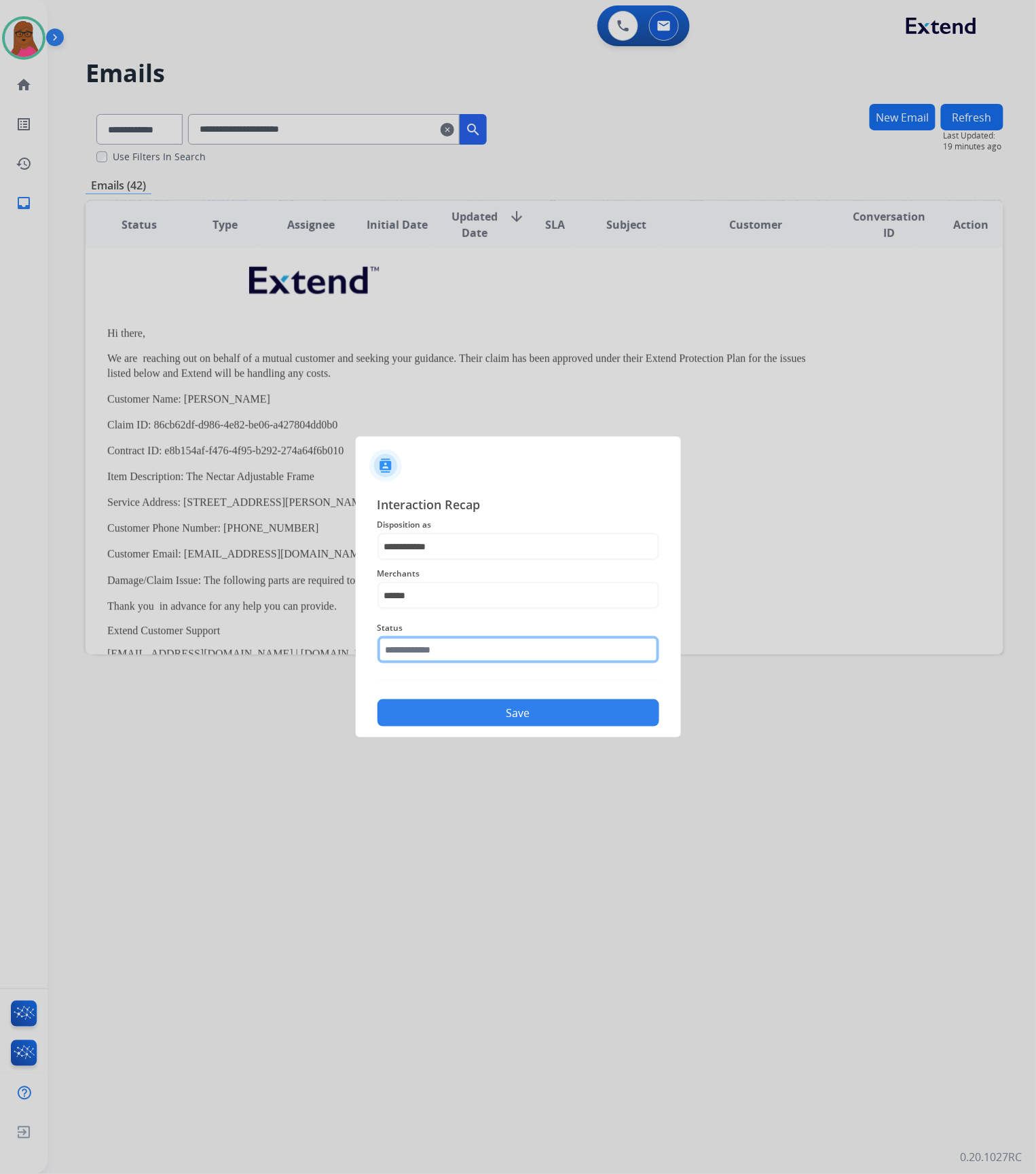
click at [489, 655] on input "text" at bounding box center [518, 650] width 282 height 27
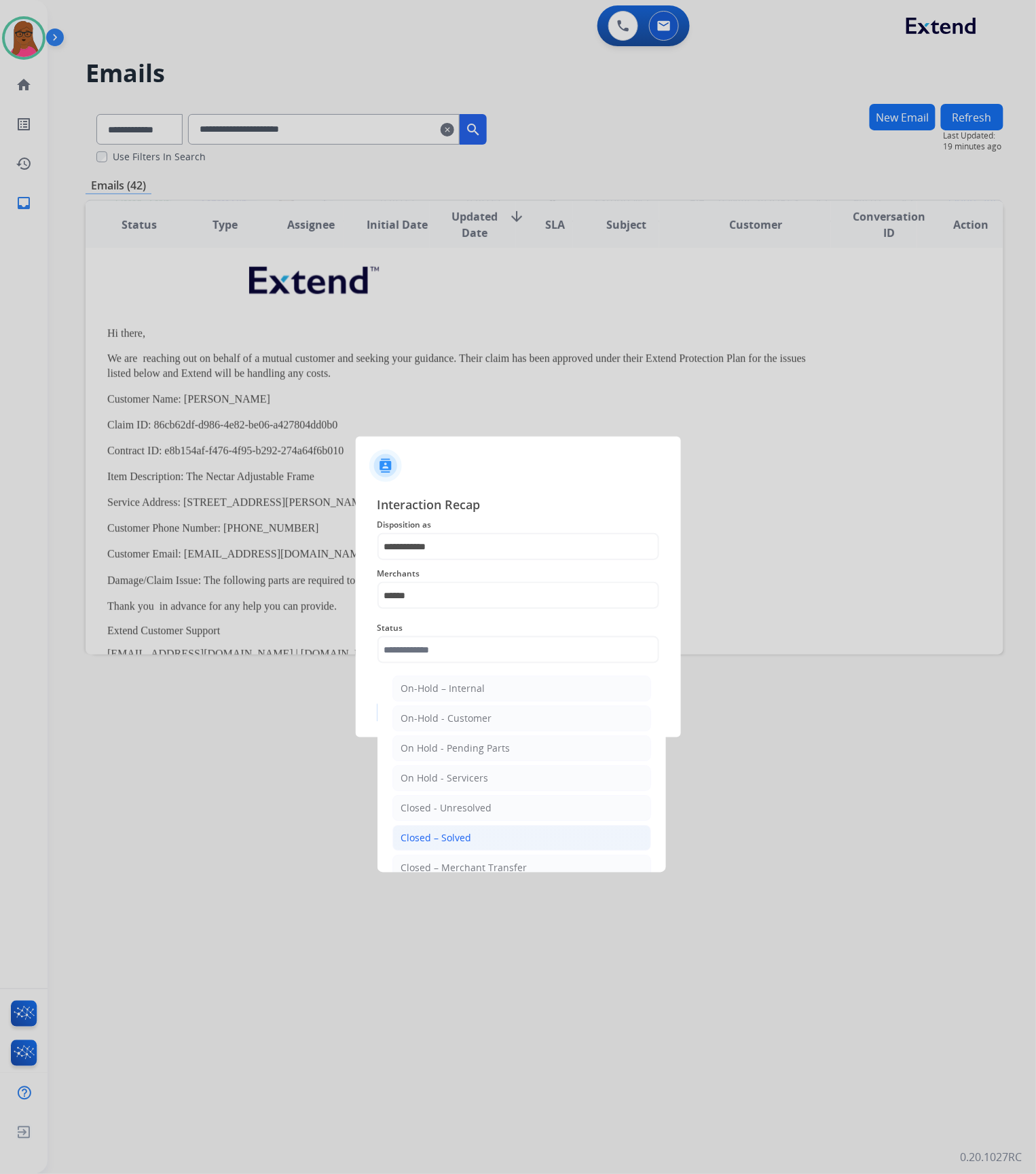
click at [471, 836] on li "Closed – Solved" at bounding box center [521, 838] width 259 height 26
type input "**********"
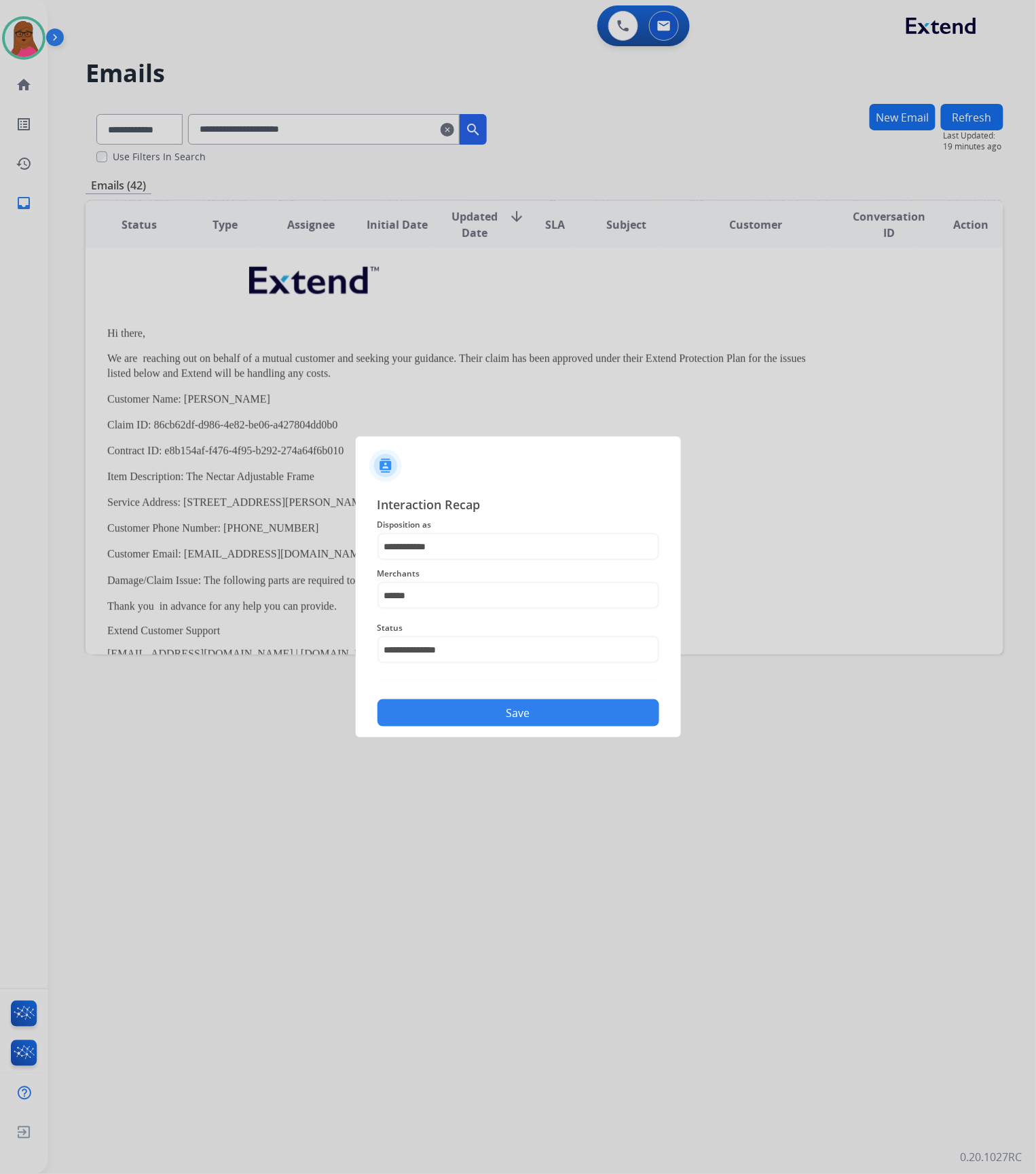
click at [491, 711] on button "Save" at bounding box center [518, 713] width 282 height 27
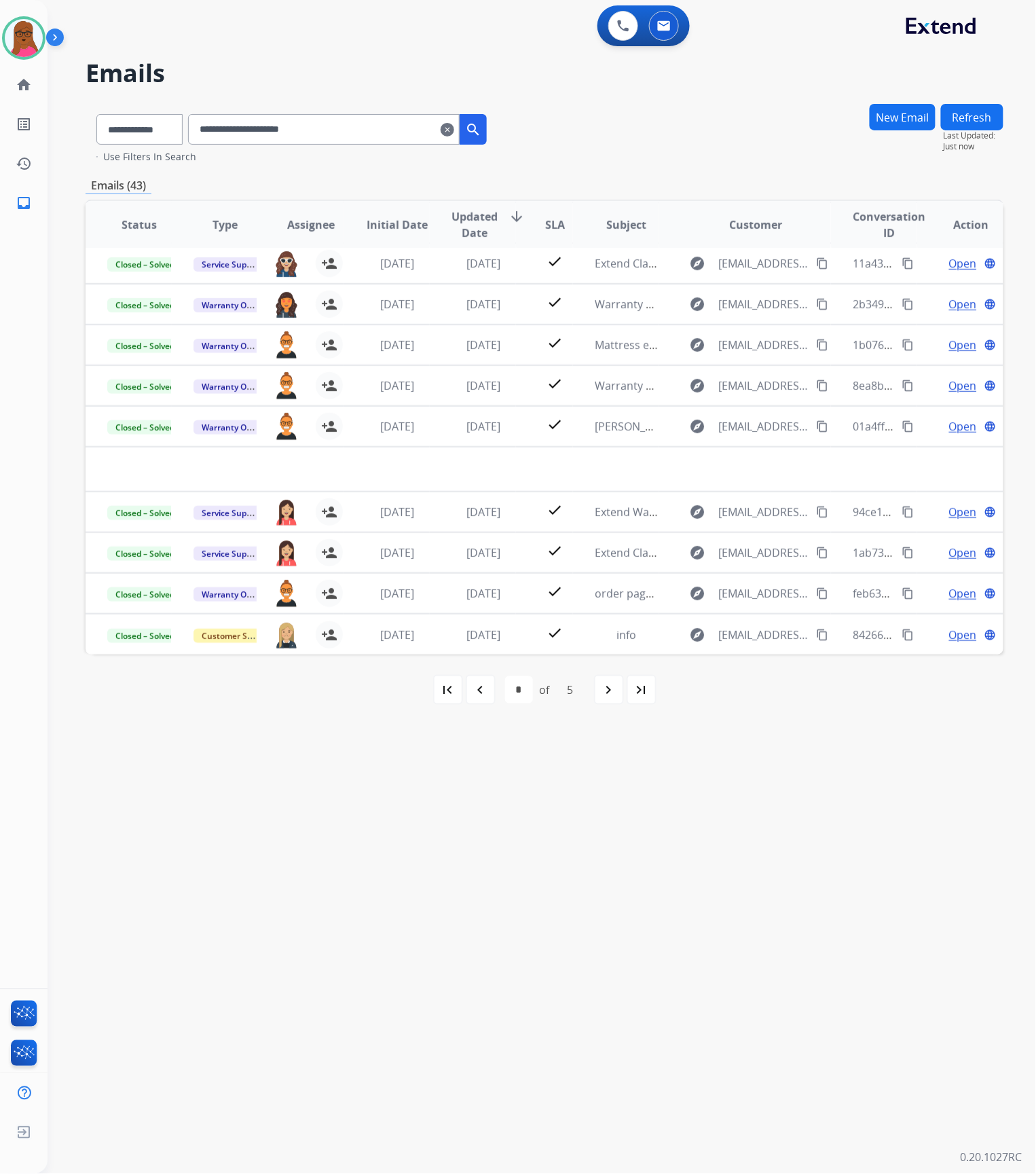
scroll to position [45, 0]
click at [454, 128] on mat-icon "clear" at bounding box center [447, 130] width 14 height 17
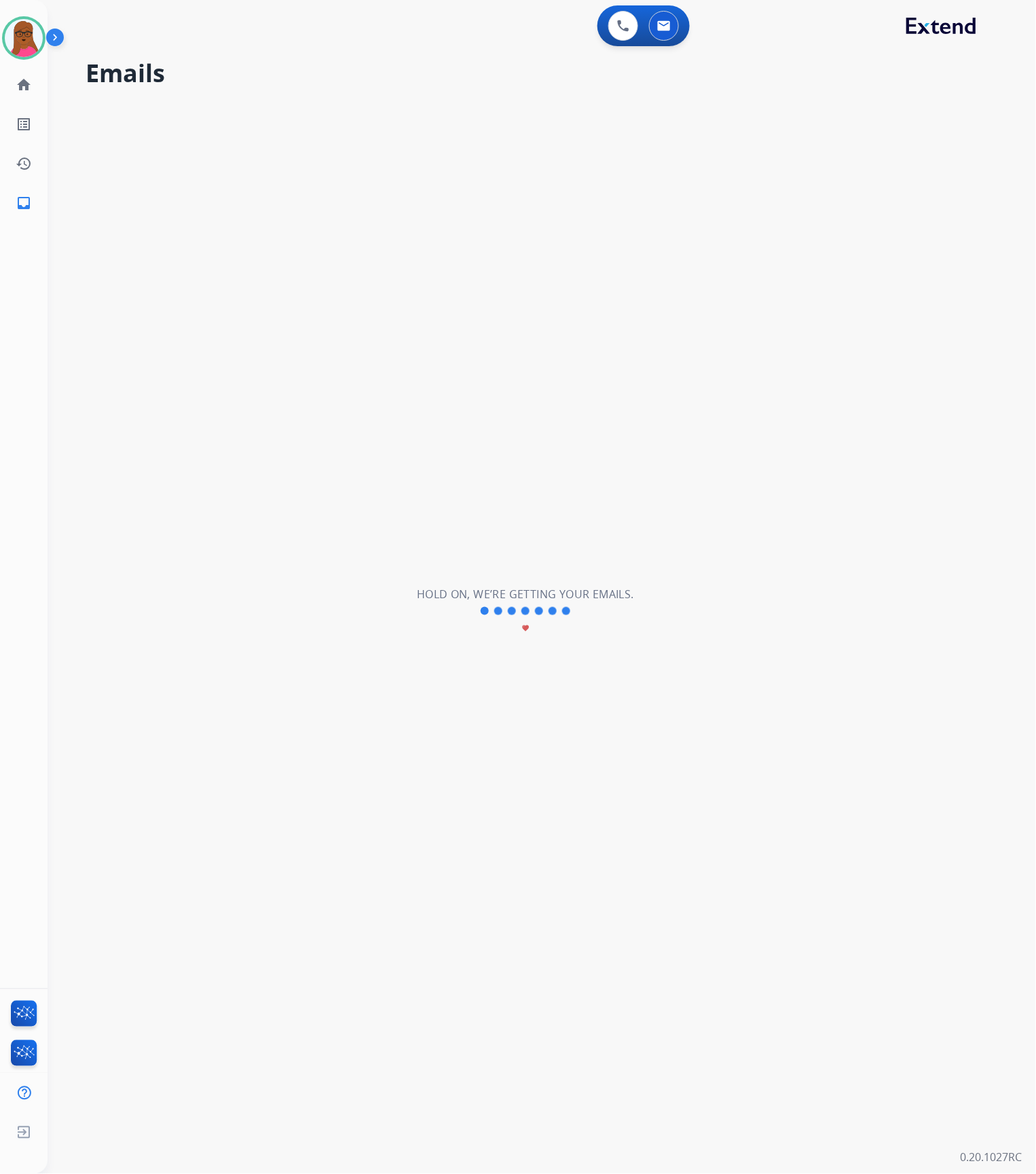
select select "**********"
select select "*"
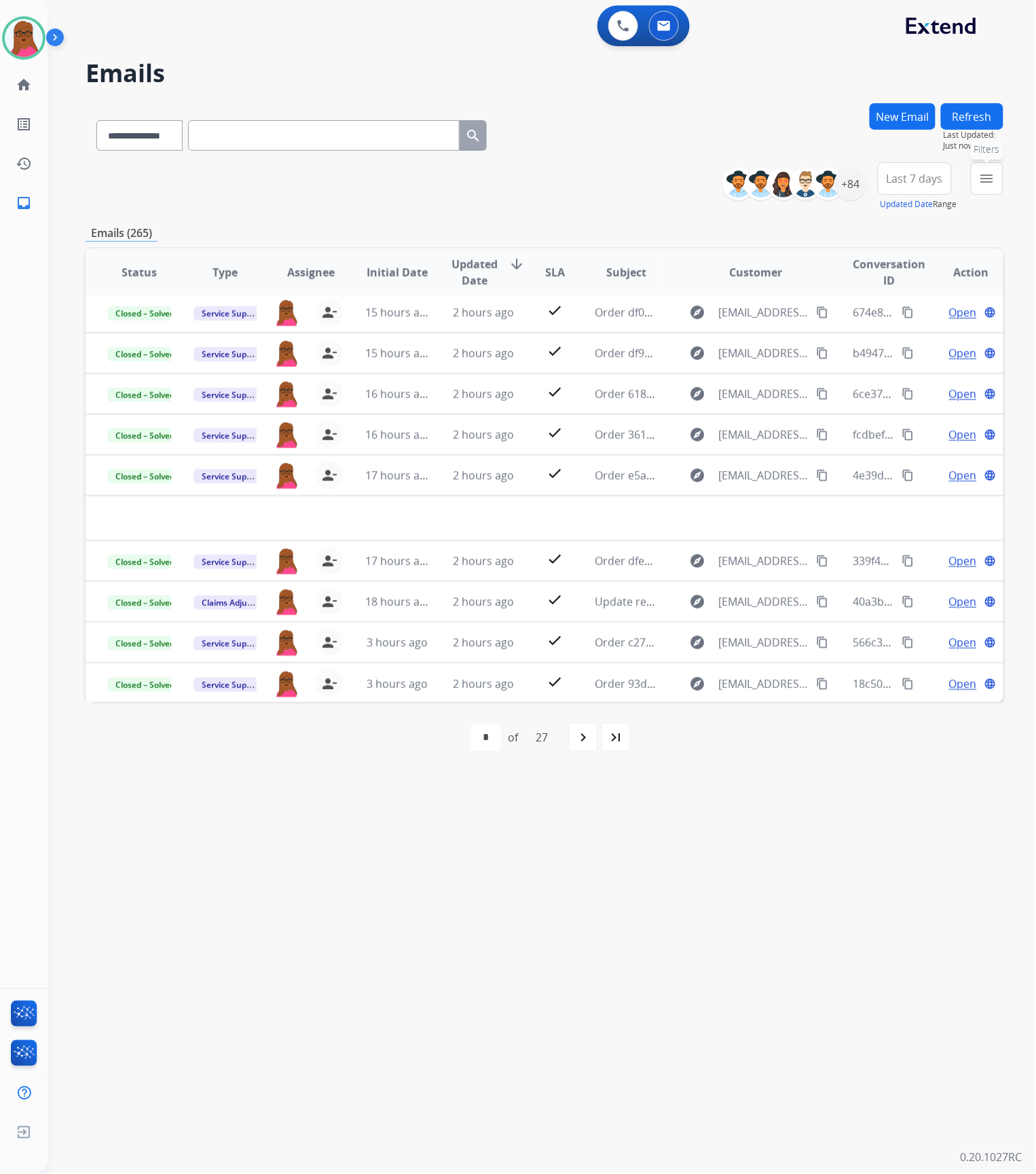
click at [983, 190] on button "menu Filters" at bounding box center [986, 178] width 32 height 32
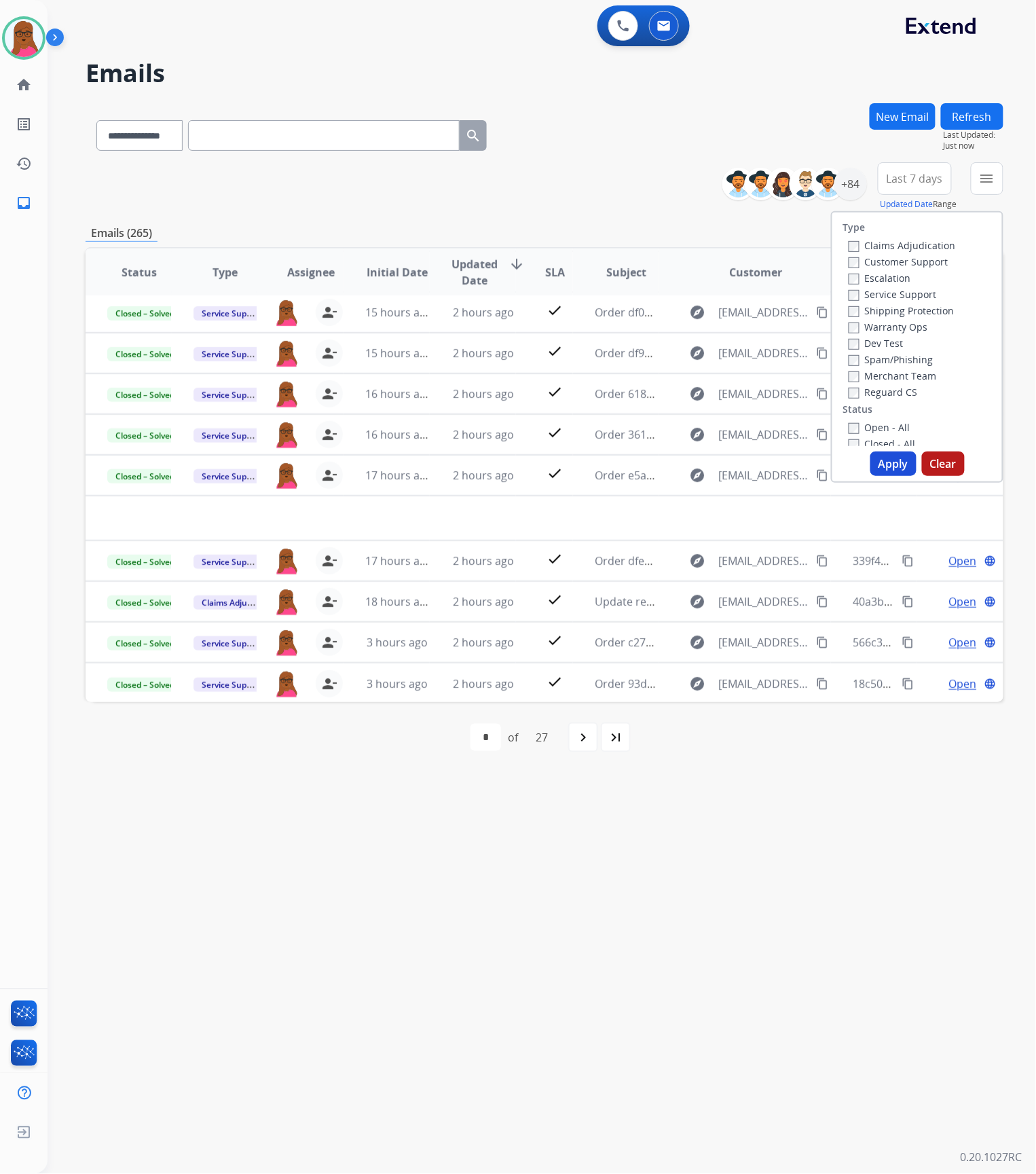
drag, startPoint x: 926, startPoint y: 466, endPoint x: 908, endPoint y: 424, distance: 45.7
click at [926, 466] on button "Clear" at bounding box center [943, 464] width 43 height 25
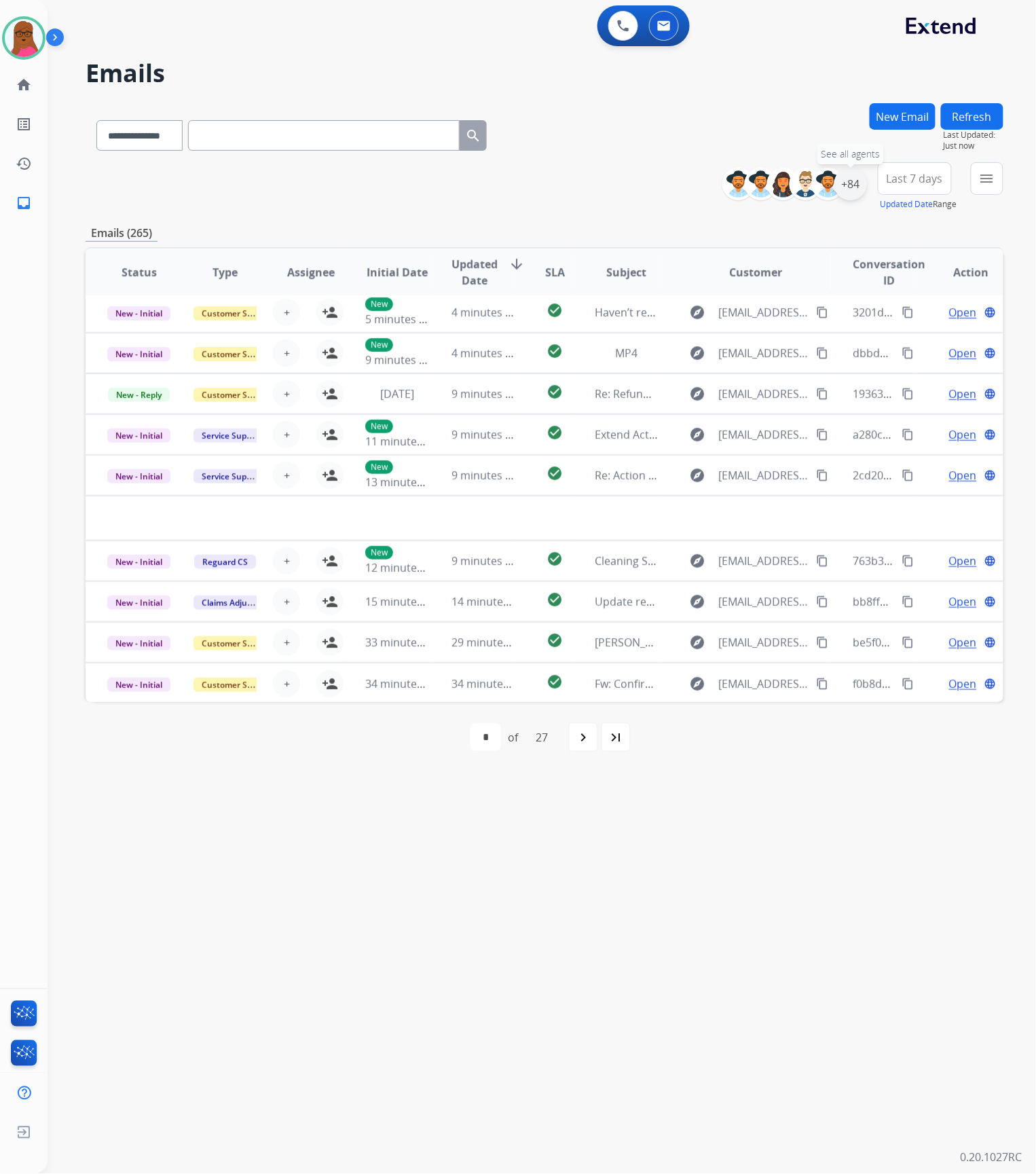
click at [860, 191] on div "+84" at bounding box center [850, 184] width 32 height 32
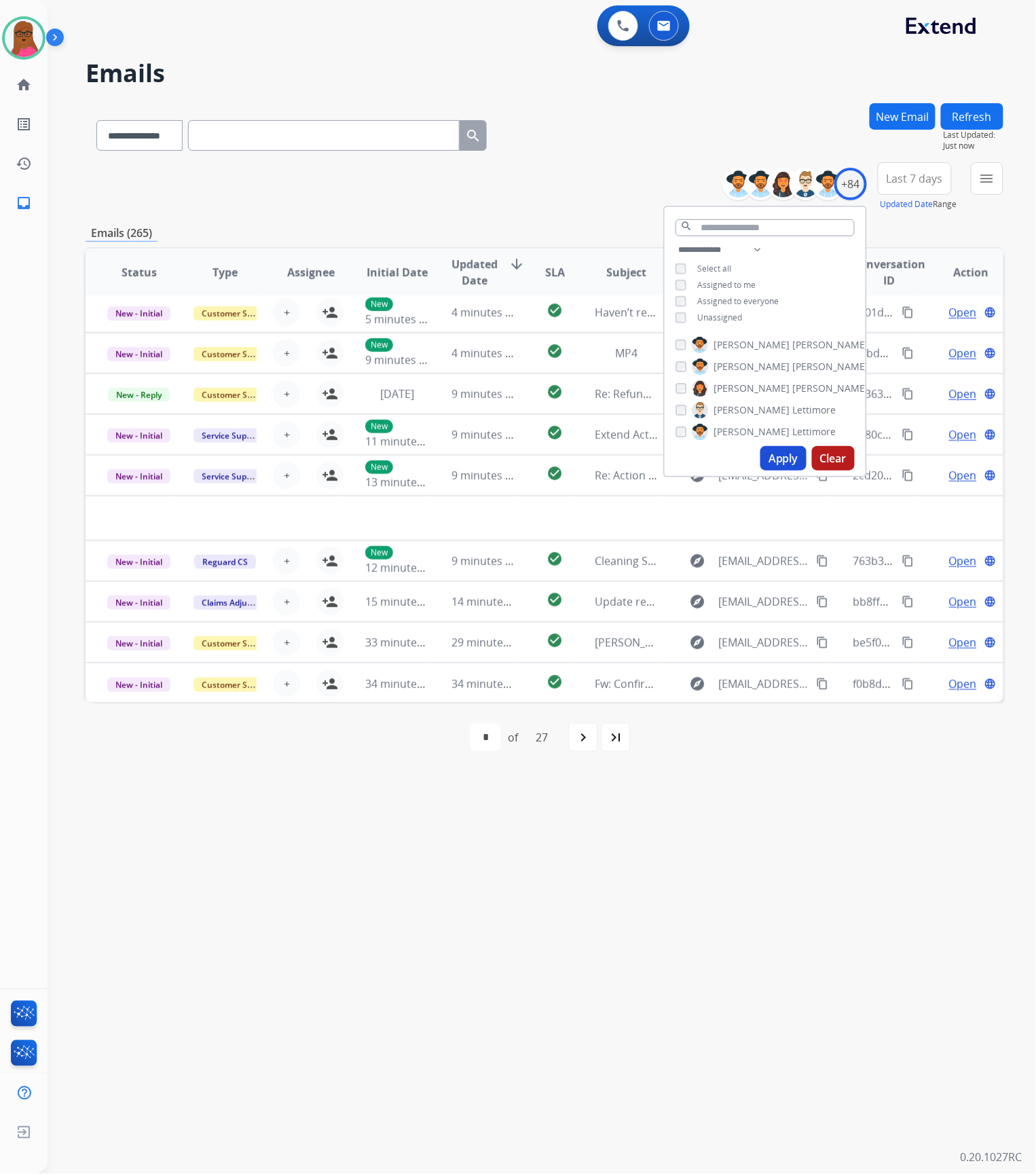
click at [834, 451] on button "Clear" at bounding box center [833, 458] width 43 height 25
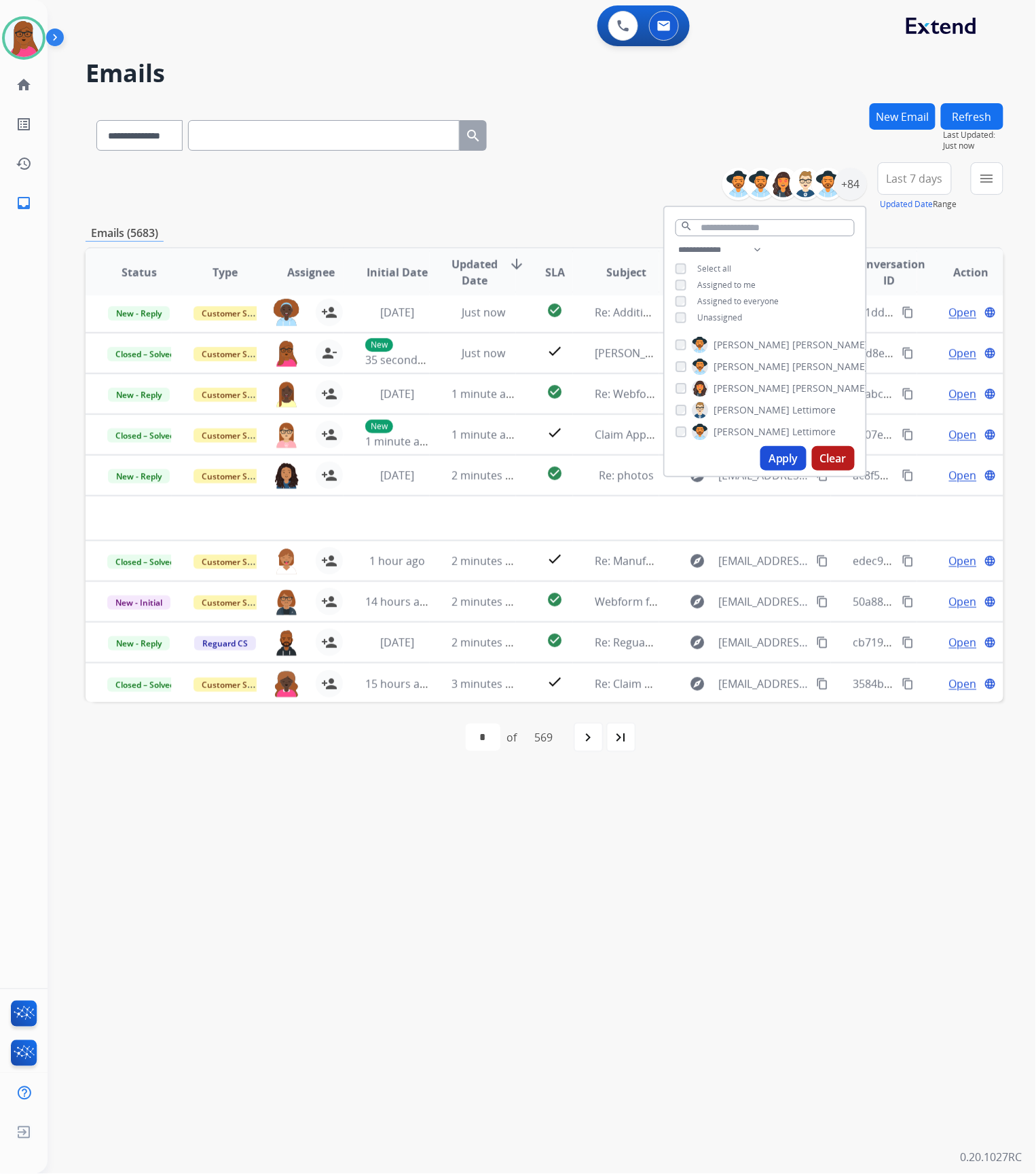
click at [540, 902] on div "**********" at bounding box center [525, 611] width 956 height 1125
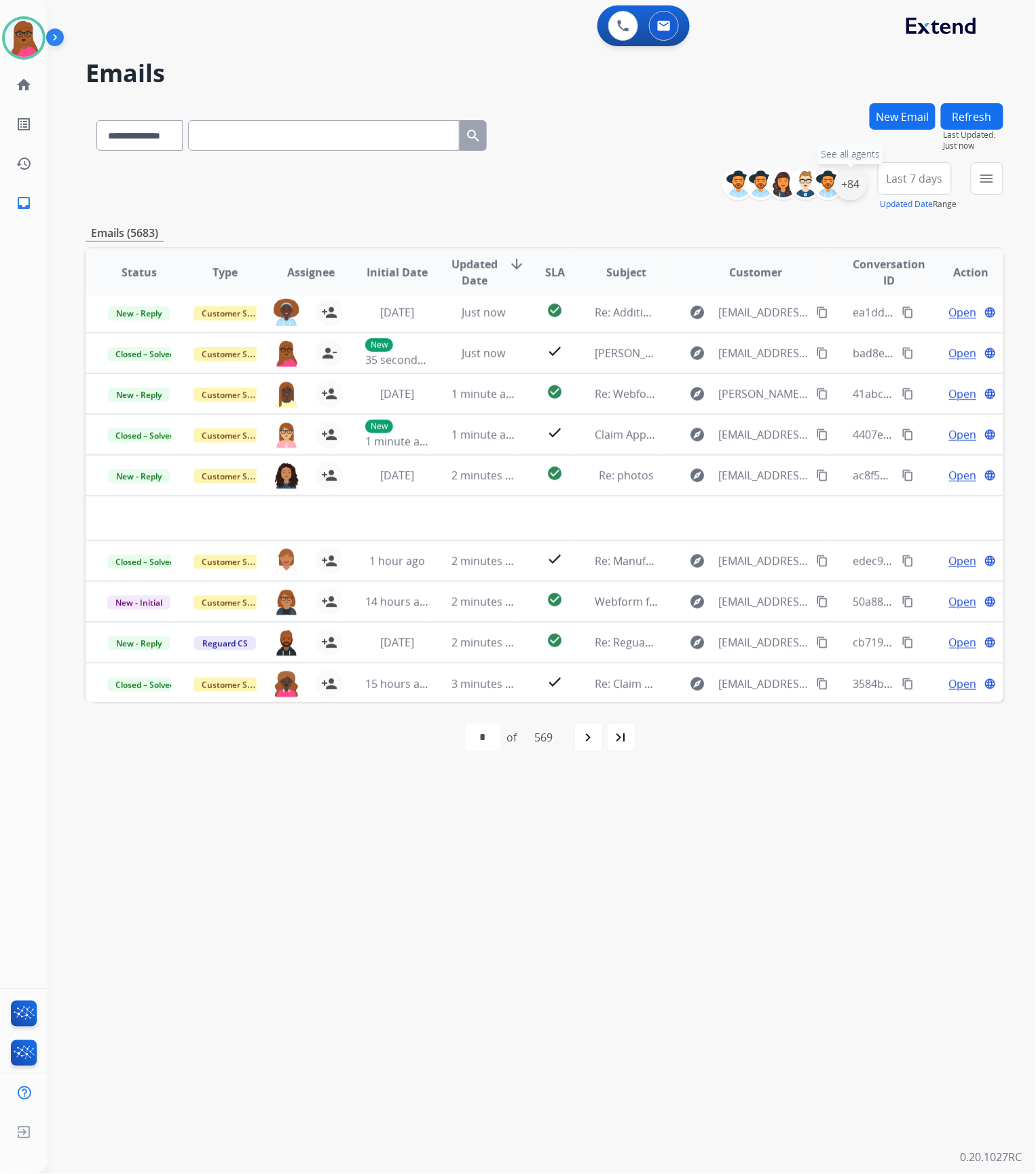
click at [853, 185] on div "+84" at bounding box center [850, 184] width 32 height 32
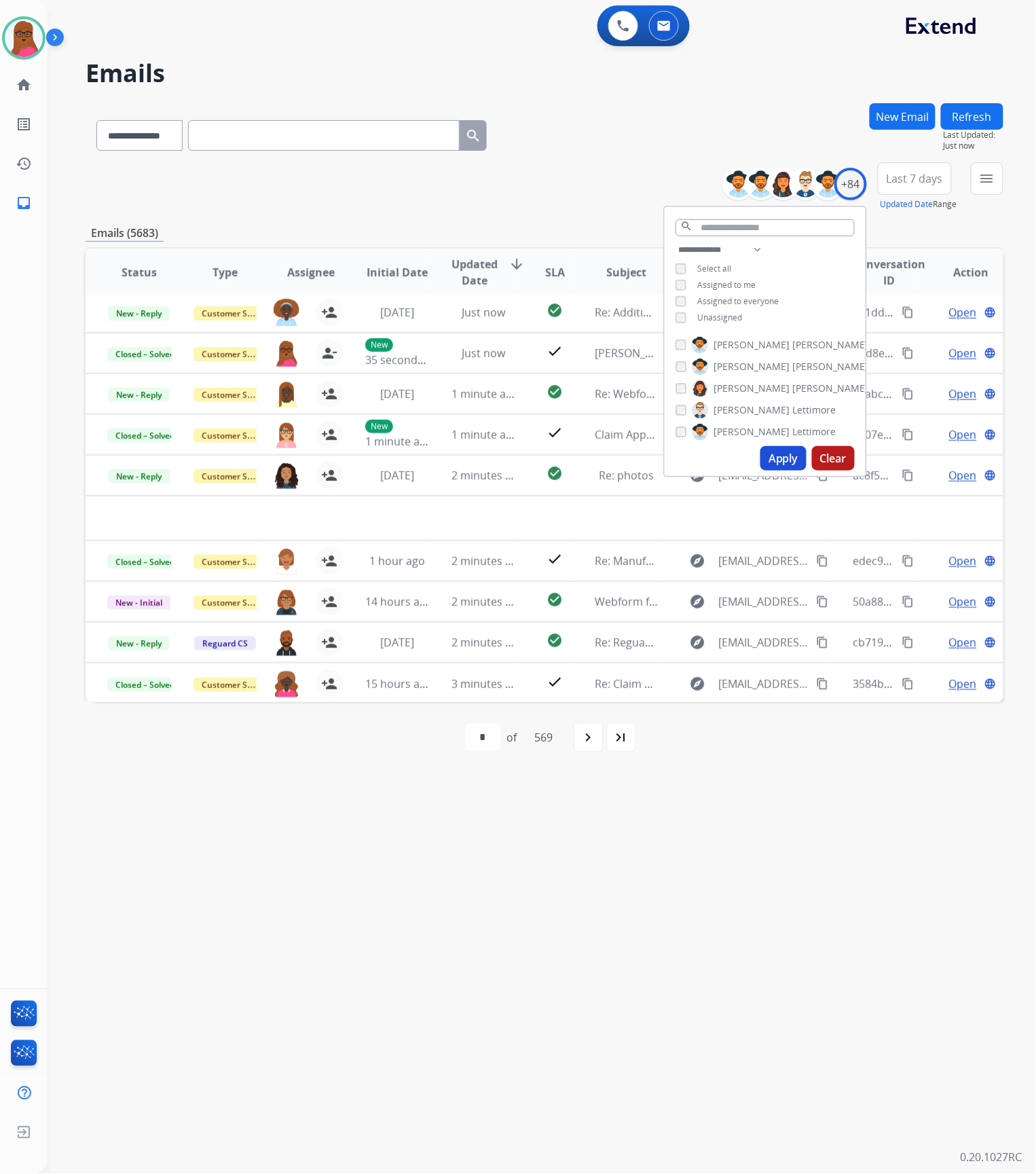
click at [726, 280] on span "Assigned to me" at bounding box center [726, 284] width 59 height 11
click at [778, 461] on button "Apply" at bounding box center [784, 458] width 47 height 25
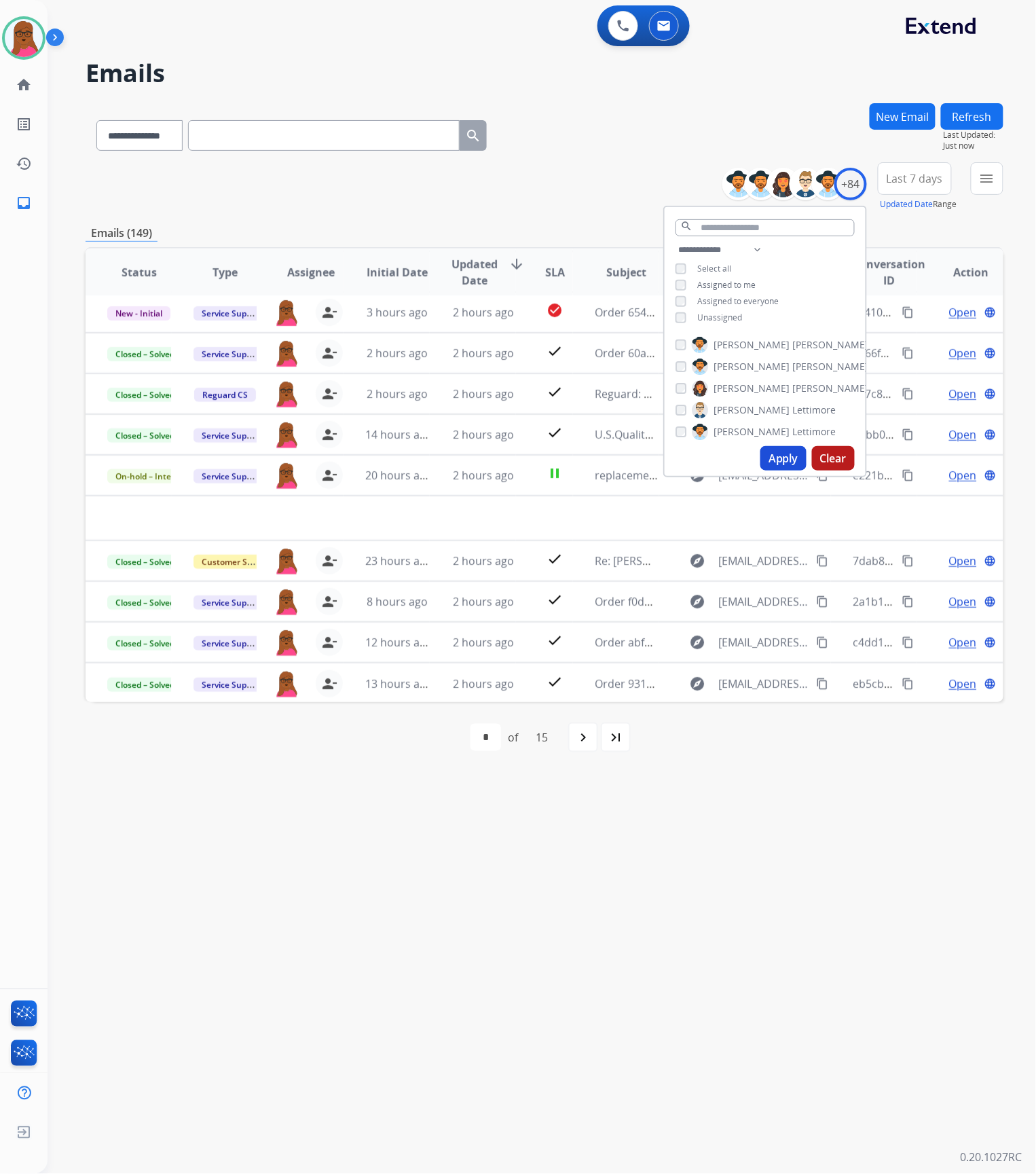
click at [729, 937] on div "**********" at bounding box center [525, 611] width 956 height 1125
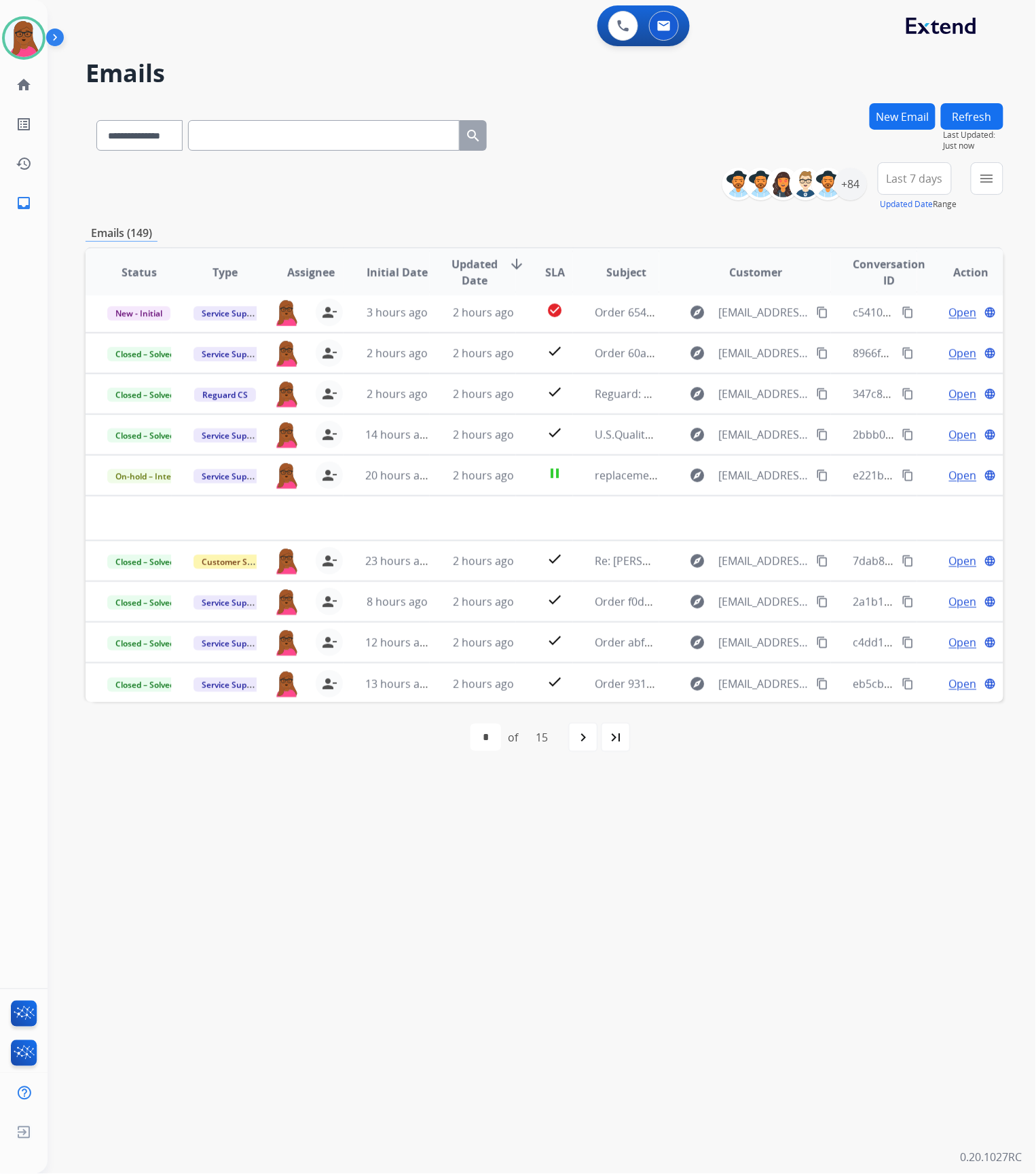
click at [975, 117] on button "Refresh" at bounding box center [971, 116] width 62 height 26
click at [994, 181] on mat-icon "menu" at bounding box center [987, 179] width 17 height 17
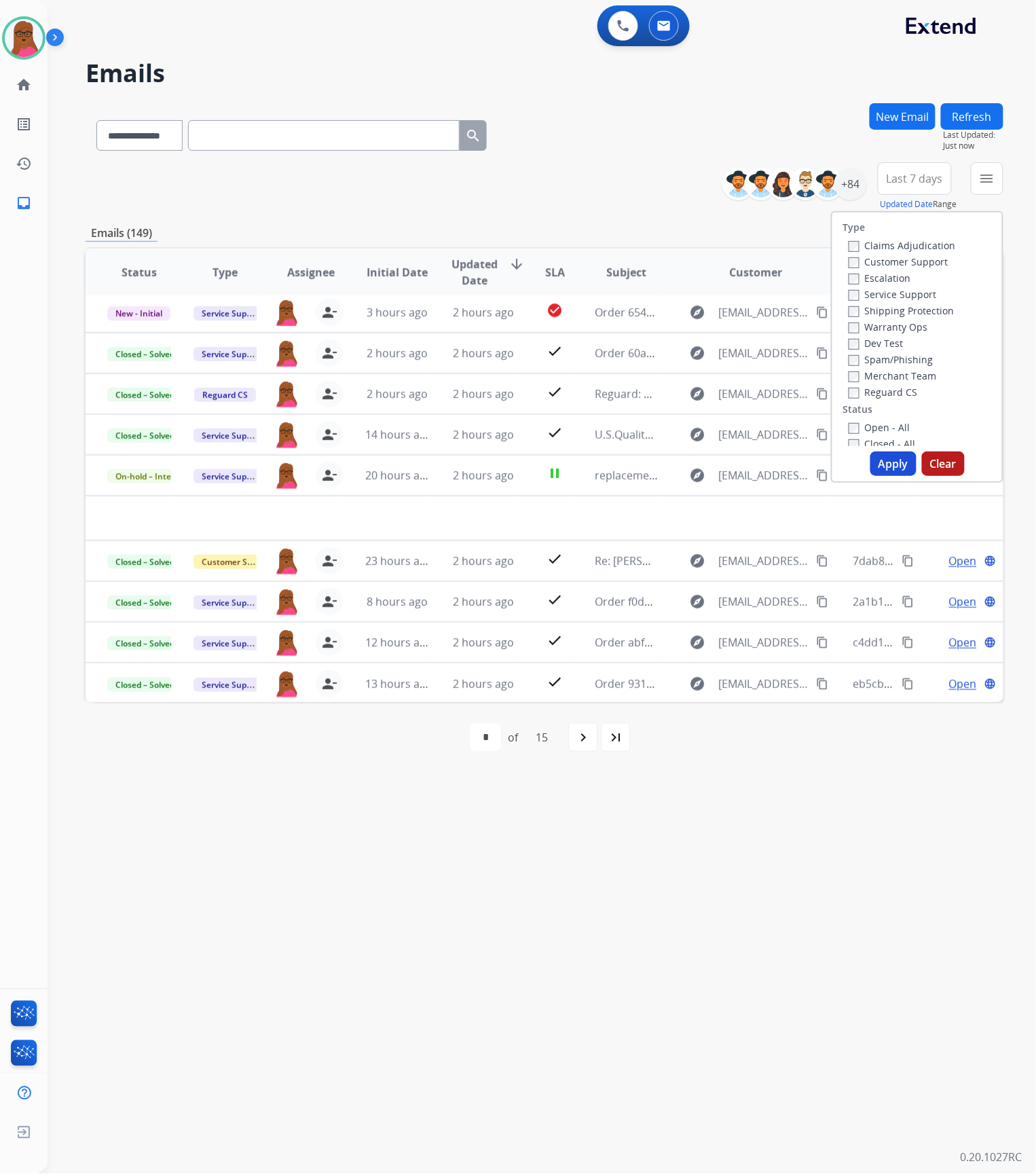
click at [932, 464] on button "Clear" at bounding box center [943, 464] width 43 height 25
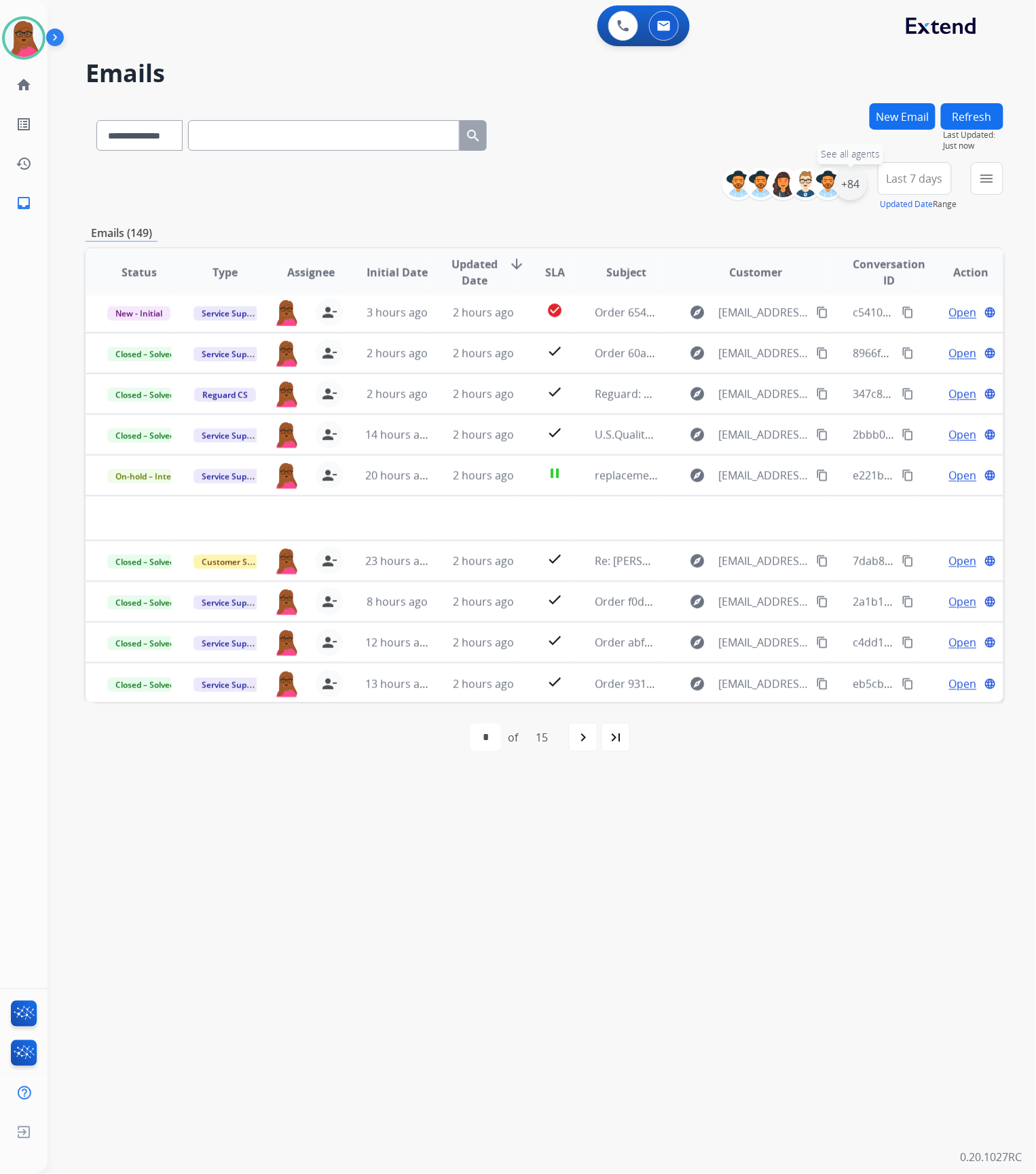
click at [850, 185] on div "+84" at bounding box center [850, 184] width 32 height 32
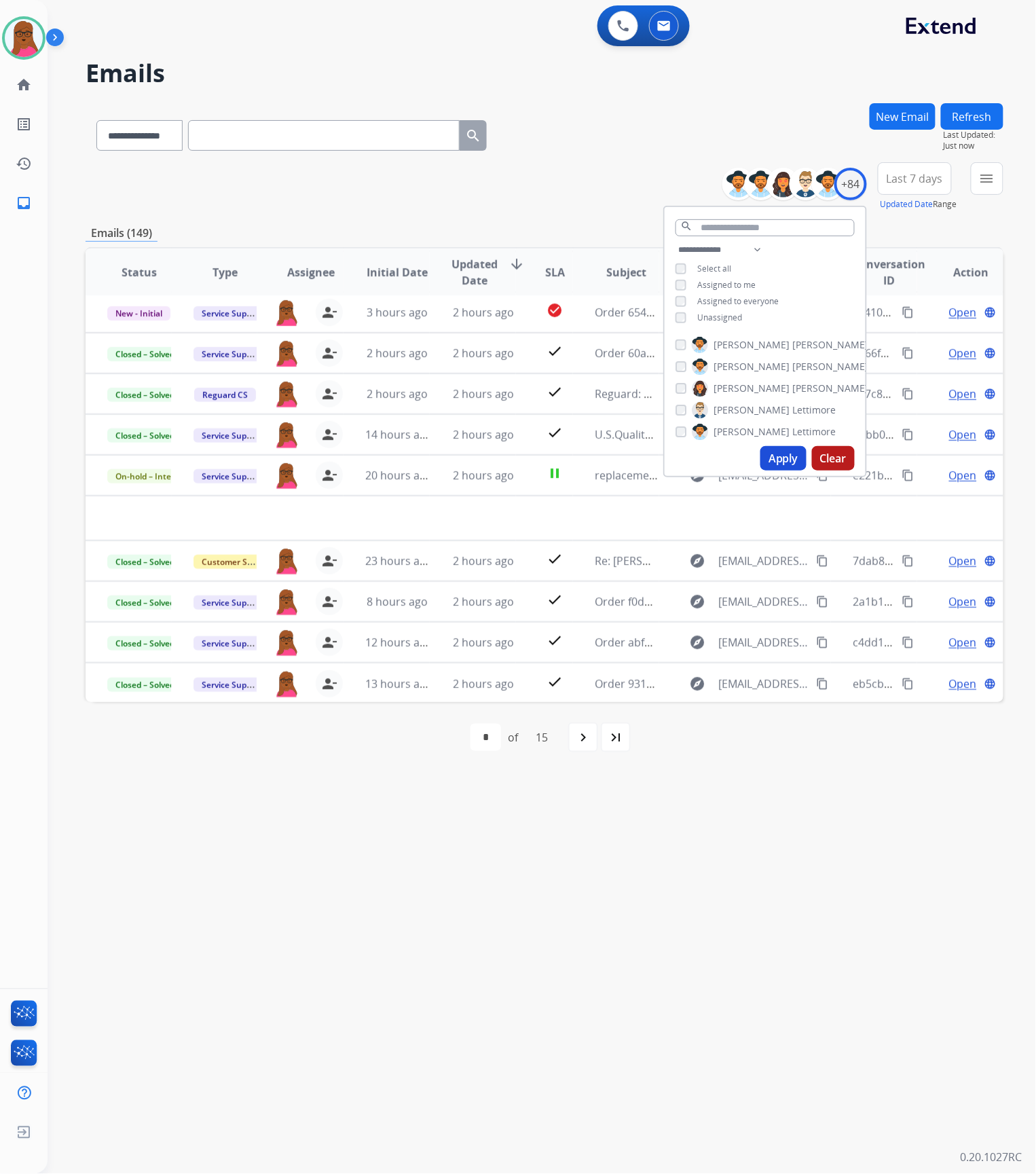
click at [843, 459] on button "Clear" at bounding box center [833, 458] width 43 height 25
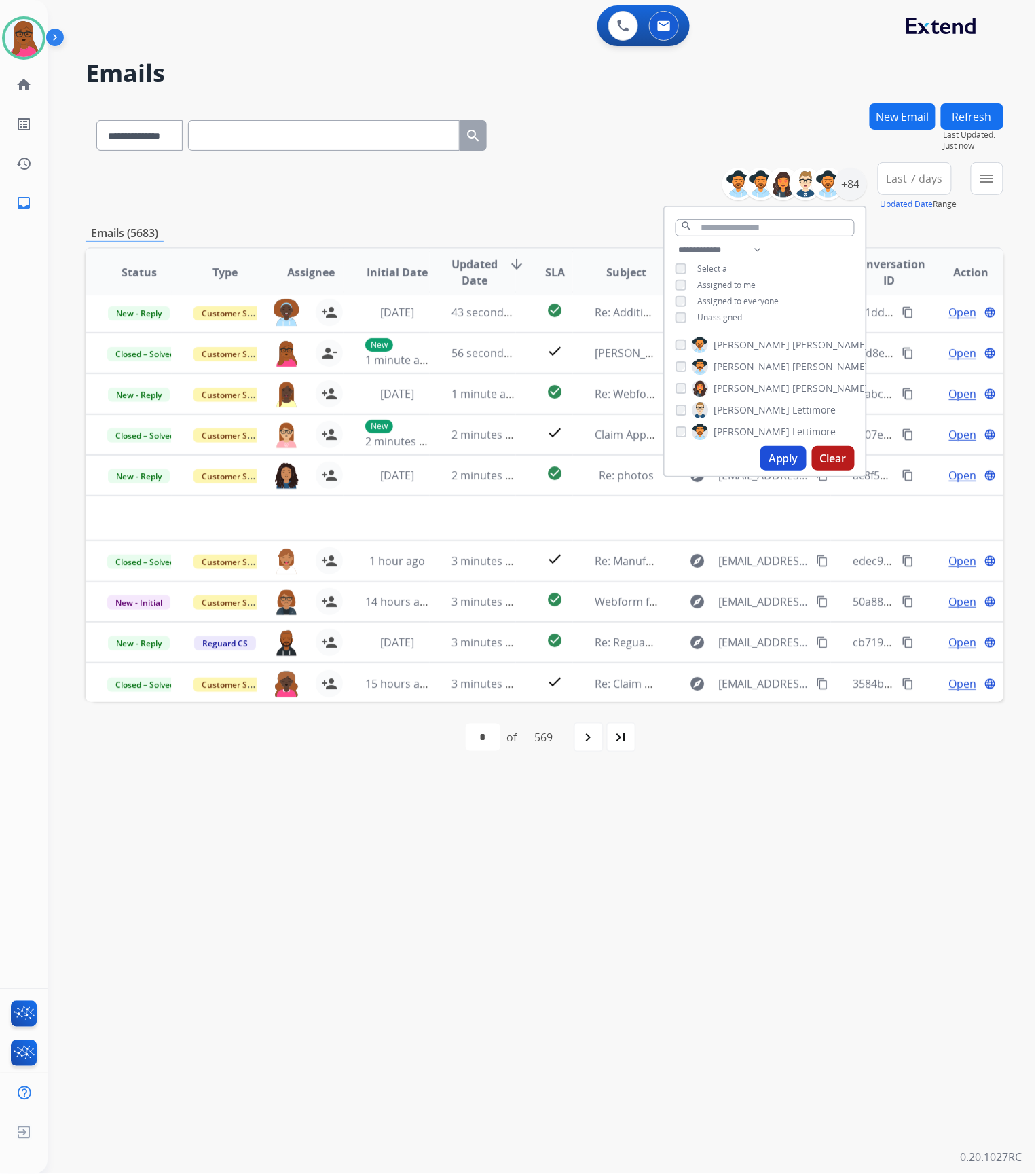
click at [741, 869] on div "**********" at bounding box center [525, 611] width 956 height 1125
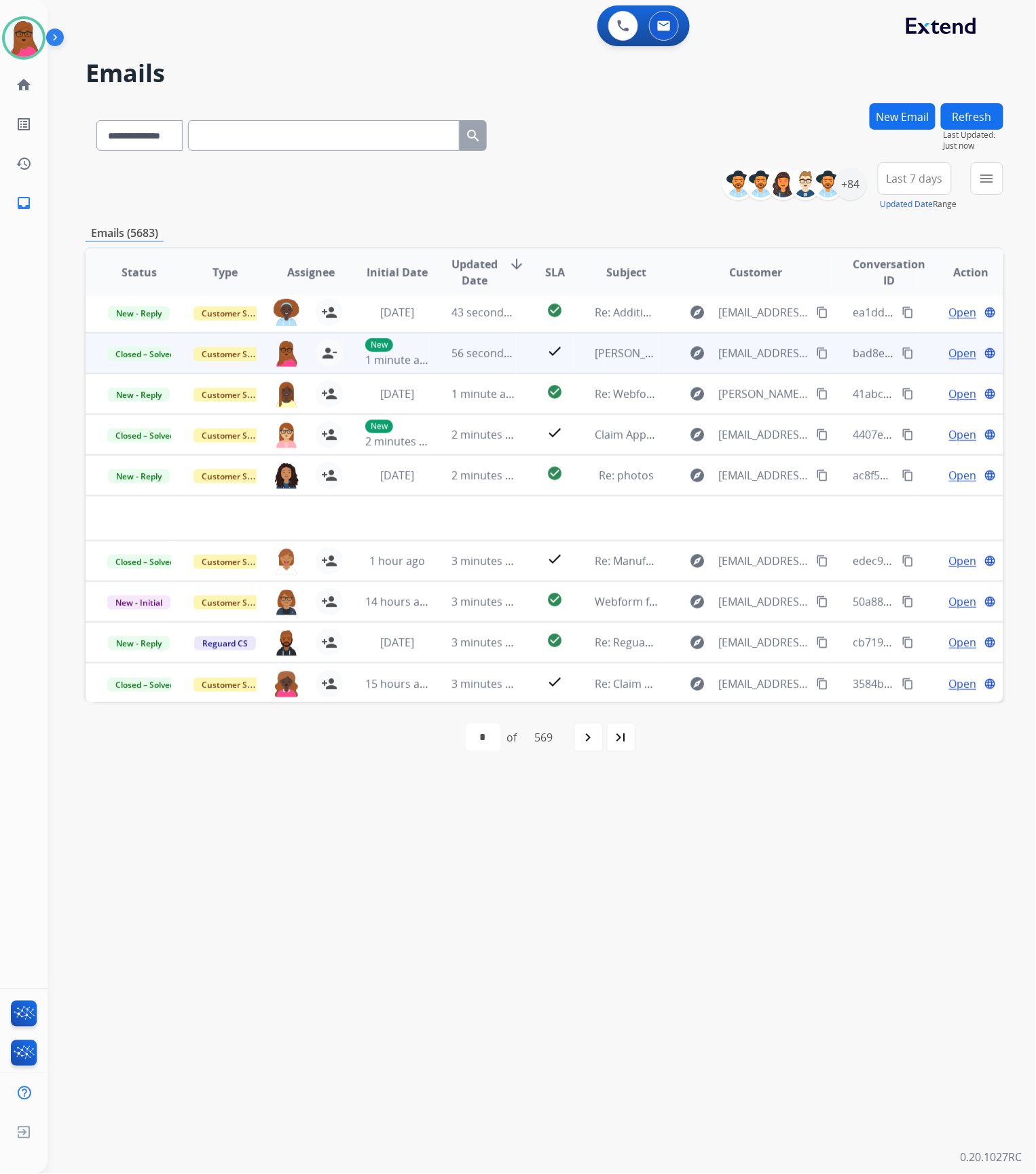
click at [902, 352] on mat-icon "content_copy" at bounding box center [908, 353] width 12 height 12
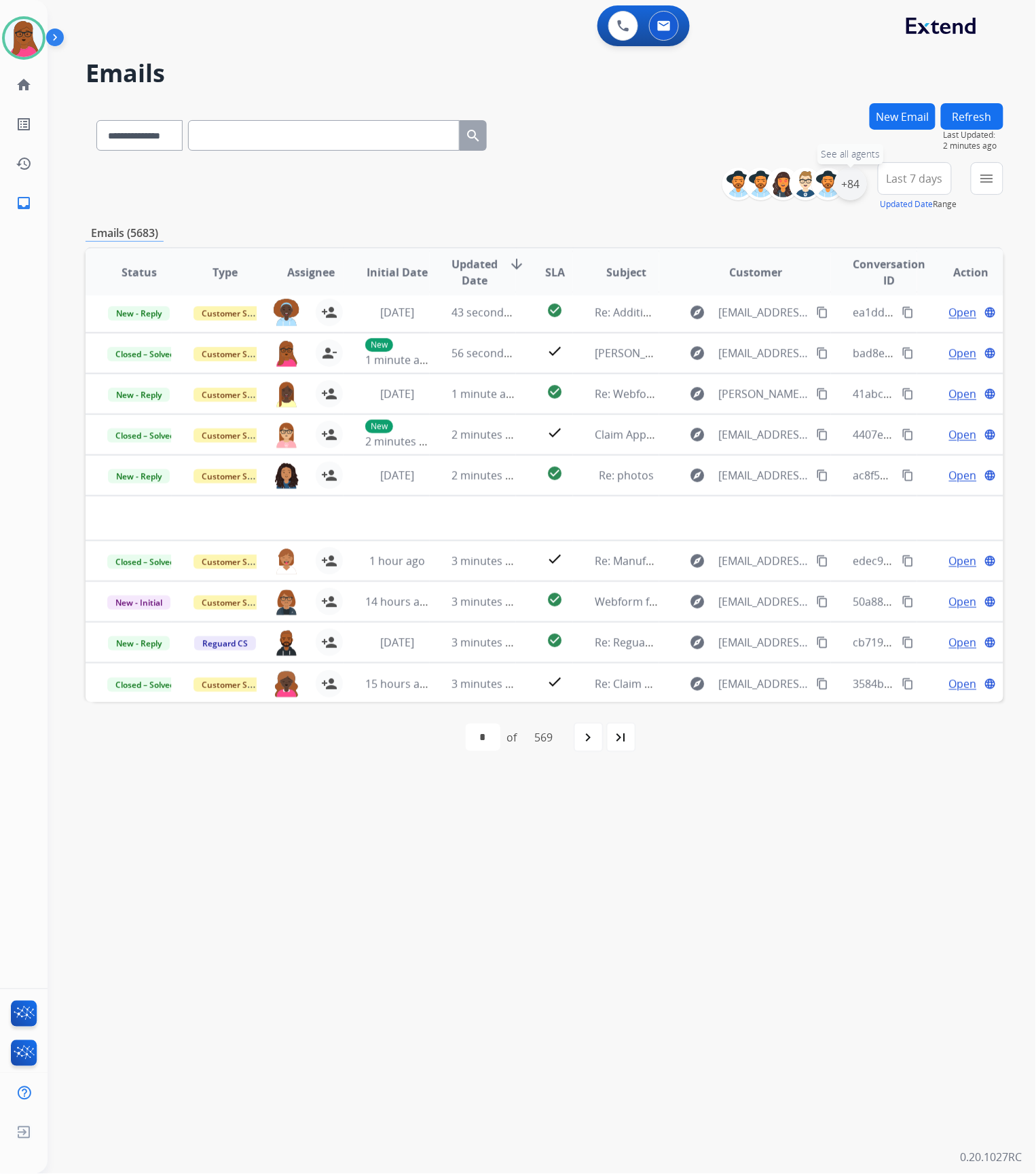
click at [850, 175] on div "+84" at bounding box center [850, 184] width 32 height 32
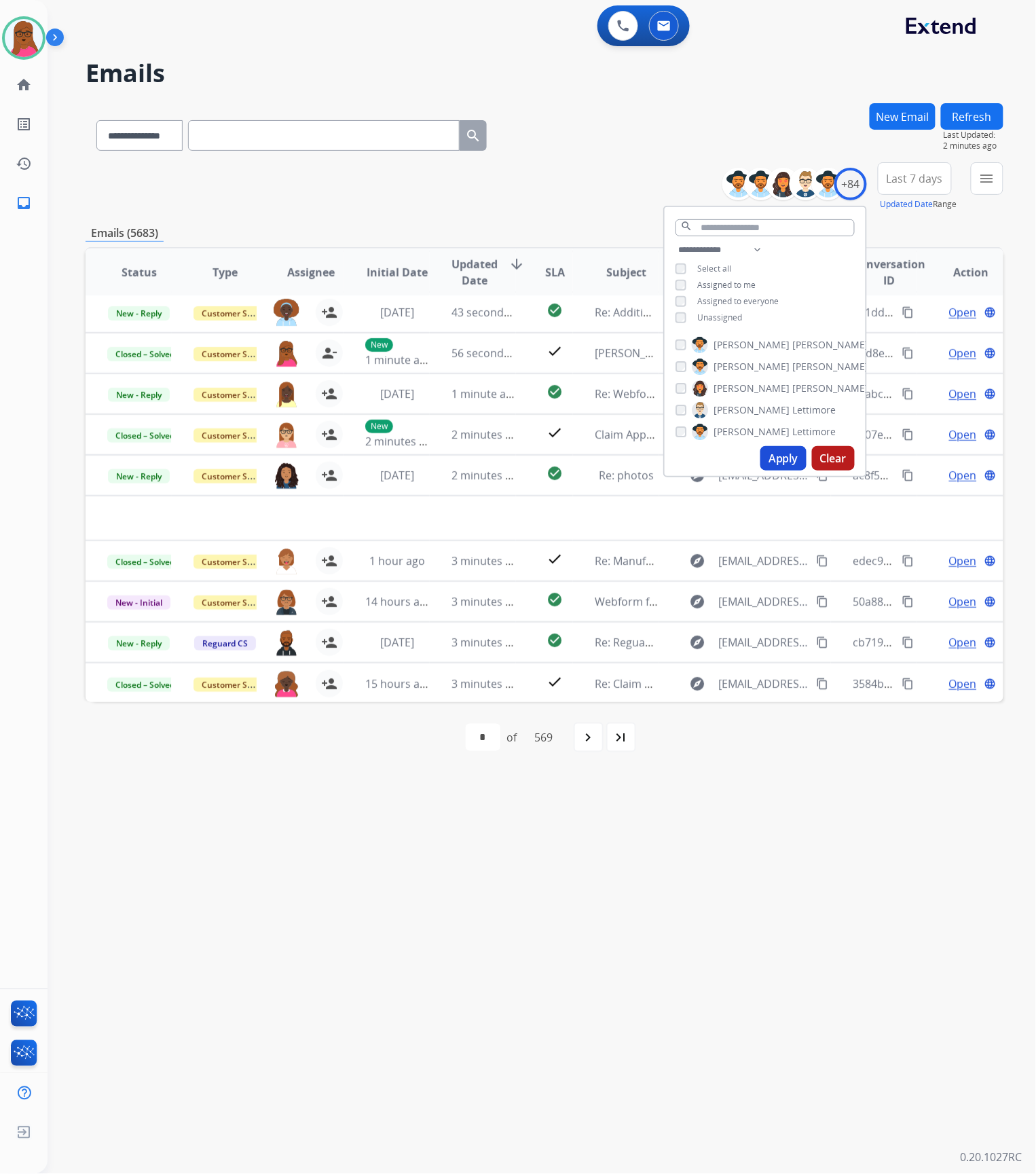
click at [715, 289] on div "**********" at bounding box center [765, 285] width 201 height 87
click at [779, 449] on button "Apply" at bounding box center [784, 458] width 47 height 25
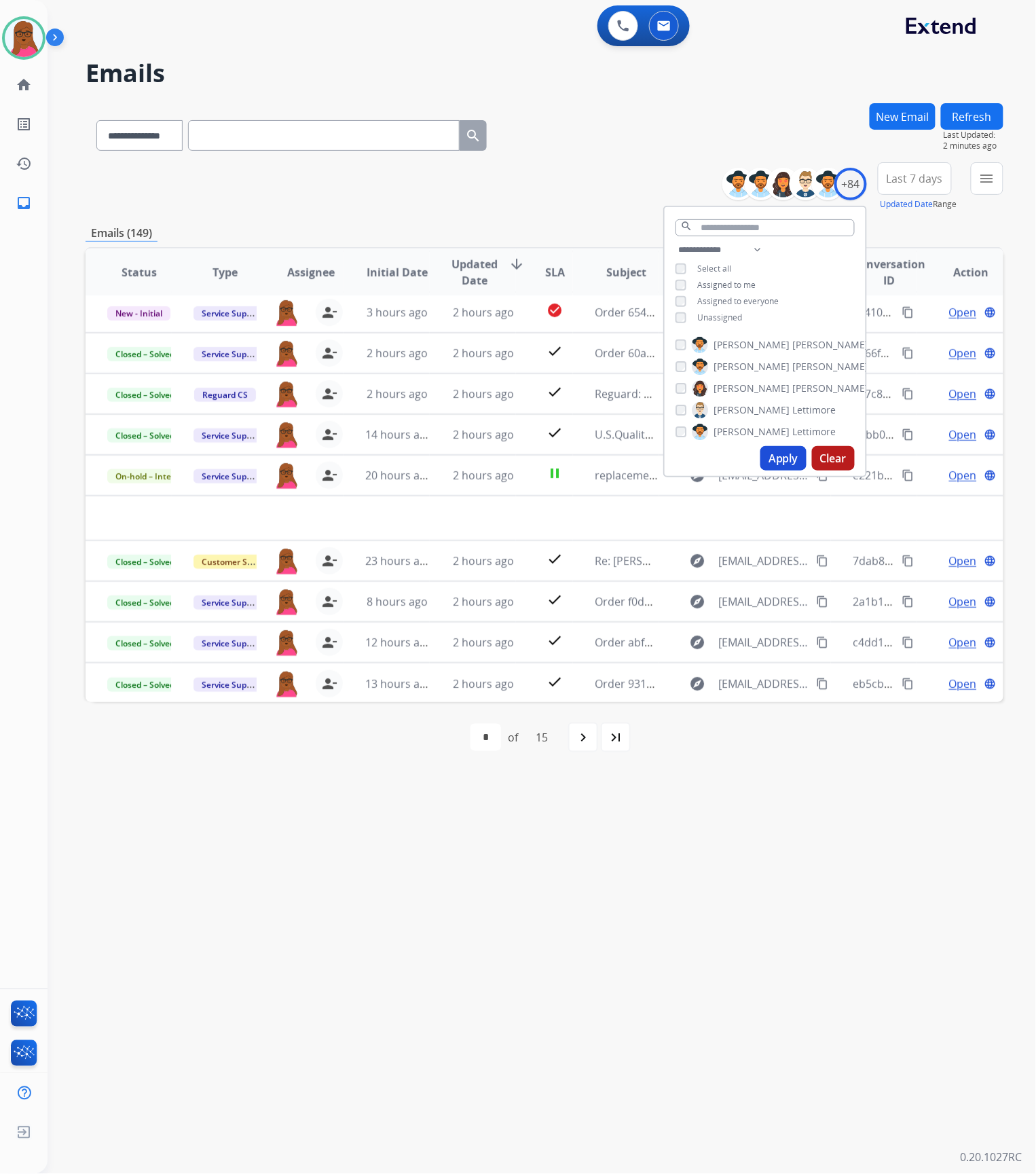
click at [729, 875] on div "**********" at bounding box center [525, 611] width 956 height 1125
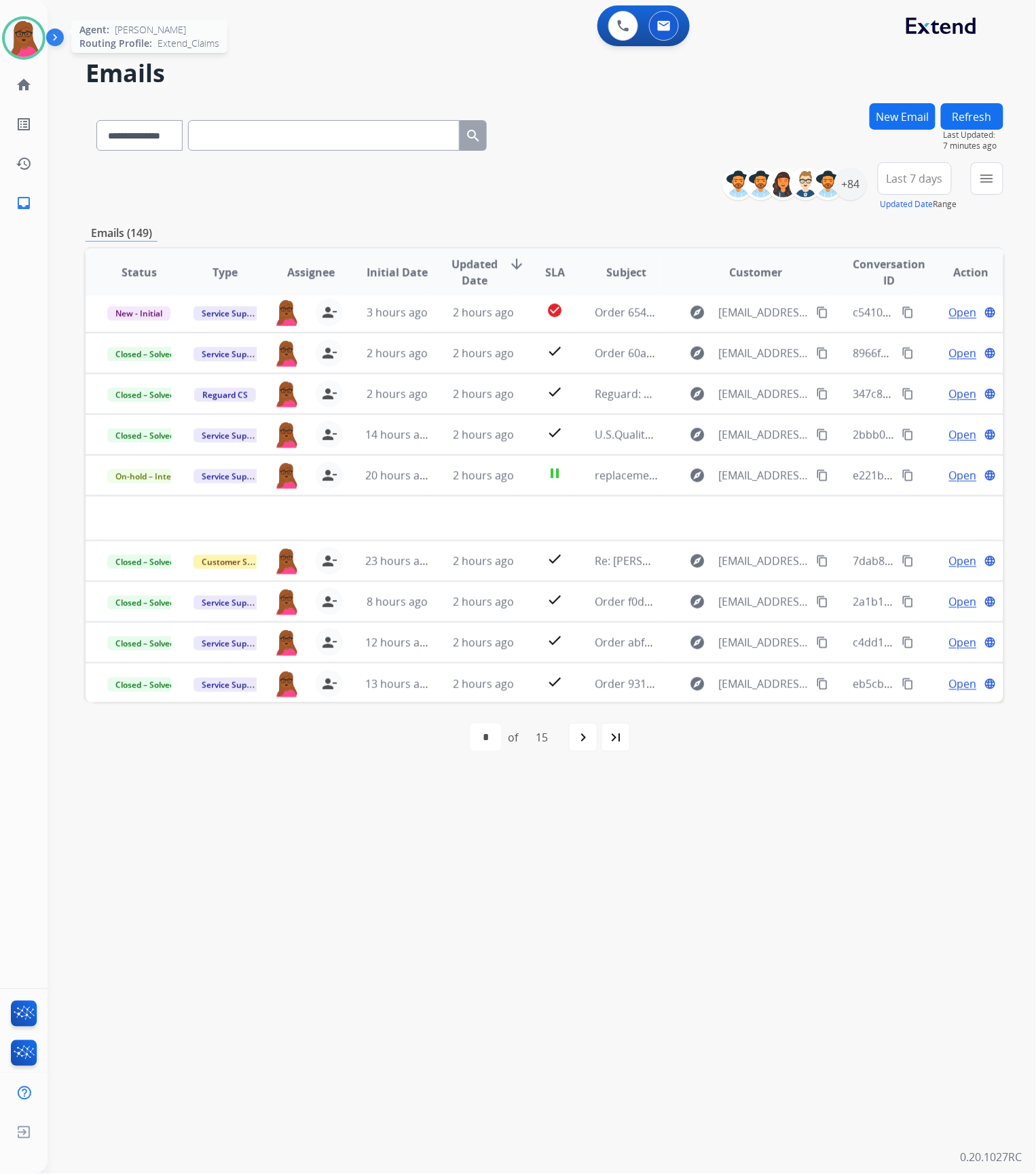
click at [17, 39] on img at bounding box center [23, 38] width 38 height 38
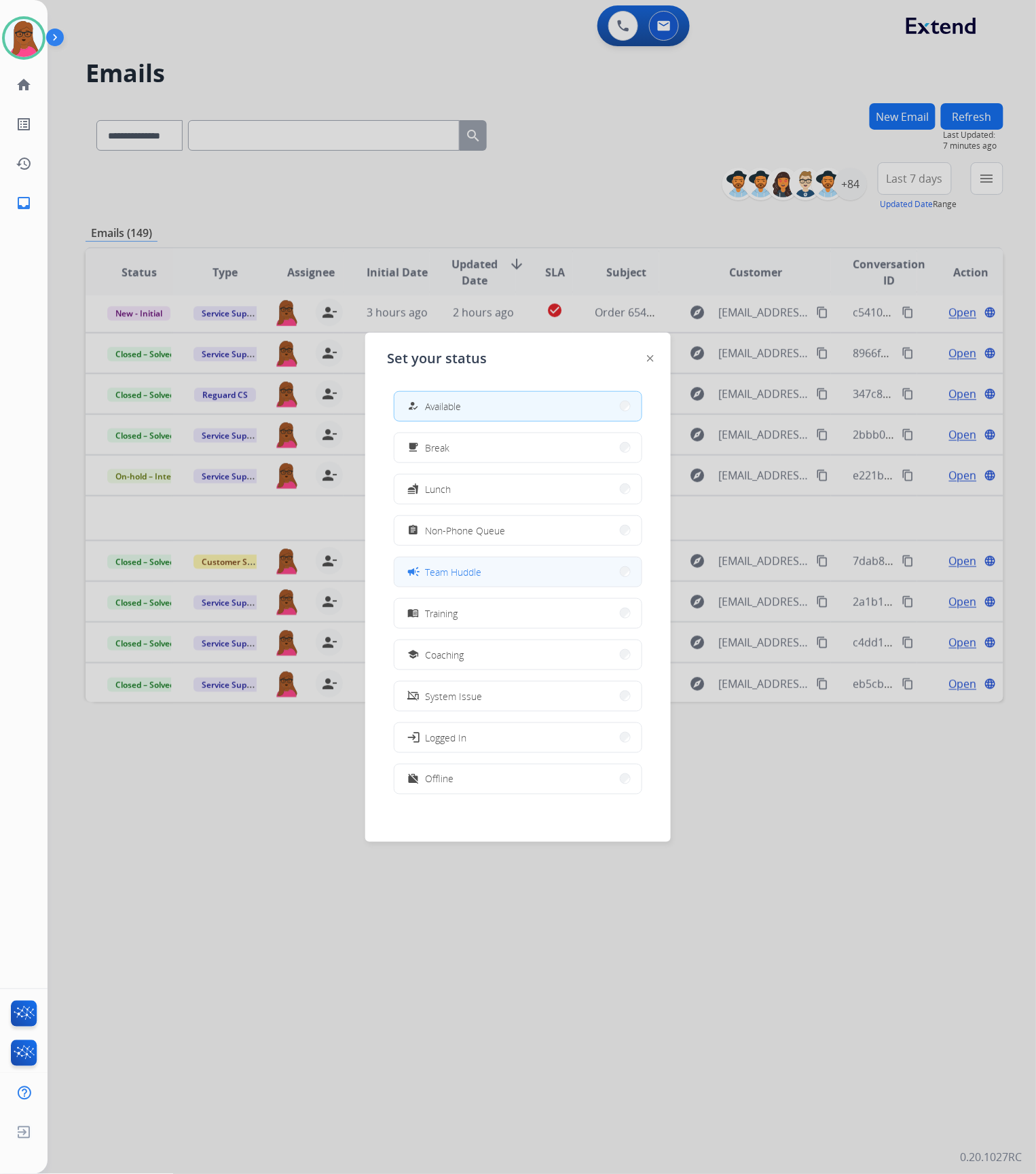
click at [465, 568] on span "Team Huddle" at bounding box center [453, 572] width 56 height 14
